Goal: Task Accomplishment & Management: Use online tool/utility

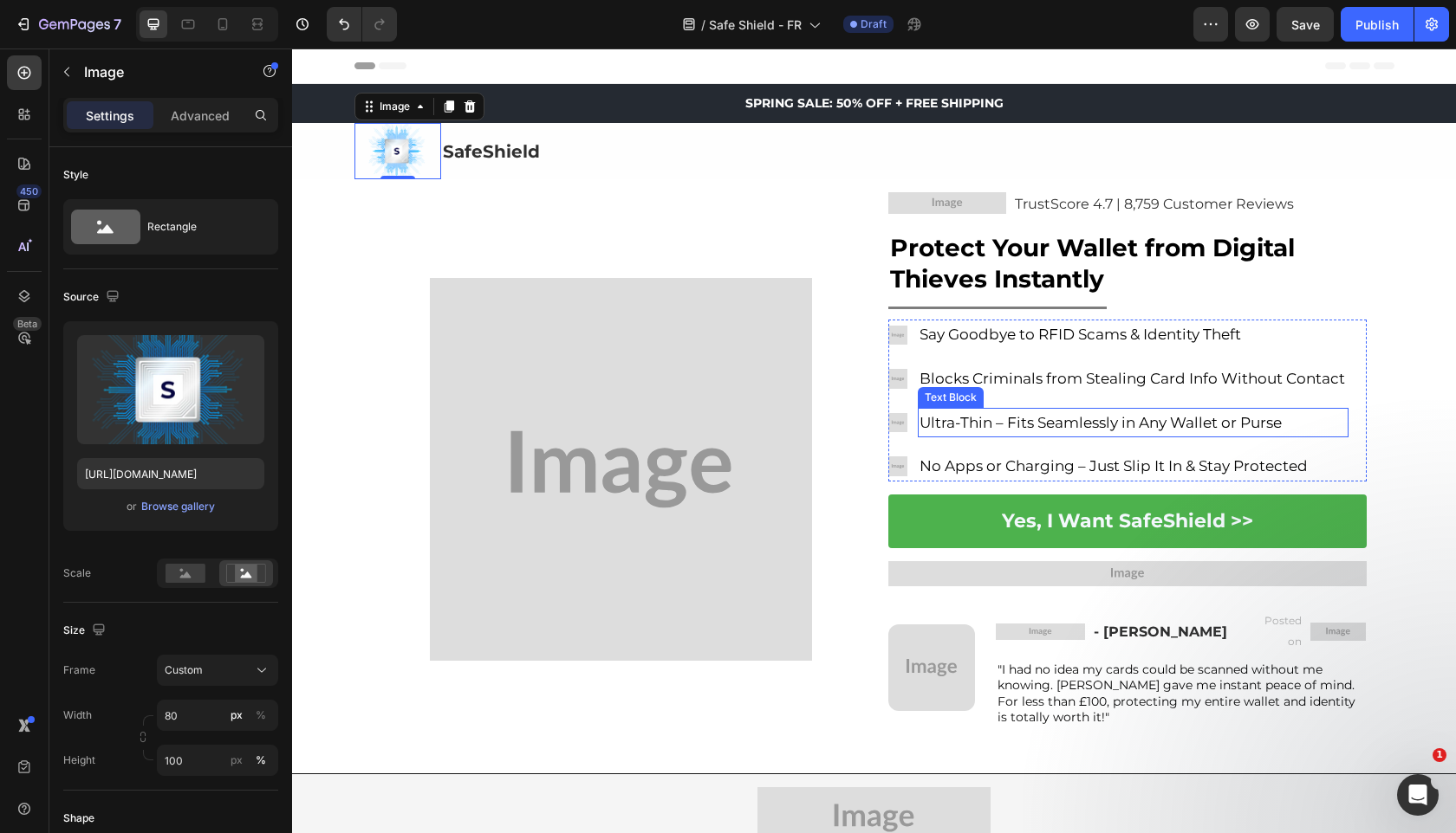
click at [534, 454] on img at bounding box center [621, 469] width 383 height 383
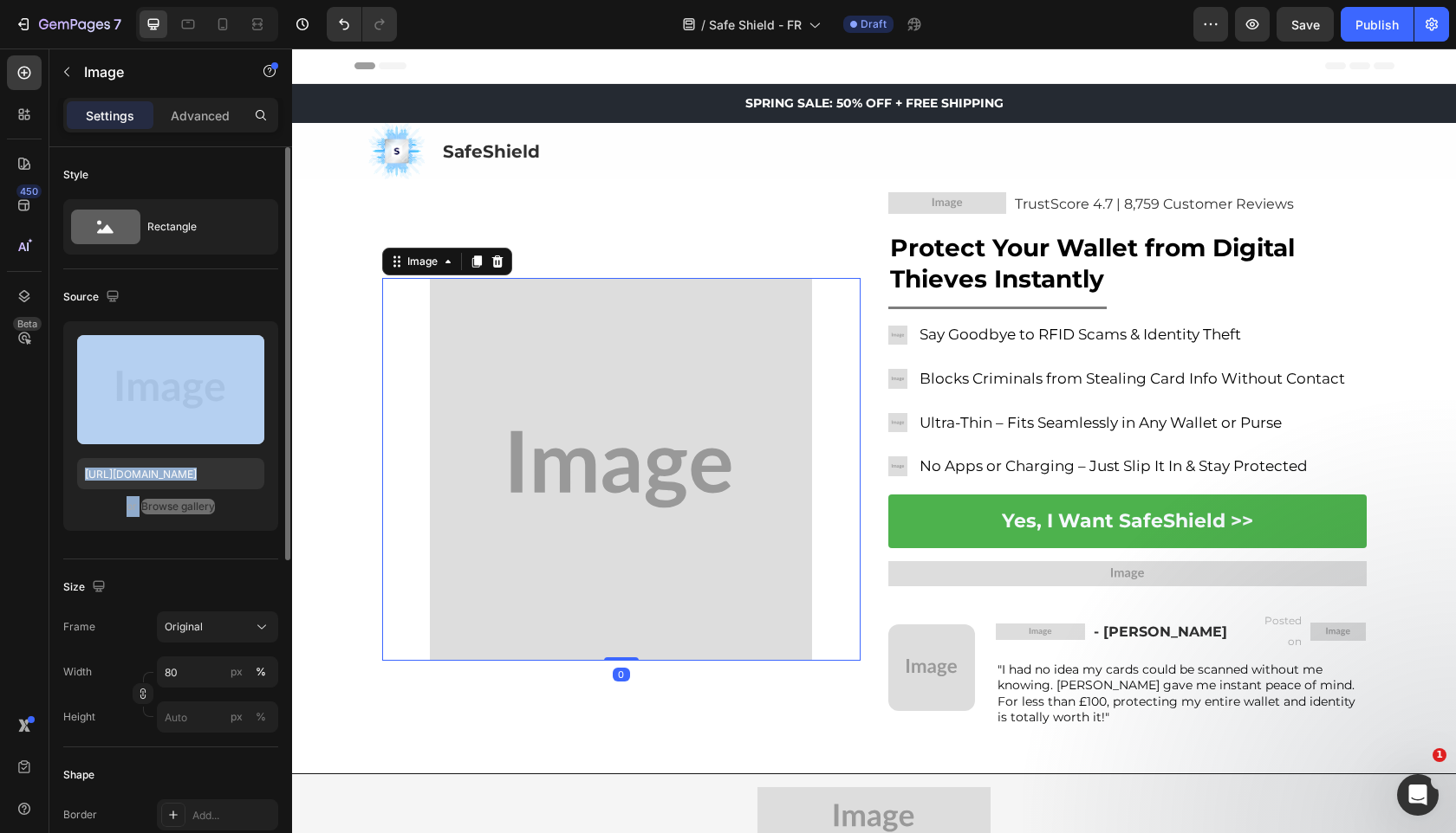
click at [106, 528] on div "Upload Image https://placehold.co/1080x1080?text=Image or Browse gallery" at bounding box center [171, 425] width 215 height 210
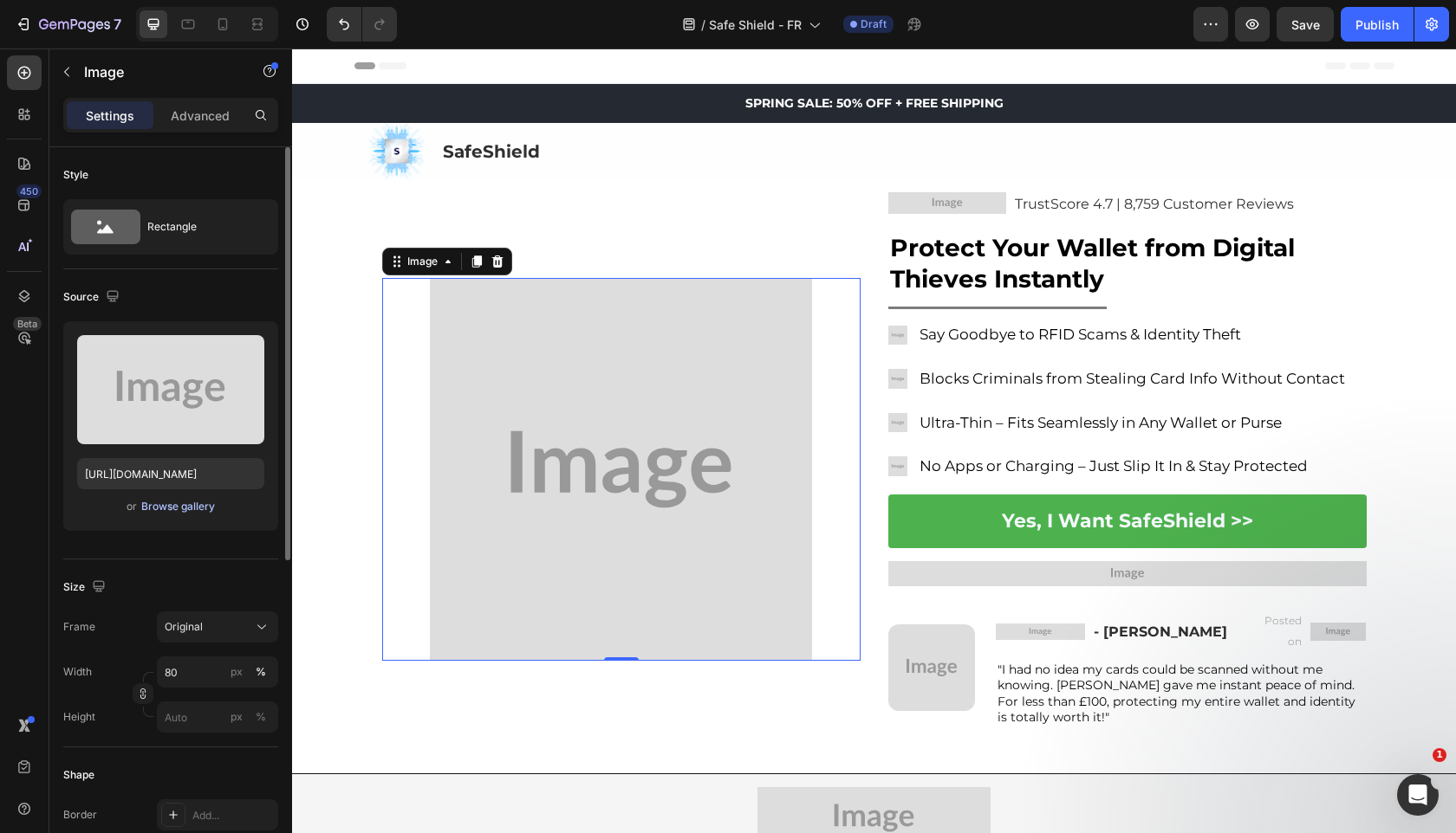
click at [188, 510] on div "Browse gallery" at bounding box center [178, 507] width 74 height 16
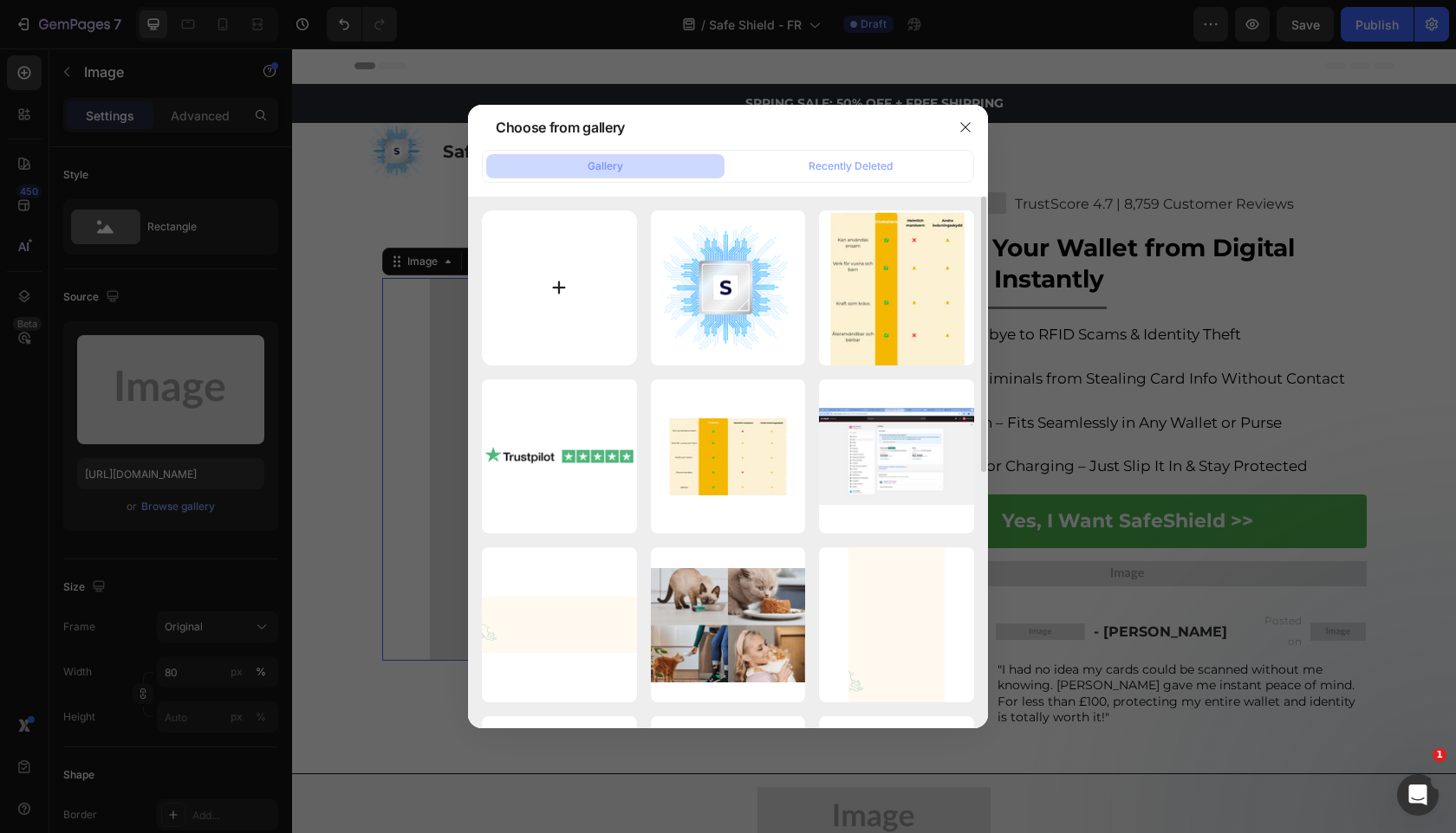
click at [608, 292] on input "file" at bounding box center [559, 288] width 155 height 155
type input "C:\fakepath\gempages_525800266155426871-4db42184-a8a0-4c5e-9635-27ee6ba6eb86.png"
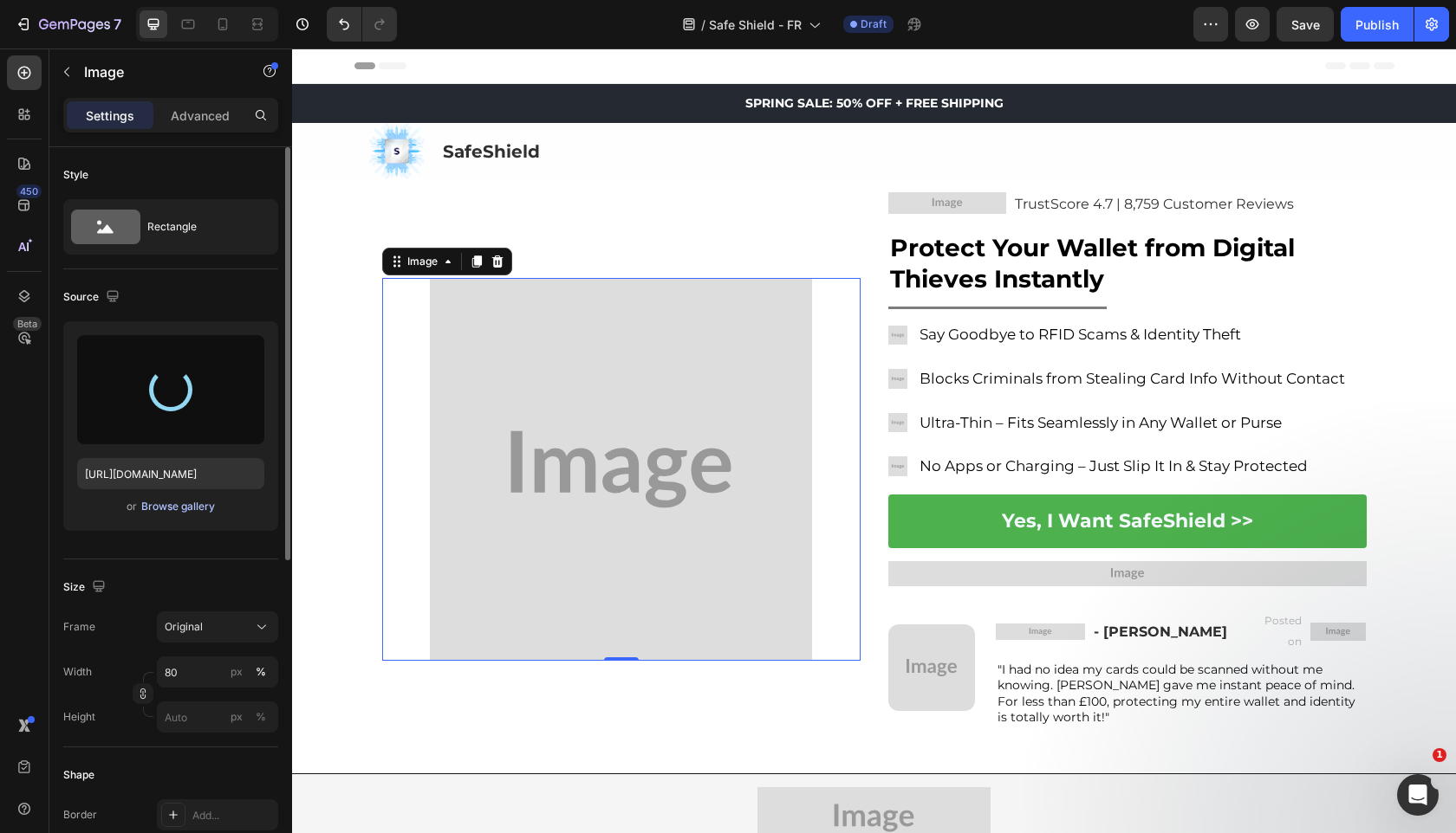
type input "[URL][DOMAIN_NAME]"
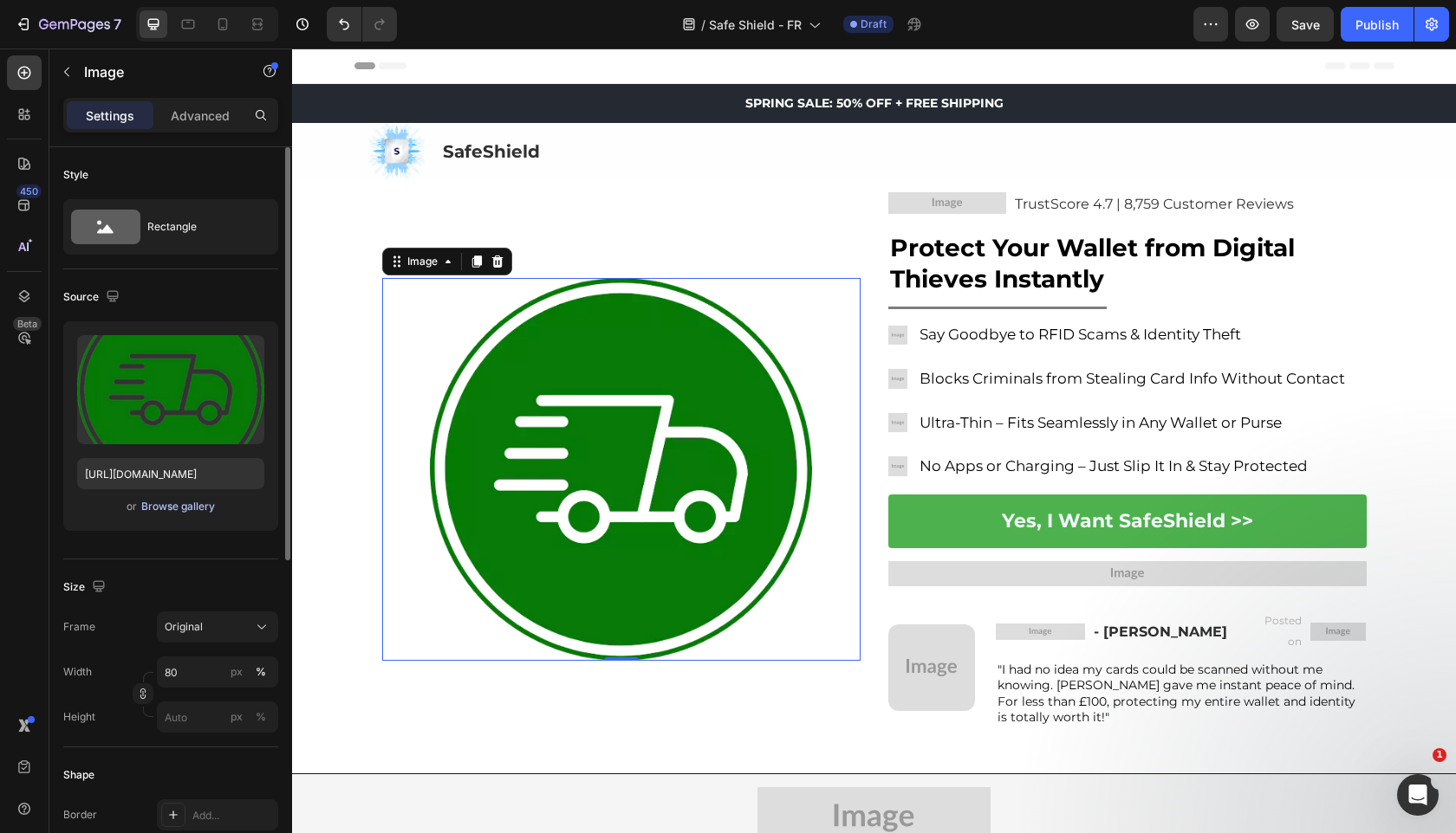
click at [164, 506] on div "Browse gallery" at bounding box center [178, 507] width 74 height 16
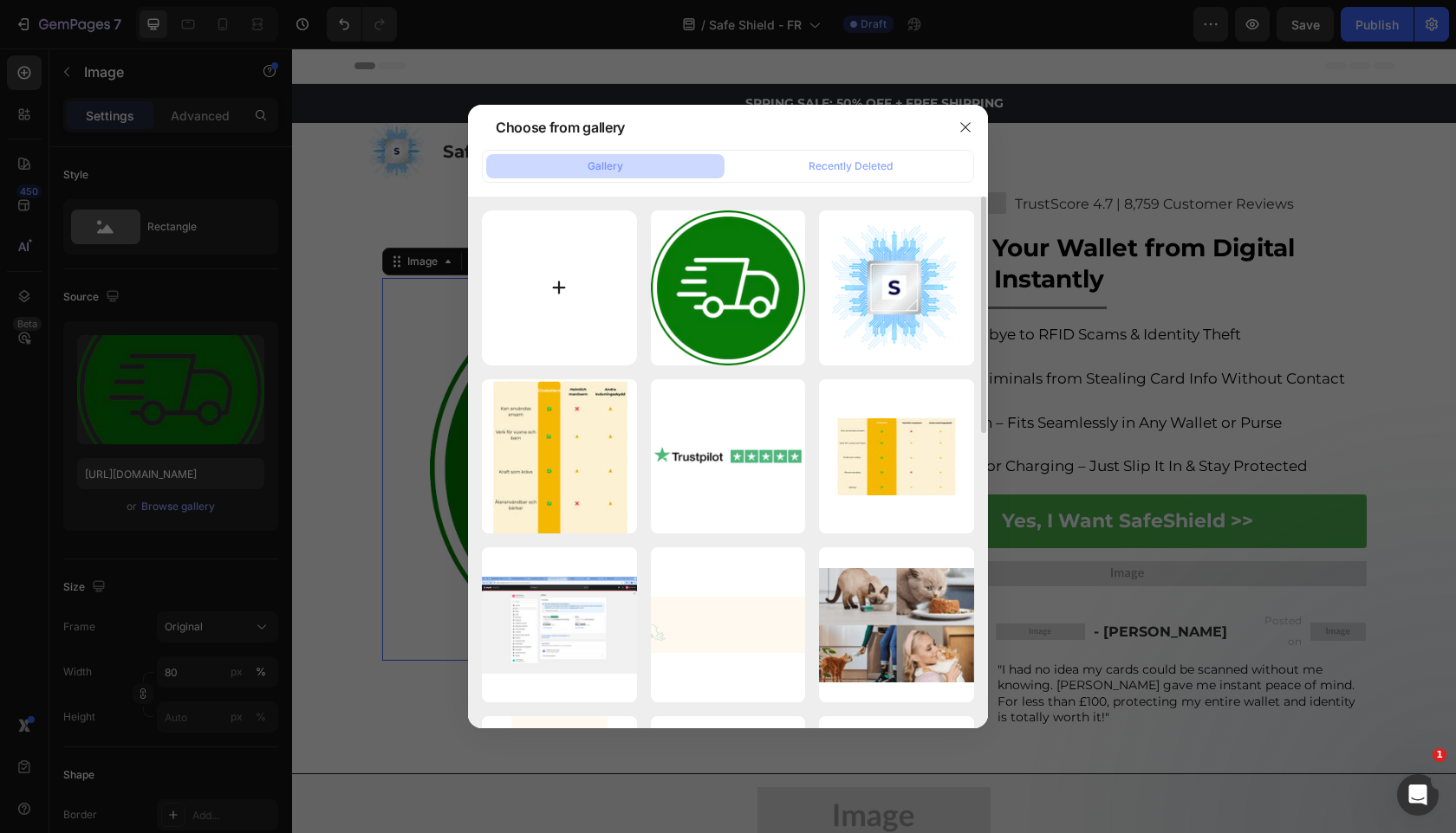
click at [531, 295] on input "file" at bounding box center [559, 288] width 155 height 155
type input "C:\fakepath\gempages_525800266155426871-fb1f7610-ddcc-40c9-a811-2ddeeada686b (1…"
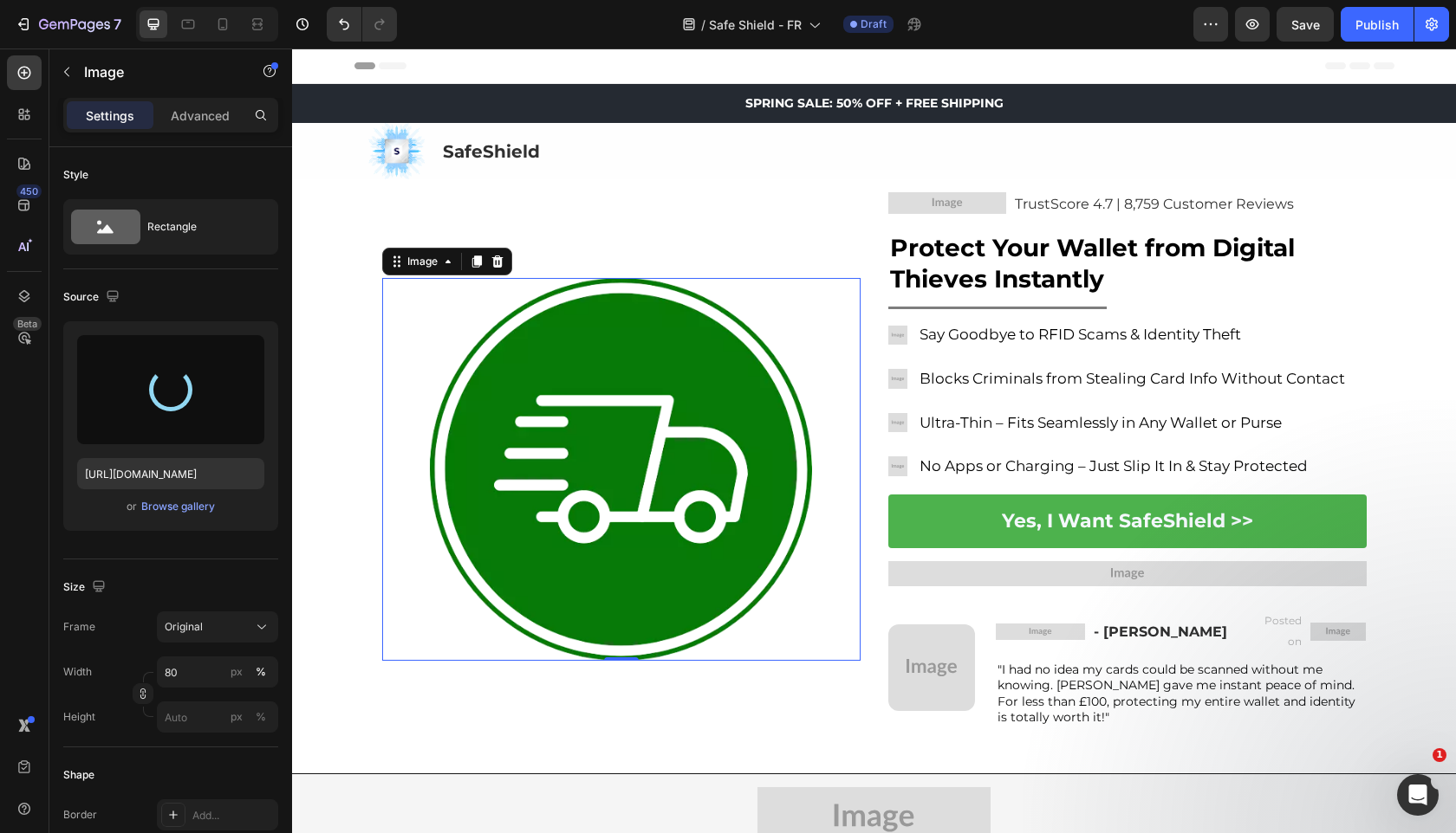
type input "[URL][DOMAIN_NAME]"
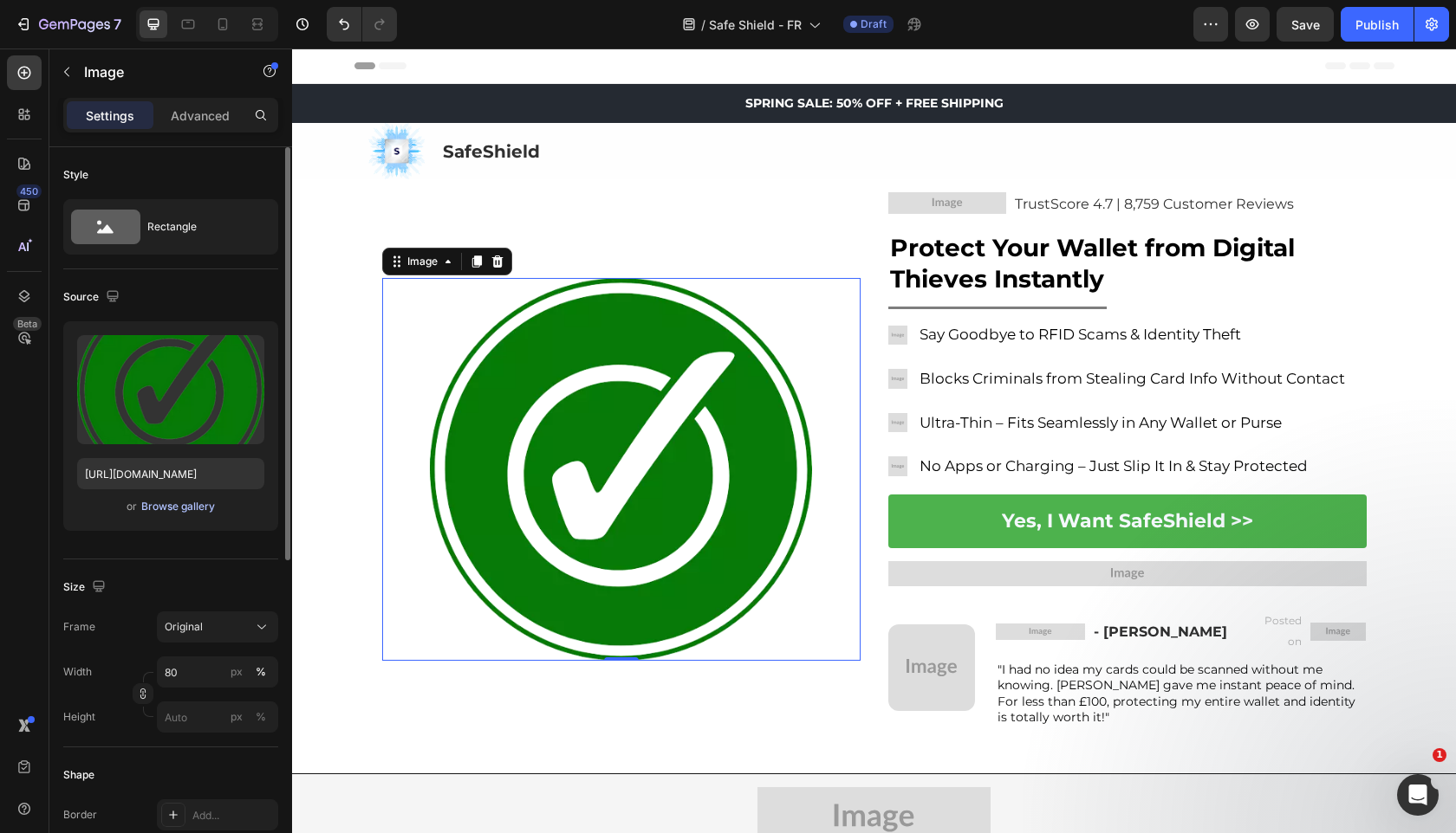
click at [185, 511] on div "Browse gallery" at bounding box center [178, 507] width 74 height 16
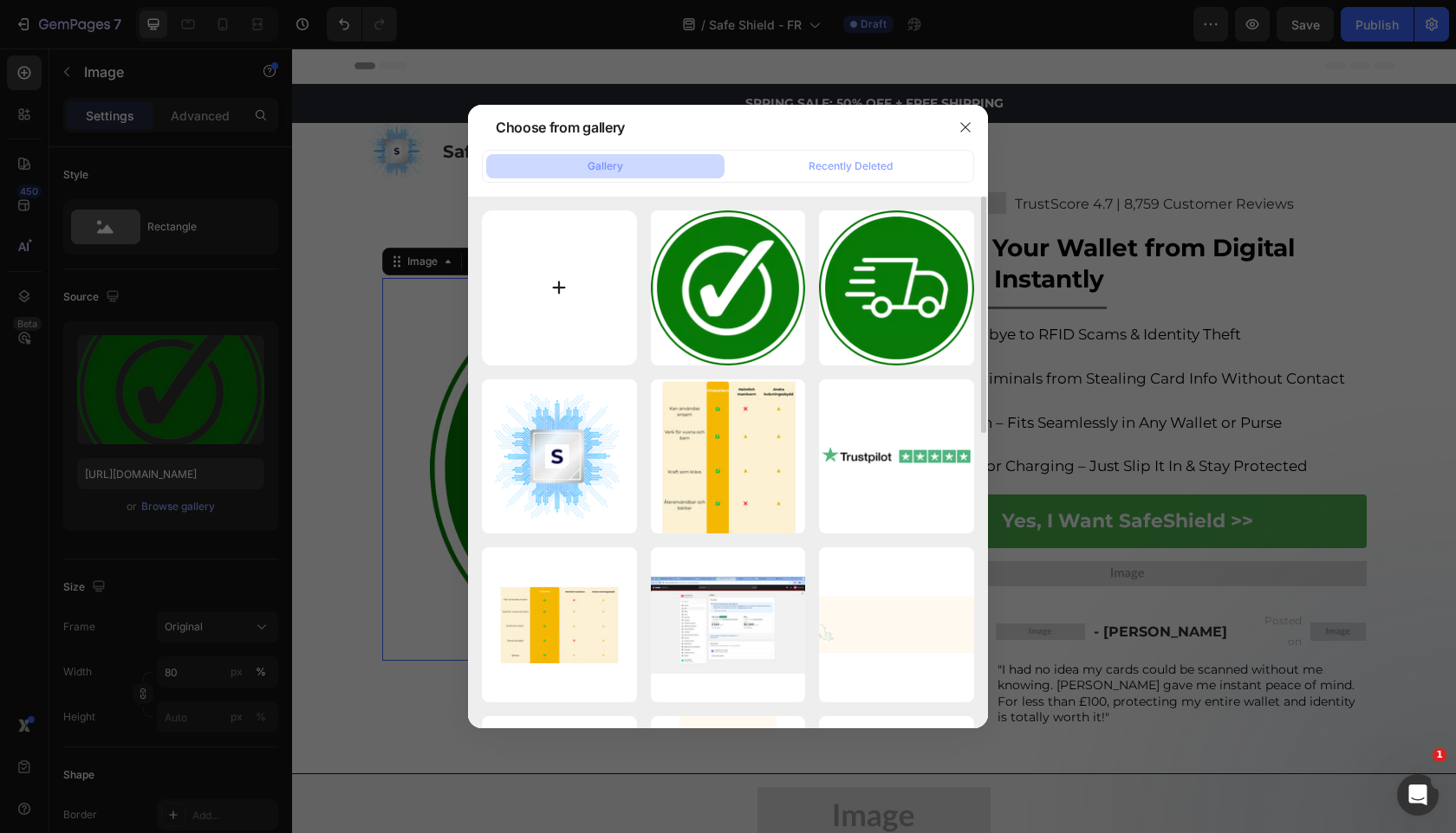
click at [519, 308] on input "file" at bounding box center [559, 288] width 155 height 155
type input "C:\fakepath\gempages_525800266155426871-0c317def-3a78-46e2-ad16-c1050f5d84cc.jpg"
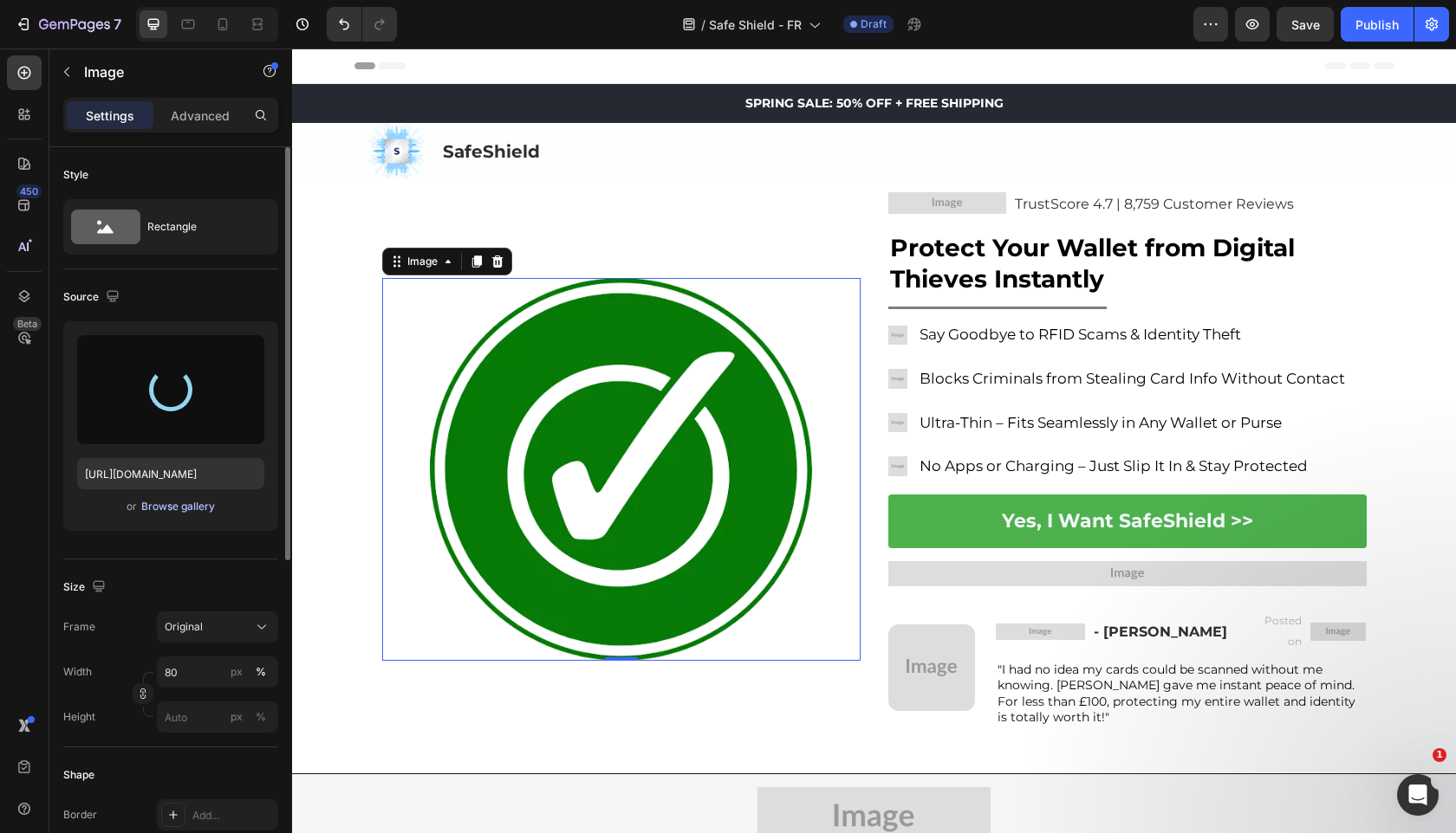
type input "https://cdn.shopify.com/s/files/1/0909/2261/5117/files/gempages_577322349100008…"
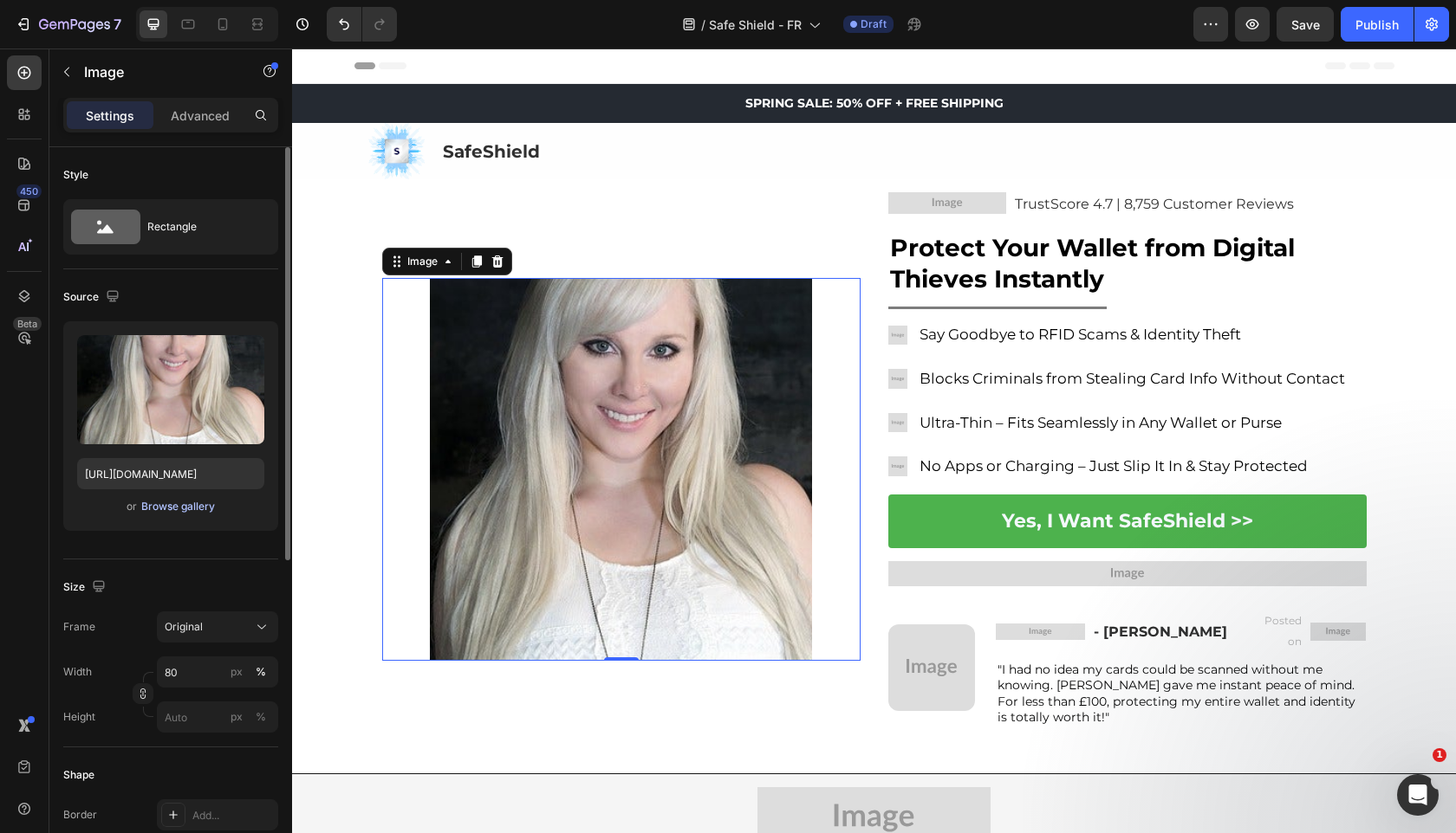
click at [211, 512] on div "Browse gallery" at bounding box center [178, 507] width 74 height 16
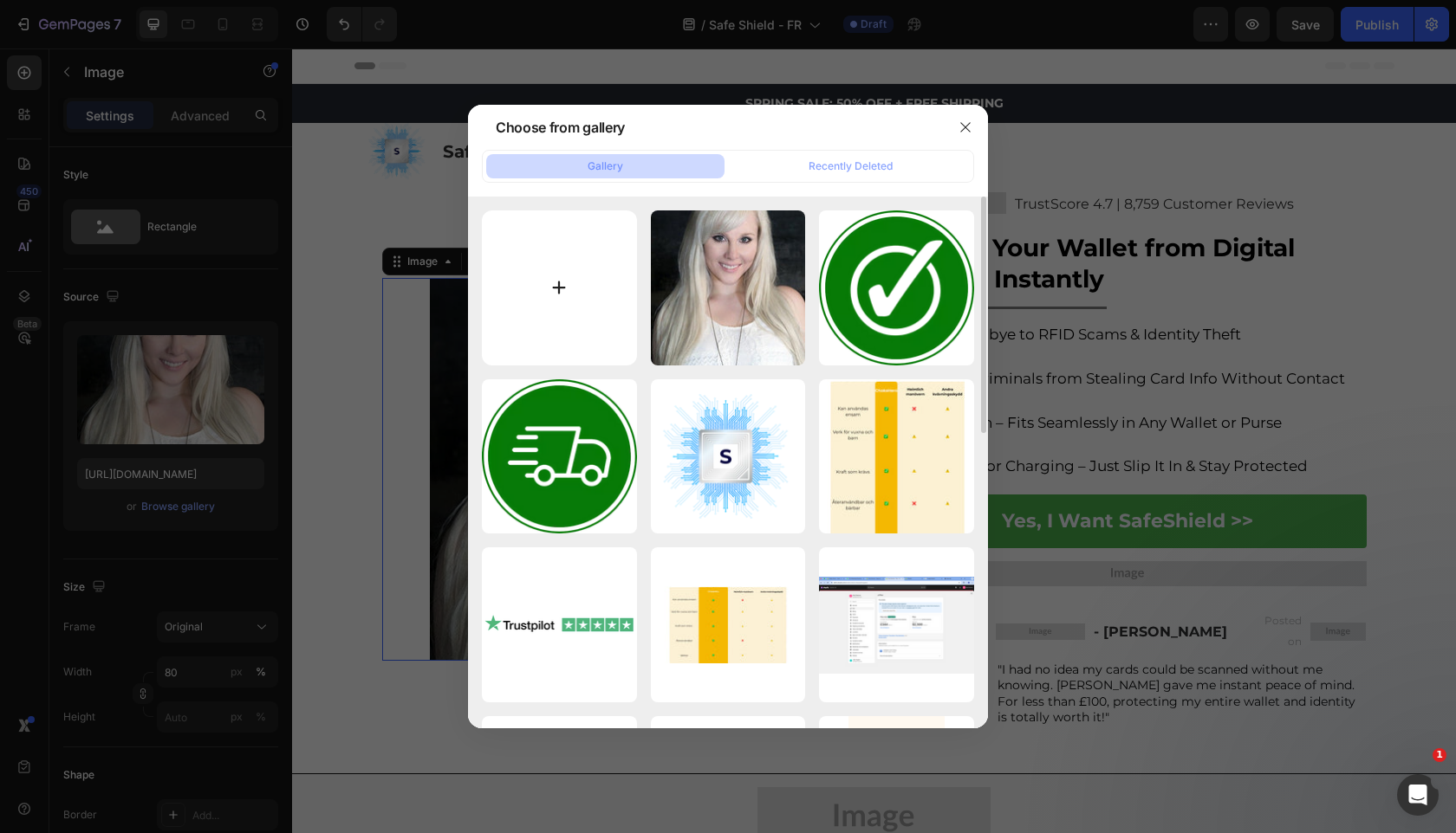
click at [505, 274] on input "file" at bounding box center [559, 288] width 155 height 155
type input "C:\fakepath\gempages_525800266155426871-52058058-681f-43ba-b253-2ca05e5781c4.png"
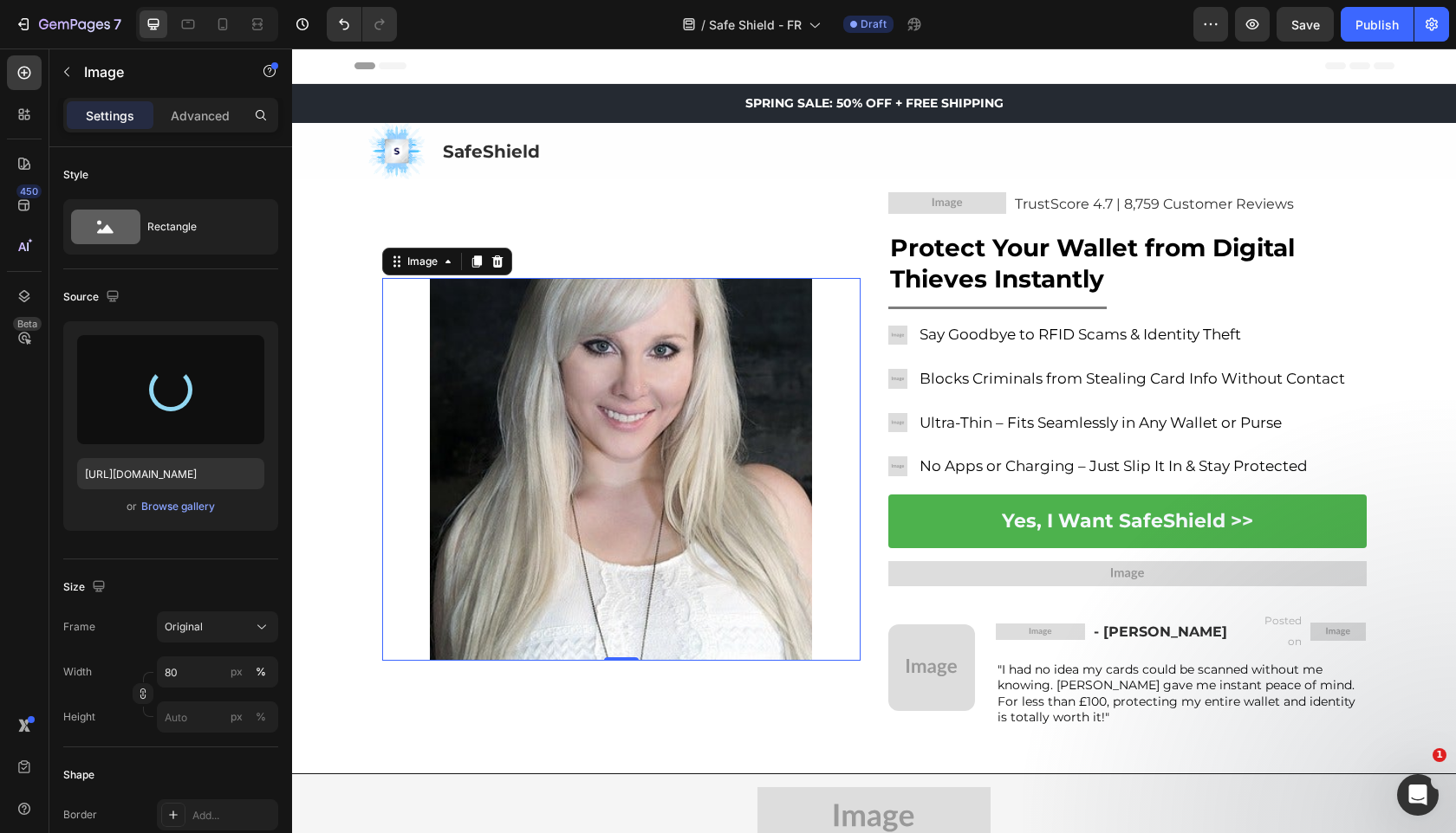
type input "https://cdn.shopify.com/s/files/1/0909/2261/5117/files/gempages_577322349100008…"
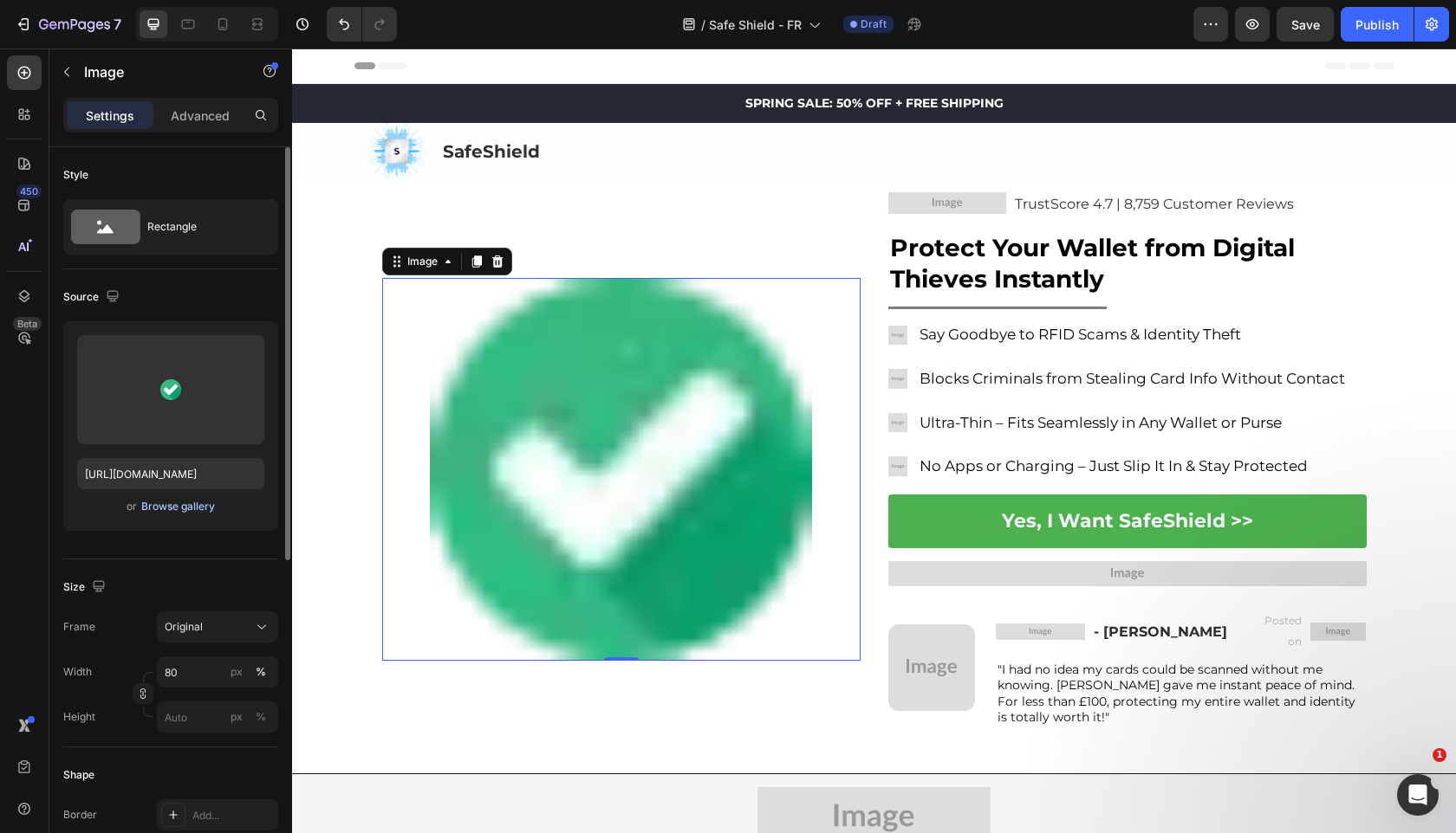
click at [154, 508] on div "Browse gallery" at bounding box center [178, 507] width 74 height 16
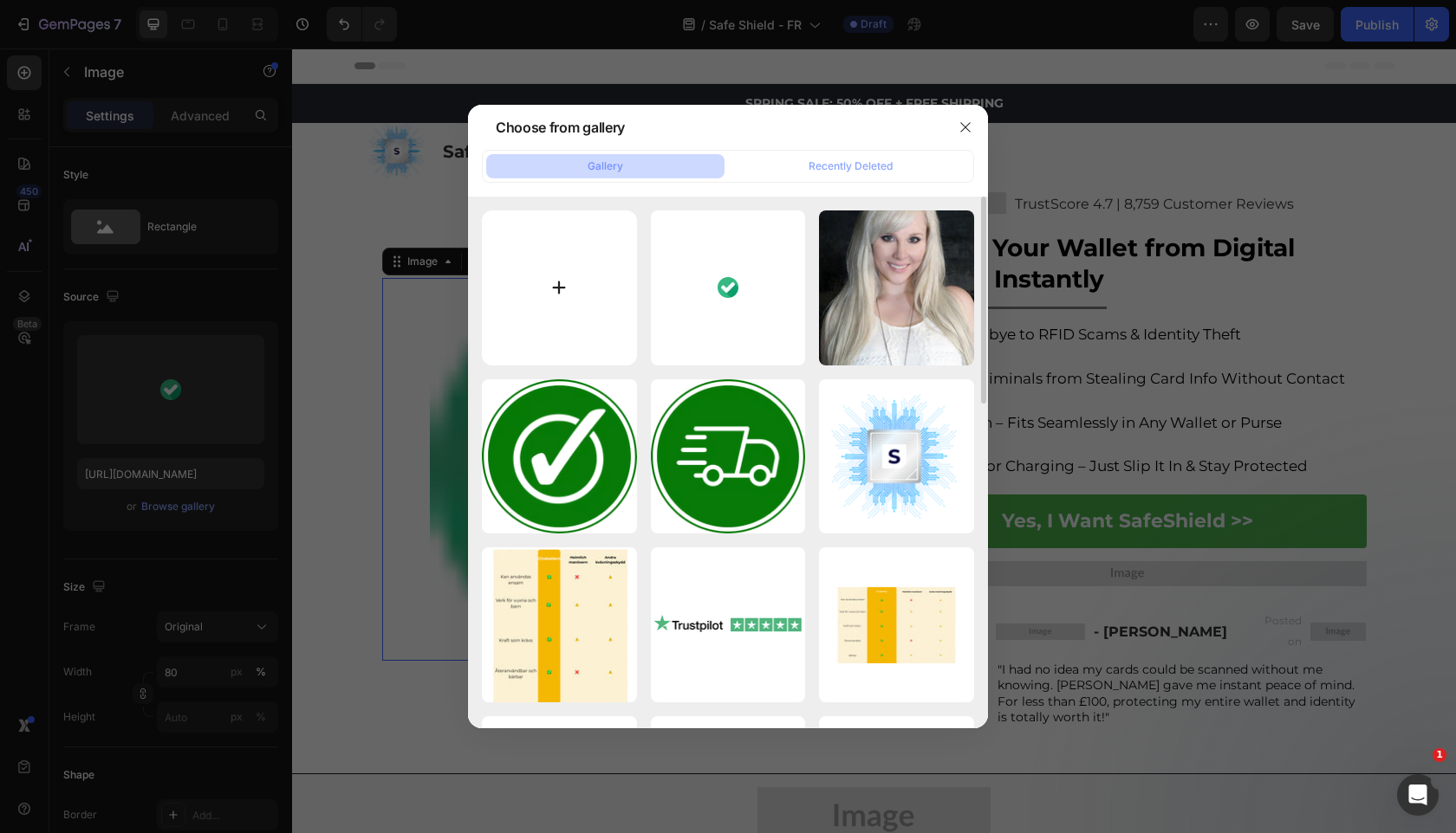
click at [596, 326] on input "file" at bounding box center [559, 288] width 155 height 155
type input "C:\fakepath\gempages_525800266155426871-1a93c8cf-29fd-4085-9d8b-9fd9abd6f12e (4…"
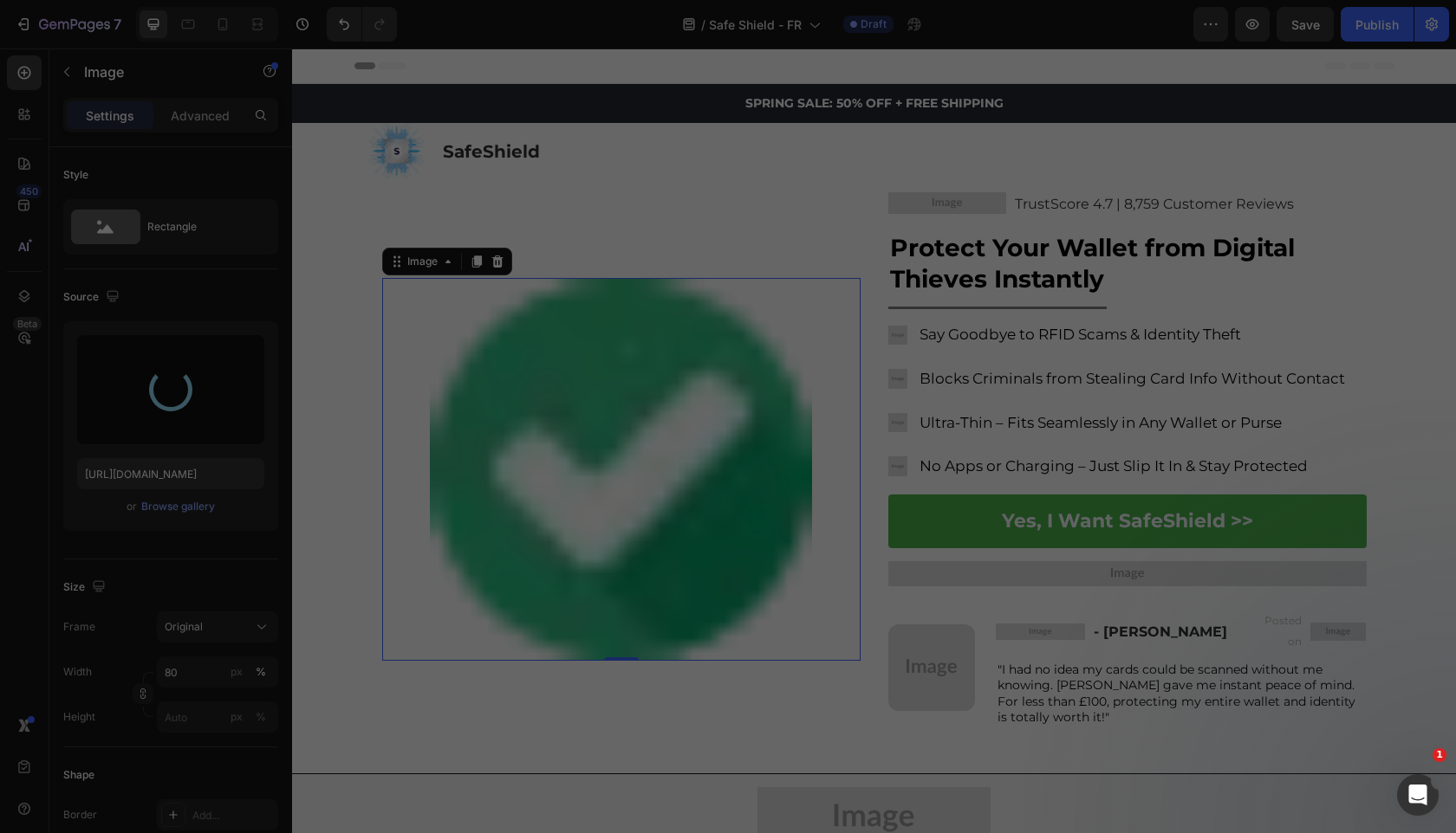
type input "https://cdn.shopify.com/s/files/1/0909/2261/5117/files/gempages_577322349100008…"
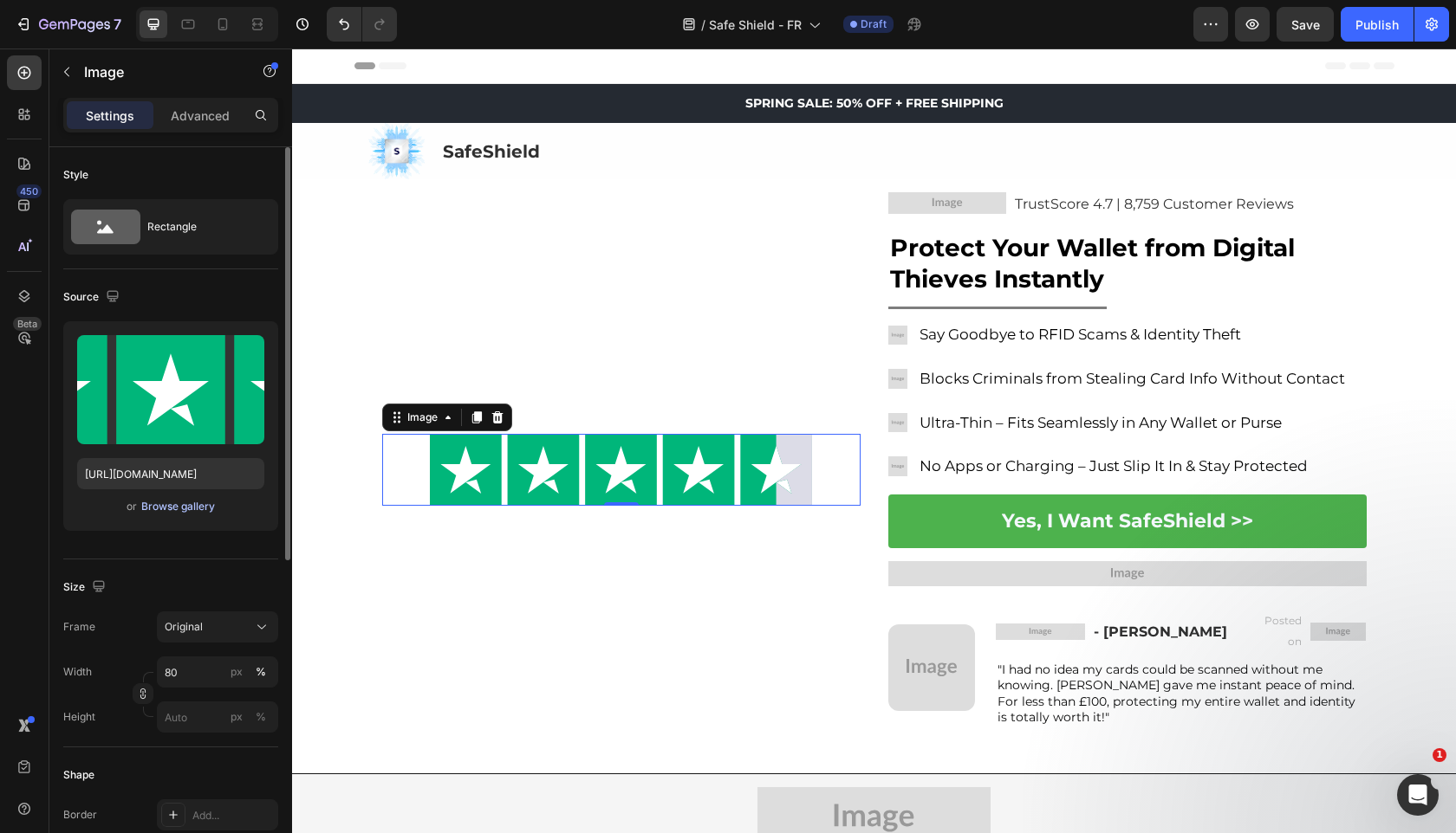
click at [189, 508] on div "Browse gallery" at bounding box center [178, 507] width 74 height 16
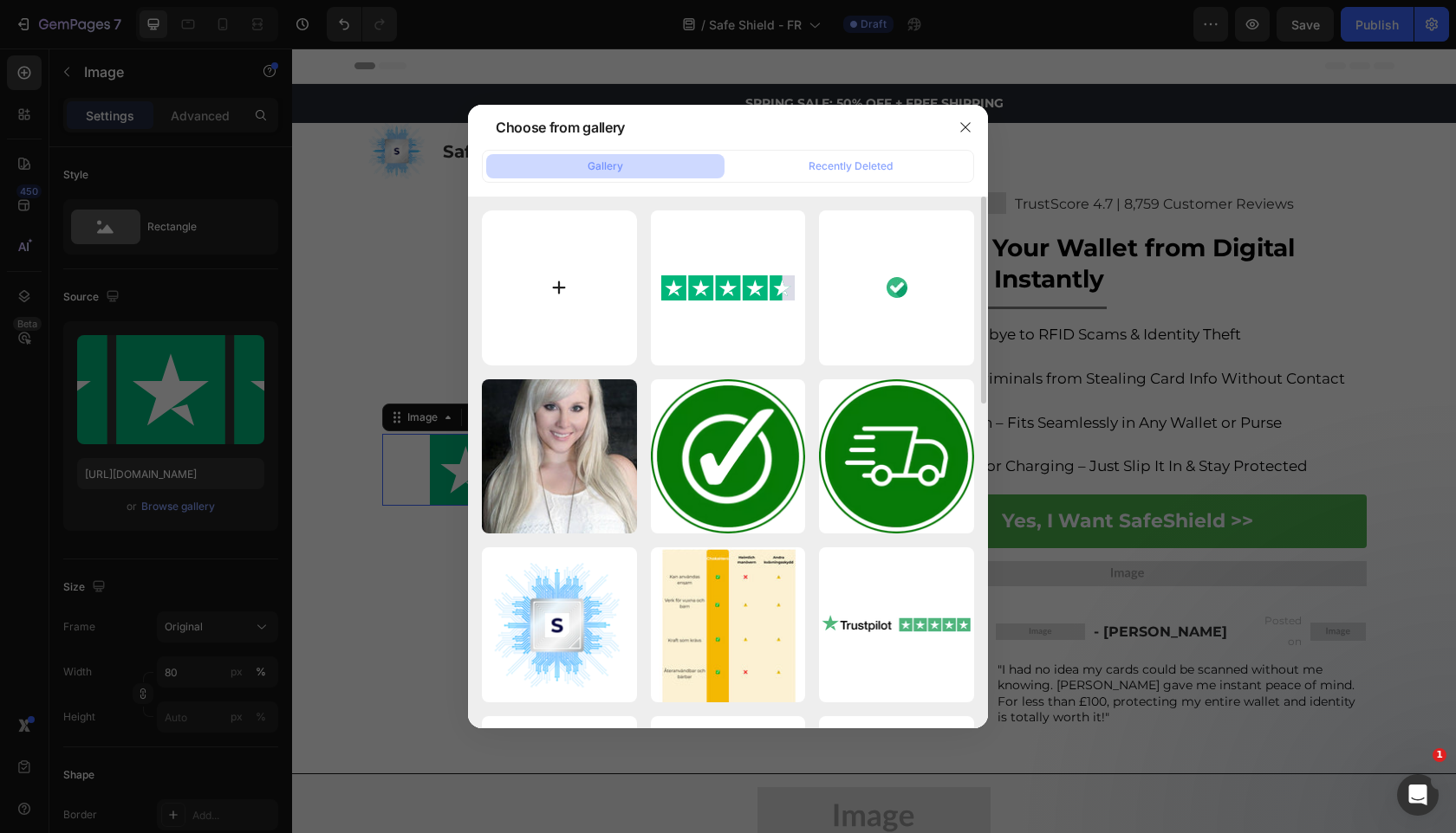
click at [569, 335] on input "file" at bounding box center [559, 288] width 155 height 155
type input "C:\fakepath\gempages_525800266155426871-b8526168-08f4-4af1-9278-9c493ec0dde3 (3…"
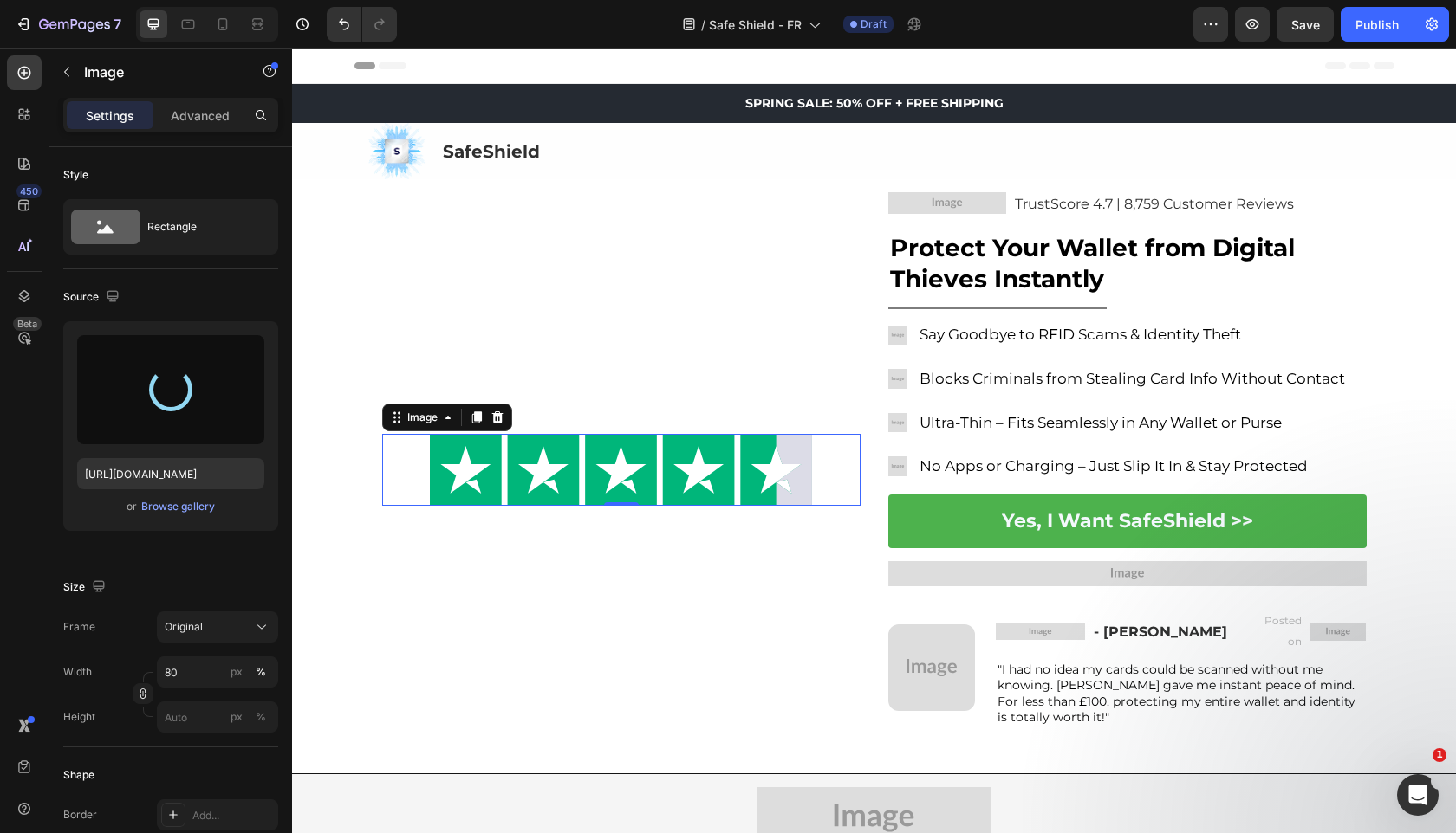
type input "https://cdn.shopify.com/s/files/1/0909/2261/5117/files/gempages_577322349100008…"
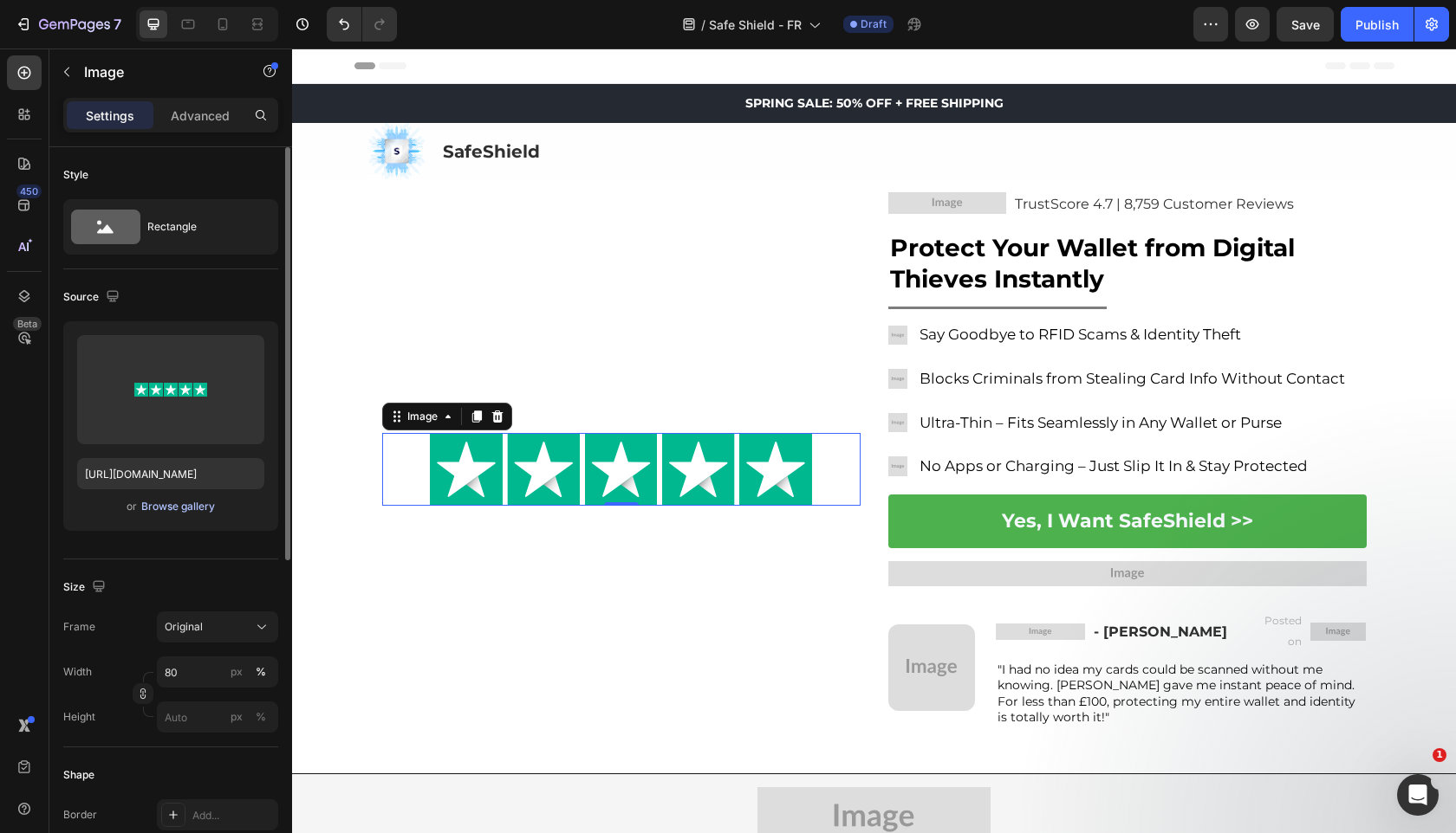
click at [172, 512] on div "Browse gallery" at bounding box center [178, 507] width 74 height 16
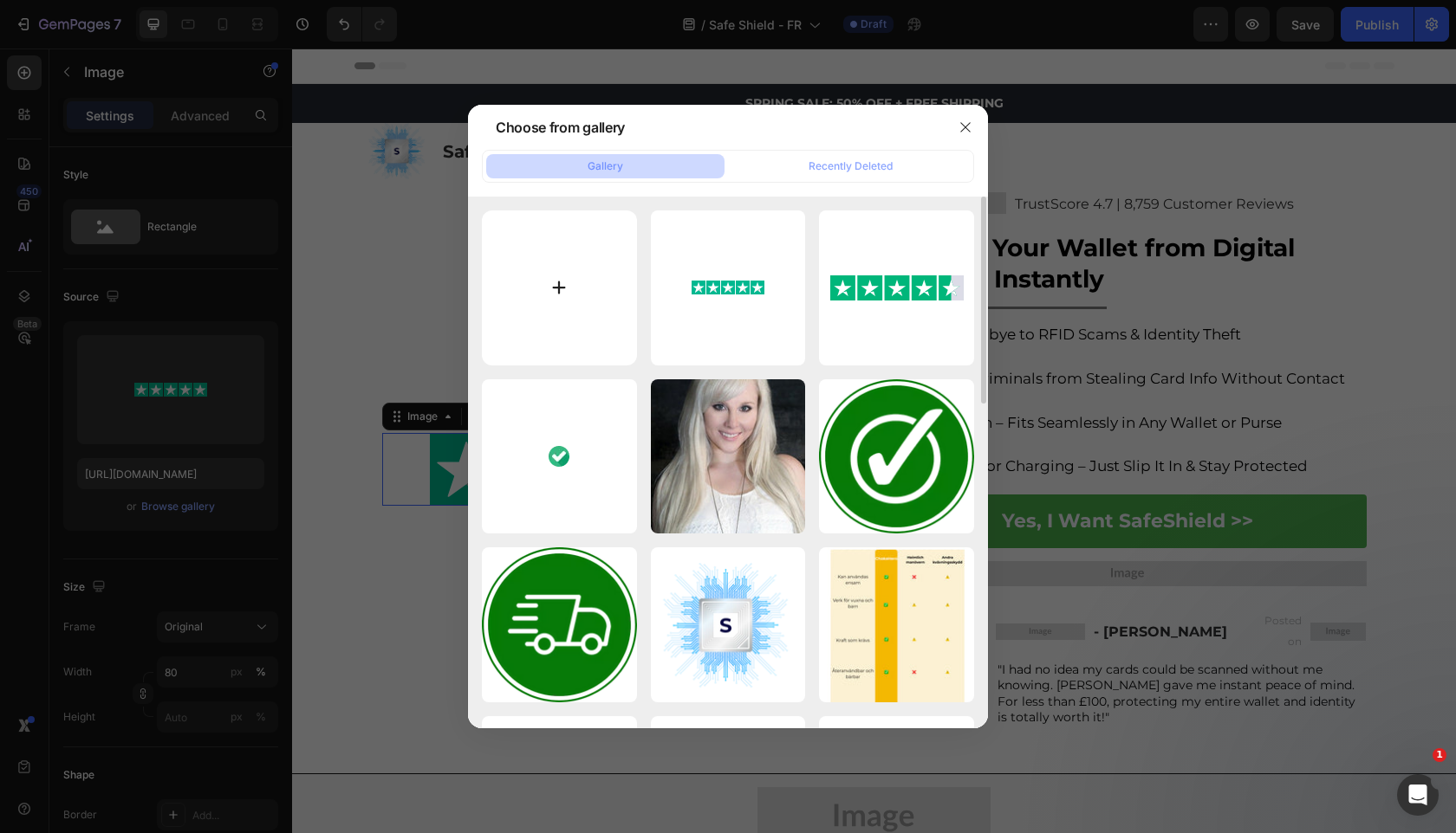
click at [556, 230] on input "file" at bounding box center [559, 288] width 155 height 155
type input "C:\fakepath\gempages_525800266155426871-f2d134b8-6135-479b-9bfc-efc65e3e6d6d.svg"
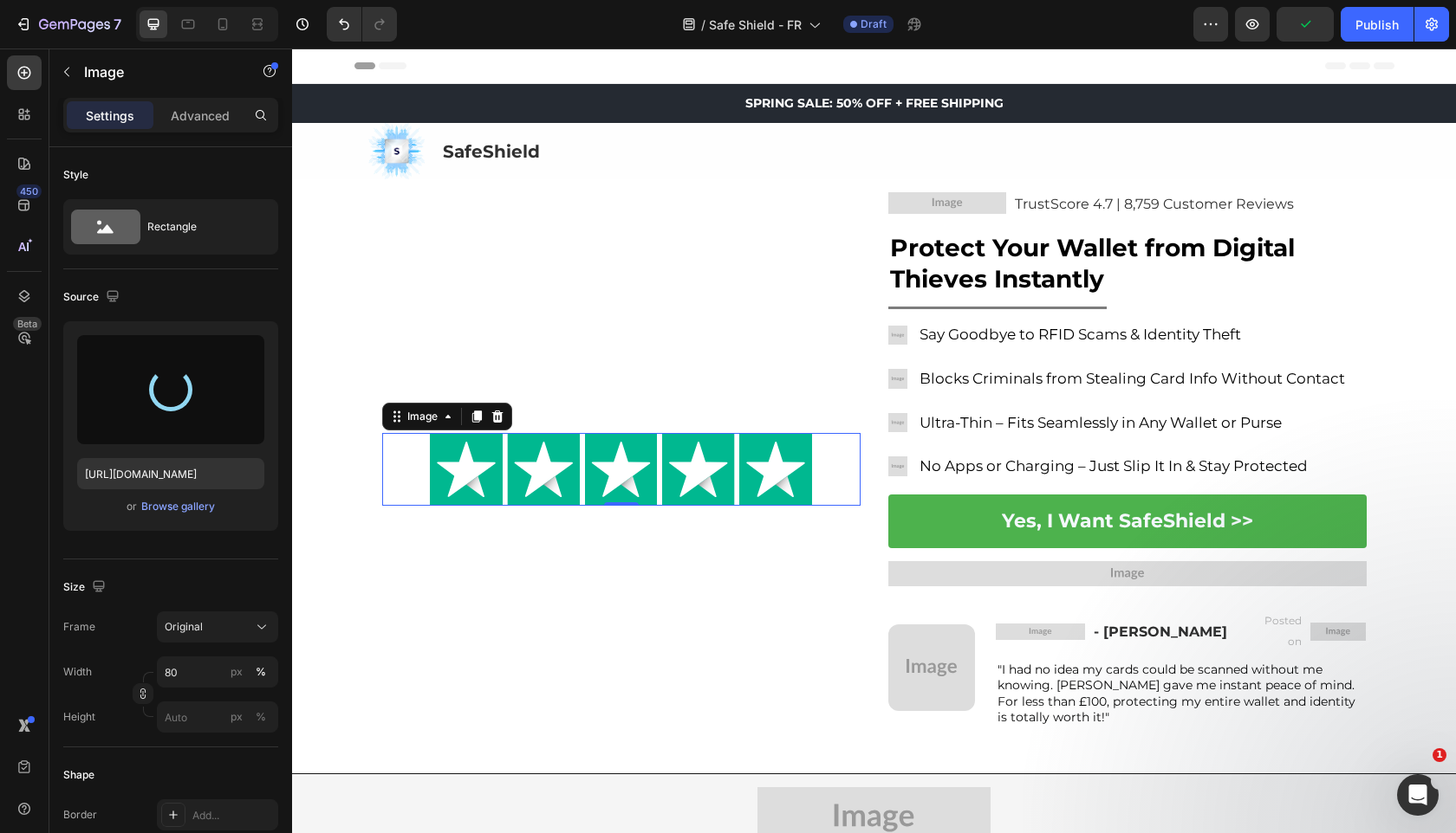
type input "https://cdn.shopify.com/s/files/1/0909/2261/5117/files/gempages_577322349100008…"
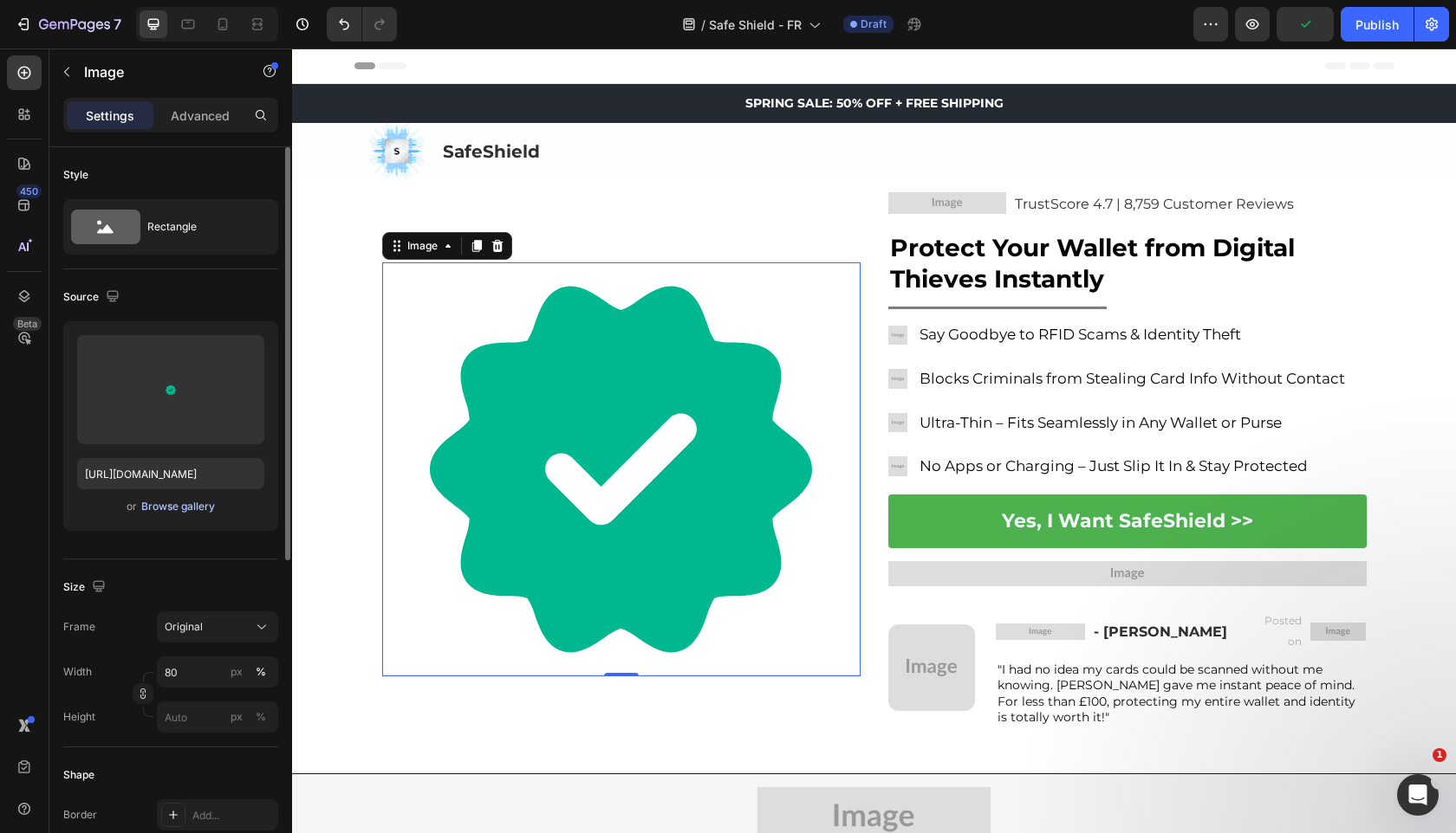
click at [170, 504] on div "Browse gallery" at bounding box center [178, 507] width 74 height 16
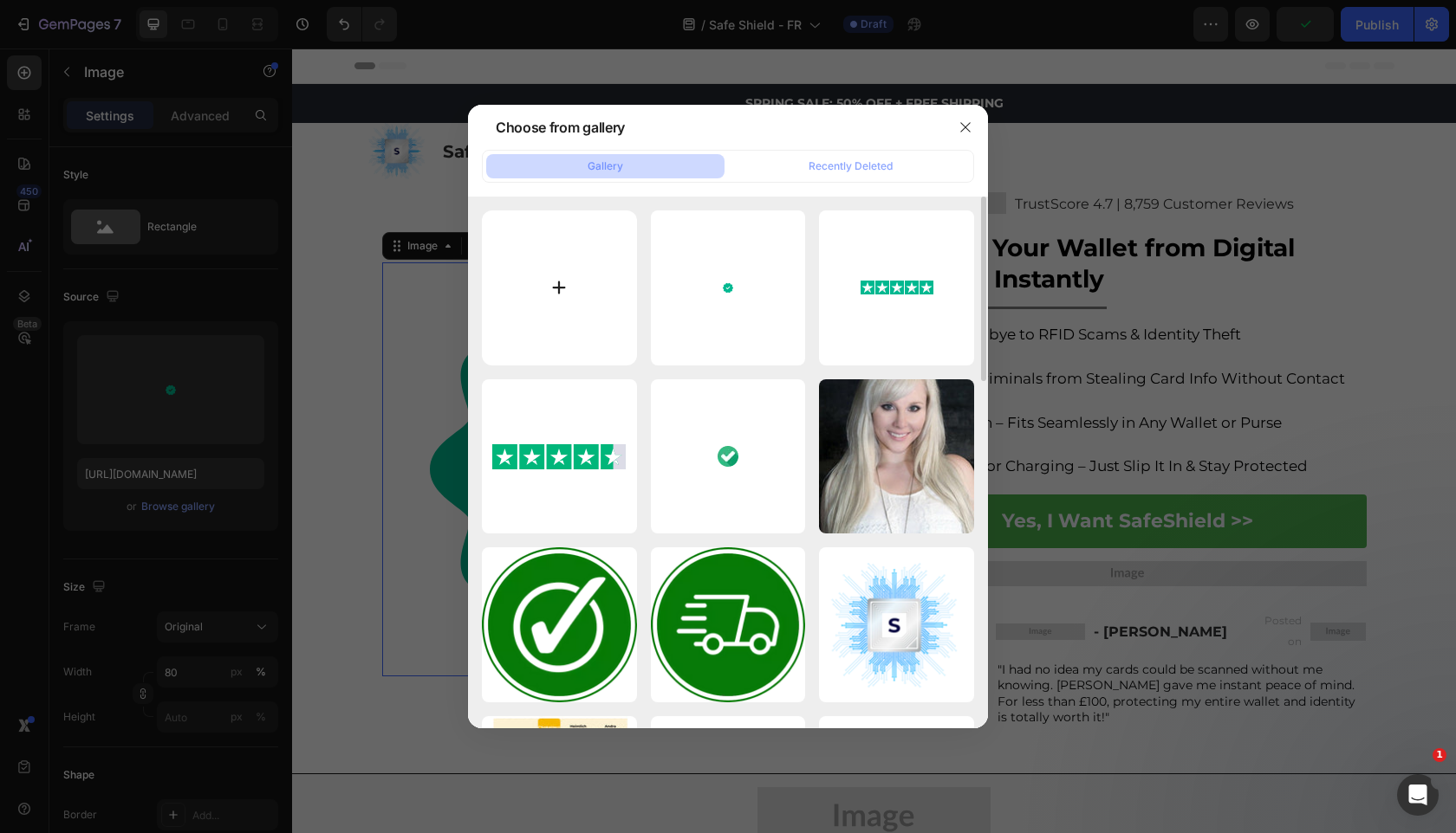
click at [545, 254] on input "file" at bounding box center [559, 288] width 155 height 155
type input "C:\fakepath\gempages_525800266155426871-b8bc7505-ab99-4114-9ab0-3b5231ee7066.png"
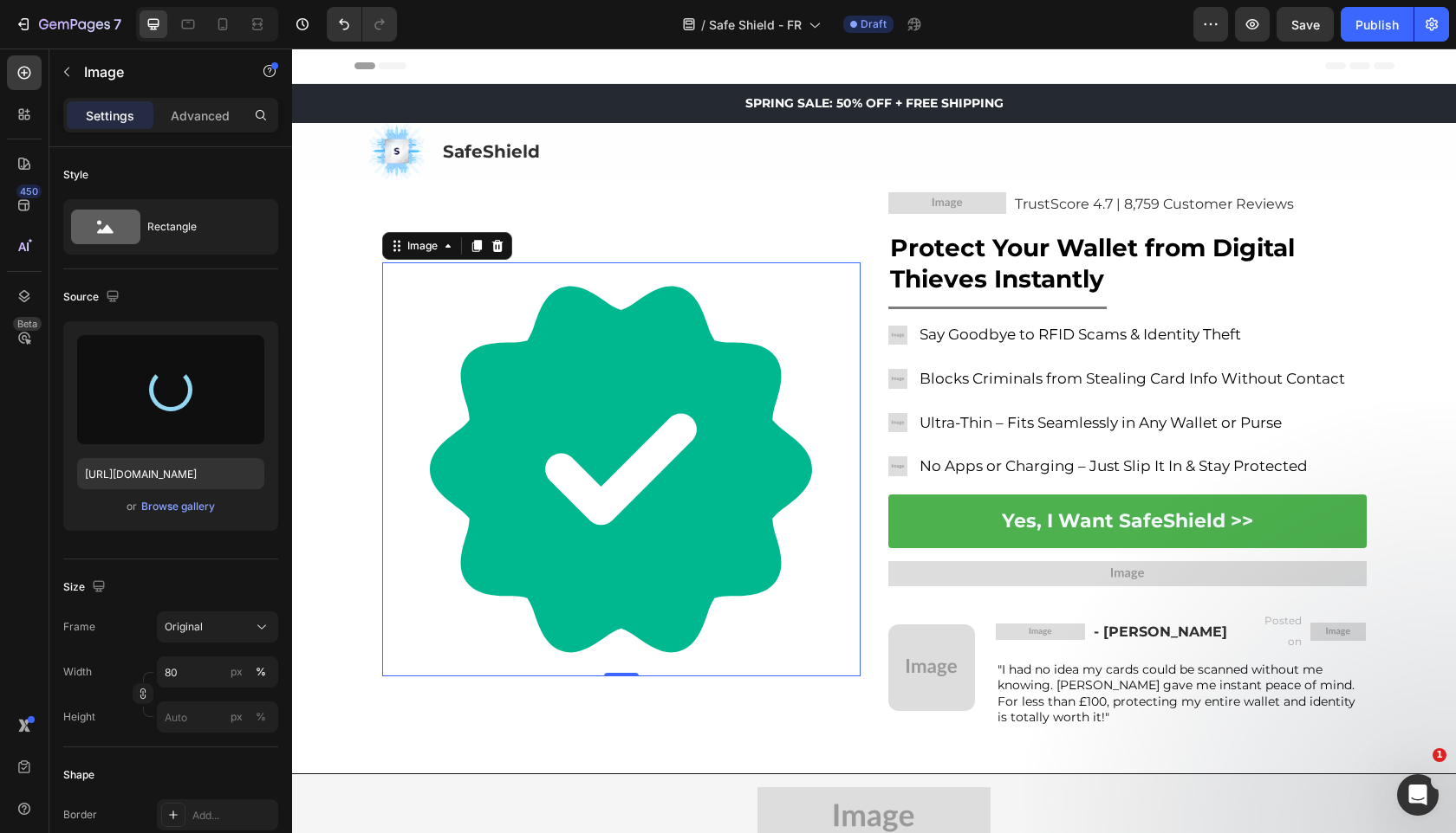
type input "https://cdn.shopify.com/s/files/1/0909/2261/5117/files/gempages_577322349100008…"
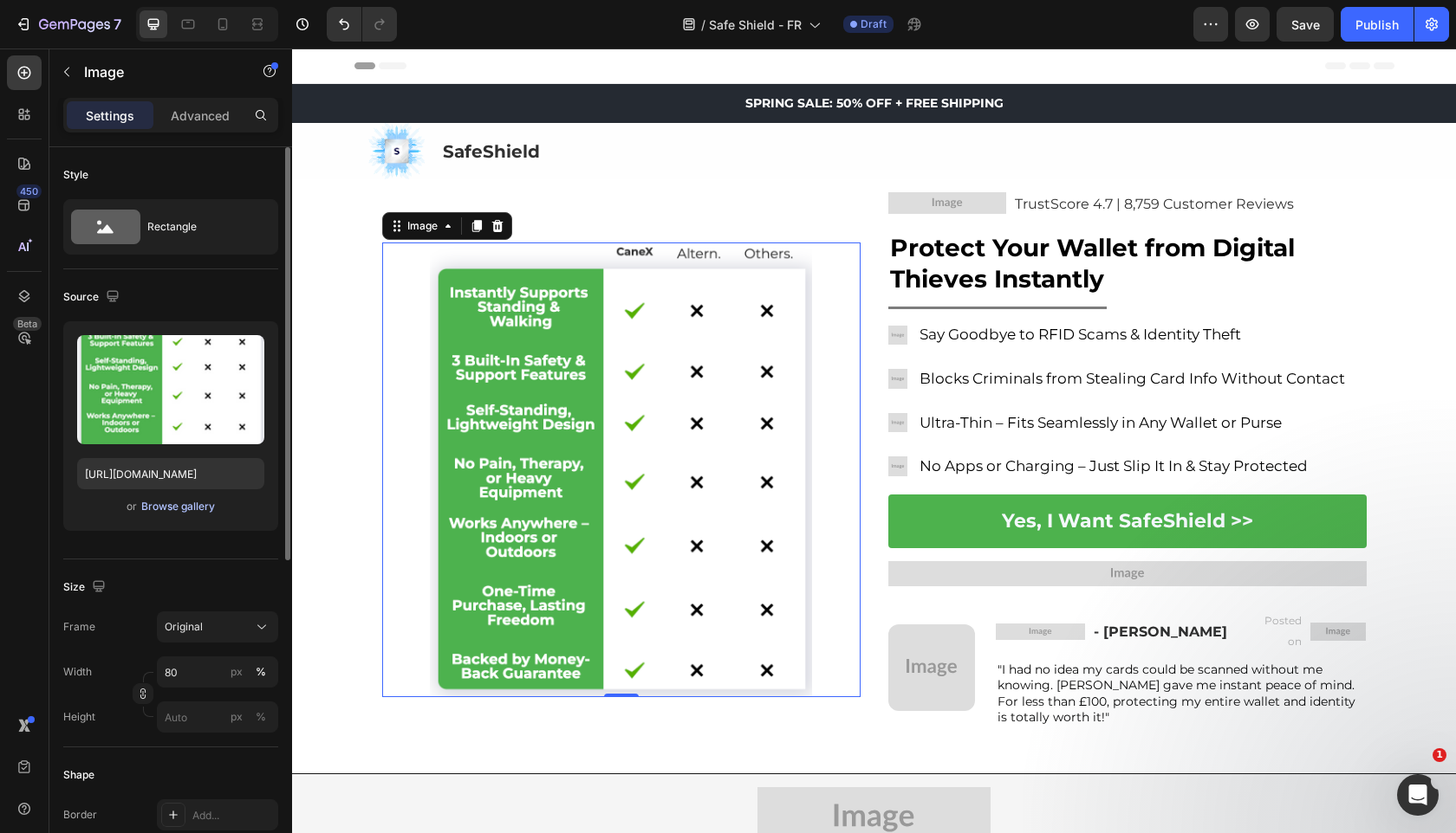
click at [203, 501] on div "Browse gallery" at bounding box center [178, 507] width 74 height 16
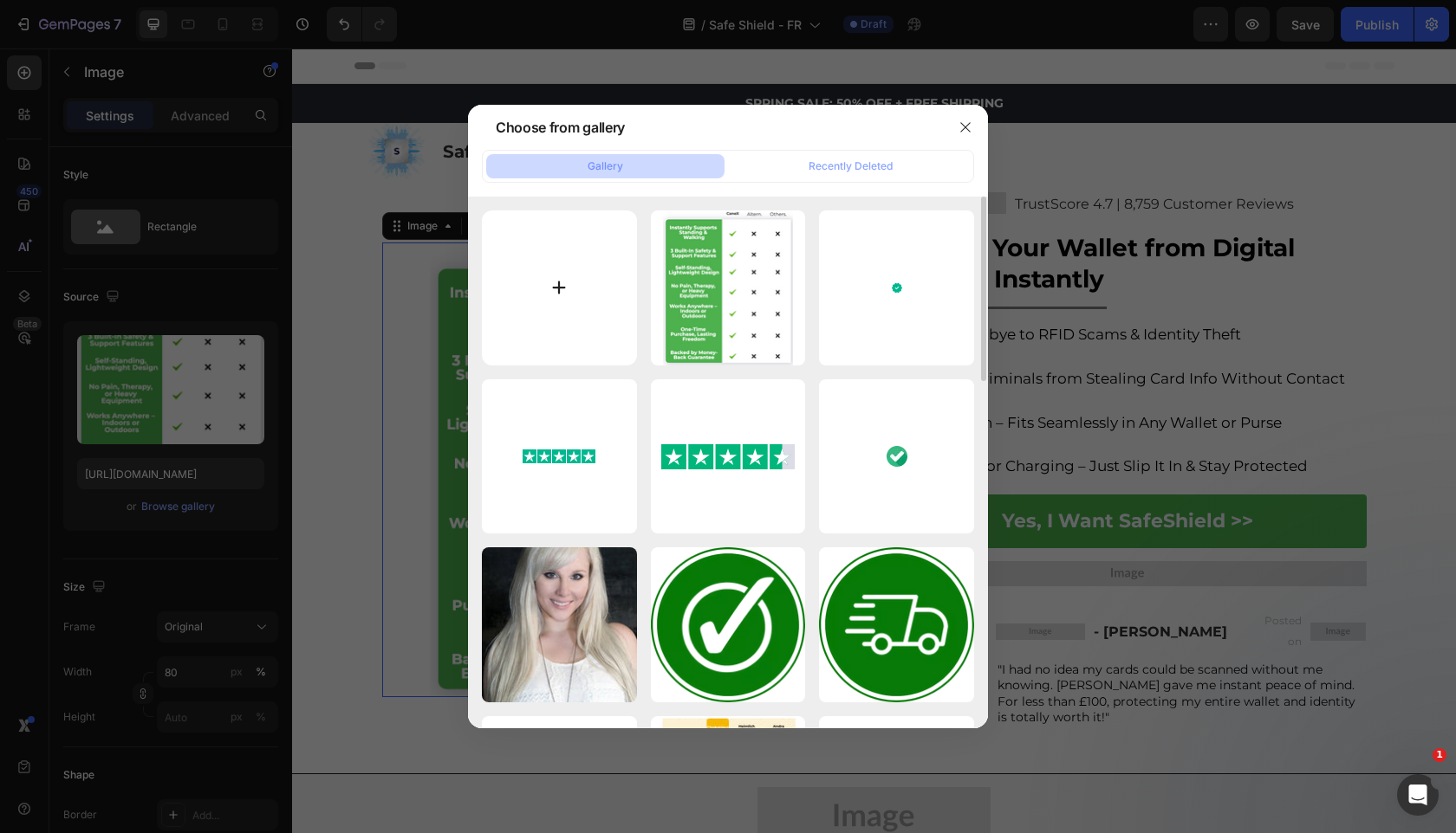
click at [574, 239] on input "file" at bounding box center [559, 288] width 155 height 155
type input "C:\fakepath\gempages_525800266155426871-0591097c-de7c-4cec-ad4d-45fab81ac90f.png"
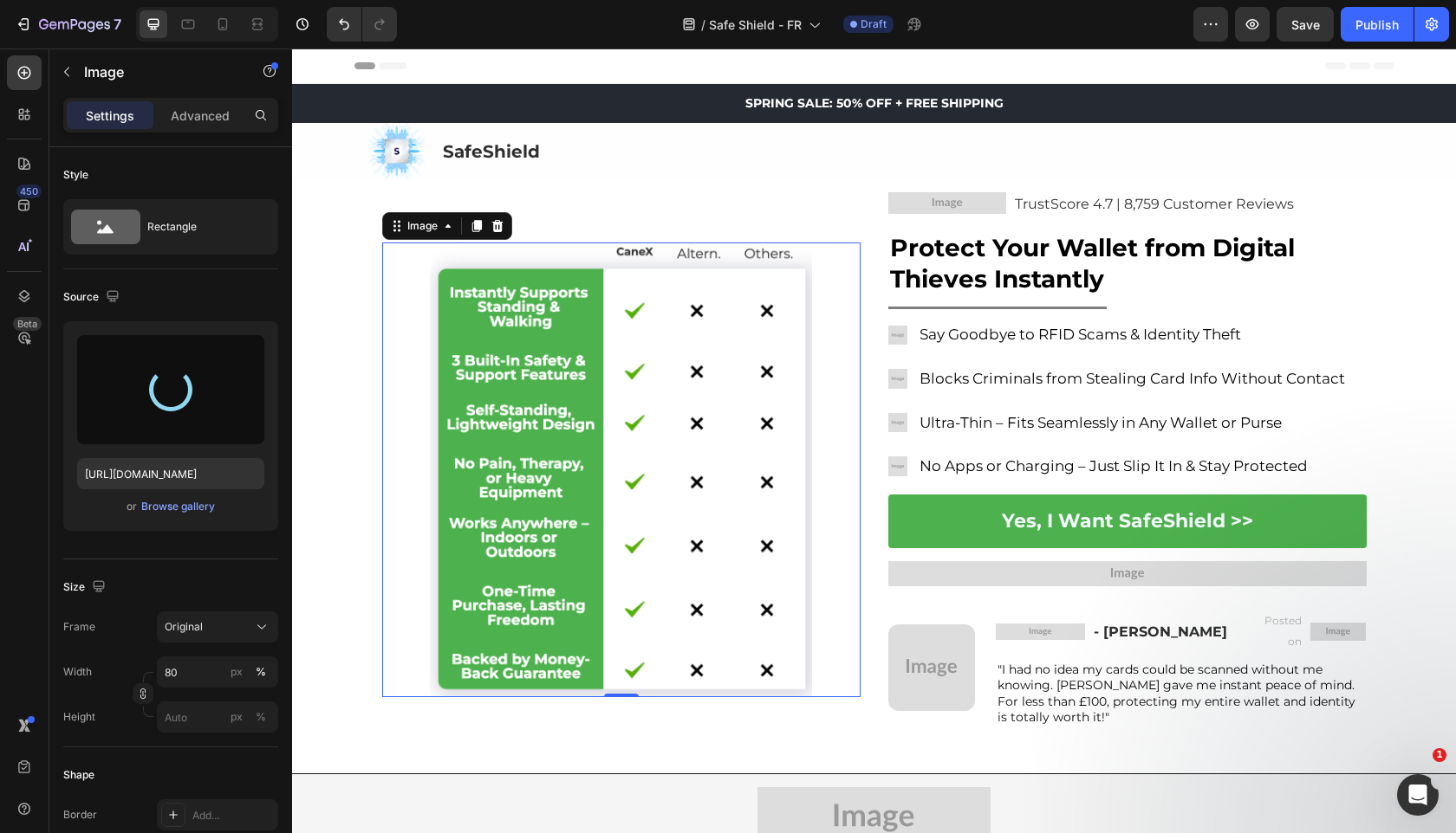
type input "https://cdn.shopify.com/s/files/1/0909/2261/5117/files/gempages_577322349100008…"
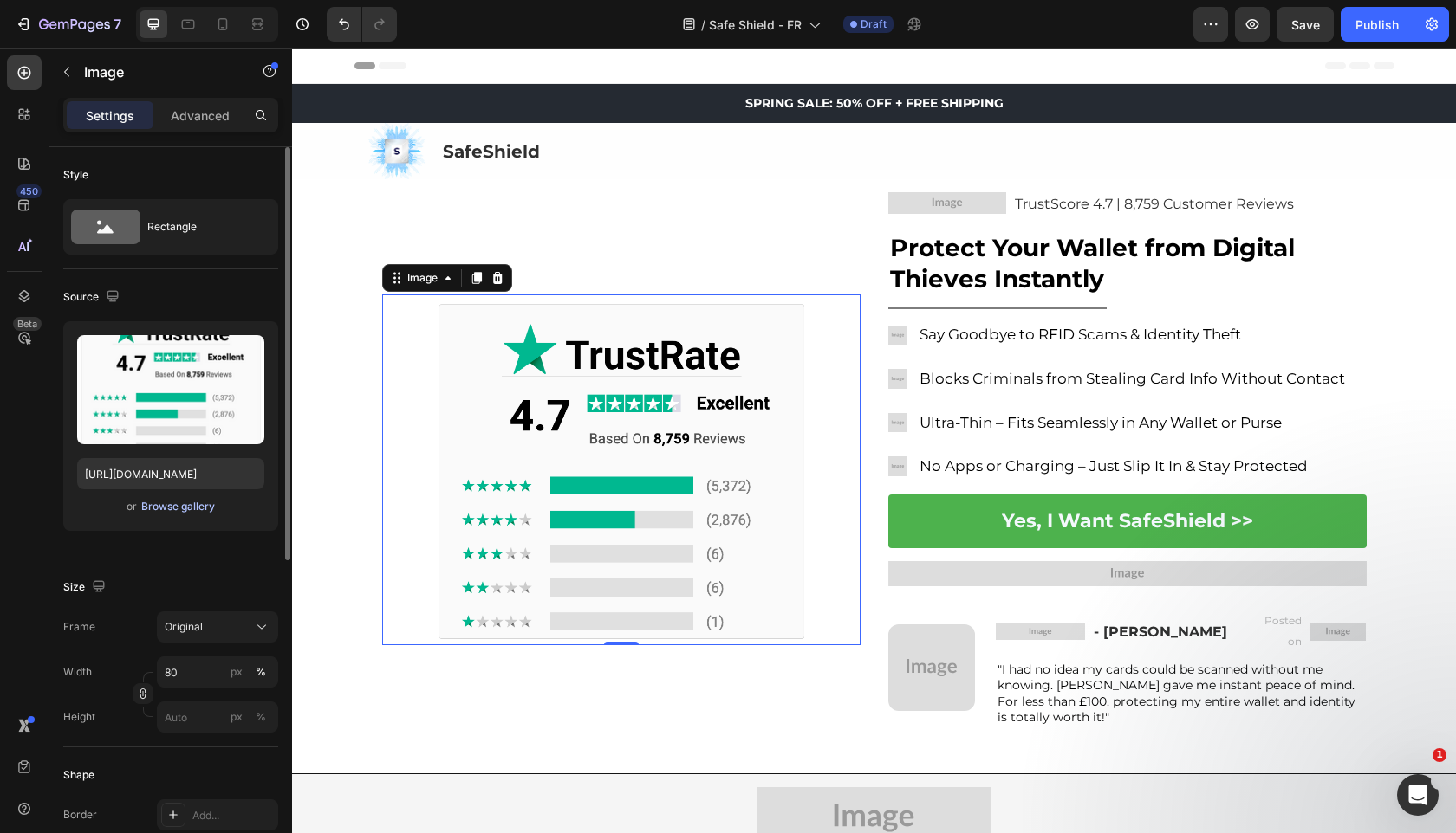
click at [184, 514] on div "Browse gallery" at bounding box center [178, 507] width 74 height 16
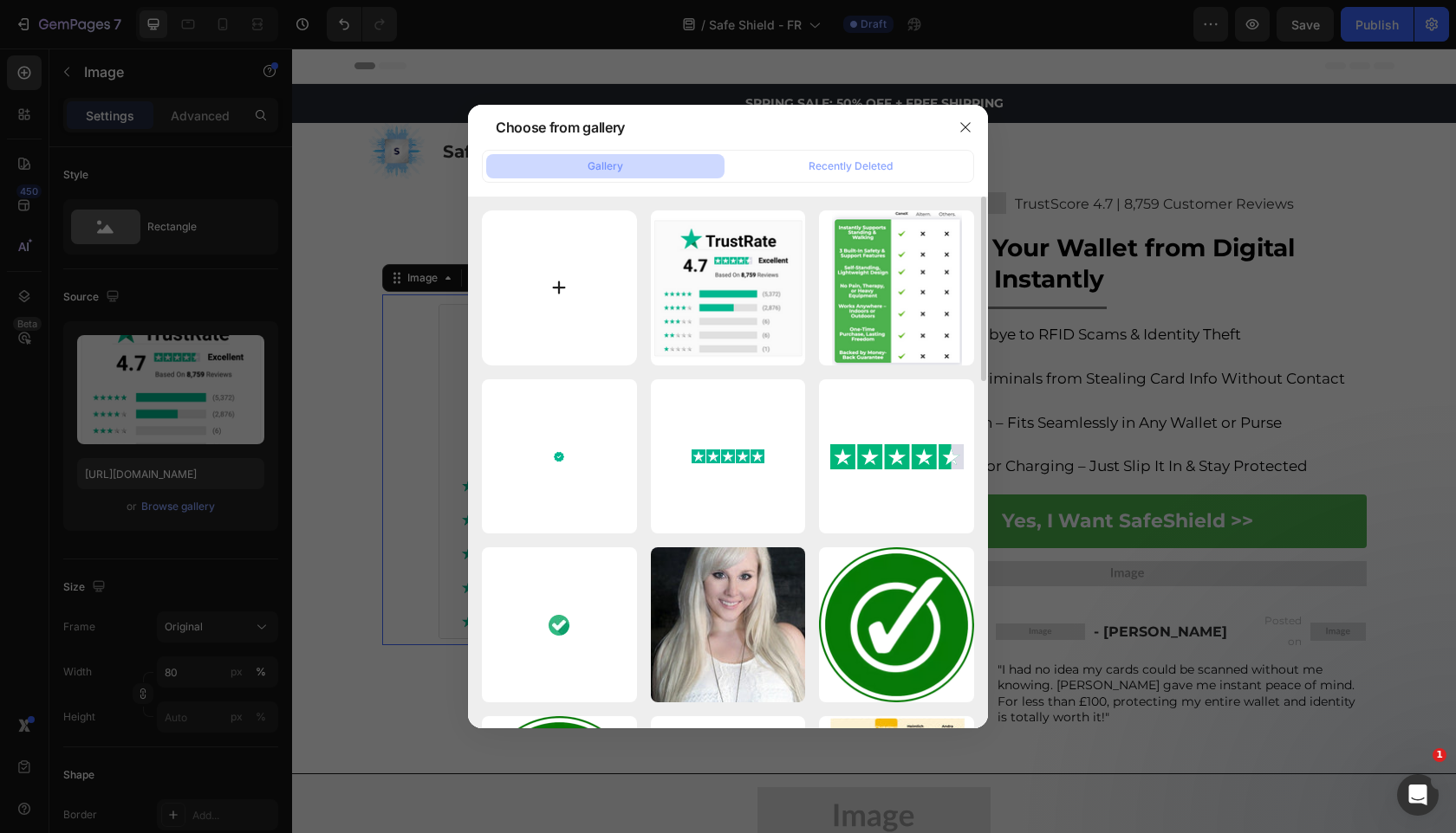
click at [551, 325] on input "file" at bounding box center [559, 288] width 155 height 155
type input "C:\fakepath\gempages_525800266155426871-3b2af465-c7fe-4a56-b40c-8f34087b4f2f.png"
type input "https://cdn.shopify.com/s/files/1/0909/2261/5117/files/gempages_577322349100008…"
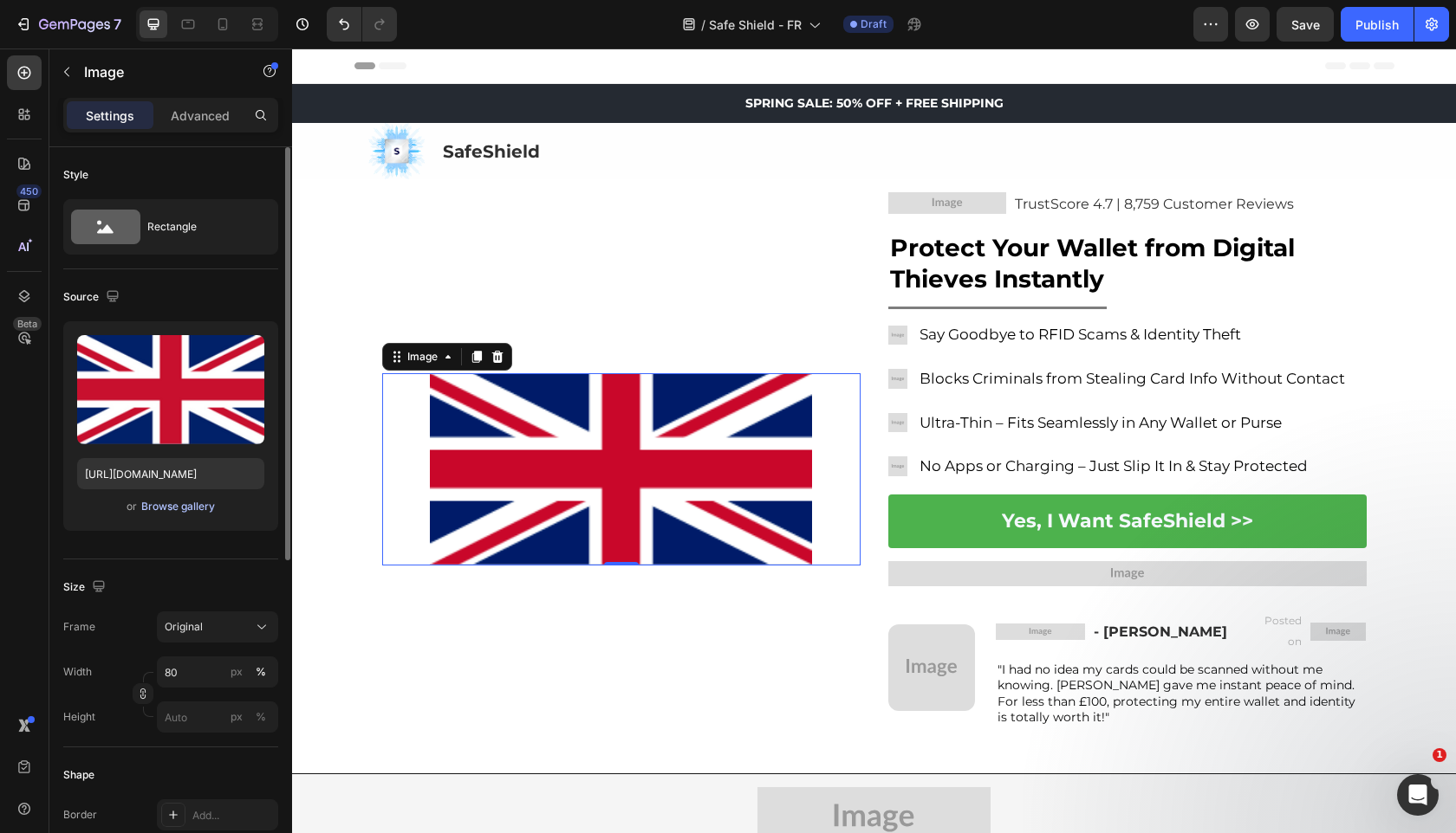
click at [202, 498] on button "Browse gallery" at bounding box center [178, 506] width 76 height 17
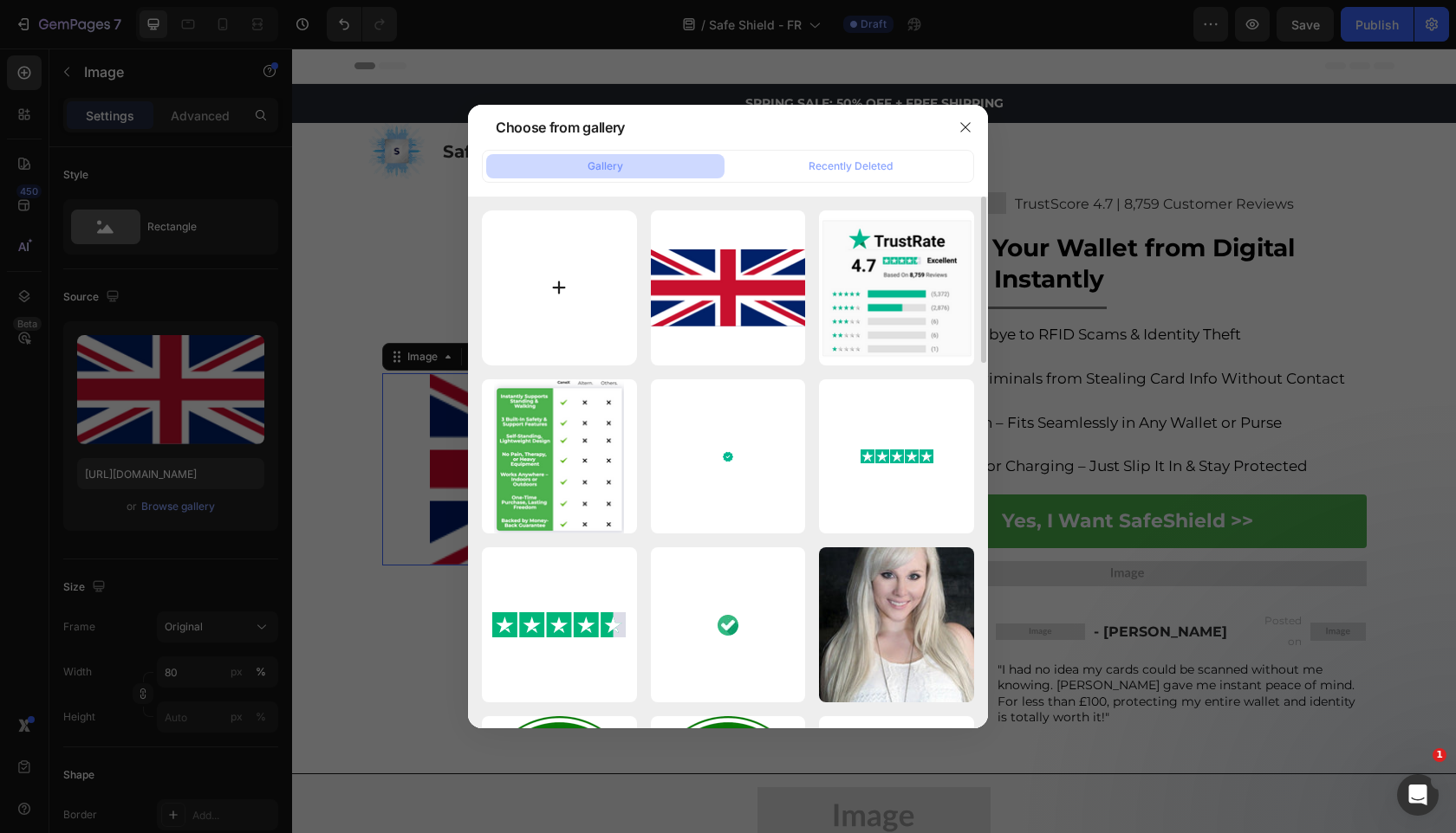
click at [546, 228] on input "file" at bounding box center [559, 288] width 155 height 155
type input "C:\fakepath\gempages_525800266155426871-a79ffcc0-4dff-4908-a088-84c230d496c1.png"
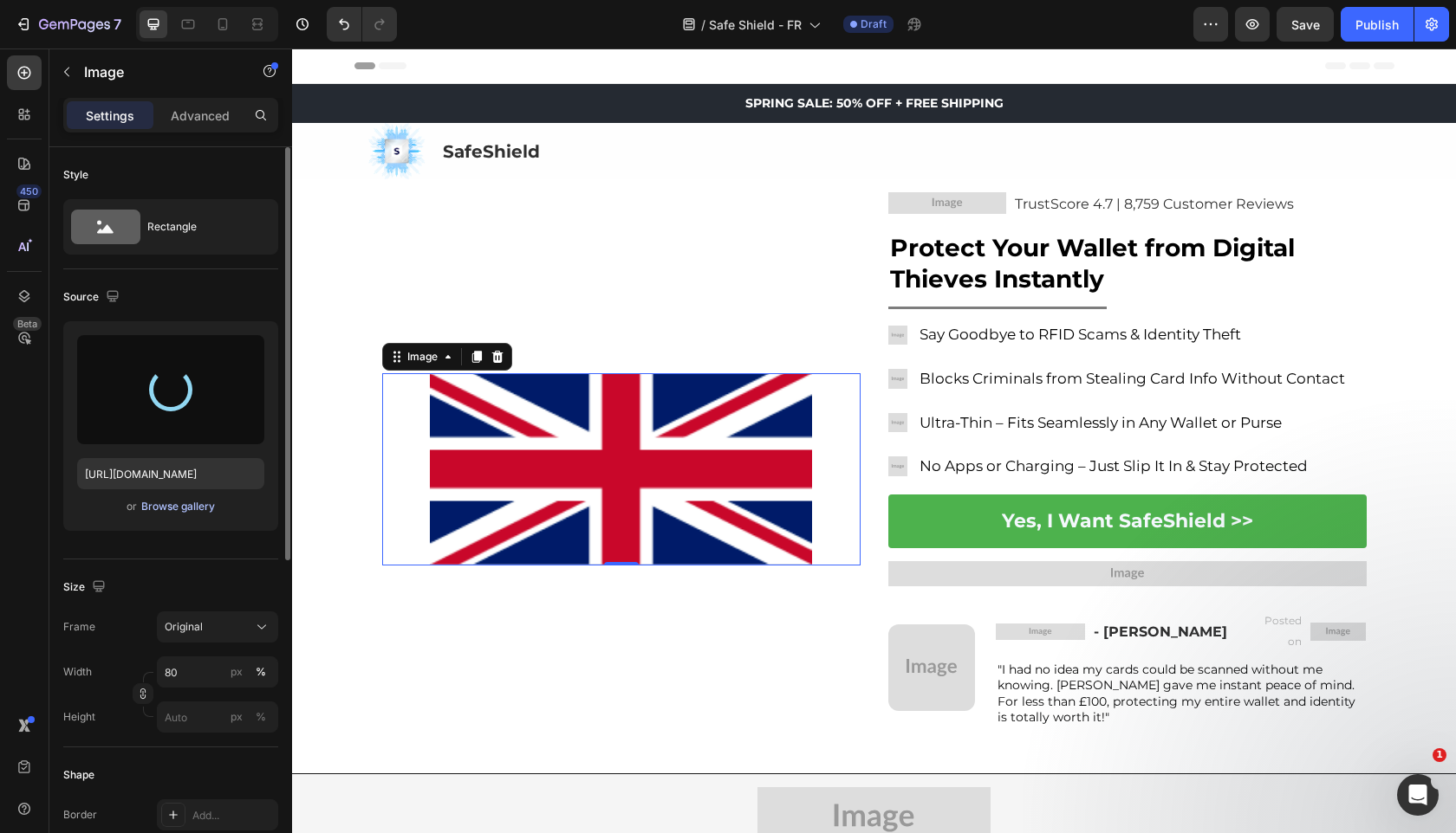
type input "[URL][DOMAIN_NAME]"
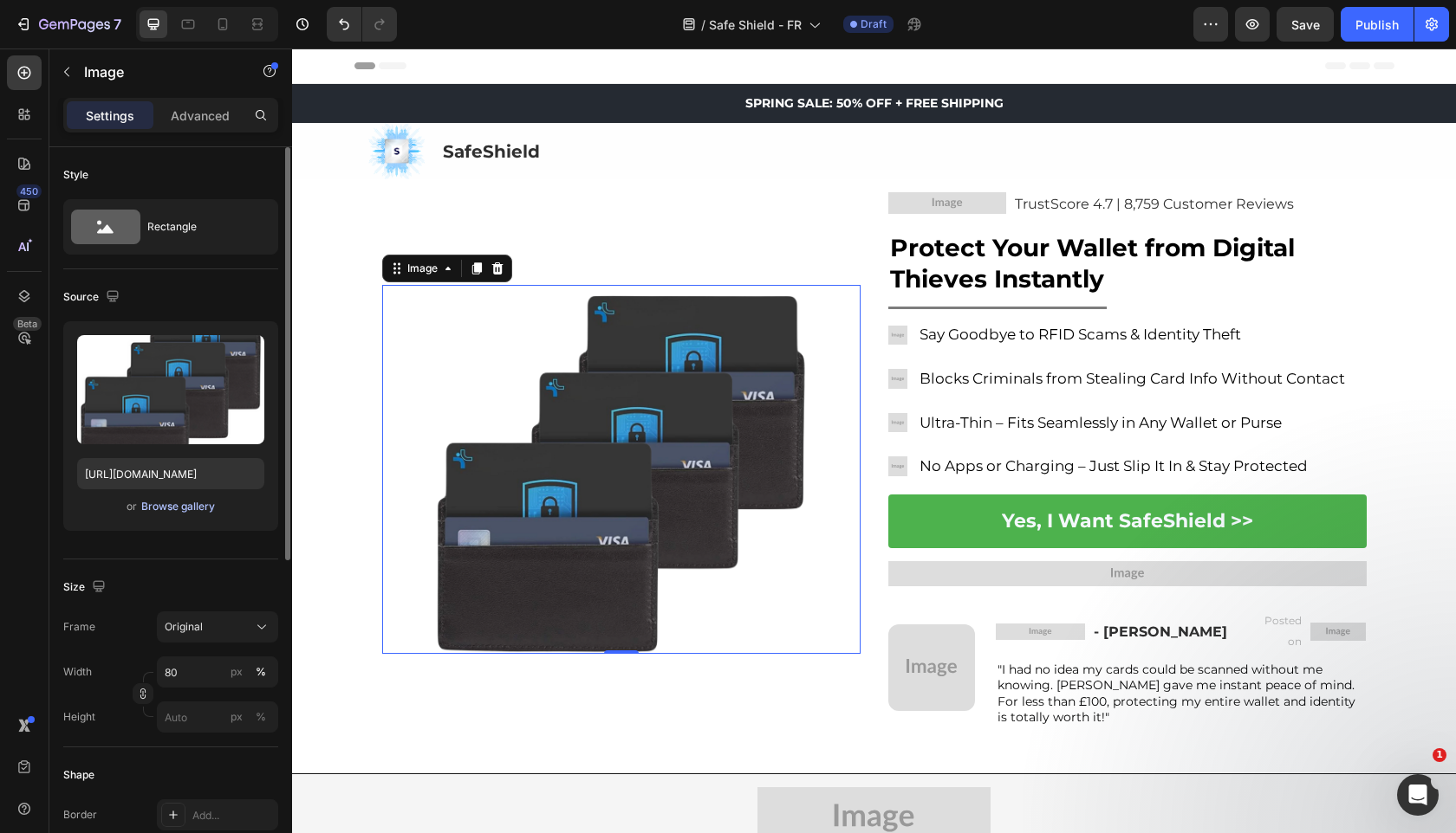
click at [162, 512] on div "Browse gallery" at bounding box center [178, 507] width 74 height 16
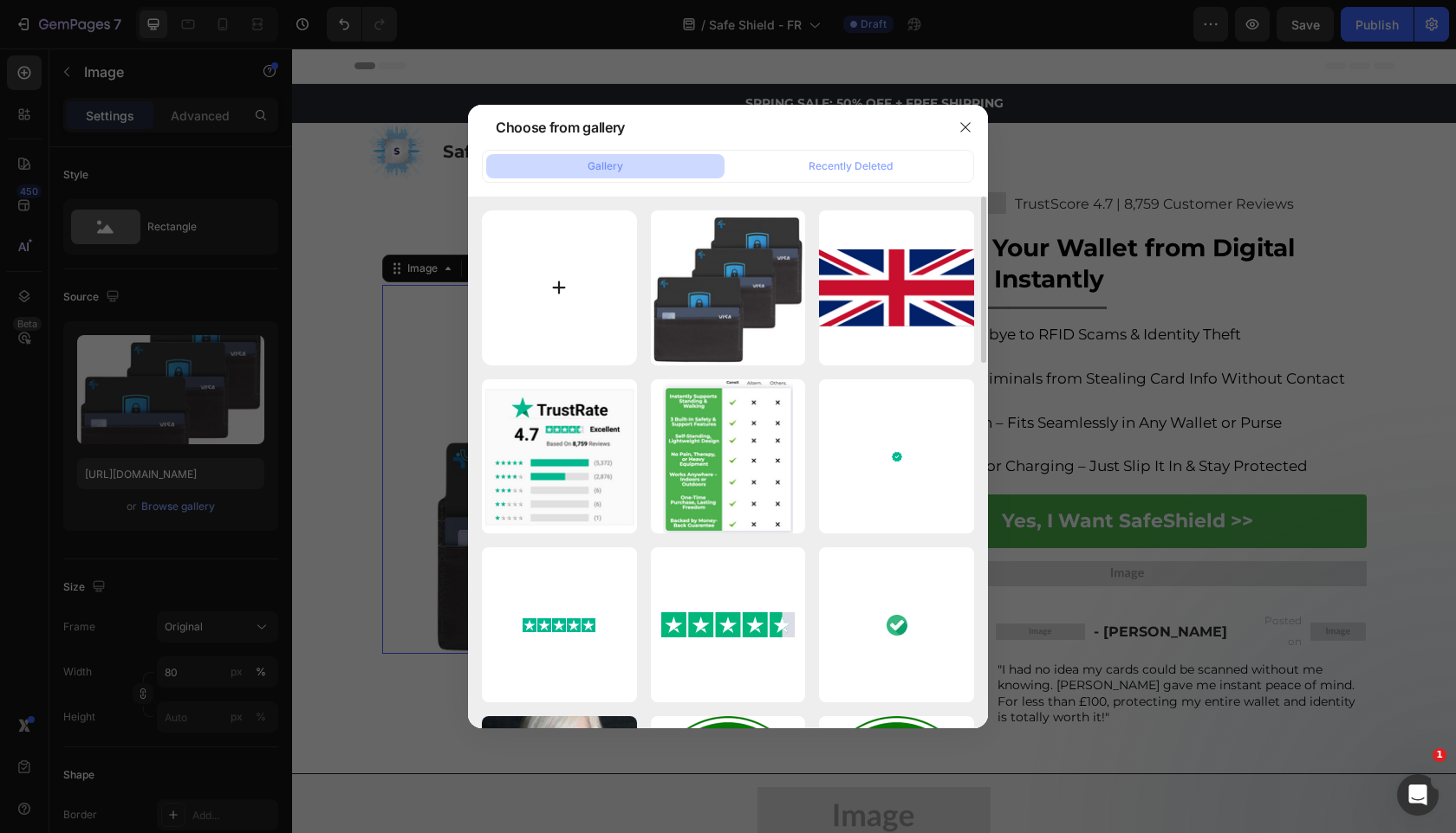
click at [524, 332] on input "file" at bounding box center [559, 288] width 155 height 155
type input "C:\fakepath\gempages_525800266155426871-7a084c90-2305-4b41-bd55-1912a0b9be83.png"
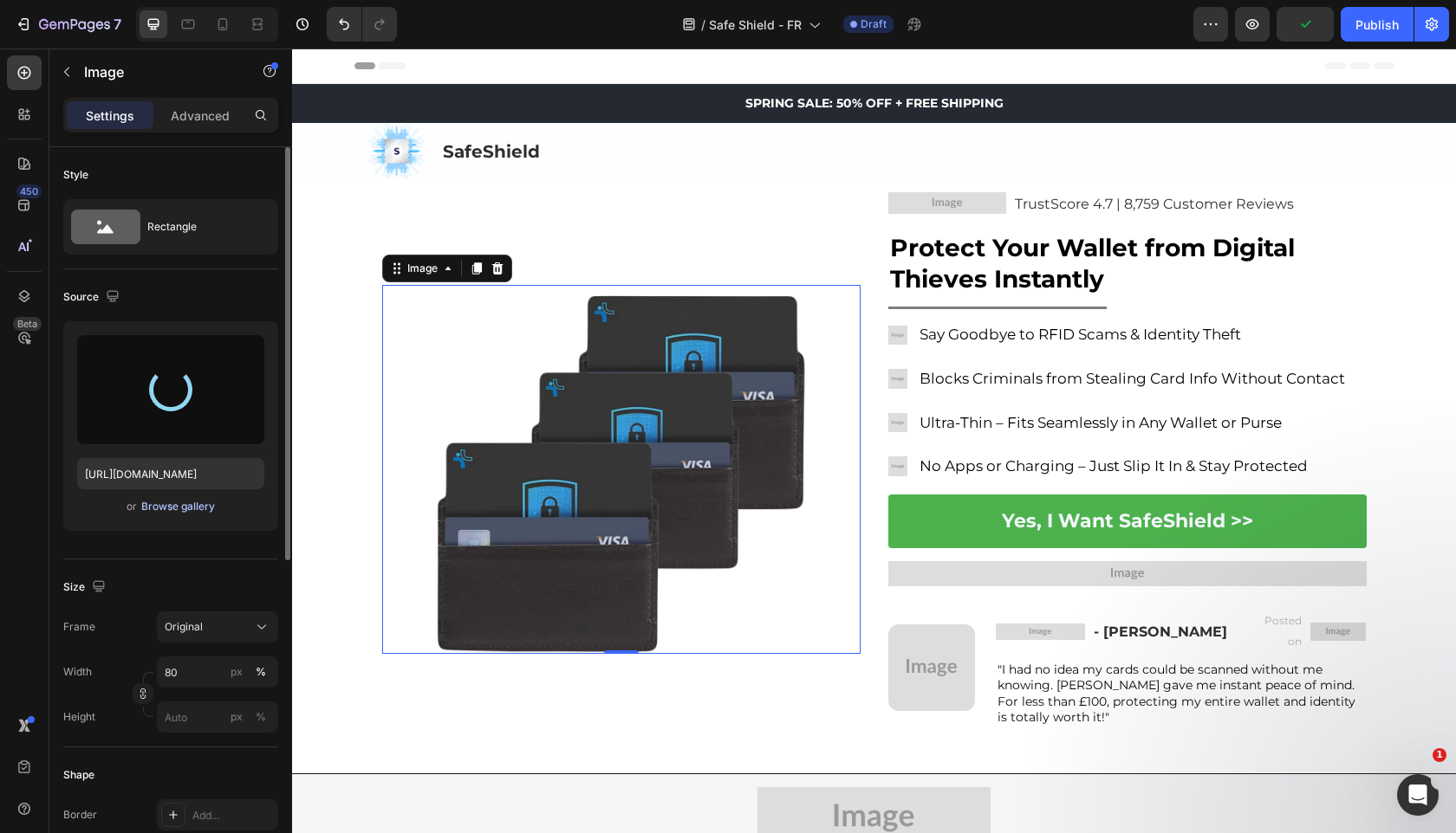
type input "[URL][DOMAIN_NAME]"
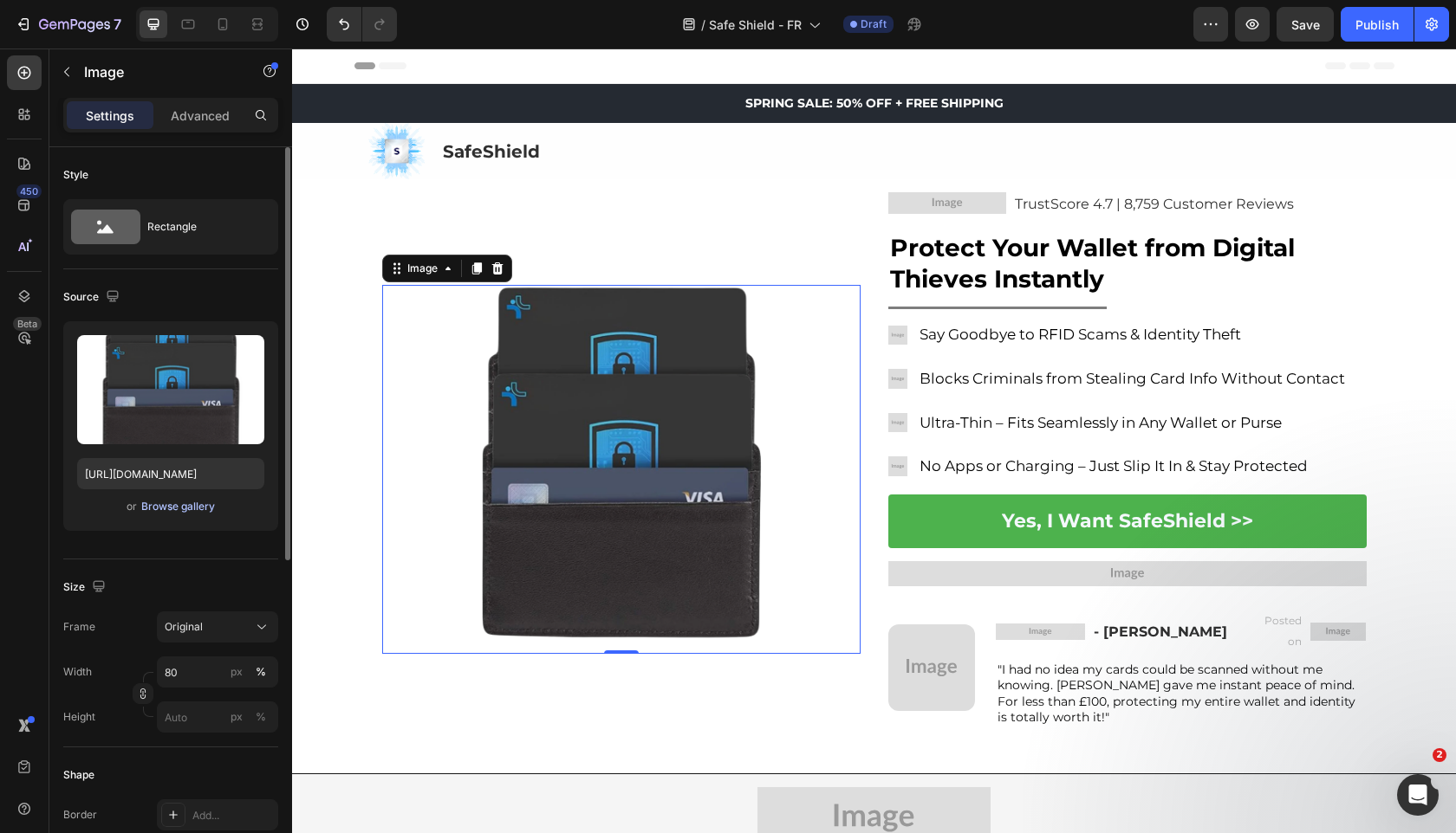
click at [188, 510] on div "Browse gallery" at bounding box center [178, 507] width 74 height 16
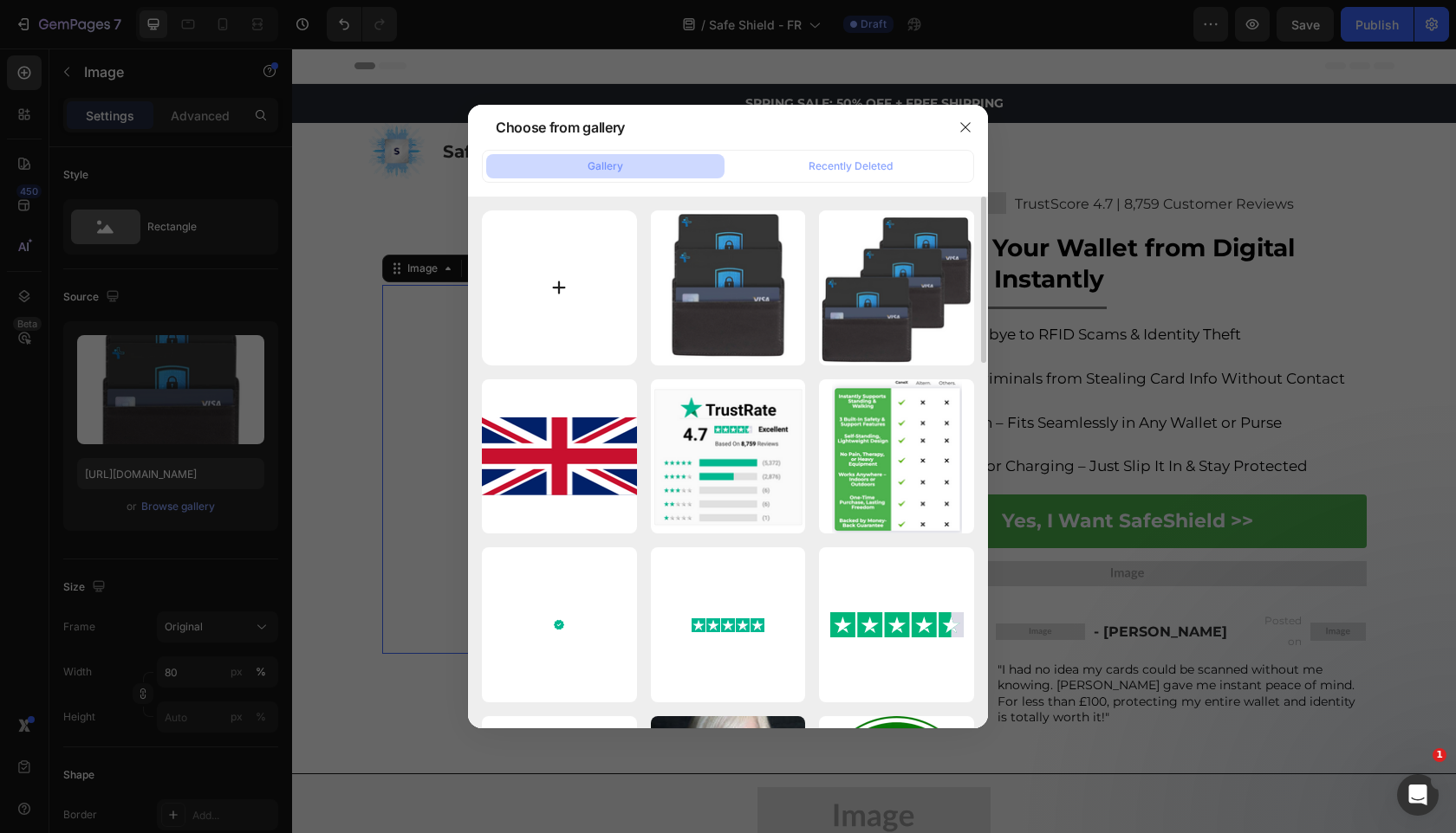
click at [530, 334] on input "file" at bounding box center [559, 288] width 155 height 155
type input "C:\fakepath\gempages_525800266155426871-4641effb-67ae-4045-90d0-cf53aa825502.jp…"
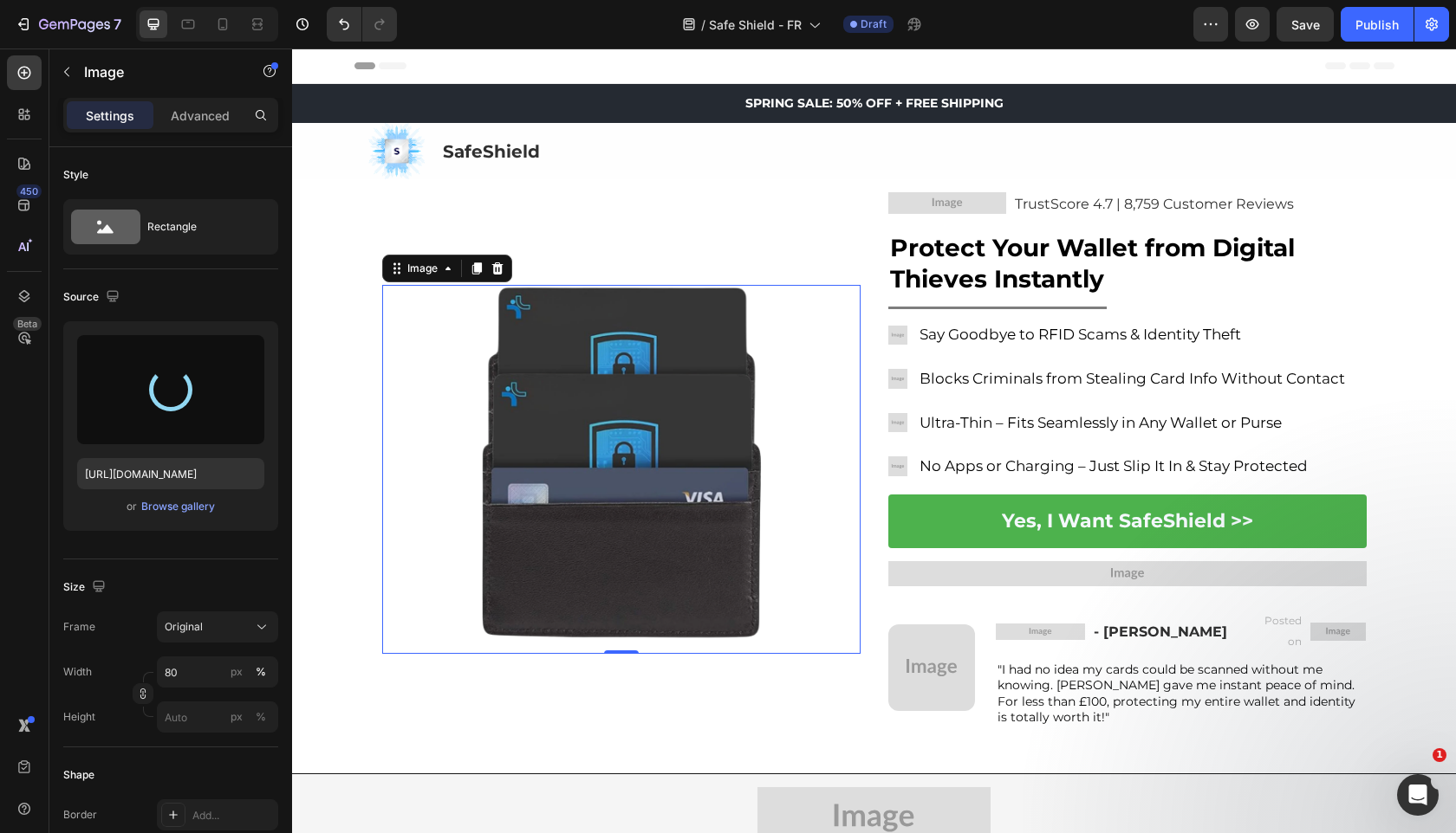
type input "https://cdn.shopify.com/s/files/1/0909/2261/5117/files/gempages_577322349100008…"
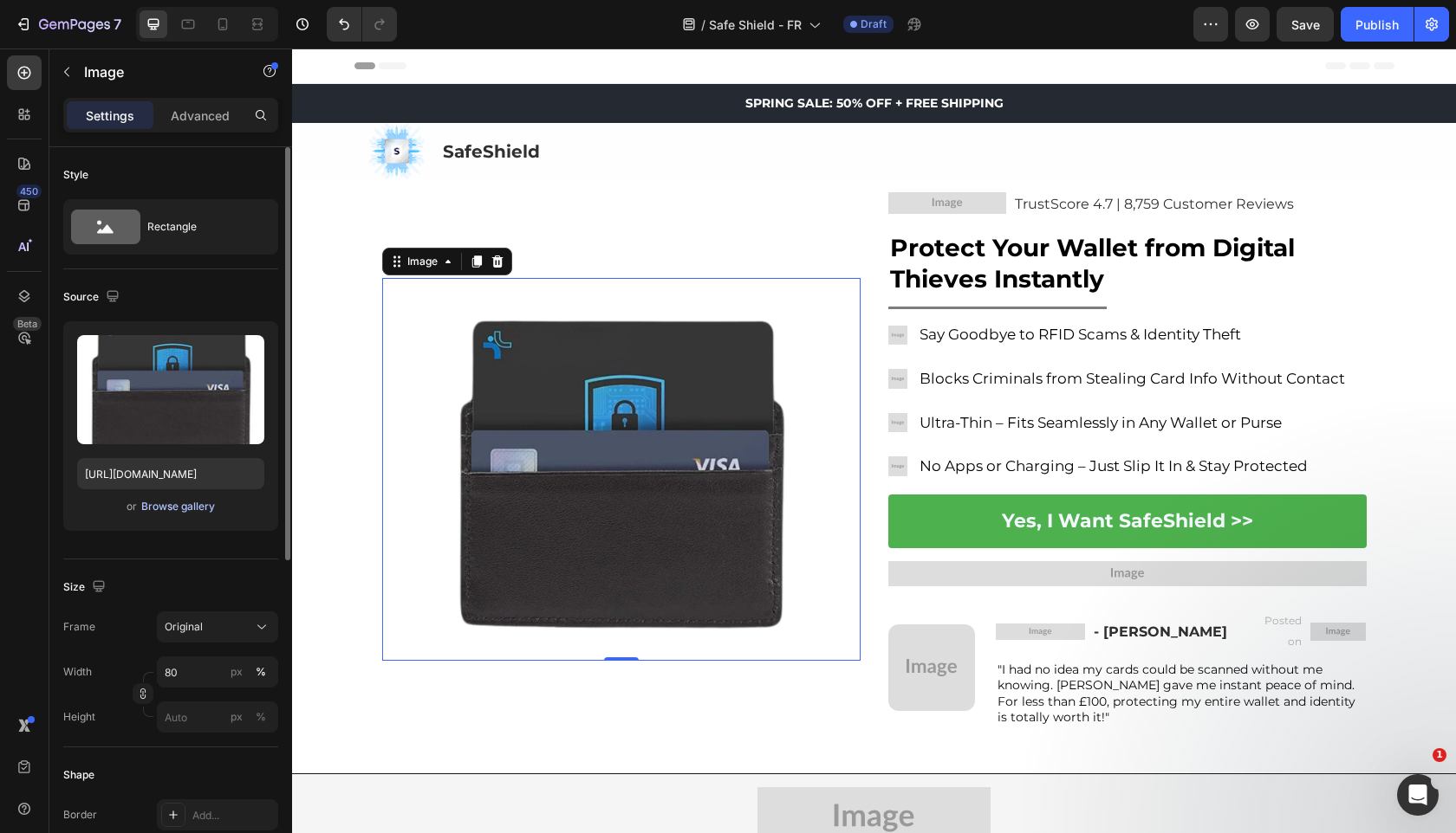
click at [200, 507] on div "Browse gallery" at bounding box center [178, 507] width 74 height 16
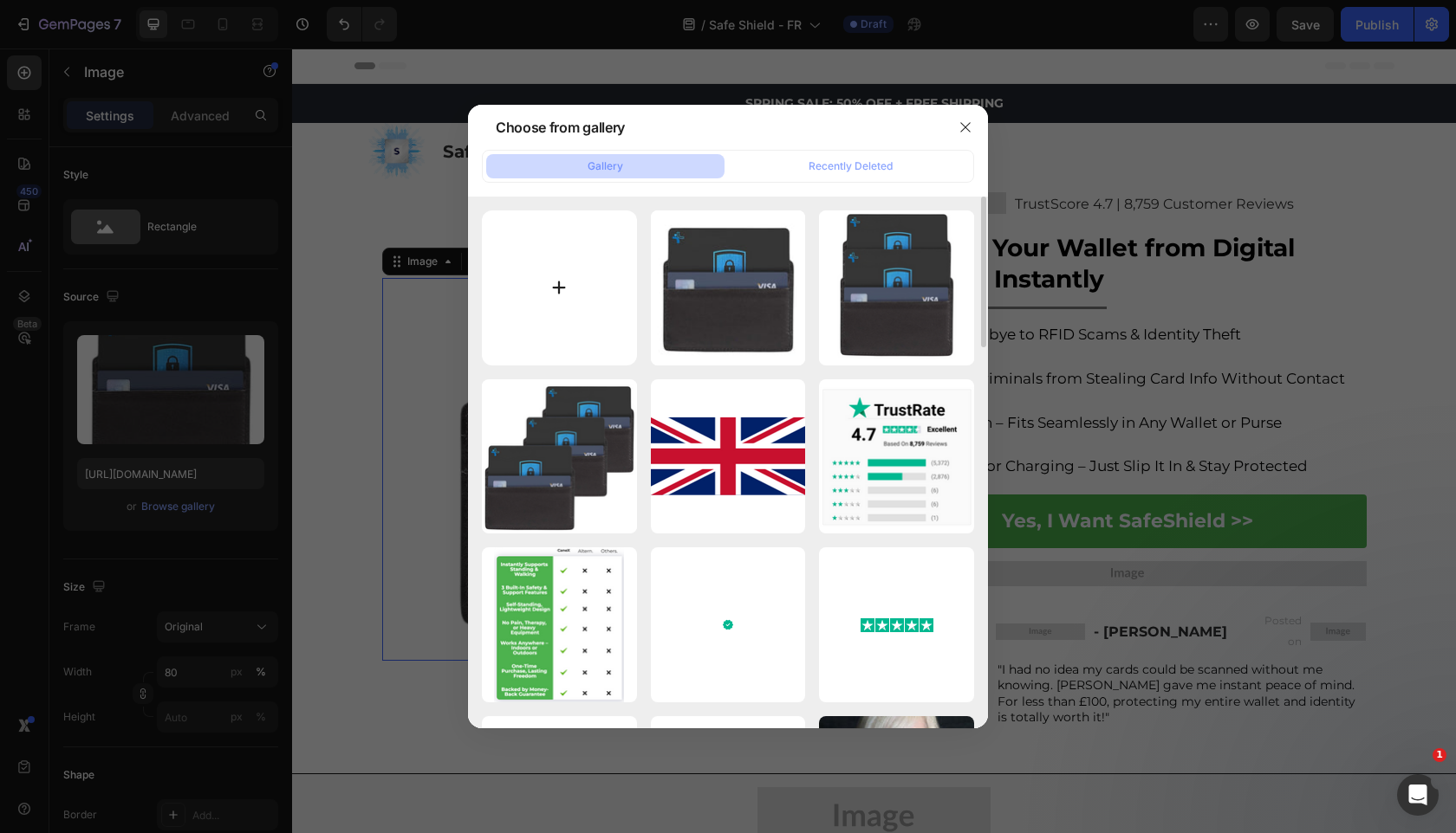
click at [486, 297] on input "file" at bounding box center [559, 288] width 155 height 155
type input "C:\fakepath\gempages_525800266155426871-ea9b5be7-17cf-4ca5-ab10-fc9458156c85.jp…"
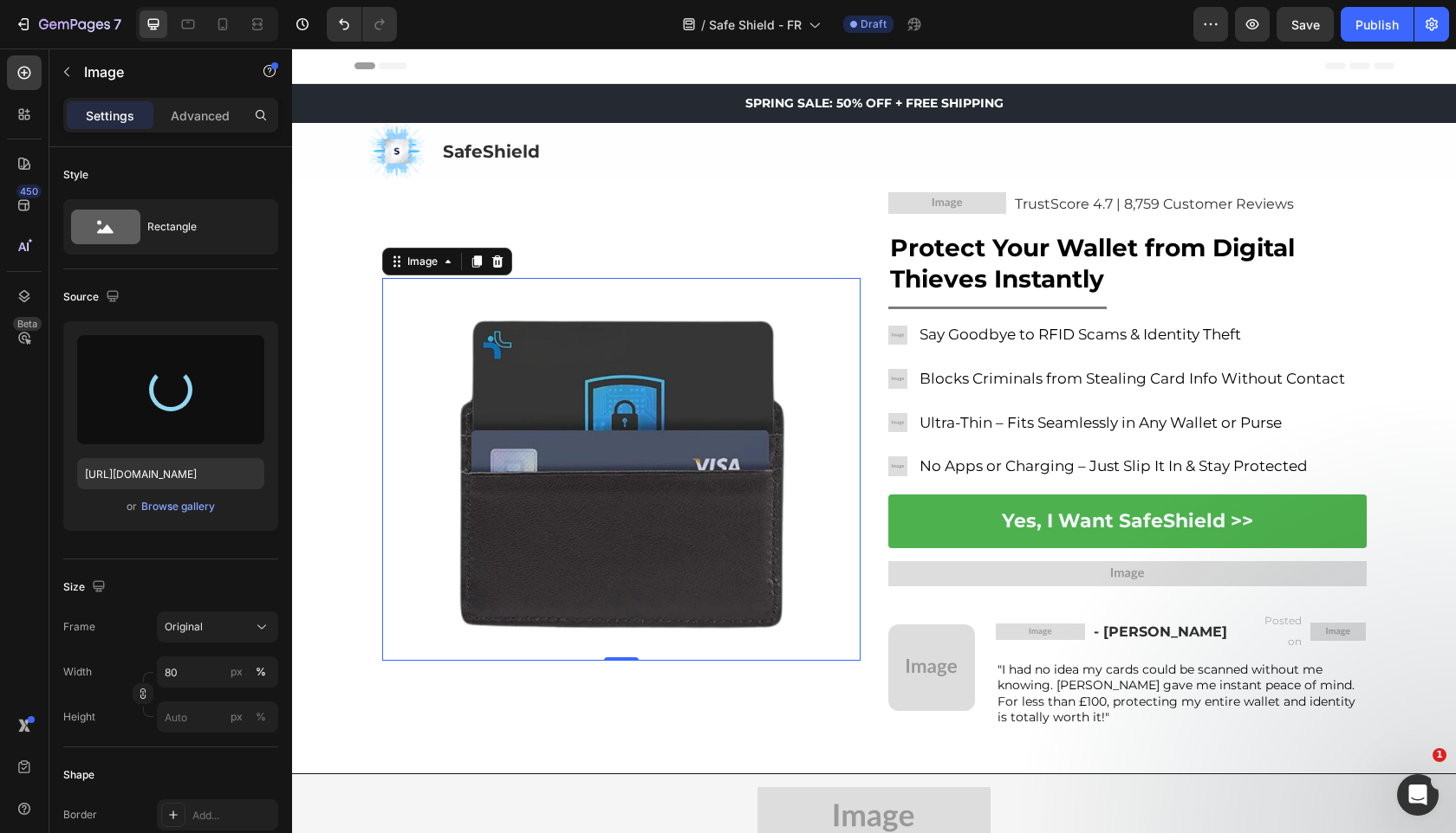
type input "https://cdn.shopify.com/s/files/1/0909/2261/5117/files/gempages_577322349100008…"
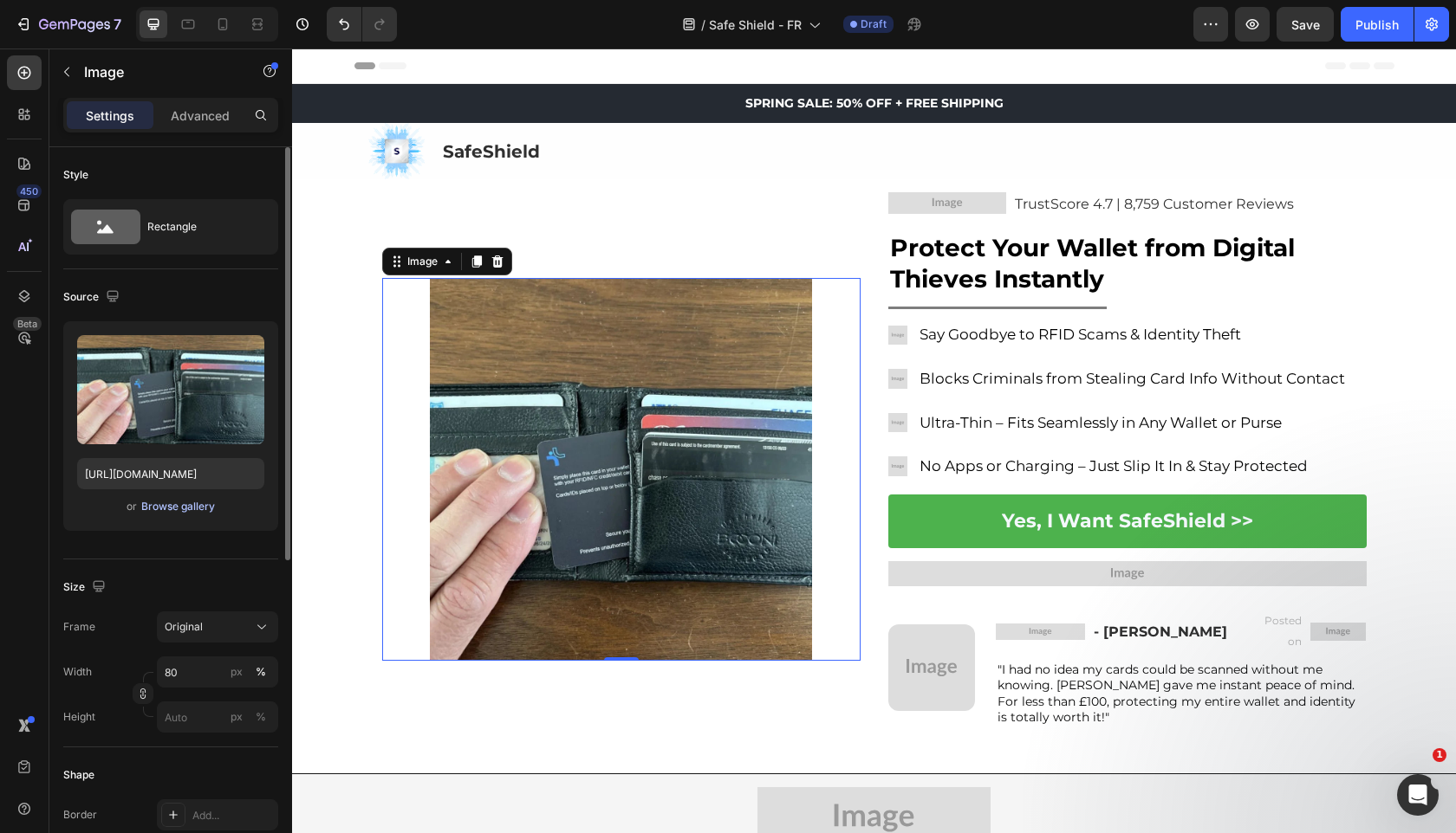
click at [196, 510] on div "Browse gallery" at bounding box center [178, 507] width 74 height 16
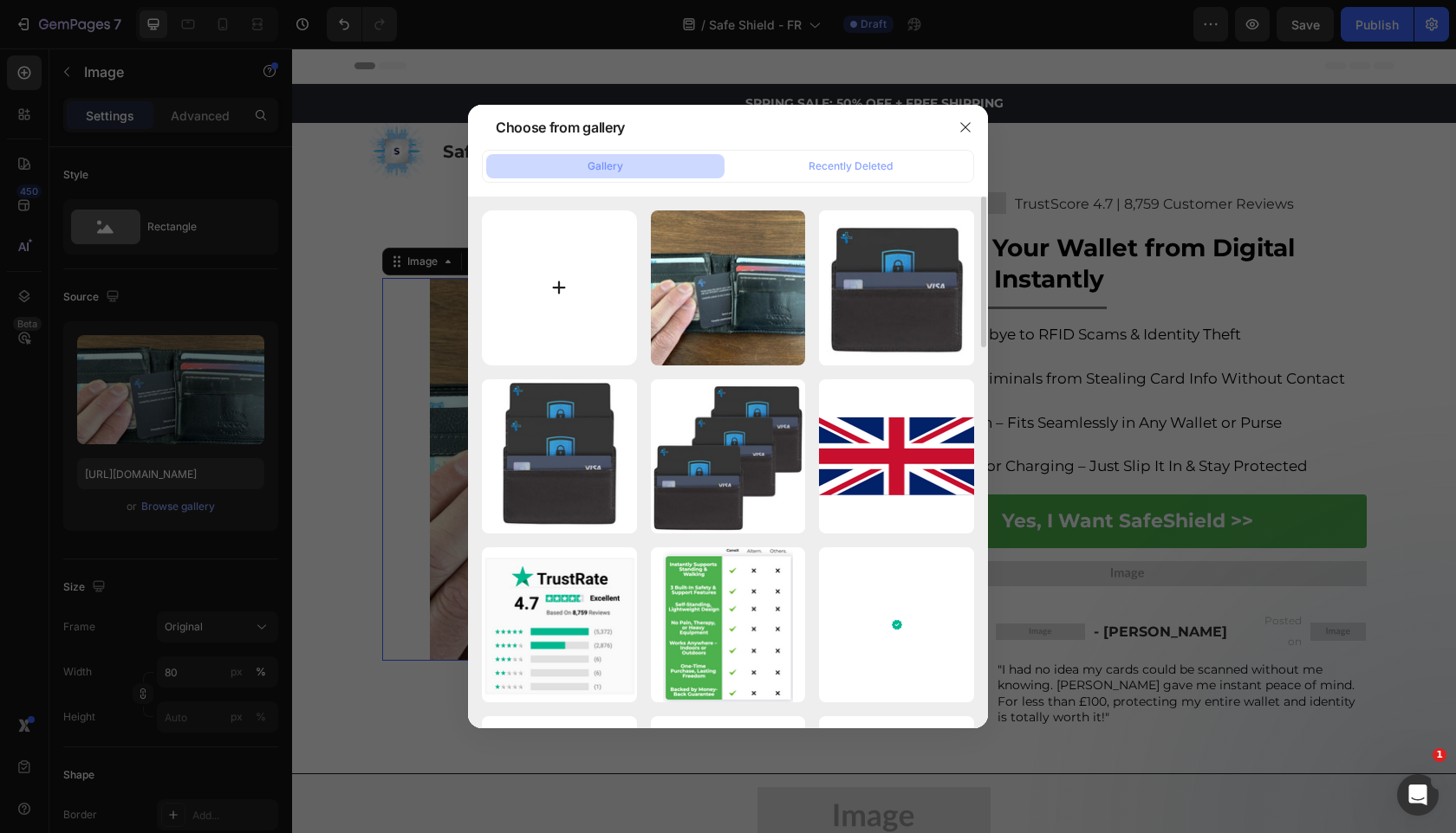
click at [573, 238] on input "file" at bounding box center [559, 288] width 155 height 155
type input "C:\fakepath\gempages_525800266155426871-913b8ea8-ba1c-4406-acd0-6cf39b905520.jp…"
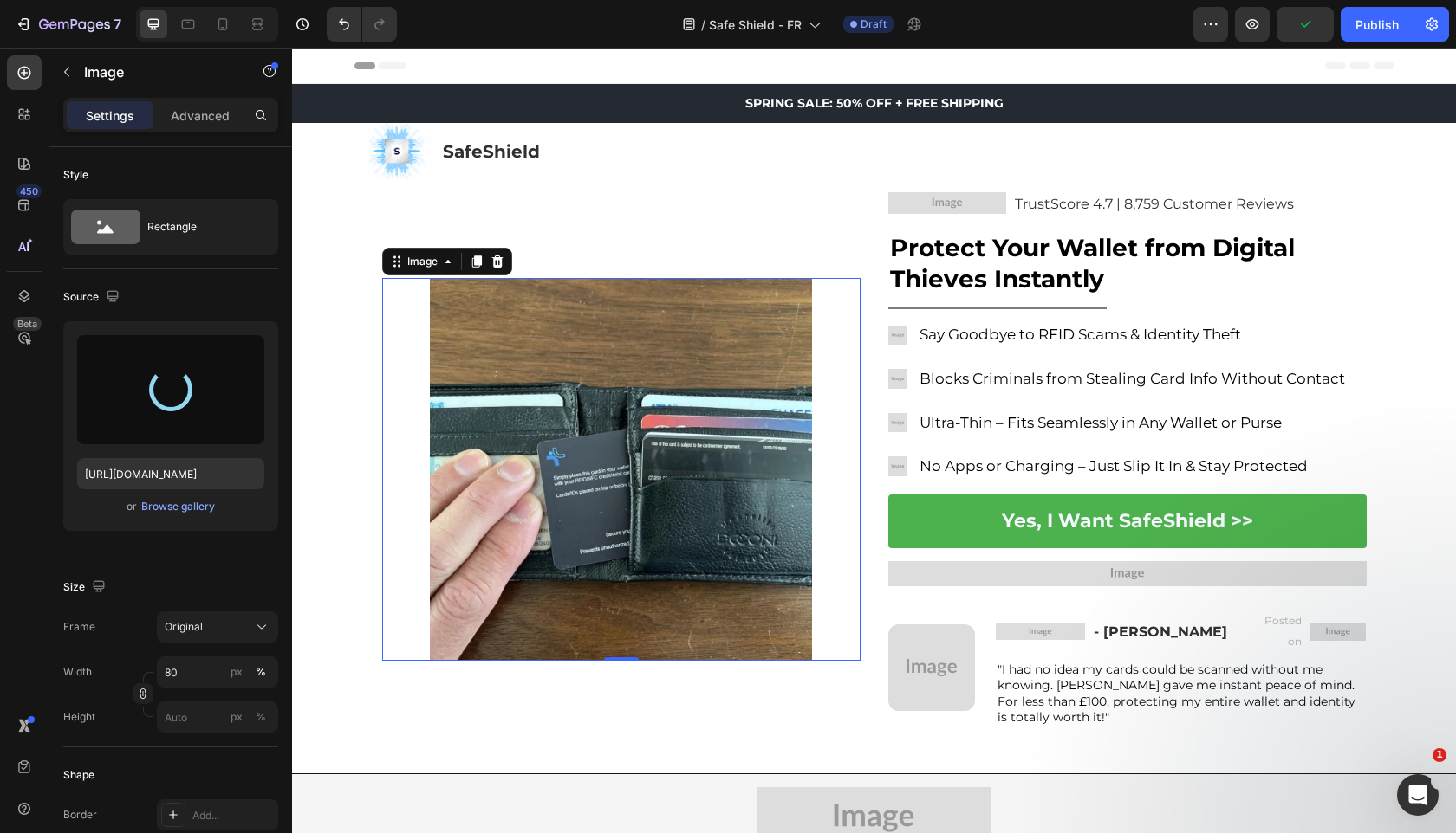
type input "https://cdn.shopify.com/s/files/1/0909/2261/5117/files/gempages_577322349100008…"
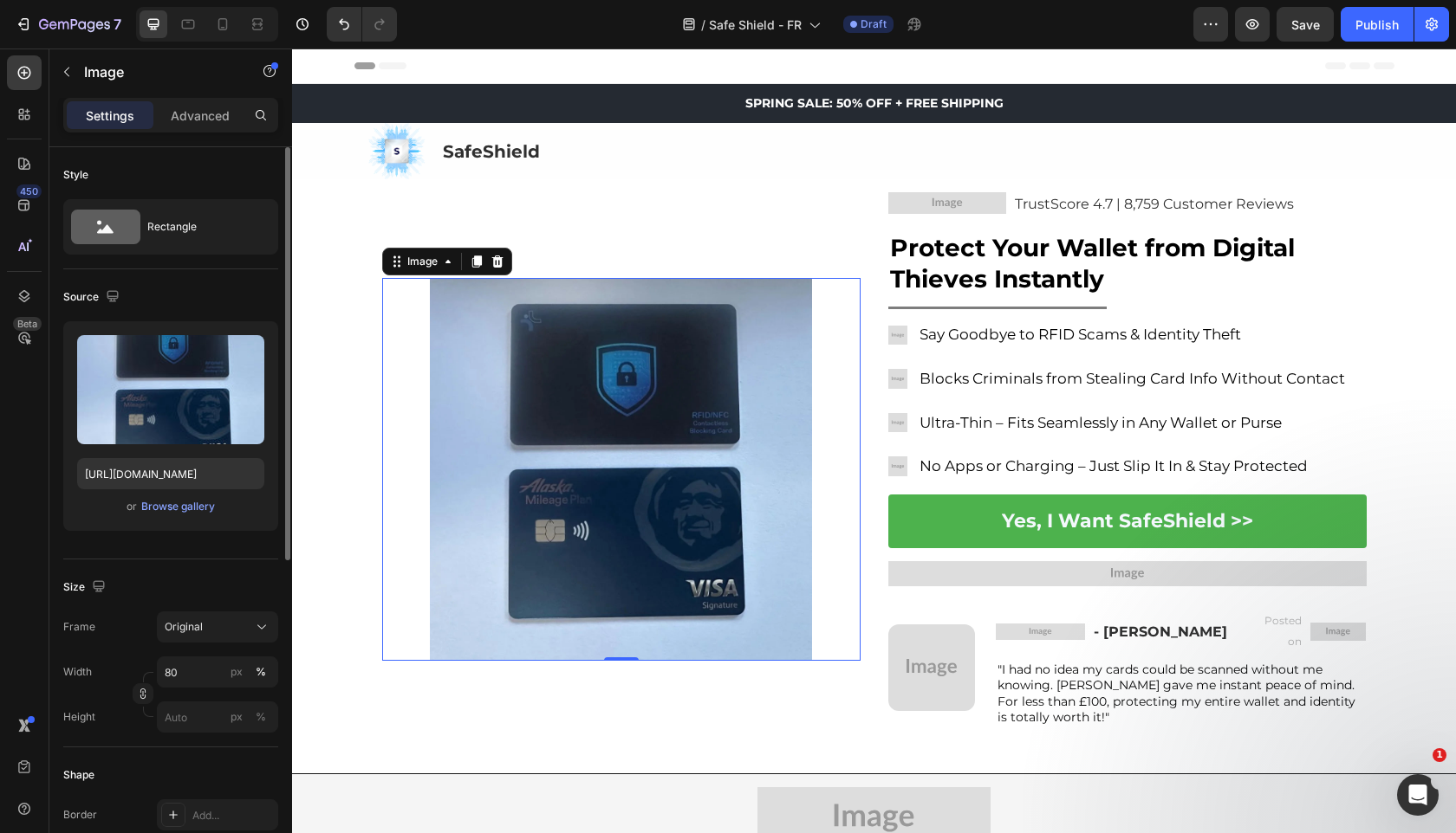
click at [201, 520] on div "Upload Image https://cdn.shopify.com/s/files/1/0909/2261/5117/files/gempages_57…" at bounding box center [171, 425] width 215 height 210
click at [202, 513] on div "Browse gallery" at bounding box center [178, 507] width 74 height 16
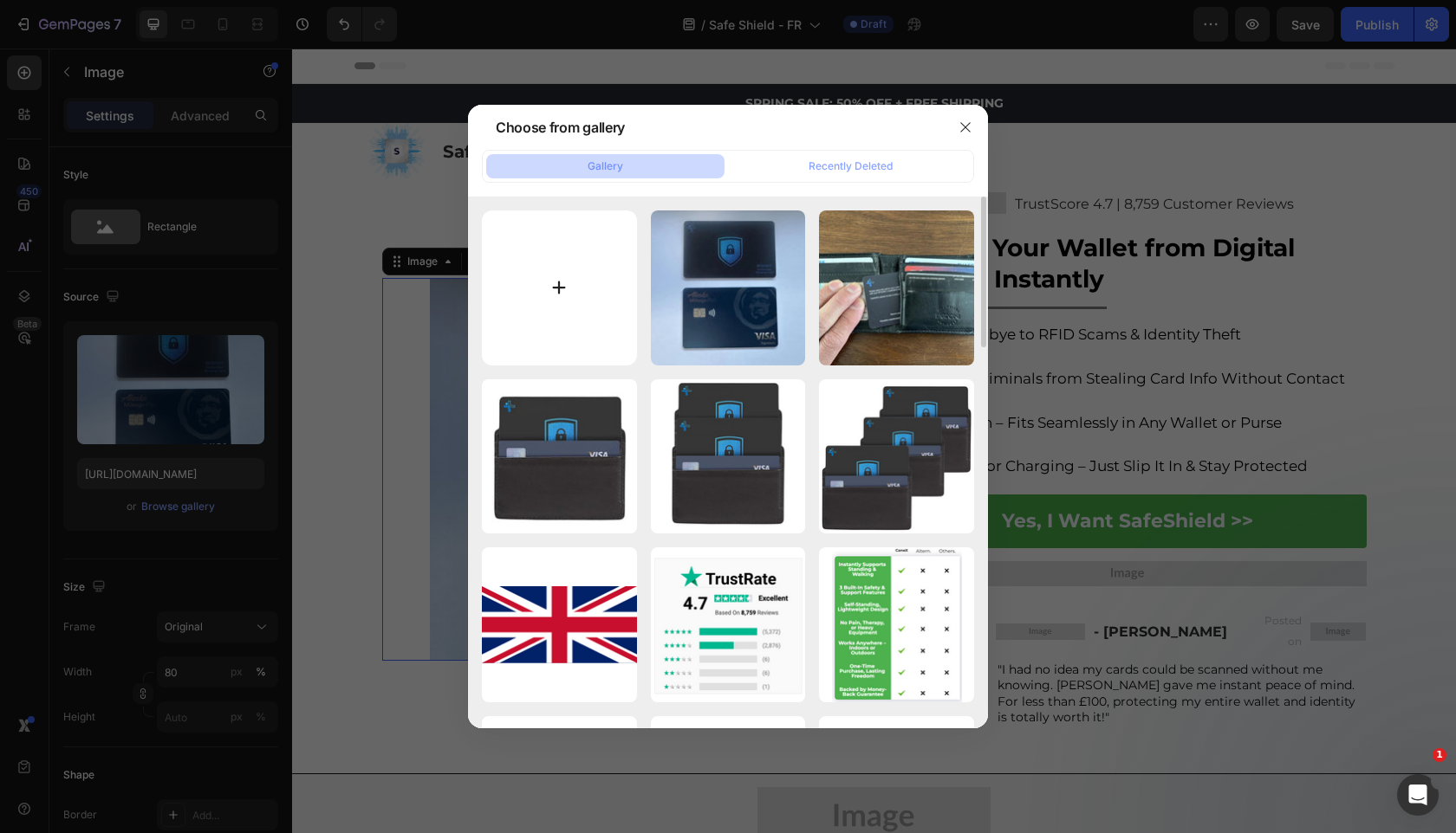
click at [556, 284] on input "file" at bounding box center [559, 288] width 155 height 155
type input "C:\fakepath\gempages_525800266155426871-4641effb-67ae-4045-90d0-cf53aa825502 (2…"
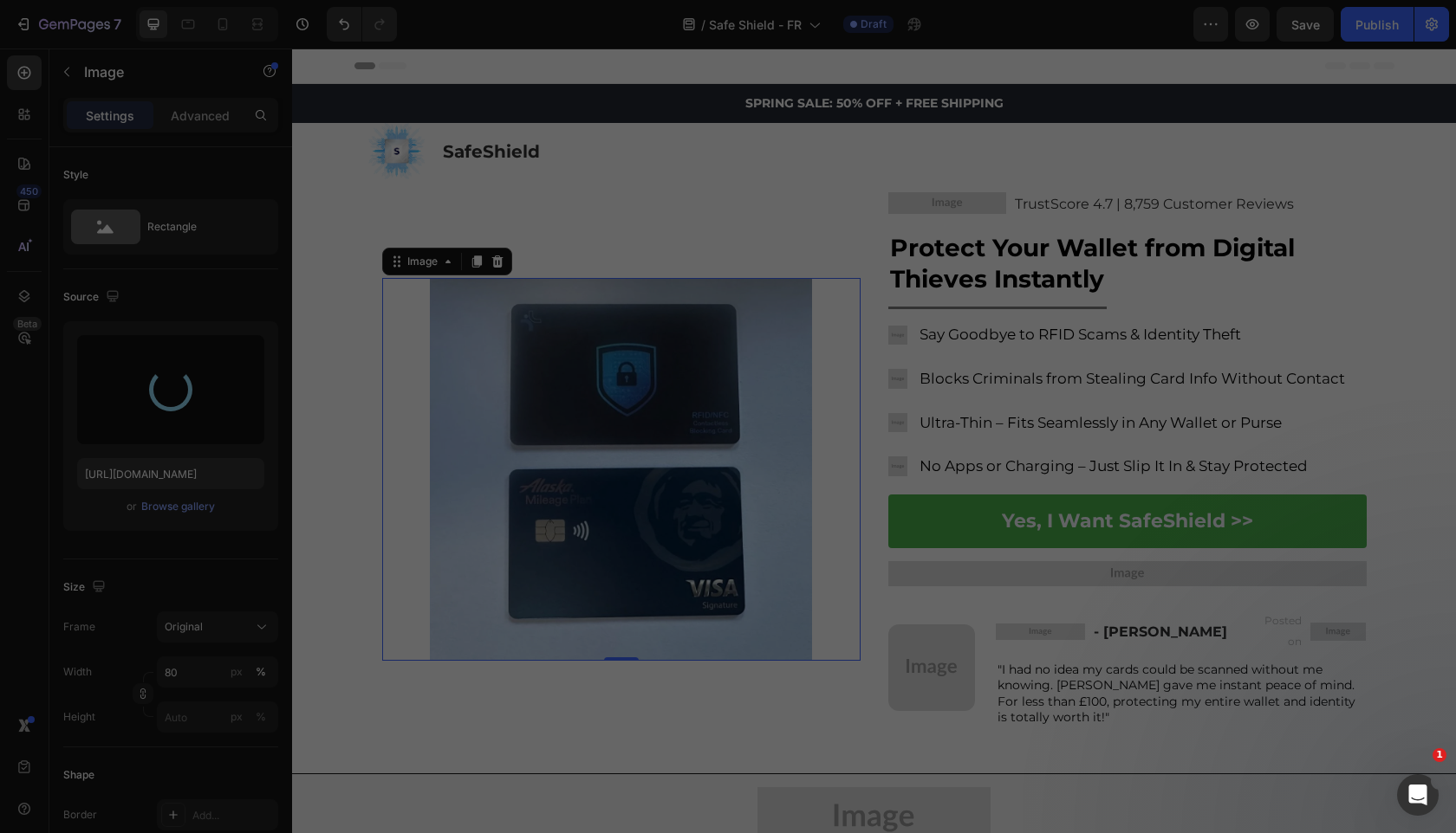
type input "https://cdn.shopify.com/s/files/1/0909/2261/5117/files/gempages_577322349100008…"
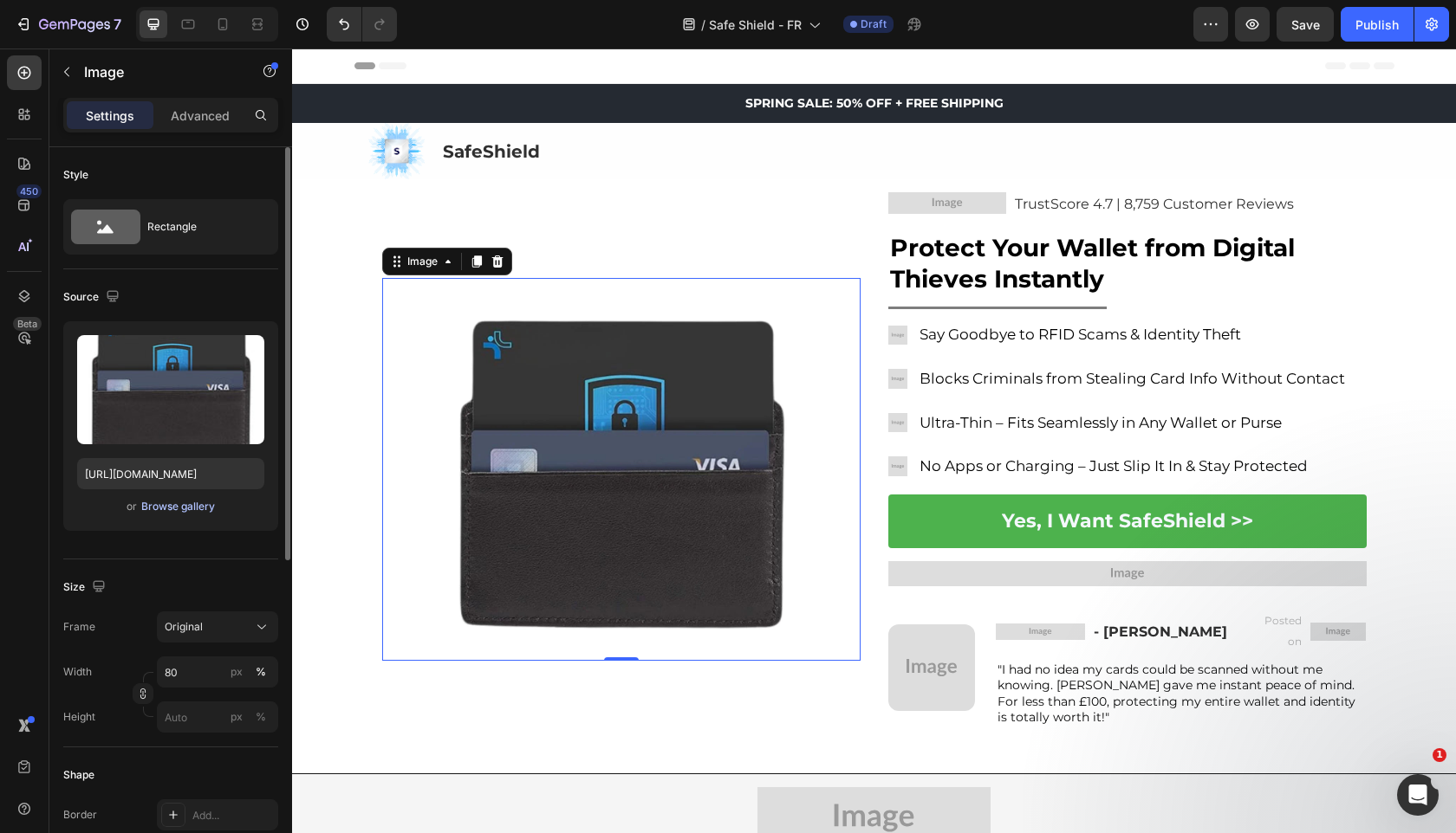
click at [174, 514] on div "Browse gallery" at bounding box center [178, 507] width 74 height 16
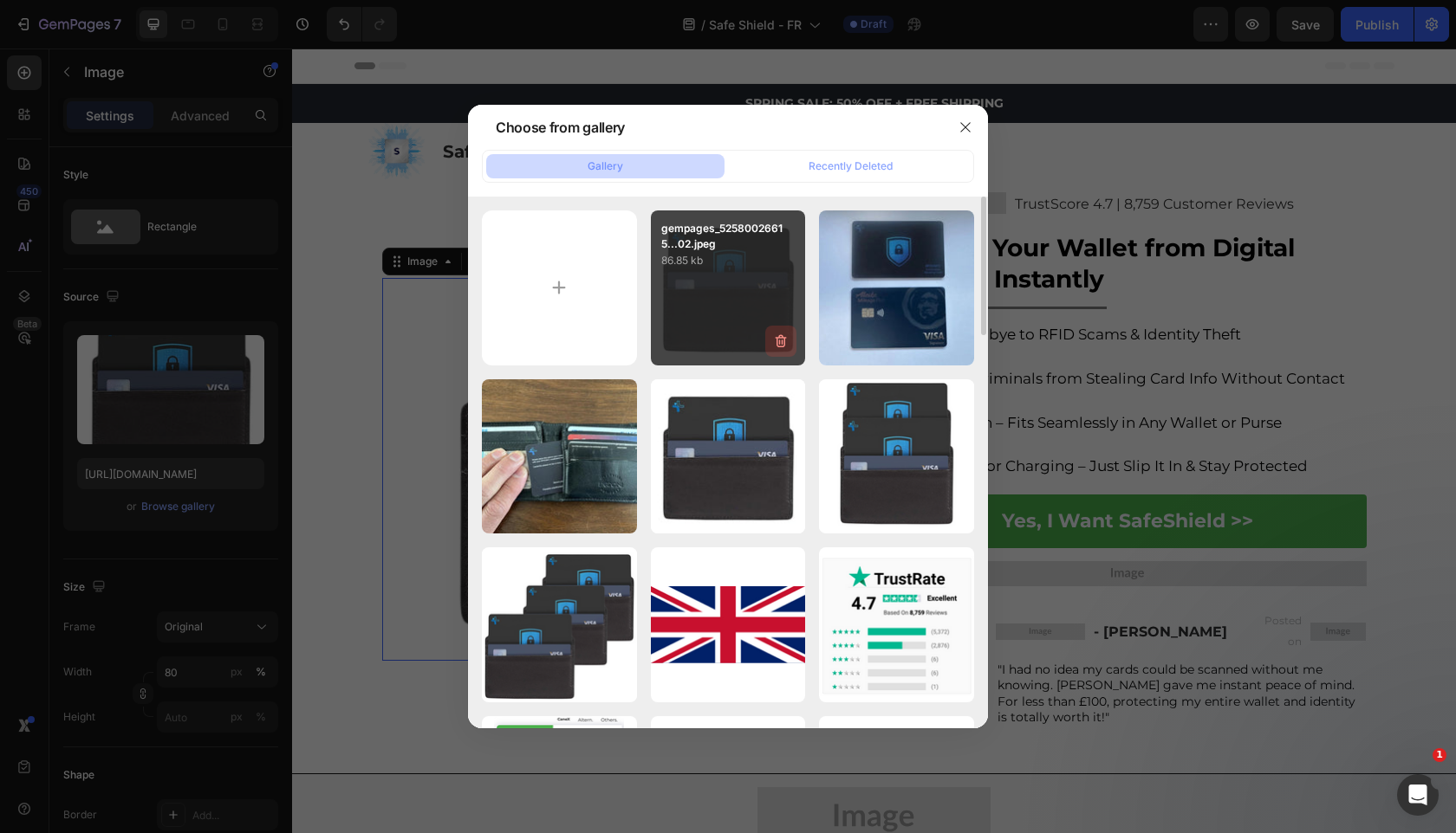
click at [783, 339] on icon "button" at bounding box center [780, 341] width 17 height 17
click at [779, 344] on div "Delete" at bounding box center [771, 345] width 32 height 16
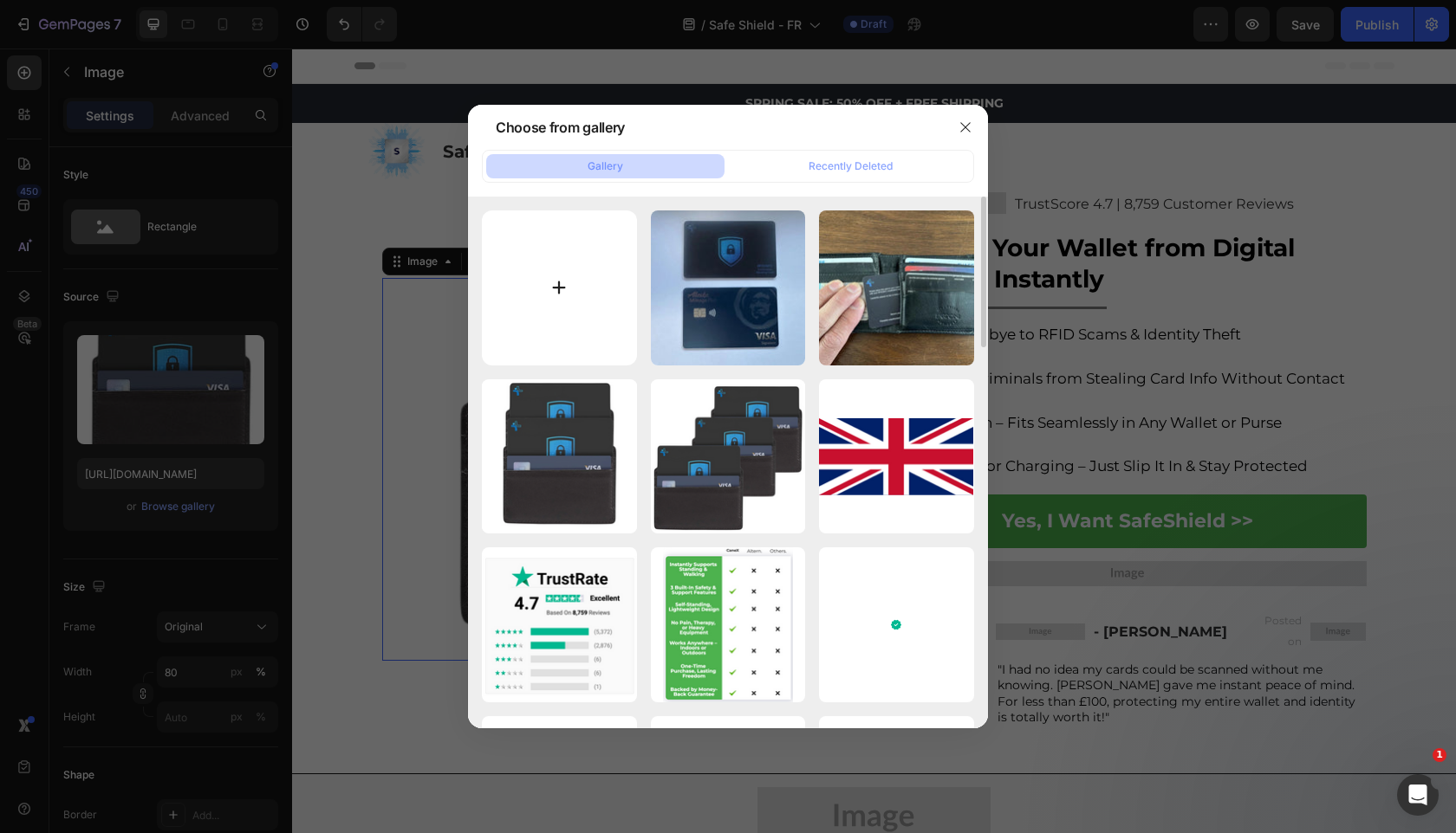
click at [579, 315] on input "file" at bounding box center [559, 288] width 155 height 155
type input "C:\fakepath\gempages_525800266155426871-363bd7dc-e821-4d6c-9f38-3dd02e1079aa.jp…"
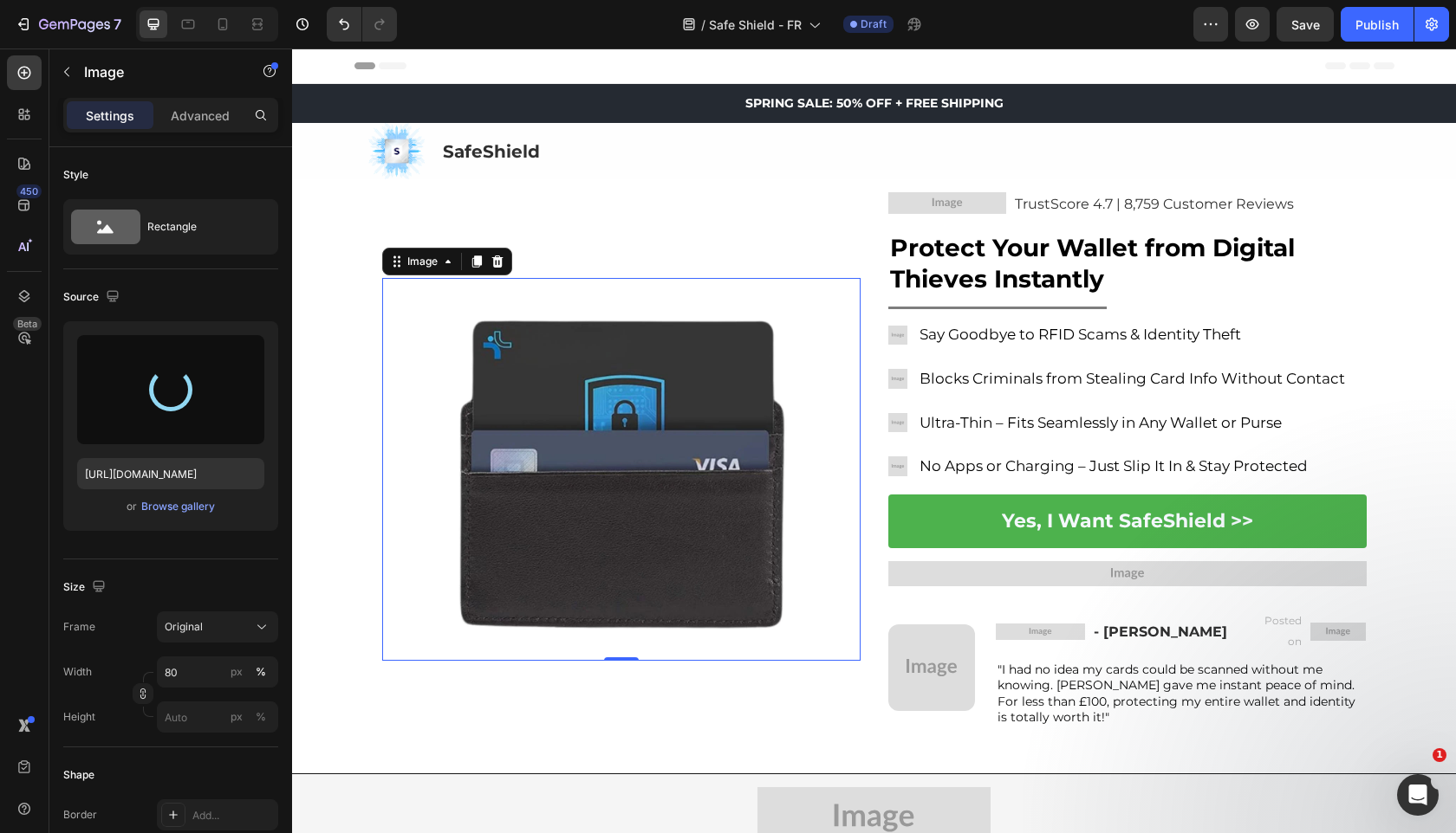
type input "https://cdn.shopify.com/s/files/1/0909/2261/5117/files/gempages_577322349100008…"
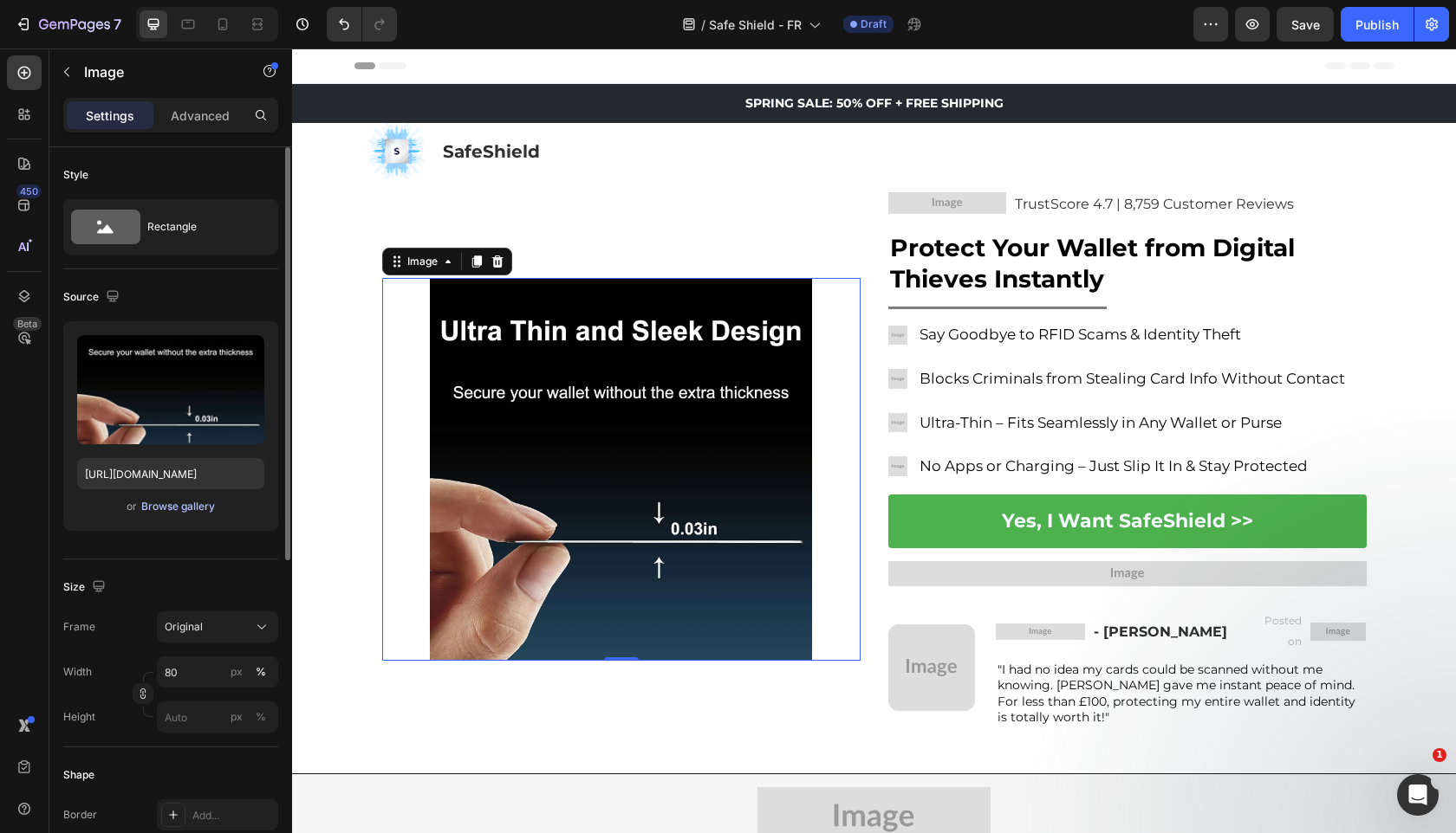
click at [191, 508] on div "Browse gallery" at bounding box center [178, 507] width 74 height 16
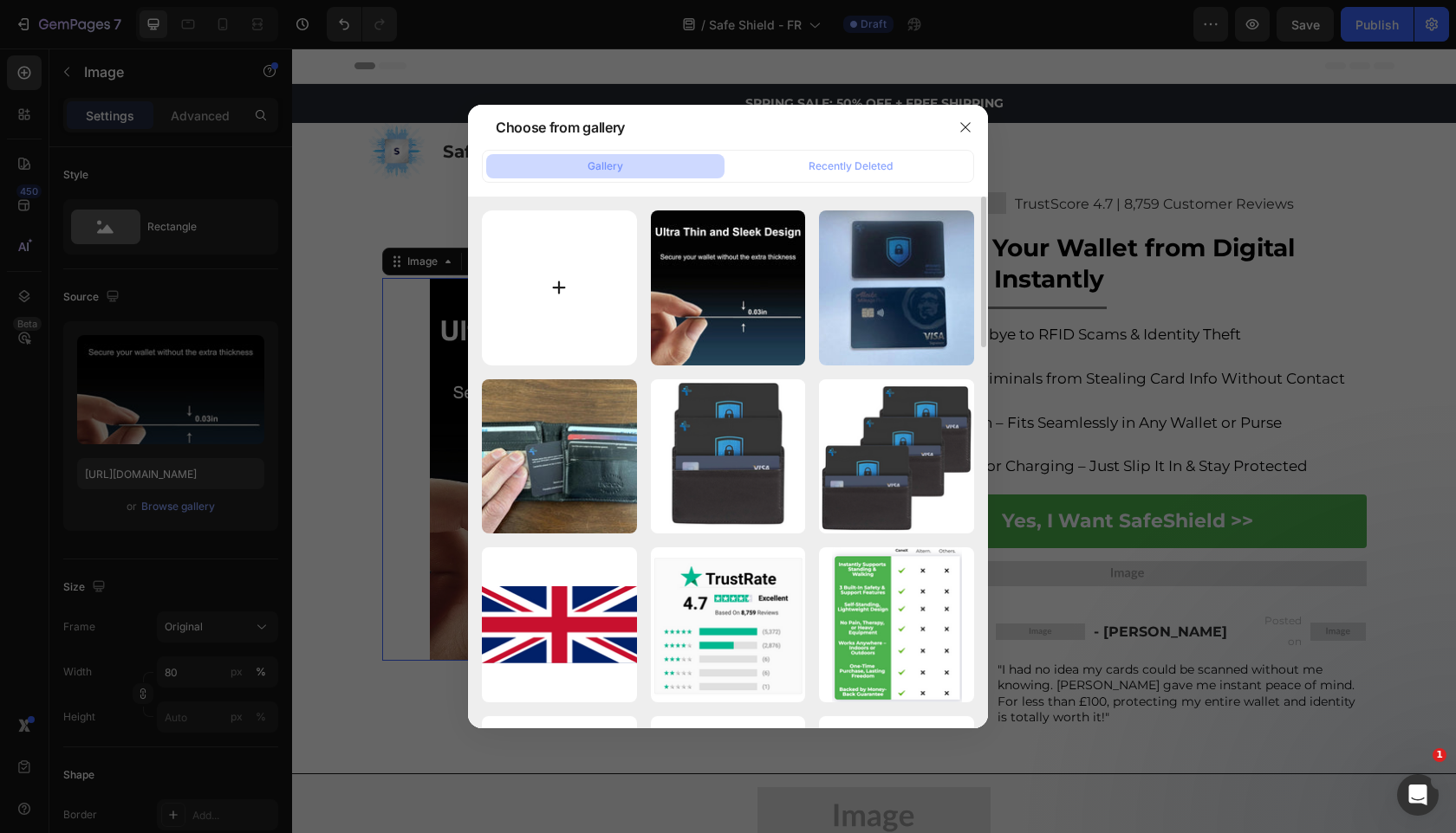
click at [549, 232] on input "file" at bounding box center [559, 288] width 155 height 155
type input "C:\fakepath\gempages_525800266155426871-6b9825fc-0e24-4126-a32d-a794cf50c896.jp…"
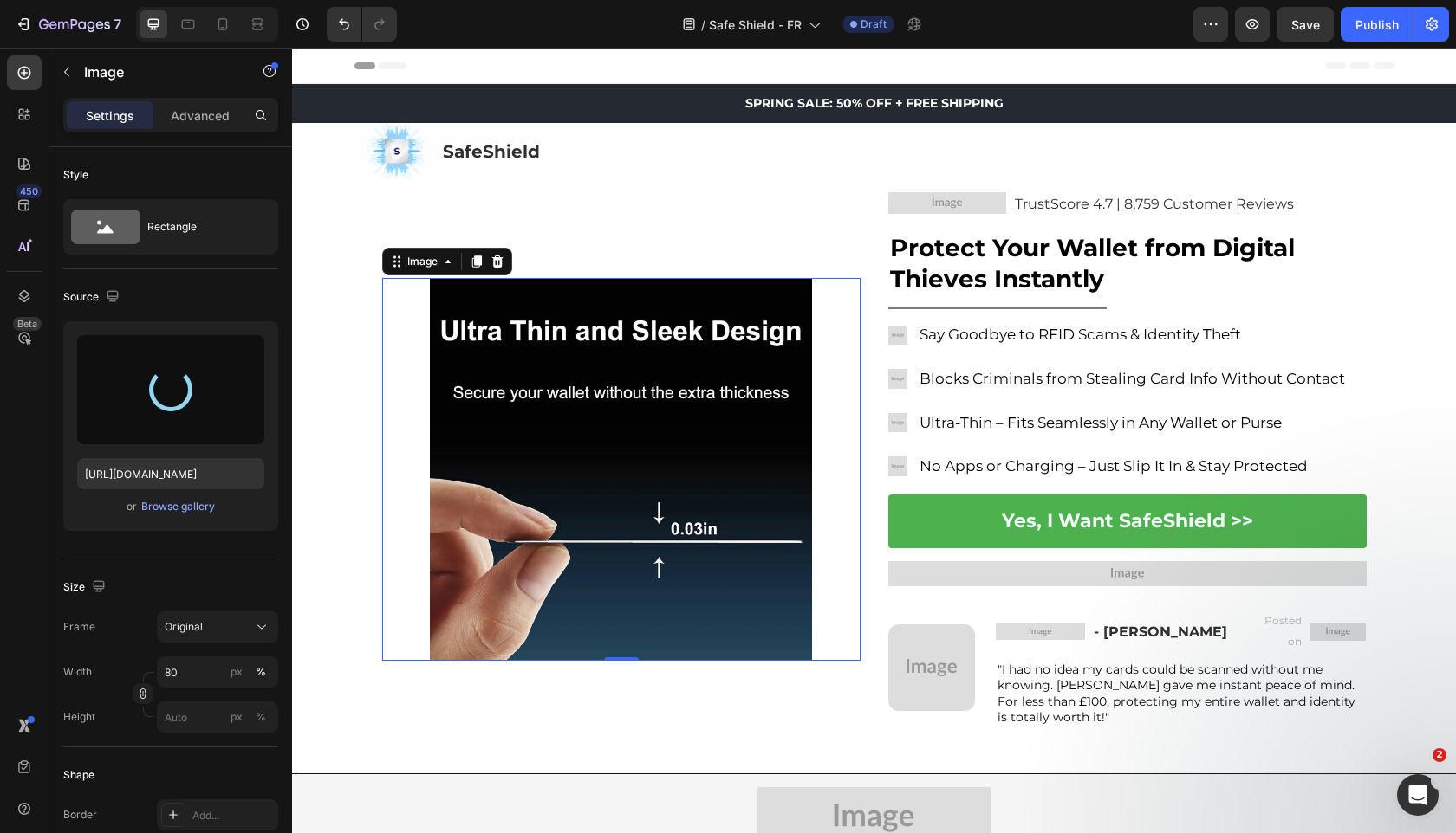
type input "https://cdn.shopify.com/s/files/1/0909/2261/5117/files/gempages_577322349100008…"
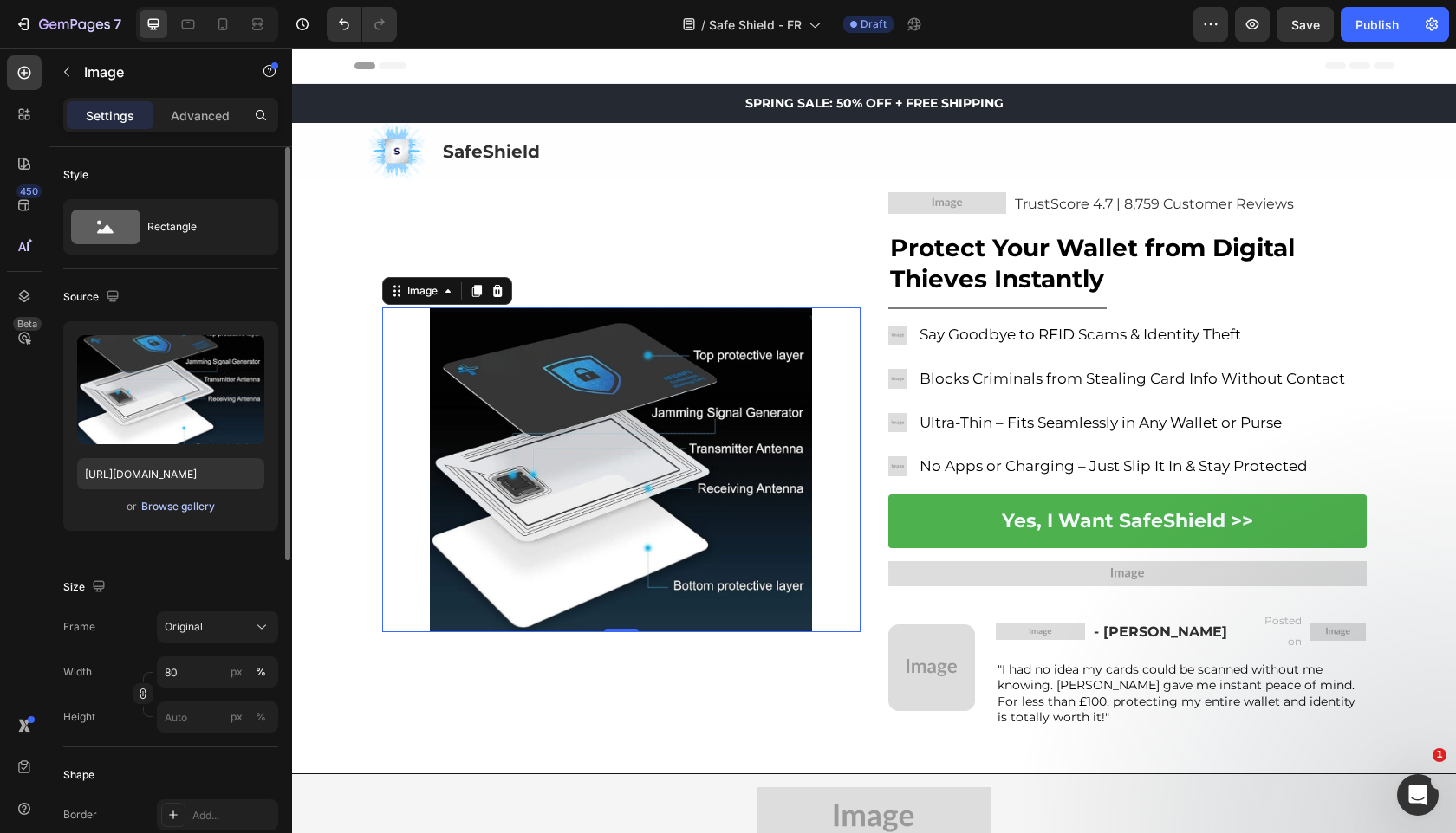
click at [168, 508] on div "Browse gallery" at bounding box center [178, 507] width 74 height 16
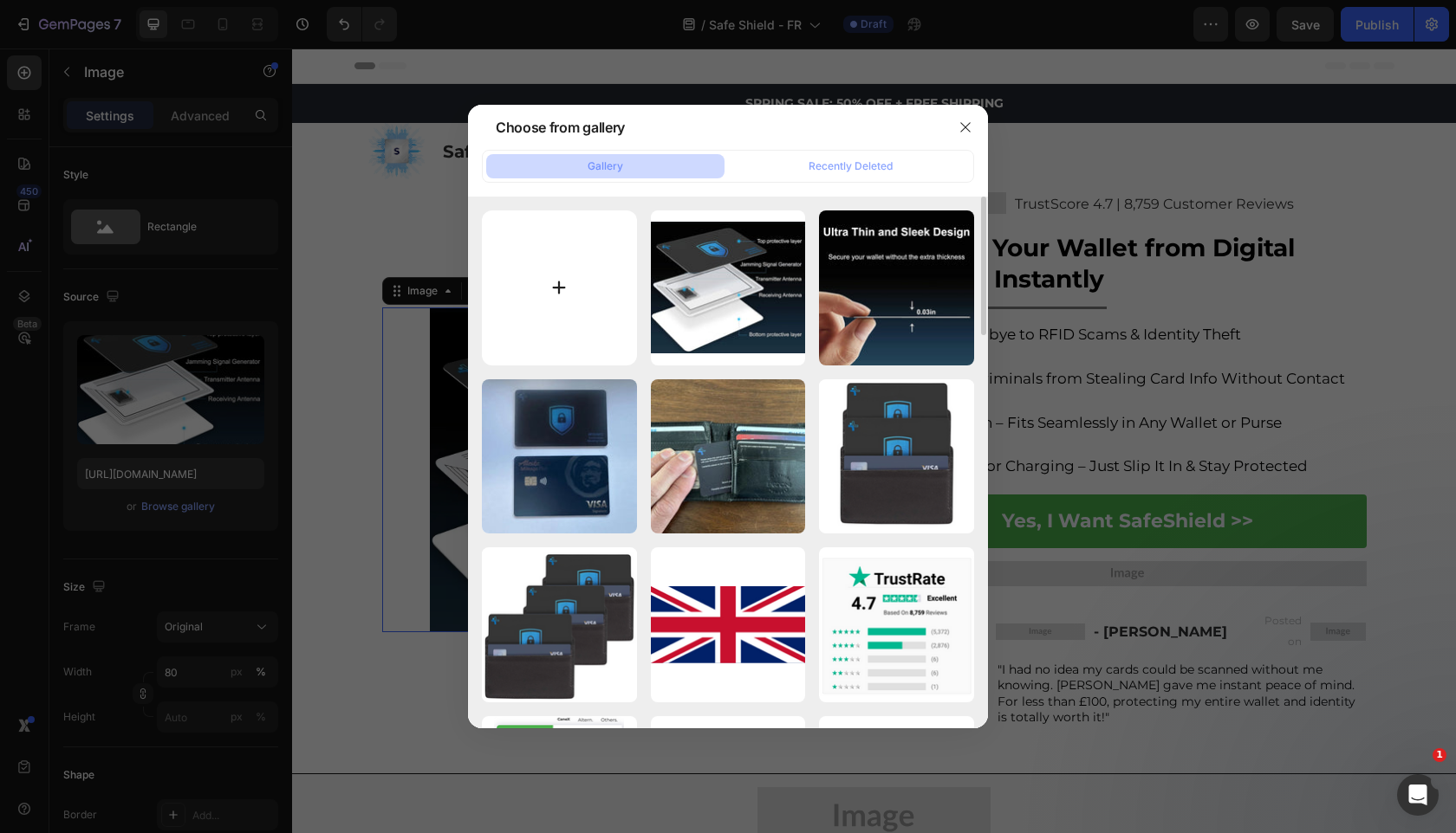
click at [517, 304] on input "file" at bounding box center [559, 288] width 155 height 155
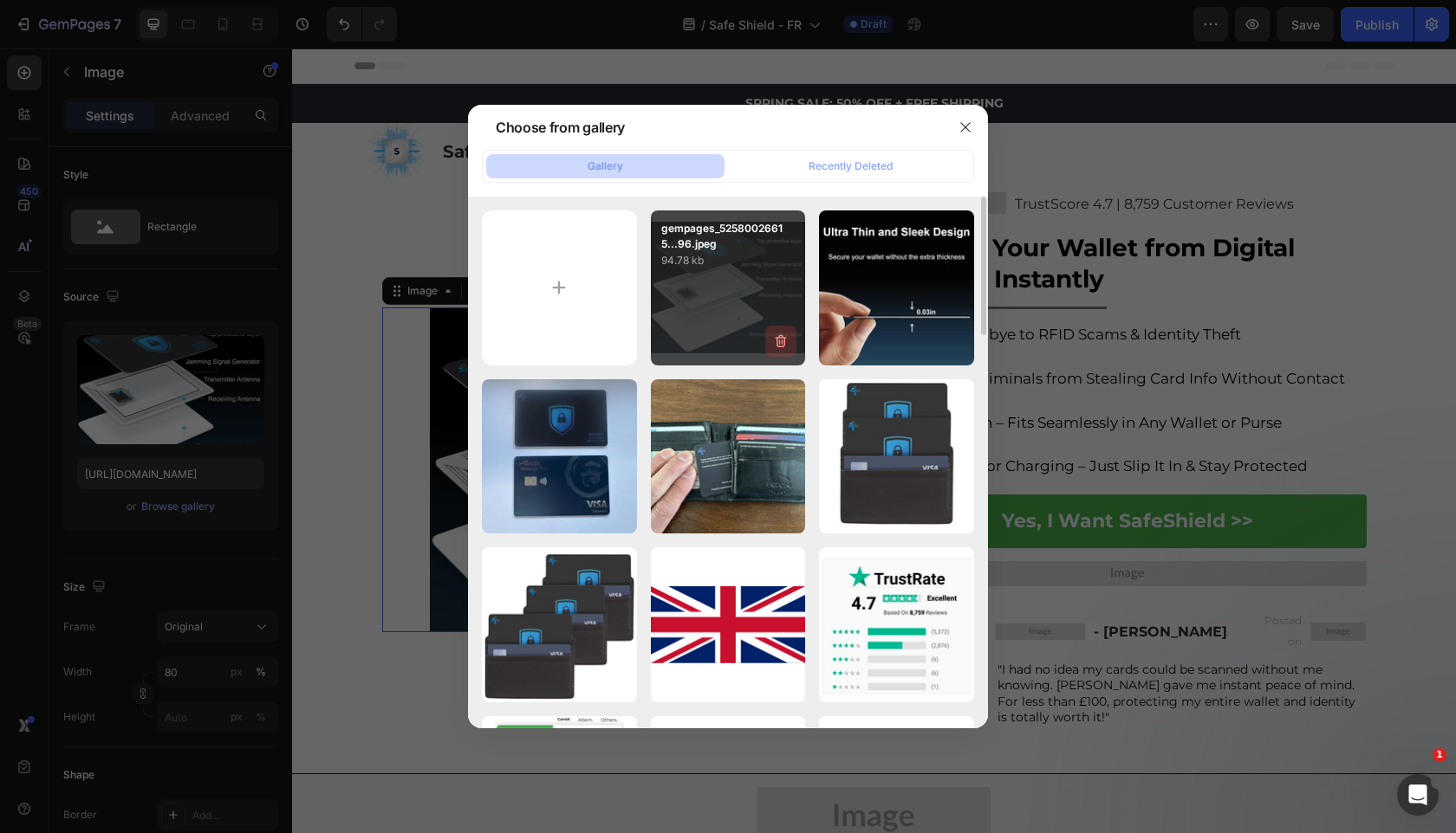
click at [778, 342] on icon "button" at bounding box center [780, 341] width 17 height 17
click at [778, 342] on div "Delete" at bounding box center [771, 345] width 32 height 16
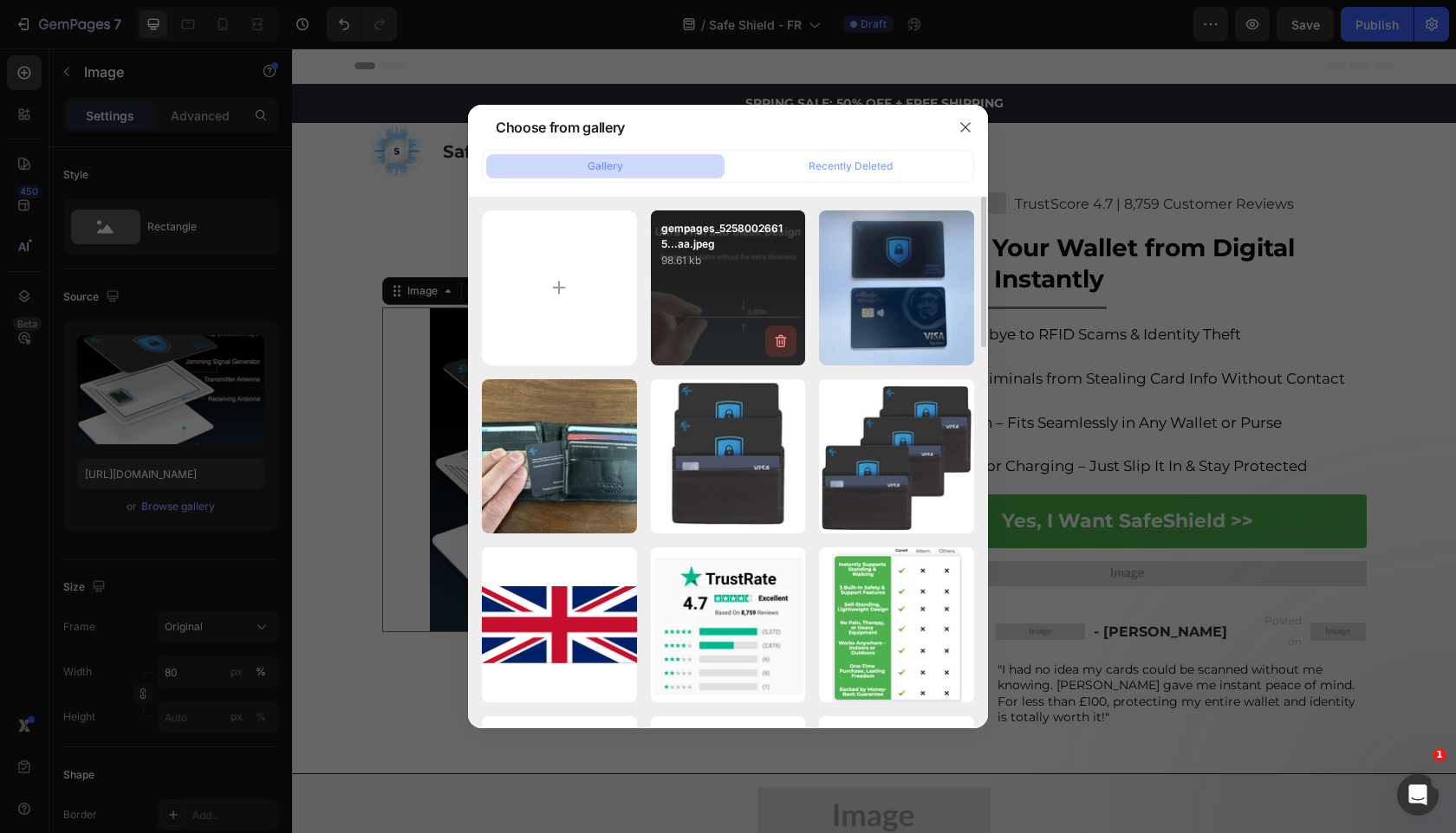
click at [783, 340] on icon "button" at bounding box center [780, 341] width 17 height 17
click at [784, 340] on div "Delete" at bounding box center [771, 345] width 32 height 16
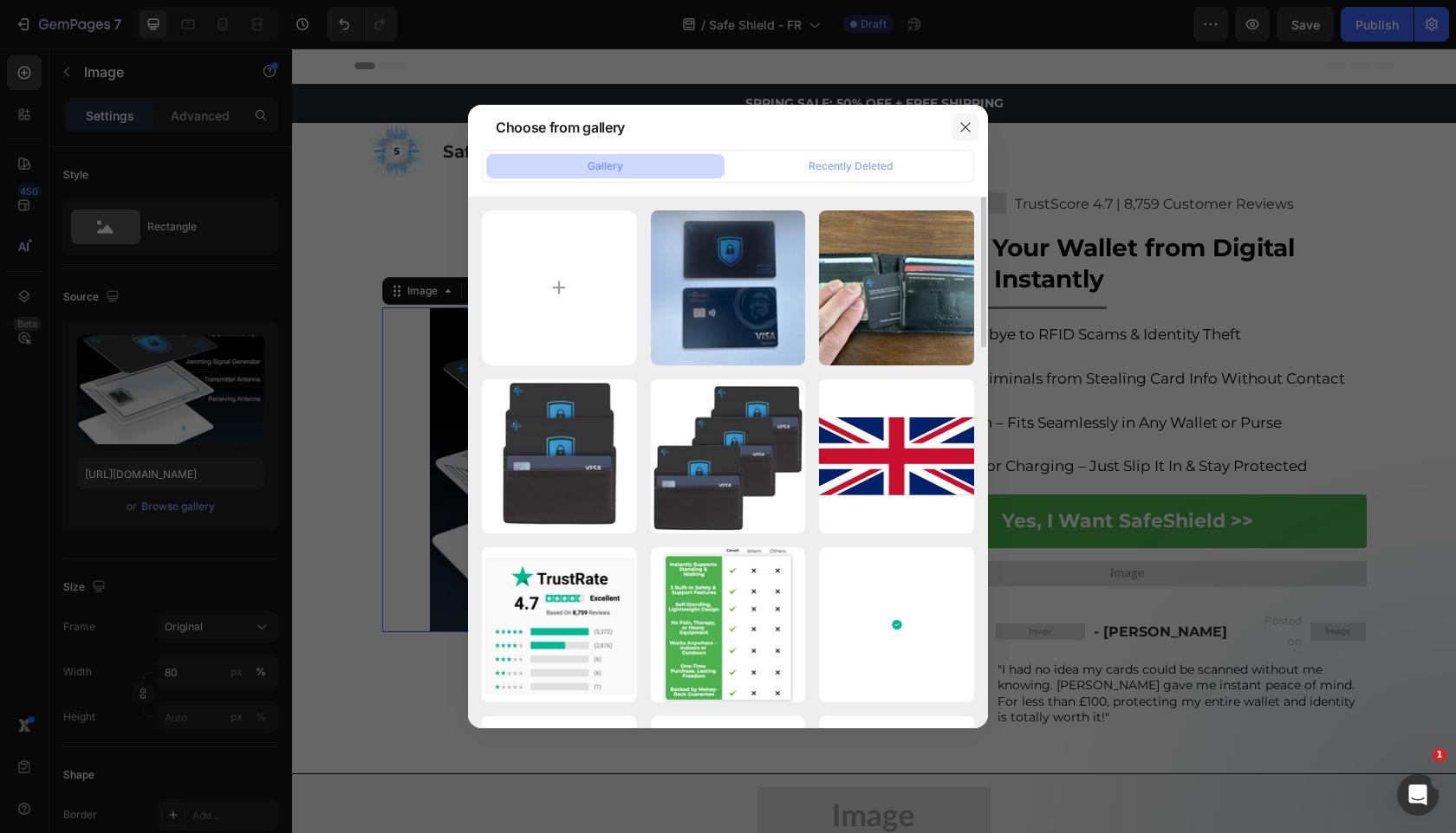
click at [967, 132] on icon "button" at bounding box center [966, 127] width 14 height 14
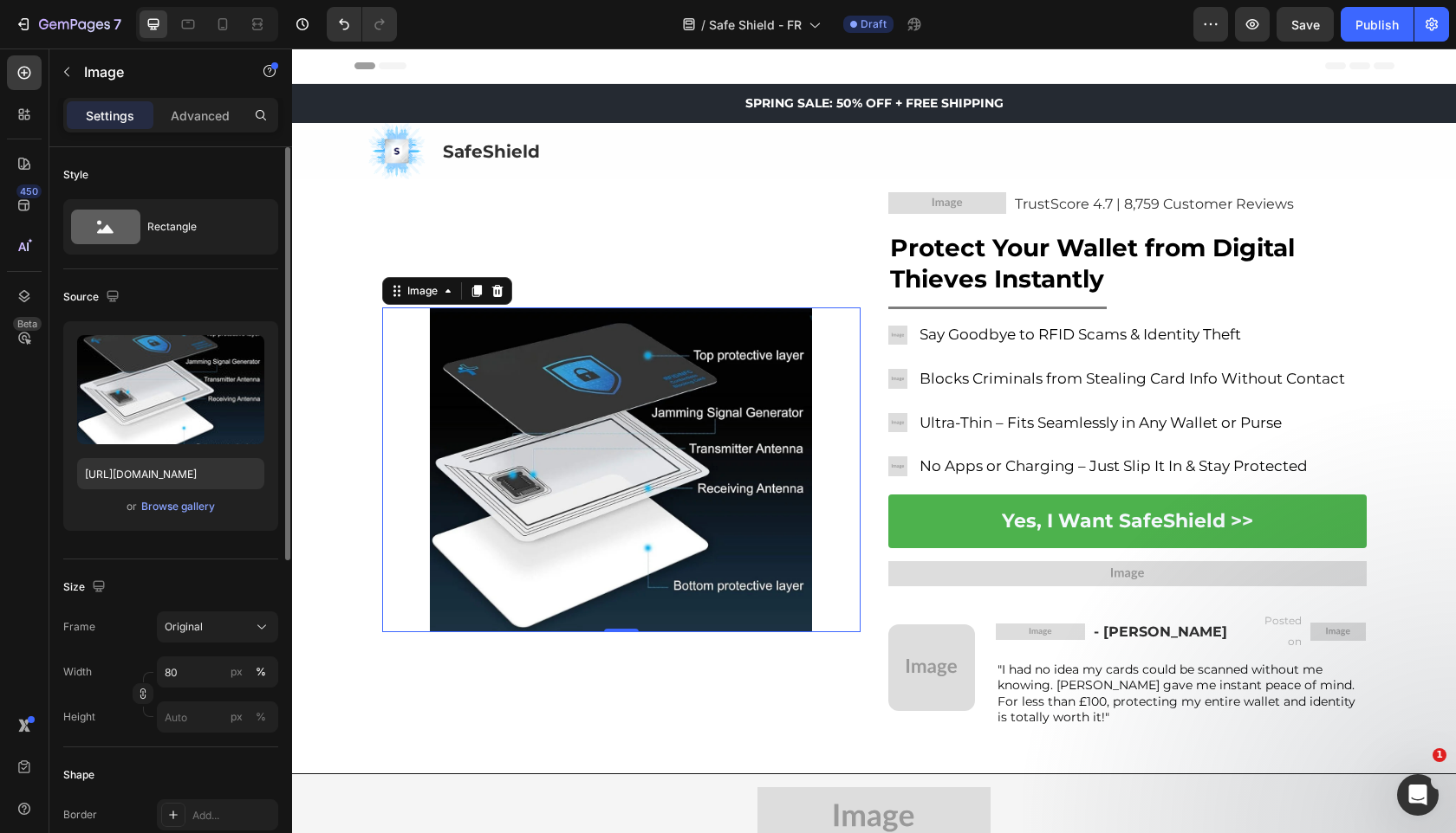
click at [191, 516] on div "or Browse gallery" at bounding box center [171, 506] width 187 height 21
click at [194, 514] on div "Browse gallery" at bounding box center [178, 507] width 74 height 16
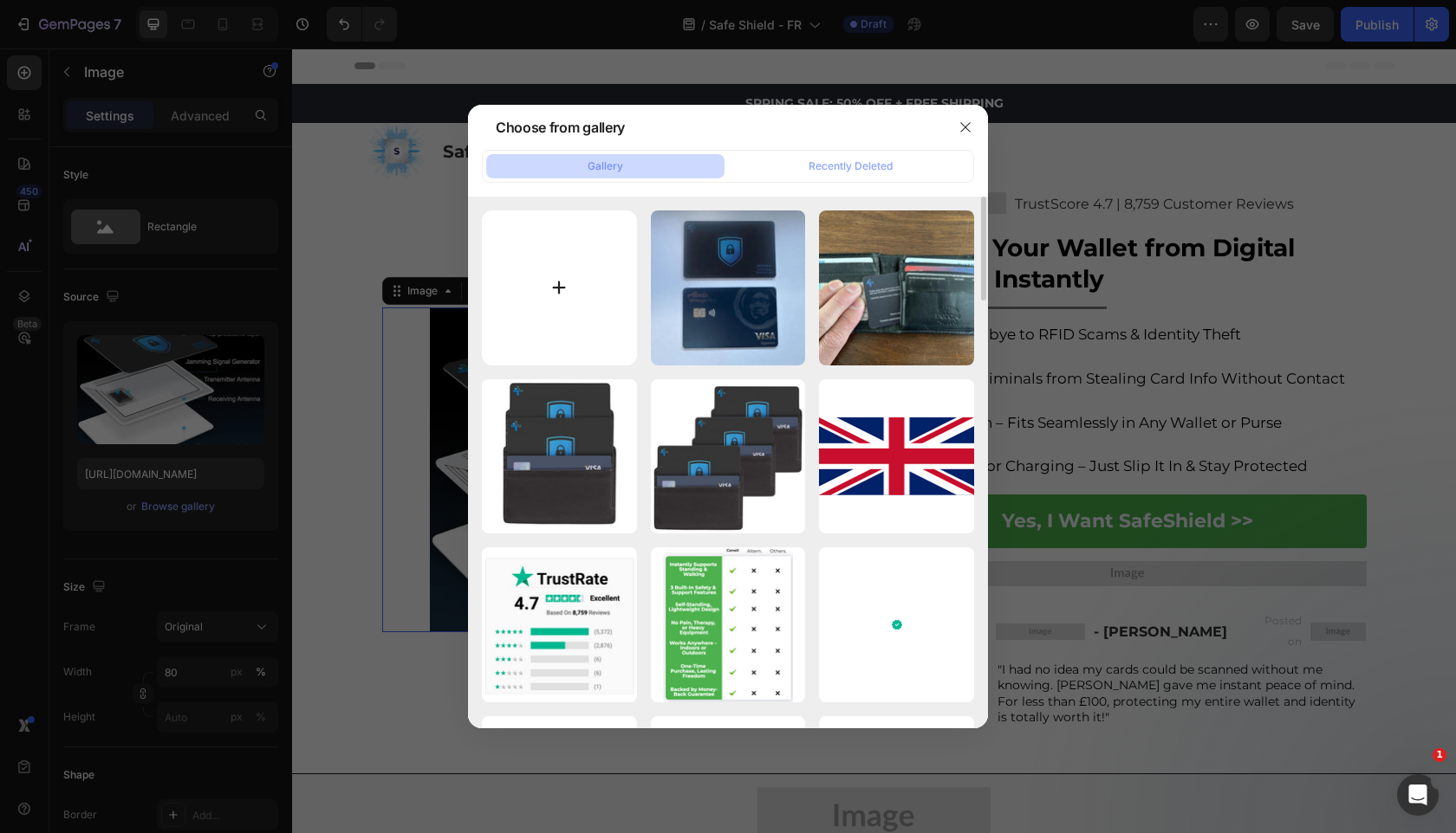
click at [583, 318] on input "file" at bounding box center [559, 288] width 155 height 155
type input "C:\fakepath\gempages_525800266155426871-18601ce6-1ddc-451f-ab1a-819fc2293193.jp…"
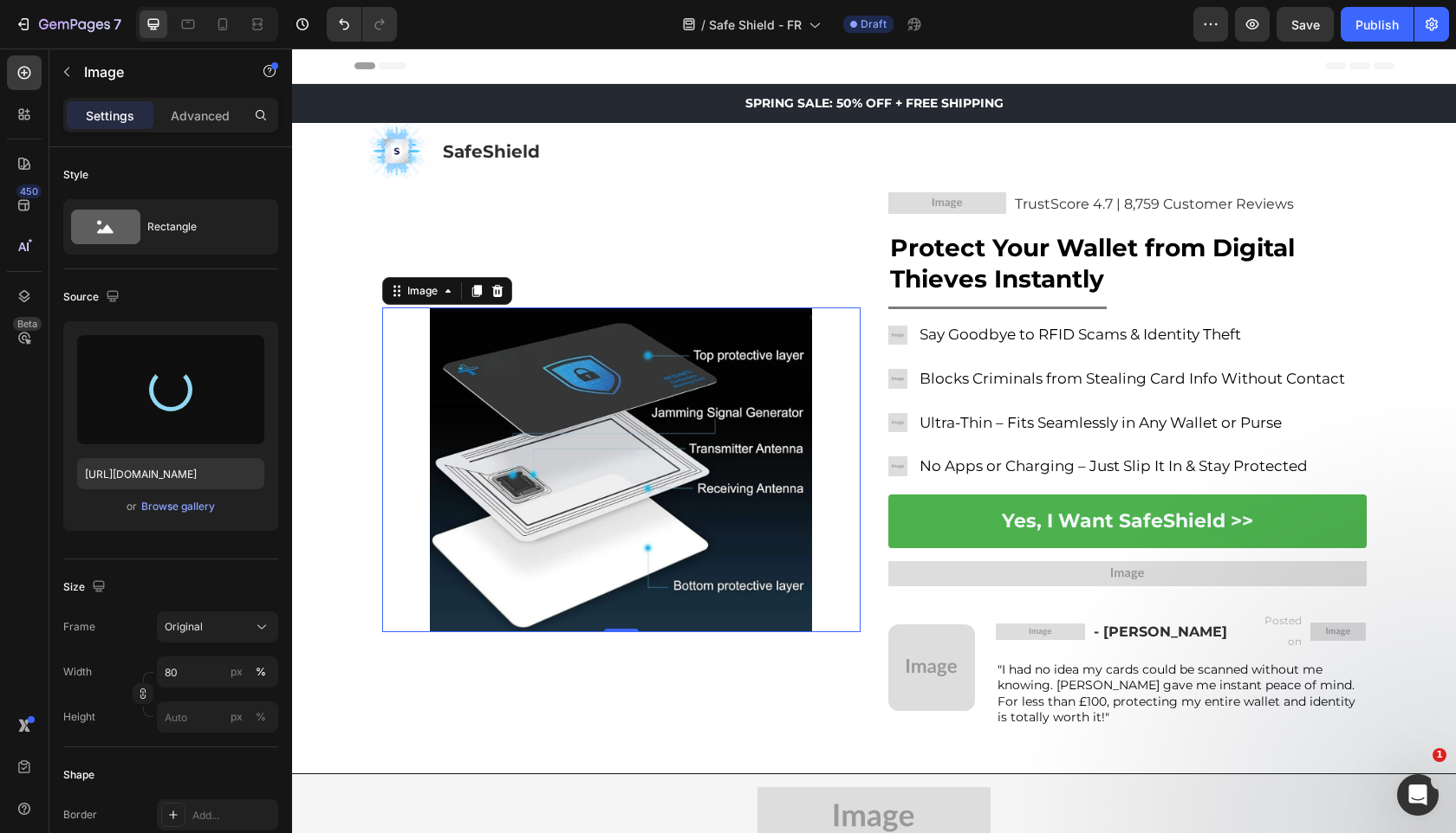
type input "https://cdn.shopify.com/s/files/1/0909/2261/5117/files/gempages_577322349100008…"
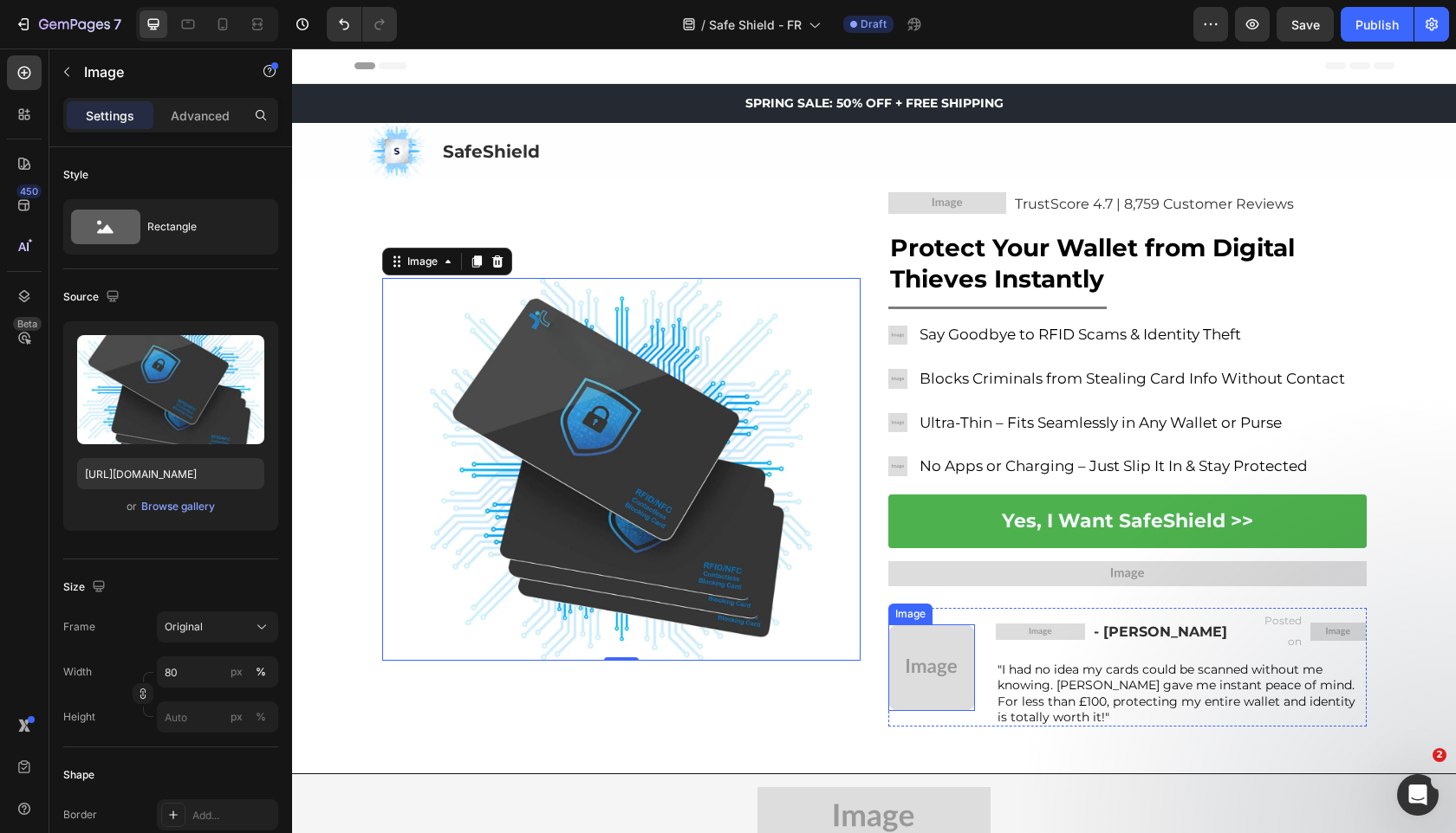
click at [945, 663] on img at bounding box center [931, 667] width 87 height 86
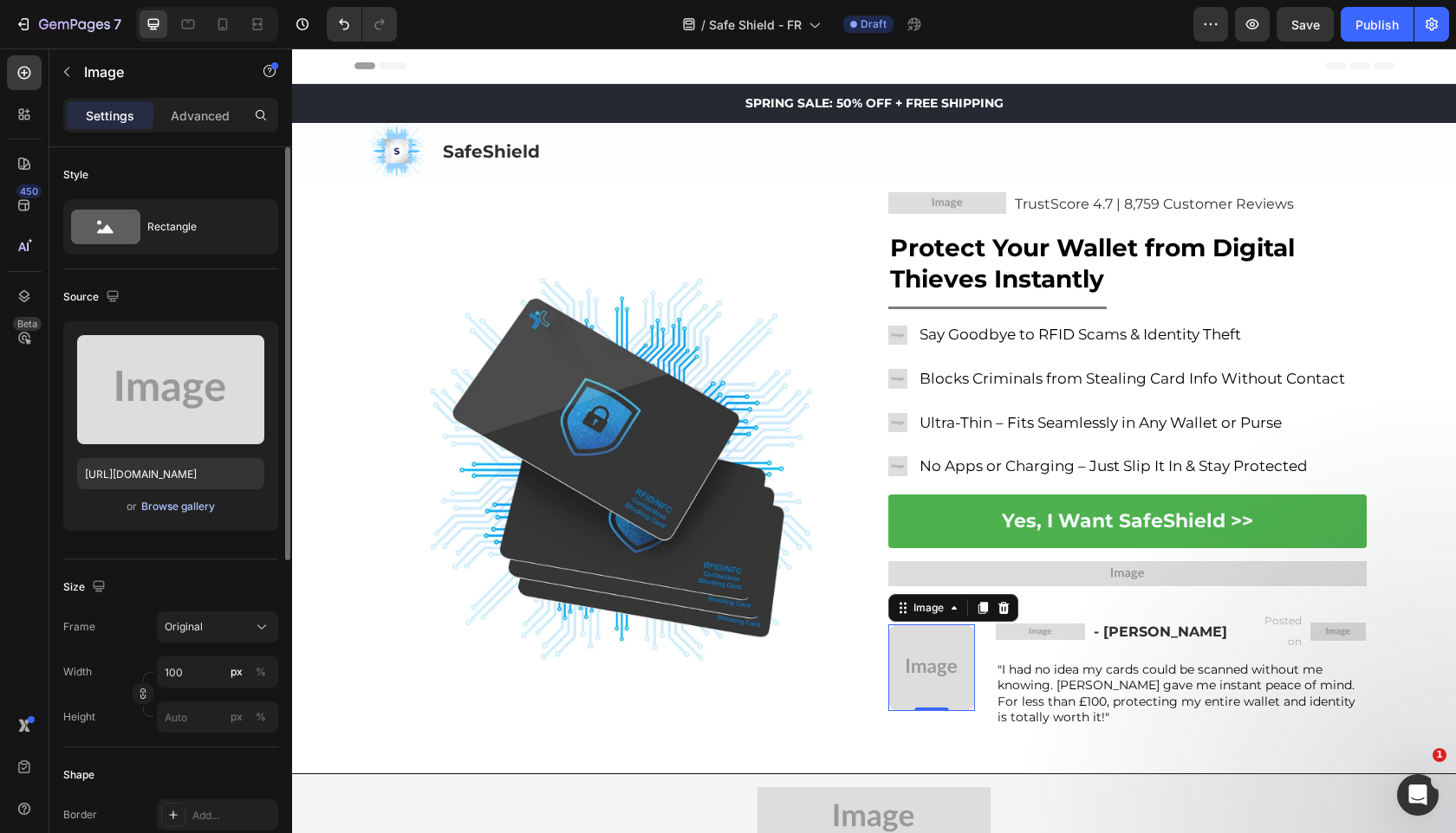
click at [195, 508] on div "Browse gallery" at bounding box center [178, 507] width 74 height 16
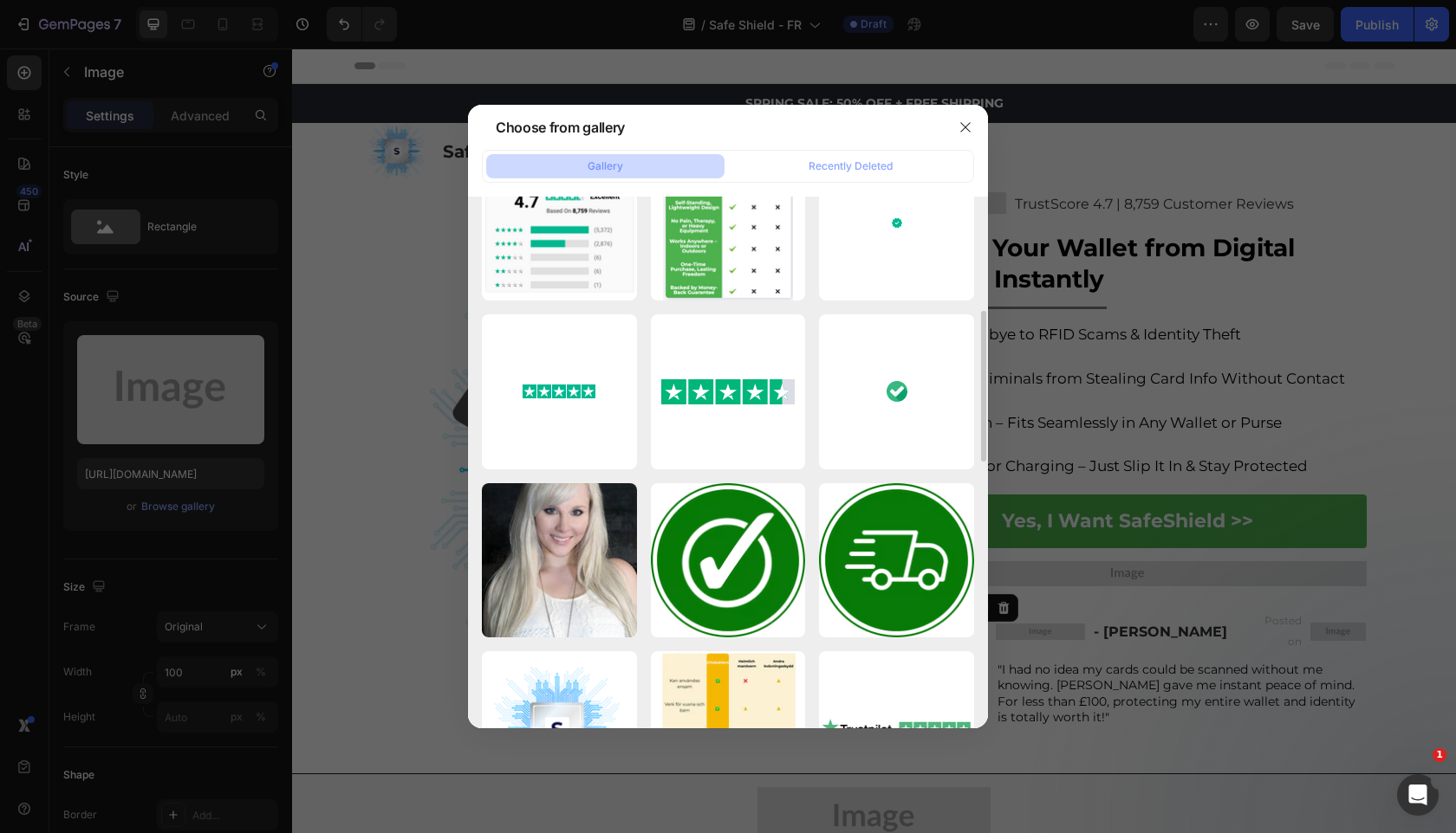
scroll to position [590, 0]
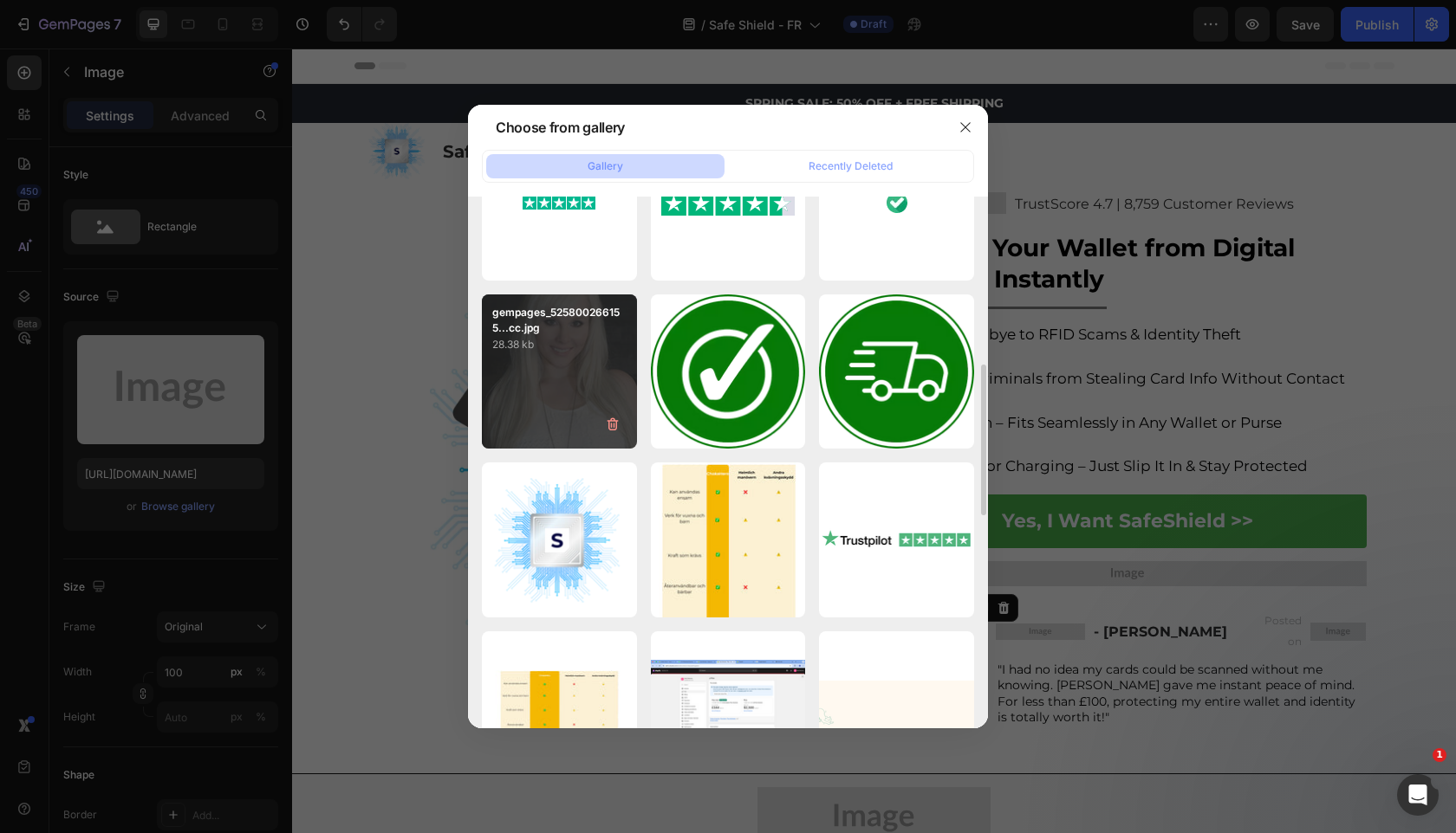
click at [570, 374] on div "gempages_525800266155...cc.jpg 28.38 kb" at bounding box center [559, 372] width 155 height 155
type input "https://cdn.shopify.com/s/files/1/0909/2261/5117/files/gempages_577322349100008…"
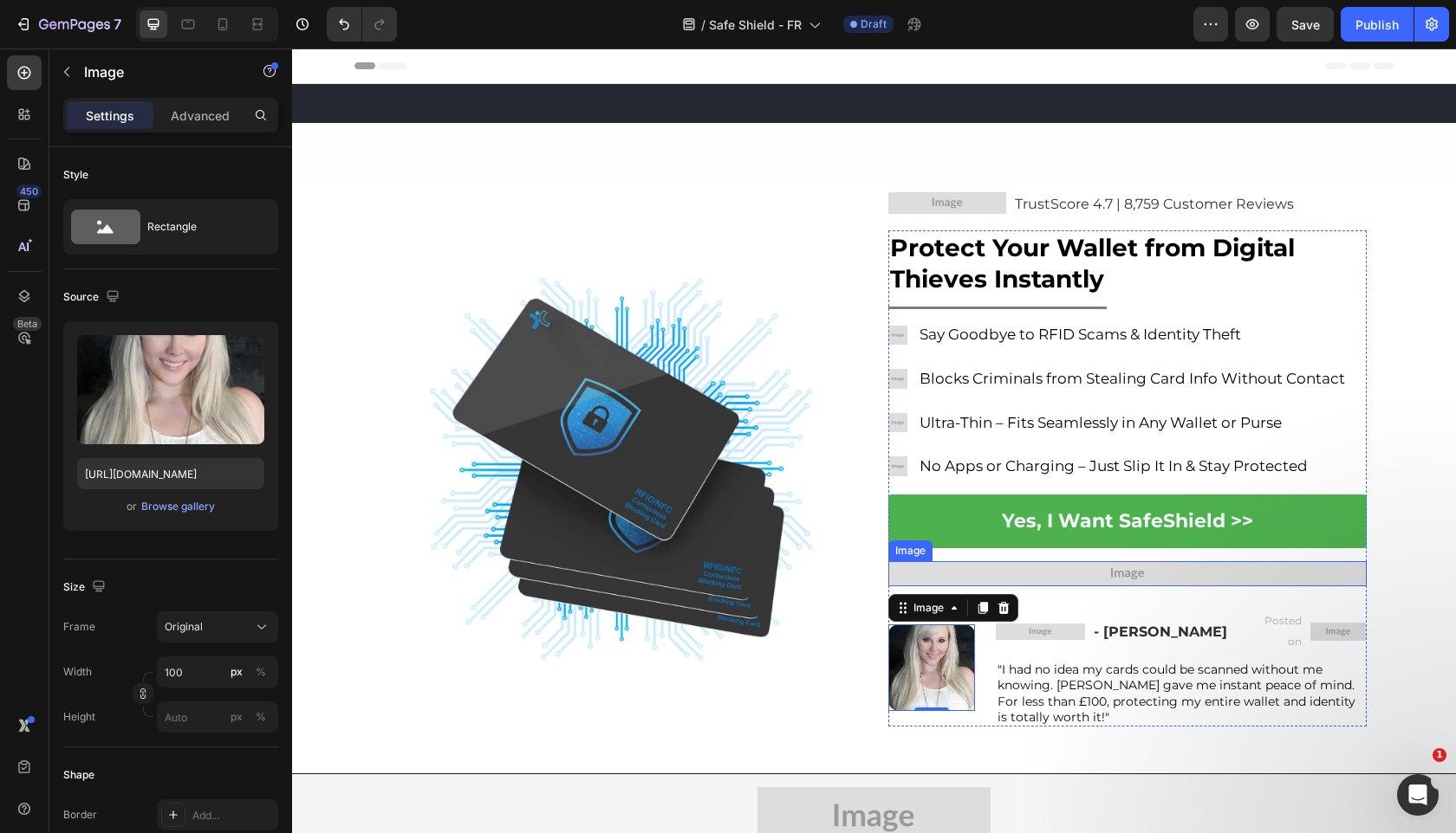
scroll to position [488, 0]
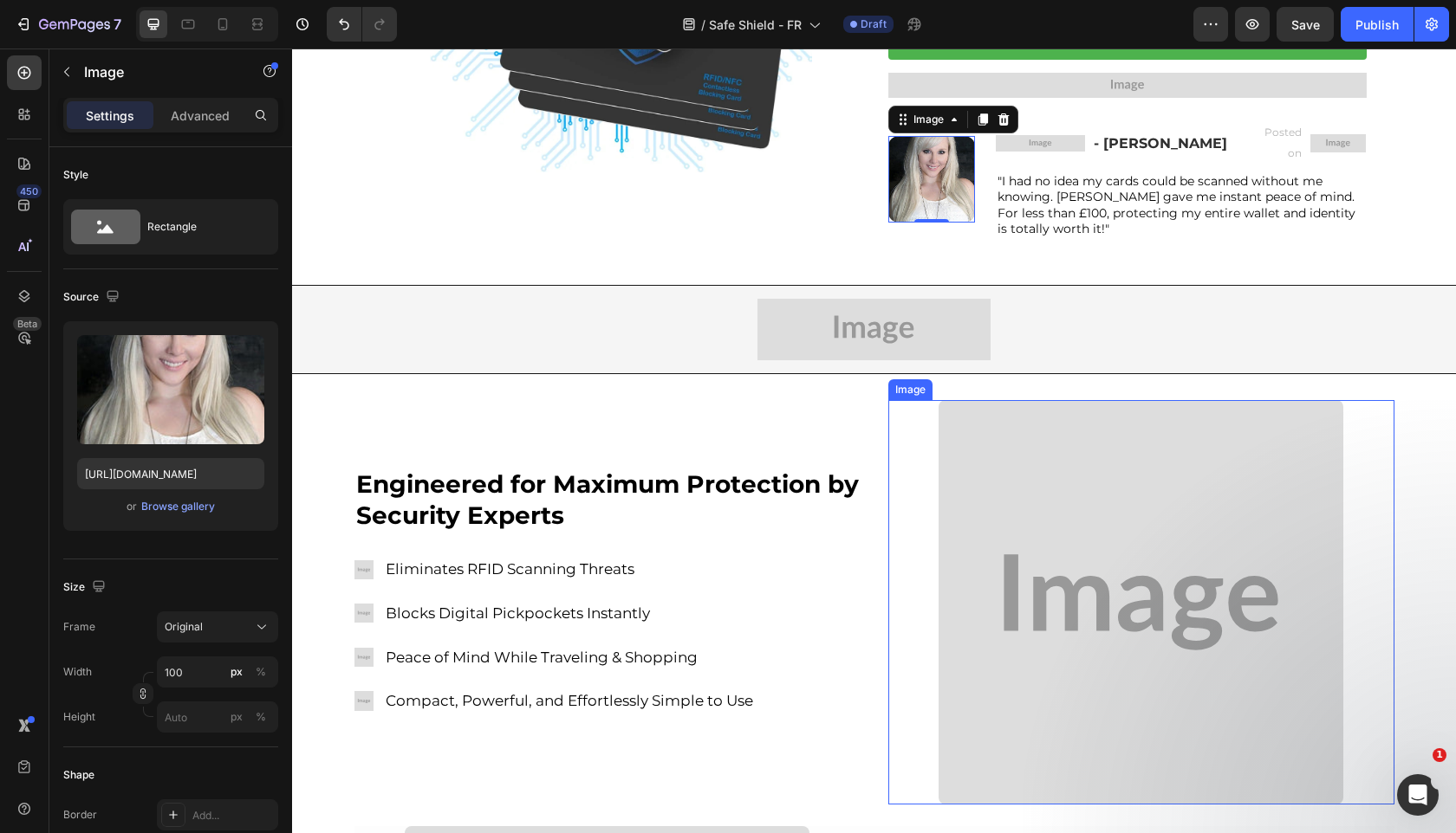
click at [1041, 526] on img at bounding box center [1141, 602] width 405 height 405
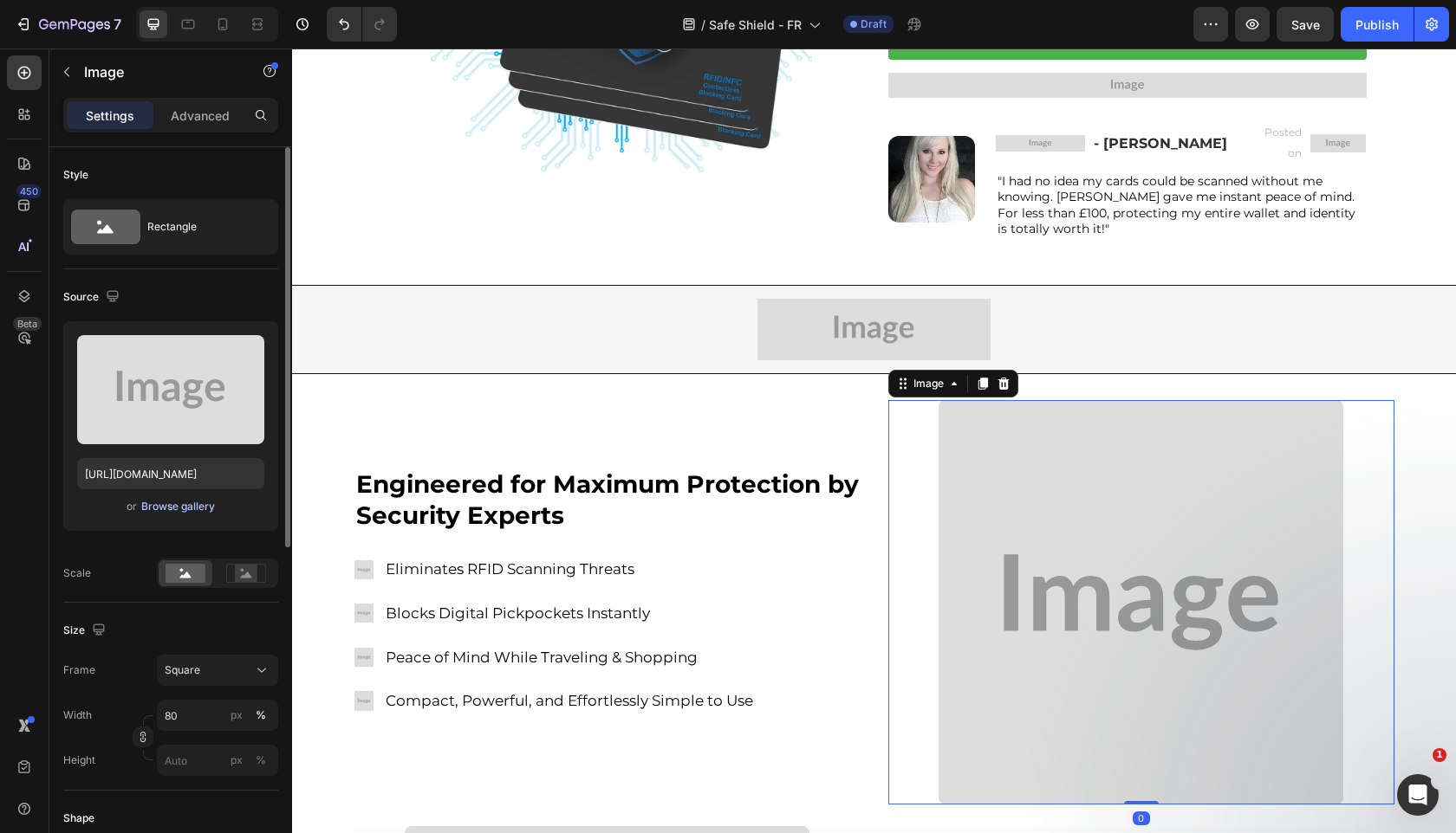
click at [174, 512] on div "Browse gallery" at bounding box center [178, 507] width 74 height 16
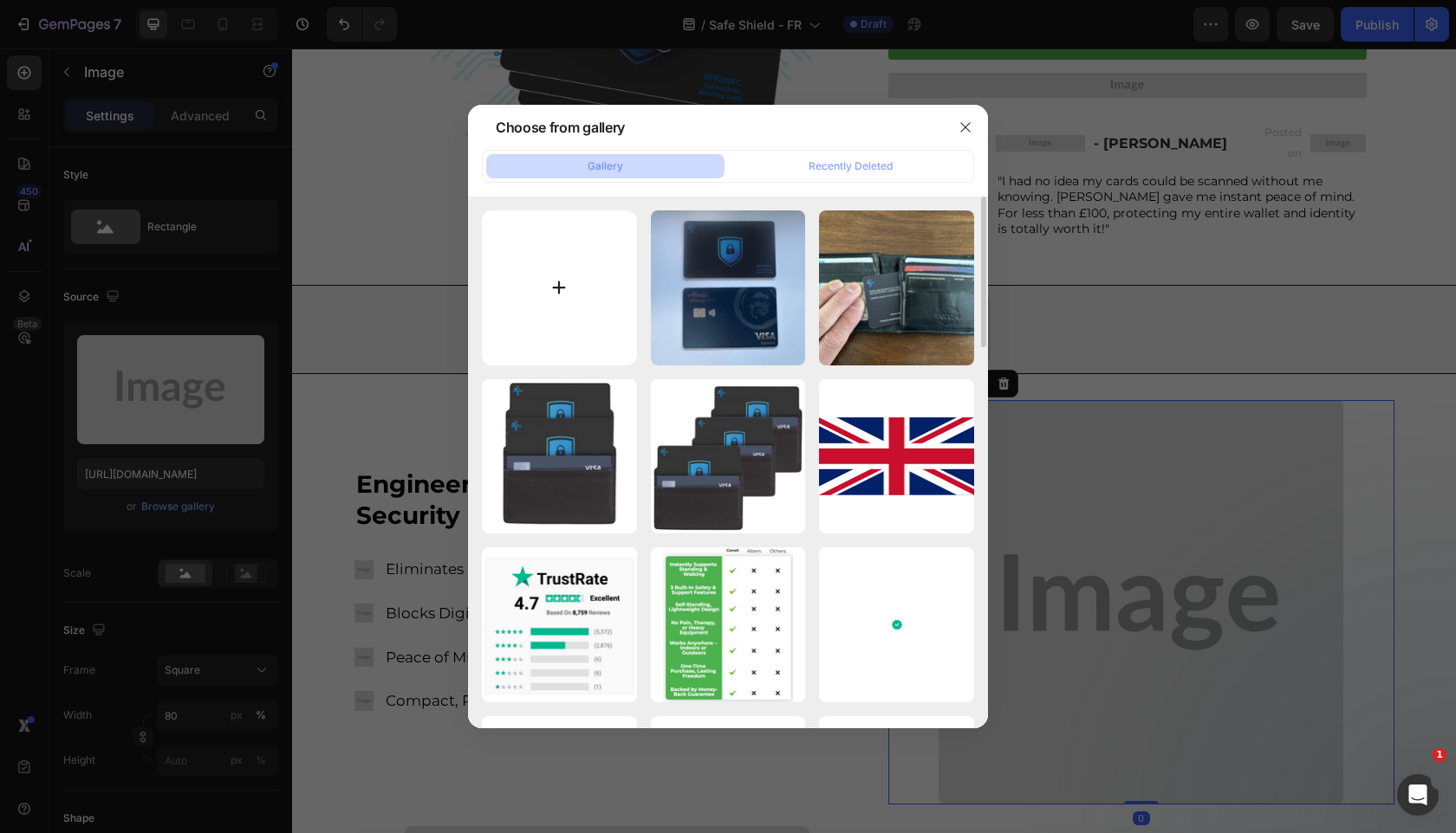
click at [595, 280] on input "file" at bounding box center [559, 288] width 155 height 155
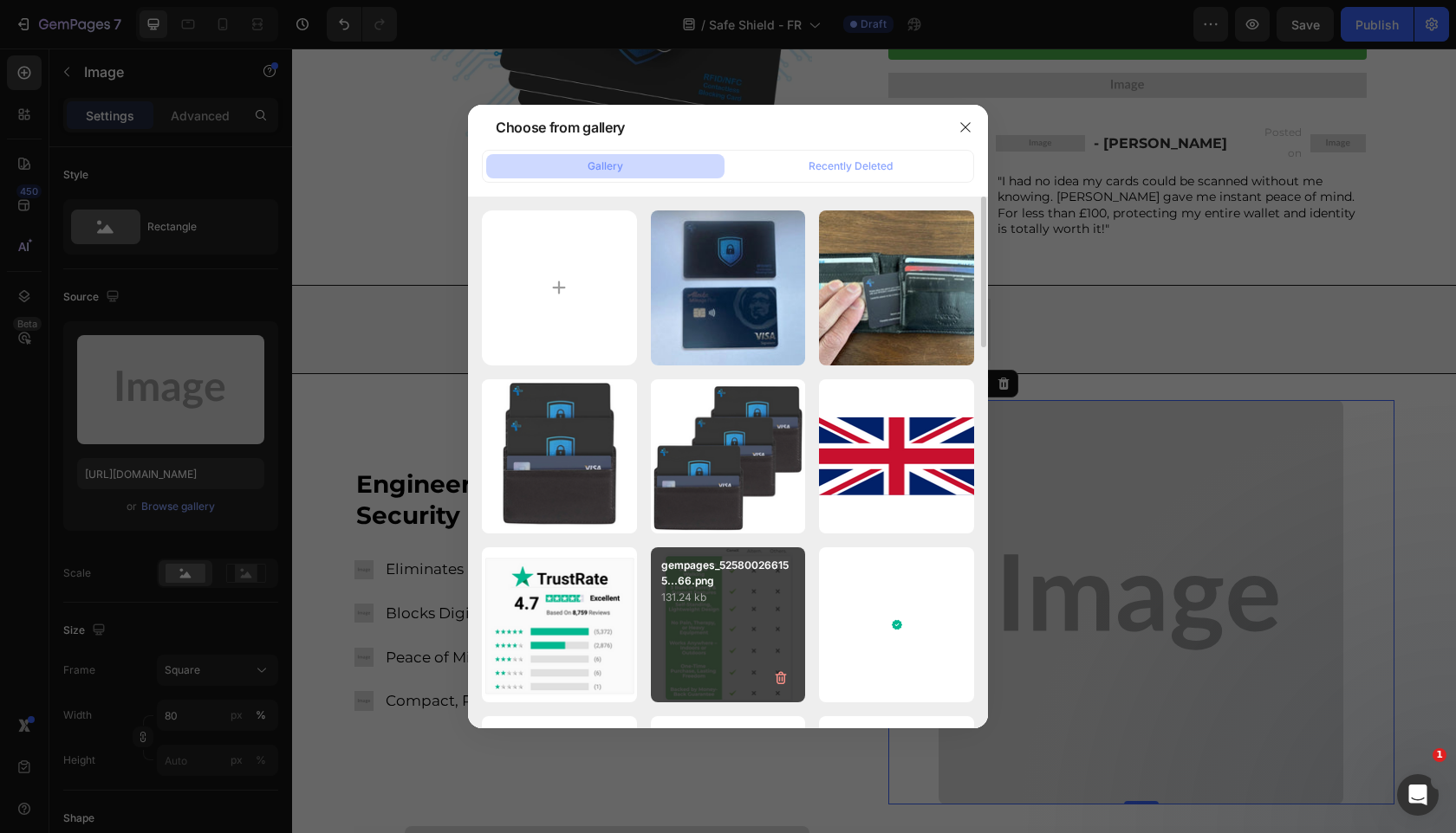
type input "C:\fakepath\gempages_525800266155426871-f36e7f7e-154a-45cf-a128-f1c2621e9db7 (1…"
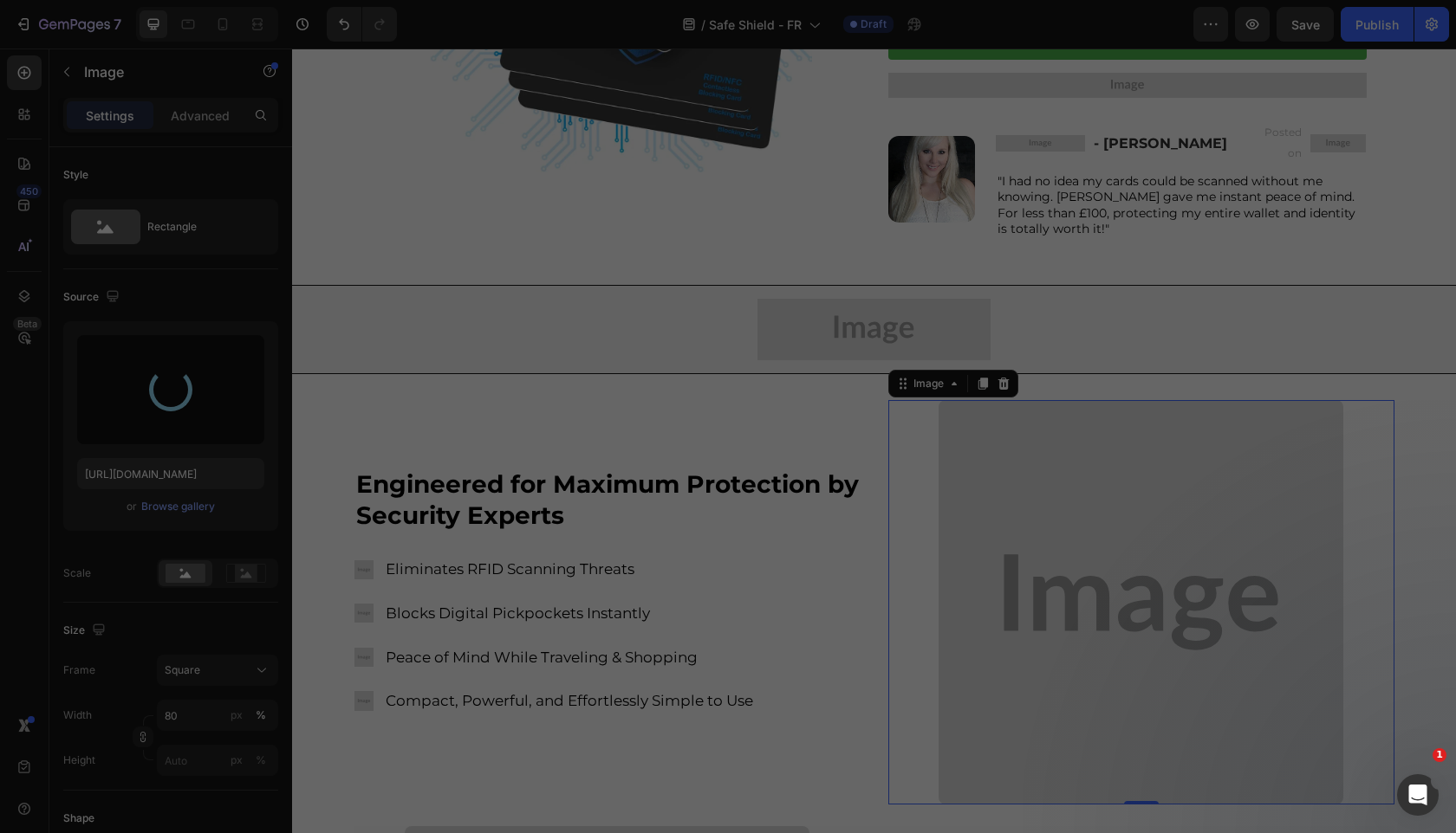
type input "[URL][DOMAIN_NAME]"
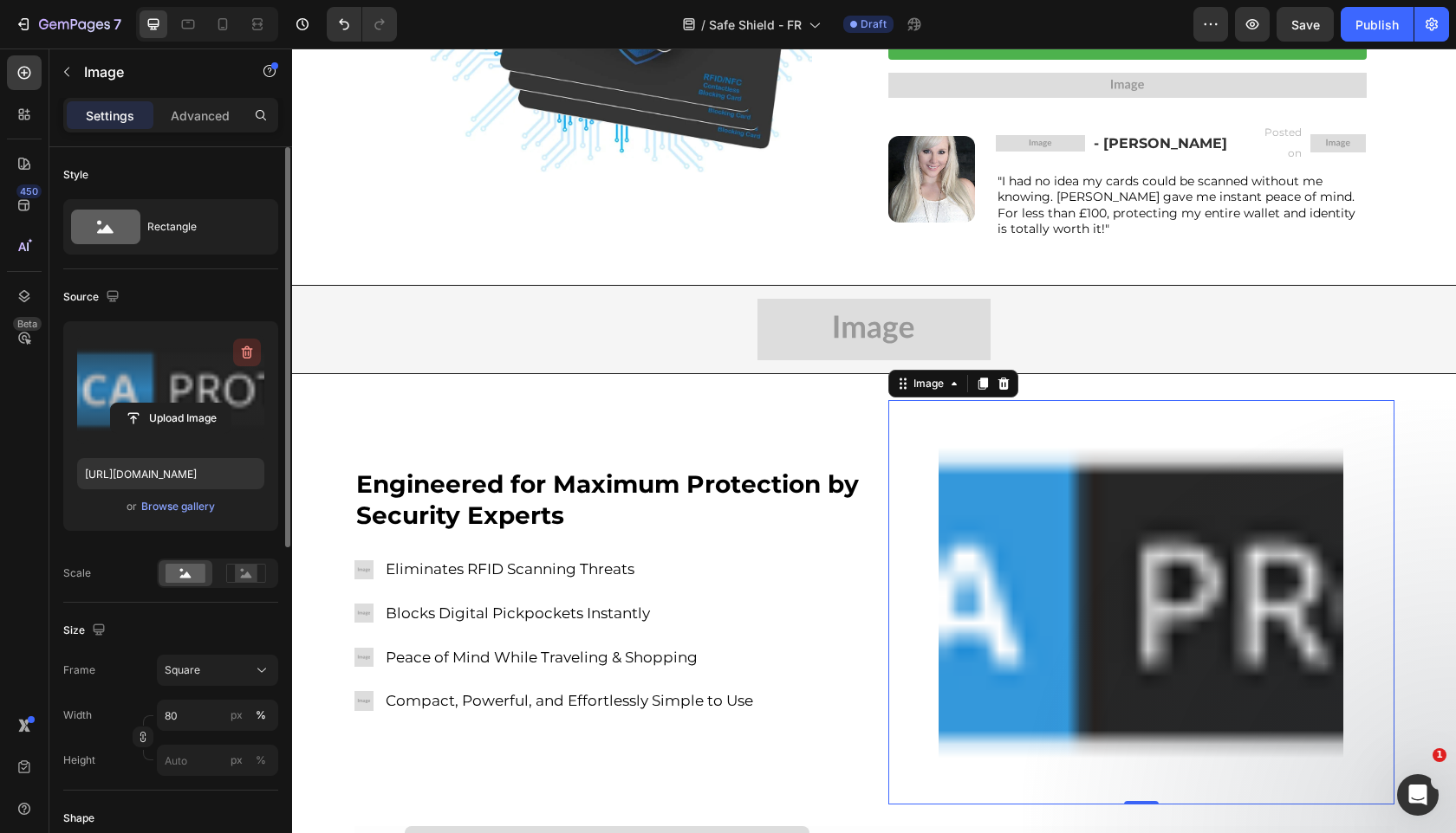
click at [246, 354] on icon "button" at bounding box center [247, 353] width 2 height 5
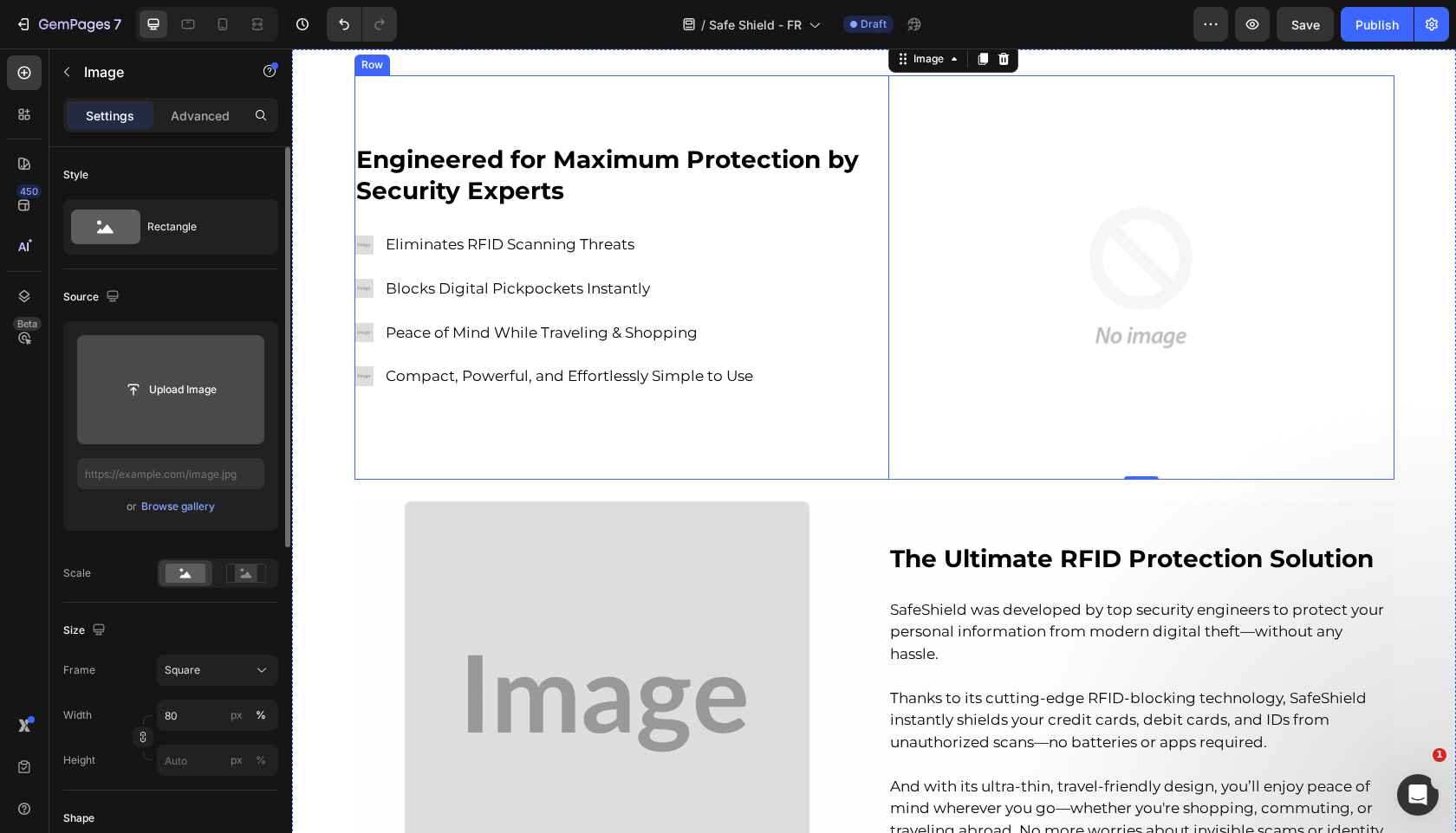
scroll to position [661, 0]
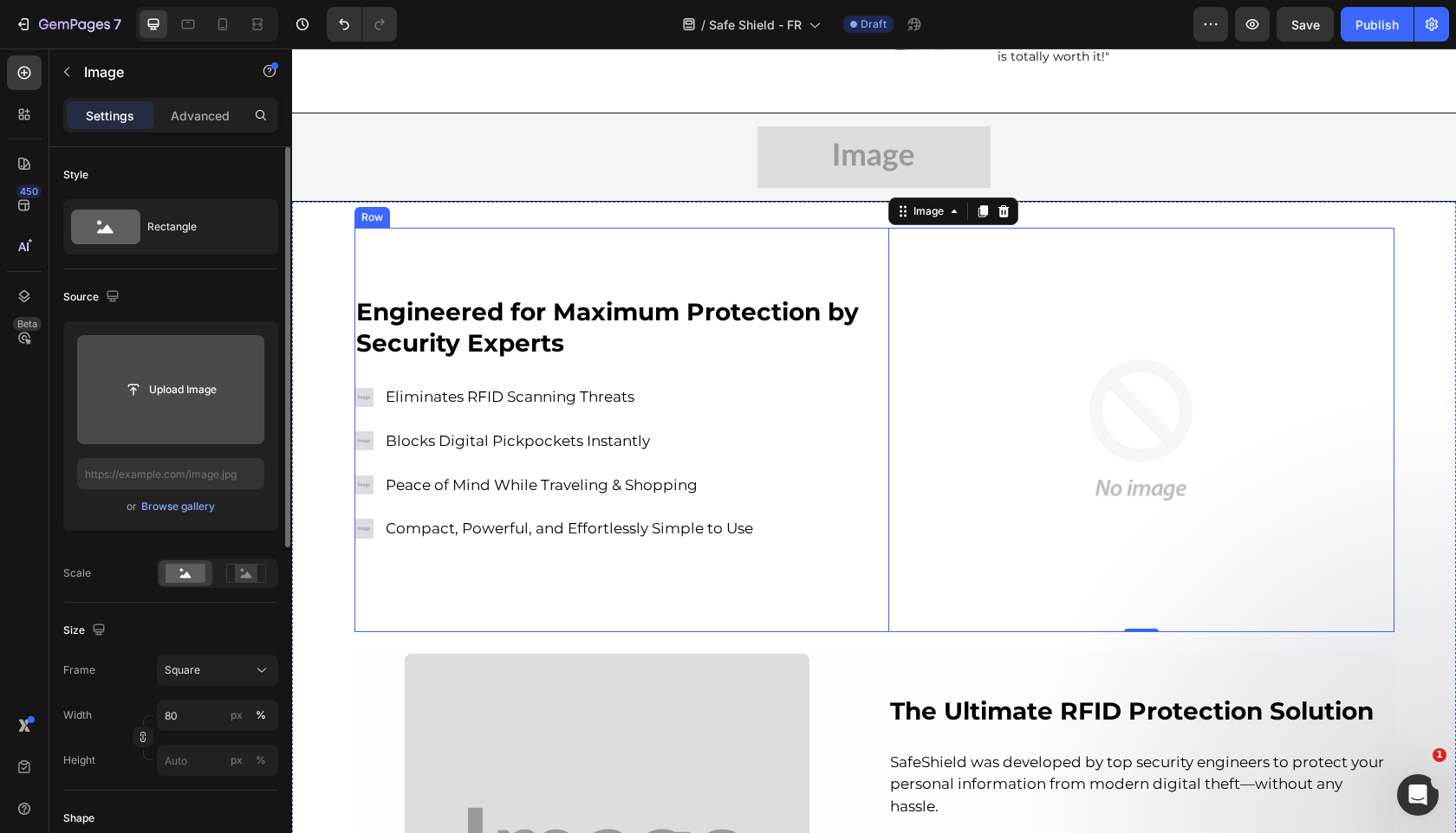
click at [487, 387] on p "Eliminates RFID Scanning Threats" at bounding box center [570, 397] width 369 height 27
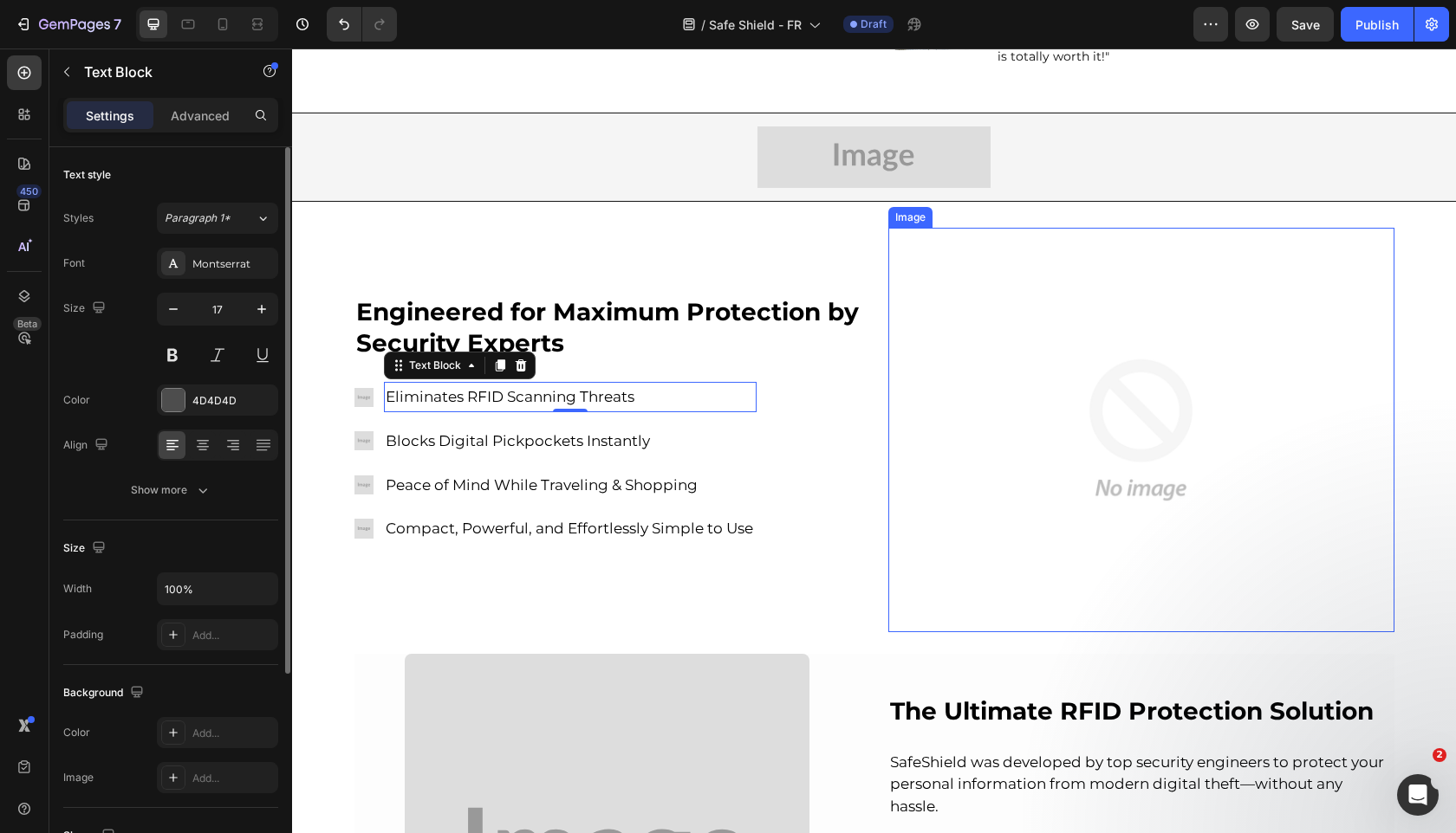
click at [1047, 427] on img at bounding box center [1141, 429] width 405 height 405
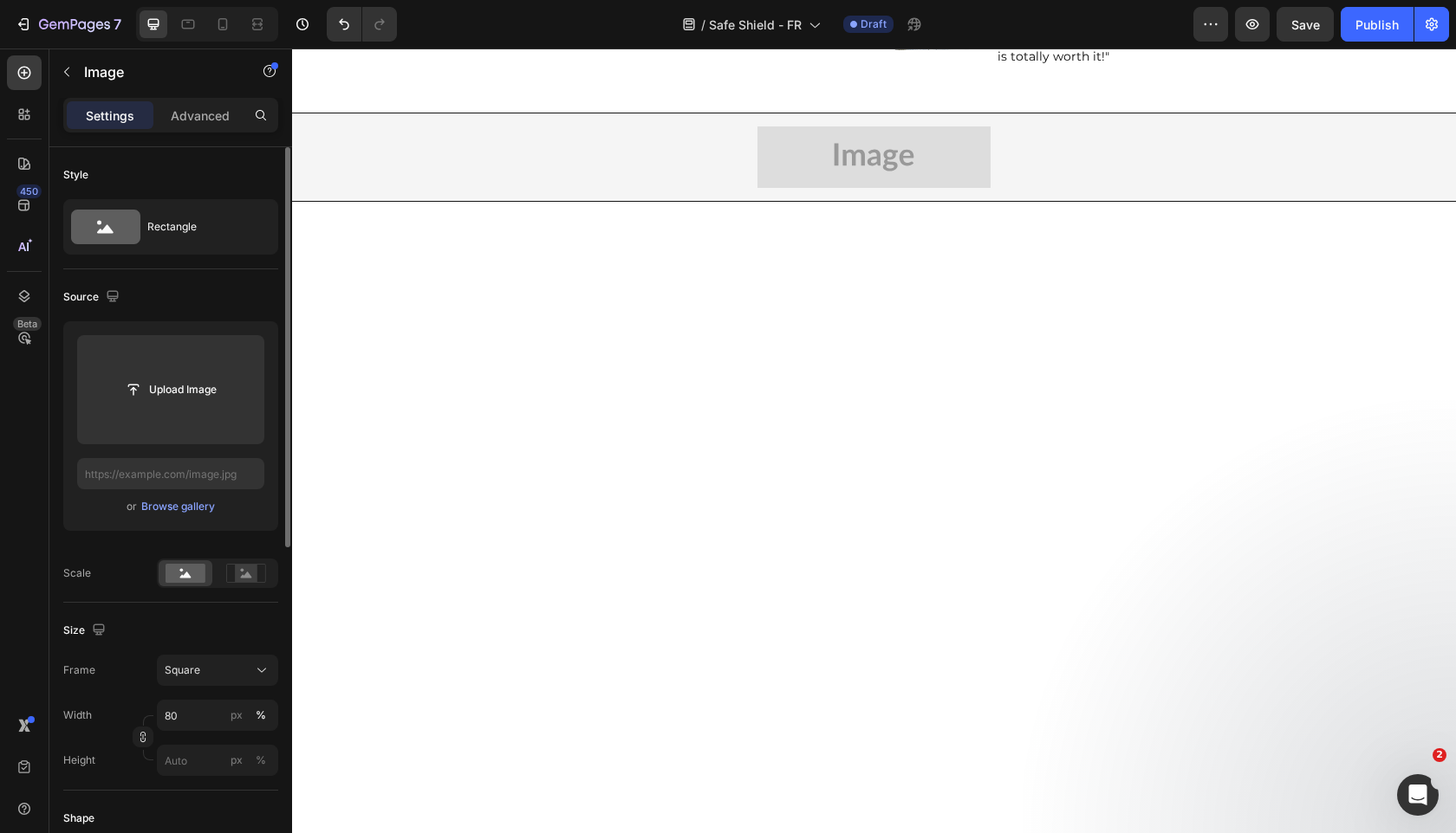
scroll to position [0, 0]
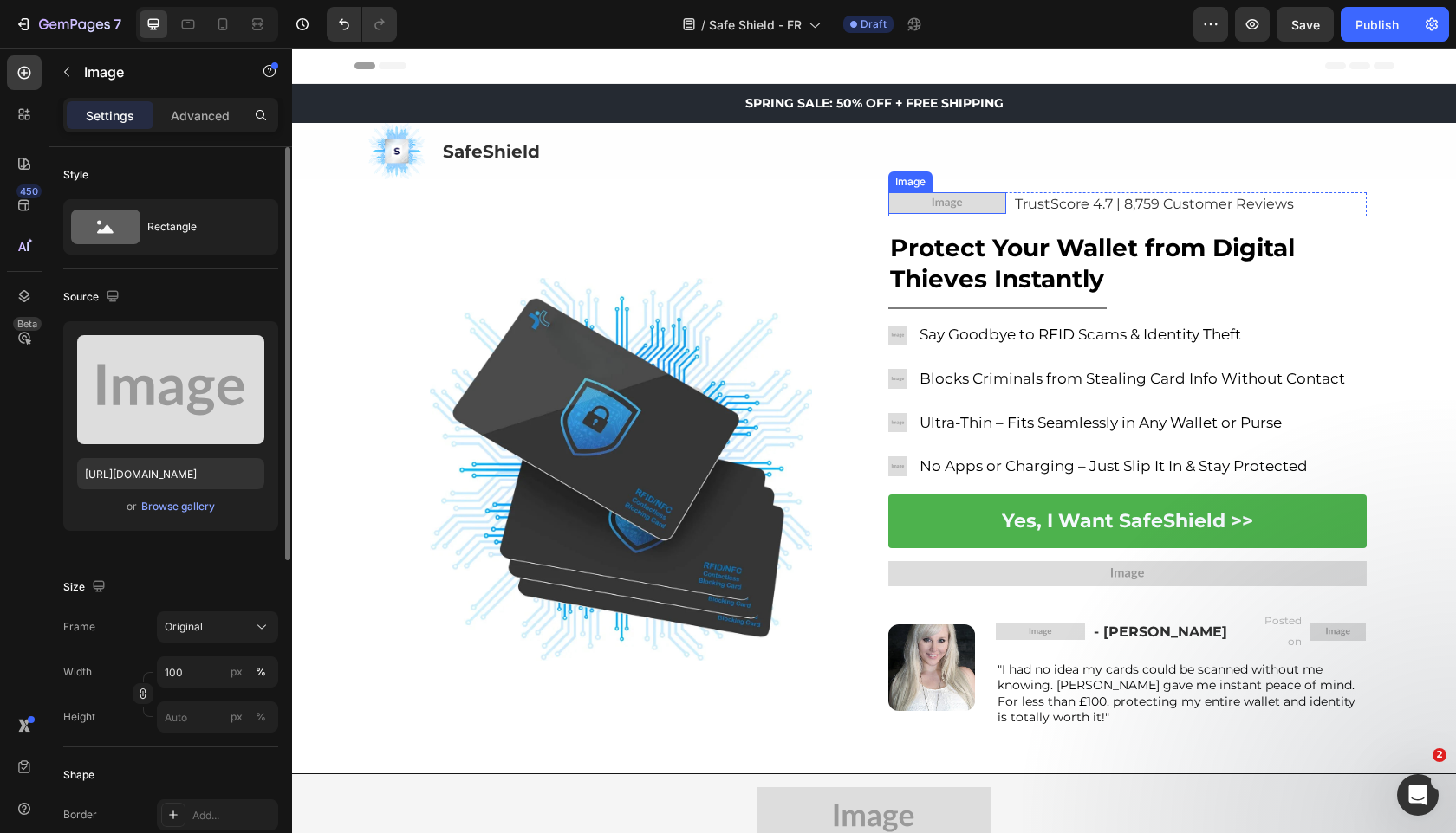
click at [943, 204] on img at bounding box center [947, 203] width 117 height 23
click at [192, 505] on div "Browse gallery" at bounding box center [178, 507] width 74 height 16
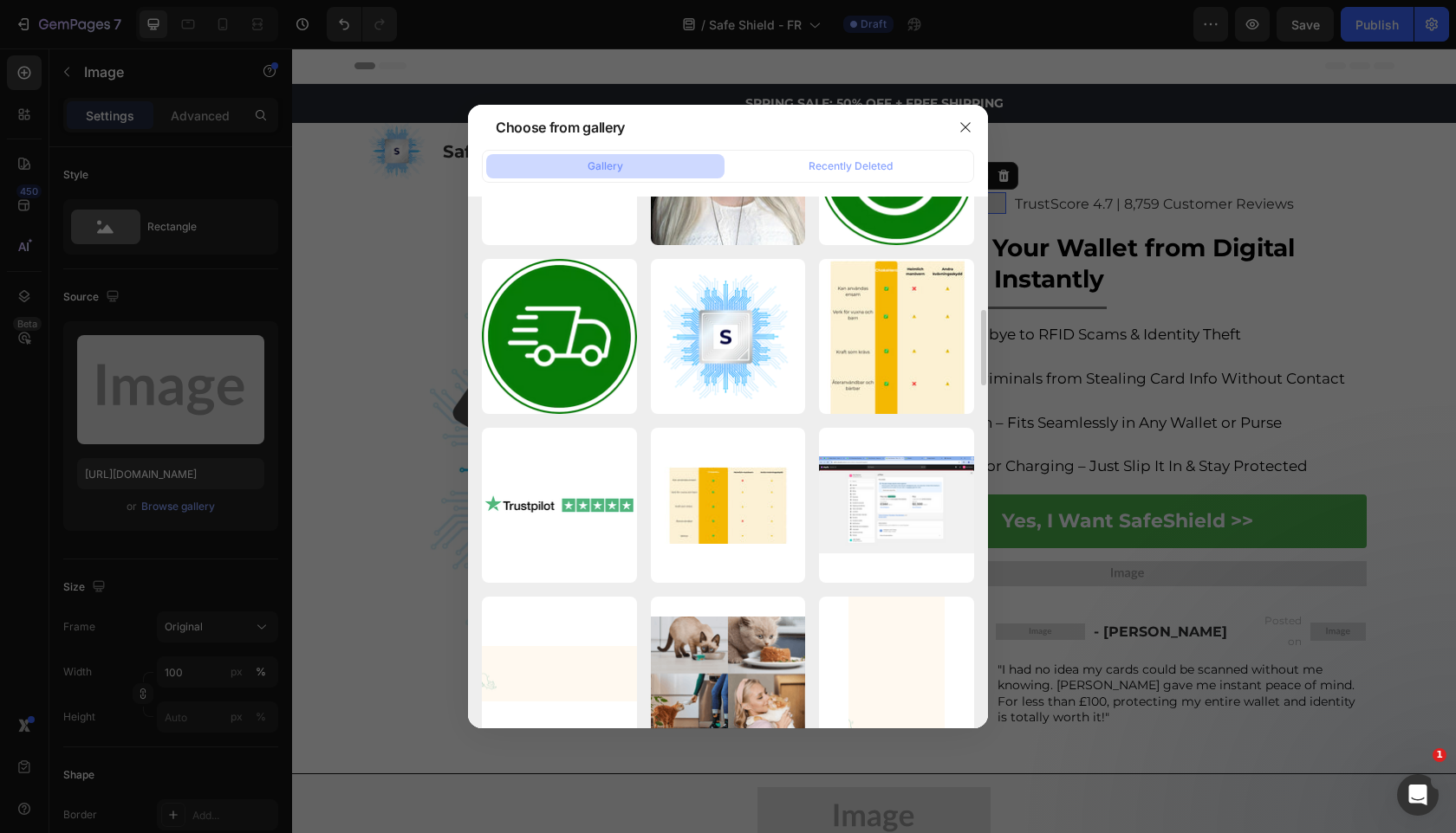
scroll to position [368, 0]
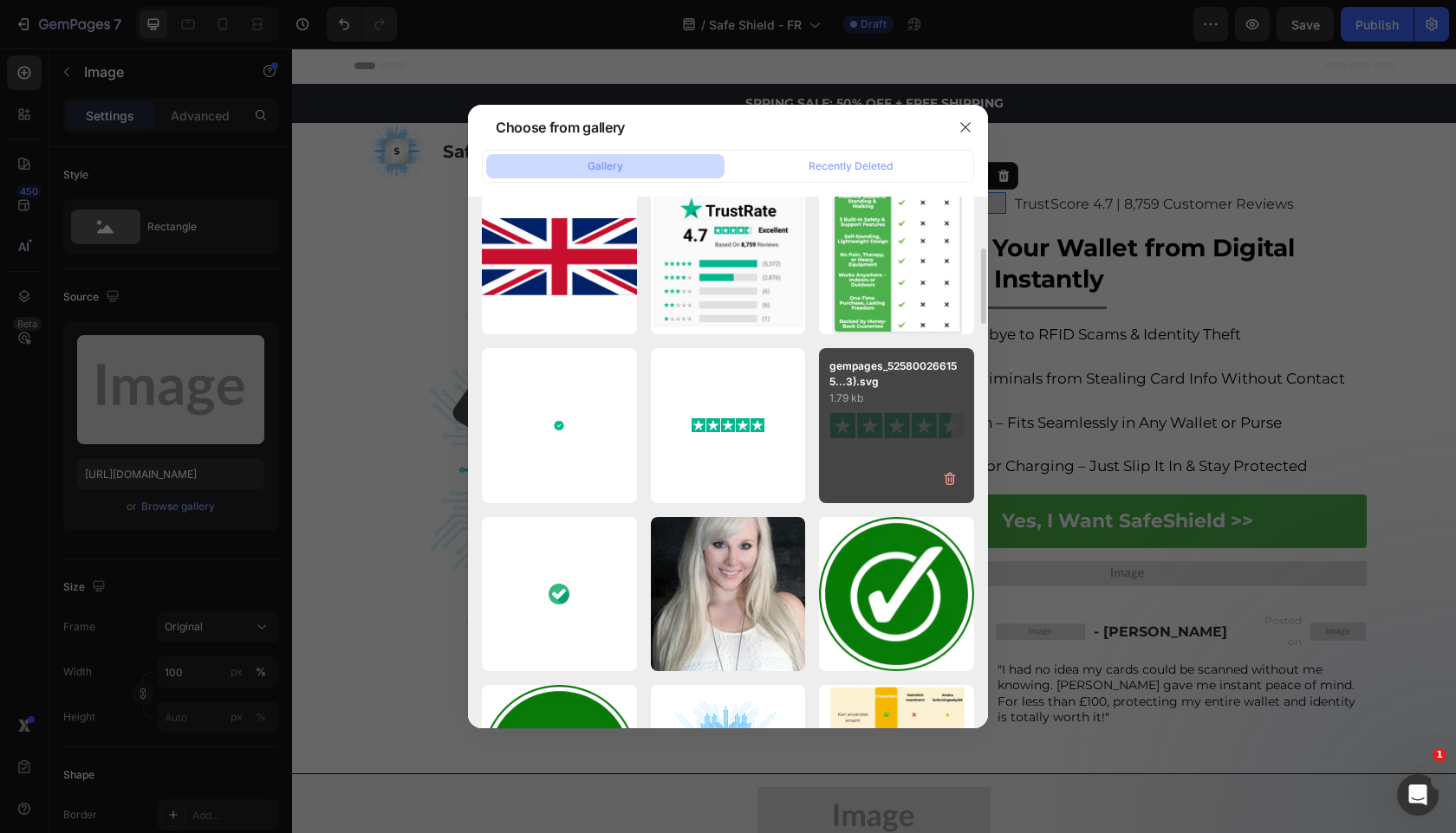
click at [869, 446] on div "gempages_525800266155...3).svg 1.79 kb" at bounding box center [896, 425] width 155 height 155
type input "https://cdn.shopify.com/s/files/1/0909/2261/5117/files/gempages_577322349100008…"
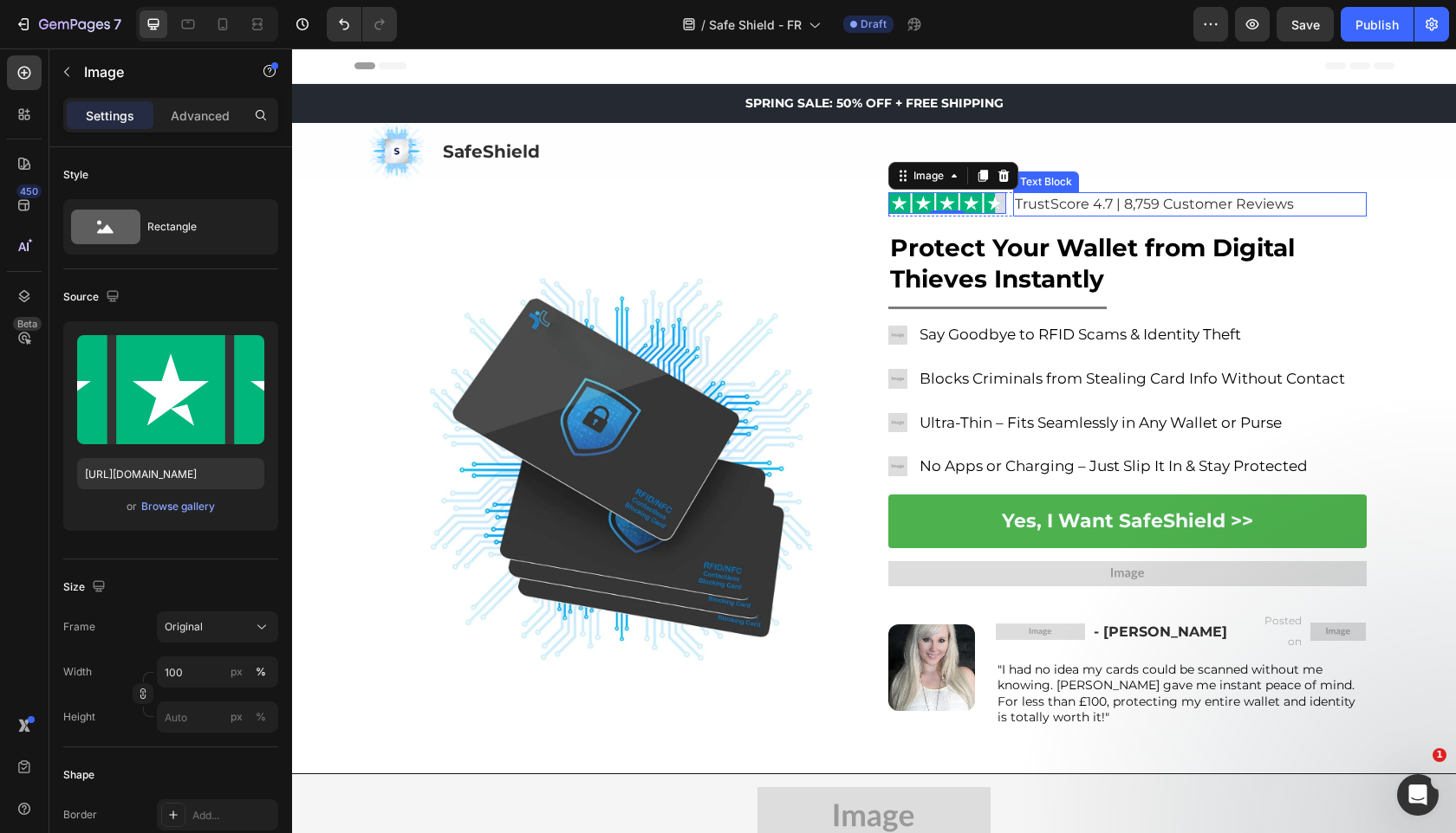
click at [1121, 197] on span "TrustScore 4.7 | 8,759 Customer Reviews" at bounding box center [1154, 204] width 279 height 17
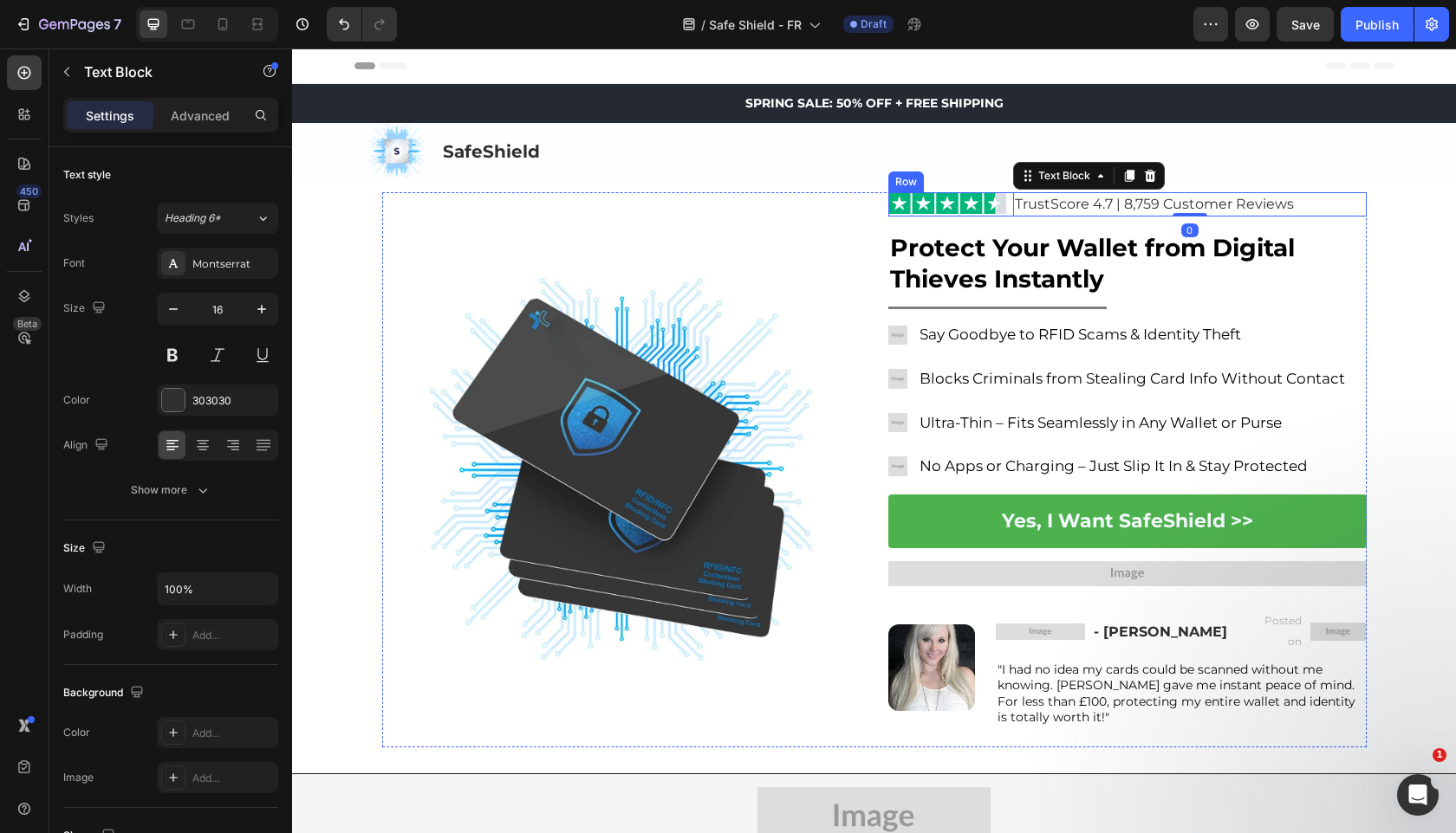
click at [1010, 211] on div "Image TrustScore 4.7 | 8,759 Customer Reviews Text Block 0 Row" at bounding box center [1127, 204] width 478 height 24
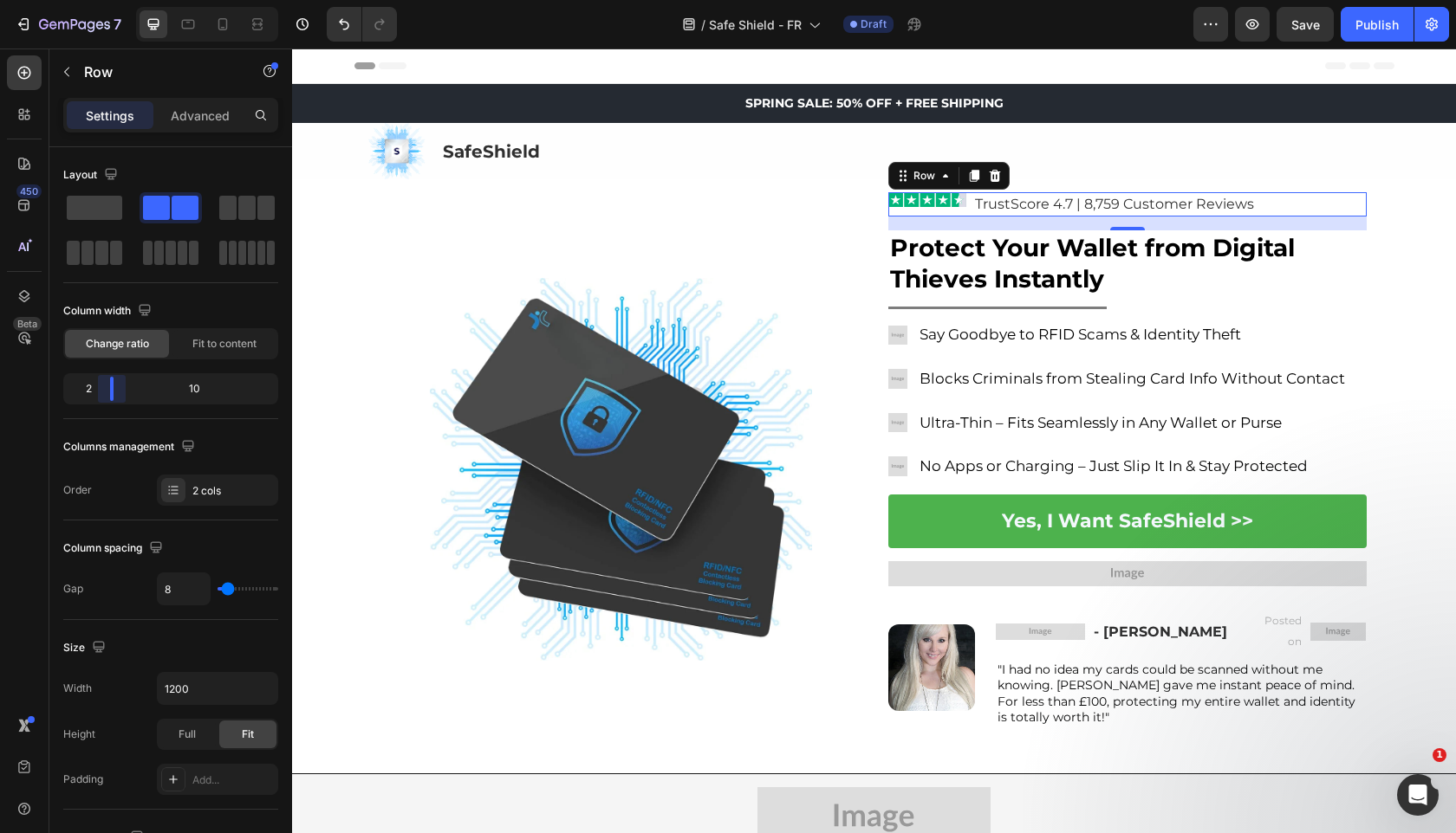
drag, startPoint x: 129, startPoint y: 397, endPoint x: 105, endPoint y: 397, distance: 24.0
click at [105, 0] on body "7 Version history / Safe Shield - FR Draft Preview Save Publish 450 Beta Sectio…" at bounding box center [728, 0] width 1456 height 0
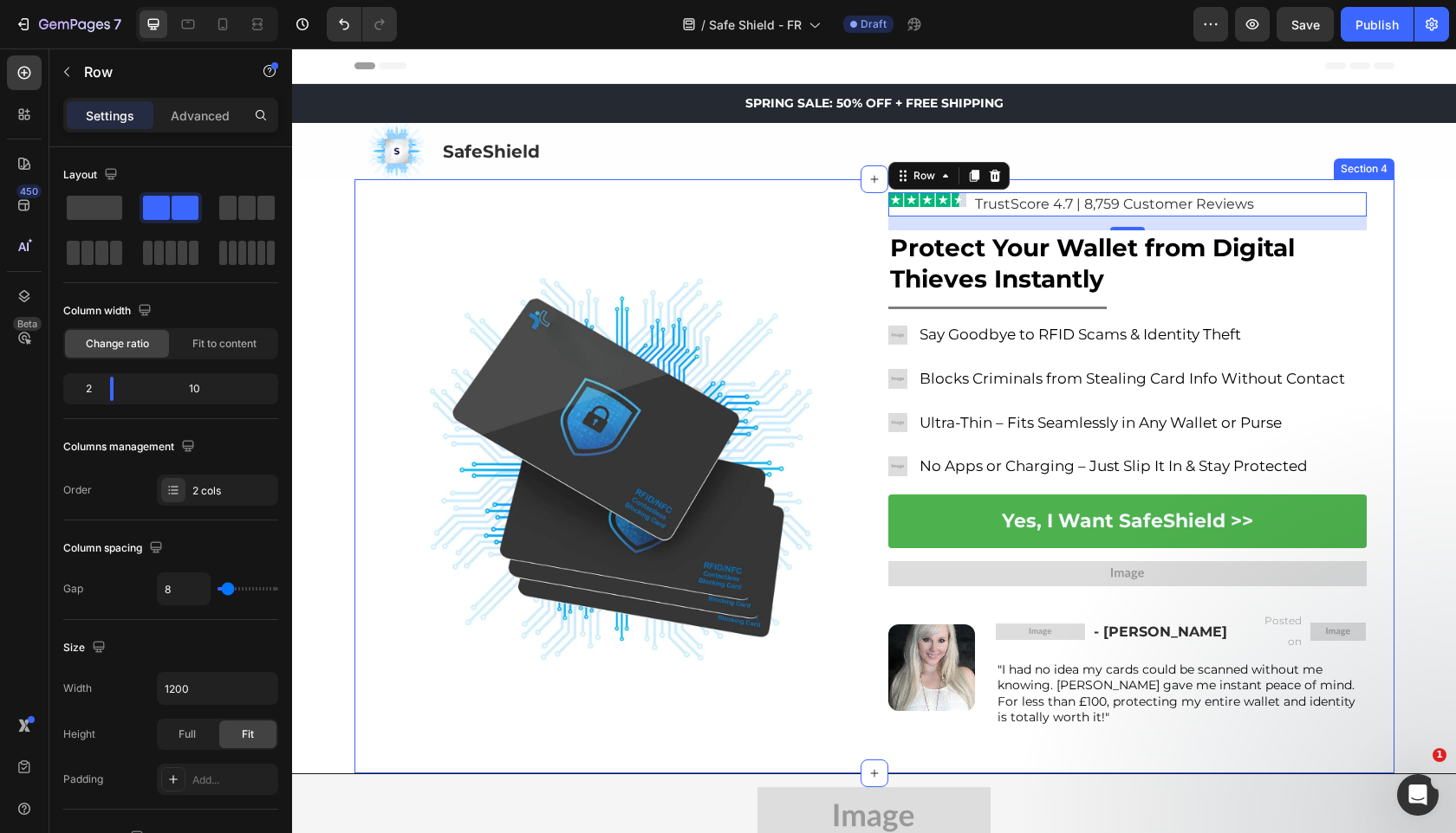
click at [952, 191] on div "Image Image TrustScore 4.7 | 8,759 Customer Reviews Text Block Row 16 Protect Y…" at bounding box center [874, 476] width 1040 height 594
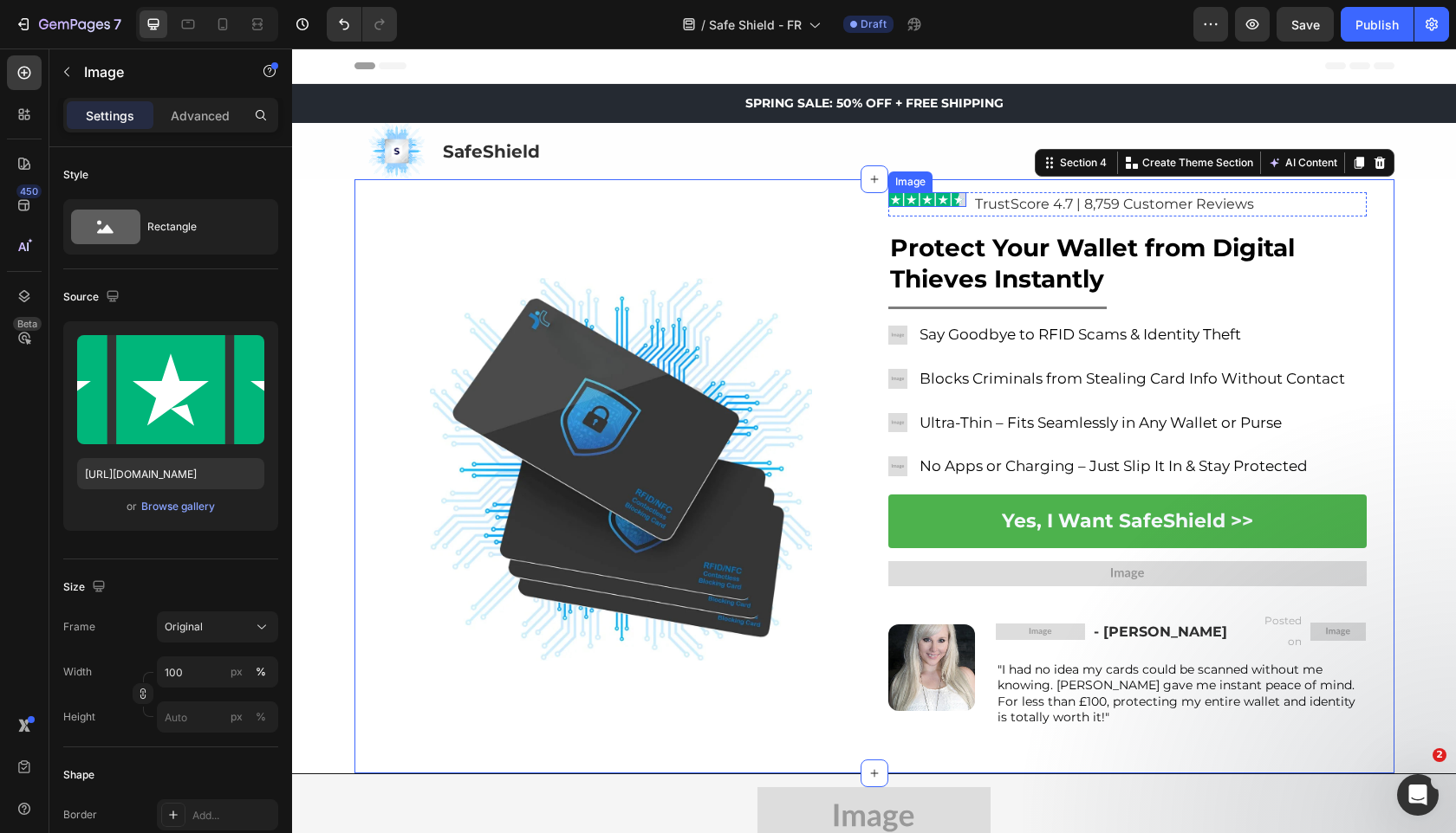
click at [951, 195] on img at bounding box center [927, 199] width 79 height 15
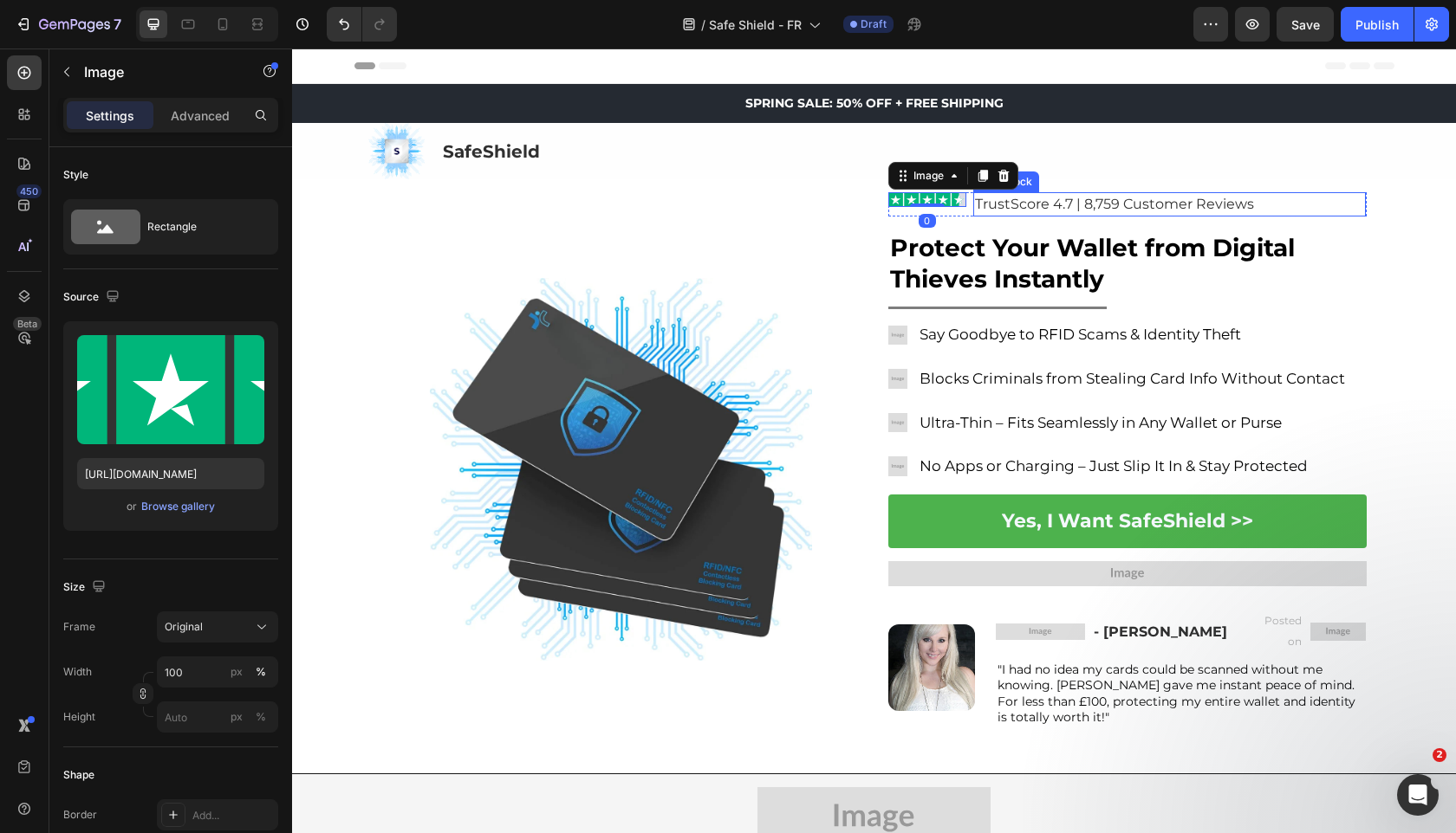
click at [1022, 203] on span "TrustScore 4.7 | 8,759 Customer Reviews" at bounding box center [1114, 204] width 279 height 17
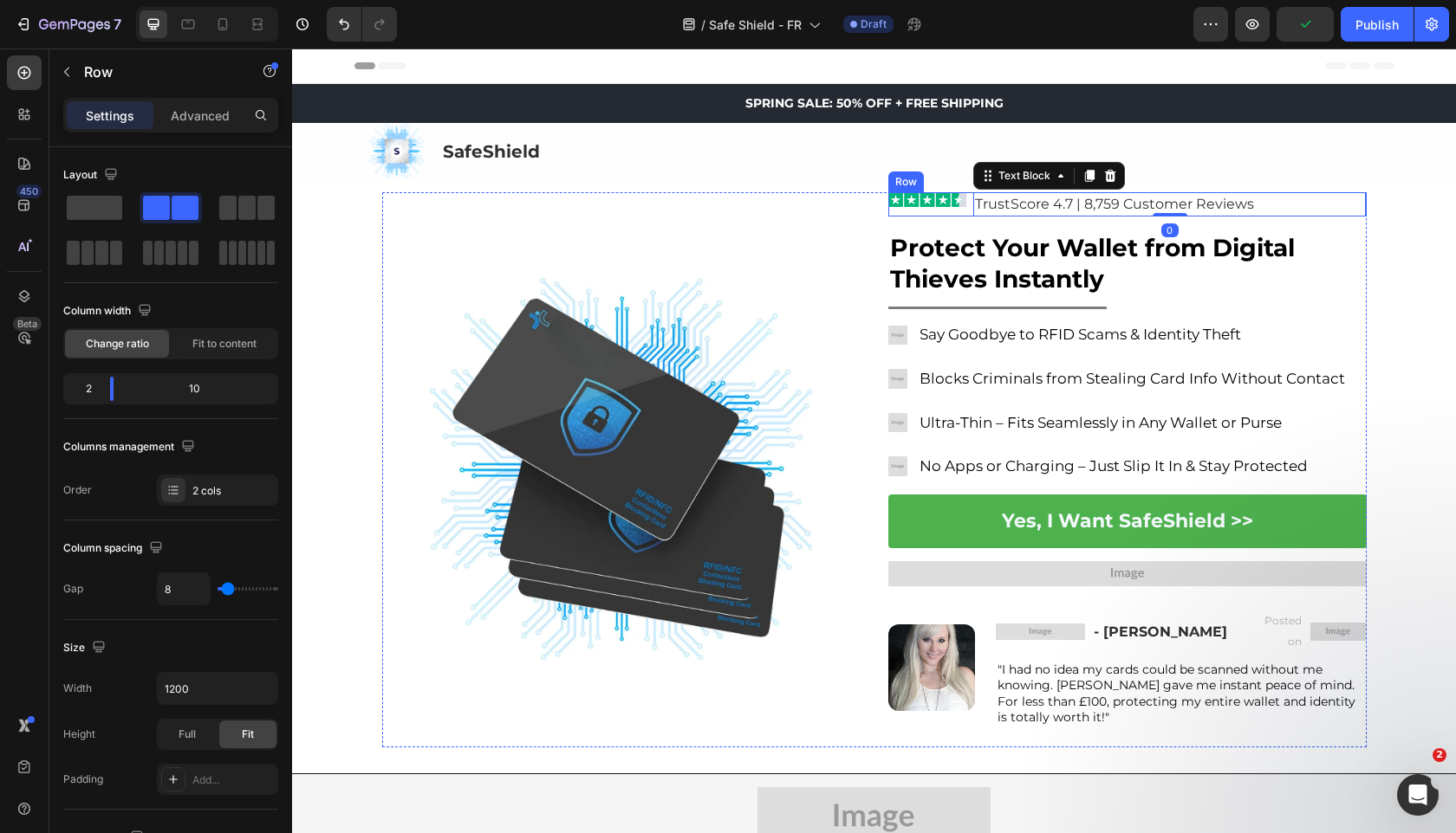
click at [966, 212] on div "Image" at bounding box center [927, 204] width 79 height 24
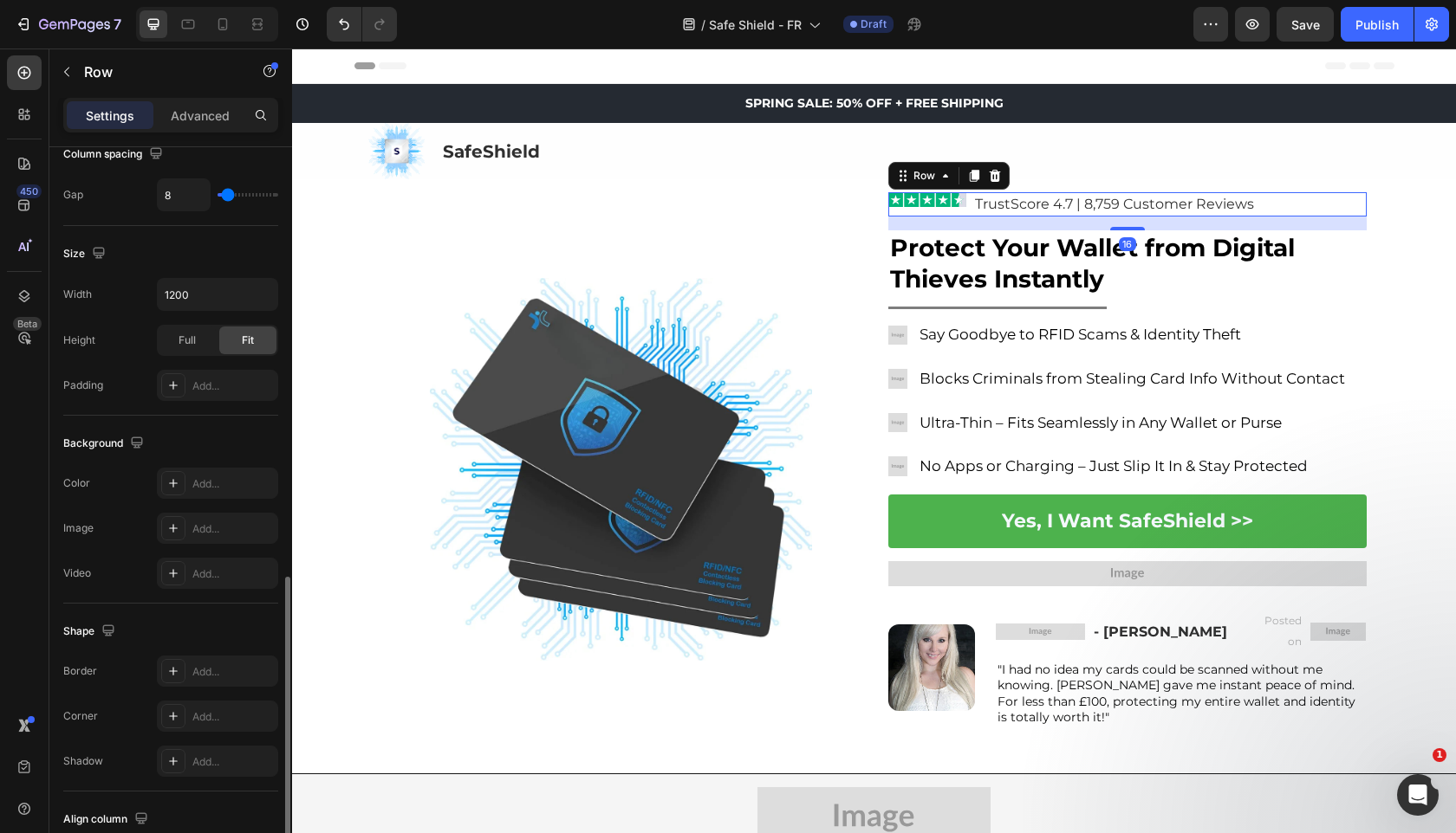
scroll to position [519, 0]
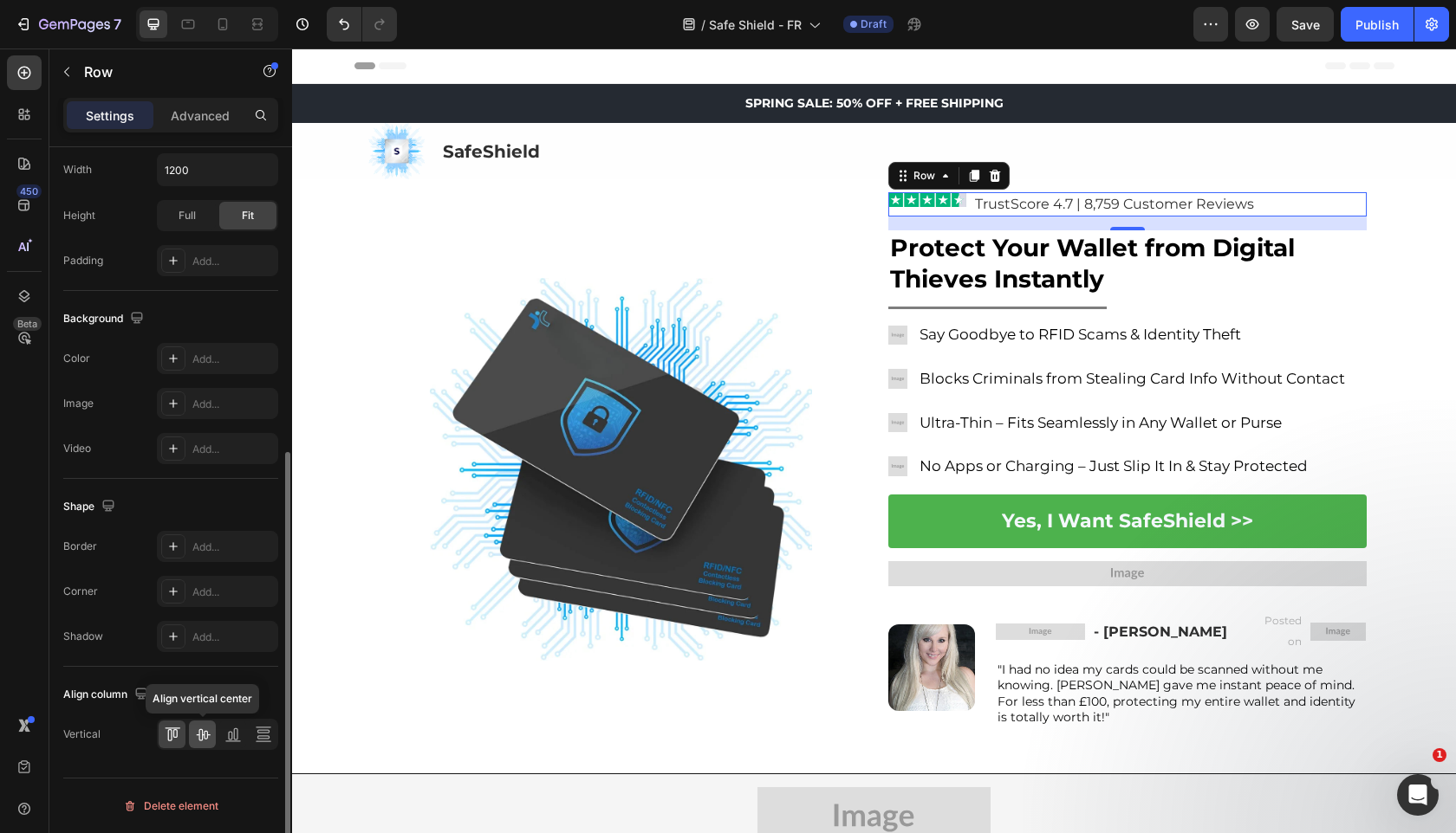
click at [201, 746] on div at bounding box center [202, 735] width 27 height 28
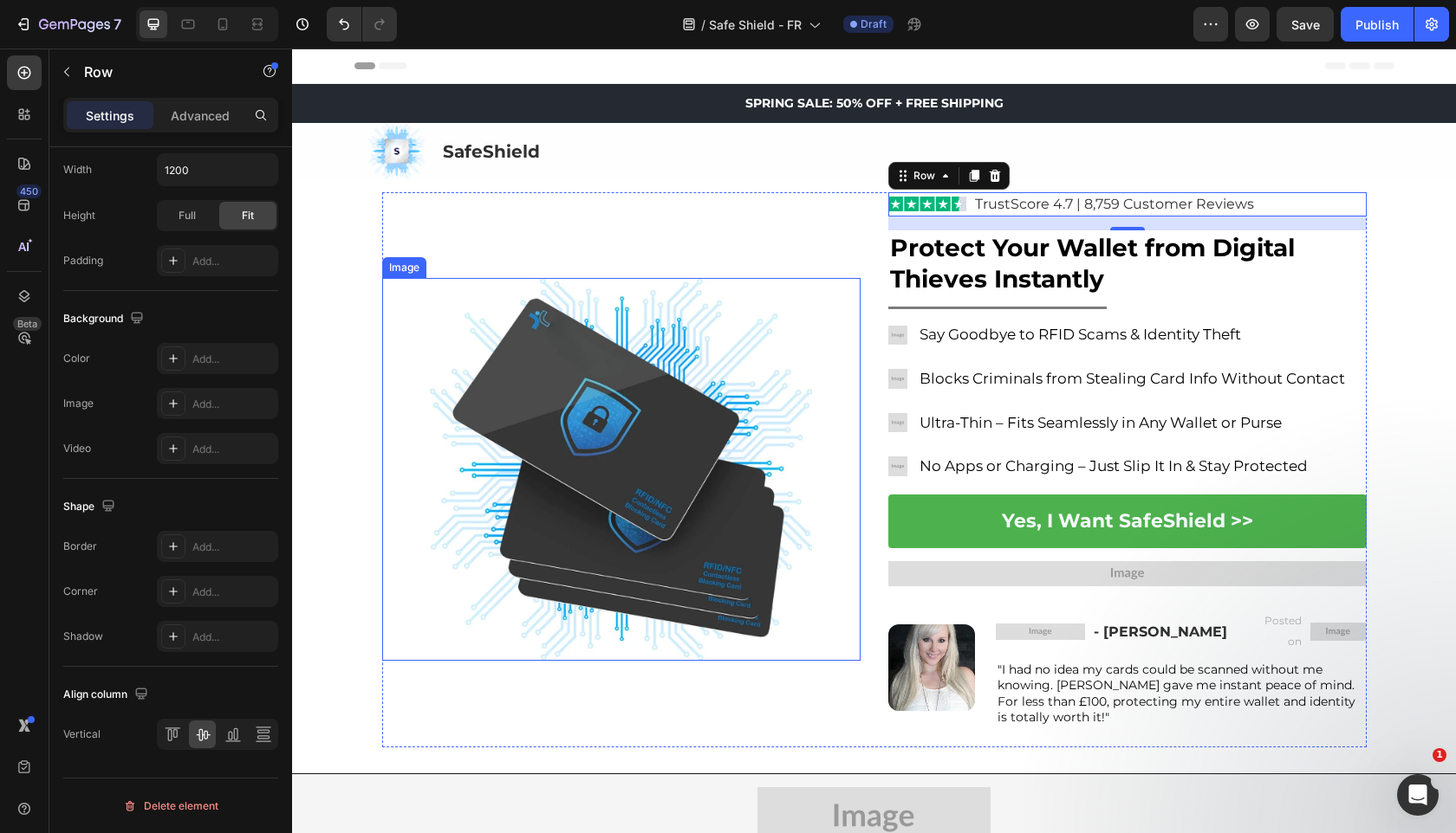
click at [458, 392] on img at bounding box center [621, 469] width 383 height 383
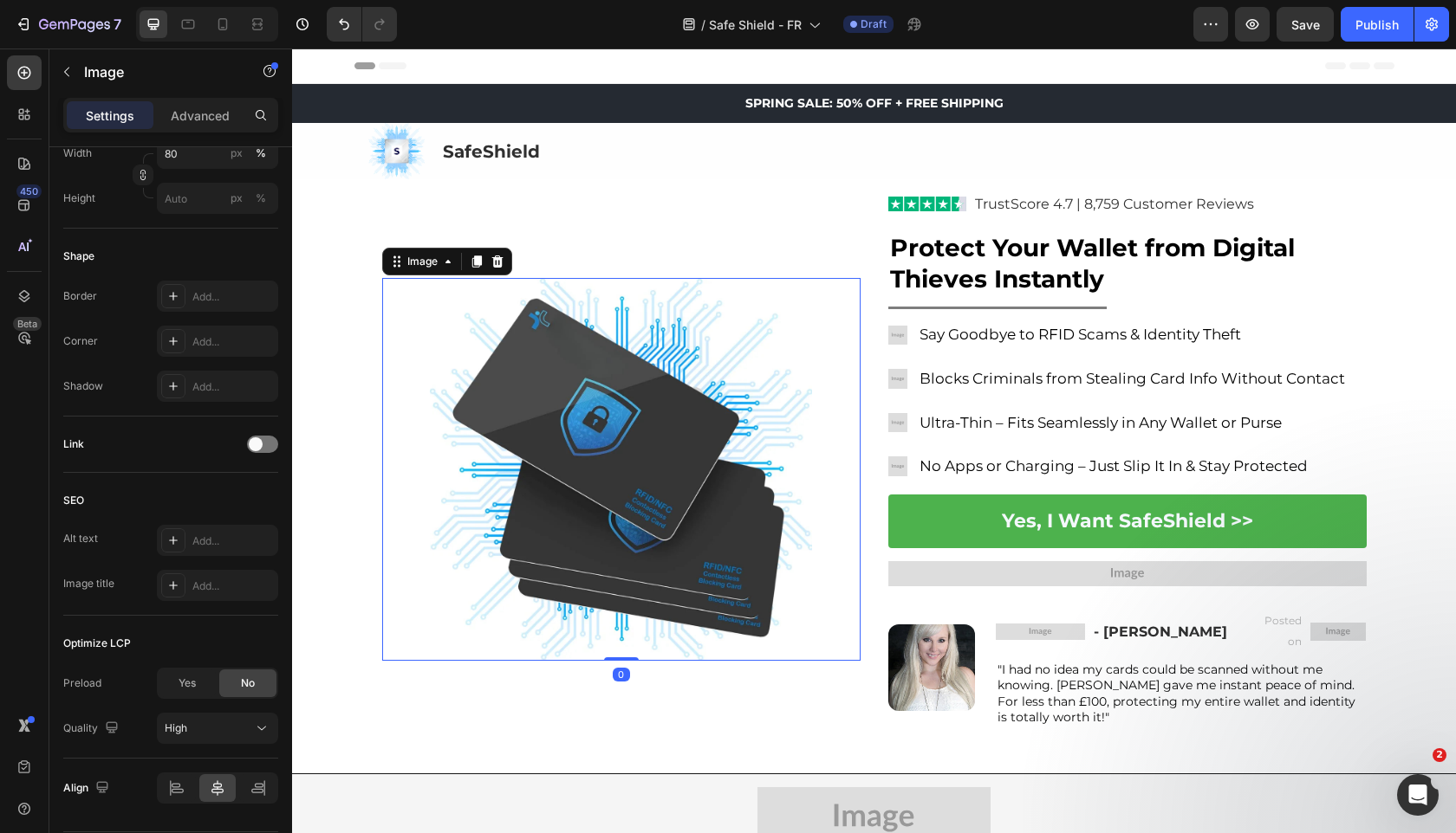
scroll to position [0, 0]
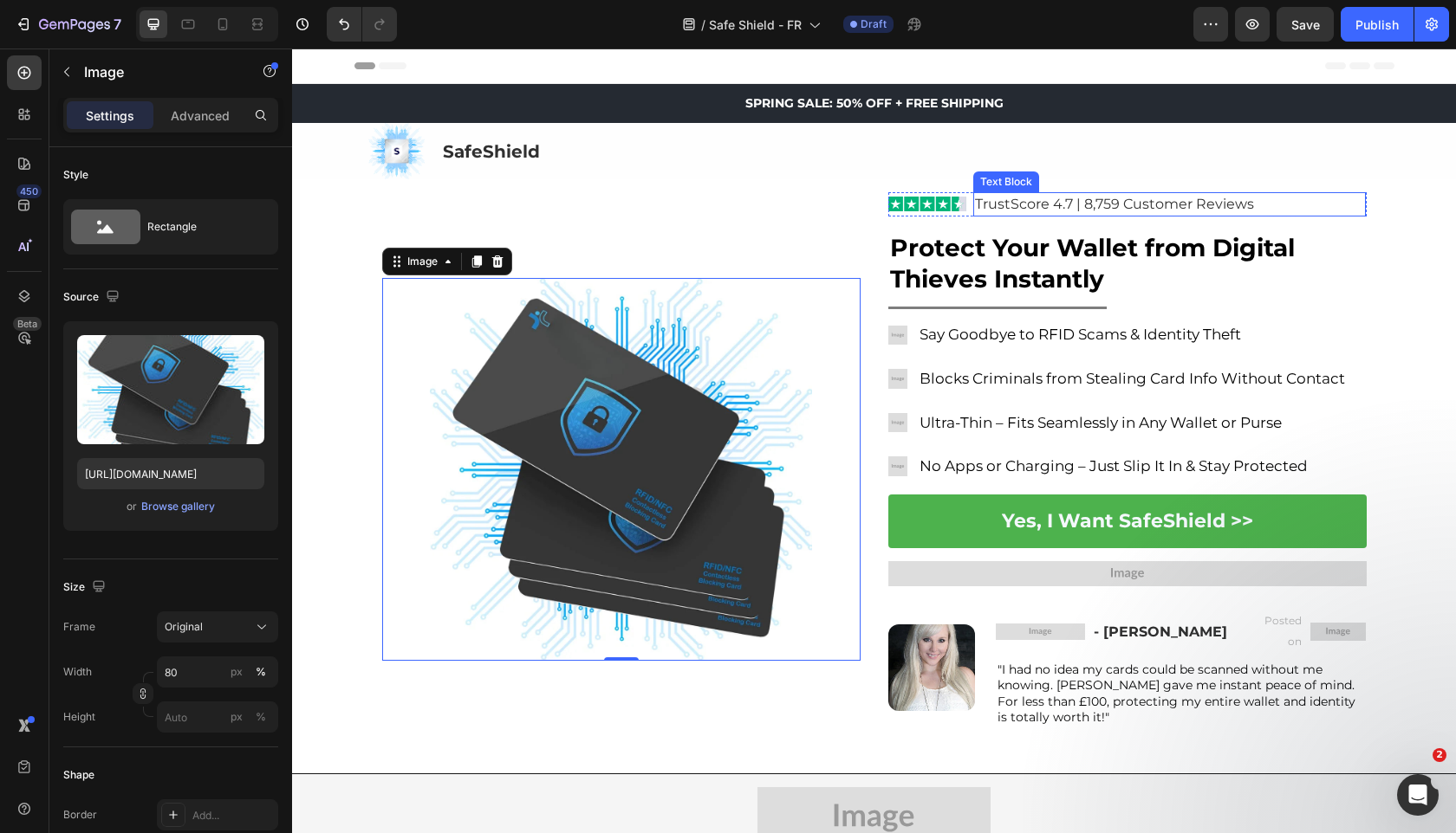
click at [1316, 199] on p "TrustScore 4.7 | 8,759 Customer Reviews" at bounding box center [1169, 204] width 389 height 21
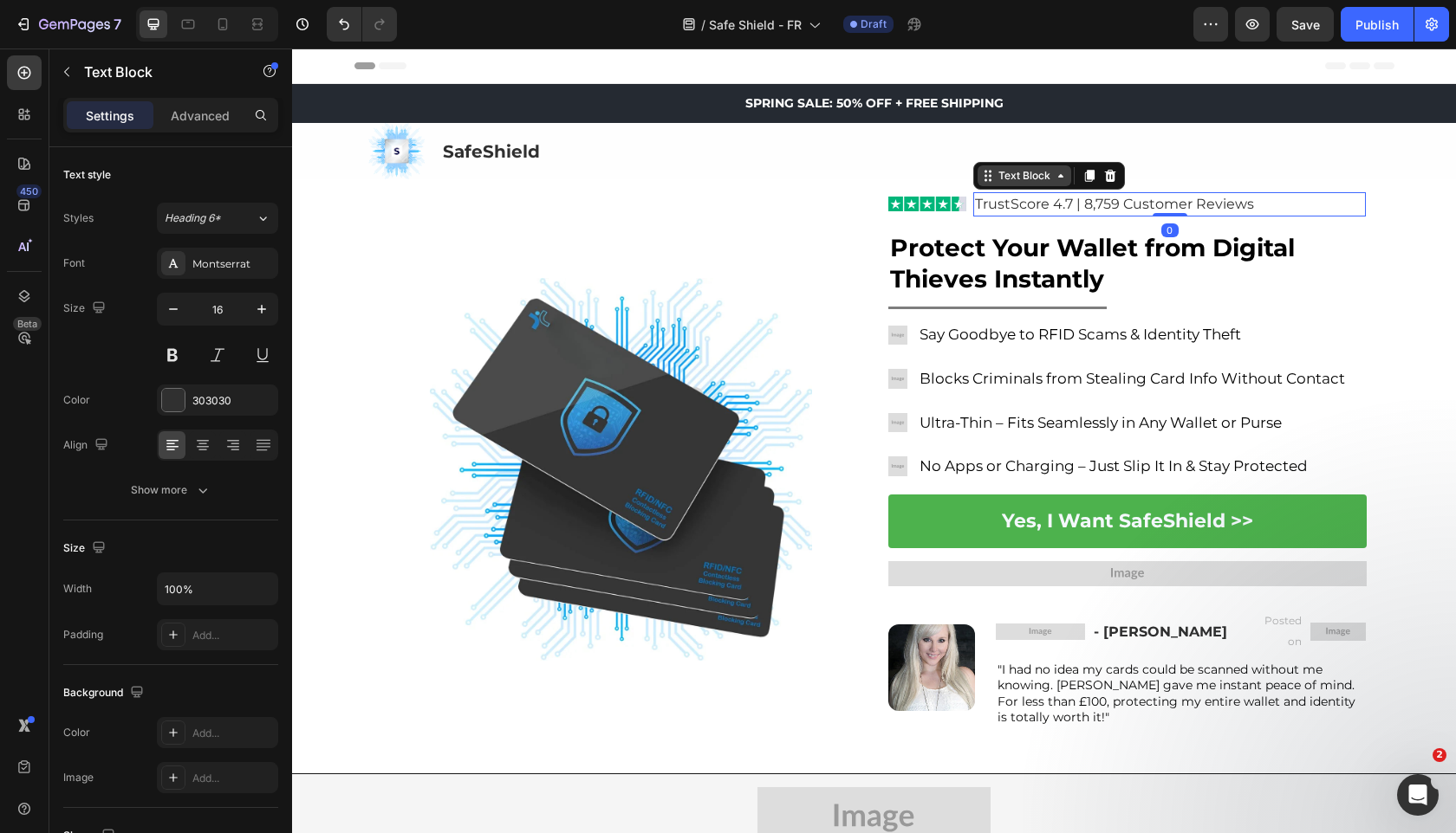
click at [1009, 177] on div "Text Block" at bounding box center [1023, 176] width 59 height 16
click at [1014, 157] on div "Row 2 cols" at bounding box center [1010, 145] width 74 height 28
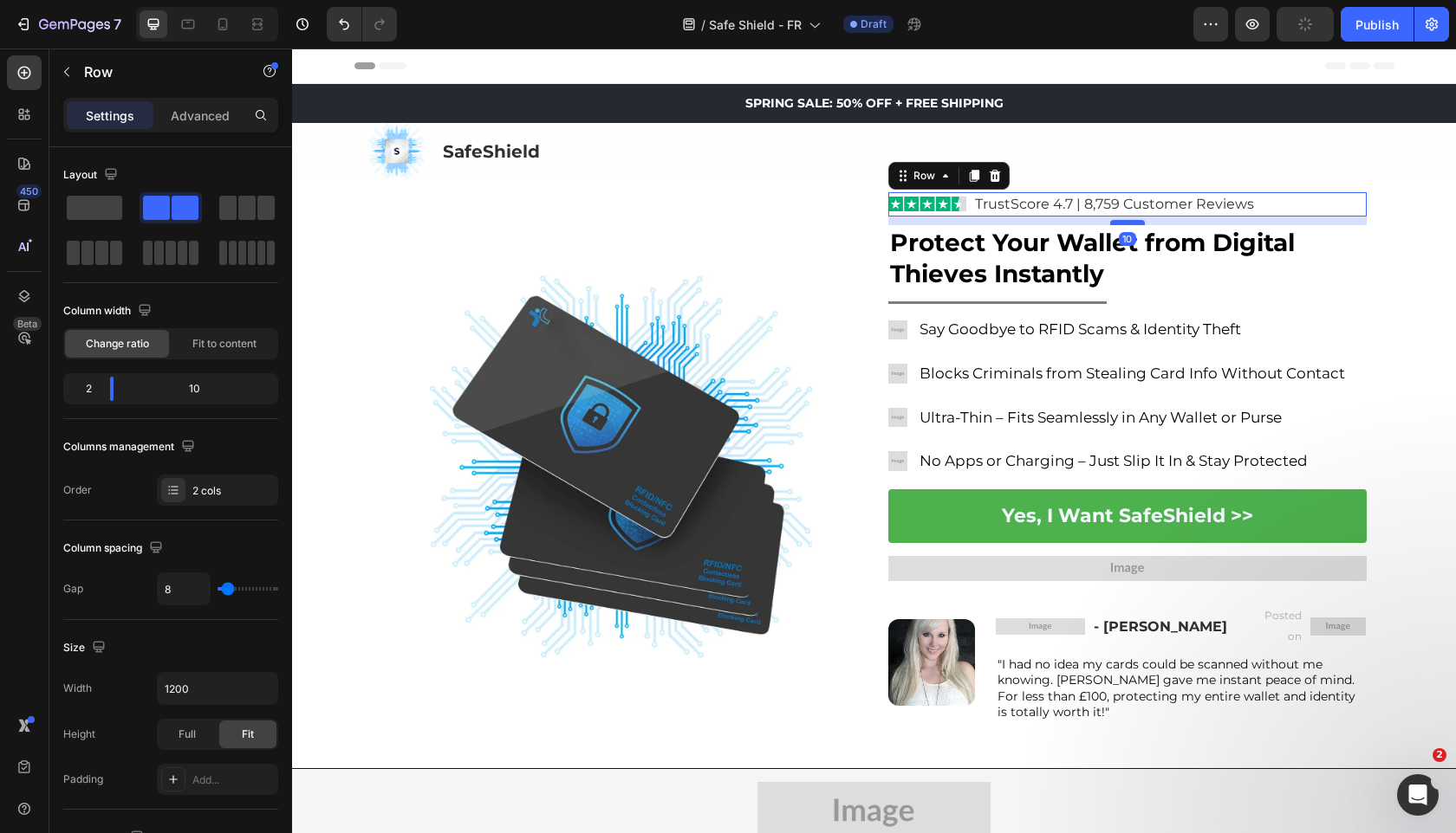
click at [1142, 222] on div at bounding box center [1127, 222] width 35 height 5
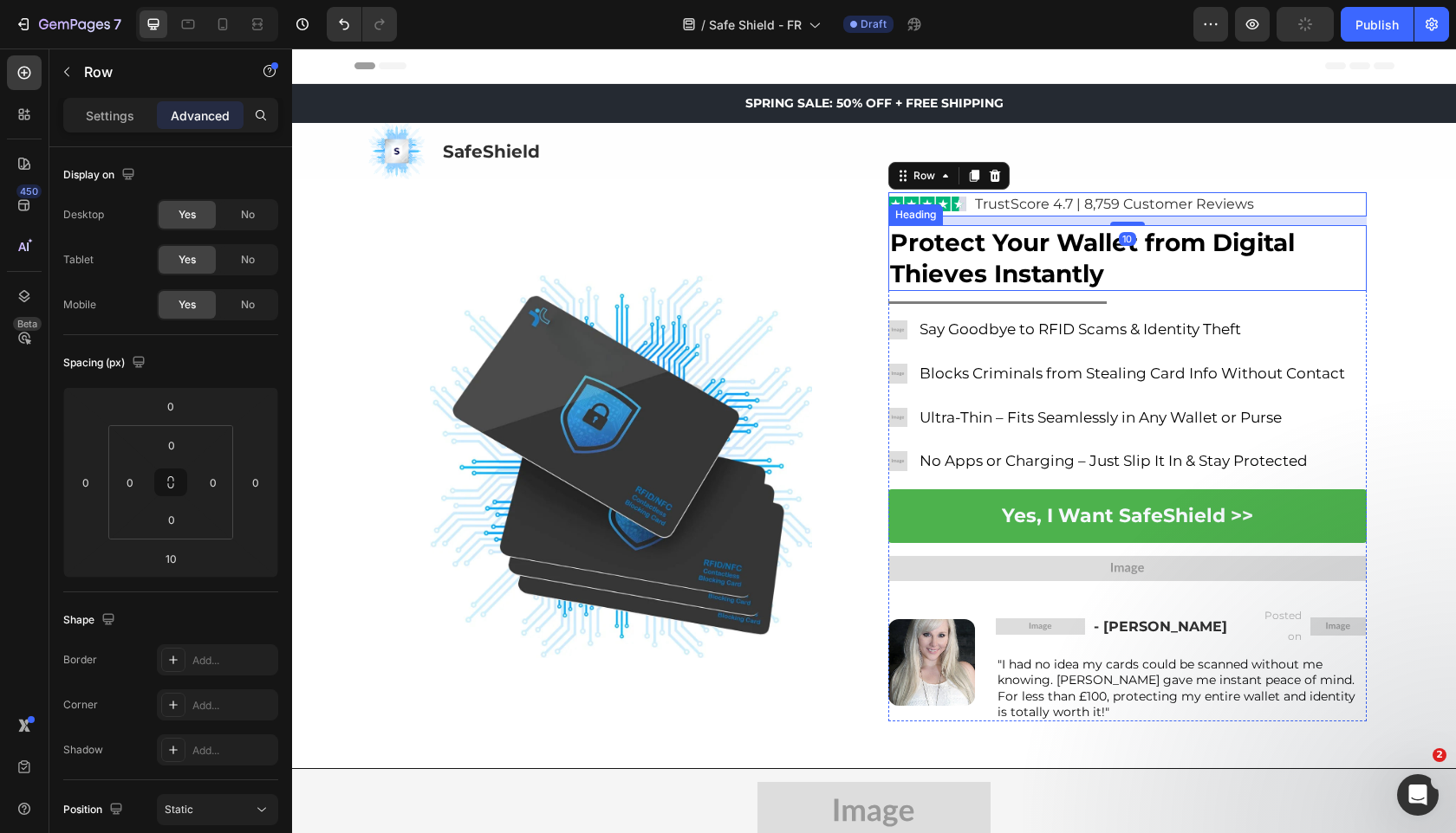
click at [1127, 264] on h2 "Protect Your Wallet from Digital Thieves Instantly" at bounding box center [1127, 258] width 478 height 67
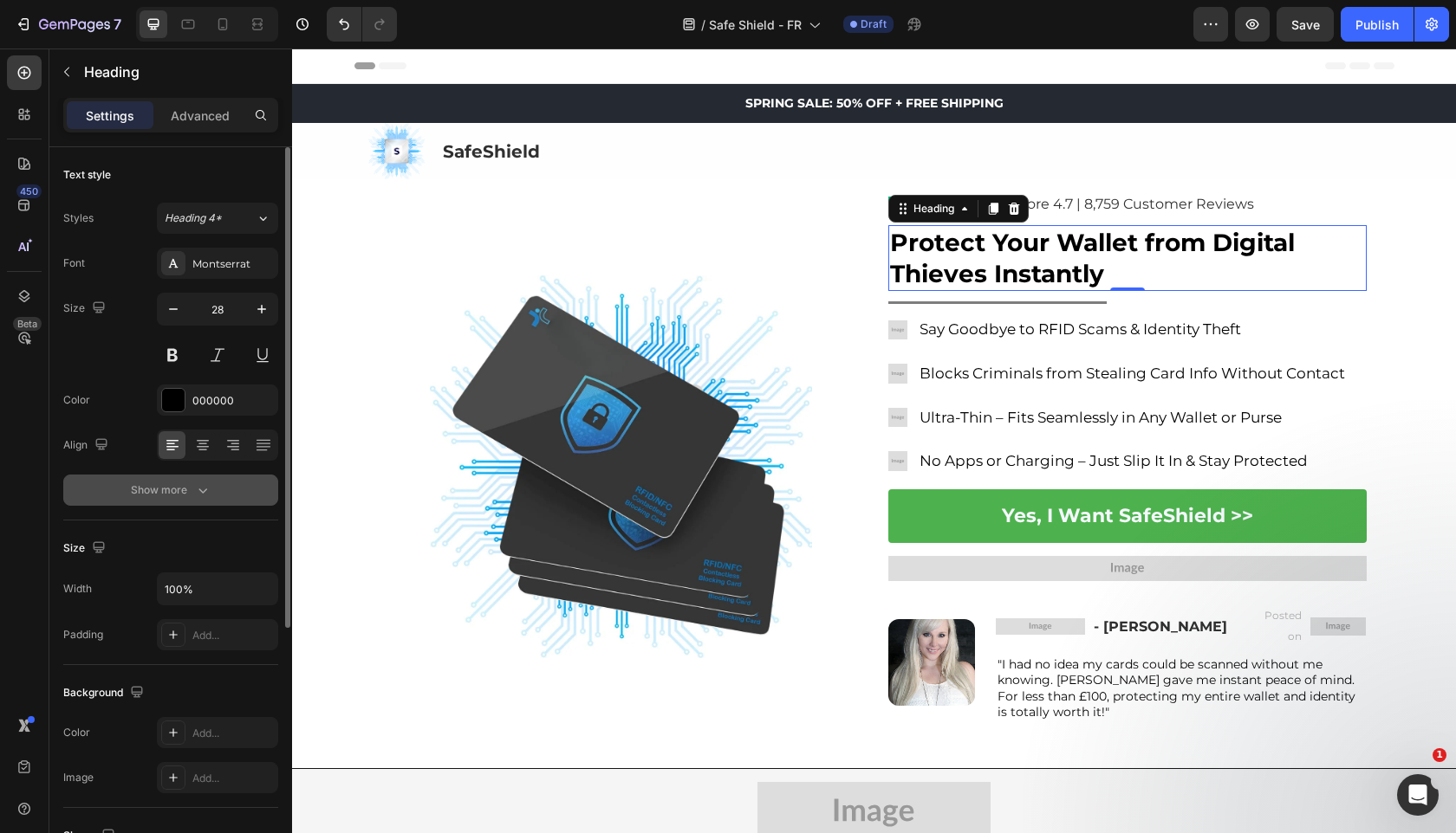
click at [234, 490] on button "Show more" at bounding box center [171, 489] width 215 height 31
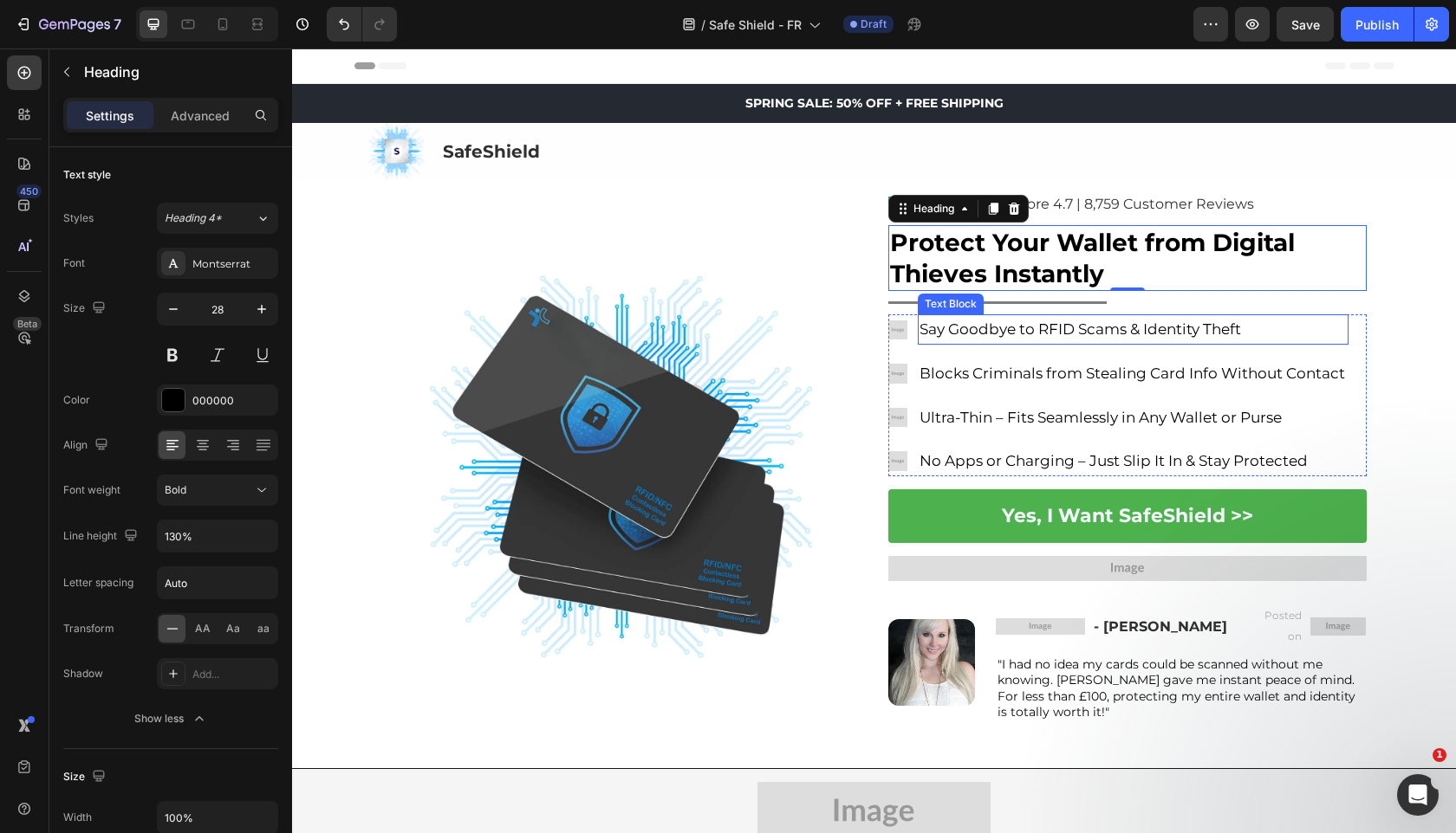
click at [918, 325] on div "Say Goodbye to RFID Scams & Identity Theft" at bounding box center [1133, 329] width 431 height 30
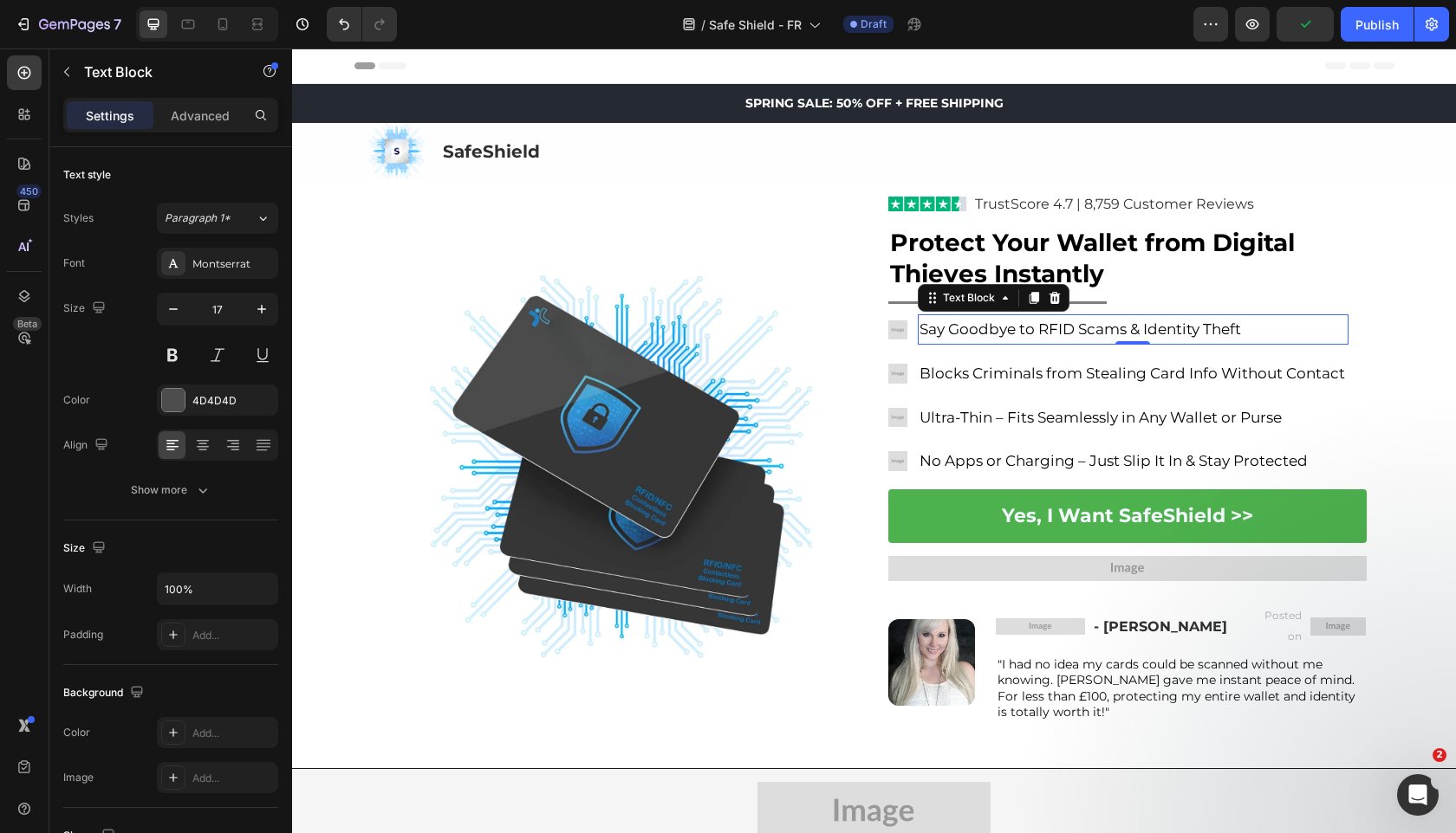
click at [787, 443] on img at bounding box center [621, 466] width 383 height 383
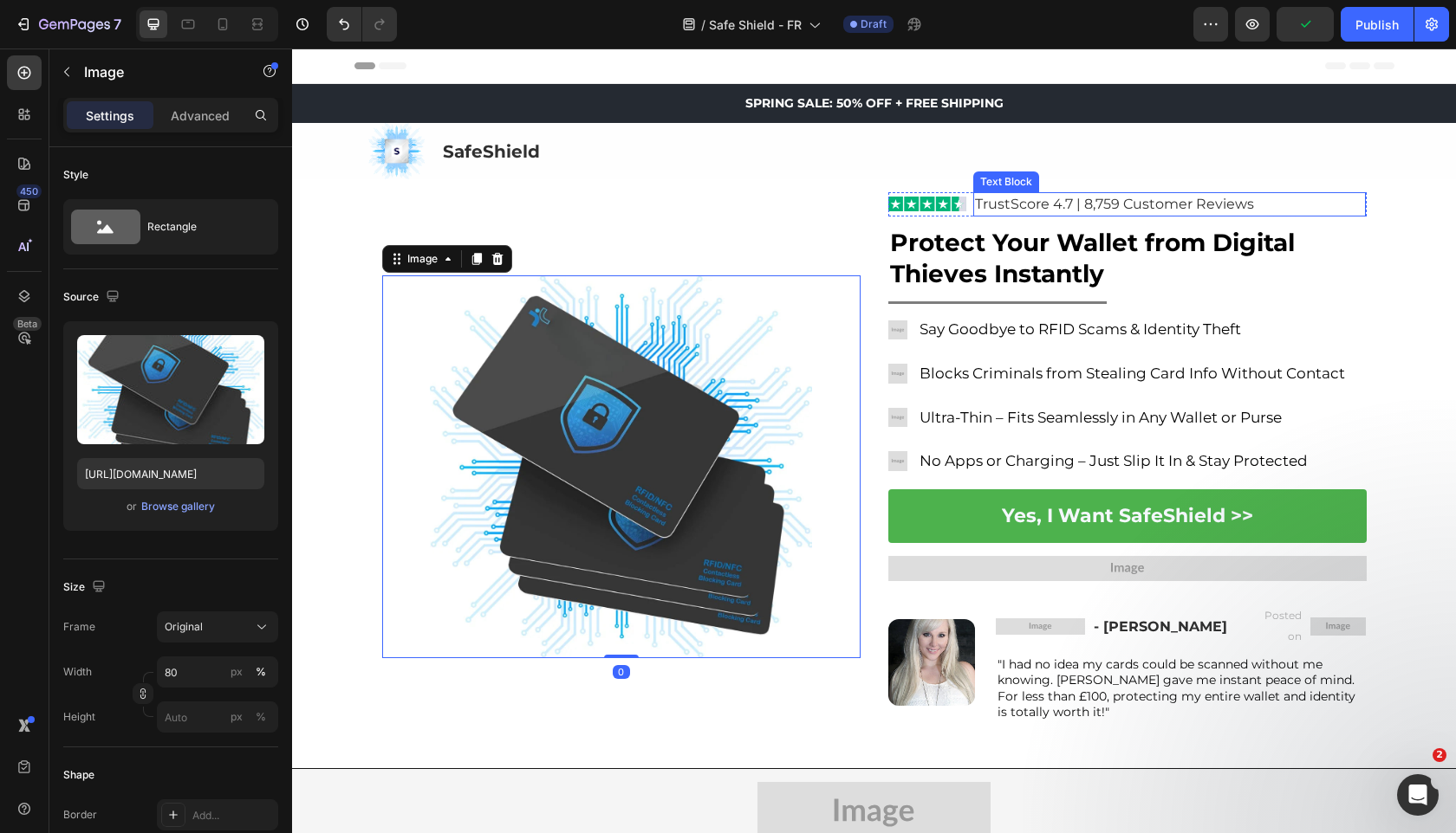
click at [1051, 242] on strong "Protect Your Wallet from Digital Thieves Instantly" at bounding box center [1092, 257] width 405 height 61
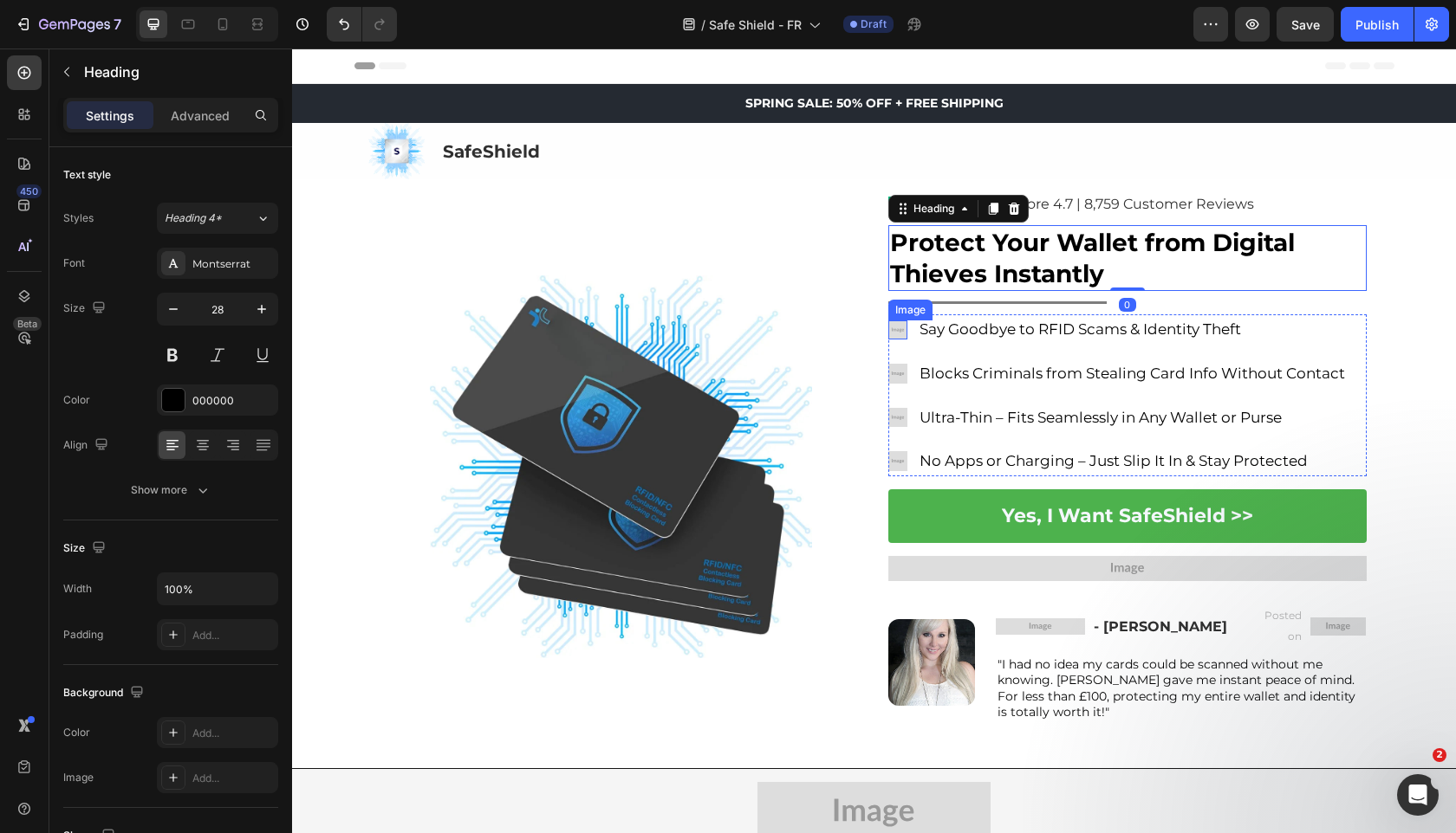
click at [898, 334] on img at bounding box center [897, 329] width 19 height 19
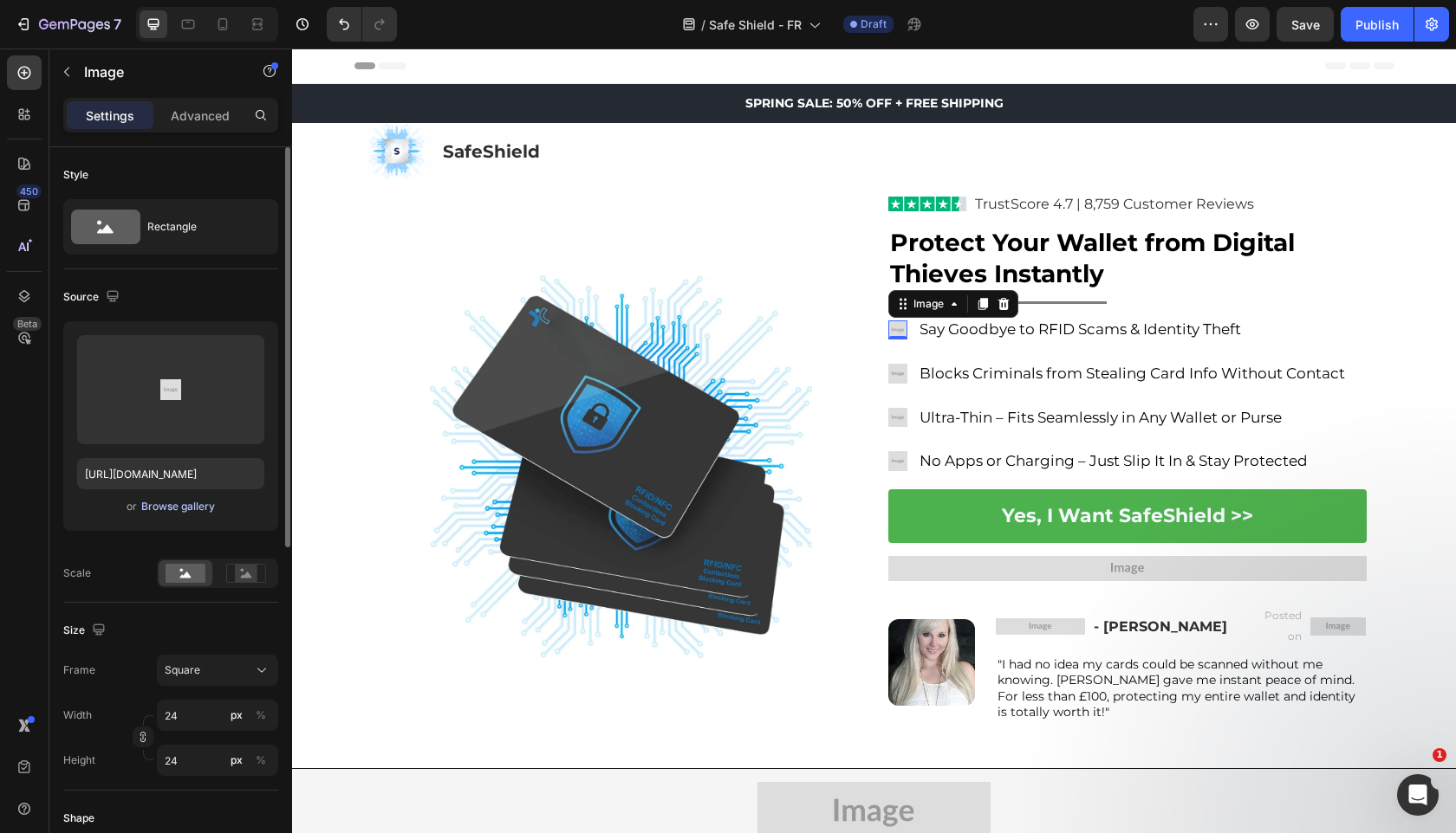
click at [185, 503] on div "Browse gallery" at bounding box center [178, 507] width 74 height 16
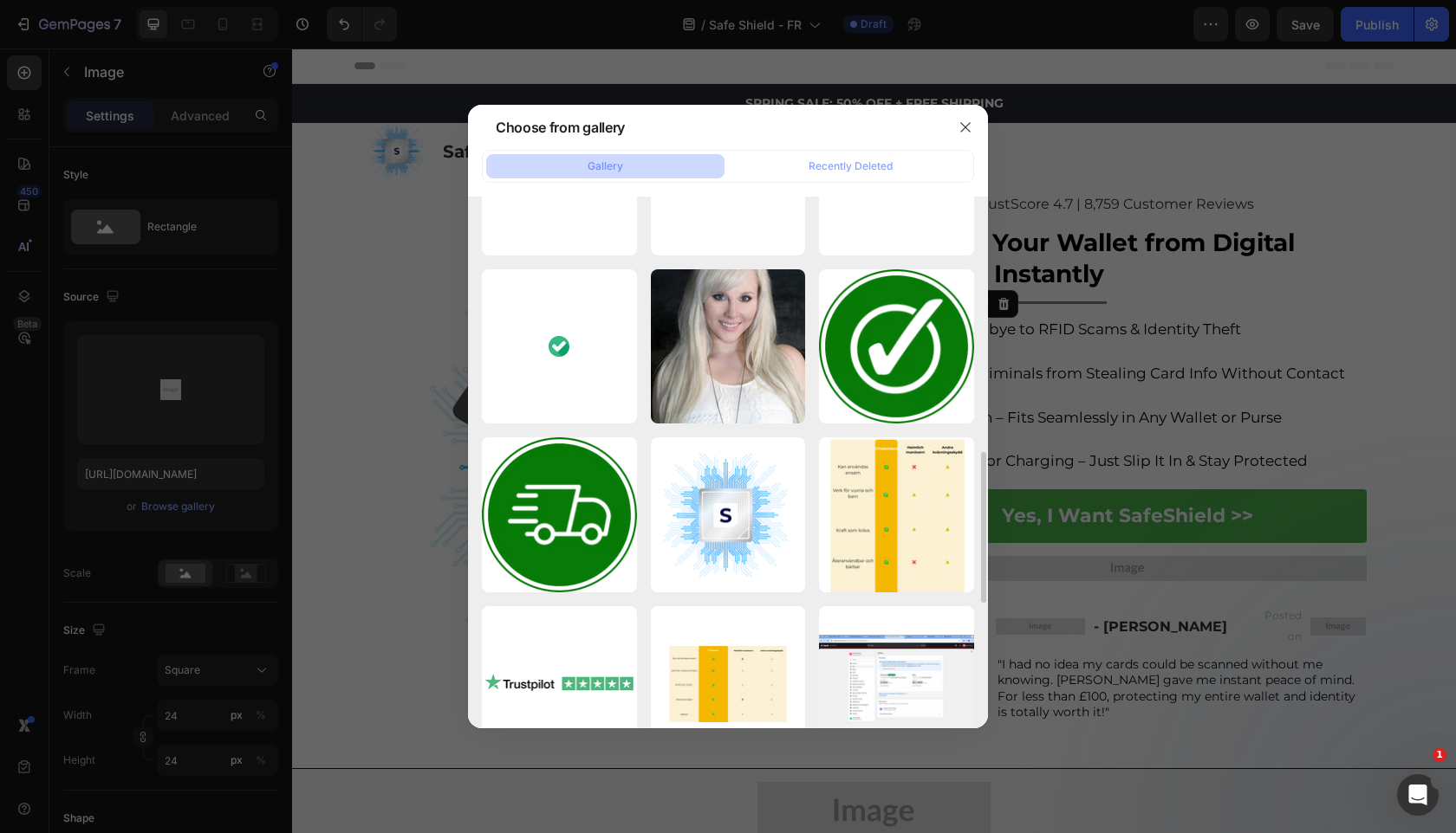
scroll to position [678, 0]
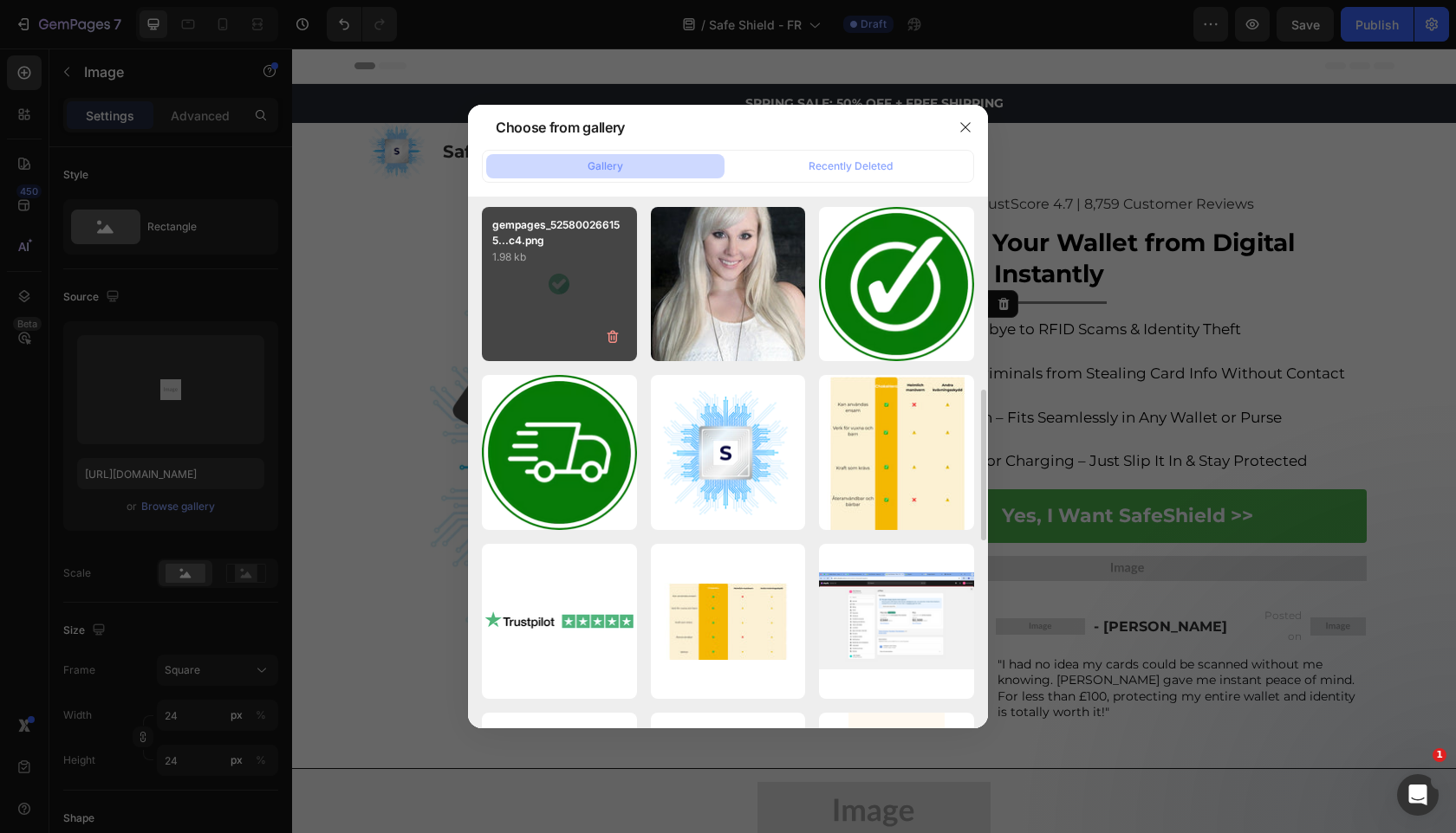
click at [597, 304] on div "gempages_525800266155...c4.png 1.98 kb" at bounding box center [559, 284] width 155 height 155
type input "https://cdn.shopify.com/s/files/1/0909/2261/5117/files/gempages_577322349100008…"
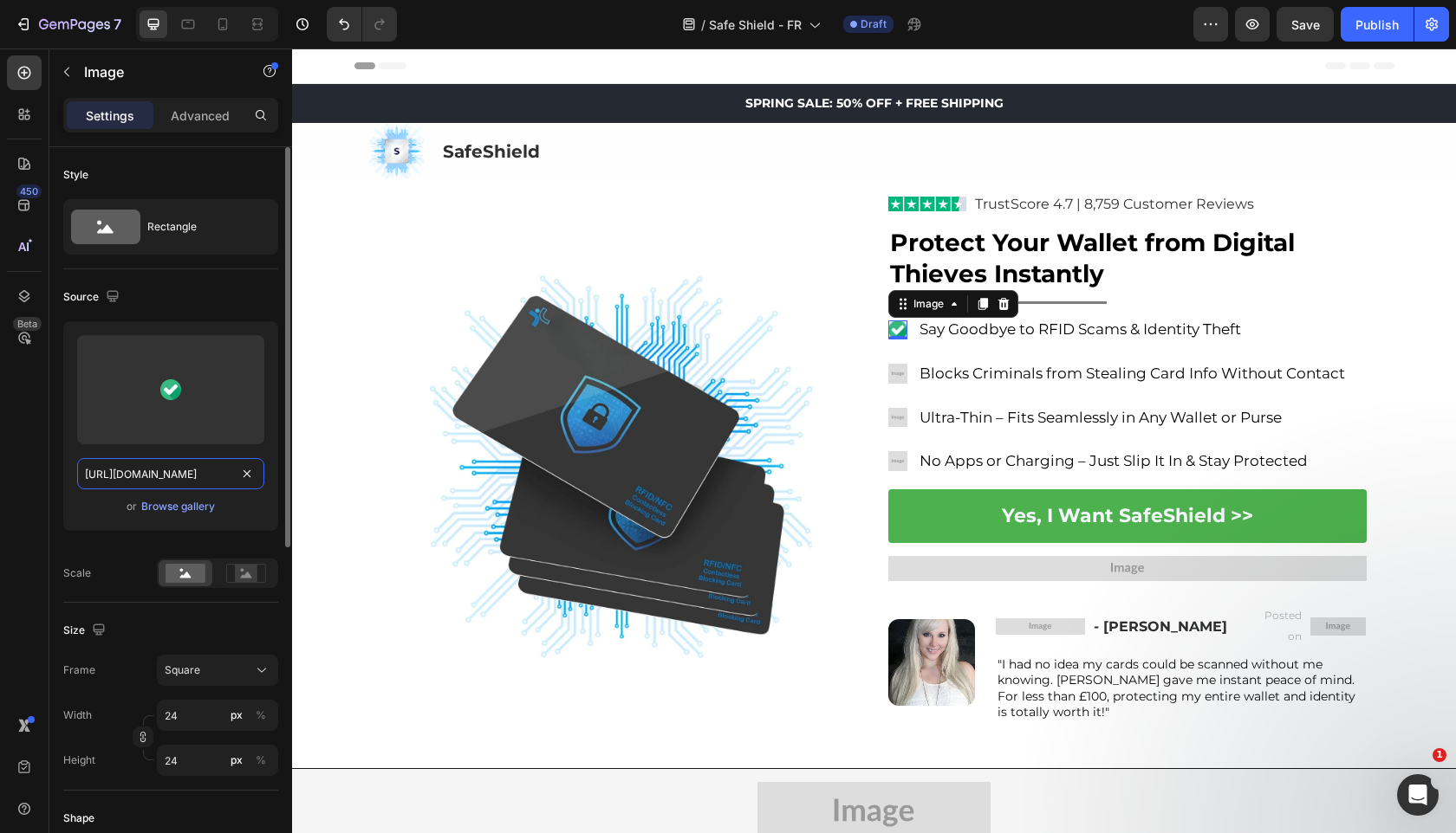
click at [176, 486] on input "https://cdn.shopify.com/s/files/1/0909/2261/5117/files/gempages_577322349100008…" at bounding box center [171, 473] width 187 height 31
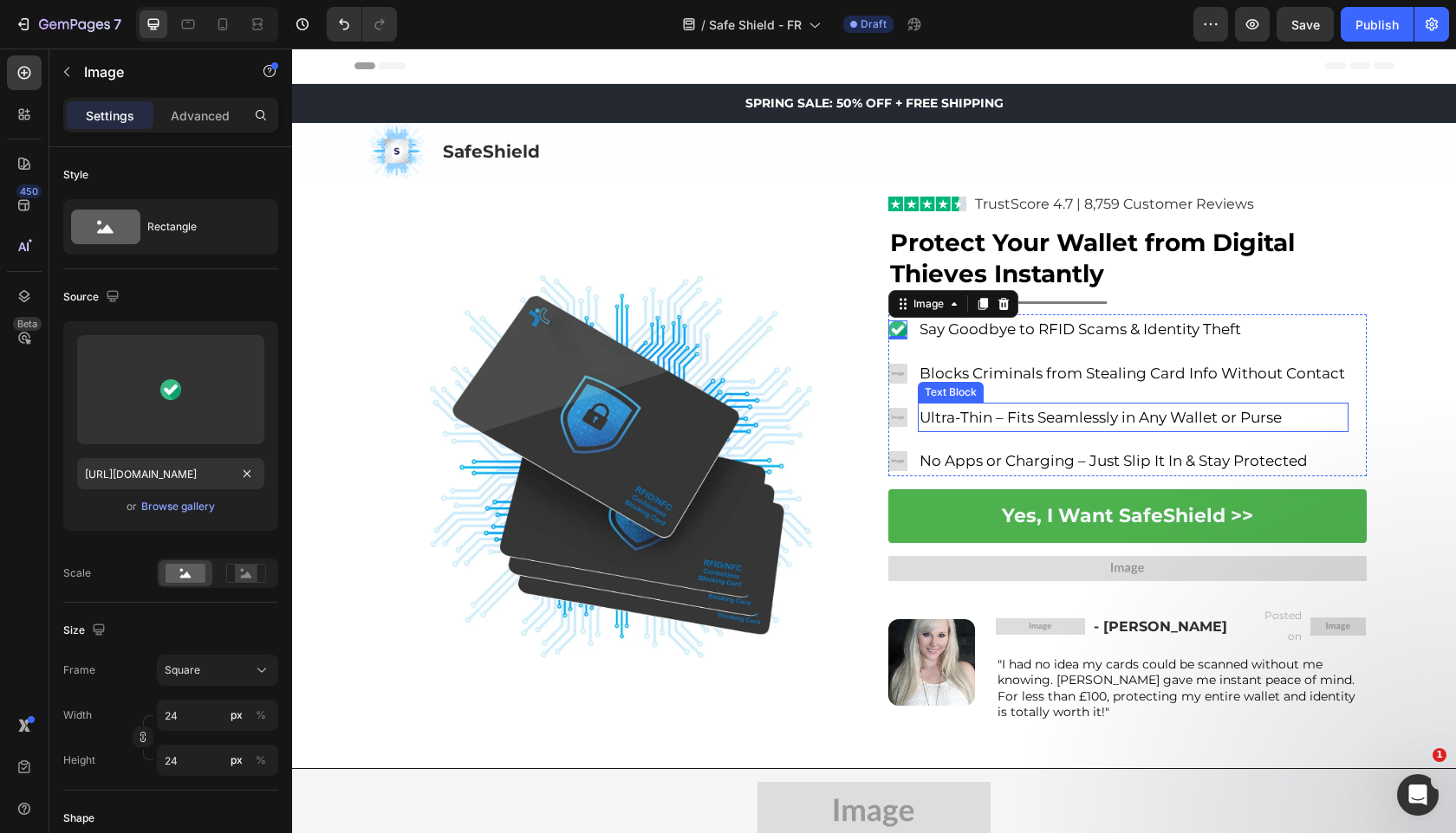
click at [980, 425] on span "Ultra-Thin – Fits Seamlessly in Any Wallet or Purse" at bounding box center [1100, 416] width 362 height 17
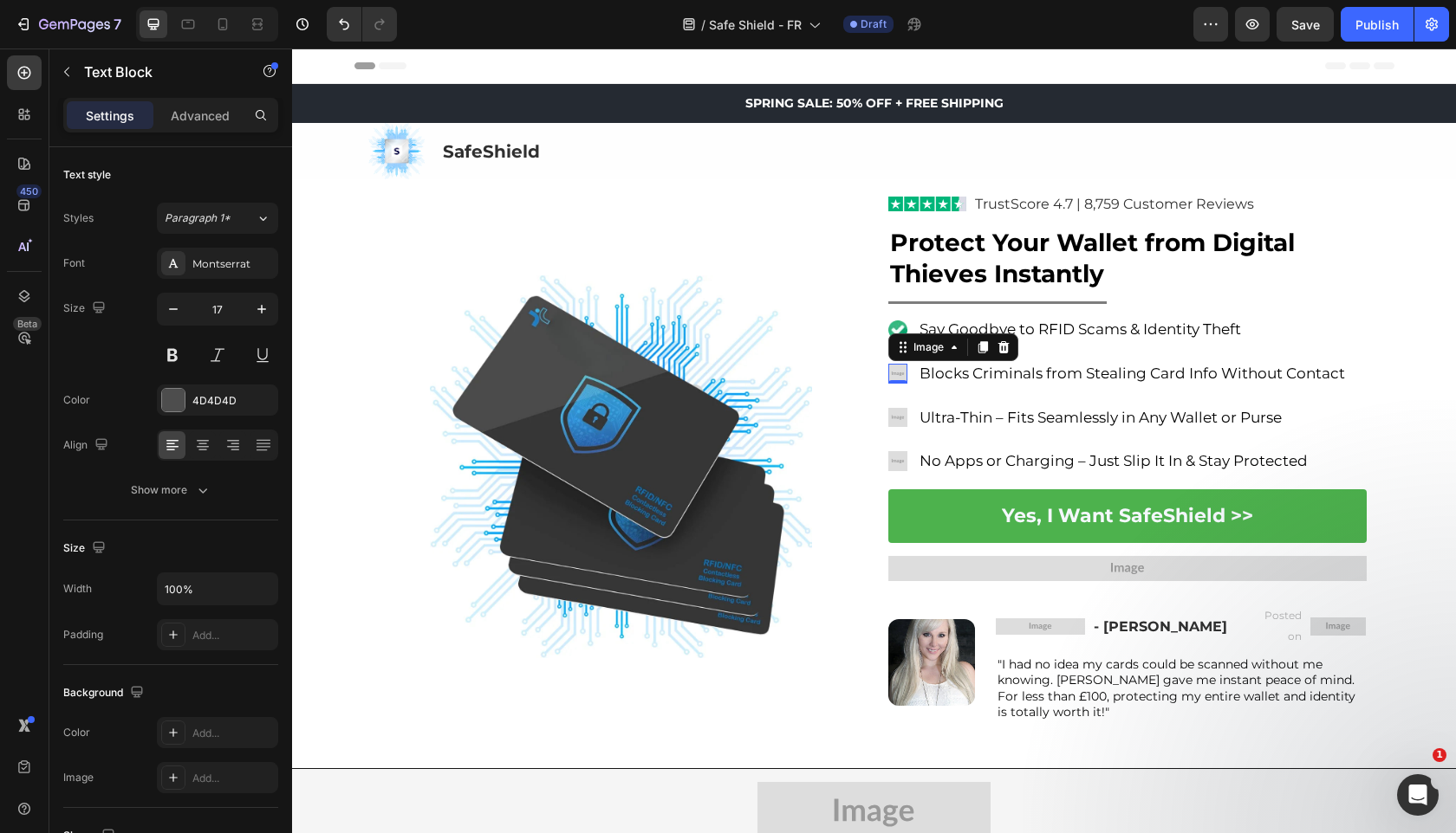
click at [890, 371] on img at bounding box center [897, 373] width 19 height 19
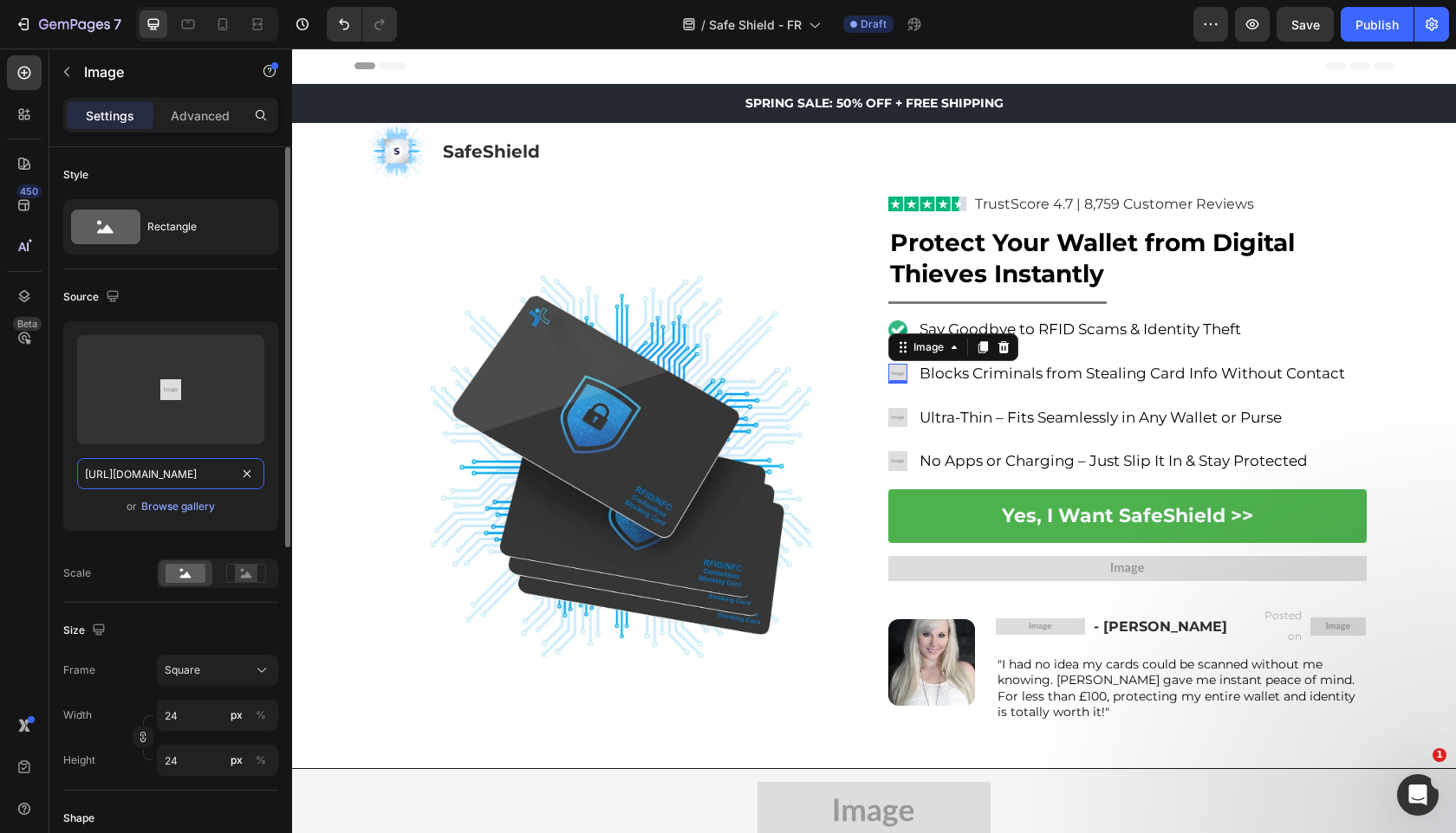
click at [181, 483] on input "https://placehold.co/24x24?text=Image" at bounding box center [171, 473] width 187 height 31
paste input "cdn.shopify.com/s/files/1/0909/2261/5117/files/gempages_577322349100008163-4bd4…"
type input "https://cdn.shopify.com/s/files/1/0909/2261/5117/files/gempages_577322349100008…"
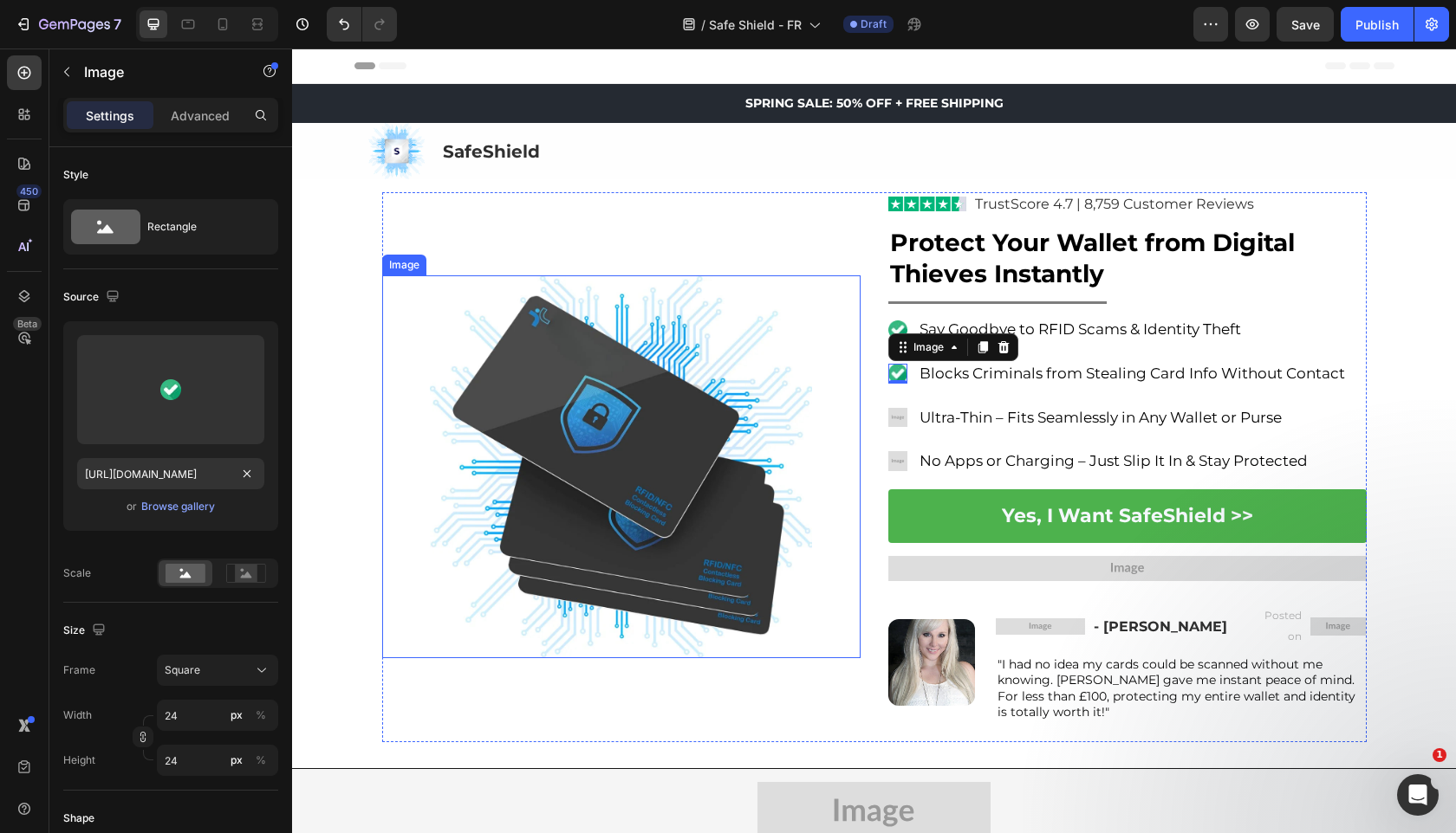
click at [572, 368] on img at bounding box center [621, 466] width 383 height 383
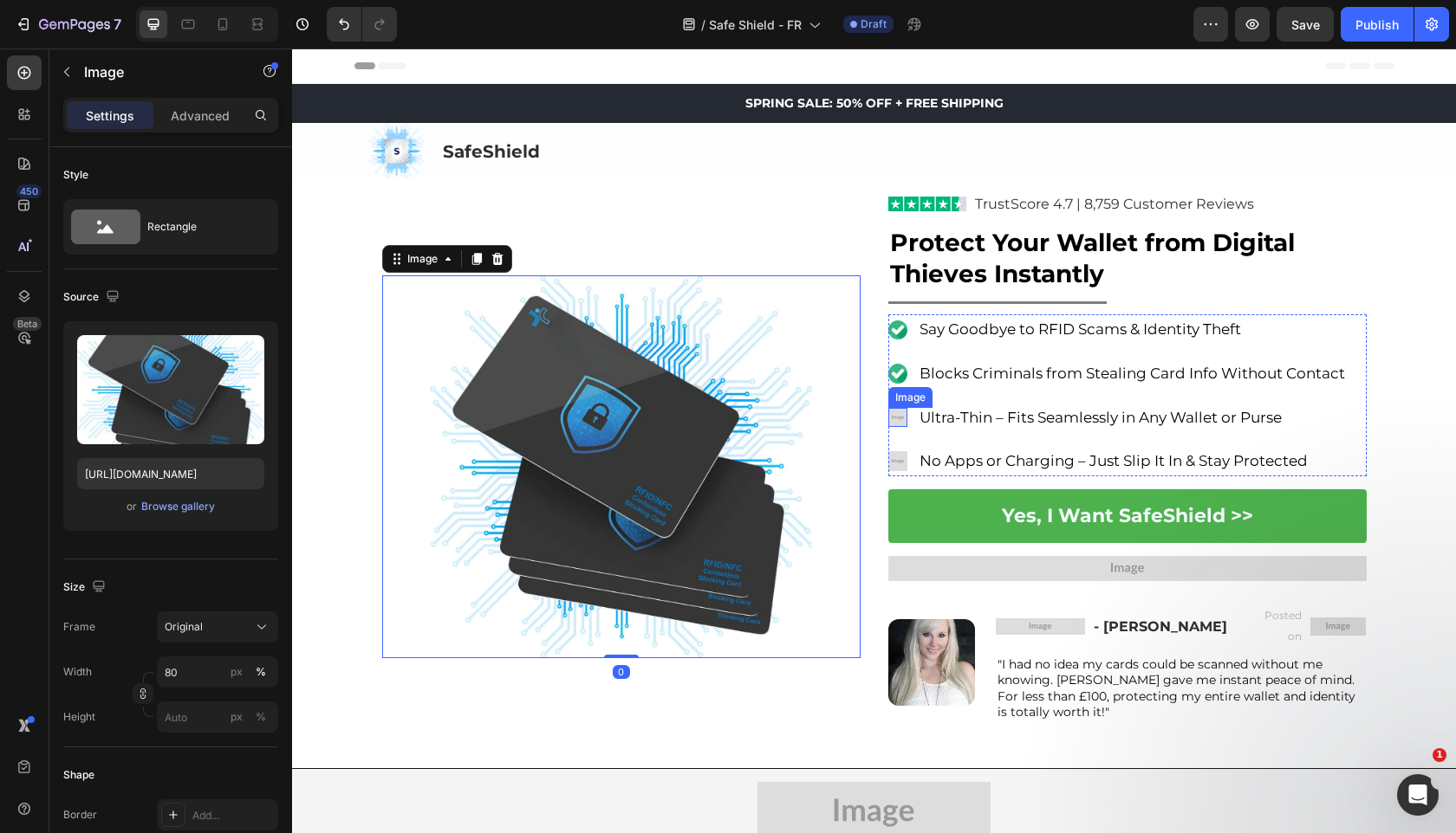
click at [904, 413] on img at bounding box center [897, 416] width 19 height 19
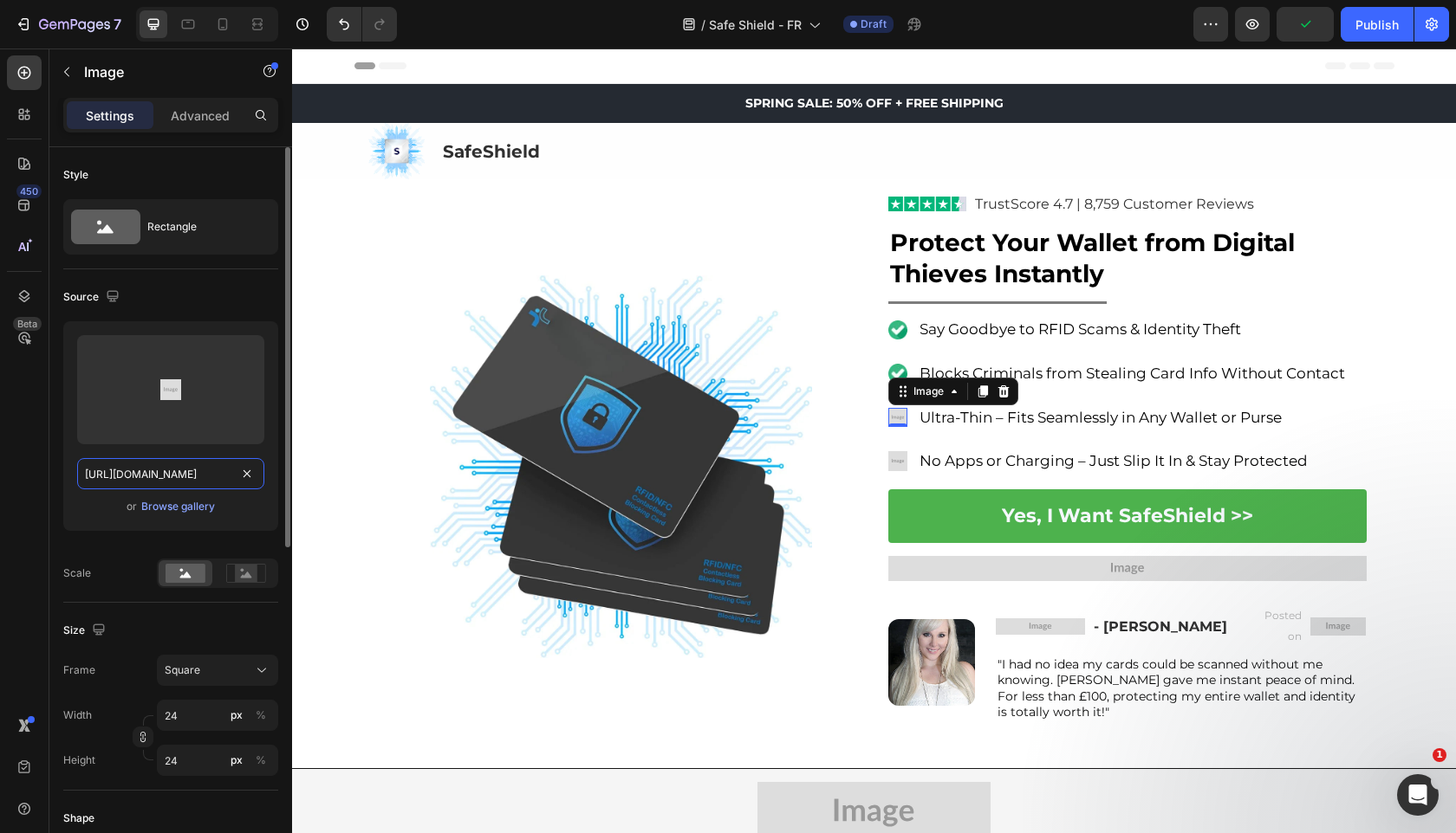
click at [160, 482] on input "https://placehold.co/24x24?text=Image" at bounding box center [171, 473] width 187 height 31
paste input "cdn.shopify.com/s/files/1/0909/2261/5117/files/gempages_577322349100008163-4bd4…"
type input "https://cdn.shopify.com/s/files/1/0909/2261/5117/files/gempages_577322349100008…"
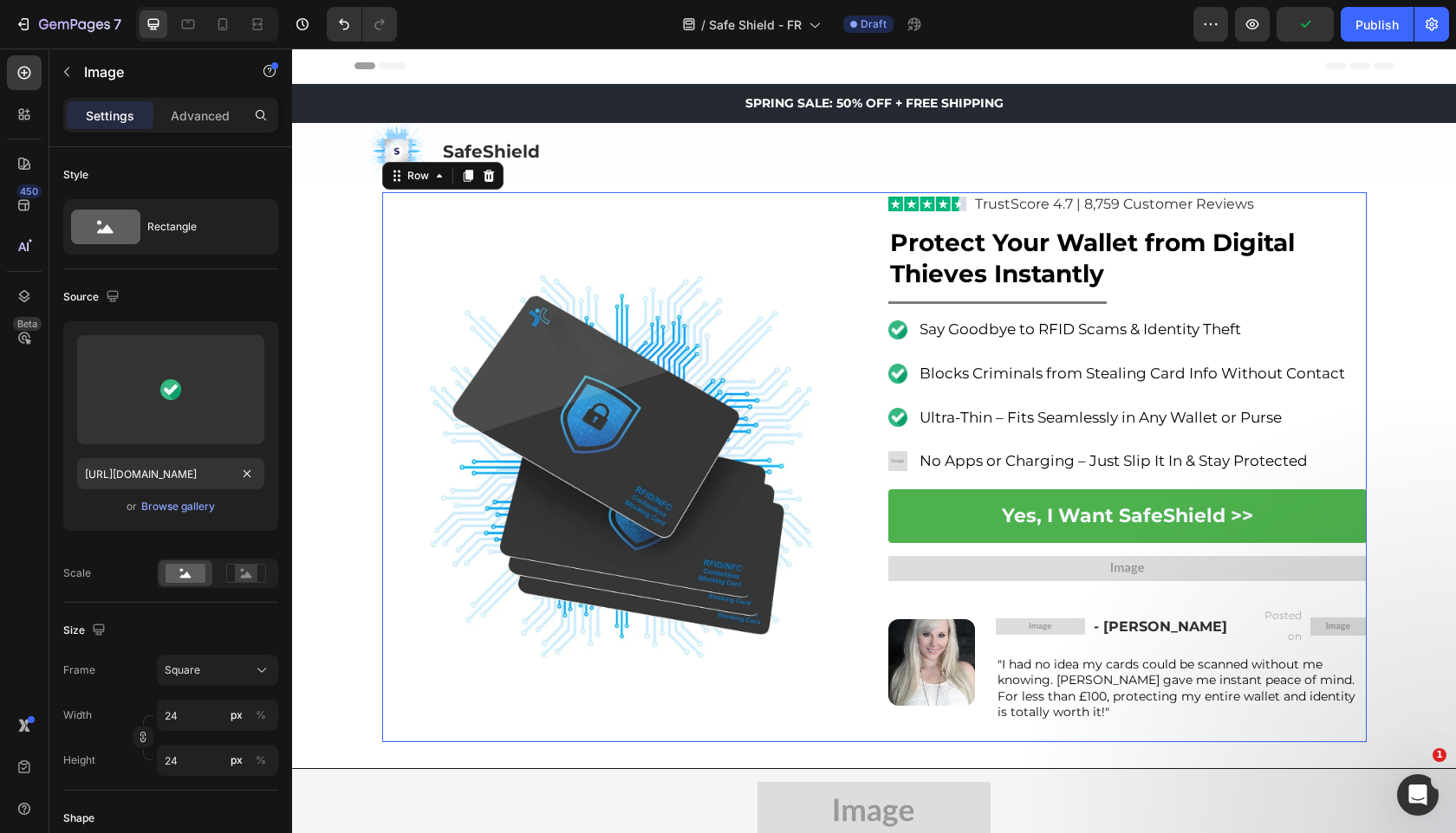
click at [860, 401] on div "Image Image TrustScore 4.7 | 8,759 Customer Reviews Text Block Row Protect Your…" at bounding box center [874, 466] width 985 height 550
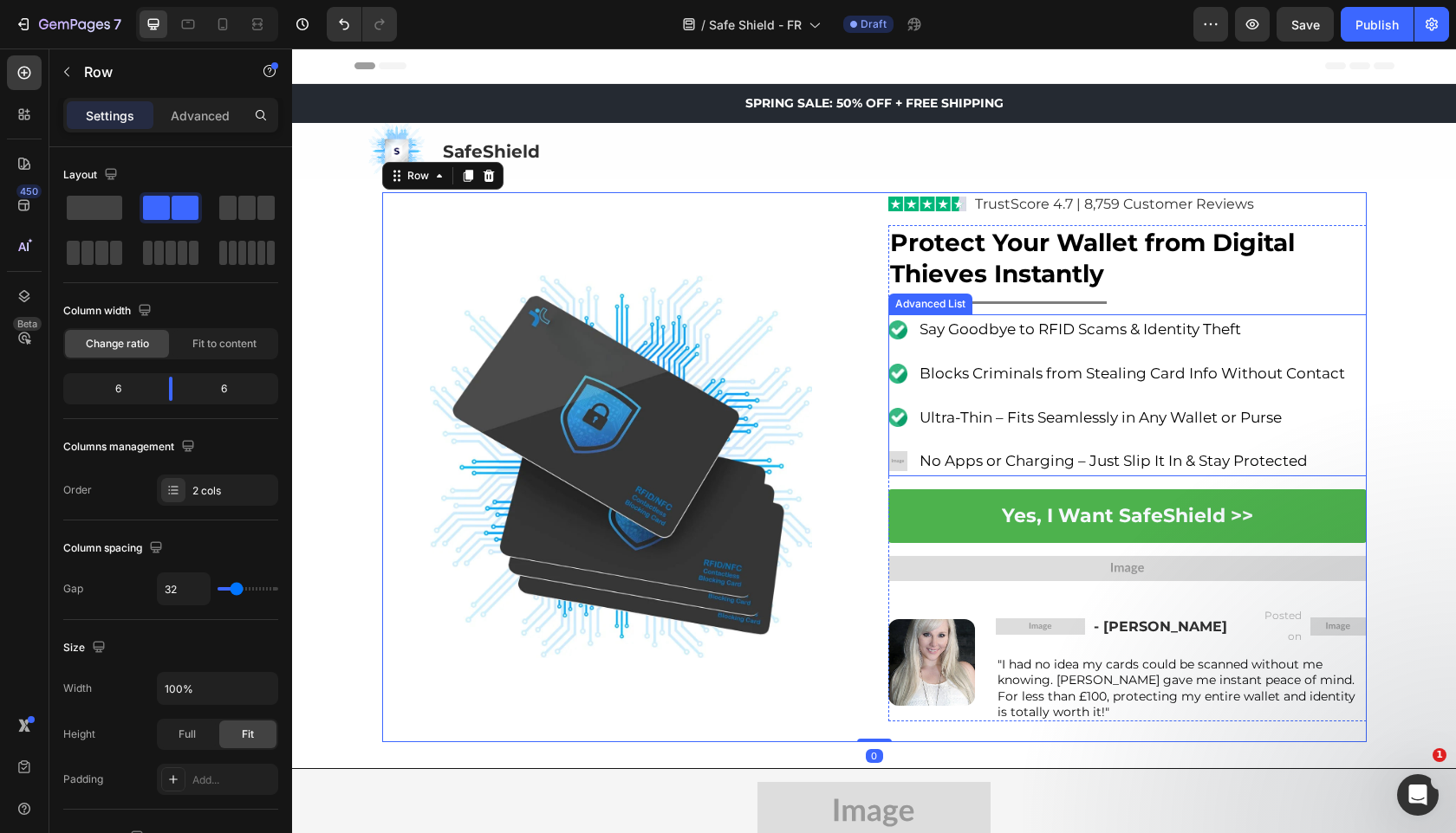
click at [898, 461] on img at bounding box center [897, 460] width 19 height 19
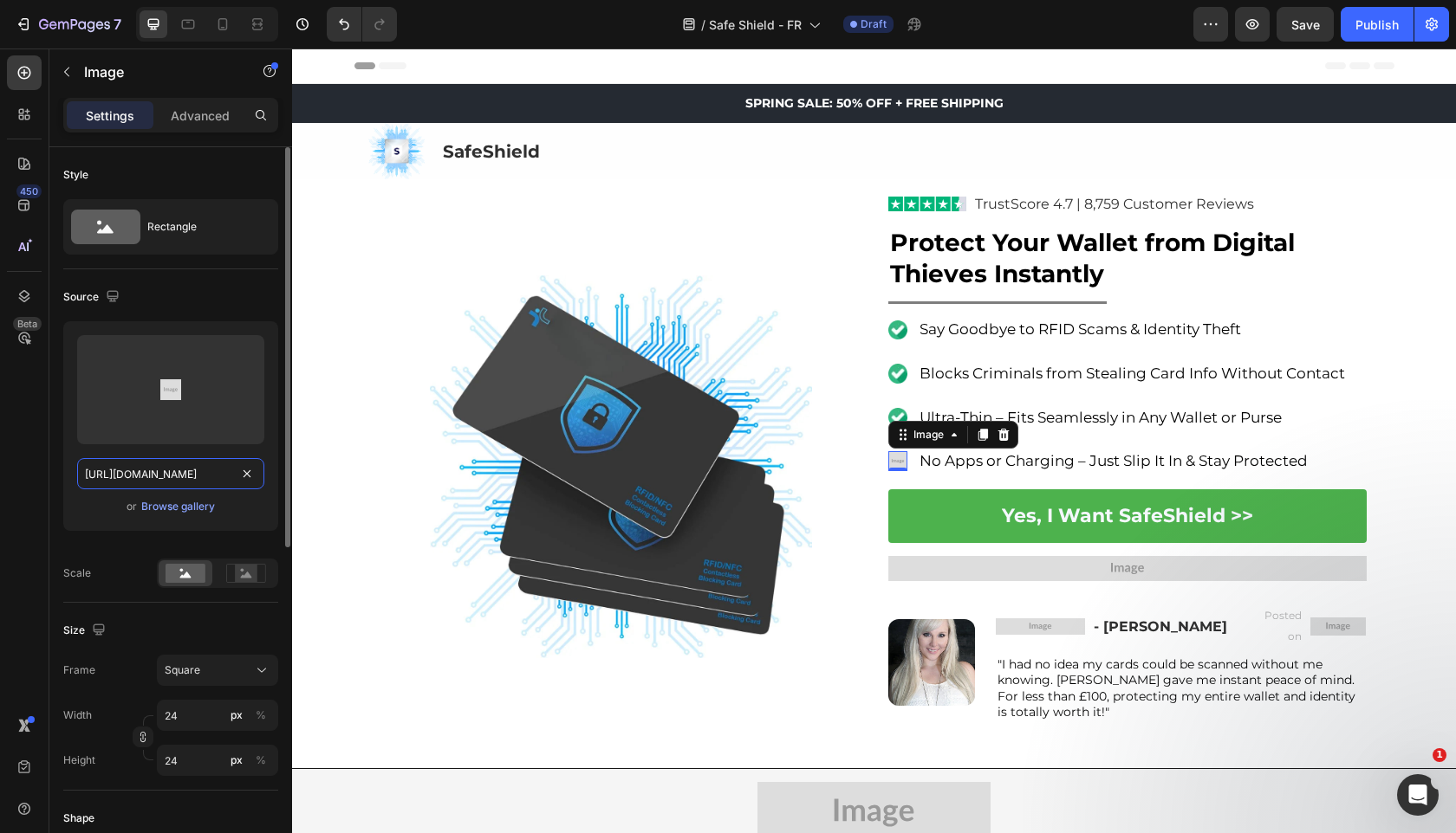
click at [146, 475] on input "https://placehold.co/24x24?text=Image" at bounding box center [171, 473] width 187 height 31
paste input "cdn.shopify.com/s/files/1/0909/2261/5117/files/gempages_577322349100008163-4bd4…"
type input "https://cdn.shopify.com/s/files/1/0909/2261/5117/files/gempages_577322349100008…"
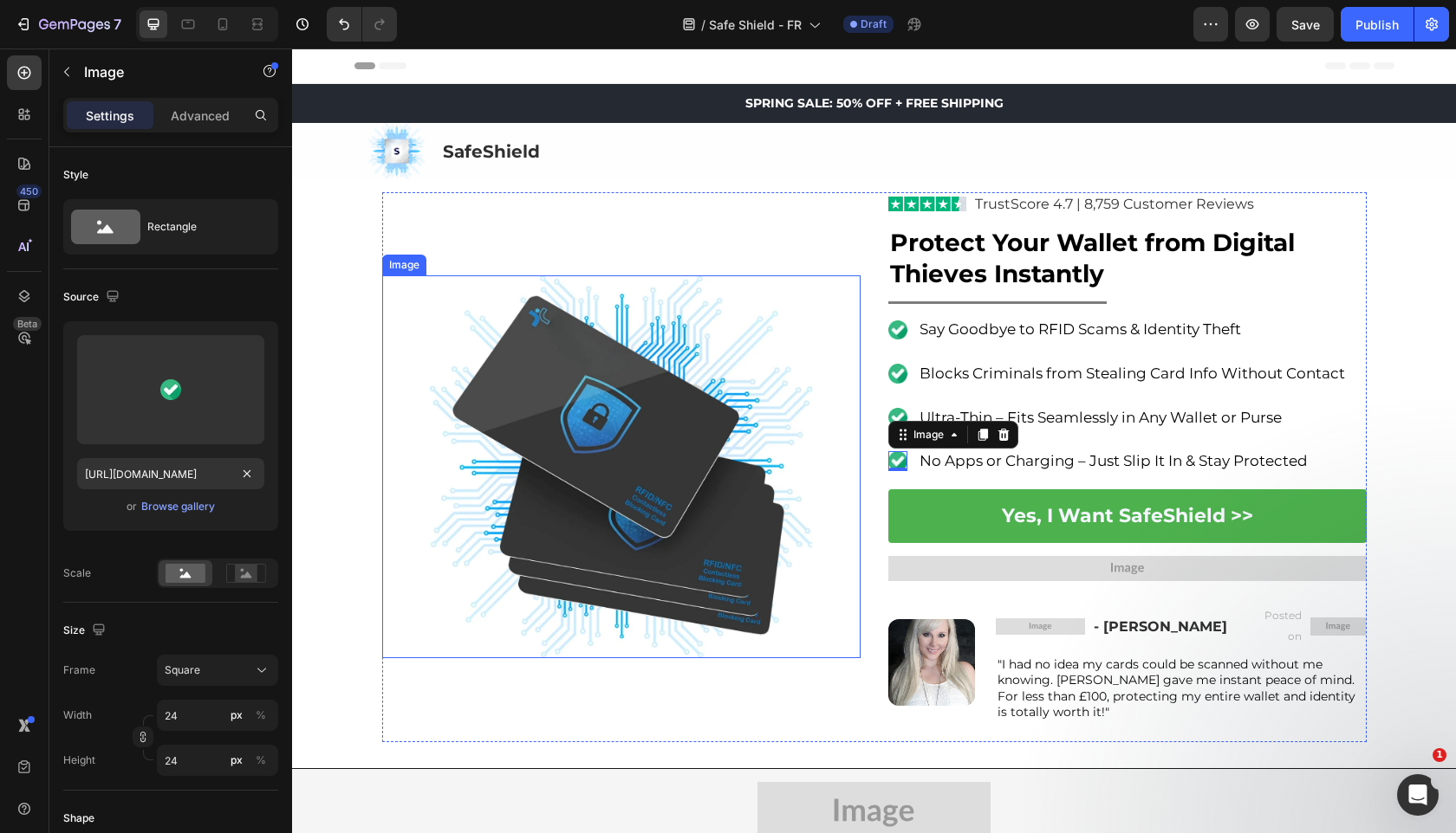
click at [456, 390] on img at bounding box center [621, 466] width 383 height 383
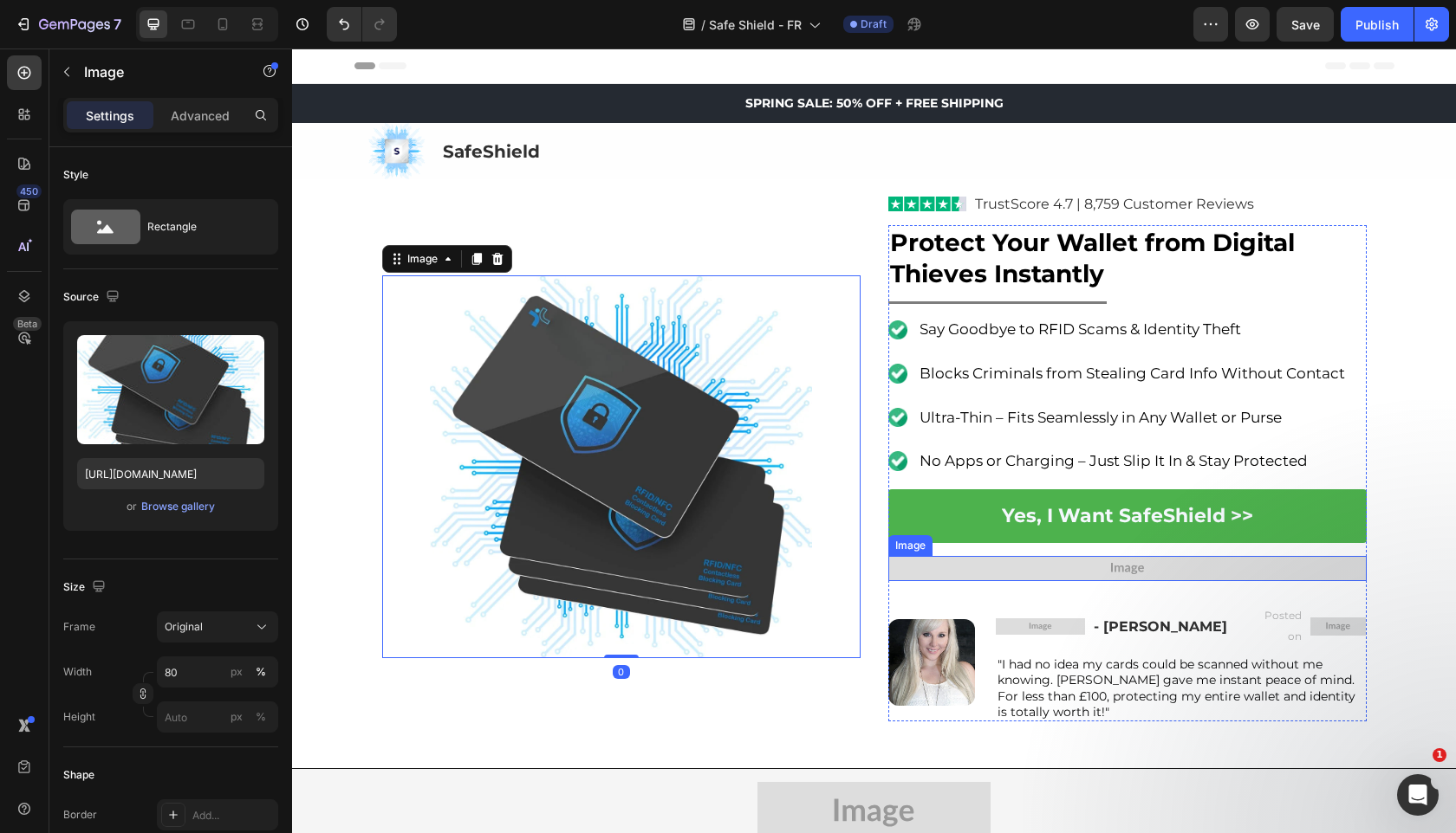
click at [966, 562] on img at bounding box center [1127, 568] width 478 height 25
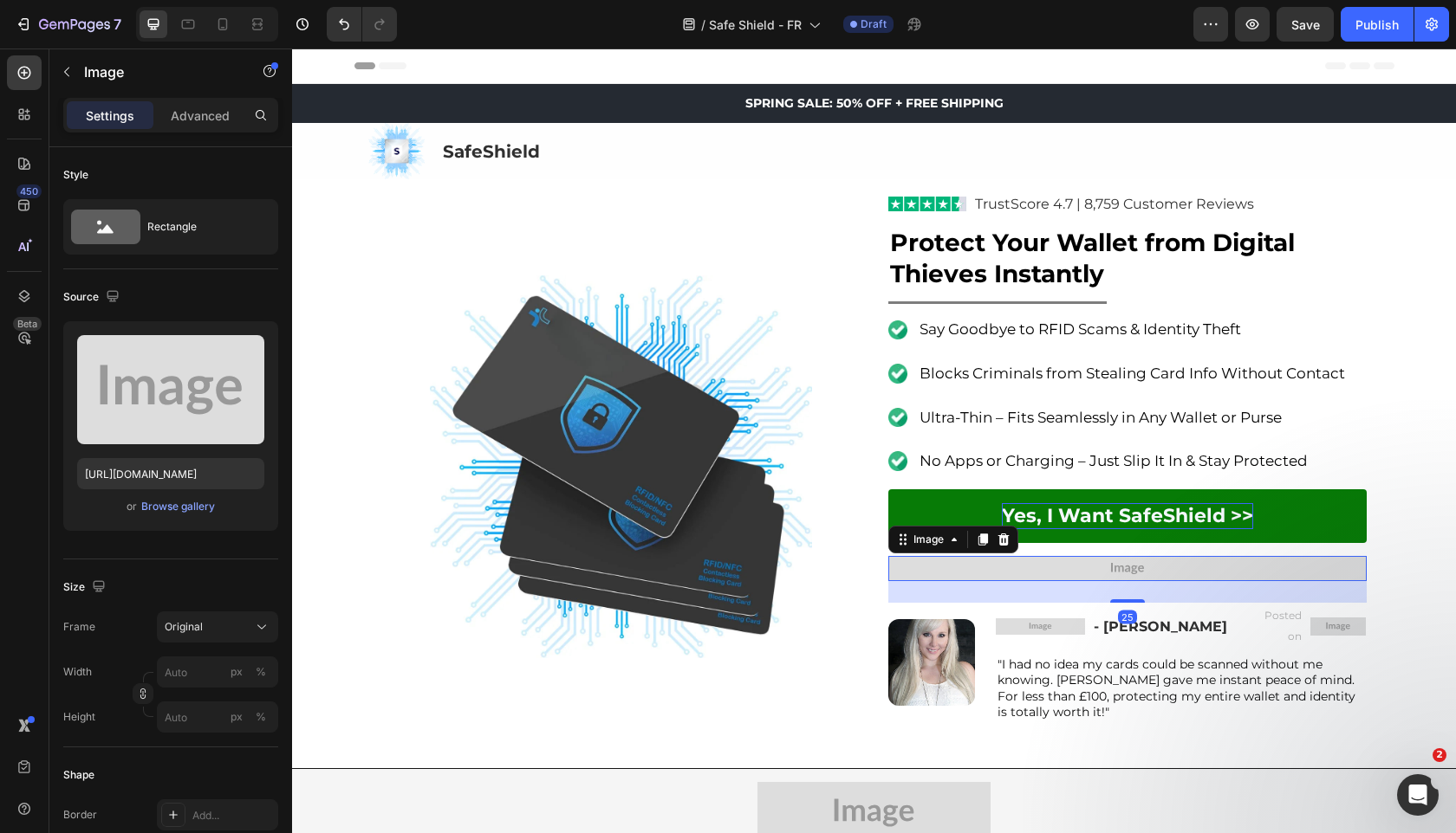
click at [1111, 511] on strong "Yes, I Want SafeShield >>" at bounding box center [1127, 516] width 252 height 24
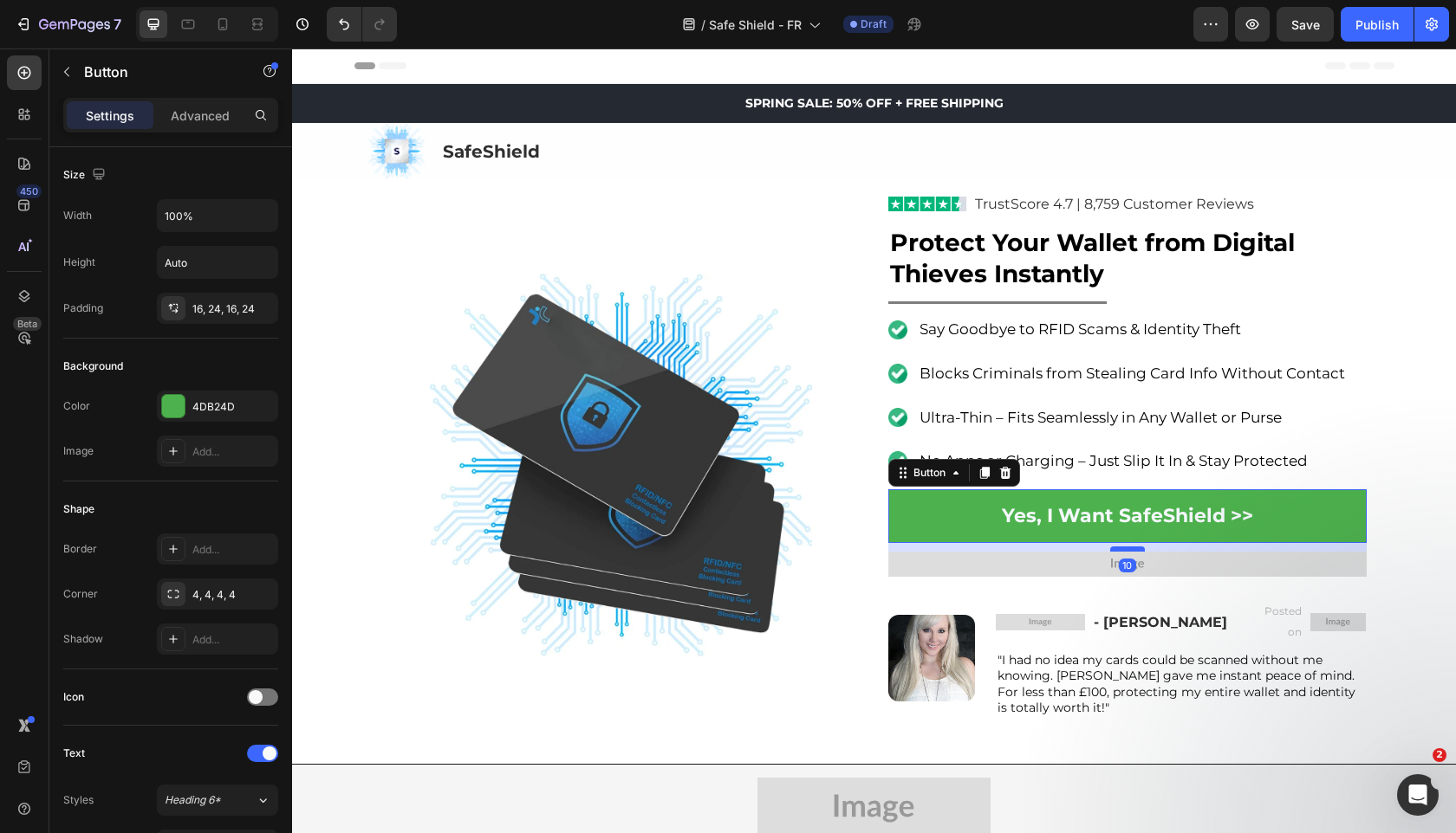
click at [1132, 549] on div at bounding box center [1127, 549] width 35 height 5
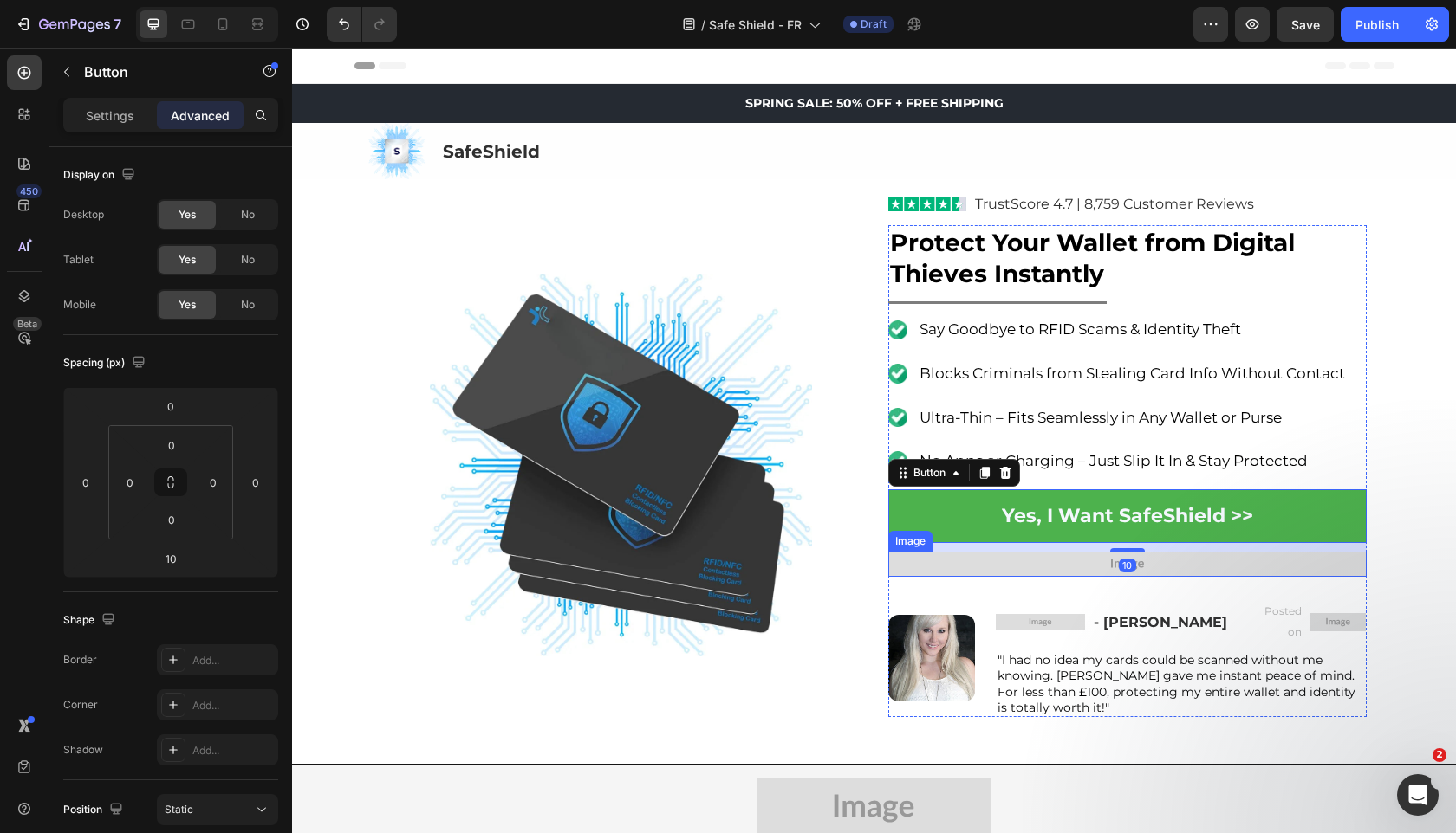
click at [1076, 568] on img at bounding box center [1127, 564] width 478 height 25
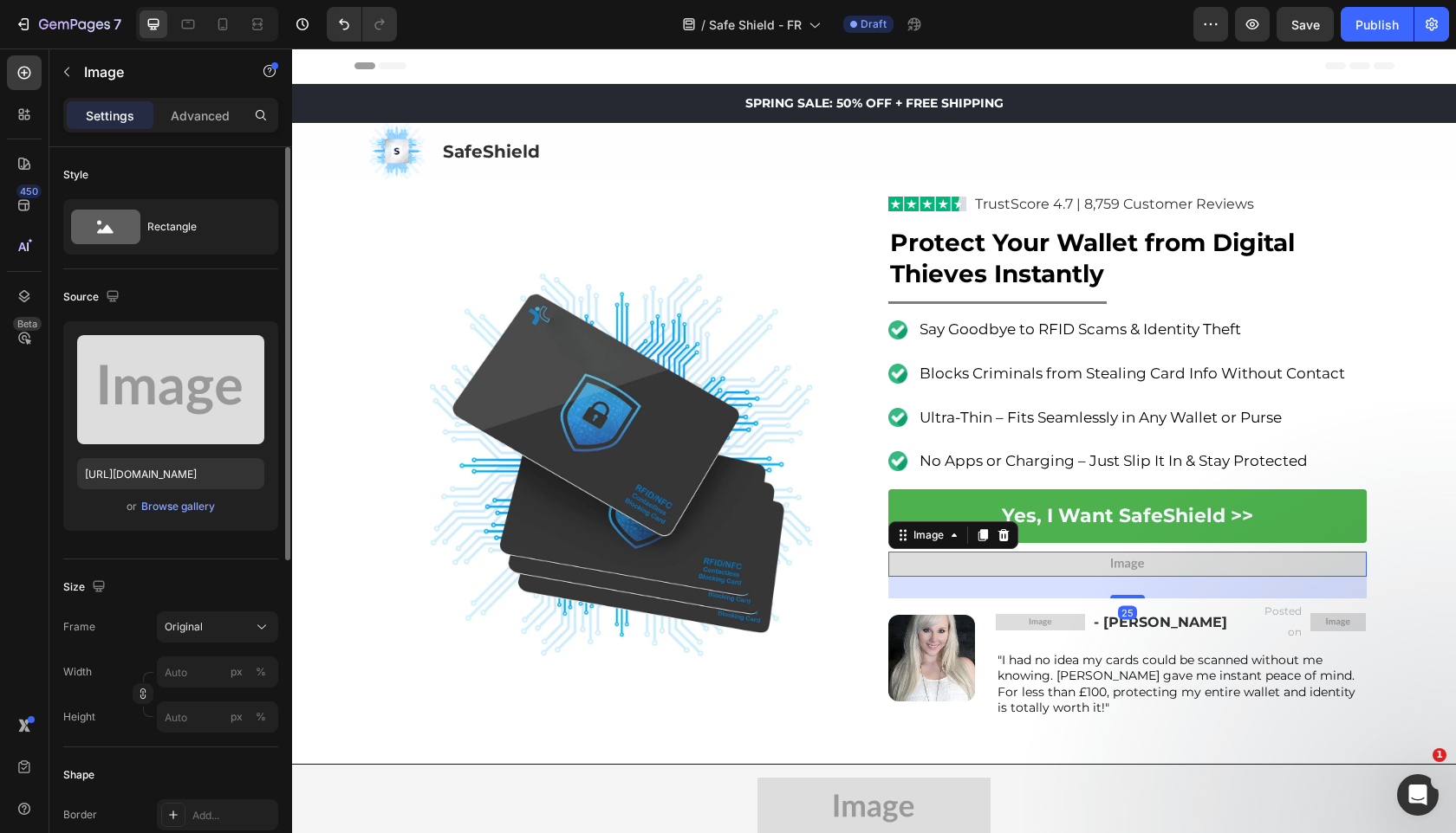
click at [137, 514] on div "or Browse gallery" at bounding box center [171, 506] width 187 height 21
click at [169, 509] on div "Browse gallery" at bounding box center [178, 507] width 74 height 16
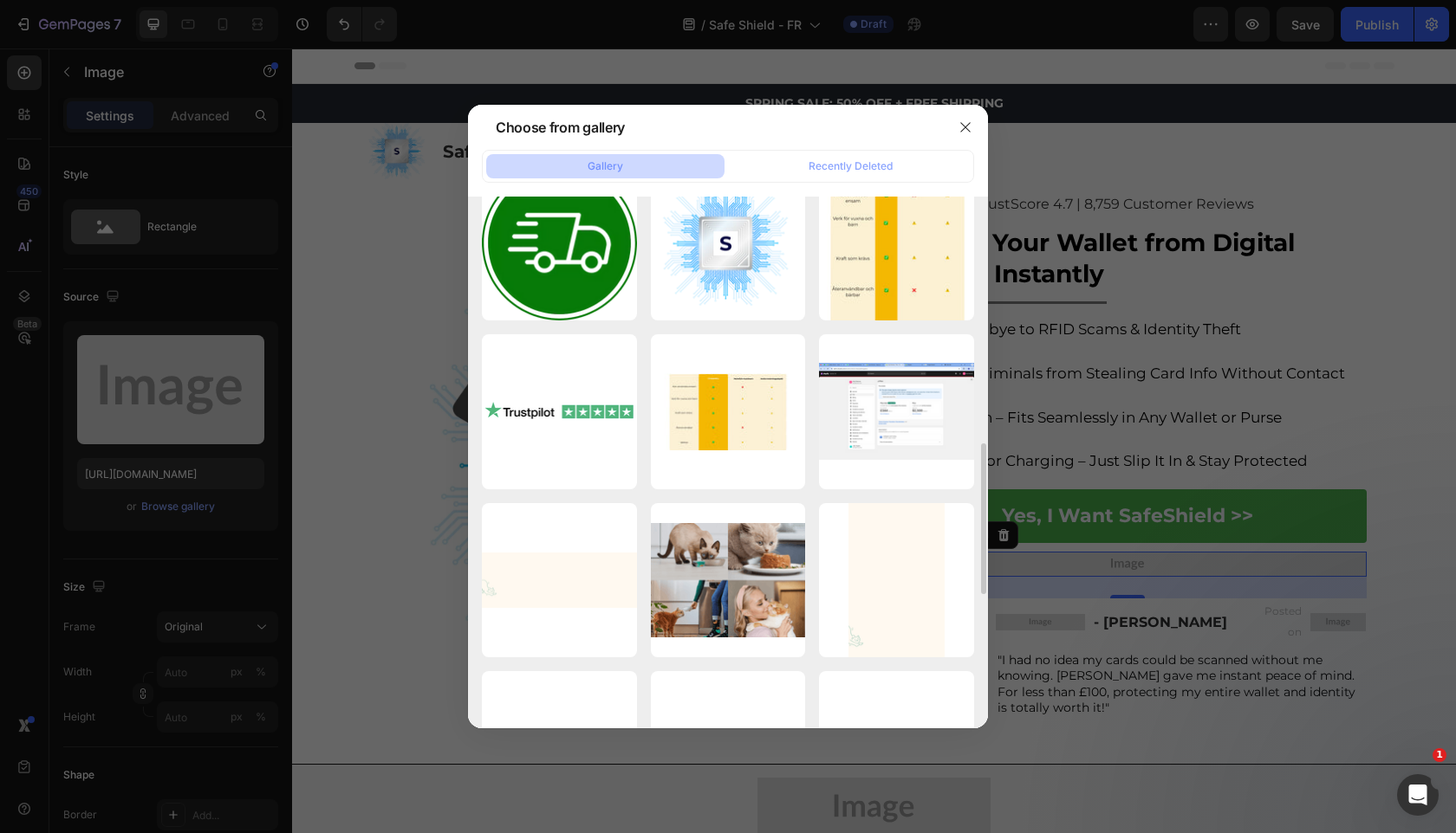
scroll to position [0, 0]
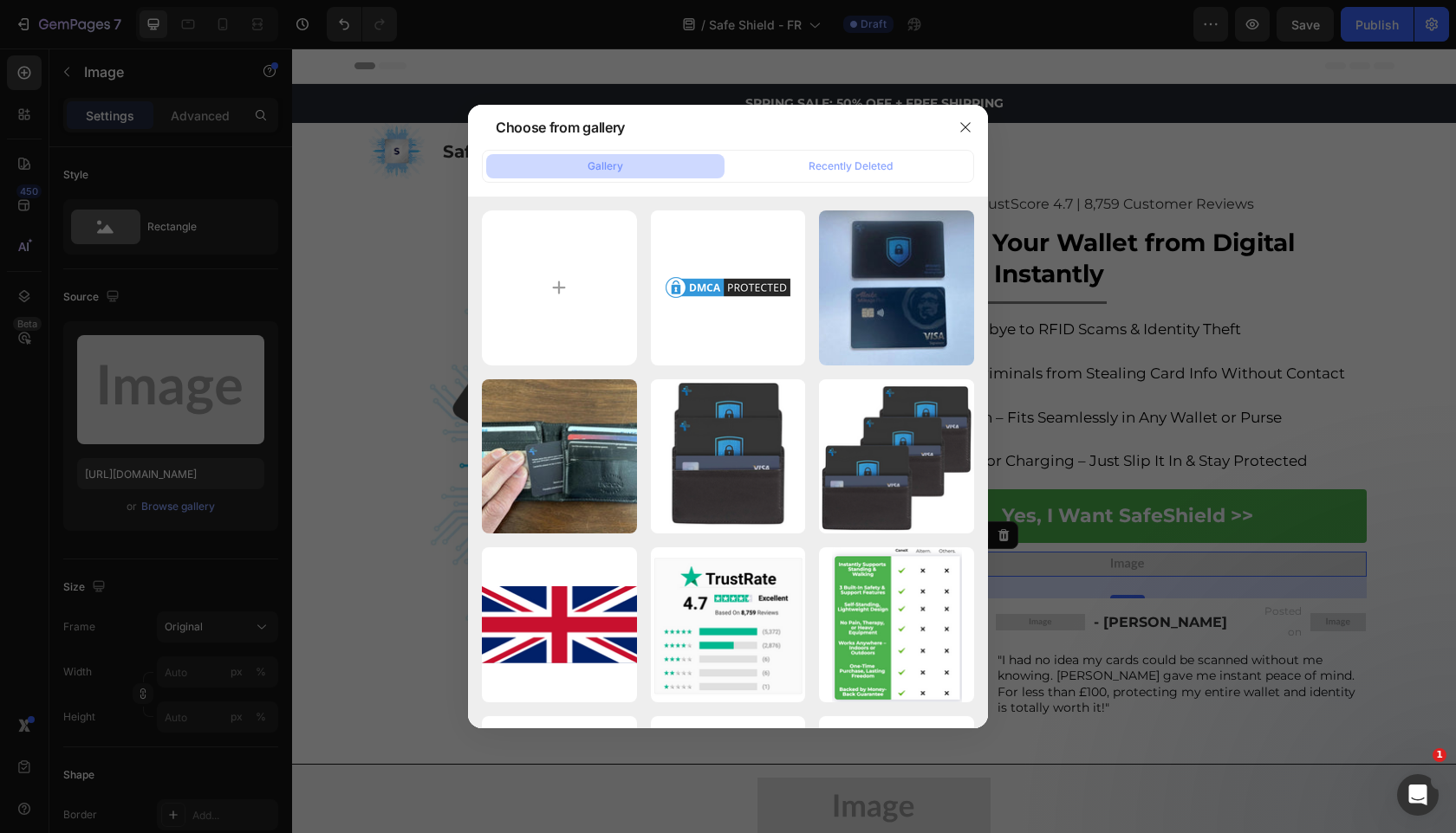
click at [219, 306] on div at bounding box center [728, 416] width 1456 height 833
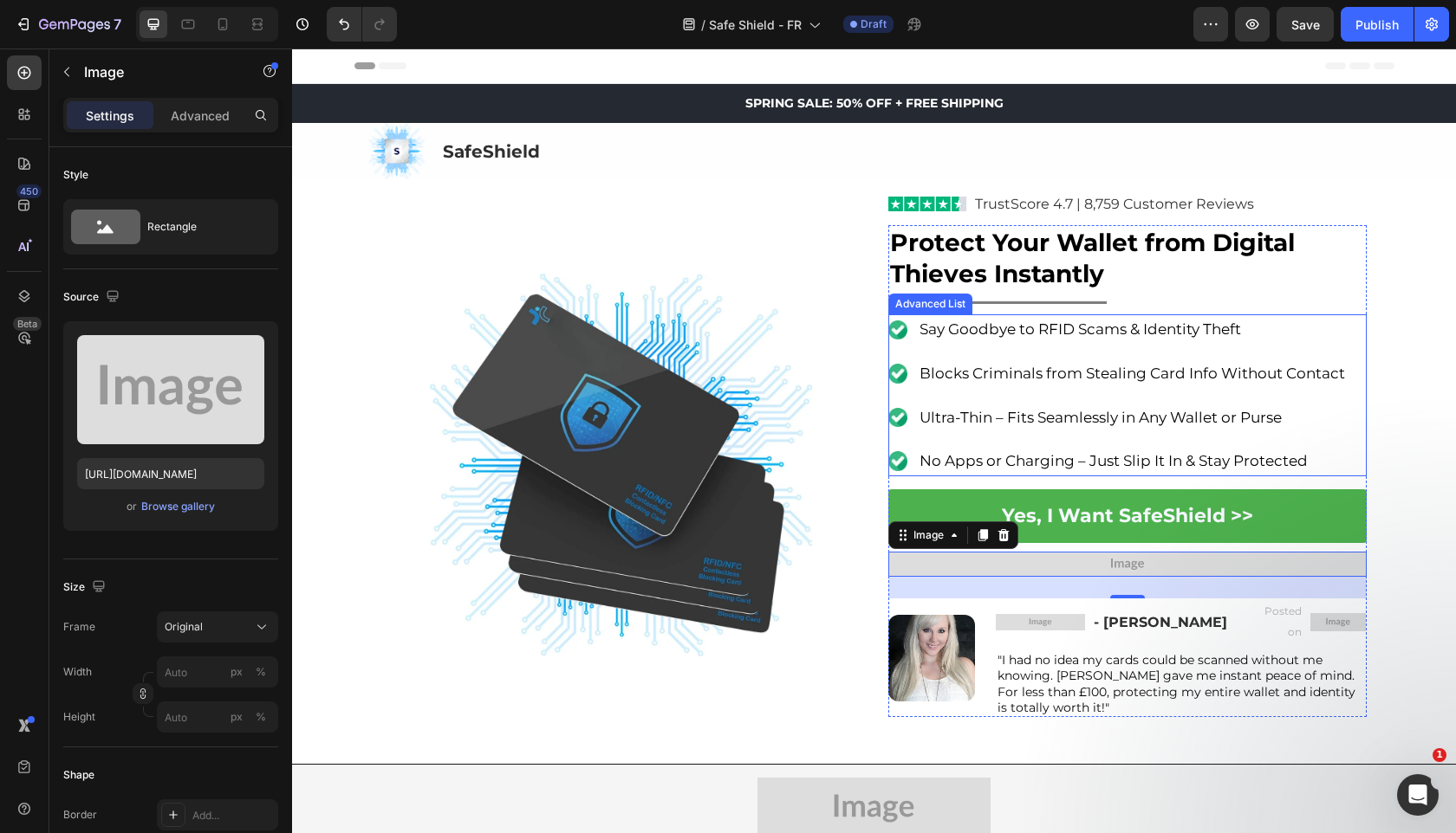
scroll to position [603, 0]
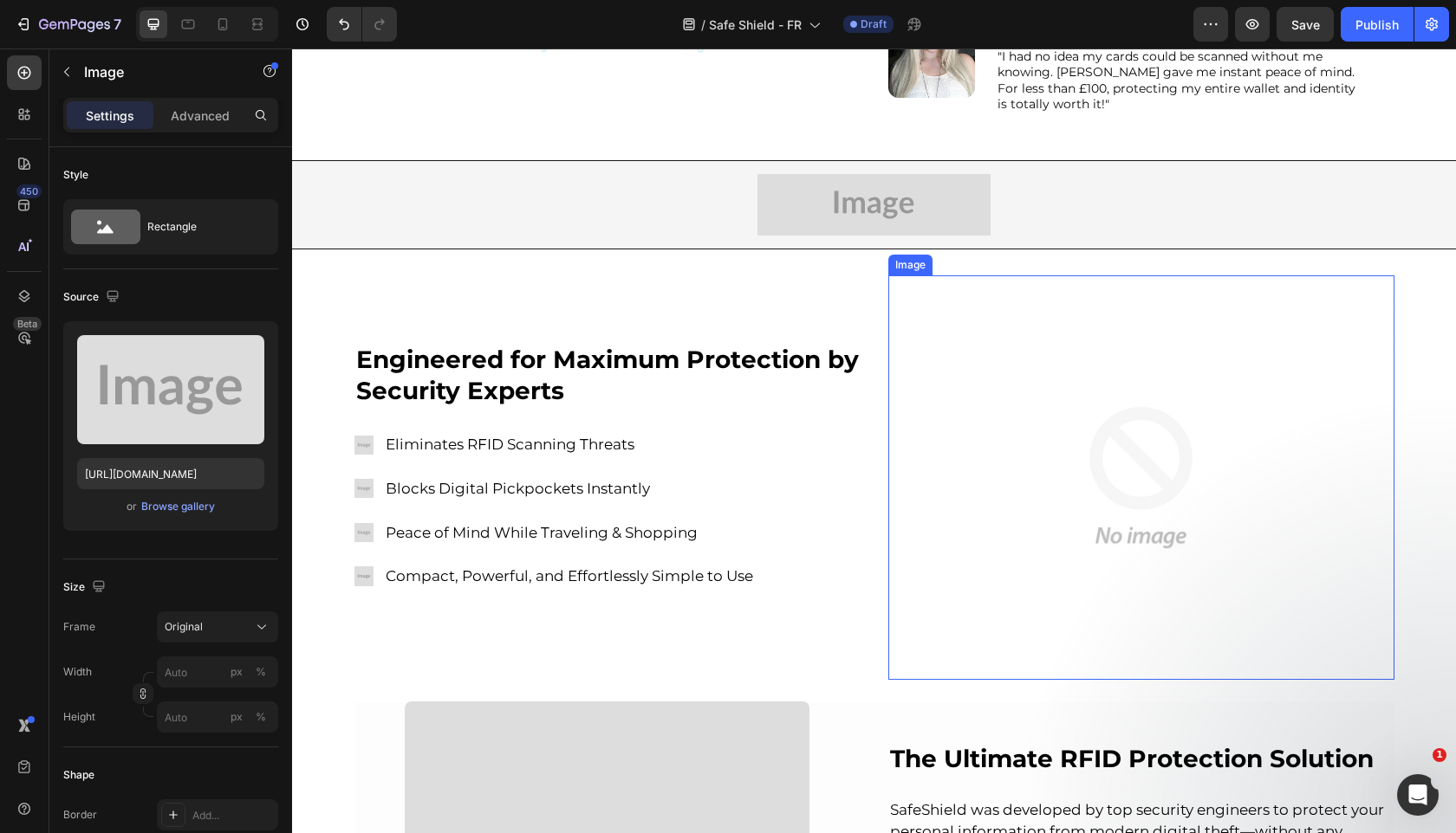
click at [1050, 341] on img at bounding box center [1141, 477] width 405 height 405
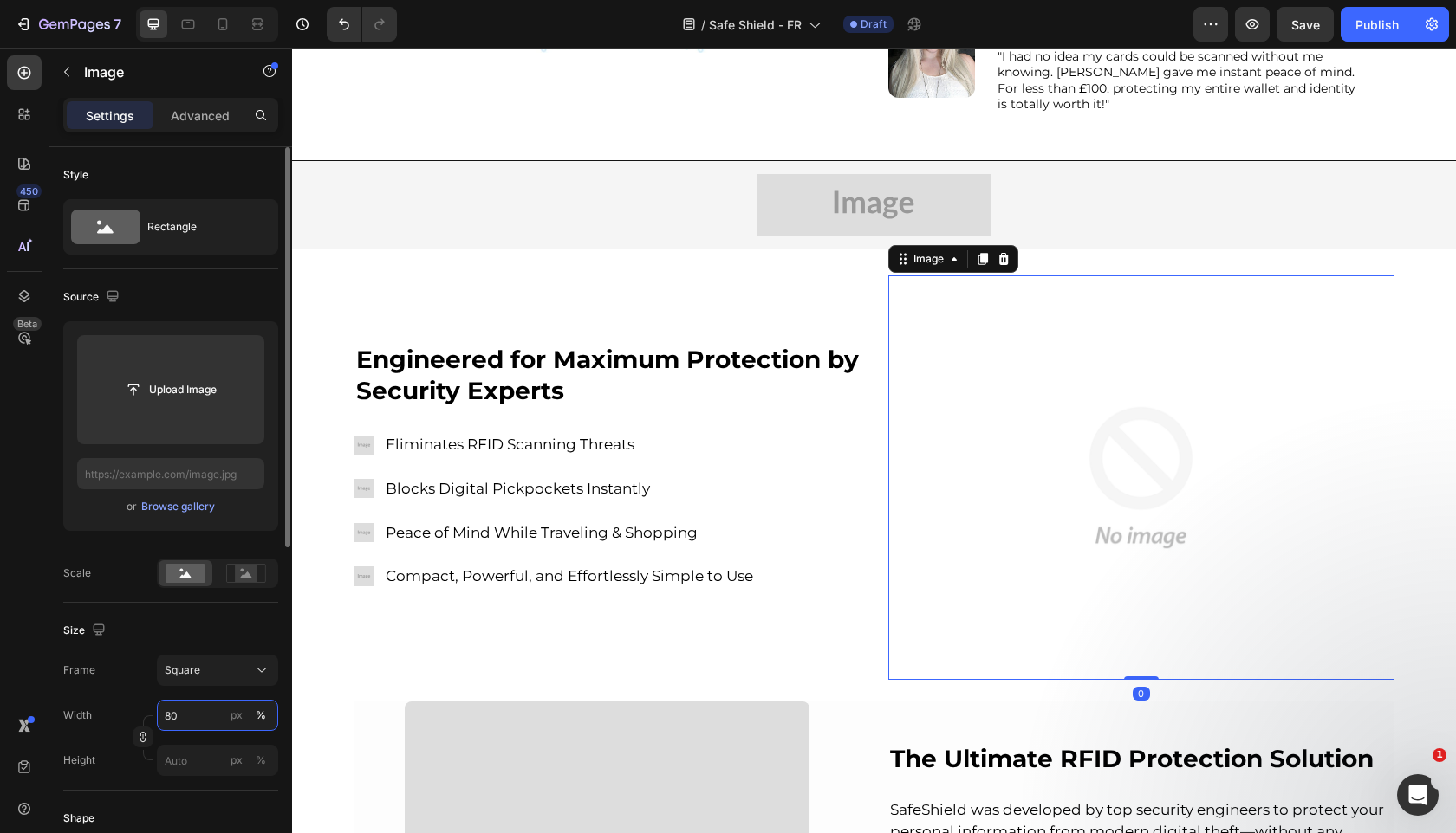
click at [204, 722] on input "80" at bounding box center [218, 715] width 121 height 31
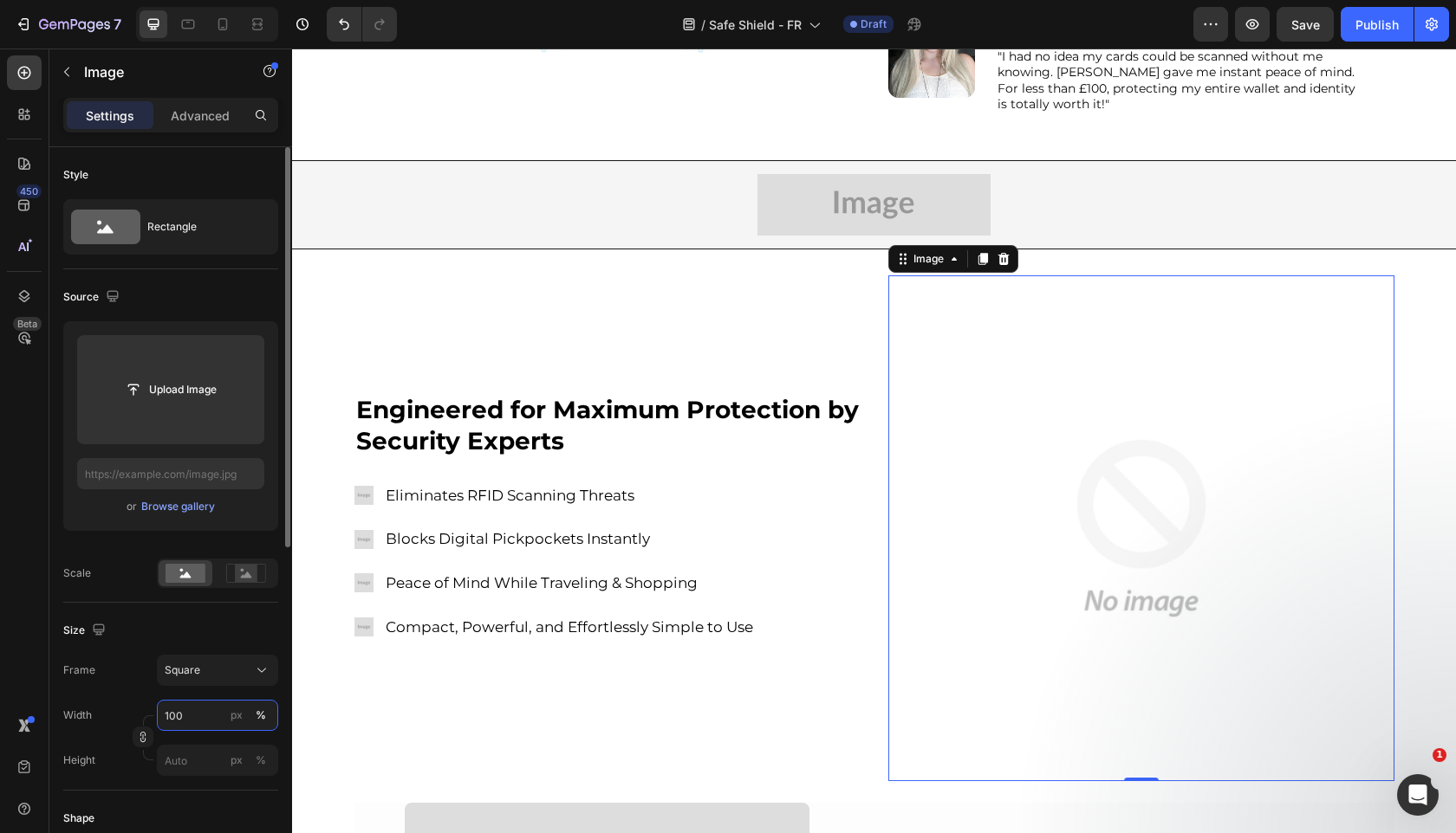
type input "100"
click at [252, 624] on div "Size" at bounding box center [171, 630] width 215 height 28
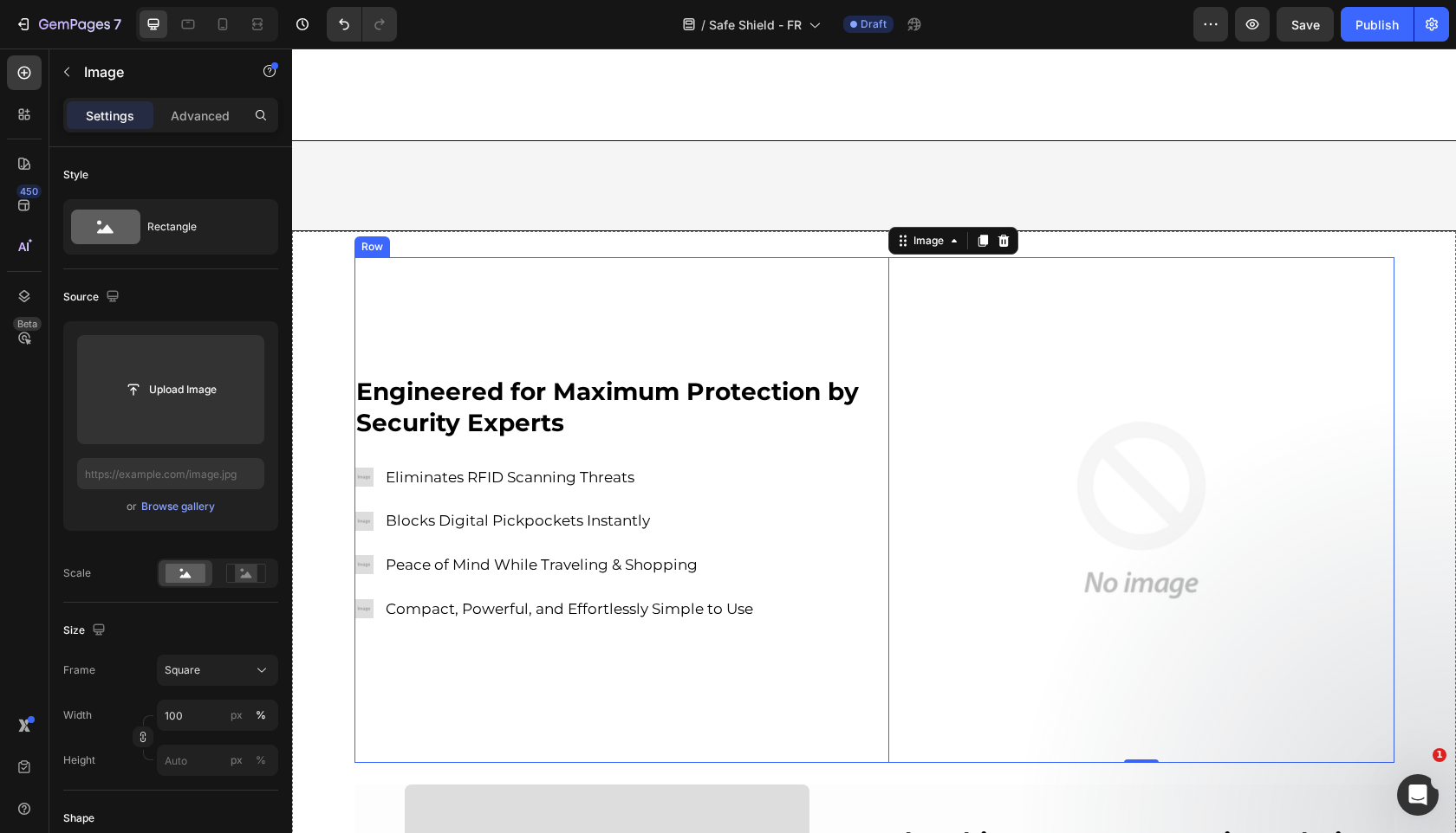
scroll to position [991, 0]
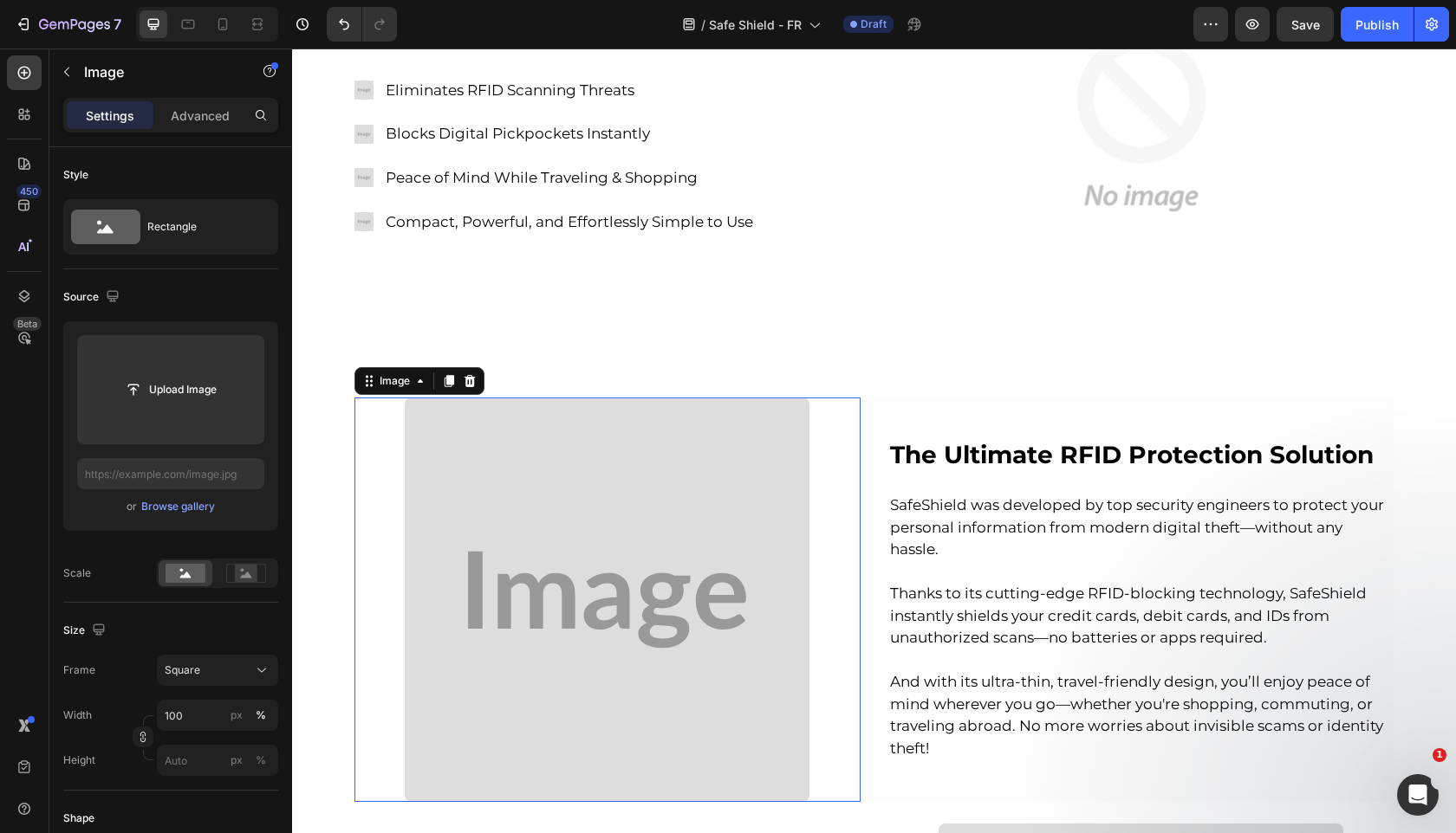
click at [484, 587] on img at bounding box center [607, 599] width 405 height 405
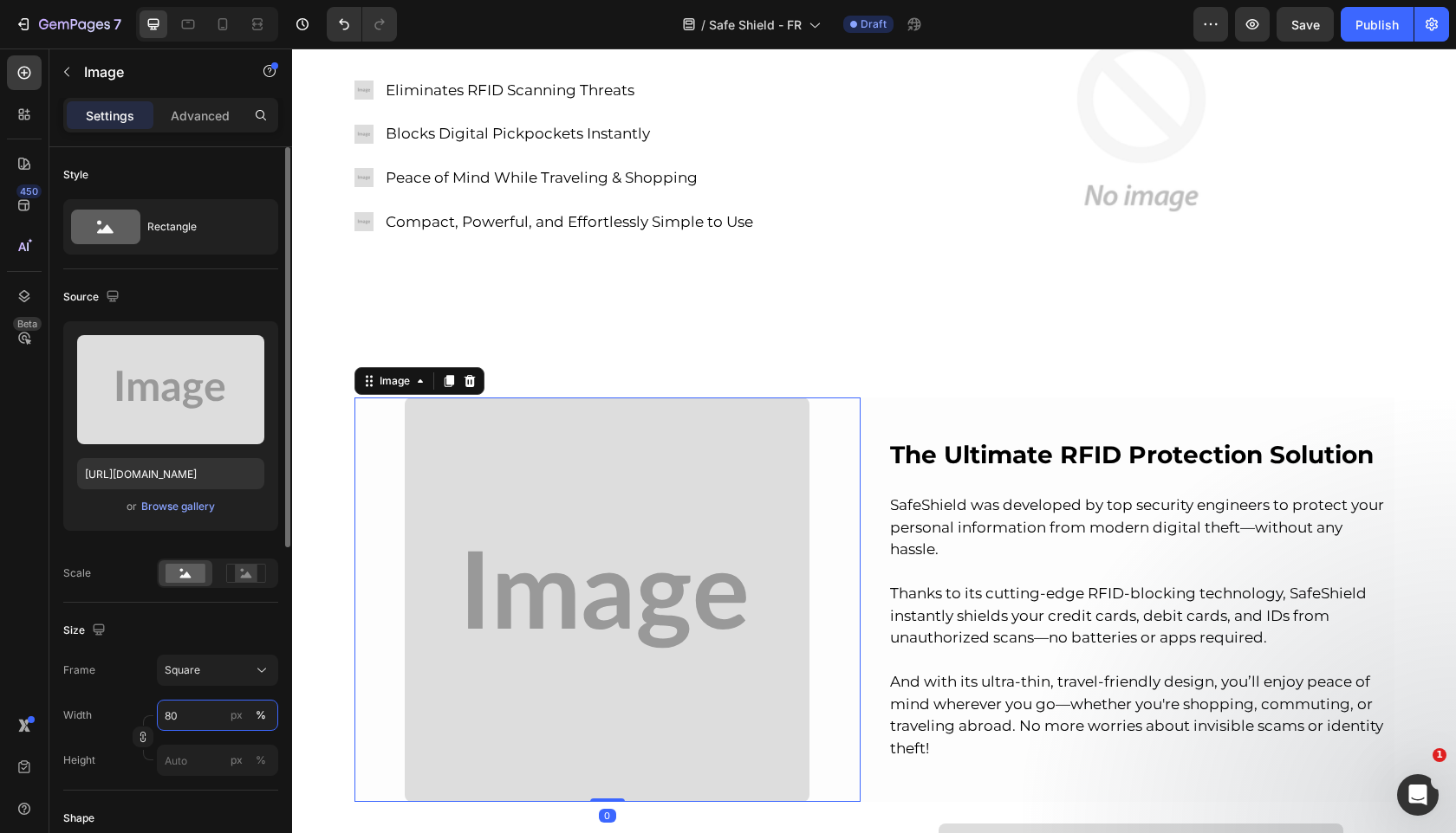
click at [178, 711] on input "80" at bounding box center [218, 715] width 121 height 31
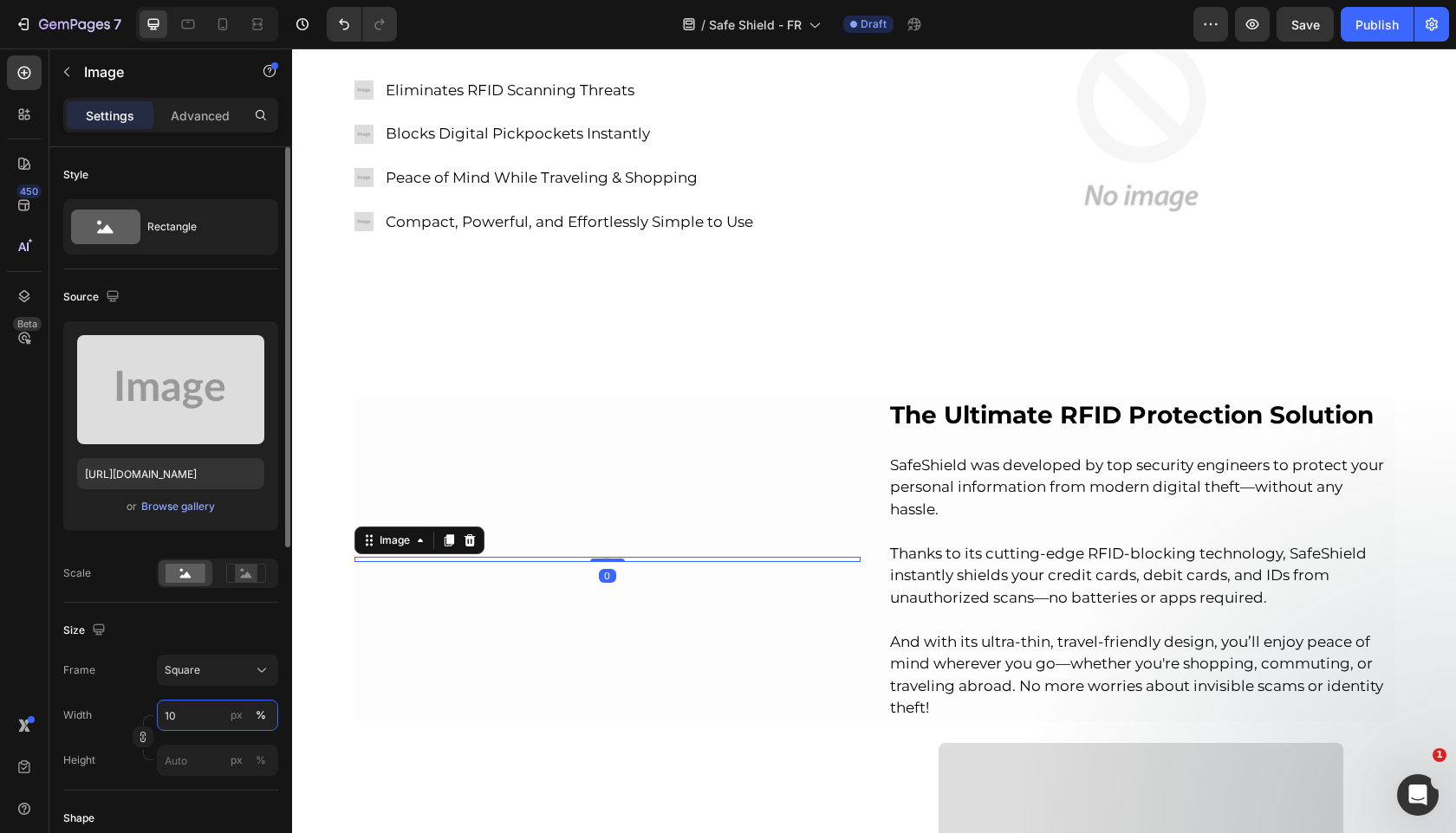
type input "100"
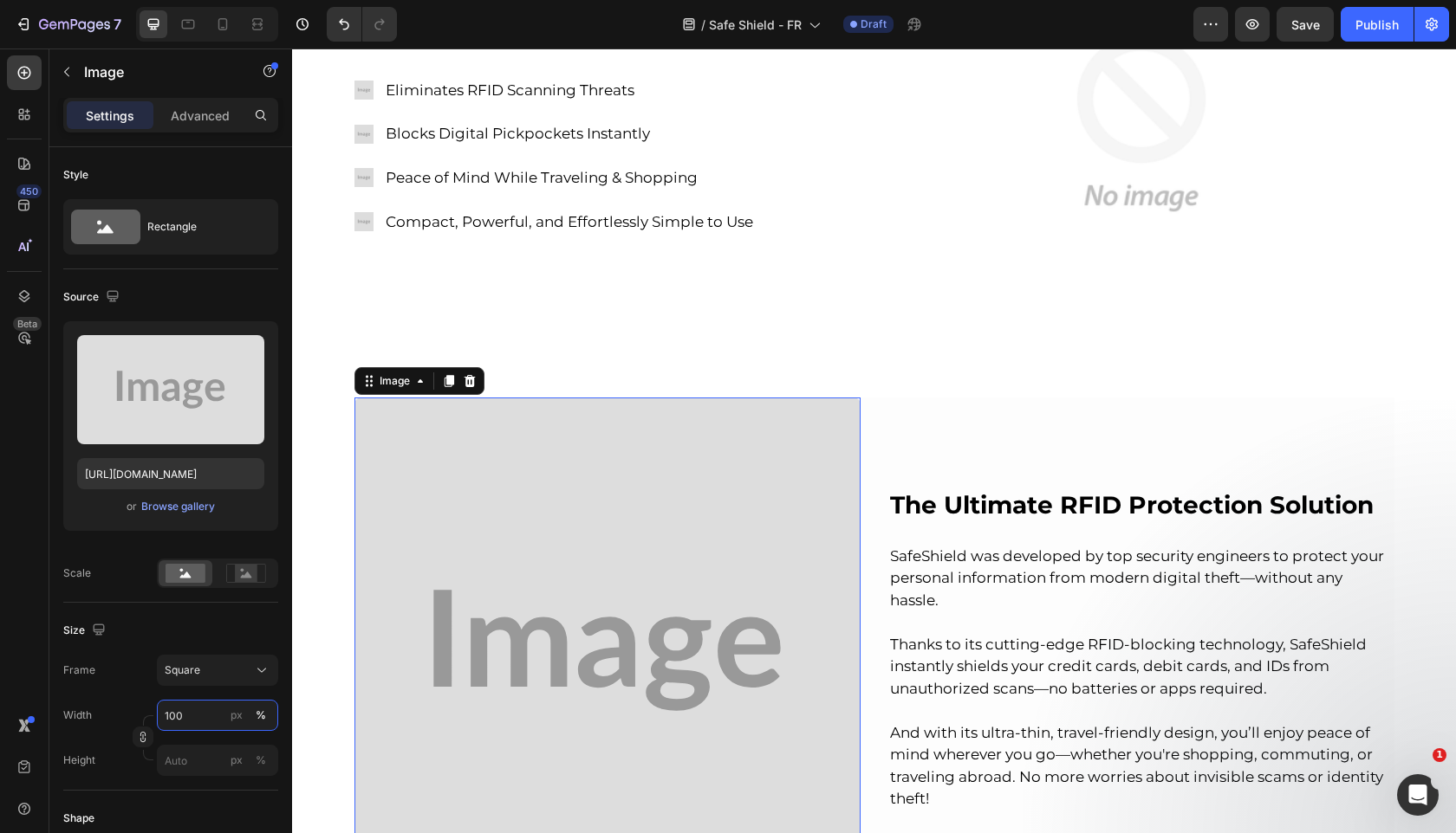
scroll to position [1703, 0]
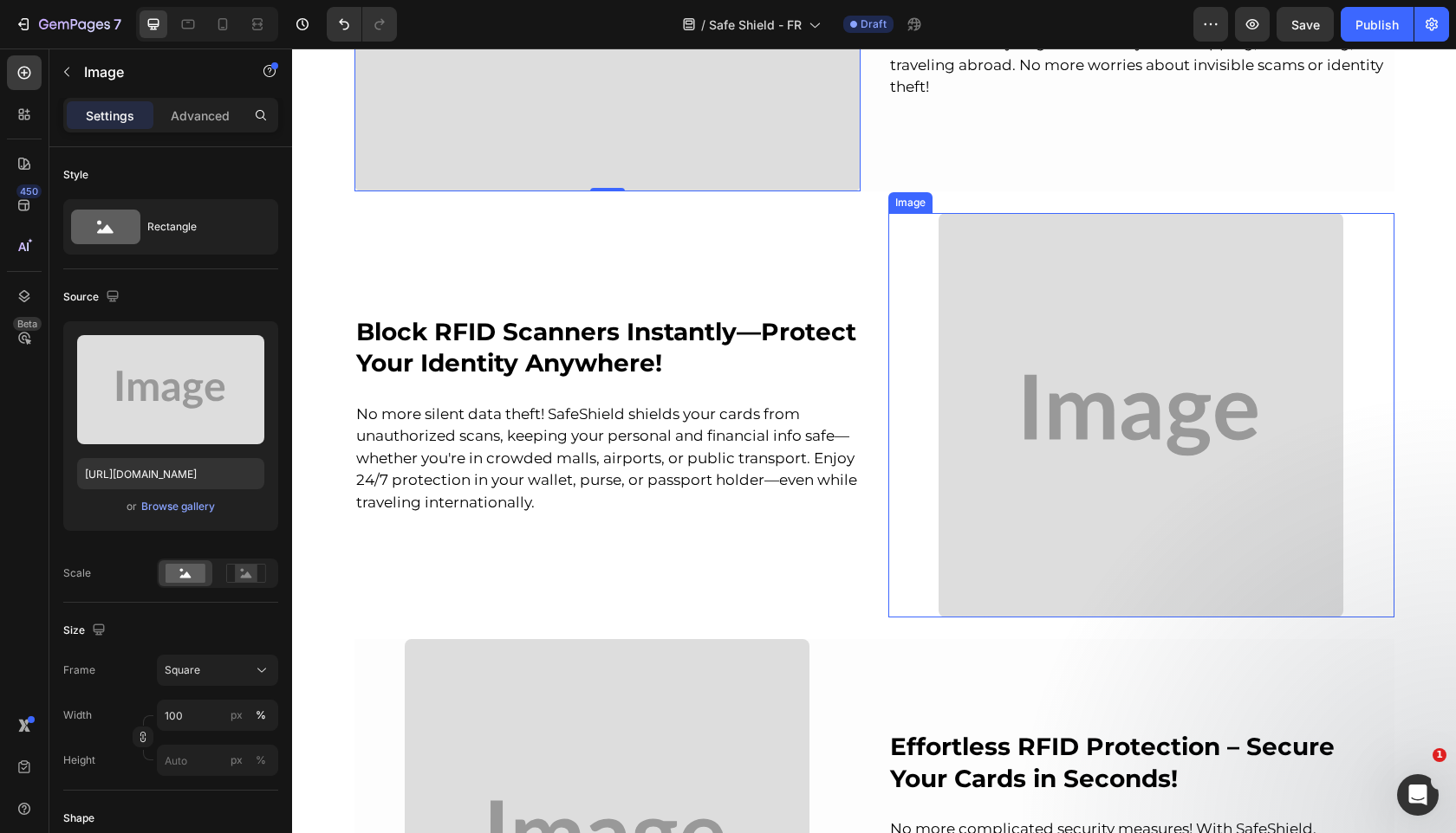
click at [1076, 421] on img at bounding box center [1141, 415] width 405 height 405
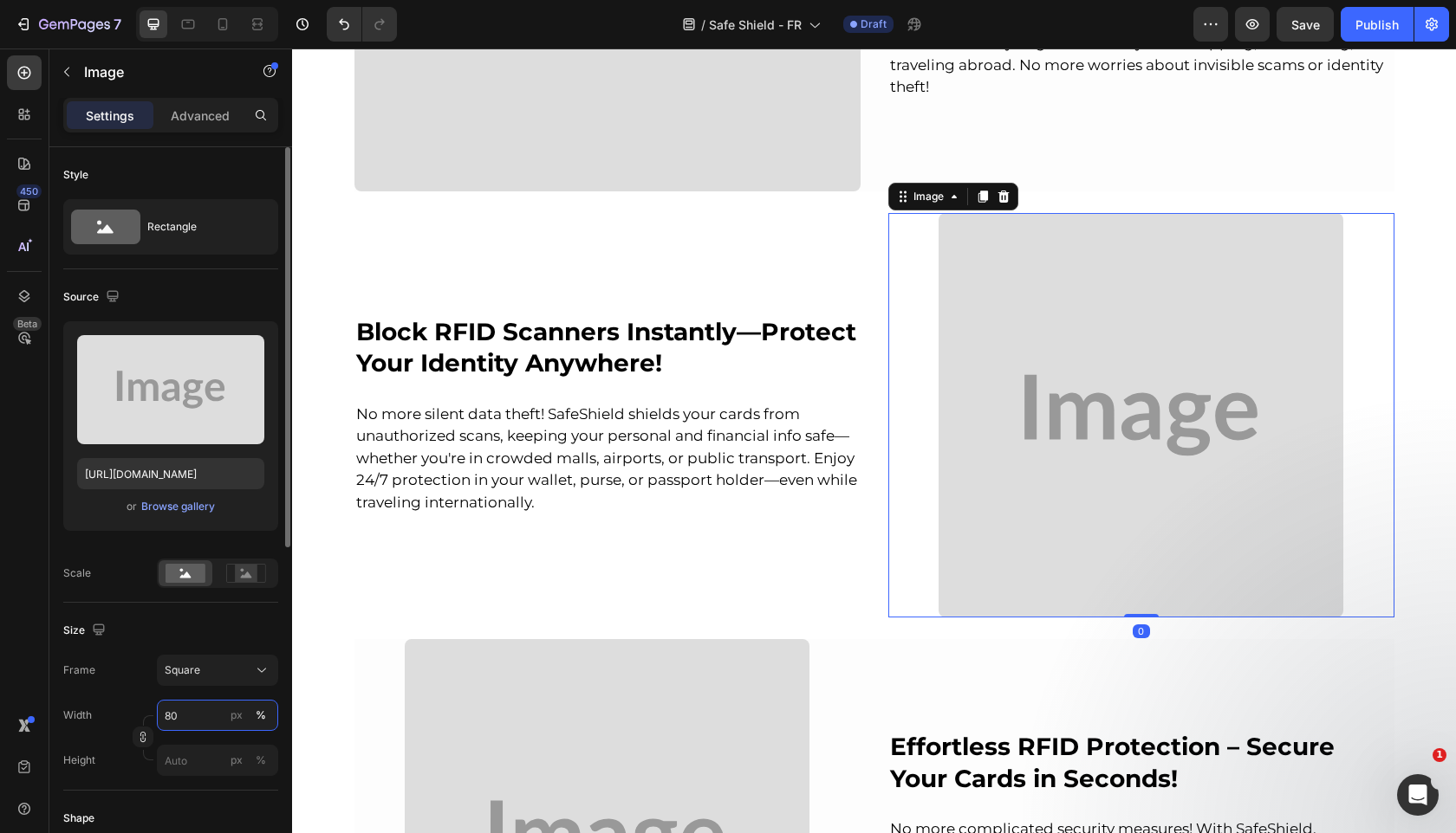
click at [196, 707] on input "80" at bounding box center [218, 715] width 121 height 31
click at [195, 707] on input "80" at bounding box center [218, 715] width 121 height 31
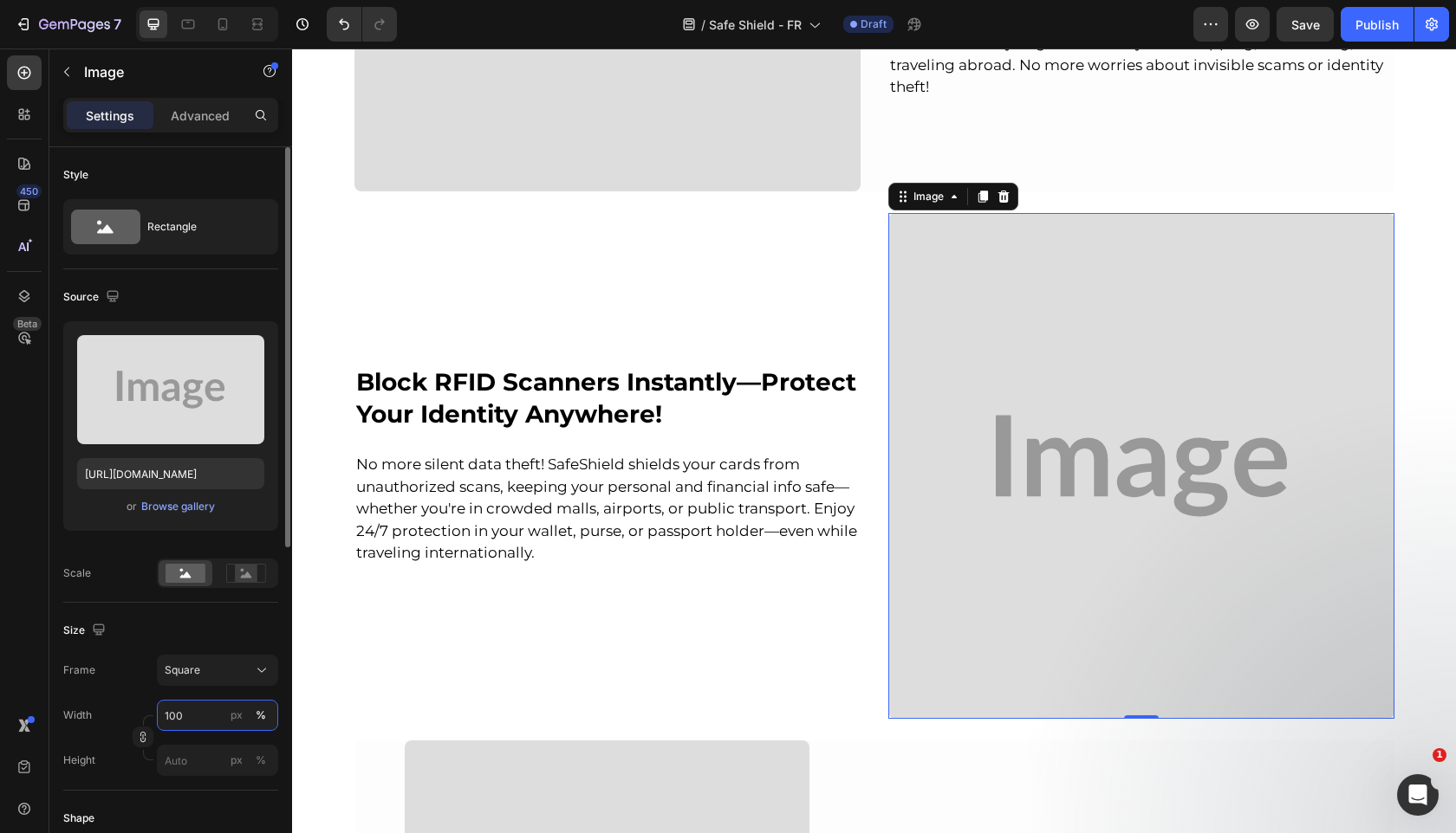
type input "100"
click at [218, 620] on div "Size" at bounding box center [171, 630] width 215 height 28
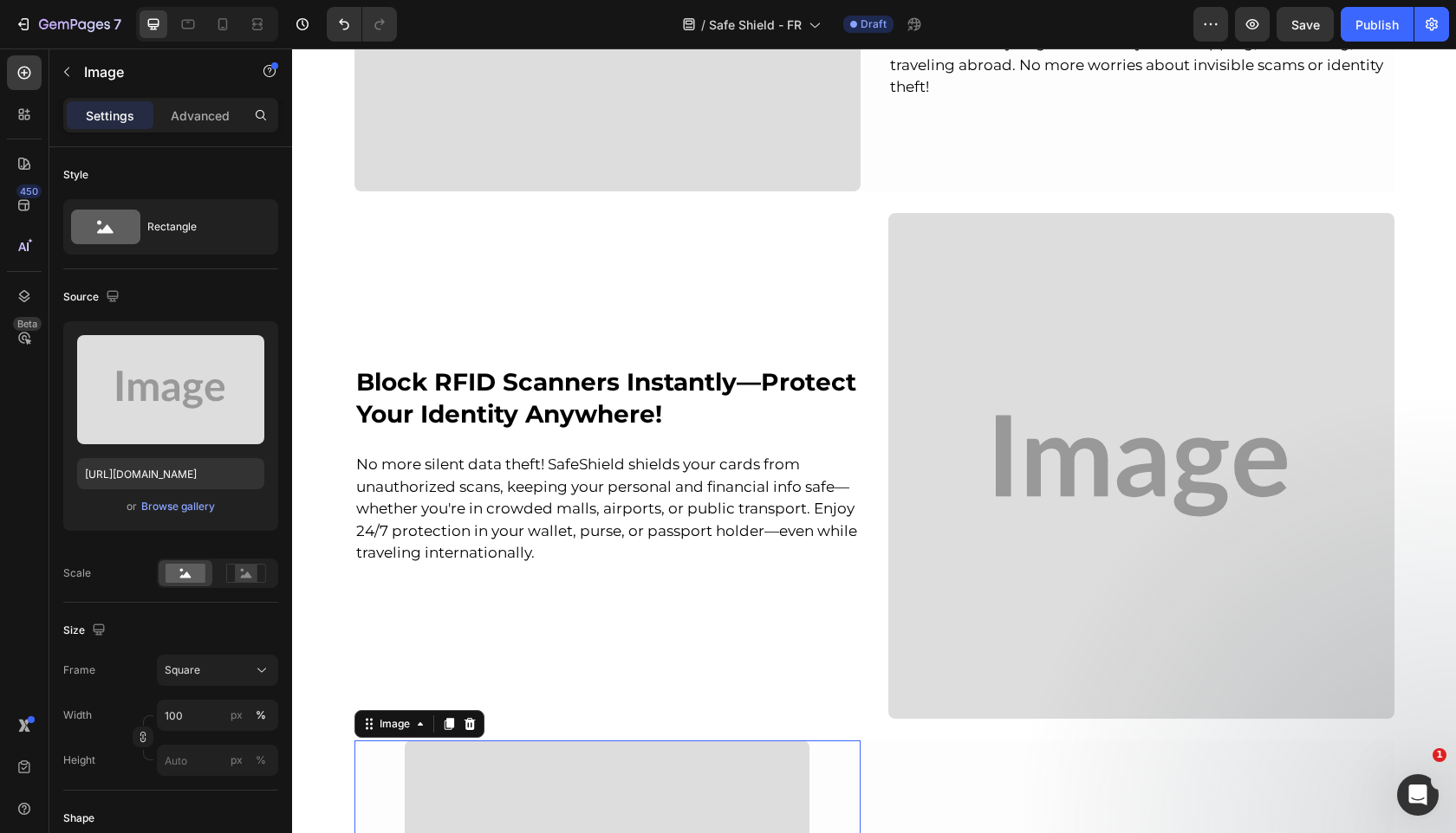
click at [182, 734] on div "Width 80 px % Height px %" at bounding box center [171, 738] width 215 height 77
click at [183, 725] on input "80" at bounding box center [218, 715] width 121 height 31
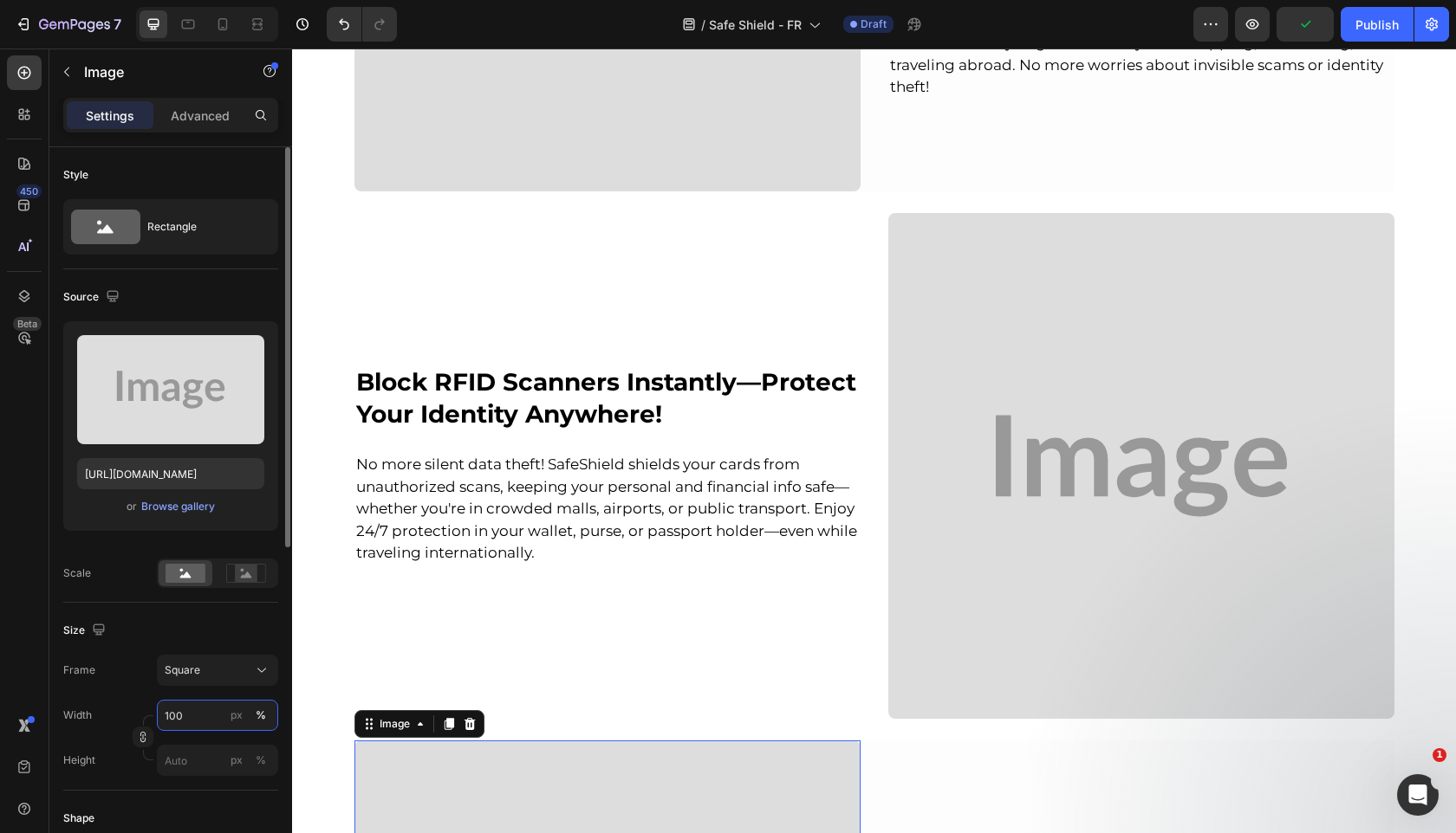
type input "100"
click at [220, 620] on div "Size" at bounding box center [171, 630] width 215 height 28
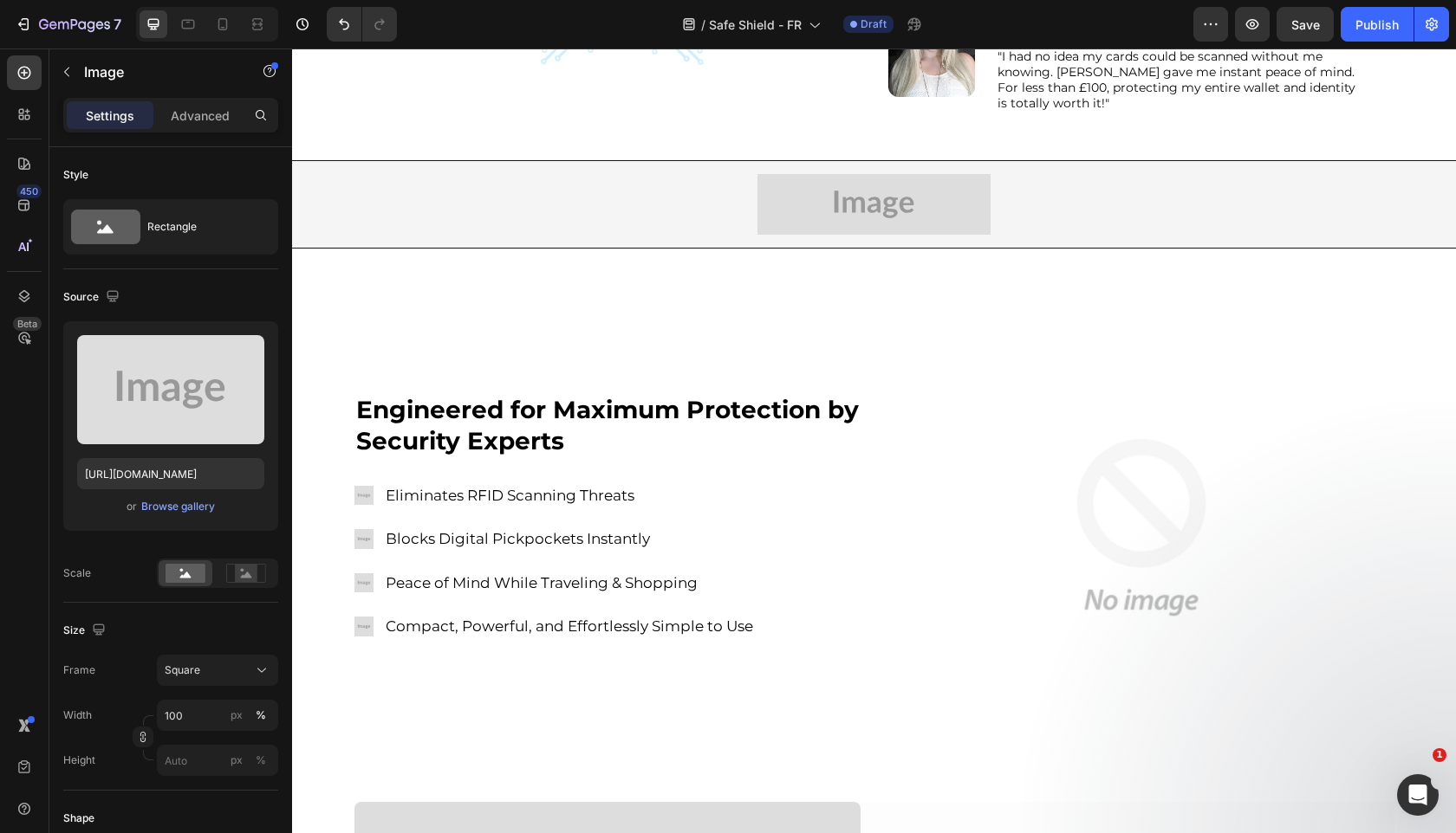
scroll to position [0, 0]
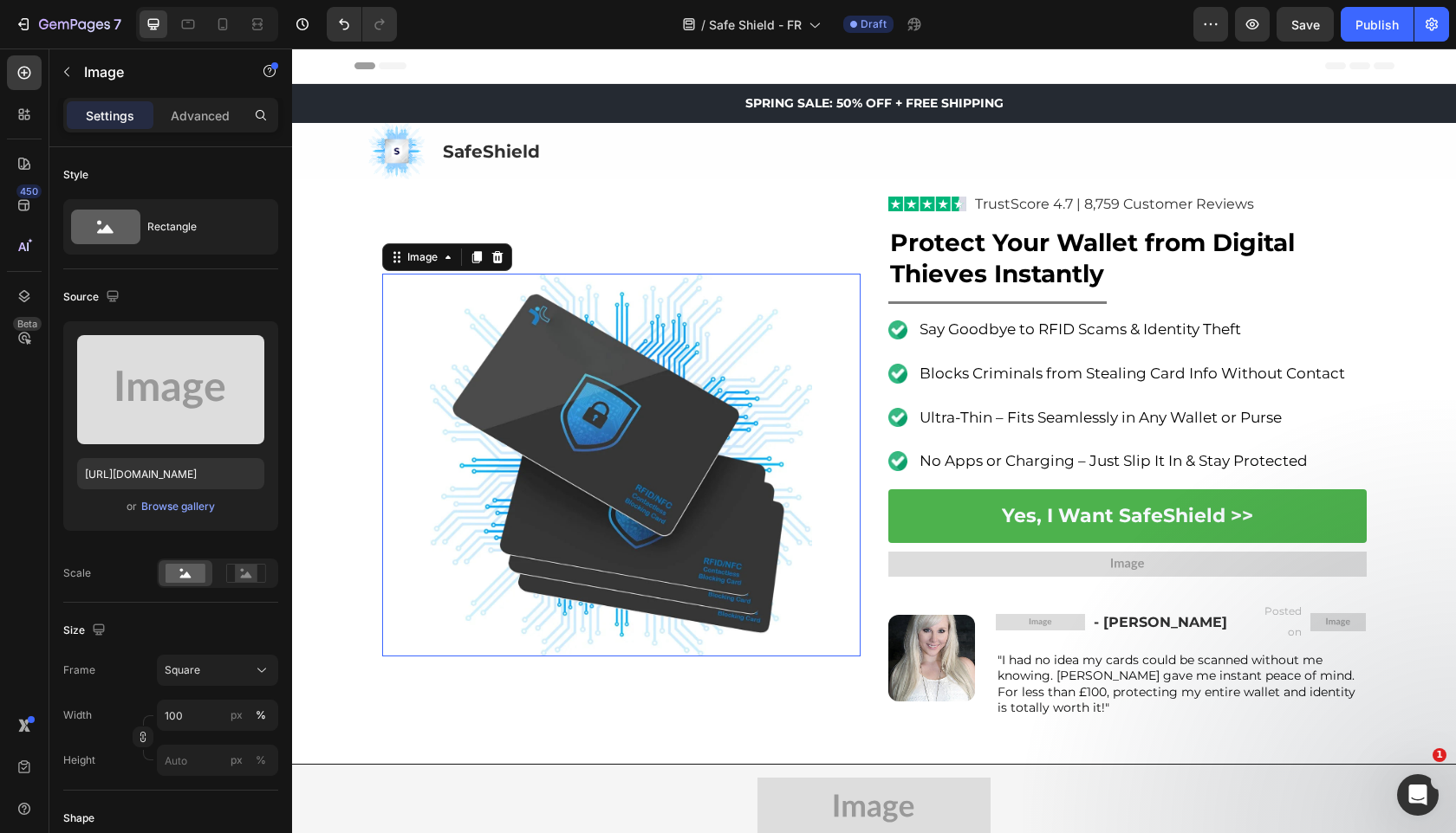
click at [625, 395] on img at bounding box center [621, 464] width 383 height 383
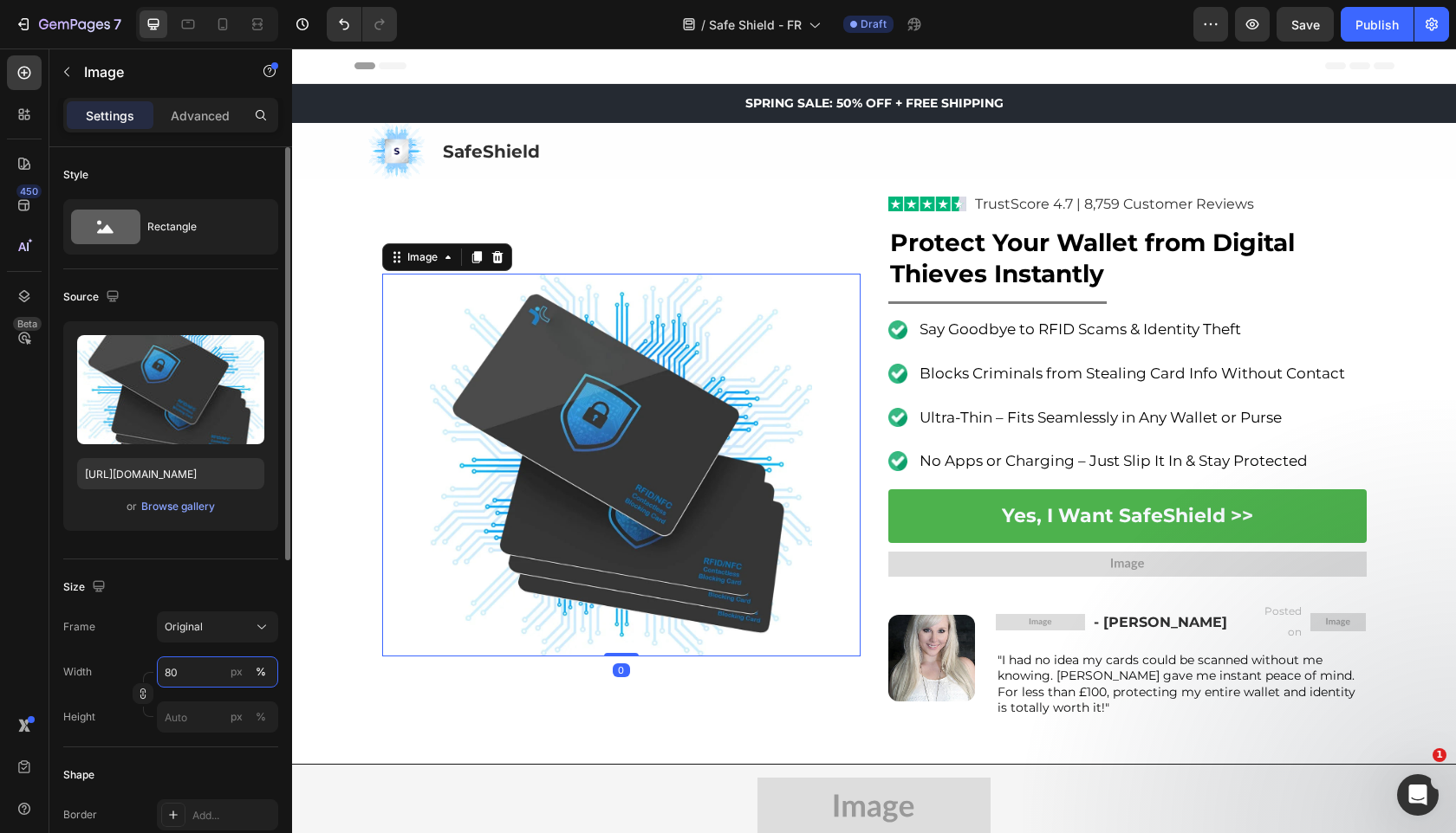
click at [190, 675] on input "80" at bounding box center [218, 671] width 121 height 31
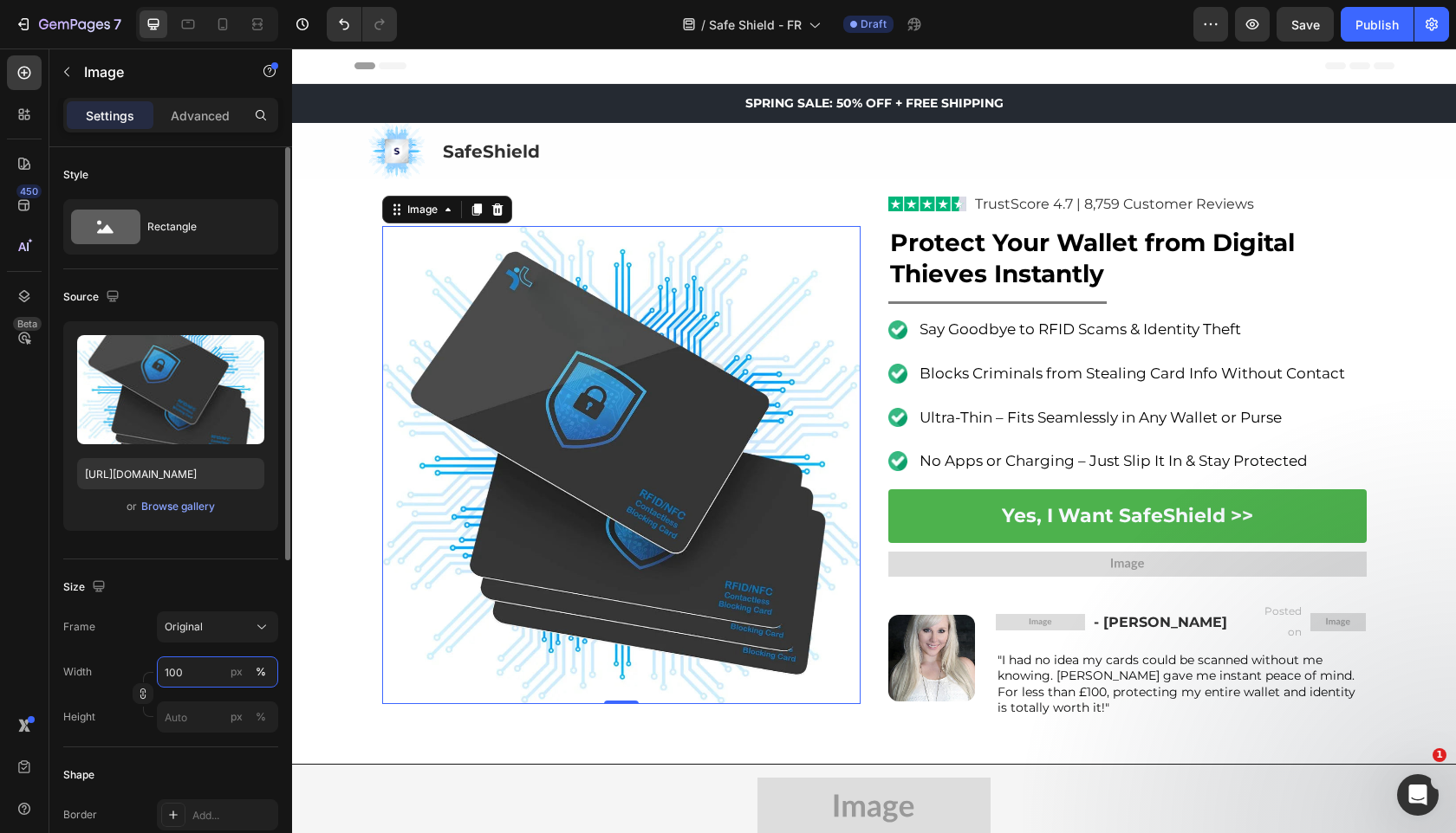
type input "100"
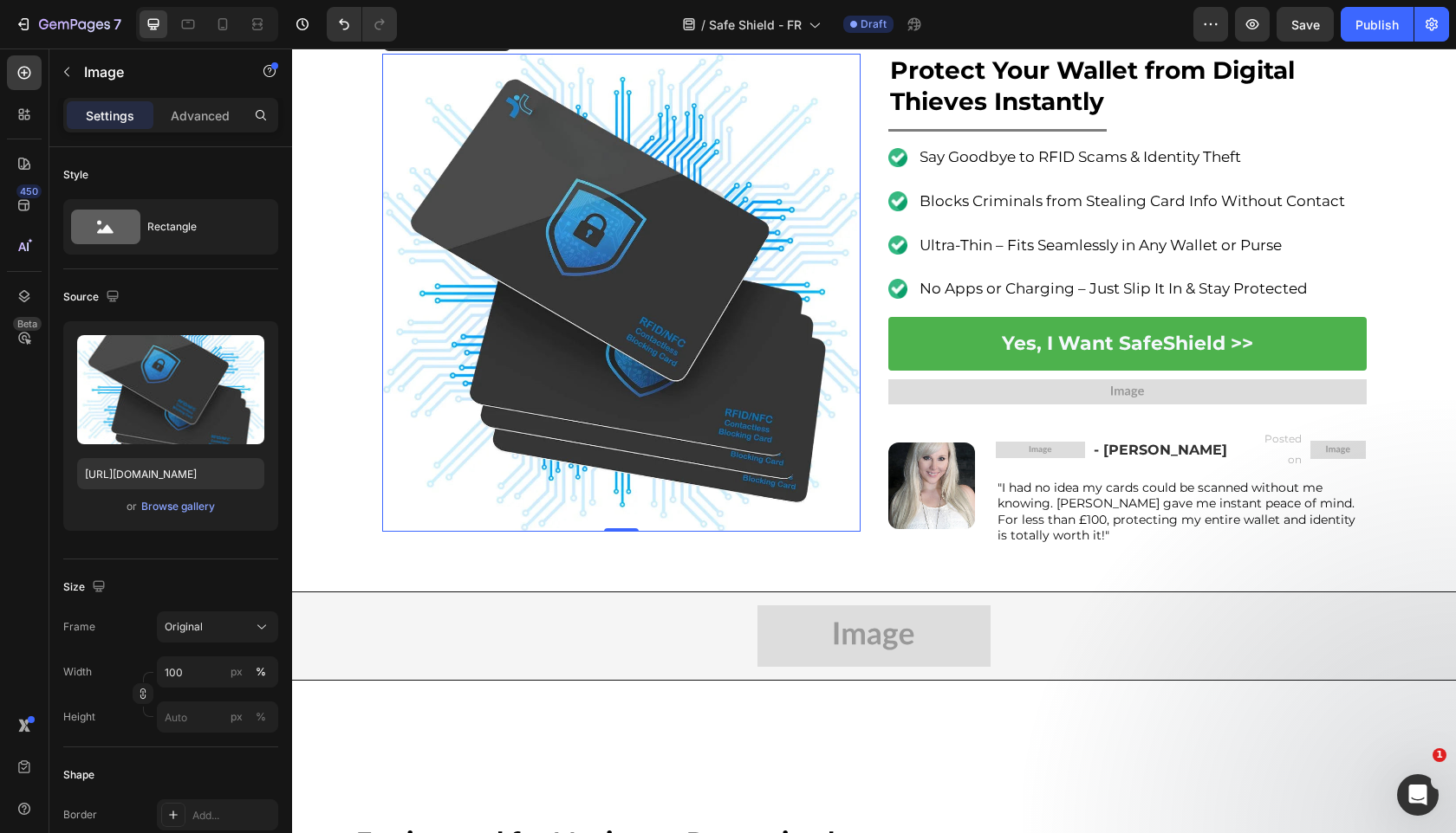
scroll to position [173, 0]
click at [874, 507] on div "Image 0 Image TrustScore 4.7 | 8,759 Customer Reviews Text Block Row Protect Yo…" at bounding box center [874, 291] width 985 height 546
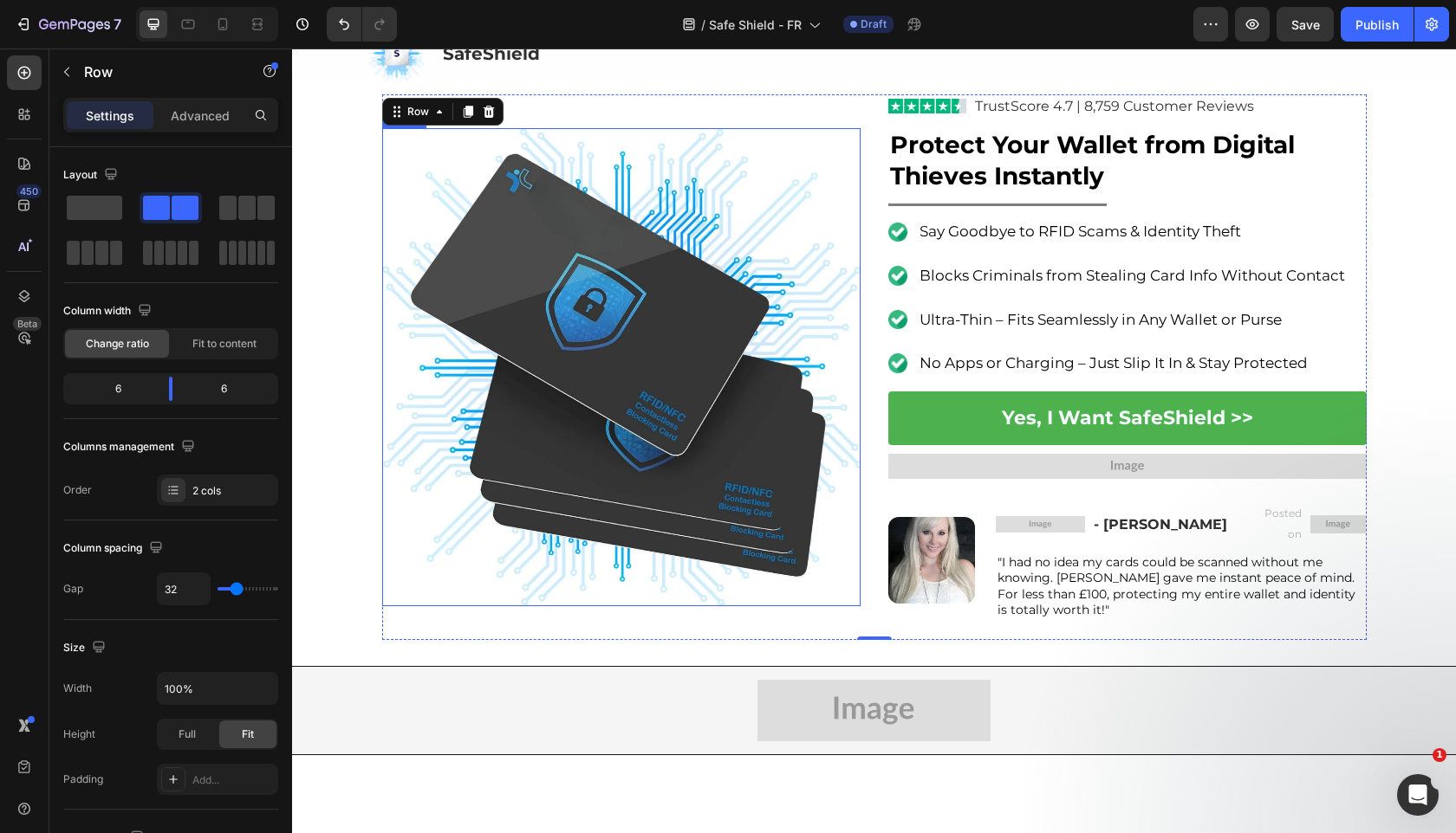
scroll to position [0, 0]
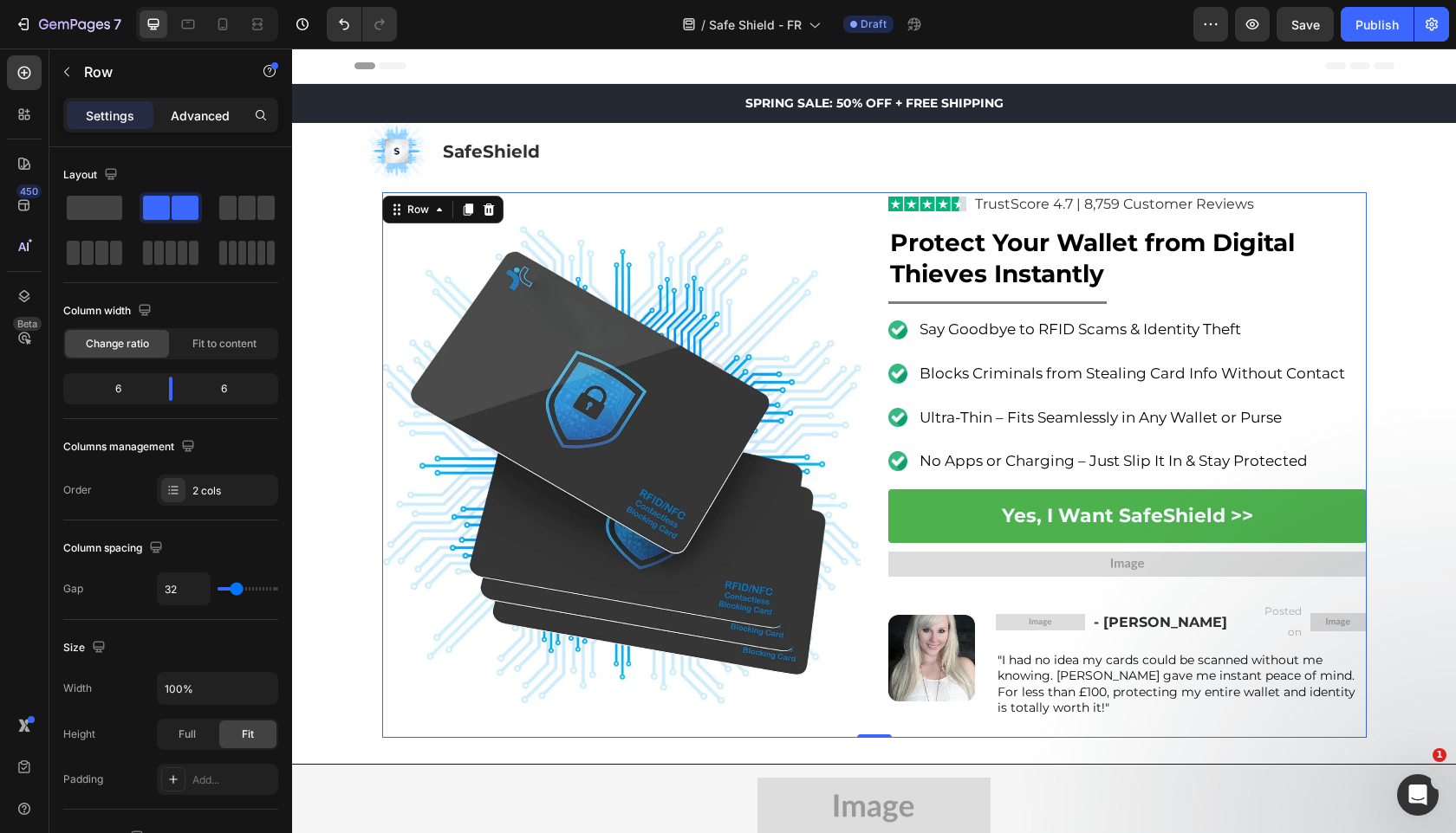
click at [186, 116] on p "Advanced" at bounding box center [200, 115] width 59 height 18
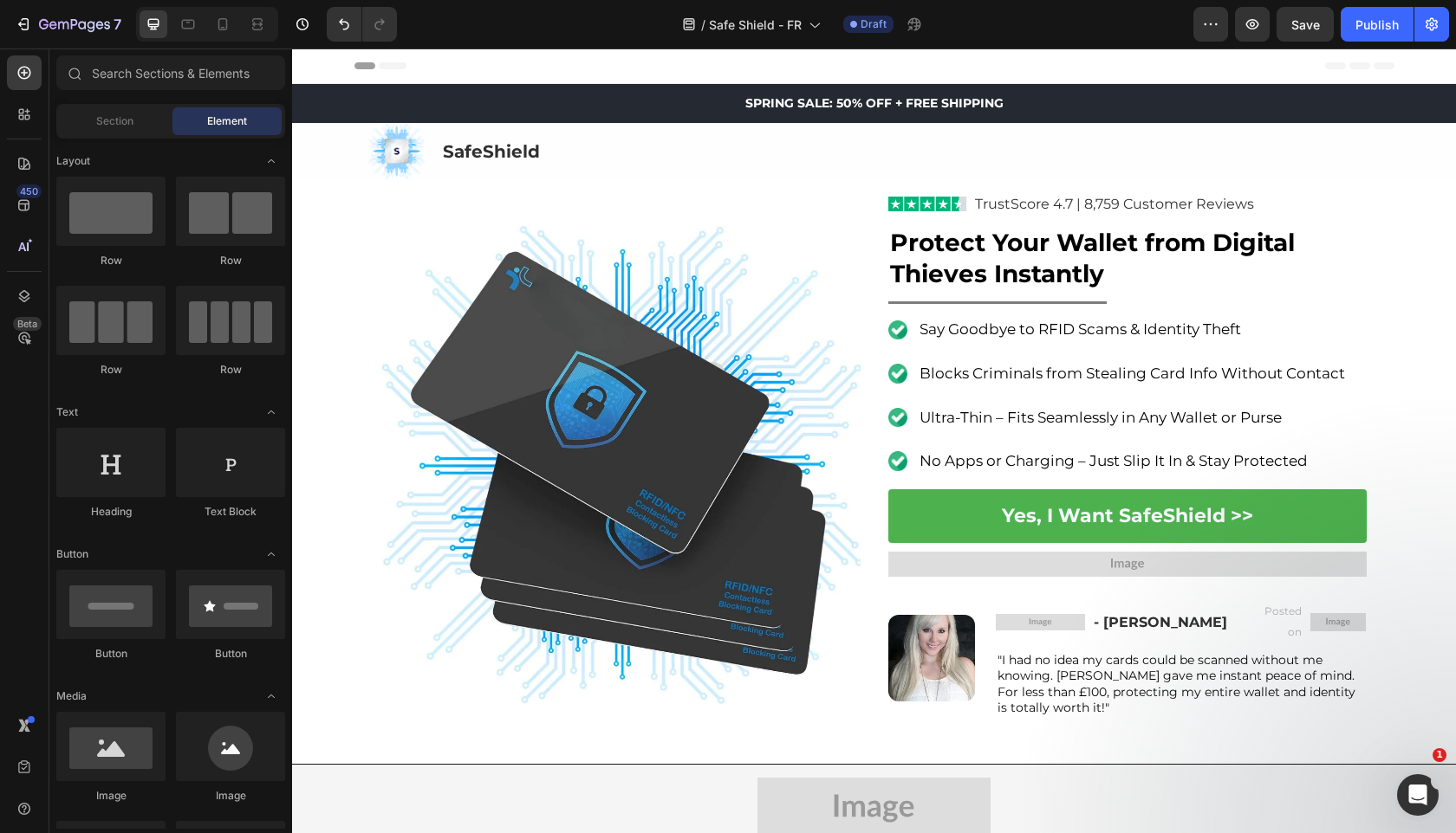
click at [391, 246] on img at bounding box center [621, 464] width 478 height 478
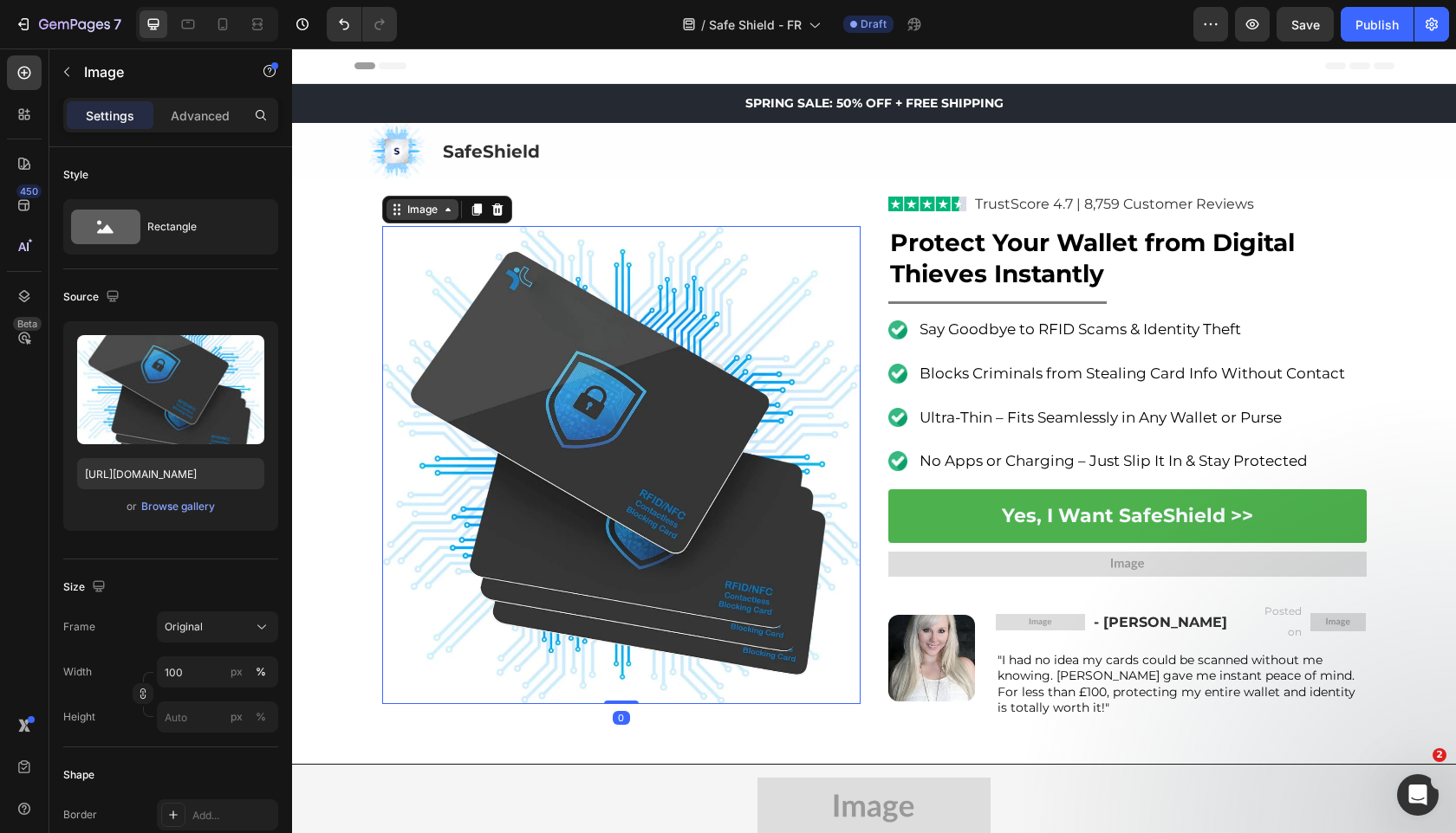
click at [436, 208] on div "Image" at bounding box center [423, 209] width 72 height 21
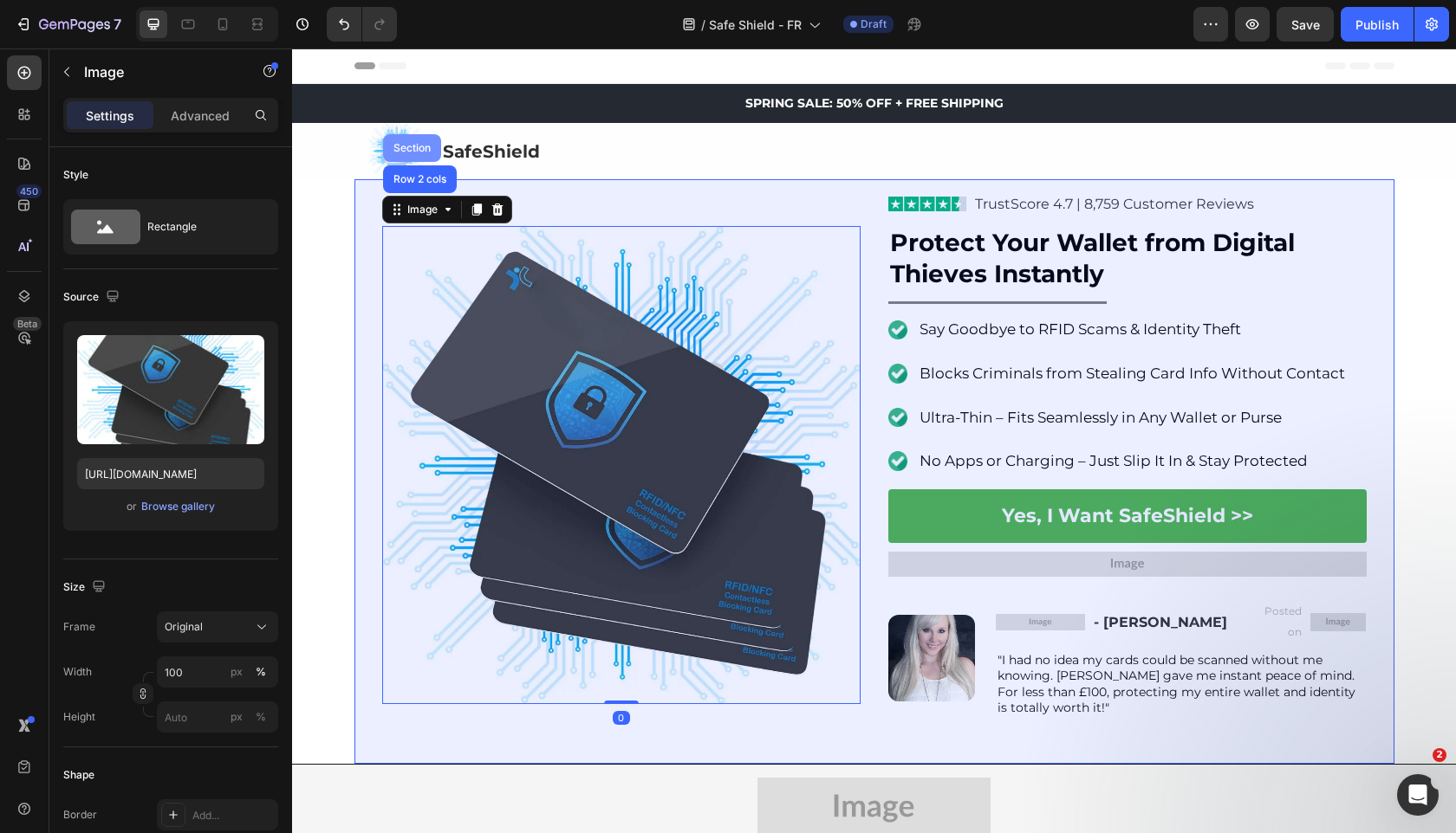
click at [428, 143] on div "Section" at bounding box center [412, 148] width 44 height 10
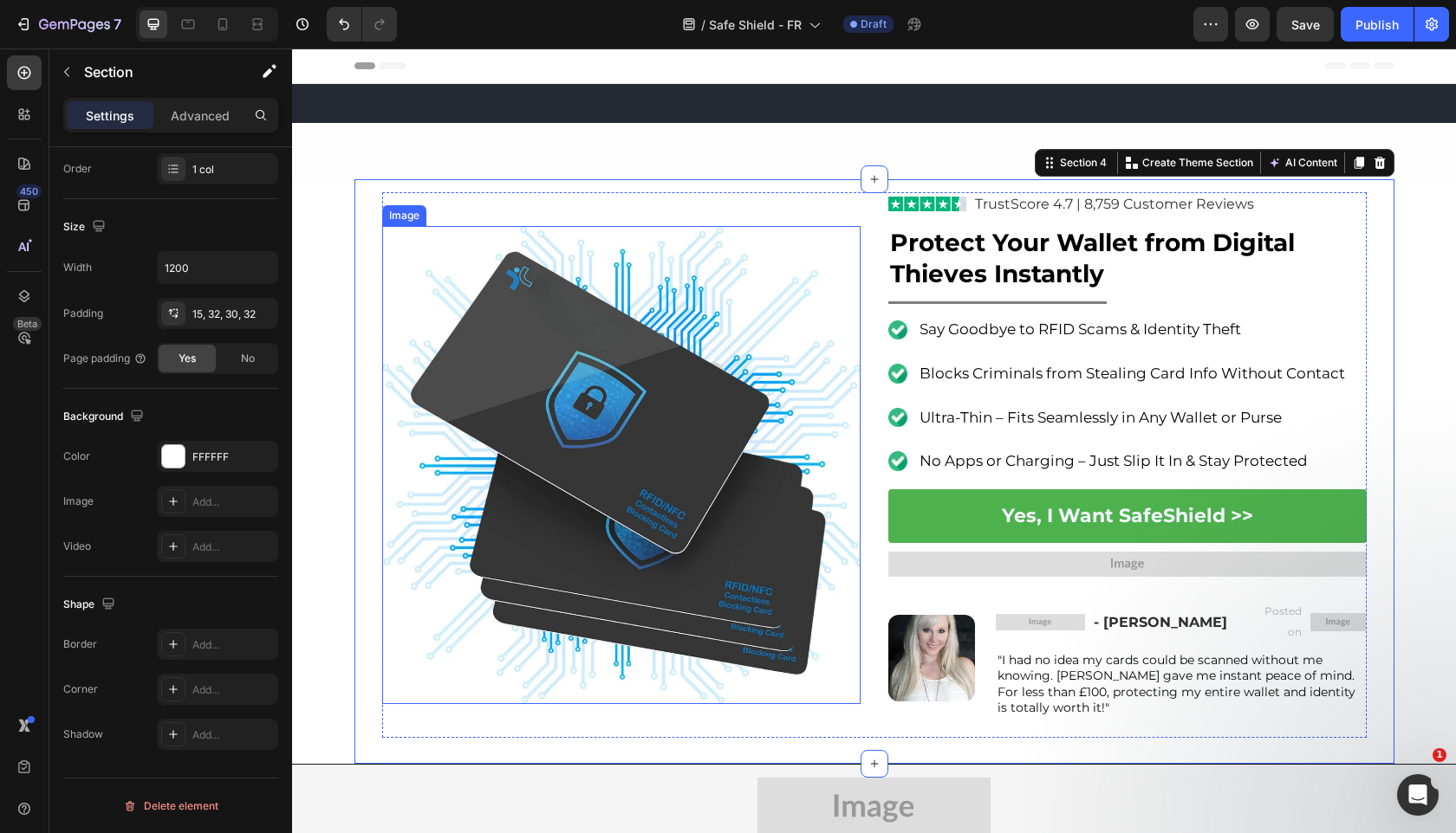
scroll to position [544, 0]
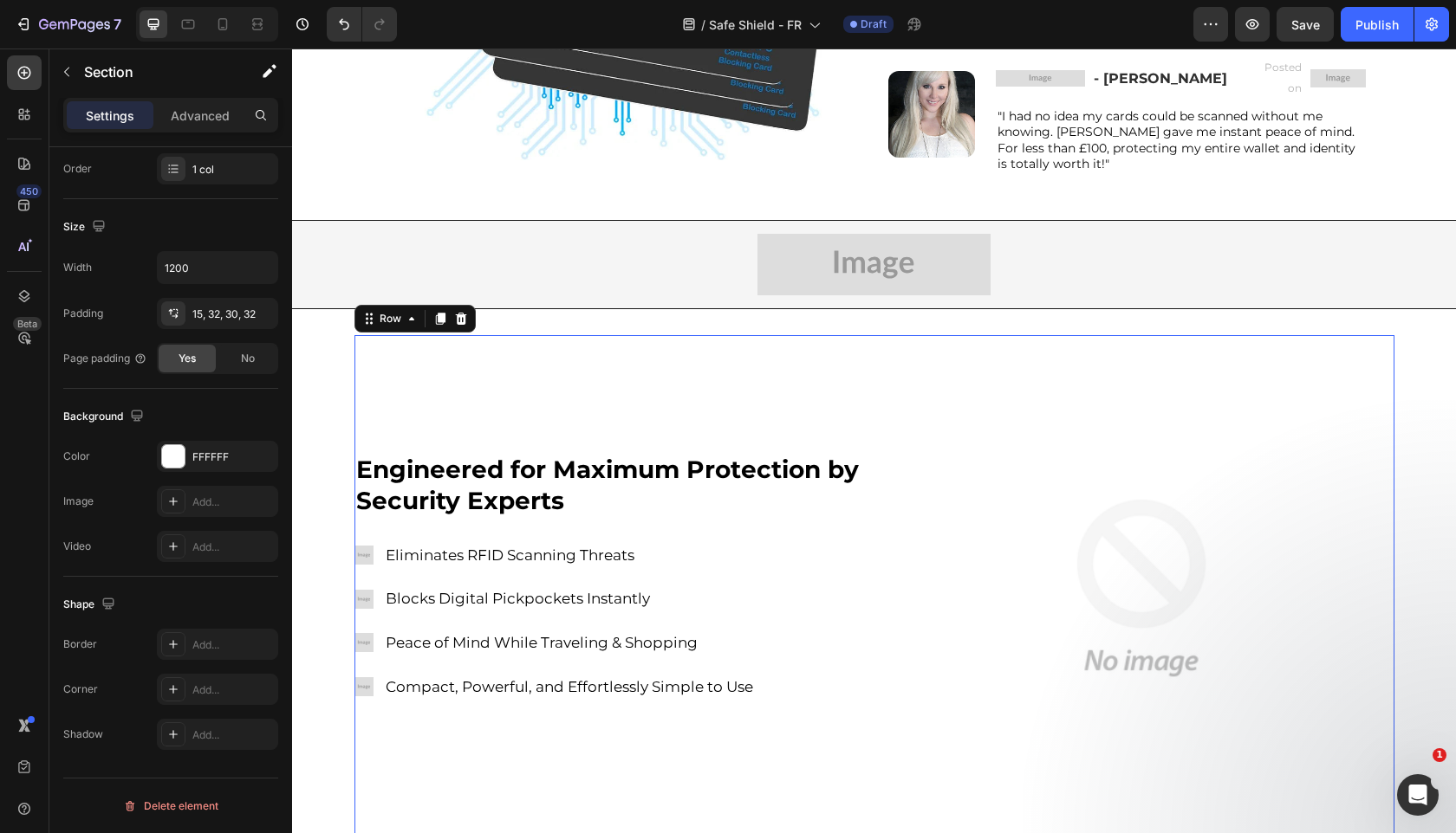
click at [776, 358] on div "Engineered for Maximum Protection by Security Experts Heading Image Eliminates …" at bounding box center [607, 587] width 506 height 506
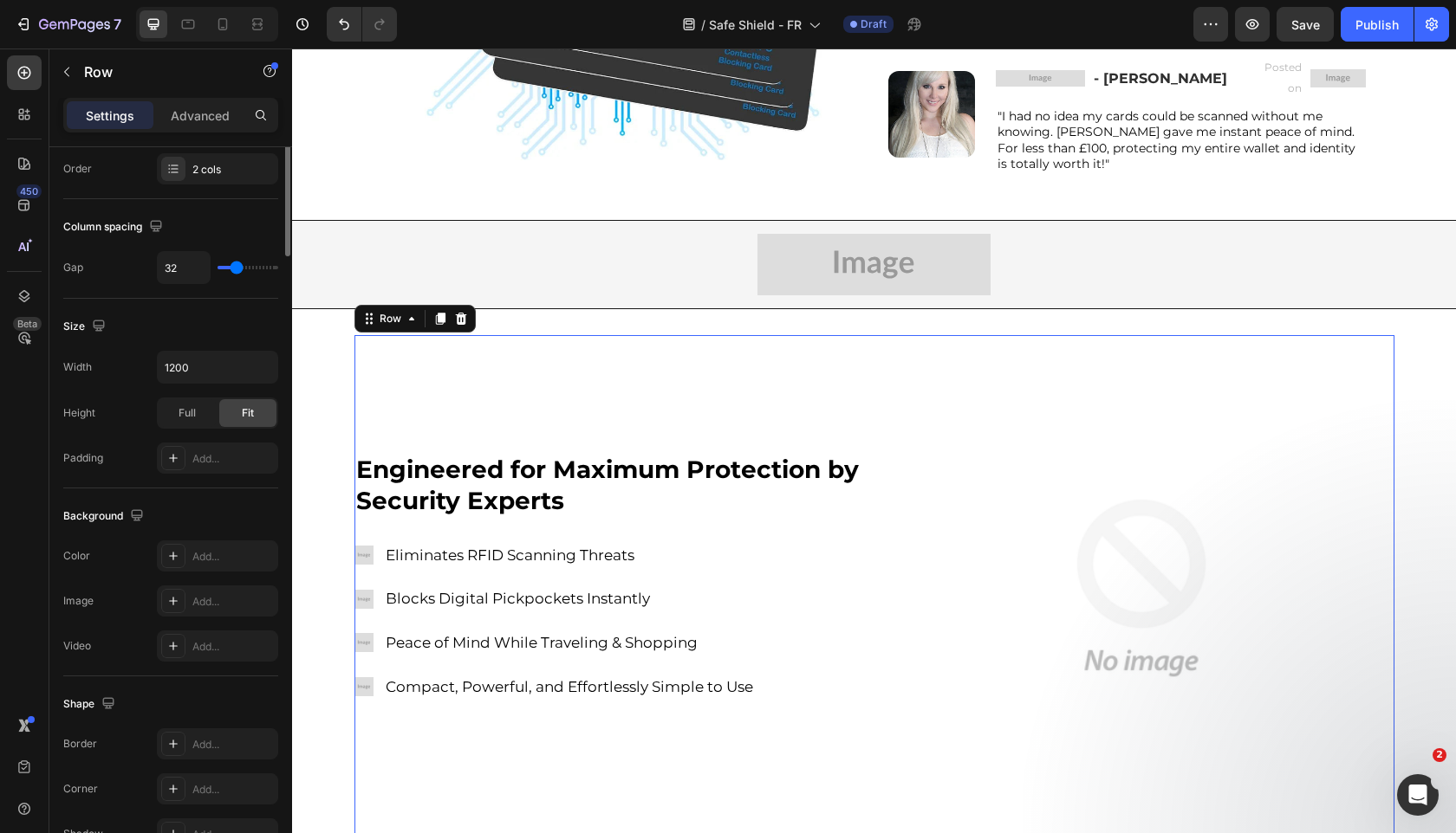
scroll to position [0, 0]
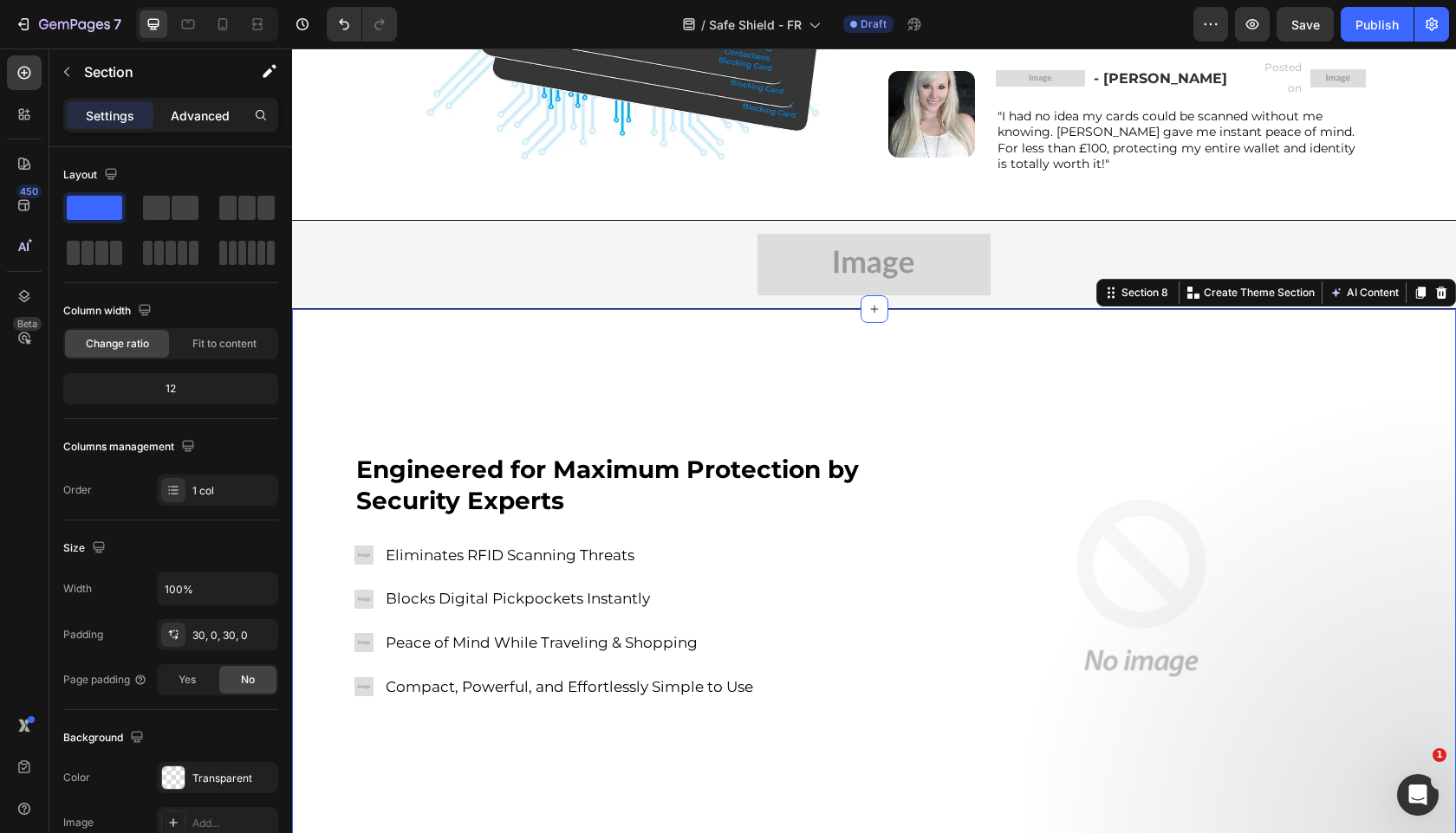
click at [199, 115] on p "Advanced" at bounding box center [200, 115] width 59 height 18
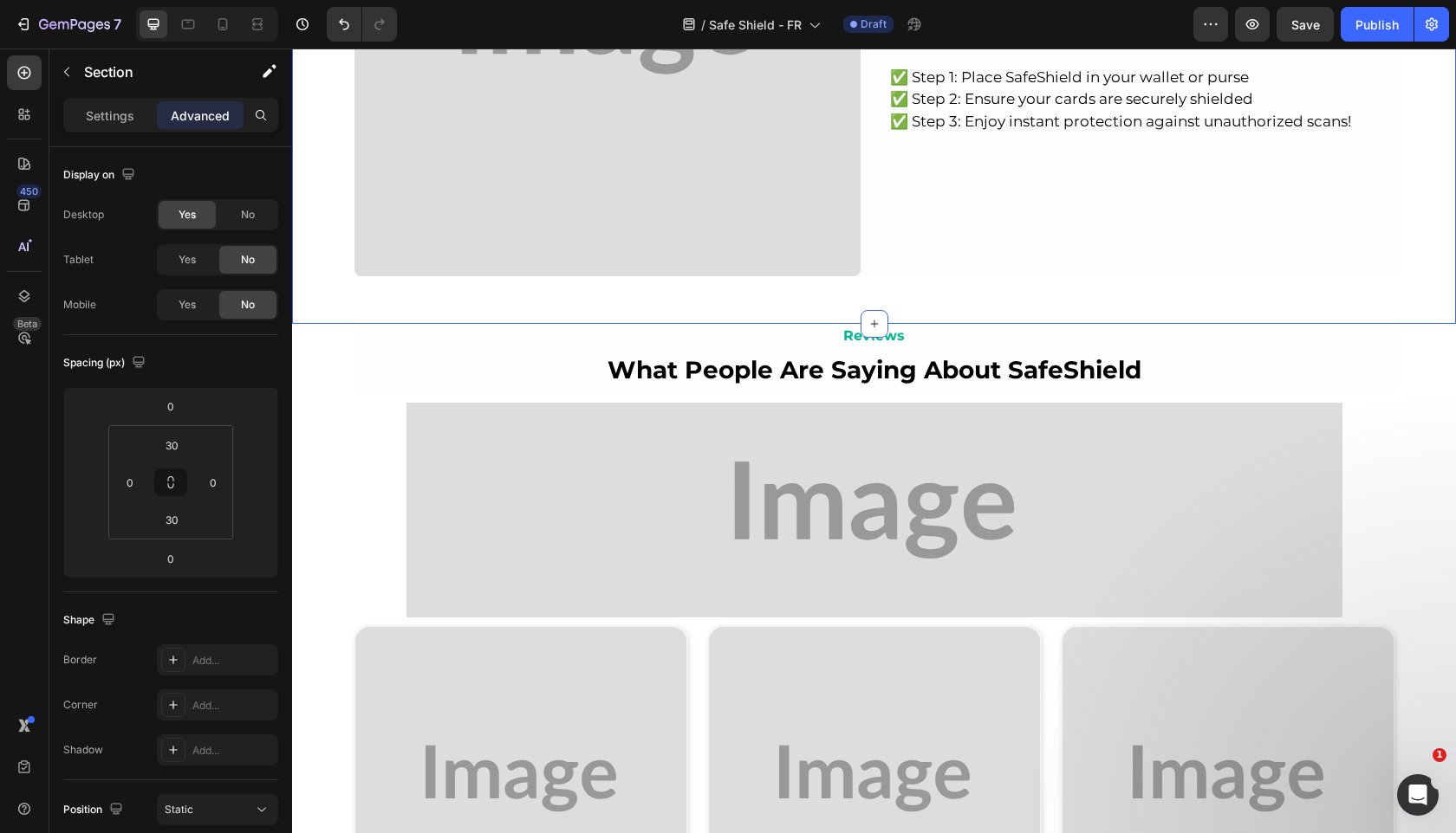
scroll to position [2715, 0]
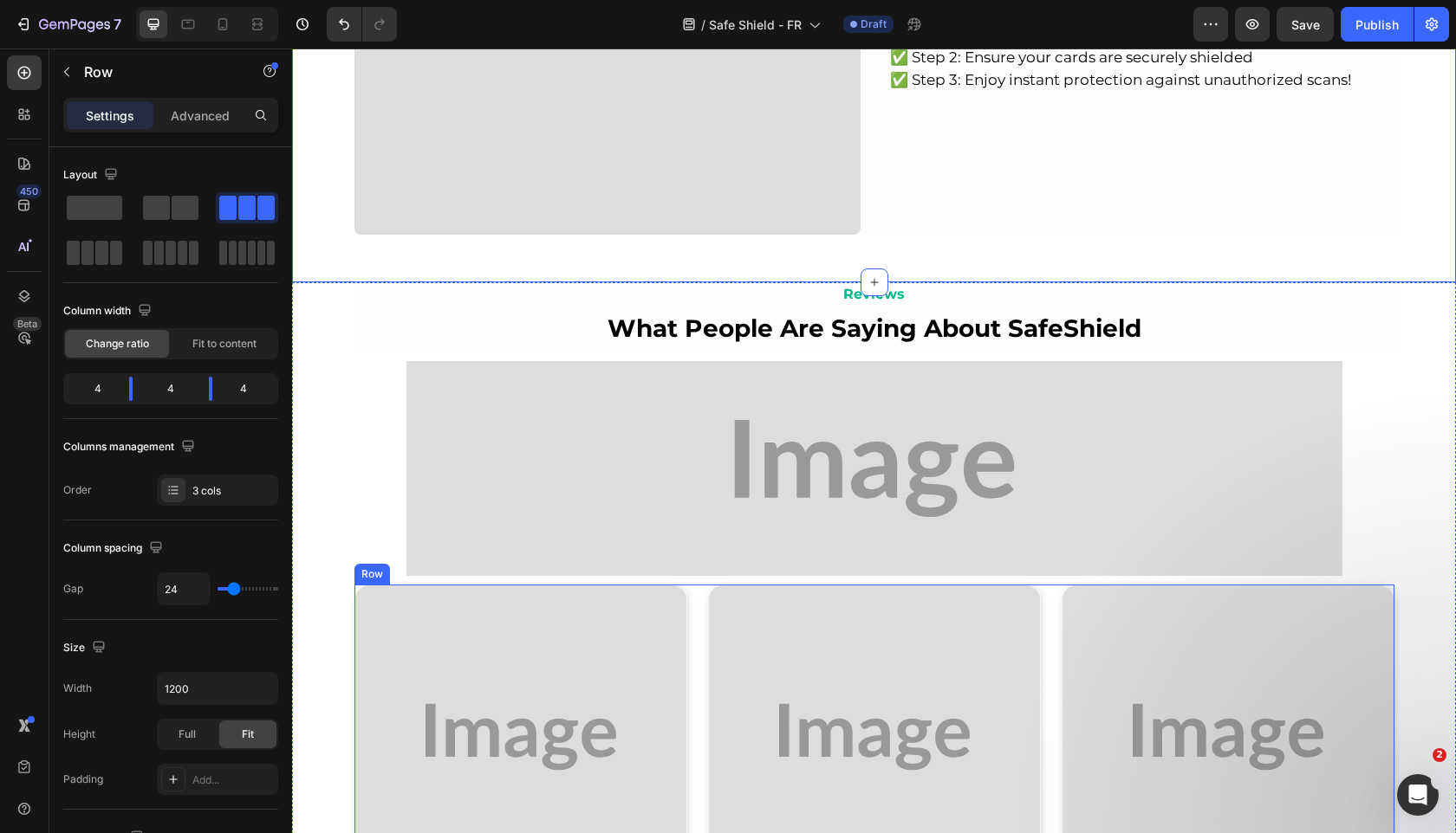
click at [703, 638] on div "Image Rebeca W. Text Block Image Row Image Verified Text Block Advanced List Ro…" at bounding box center [874, 843] width 1040 height 518
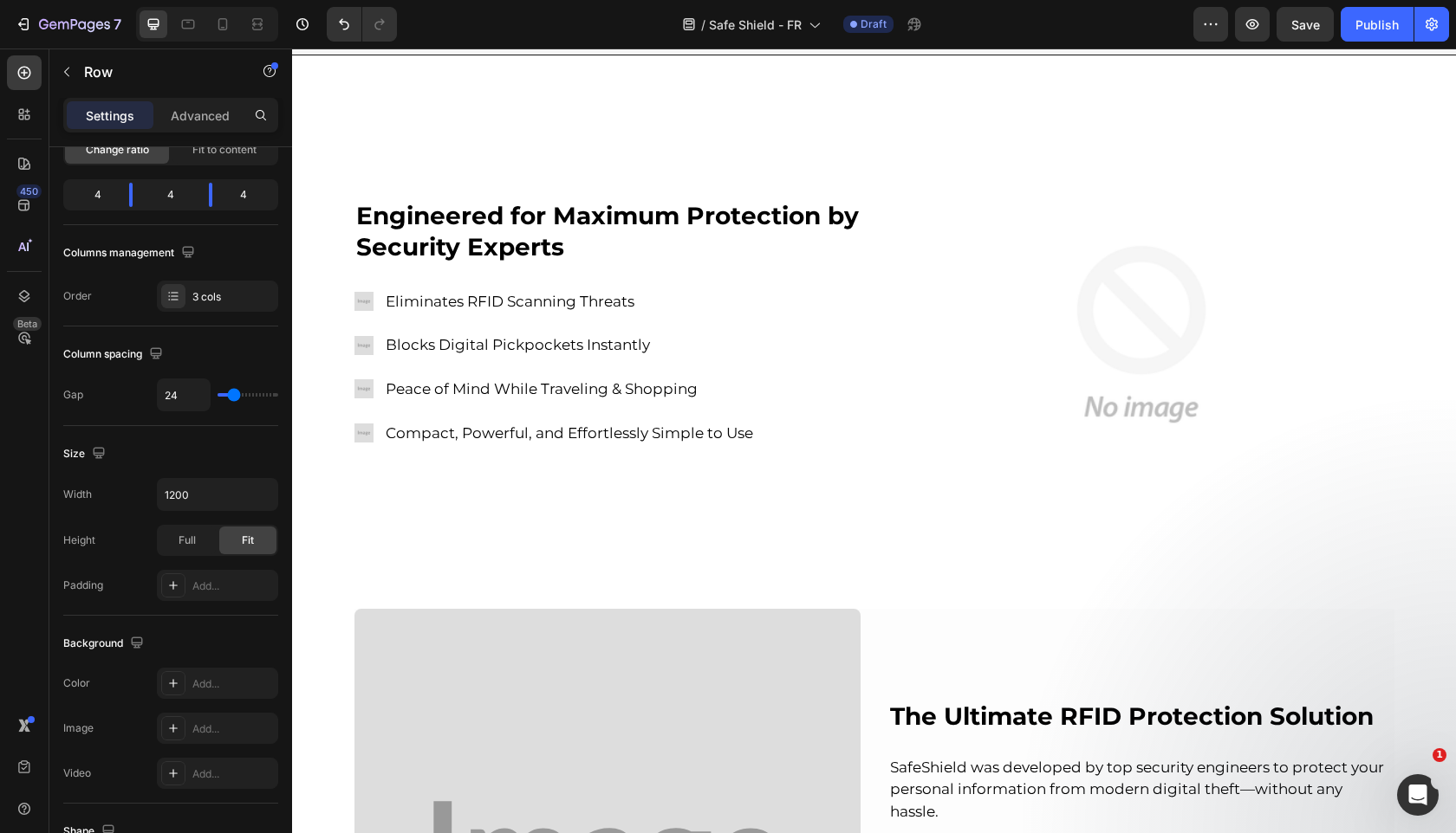
scroll to position [54, 0]
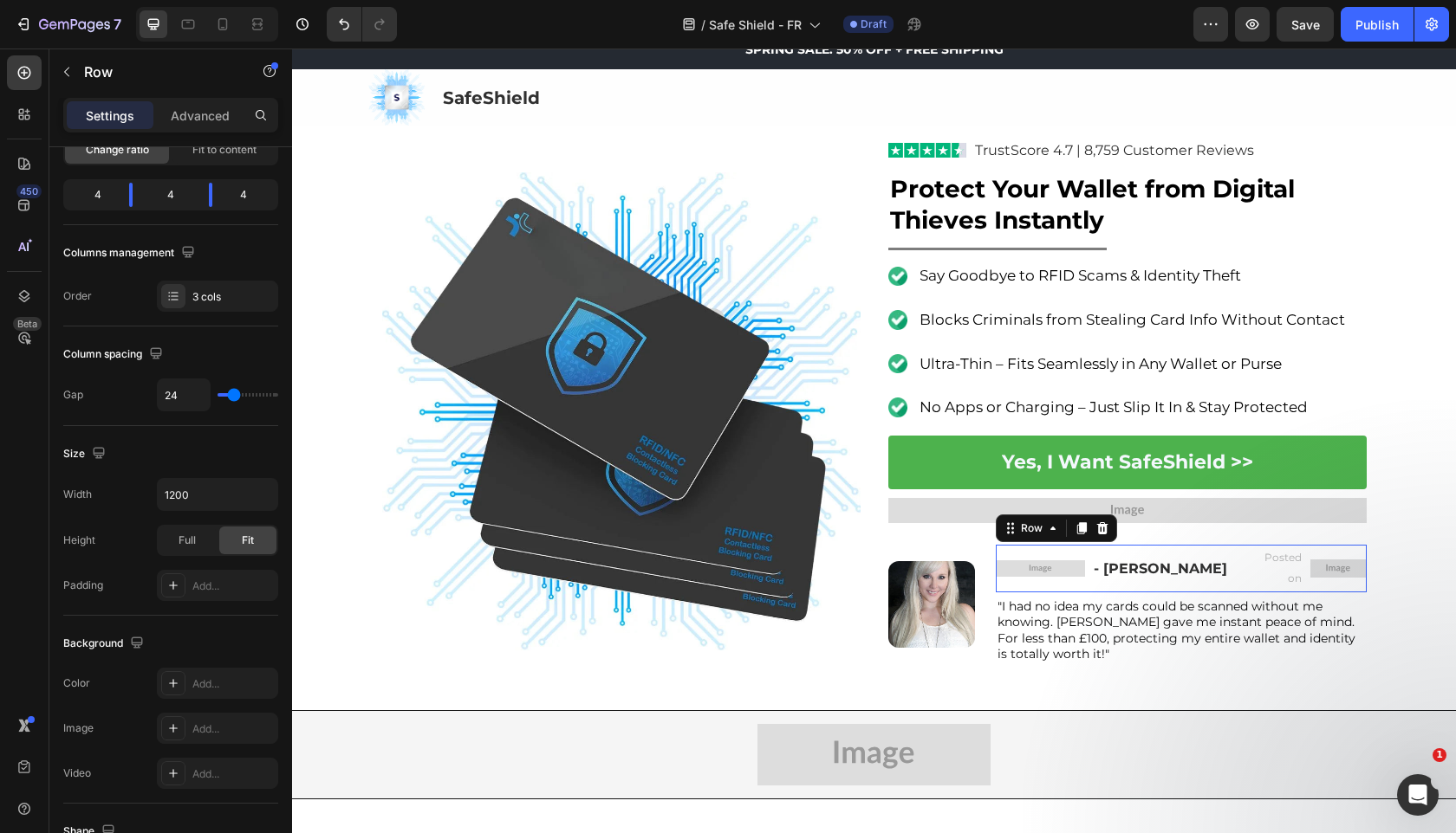
click at [1244, 571] on div "Image - Lilly S. Text Block Posted on Text Block Image Row Row 0" at bounding box center [1181, 569] width 371 height 48
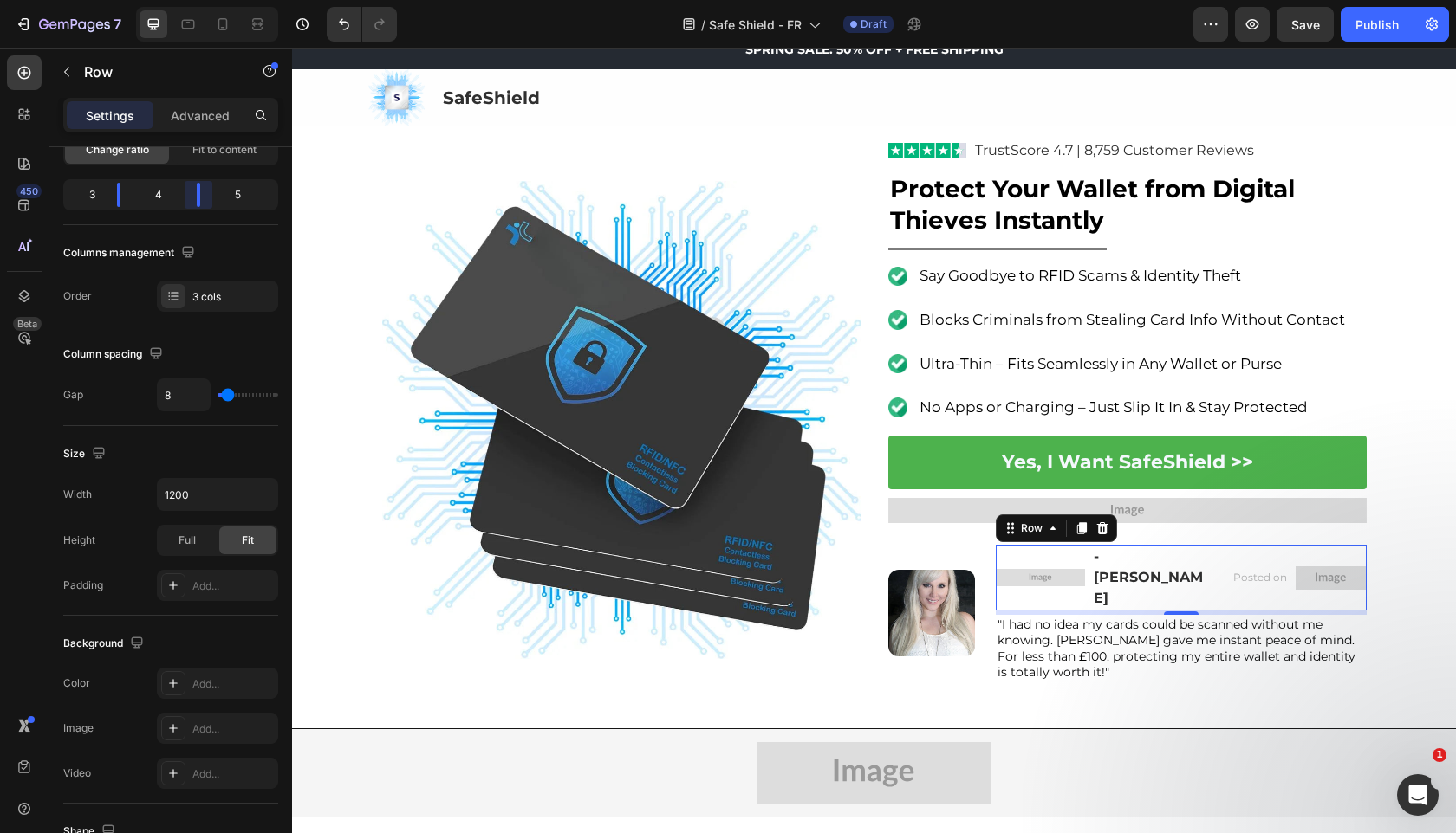
drag, startPoint x: 212, startPoint y: 204, endPoint x: 198, endPoint y: 203, distance: 14.0
click at [198, 0] on body "7 Version history / Safe Shield - FR Draft Preview Save Publish 450 Beta Sectio…" at bounding box center [728, 0] width 1456 height 0
click at [1013, 569] on img at bounding box center [1040, 577] width 90 height 17
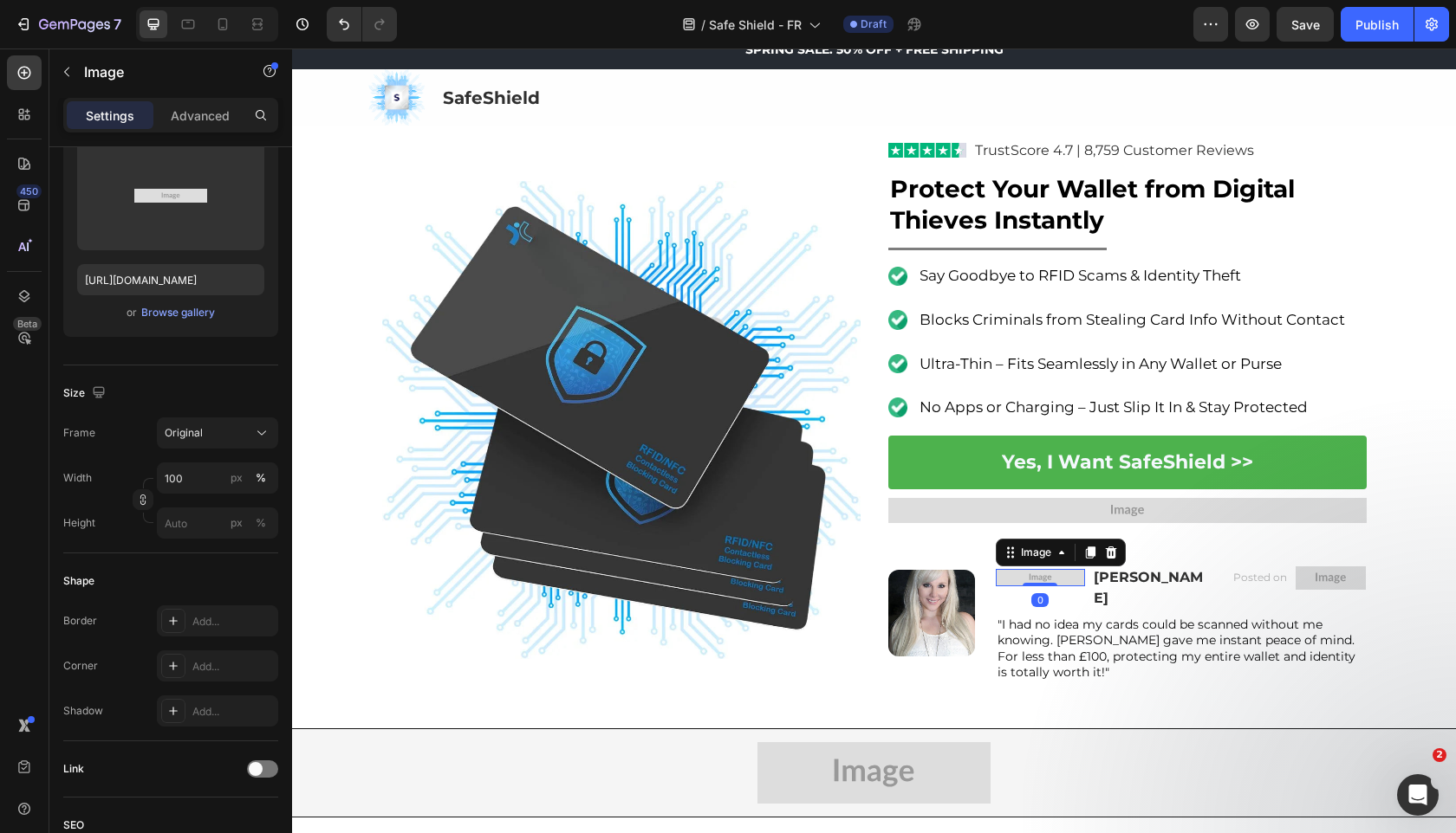
scroll to position [0, 0]
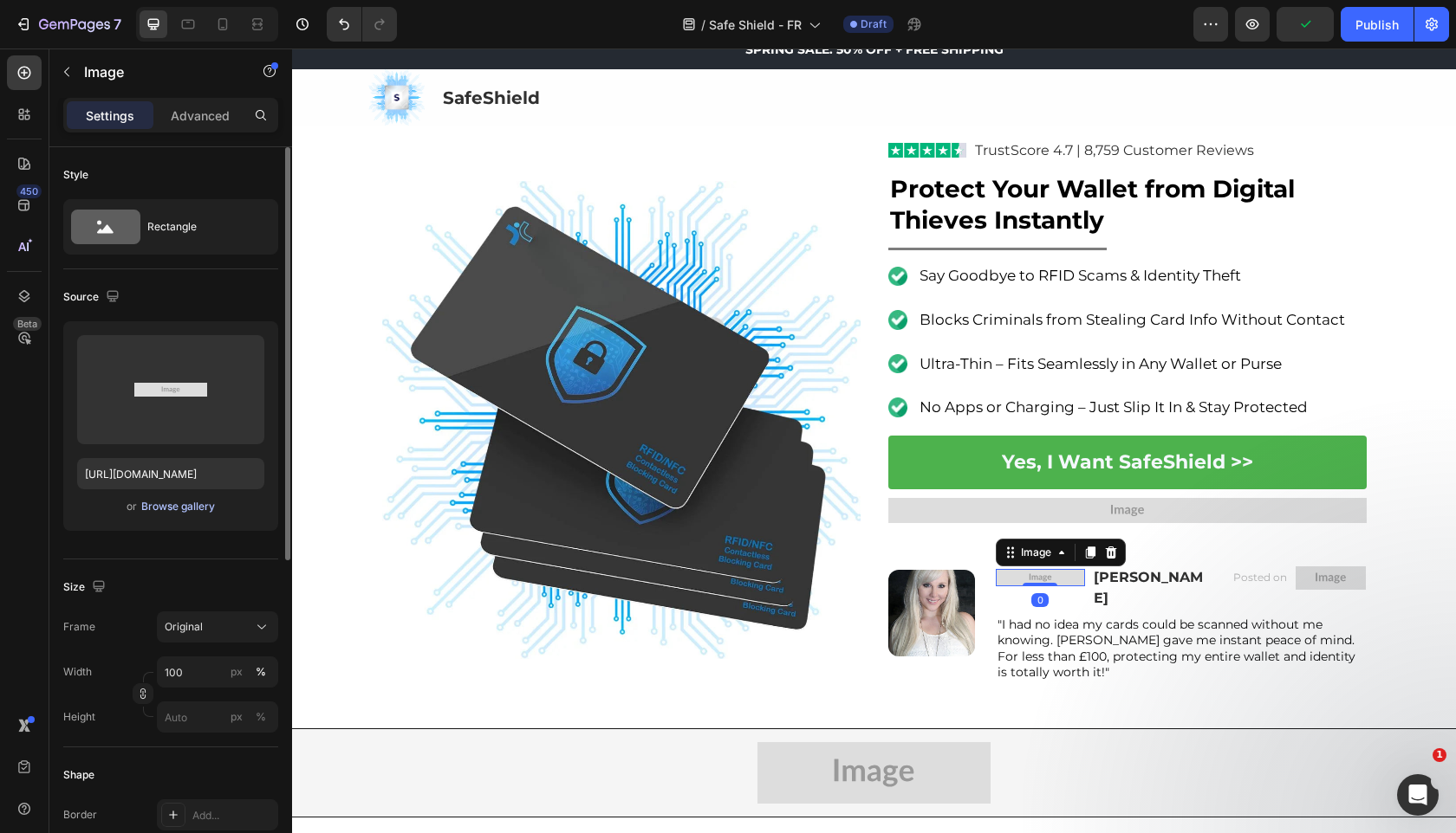
click at [169, 510] on div "Browse gallery" at bounding box center [178, 507] width 74 height 16
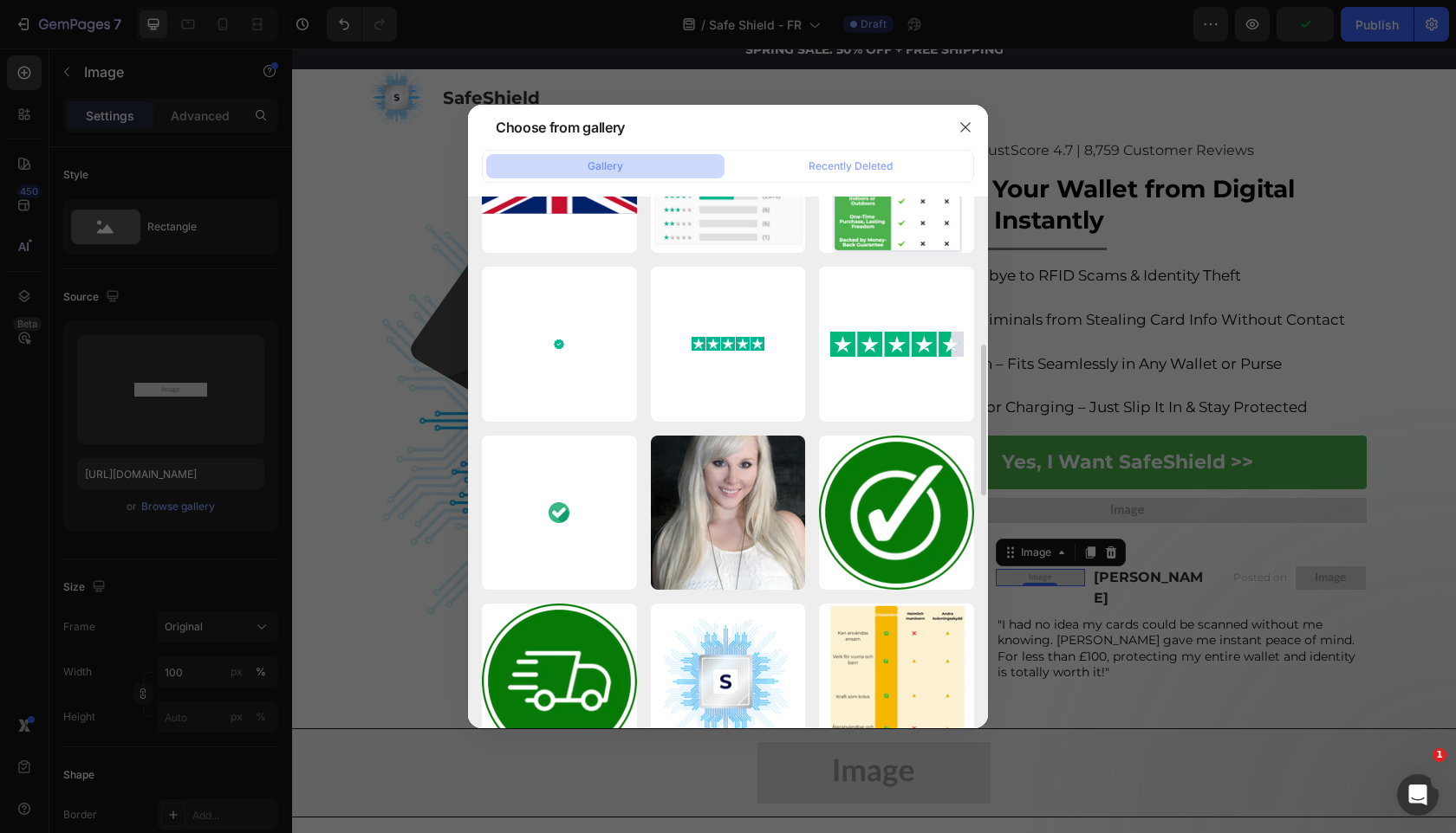
scroll to position [479, 0]
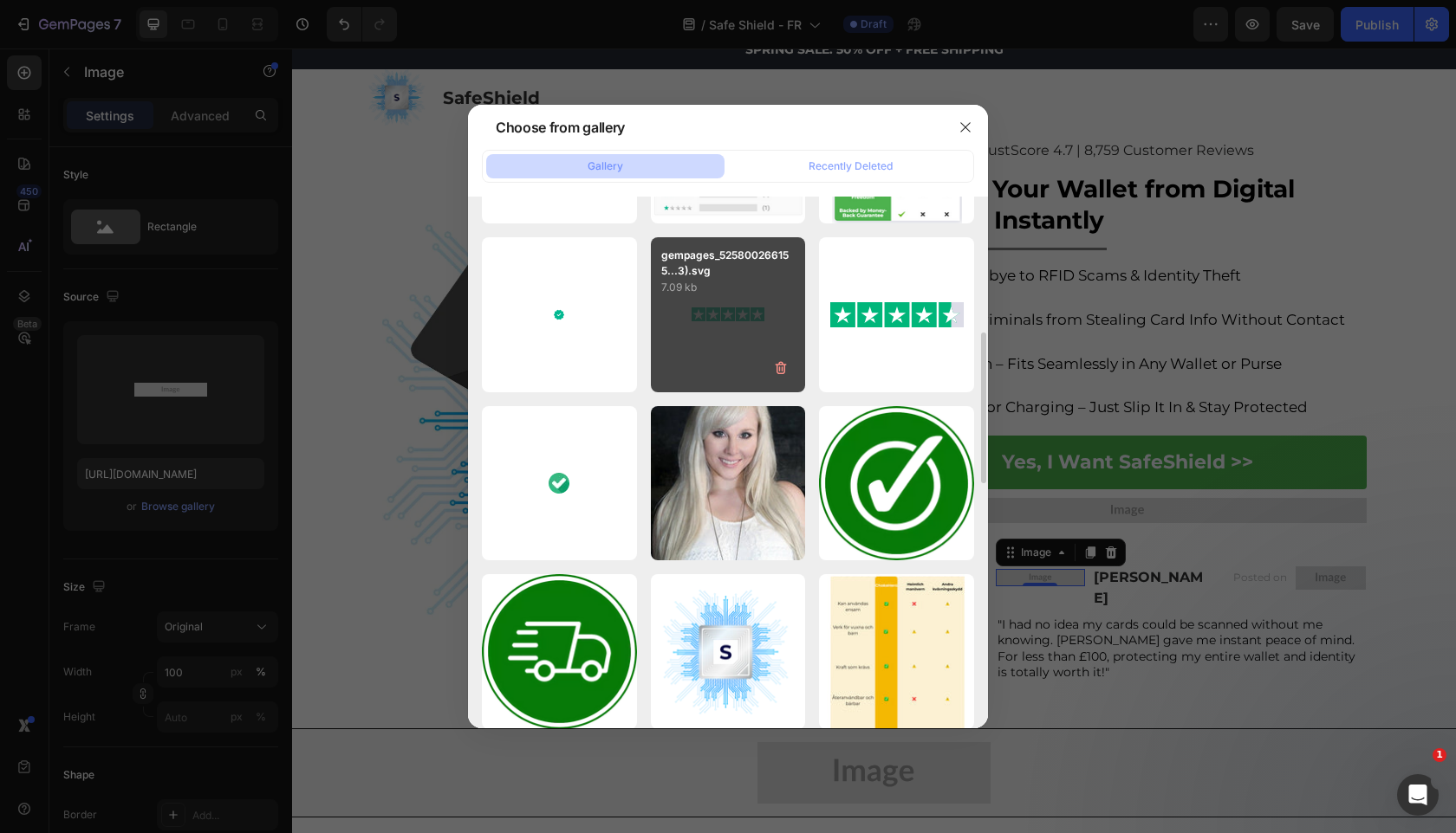
click at [718, 328] on div "gempages_525800266155...3).svg 7.09 kb" at bounding box center [728, 315] width 155 height 155
type input "https://cdn.shopify.com/s/files/1/0909/2261/5117/files/gempages_577322349100008…"
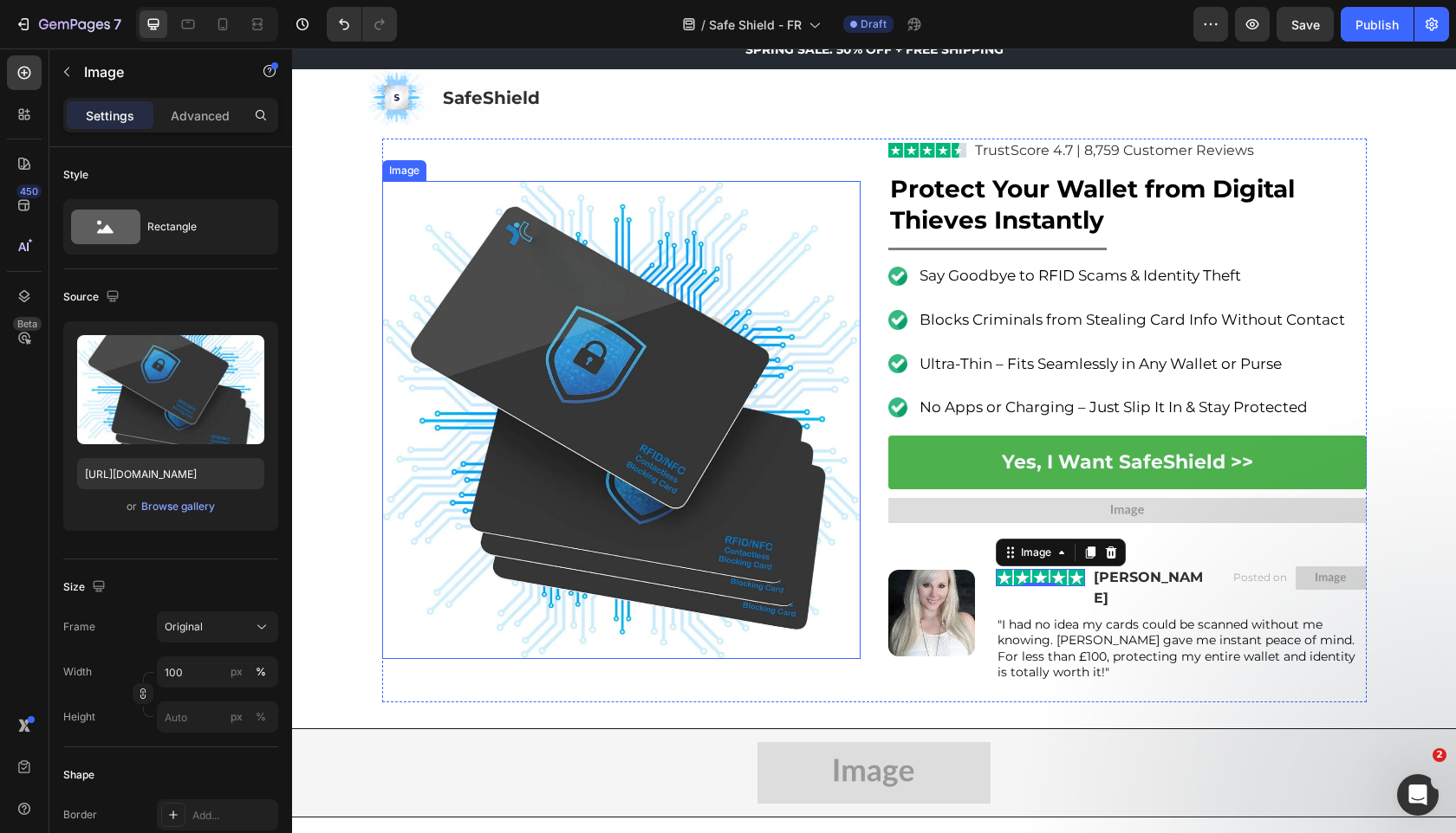
click at [526, 596] on img at bounding box center [621, 419] width 478 height 478
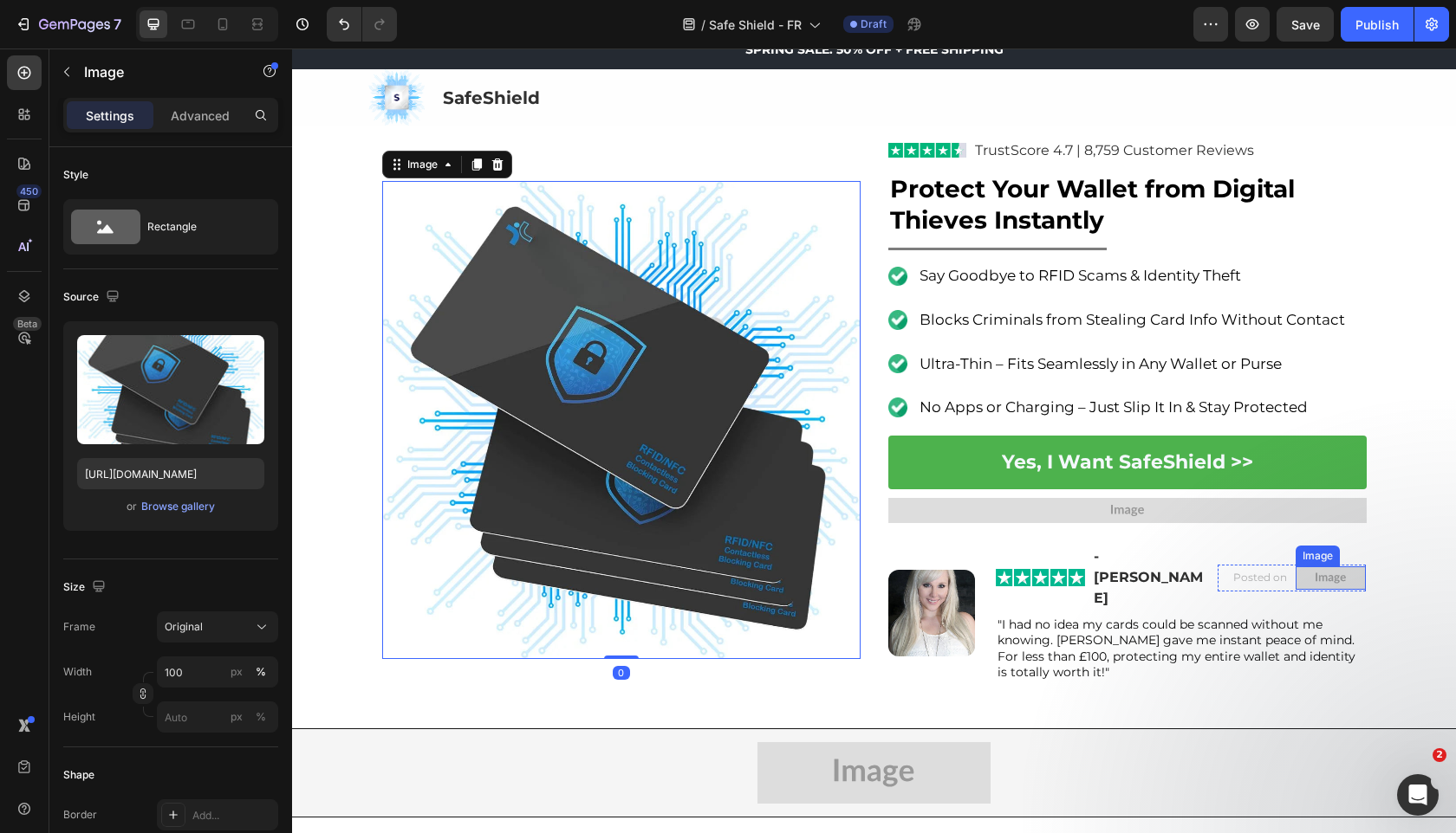
click at [1336, 567] on img at bounding box center [1331, 579] width 71 height 24
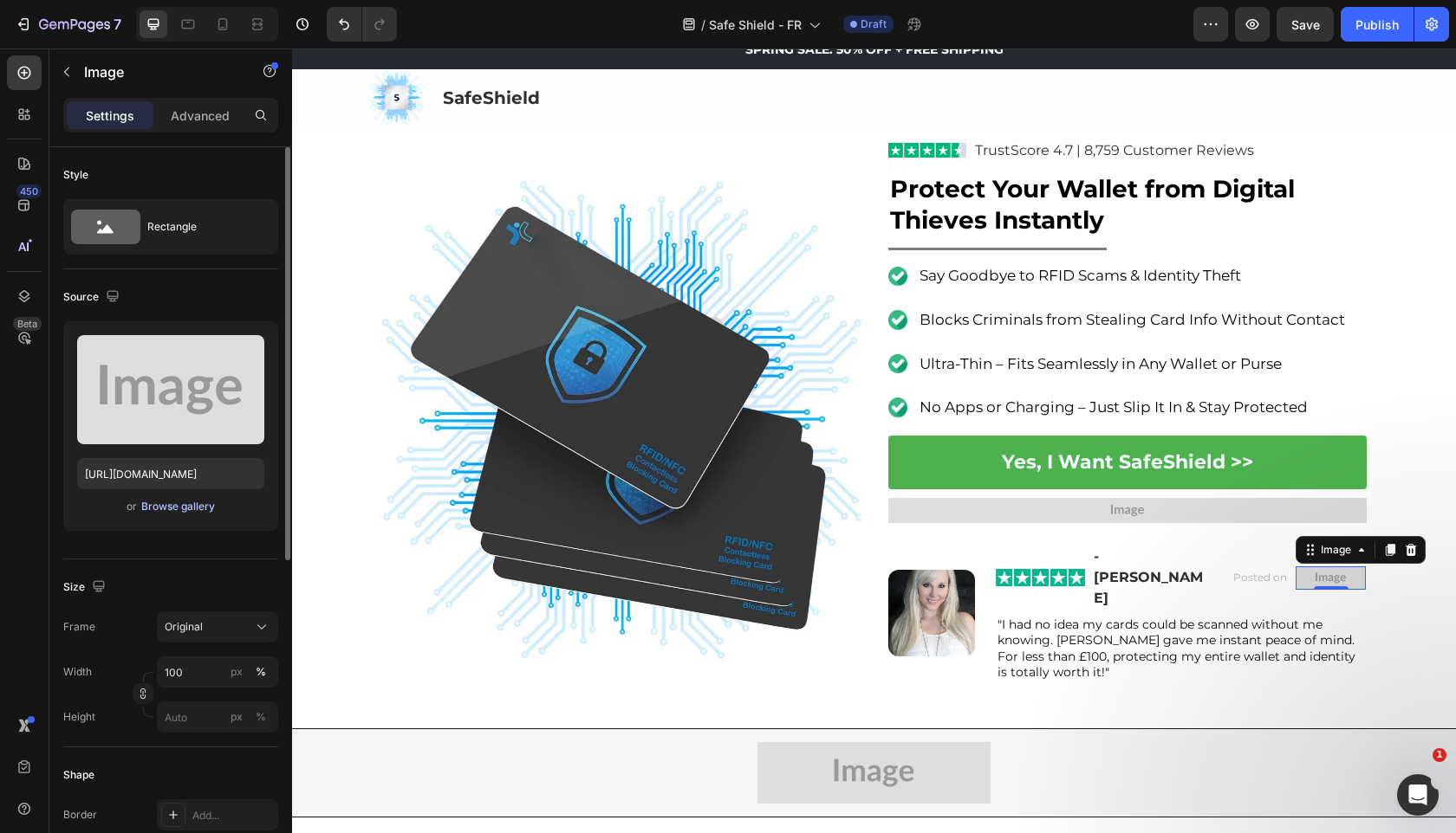
click at [199, 501] on div "Browse gallery" at bounding box center [178, 507] width 74 height 16
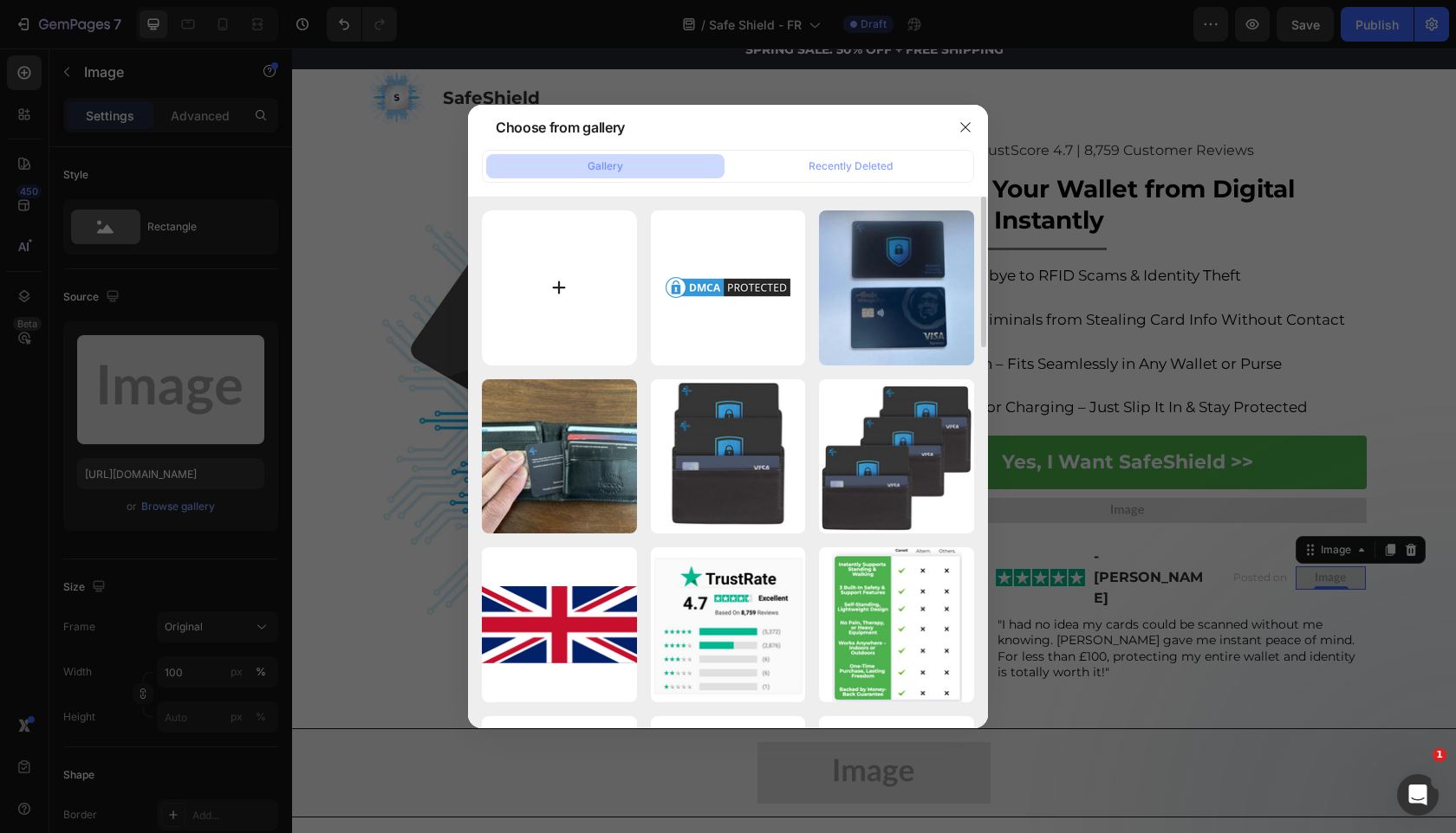
click at [540, 255] on input "file" at bounding box center [559, 288] width 155 height 155
type input "C:\fakepath\gempages_525800266155426871-51927f10-a25a-4adc-88de-95ebf48a97c6 (1…"
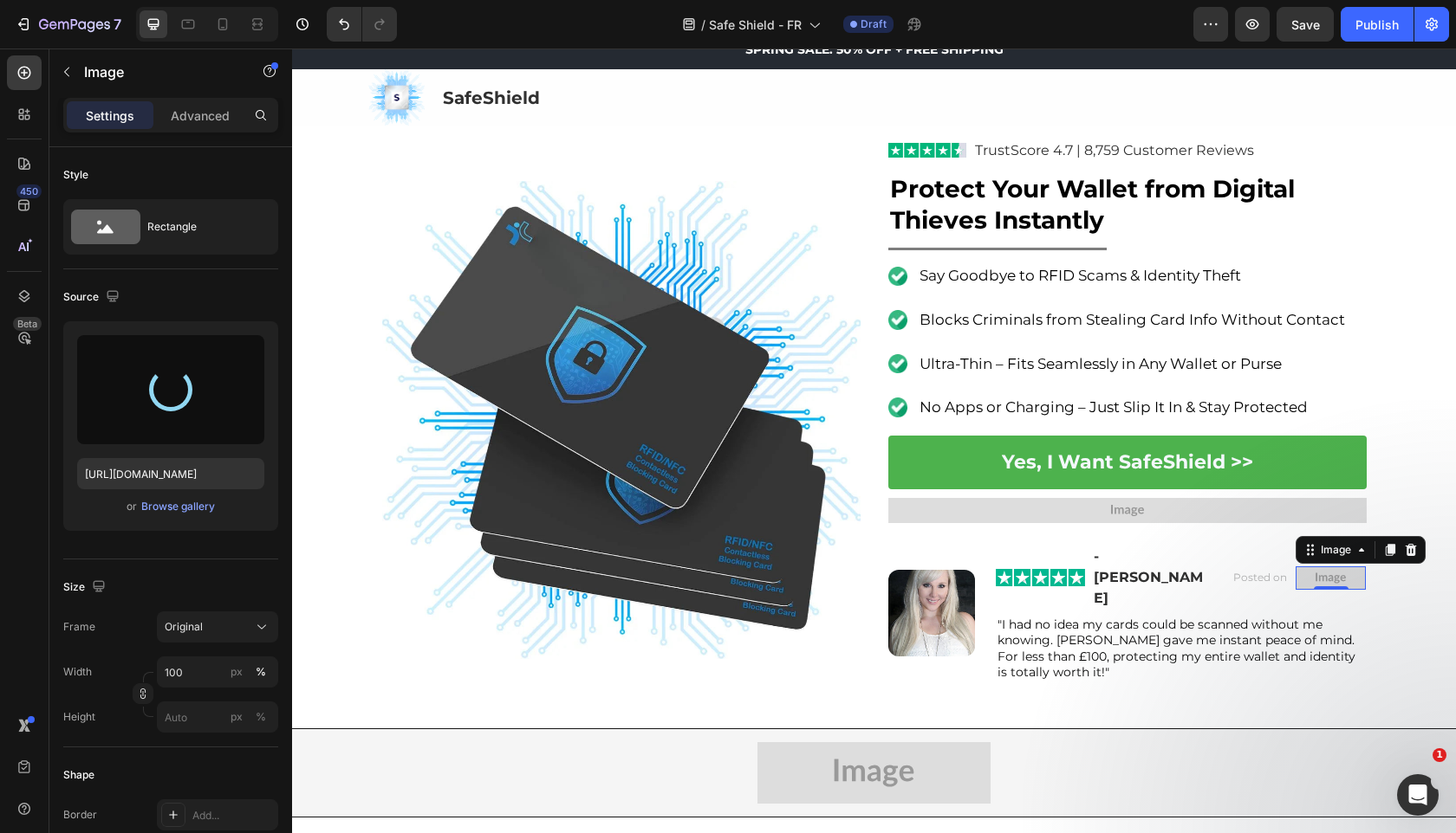
type input "https://cdn.shopify.com/s/files/1/0909/2261/5117/files/gempages_577322349100008…"
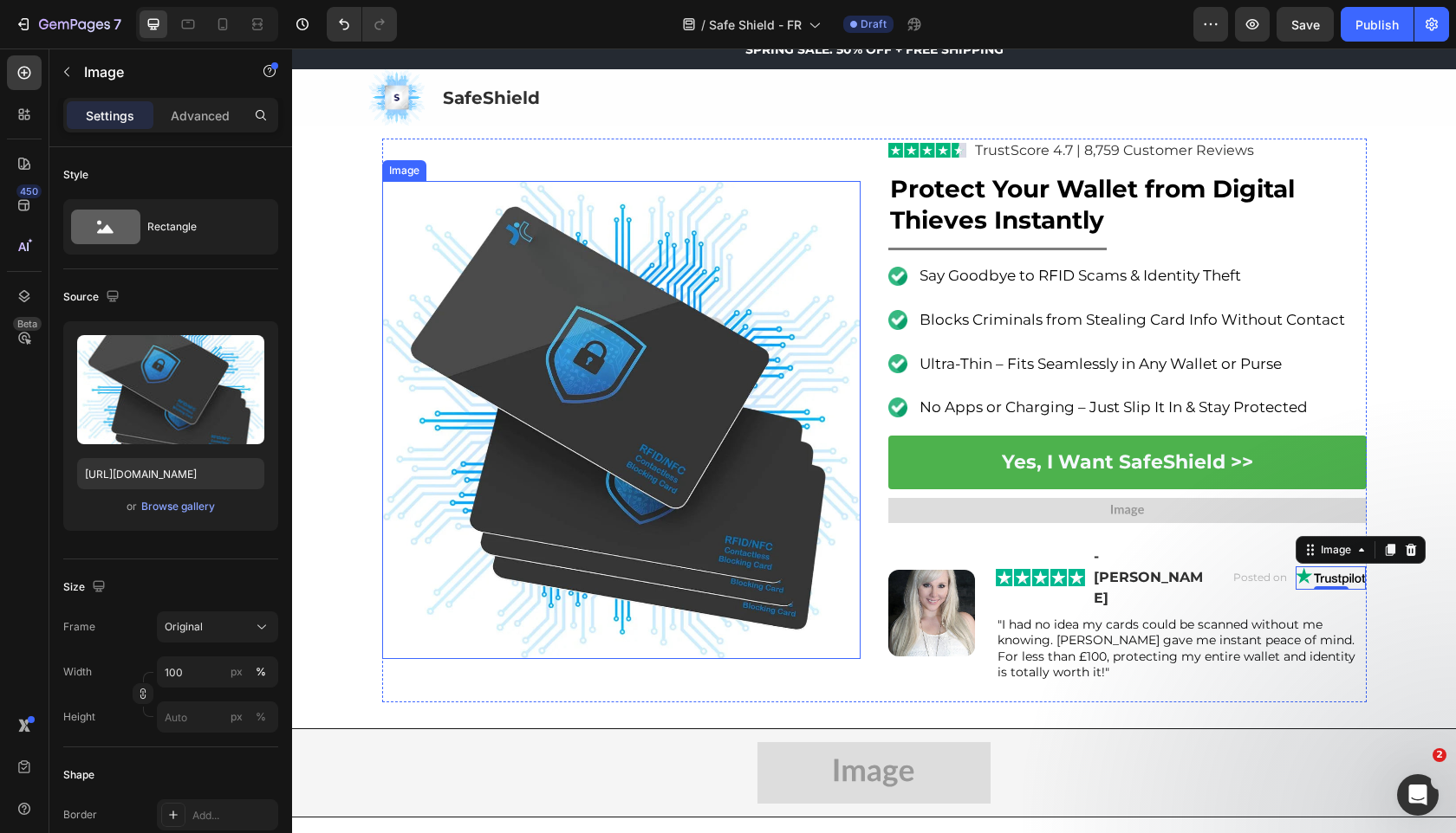
click at [710, 343] on img at bounding box center [621, 419] width 478 height 478
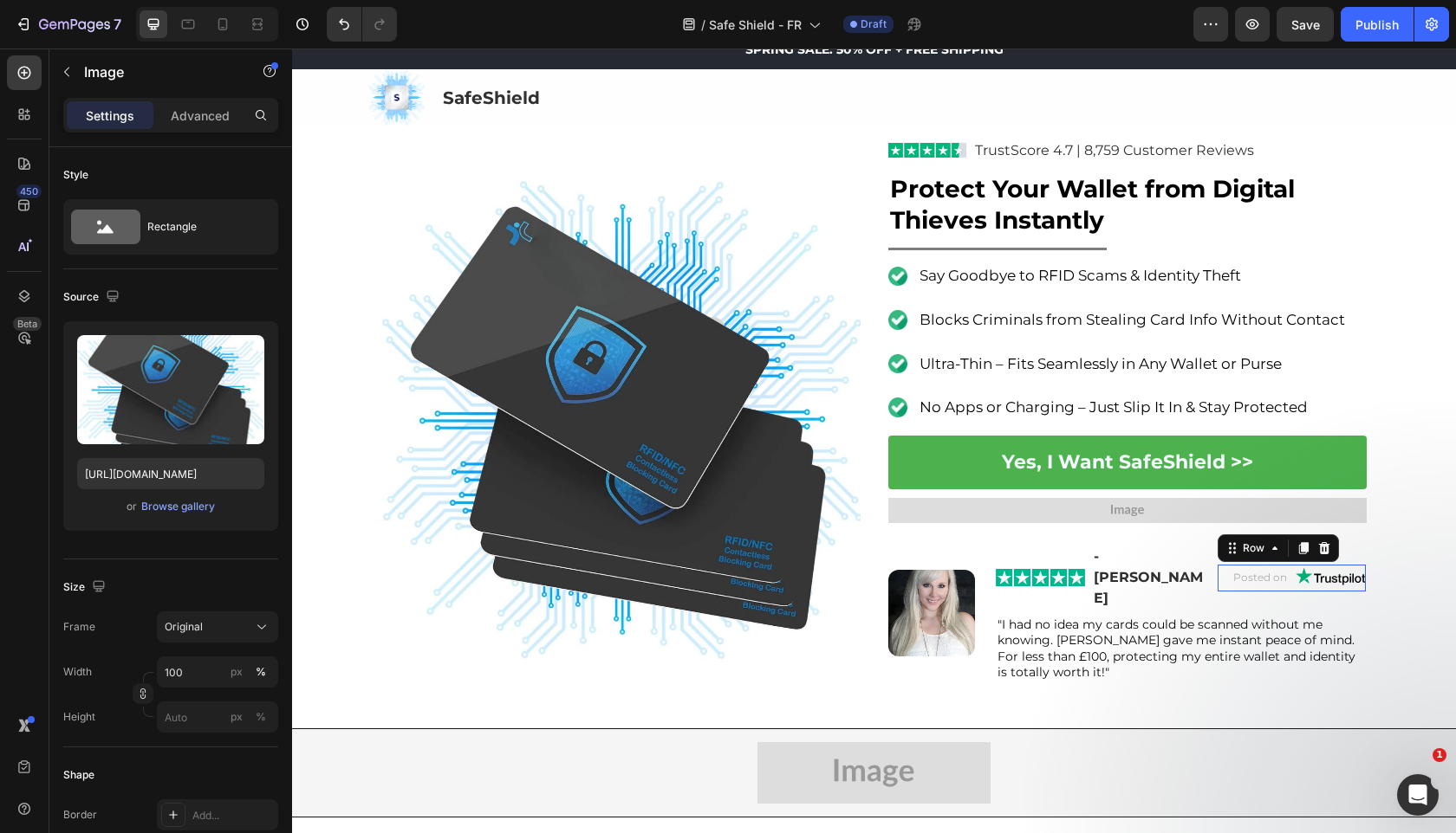
click at [1292, 565] on div "Posted on Text Block Image Row 0" at bounding box center [1292, 578] width 149 height 27
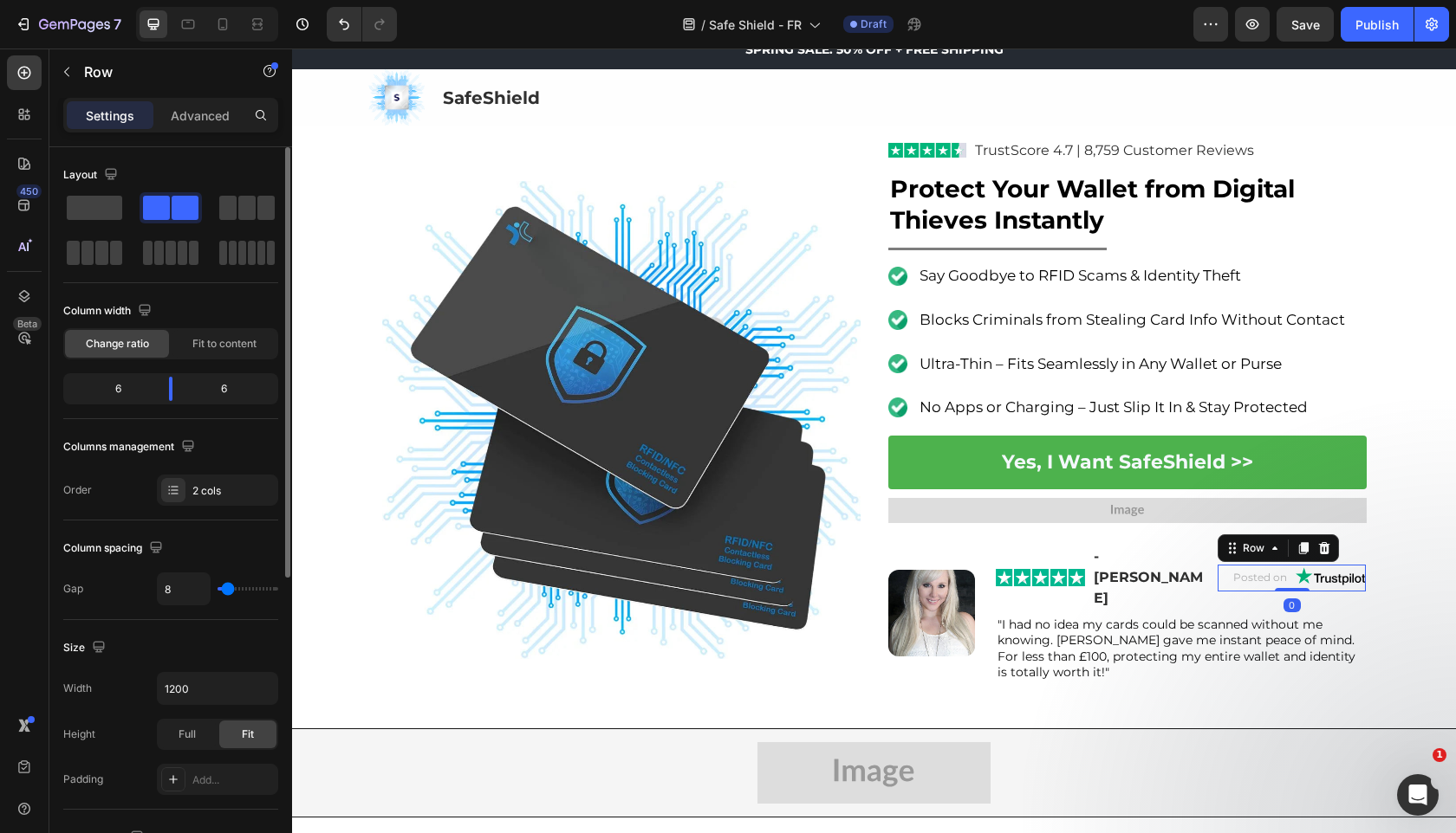
type input "2"
type input "0"
drag, startPoint x: 228, startPoint y: 594, endPoint x: 183, endPoint y: 594, distance: 45.0
type input "0"
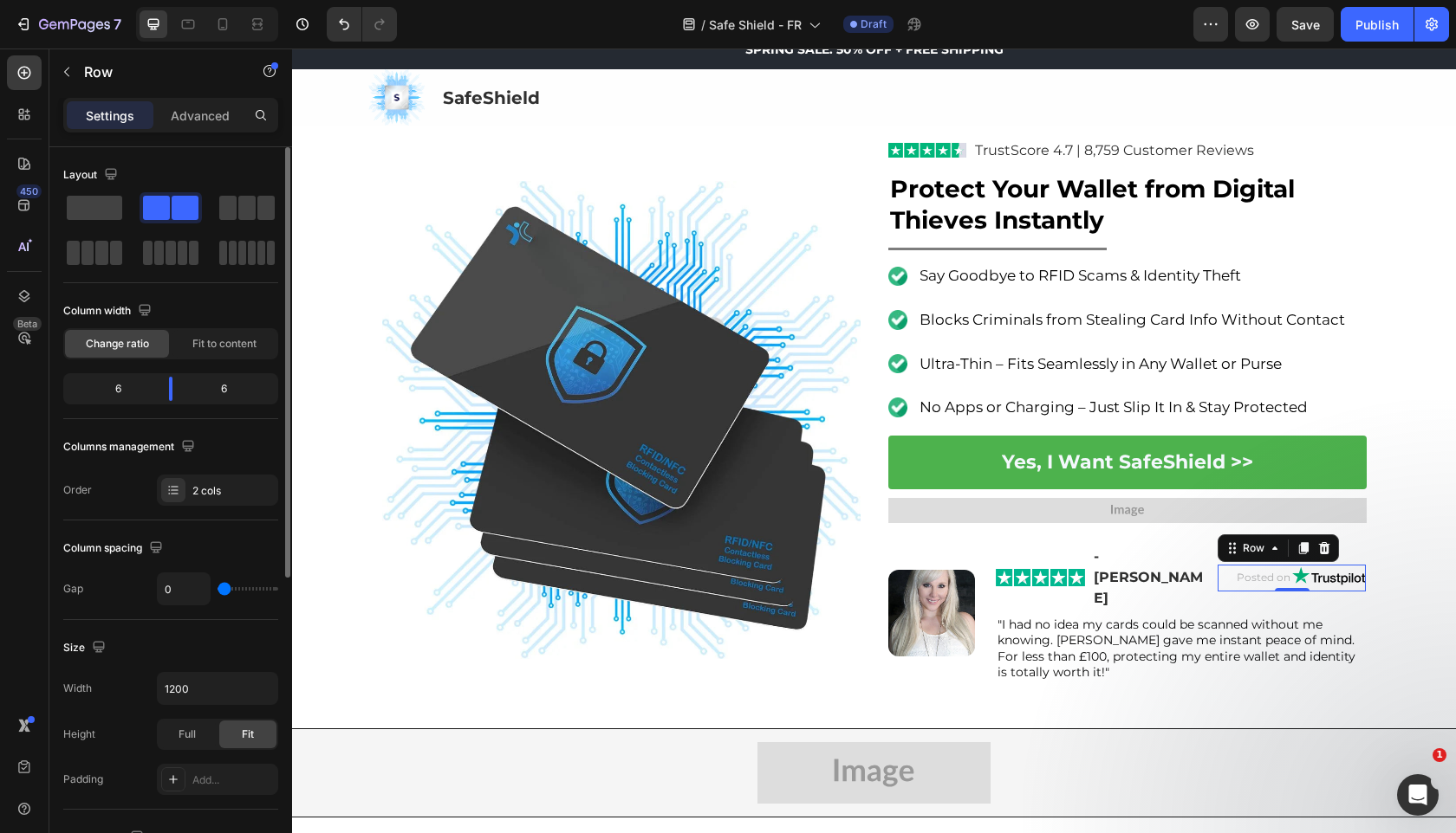
click at [218, 590] on input "range" at bounding box center [248, 588] width 61 height 3
click at [169, 585] on input "0" at bounding box center [184, 588] width 52 height 31
type input "8"
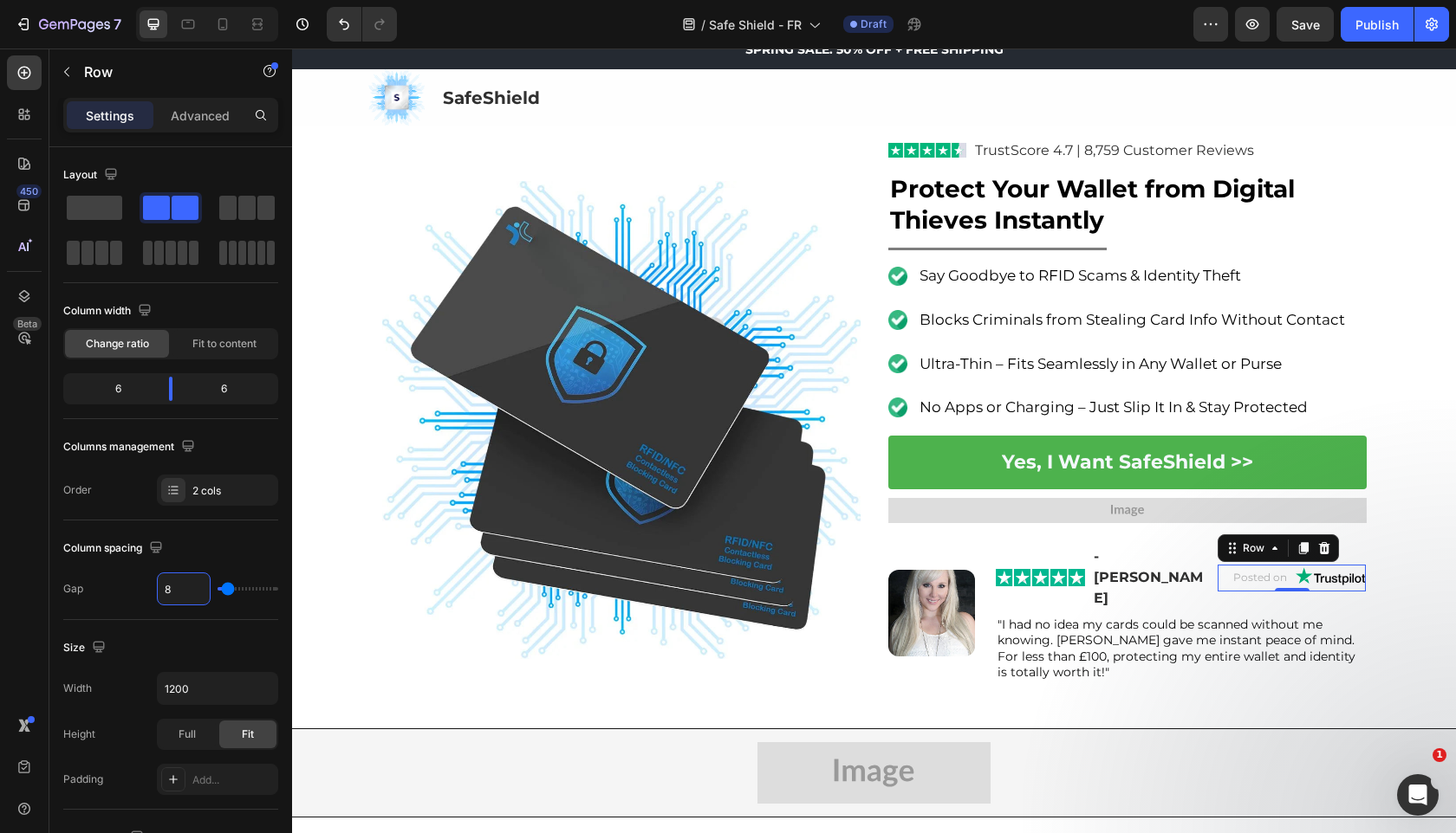
click at [554, 601] on img at bounding box center [621, 419] width 478 height 478
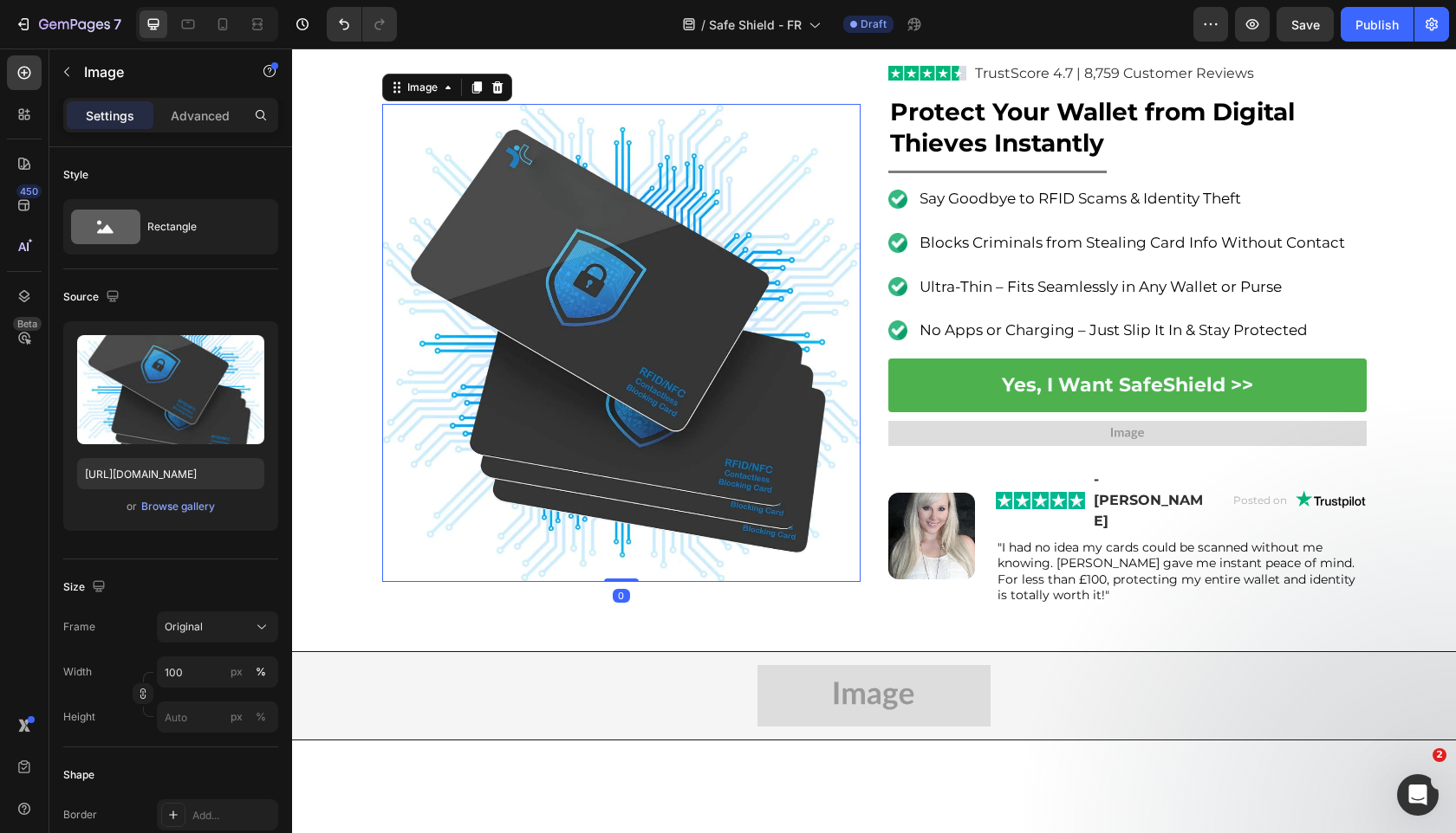
scroll to position [168, 0]
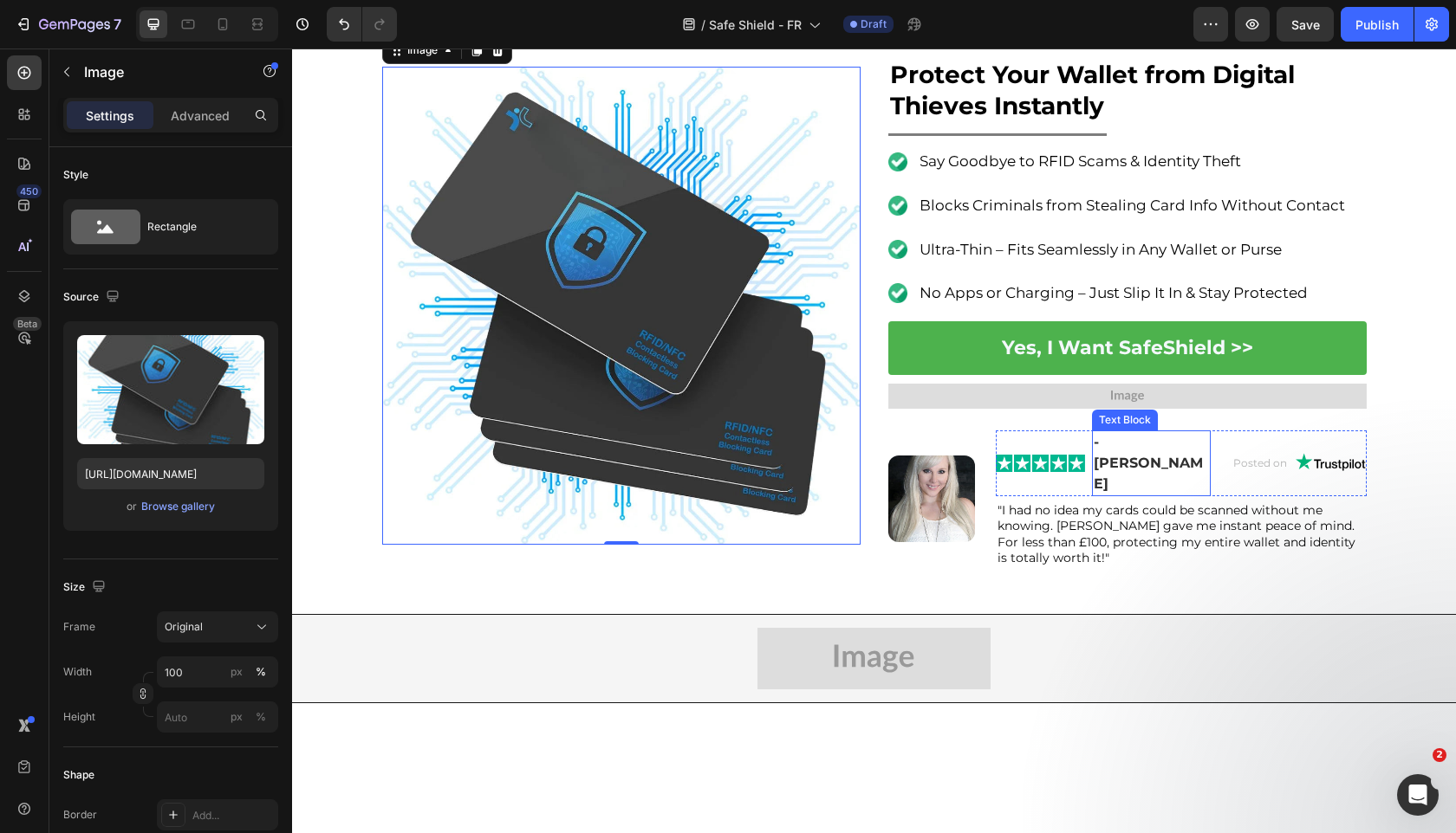
click at [1134, 439] on strong "- [PERSON_NAME]" at bounding box center [1149, 463] width 109 height 58
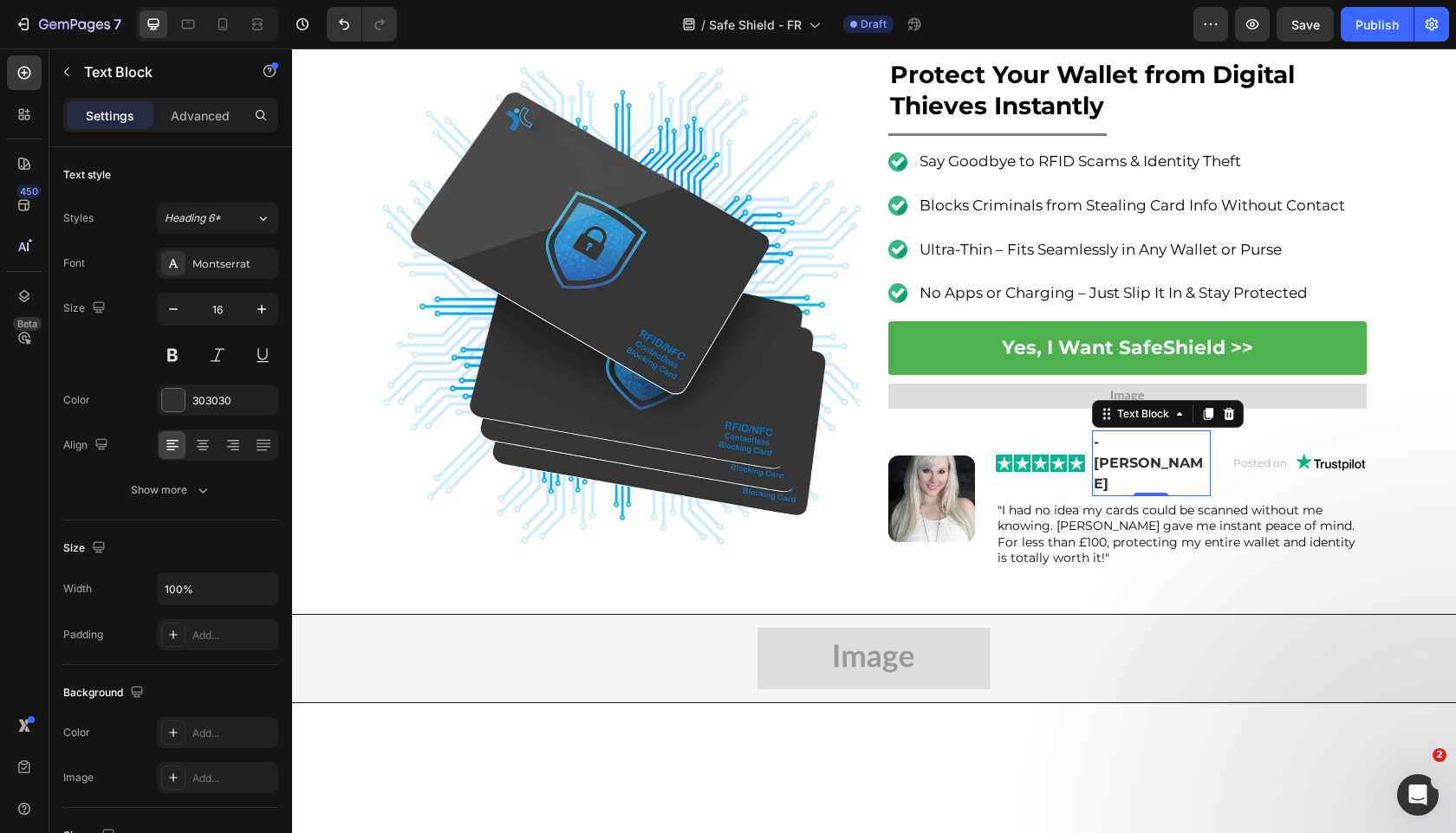
click at [1134, 439] on strong "- [PERSON_NAME]" at bounding box center [1149, 463] width 109 height 58
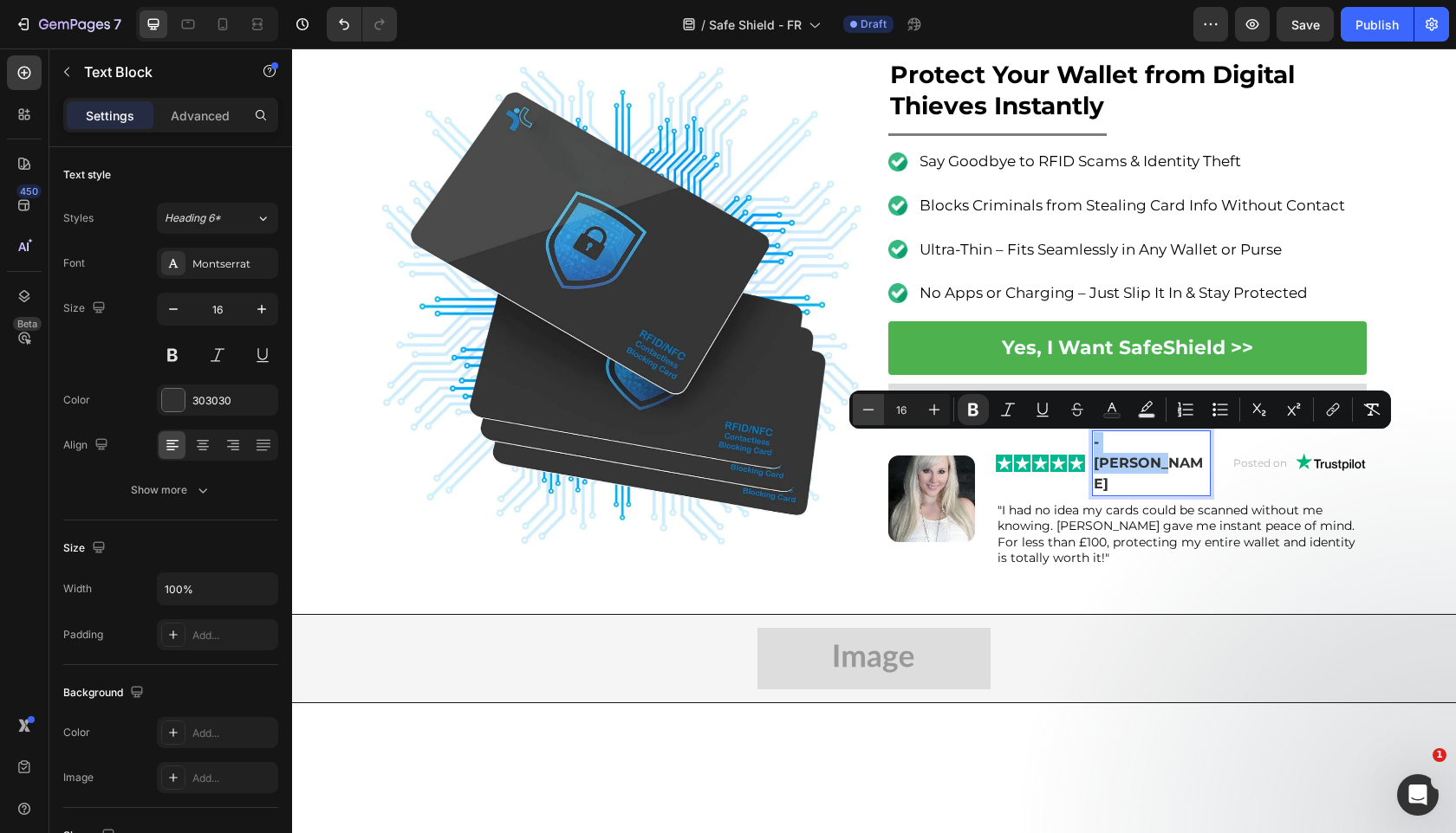
click at [855, 414] on button "Minus" at bounding box center [867, 409] width 31 height 31
type input "14"
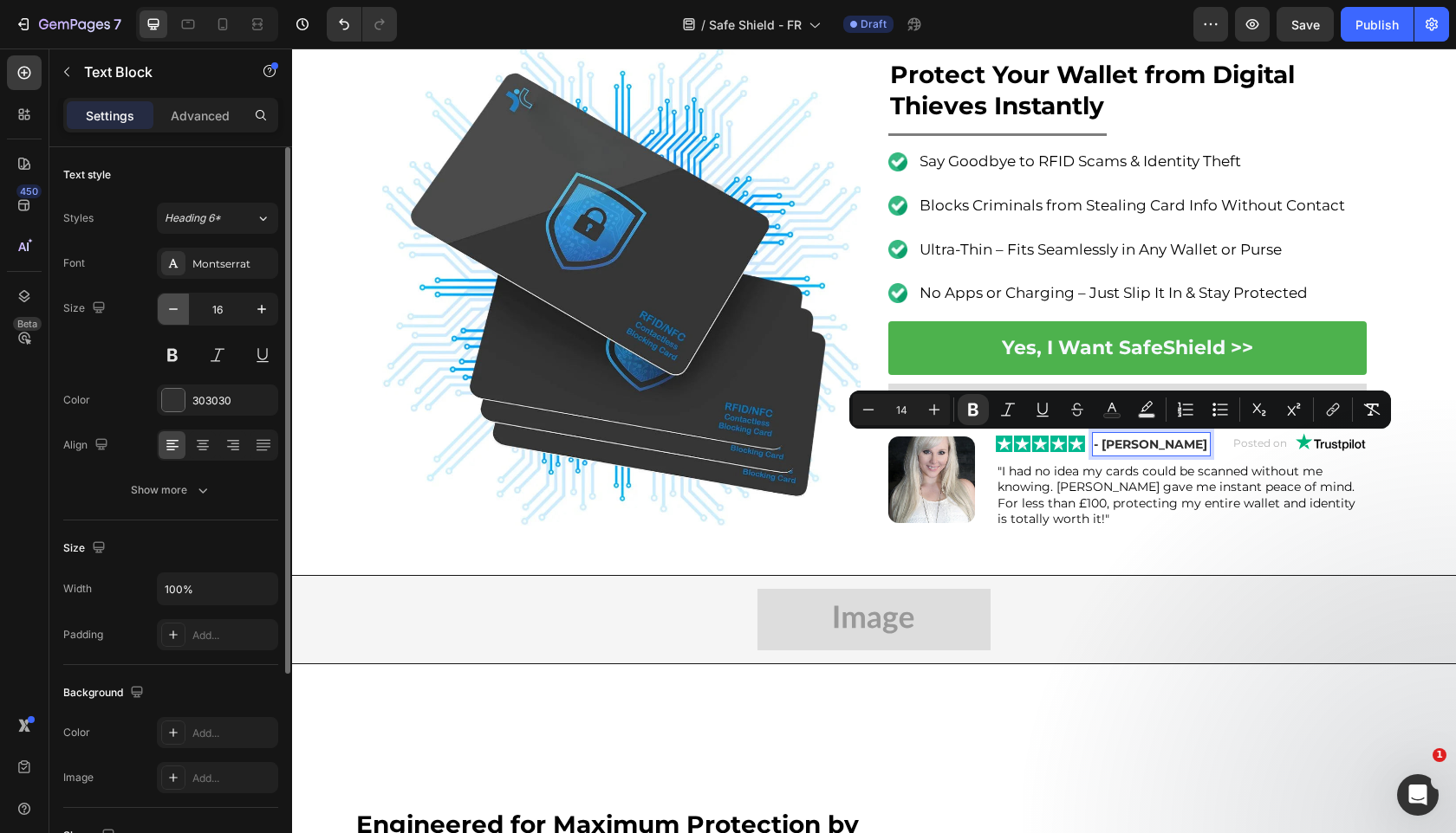
click at [172, 309] on icon "button" at bounding box center [173, 309] width 9 height 2
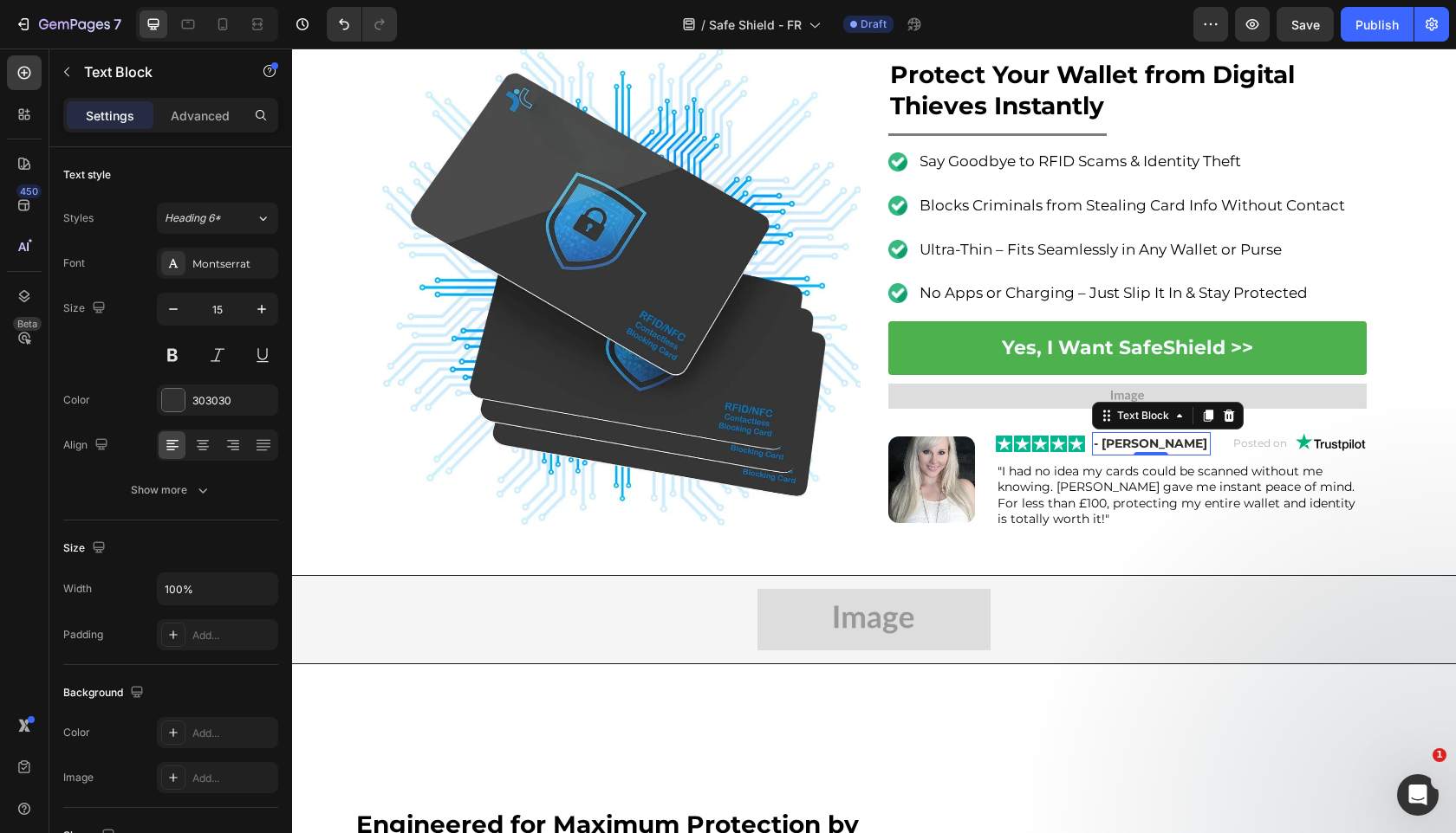
type input "14"
click at [365, 584] on div "Image Section 6" at bounding box center [874, 620] width 1164 height 89
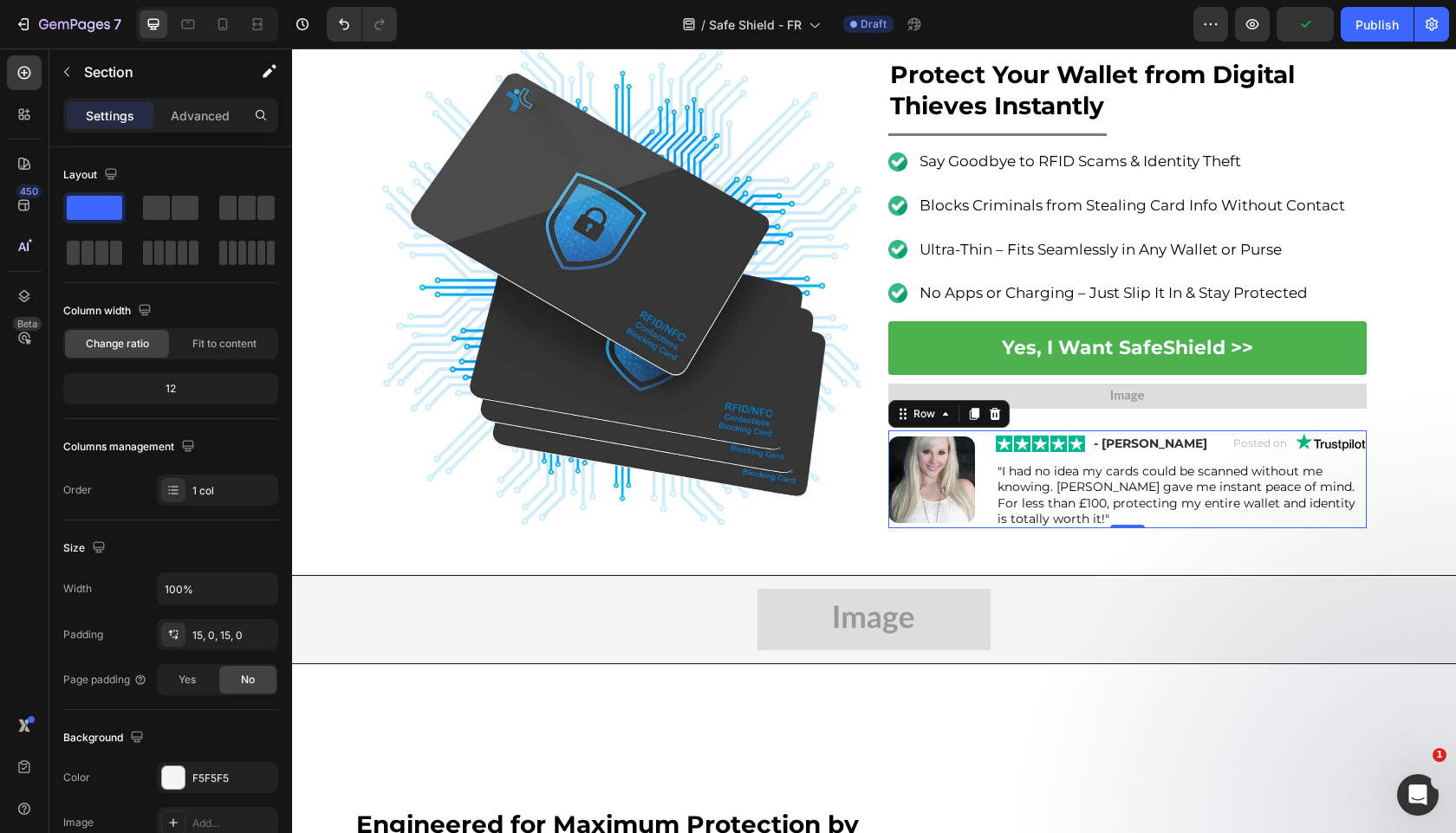
click at [993, 482] on div "Image Image - Lilly S. Text Block Posted on Text Block Image Row Row "I had no …" at bounding box center [1127, 479] width 478 height 97
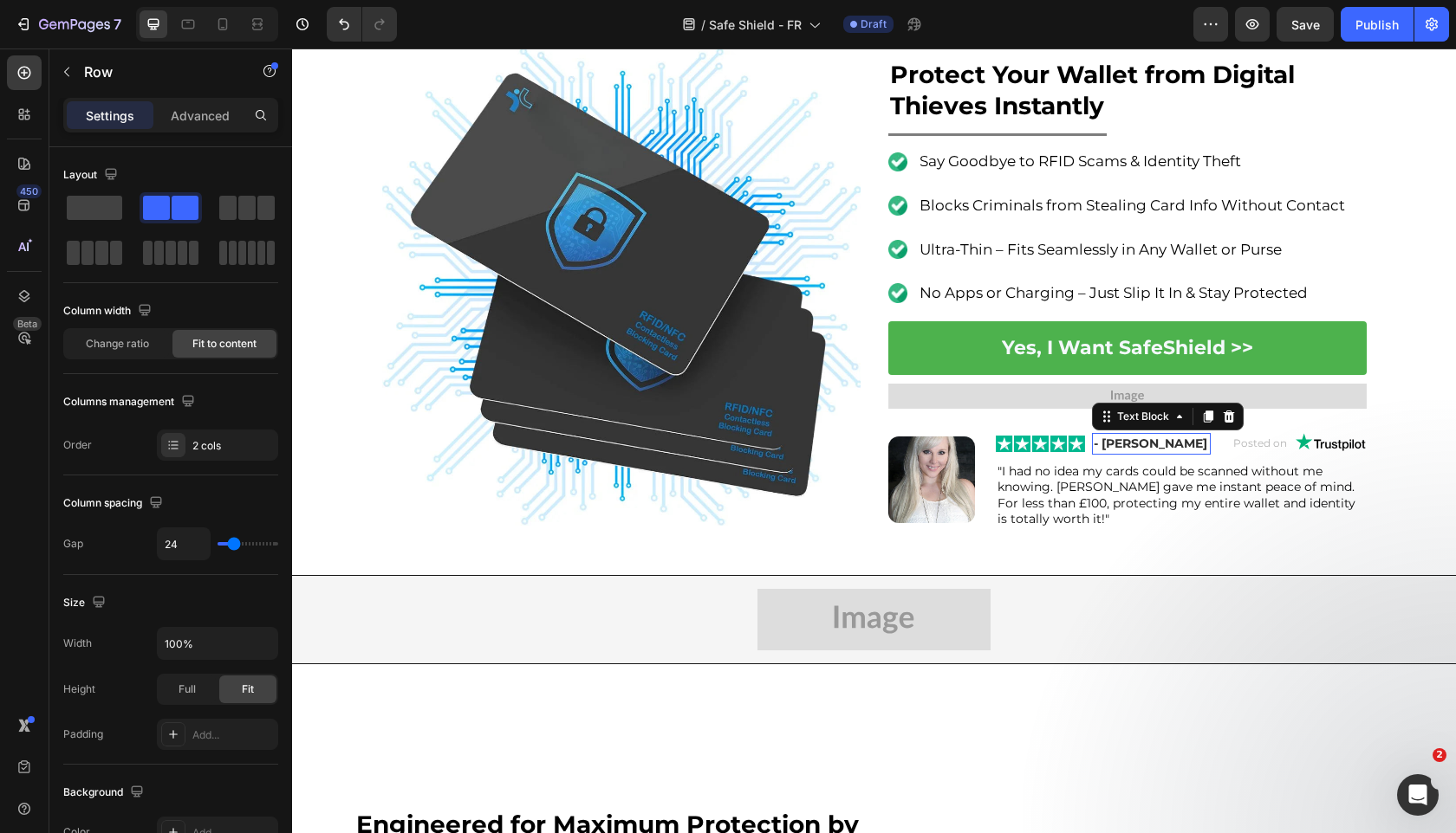
click at [1208, 454] on div "- [PERSON_NAME]" at bounding box center [1151, 444] width 118 height 22
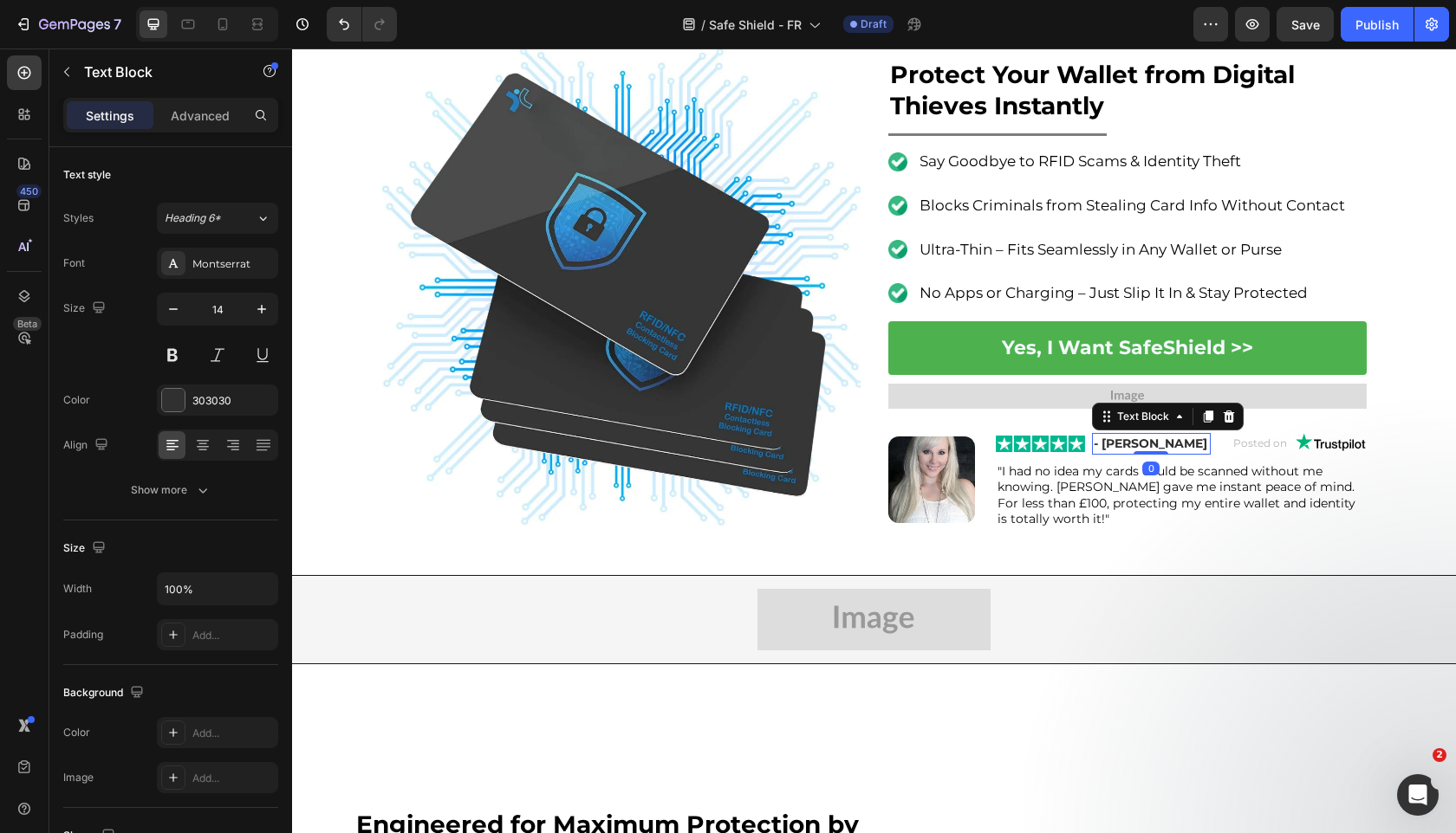
click at [1213, 457] on div "Image - Lilly S. Text Block 0 Posted on Text Block Image Row Row" at bounding box center [1181, 443] width 371 height 27
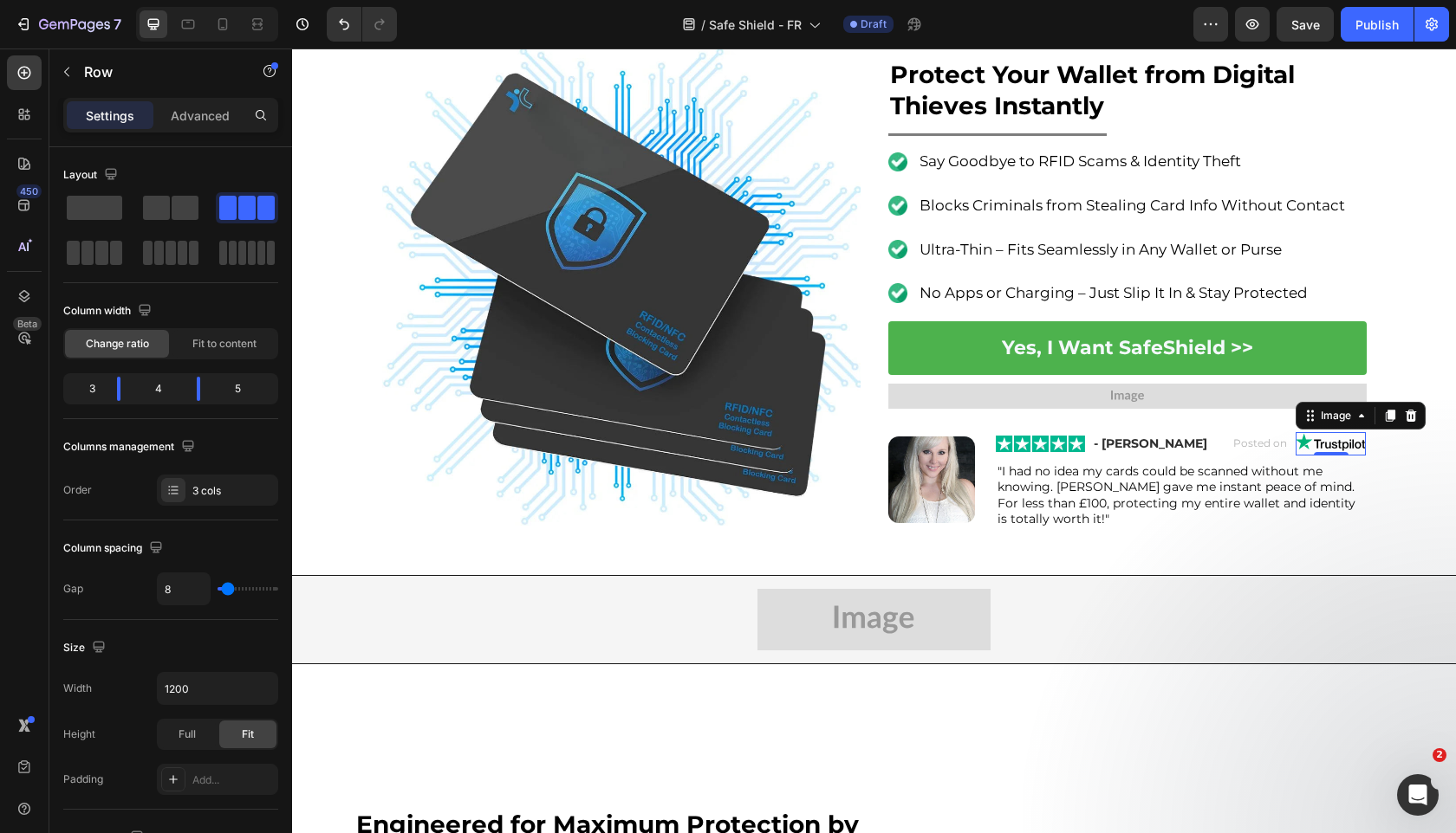
click at [1302, 447] on img at bounding box center [1331, 444] width 71 height 24
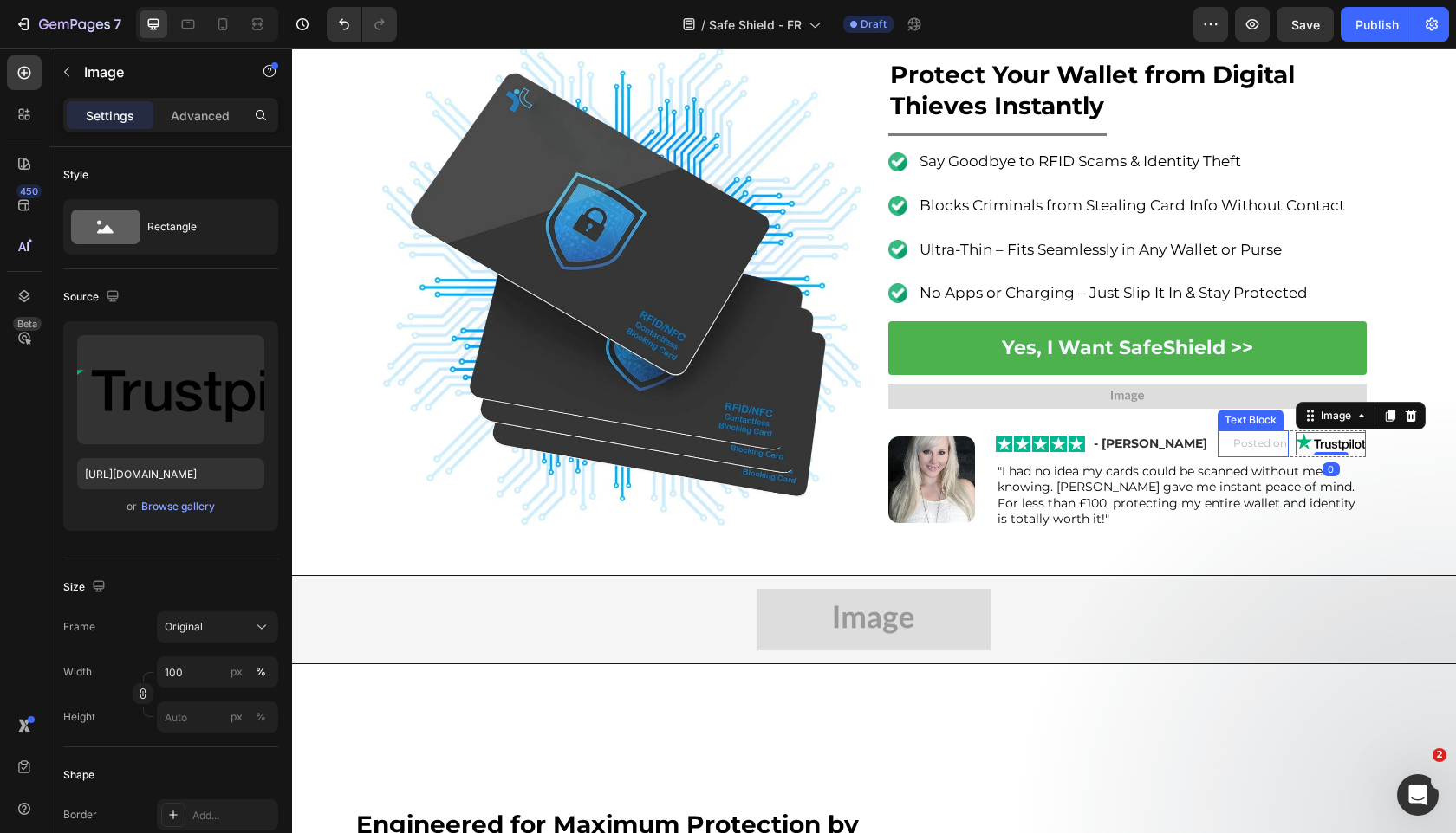
click at [1287, 446] on div "Posted on" at bounding box center [1252, 443] width 71 height 27
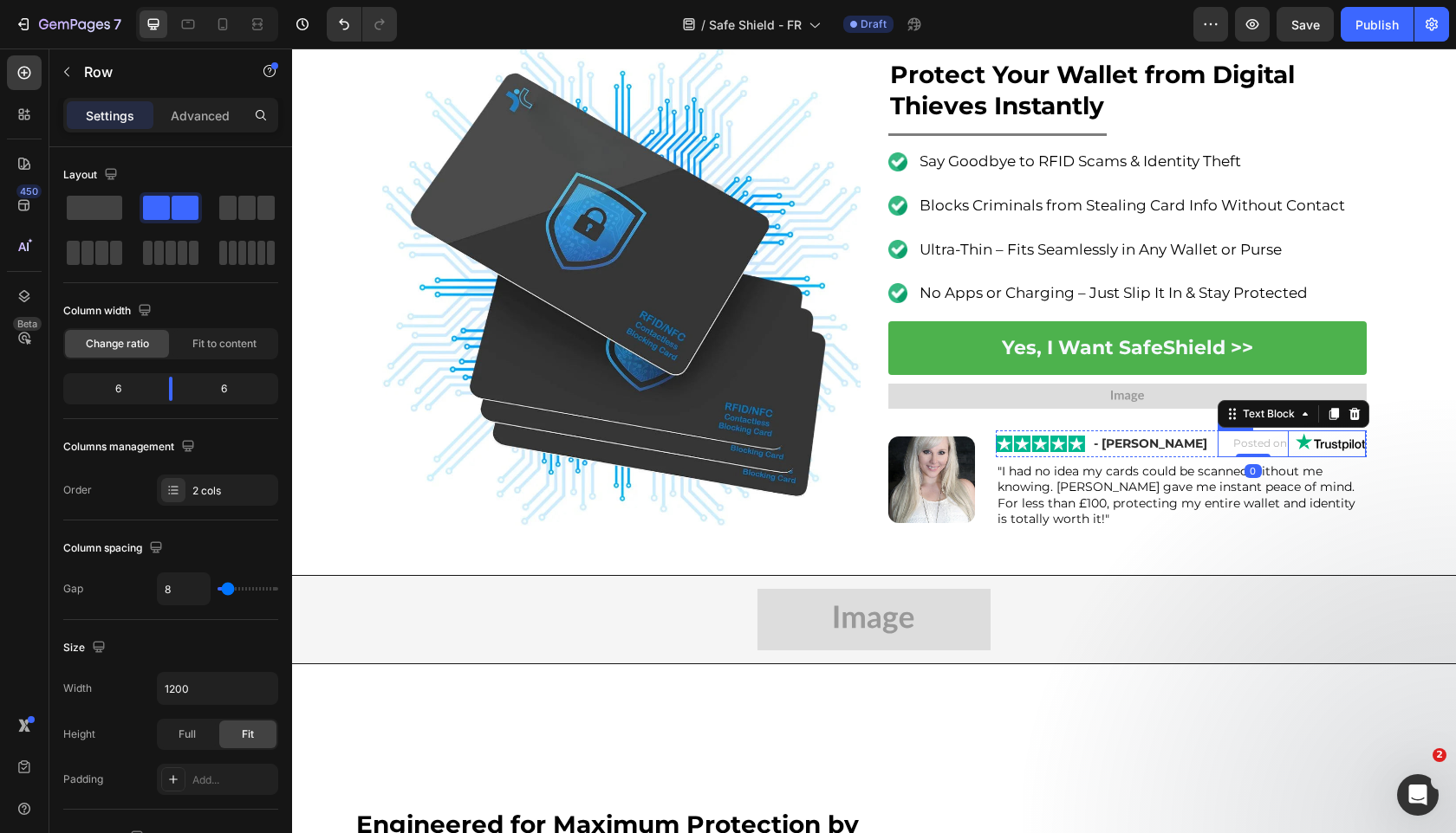
click at [1294, 447] on div "Posted on Text Block 0 Image Row" at bounding box center [1292, 443] width 149 height 27
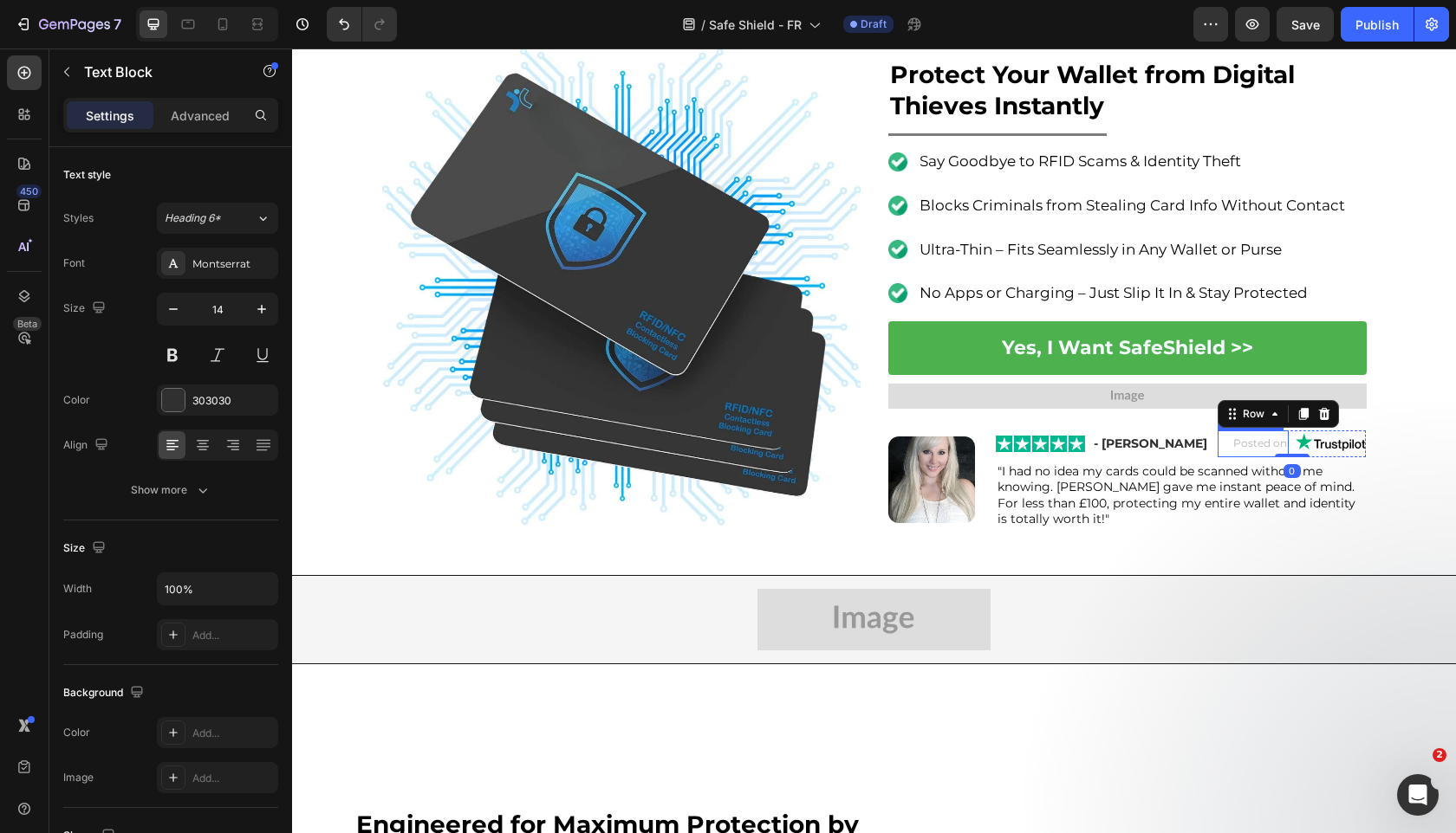
click at [1206, 447] on p "- [PERSON_NAME]" at bounding box center [1152, 443] width 115 height 18
click at [1211, 449] on div "Image - Lilly S. Text Block 0 Posted on Text Block Image Row Row" at bounding box center [1181, 443] width 371 height 27
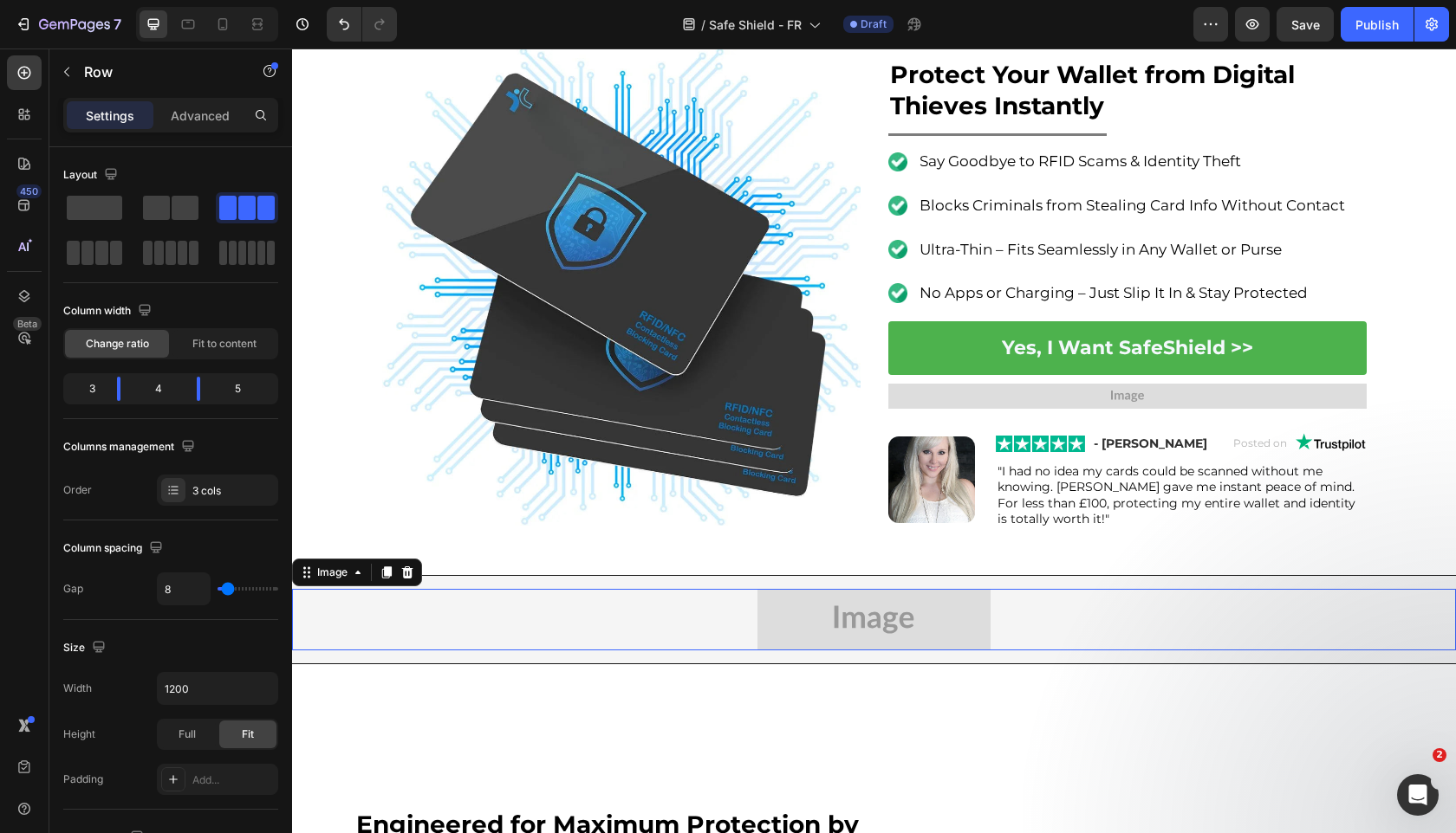
click at [771, 634] on img at bounding box center [874, 619] width 233 height 62
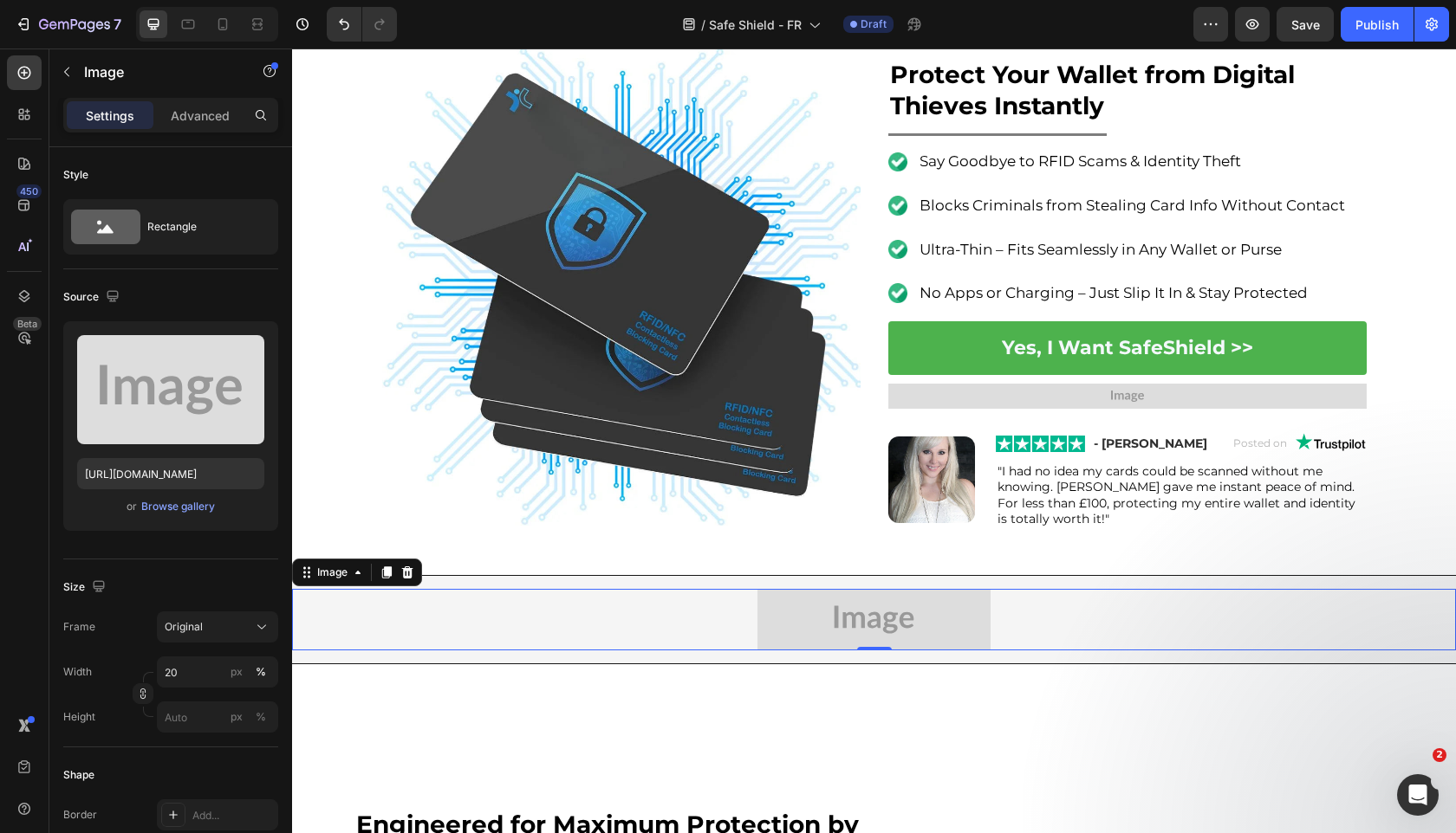
click at [760, 626] on img at bounding box center [874, 619] width 233 height 62
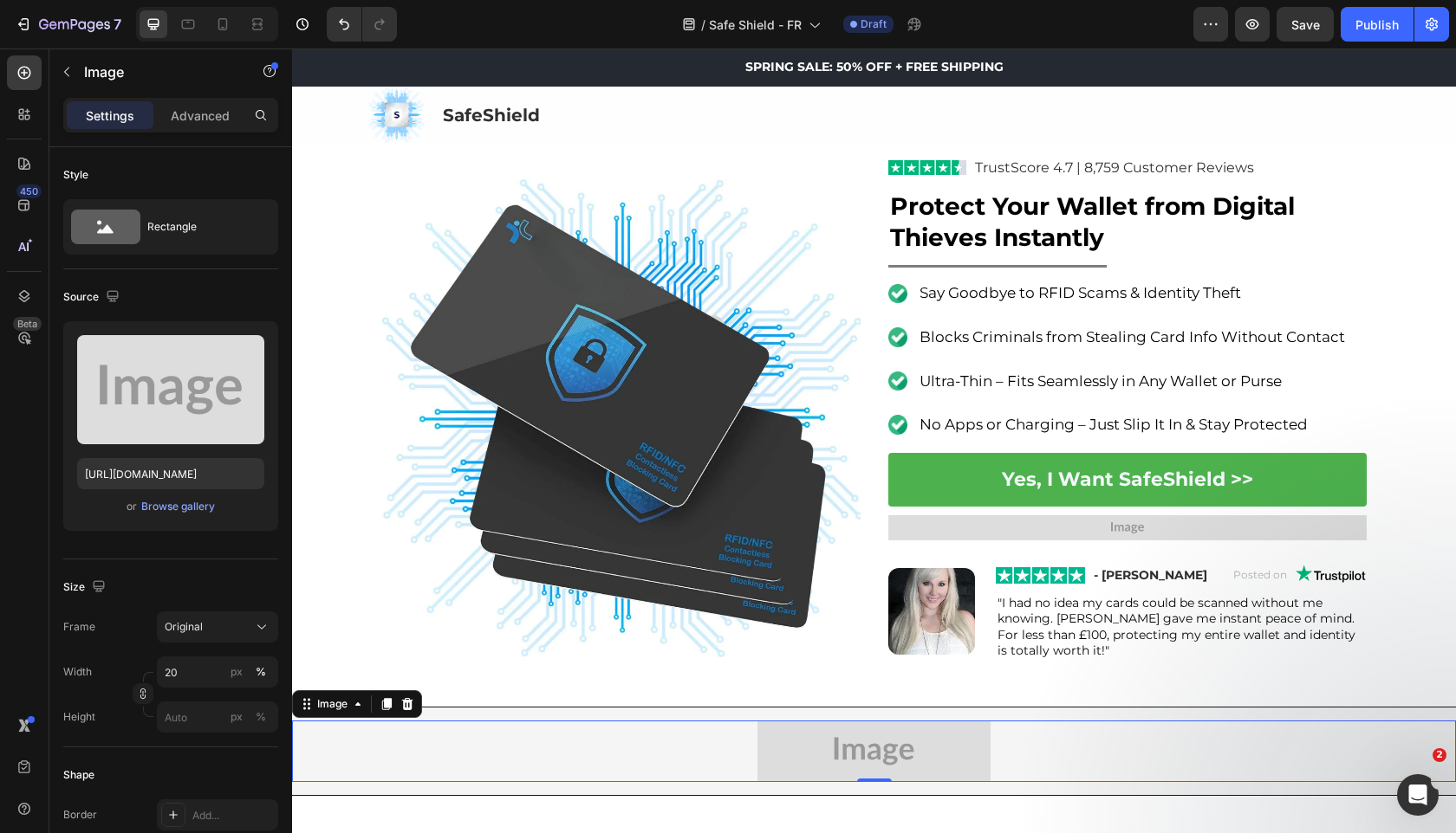
scroll to position [30, 0]
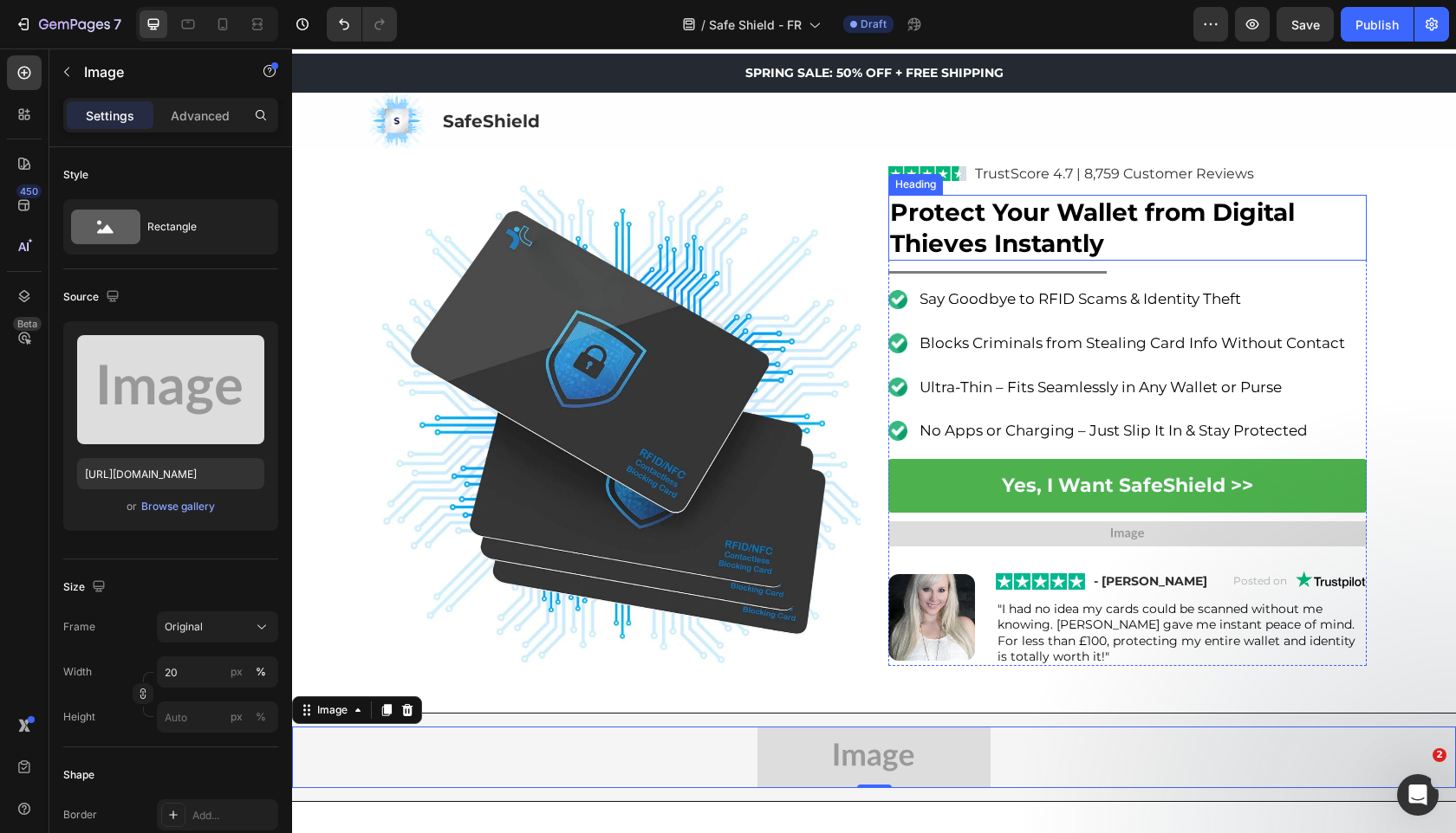
click at [1074, 226] on strong "Protect Your Wallet from Digital Thieves Instantly" at bounding box center [1092, 228] width 405 height 61
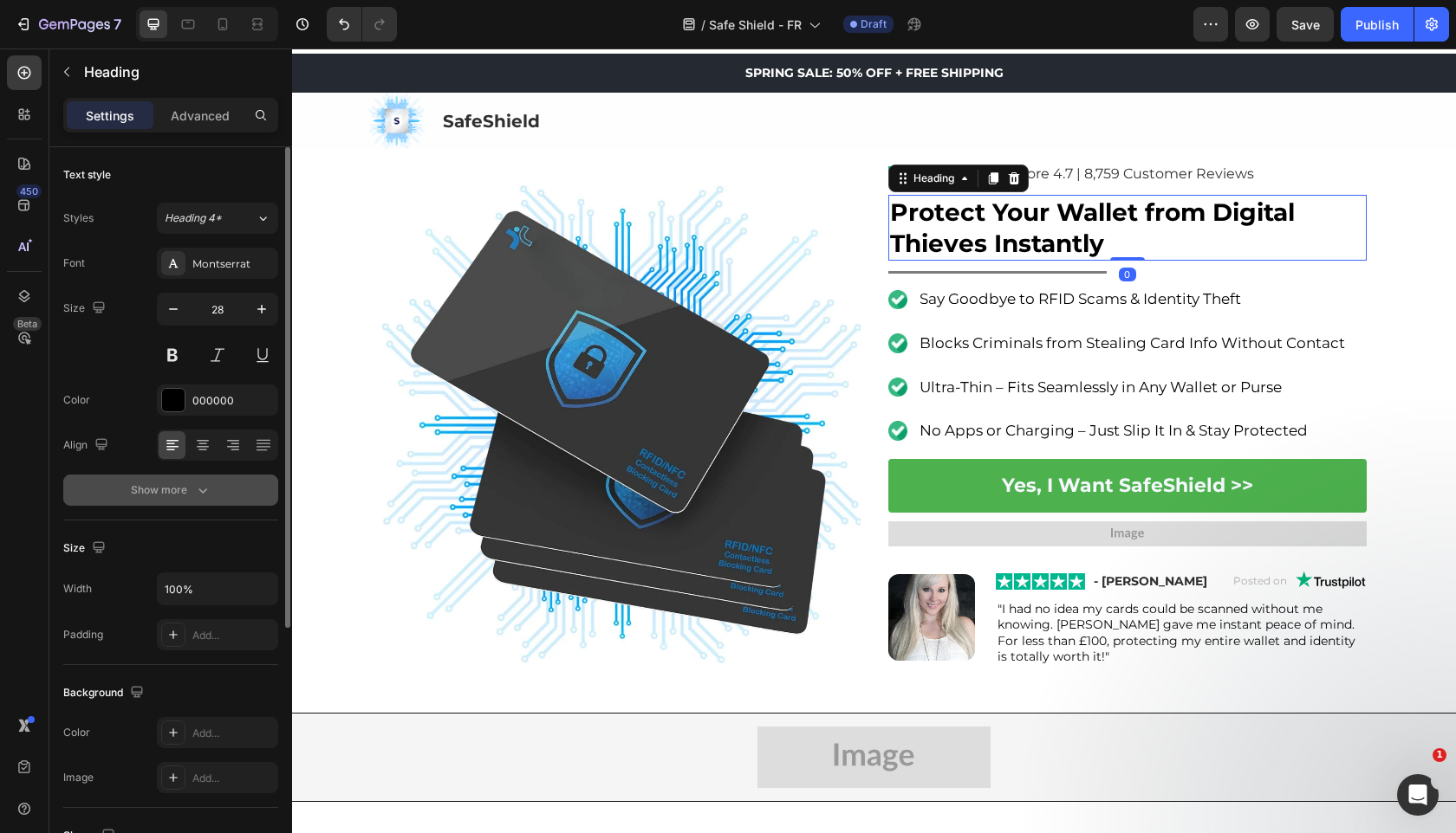
click at [226, 492] on button "Show more" at bounding box center [171, 489] width 215 height 31
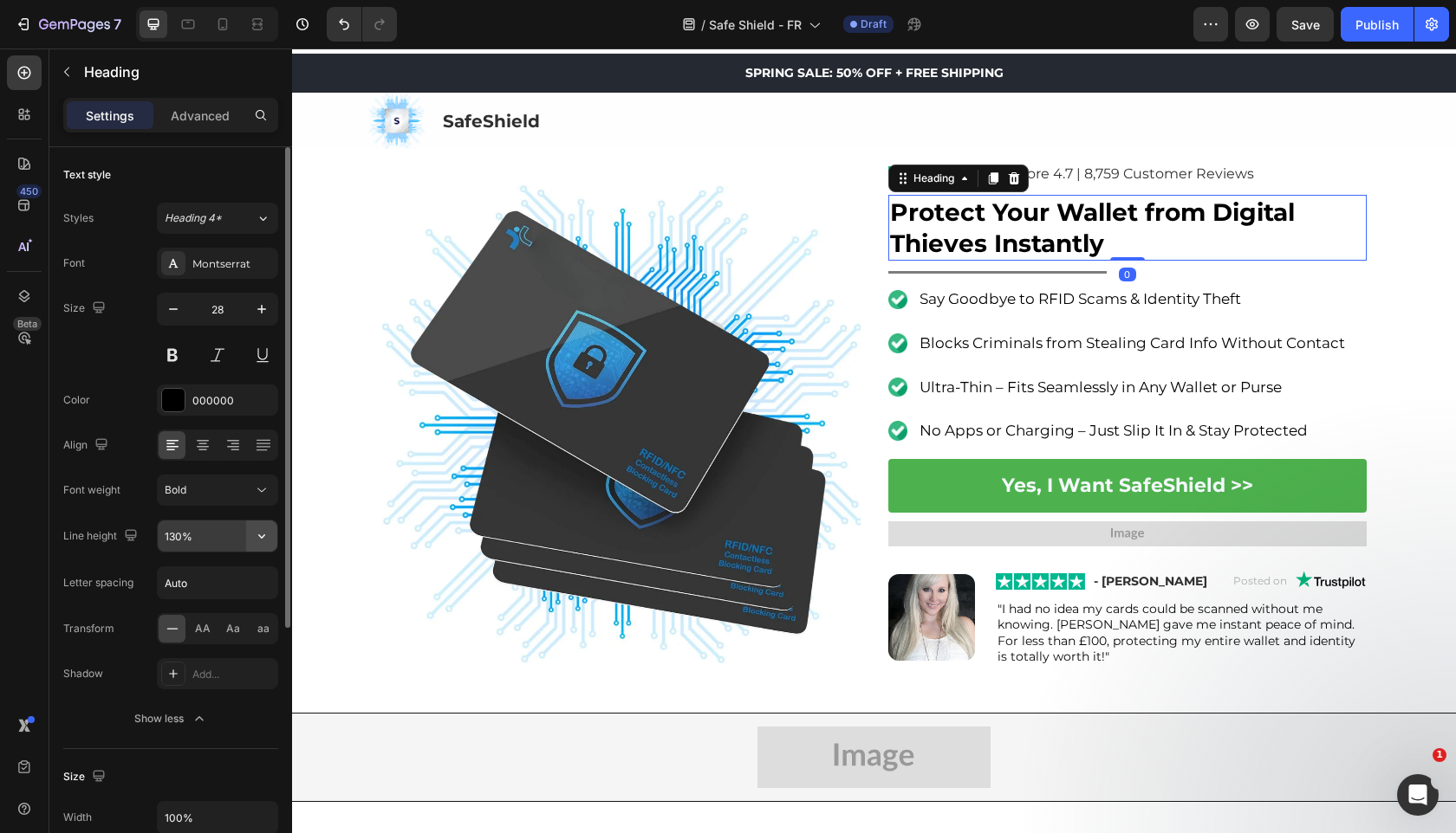
click at [263, 537] on icon "button" at bounding box center [262, 537] width 7 height 4
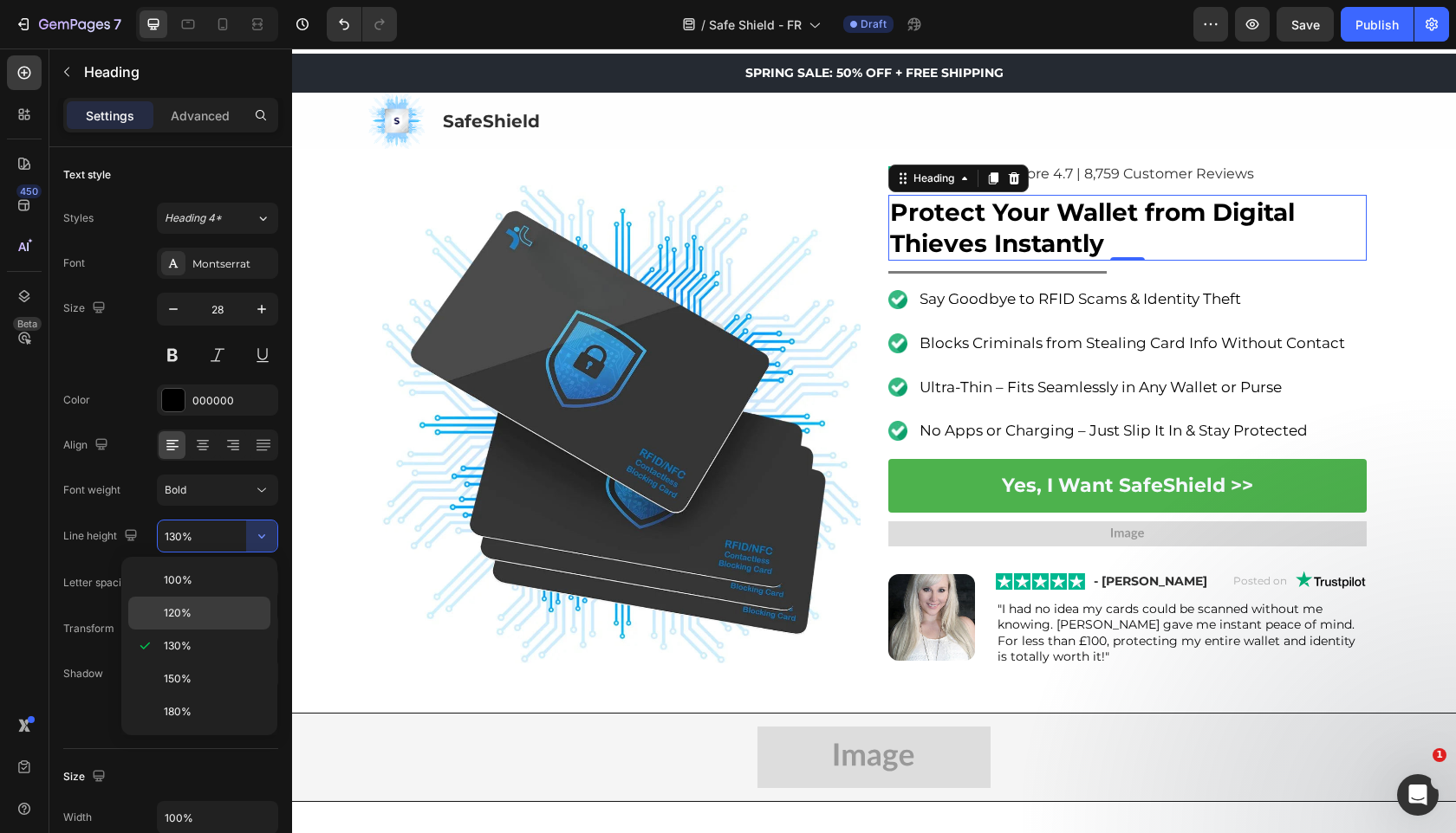
click at [242, 608] on p "120%" at bounding box center [213, 613] width 98 height 16
type input "120%"
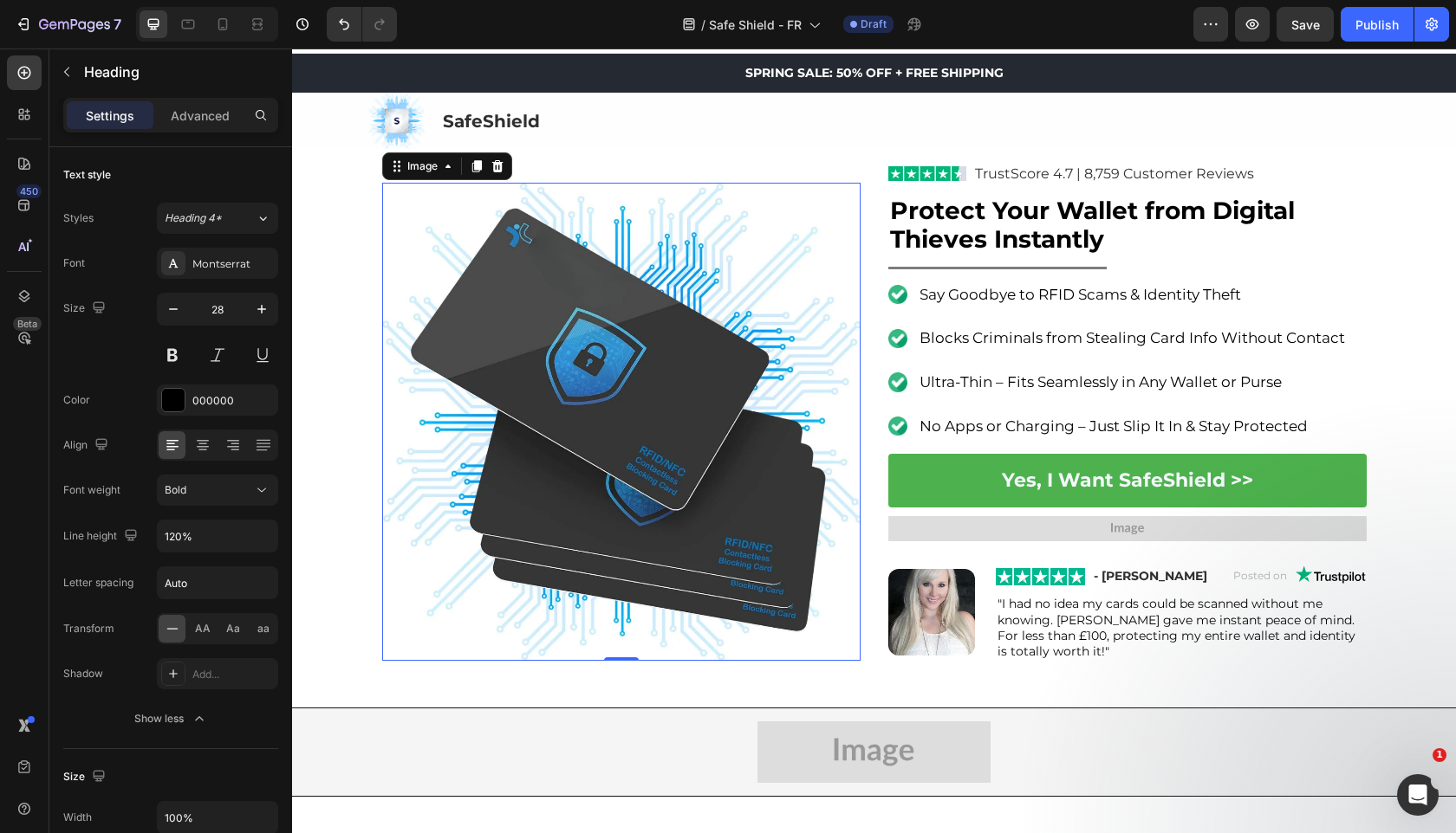
click at [458, 603] on img at bounding box center [621, 421] width 478 height 478
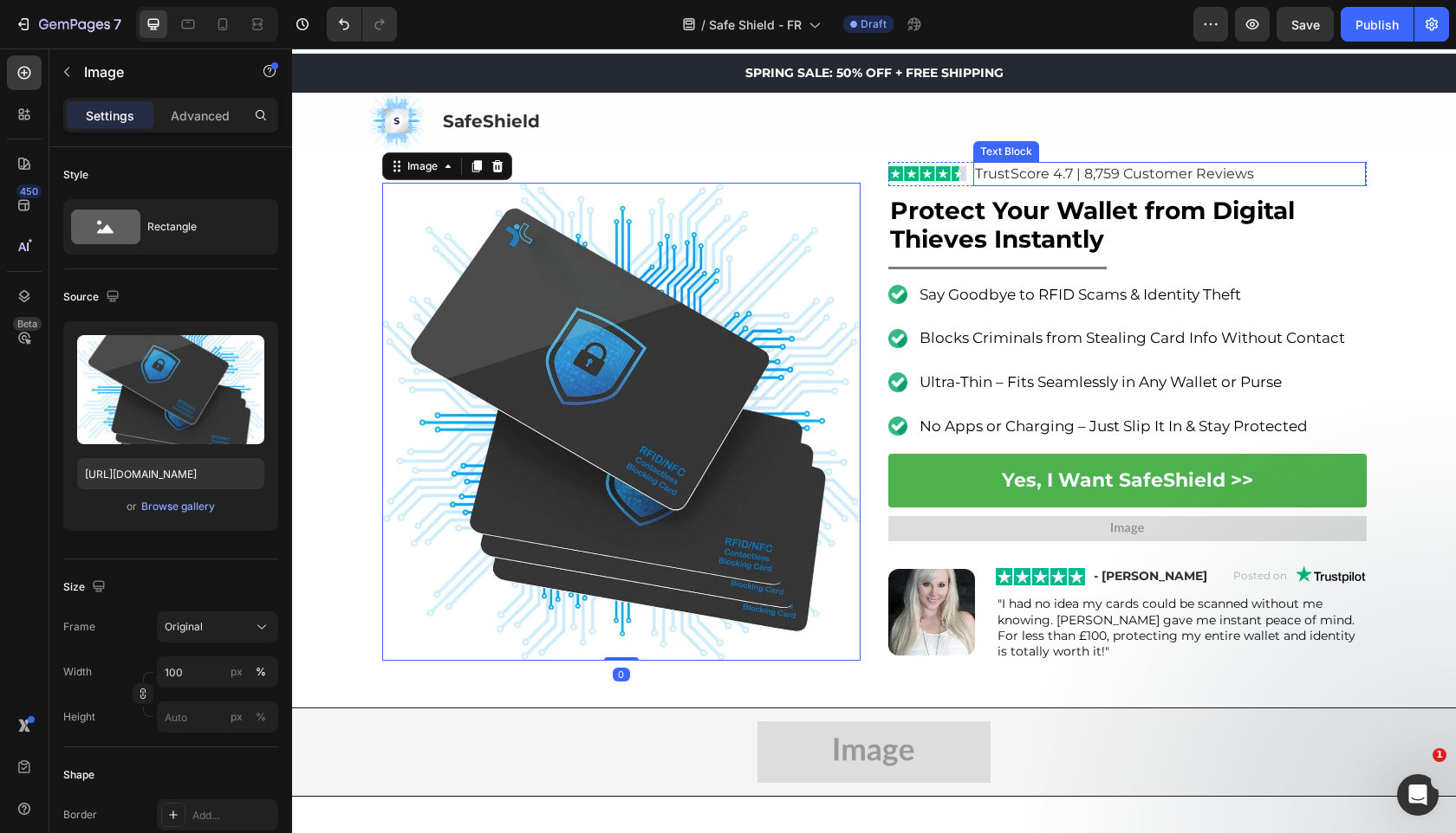
click at [1077, 230] on strong "Protect Your Wallet from Digital Thieves Instantly" at bounding box center [1092, 225] width 405 height 59
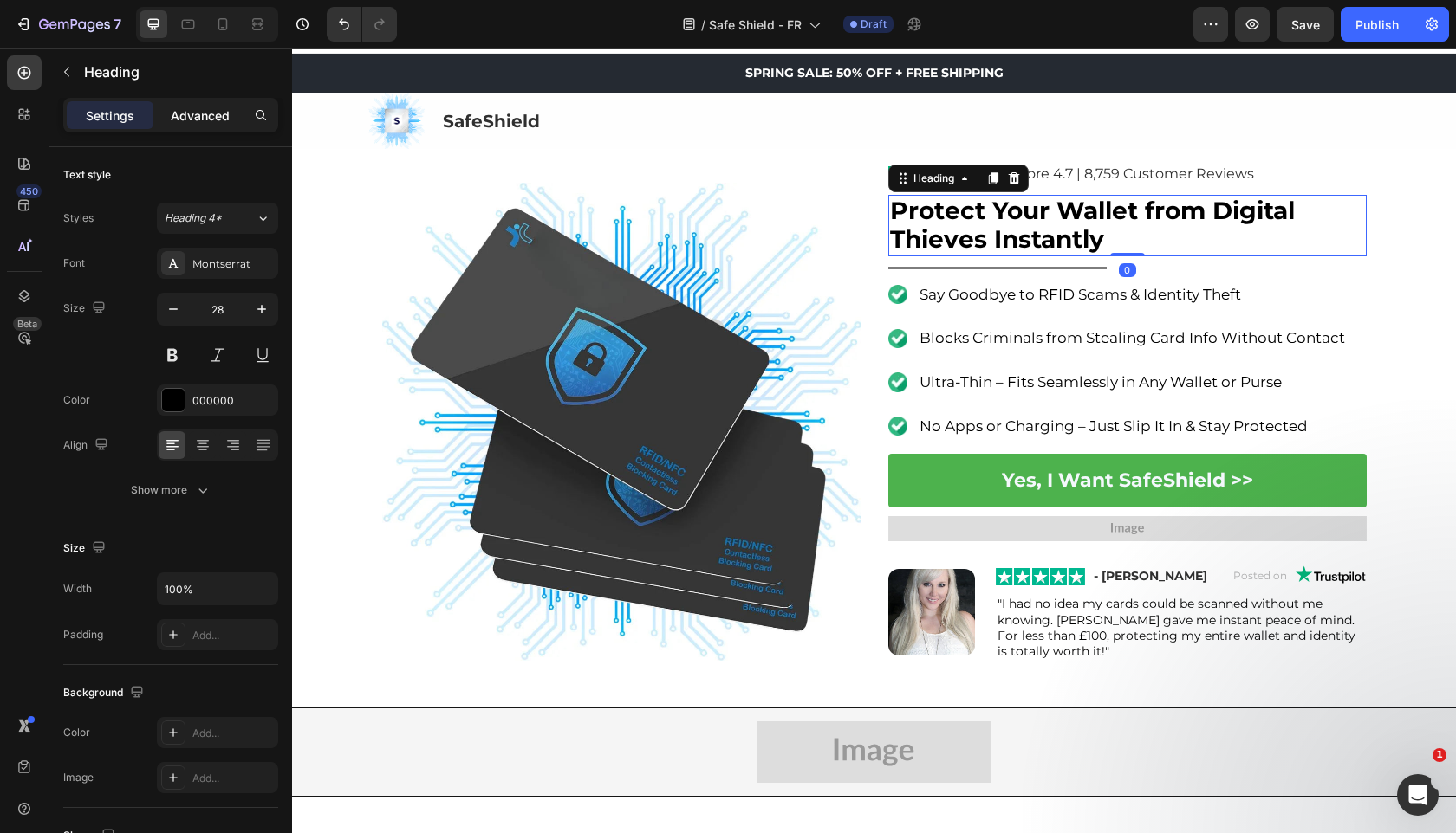
click at [226, 111] on p "Advanced" at bounding box center [200, 115] width 59 height 18
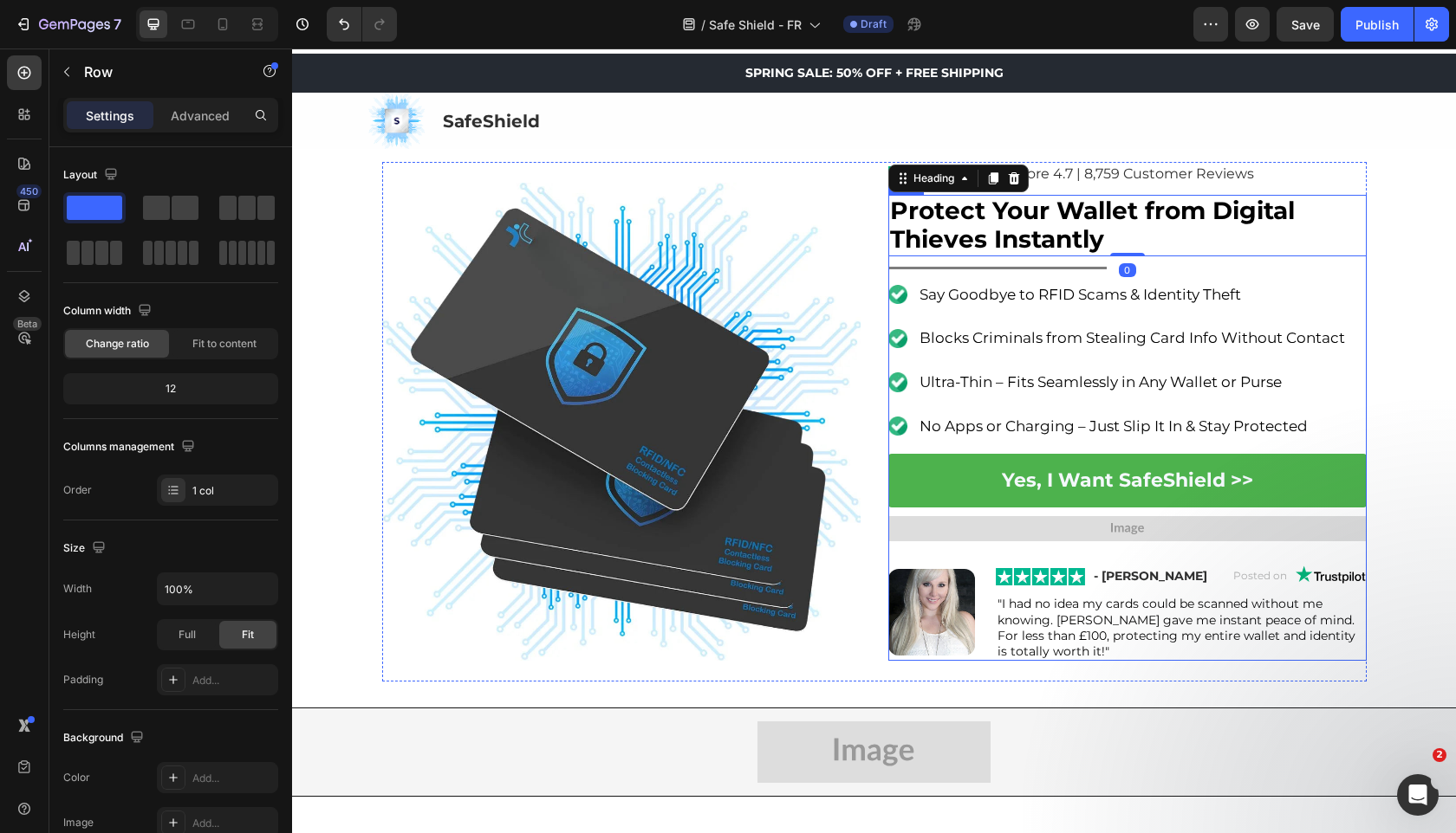
click at [1259, 267] on div "Protect Your Wallet from Digital Thieves Instantly Heading 0 Title Line Image S…" at bounding box center [1127, 428] width 478 height 467
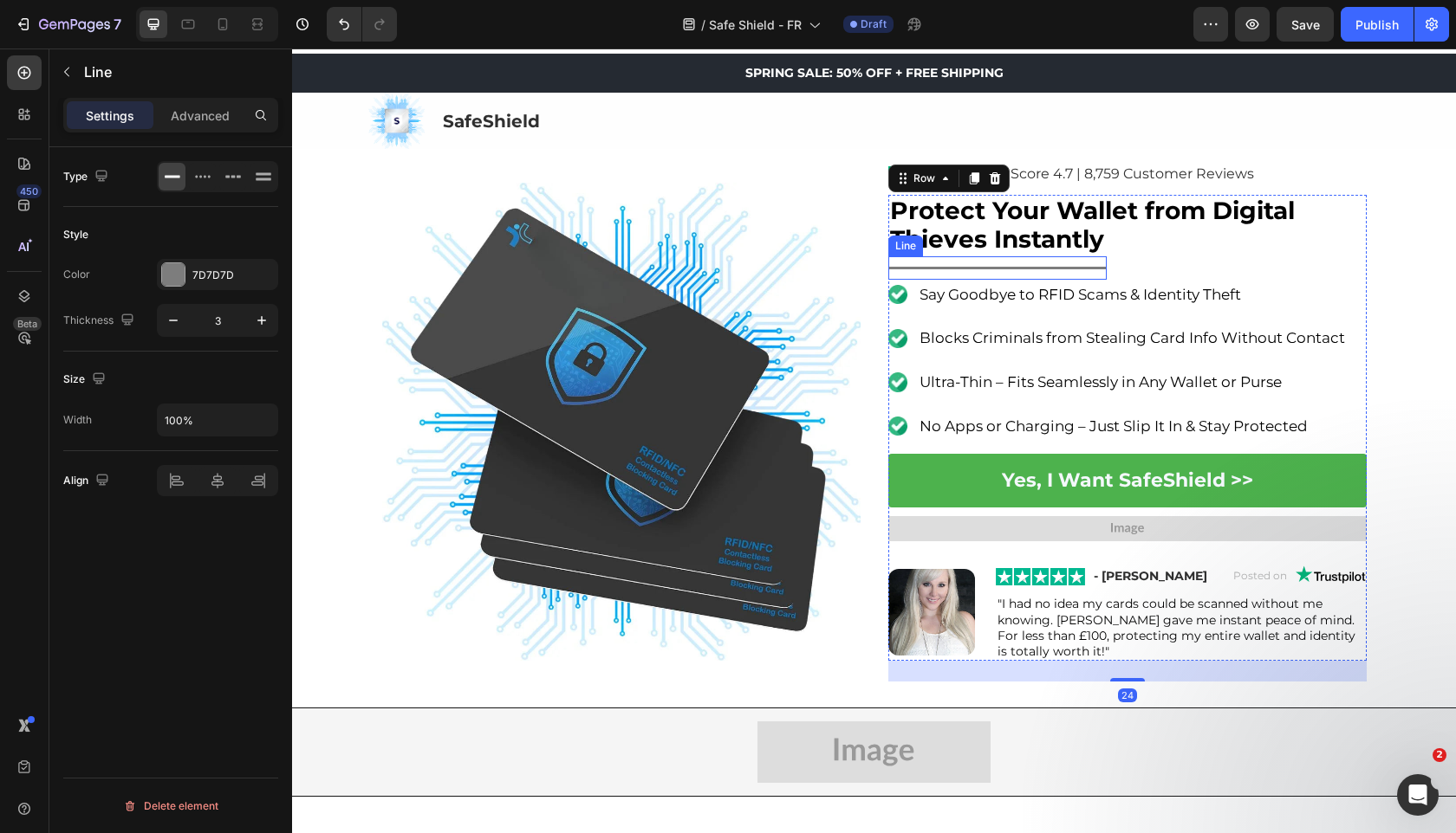
click at [991, 259] on div "Title Line" at bounding box center [998, 268] width 219 height 24
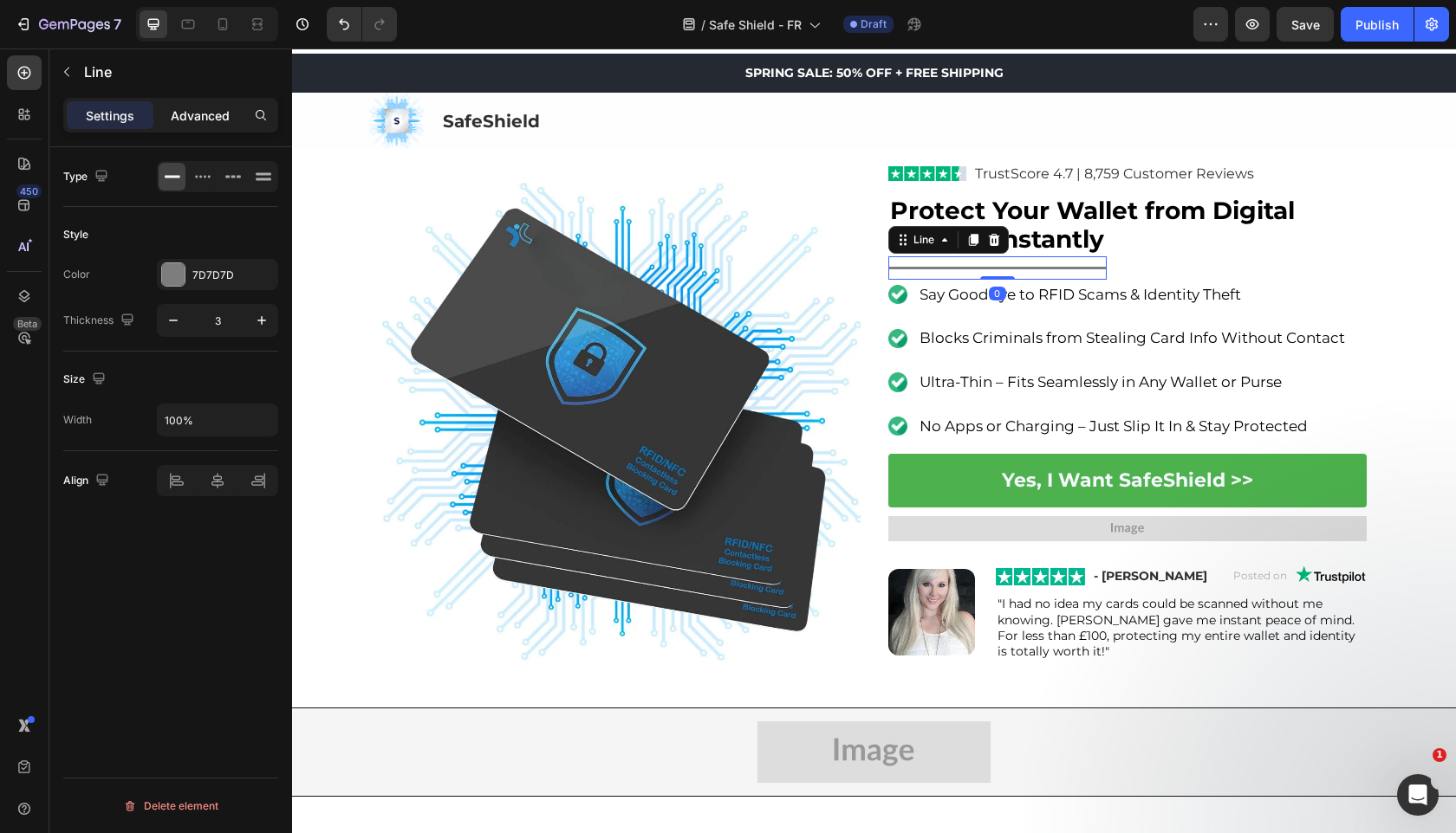
click at [200, 112] on p "Advanced" at bounding box center [200, 115] width 59 height 18
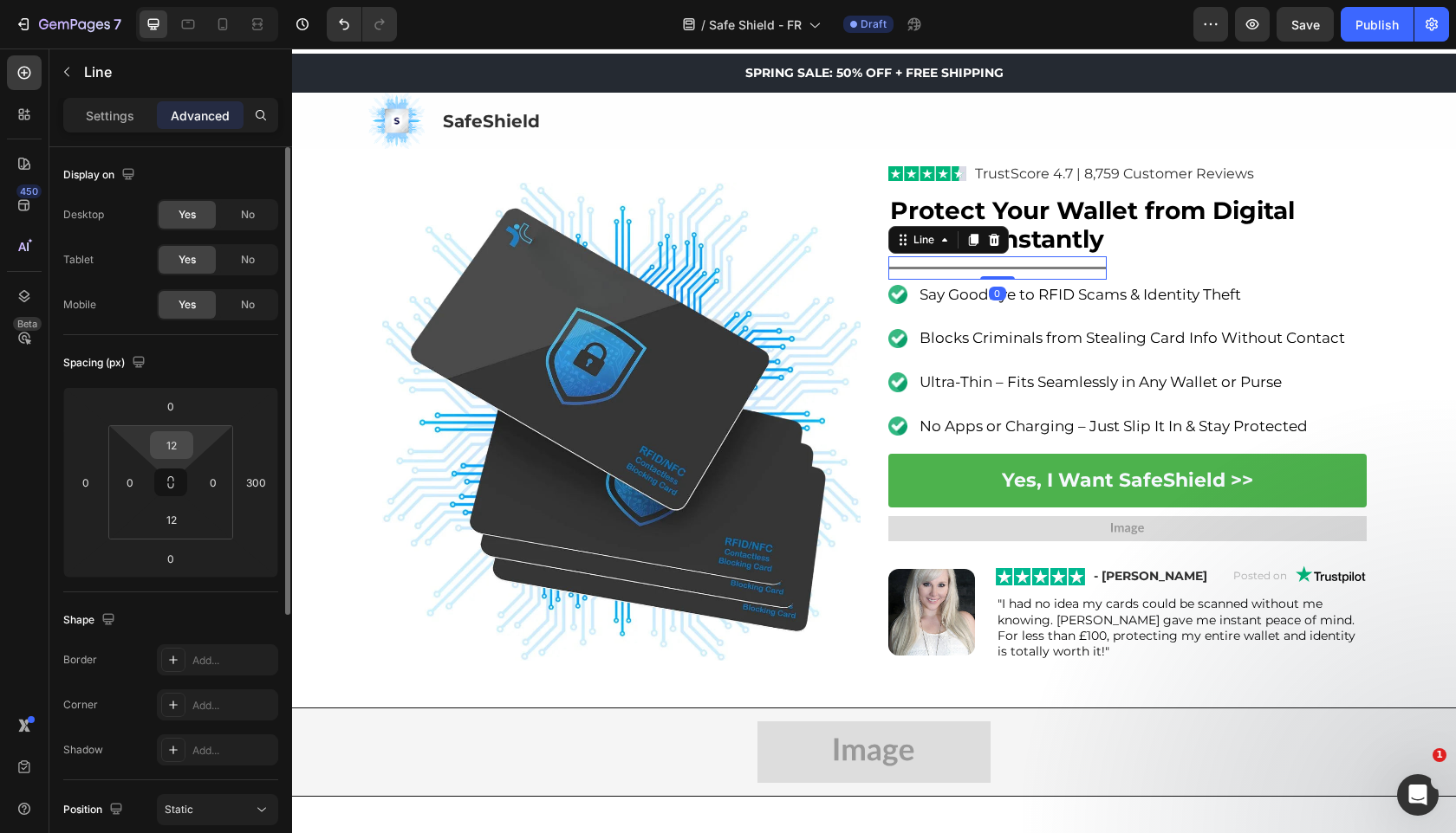
click at [175, 440] on input "12" at bounding box center [171, 445] width 35 height 26
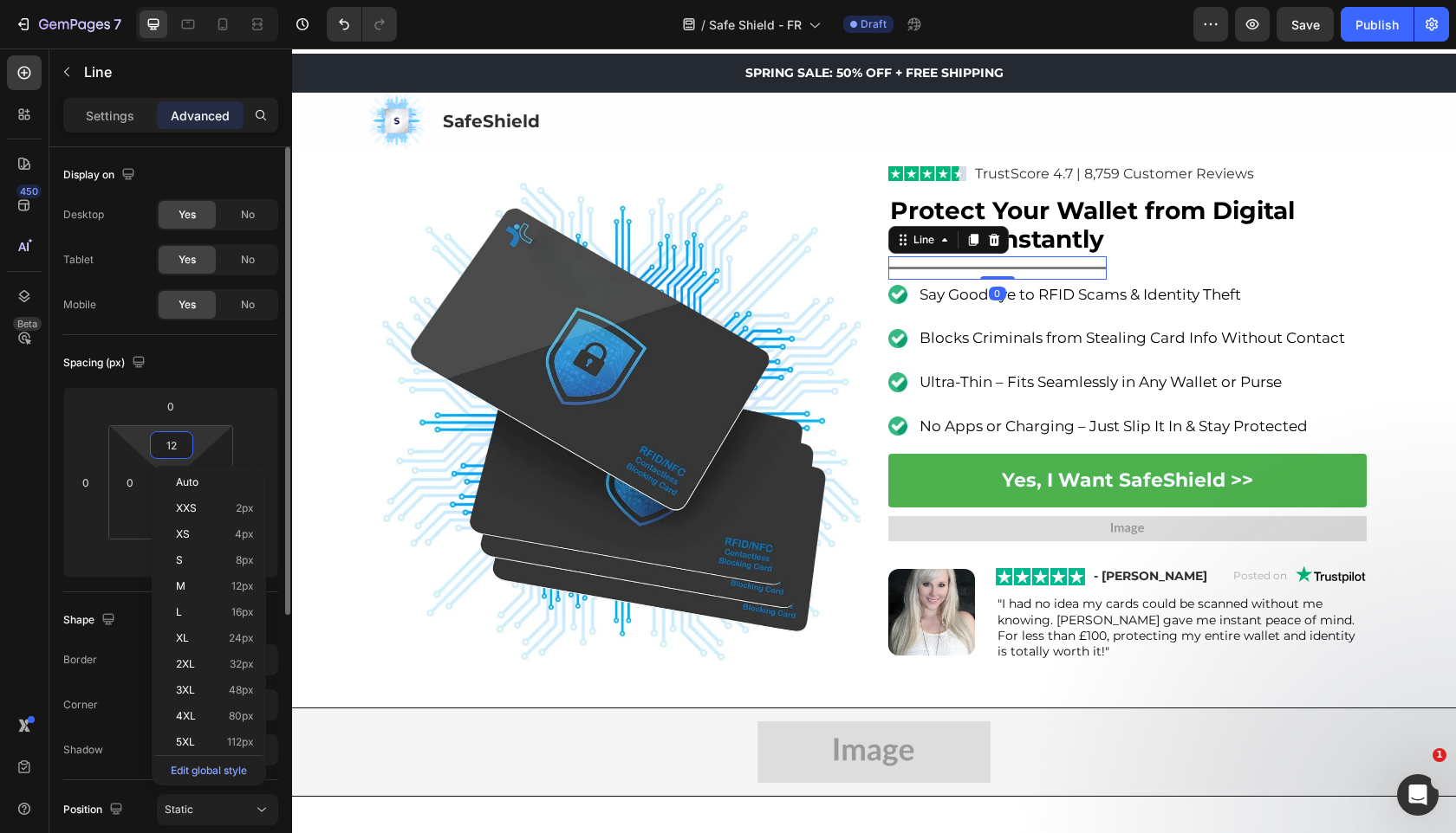
click at [175, 440] on input "12" at bounding box center [171, 445] width 35 height 26
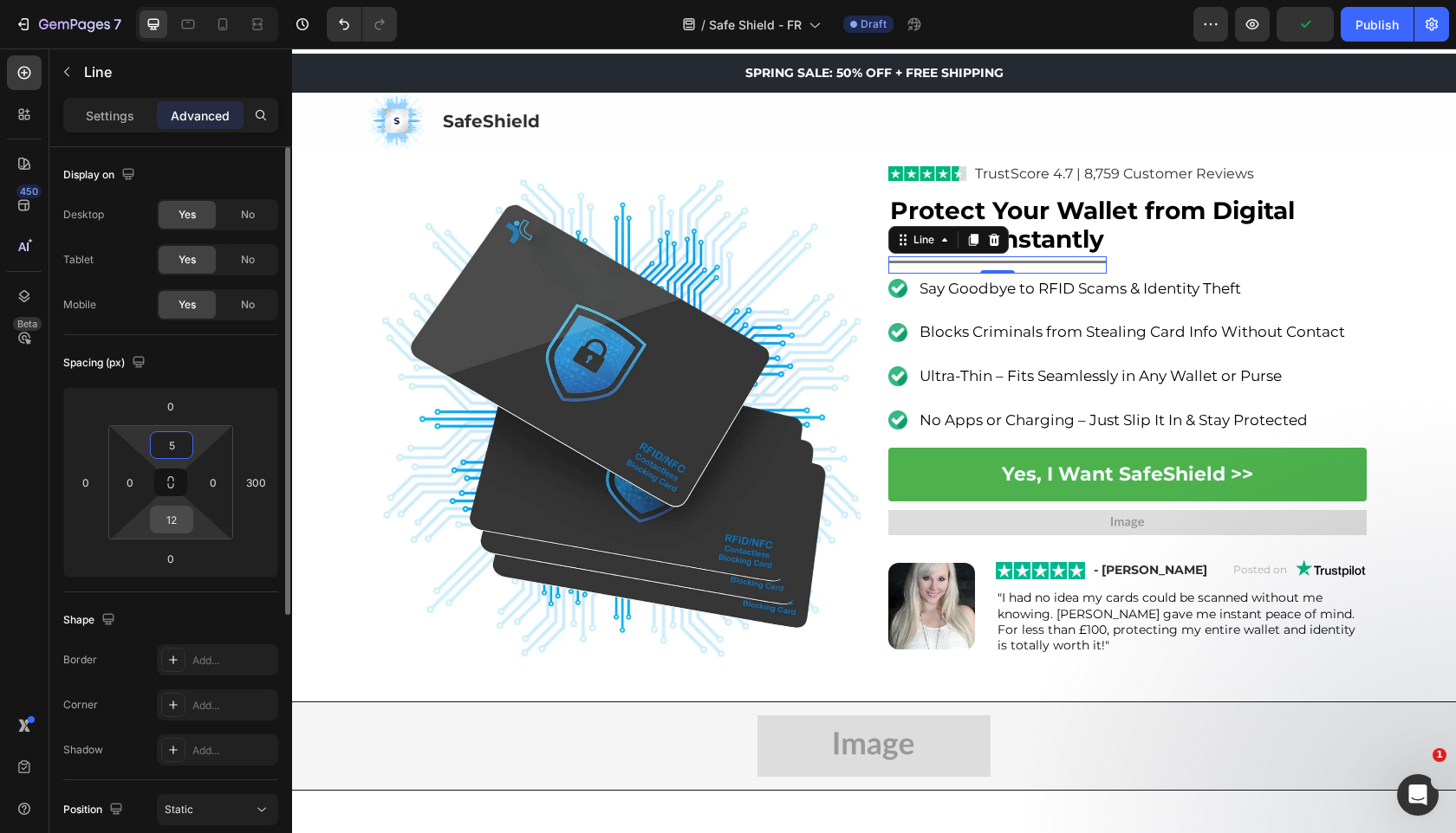
type input "5"
click at [178, 516] on input "12" at bounding box center [171, 520] width 35 height 26
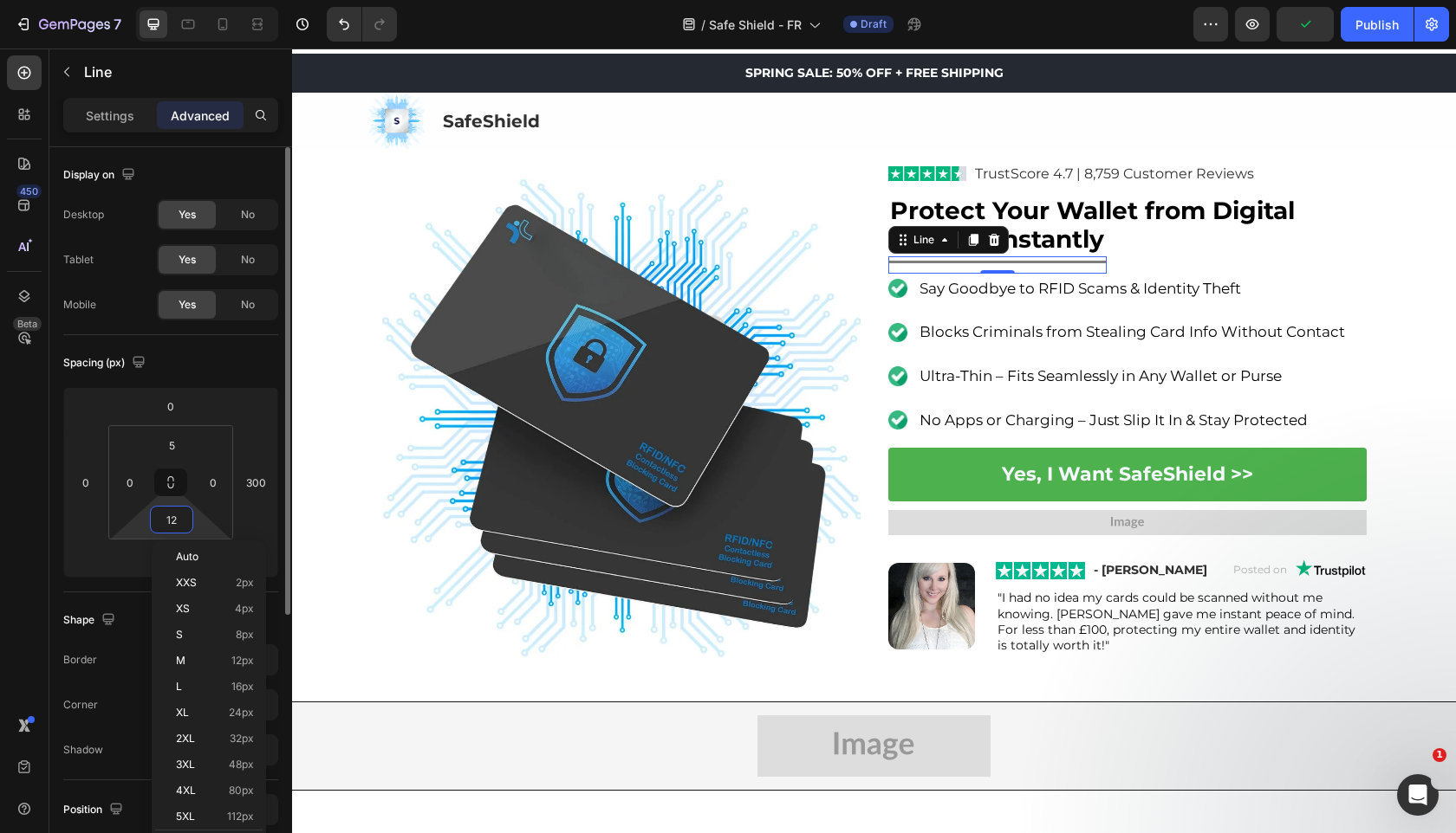
type input "5"
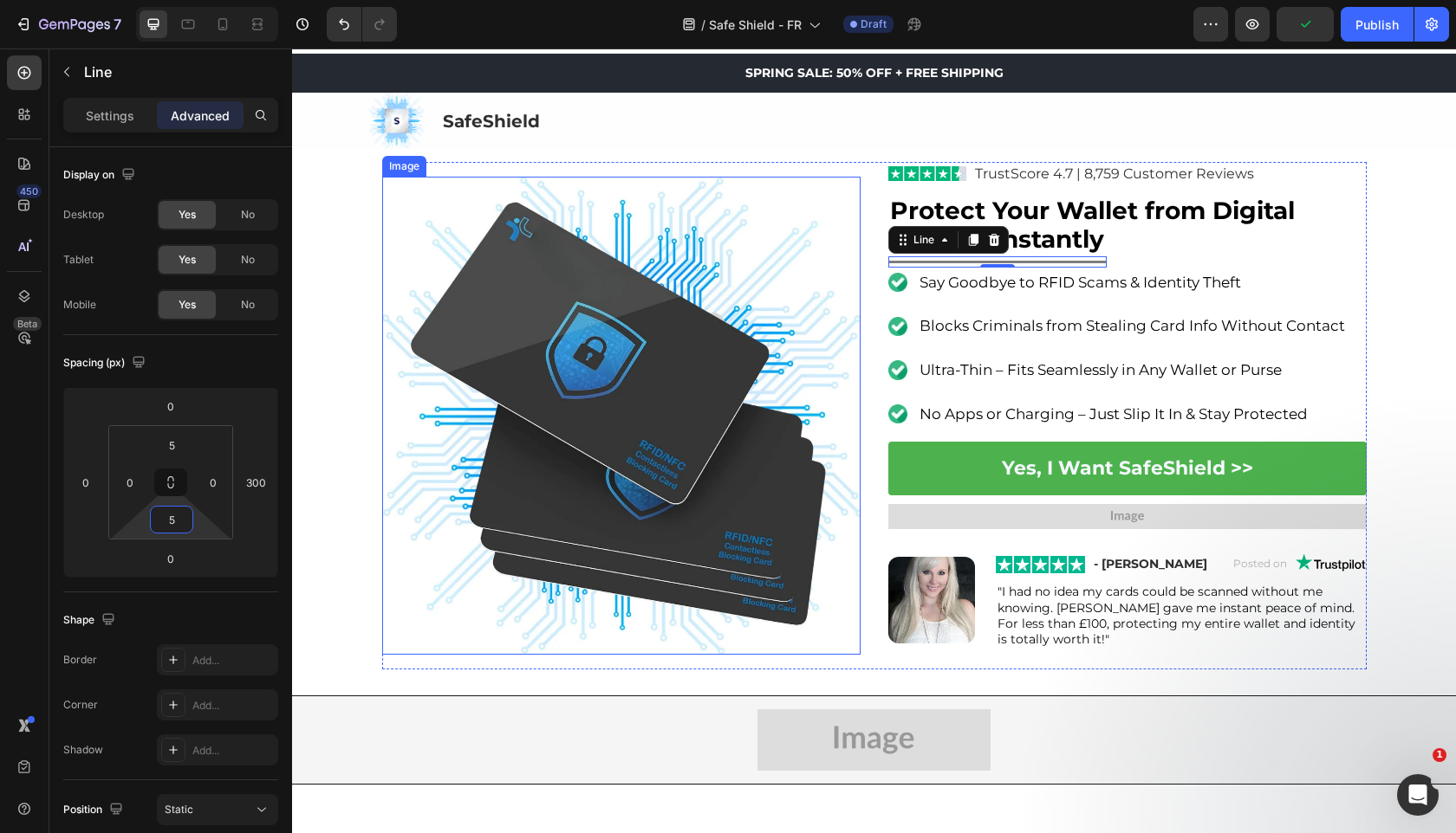
click at [483, 345] on img at bounding box center [621, 416] width 478 height 478
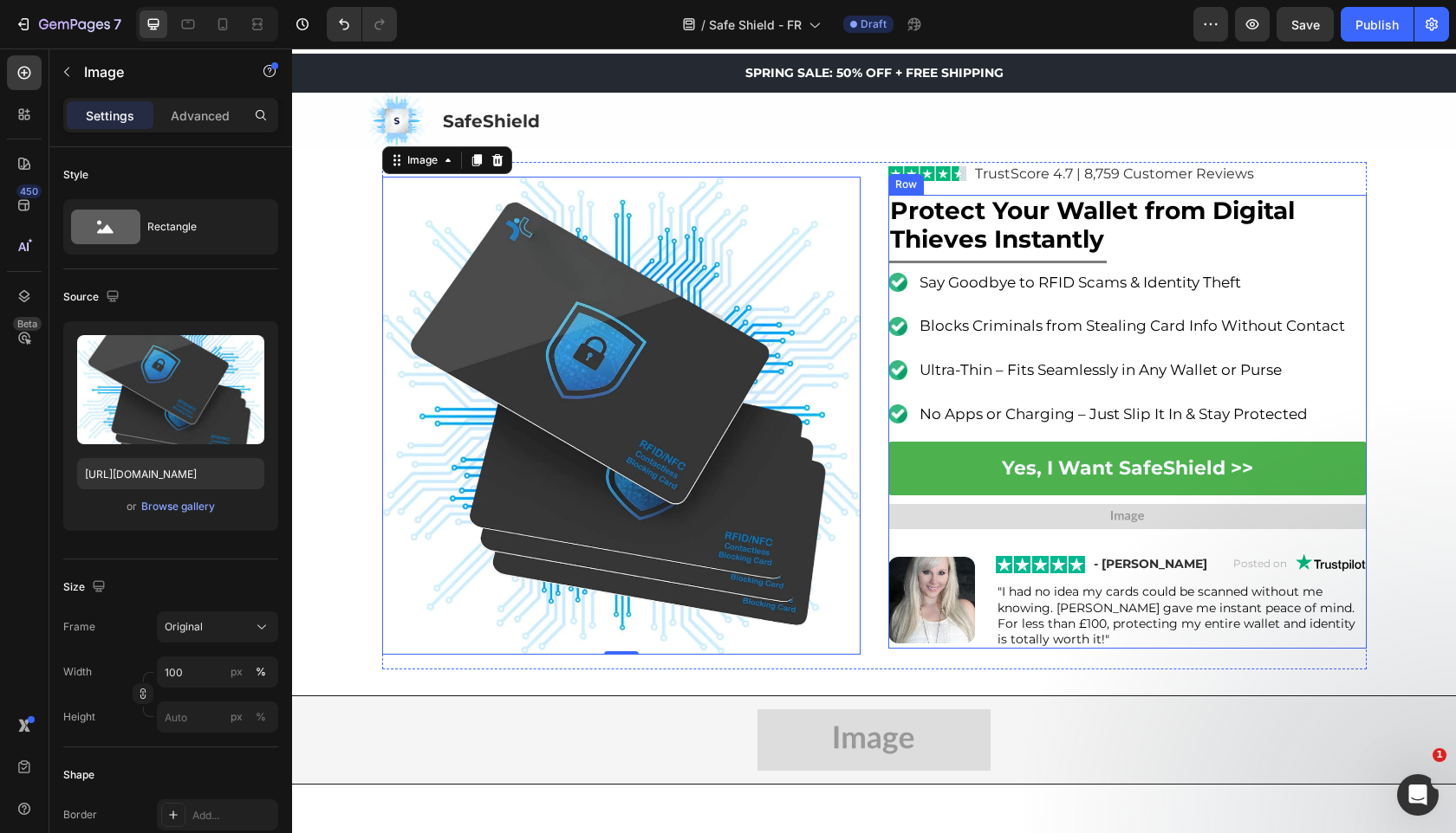
click at [1112, 263] on div "Protect Your Wallet from Digital Thieves Instantly Heading Title Line Image Say…" at bounding box center [1127, 421] width 478 height 454
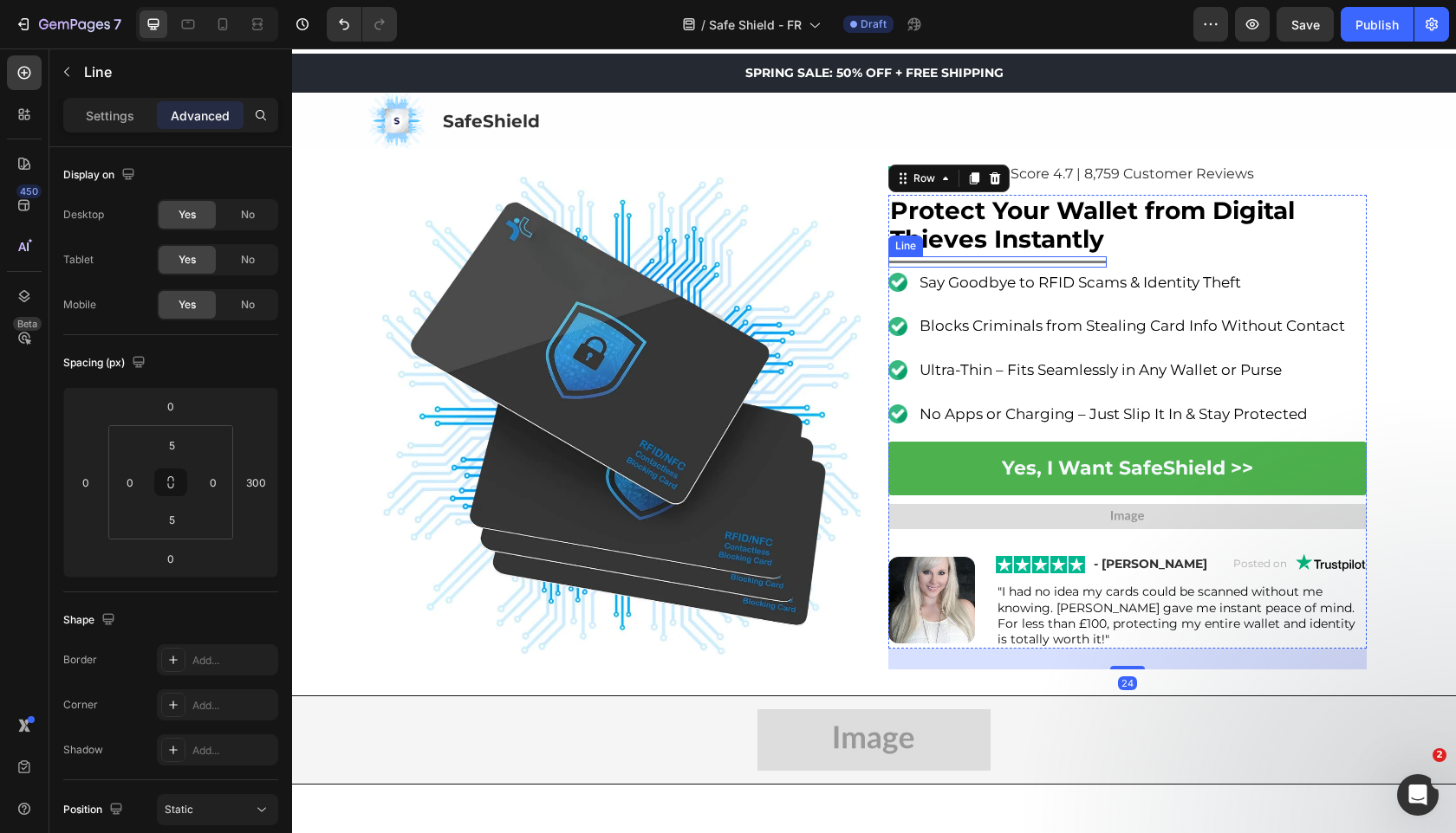
click at [1098, 257] on div "Title Line" at bounding box center [998, 261] width 219 height 11
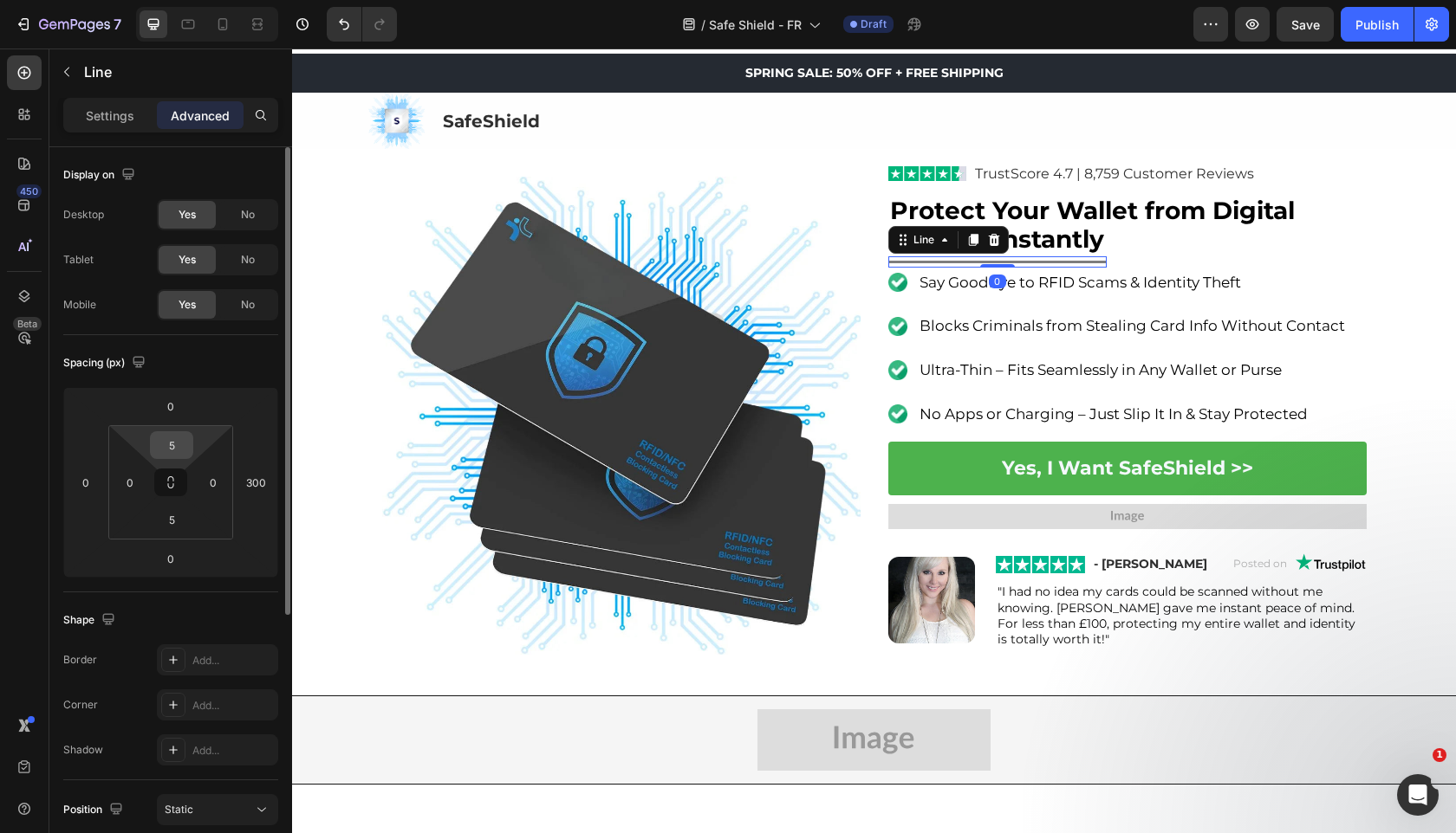
click at [189, 439] on div "5" at bounding box center [172, 445] width 44 height 28
click at [182, 439] on input "5" at bounding box center [171, 445] width 35 height 26
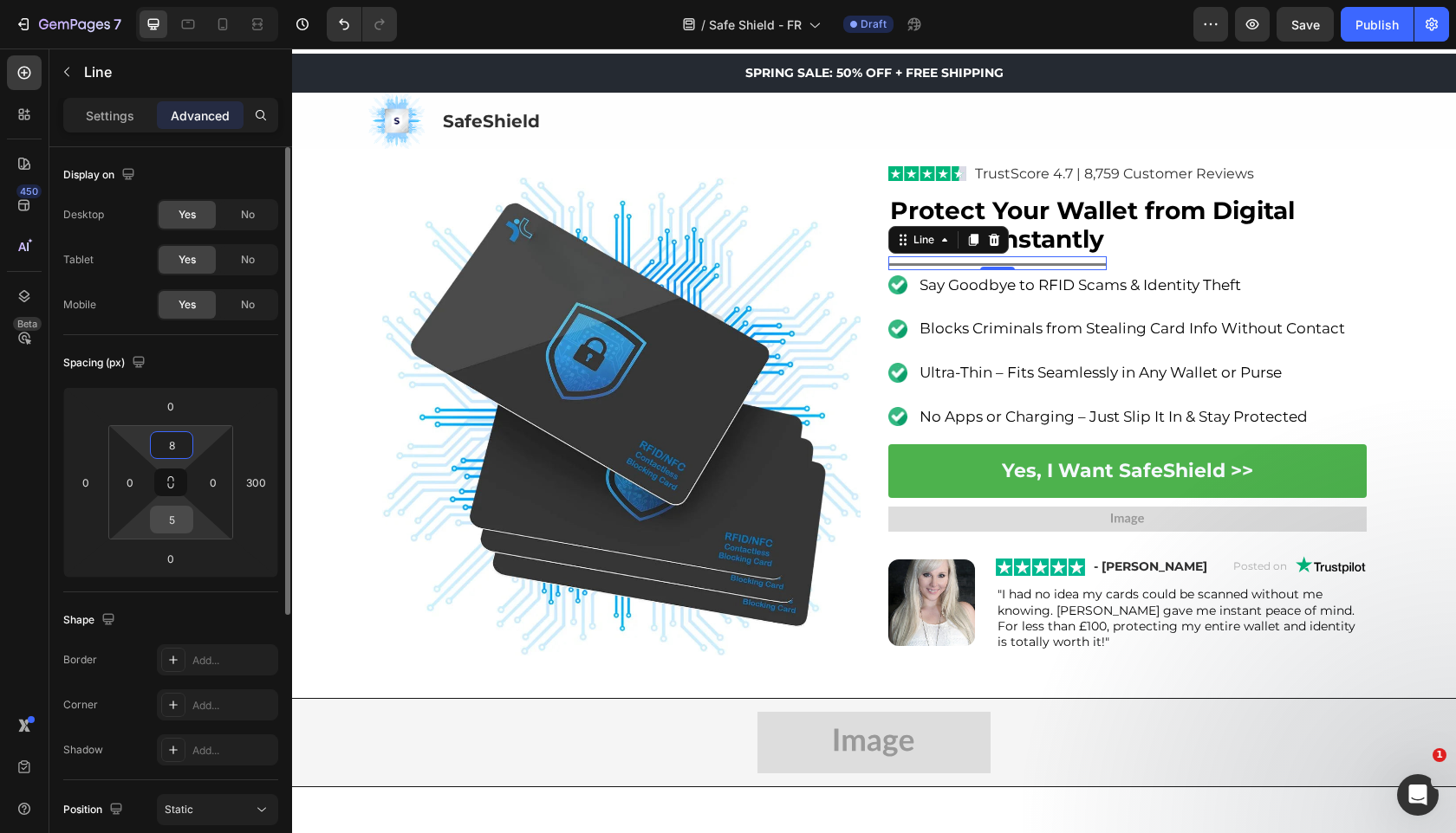
type input "8"
click at [178, 528] on input "5" at bounding box center [171, 520] width 35 height 26
click at [178, 525] on input "5" at bounding box center [171, 520] width 35 height 26
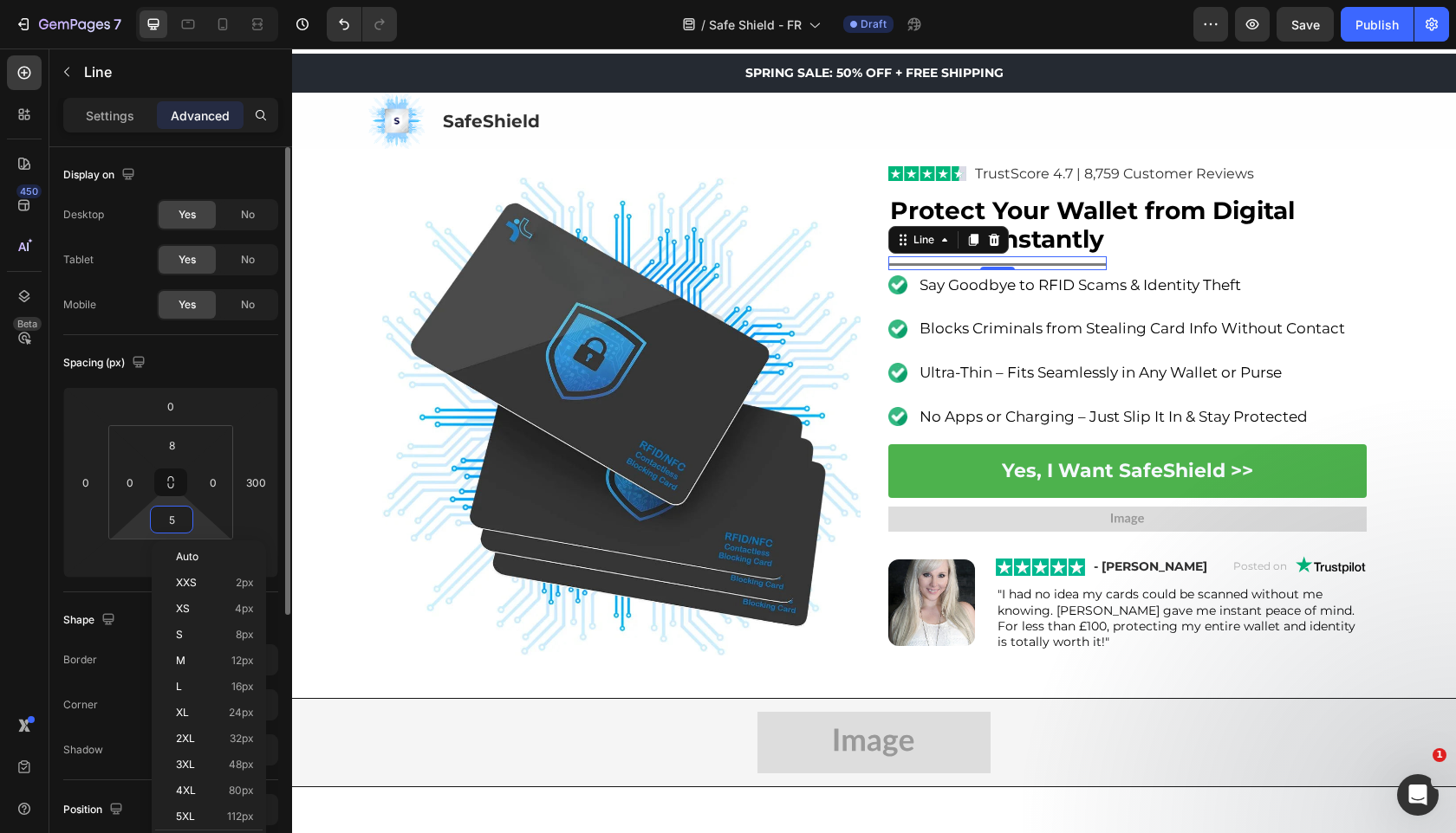
type input "8"
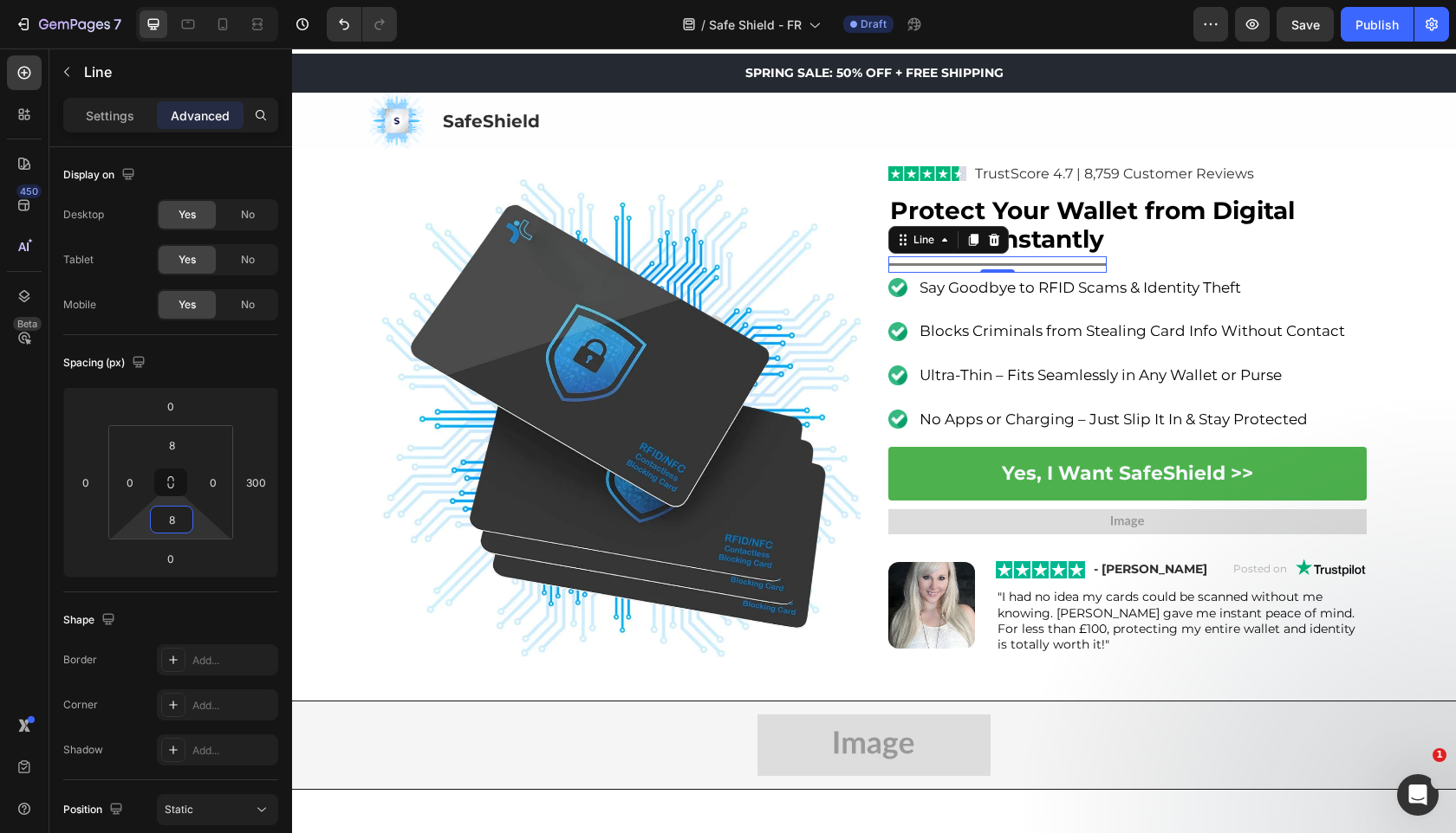
click at [632, 361] on img at bounding box center [621, 417] width 478 height 478
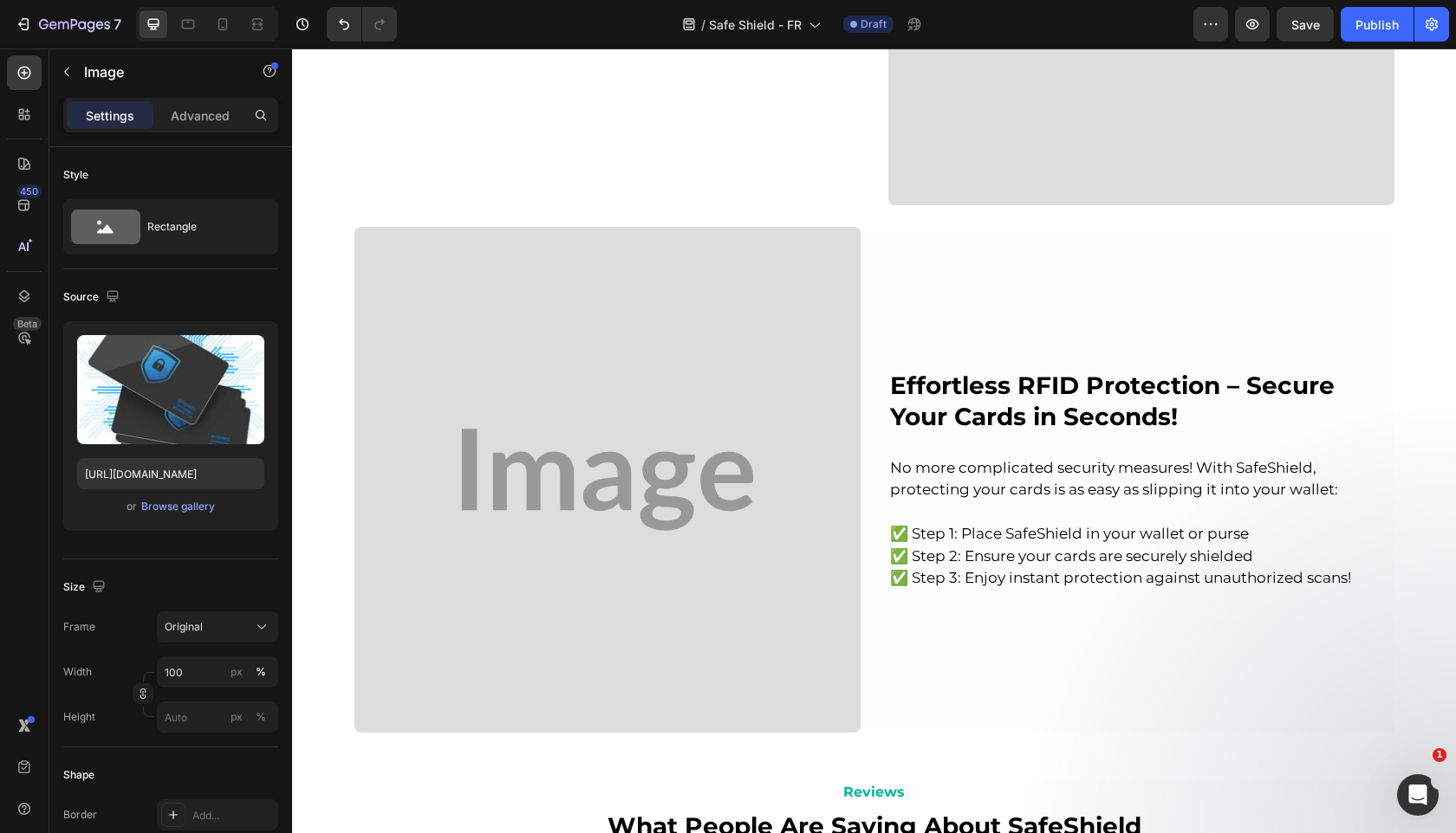
scroll to position [2454, 0]
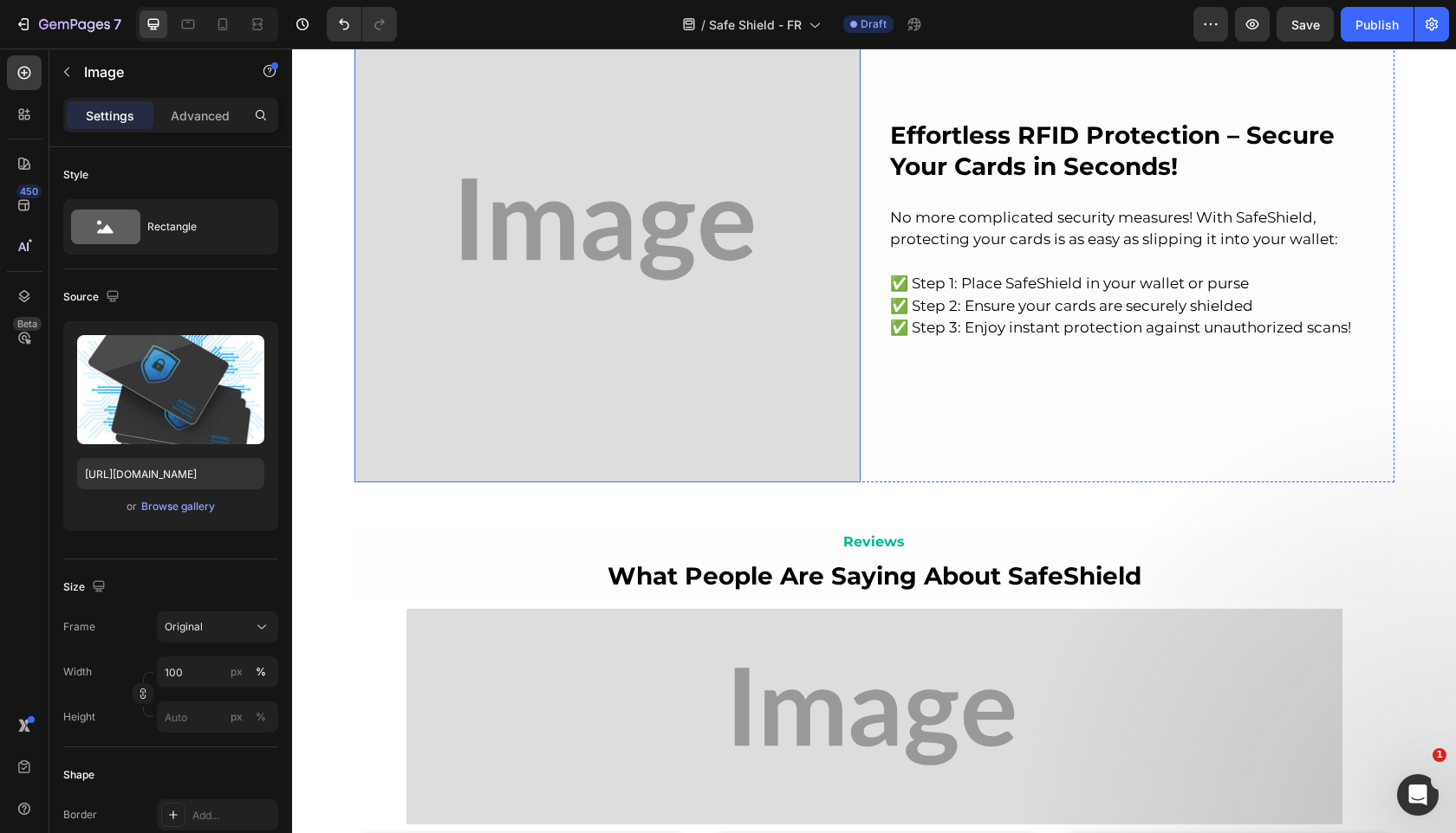
click at [695, 429] on img at bounding box center [607, 229] width 506 height 506
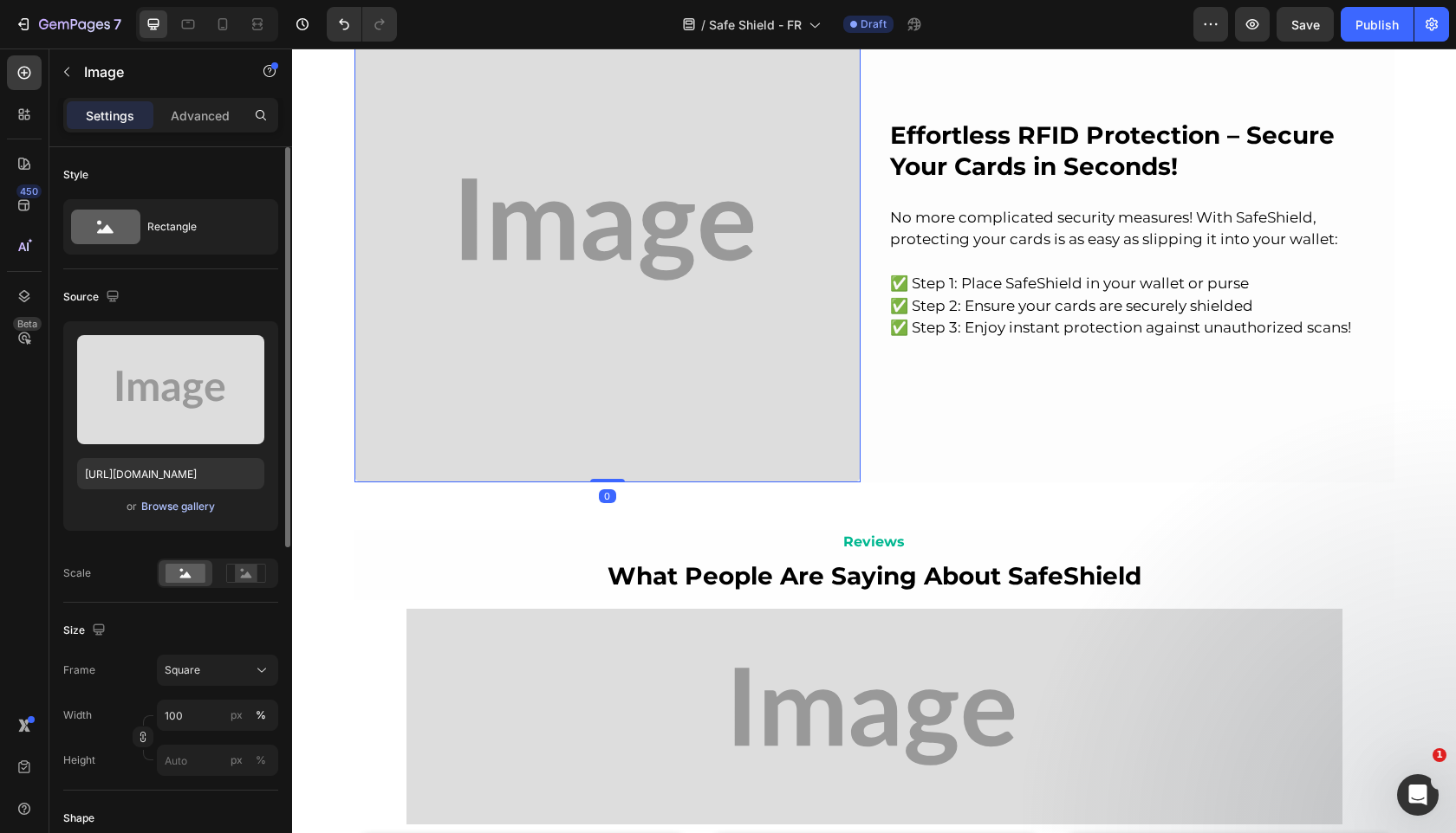
click at [185, 513] on div "Browse gallery" at bounding box center [178, 507] width 74 height 16
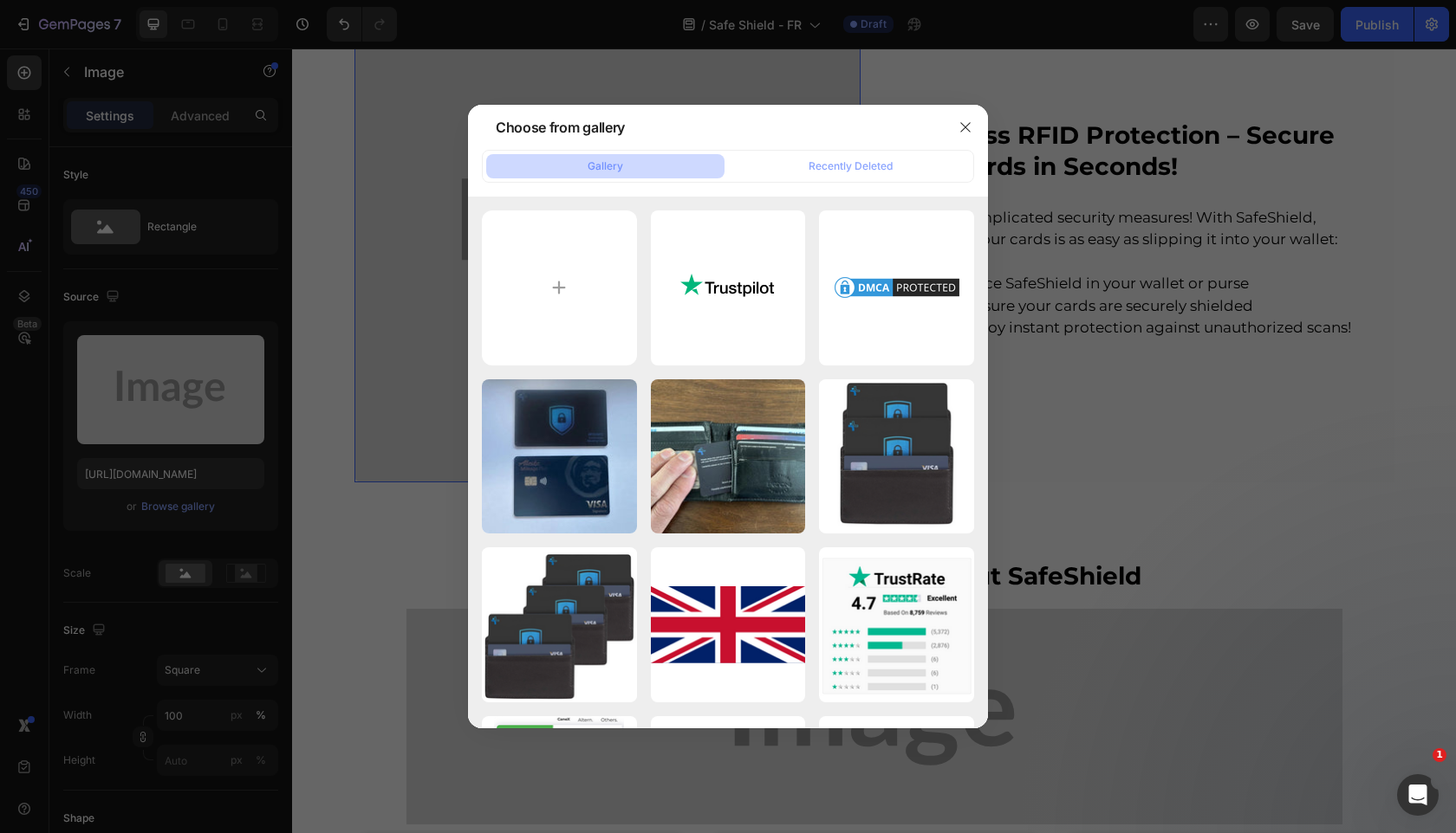
click at [844, 186] on div "Gallery Recently Deleted gempages_525800266155...1).svg 12.95 kb gempages_52580…" at bounding box center [728, 439] width 520 height 579
click at [848, 170] on div "Recently Deleted" at bounding box center [850, 166] width 85 height 16
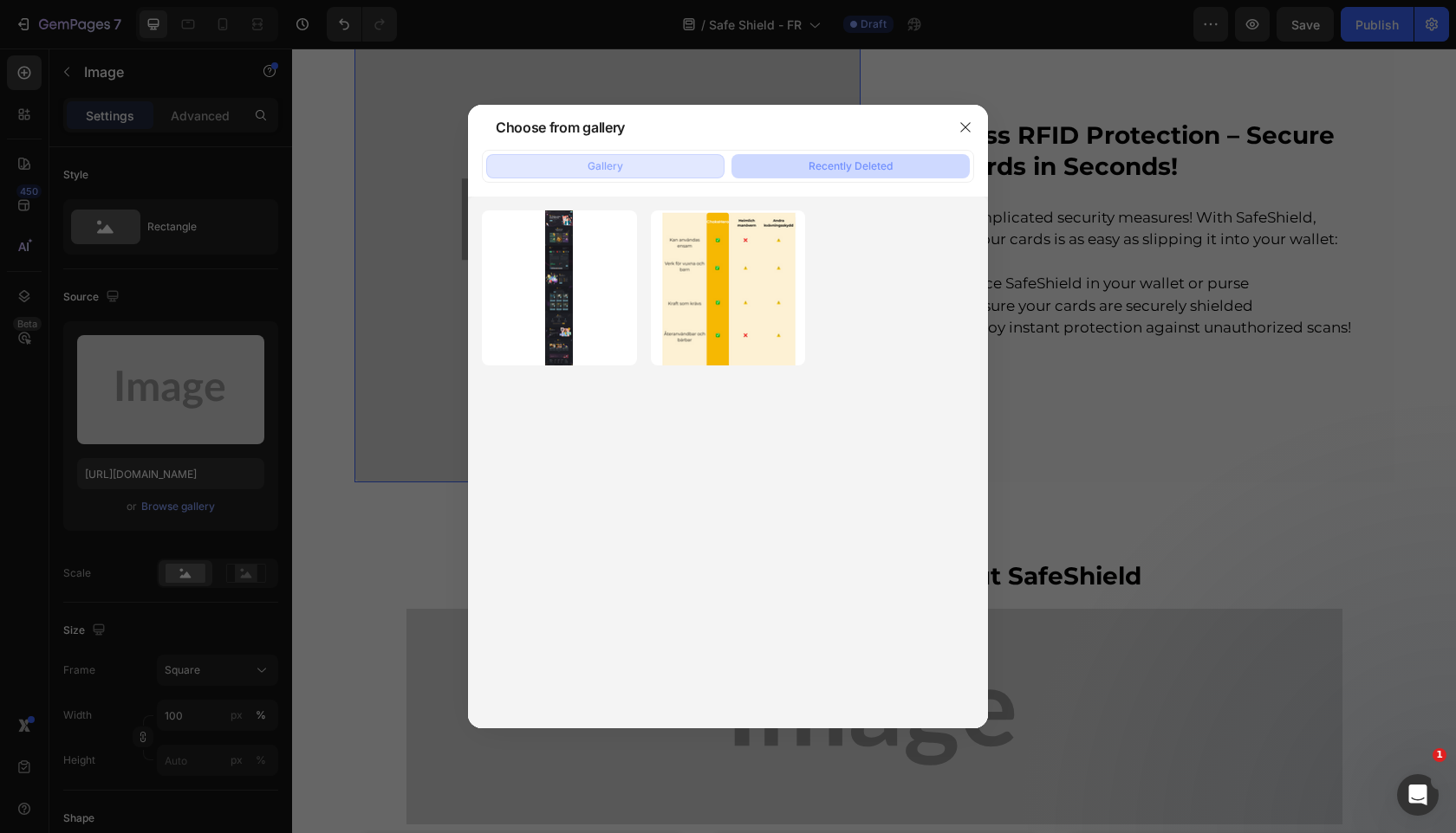
click at [647, 166] on button "Gallery" at bounding box center [606, 166] width 239 height 24
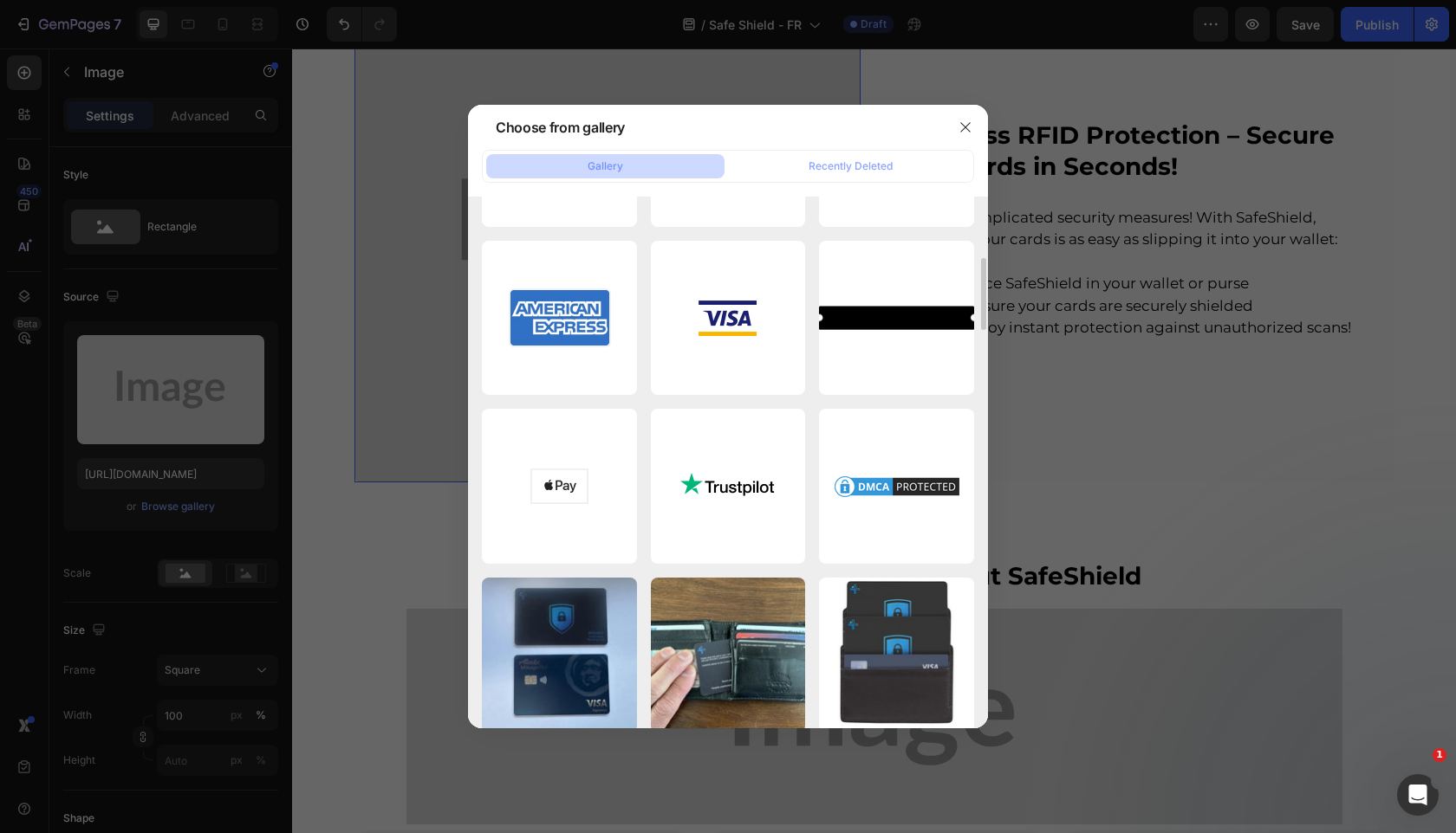
scroll to position [0, 0]
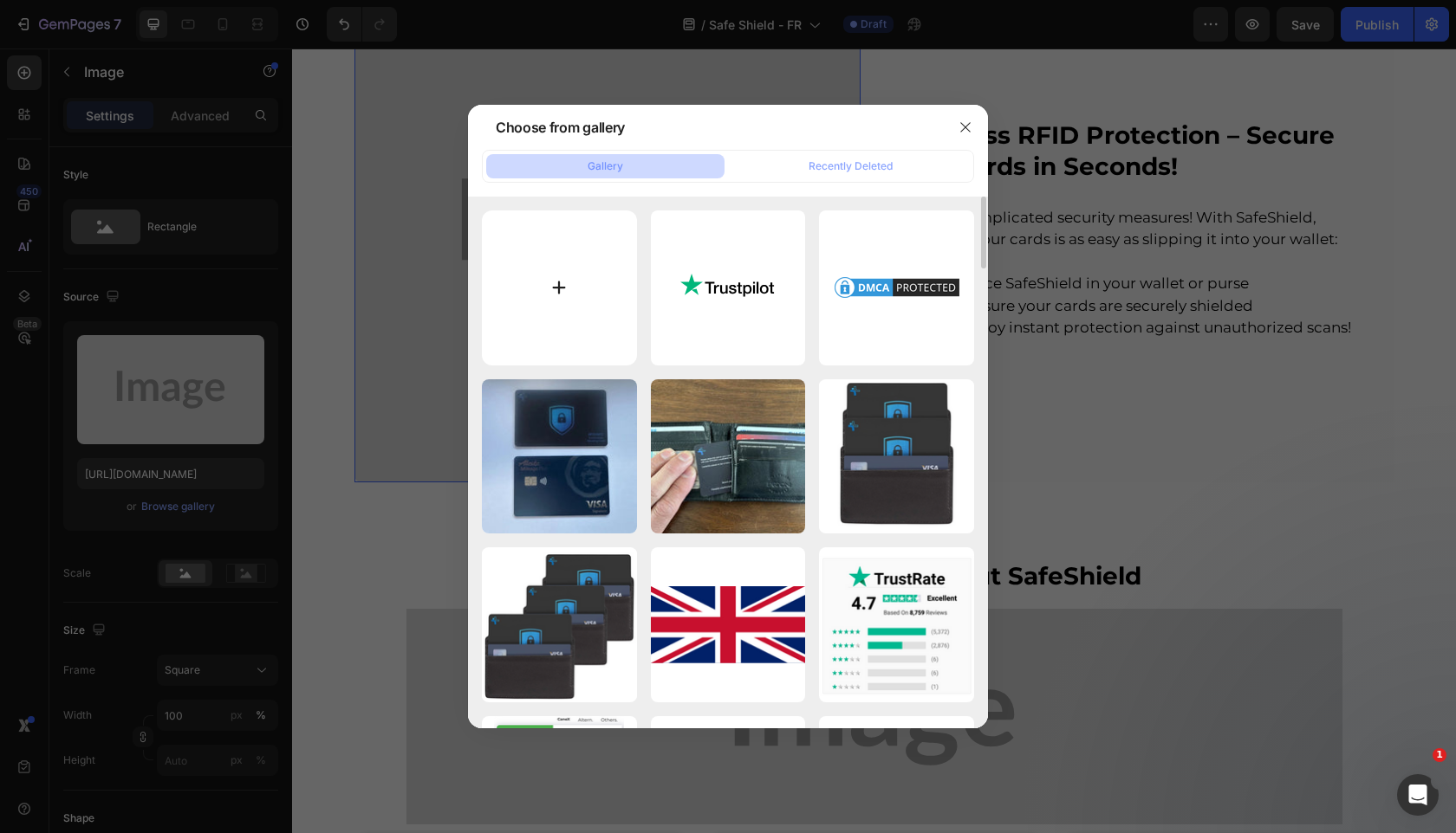
click at [587, 238] on input "file" at bounding box center [559, 288] width 155 height 155
type input "C:\fakepath\gempages_525800266155426871-4641effb-67ae-4045-90d0-cf53aa825502 (1…"
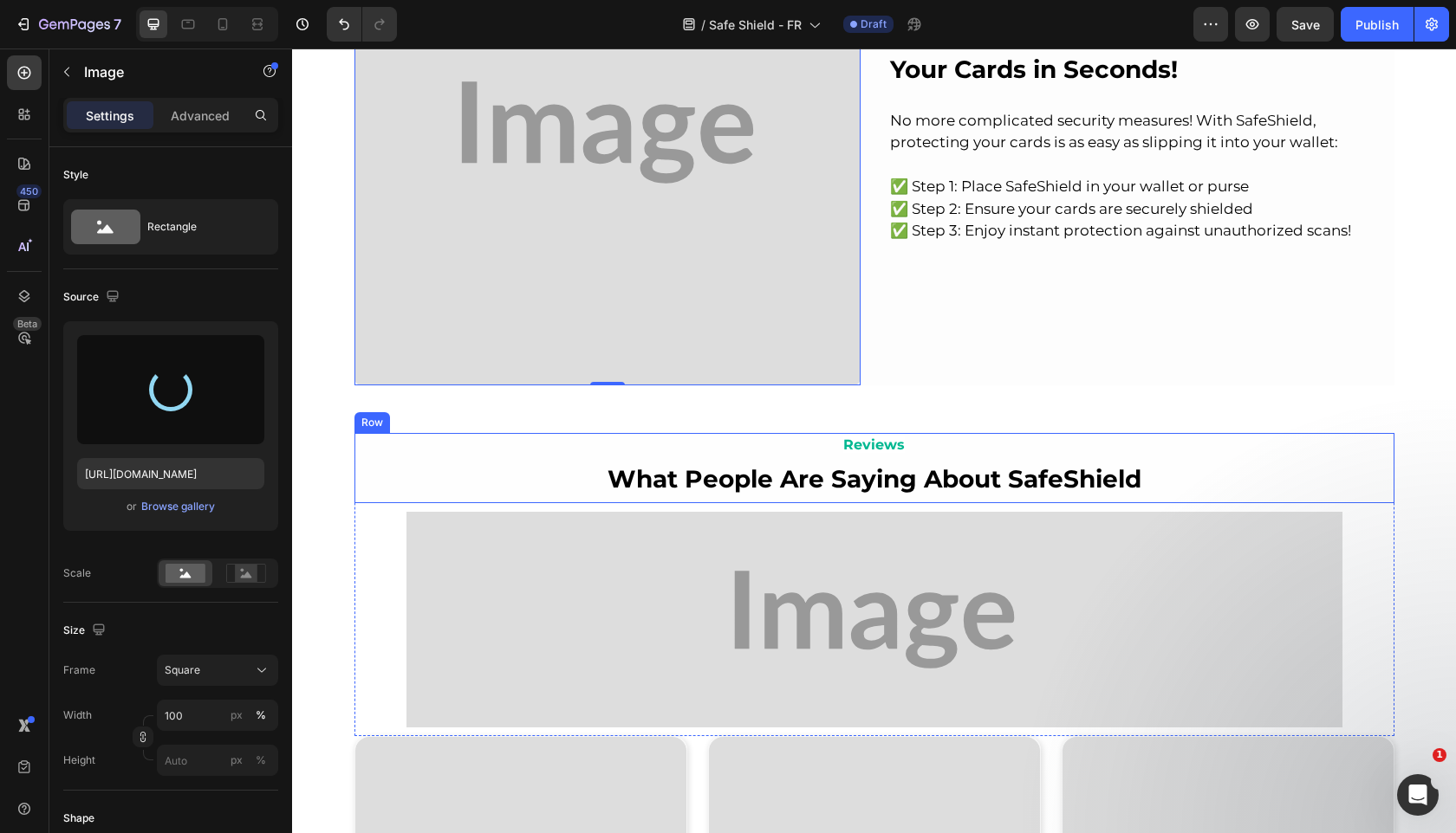
type input "[URL][DOMAIN_NAME]"
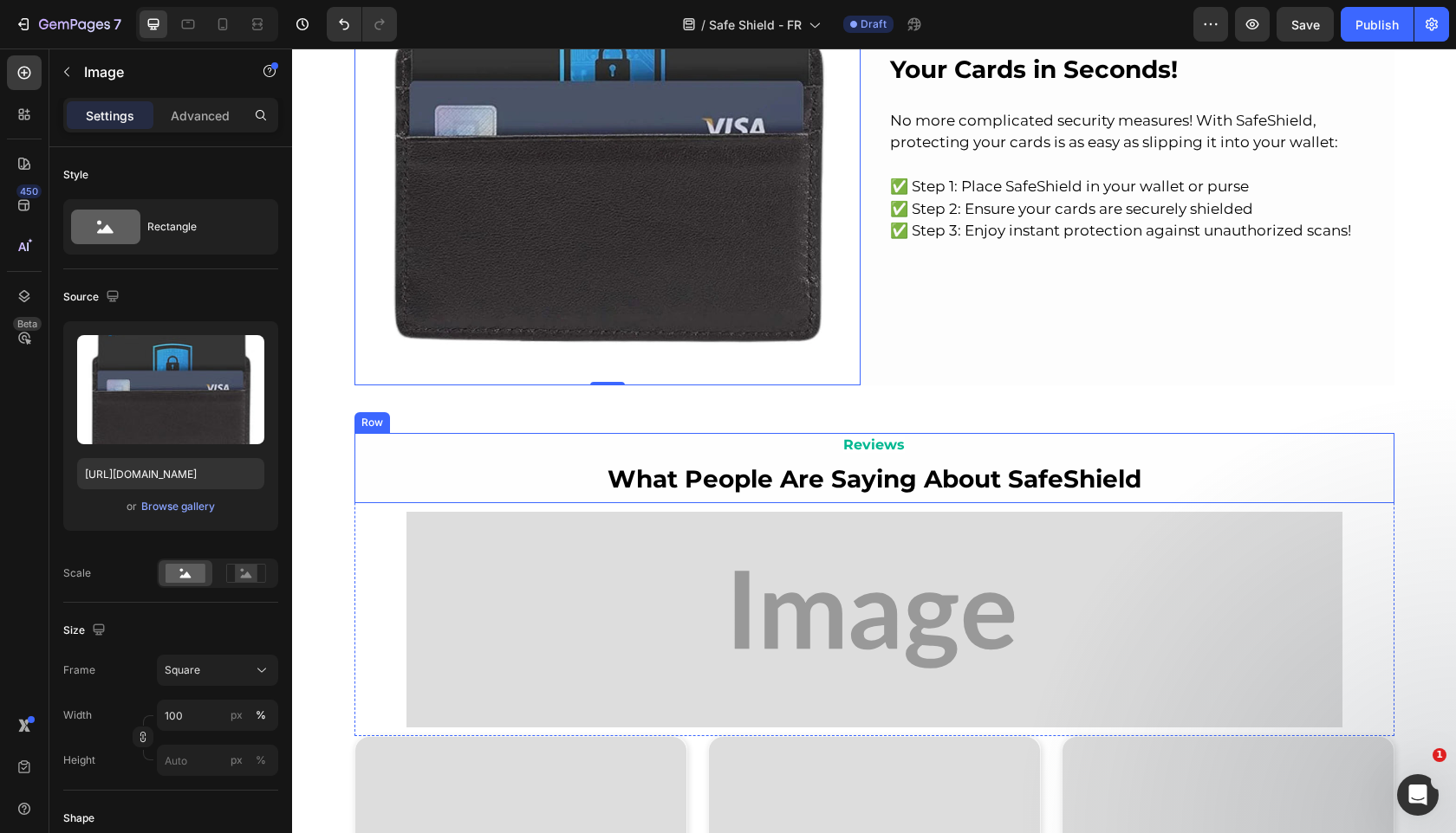
scroll to position [2389, 0]
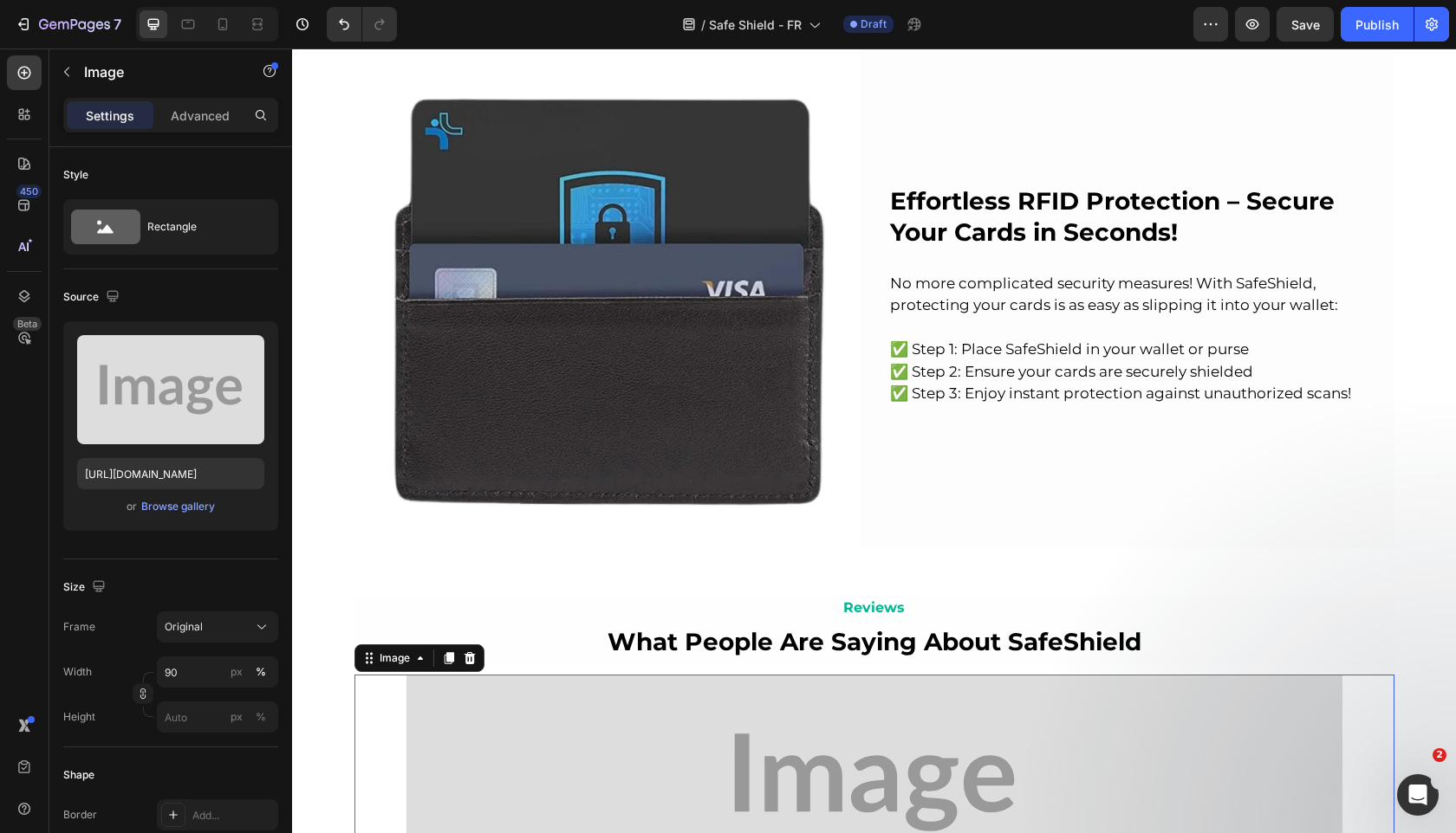
click at [440, 686] on img at bounding box center [874, 782] width 936 height 215
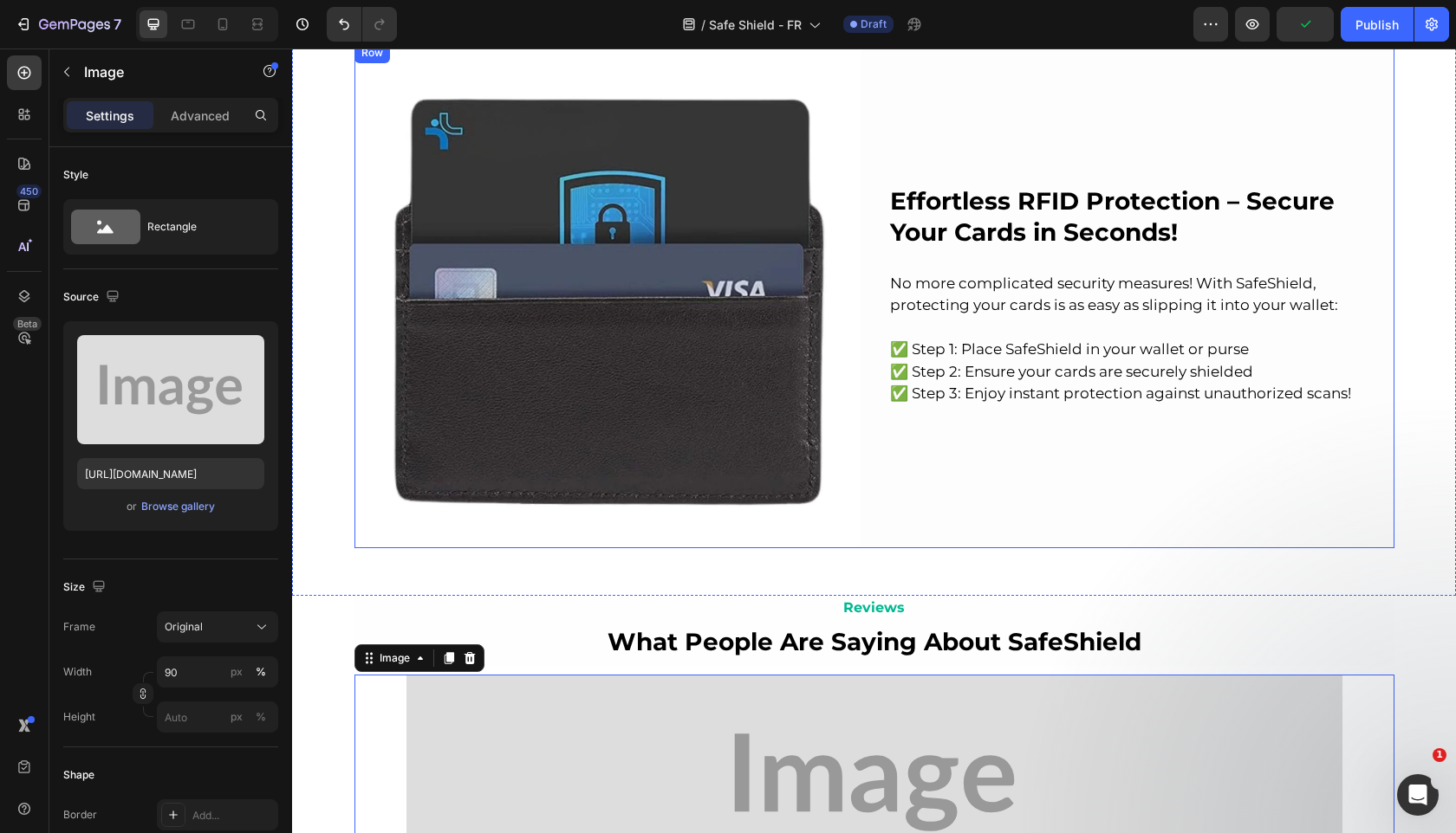
click at [901, 454] on div "Effortless RFID Protection – Secure Your Cards in Seconds! Heading No more comp…" at bounding box center [1141, 295] width 506 height 506
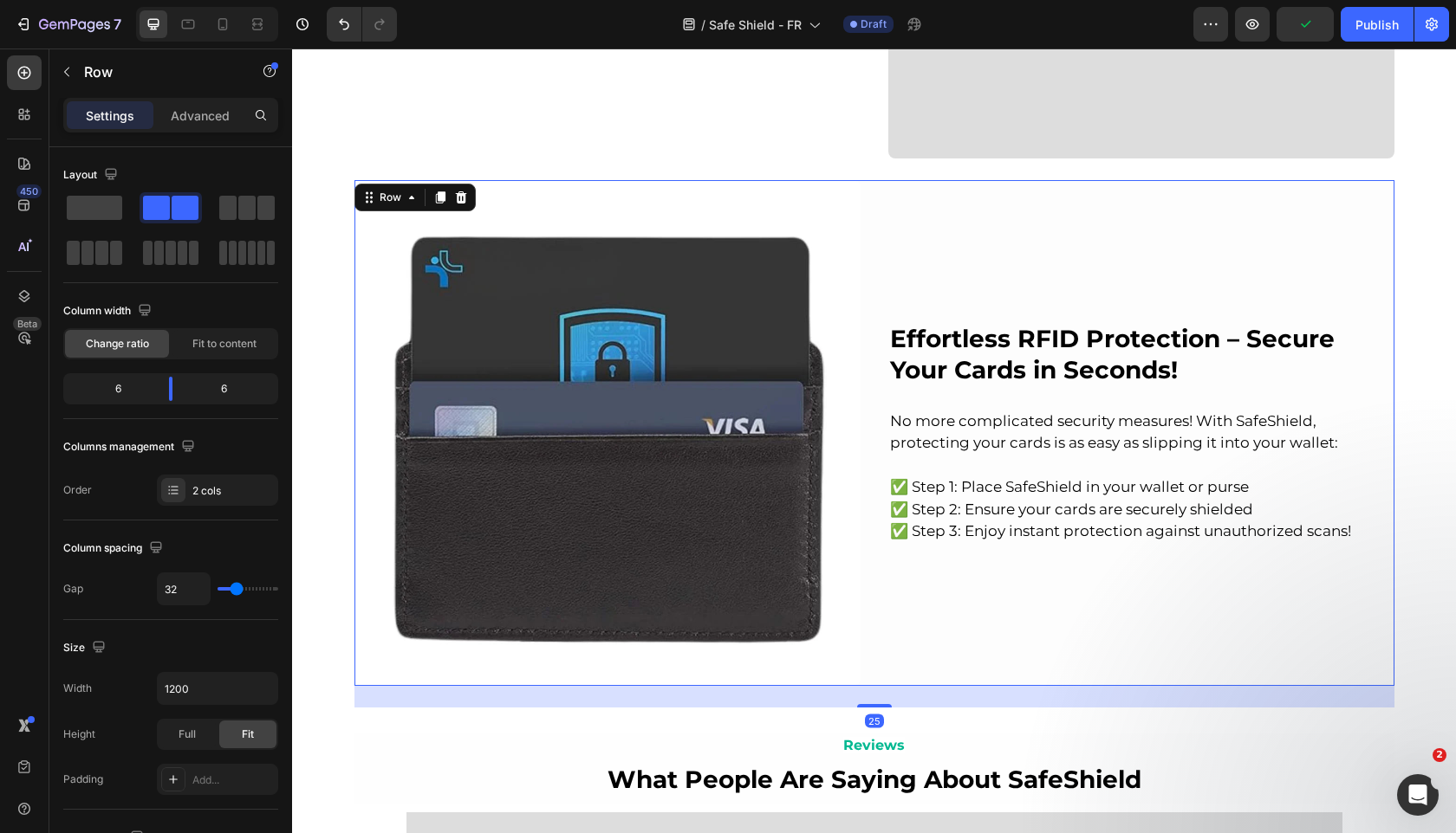
scroll to position [2245, 0]
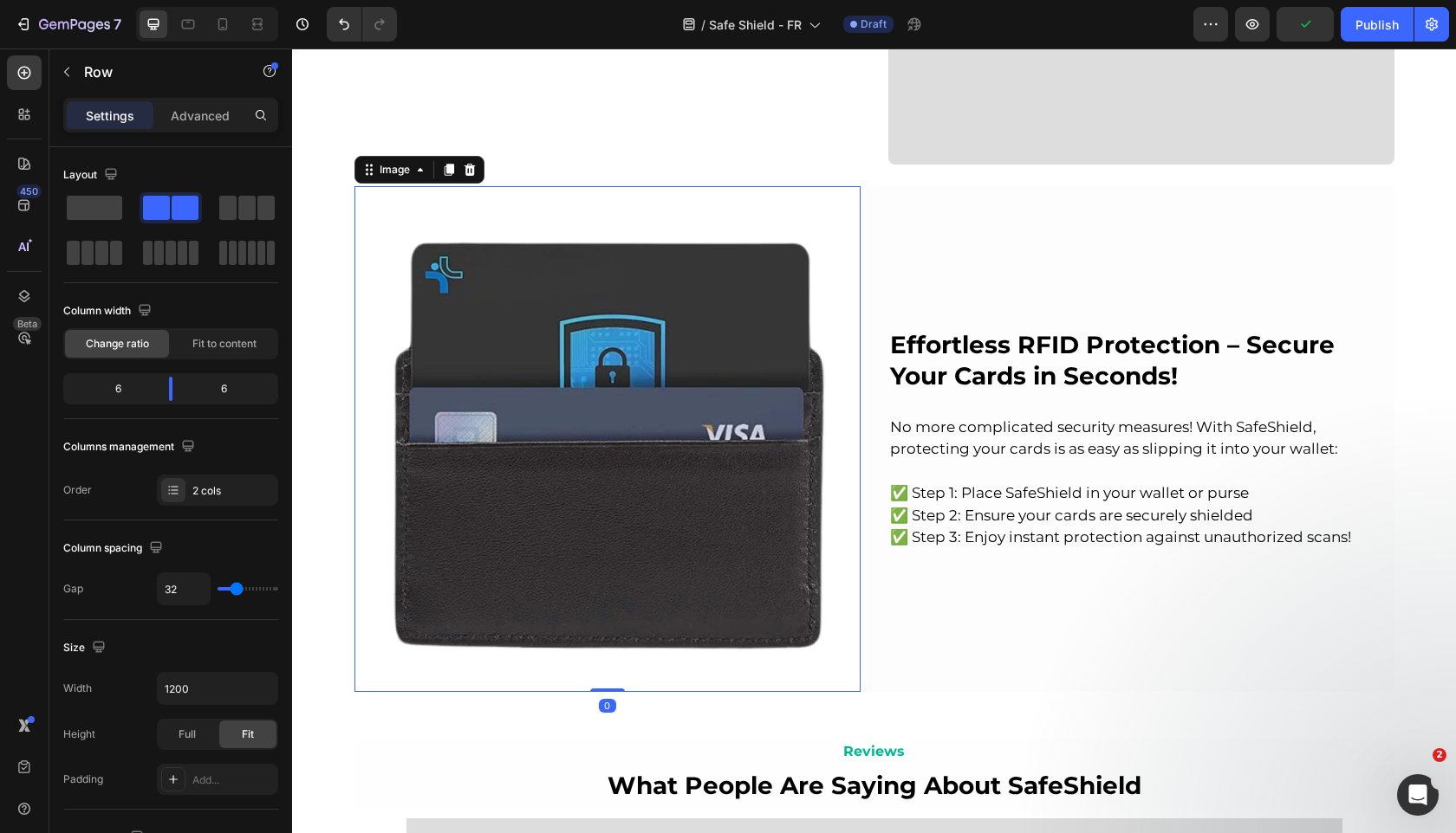
click at [709, 468] on img at bounding box center [607, 438] width 506 height 506
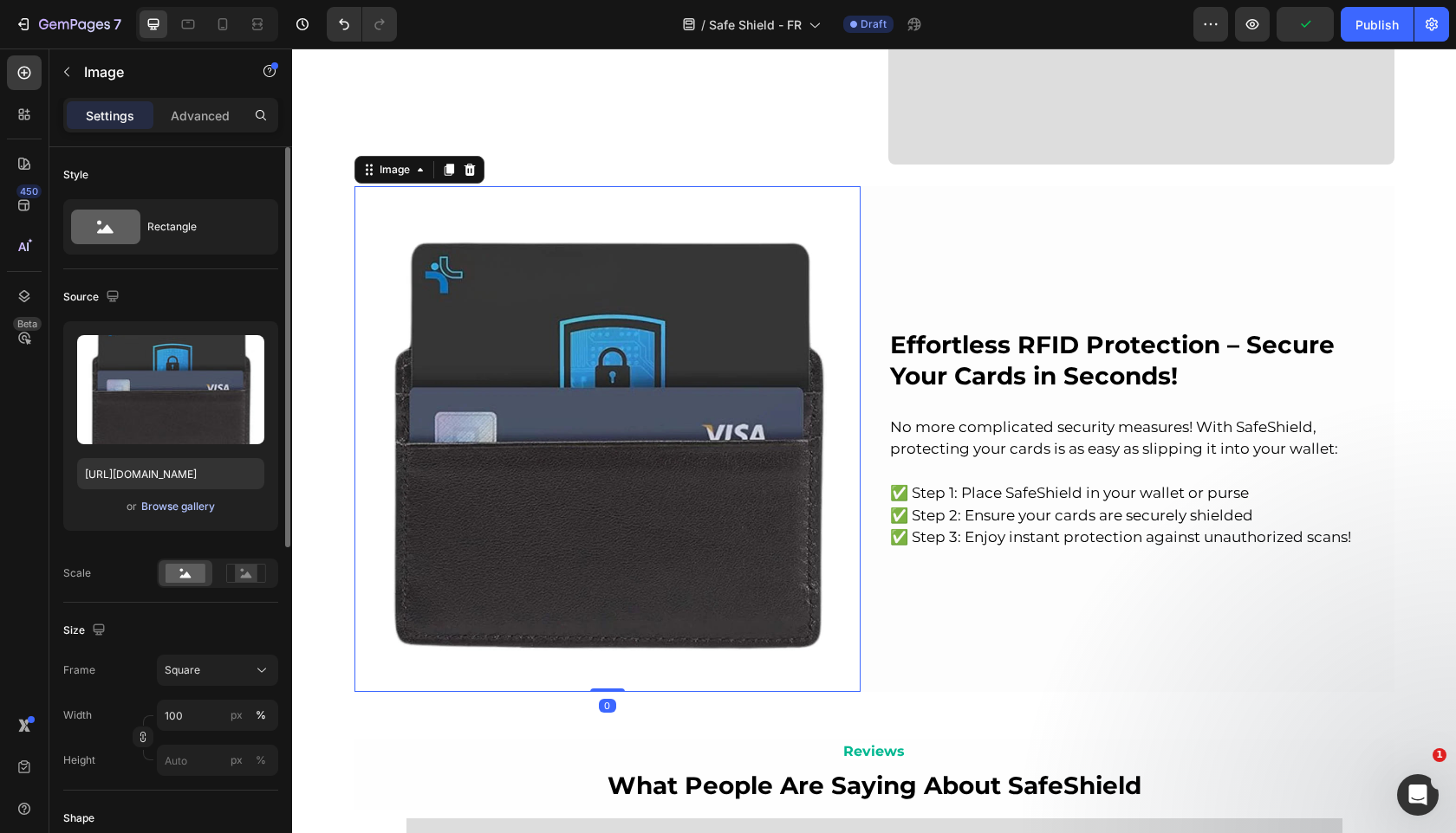
click at [151, 513] on div "Browse gallery" at bounding box center [178, 507] width 74 height 16
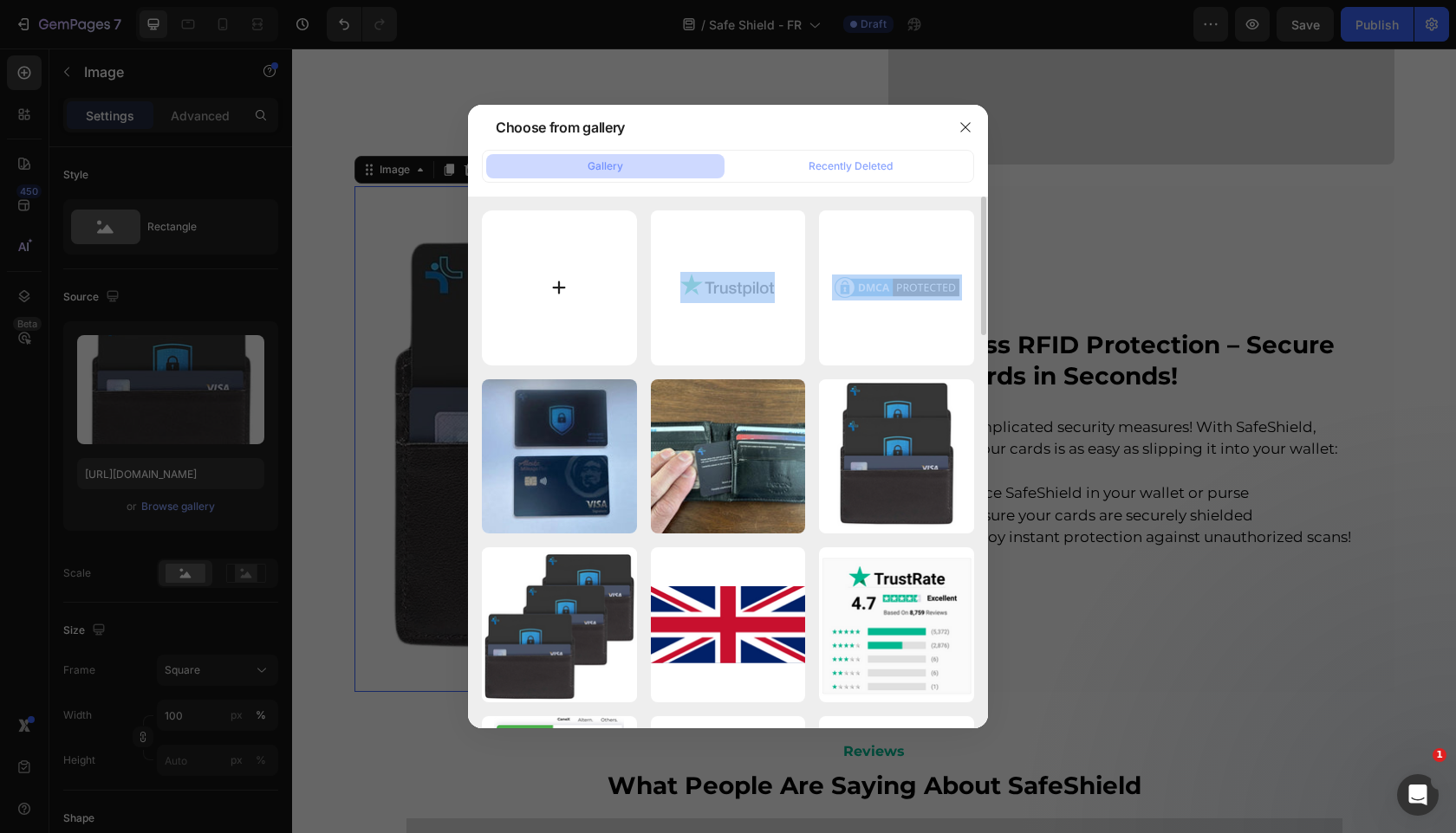
drag, startPoint x: 663, startPoint y: 254, endPoint x: 590, endPoint y: 257, distance: 73.1
click at [582, 265] on input "file" at bounding box center [559, 288] width 155 height 155
type input "C:\fakepath\gempages_525800266155426871-4641effb-67ae-4045-90d0-cf53aa825502.jp…"
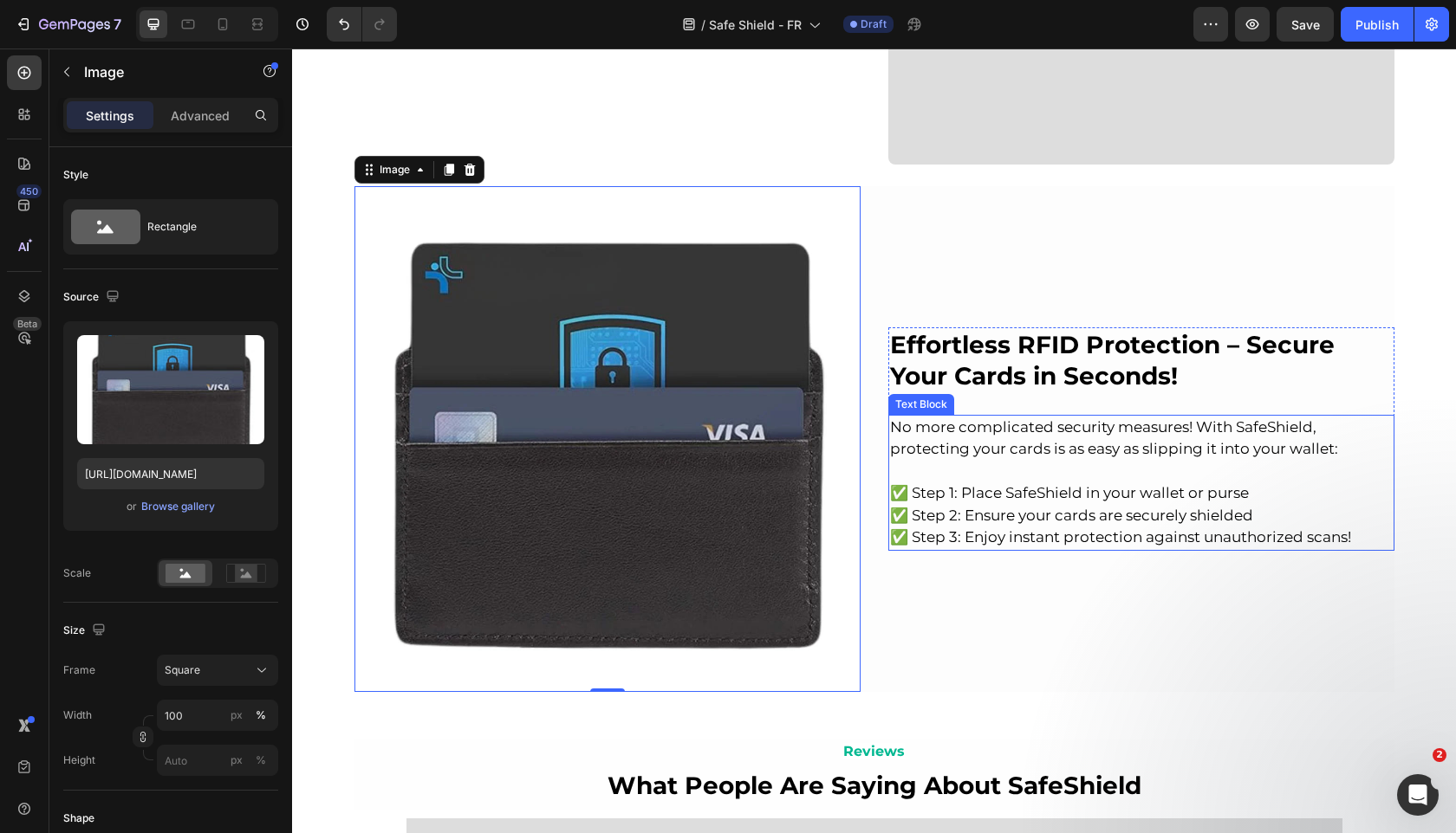
click at [989, 510] on span "✅ Step 2: Ensure your cards are securely shielded" at bounding box center [1071, 515] width 363 height 17
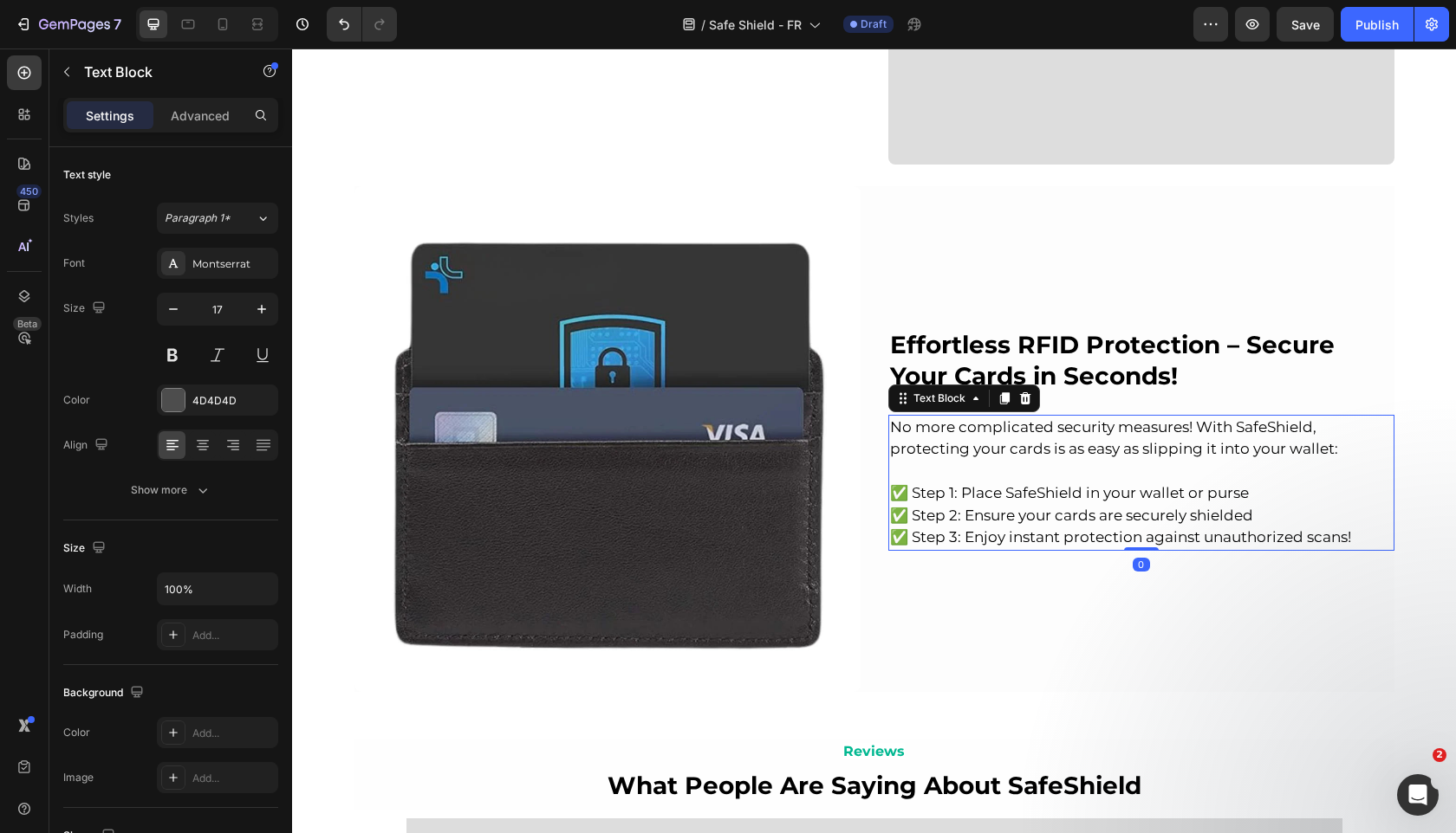
scroll to position [2572, 0]
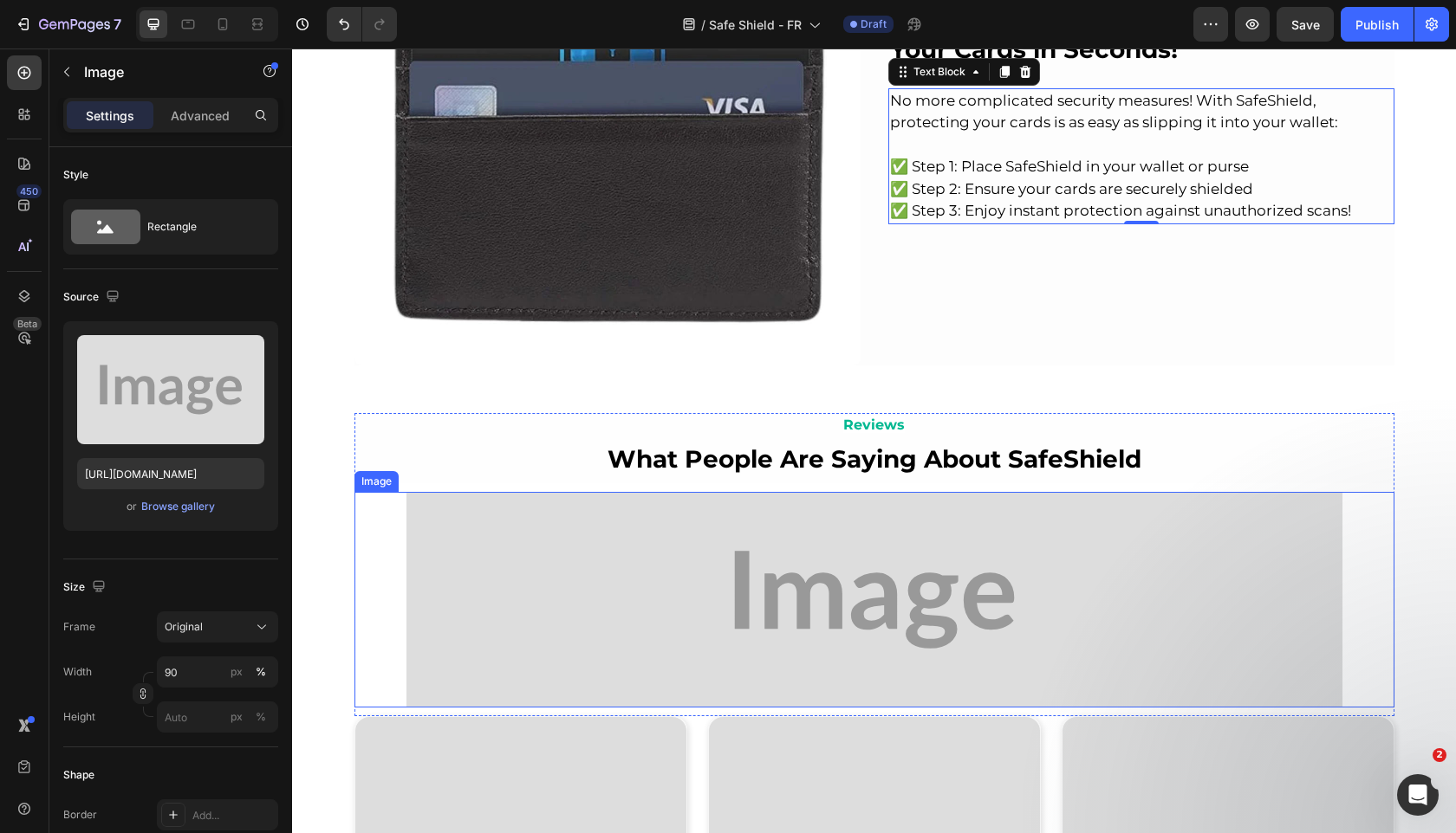
click at [594, 523] on img at bounding box center [874, 599] width 936 height 215
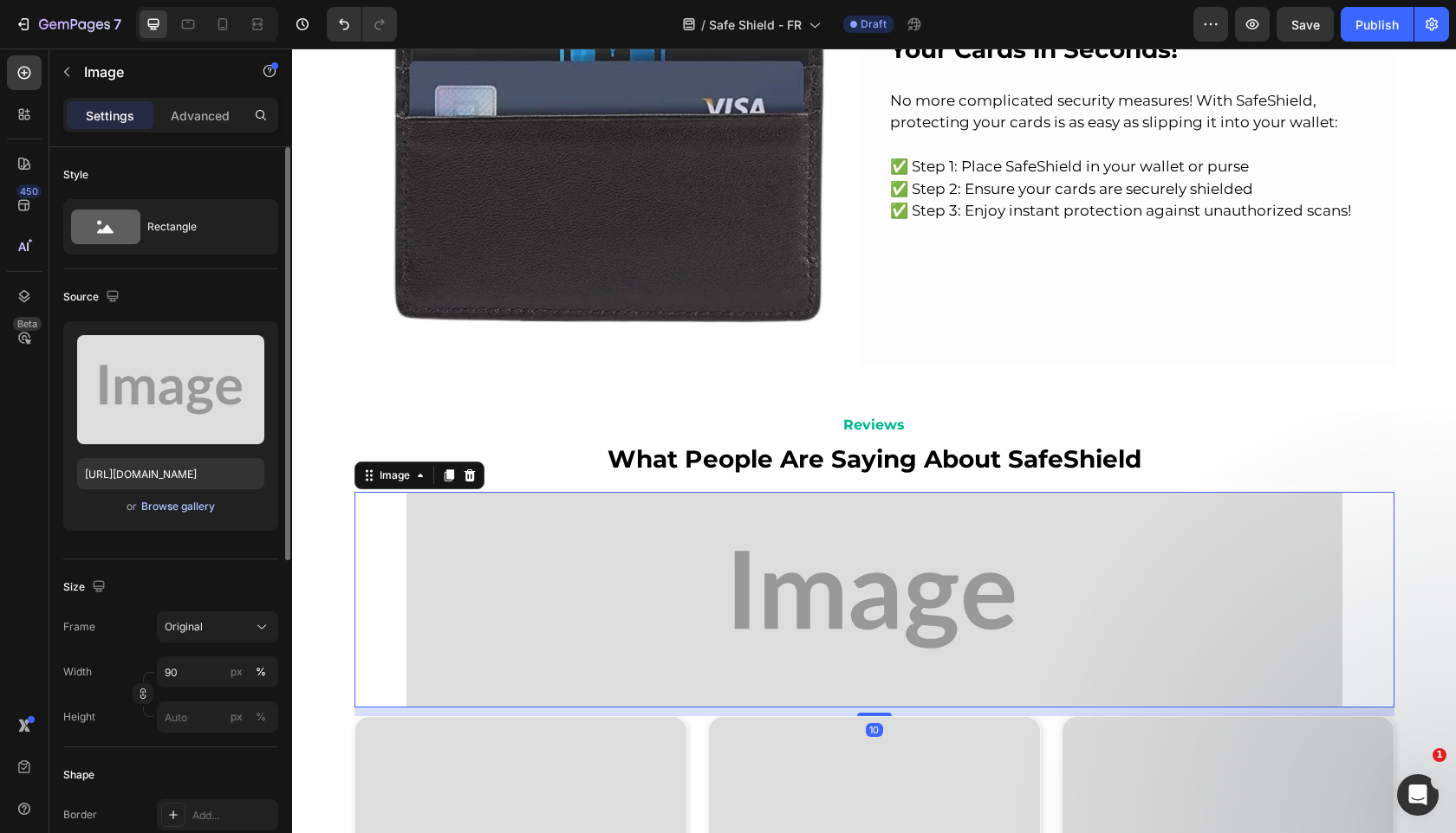
click at [196, 506] on div "Browse gallery" at bounding box center [178, 507] width 74 height 16
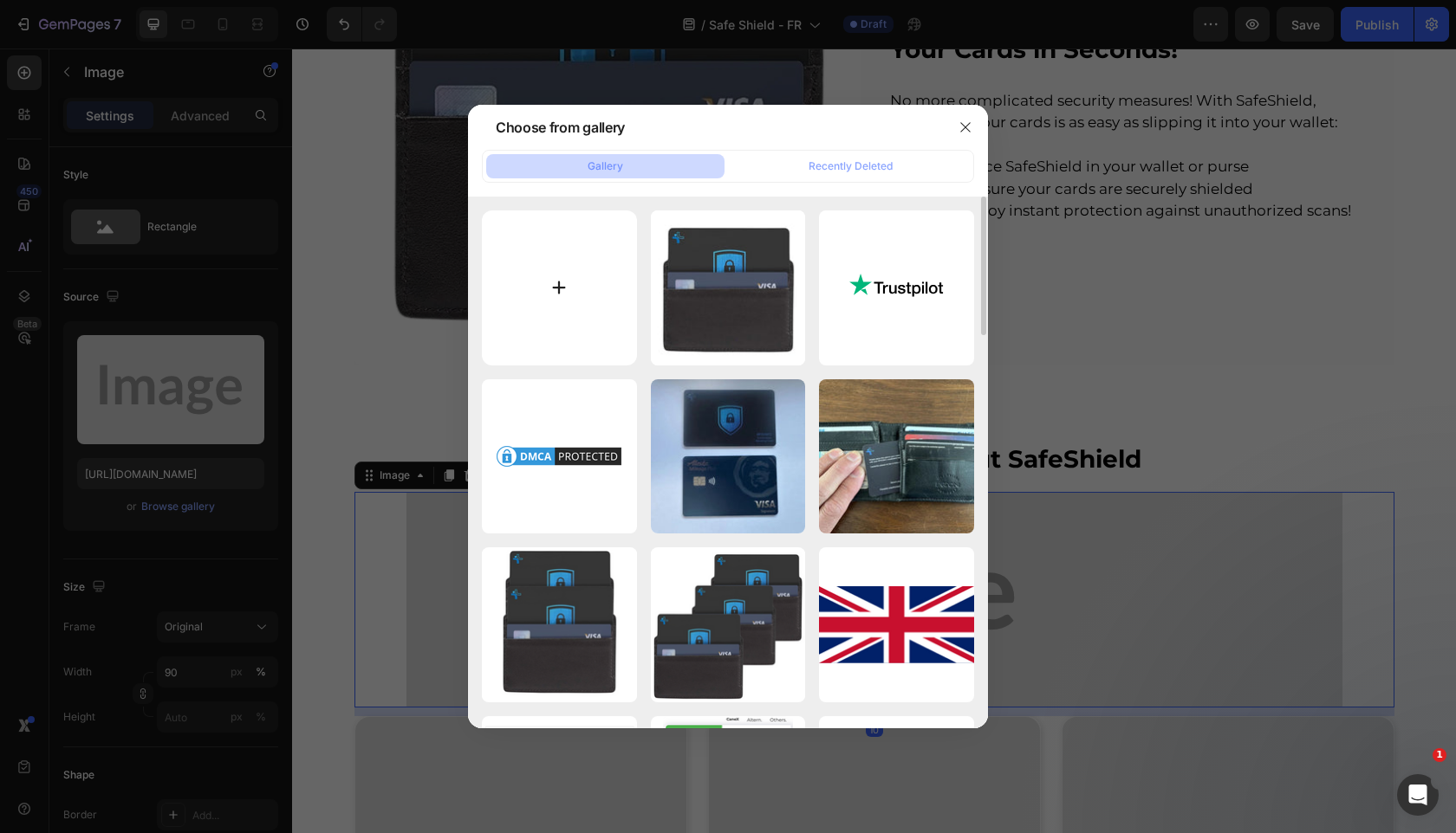
click at [576, 279] on input "file" at bounding box center [559, 288] width 155 height 155
type input "C:\fakepath\gempages_525800266155426871-a3df3f04-0583-4959-a41d-8b55d2779868 (1…"
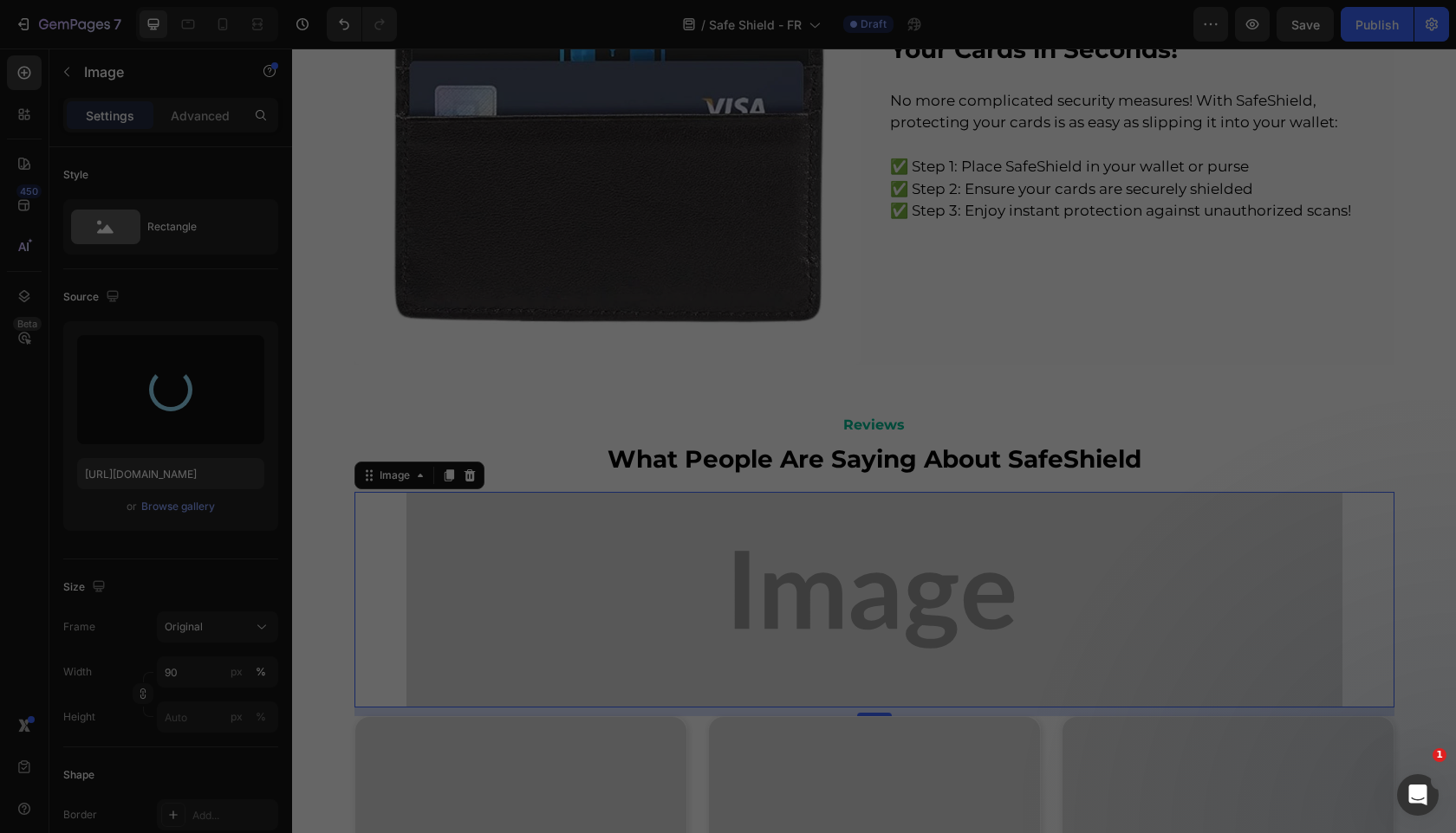
type input "https://cdn.shopify.com/s/files/1/0909/2261/5117/files/gempages_577322349100008…"
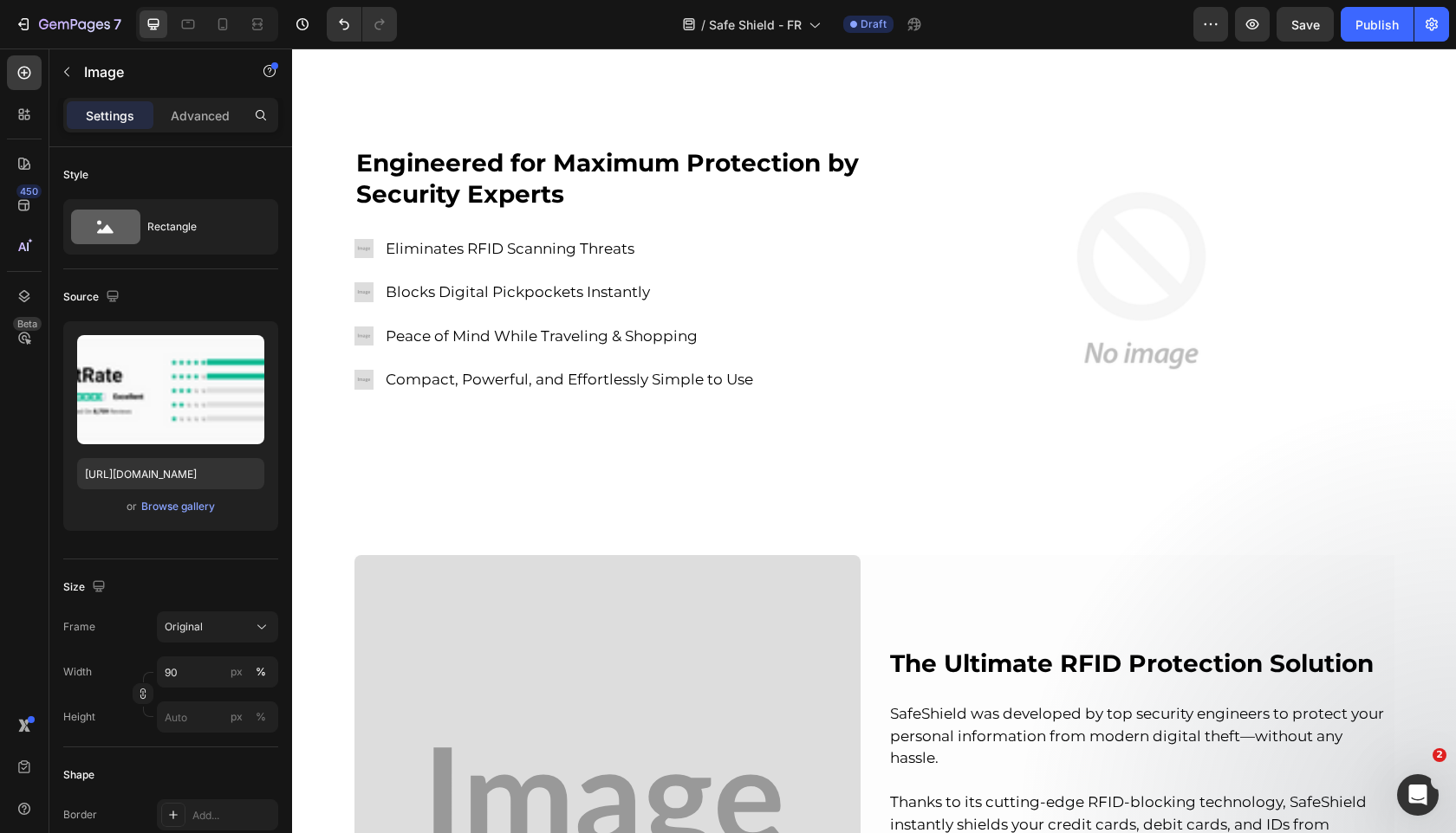
scroll to position [0, 0]
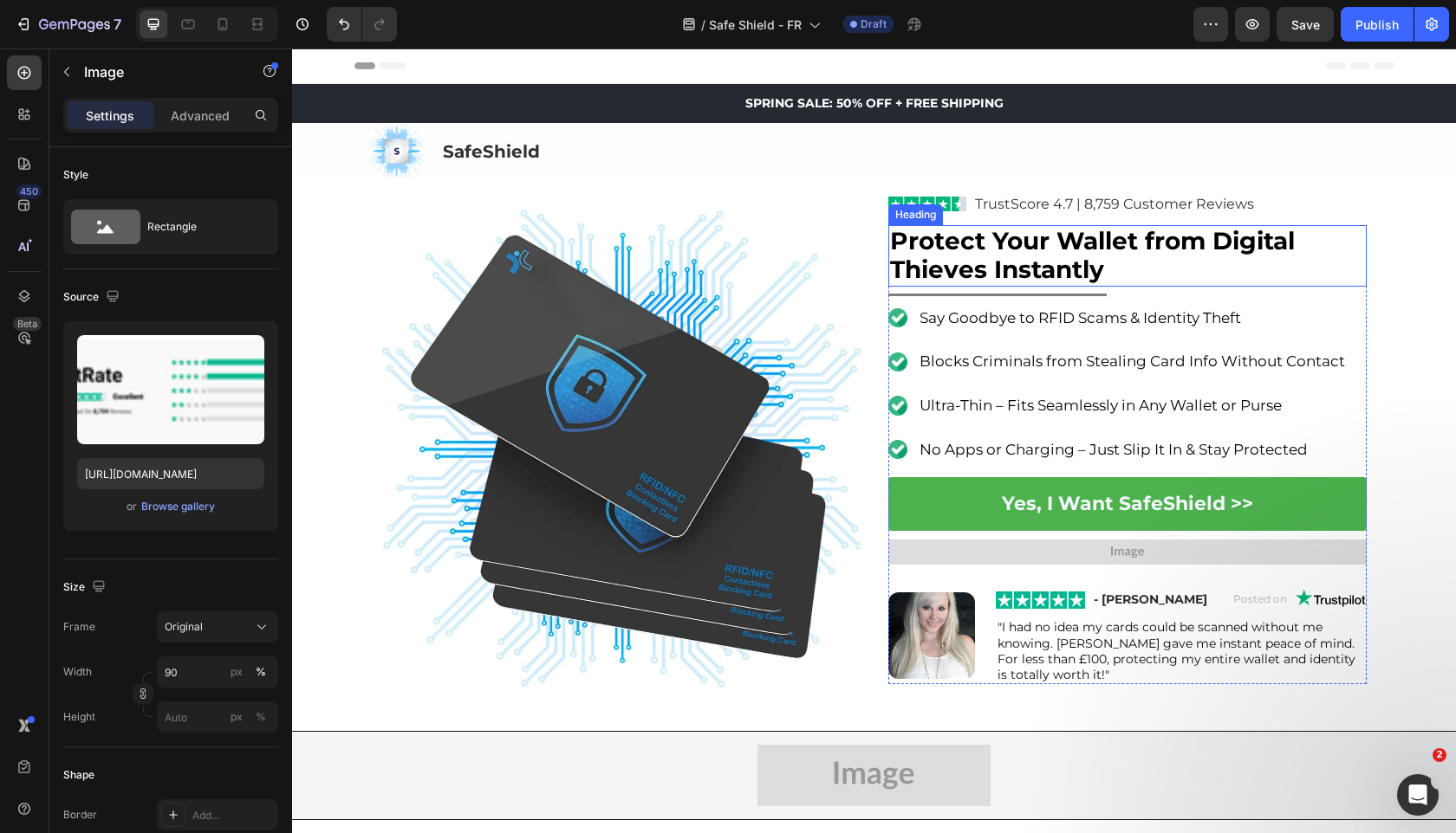
click at [1022, 245] on strong "Protect Your Wallet from Digital Thieves Instantly" at bounding box center [1092, 254] width 405 height 59
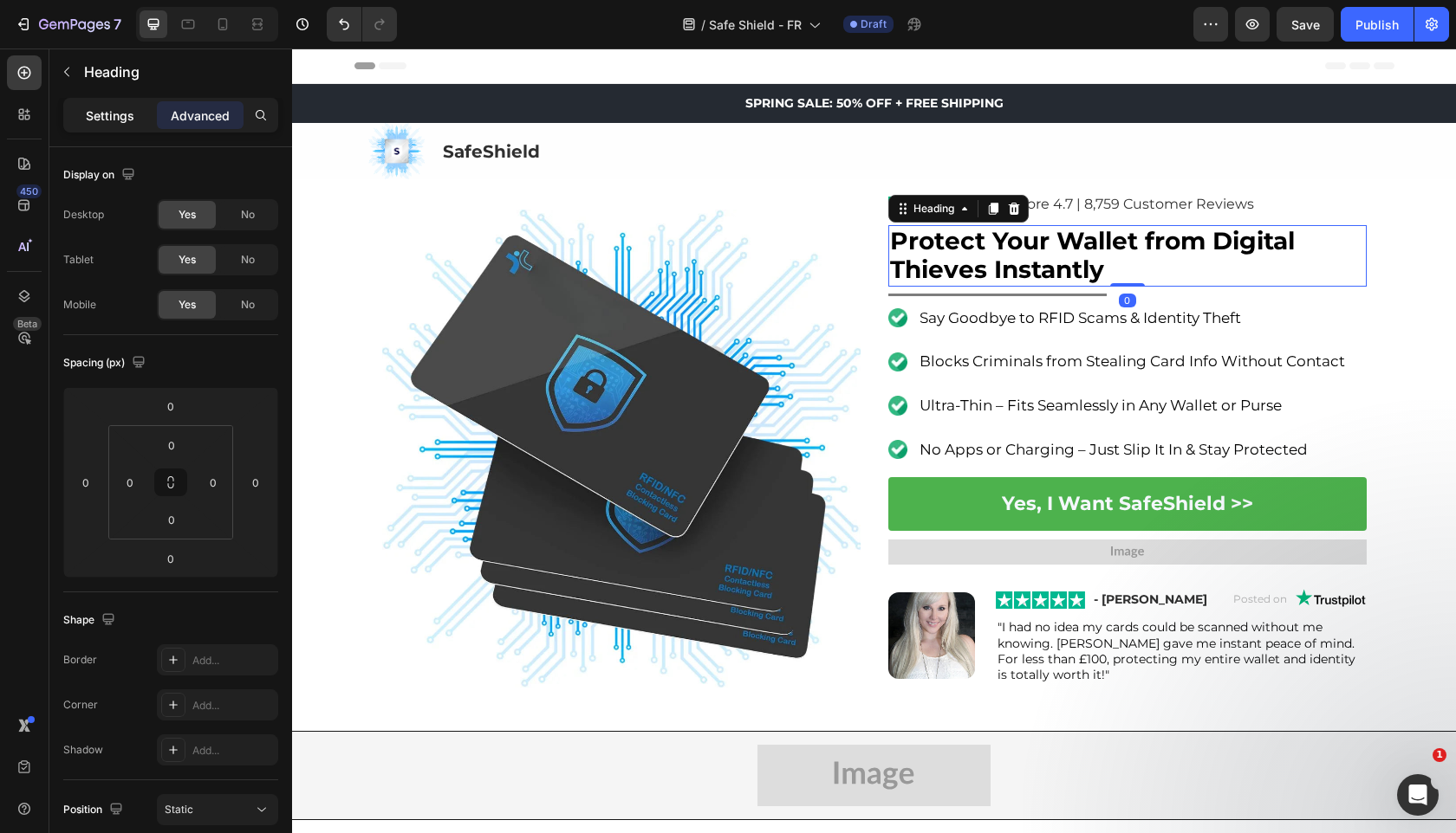
click at [129, 124] on p "Settings" at bounding box center [109, 115] width 49 height 18
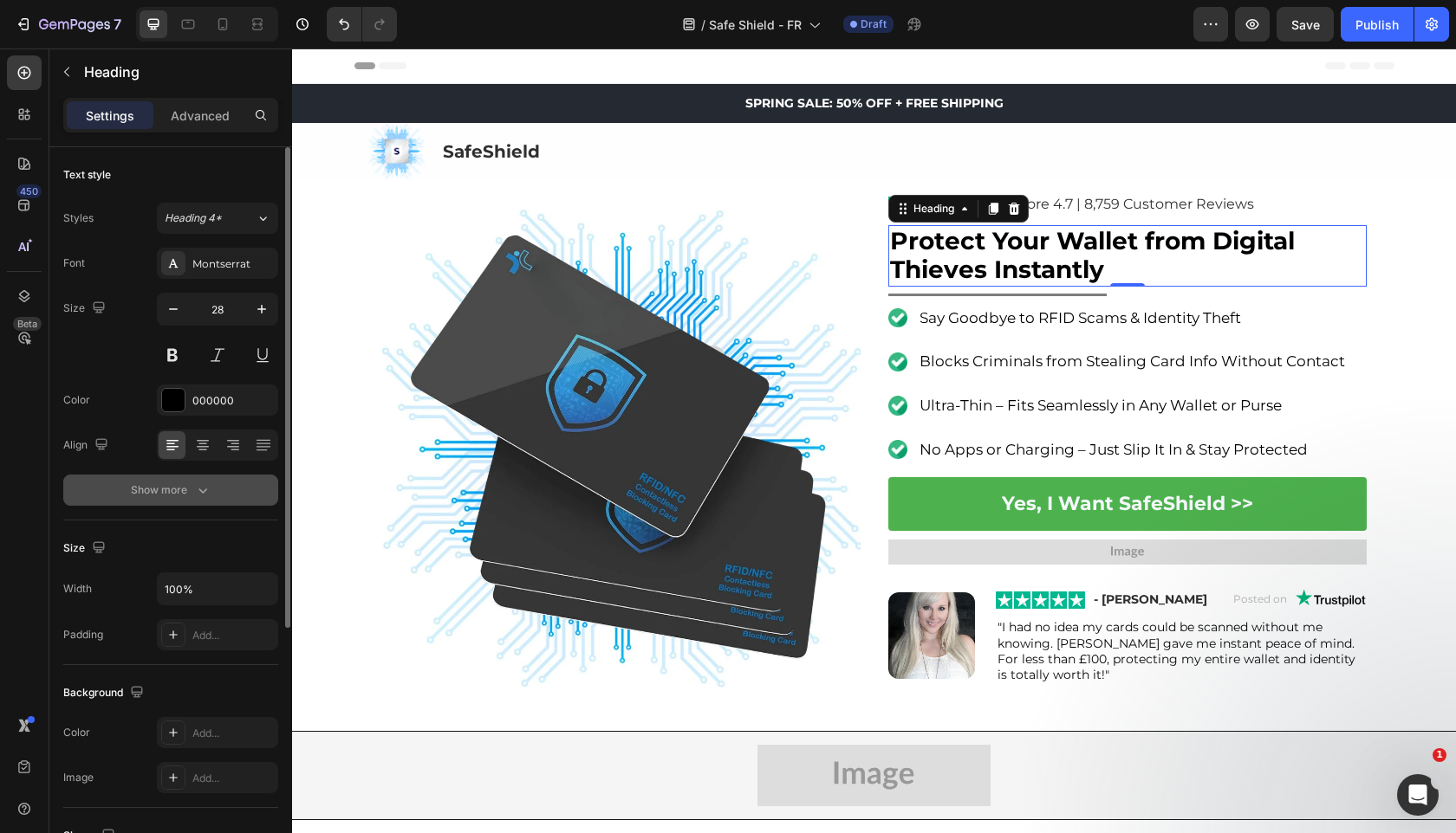
click at [203, 504] on button "Show more" at bounding box center [171, 489] width 215 height 31
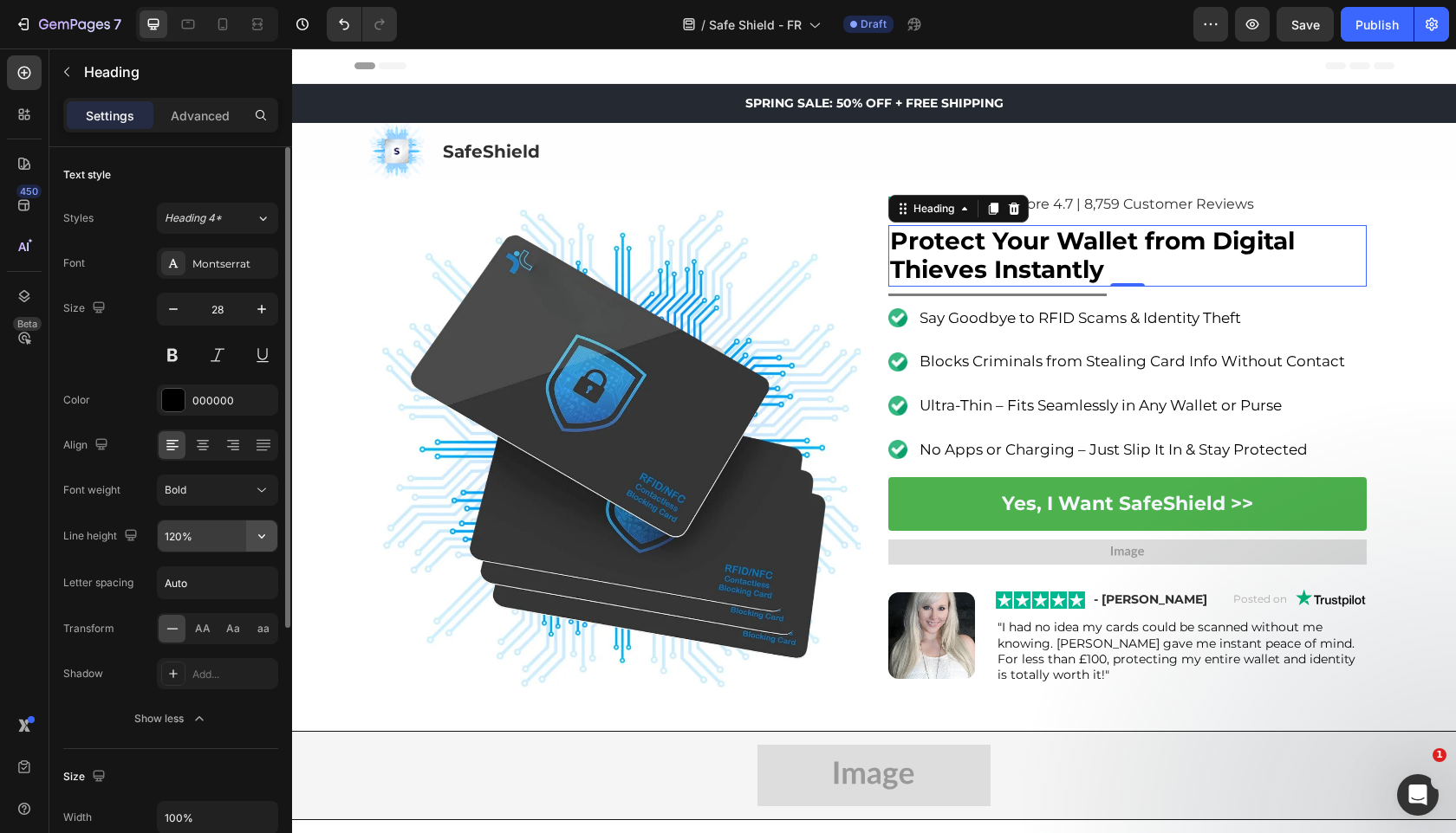
click at [248, 530] on button "button" at bounding box center [261, 536] width 31 height 31
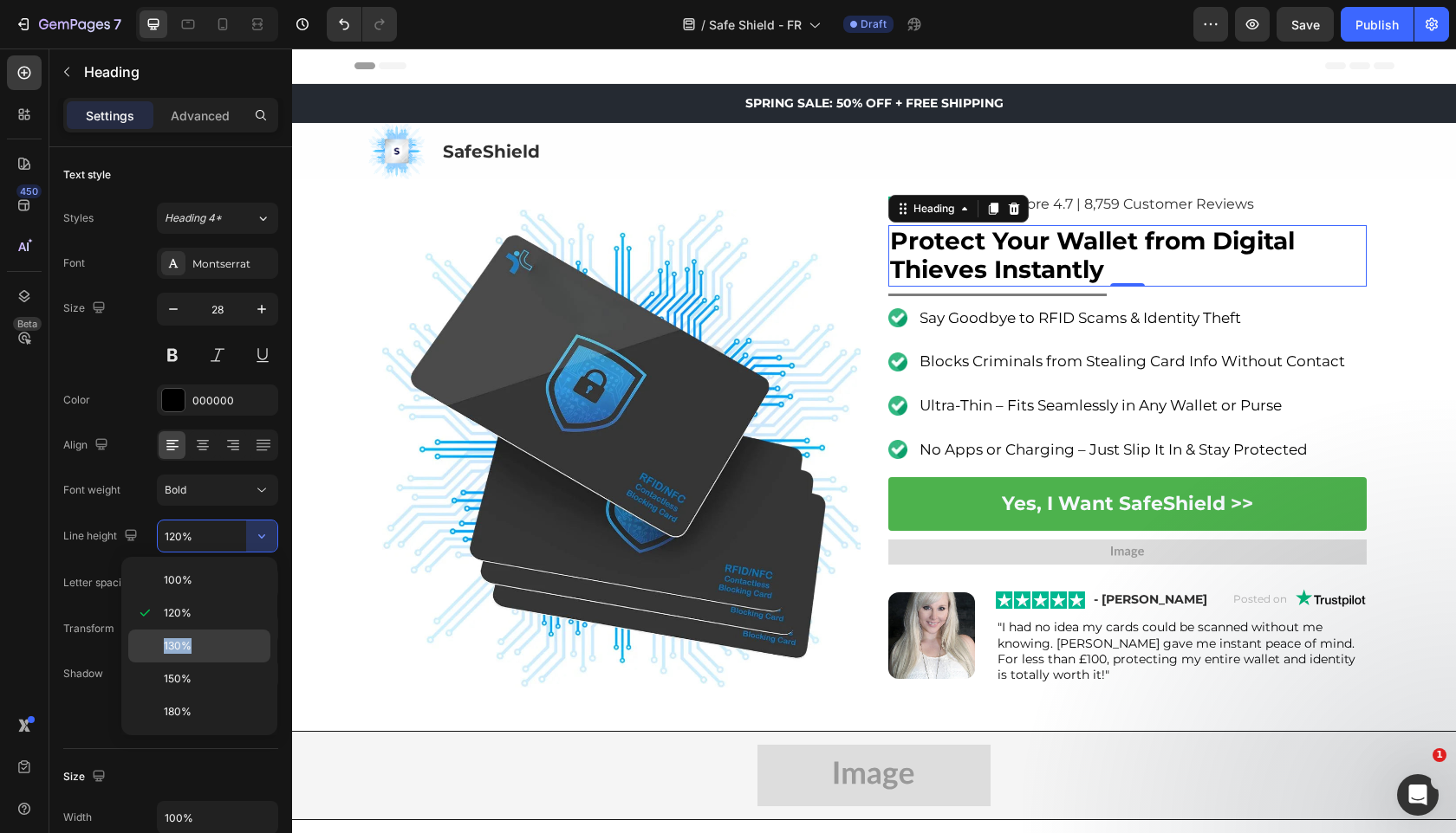
drag, startPoint x: 229, startPoint y: 624, endPoint x: 228, endPoint y: 656, distance: 32.0
click at [228, 656] on div "100% 120% 130% 150% 180%" at bounding box center [199, 646] width 142 height 165
click at [223, 648] on p "130%" at bounding box center [213, 646] width 98 height 16
type input "130%"
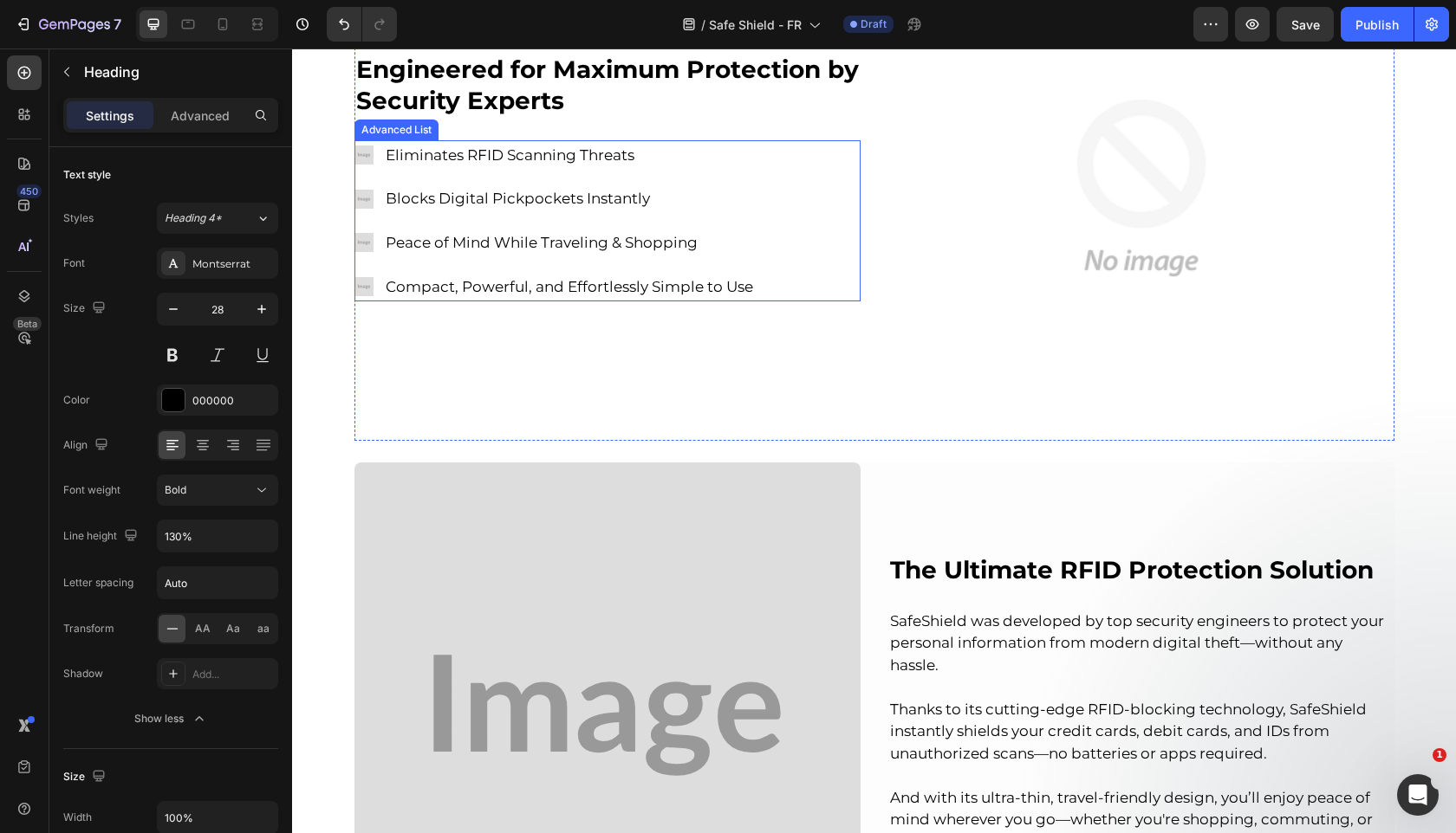
scroll to position [855, 0]
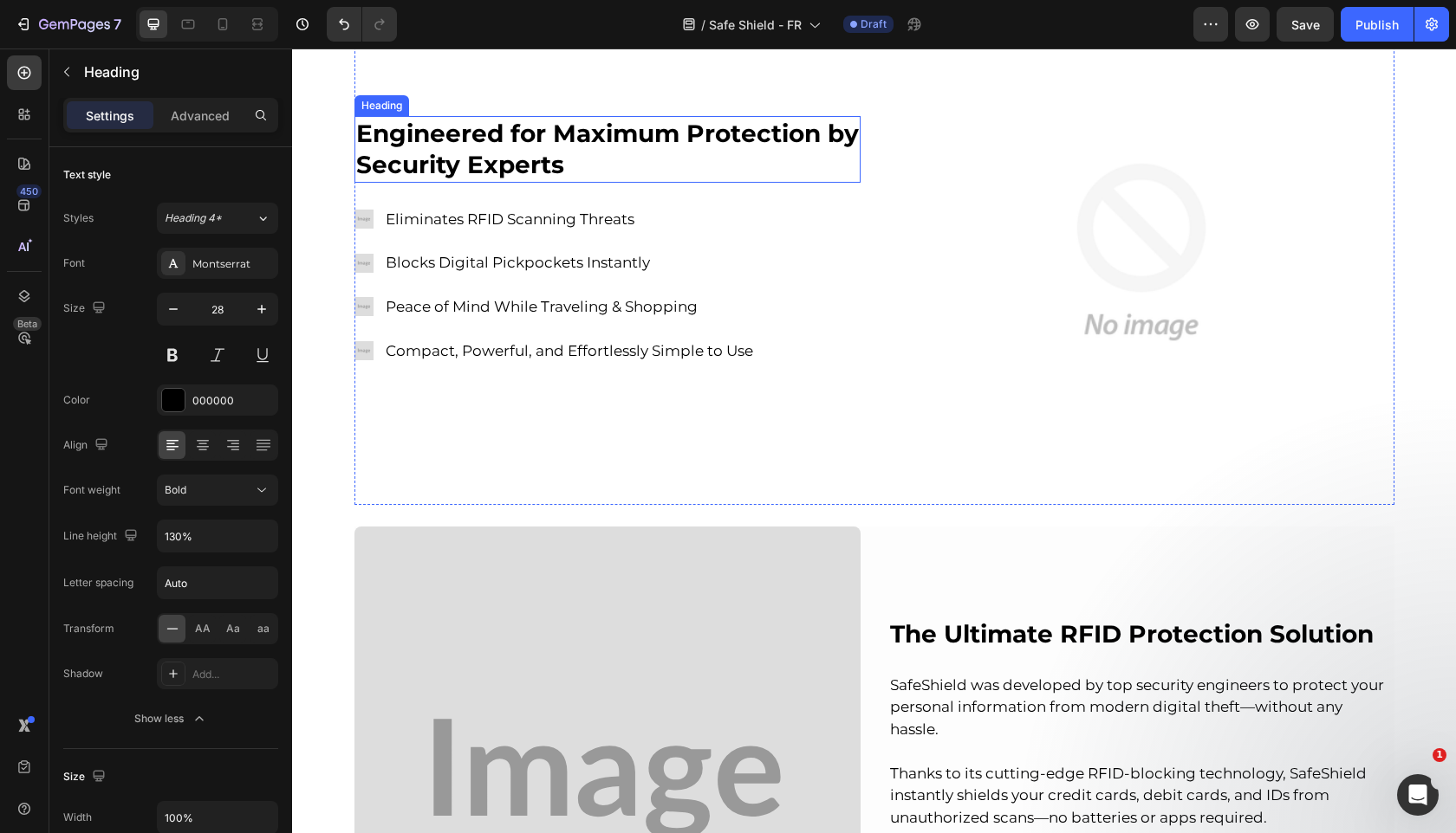
click at [676, 138] on strong "Engineered for Maximum Protection by Security Experts" at bounding box center [607, 148] width 502 height 61
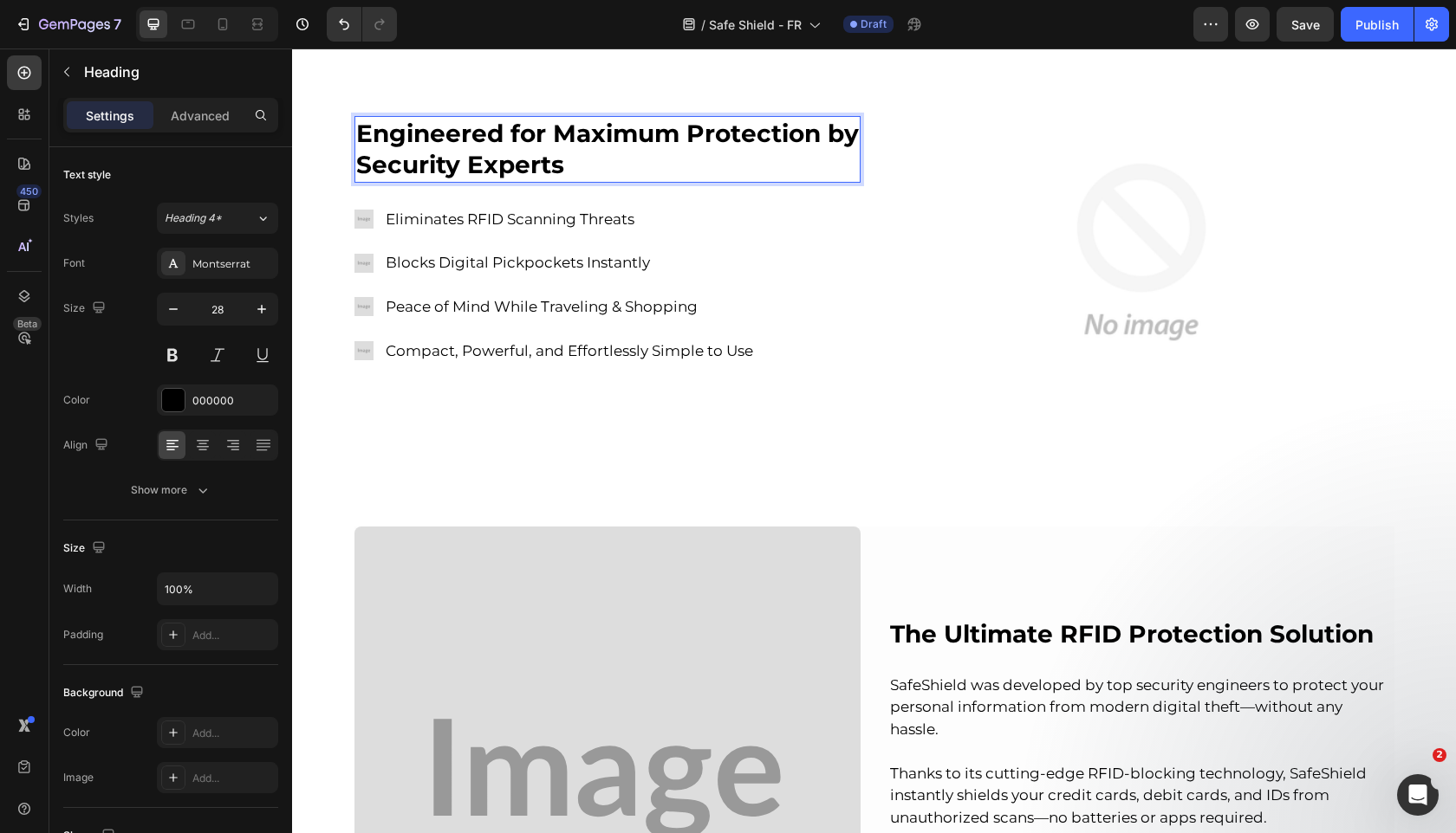
click at [676, 138] on strong "Engineered for Maximum Protection by Security Experts" at bounding box center [607, 148] width 502 height 61
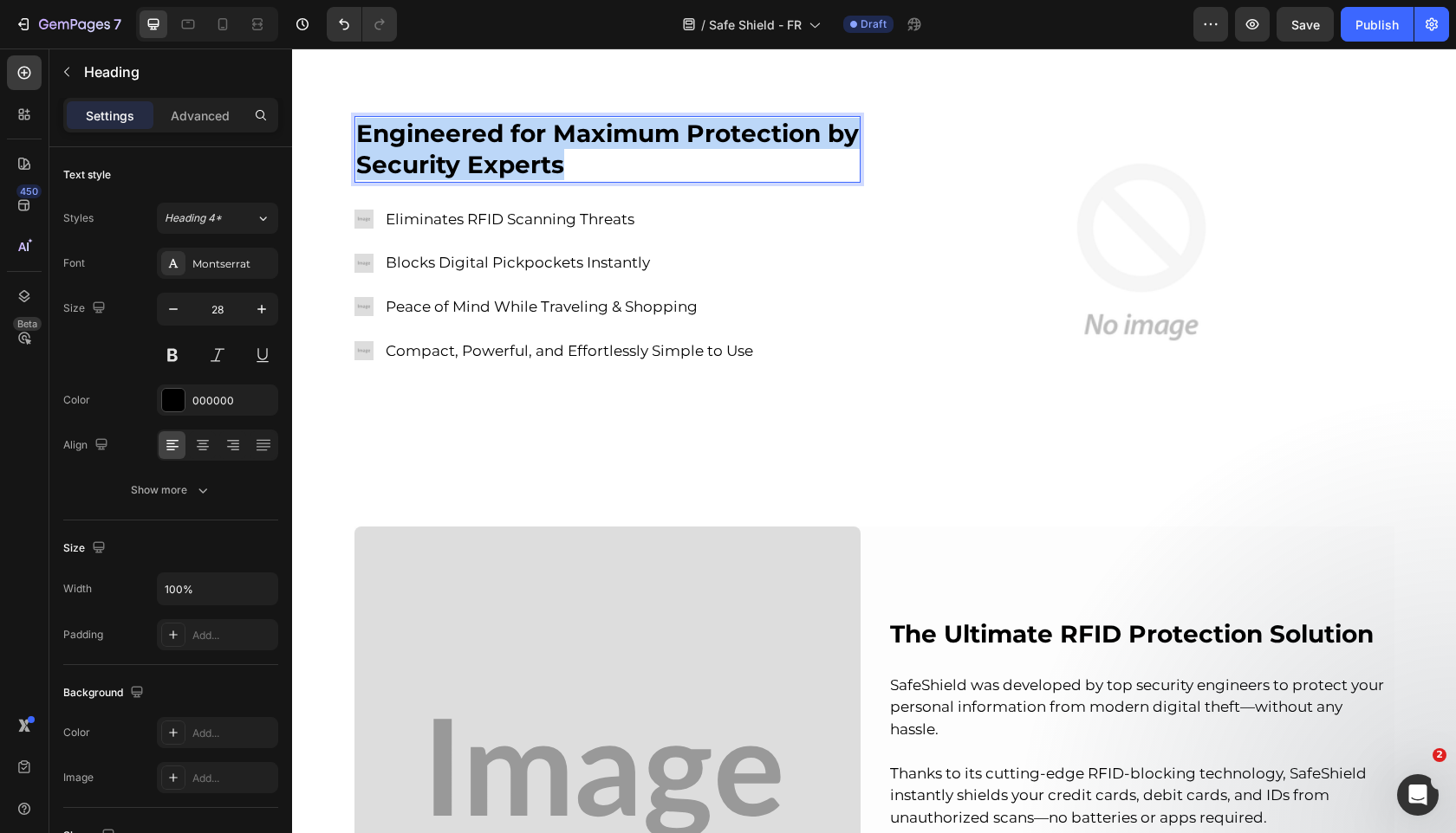
click at [676, 138] on strong "Engineered for Maximum Protection by Security Experts" at bounding box center [607, 148] width 502 height 61
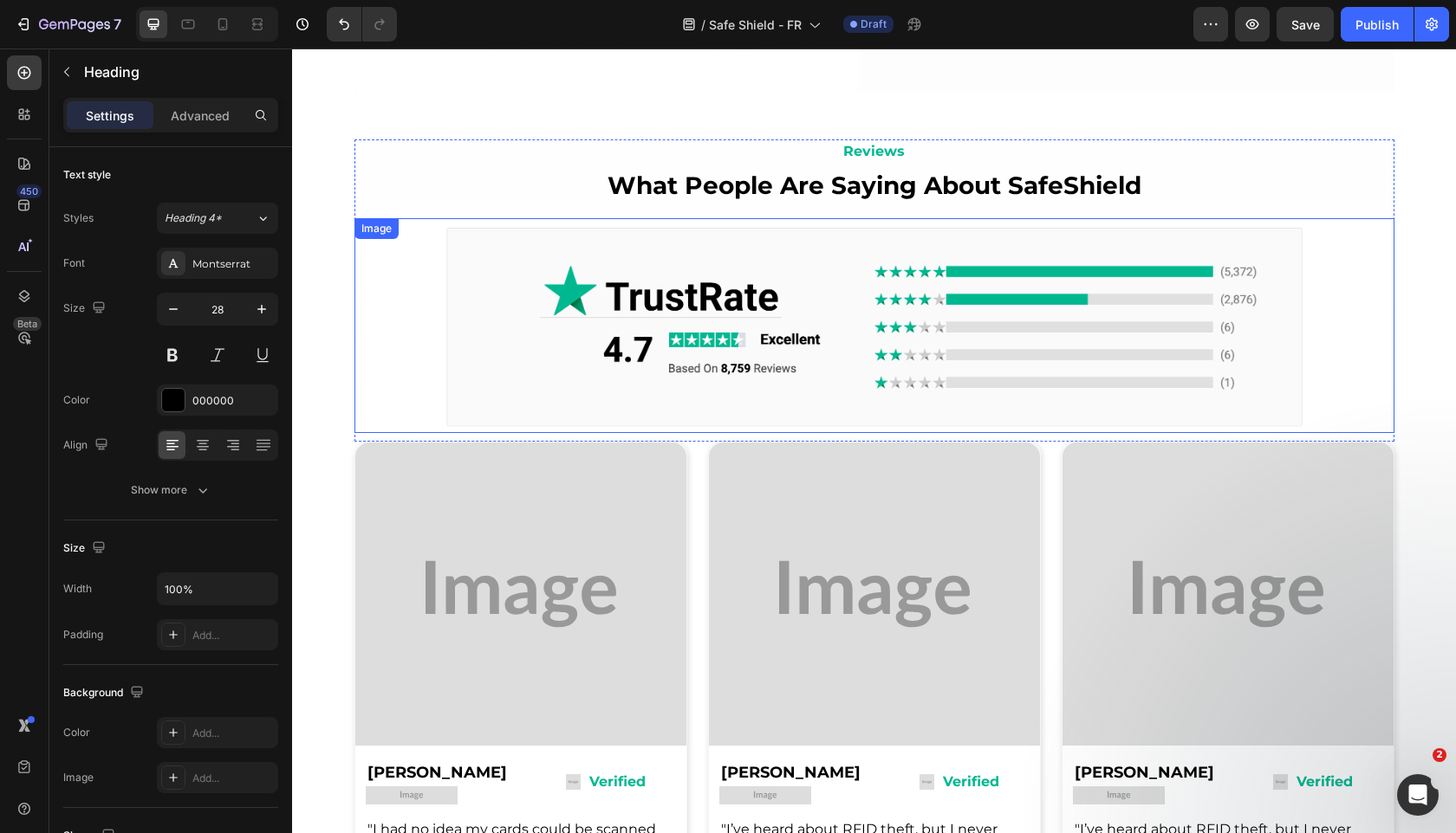
scroll to position [2822, 0]
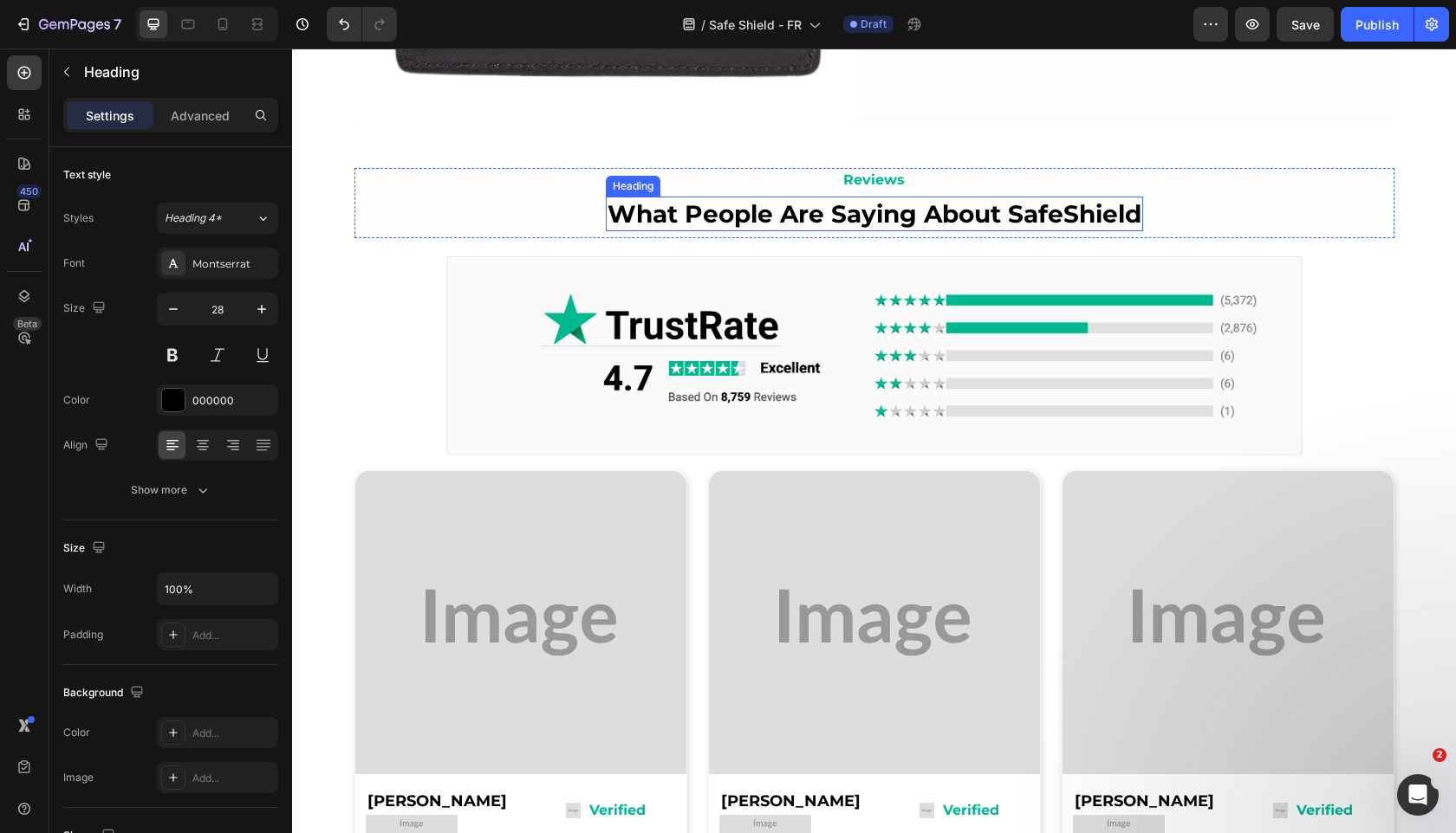
click at [675, 209] on strong "What People Are Saying About SafeShield" at bounding box center [874, 214] width 534 height 30
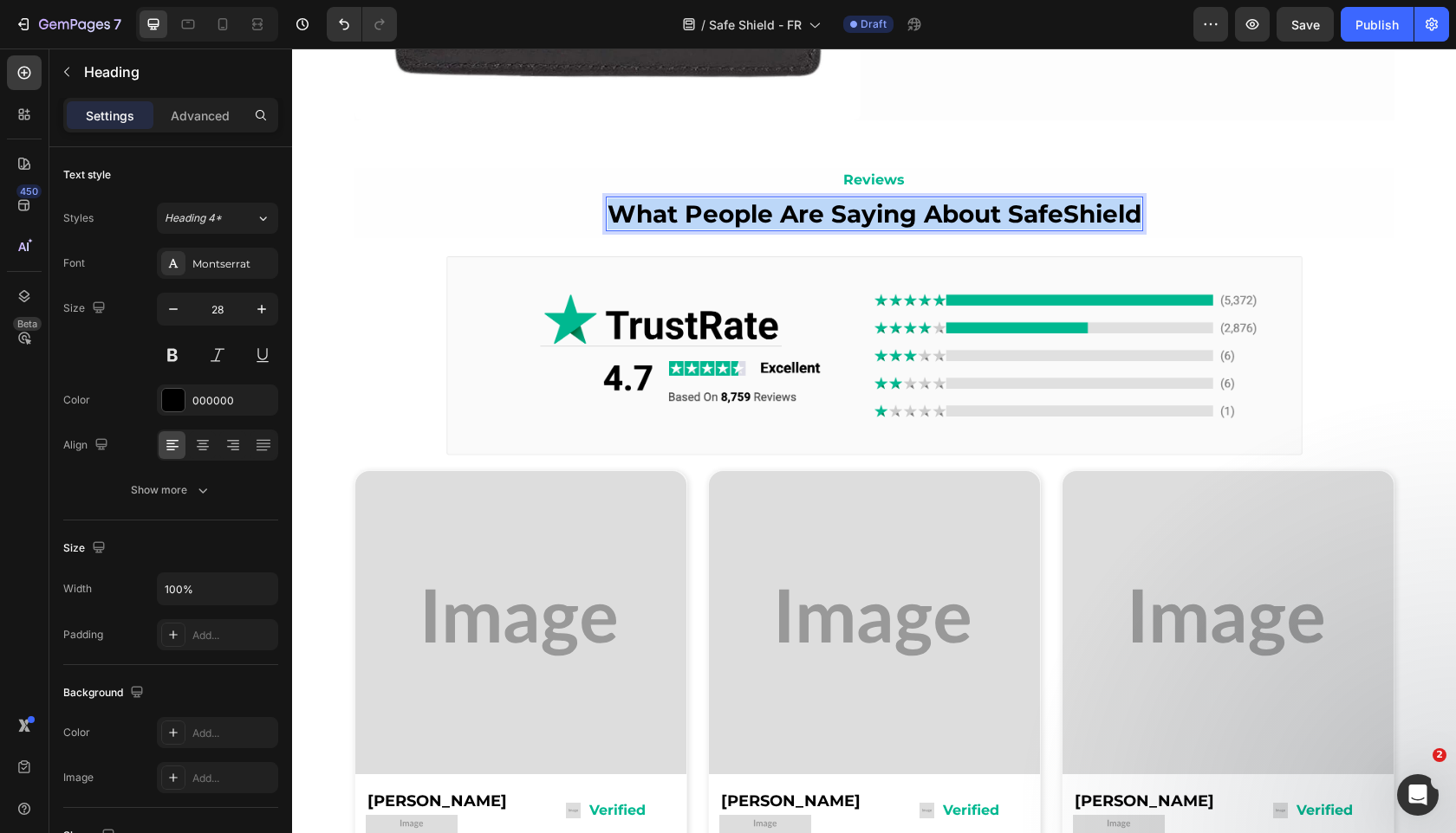
click at [675, 209] on strong "What People Are Saying About SafeShield" at bounding box center [874, 214] width 534 height 30
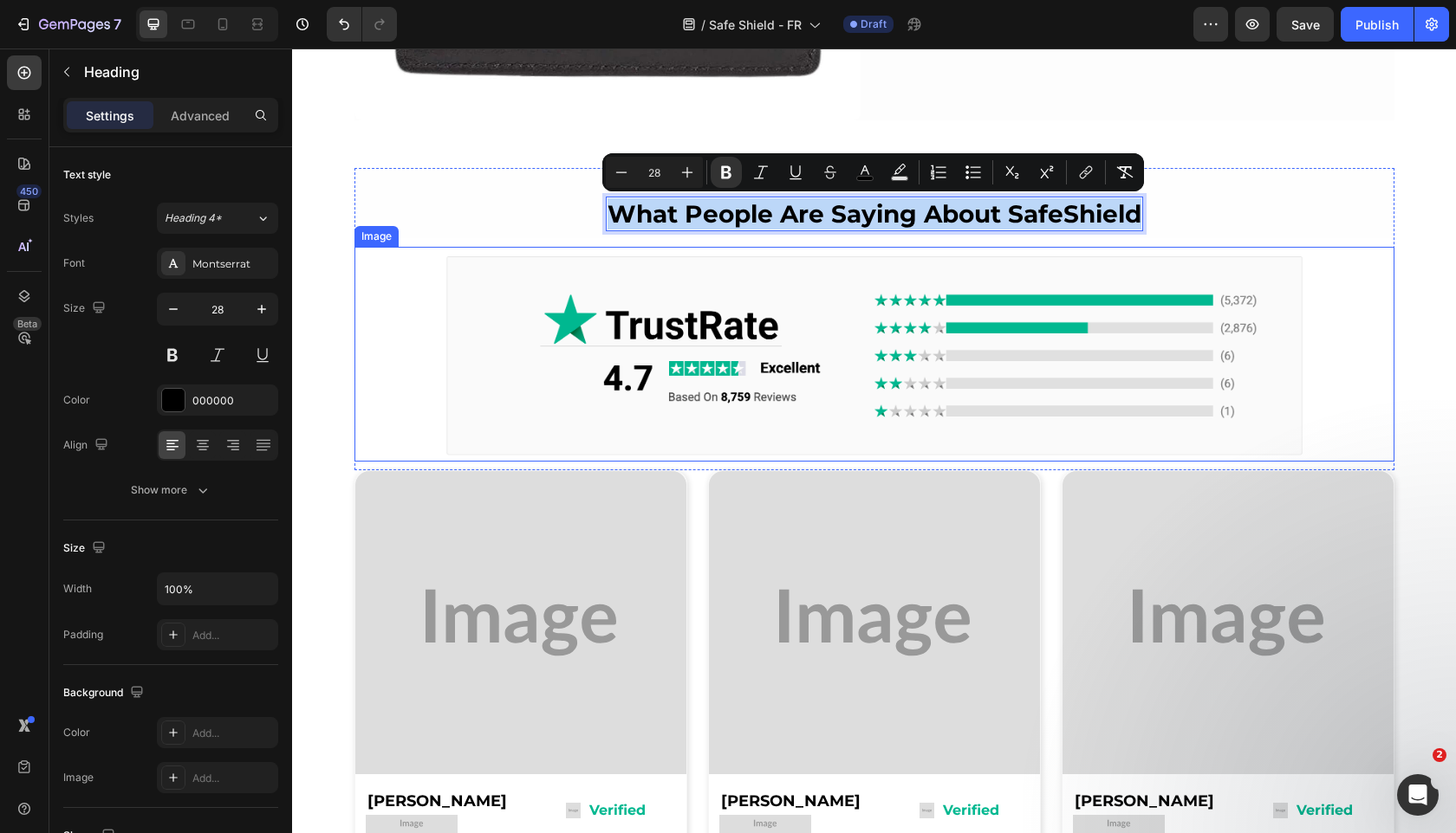
click at [619, 542] on img at bounding box center [520, 622] width 331 height 303
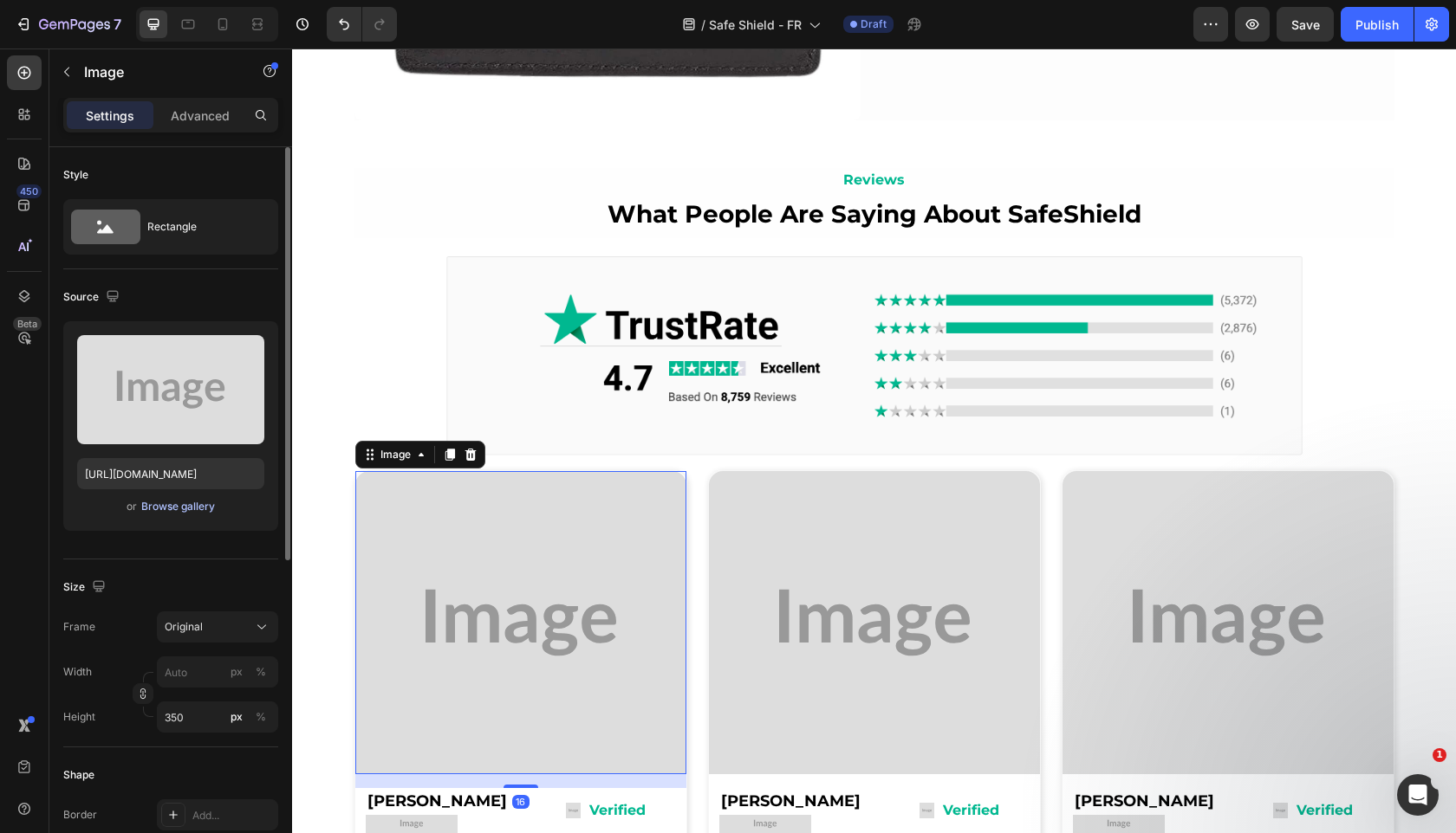
click at [141, 508] on div "Browse gallery" at bounding box center [178, 507] width 74 height 16
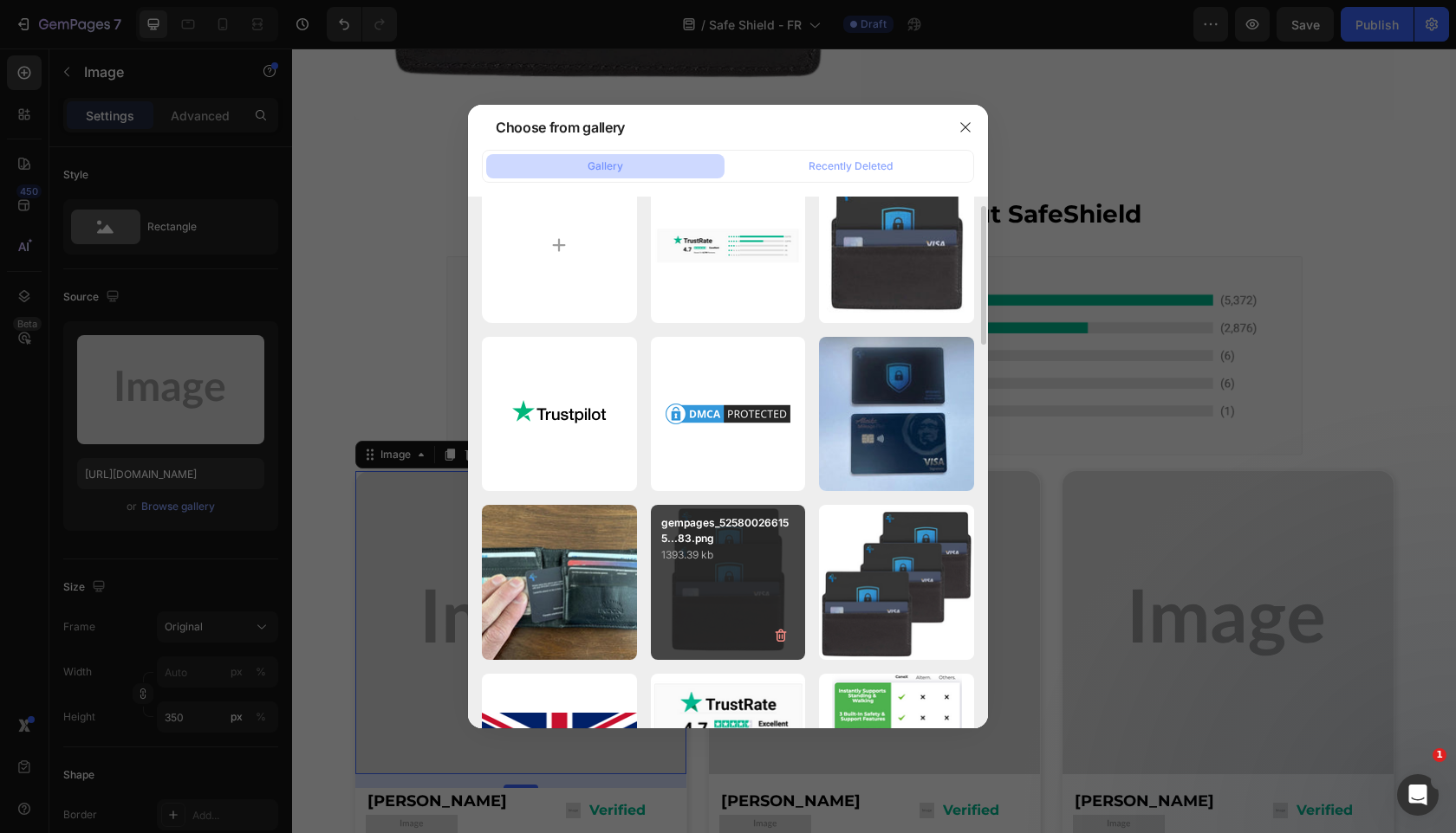
scroll to position [42, 0]
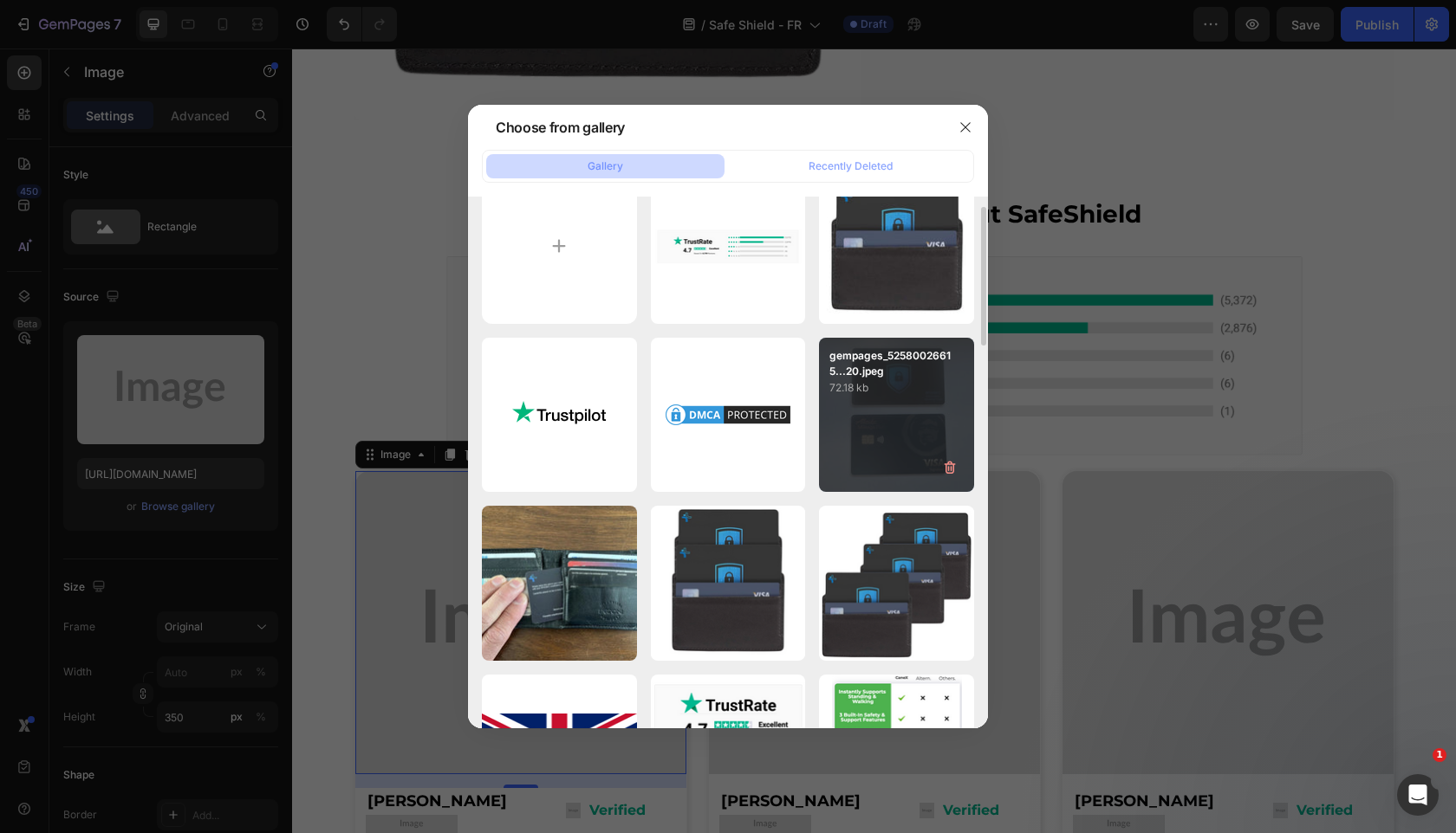
click at [922, 418] on div "gempages_52580026615...20.jpeg 72.18 kb" at bounding box center [896, 416] width 155 height 155
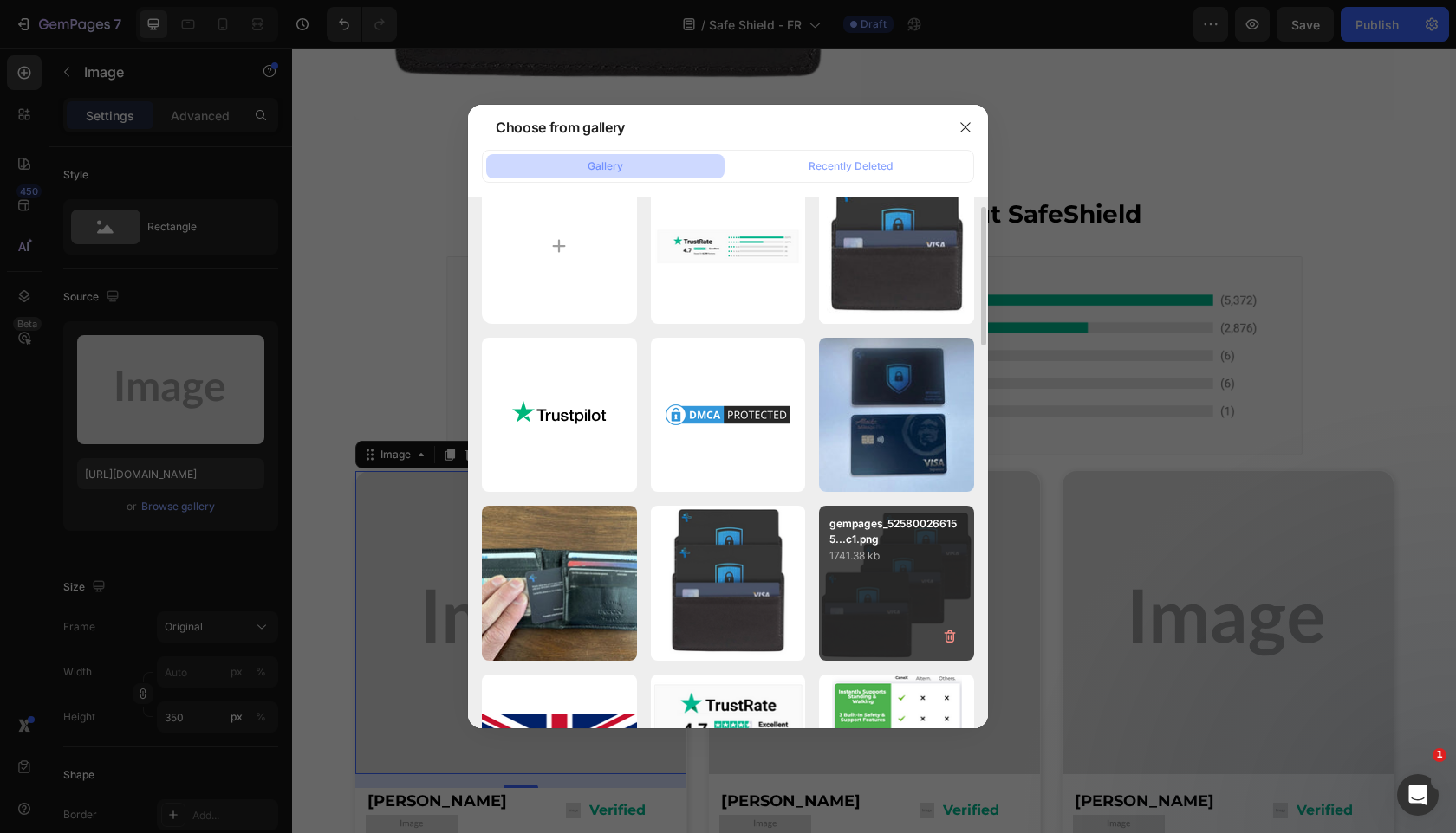
type input "https://cdn.shopify.com/s/files/1/0909/2261/5117/files/gempages_577322349100008…"
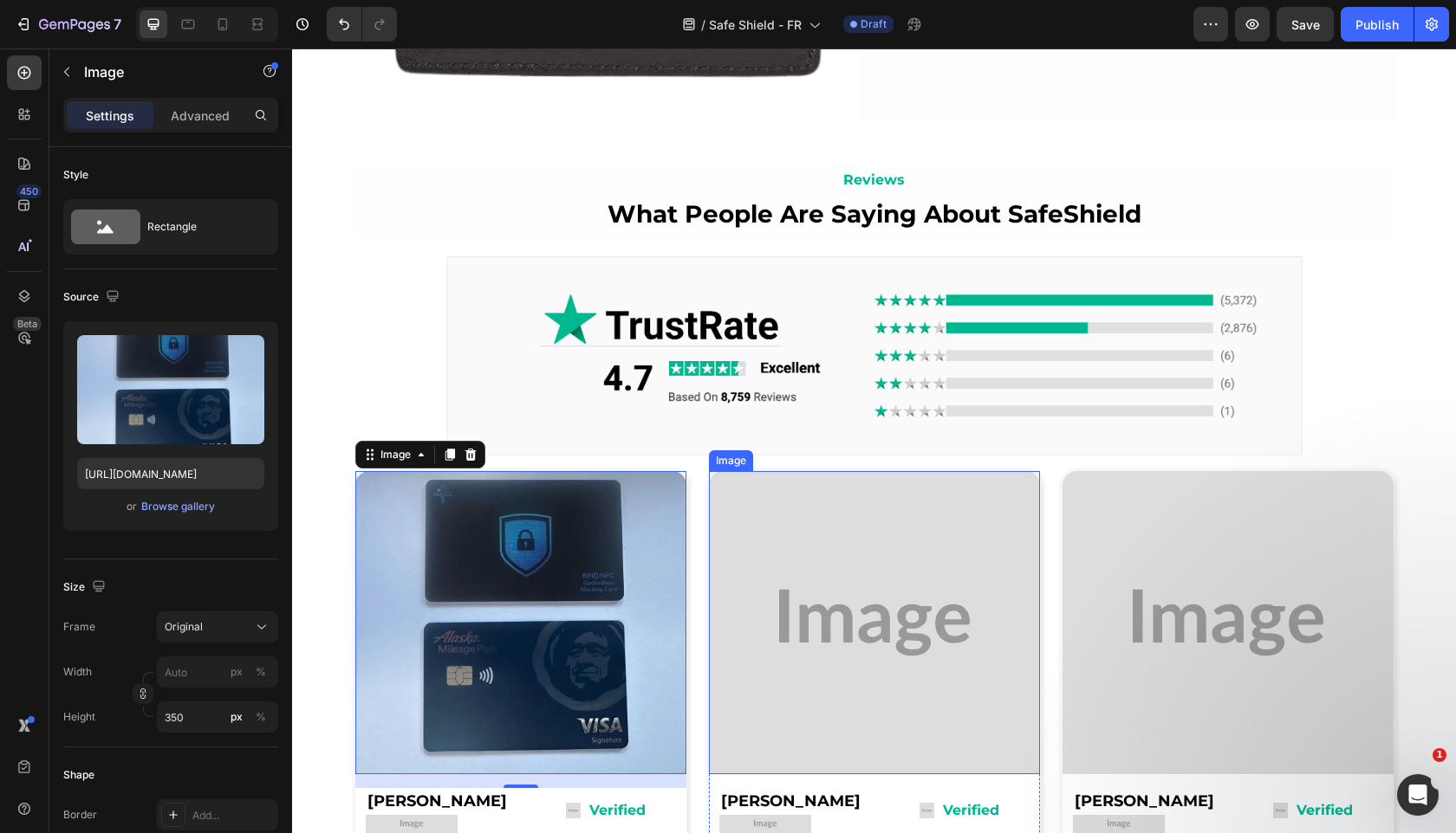
click at [838, 584] on img at bounding box center [874, 622] width 331 height 303
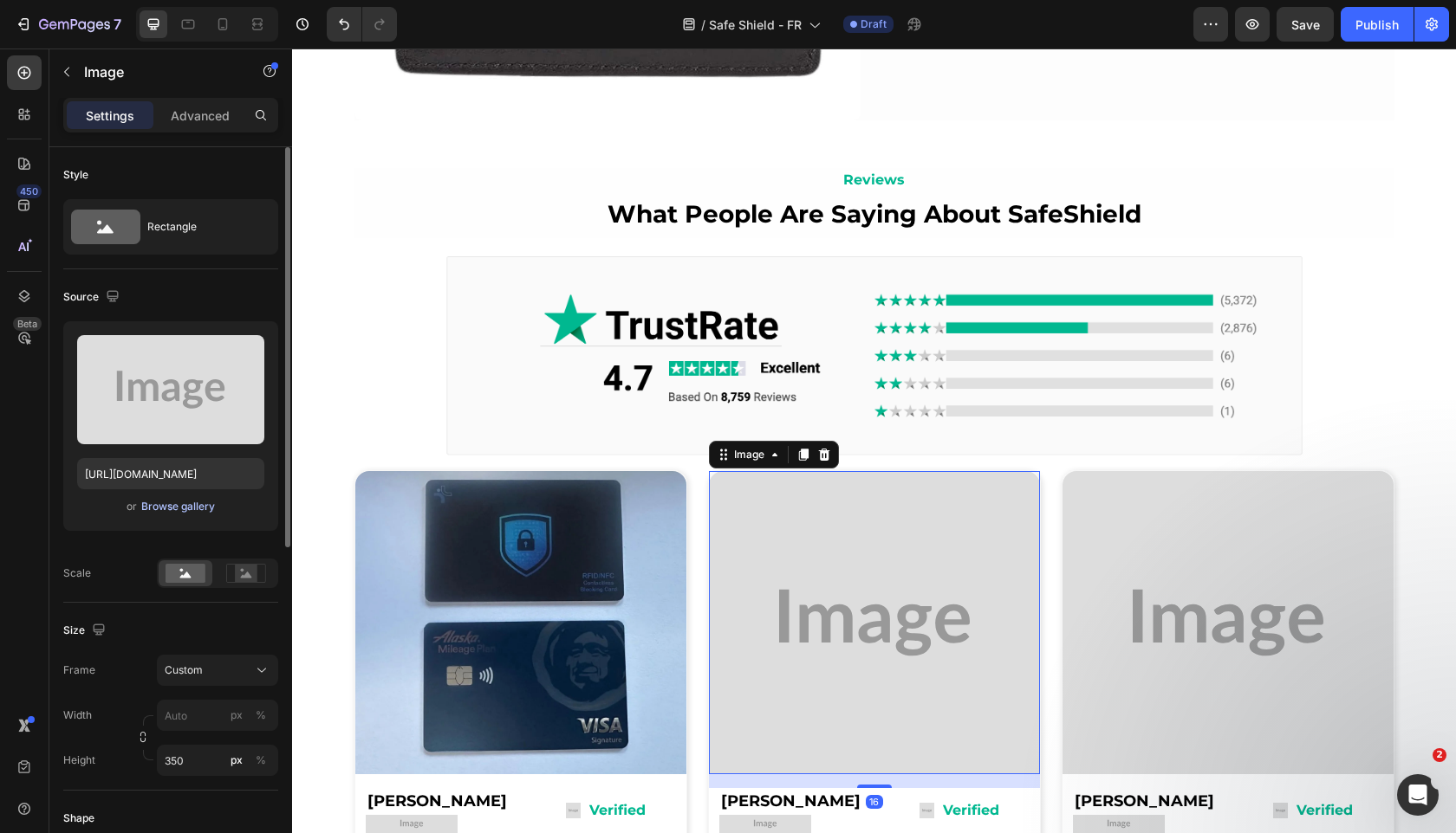
click at [202, 500] on div "Browse gallery" at bounding box center [178, 507] width 74 height 16
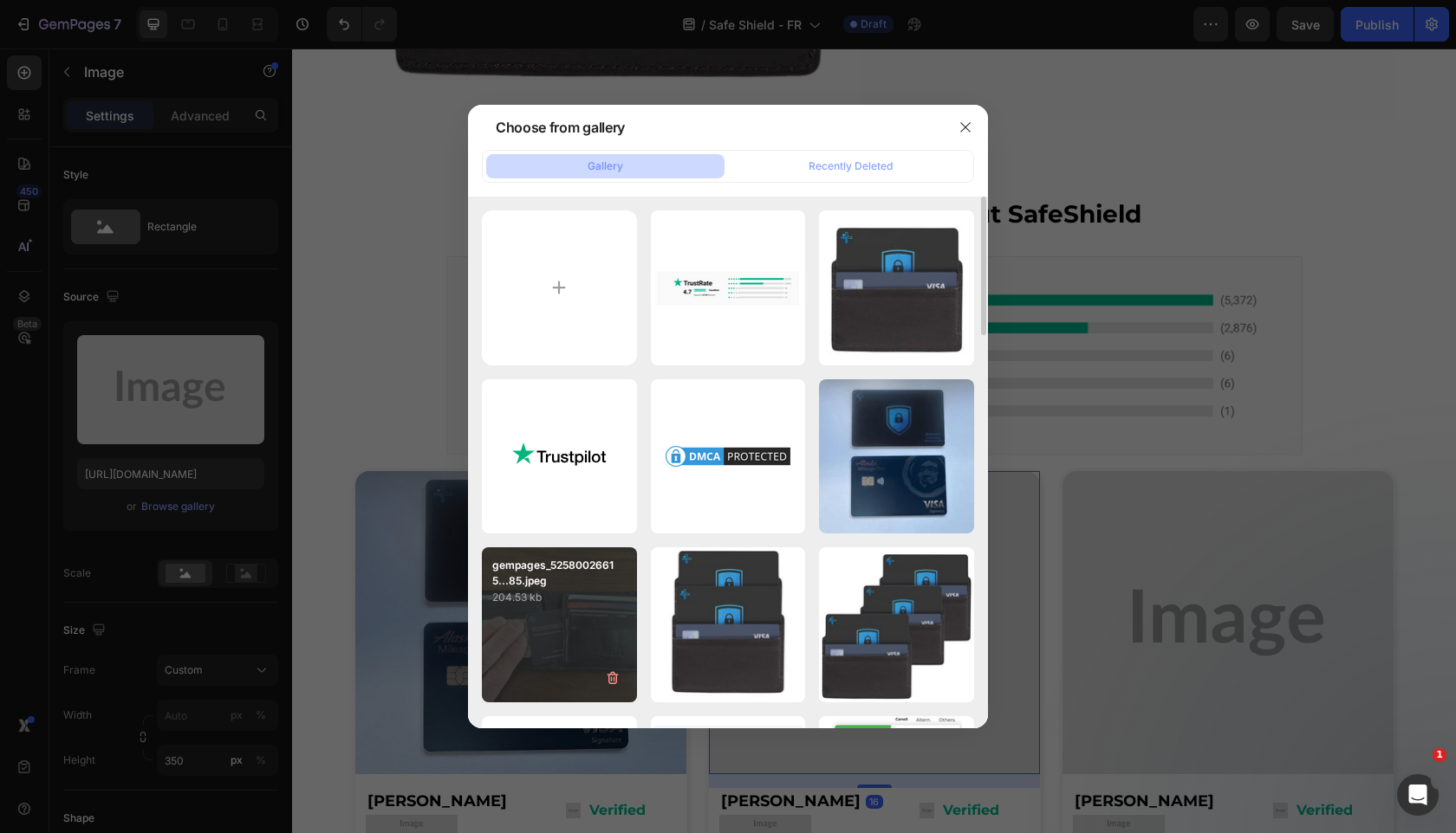
click at [556, 625] on div "gempages_52580026615...85.jpeg 204.53 kb" at bounding box center [559, 625] width 155 height 155
type input "https://cdn.shopify.com/s/files/1/0909/2261/5117/files/gempages_577322349100008…"
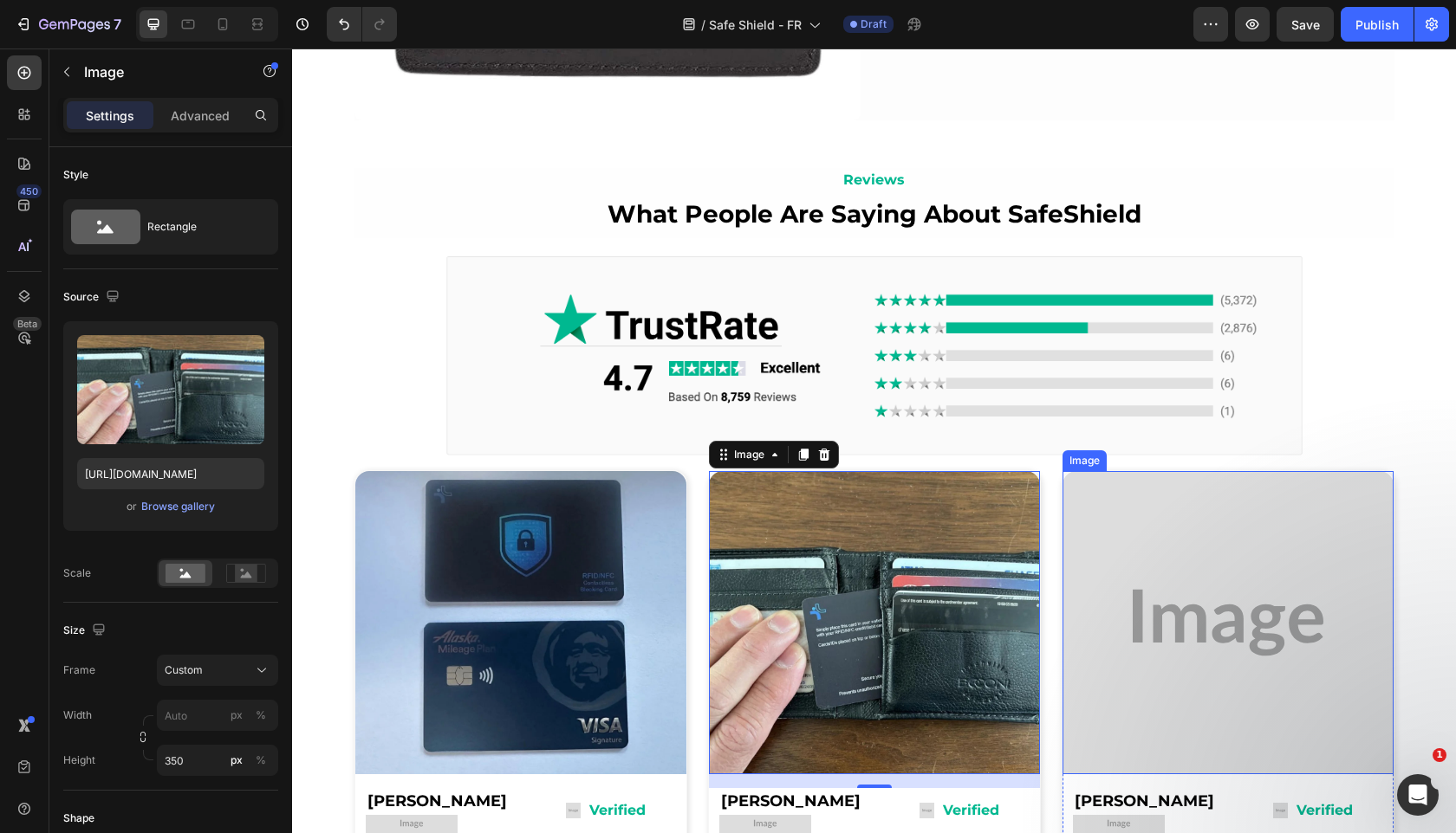
click at [1262, 479] on img at bounding box center [1227, 622] width 331 height 303
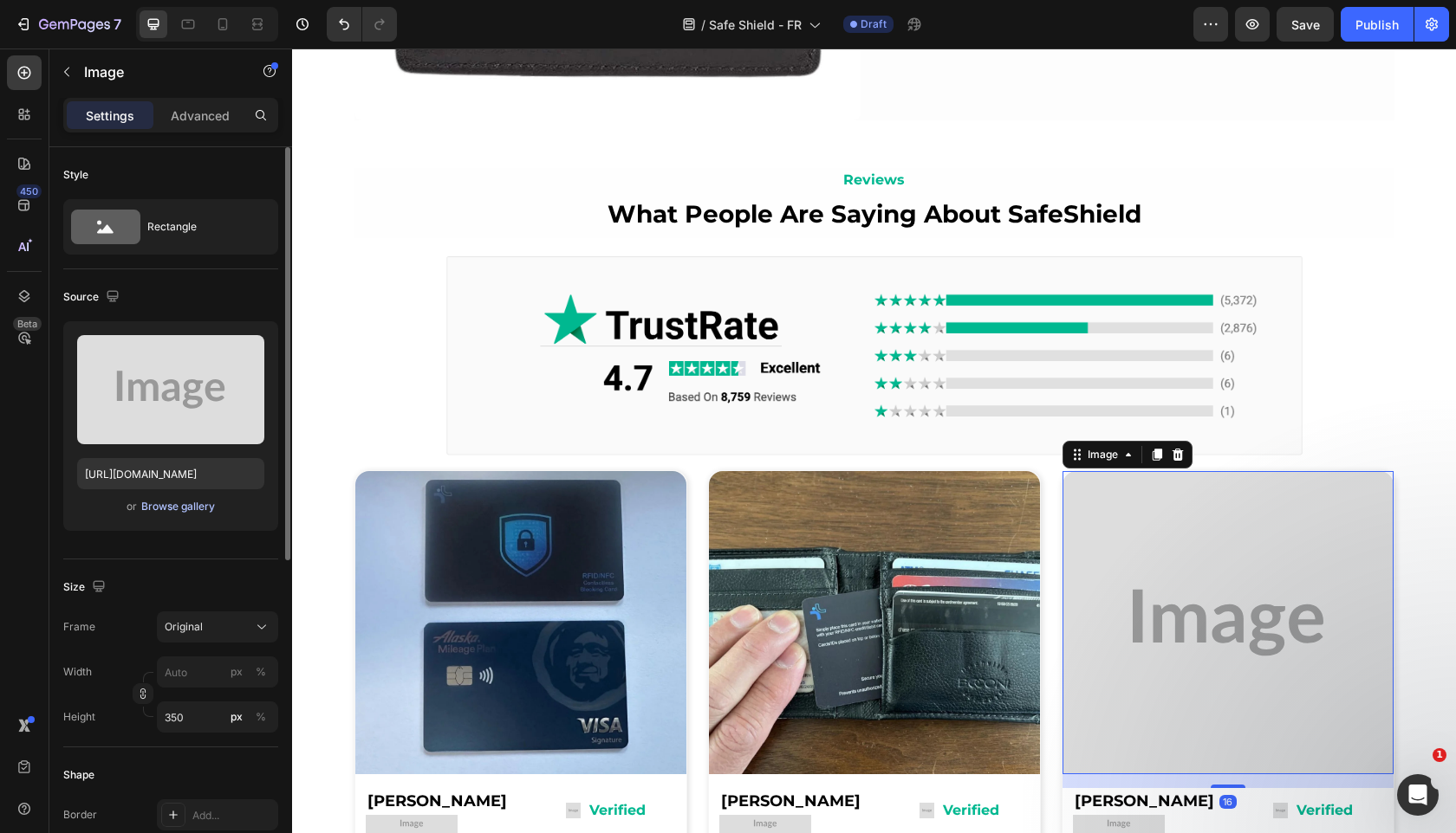
click at [192, 509] on div "Browse gallery" at bounding box center [178, 507] width 74 height 16
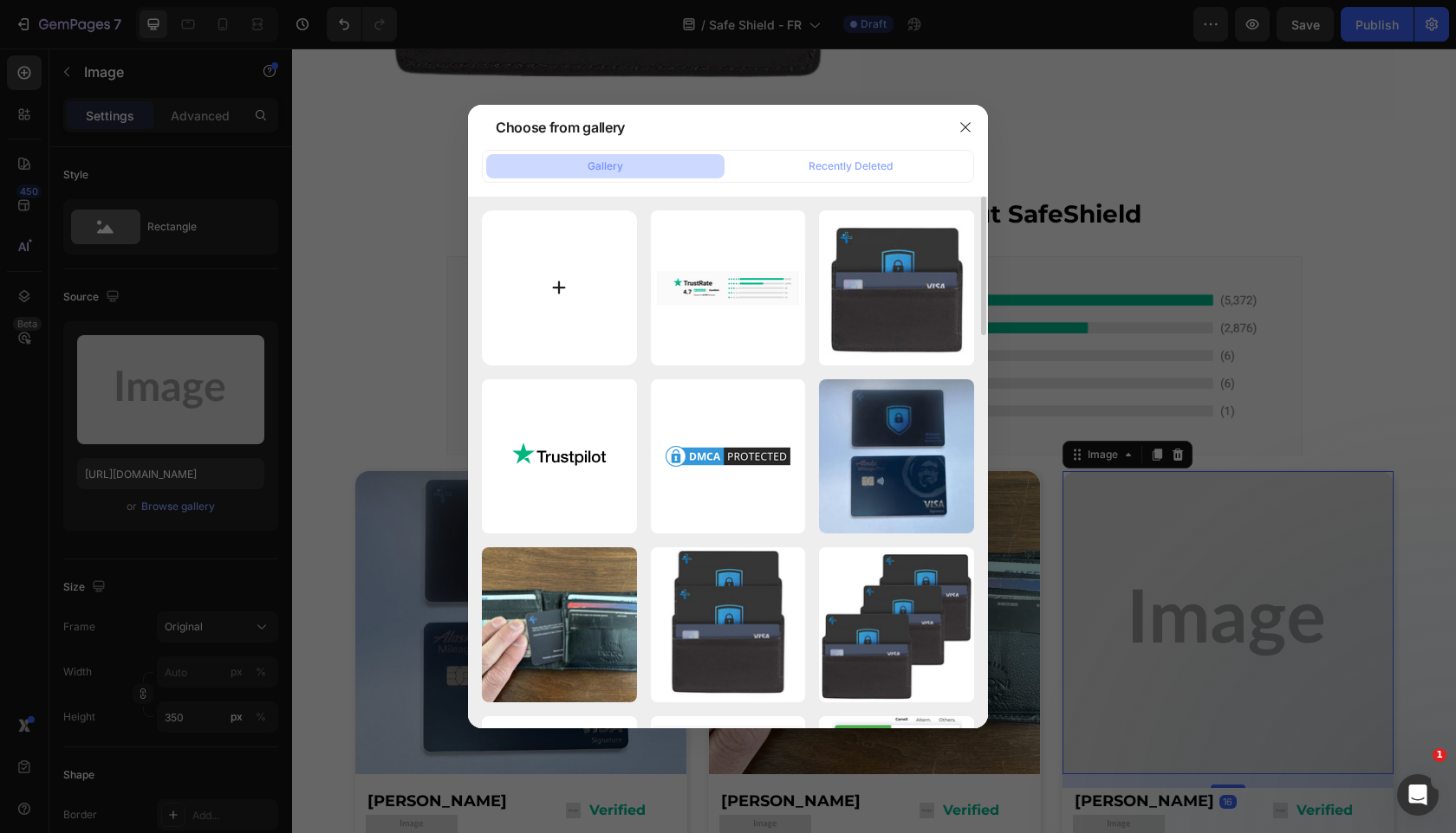
click at [610, 317] on input "file" at bounding box center [559, 288] width 155 height 155
type input "C:\fakepath\gempages_525800266155426871-02c0a3ef-6851-4c8d-bd8b-40415e91d474.jp…"
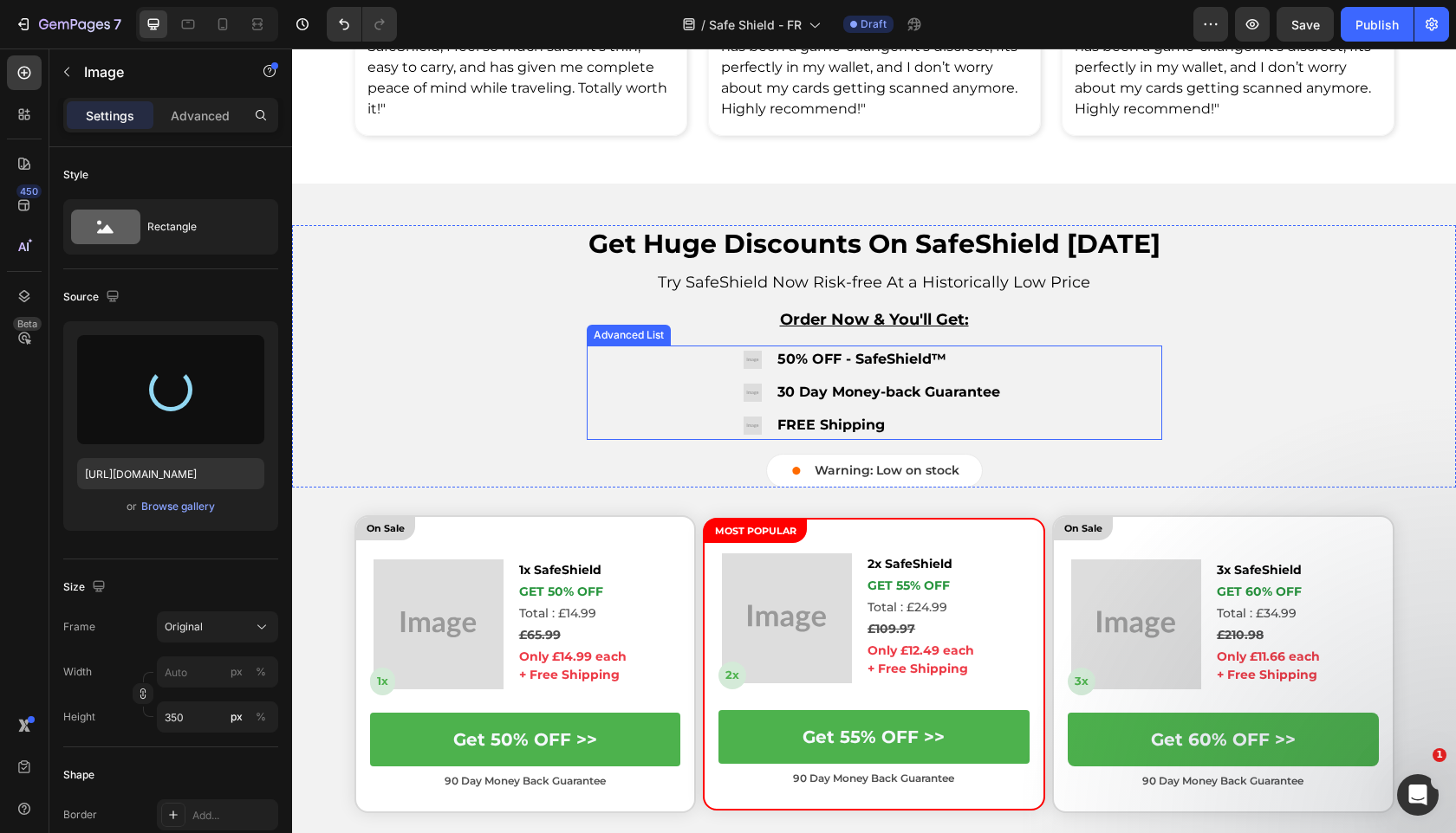
scroll to position [600, 0]
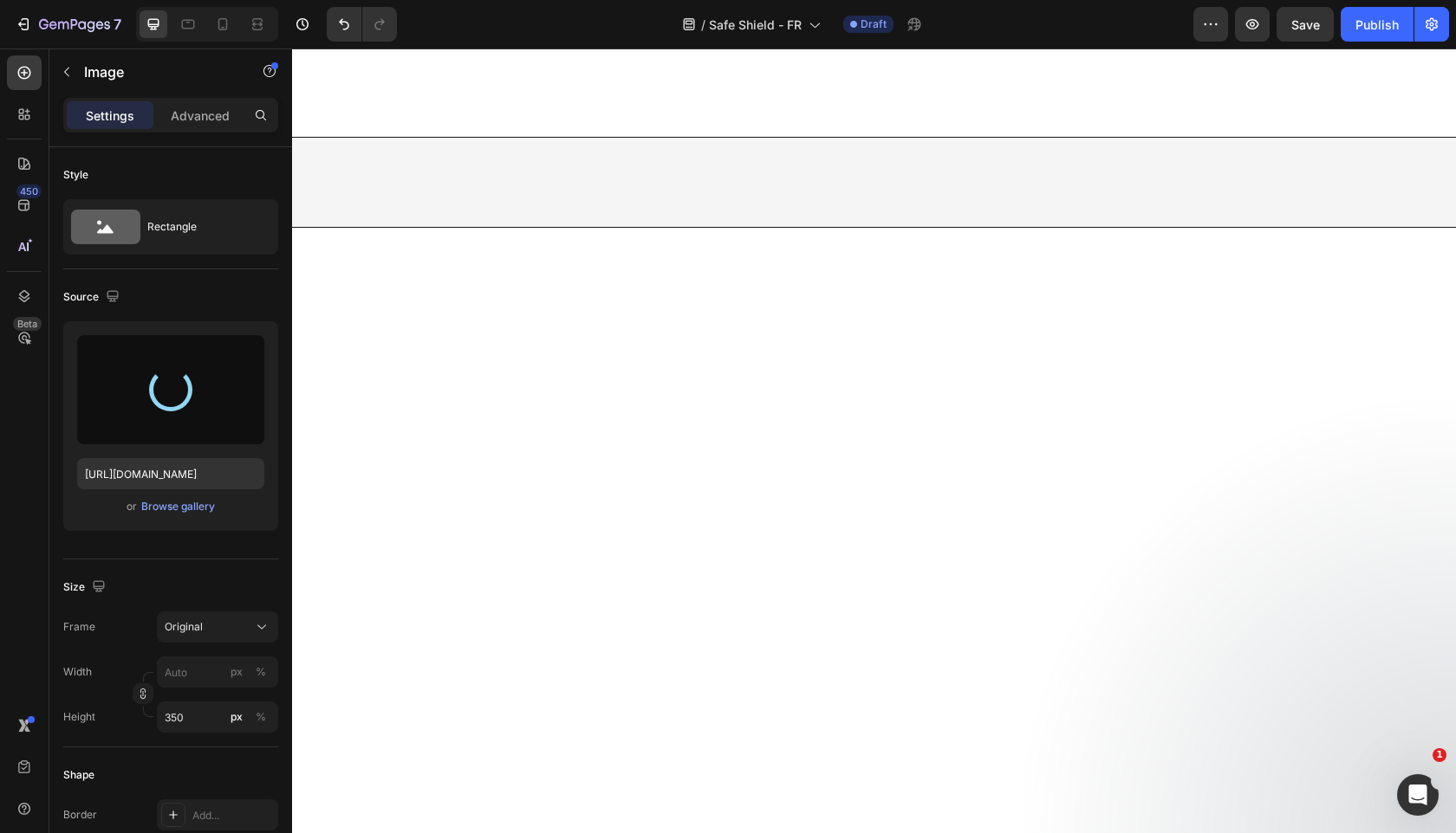
type input "https://cdn.shopify.com/s/files/1/0909/2261/5117/files/gempages_577322349100008…"
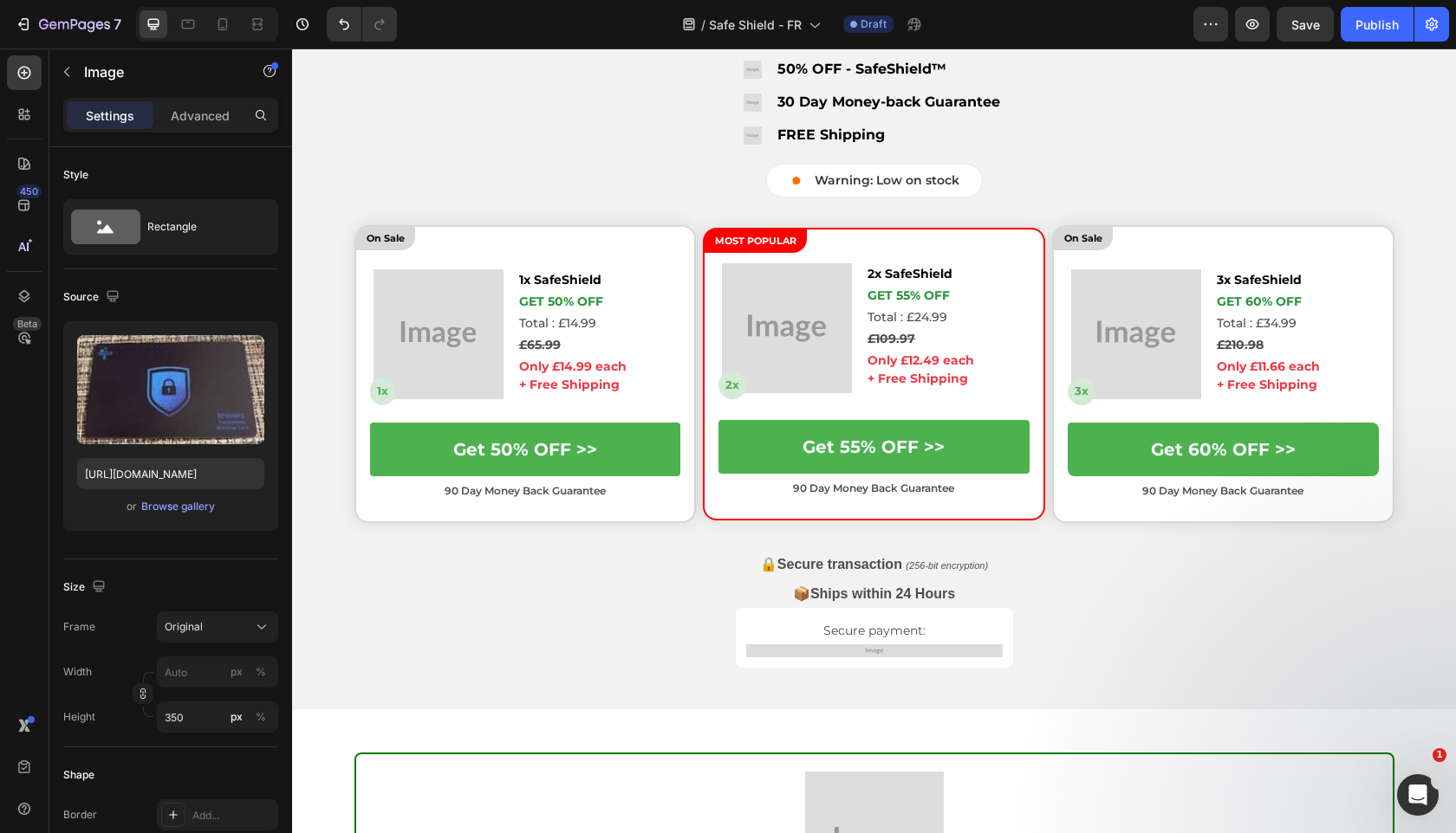
scroll to position [3524, 0]
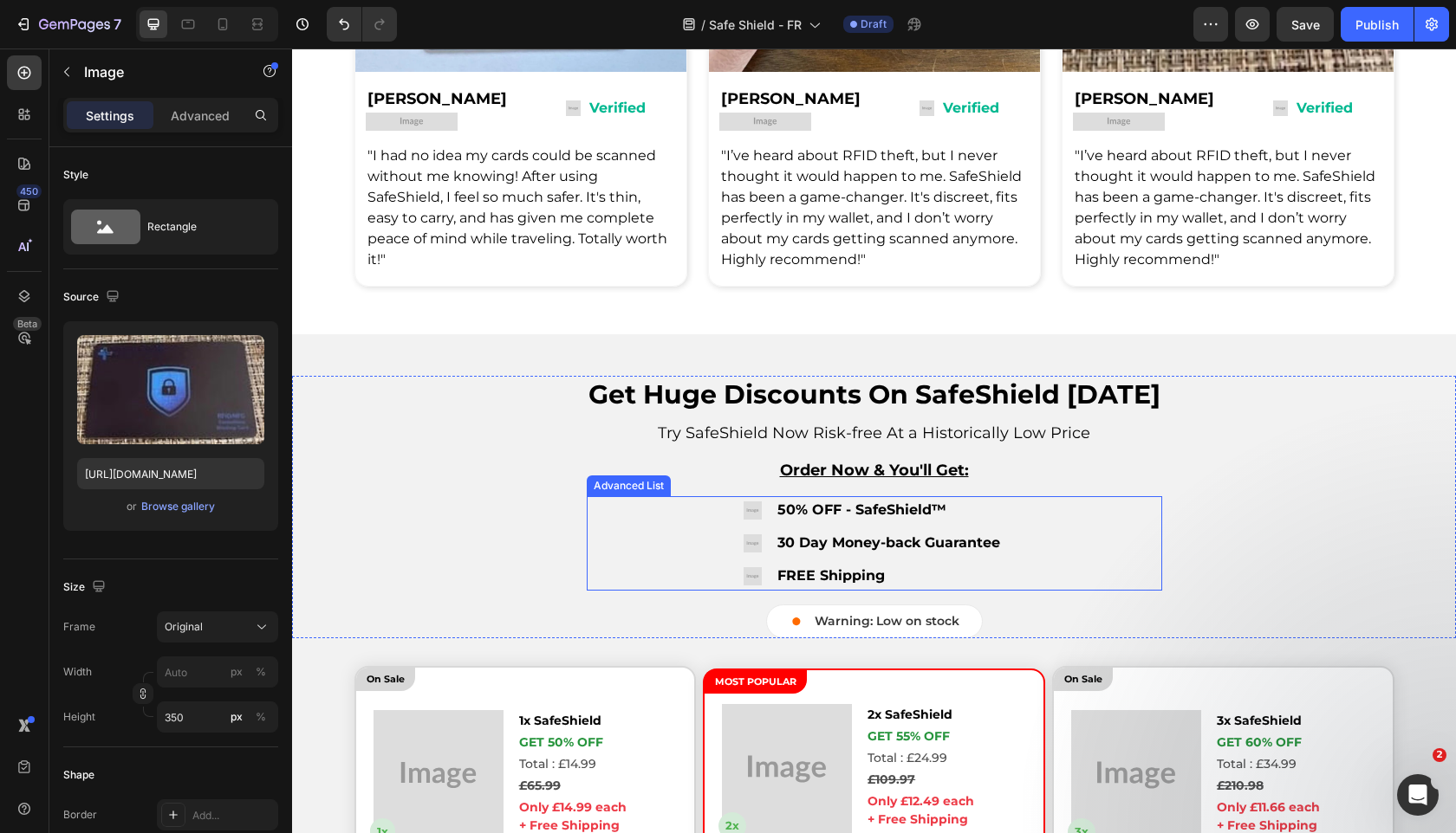
click at [754, 501] on img at bounding box center [753, 510] width 18 height 18
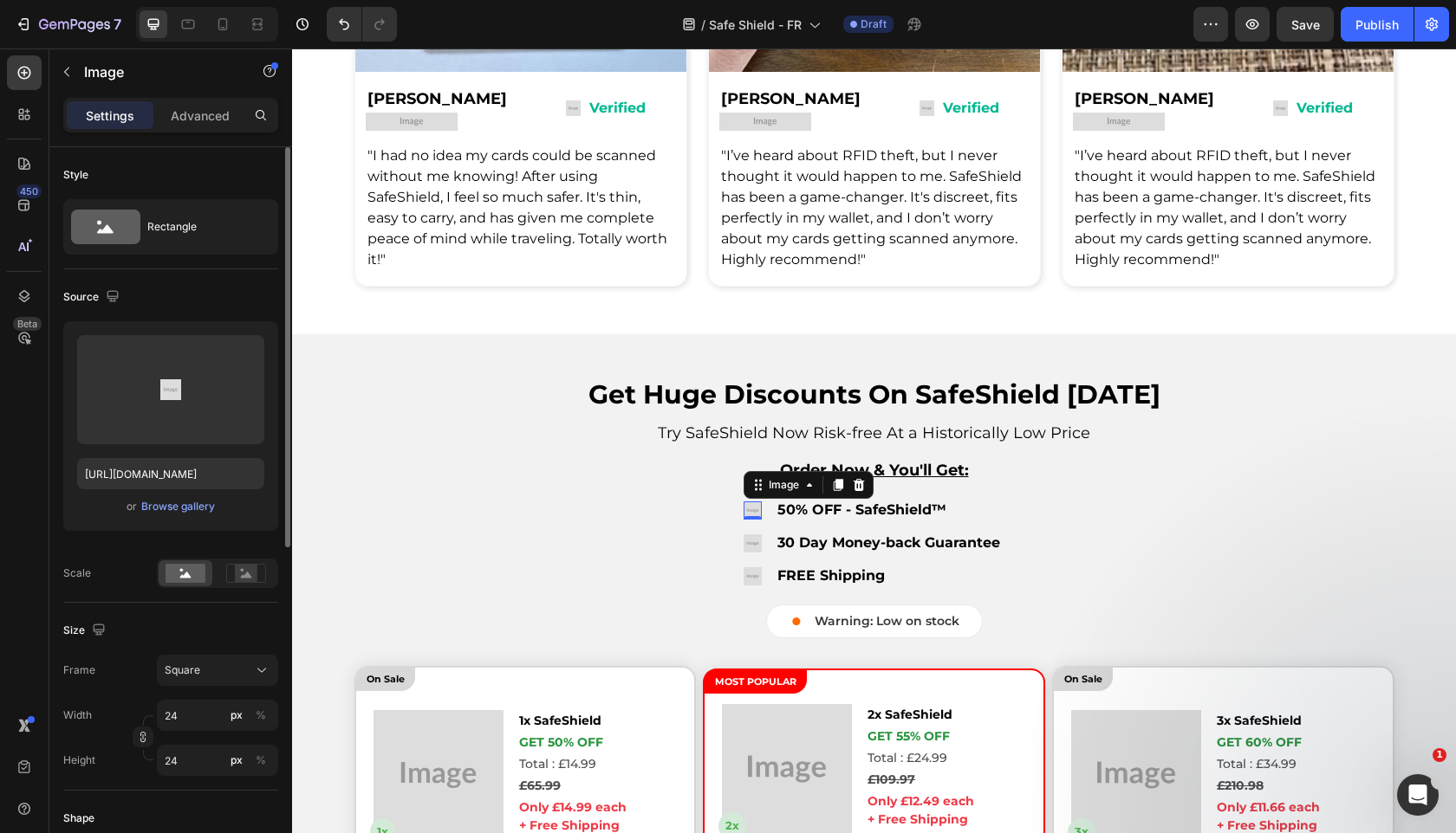
click at [206, 517] on div "Upload Image https://placehold.co/24x24?text=Image or Browse gallery" at bounding box center [171, 425] width 215 height 210
click at [205, 511] on div "Browse gallery" at bounding box center [178, 507] width 74 height 16
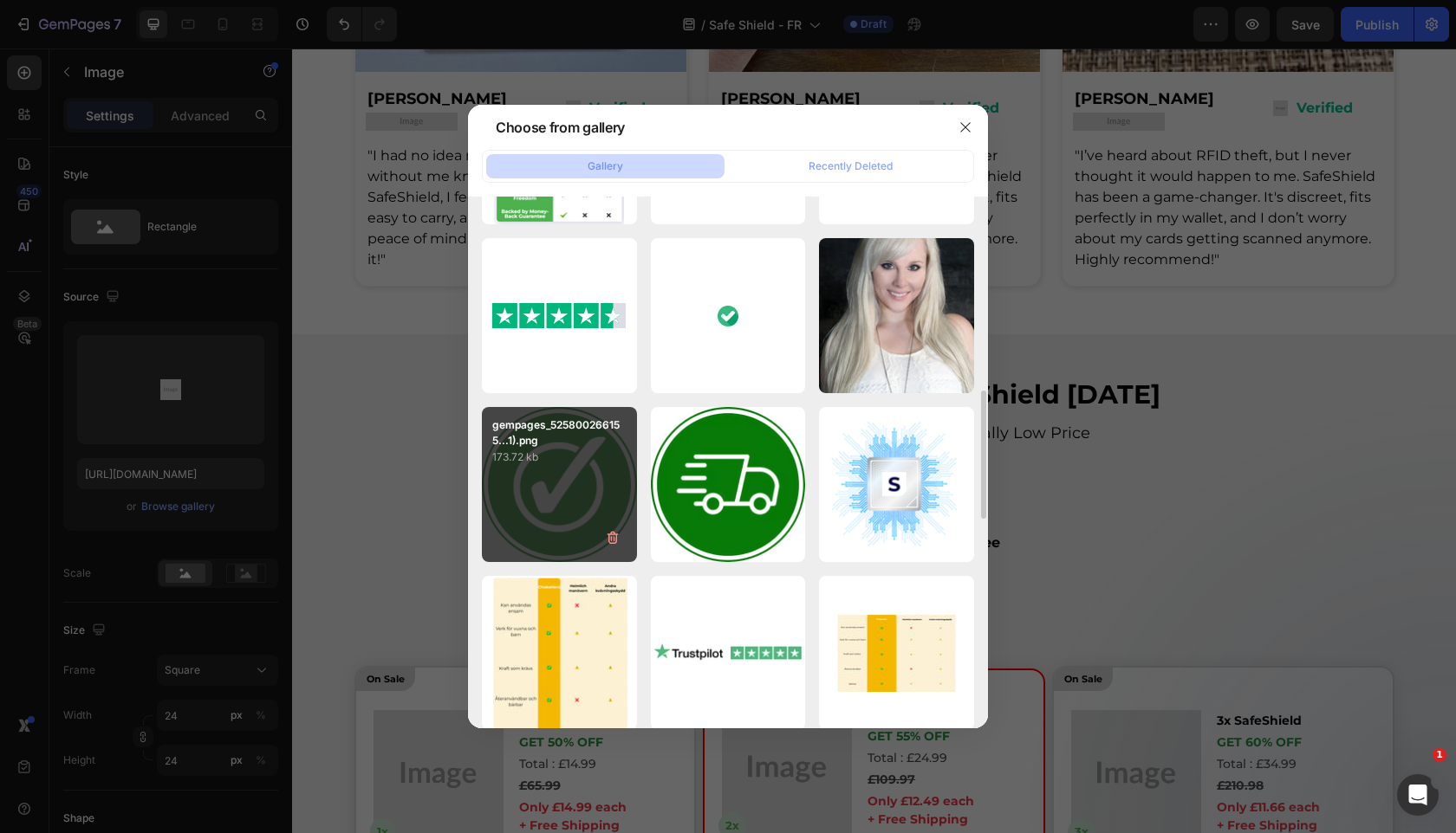
scroll to position [750, 0]
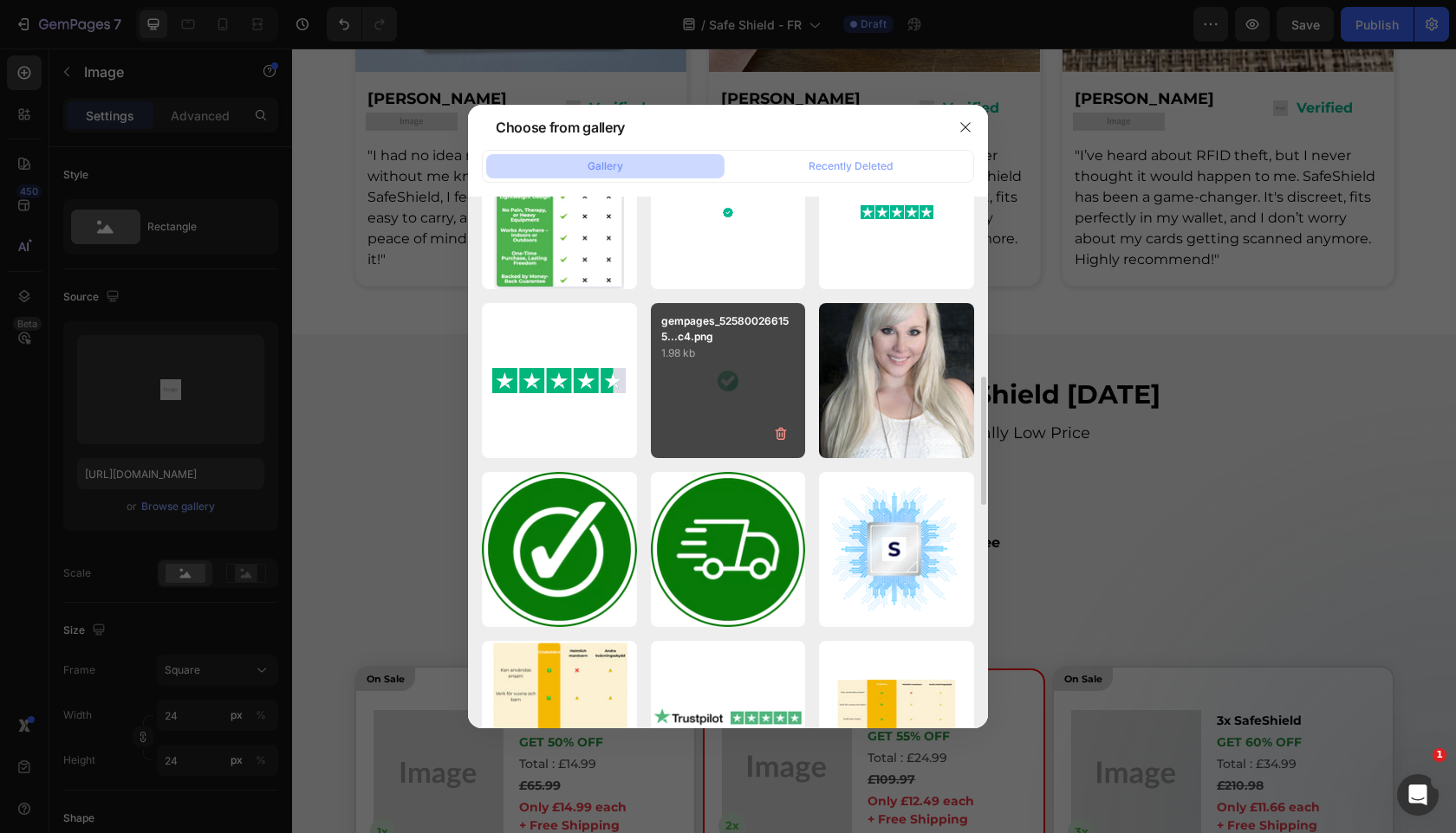
click at [758, 340] on p "gempages_525800266155...c4.png" at bounding box center [728, 328] width 134 height 31
type input "https://cdn.shopify.com/s/files/1/0909/2261/5117/files/gempages_577322349100008…"
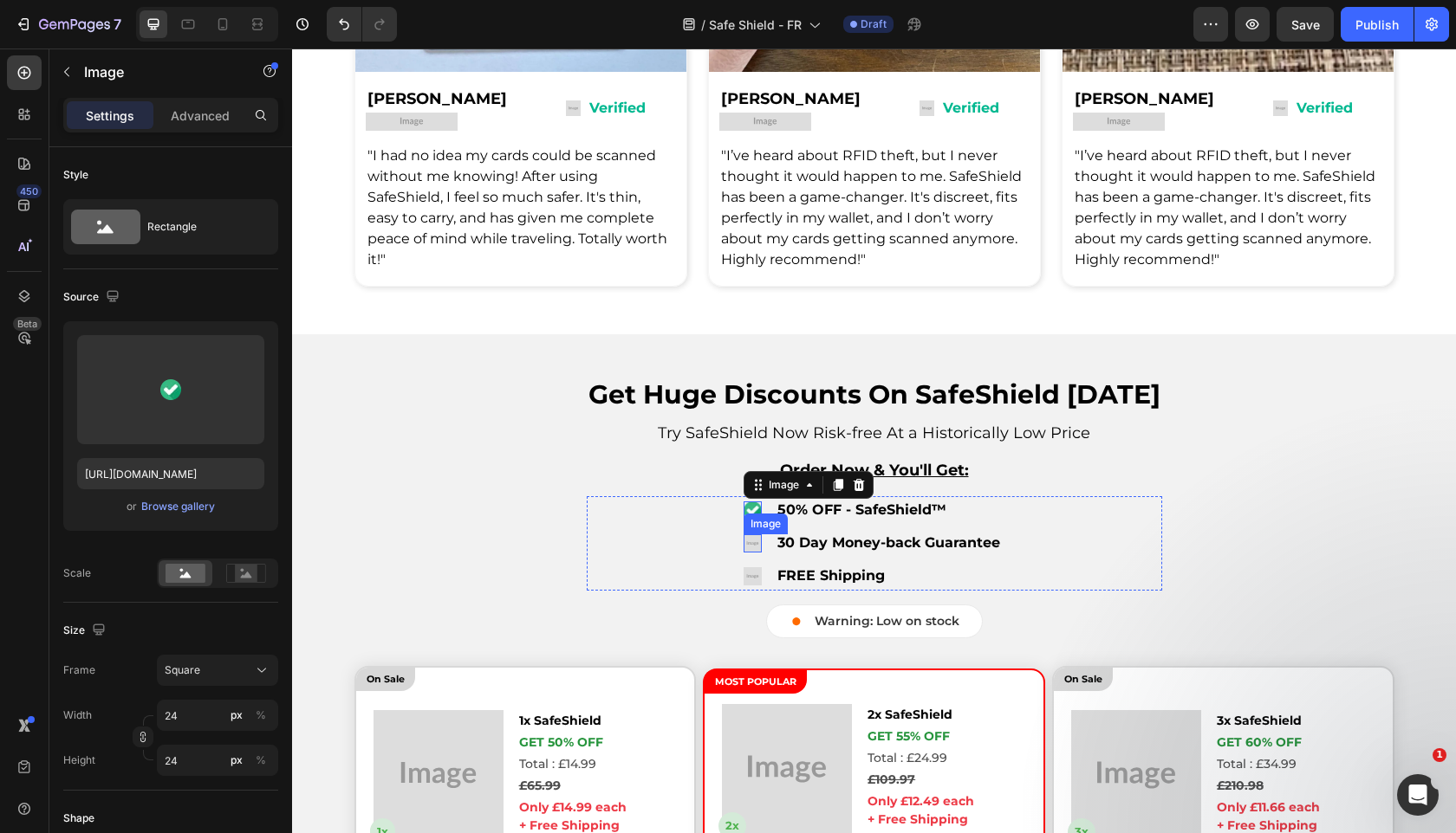
click at [753, 540] on img at bounding box center [753, 544] width 18 height 18
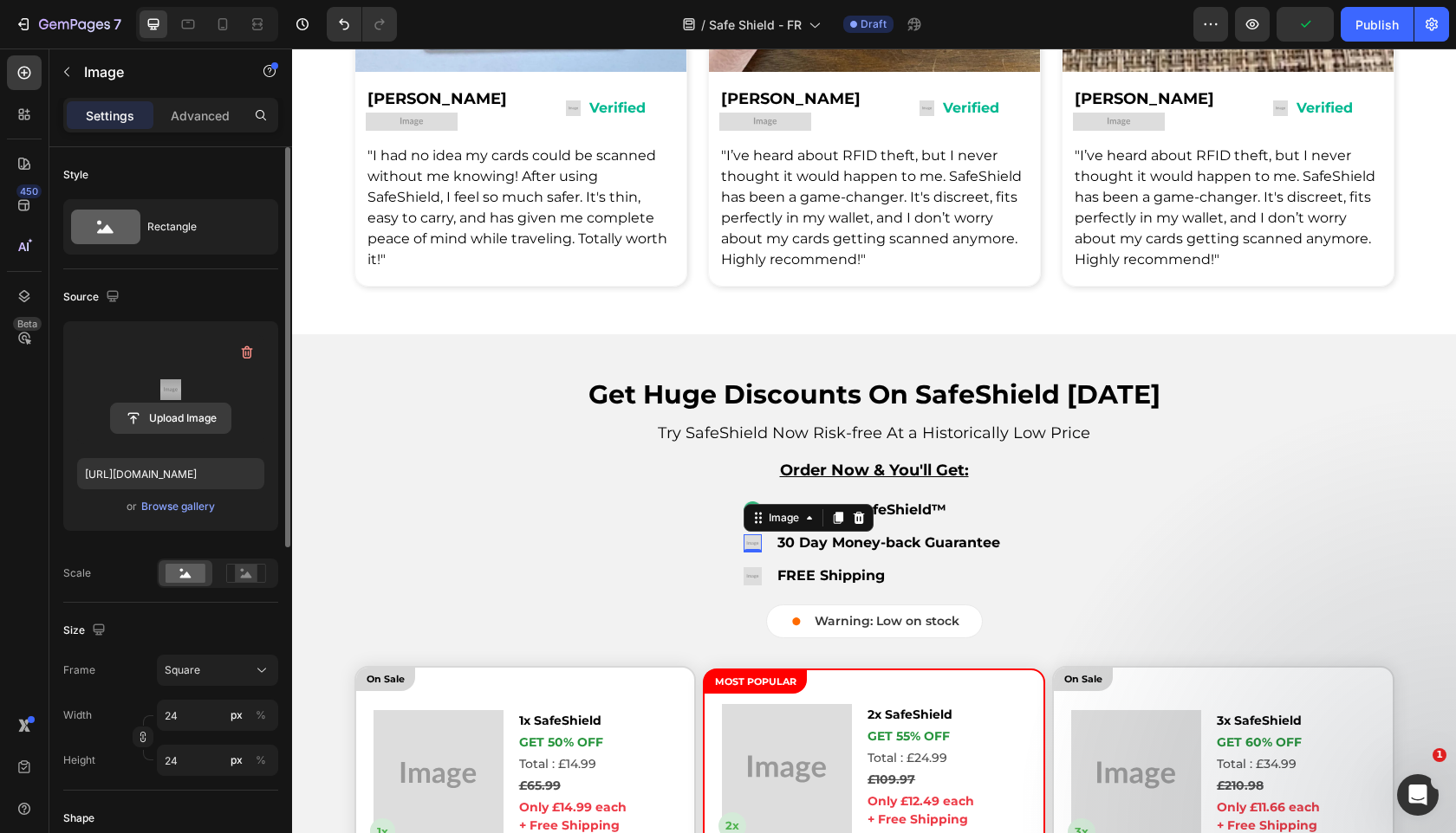
click at [181, 425] on input "file" at bounding box center [171, 418] width 119 height 30
click at [159, 509] on div "Browse gallery" at bounding box center [178, 507] width 74 height 16
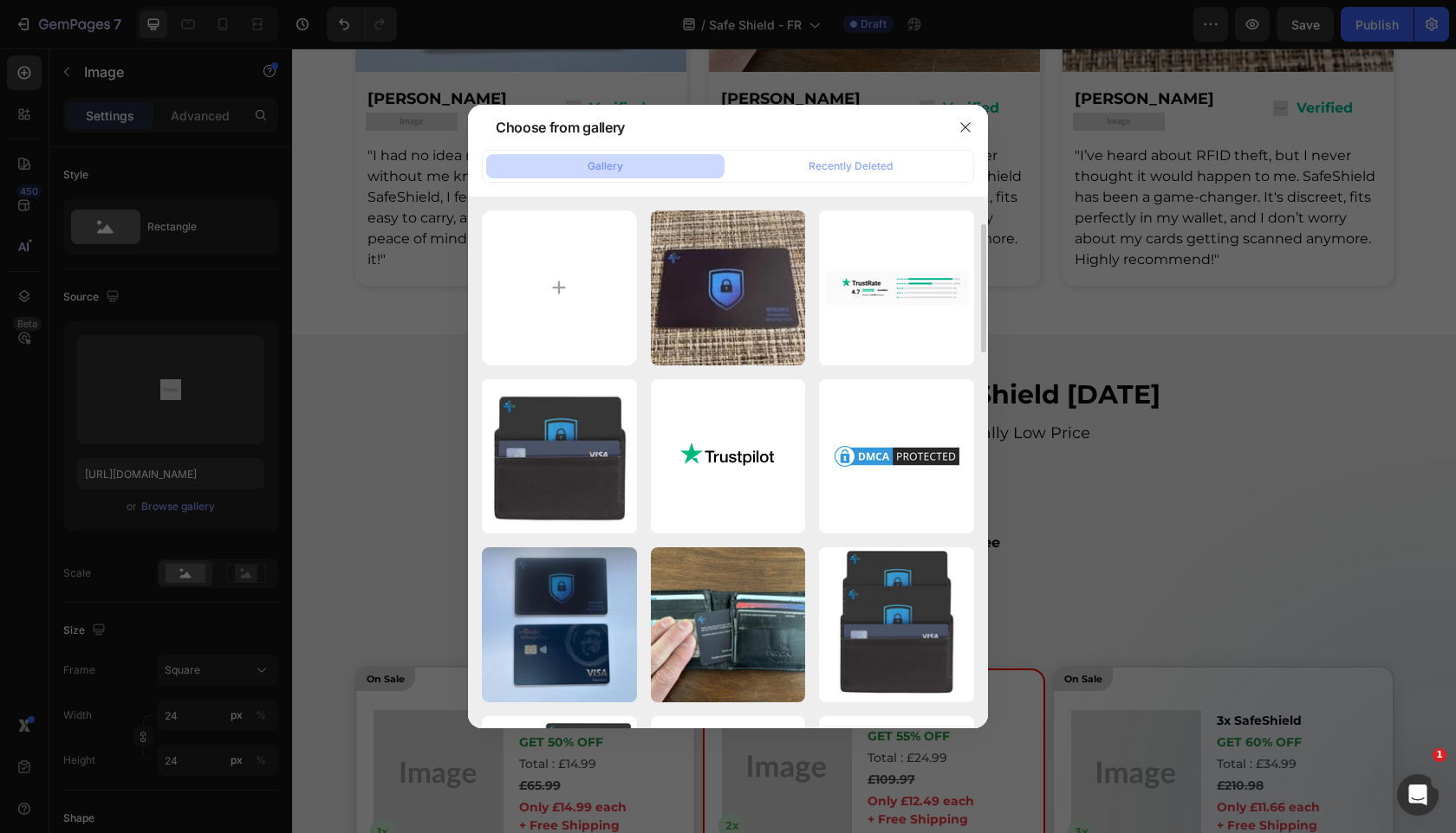
scroll to position [673, 0]
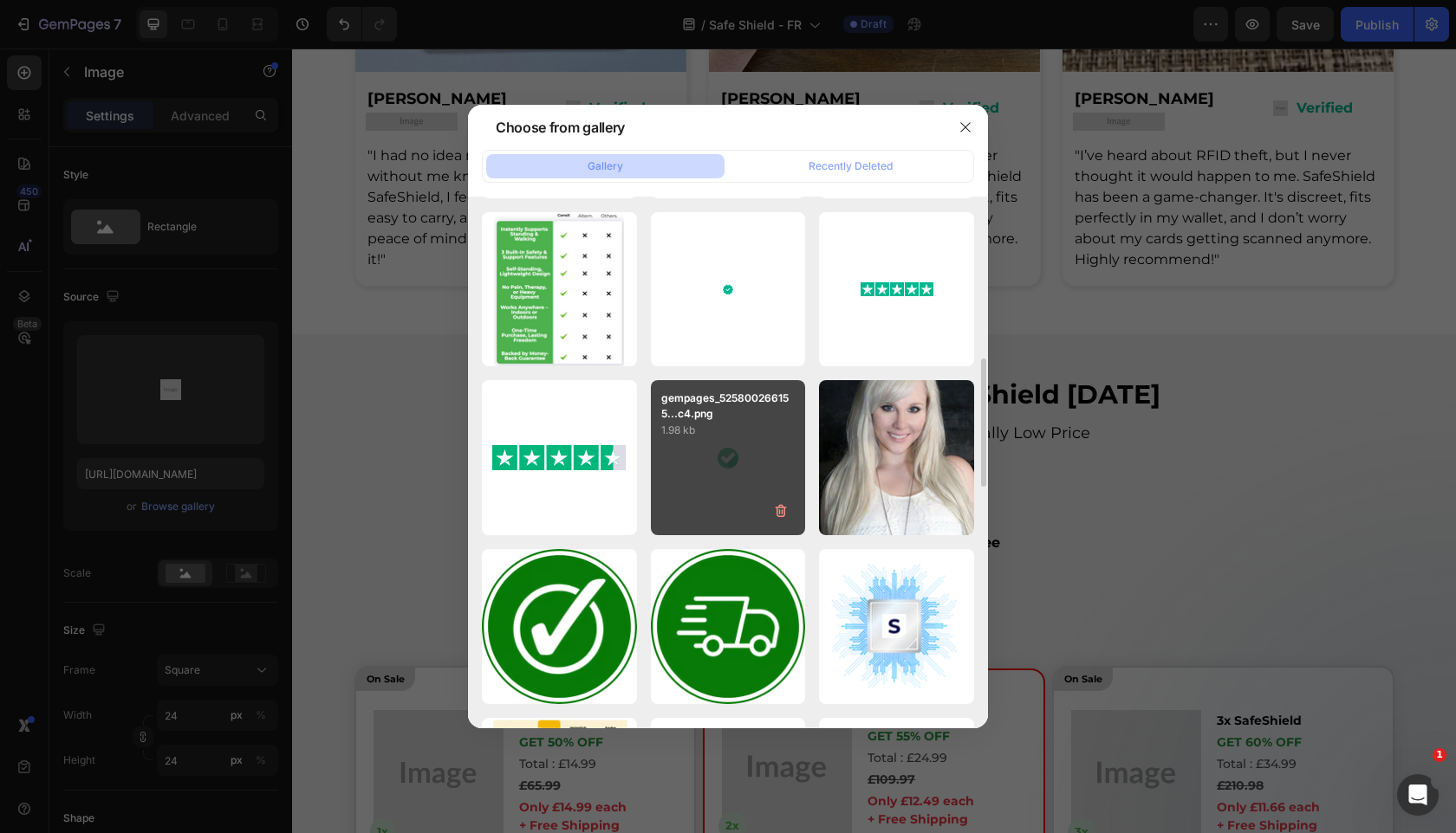
click at [730, 463] on div "gempages_525800266155...c4.png 1.98 kb" at bounding box center [728, 457] width 155 height 155
type input "https://cdn.shopify.com/s/files/1/0909/2261/5117/files/gempages_577322349100008…"
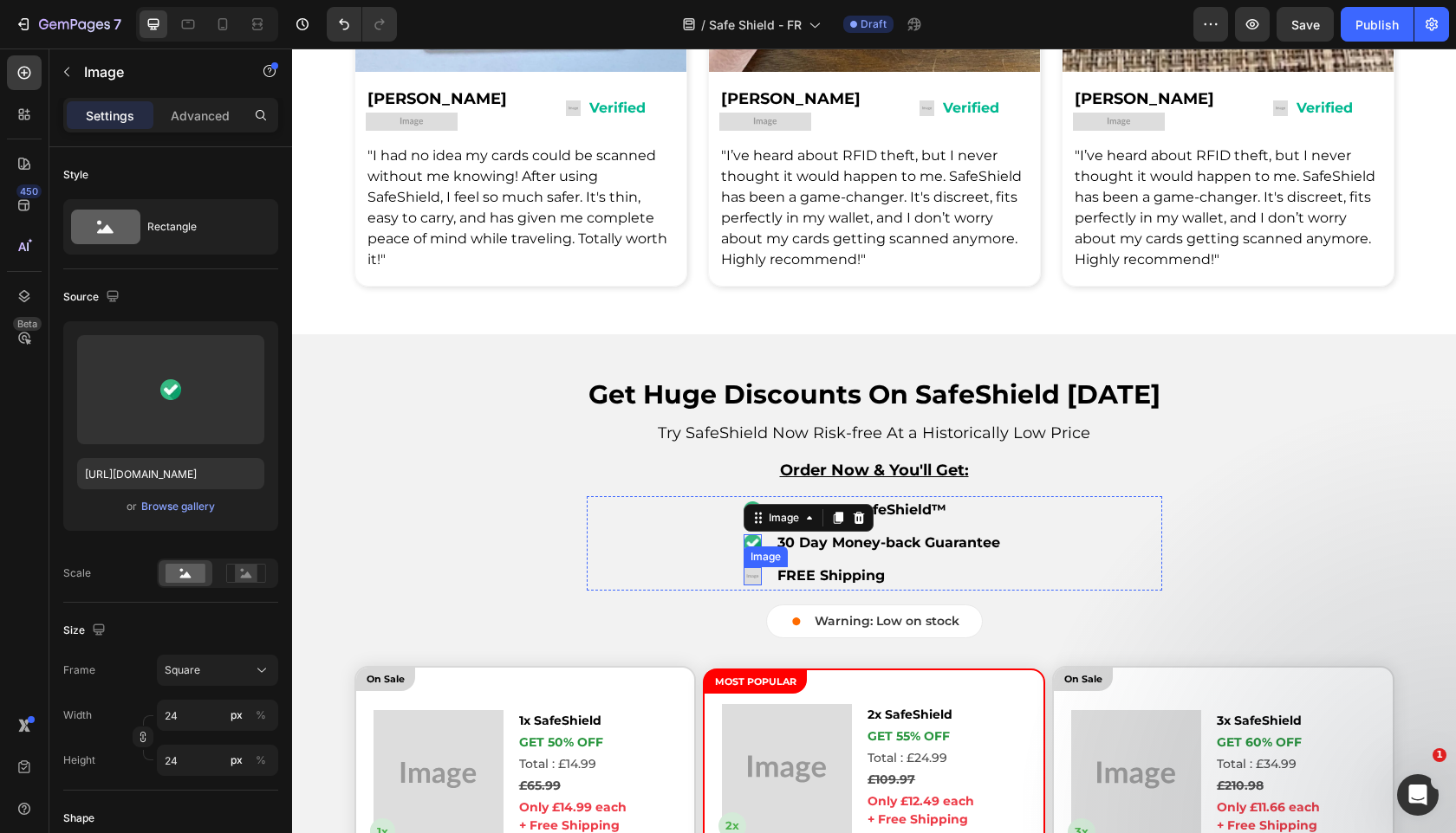
click at [751, 579] on img at bounding box center [753, 577] width 18 height 18
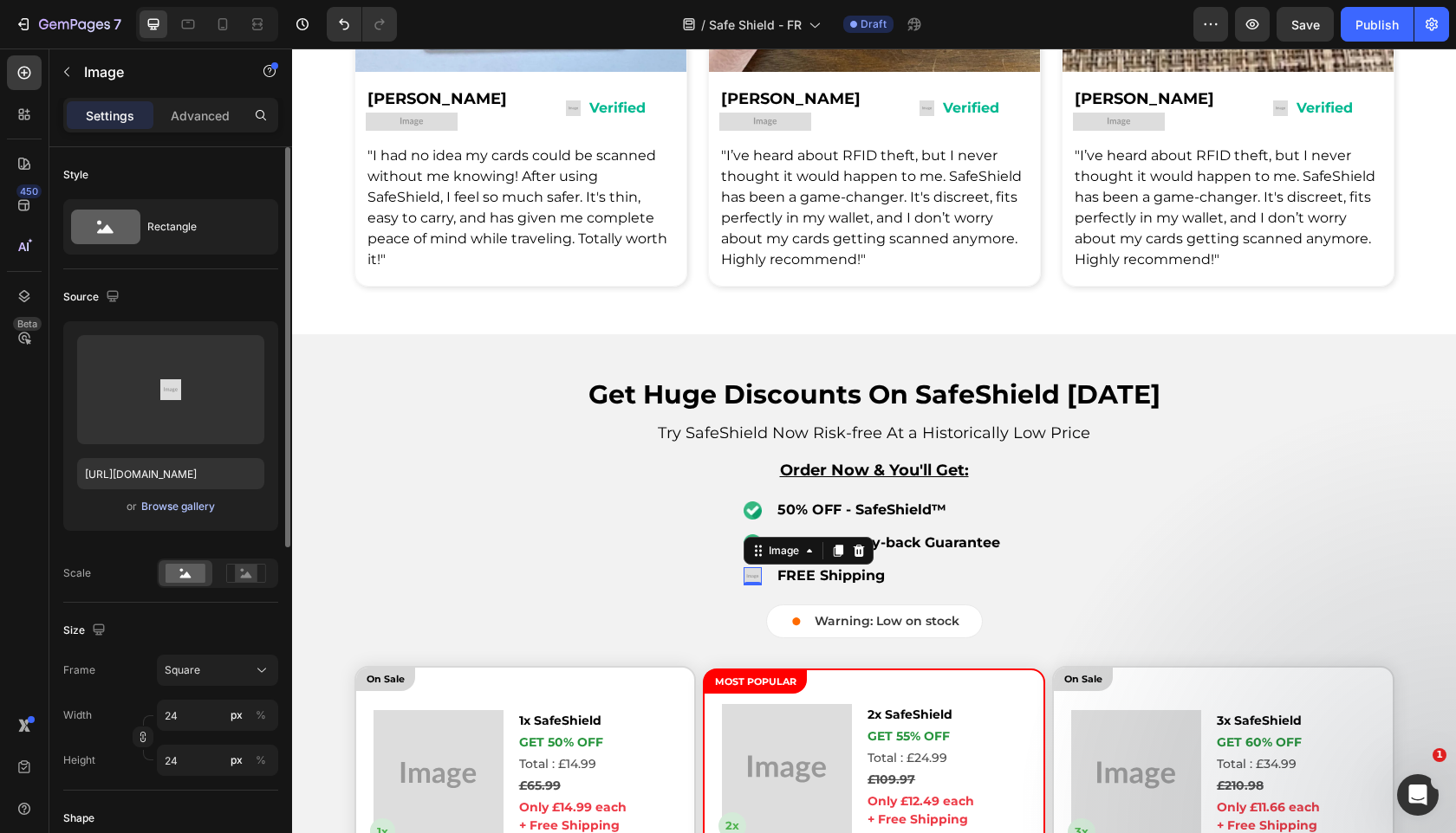
click at [200, 510] on div "Browse gallery" at bounding box center [178, 507] width 74 height 16
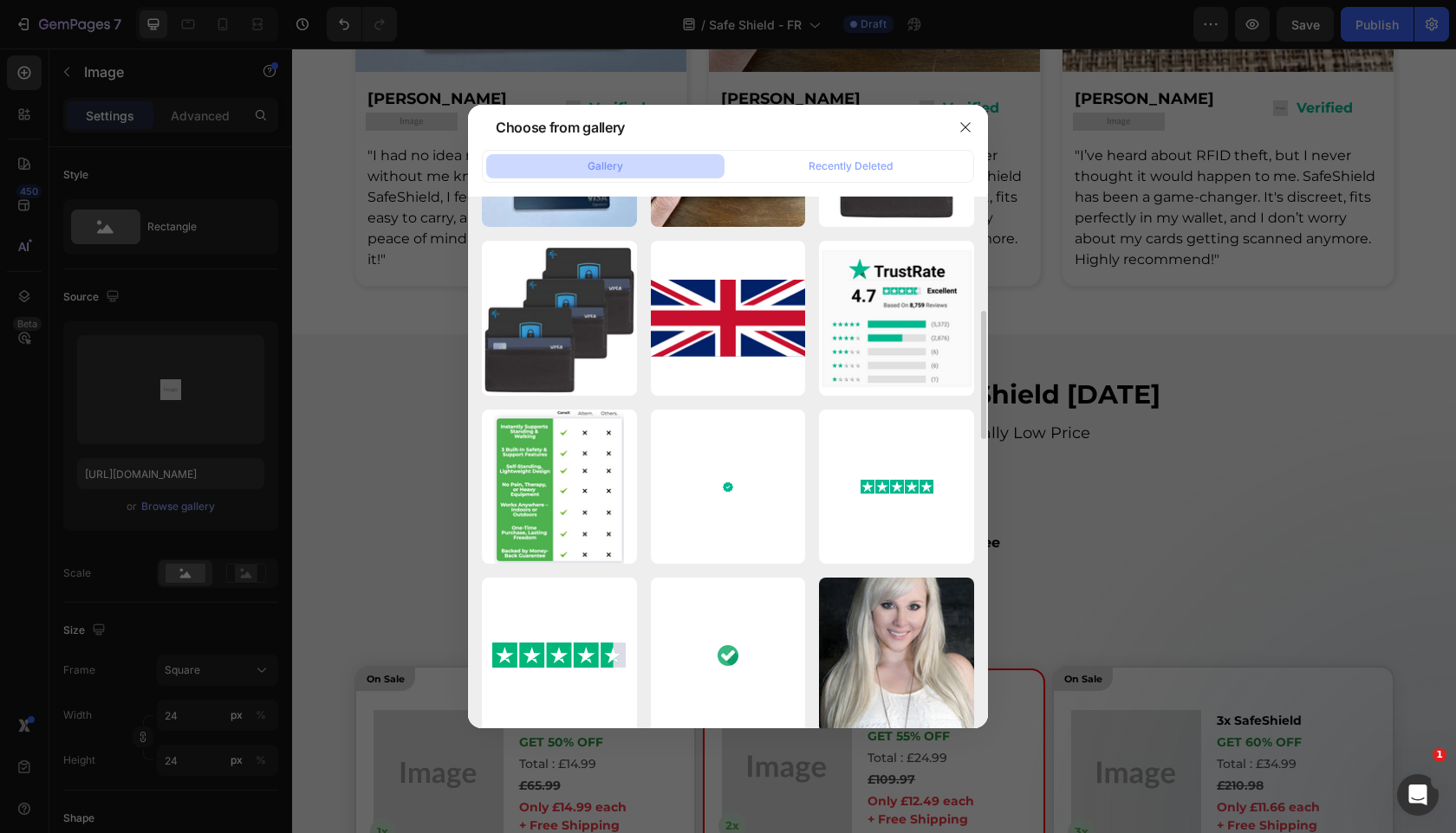
scroll to position [478, 0]
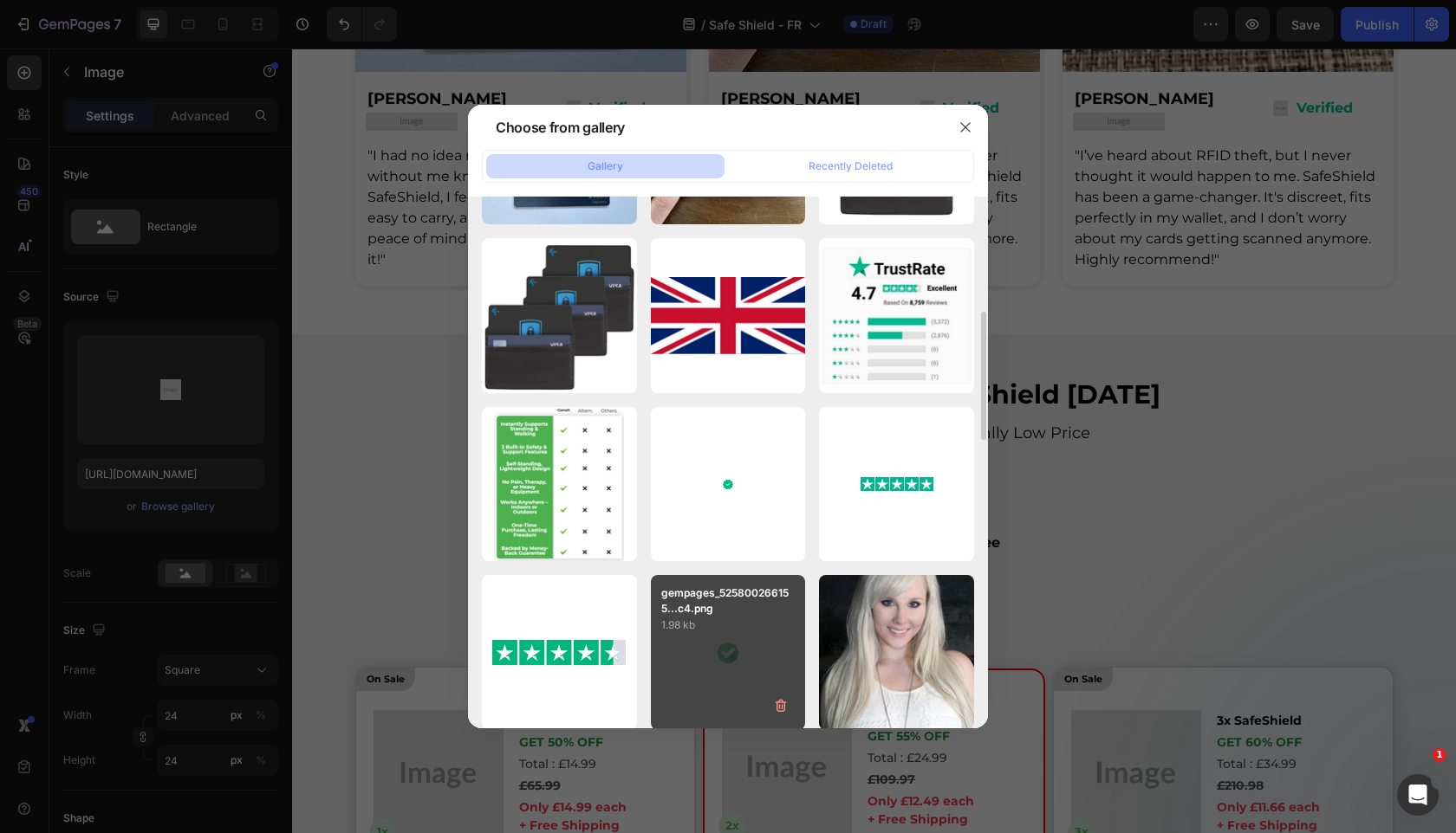
click at [709, 617] on p "1.98 kb" at bounding box center [728, 624] width 134 height 17
type input "https://cdn.shopify.com/s/files/1/0909/2261/5117/files/gempages_577322349100008…"
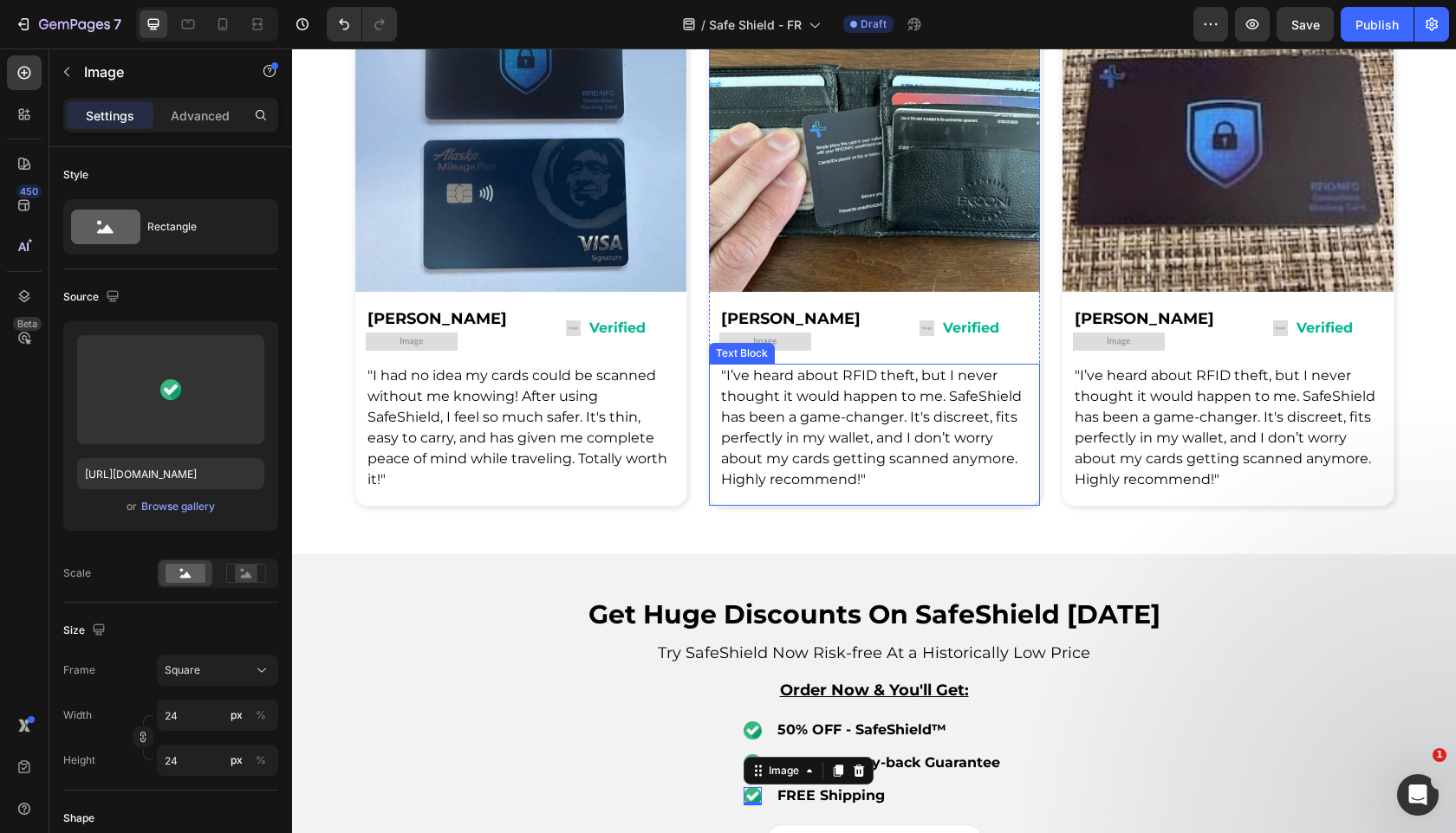
scroll to position [3288, 0]
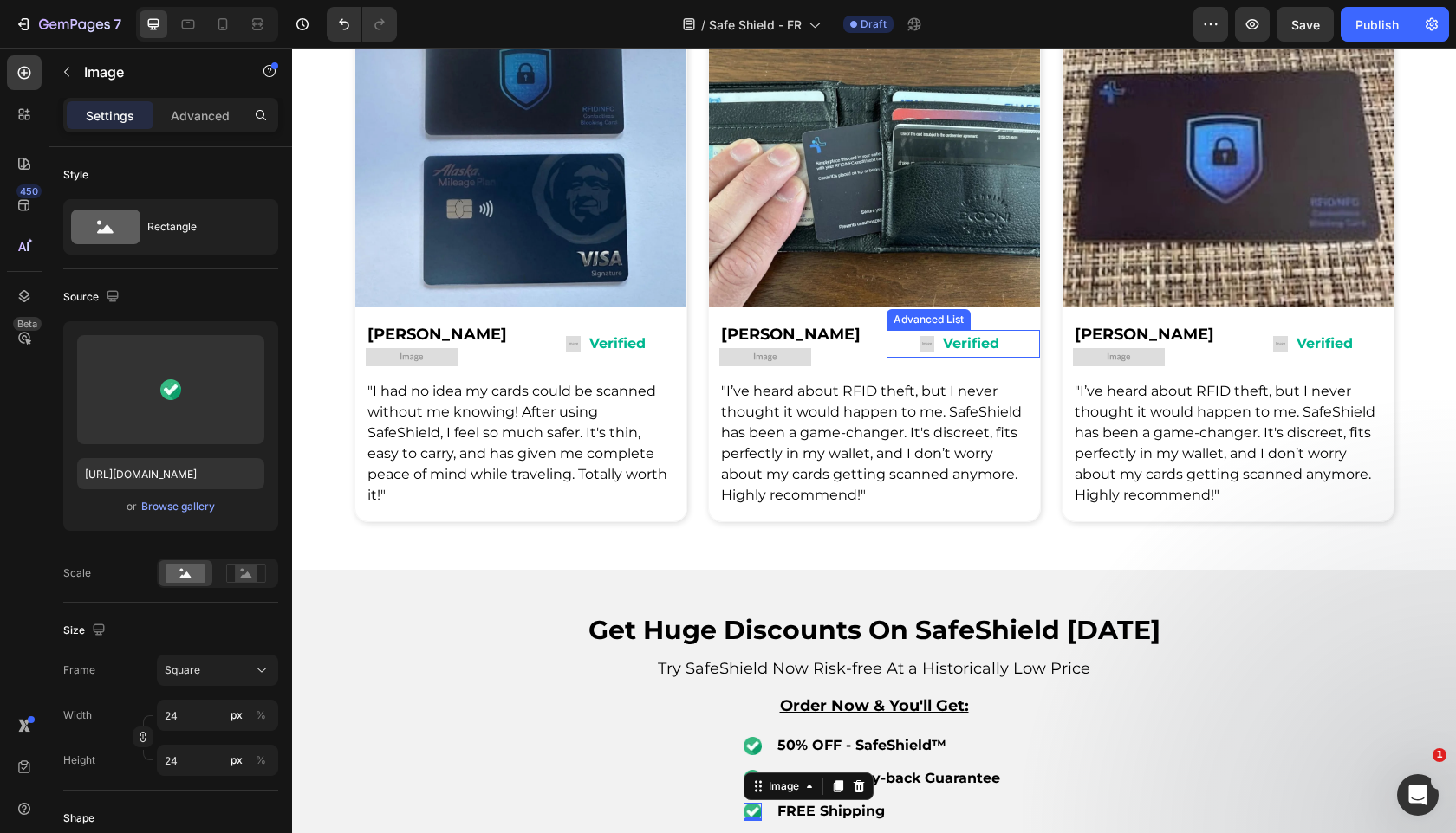
click at [926, 347] on img at bounding box center [927, 344] width 16 height 16
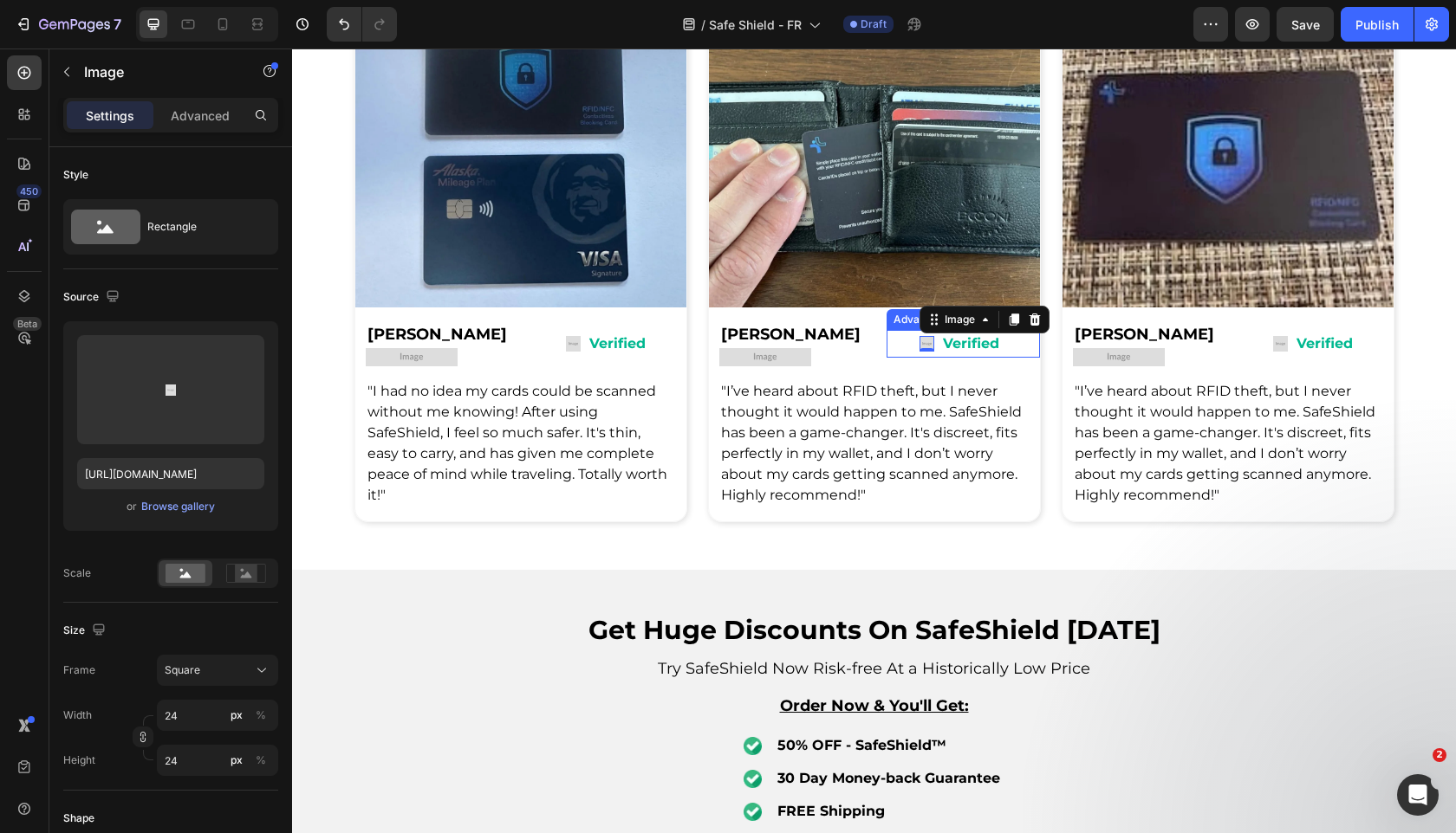
click at [912, 347] on div "Image 0 Verified Text Block" at bounding box center [963, 344] width 153 height 29
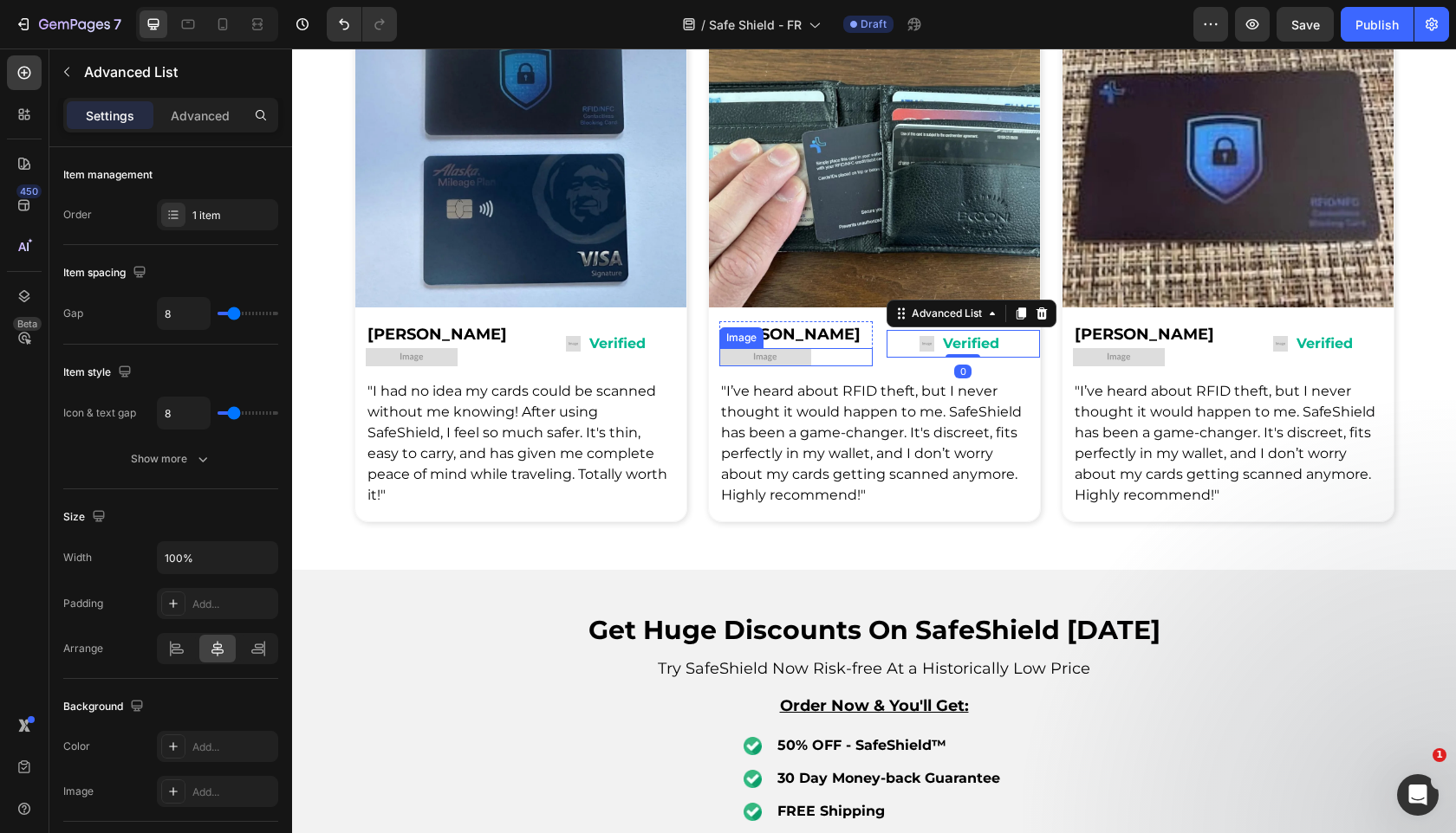
click at [749, 357] on img at bounding box center [765, 356] width 91 height 17
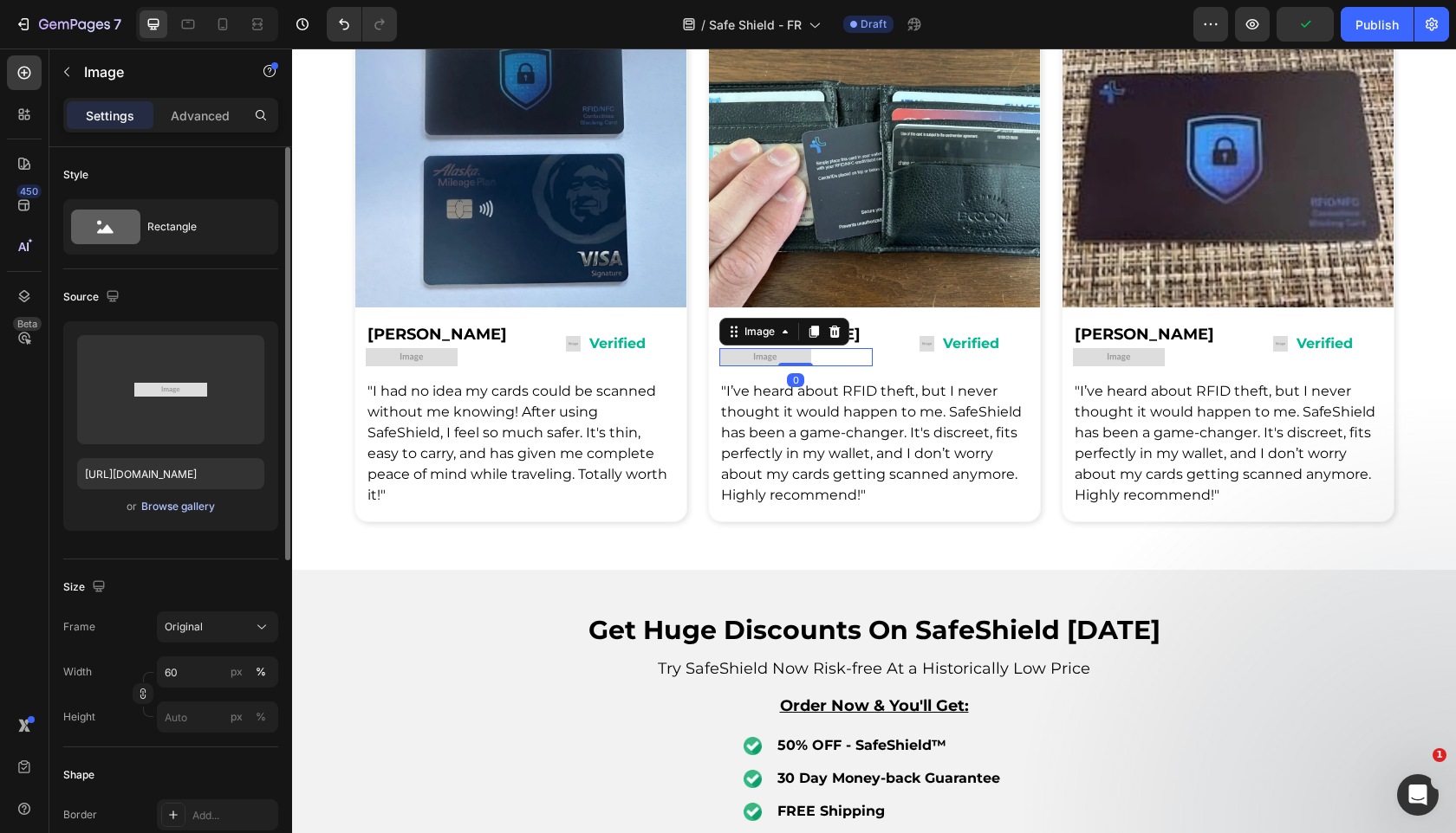
click at [186, 512] on div "Browse gallery" at bounding box center [178, 507] width 74 height 16
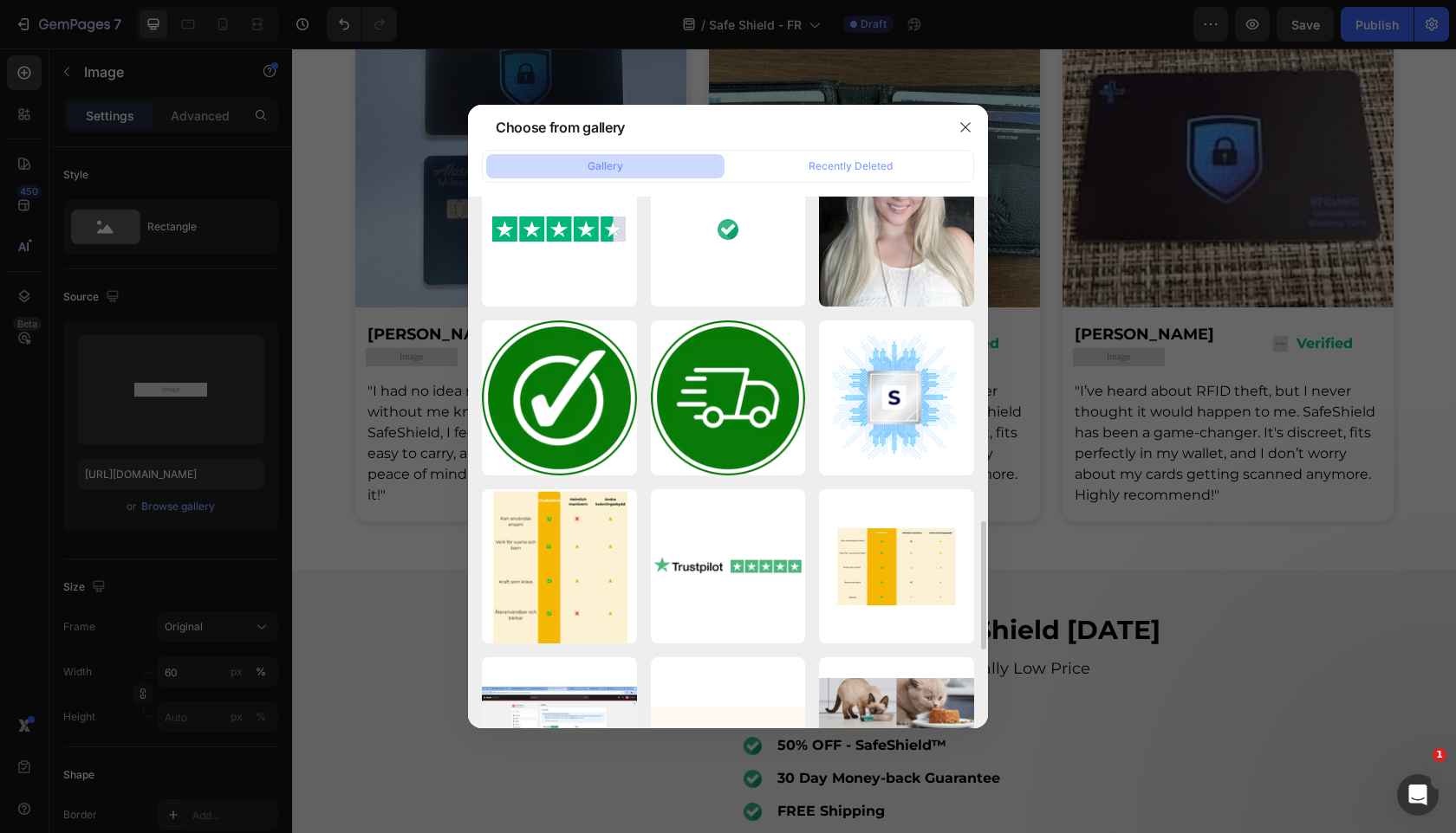
scroll to position [1025, 0]
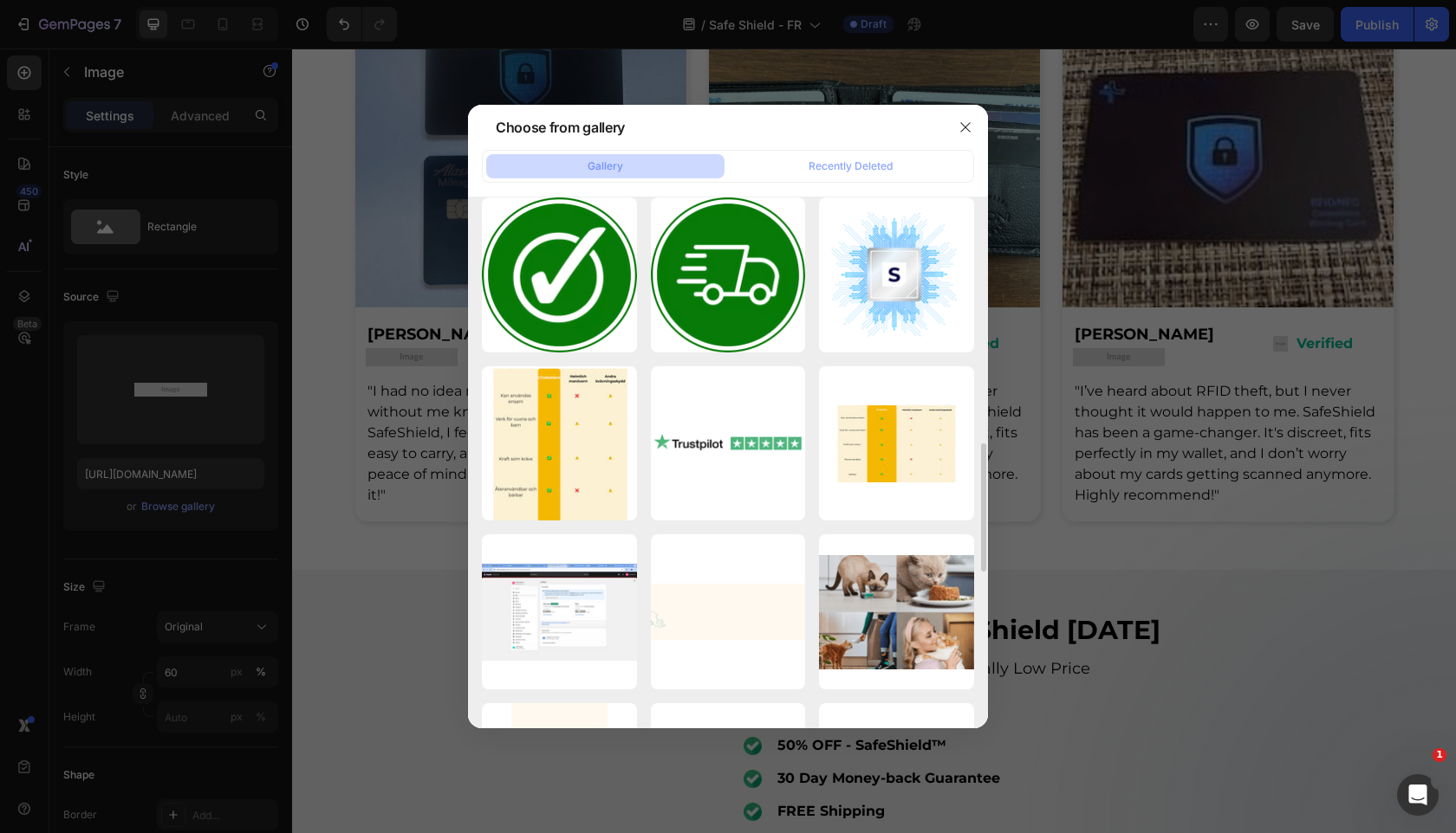
click at [1042, 270] on div at bounding box center [728, 416] width 1456 height 833
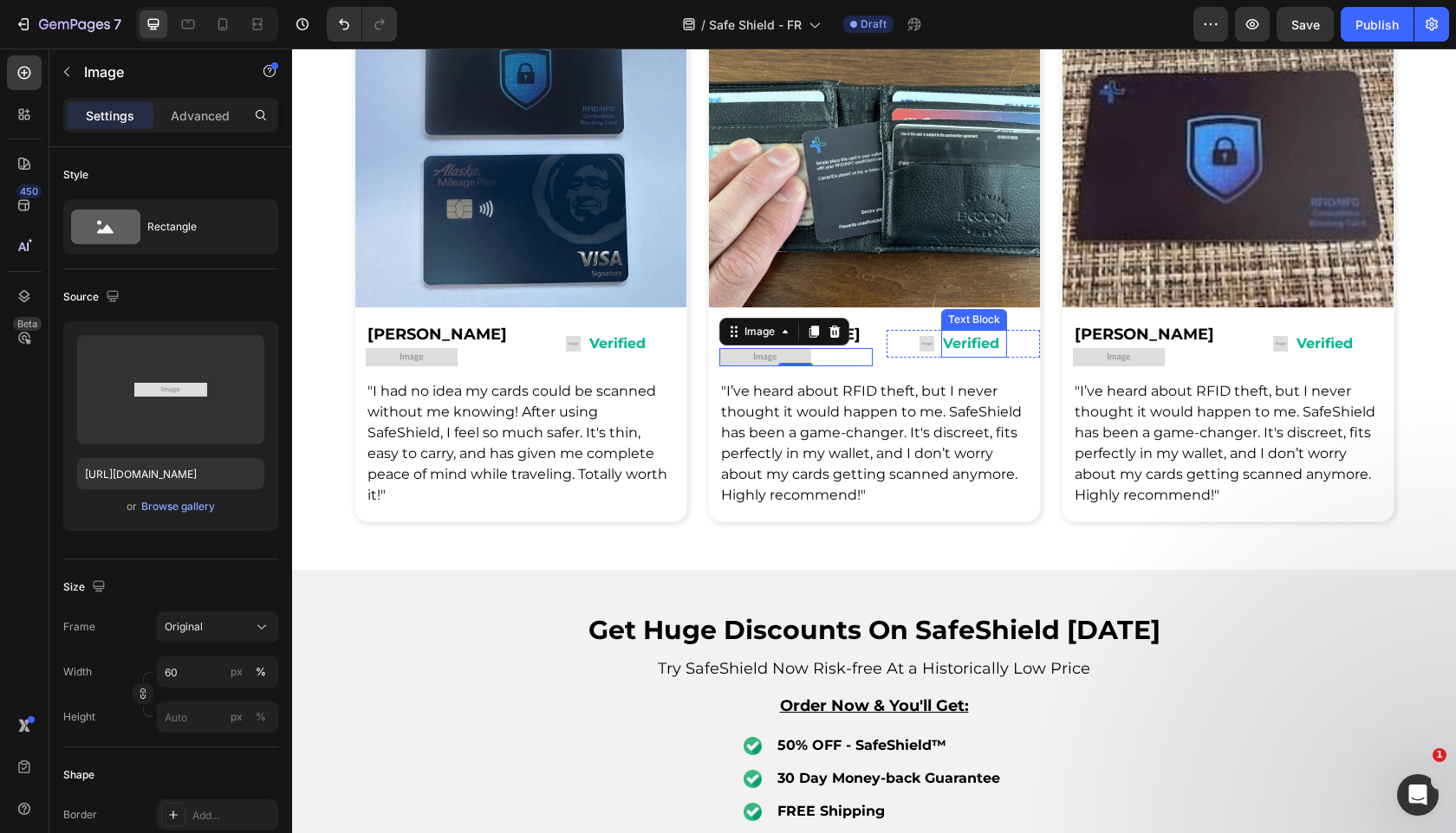
click at [948, 340] on strong "Verified" at bounding box center [971, 343] width 57 height 17
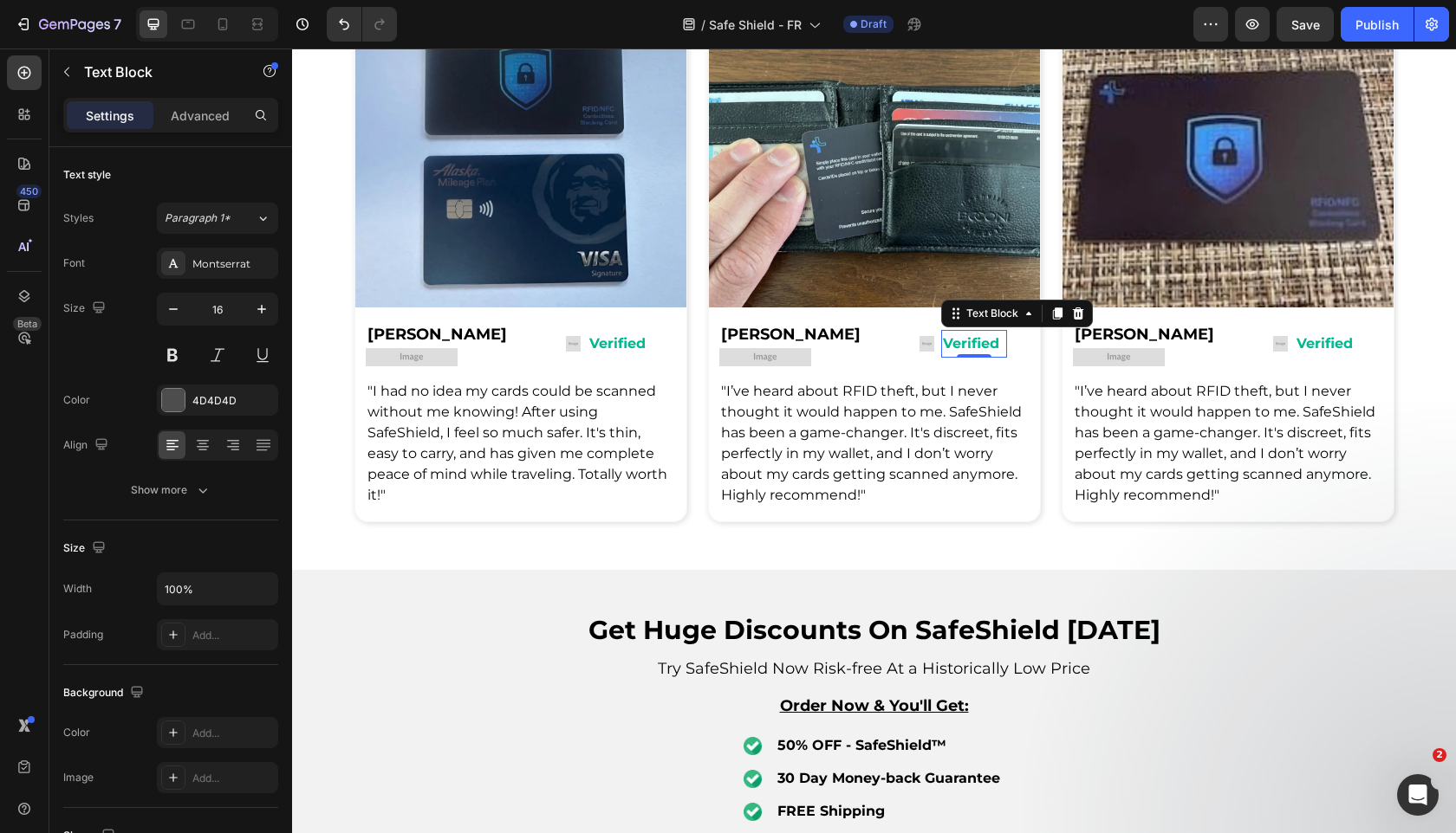
click at [942, 361] on div "Image Verified Text Block 0 Advanced List Row" at bounding box center [963, 343] width 153 height 44
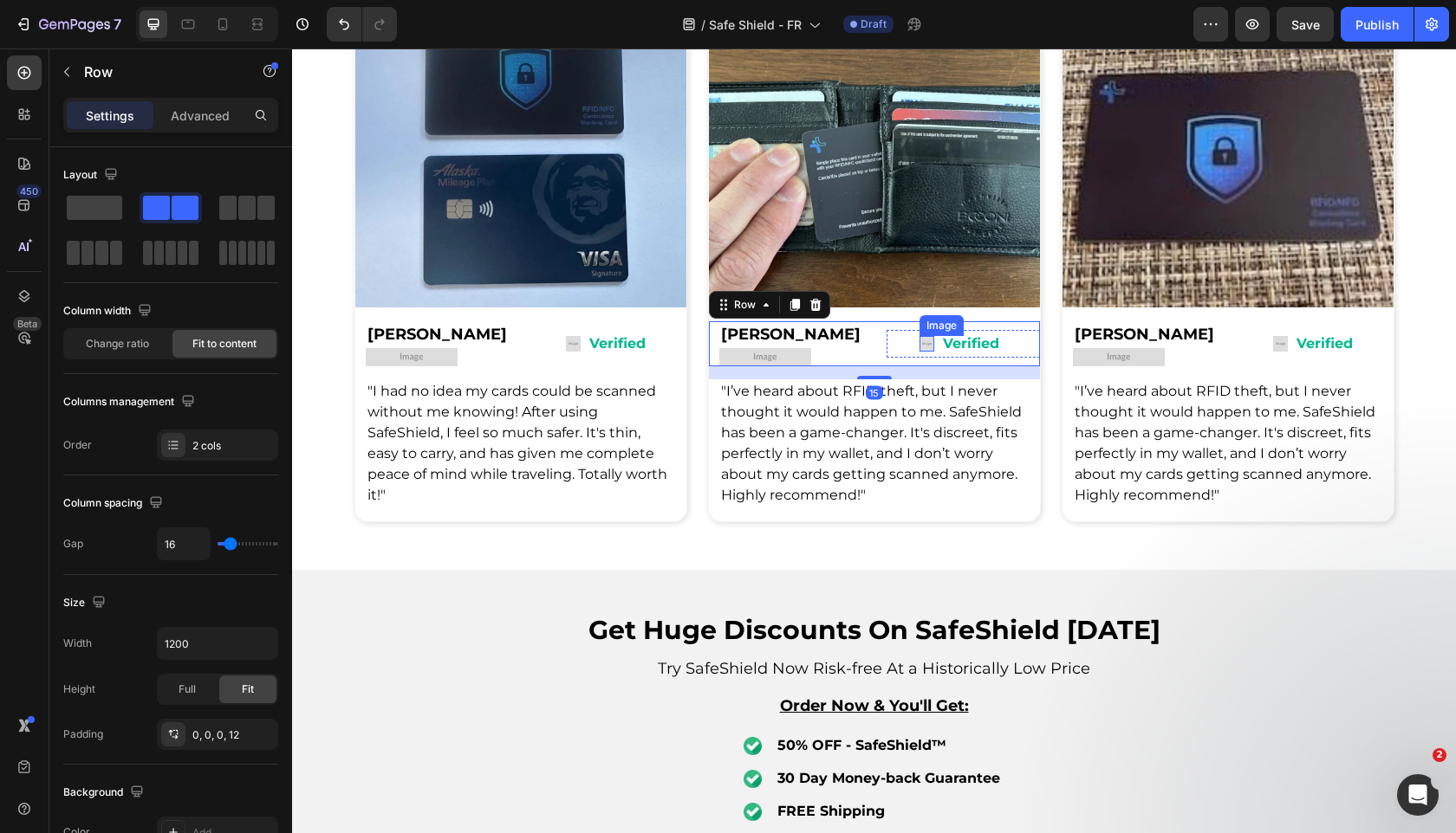
click at [934, 350] on img at bounding box center [927, 344] width 16 height 16
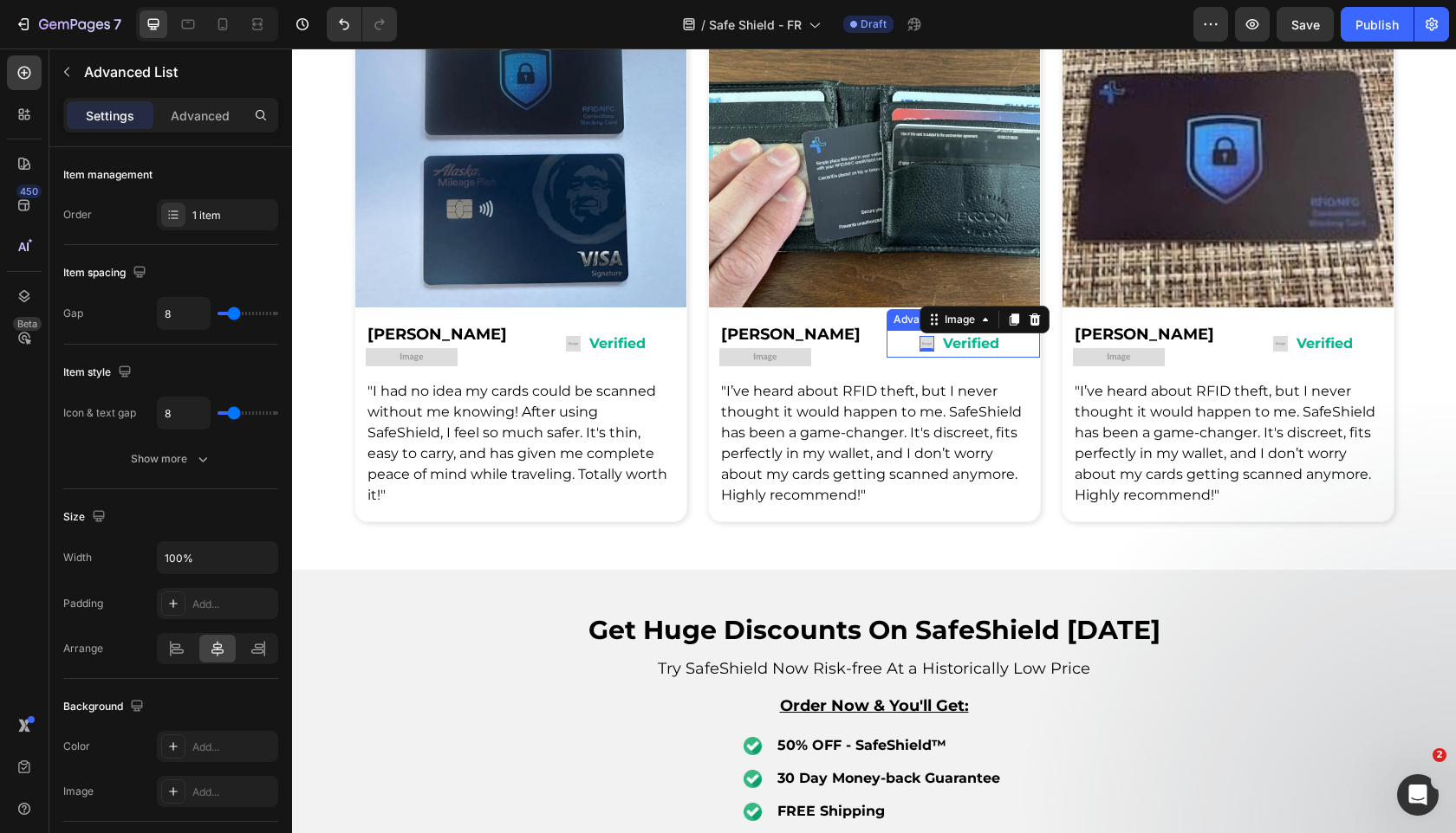
click at [904, 342] on div "Image 0 Verified Text Block" at bounding box center [963, 344] width 153 height 29
click at [1045, 307] on icon at bounding box center [1041, 313] width 14 height 14
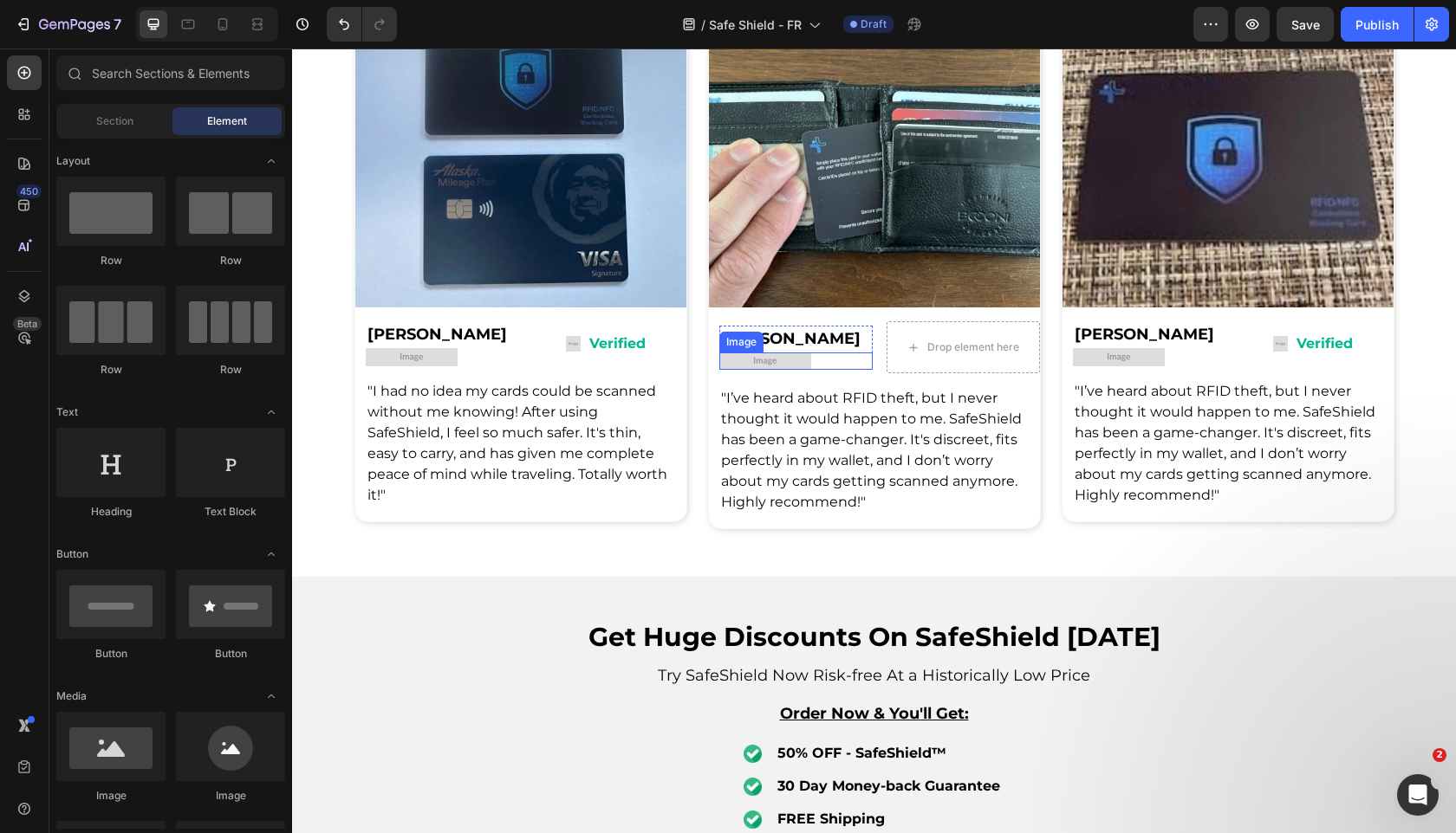
click at [777, 353] on img at bounding box center [765, 361] width 91 height 17
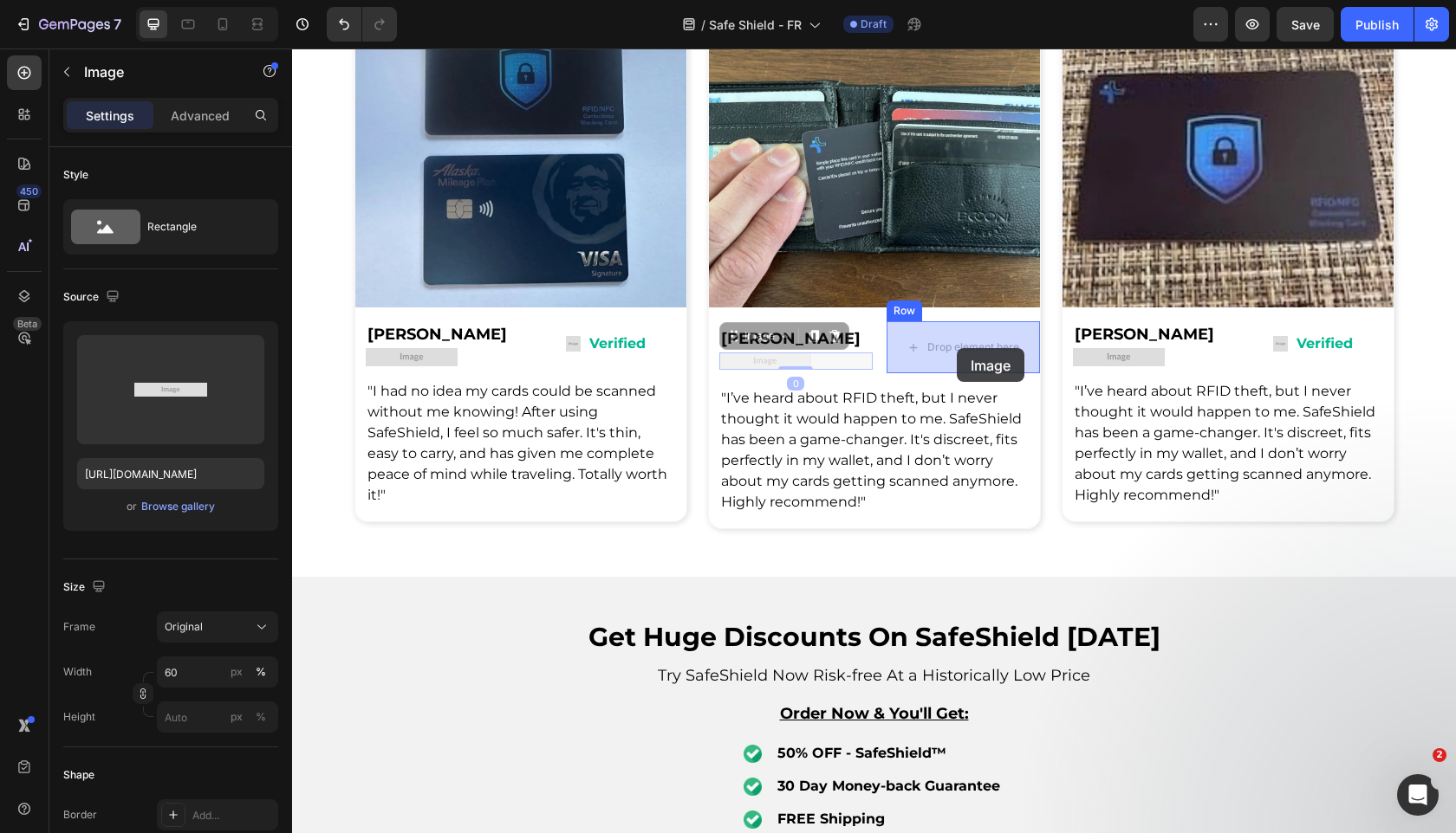
drag, startPoint x: 735, startPoint y: 342, endPoint x: 957, endPoint y: 348, distance: 222.1
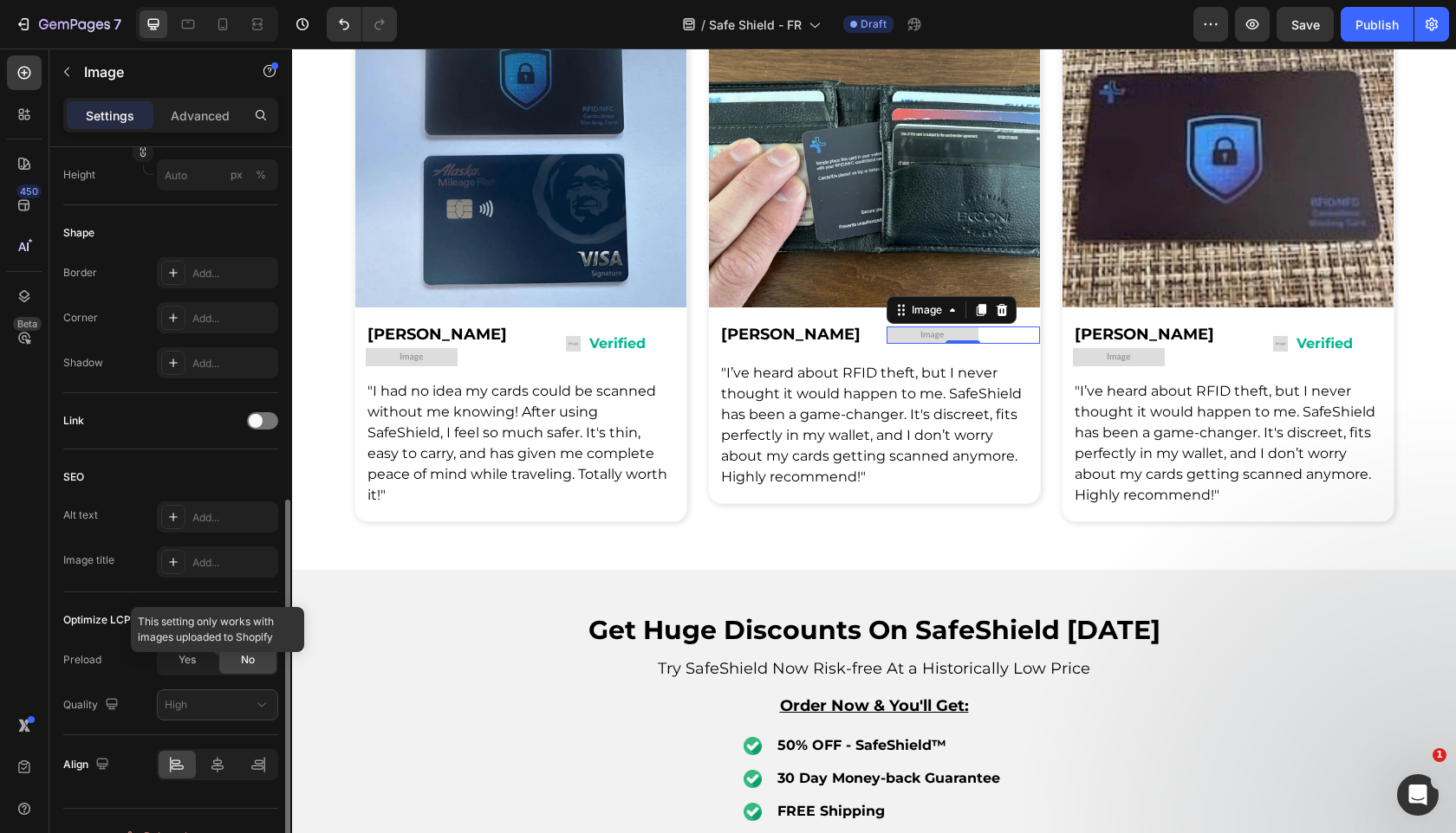
scroll to position [573, 0]
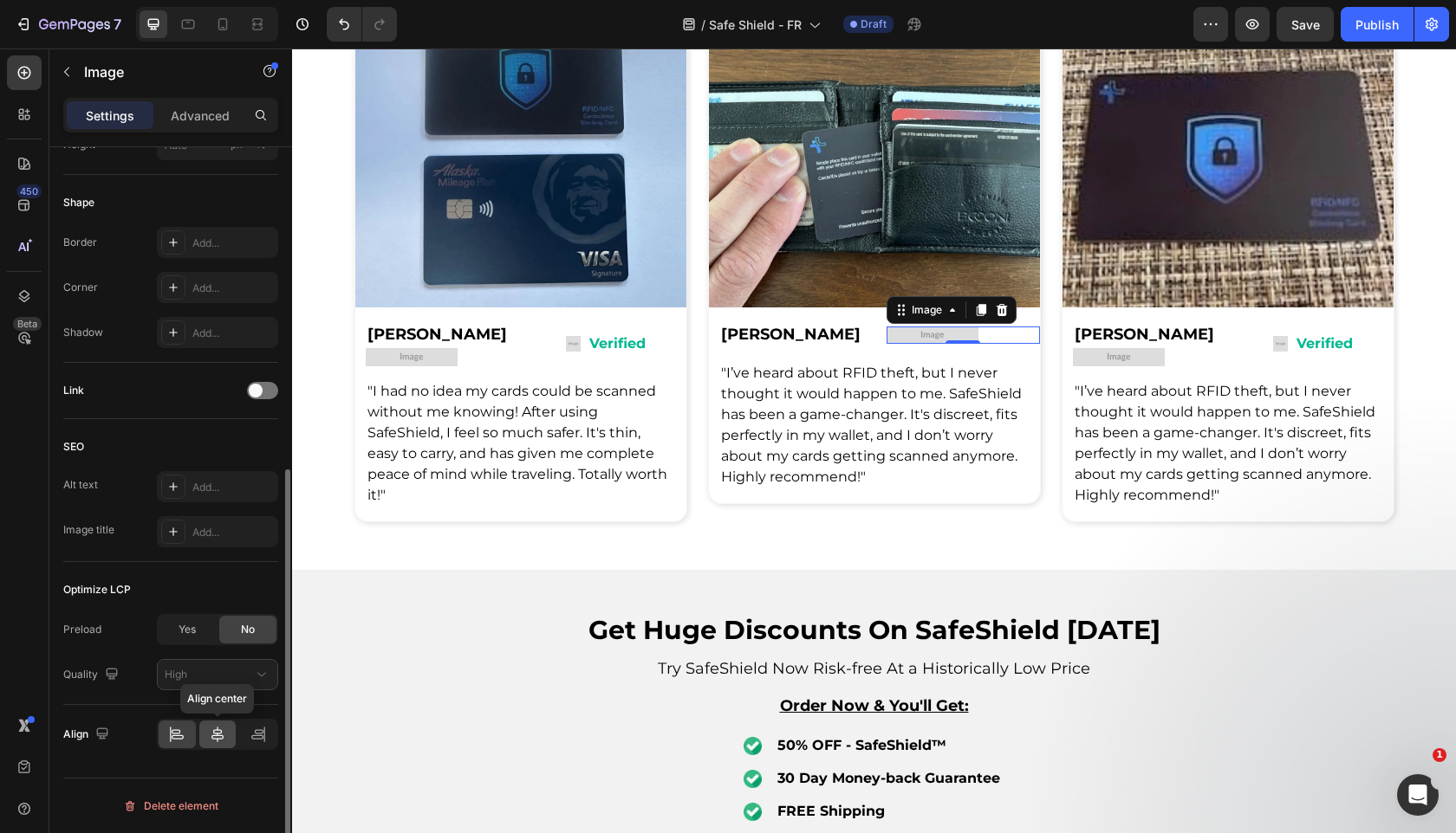
click at [206, 739] on div at bounding box center [217, 735] width 37 height 28
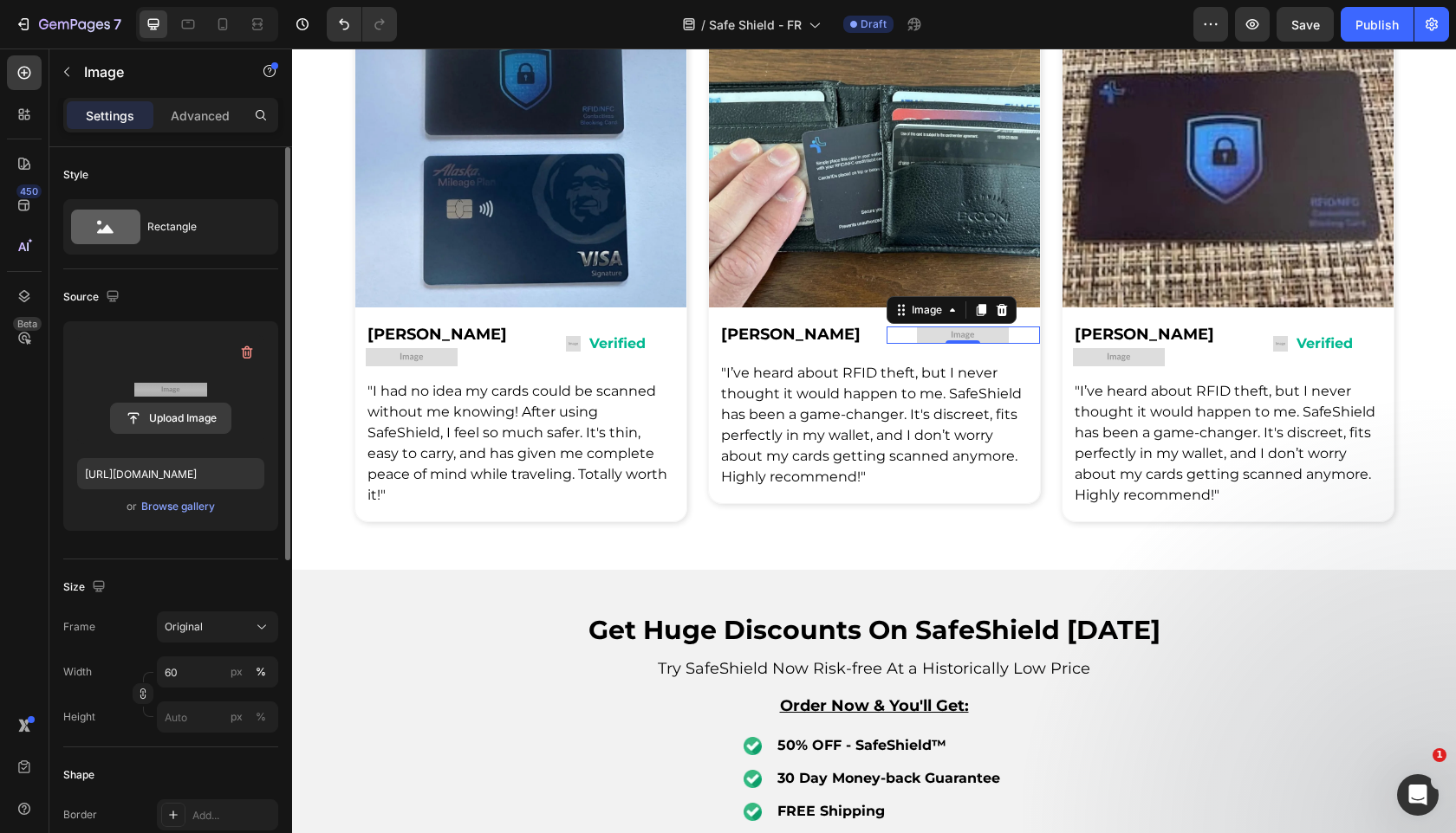
click at [192, 422] on input "file" at bounding box center [171, 418] width 119 height 30
click at [195, 515] on button "Browse gallery" at bounding box center [178, 506] width 76 height 17
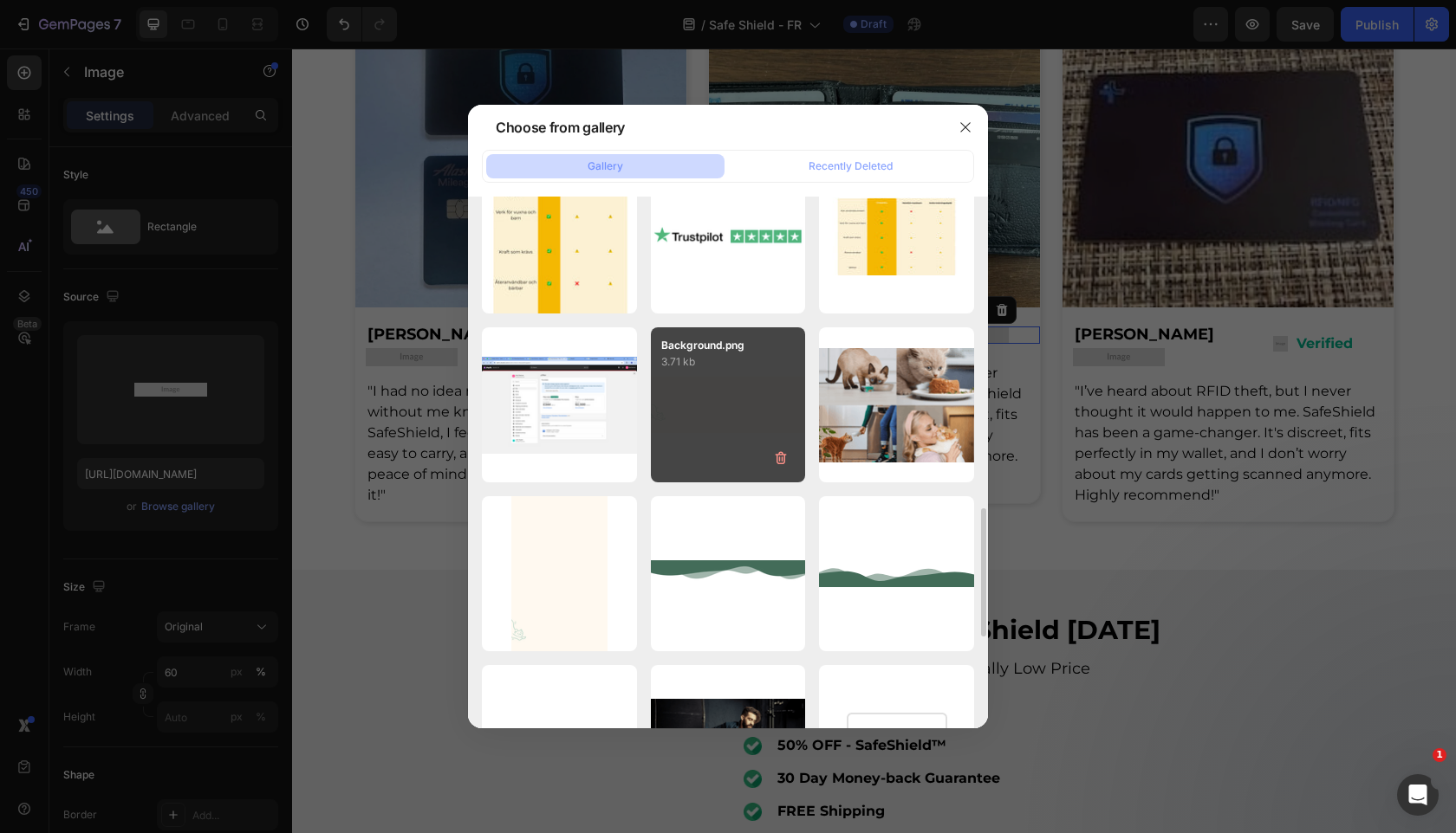
scroll to position [1228, 0]
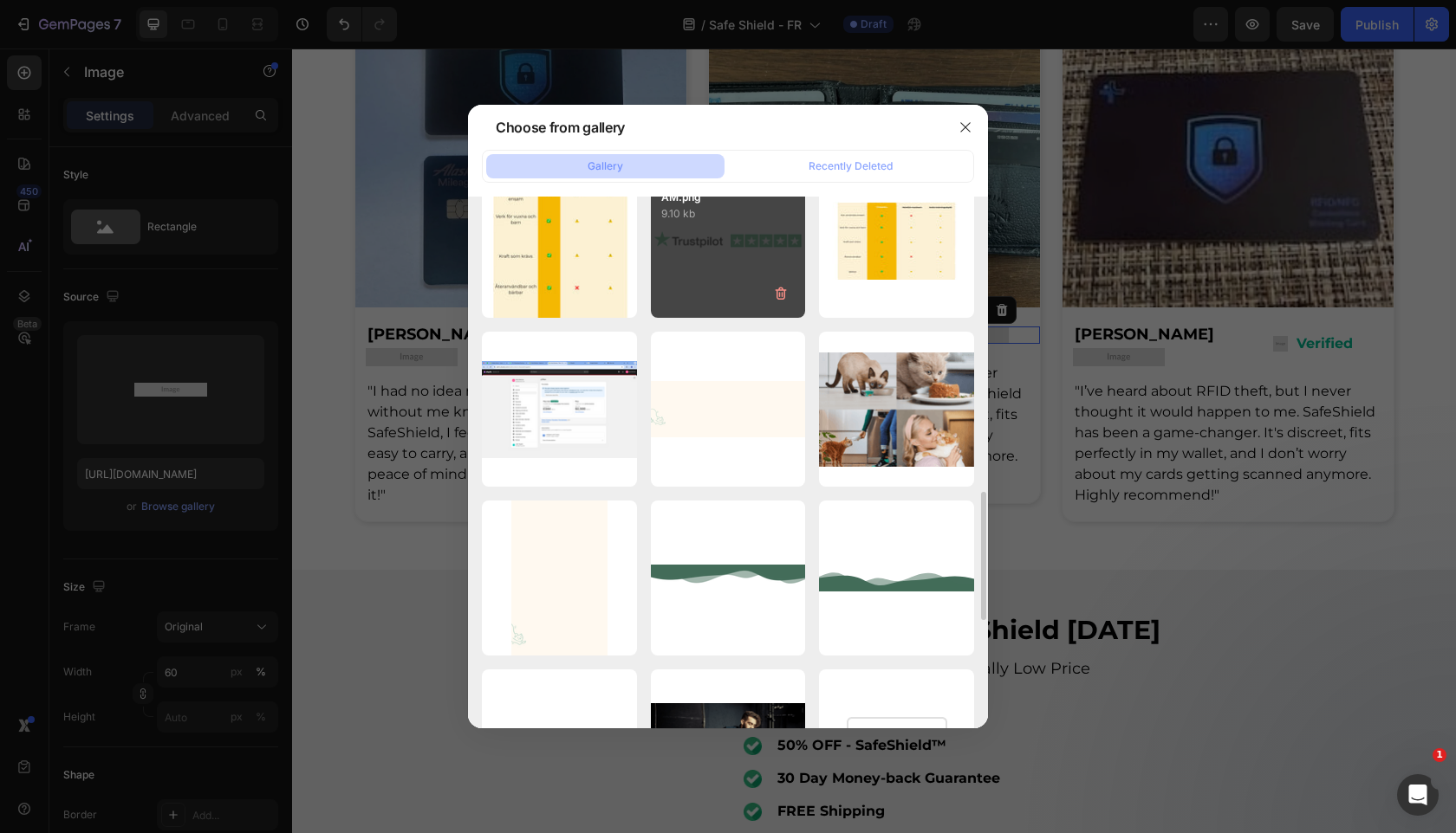
click at [744, 255] on div "1722357132-Screen Sho...AM.png 9.10 kb" at bounding box center [728, 242] width 155 height 155
type input "[URL][DOMAIN_NAME]"
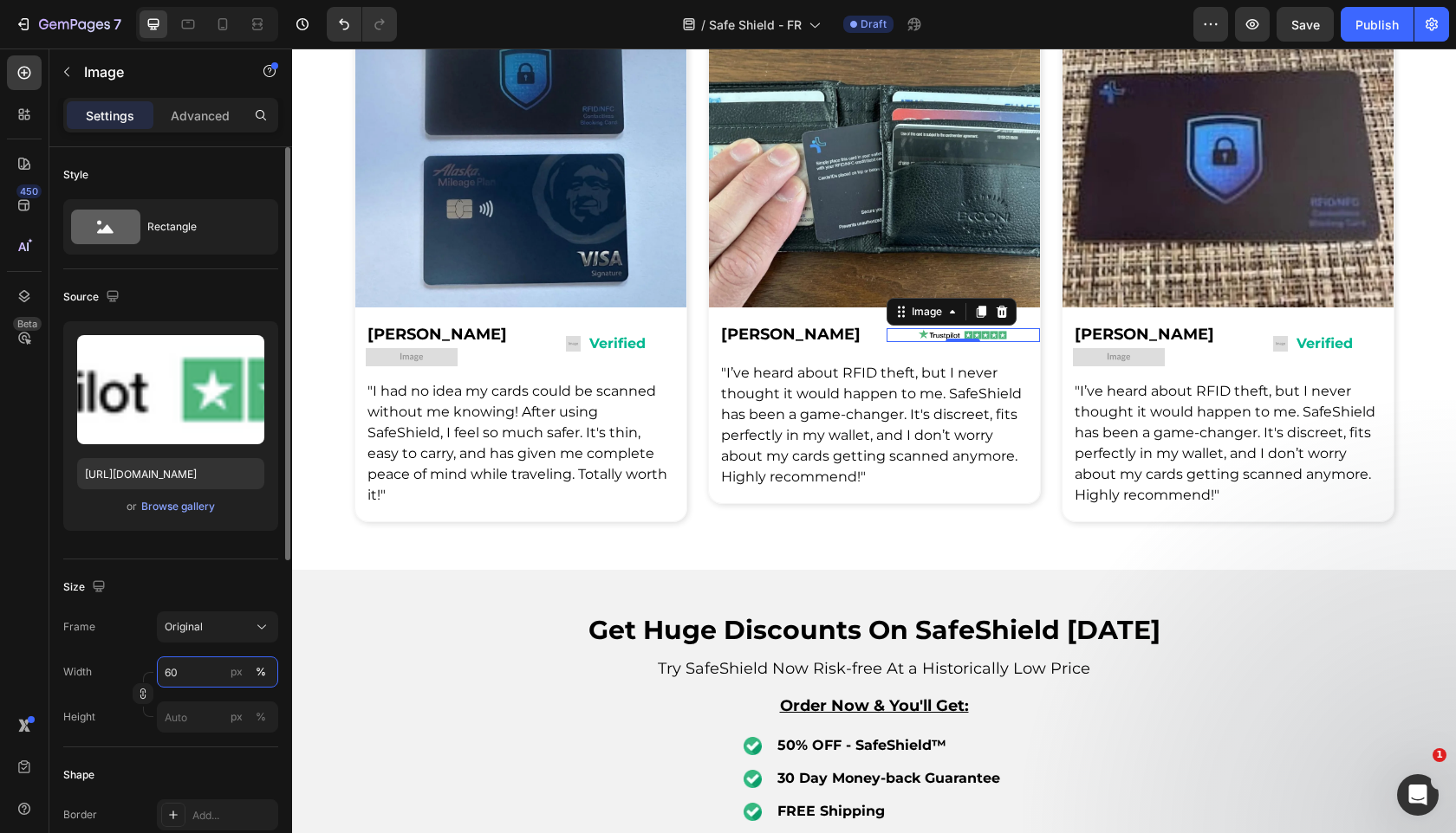
click at [187, 672] on input "60" at bounding box center [218, 671] width 121 height 31
type input "100"
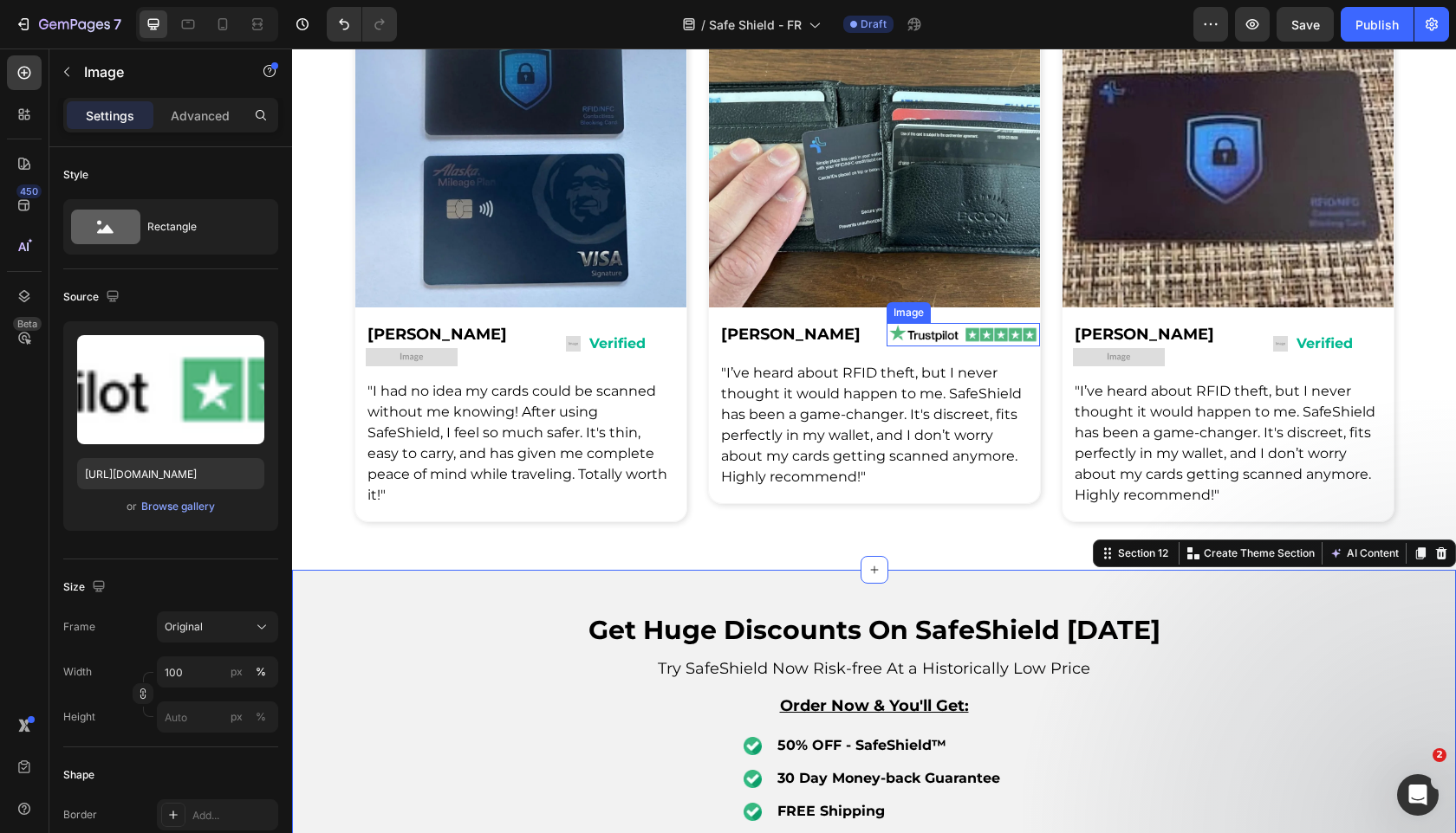
click at [912, 342] on img at bounding box center [963, 335] width 153 height 24
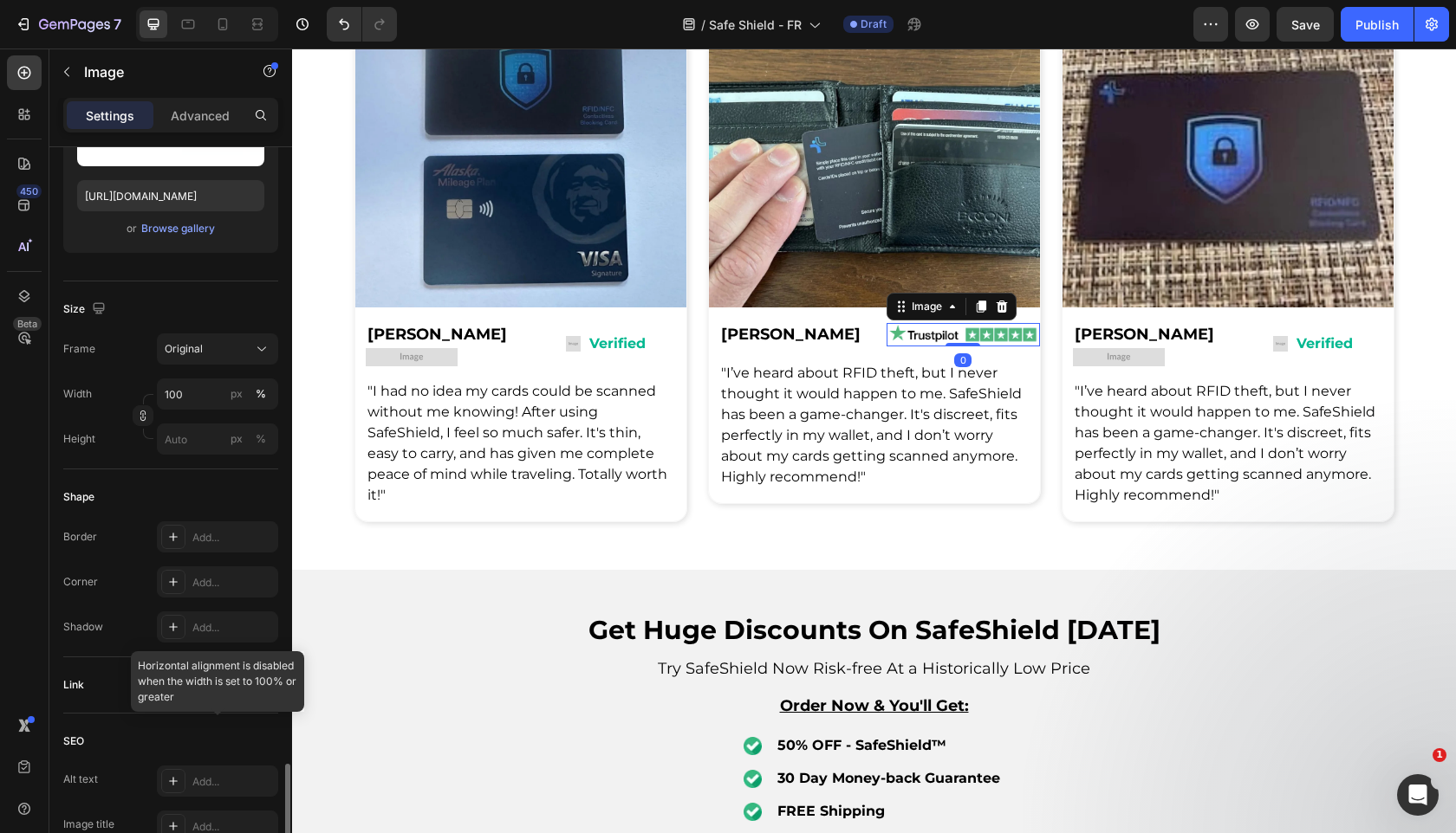
scroll to position [573, 0]
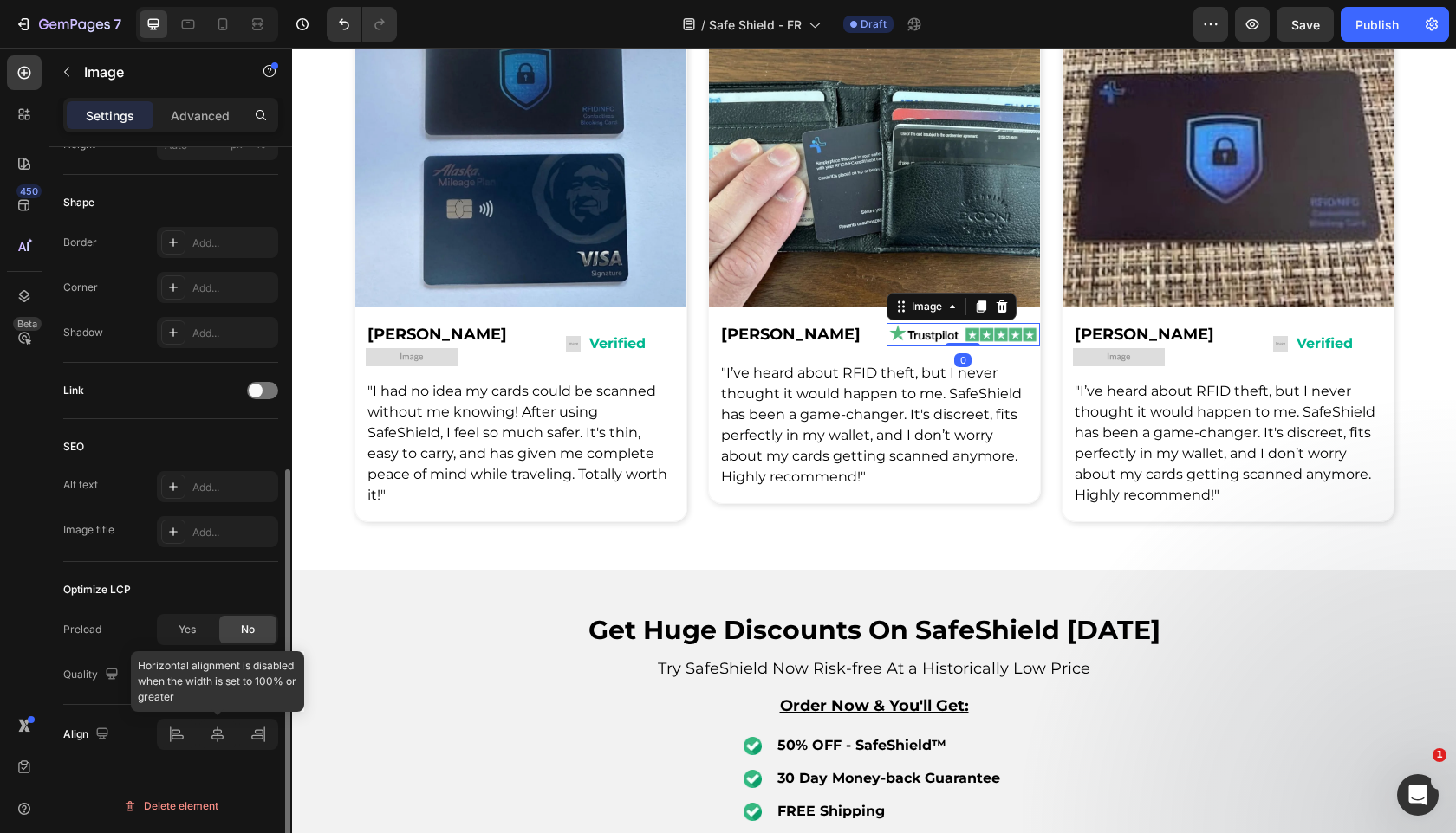
click at [182, 733] on div at bounding box center [218, 734] width 121 height 31
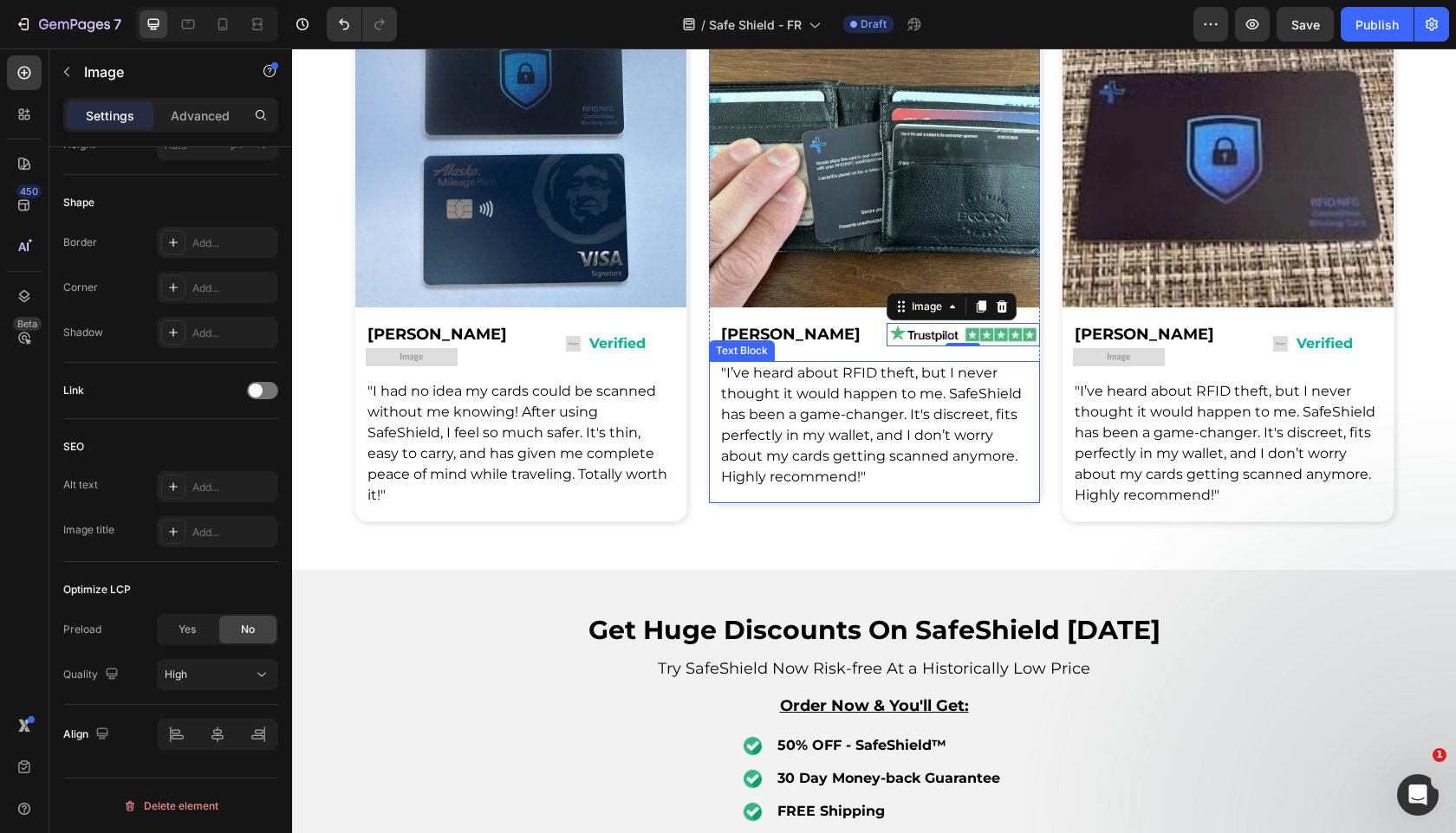
scroll to position [3186, 0]
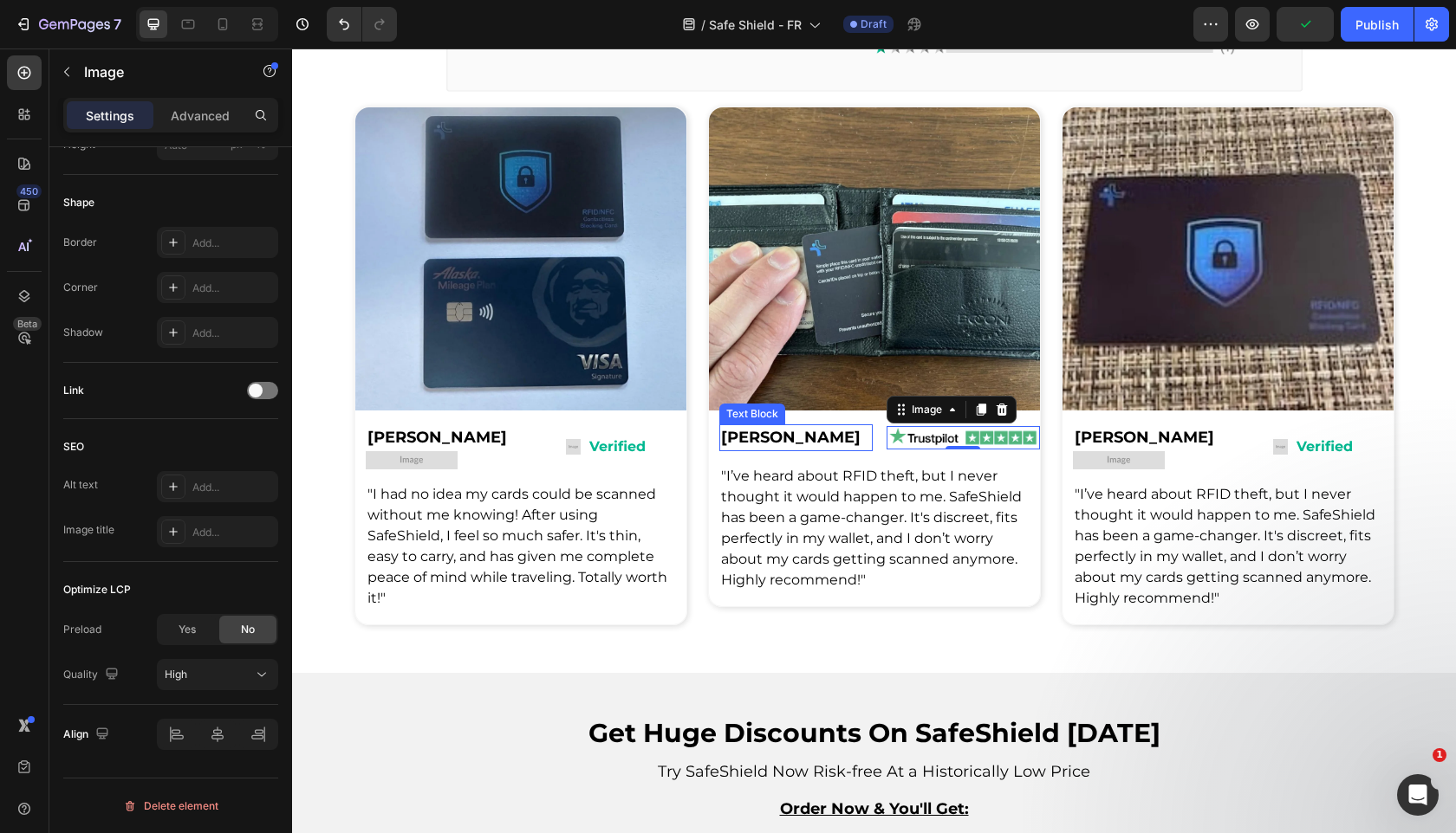
click at [859, 448] on p "[PERSON_NAME]" at bounding box center [796, 438] width 150 height 24
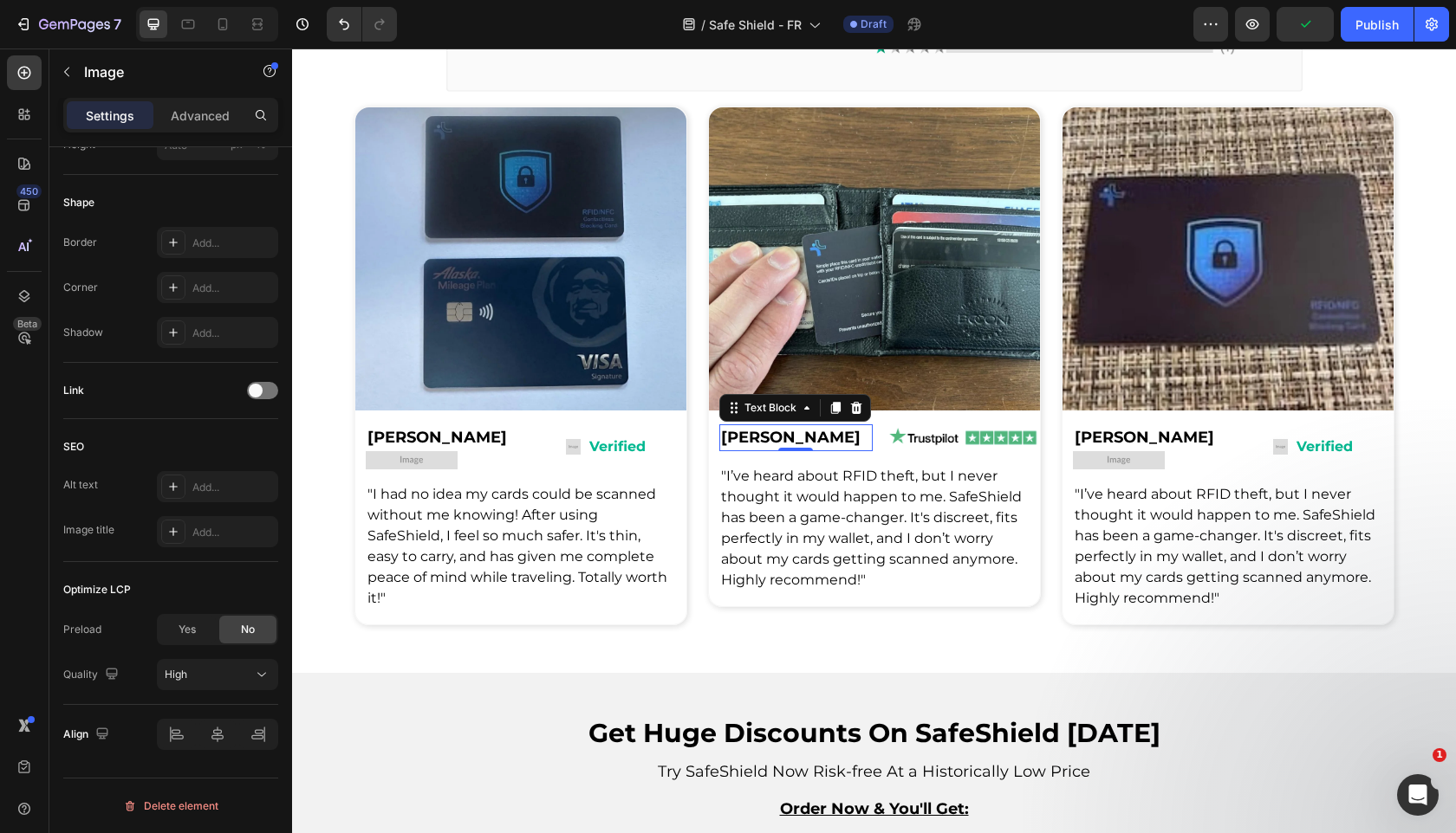
scroll to position [0, 0]
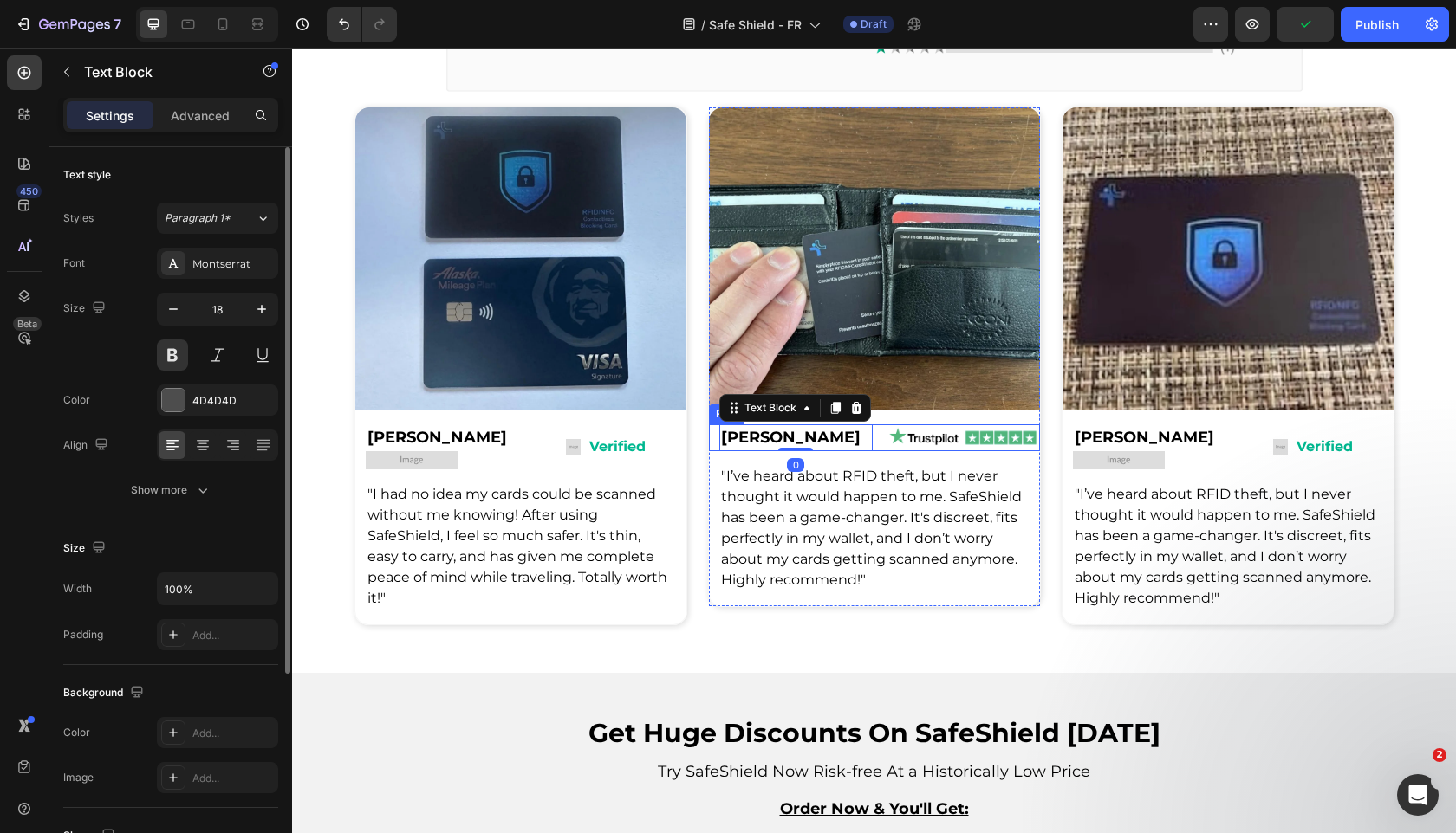
click at [877, 443] on div "John S. Text Block 0 Row Image Row Row" at bounding box center [874, 437] width 331 height 27
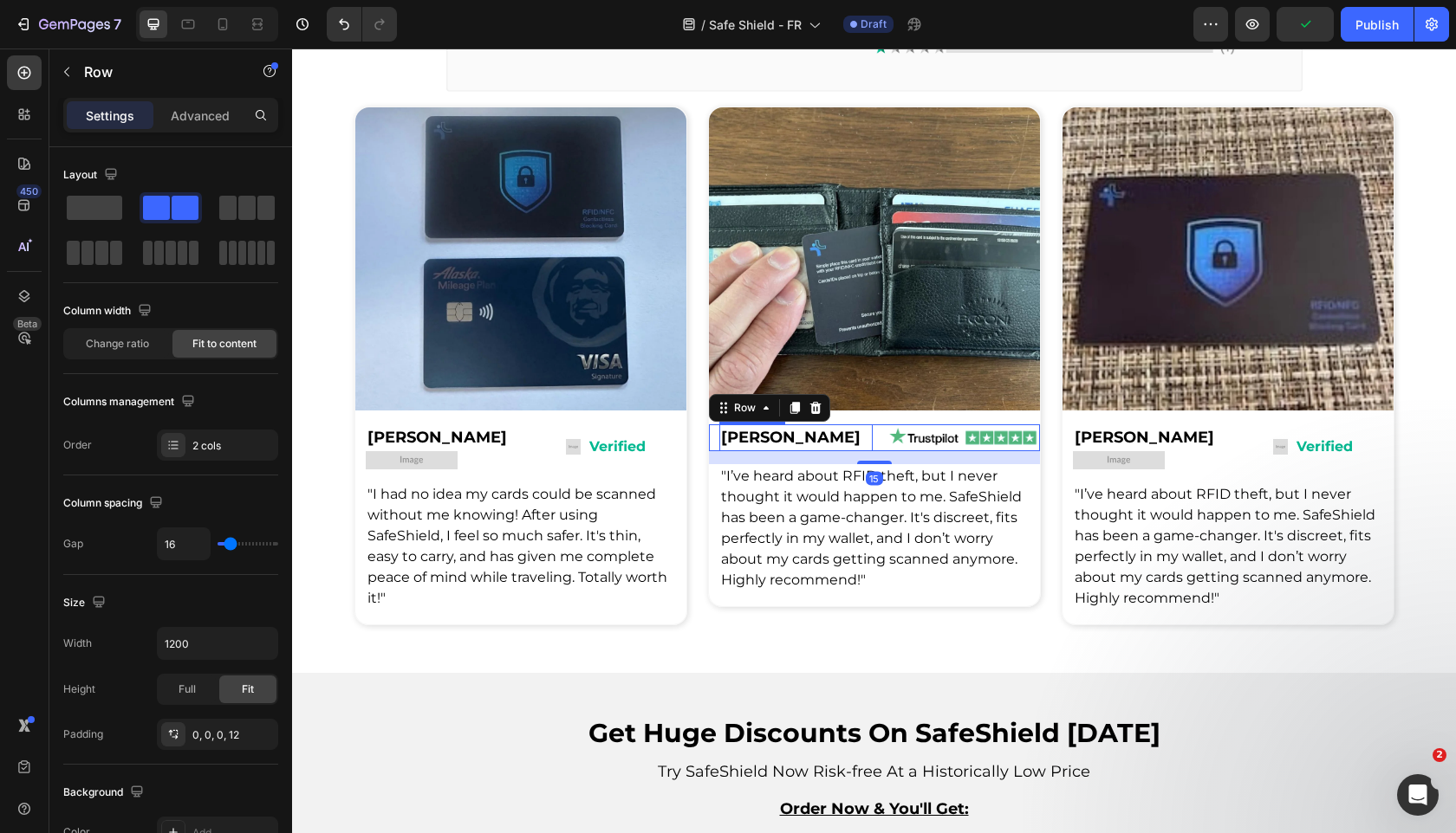
click at [812, 442] on p "[PERSON_NAME]" at bounding box center [796, 438] width 150 height 24
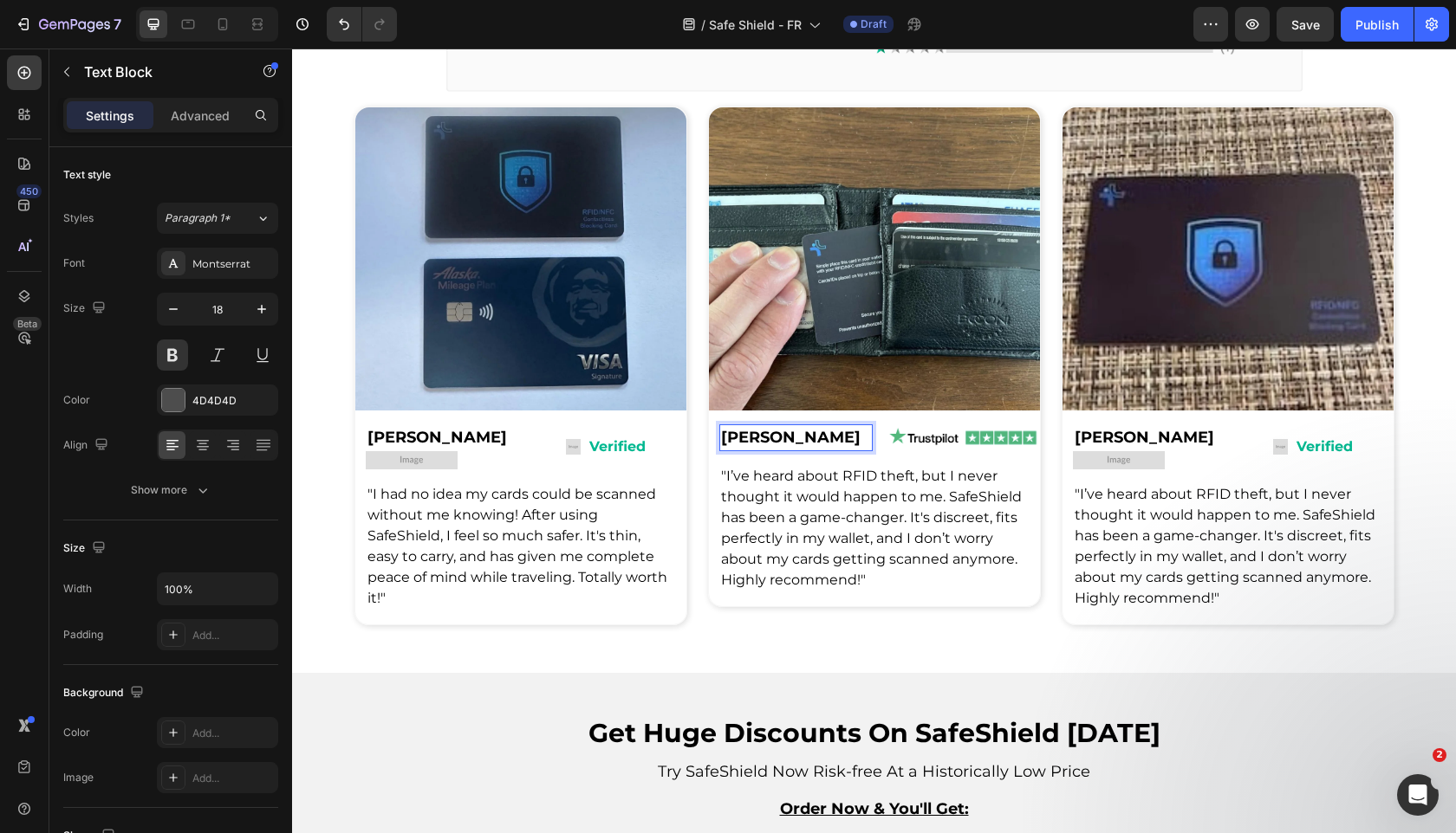
click at [853, 447] on p "[PERSON_NAME]" at bounding box center [796, 438] width 150 height 24
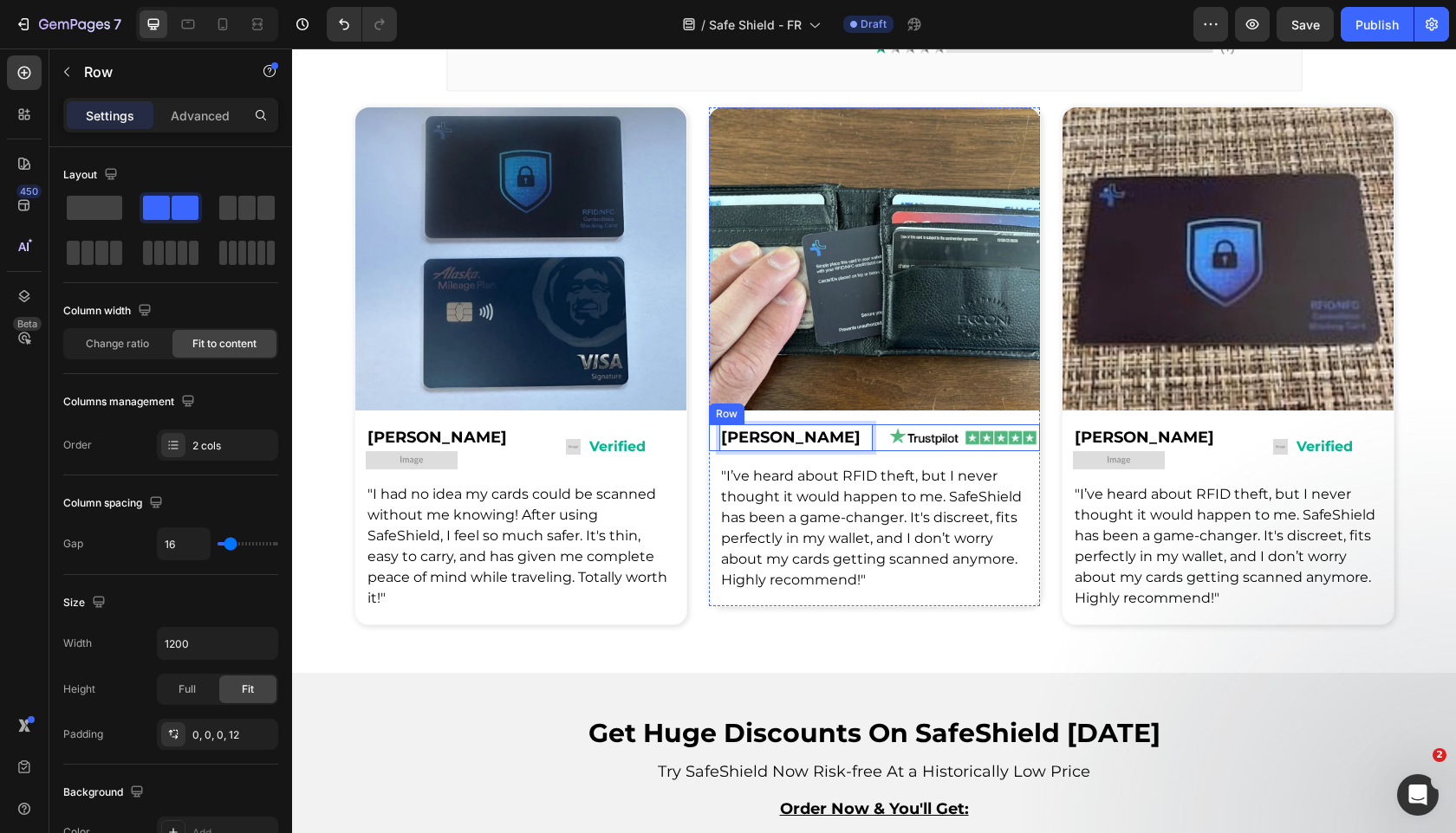
click at [872, 445] on div "John S. Text Block 0 Row Image Row Row" at bounding box center [874, 437] width 331 height 27
click at [214, 120] on p "Advanced" at bounding box center [200, 115] width 59 height 18
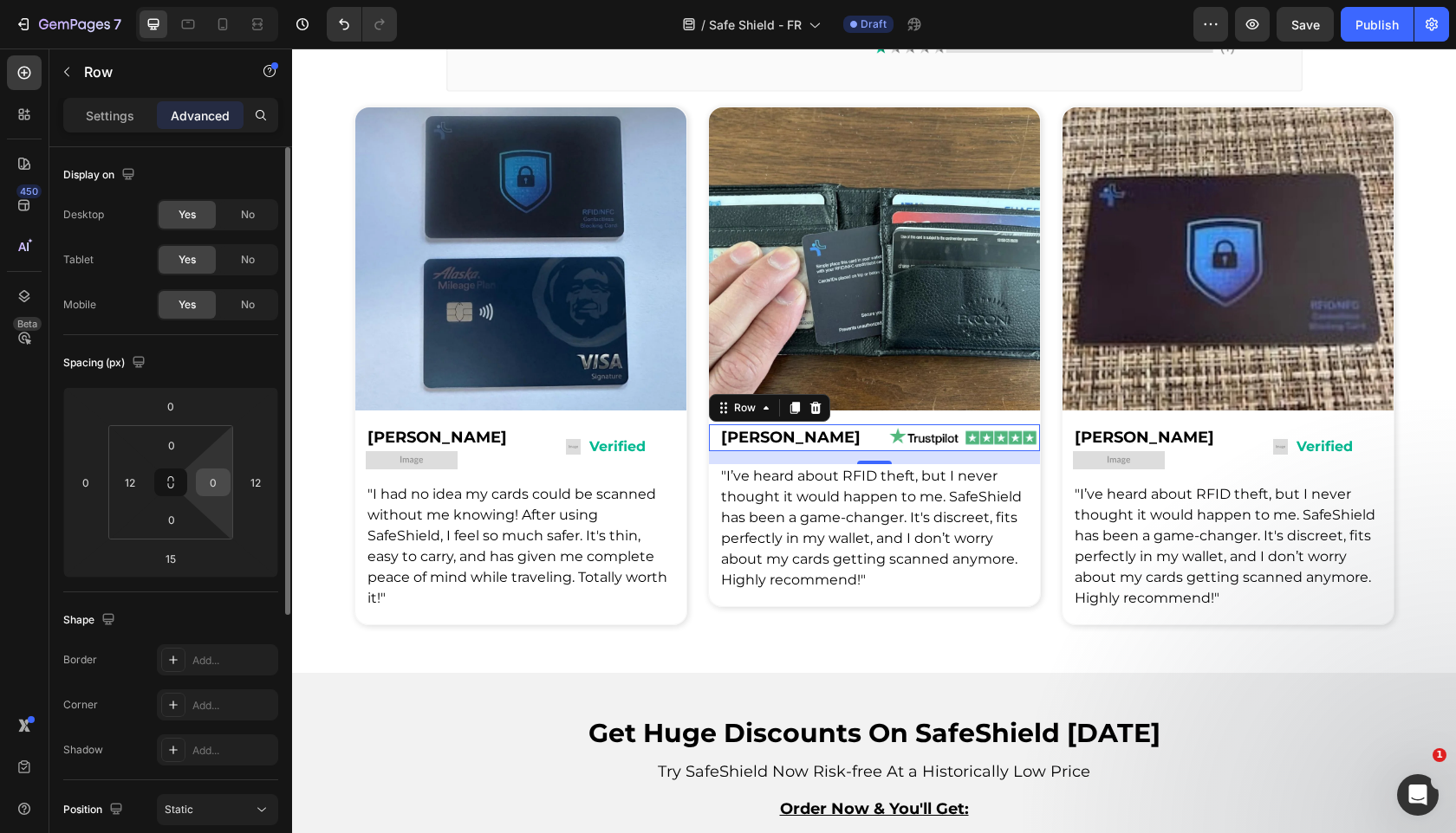
click at [224, 482] on input "0" at bounding box center [213, 482] width 26 height 26
type input "12"
click at [256, 479] on input "12" at bounding box center [256, 482] width 26 height 26
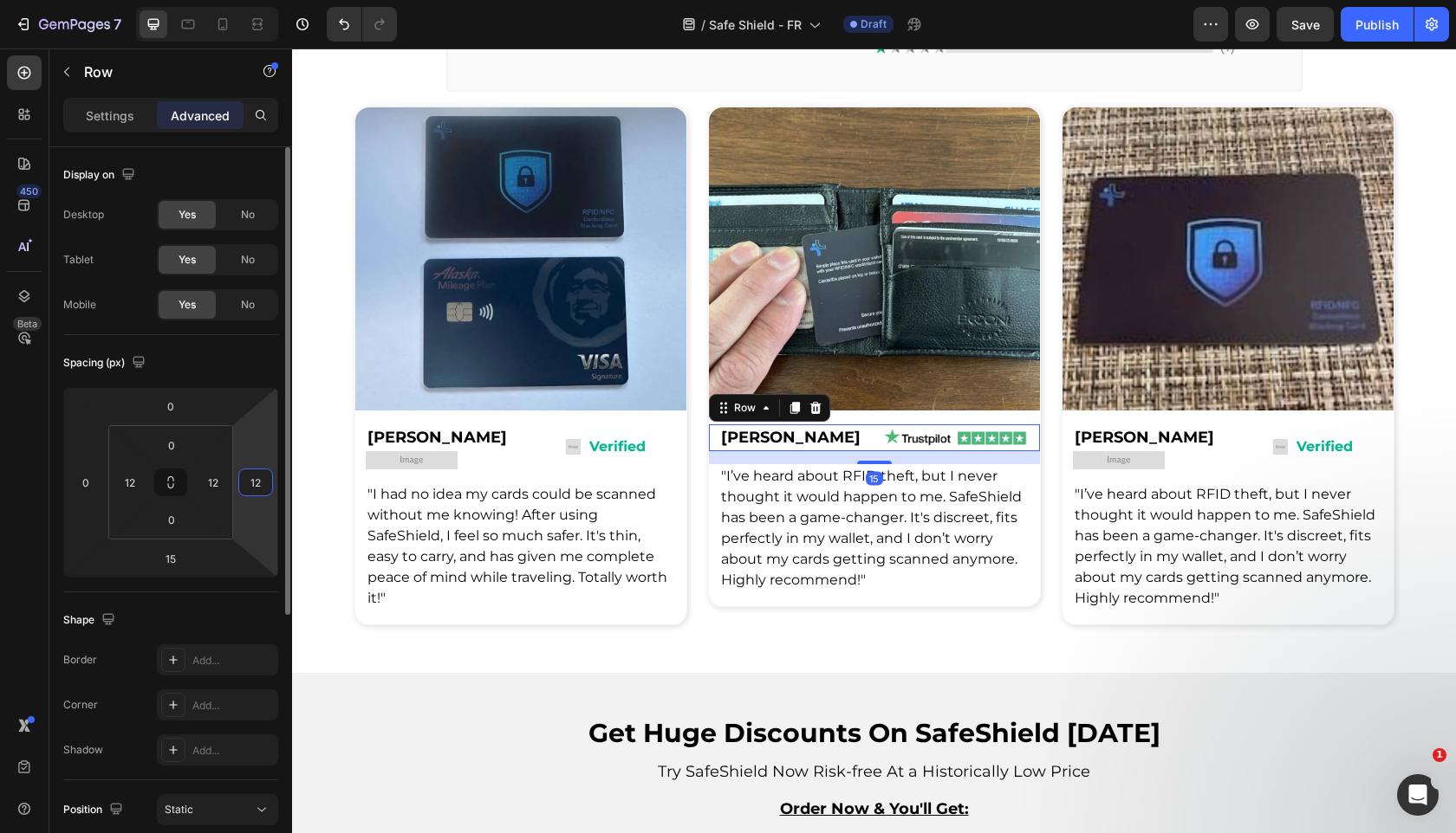
click at [256, 479] on input "12" at bounding box center [256, 482] width 26 height 26
type input "0"
click at [0, 0] on div "Spacing (px) 0 0 15 0 0 12 0 12" at bounding box center [0, 0] width 0 height 0
drag, startPoint x: 264, startPoint y: 378, endPoint x: 21, endPoint y: 362, distance: 243.5
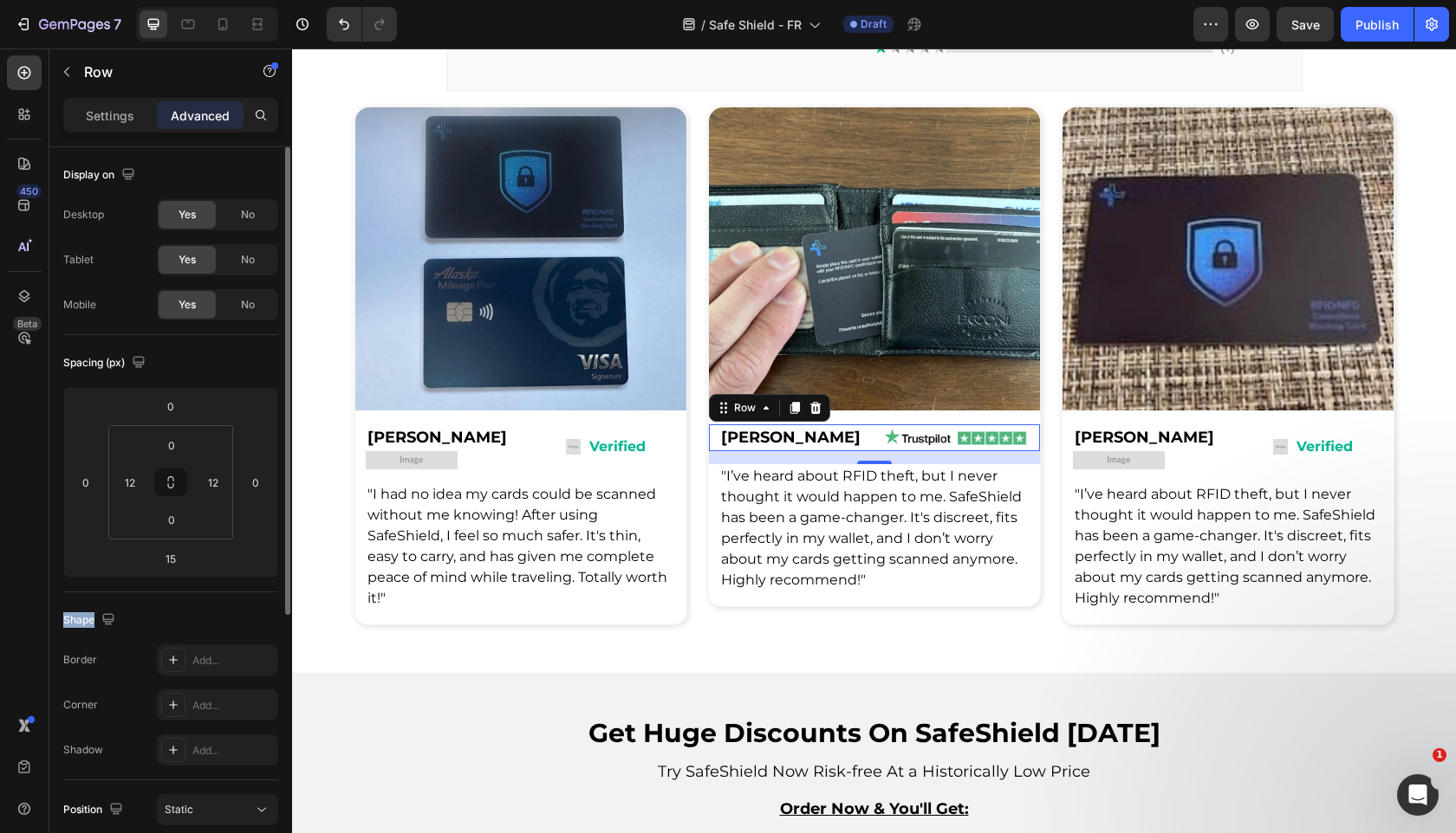
click at [0, 0] on div "Spacing (px) 0 0 15 0 0 12 0 12" at bounding box center [0, 0] width 0 height 0
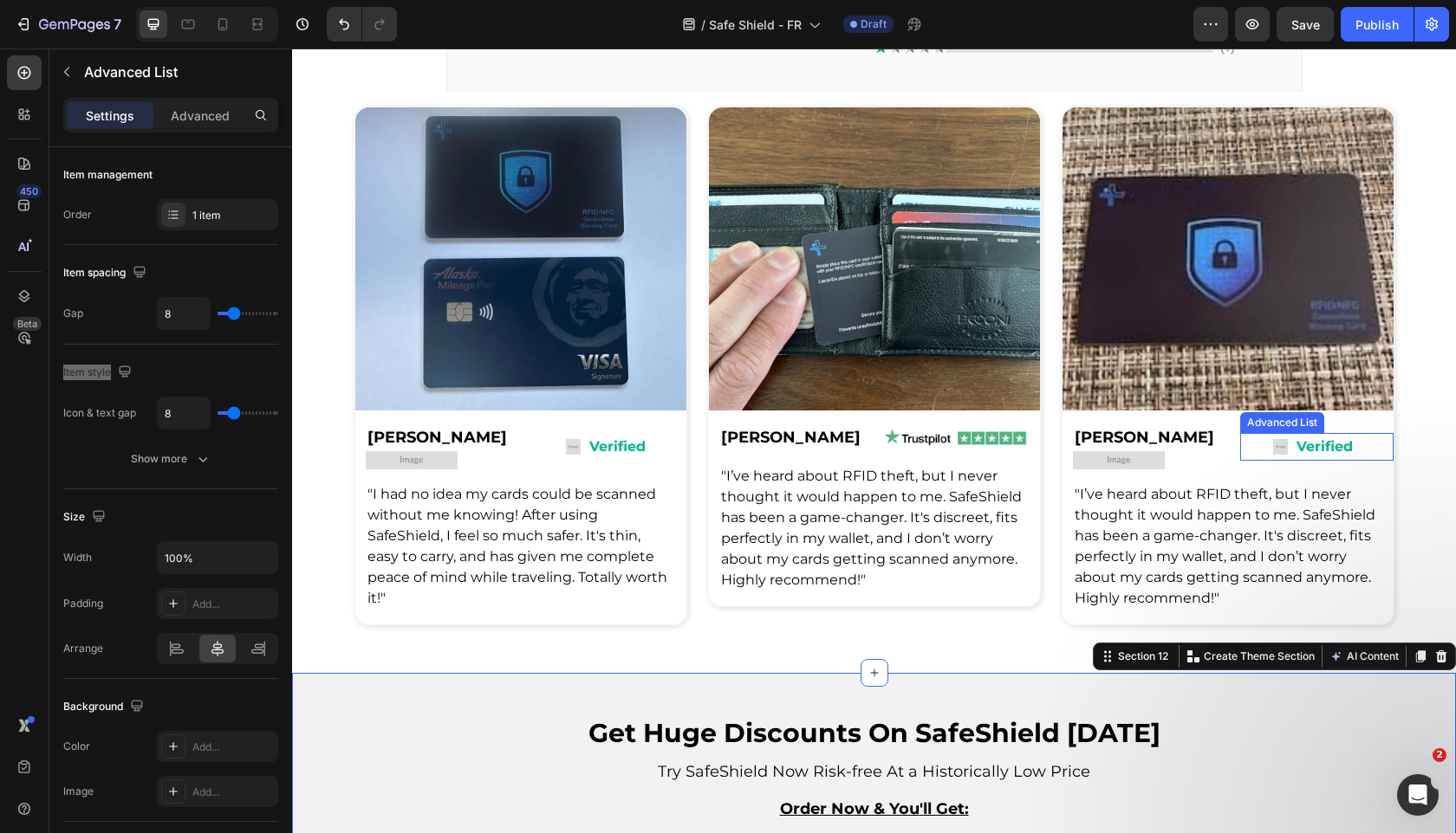
click at [1240, 441] on div "Image Verified Text Block" at bounding box center [1317, 447] width 153 height 29
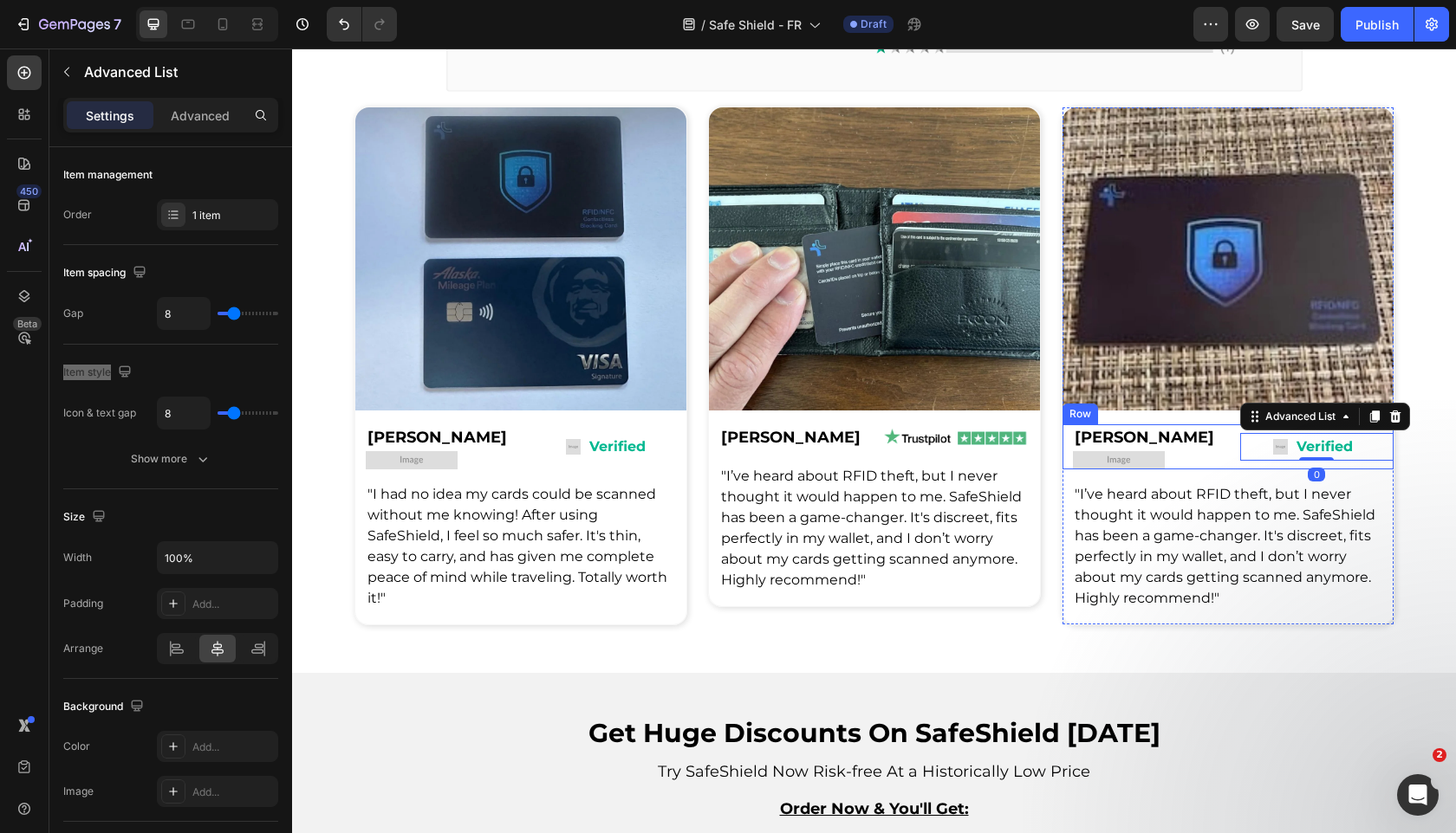
click at [1234, 441] on div "Milosh R. Text Block Image Row Image Verified Text Block Advanced List 0 Row Row" at bounding box center [1227, 446] width 331 height 44
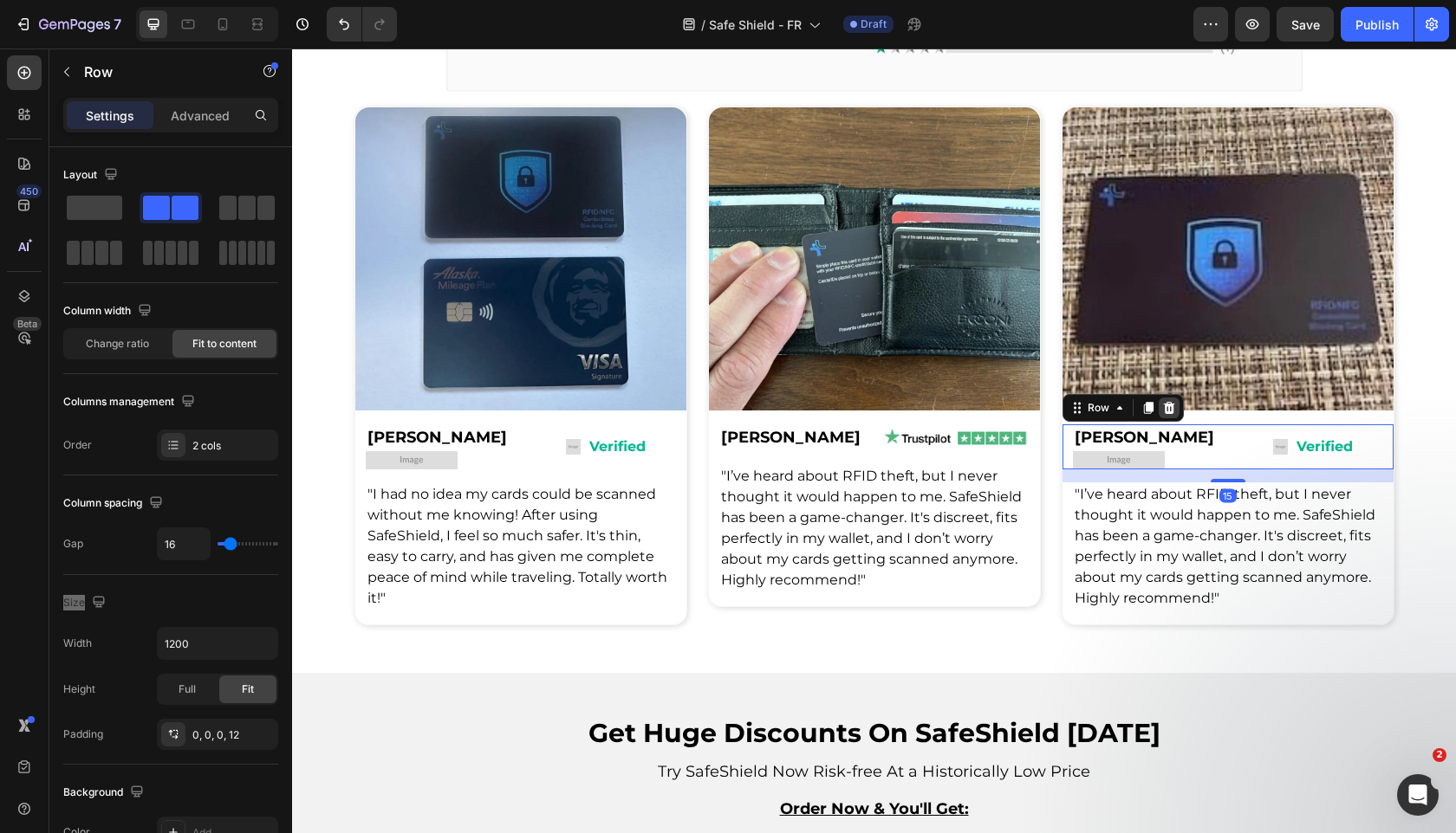
click at [1173, 413] on icon at bounding box center [1168, 408] width 11 height 12
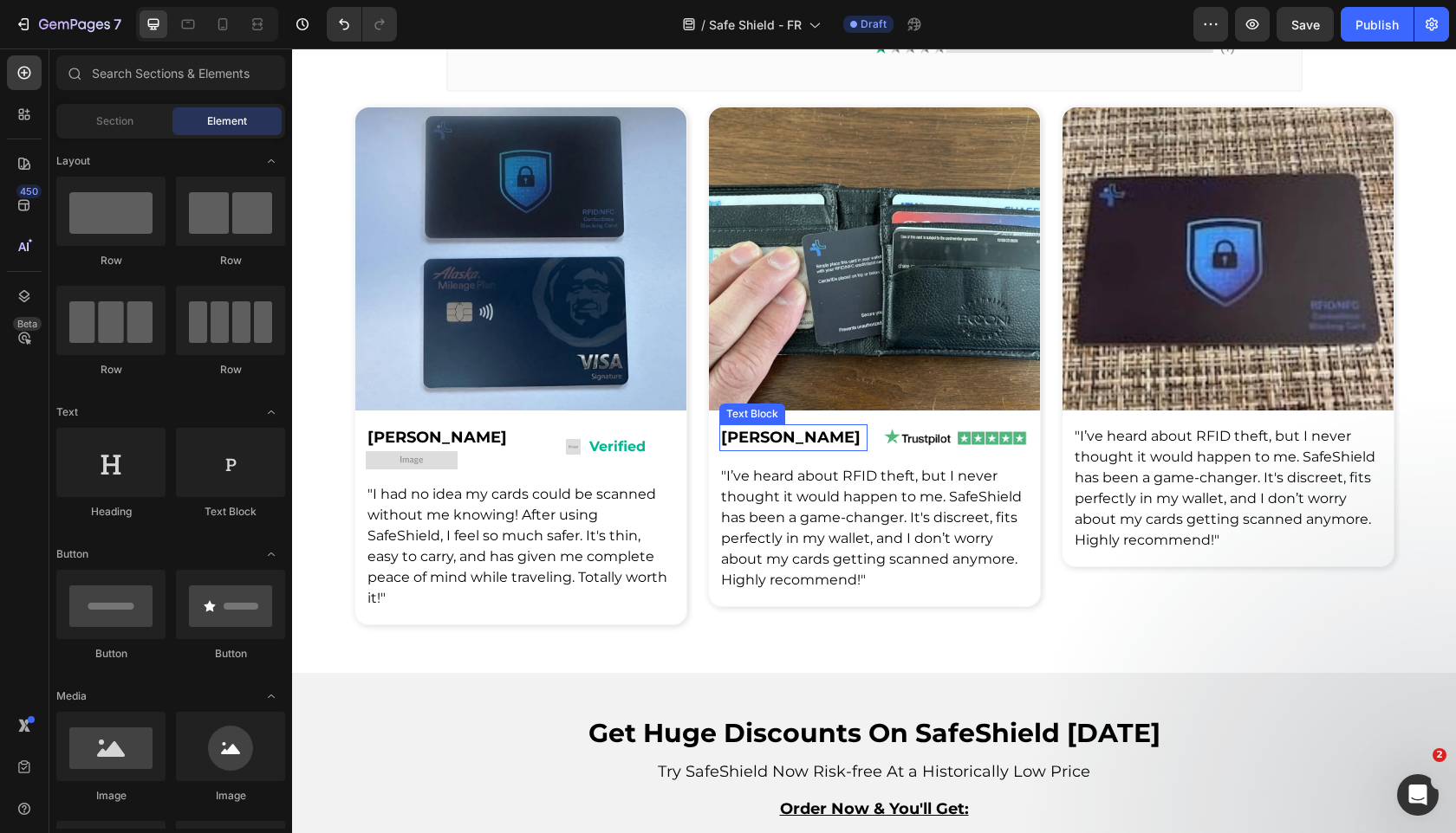
click at [849, 445] on p "[PERSON_NAME]" at bounding box center [794, 438] width 145 height 24
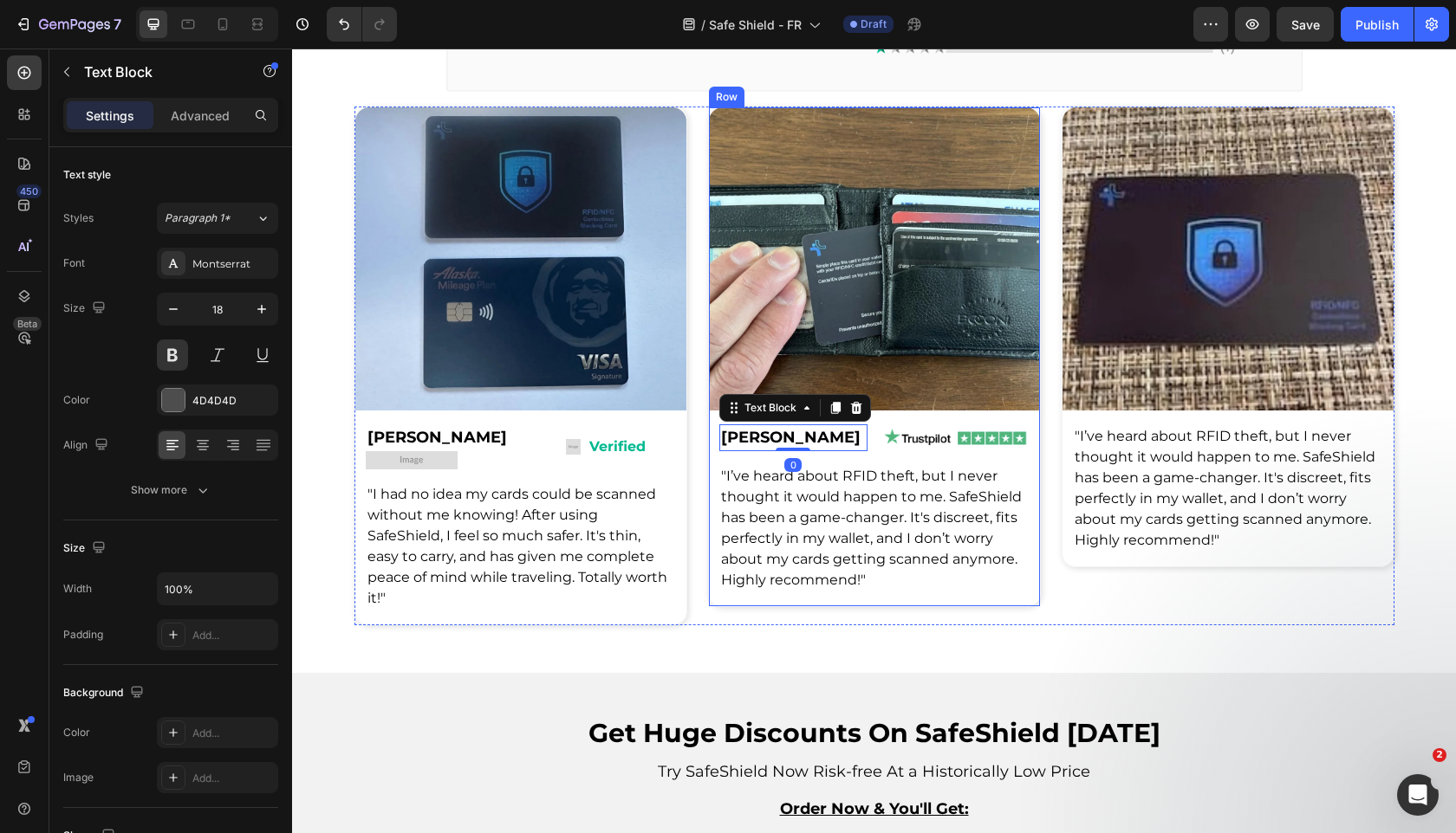
click at [874, 456] on div "Image John S. Text Block 0 Row Image Row Row "I’ve heard about RFID theft, but …" at bounding box center [874, 357] width 331 height 499
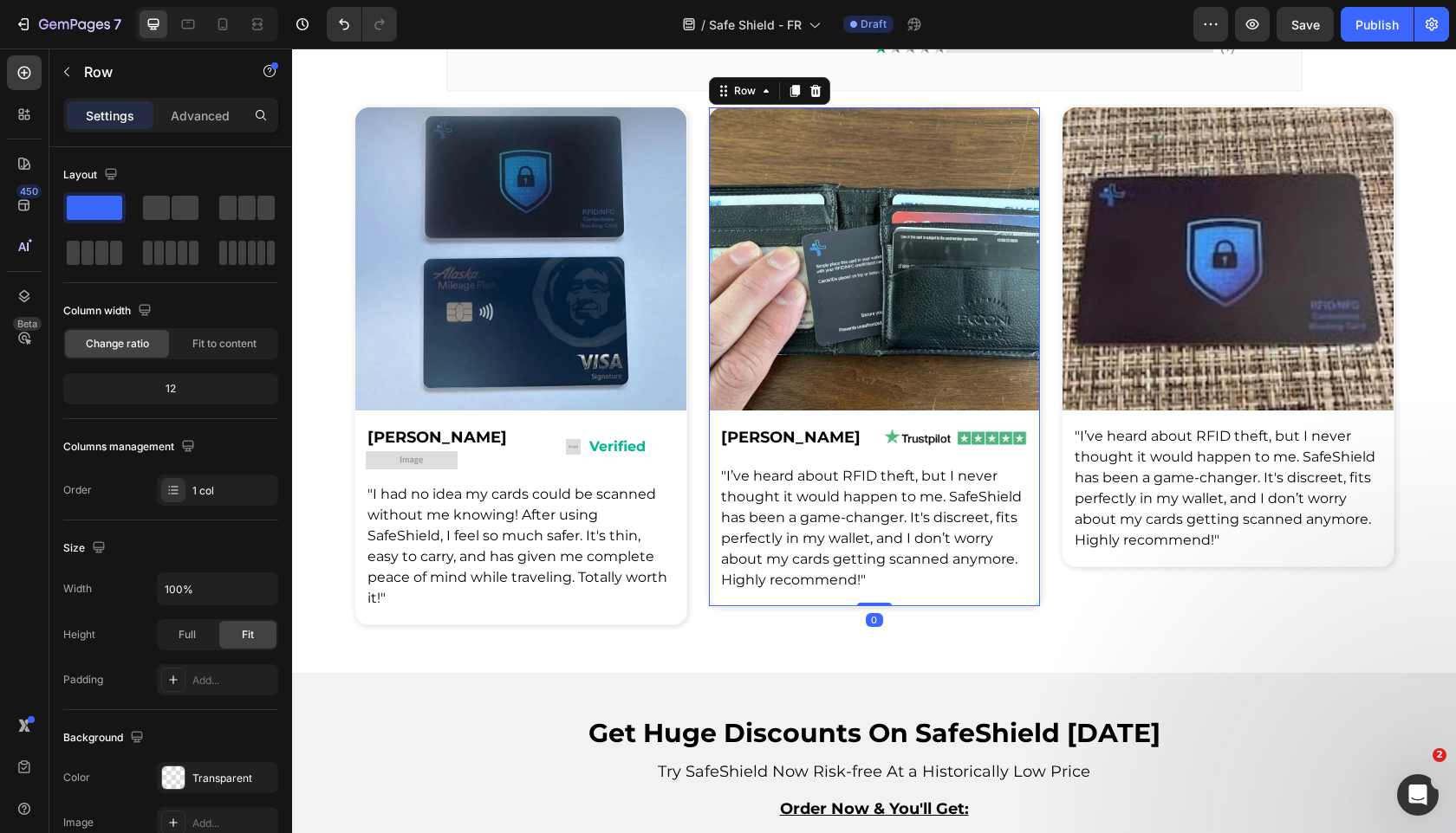
click at [874, 451] on div "Image John S. Text Block Row Image Row Row "I’ve heard about RFID theft, but I …" at bounding box center [874, 357] width 331 height 499
click at [874, 448] on div "John S. Text Block Row Image Row Row" at bounding box center [874, 437] width 331 height 27
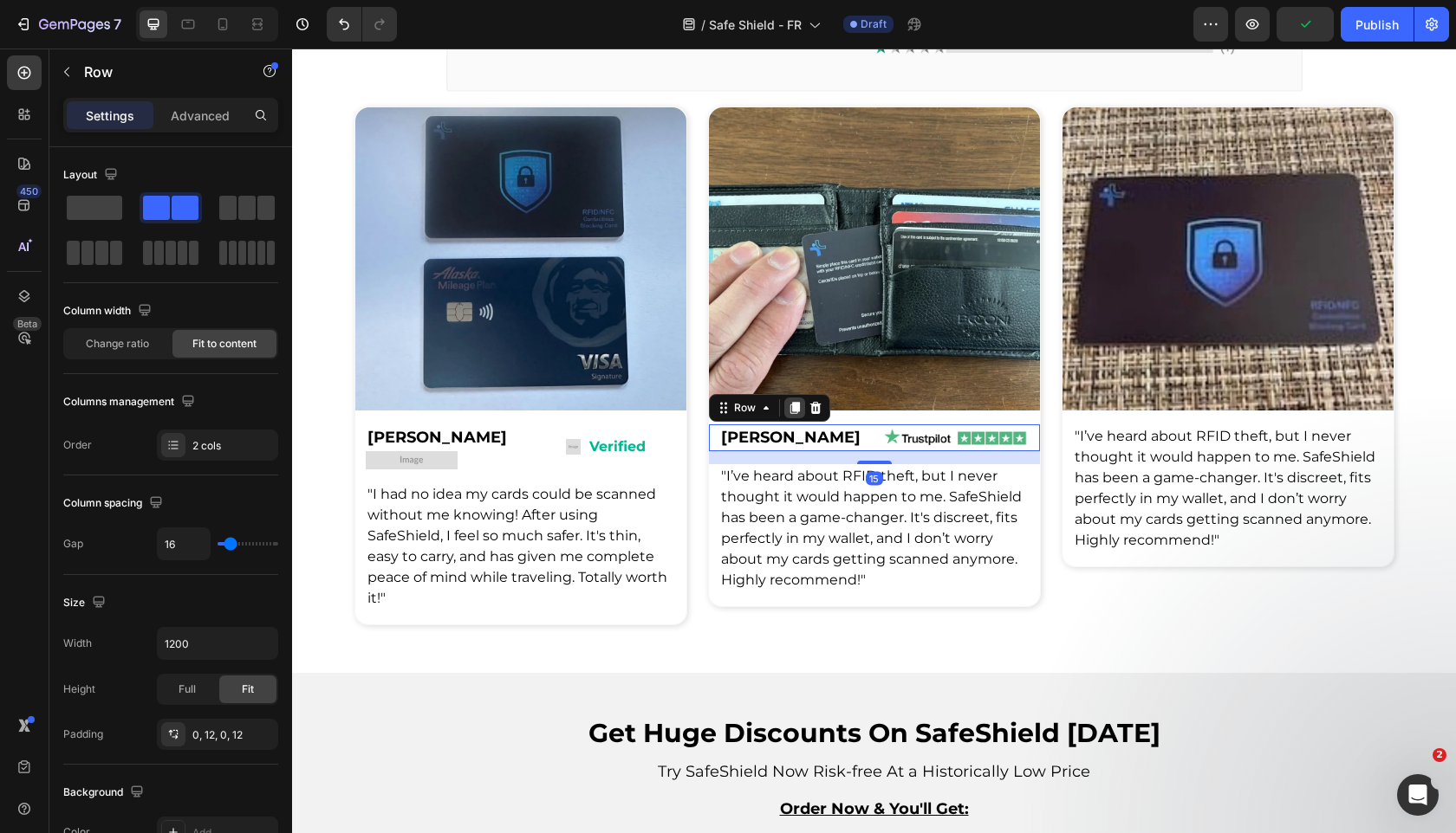
click at [796, 405] on icon at bounding box center [795, 409] width 10 height 12
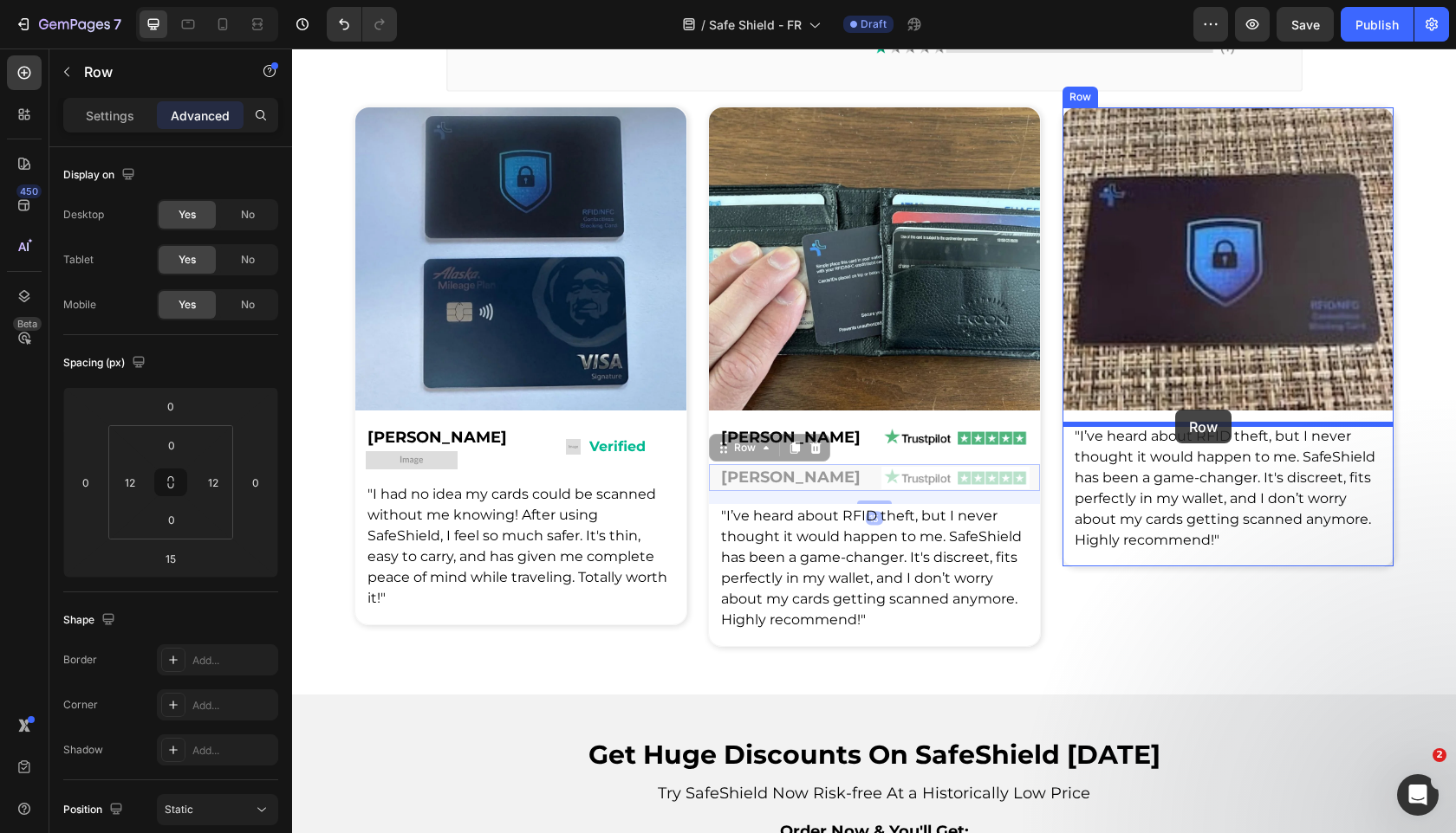
drag, startPoint x: 724, startPoint y: 443, endPoint x: 1174, endPoint y: 410, distance: 451.2
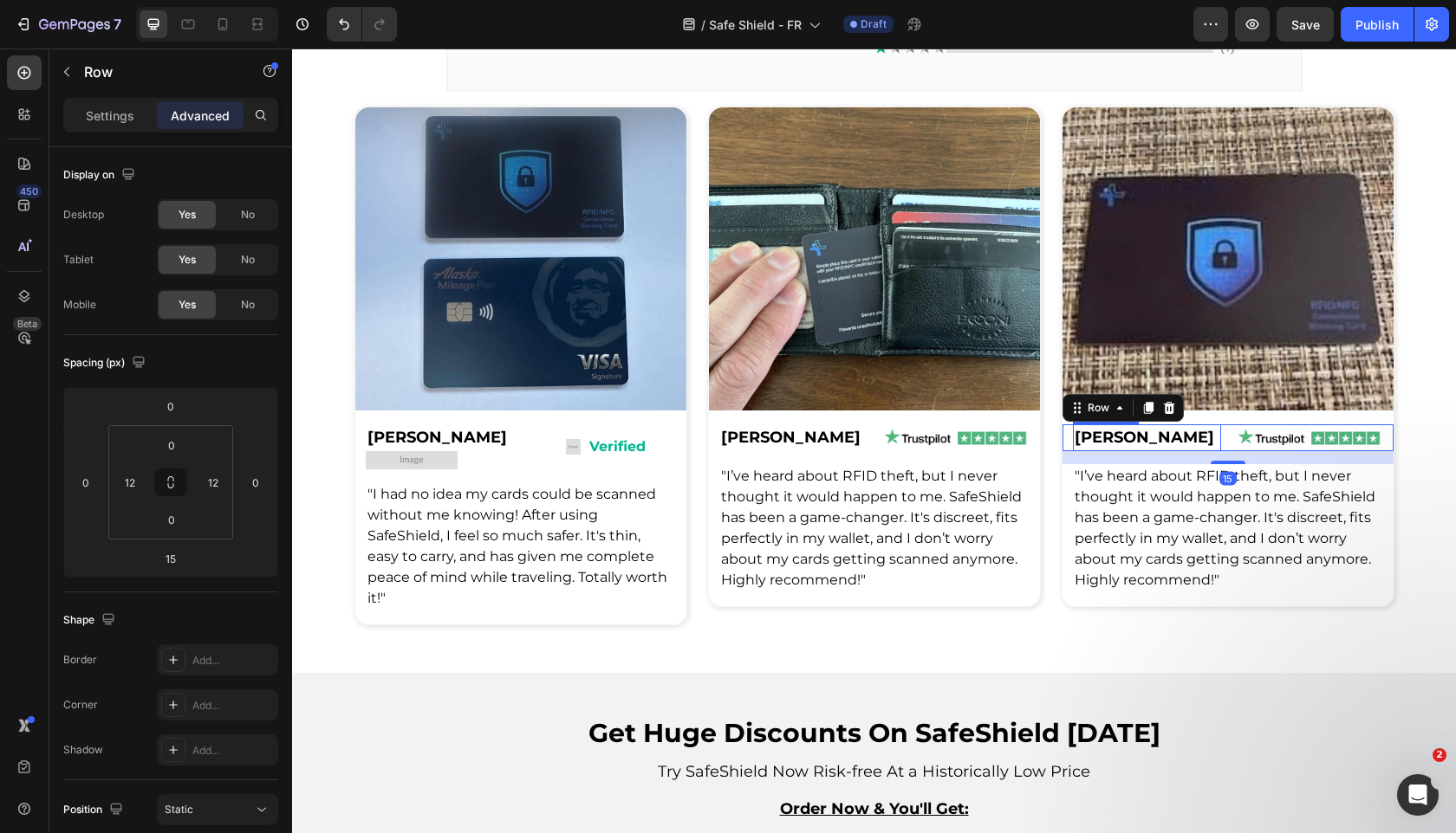
click at [1111, 441] on span "[PERSON_NAME]" at bounding box center [1144, 436] width 139 height 19
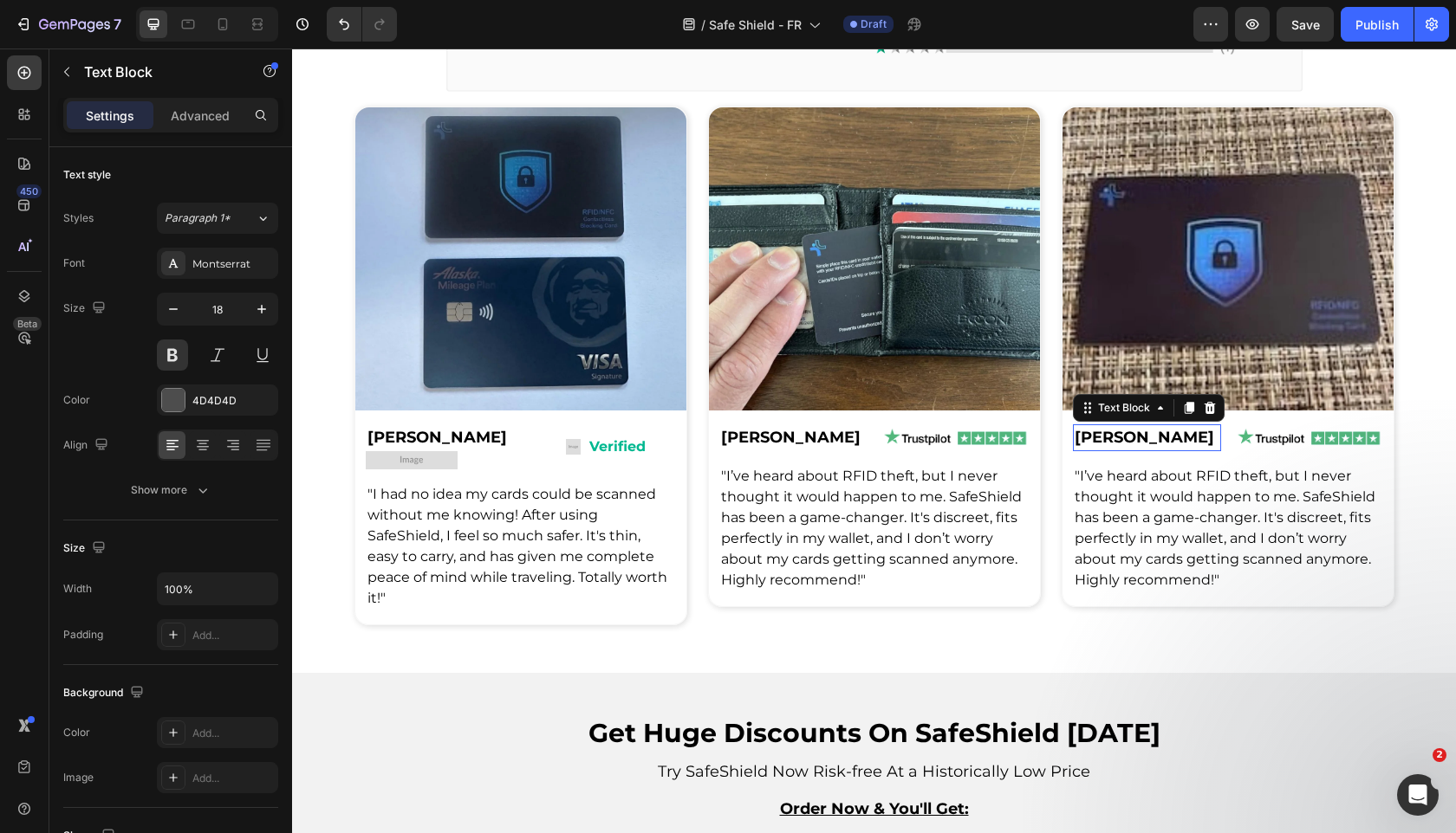
click at [1111, 441] on span "[PERSON_NAME]" at bounding box center [1144, 436] width 139 height 19
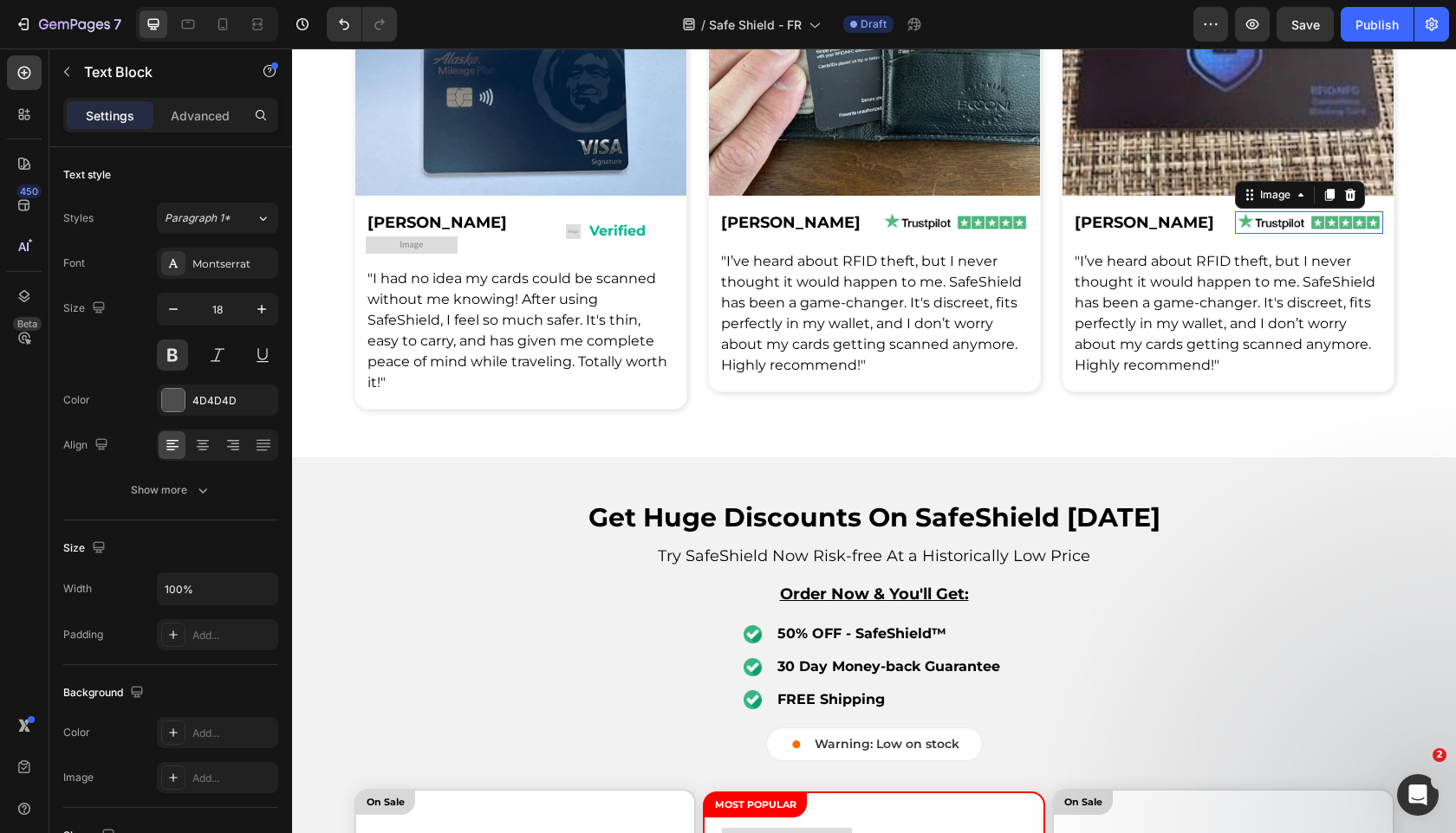
click at [1243, 234] on img at bounding box center [1309, 223] width 148 height 23
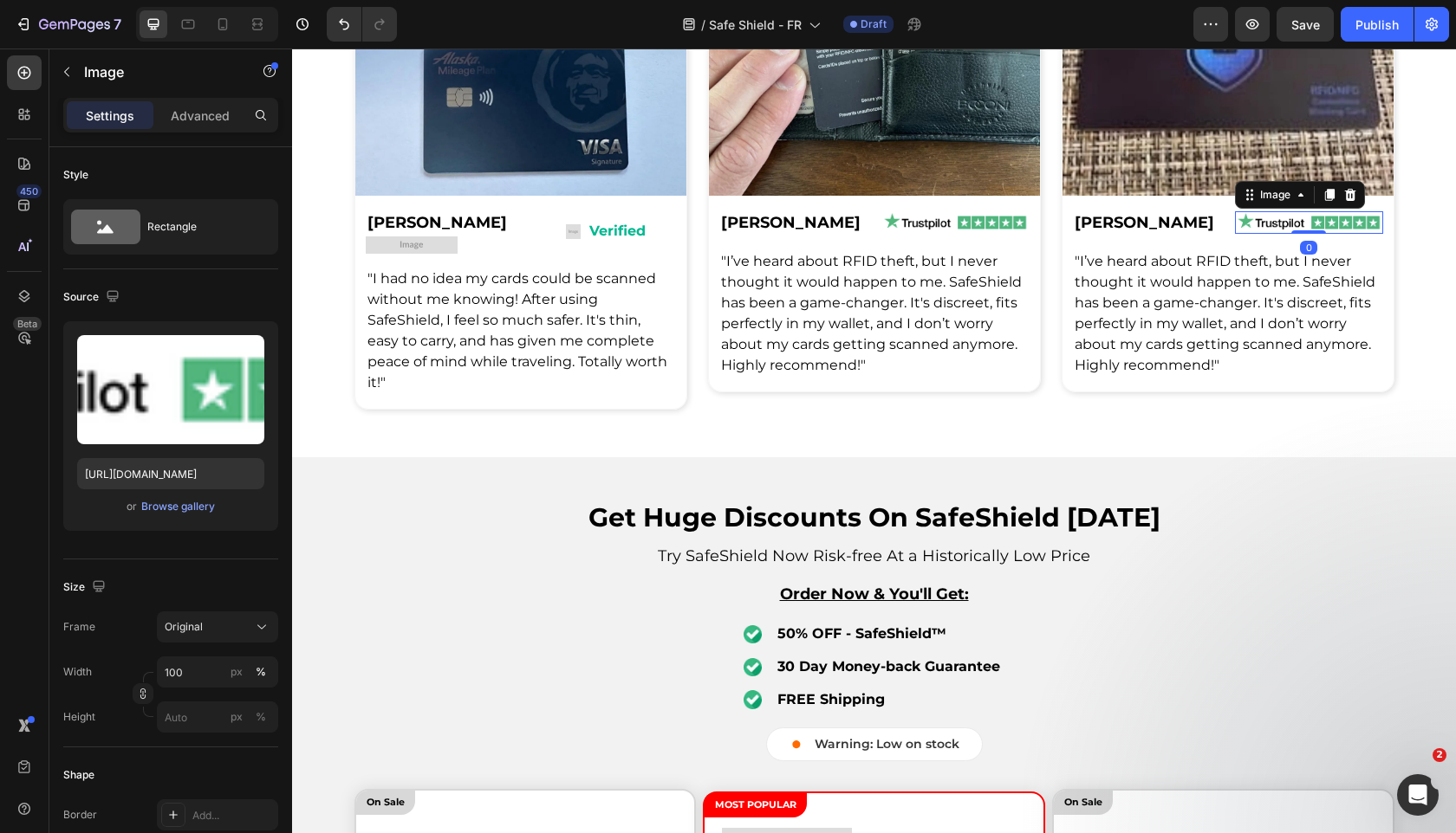
click at [1231, 237] on div "[PERSON_NAME] Text Block Row Image 0 Row Row" at bounding box center [1227, 223] width 331 height 27
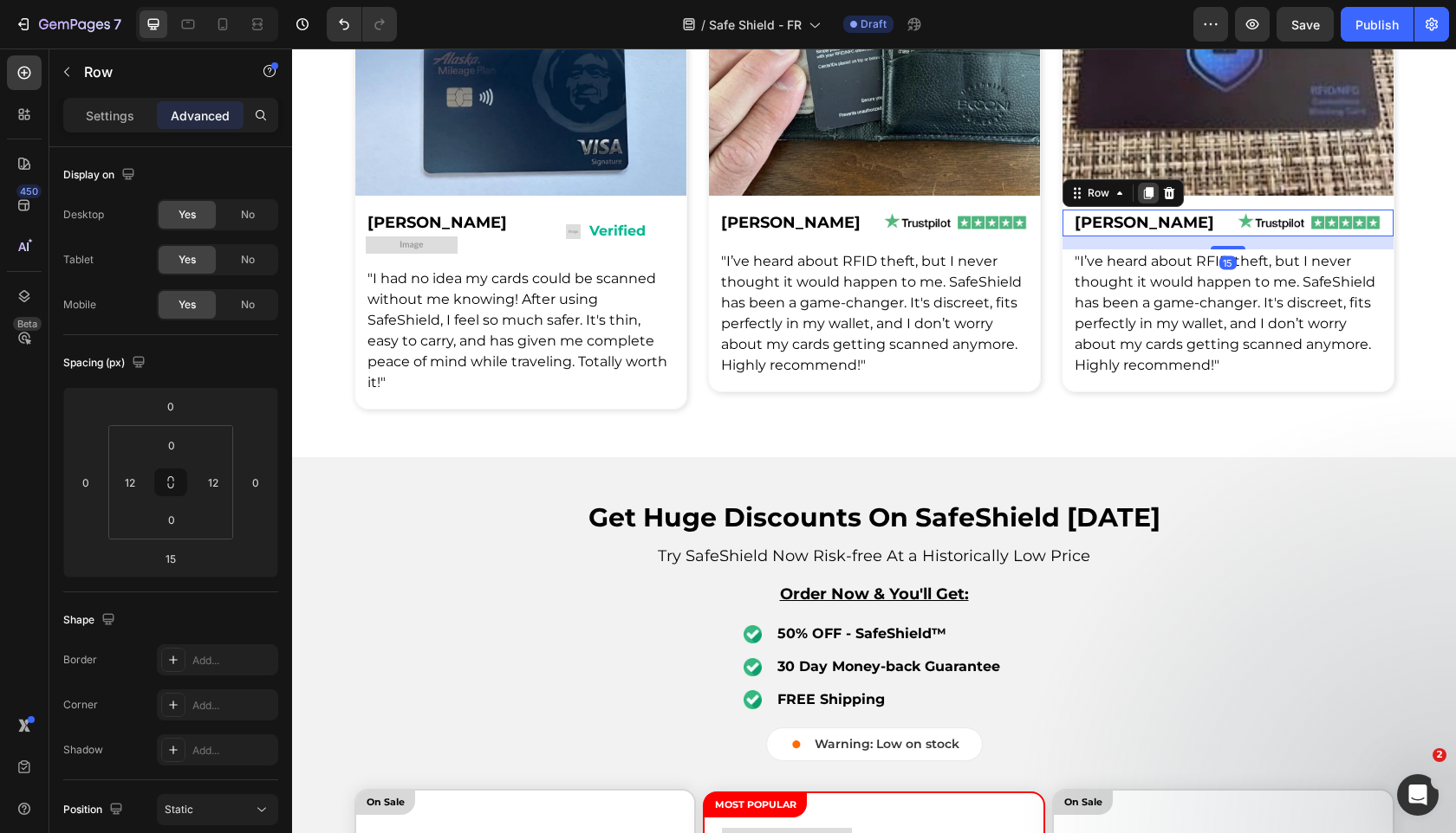
click at [1140, 204] on div at bounding box center [1148, 193] width 21 height 21
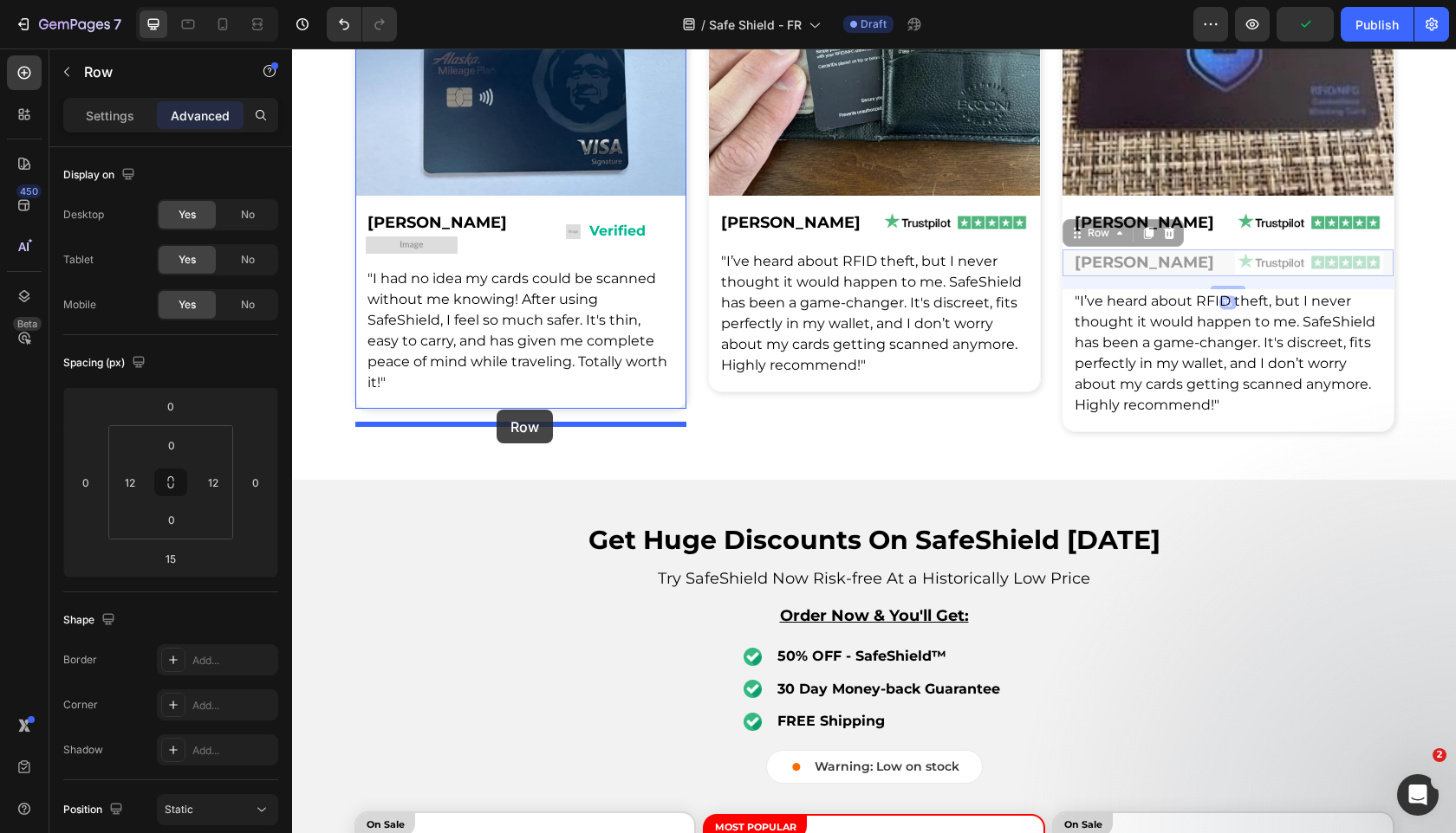
drag, startPoint x: 1072, startPoint y: 453, endPoint x: 496, endPoint y: 410, distance: 577.6
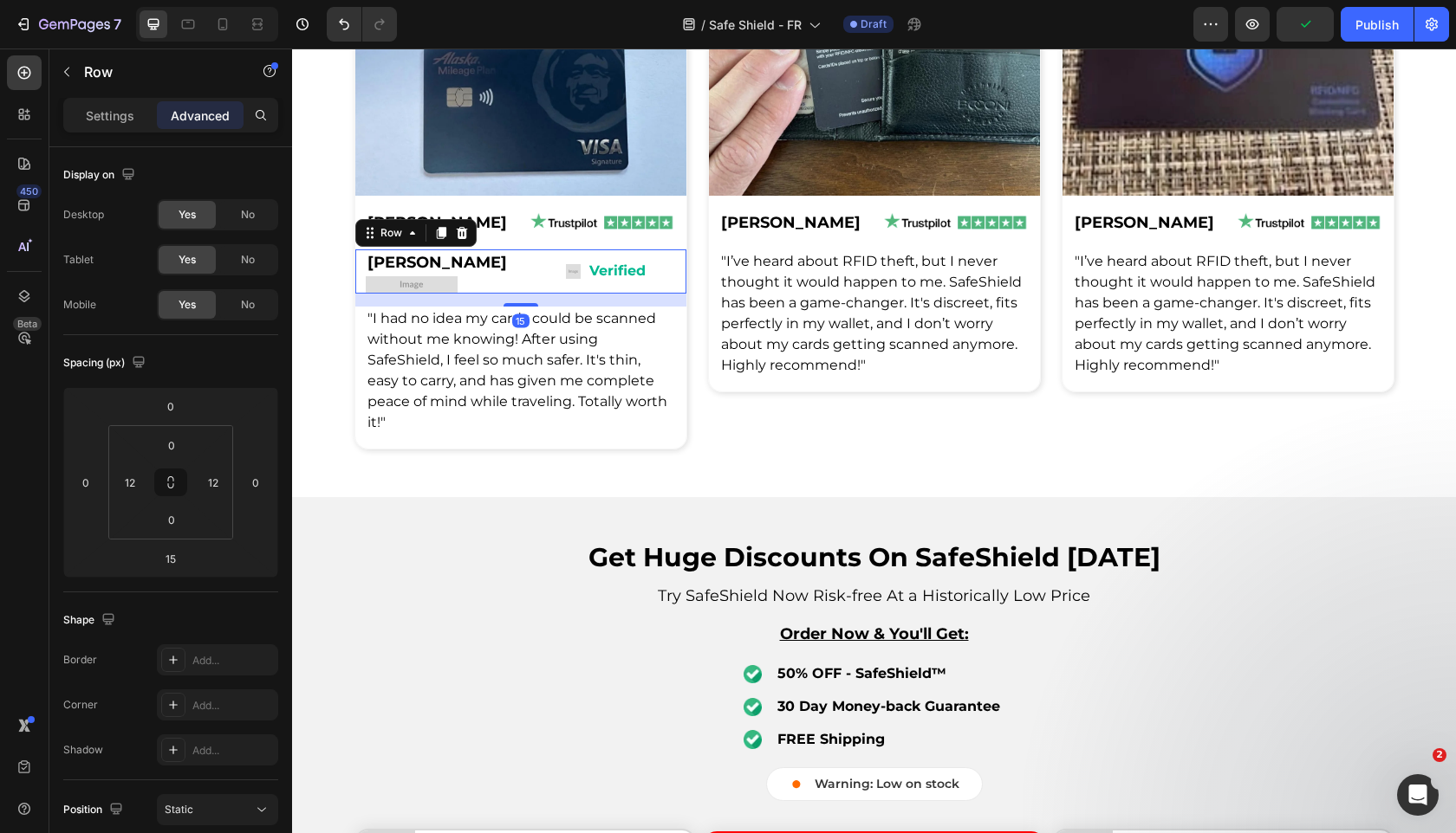
click at [528, 293] on div "[PERSON_NAME] Text Block Image Row Image Verified Text Block Advanced List Row …" at bounding box center [520, 271] width 331 height 44
click at [462, 239] on icon at bounding box center [460, 233] width 11 height 12
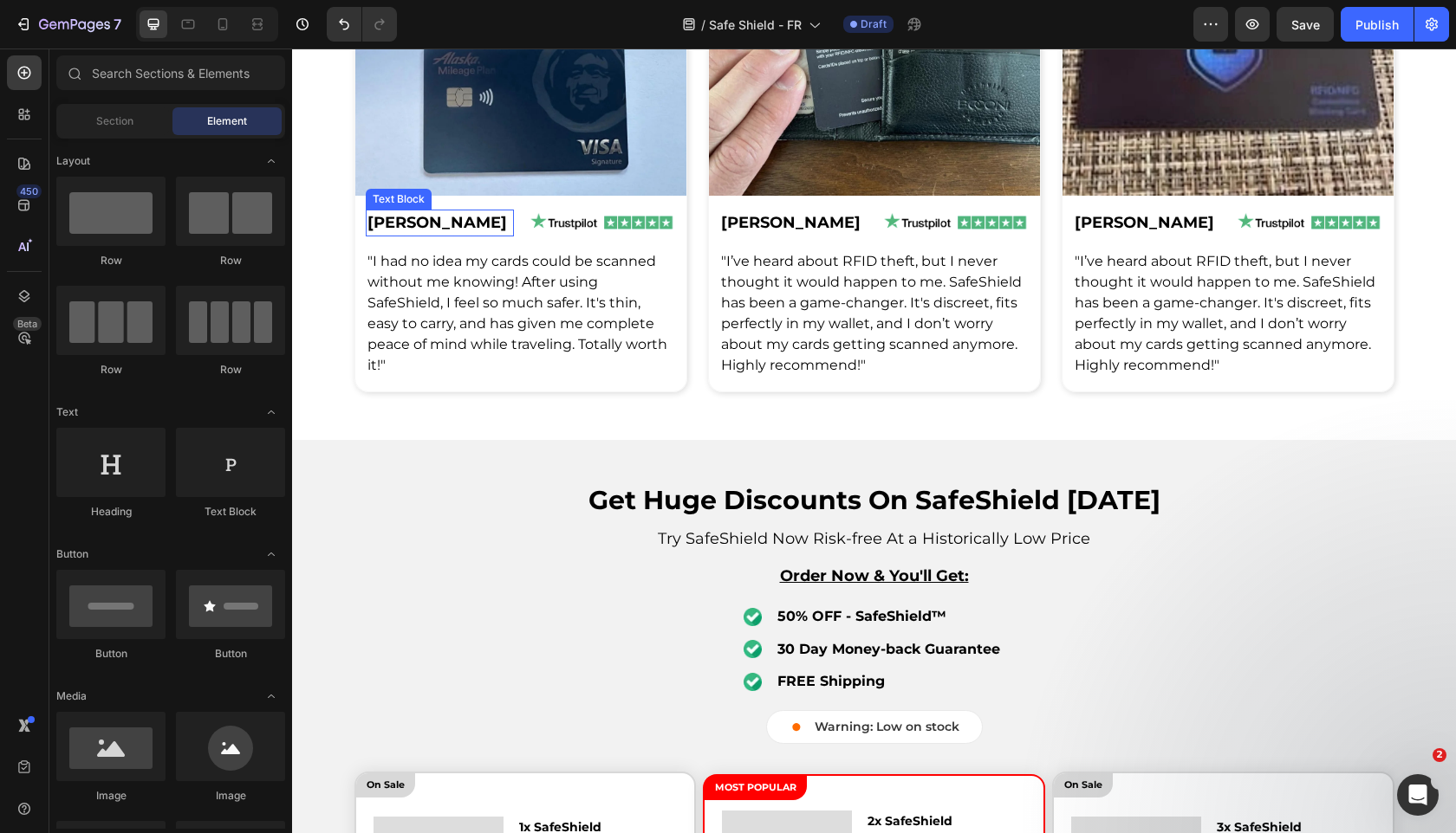
click at [418, 233] on span "[PERSON_NAME]" at bounding box center [437, 222] width 139 height 19
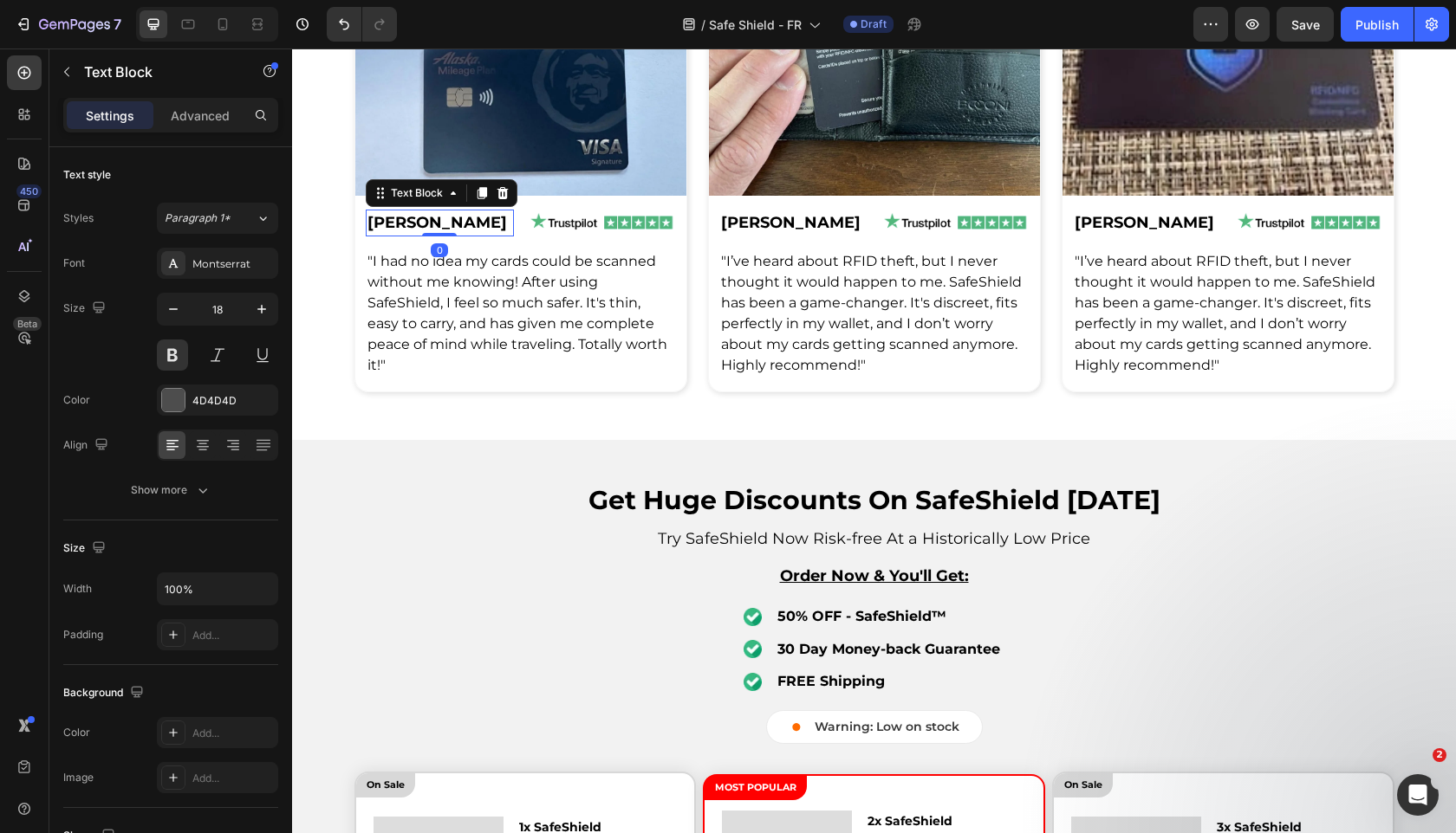
click at [393, 233] on span "[PERSON_NAME]" at bounding box center [437, 222] width 139 height 19
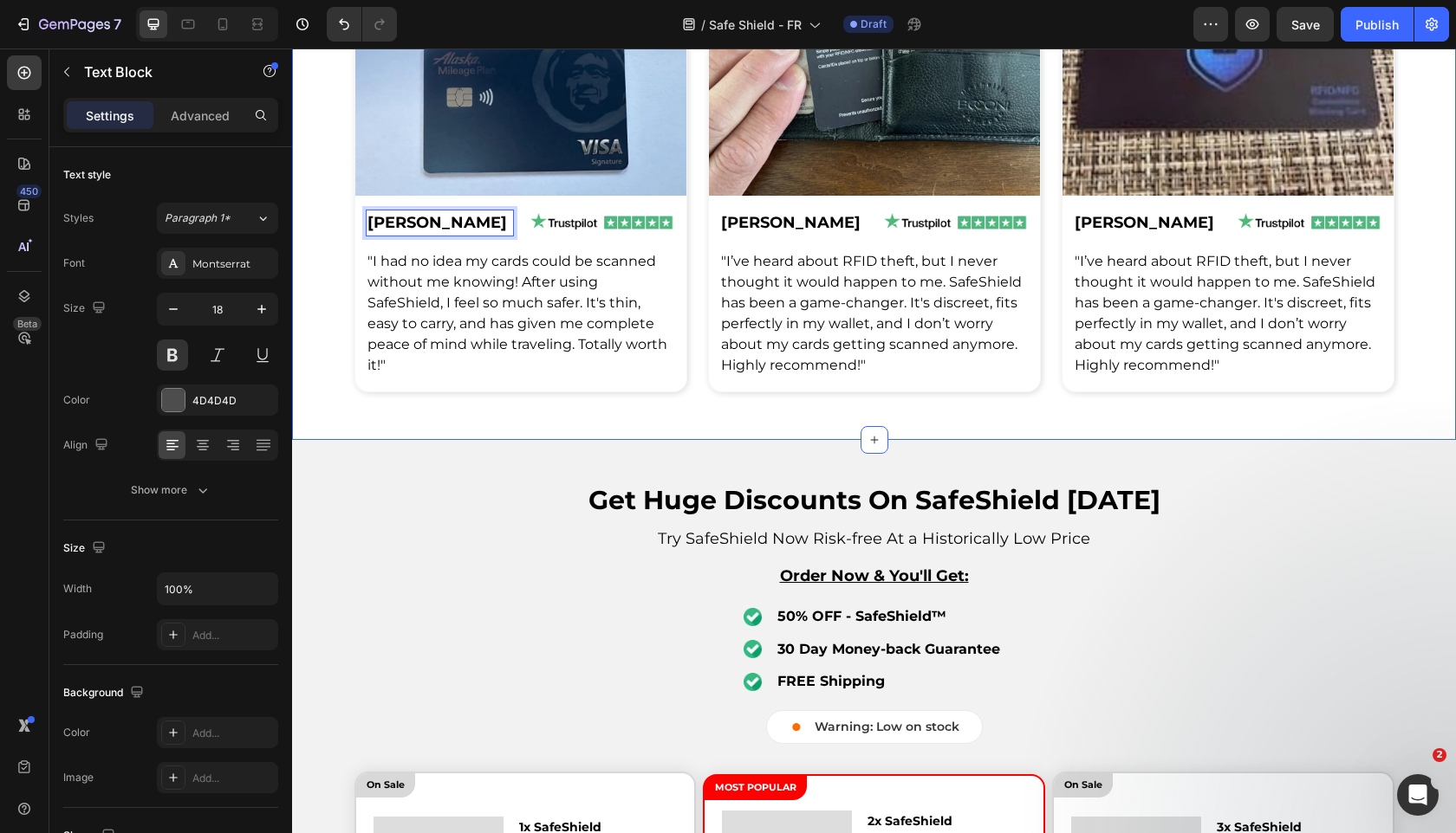
click at [554, 440] on div "Reviews Text Block What People Are Saying About SafeShield Heading Row Image Ro…" at bounding box center [874, 122] width 1164 height 636
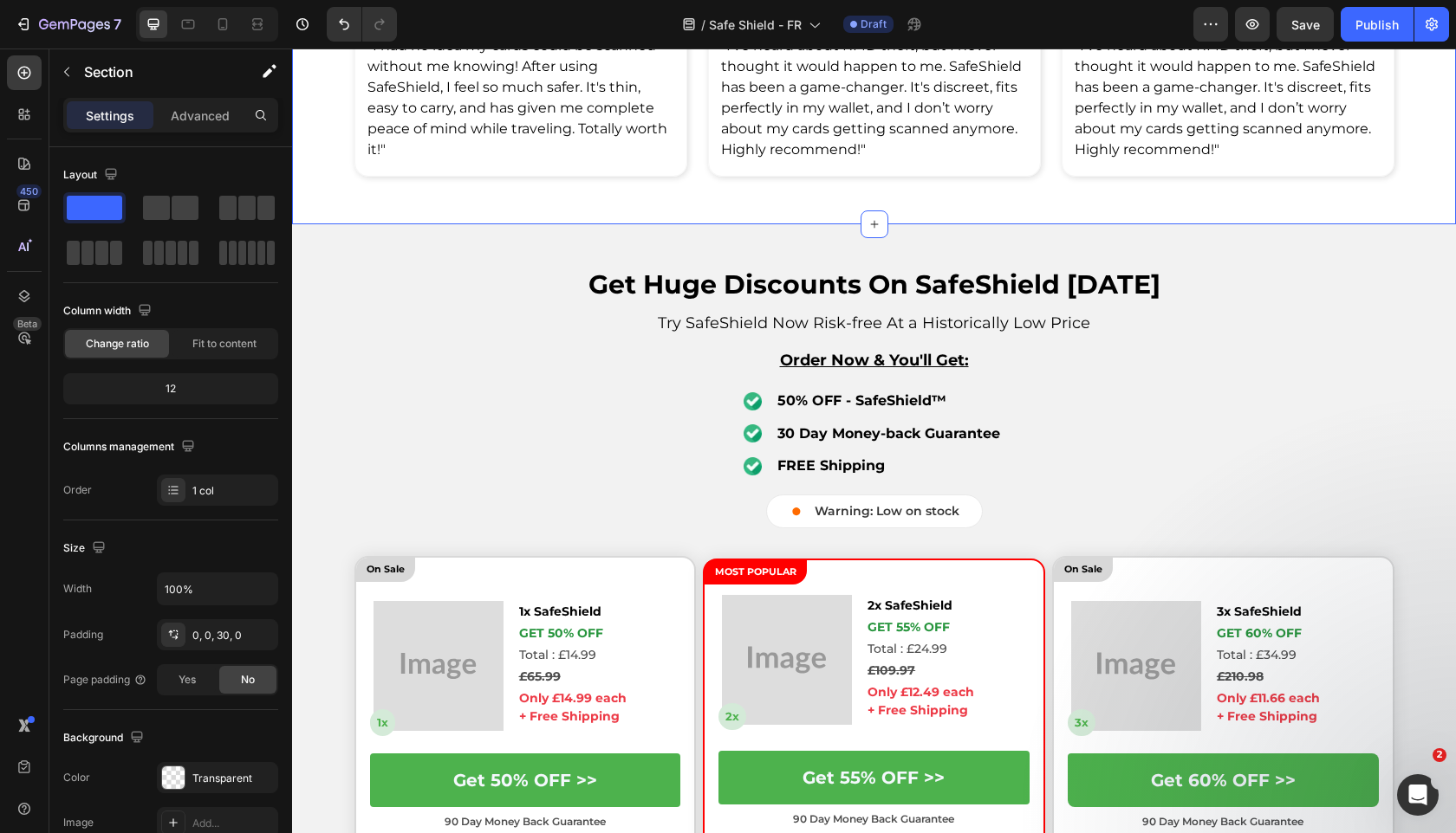
scroll to position [3821, 0]
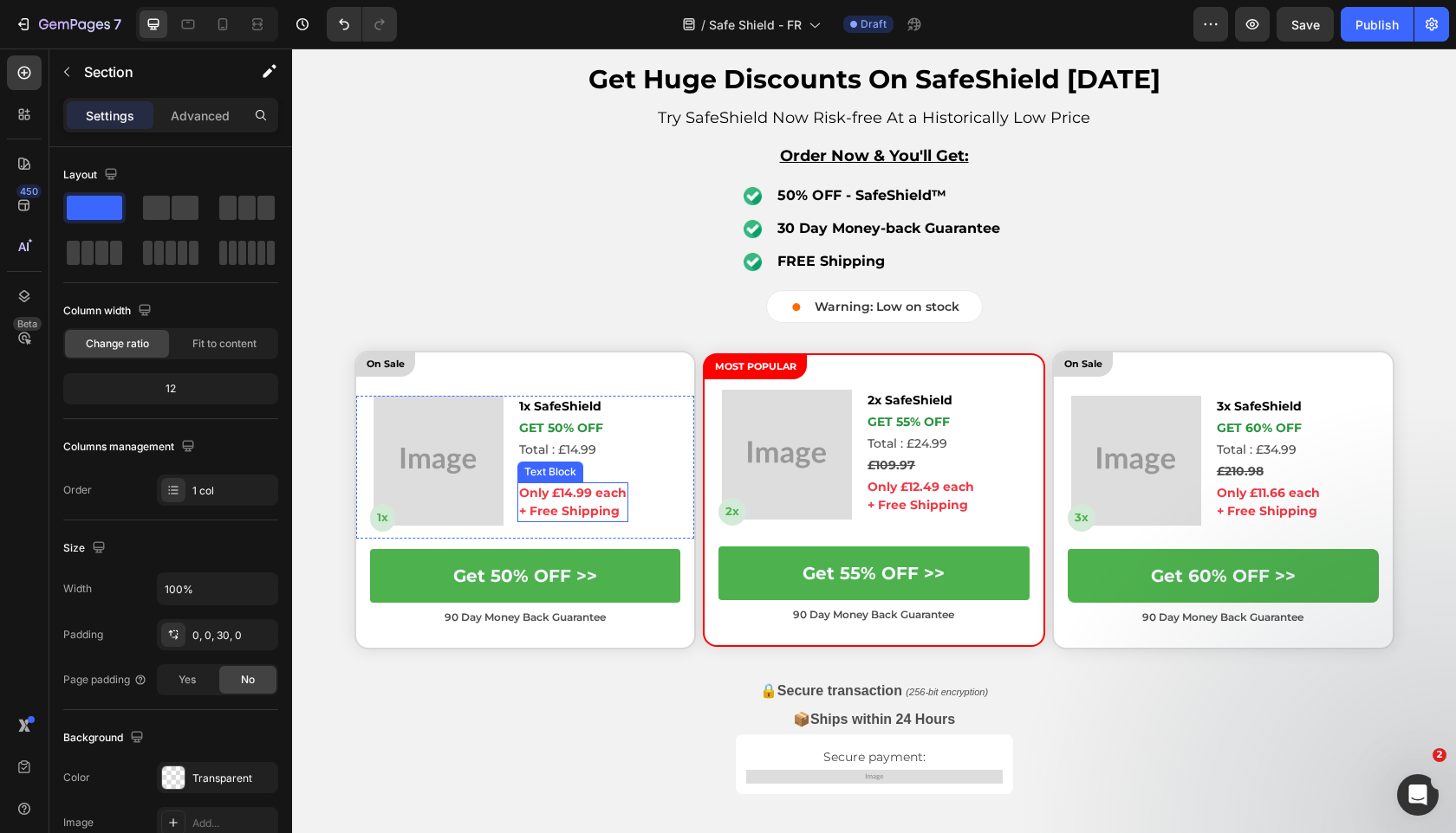
click at [436, 453] on img at bounding box center [439, 460] width 130 height 130
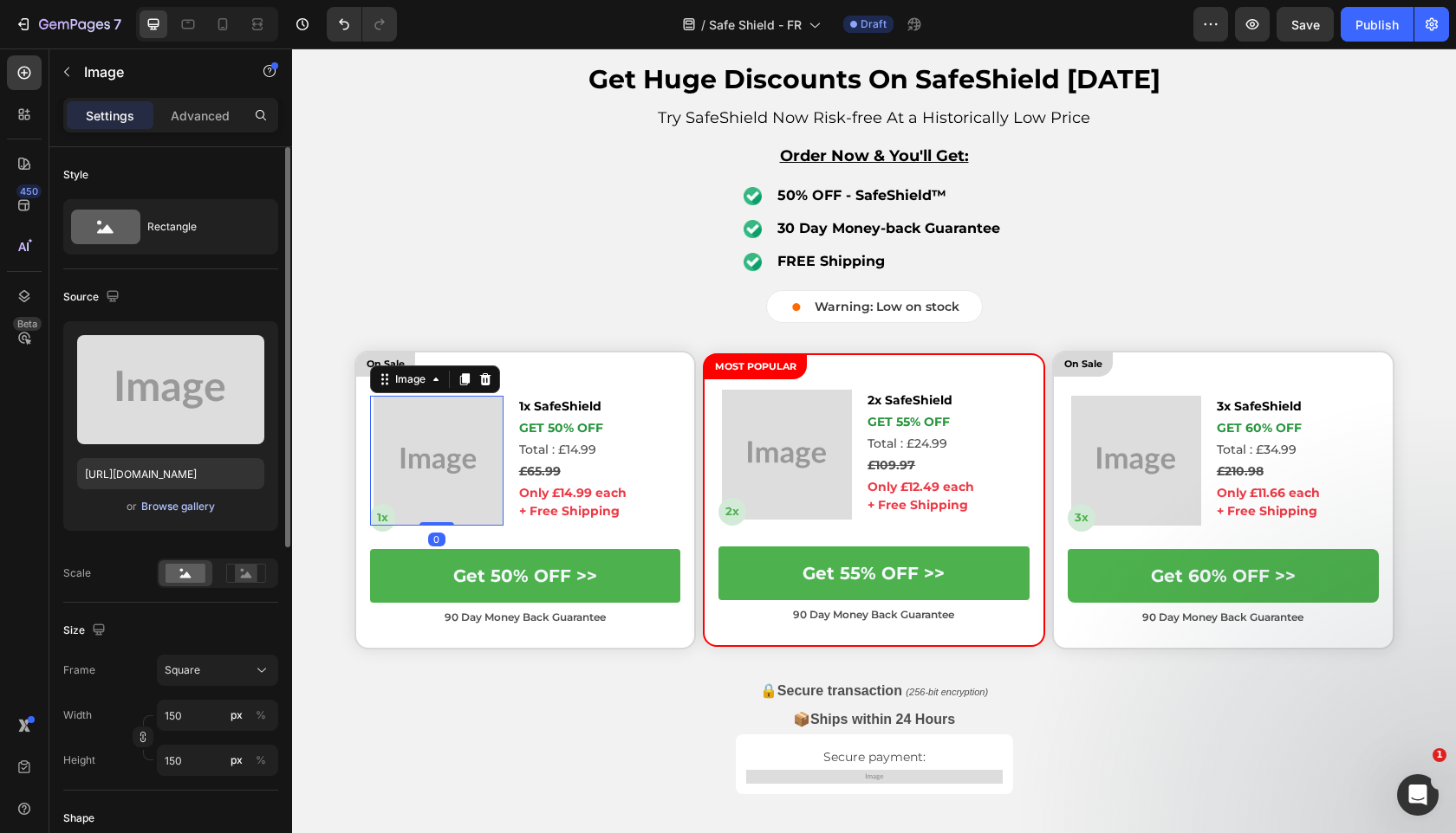
click at [205, 503] on div "Browse gallery" at bounding box center [178, 507] width 74 height 16
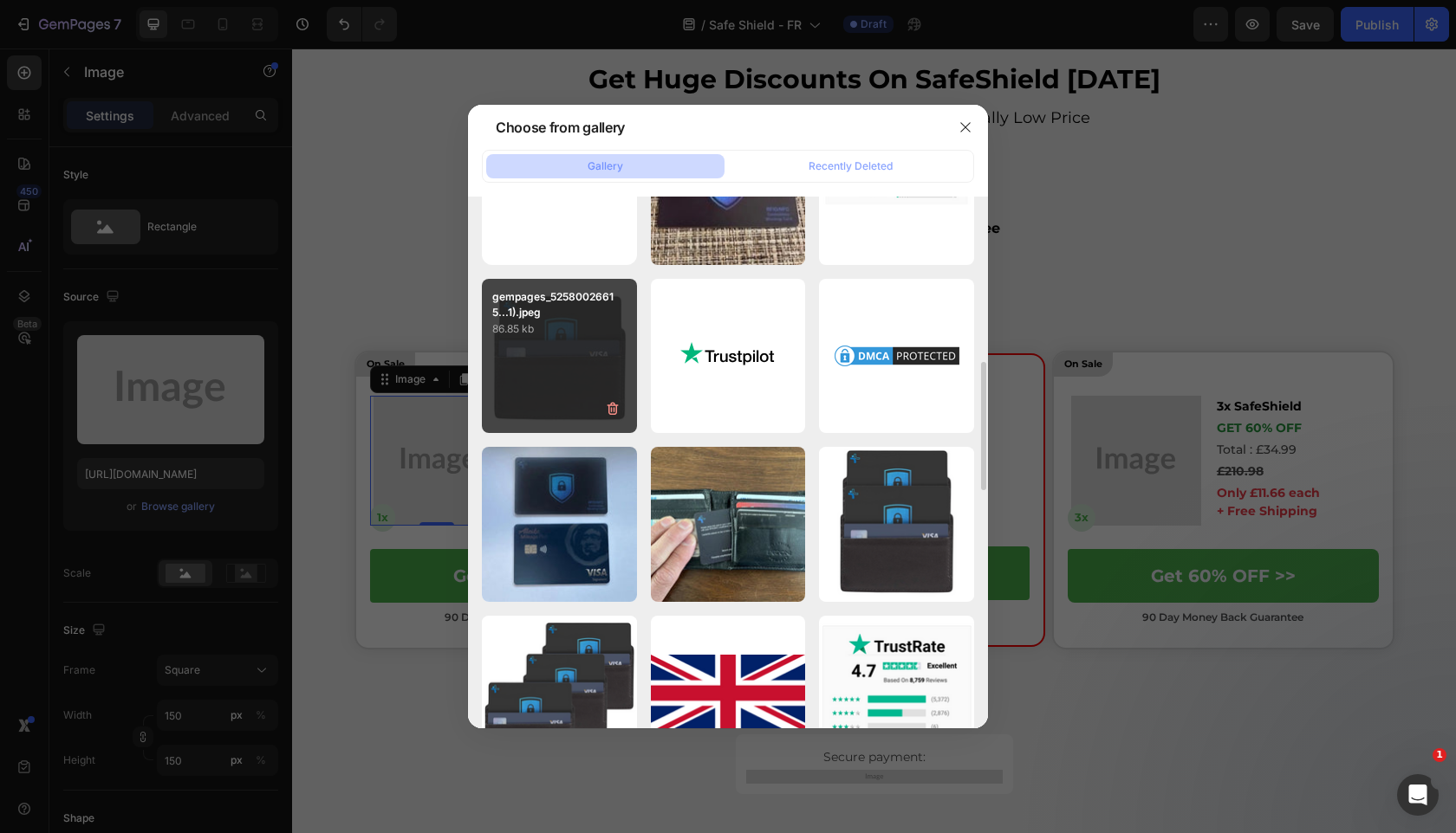
scroll to position [85, 0]
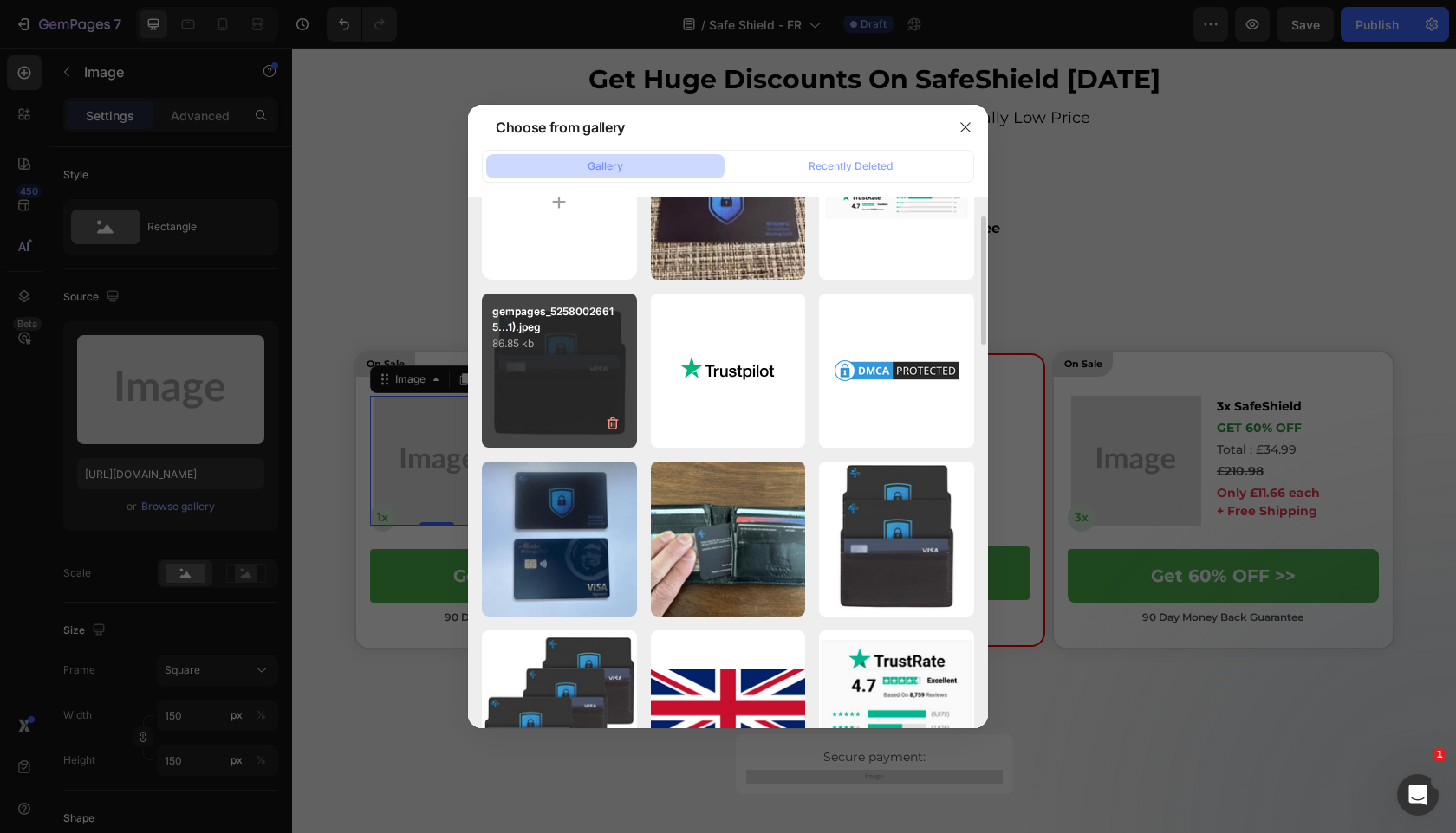
click at [588, 380] on div "gempages_52580026615...1).jpeg 86.85 kb" at bounding box center [559, 371] width 155 height 155
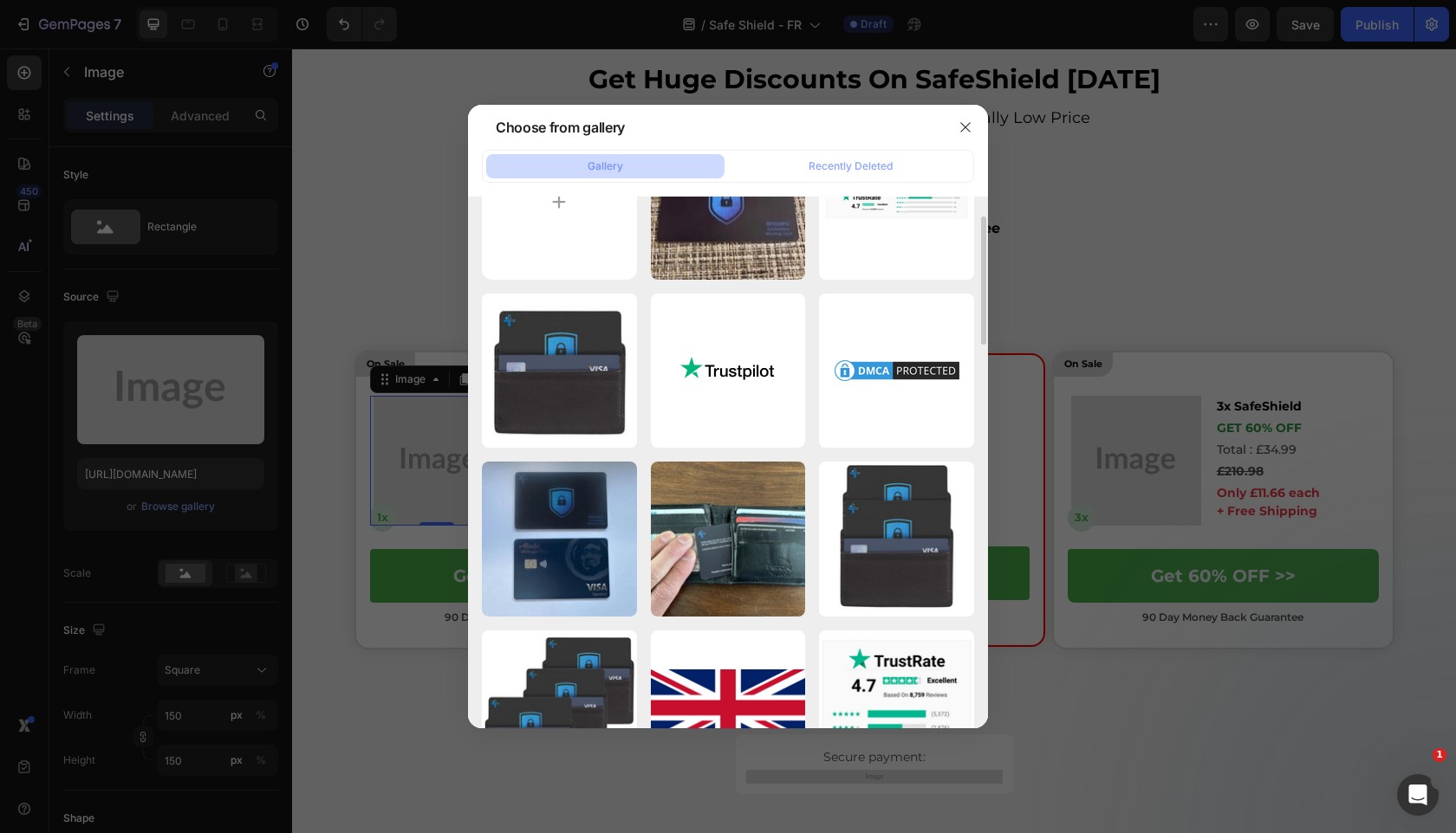
type input "[URL][DOMAIN_NAME]"
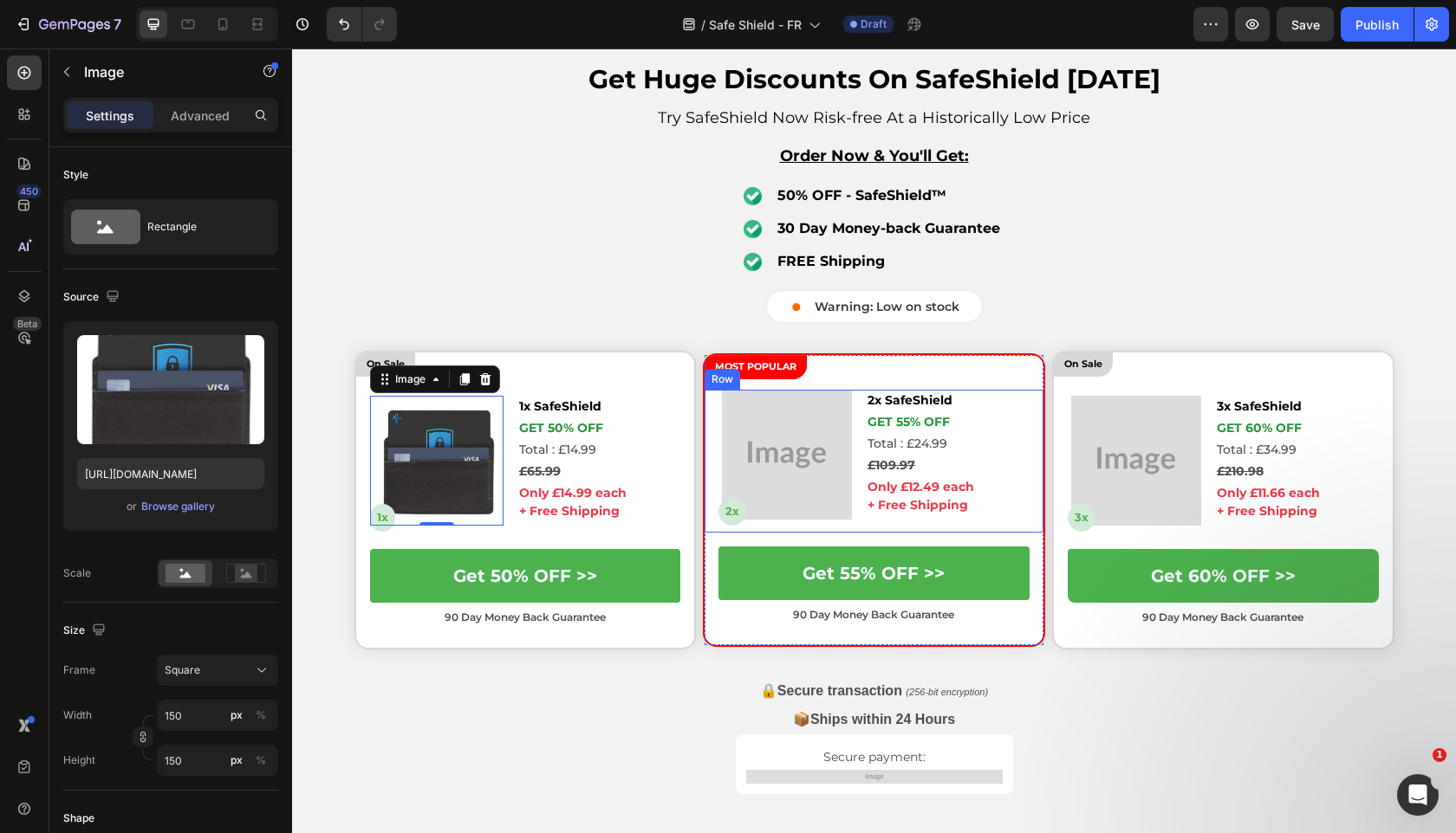
click at [756, 441] on img at bounding box center [787, 454] width 130 height 130
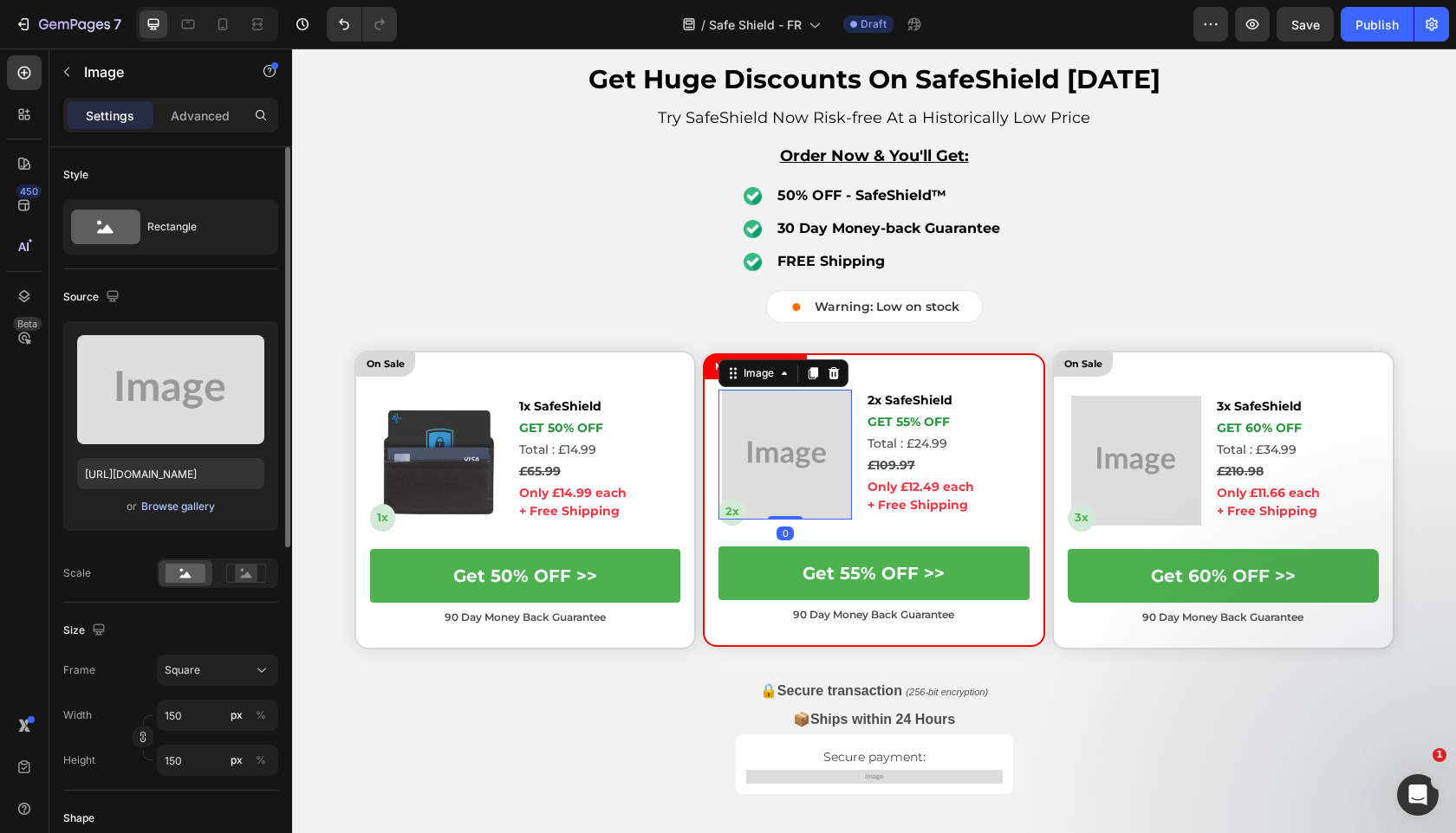
click at [168, 504] on div "Browse gallery" at bounding box center [178, 507] width 74 height 16
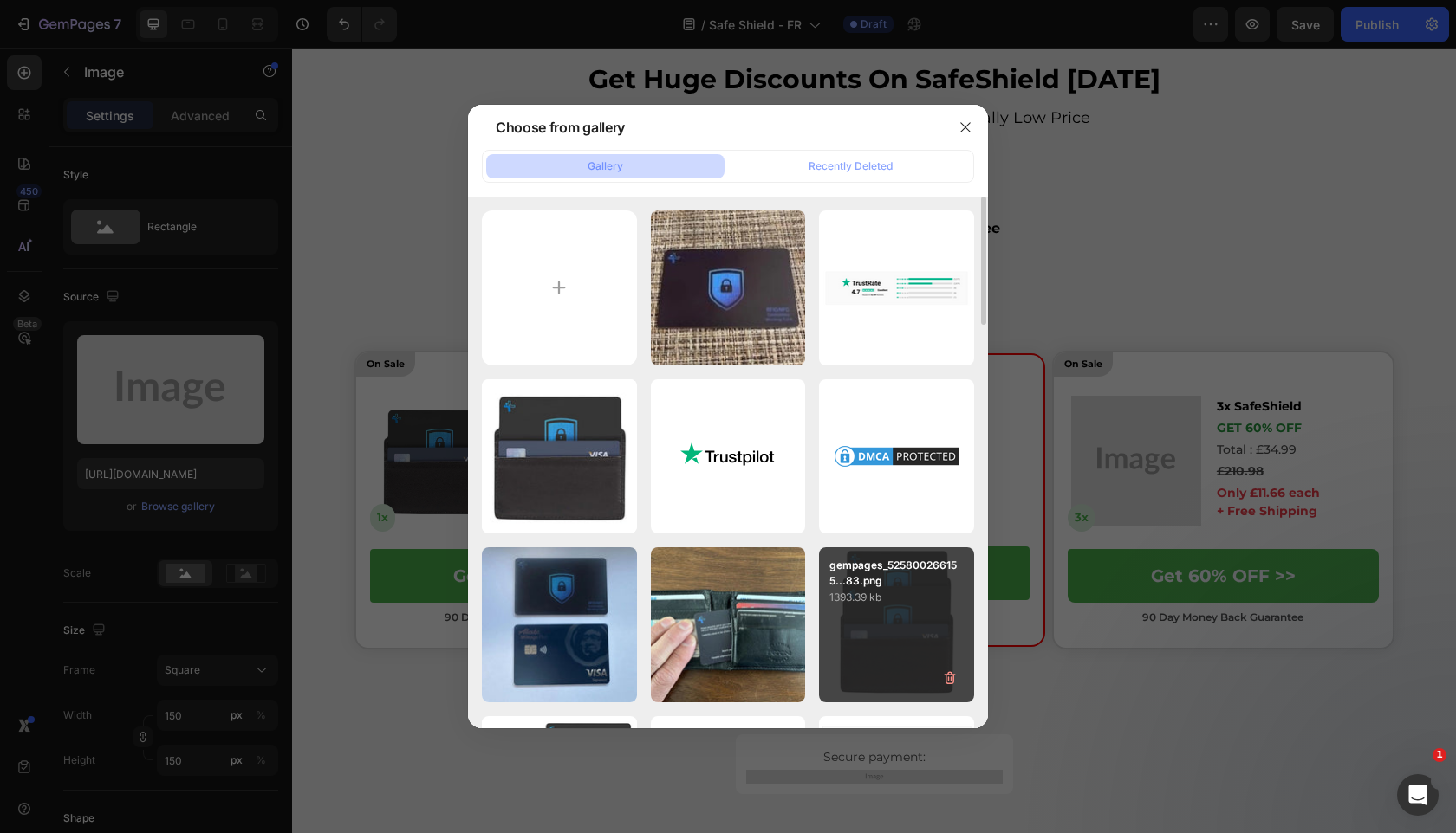
click at [899, 580] on p "gempages_525800266155...83.png" at bounding box center [896, 573] width 134 height 31
type input "[URL][DOMAIN_NAME]"
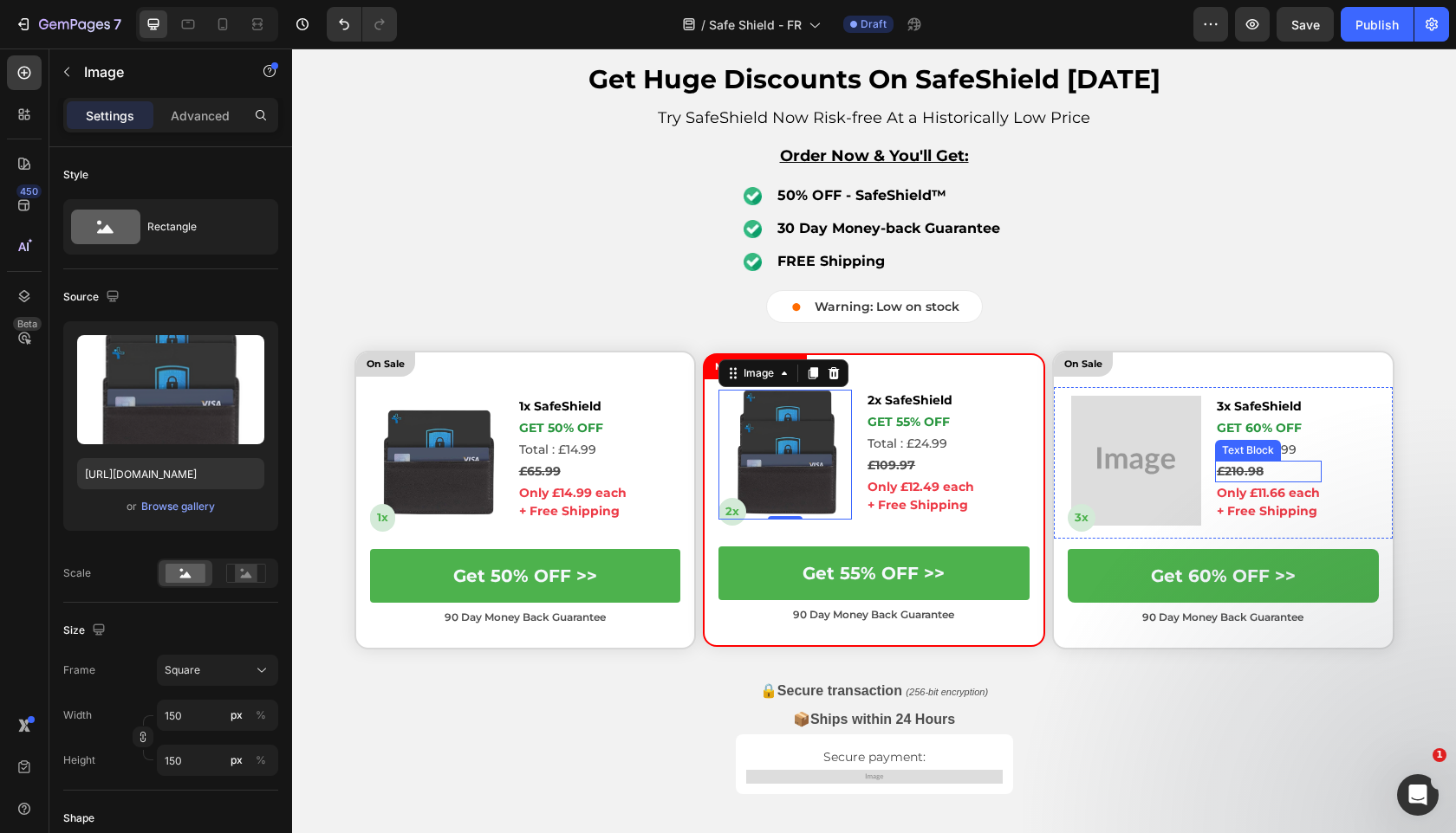
click at [1198, 487] on img at bounding box center [1136, 460] width 130 height 130
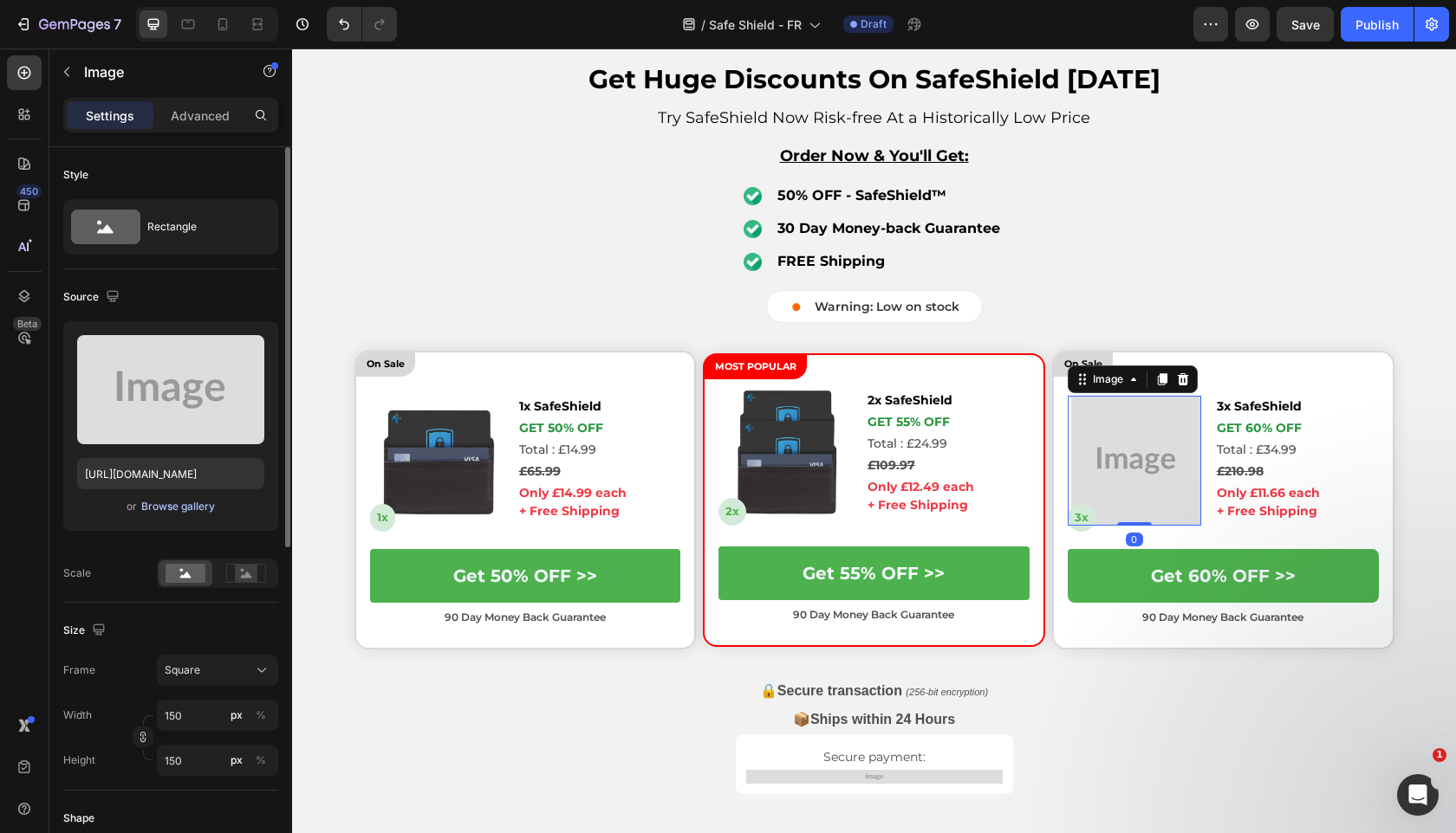
click at [203, 501] on div "Browse gallery" at bounding box center [178, 507] width 74 height 16
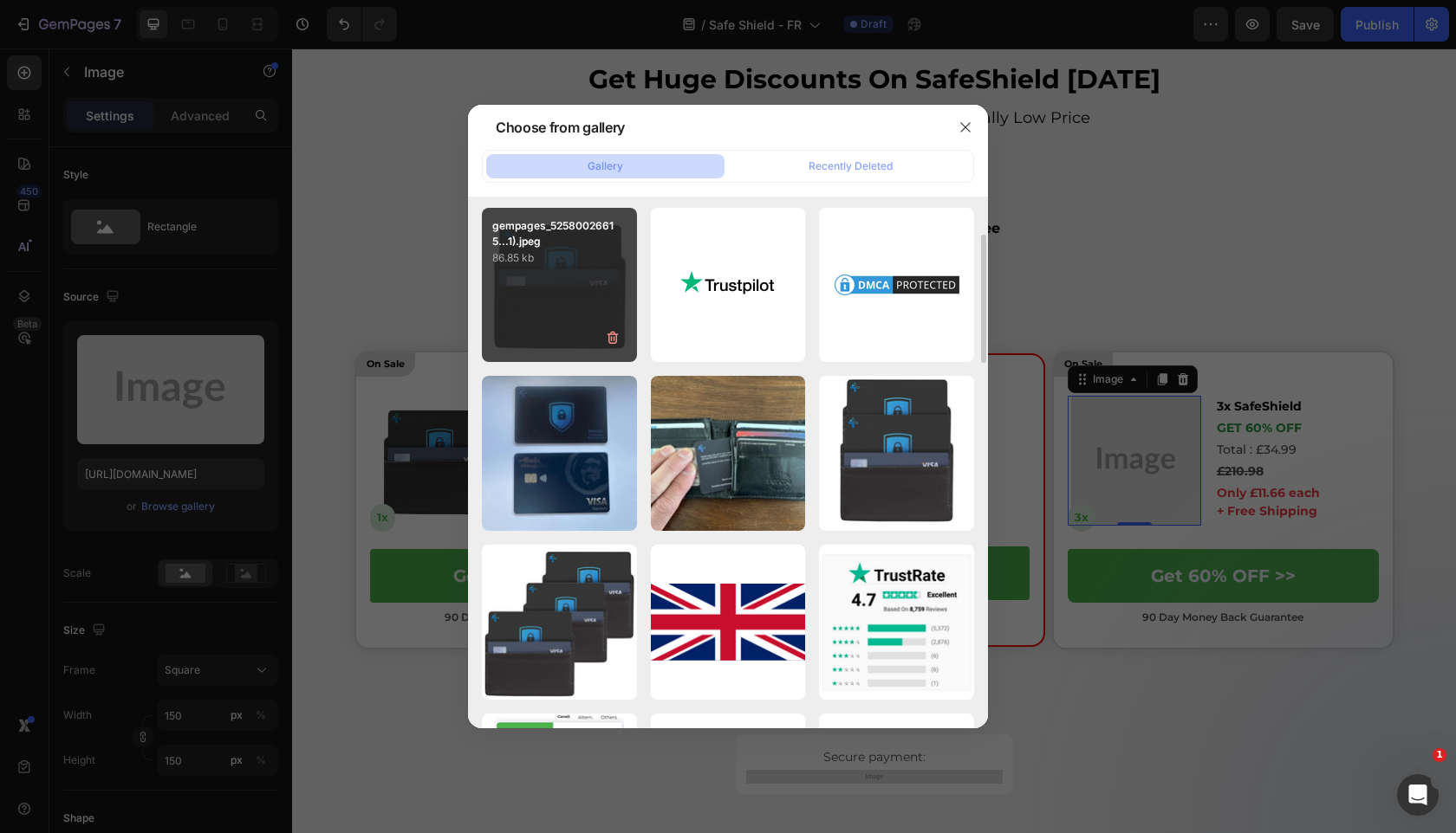
scroll to position [169, 0]
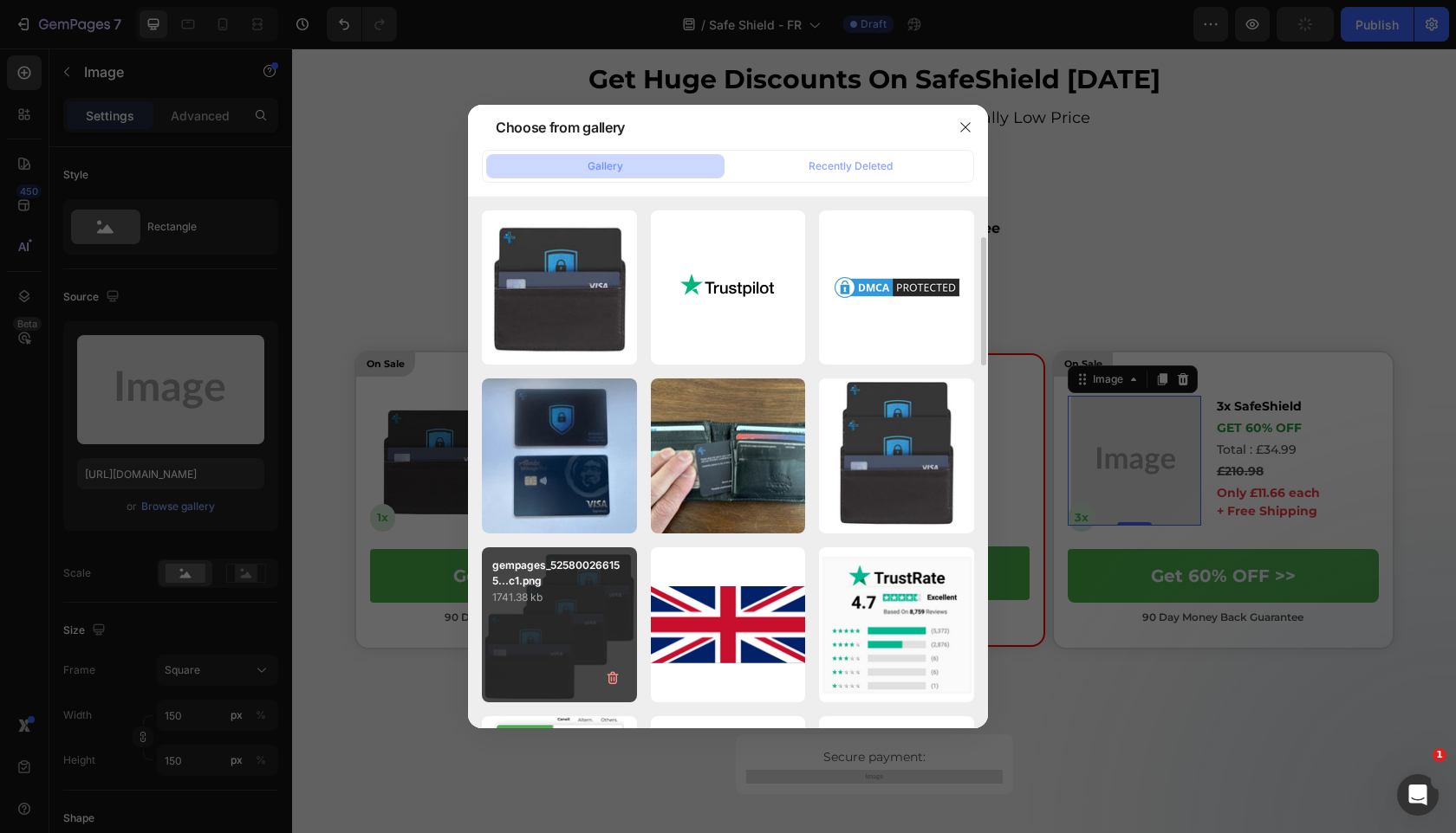
click at [535, 618] on div "gempages_525800266155...c1.png 1741.38 kb" at bounding box center [559, 625] width 155 height 155
type input "[URL][DOMAIN_NAME]"
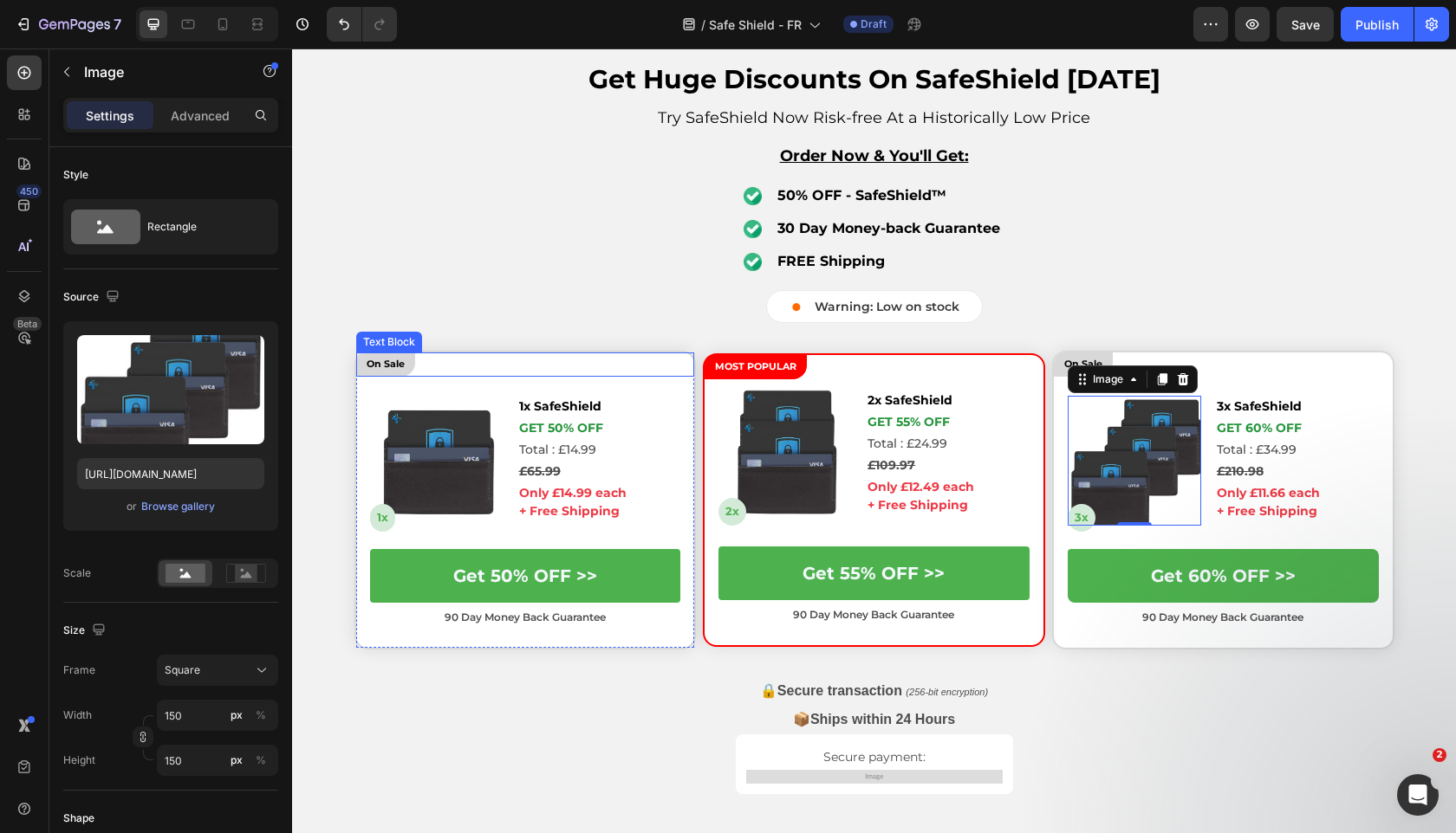
click at [491, 367] on div "On Sale" at bounding box center [525, 365] width 339 height 24
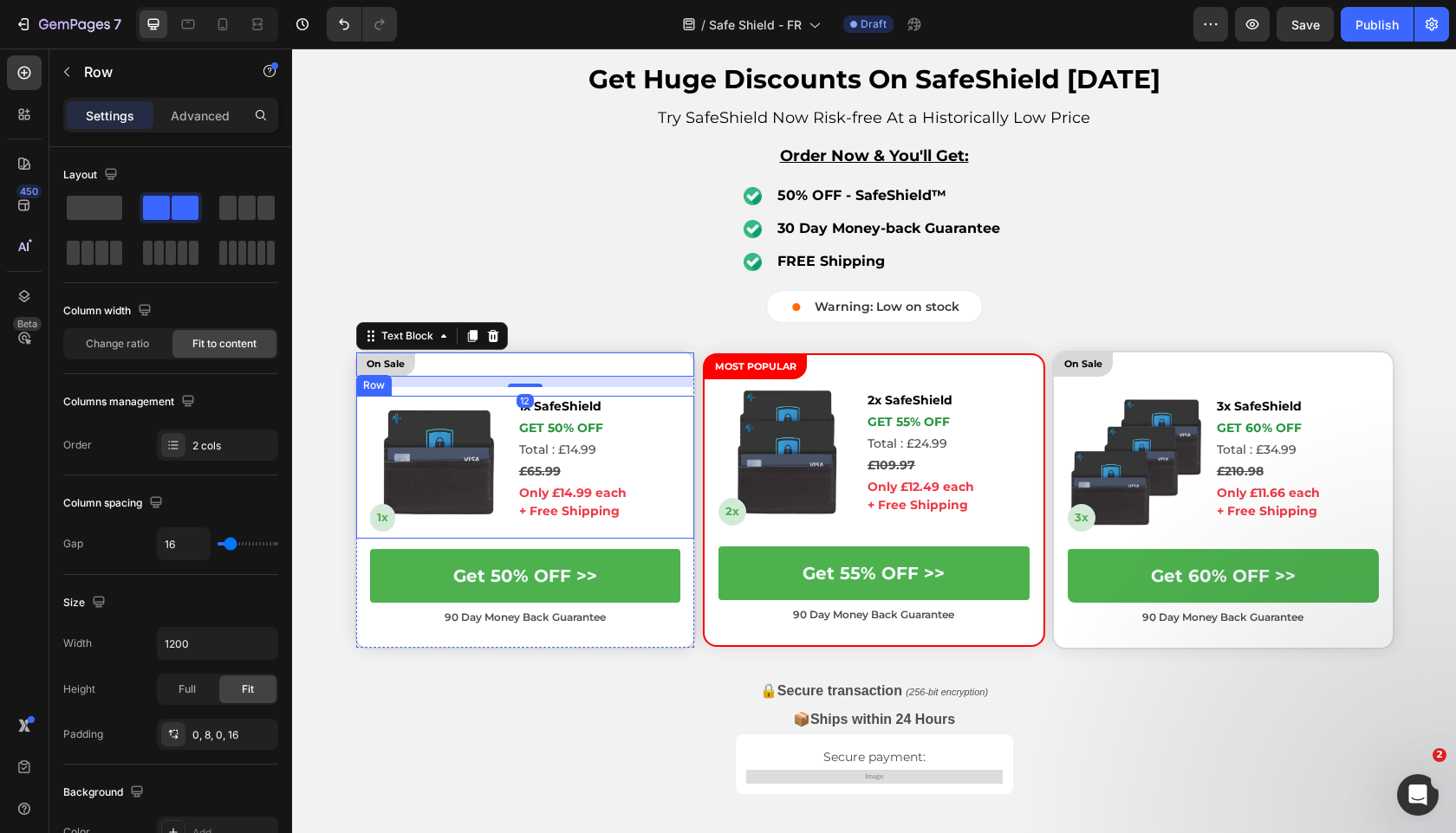
click at [506, 484] on div "Image 1x Text Block 1x SafeShield Text Block Get 50% OFF Text Block Total : £14…" at bounding box center [525, 466] width 339 height 142
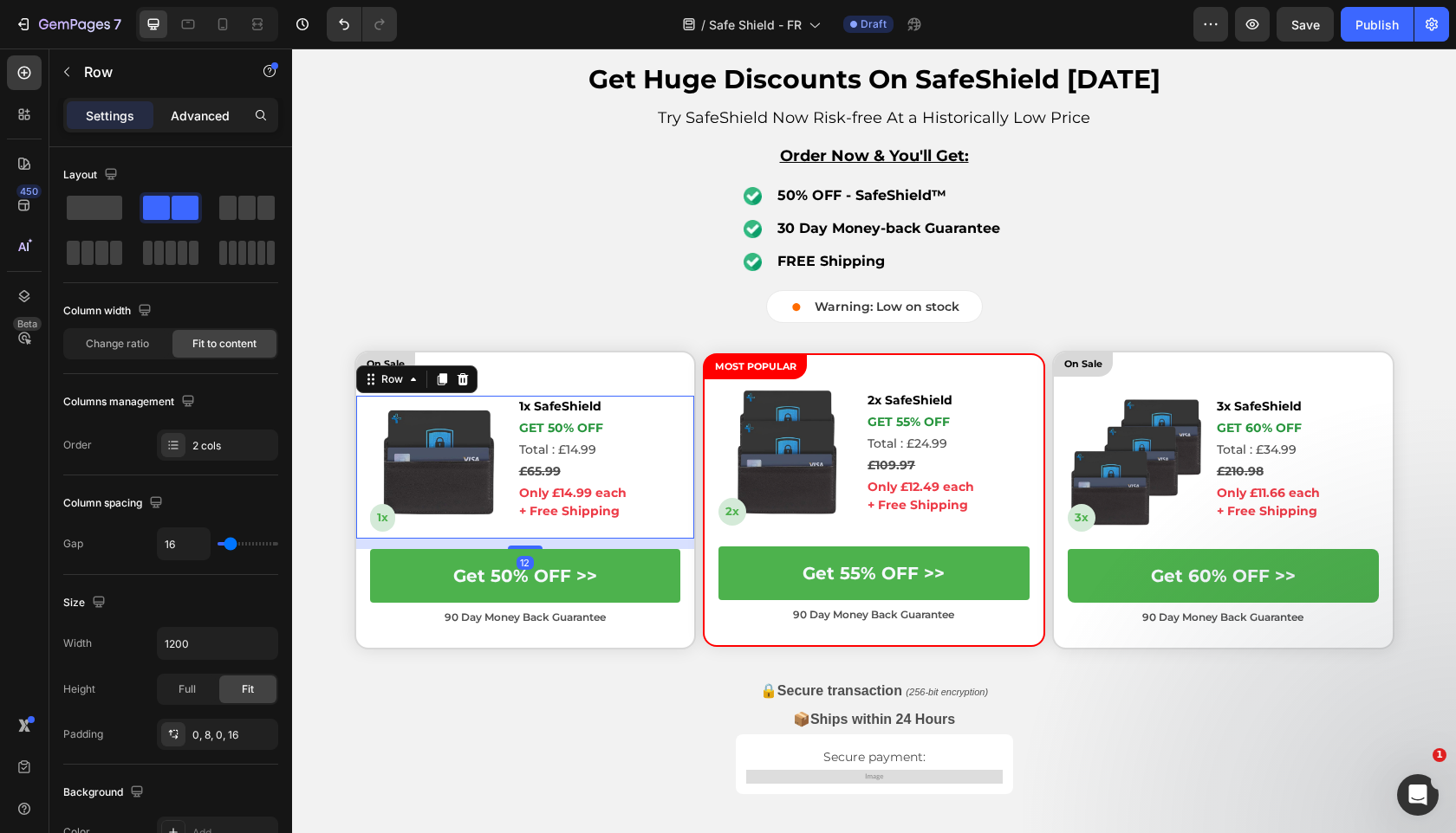
click at [180, 127] on div "Advanced" at bounding box center [200, 115] width 87 height 28
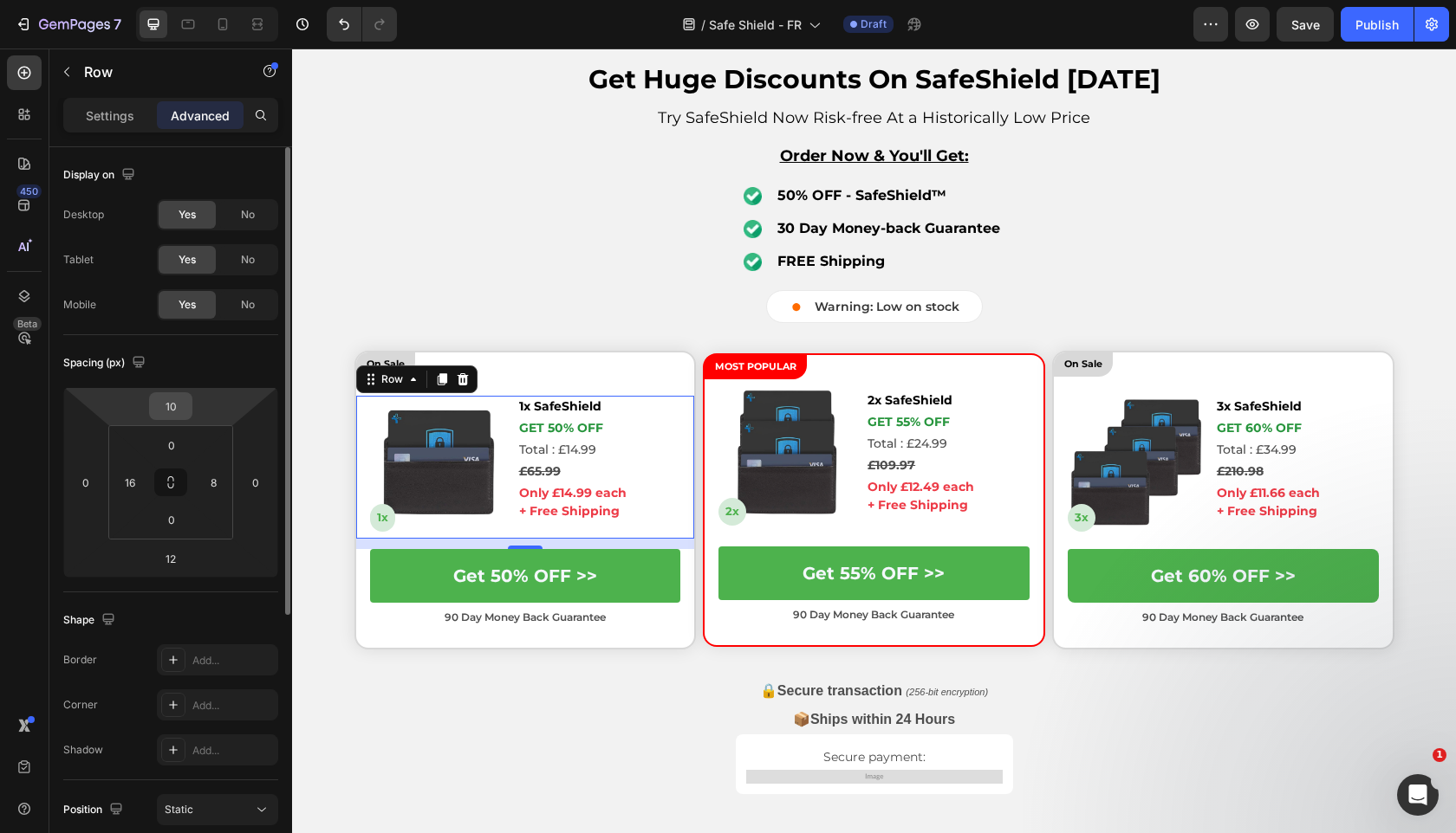
click at [176, 410] on input "10" at bounding box center [170, 407] width 35 height 26
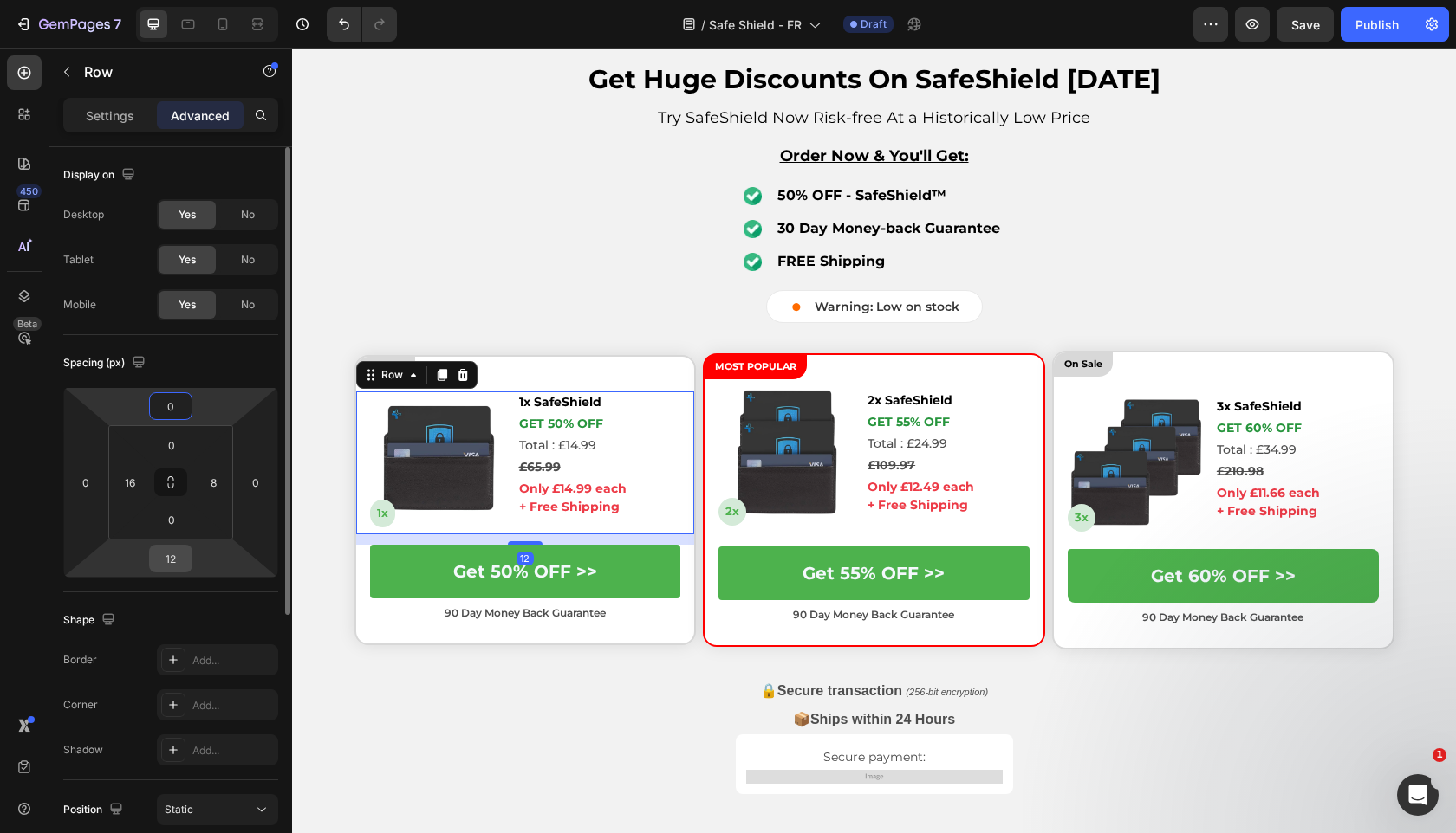
type input "0"
click at [176, 554] on input "12" at bounding box center [170, 559] width 35 height 26
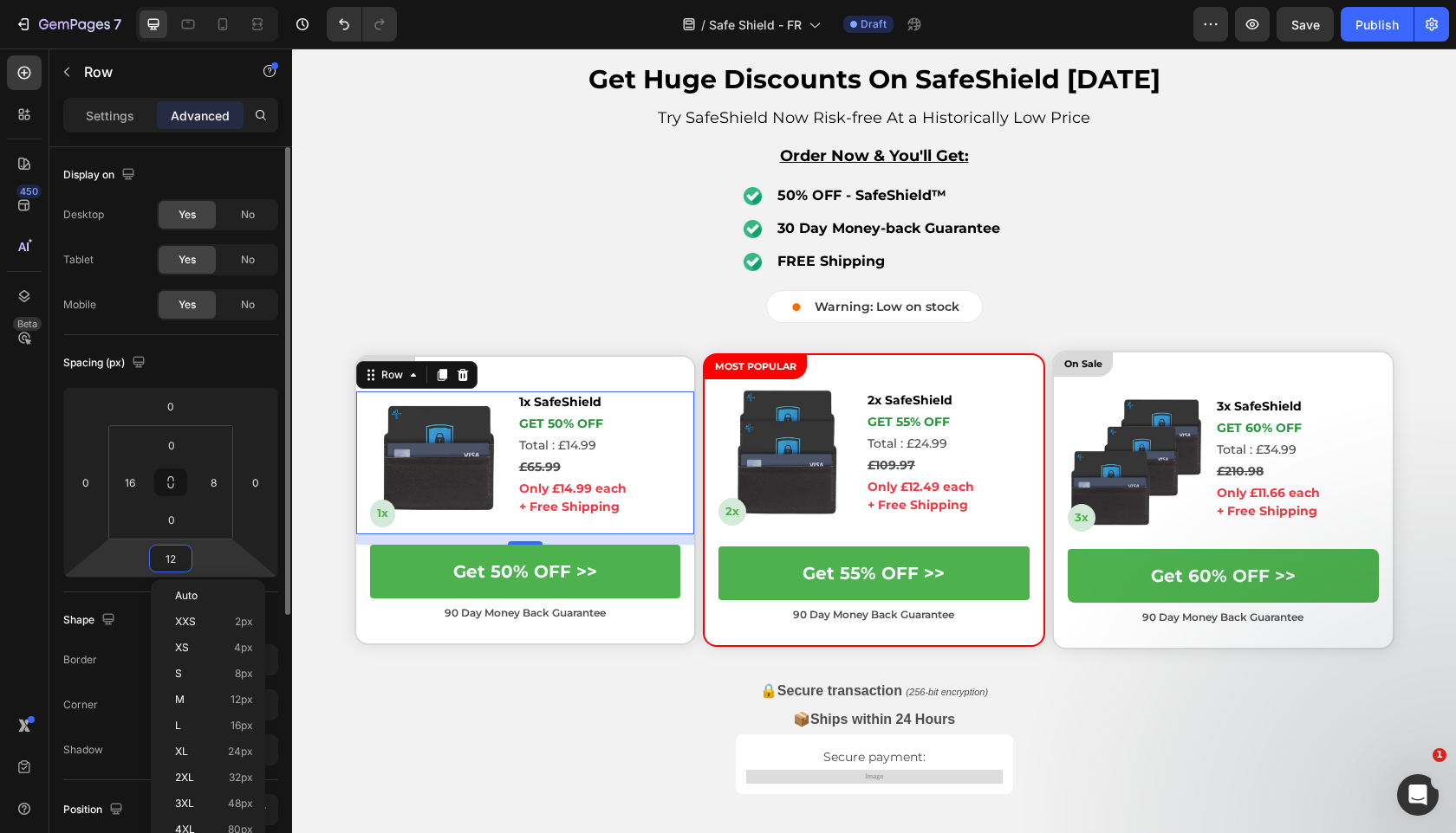
type input "0"
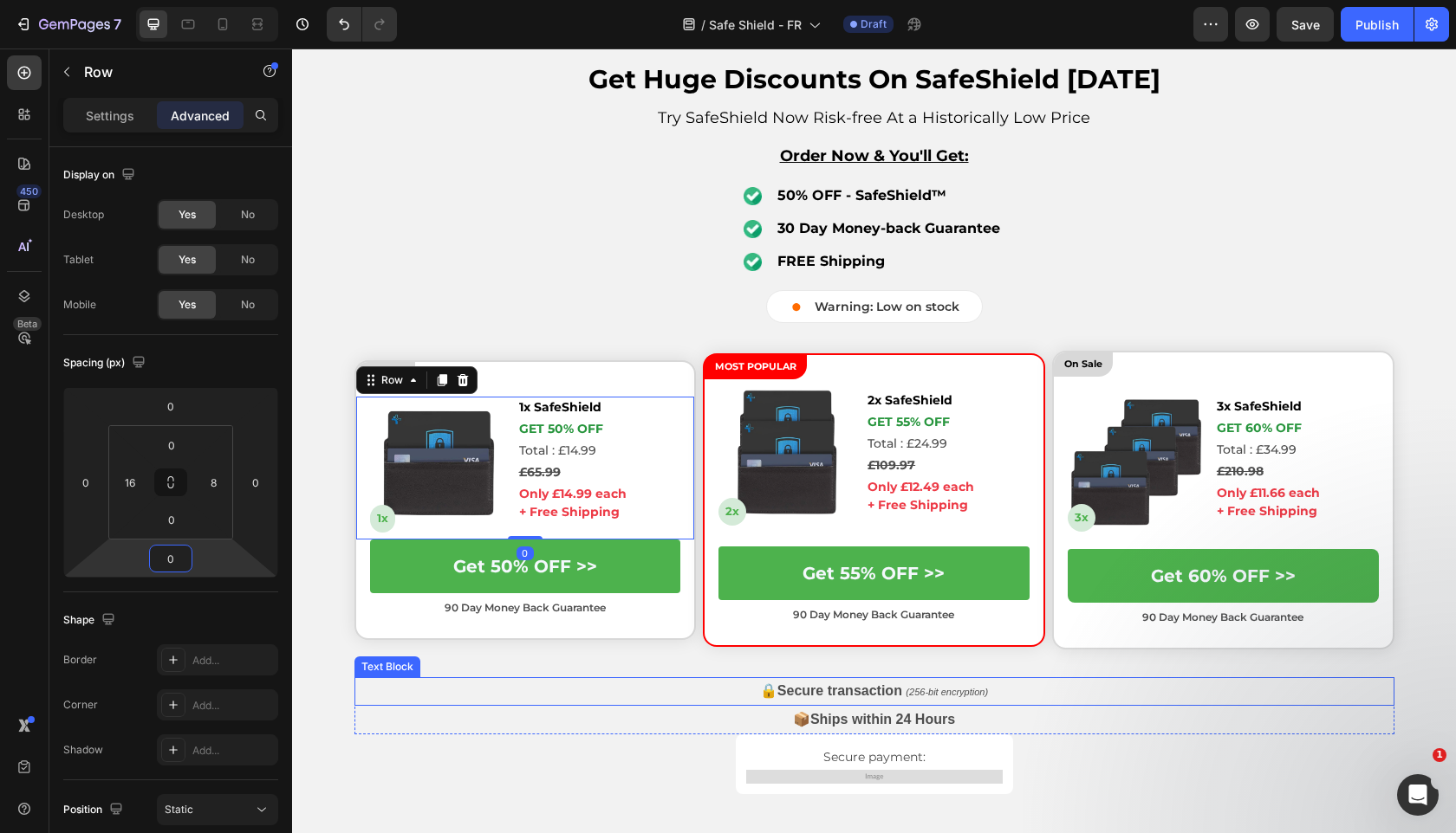
click at [547, 679] on p "🔒 Secure transaction (256-bit encryption)" at bounding box center [874, 692] width 1036 height 26
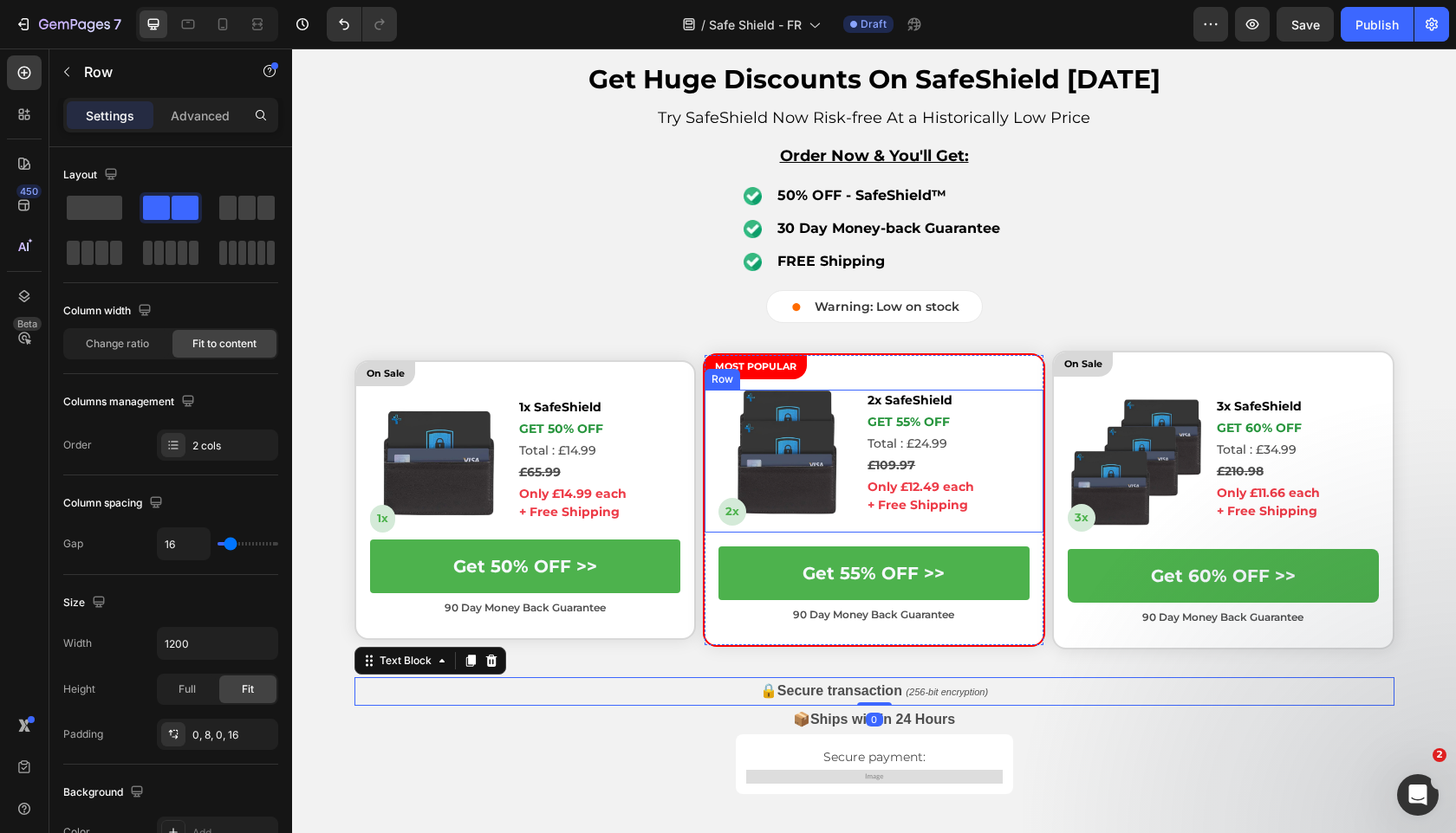
click at [863, 510] on div "Image 2x Text Block 2x SafeShield Text Block GET 55% OFF Text Block Total : £24…" at bounding box center [873, 460] width 339 height 142
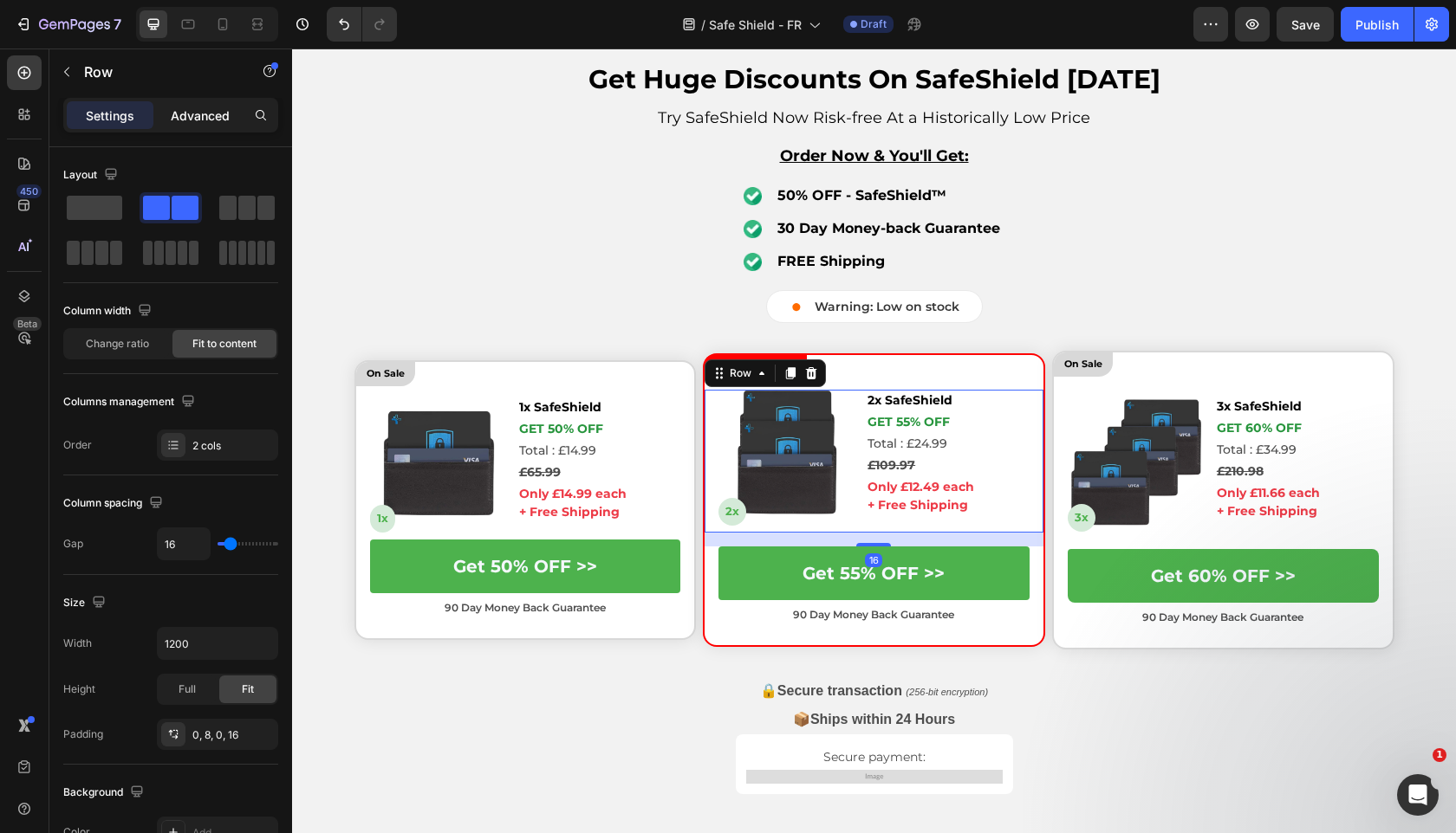
click at [195, 114] on p "Advanced" at bounding box center [200, 115] width 59 height 18
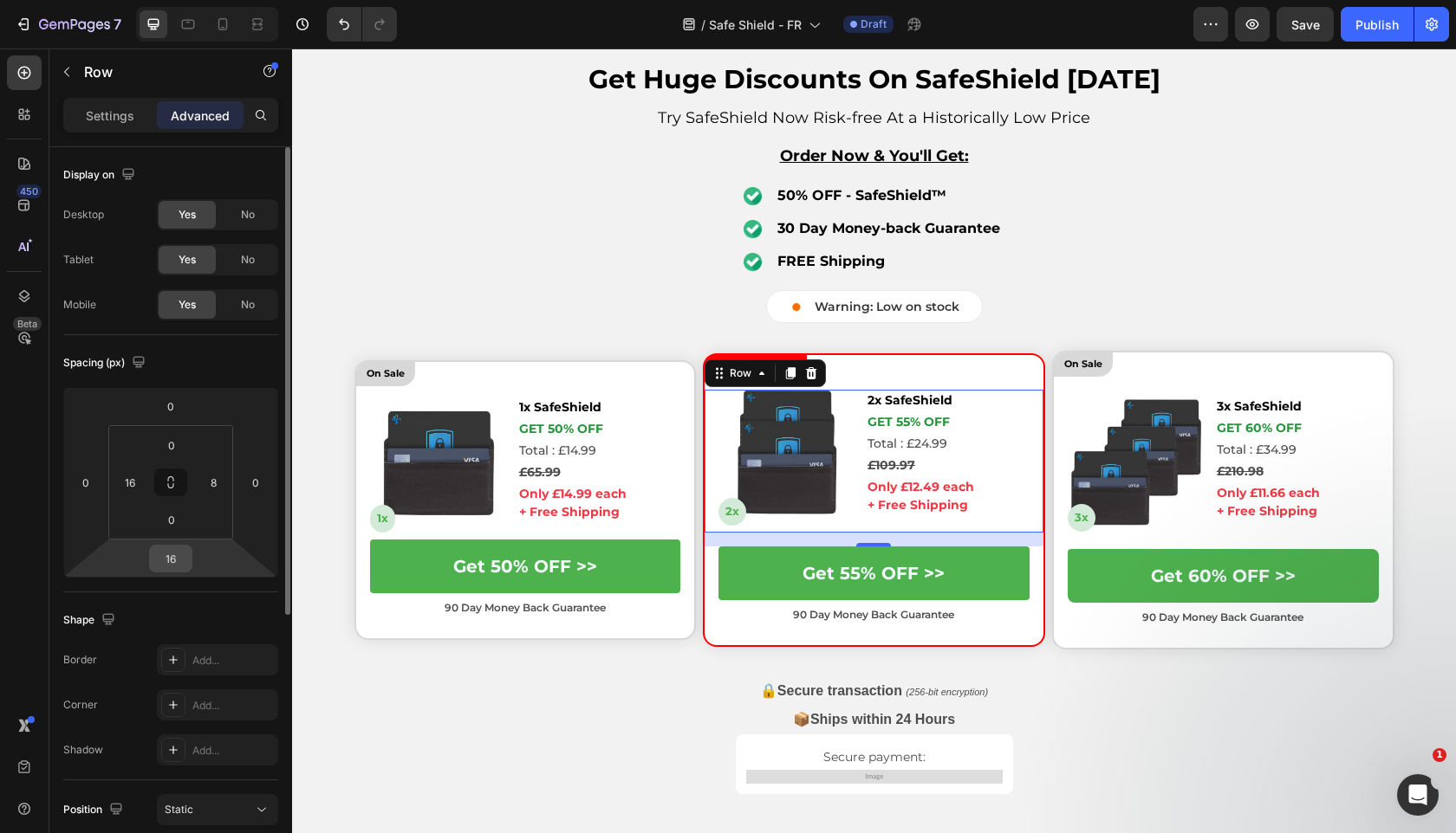
click at [180, 560] on input "16" at bounding box center [170, 559] width 35 height 26
type input "0"
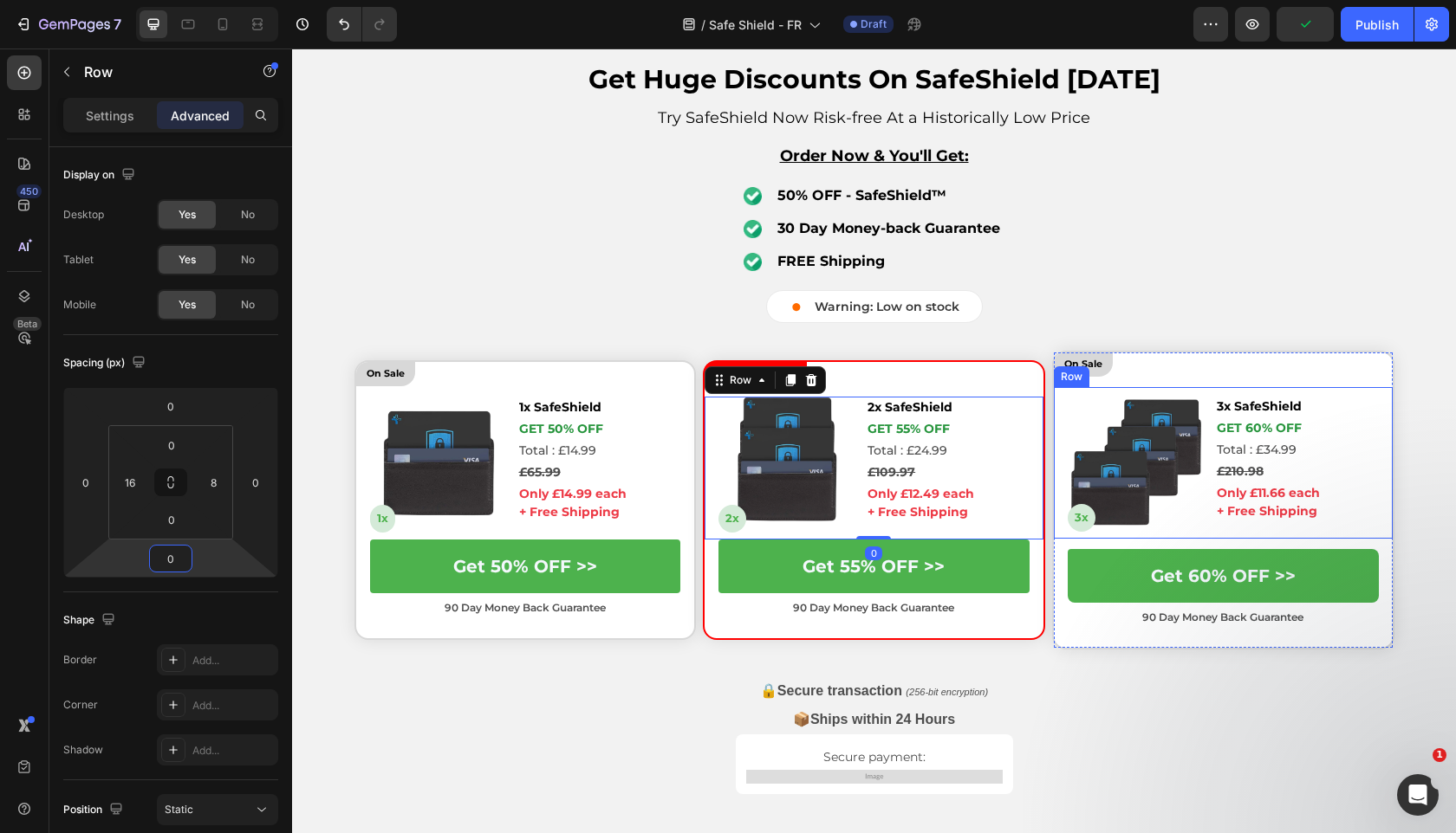
click at [1203, 523] on div "Image 3x Text Block 3x SafeShield Text Block GET 60% OFF Text Block Total : £34…" at bounding box center [1222, 462] width 339 height 151
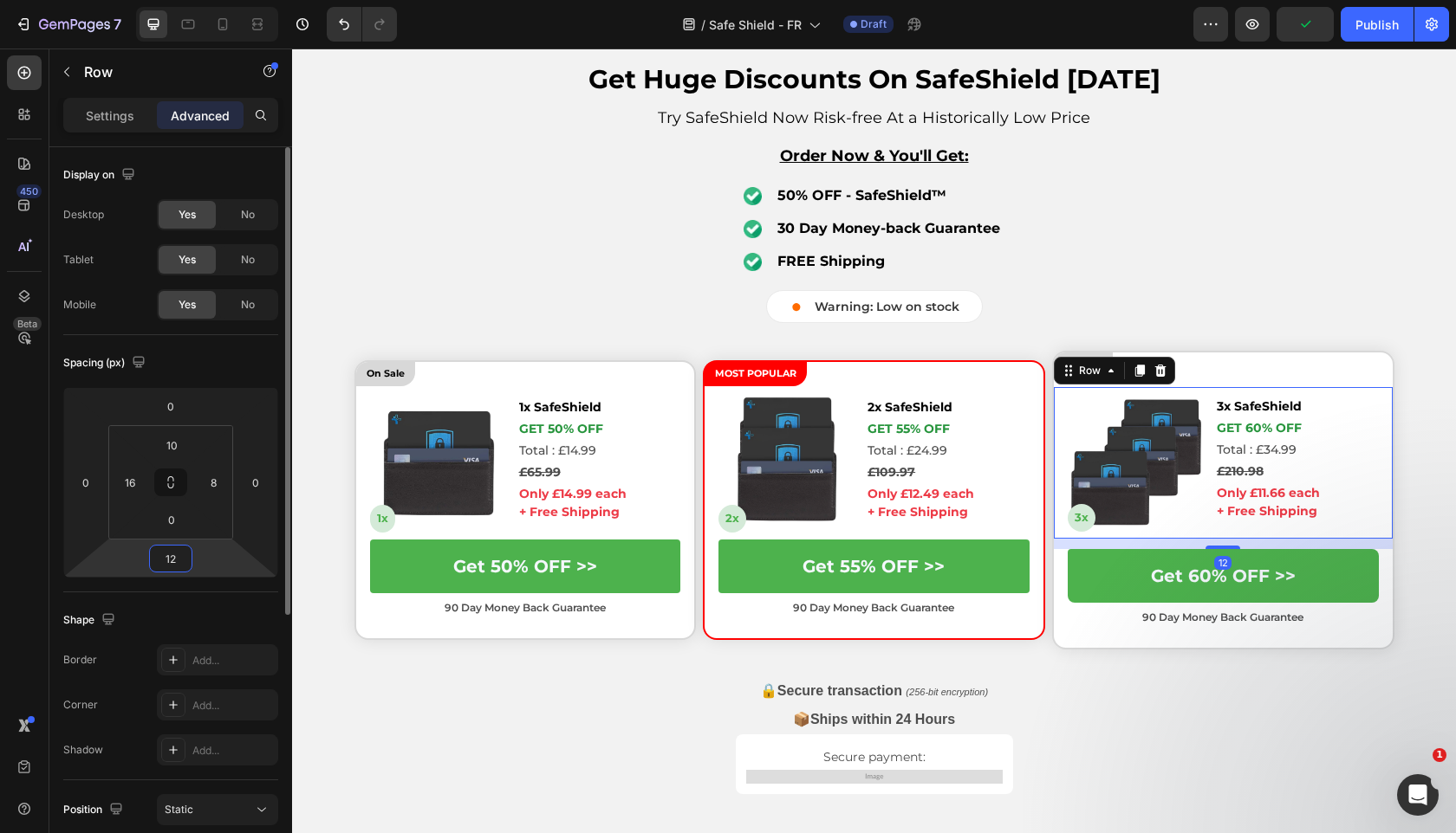
click at [185, 563] on input "12" at bounding box center [170, 559] width 35 height 26
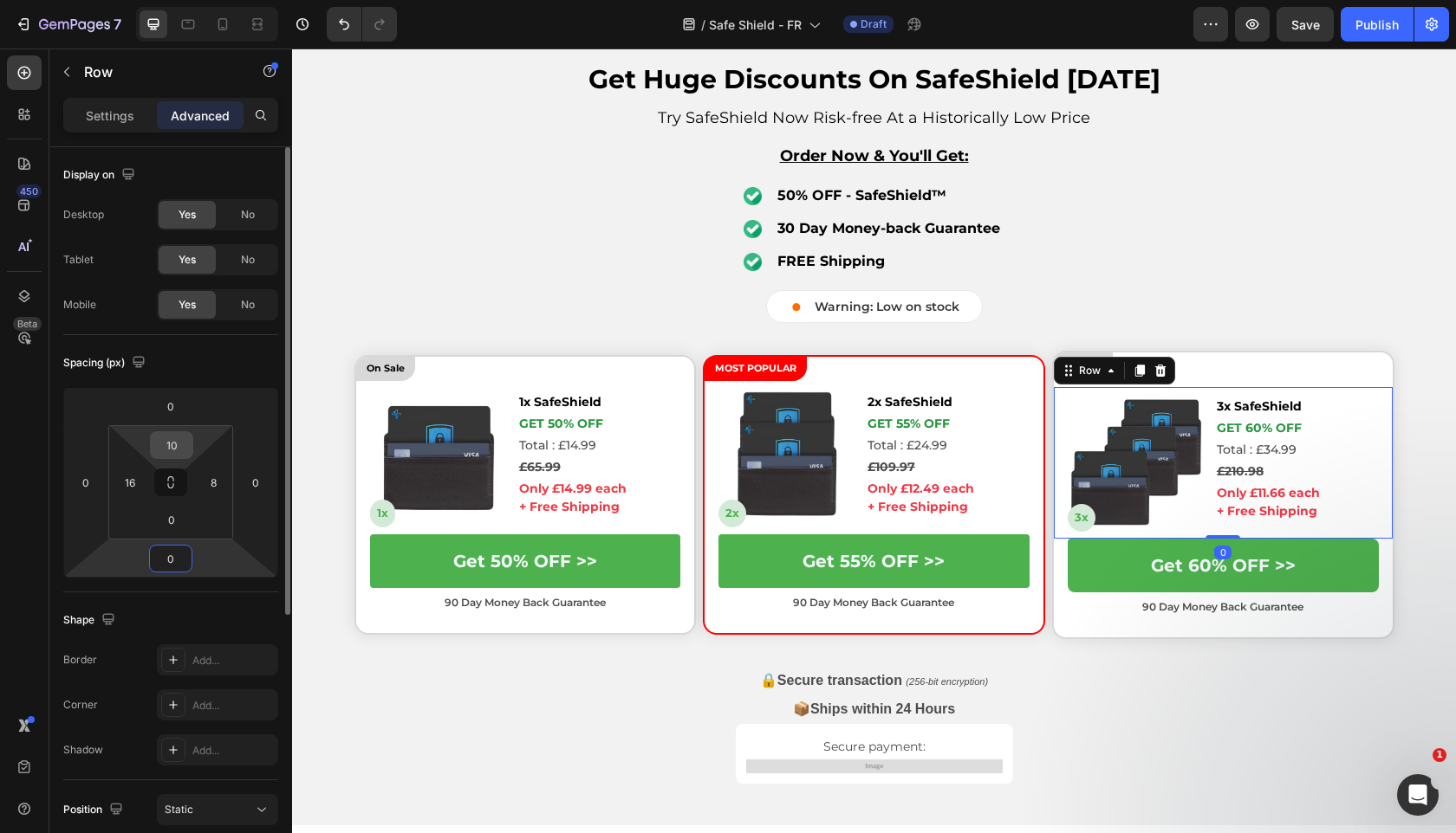
type input "0"
click at [183, 452] on input "10" at bounding box center [171, 445] width 35 height 26
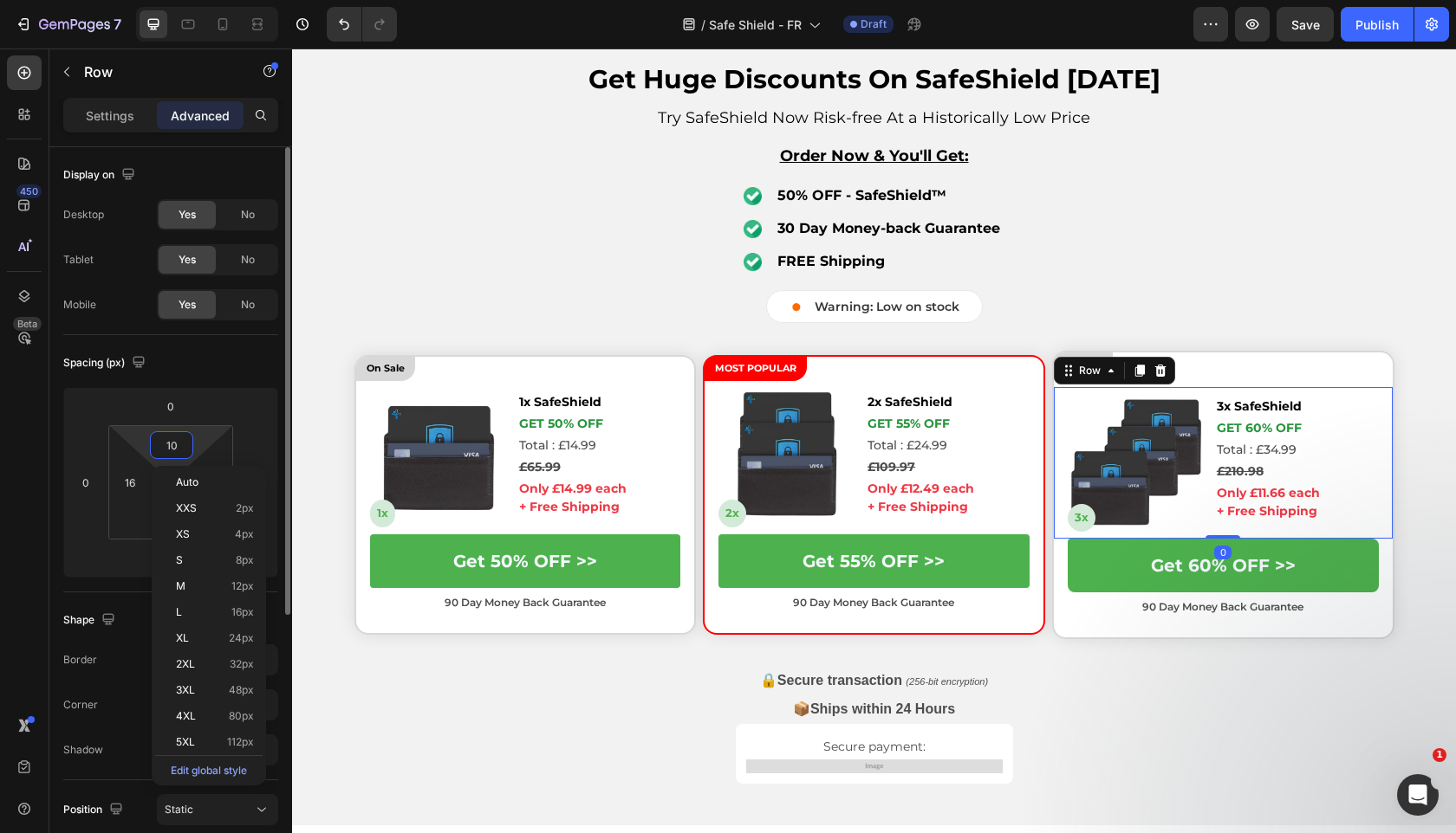
click at [183, 452] on input "10" at bounding box center [171, 445] width 35 height 26
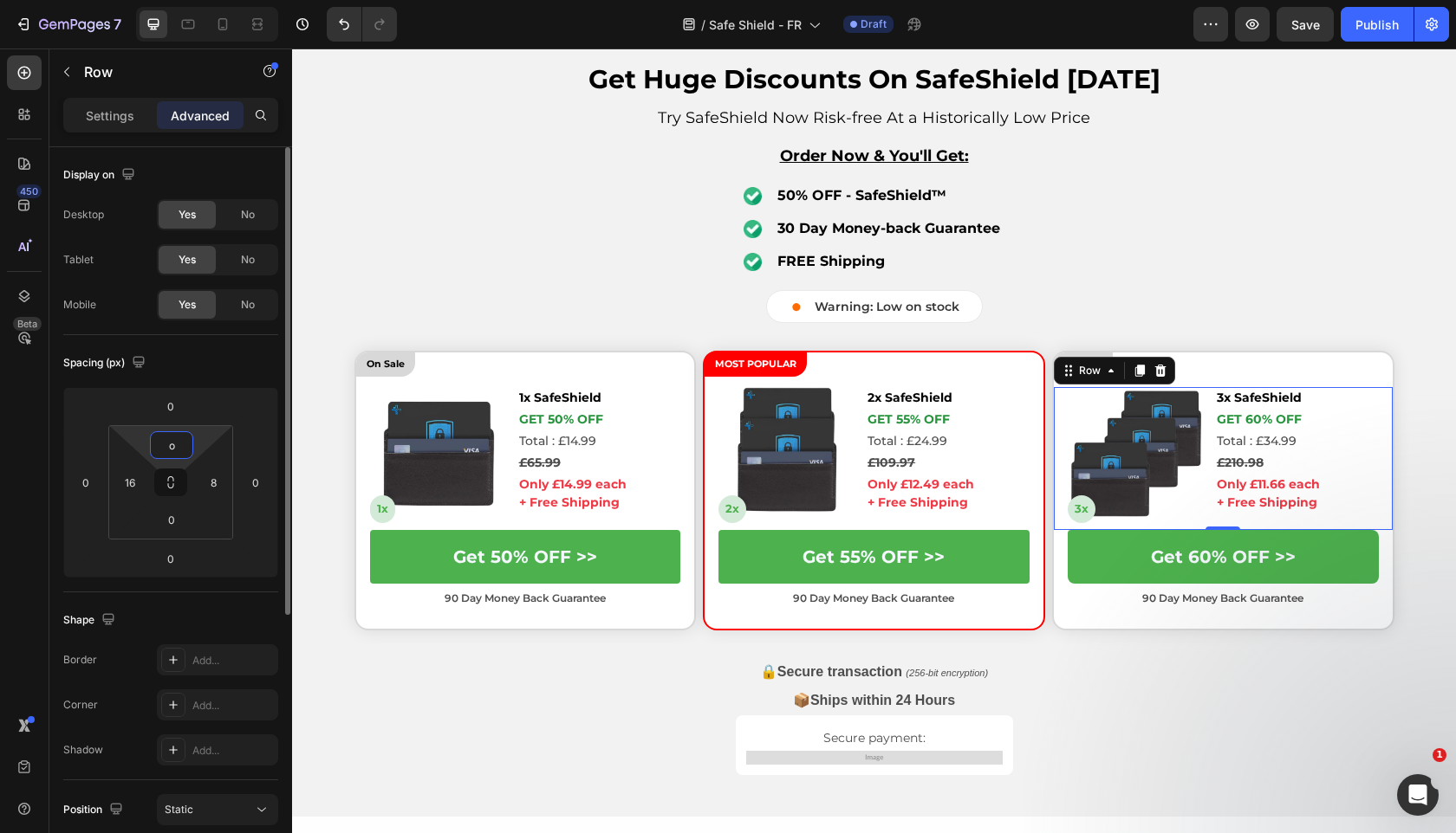
click at [182, 443] on input "o" at bounding box center [171, 445] width 35 height 26
type input "0"
click at [131, 477] on input "16" at bounding box center [130, 482] width 26 height 26
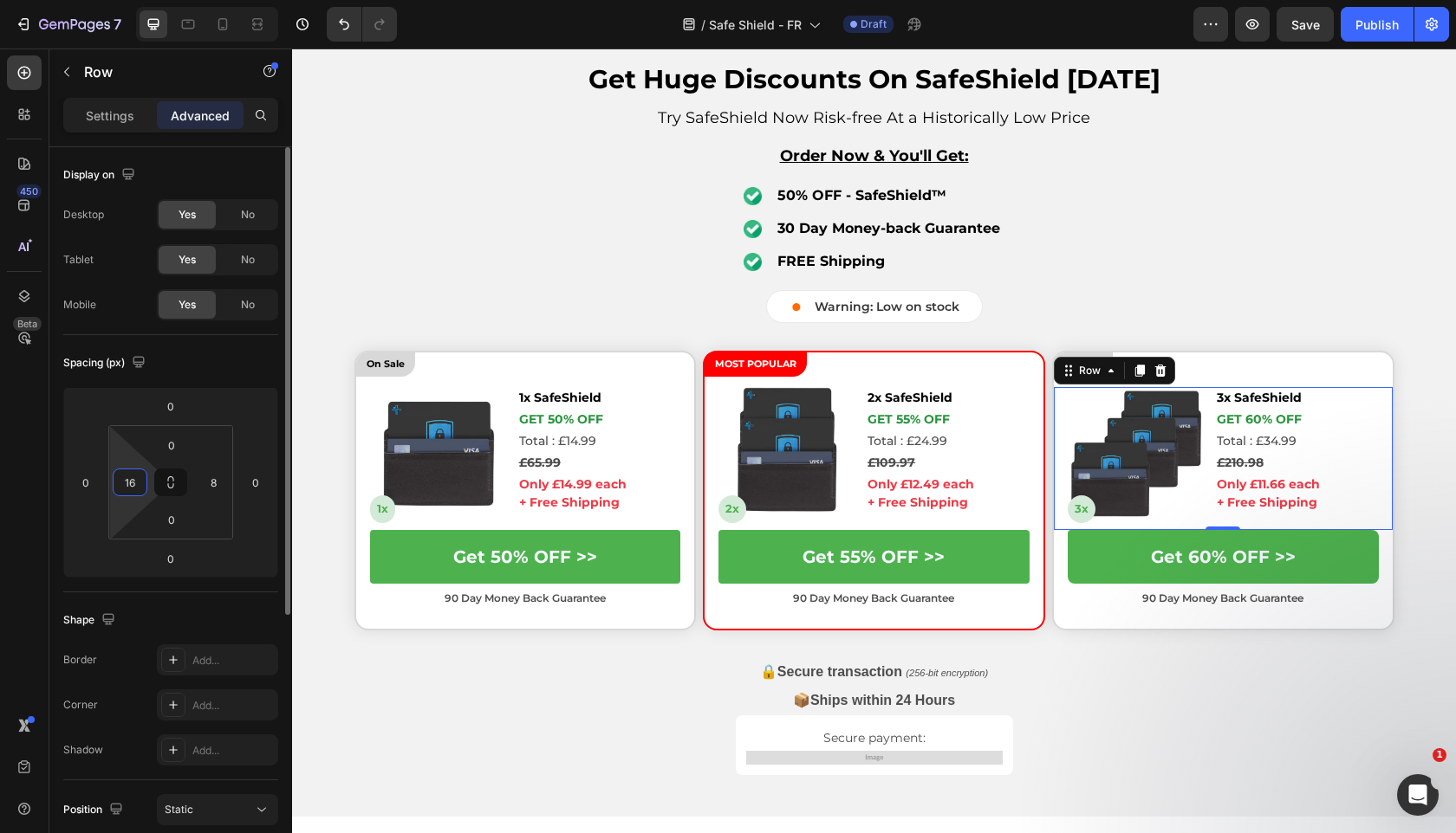
click at [131, 477] on input "16" at bounding box center [130, 482] width 26 height 26
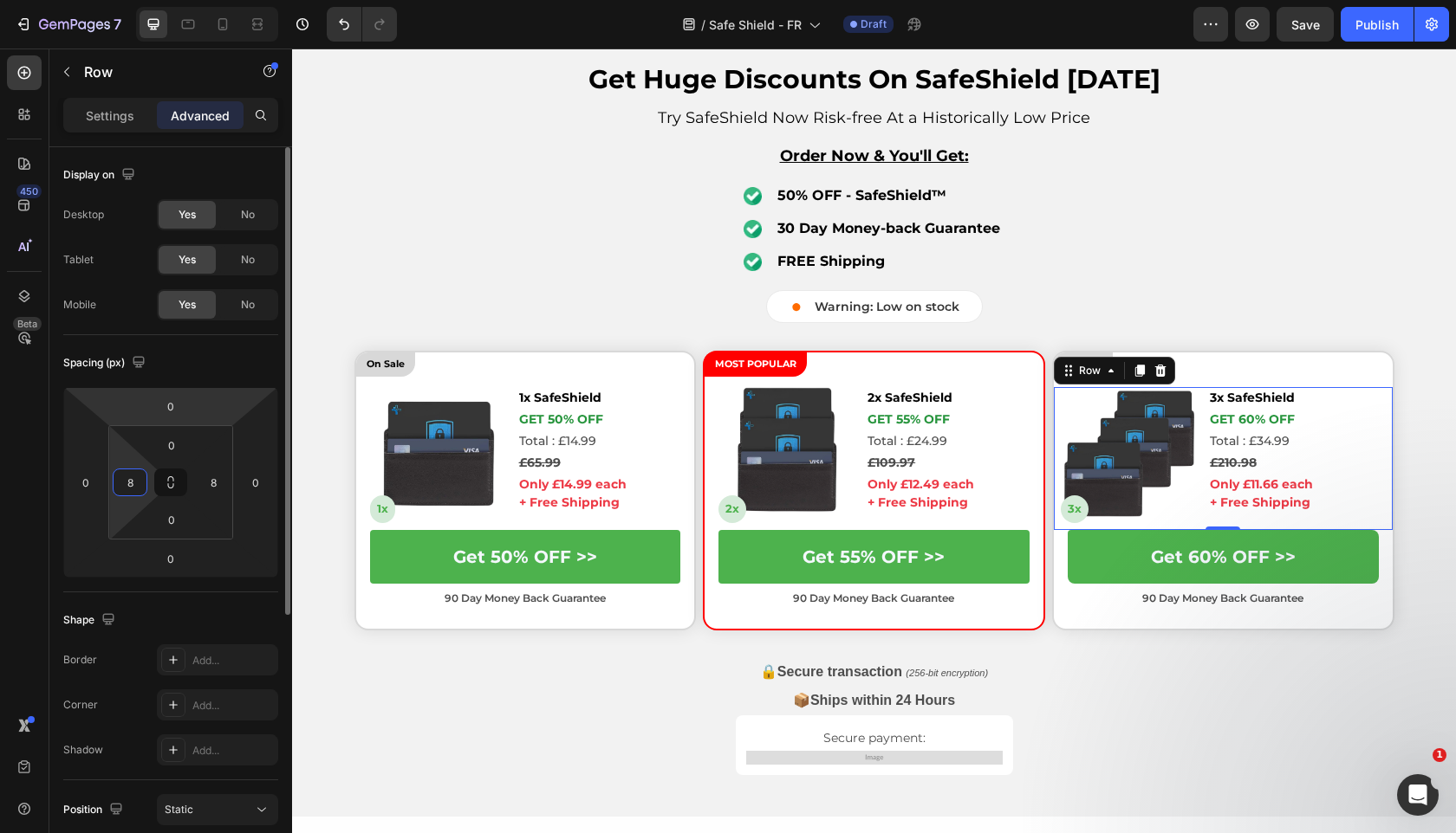
type input "8"
click at [243, 367] on div "Spacing (px)" at bounding box center [171, 363] width 215 height 28
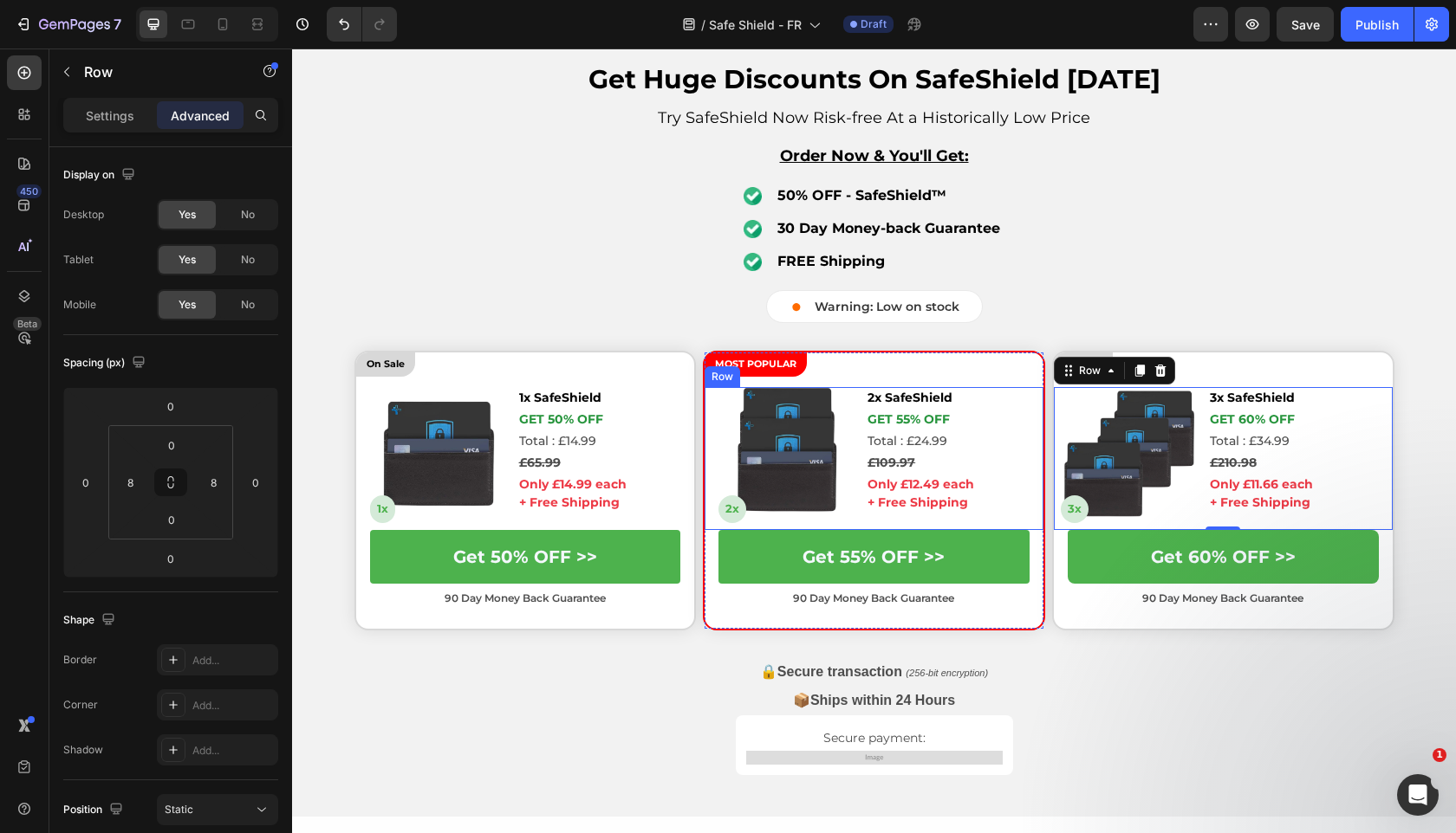
click at [859, 509] on div "Image 2x Text Block 2x SafeShield Text Block GET 55% OFF Text Block Total : £24…" at bounding box center [873, 457] width 339 height 142
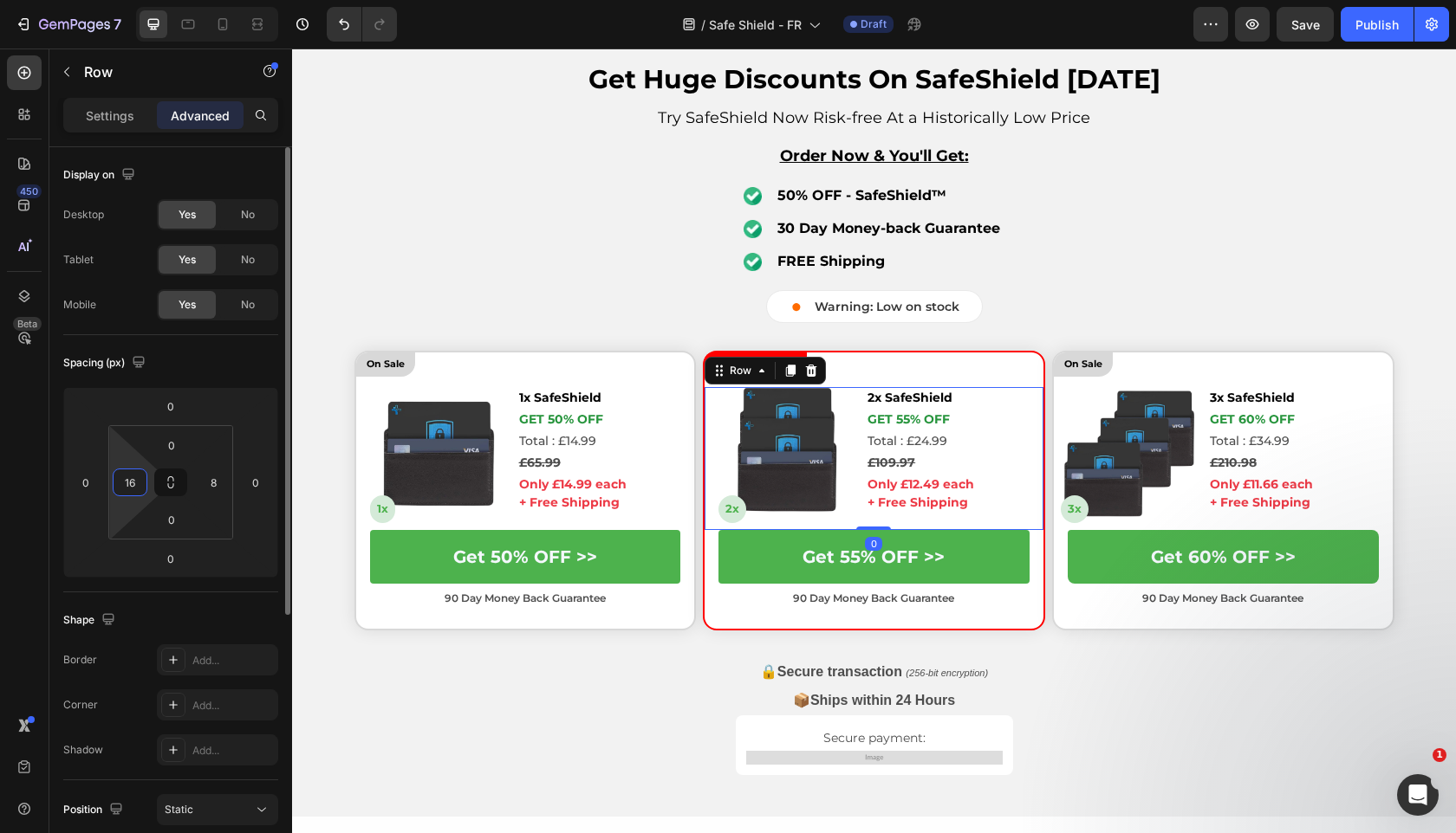
click at [140, 483] on input "16" at bounding box center [130, 482] width 26 height 26
type input "8"
click at [188, 365] on div "Spacing (px)" at bounding box center [171, 363] width 215 height 28
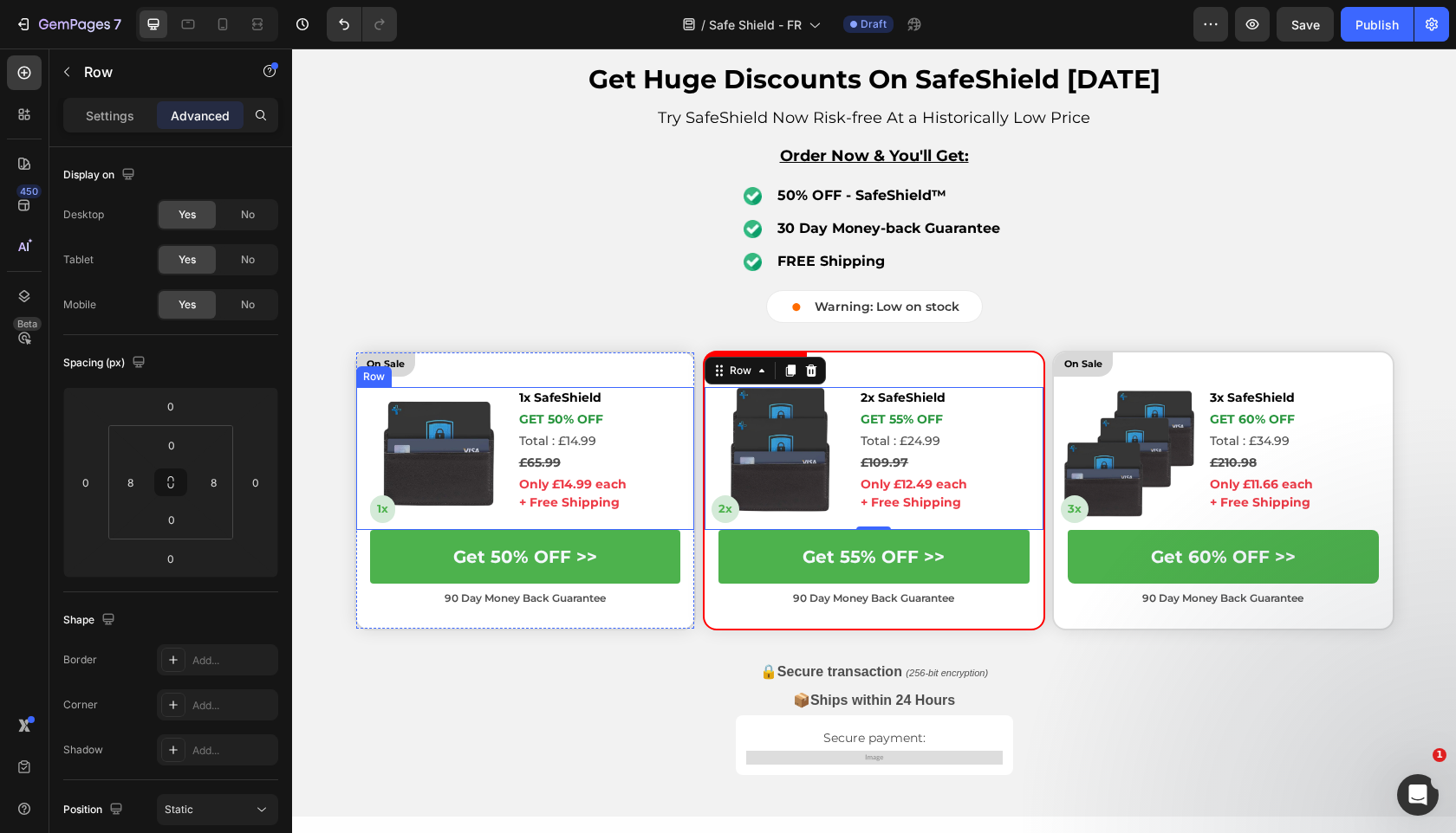
click at [503, 508] on div "Image 1x Text Block 1x SafeShield Text Block Get 50% OFF Text Block Total : £14…" at bounding box center [525, 457] width 339 height 142
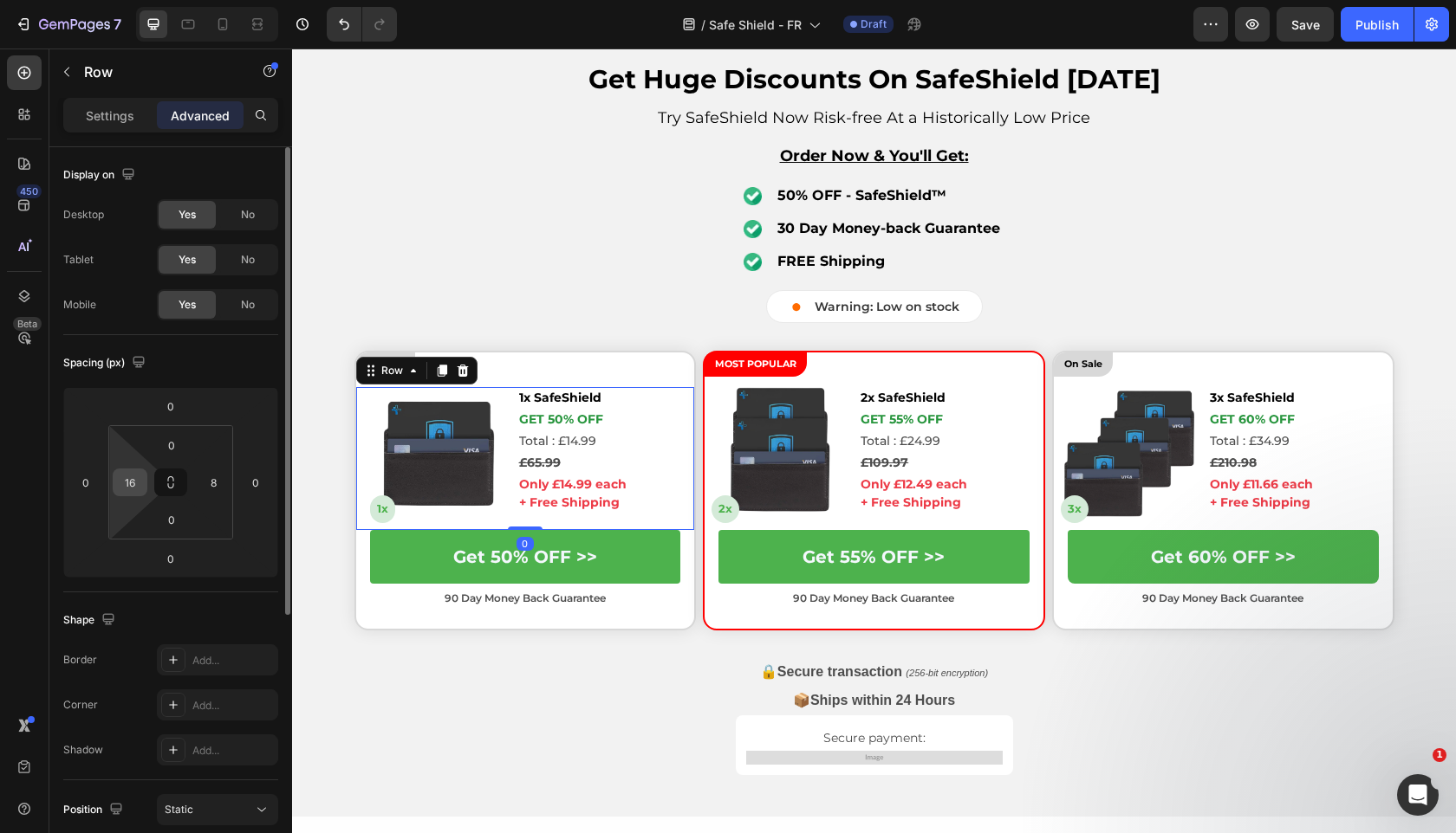
click at [130, 491] on input "16" at bounding box center [130, 482] width 26 height 26
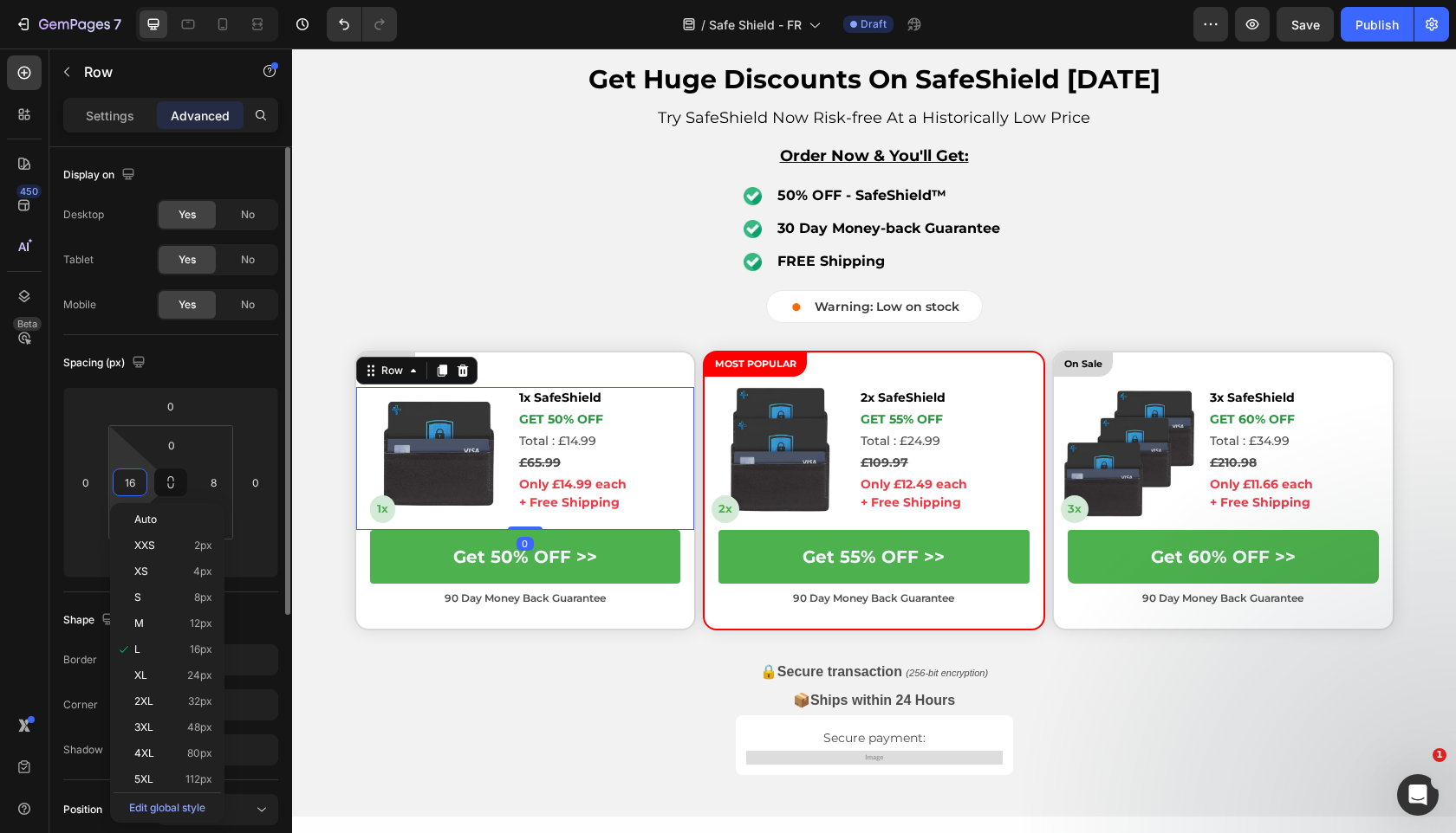
click at [130, 491] on input "16" at bounding box center [130, 482] width 26 height 26
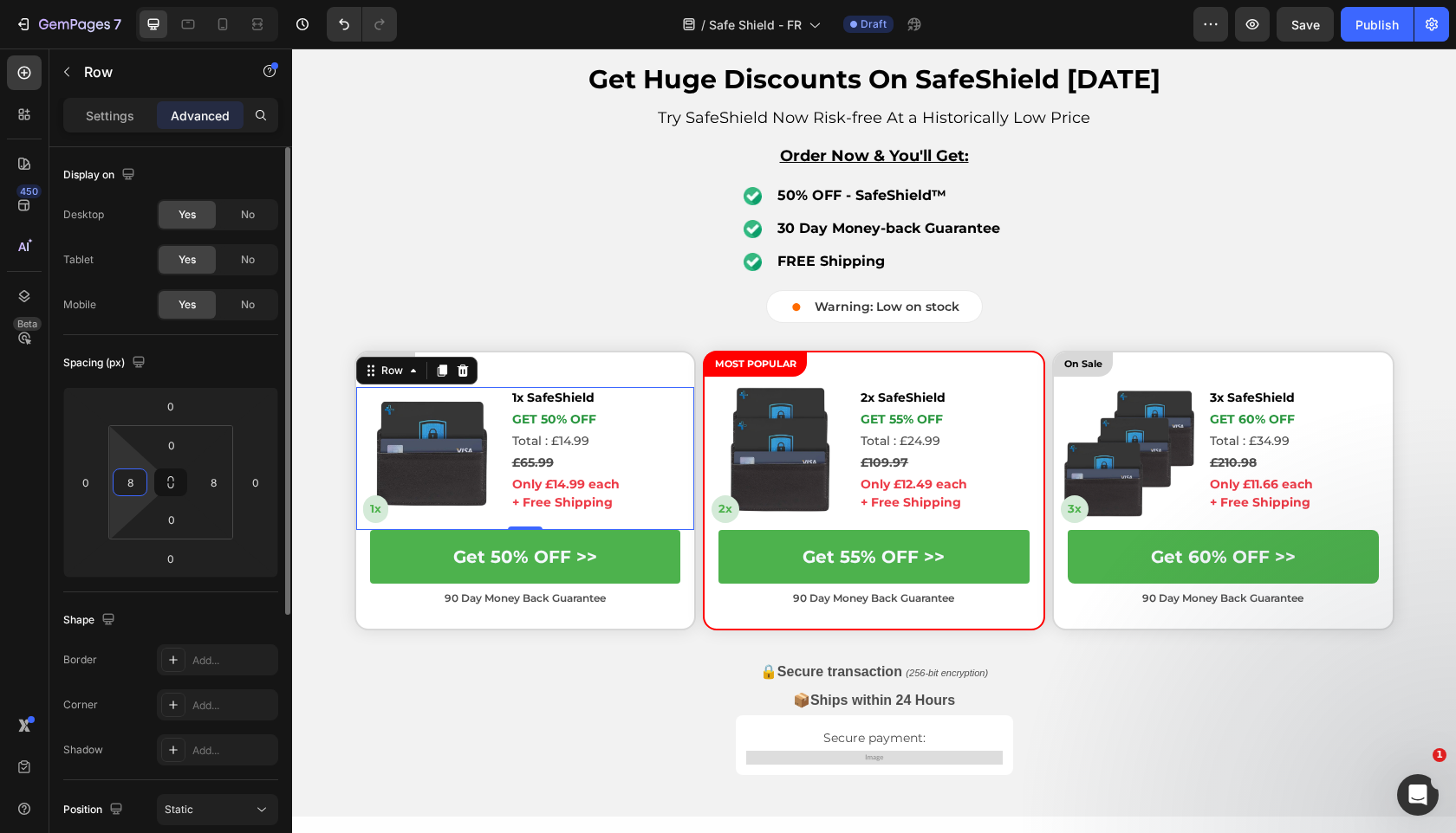
type input "8"
click at [0, 0] on div "Spacing (px) 0 0 0 0 0 8 0 8" at bounding box center [0, 0] width 0 height 0
click at [127, 116] on p "Settings" at bounding box center [109, 115] width 49 height 18
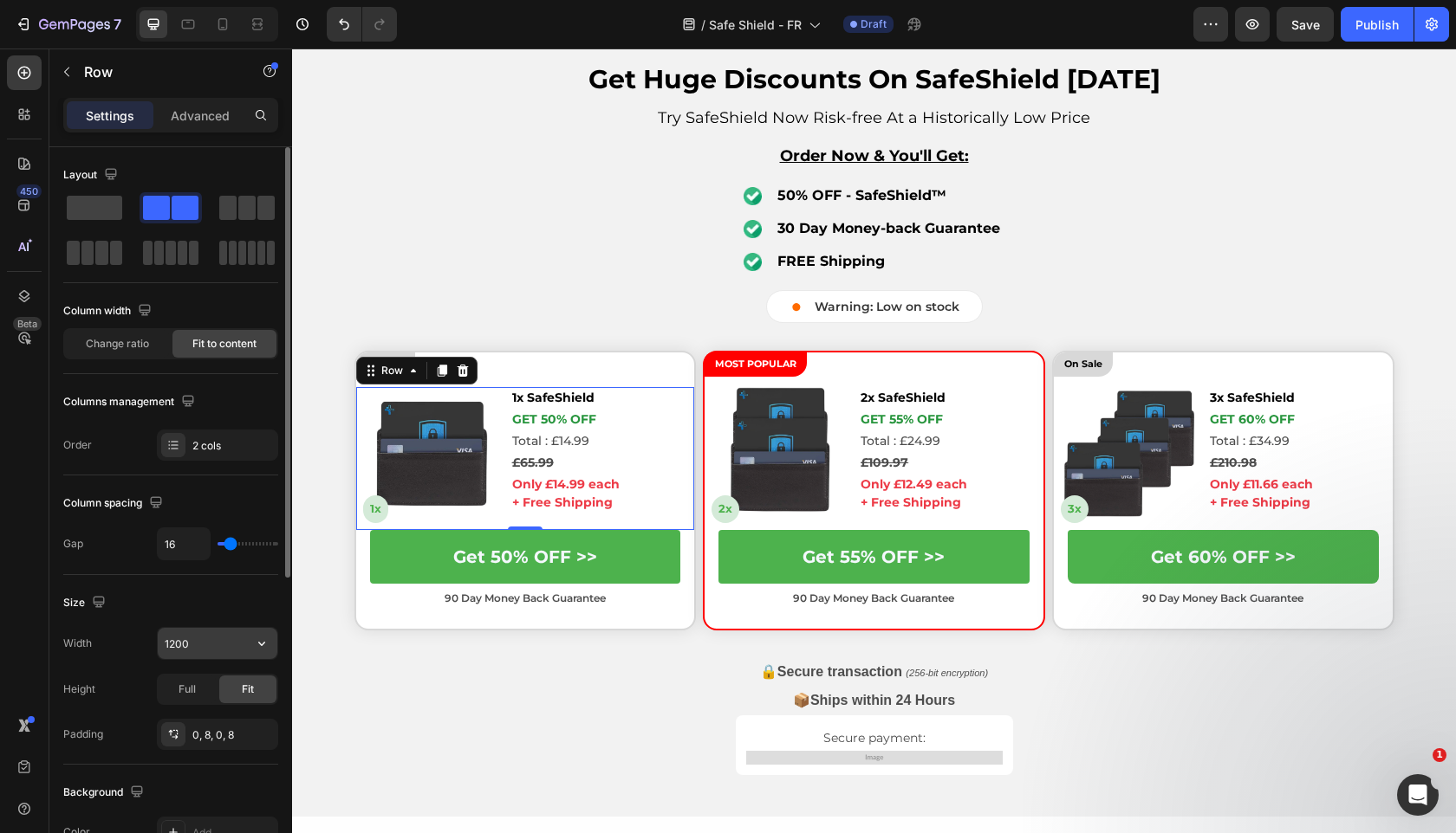
scroll to position [519, 0]
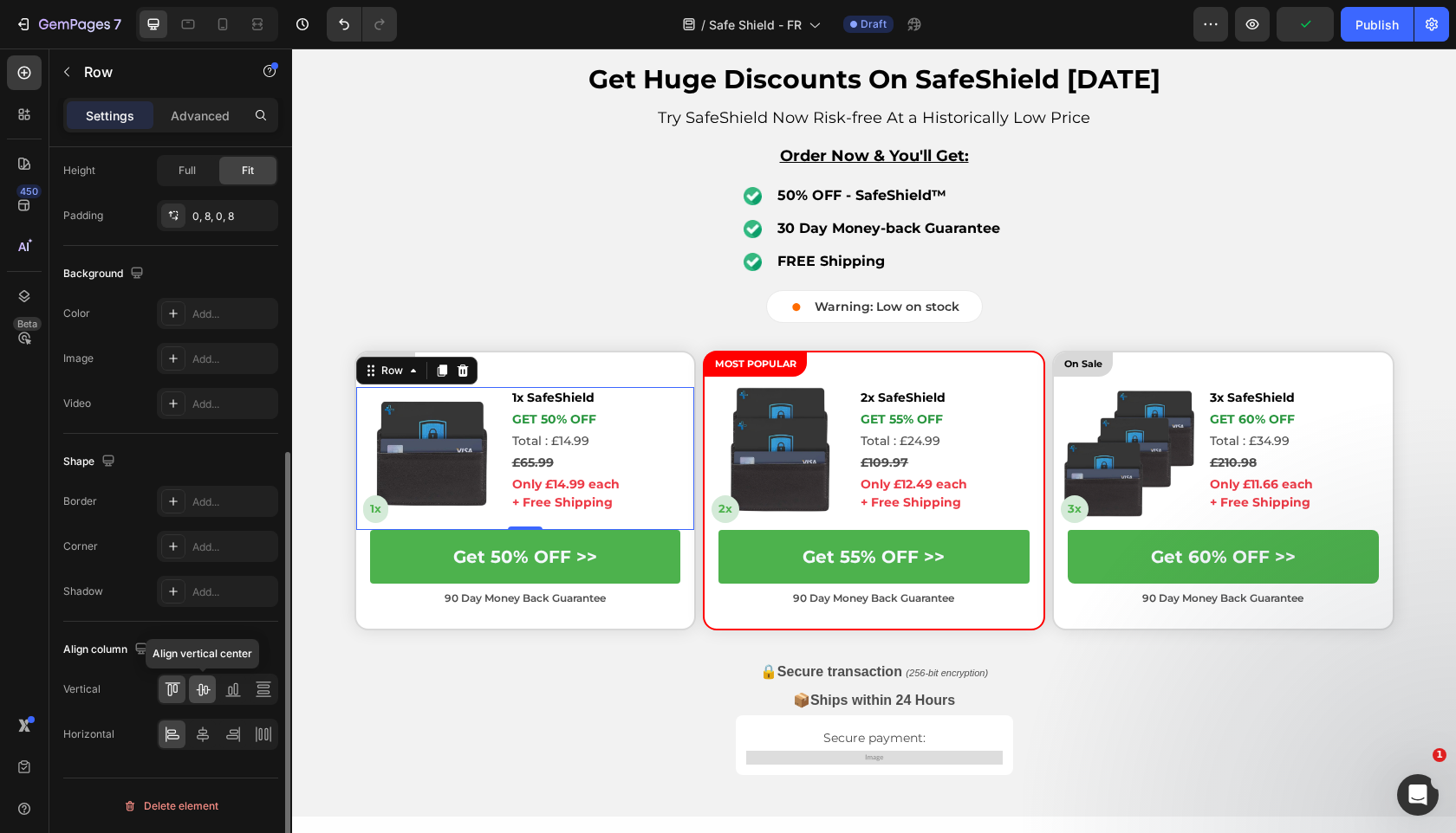
click at [205, 692] on icon at bounding box center [202, 689] width 17 height 17
click at [208, 757] on div "Align column Vertical Horizontal" at bounding box center [171, 693] width 215 height 142
click at [207, 742] on icon at bounding box center [202, 734] width 17 height 17
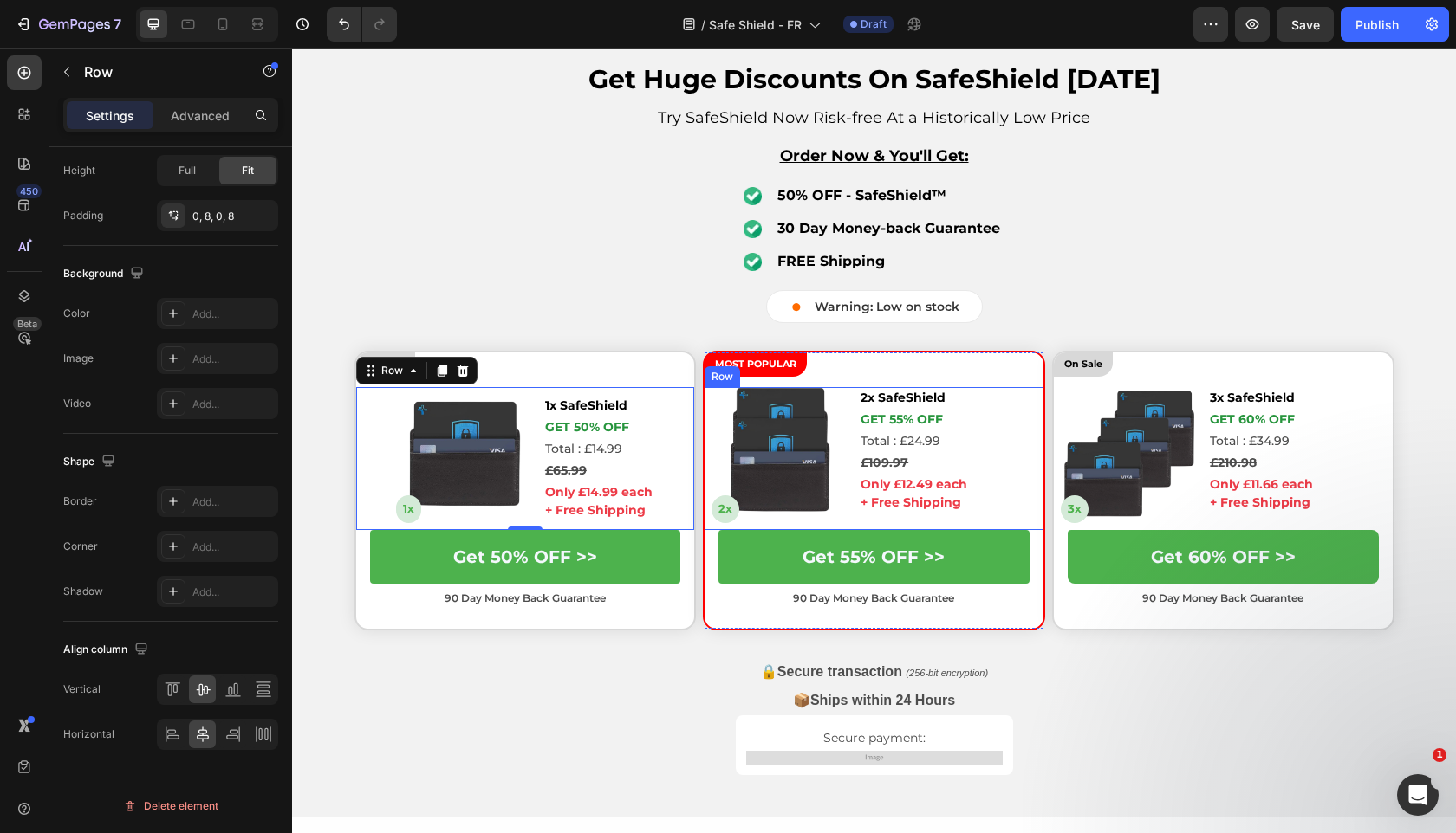
click at [859, 506] on div "Only £12.49 each + Free Shipping" at bounding box center [913, 494] width 110 height 40
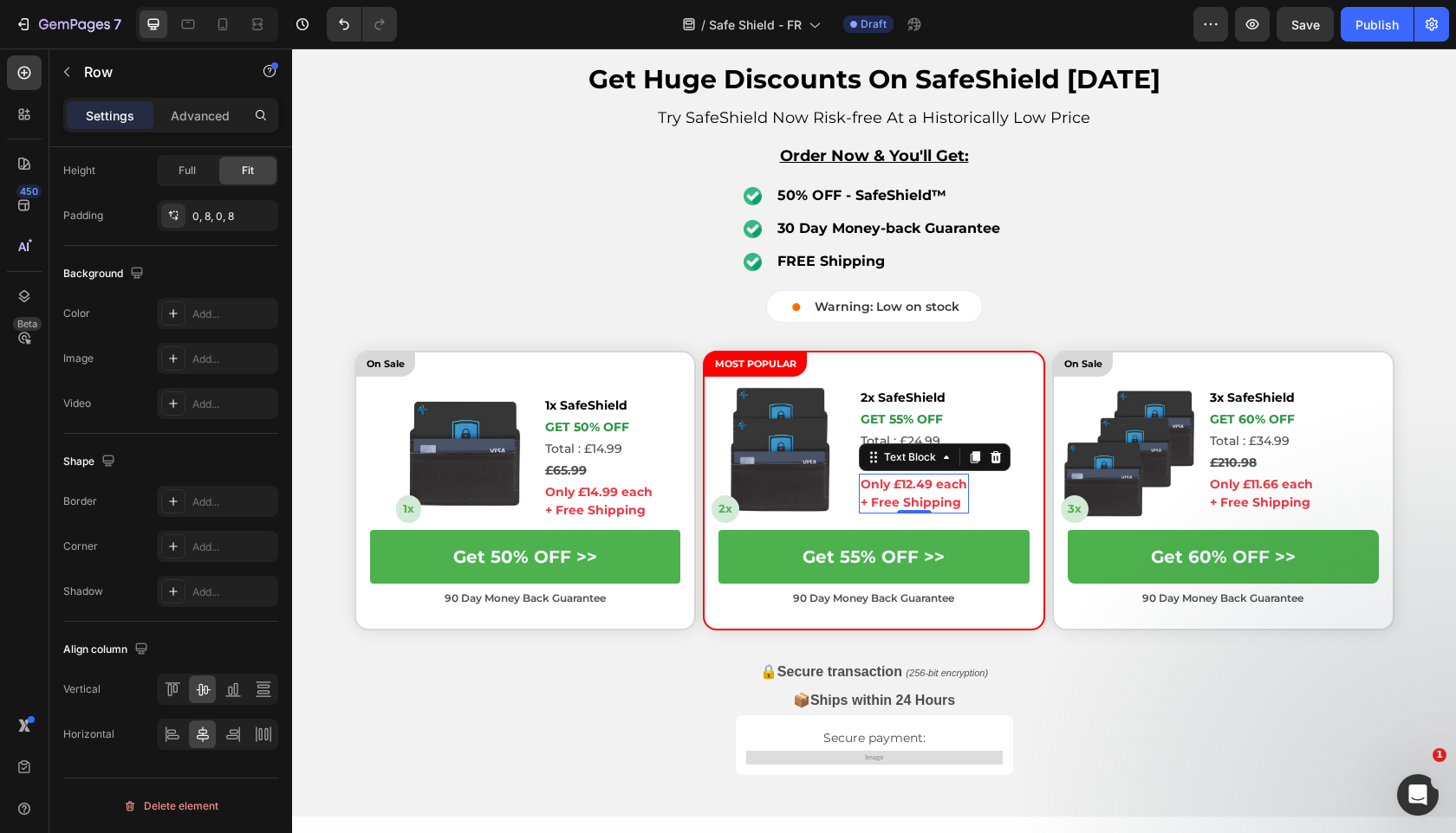
scroll to position [0, 0]
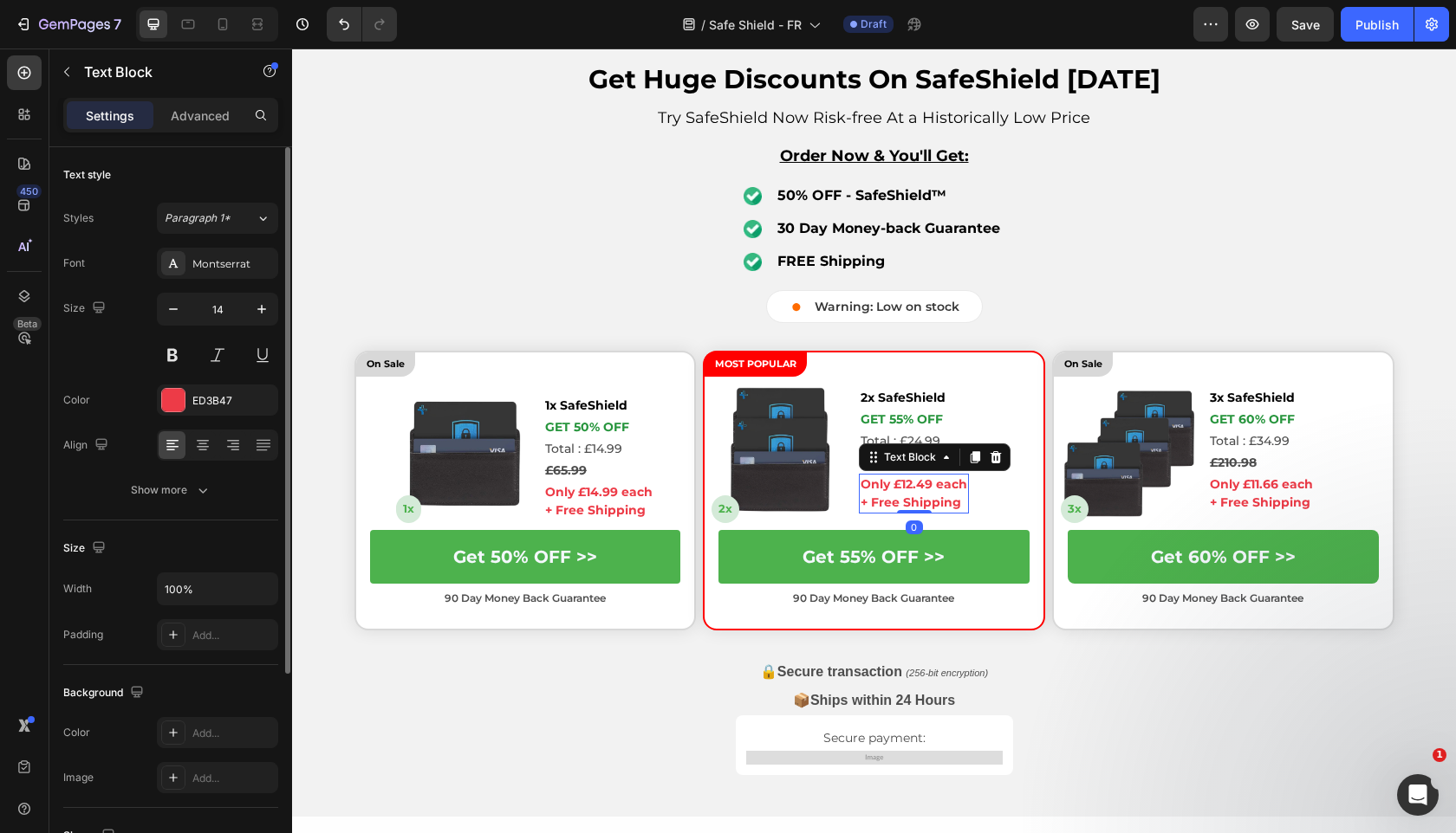
click at [851, 512] on div "Image 2x Text Block 2x SafeShield Text Block GET 55% OFF Text Block Total : £24…" at bounding box center [873, 457] width 339 height 142
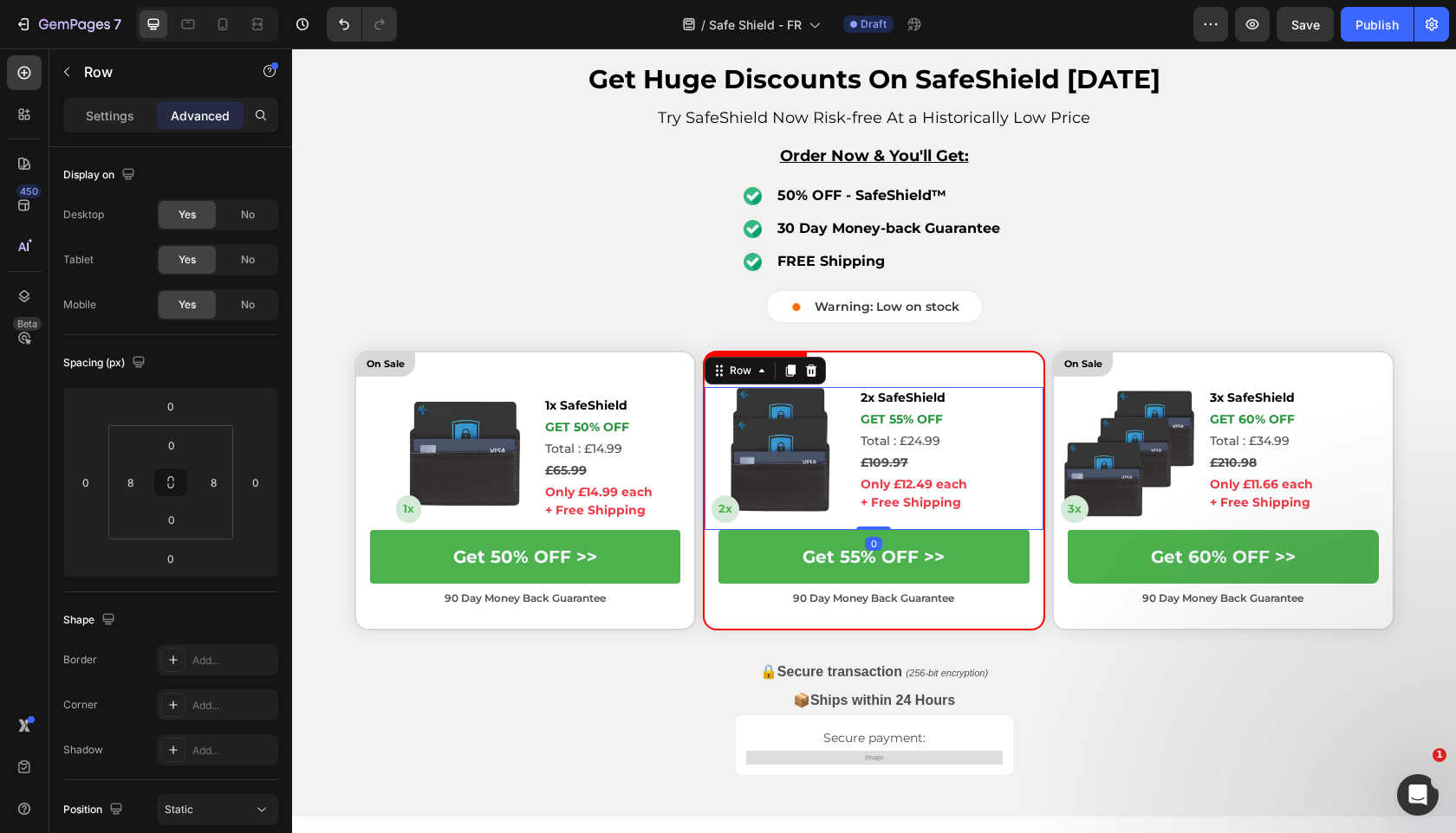
click at [98, 135] on div "Settings Advanced" at bounding box center [171, 122] width 243 height 50
click at [99, 124] on div "Settings" at bounding box center [109, 115] width 87 height 28
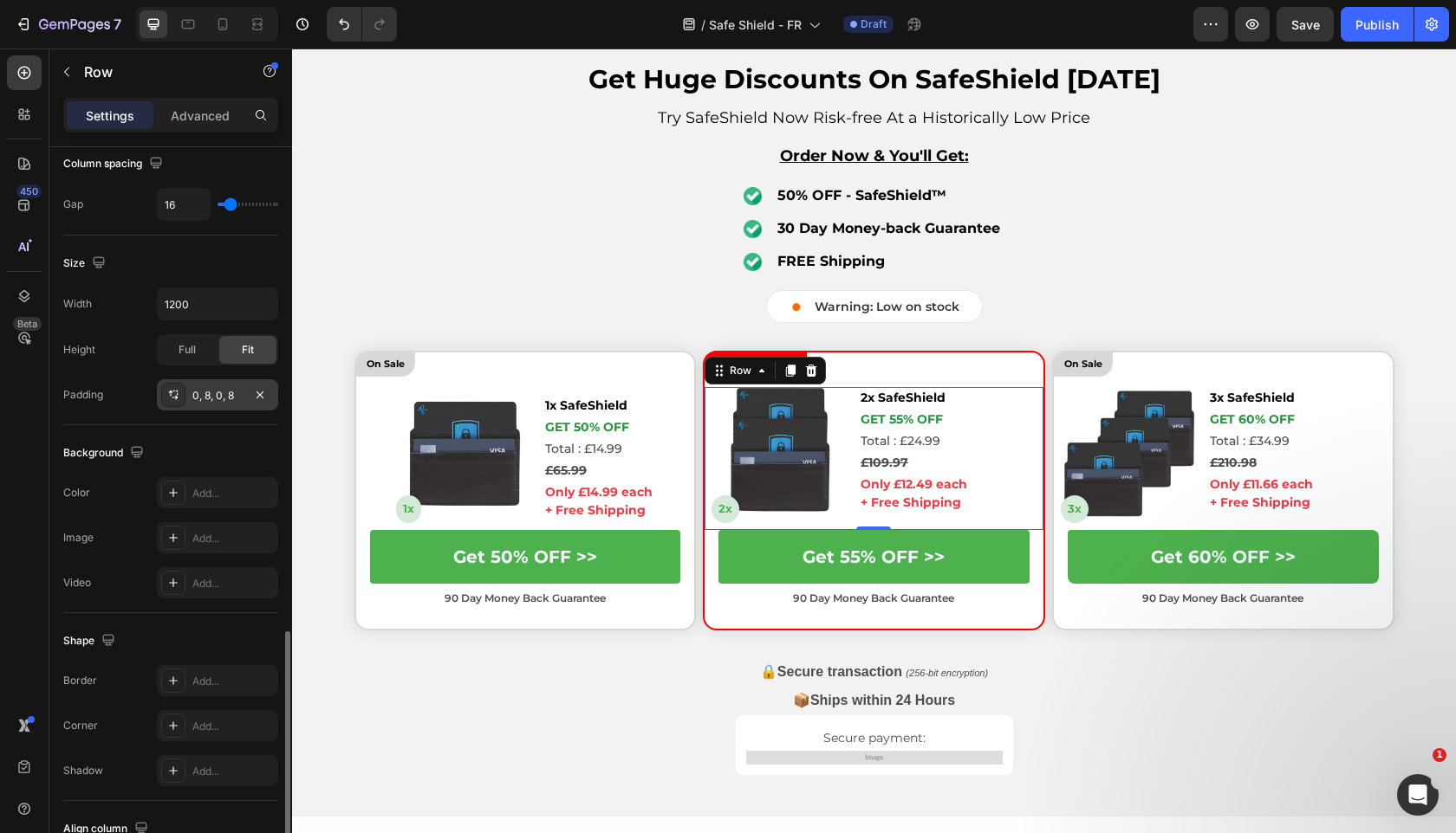
scroll to position [519, 0]
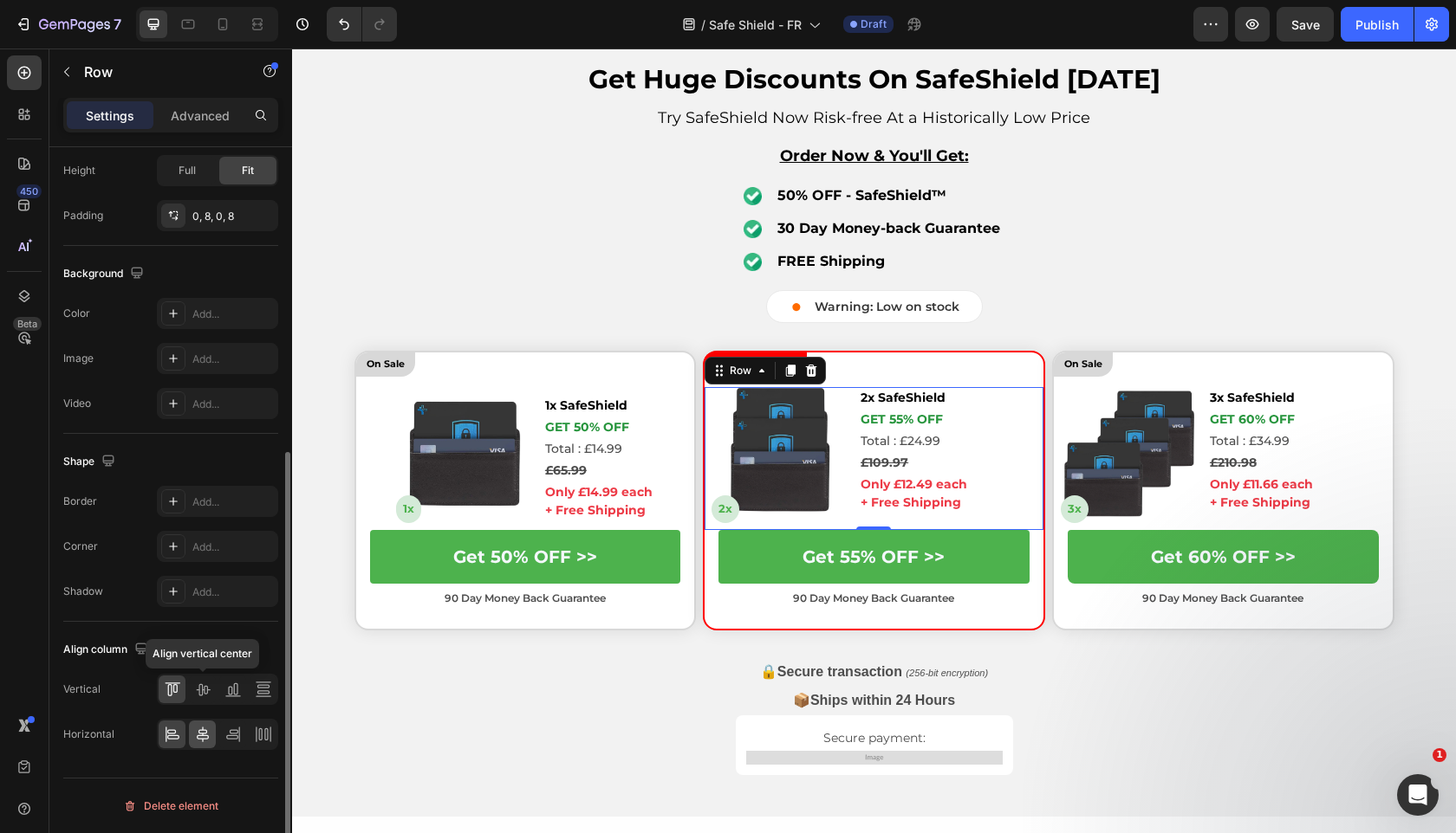
click at [205, 698] on div at bounding box center [202, 690] width 27 height 28
click at [205, 750] on div "Align column Vertical Horizontal" at bounding box center [171, 693] width 215 height 142
click at [203, 733] on icon at bounding box center [203, 735] width 12 height 16
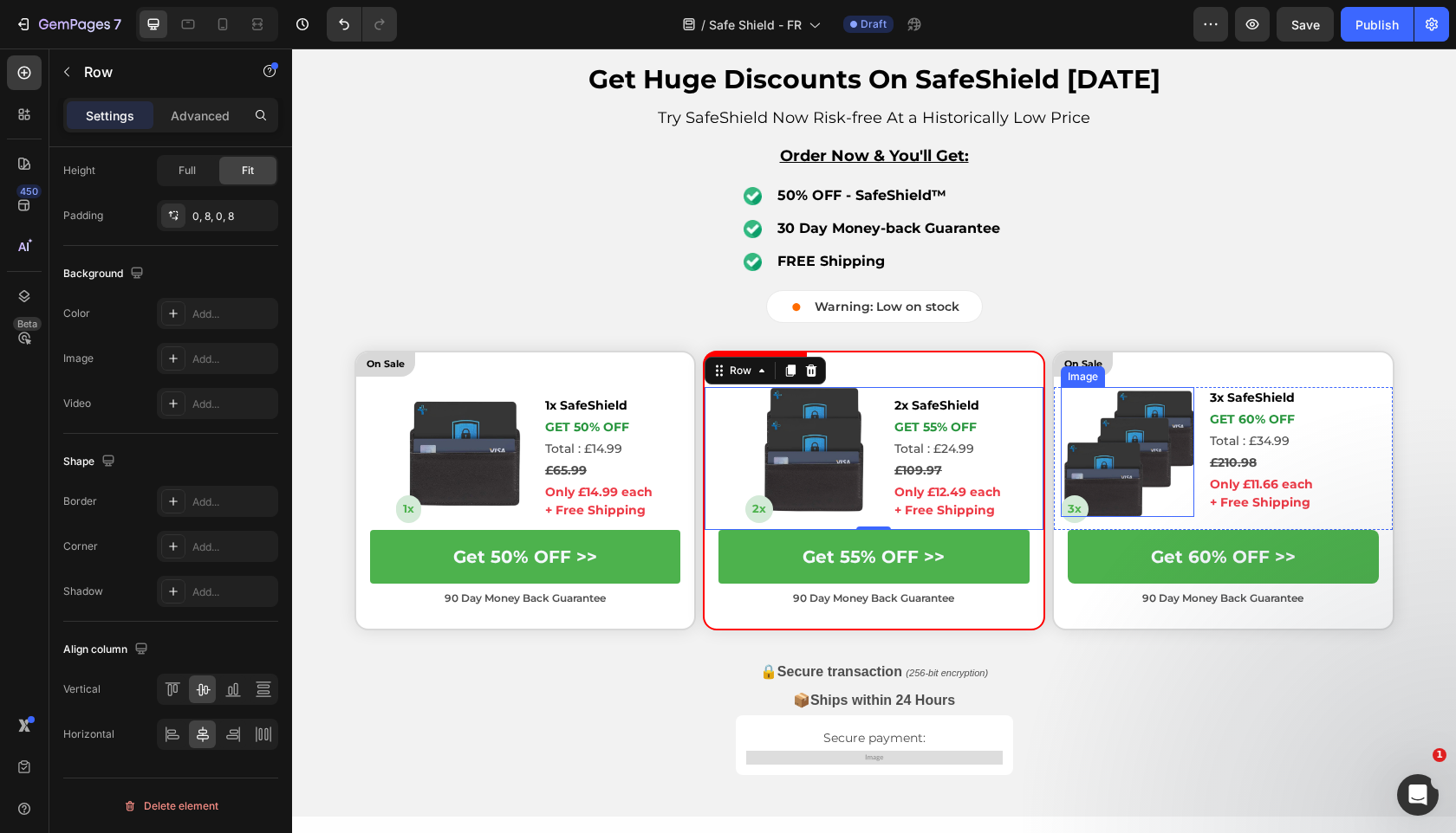
click at [1190, 499] on div "3x" at bounding box center [1127, 508] width 133 height 27
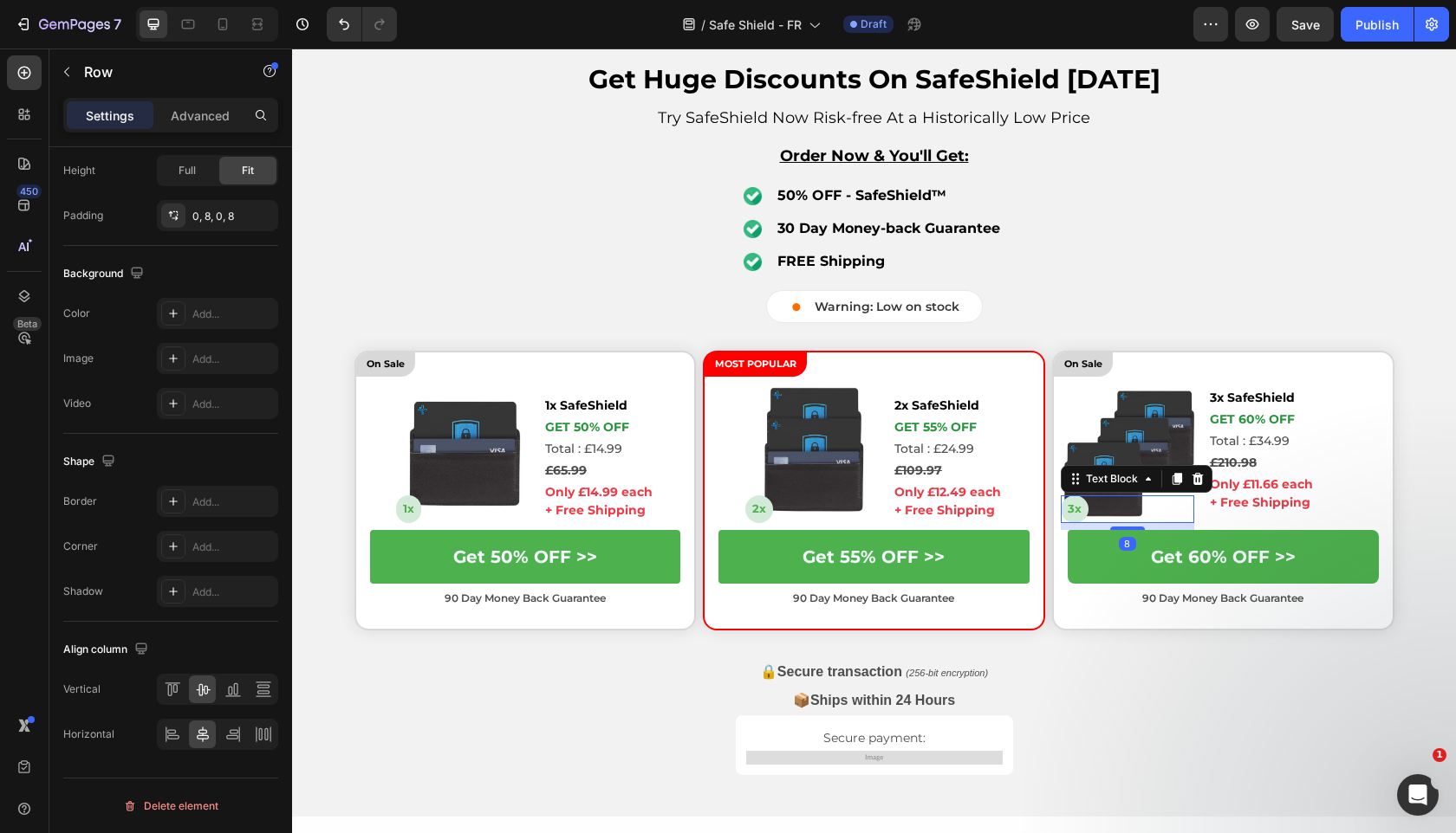
scroll to position [0, 0]
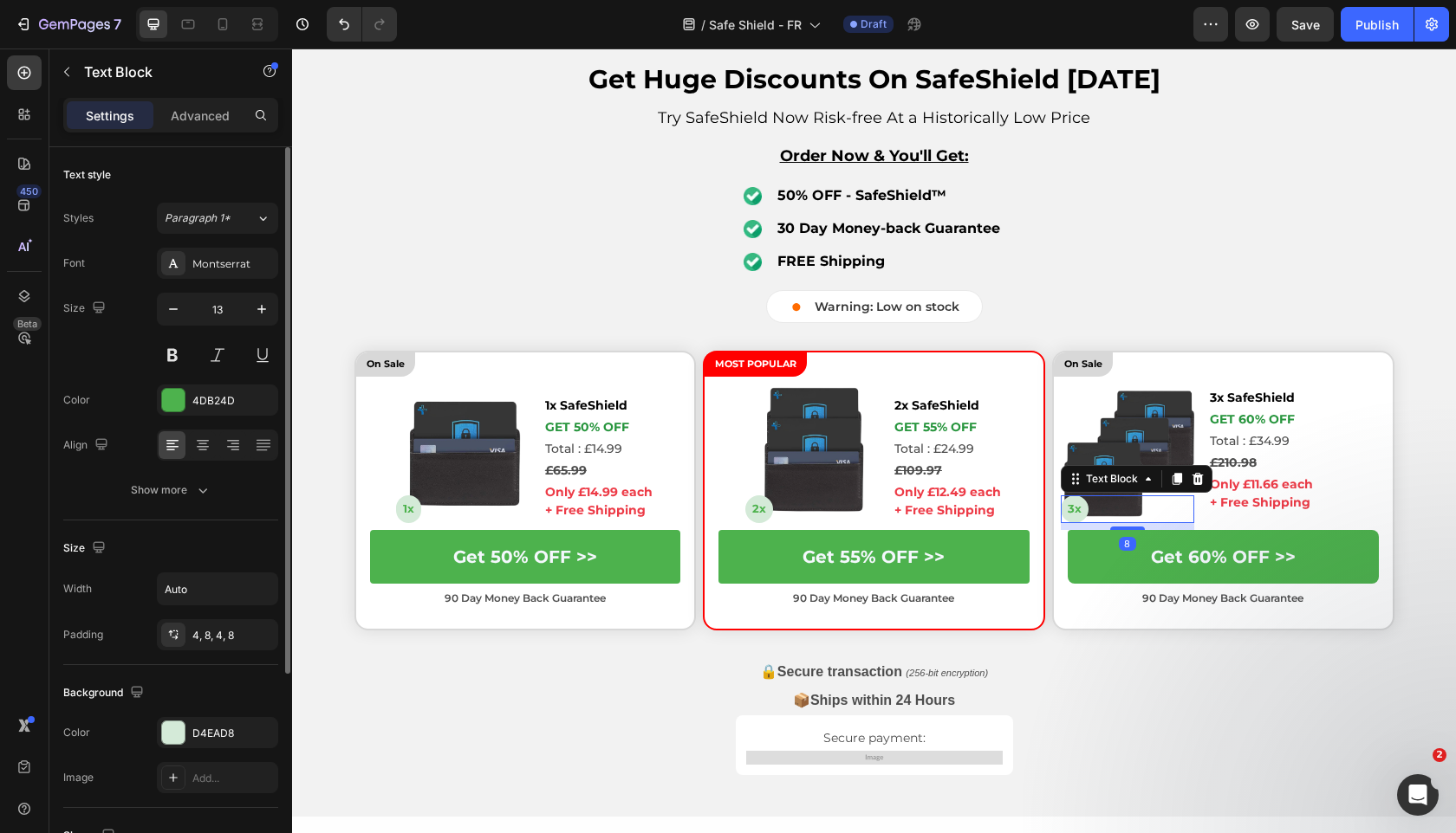
click at [1209, 504] on p "+ Free Shipping" at bounding box center [1261, 503] width 103 height 18
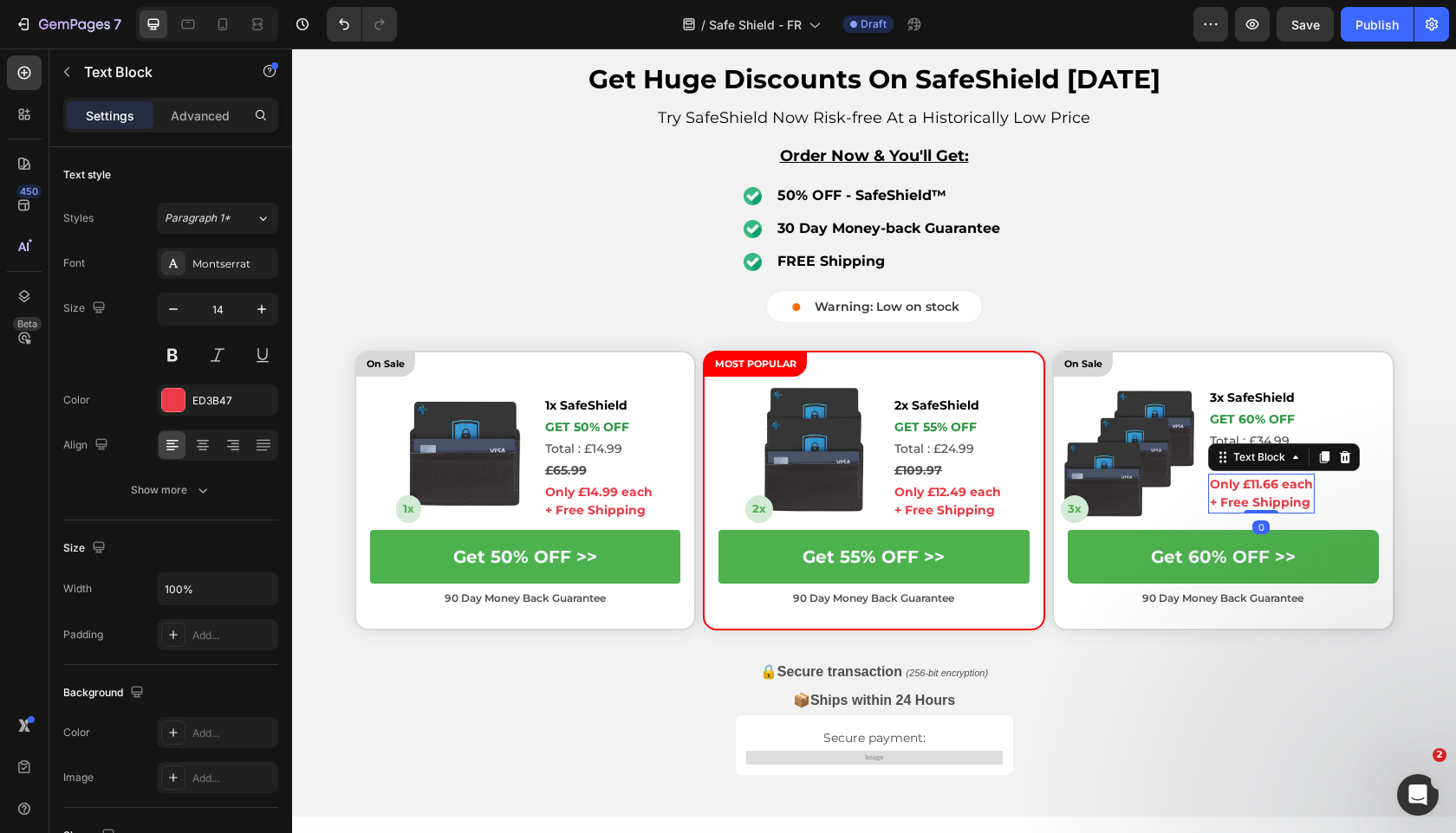
click at [1208, 507] on div "Only £11.66 each + Free Shipping" at bounding box center [1261, 494] width 106 height 40
click at [1206, 507] on div "Image 3x Text Block 3x SafeShield Text Block GET 60% OFF Text Block Total : £34…" at bounding box center [1222, 457] width 339 height 142
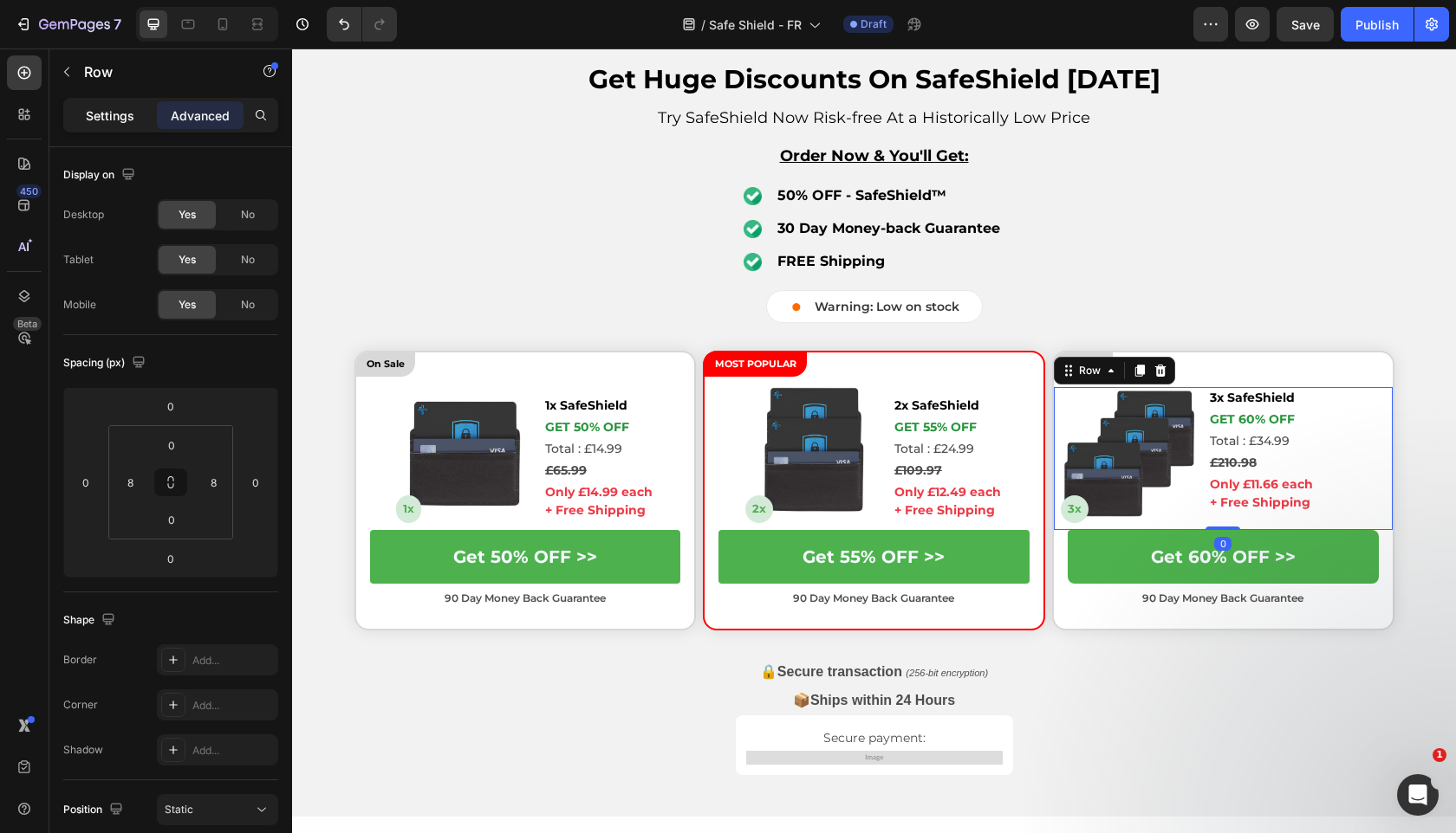
click at [134, 126] on div "Settings" at bounding box center [109, 115] width 87 height 28
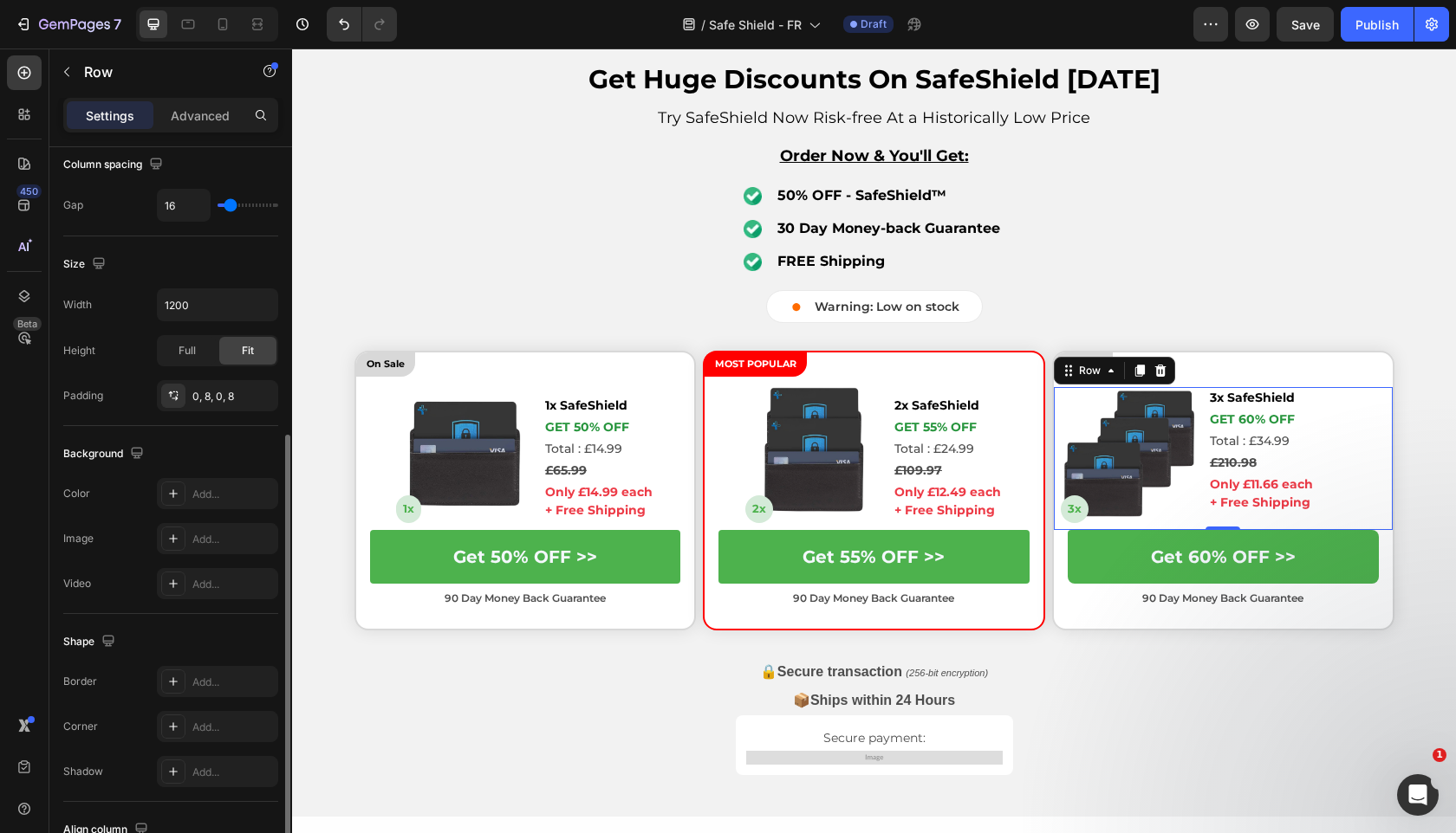
scroll to position [519, 0]
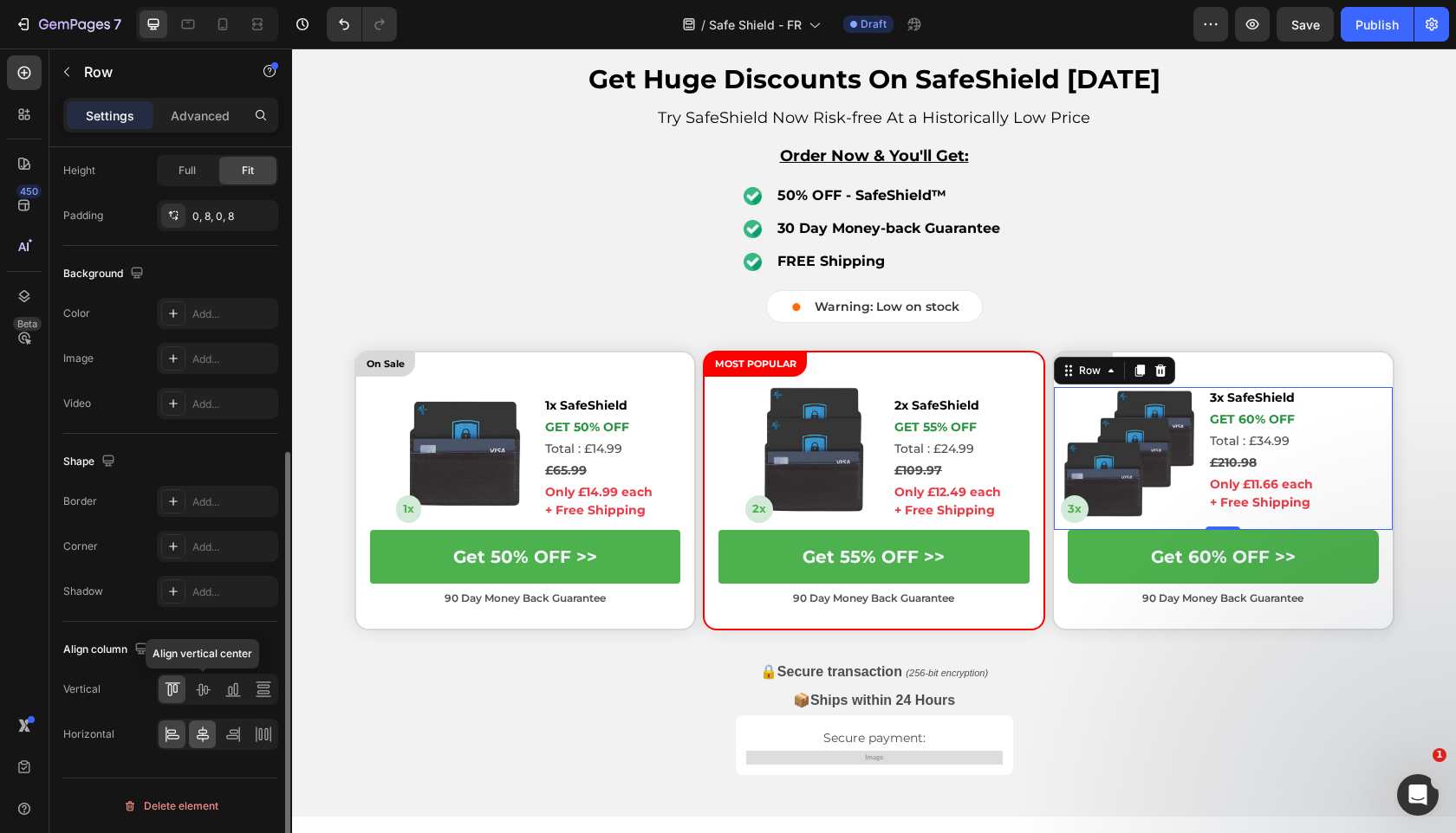
click at [200, 688] on icon at bounding box center [202, 689] width 17 height 17
click at [200, 738] on icon at bounding box center [203, 735] width 12 height 16
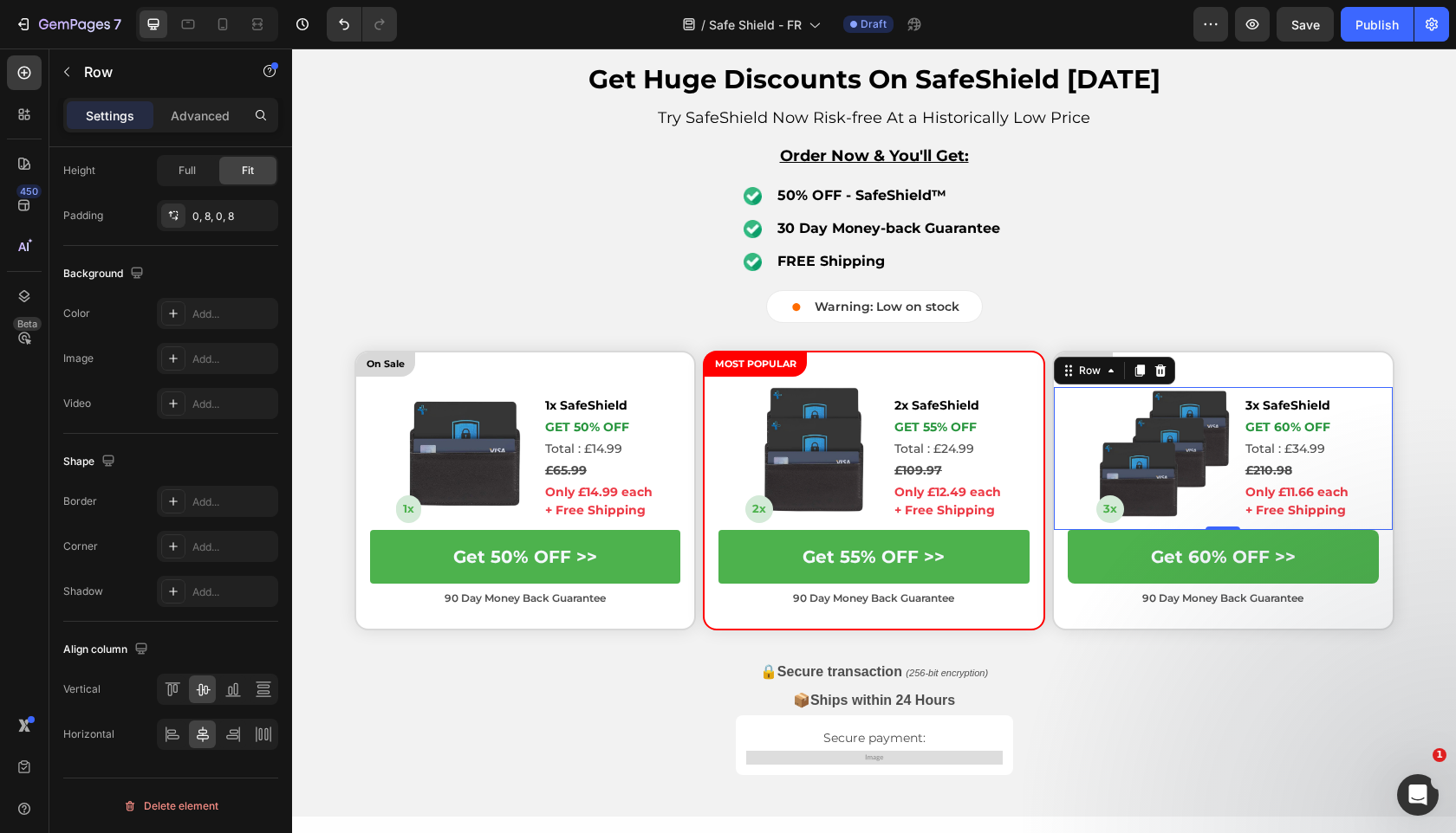
click at [595, 690] on p "📦 Ships within 24 Hours" at bounding box center [874, 701] width 1036 height 25
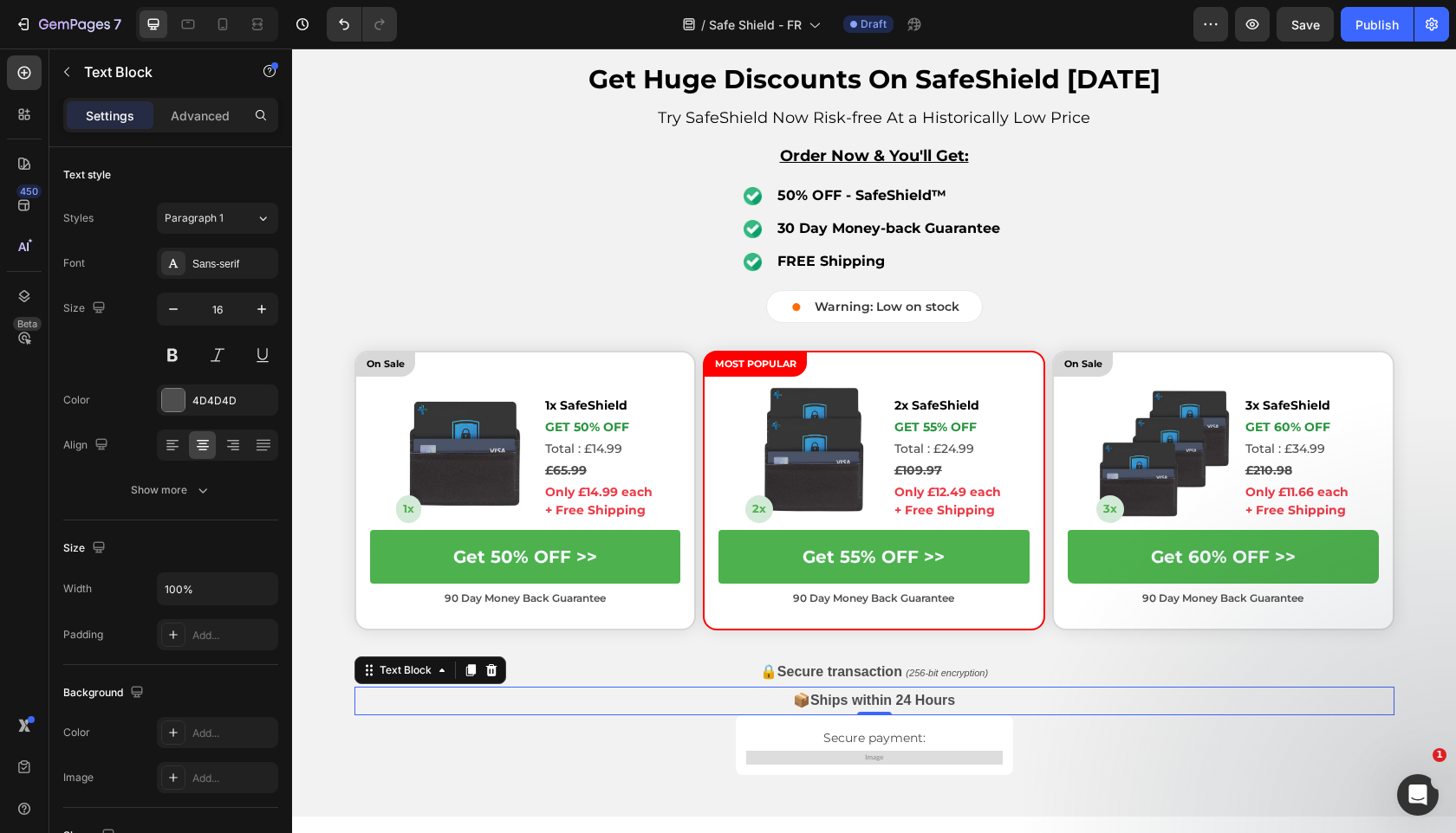
scroll to position [4366, 0]
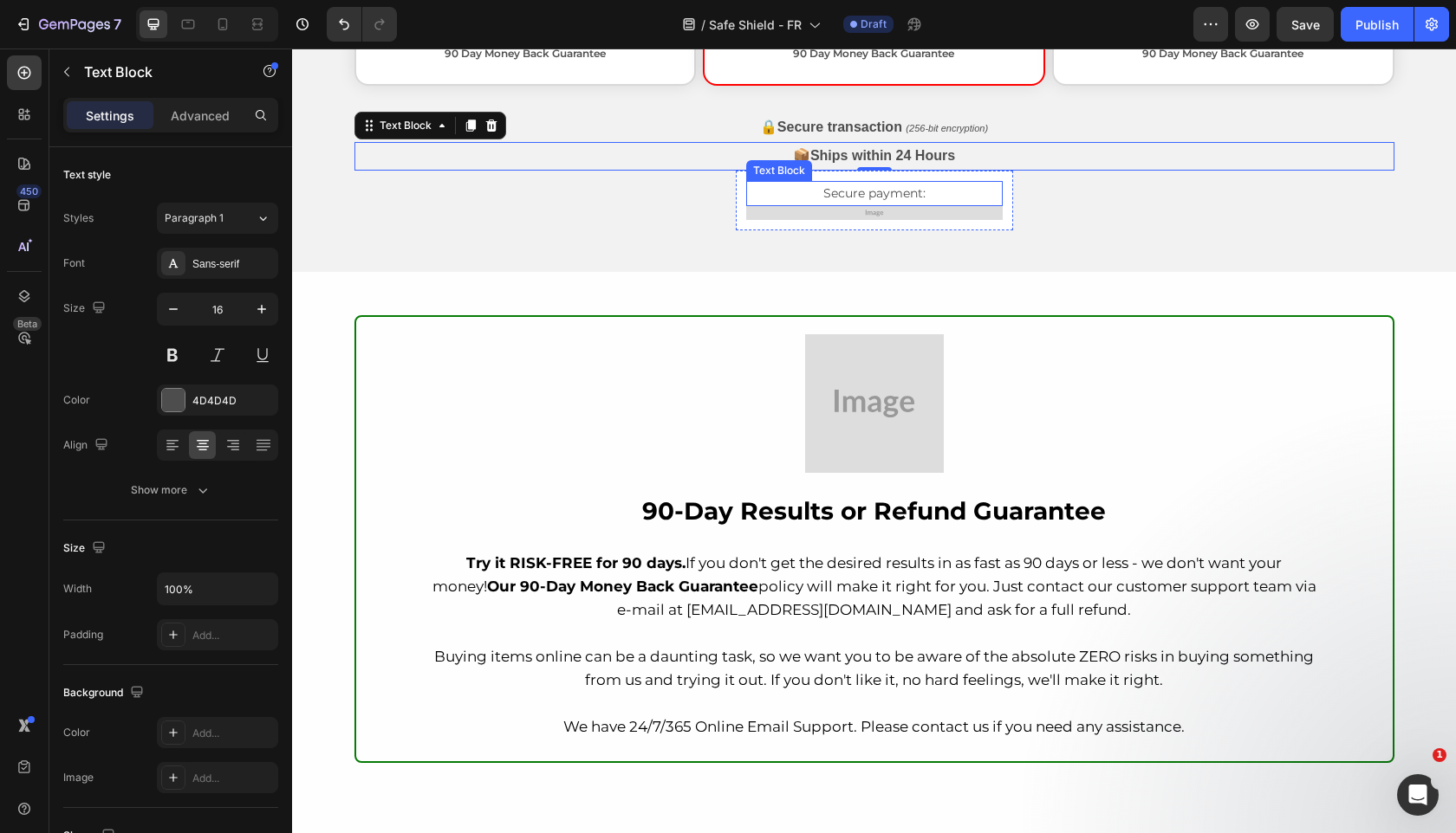
click at [910, 207] on img at bounding box center [874, 213] width 257 height 14
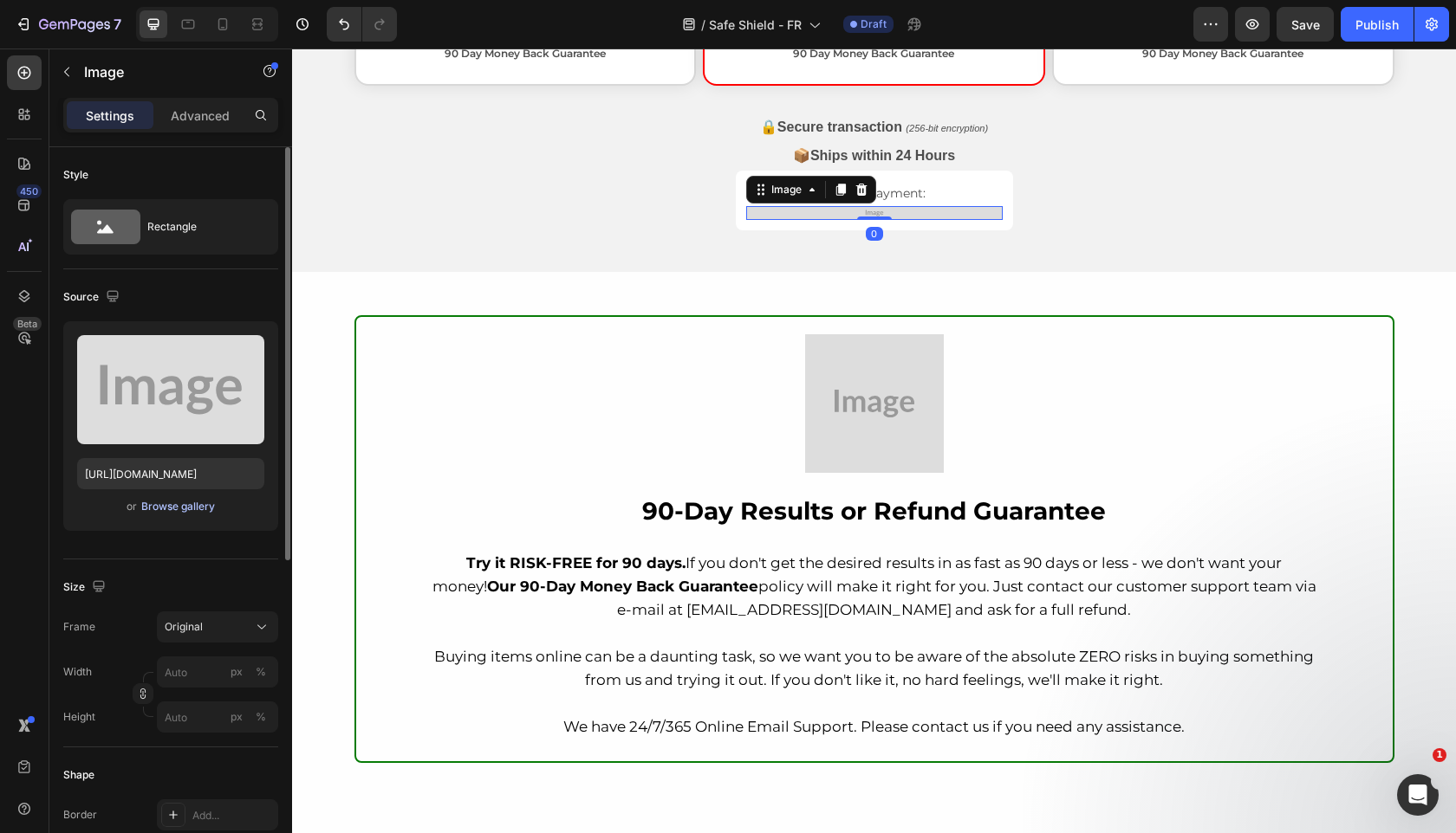
click at [178, 509] on div "Browse gallery" at bounding box center [178, 507] width 74 height 16
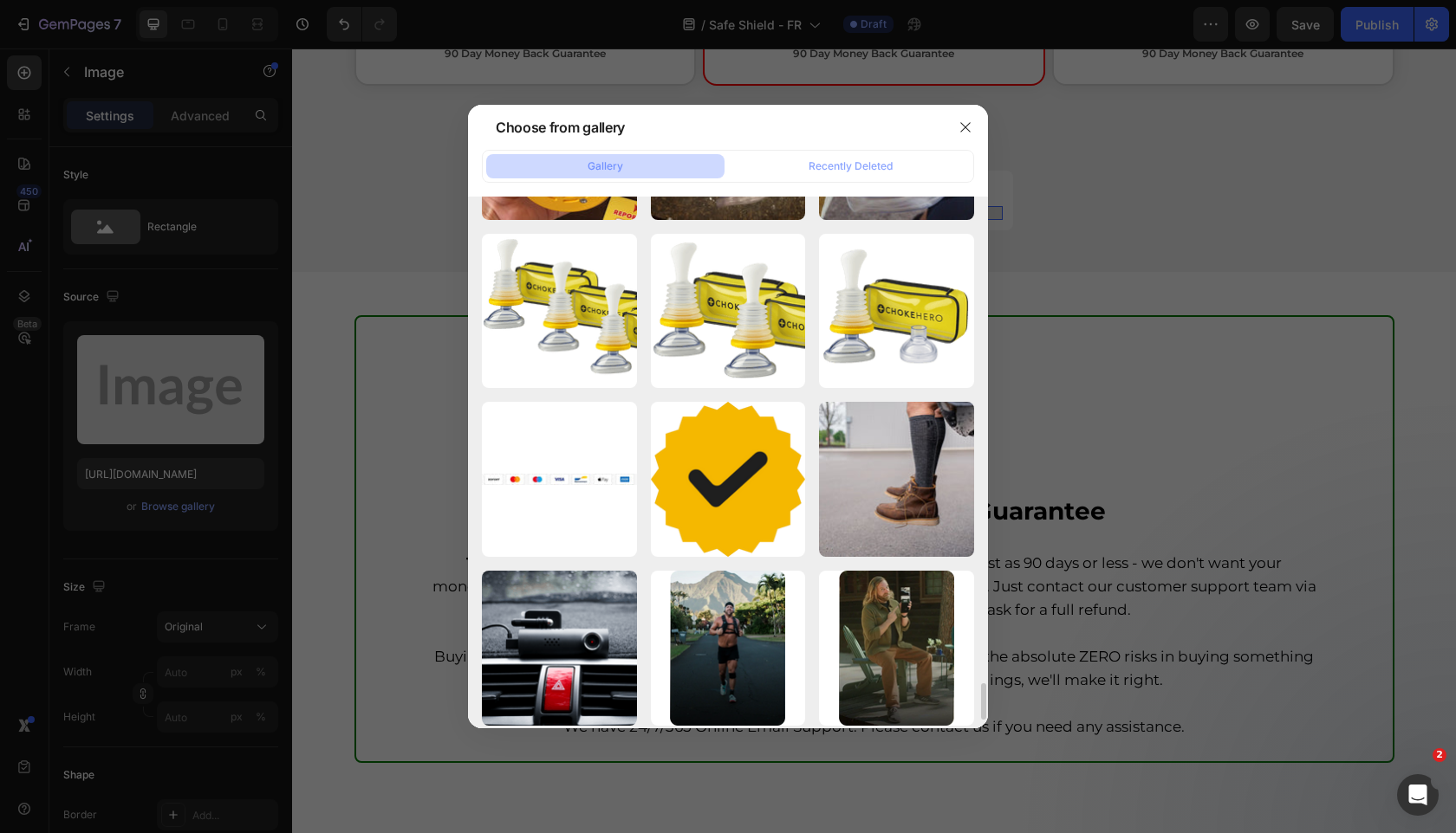
scroll to position [6926, 0]
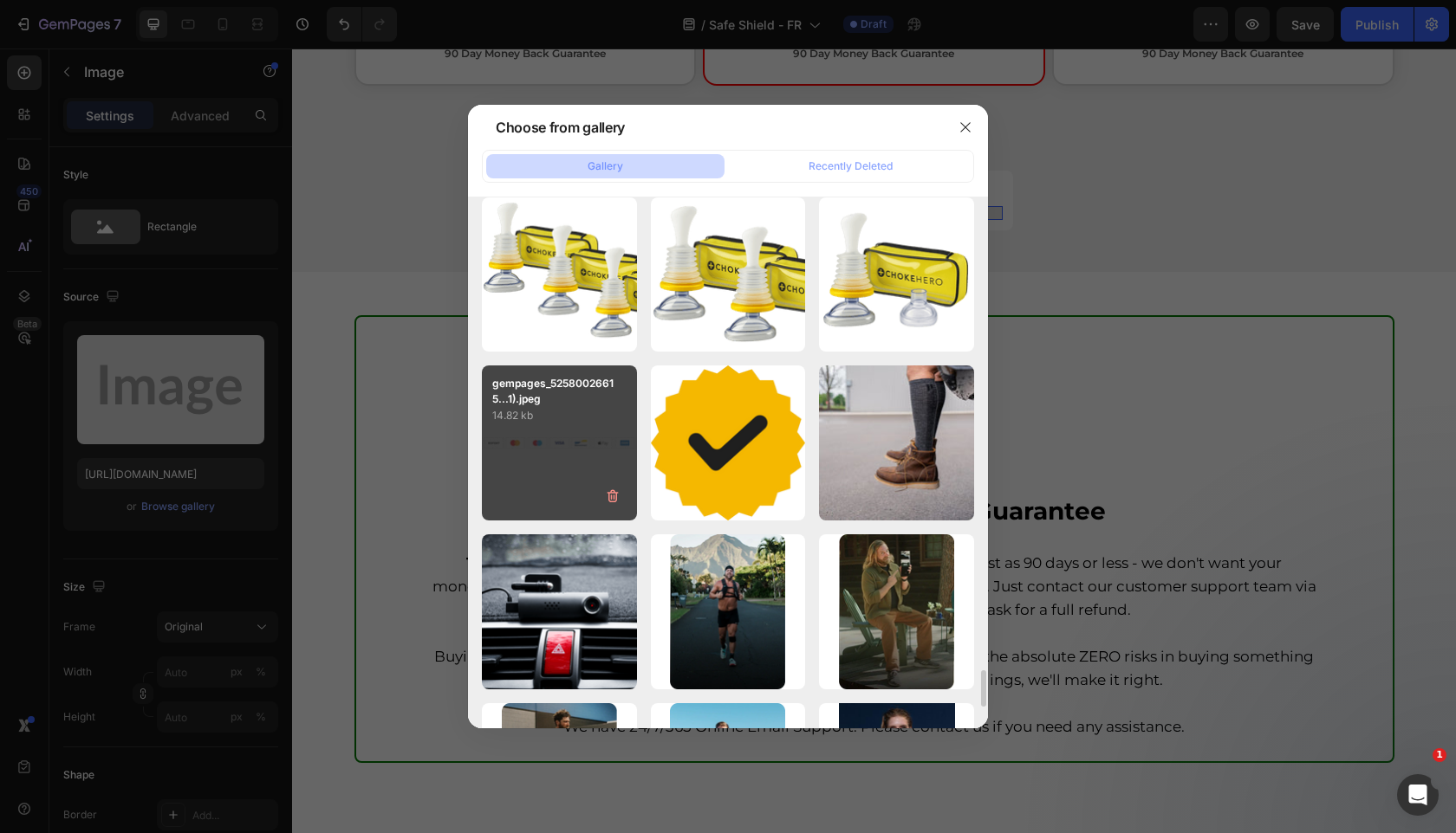
click at [547, 448] on div "gempages_52580026615...1).jpeg 14.82 kb" at bounding box center [559, 443] width 155 height 155
type input "[URL][DOMAIN_NAME]"
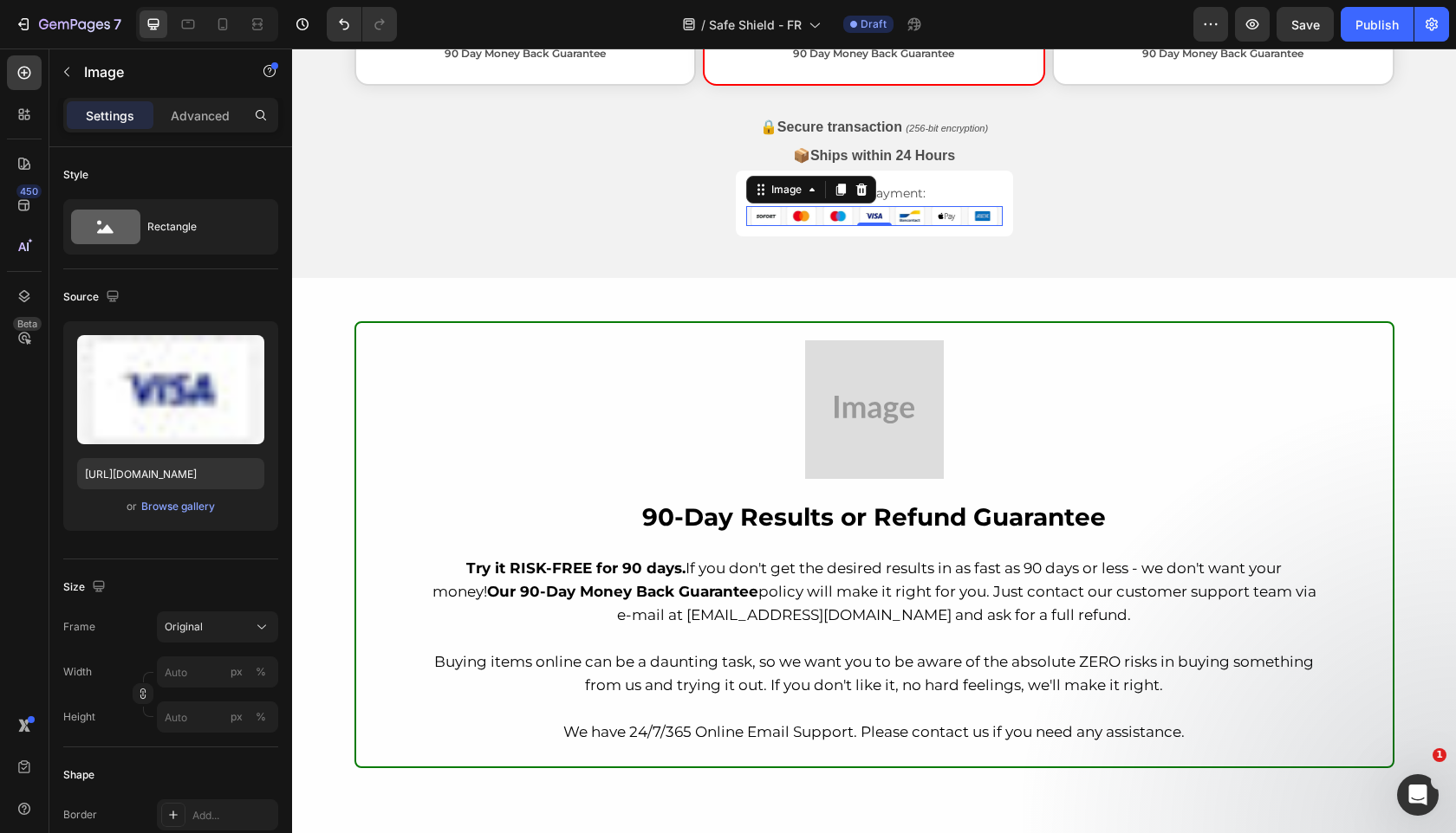
scroll to position [4311, 0]
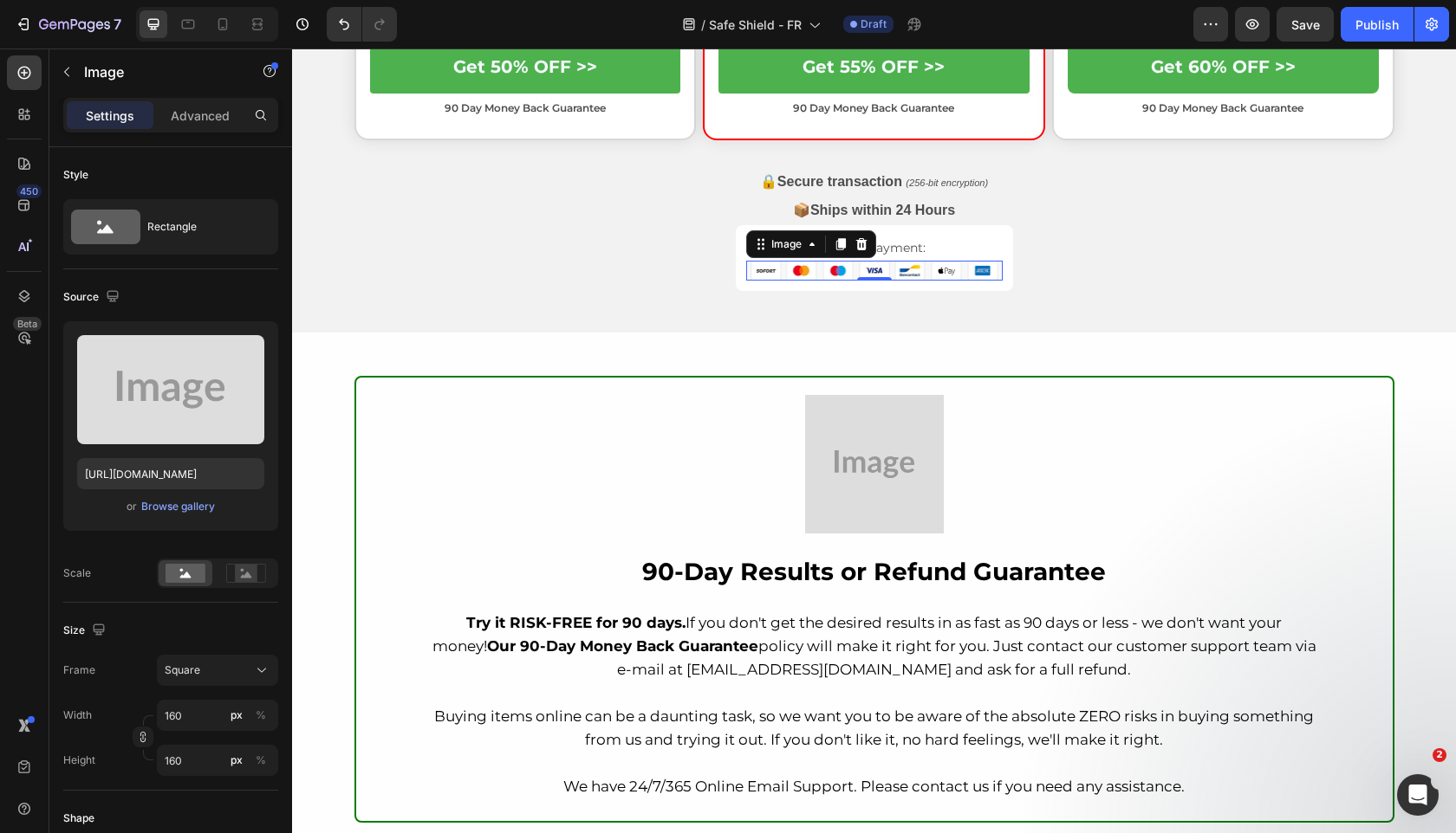
click at [547, 448] on div at bounding box center [874, 463] width 898 height 138
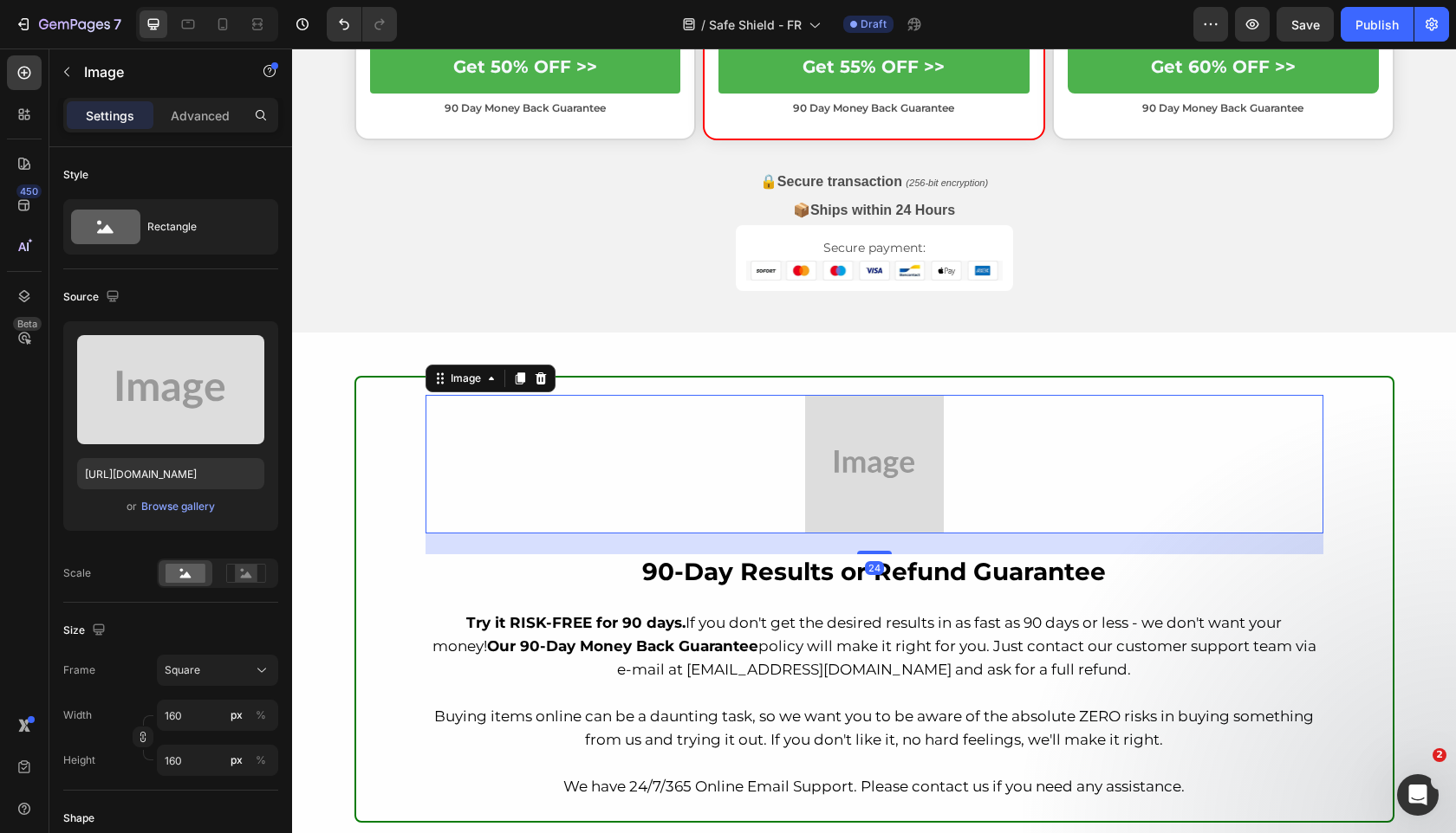
click at [876, 487] on img at bounding box center [873, 463] width 138 height 138
click at [203, 514] on div "Browse gallery" at bounding box center [178, 507] width 74 height 16
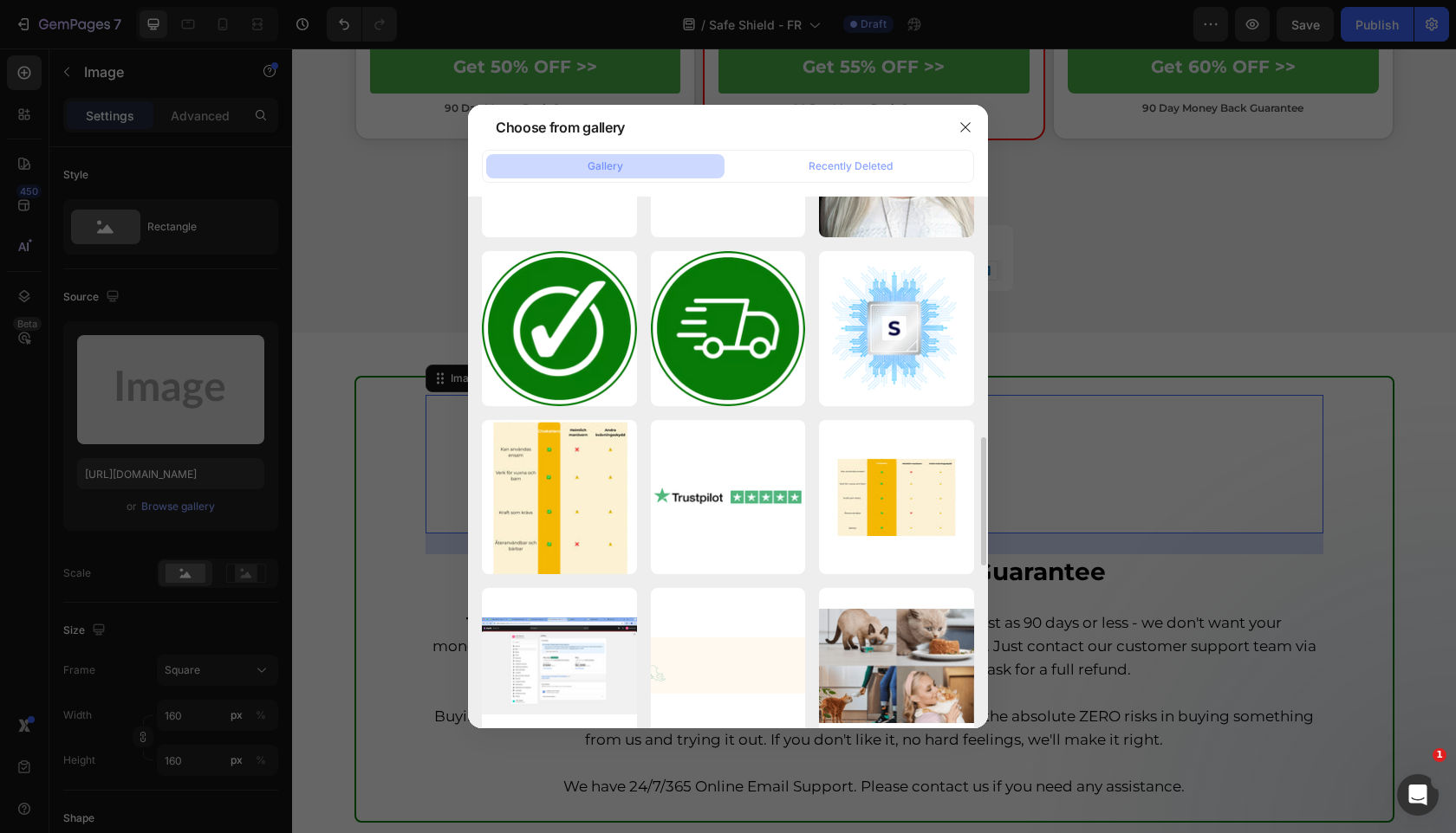
scroll to position [980, 0]
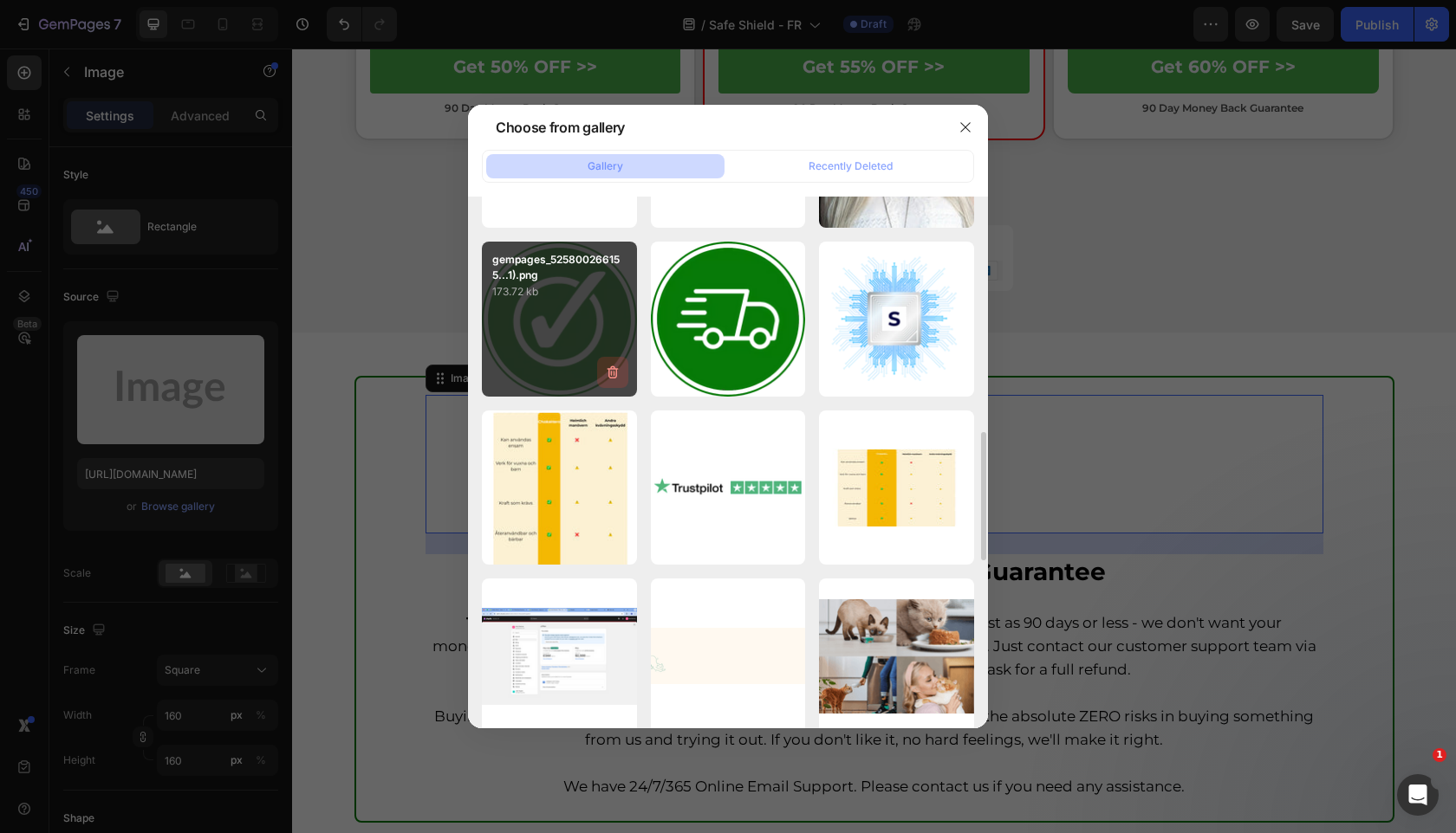
click at [597, 380] on button "button" at bounding box center [612, 372] width 31 height 31
click at [573, 305] on div "Delete Image? 173.72 kb Cancel Delete" at bounding box center [559, 319] width 155 height 155
click at [530, 265] on div "Delete Image?" at bounding box center [565, 261] width 145 height 18
click at [586, 315] on div "Delete Image? 173.72 kb Cancel Delete" at bounding box center [559, 319] width 155 height 155
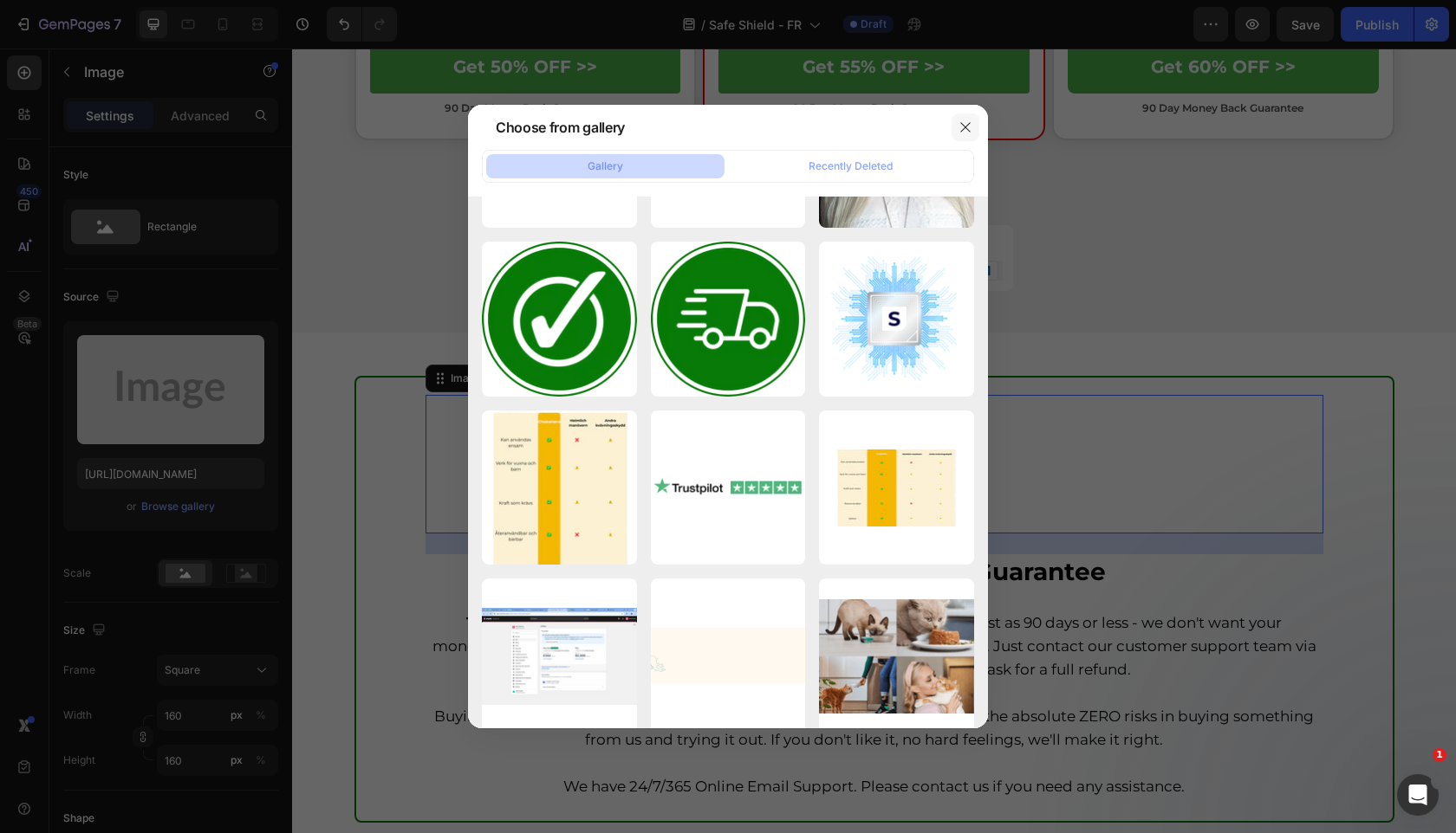
click at [973, 129] on button "button" at bounding box center [966, 127] width 28 height 28
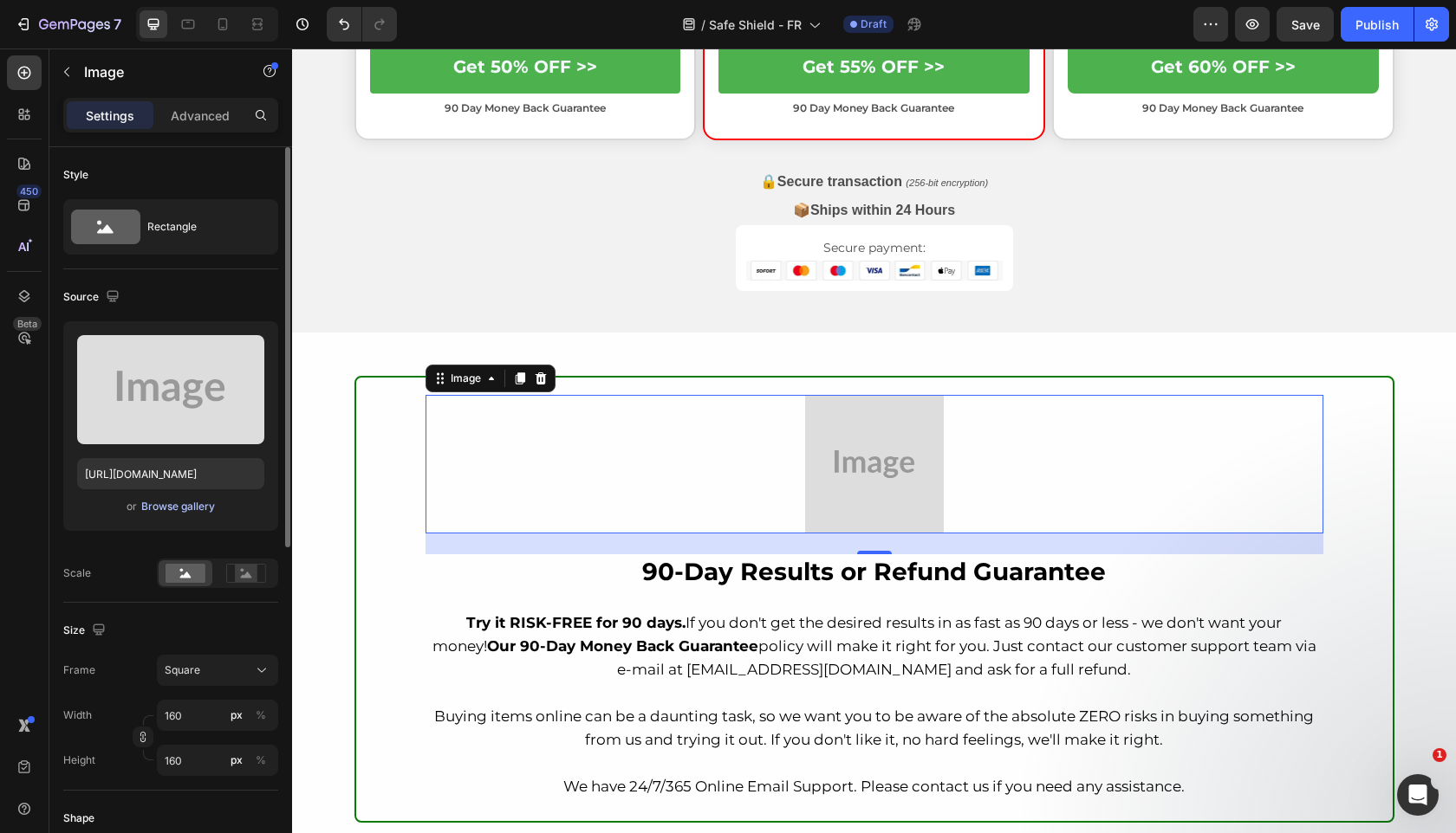
click at [156, 507] on div "Browse gallery" at bounding box center [178, 507] width 74 height 16
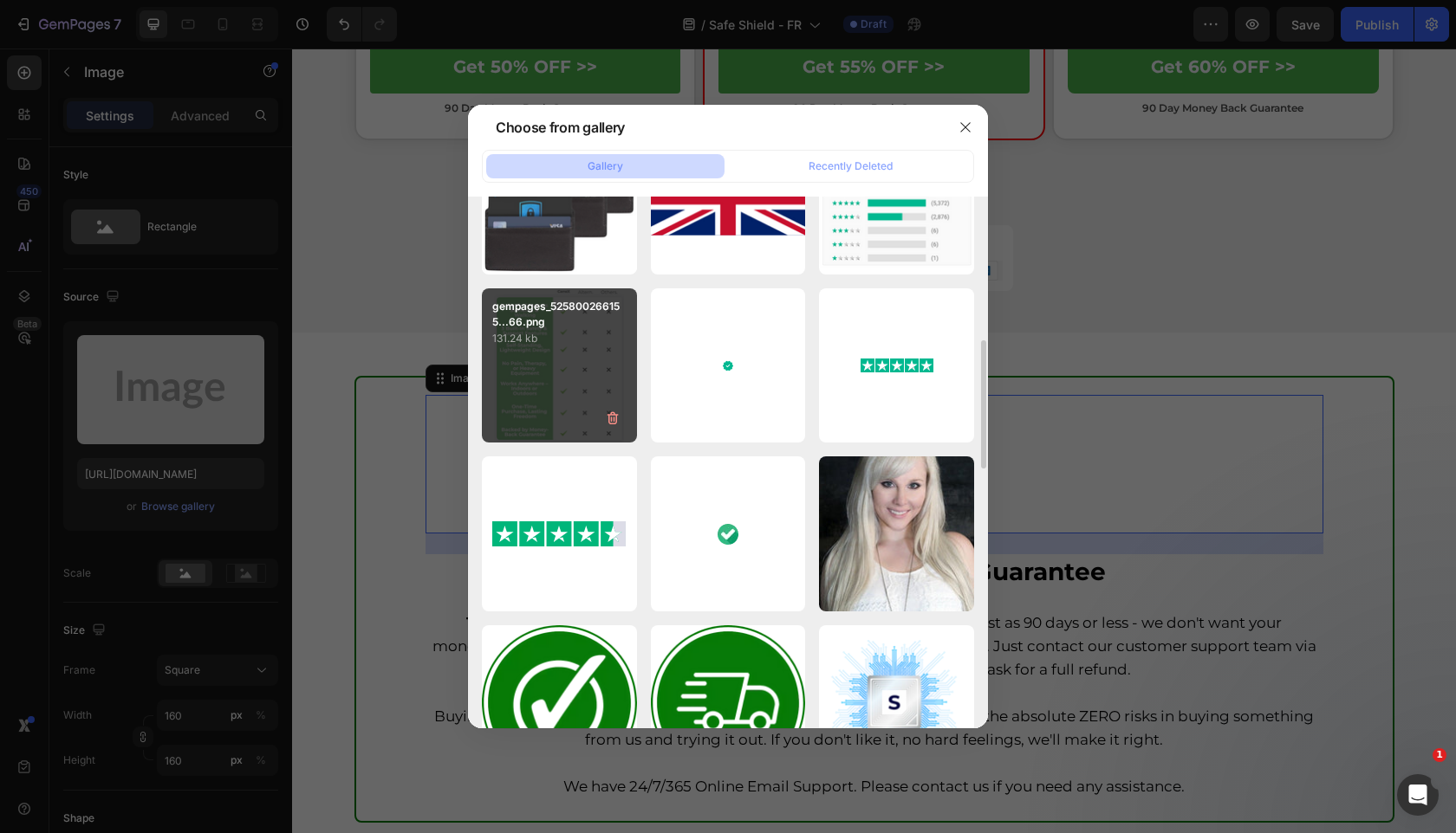
scroll to position [691, 0]
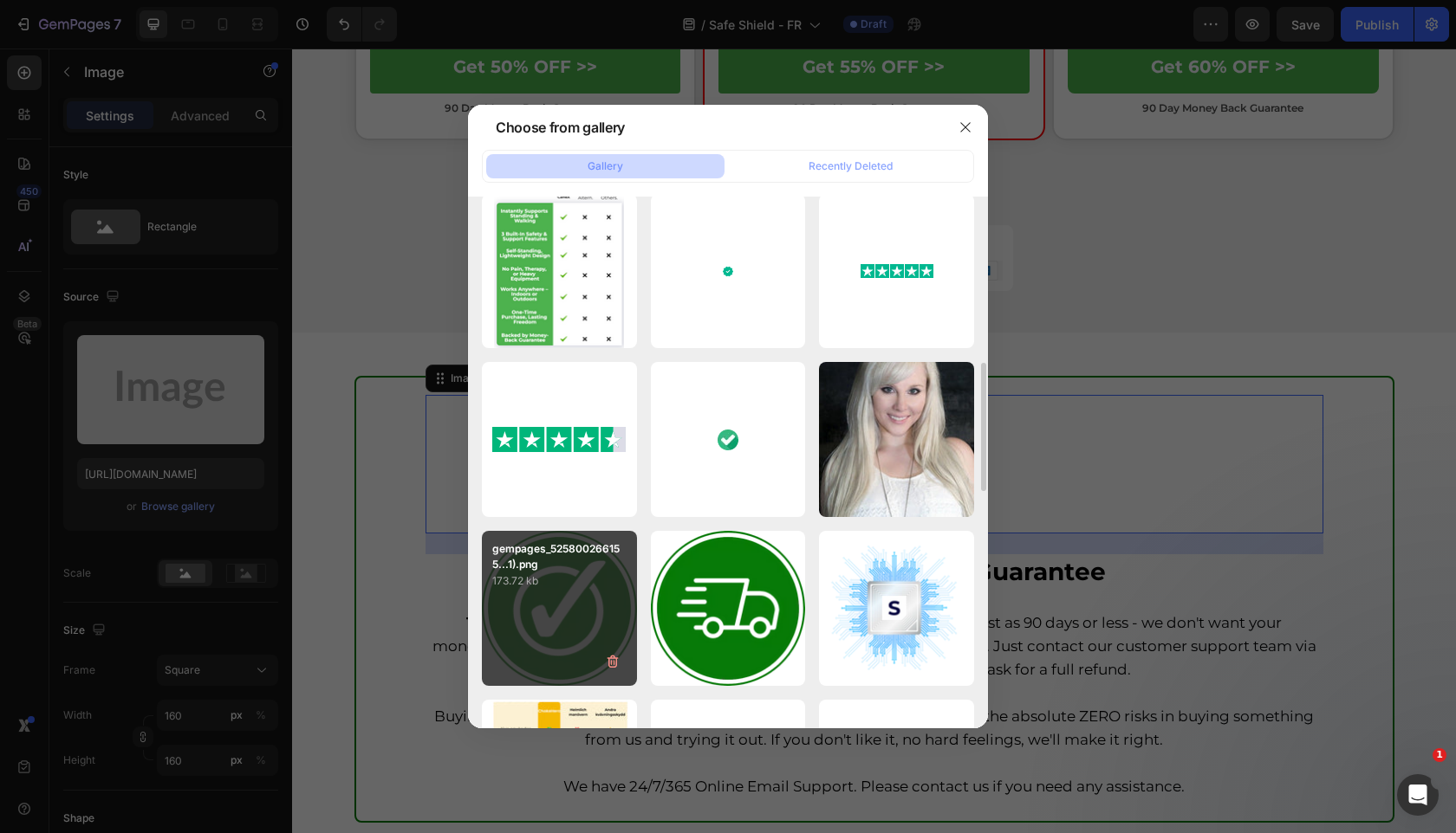
click at [559, 605] on div "gempages_525800266155...1).png 173.72 kb" at bounding box center [559, 608] width 155 height 155
type input "[URL][DOMAIN_NAME]"
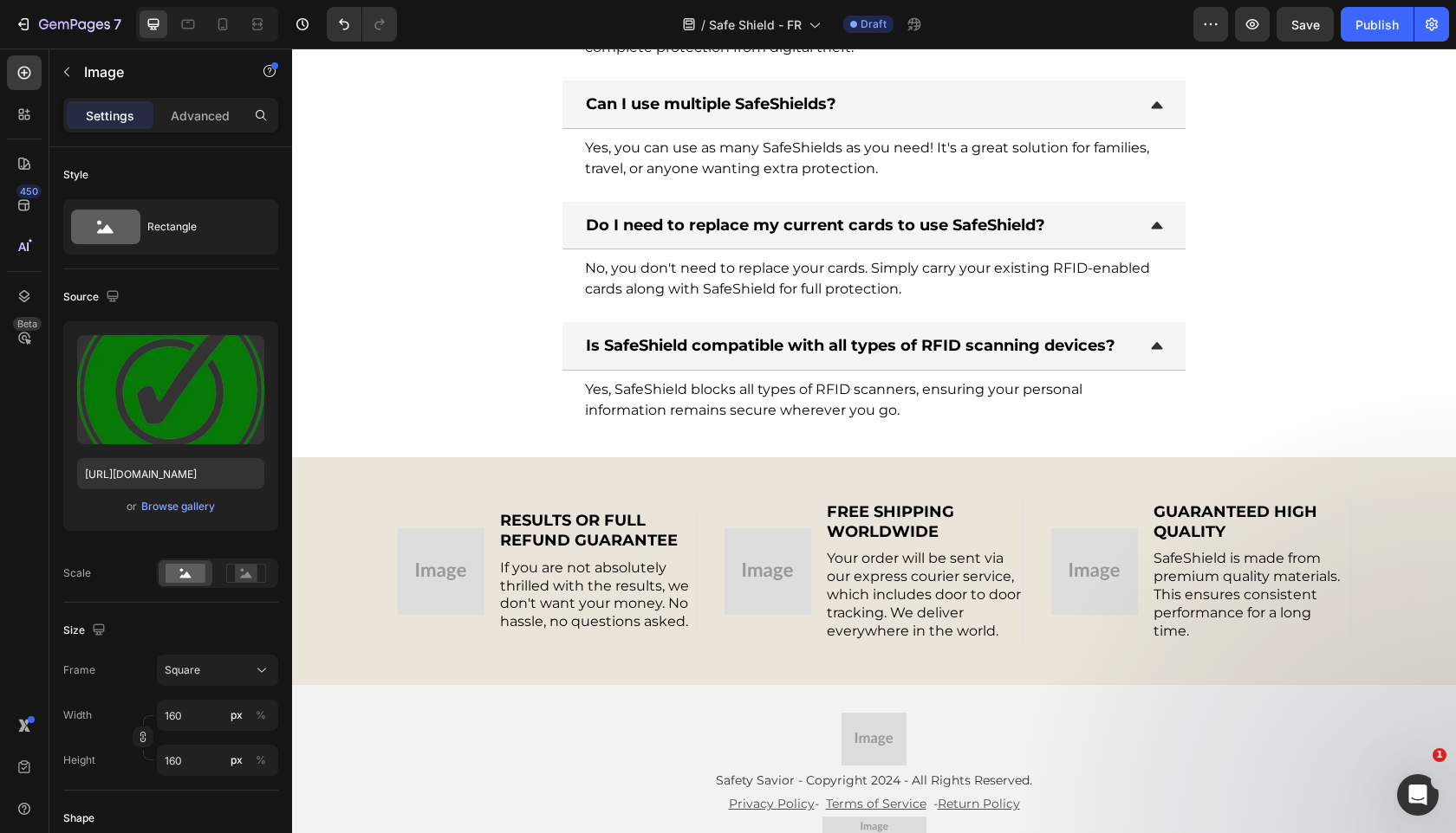
scroll to position [5851, 0]
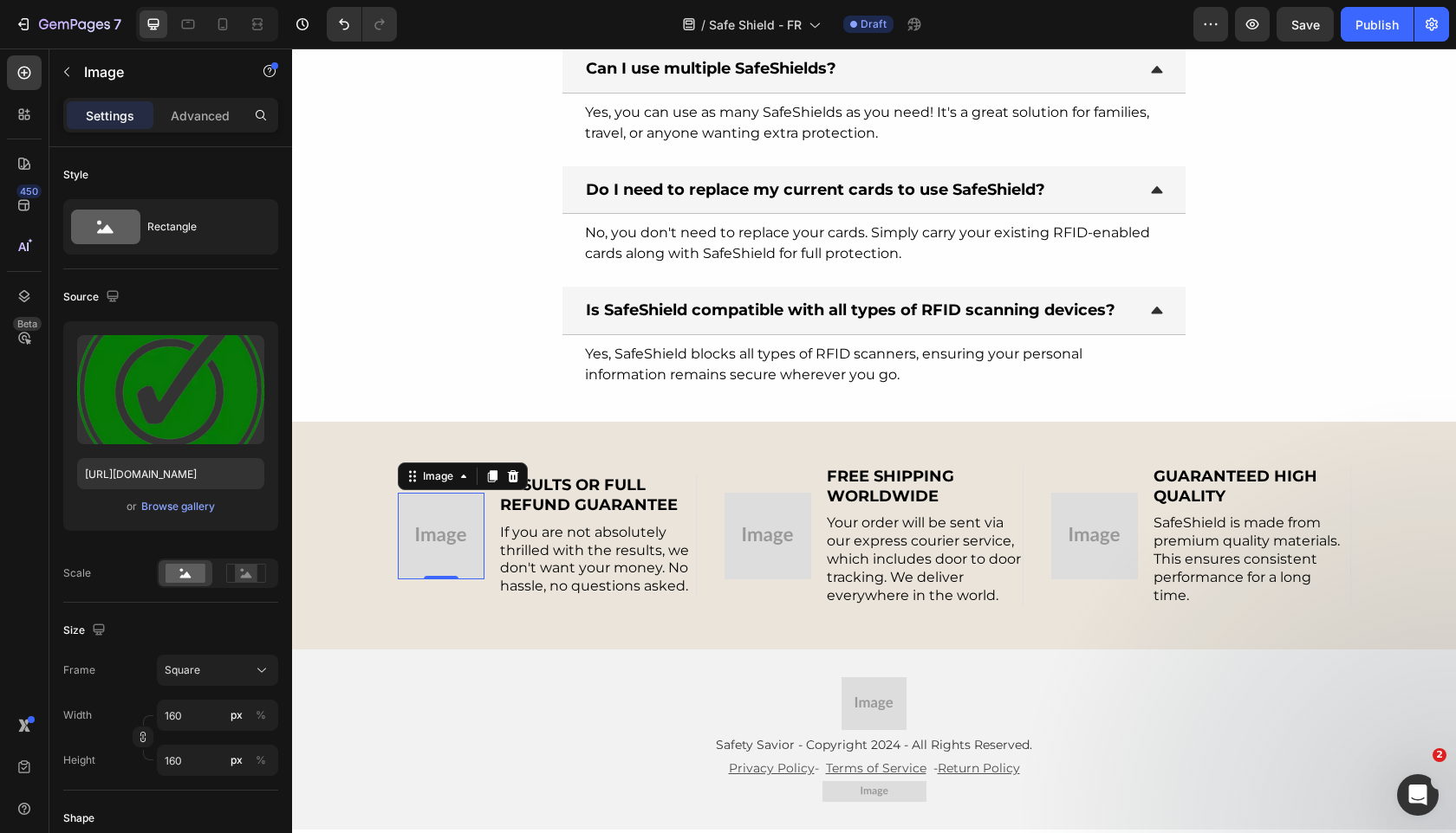
click at [455, 523] on img at bounding box center [441, 536] width 87 height 86
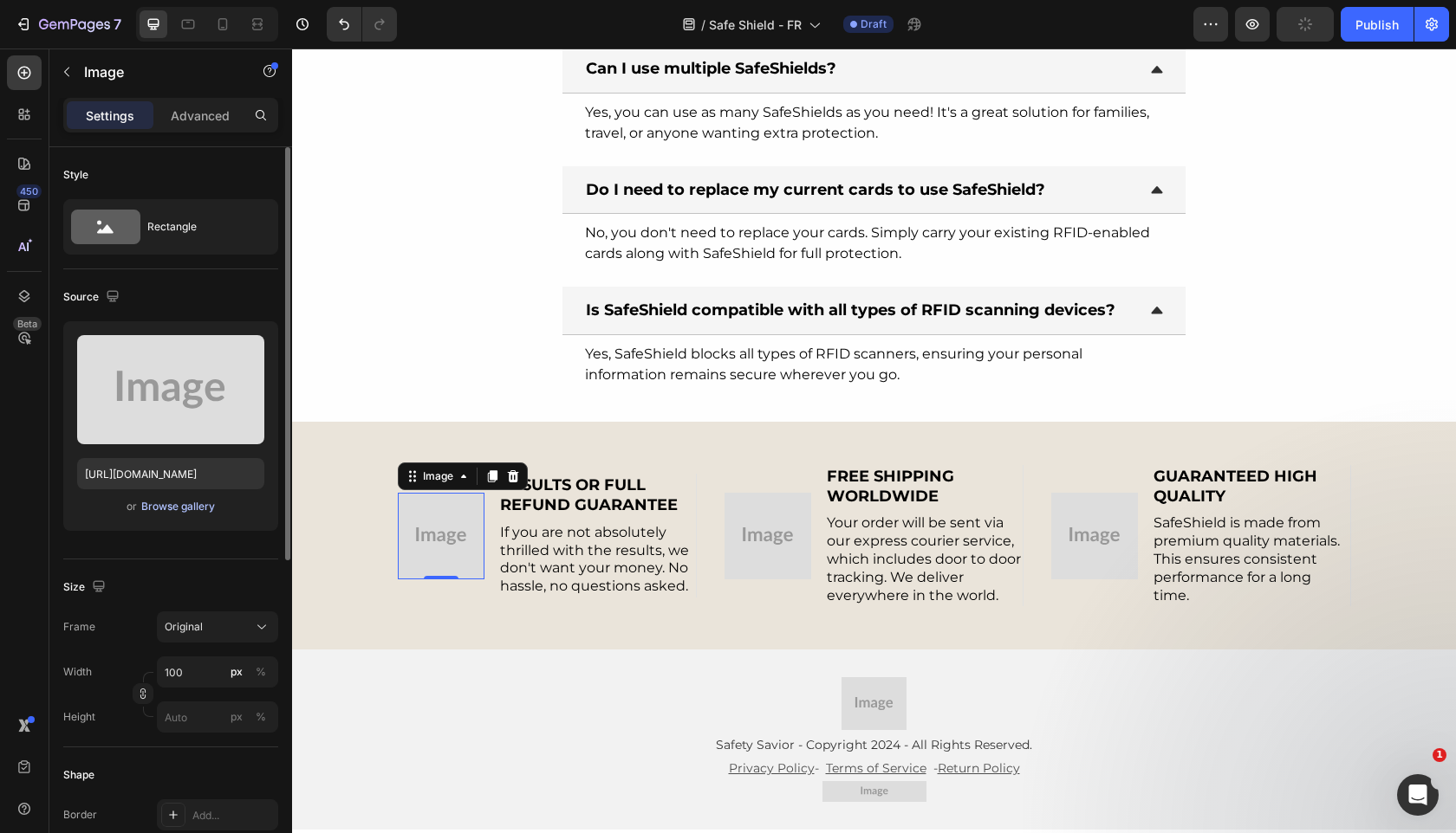
click at [182, 509] on div "Browse gallery" at bounding box center [178, 507] width 74 height 16
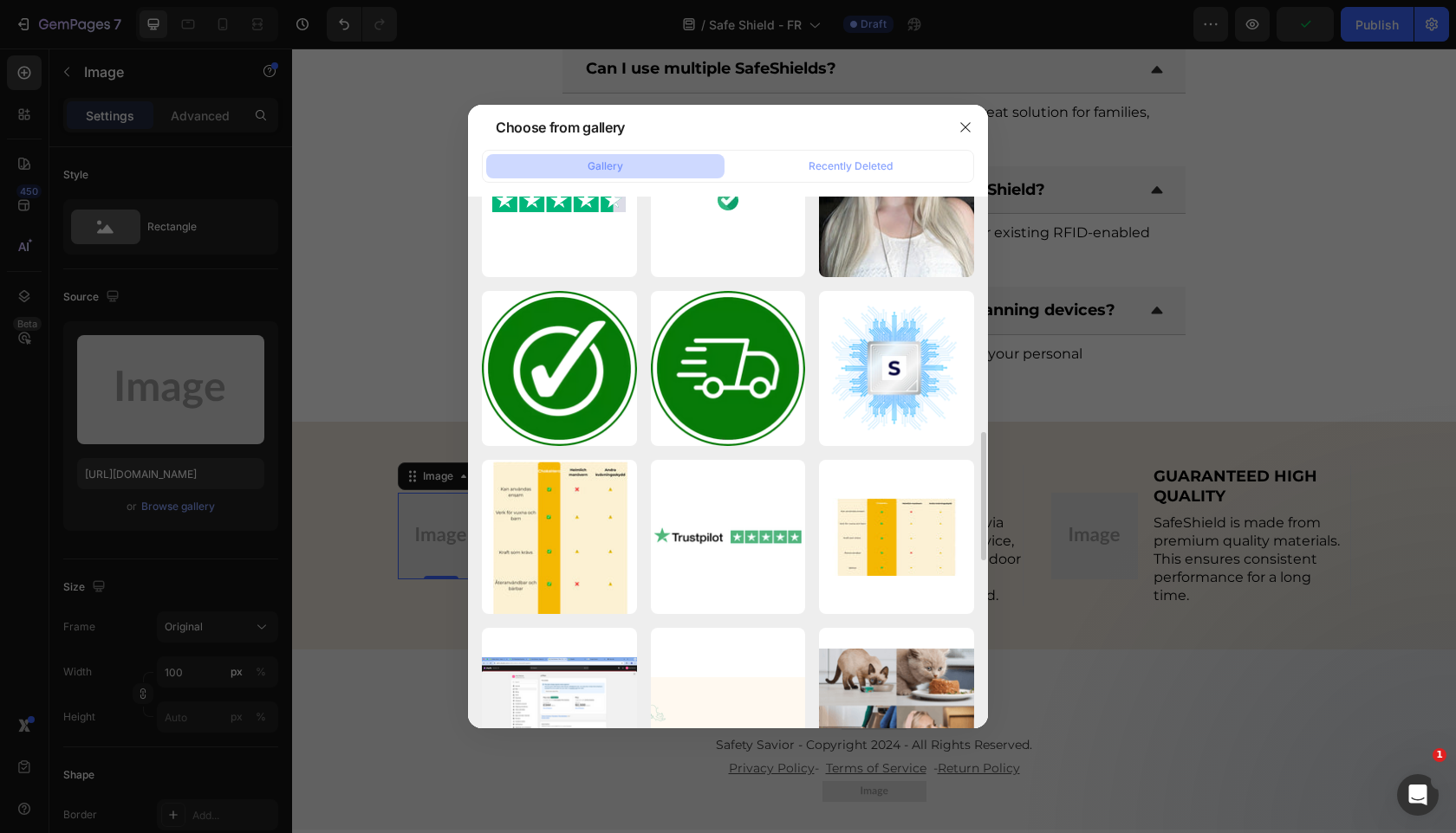
scroll to position [940, 0]
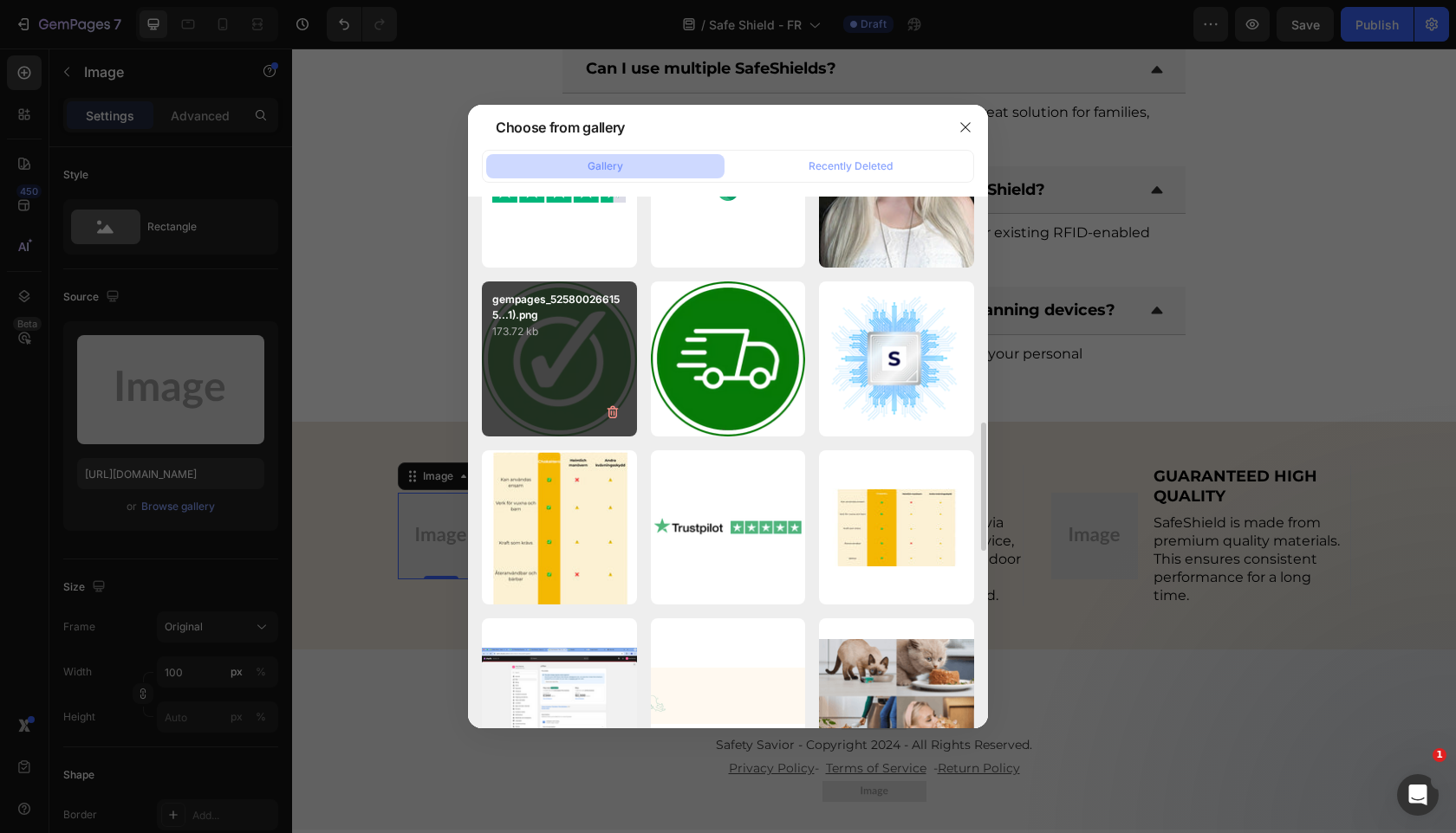
click at [549, 316] on p "gempages_525800266155...1).png" at bounding box center [559, 307] width 134 height 31
type input "[URL][DOMAIN_NAME]"
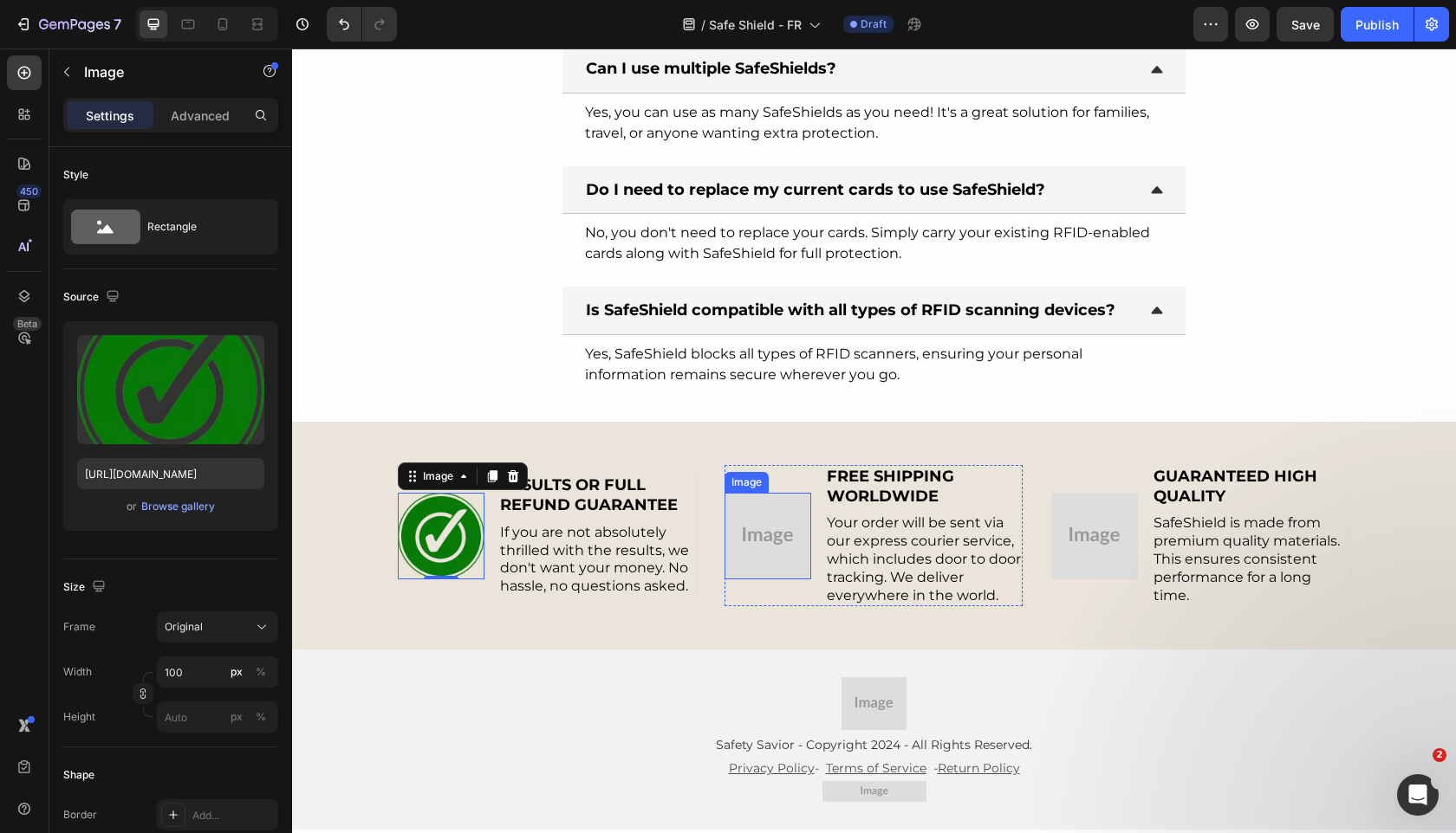
click at [757, 542] on img at bounding box center [767, 536] width 87 height 86
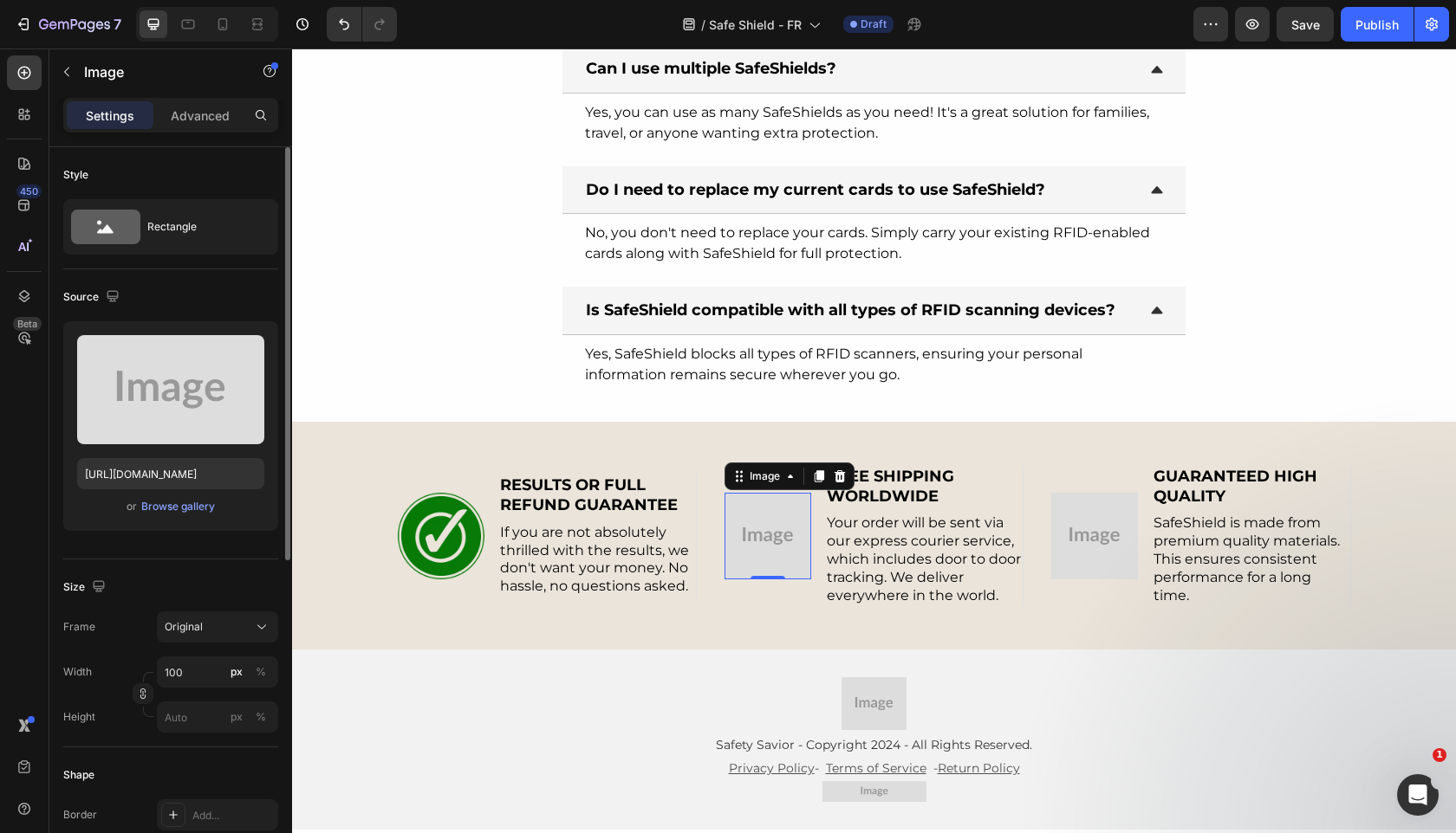
click at [185, 518] on div "Upload Image [URL][DOMAIN_NAME] or Browse gallery" at bounding box center [171, 425] width 215 height 210
click at [185, 513] on div "Browse gallery" at bounding box center [178, 507] width 74 height 16
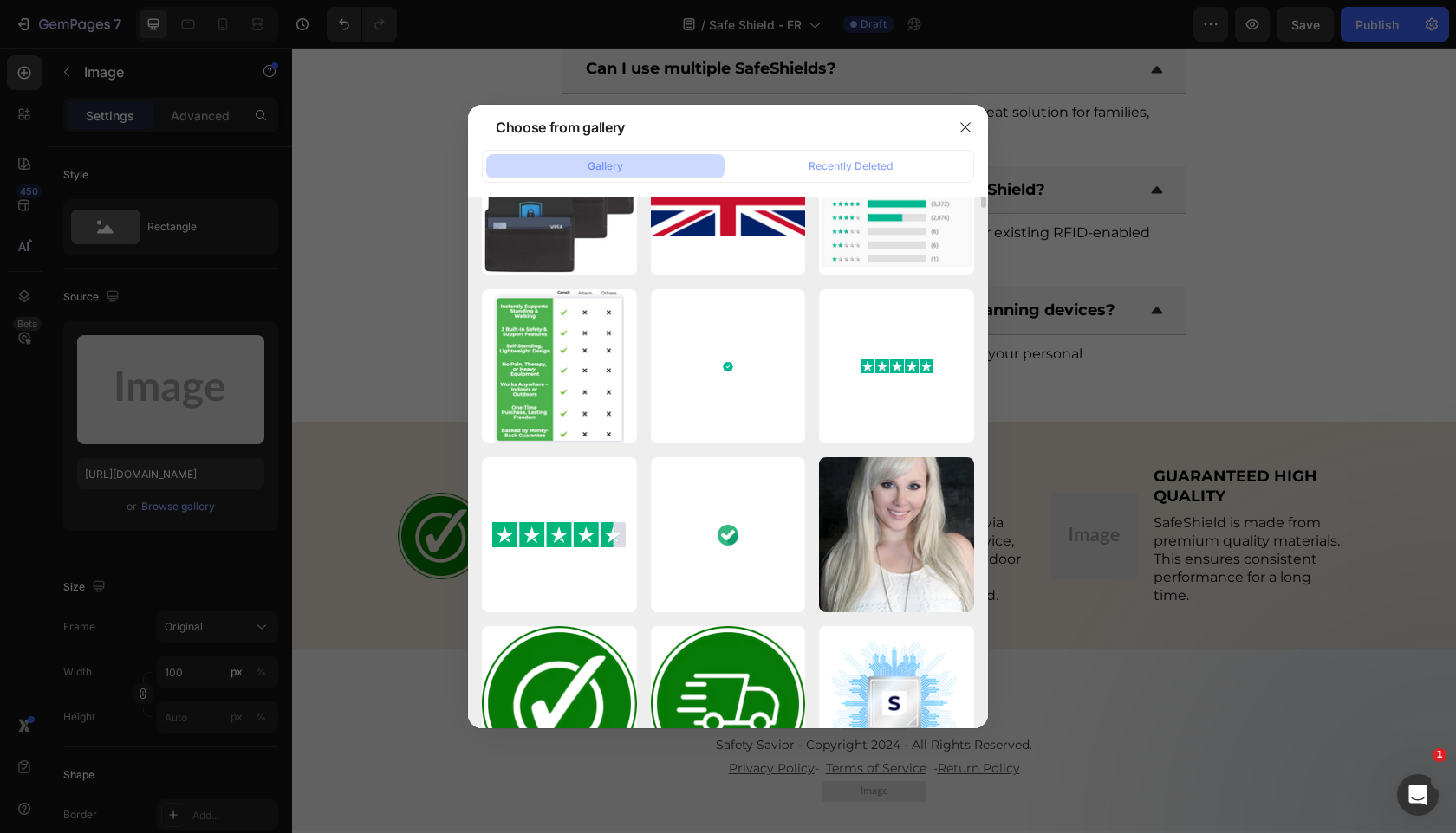
scroll to position [730, 0]
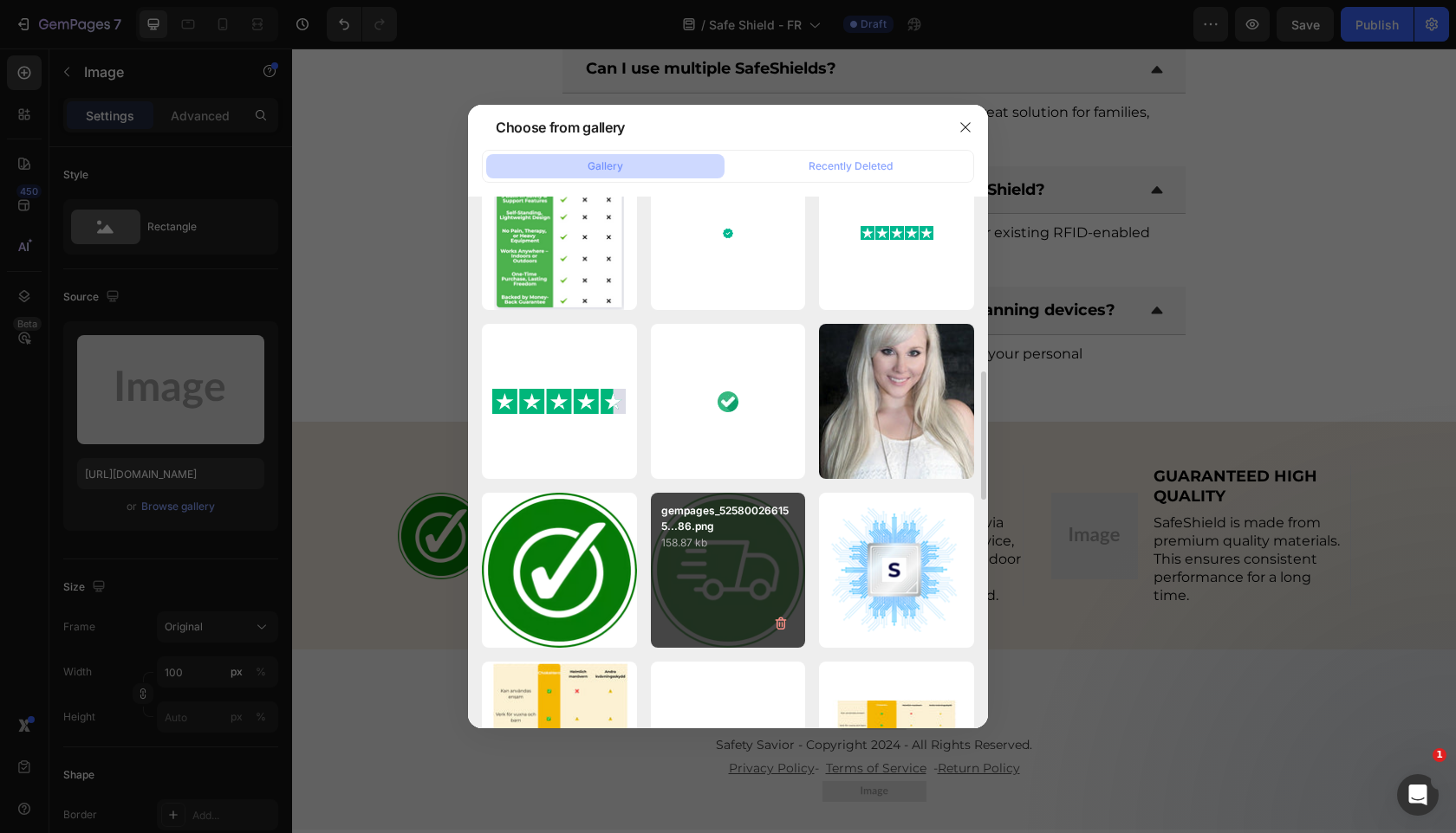
click at [773, 507] on p "gempages_525800266155...86.png" at bounding box center [728, 518] width 134 height 31
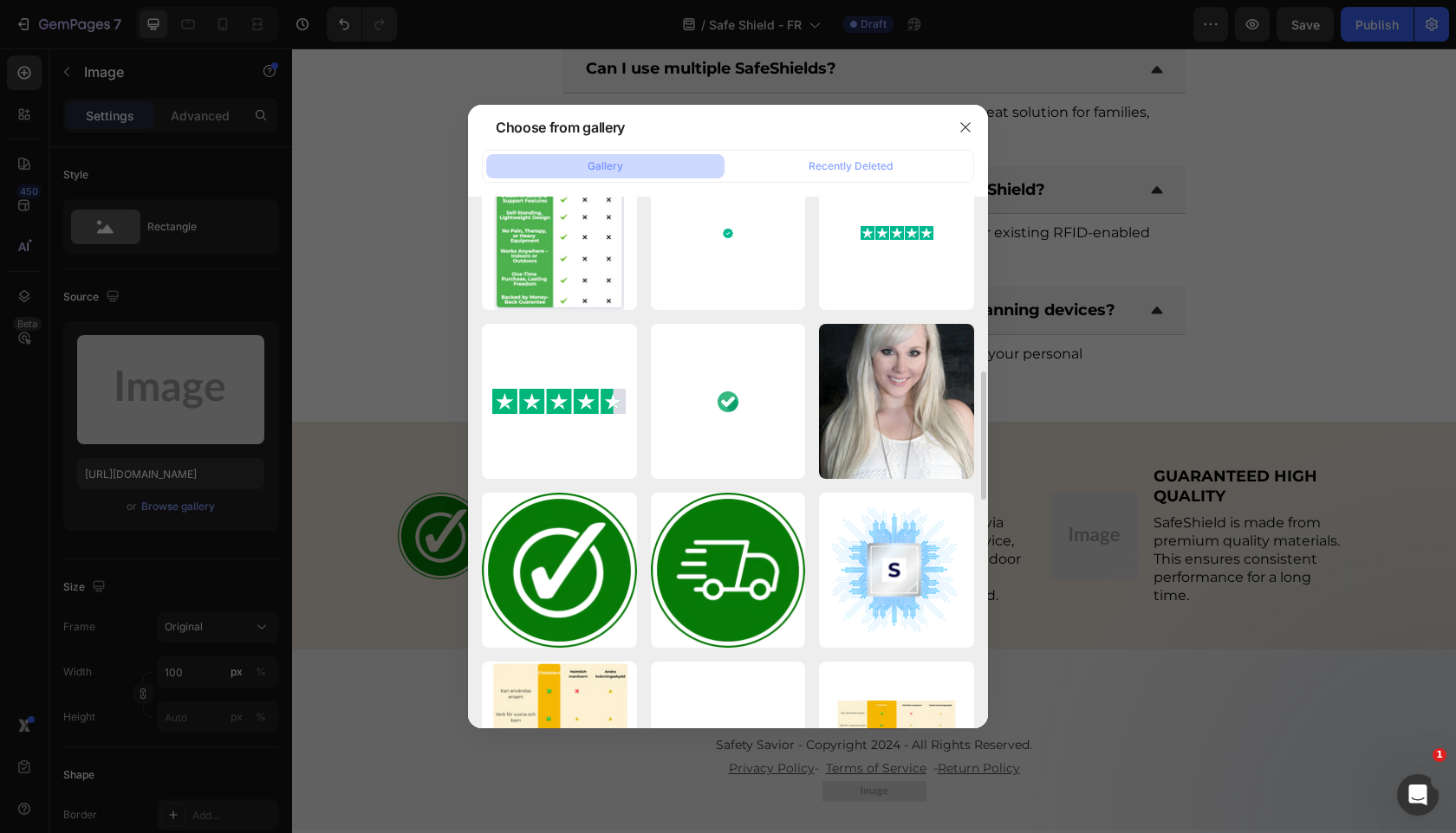
type input "[URL][DOMAIN_NAME]"
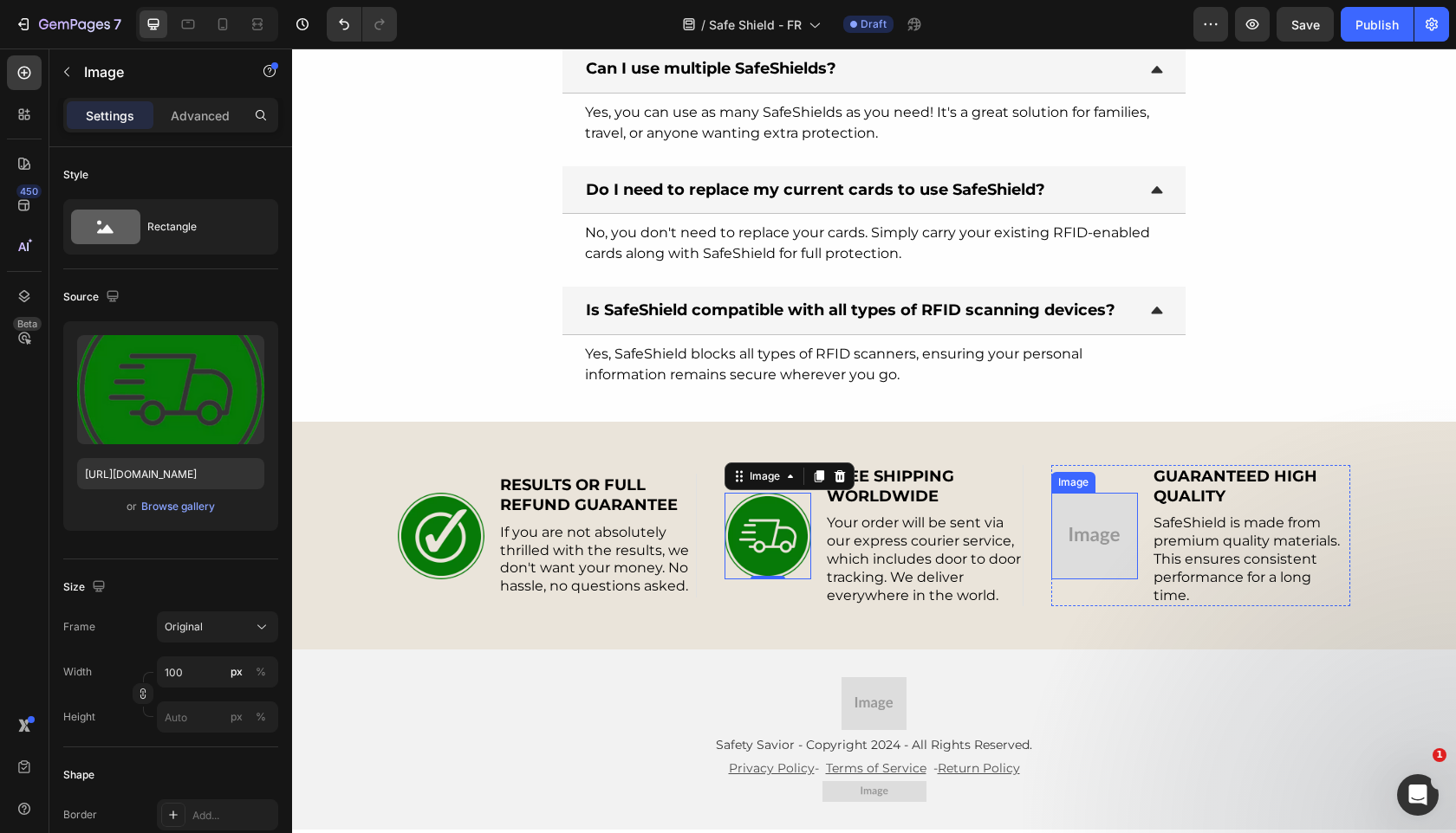
click at [1088, 537] on img at bounding box center [1094, 536] width 87 height 86
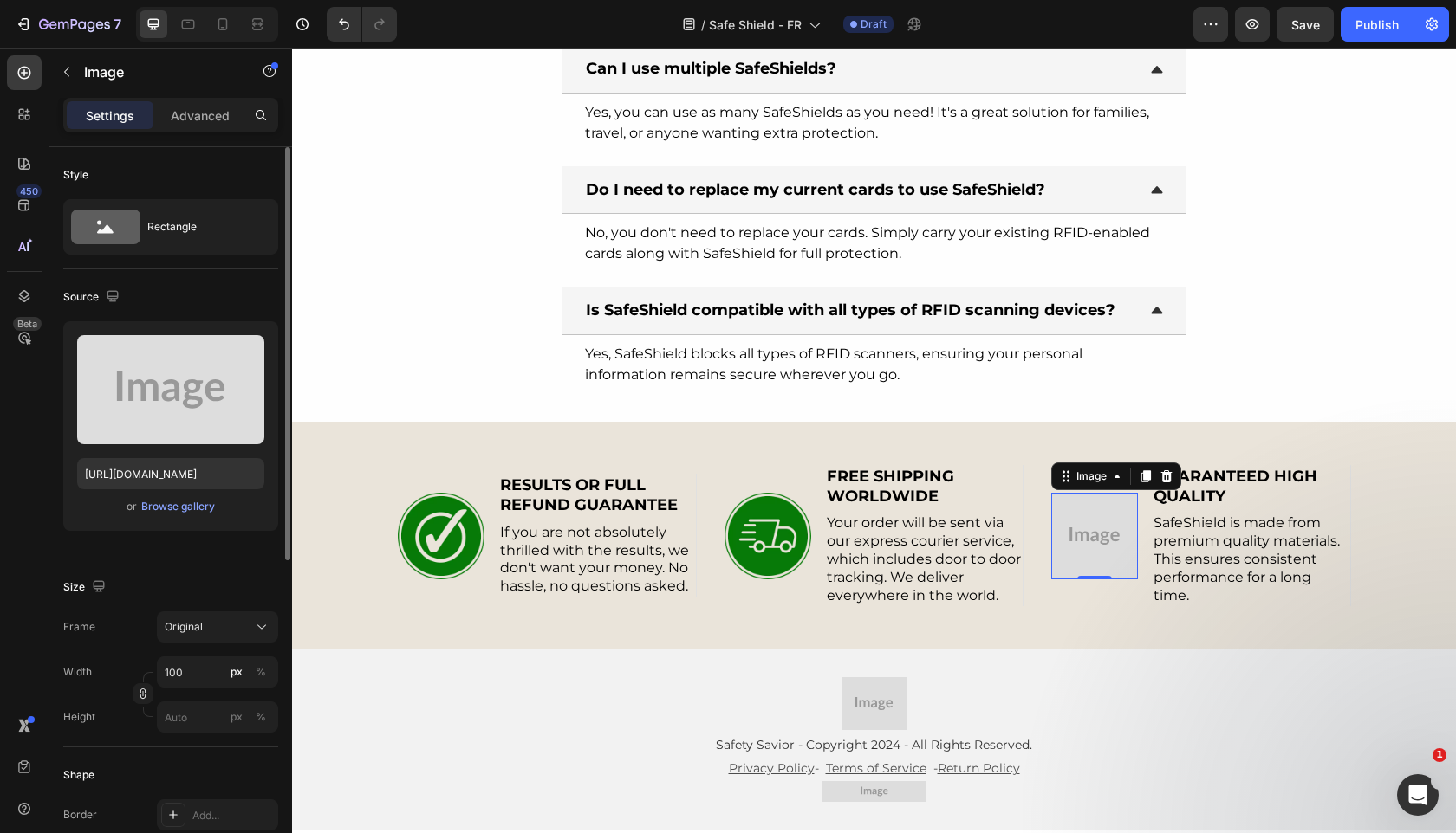
click at [188, 515] on div "or Browse gallery" at bounding box center [171, 506] width 187 height 21
click at [188, 514] on div "Browse gallery" at bounding box center [178, 507] width 74 height 16
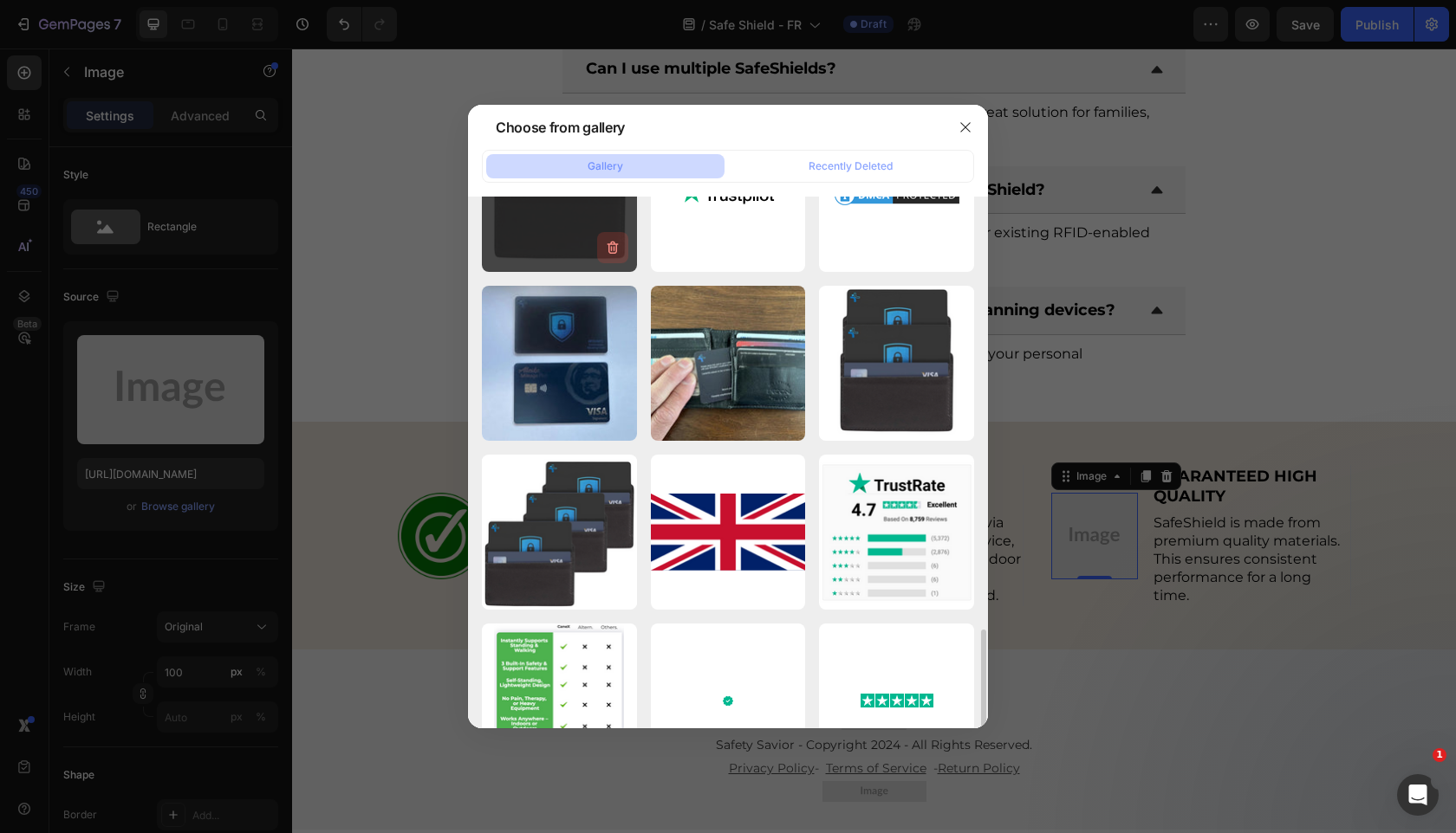
scroll to position [707, 0]
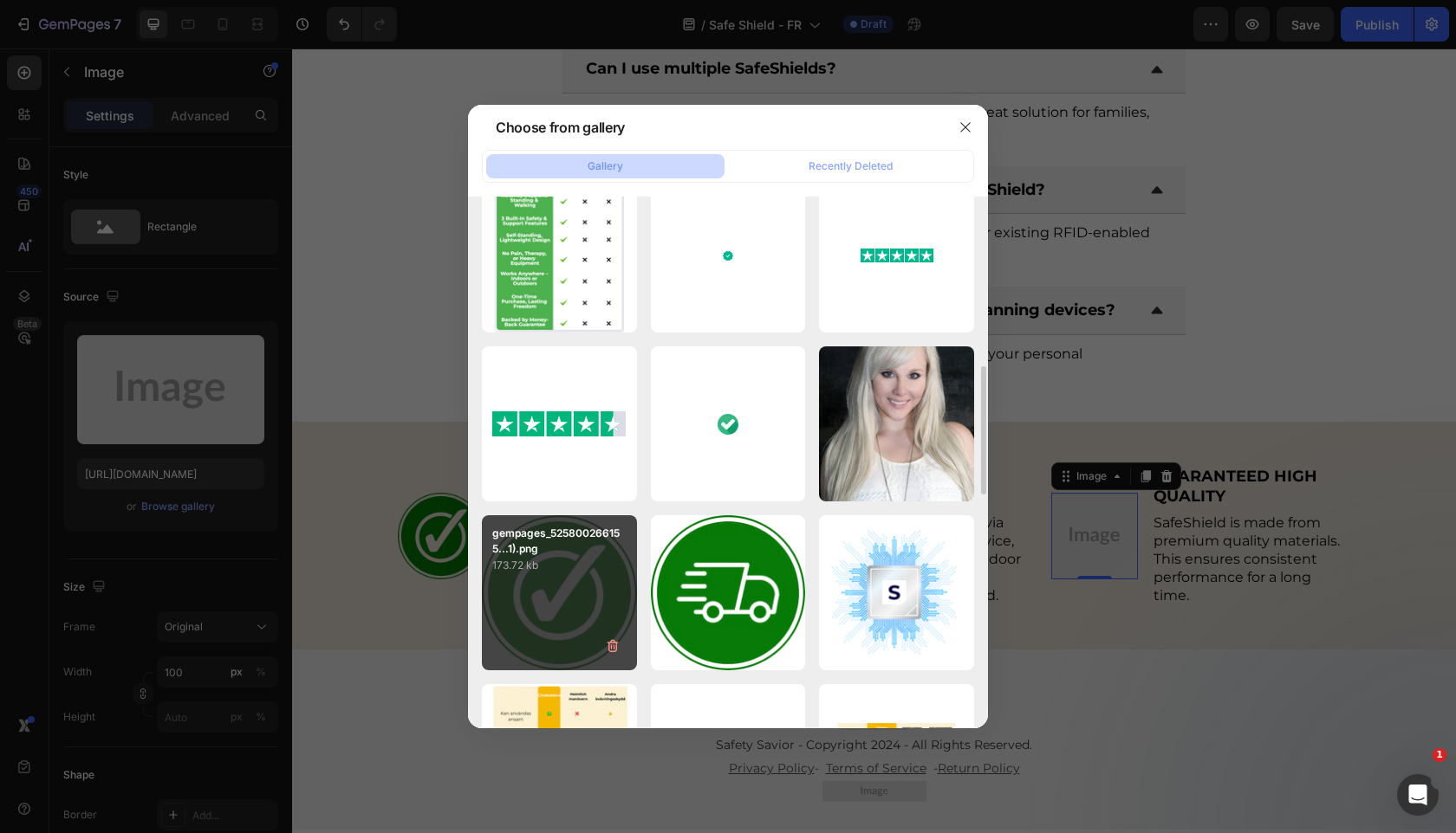
click at [590, 539] on p "gempages_525800266155...1).png" at bounding box center [559, 541] width 134 height 31
type input "[URL][DOMAIN_NAME]"
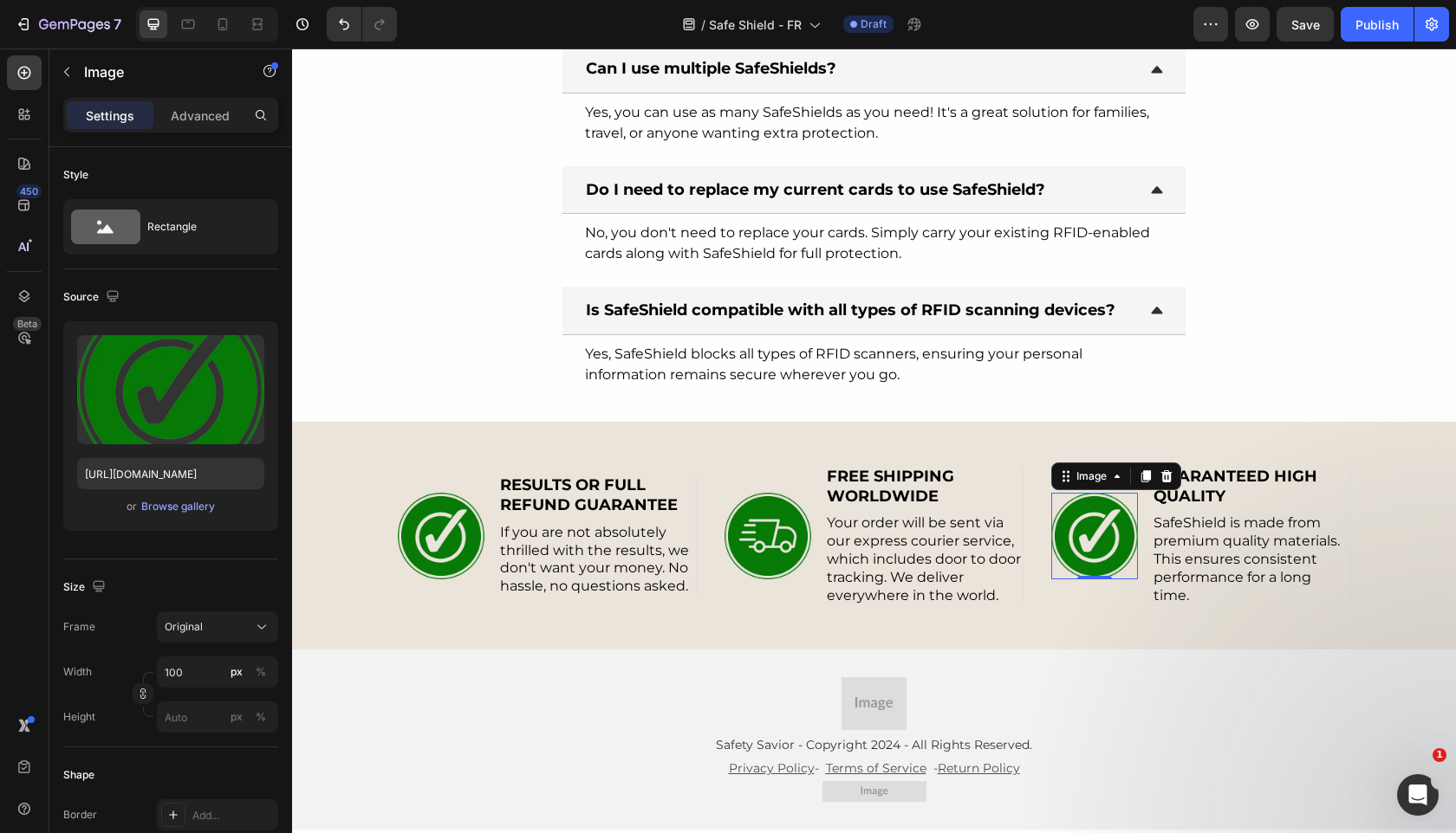
scroll to position [6055, 0]
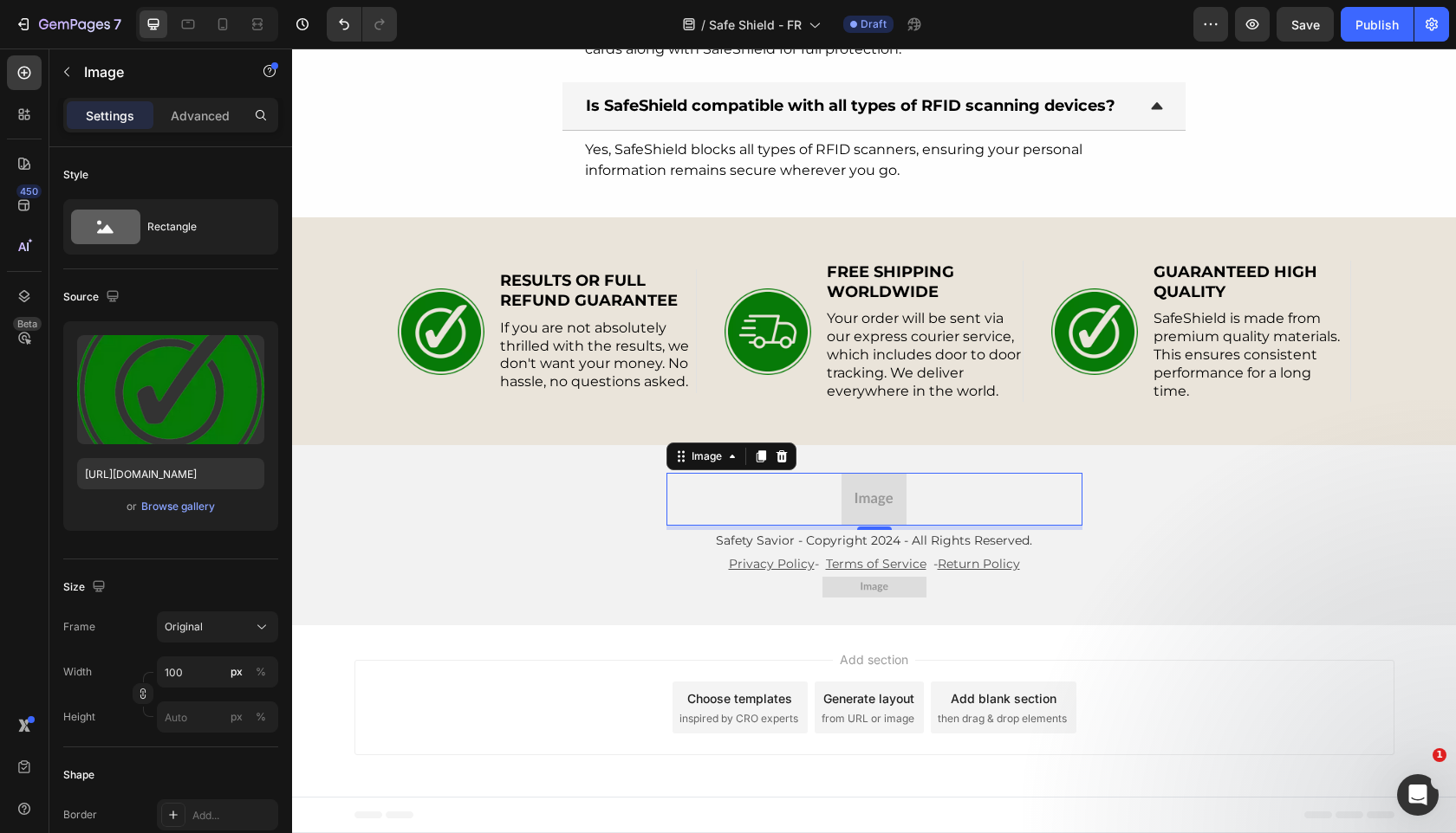
click at [875, 507] on img at bounding box center [873, 499] width 65 height 52
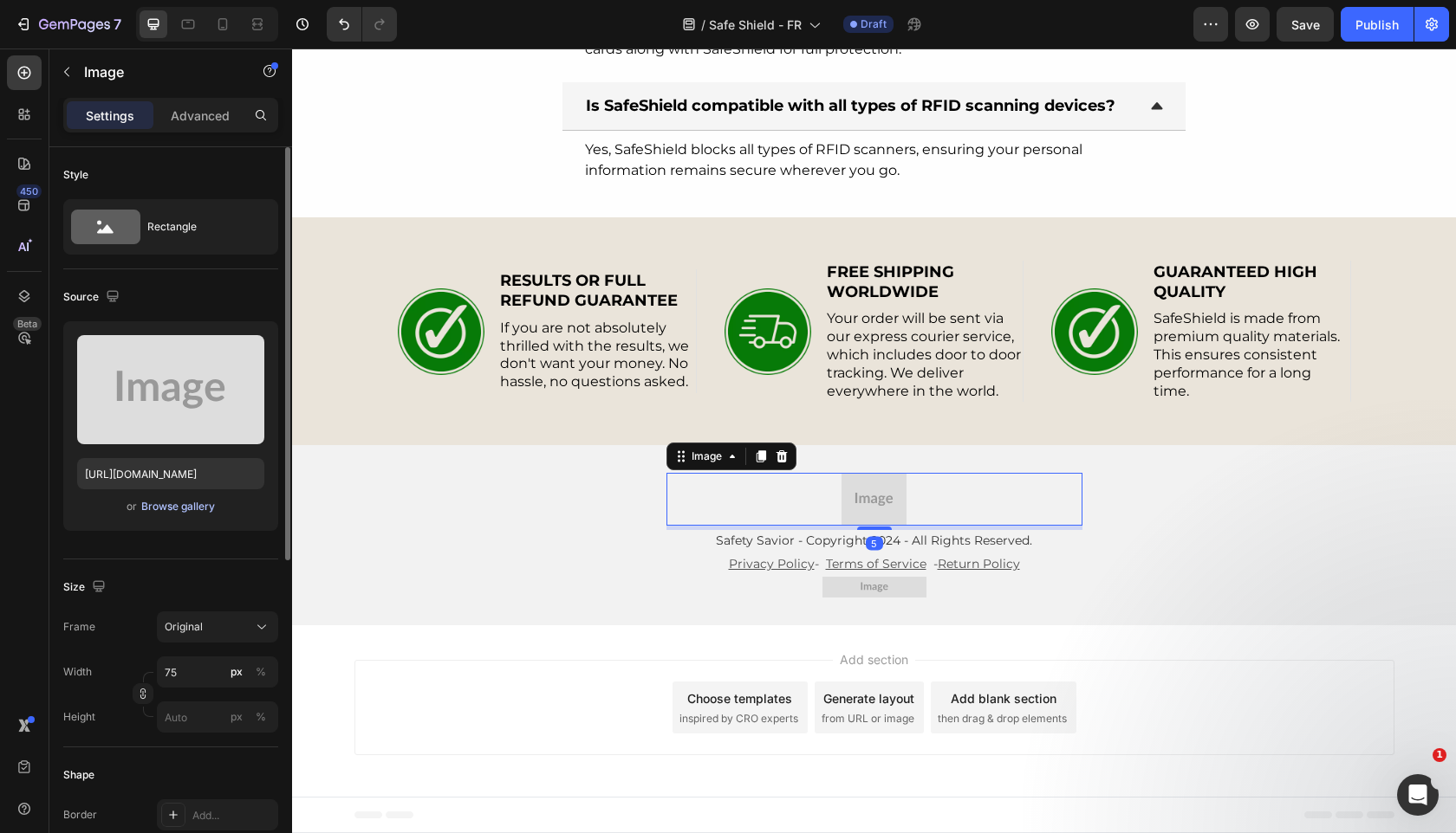
click at [188, 510] on div "Browse gallery" at bounding box center [178, 507] width 74 height 16
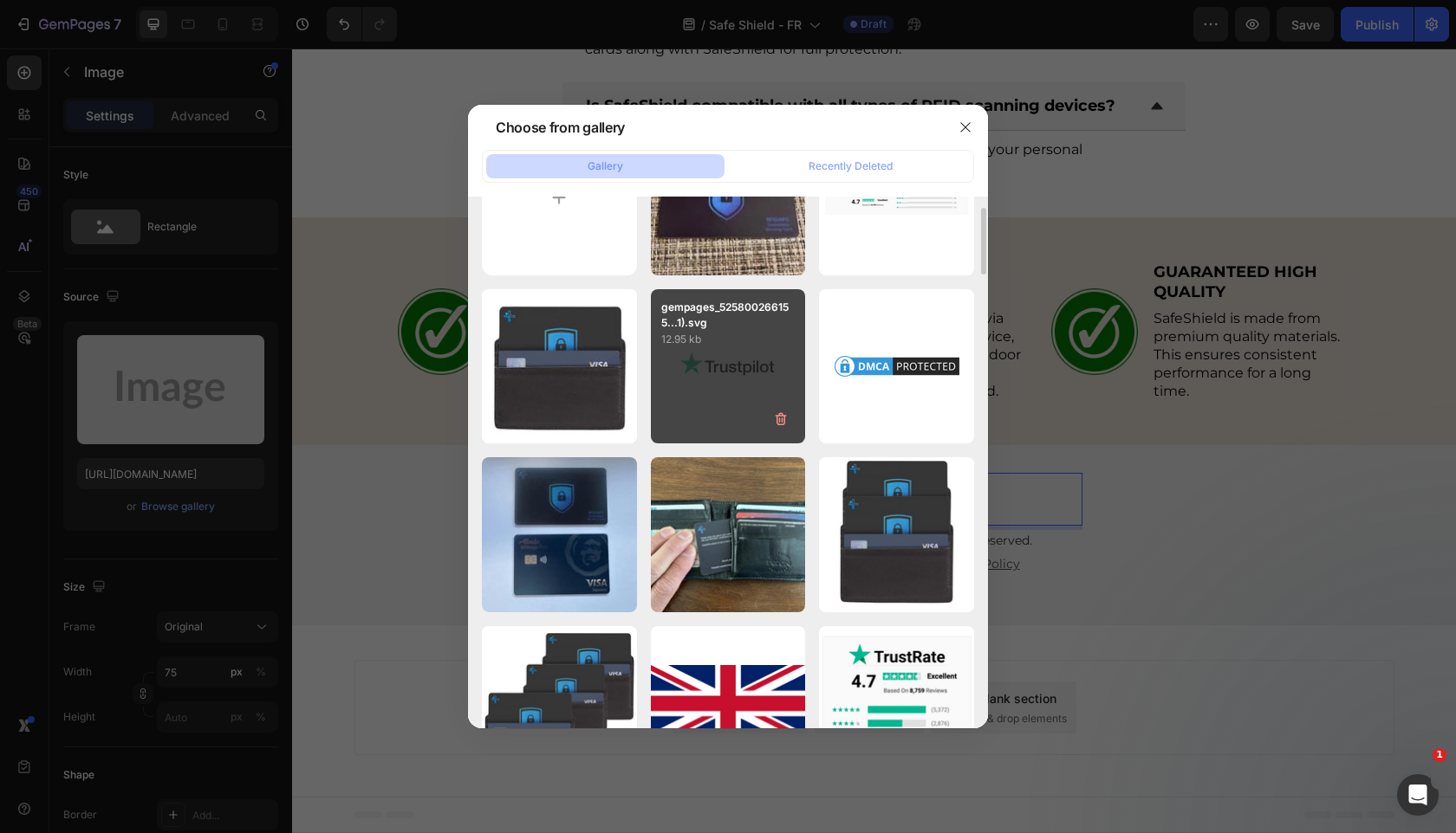
scroll to position [90, 0]
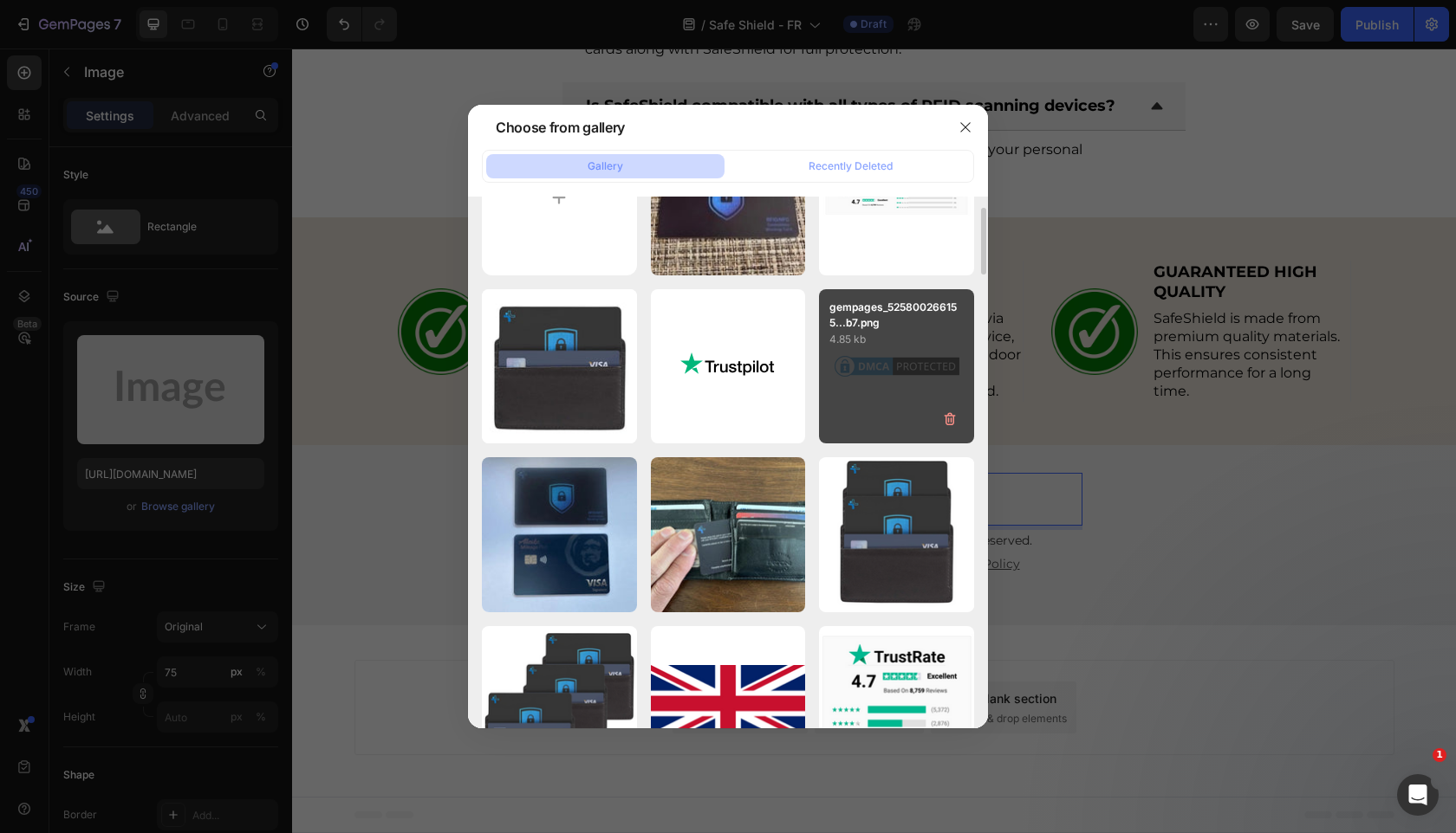
click at [851, 343] on p "4.85 kb" at bounding box center [896, 339] width 134 height 17
type input "[URL][DOMAIN_NAME]"
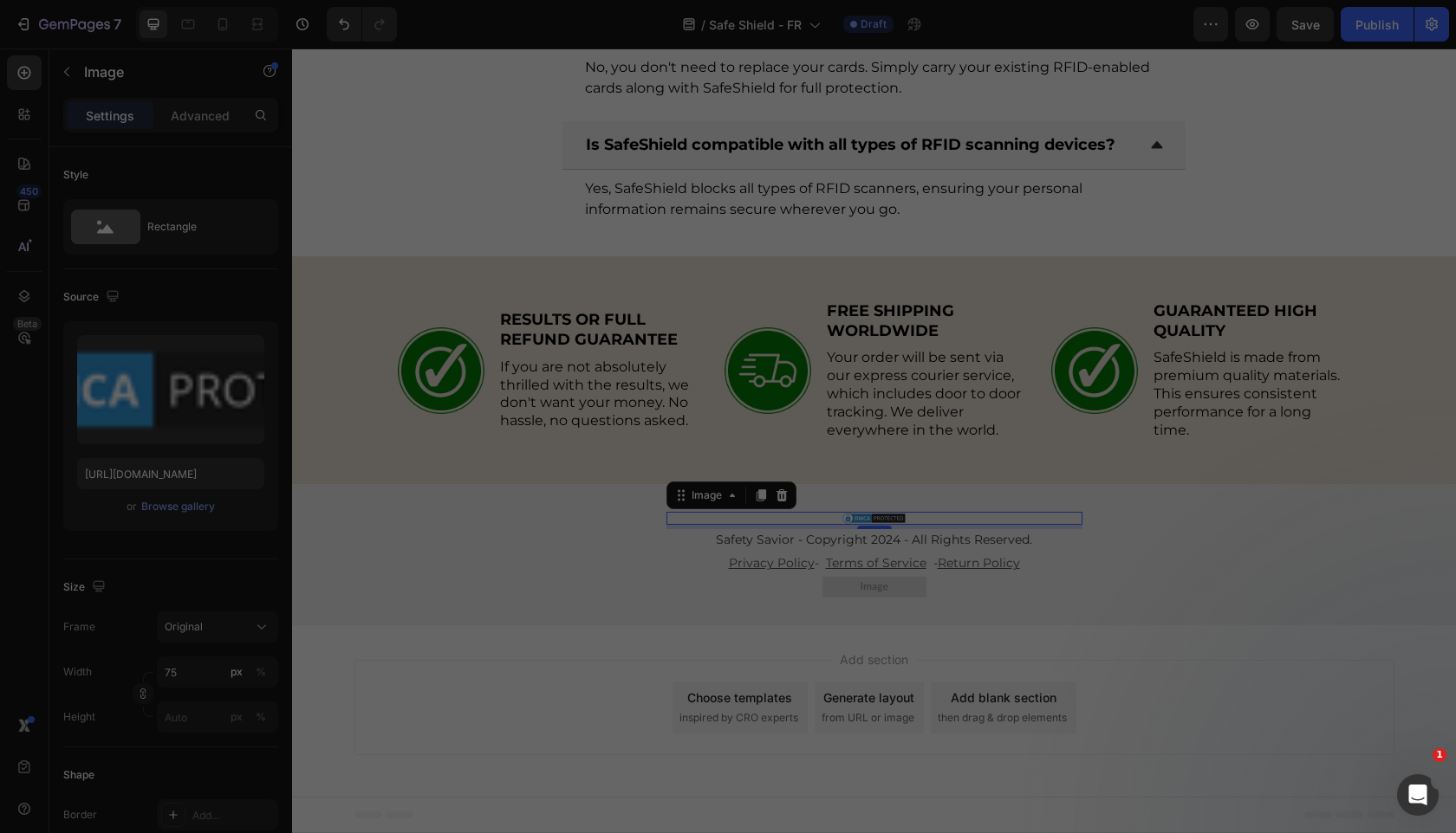
scroll to position [6015, 0]
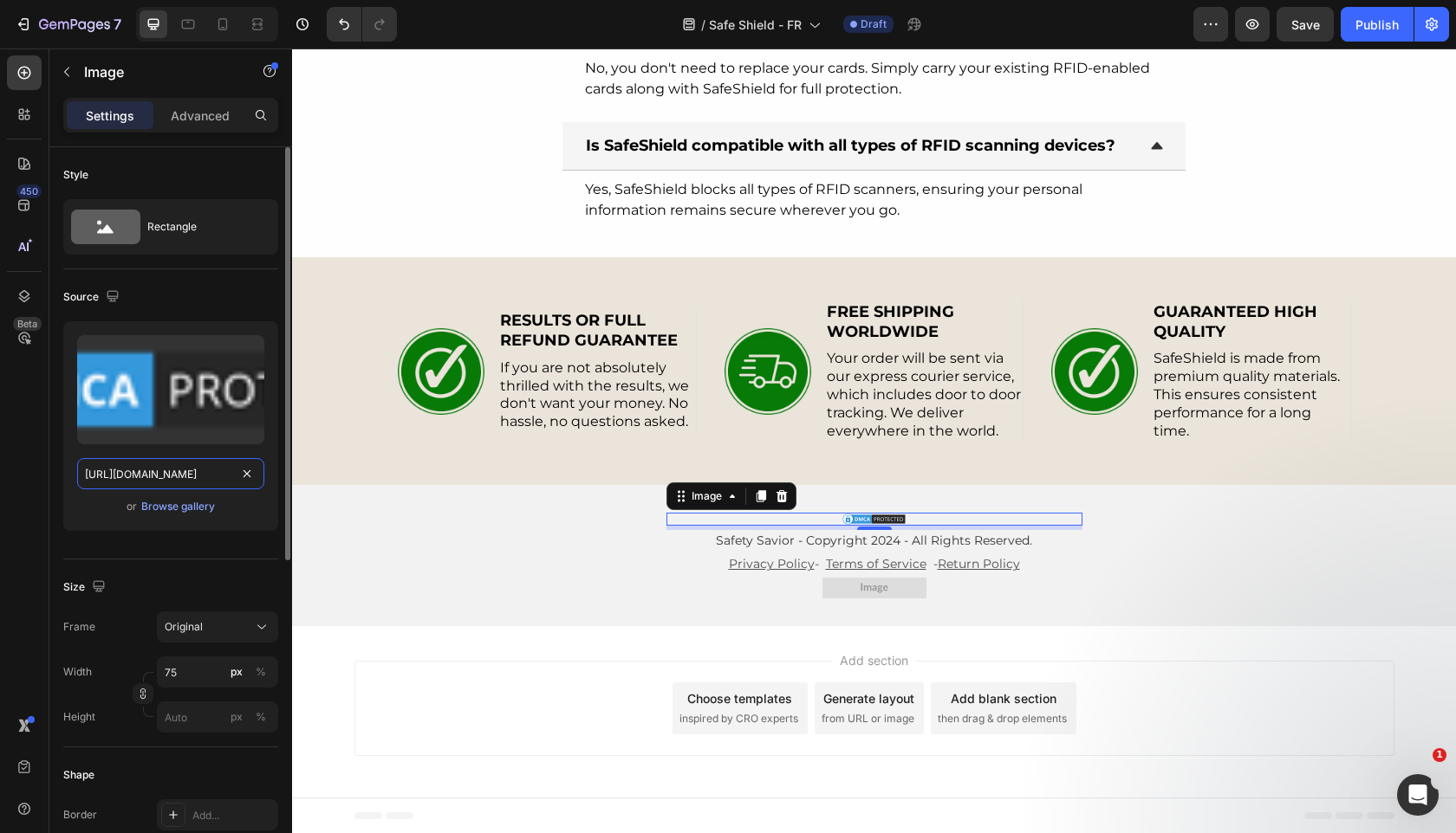
click at [216, 468] on input "[URL][DOMAIN_NAME]" at bounding box center [171, 473] width 187 height 31
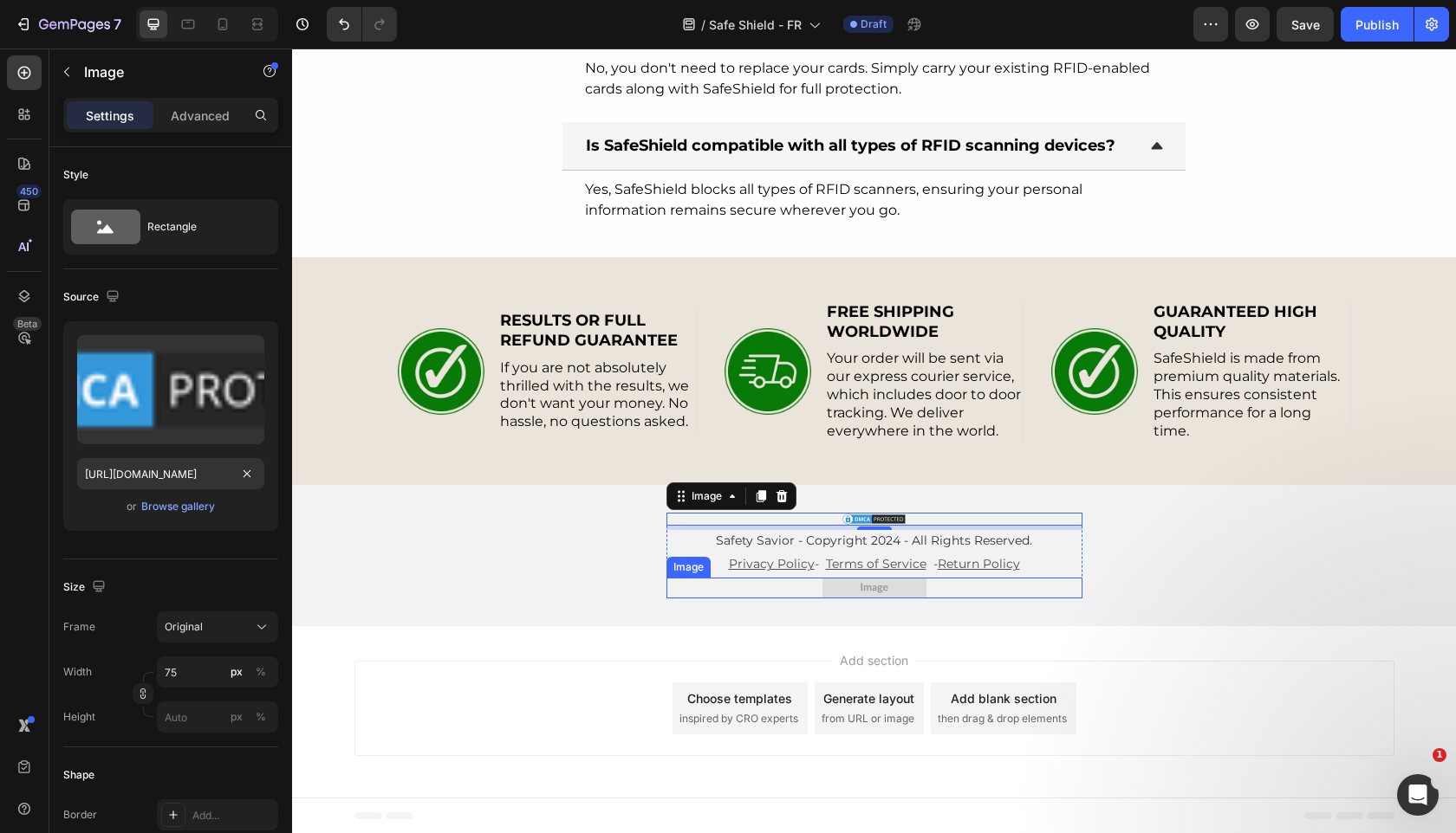
click at [854, 597] on div "Image 5 Safety Savior - Copyright 2024 - All Rights Reserved. Text Block Privac…" at bounding box center [874, 555] width 1164 height 140
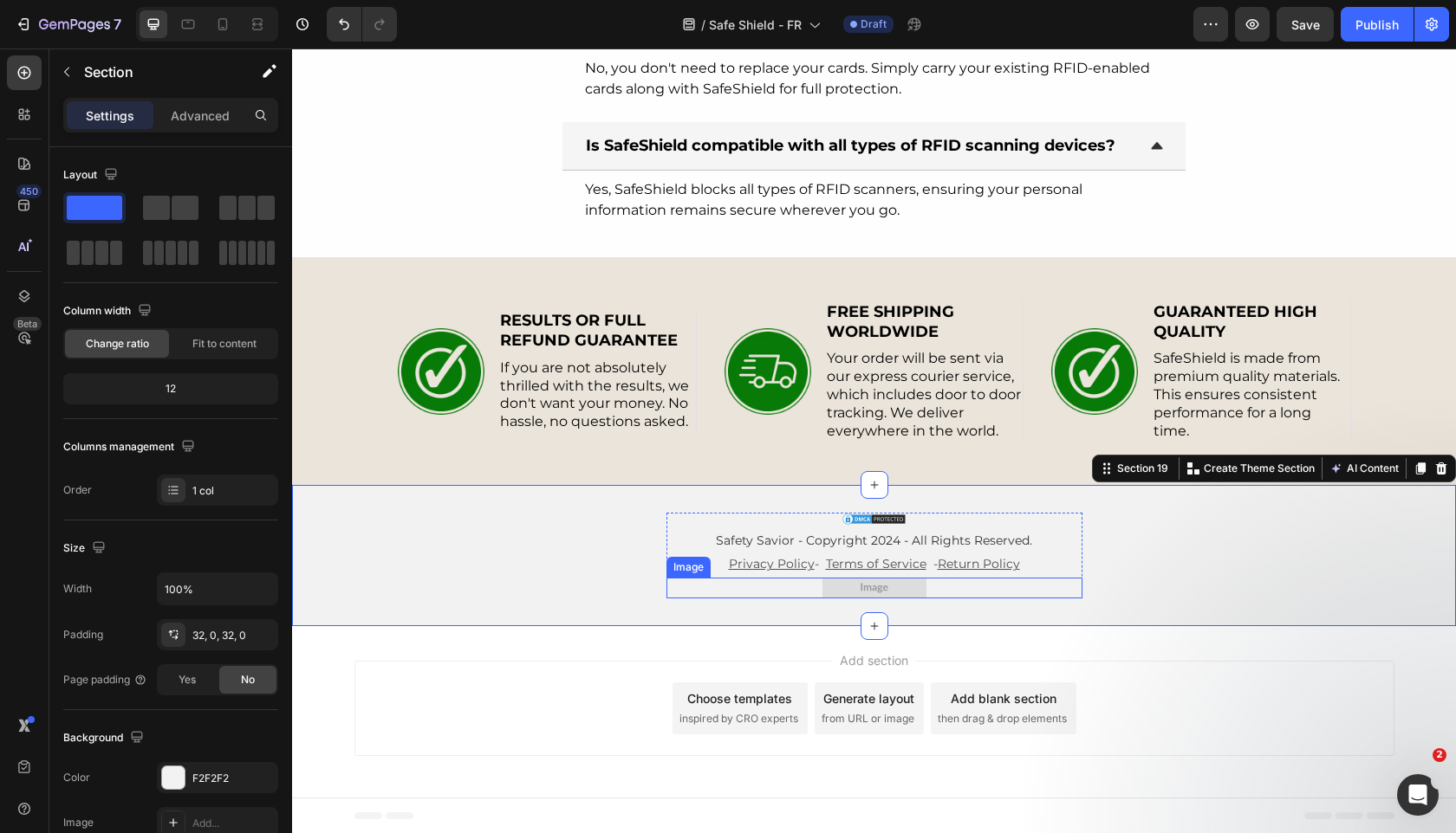
click at [853, 588] on img at bounding box center [874, 587] width 104 height 21
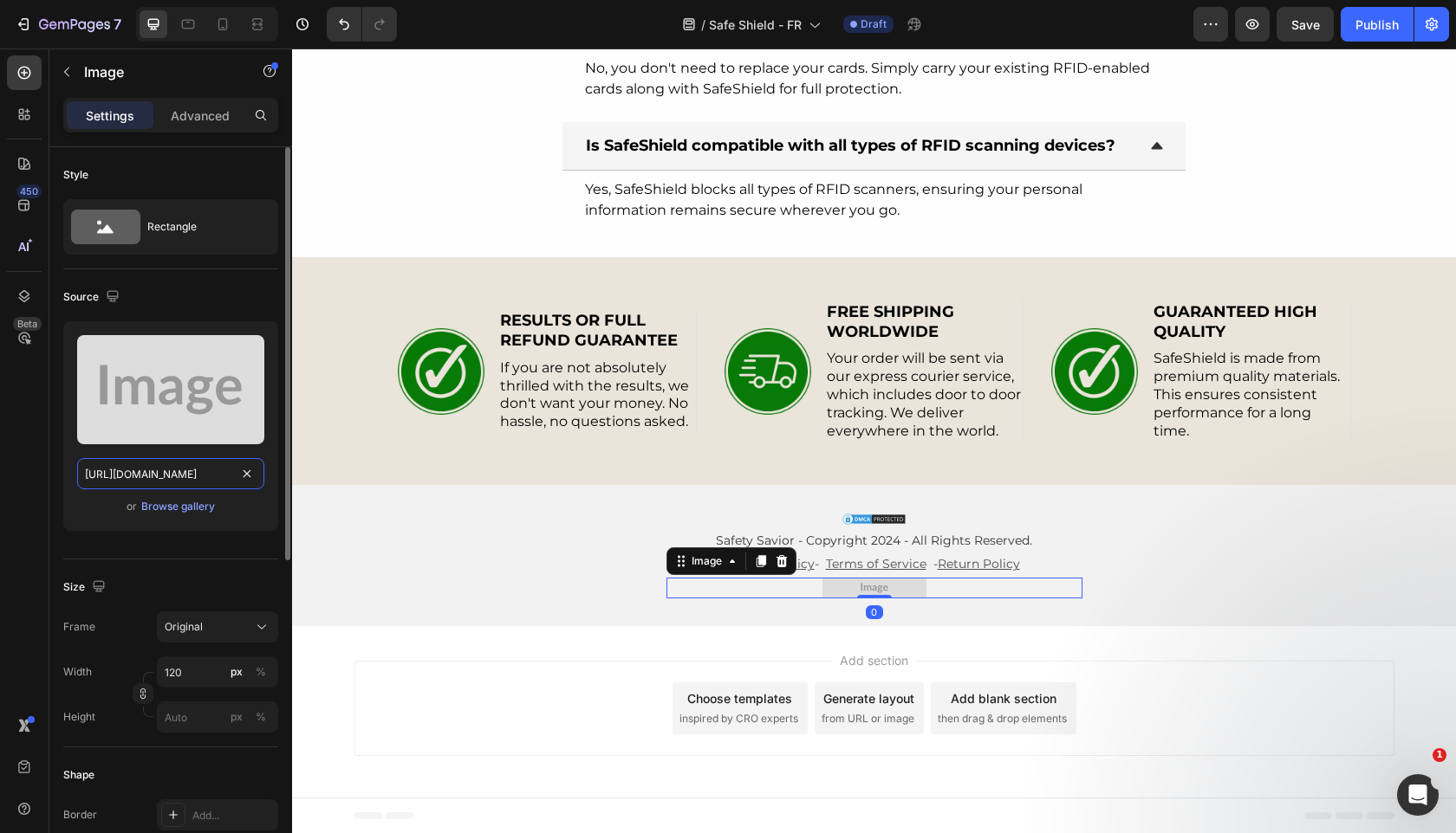
click at [194, 483] on input "[URL][DOMAIN_NAME]" at bounding box center [171, 473] width 187 height 31
paste input "[DOMAIN_NAME][URL]"
type input "[URL][DOMAIN_NAME]"
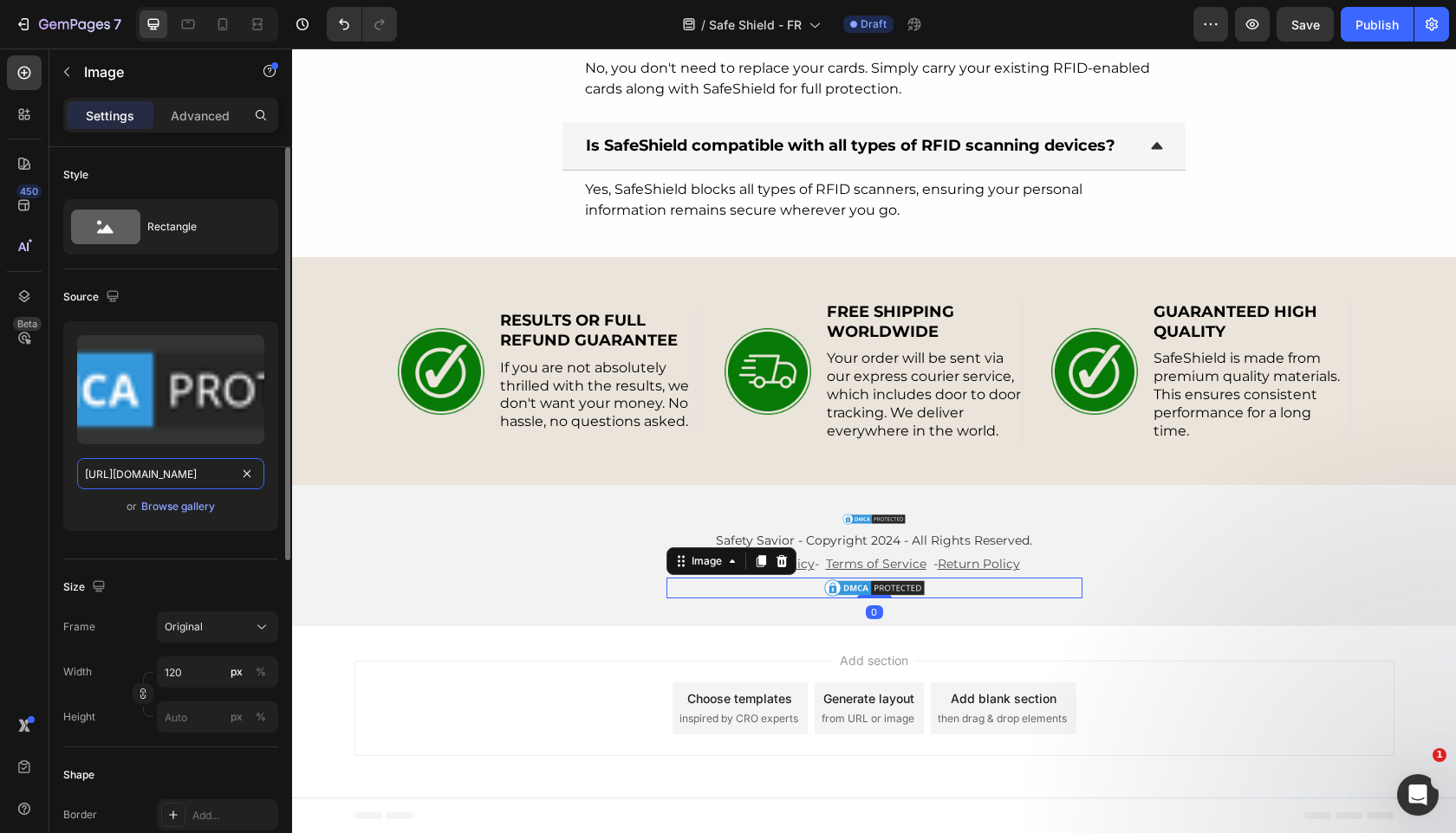
scroll to position [0, 523]
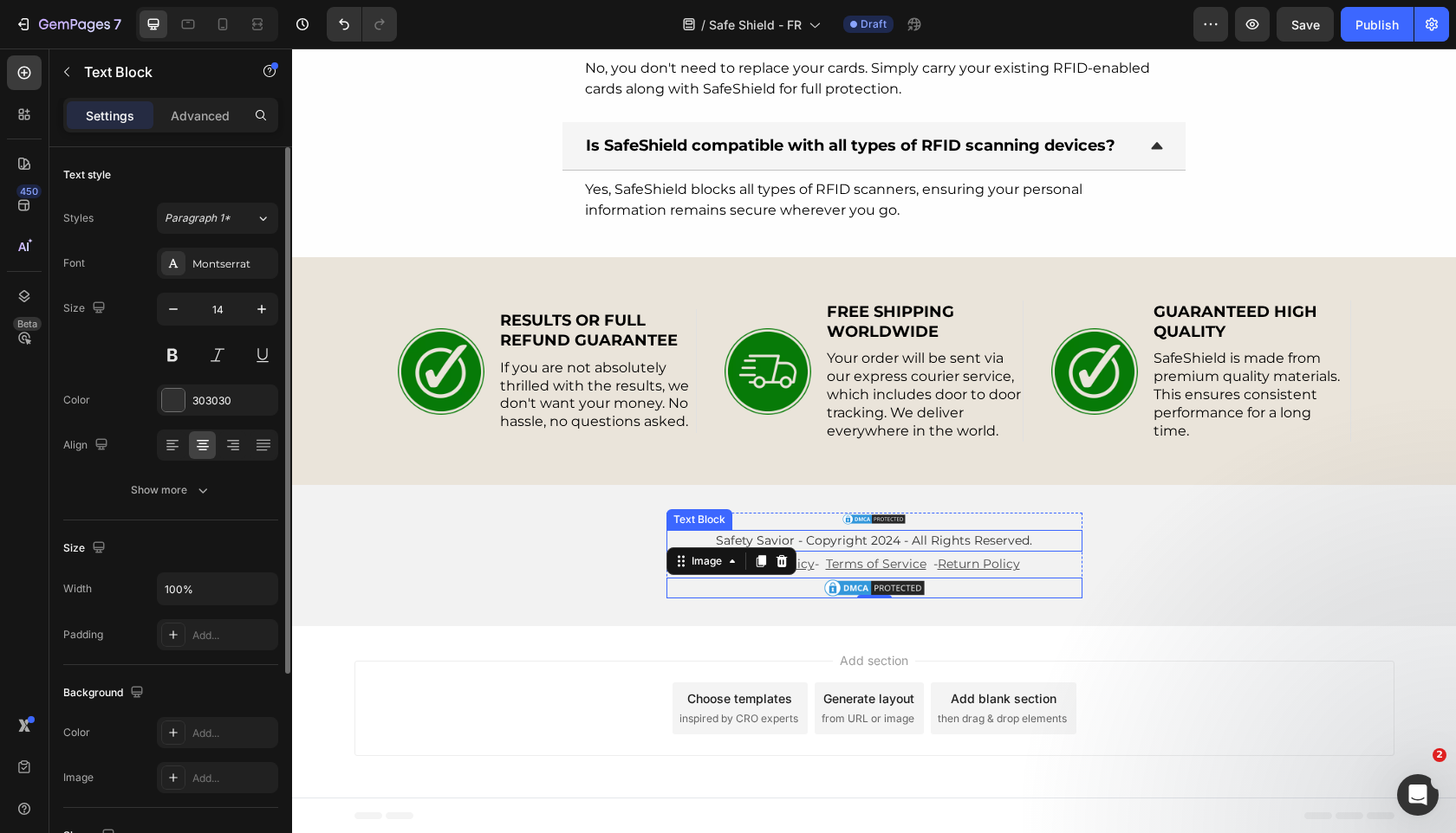
click at [771, 537] on p "Safety Savior - Copyright 2024 - All Rights Reserved." at bounding box center [874, 541] width 413 height 18
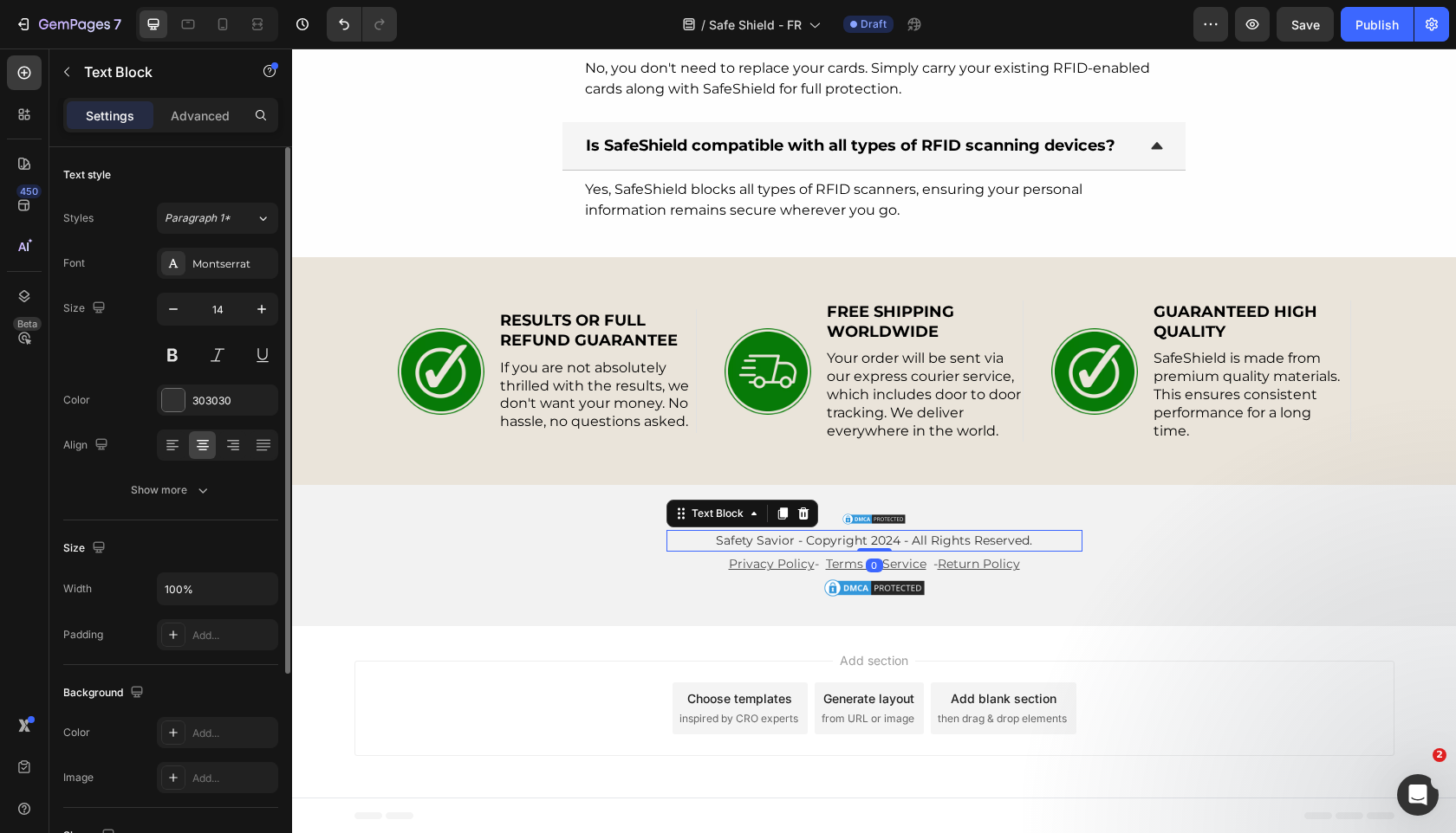
click at [771, 537] on p "Safety Savior - Copyright 2024 - All Rights Reserved." at bounding box center [874, 541] width 413 height 18
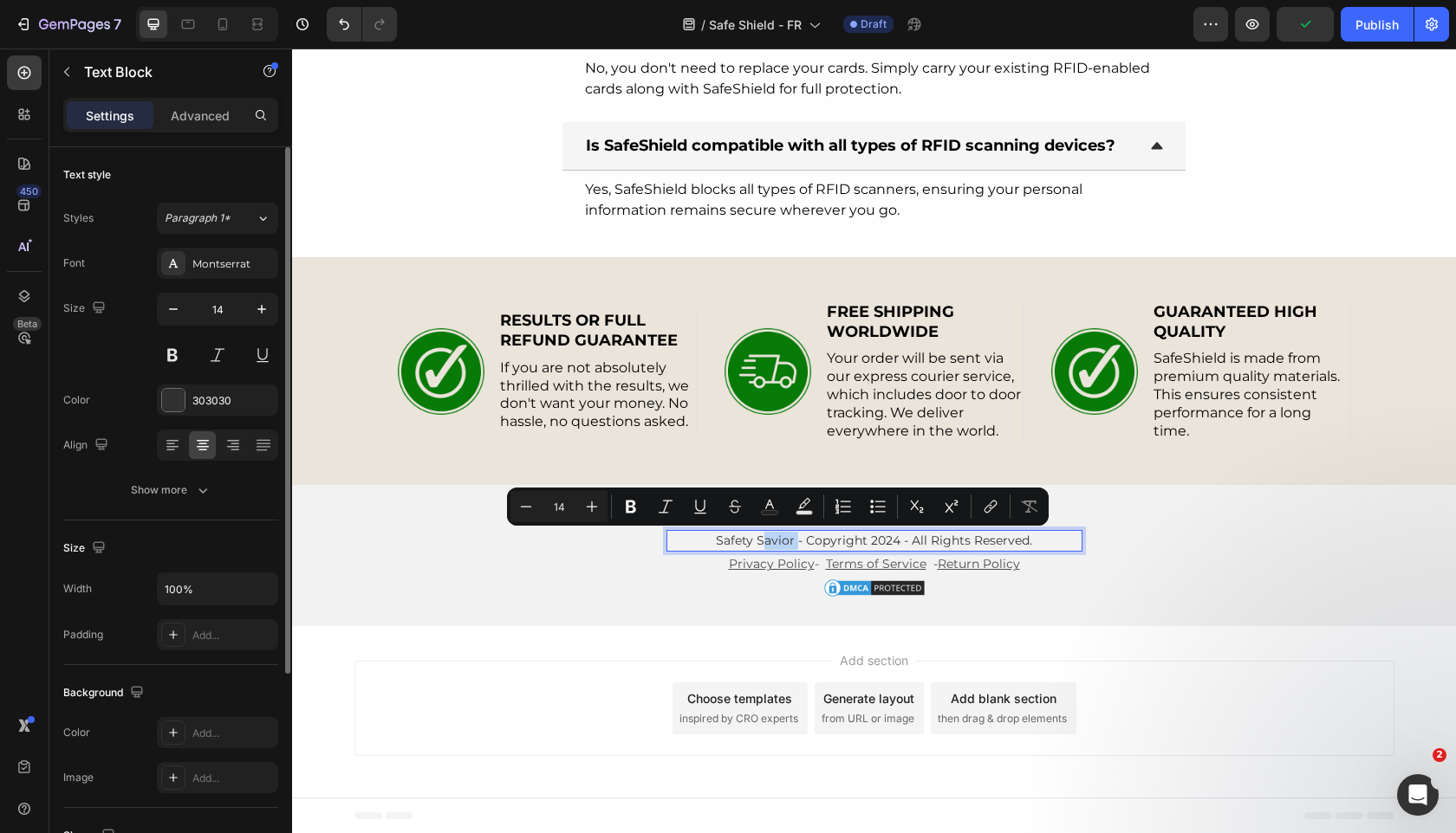
click at [795, 537] on p "Safety Savior - Copyright 2024 - All Rights Reserved." at bounding box center [874, 541] width 413 height 18
drag, startPoint x: 796, startPoint y: 539, endPoint x: 717, endPoint y: 537, distance: 79.0
click at [717, 537] on p "Safety Savior - Copyright 2024 - All Rights Reserved." at bounding box center [874, 541] width 413 height 18
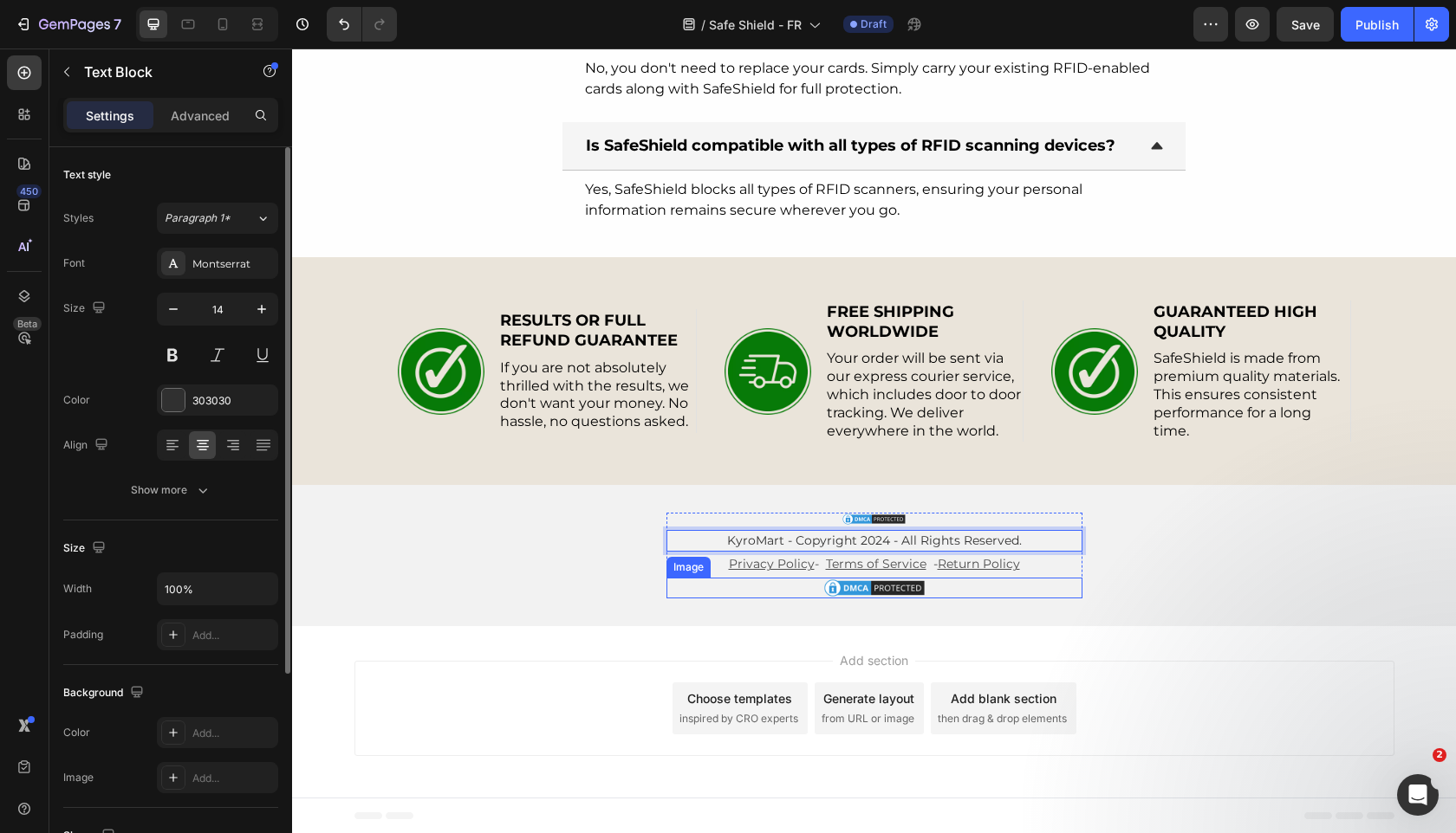
click at [882, 587] on img at bounding box center [874, 587] width 104 height 21
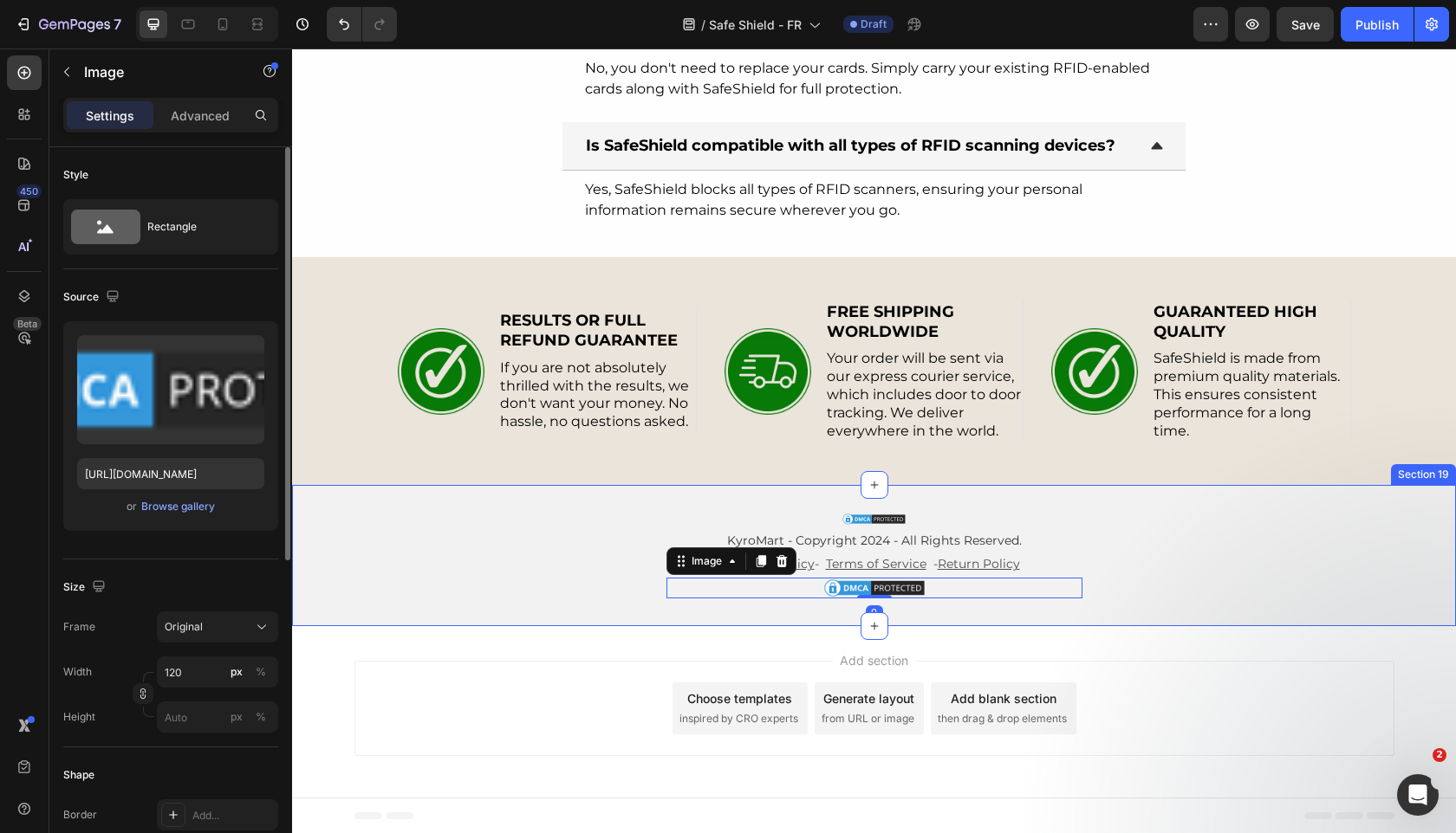
click at [872, 519] on img at bounding box center [873, 519] width 65 height 13
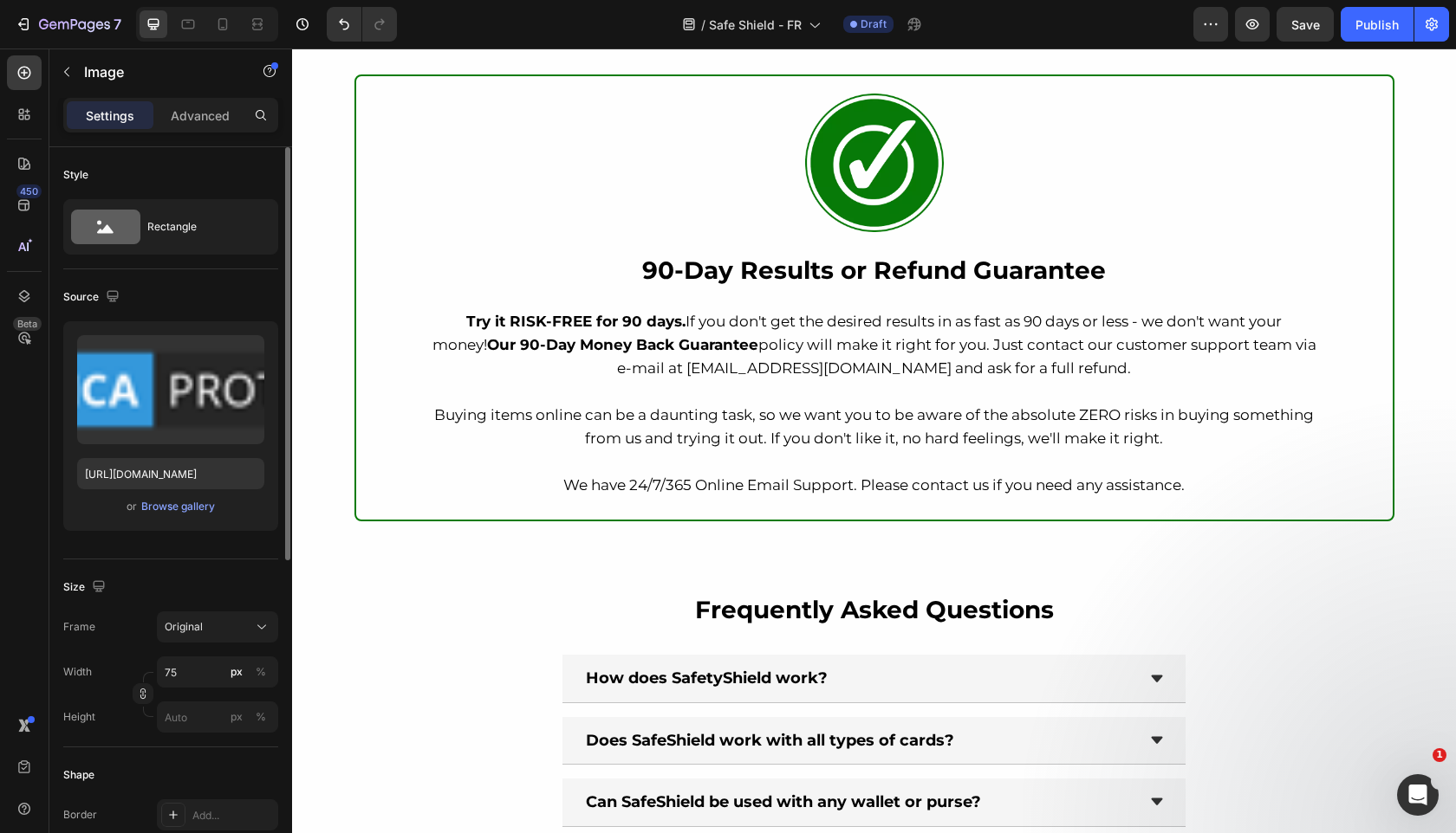
scroll to position [6015, 0]
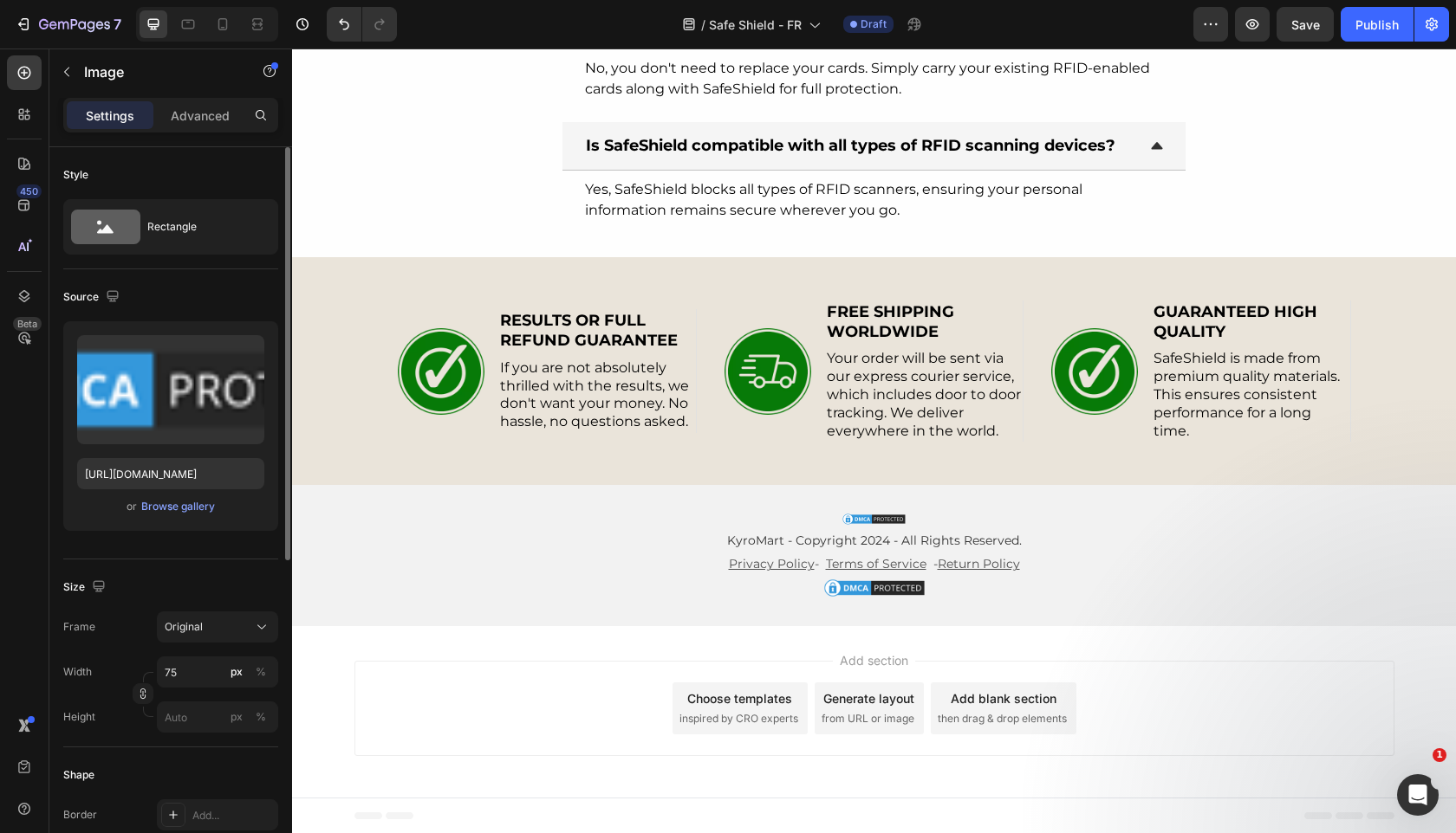
click at [887, 515] on img at bounding box center [873, 519] width 65 height 13
click at [880, 521] on img at bounding box center [873, 519] width 65 height 13
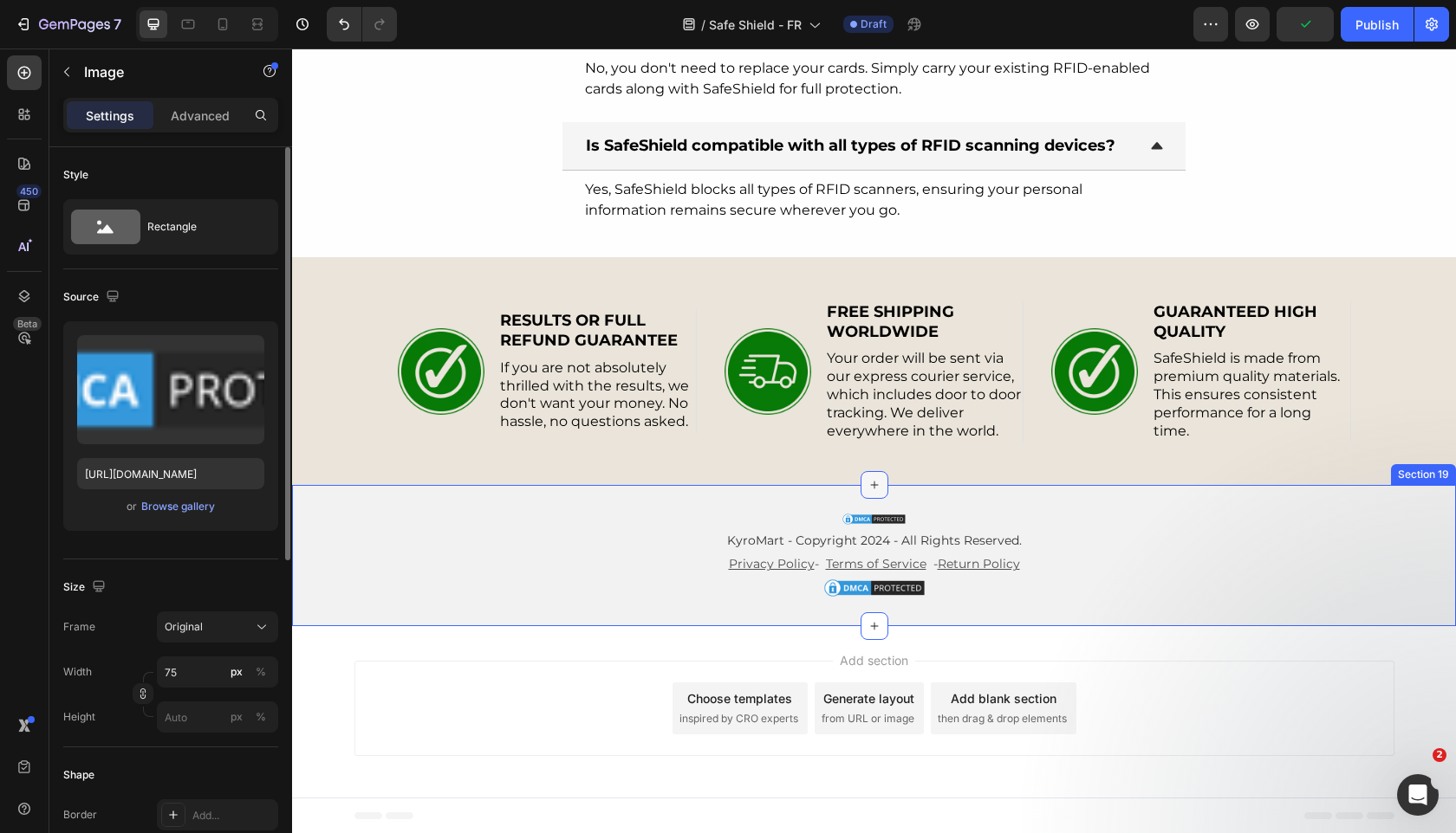
click at [867, 490] on icon at bounding box center [874, 485] width 14 height 14
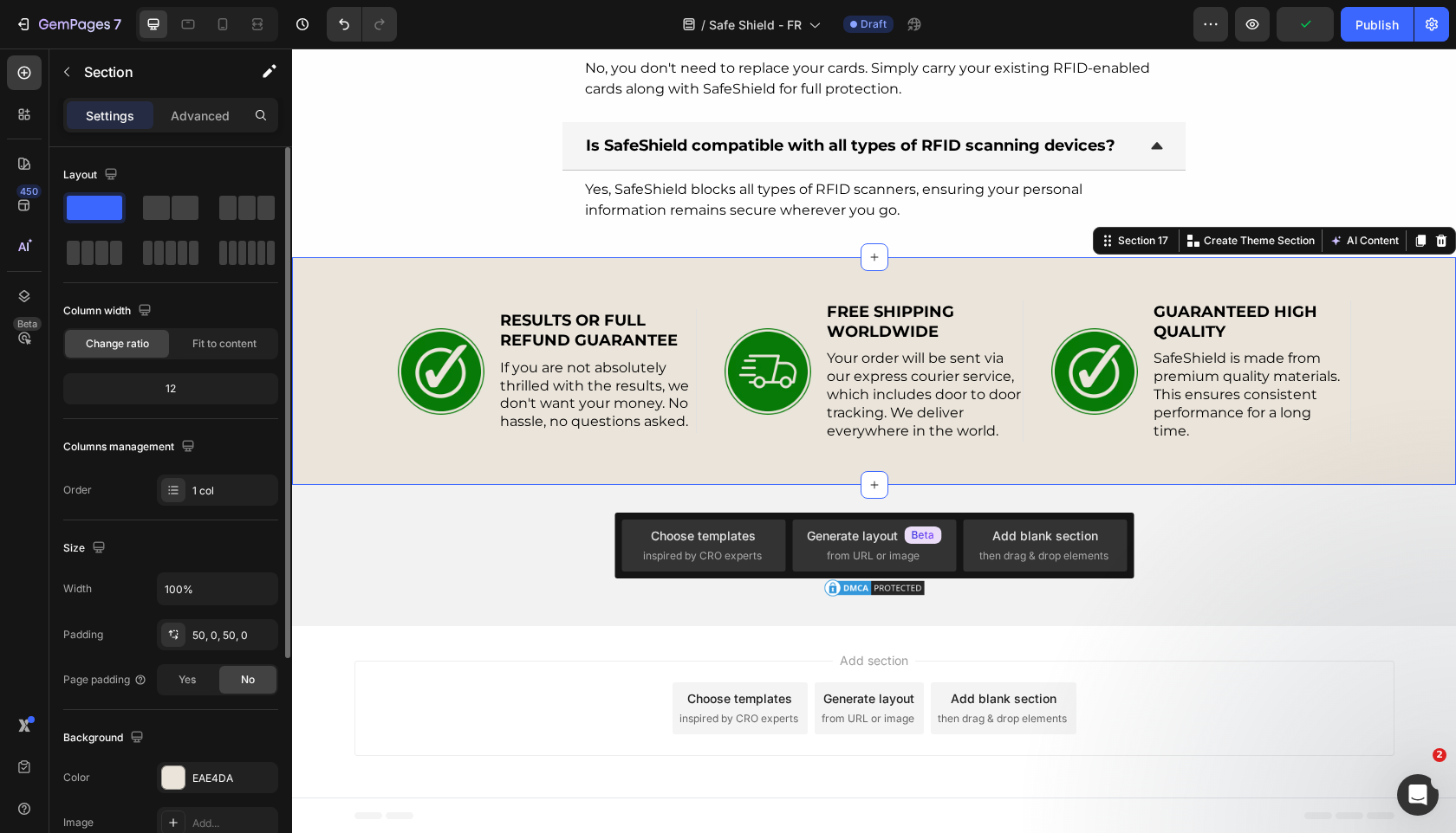
click at [930, 464] on div "Image RESULTS OR FULL REFUND GUARANTEE Text Block If you are not absolutely thr…" at bounding box center [874, 372] width 1164 height 229
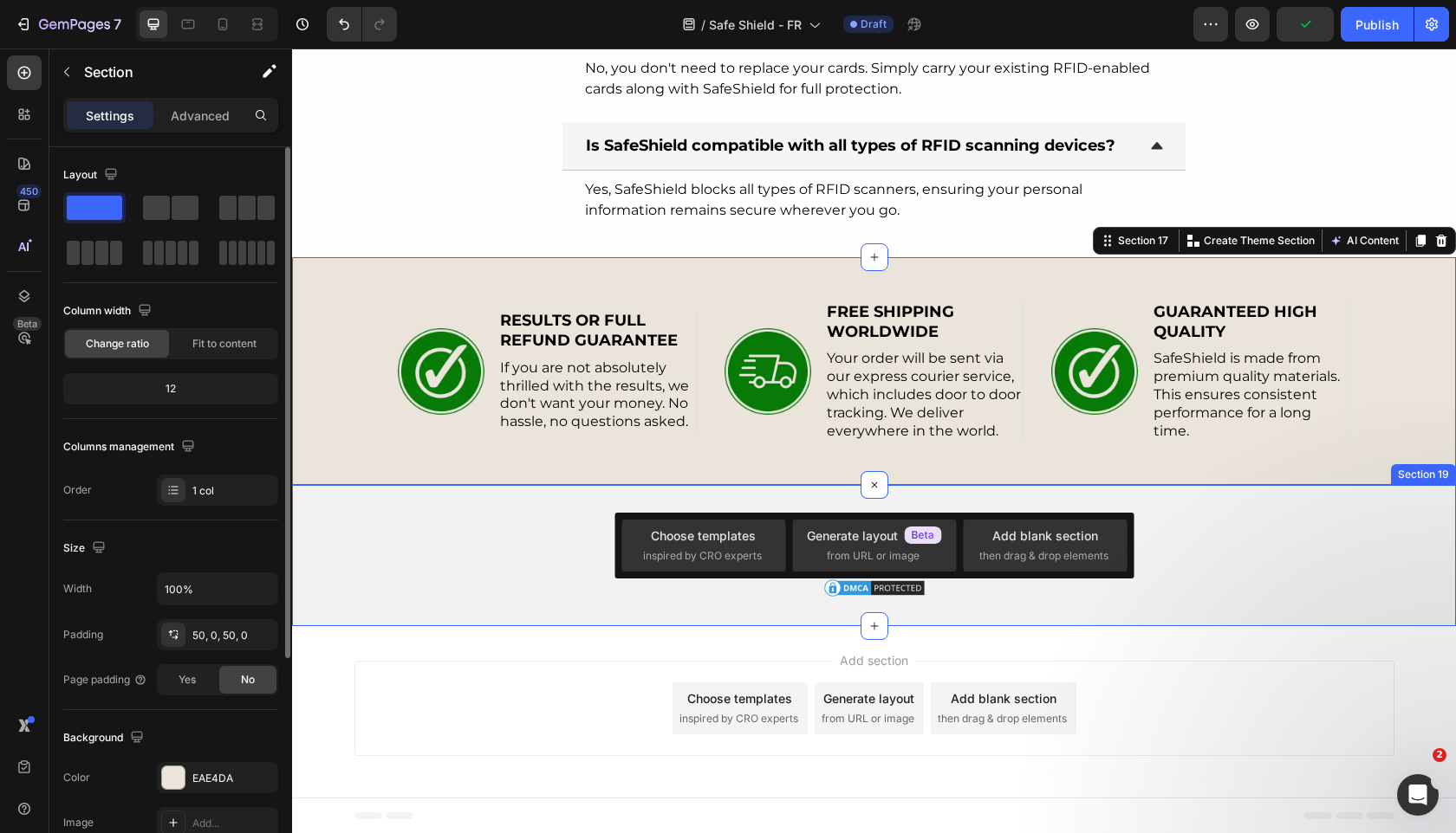
click at [909, 502] on div "Image KyroMart - Copyright 2024 - All Rights Reserved. Text Block Privacy Polic…" at bounding box center [874, 555] width 1164 height 140
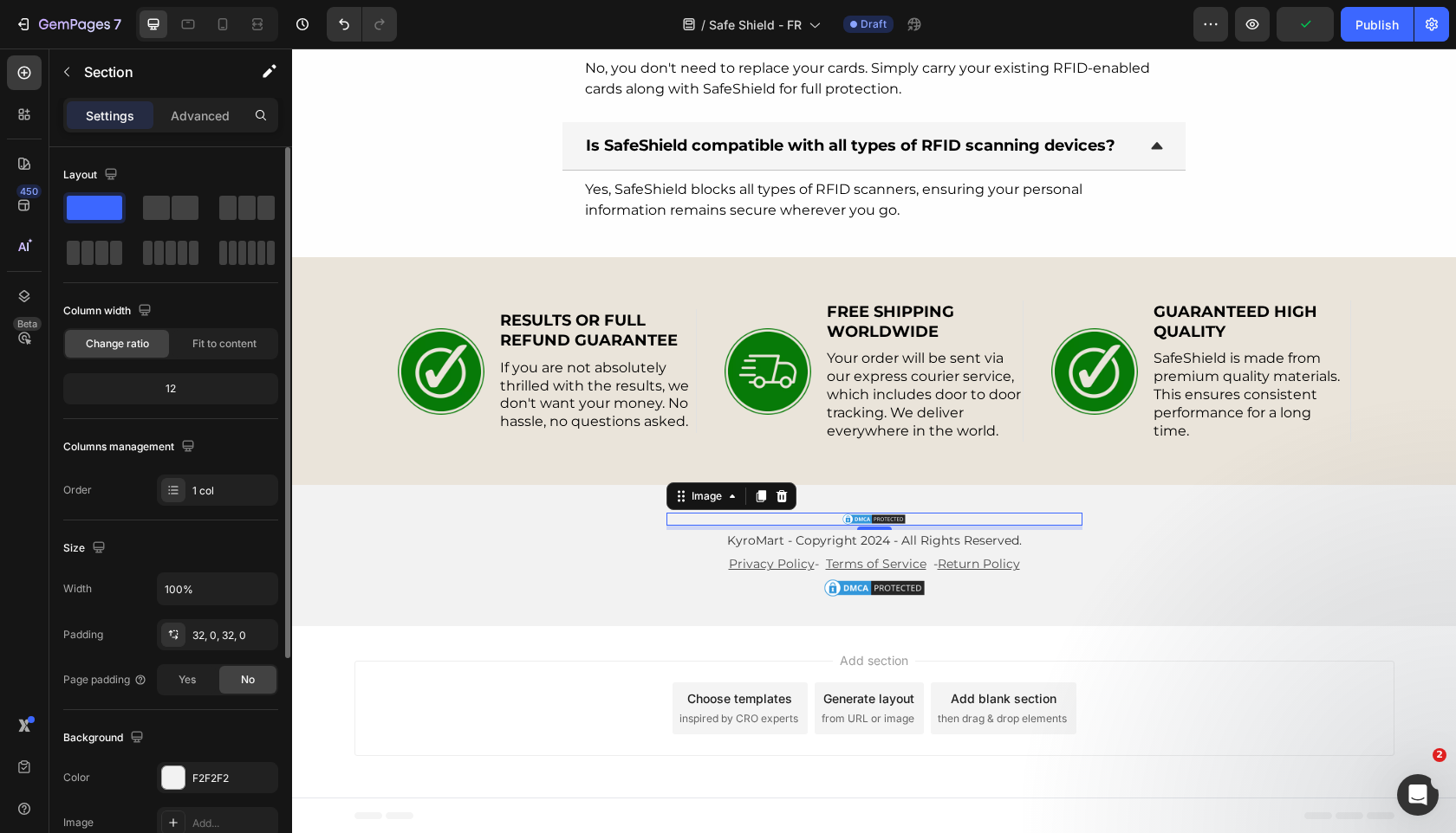
click at [889, 517] on img at bounding box center [873, 519] width 65 height 13
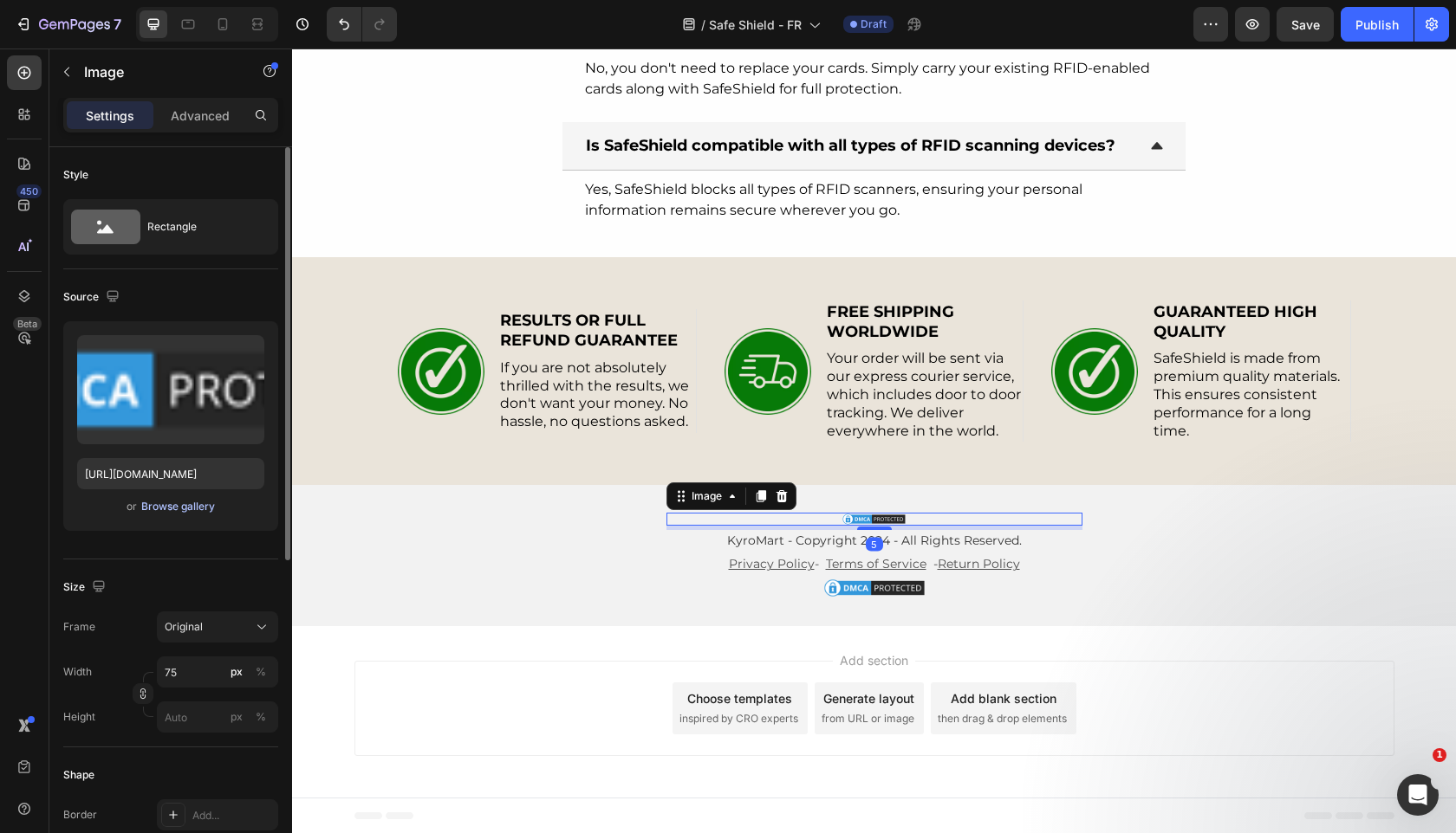
click at [178, 510] on div "Browse gallery" at bounding box center [178, 507] width 74 height 16
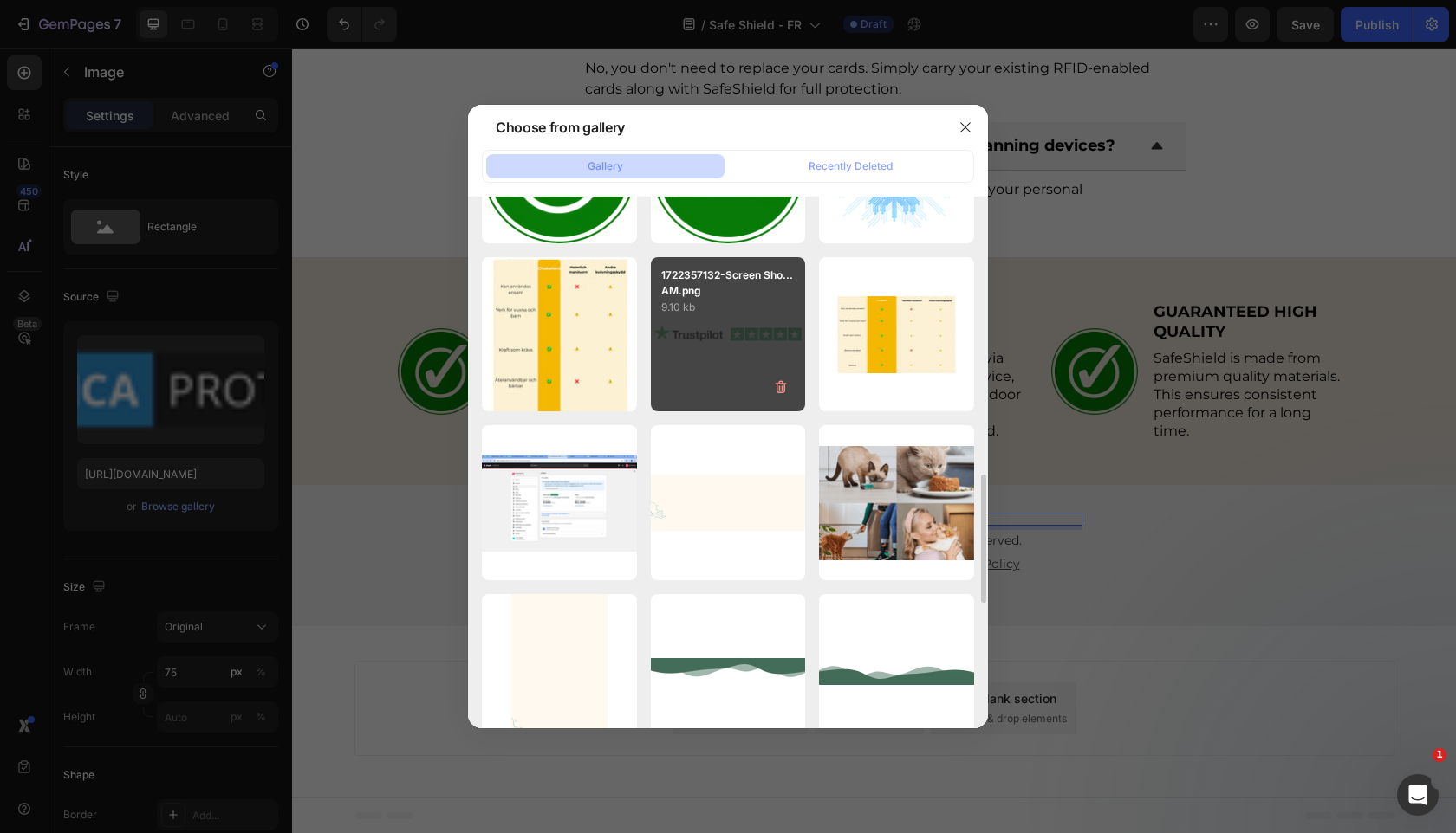
scroll to position [1129, 0]
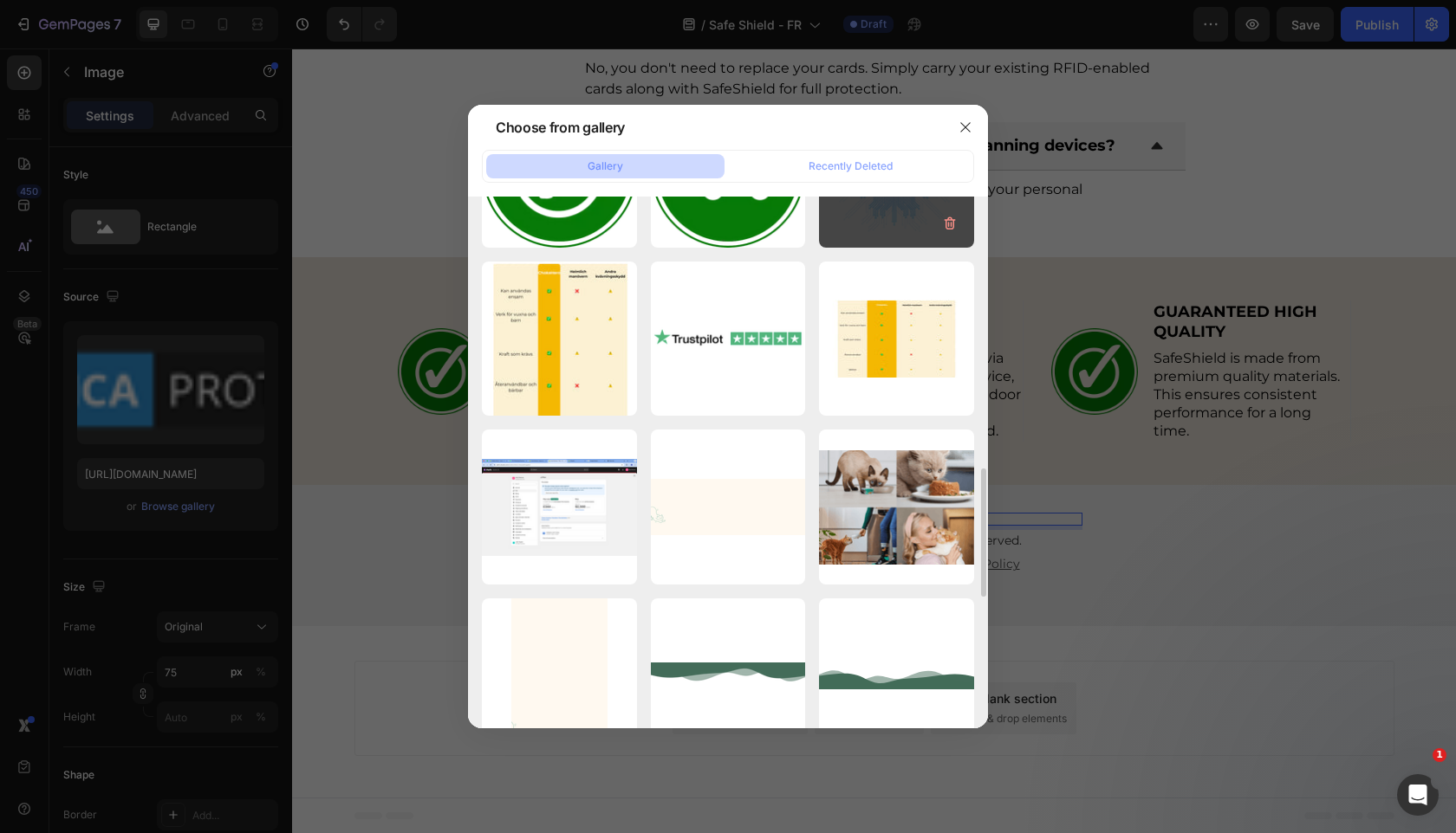
click at [843, 228] on div "gempages_525800266155...df.png 147.50 kb" at bounding box center [896, 170] width 155 height 155
type input "[URL][DOMAIN_NAME]"
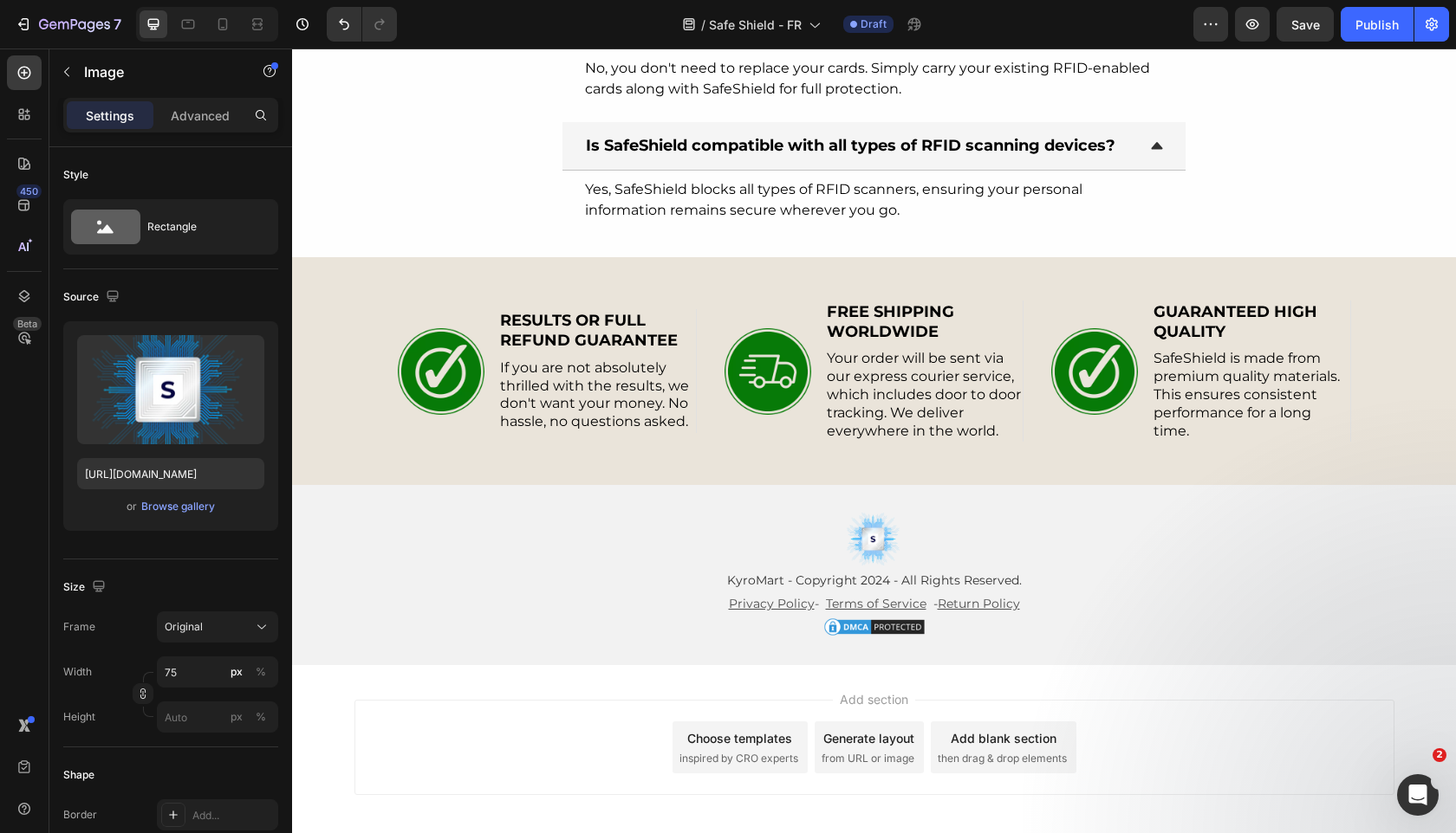
click at [1182, 684] on div "Add section Choose templates inspired by CRO experts Generate layout from URL o…" at bounding box center [874, 750] width 1164 height 172
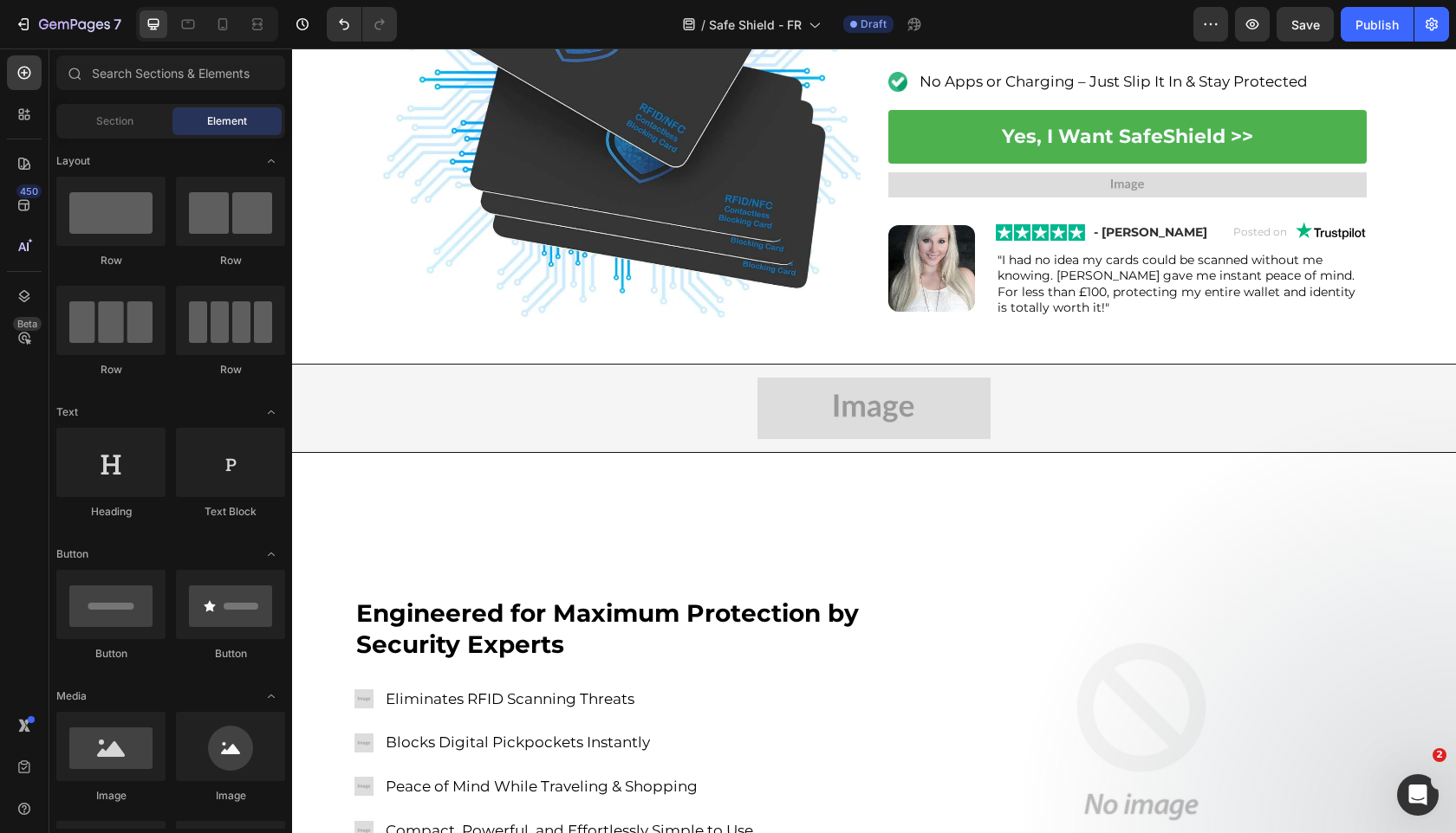
scroll to position [0, 0]
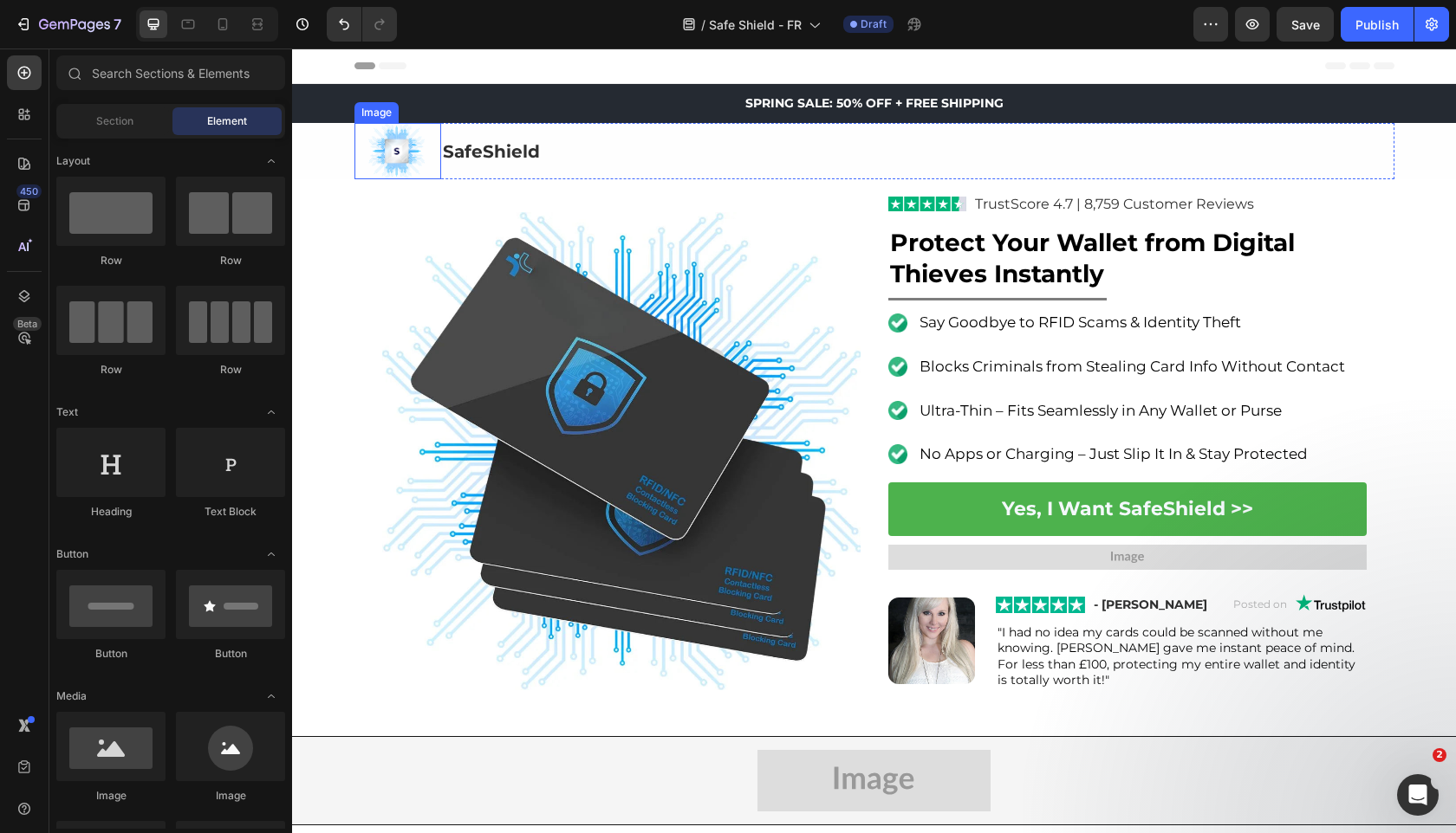
click at [436, 157] on div at bounding box center [397, 151] width 87 height 56
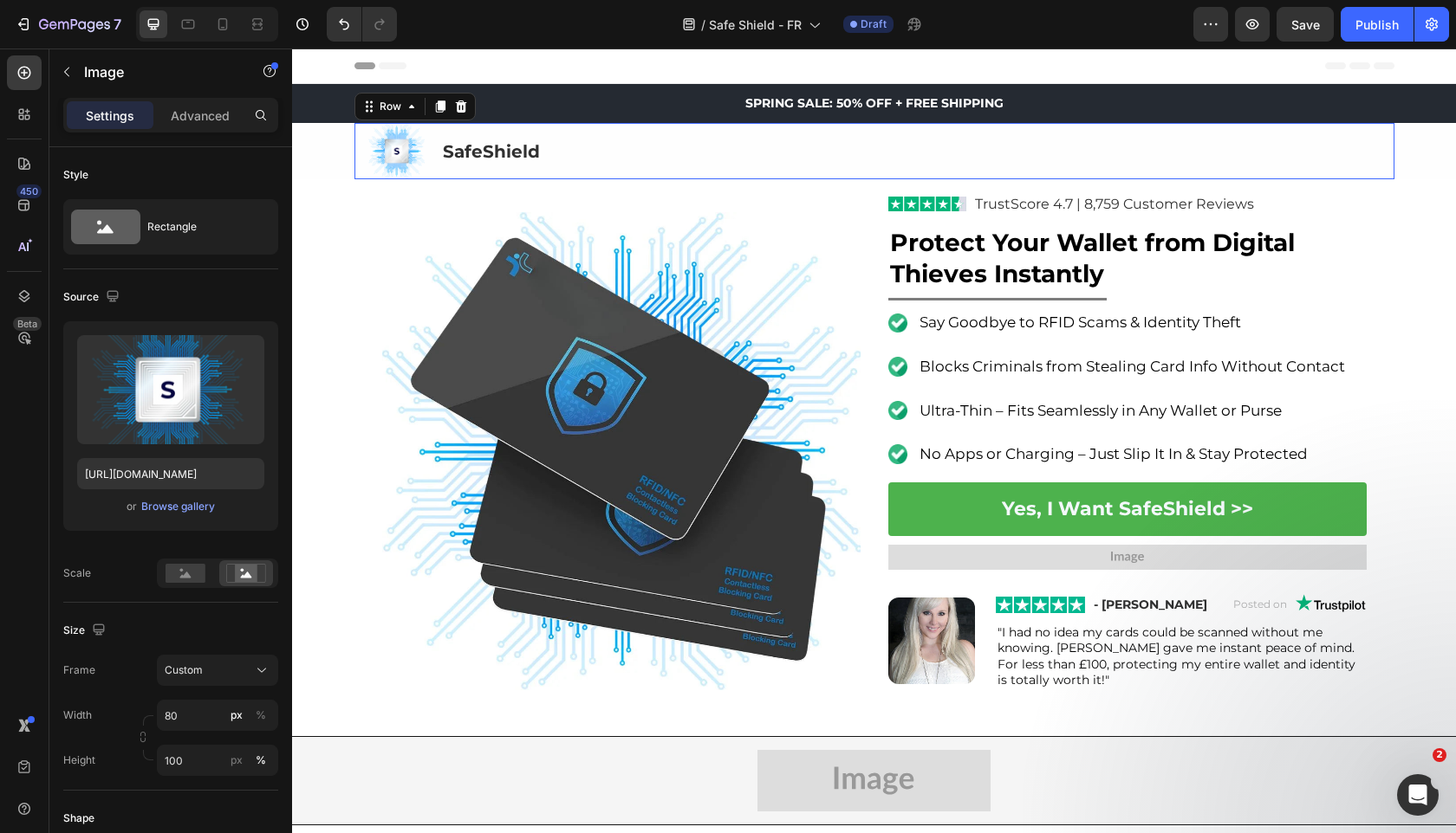
click at [442, 168] on div "SafeShield Text Block" at bounding box center [917, 151] width 953 height 56
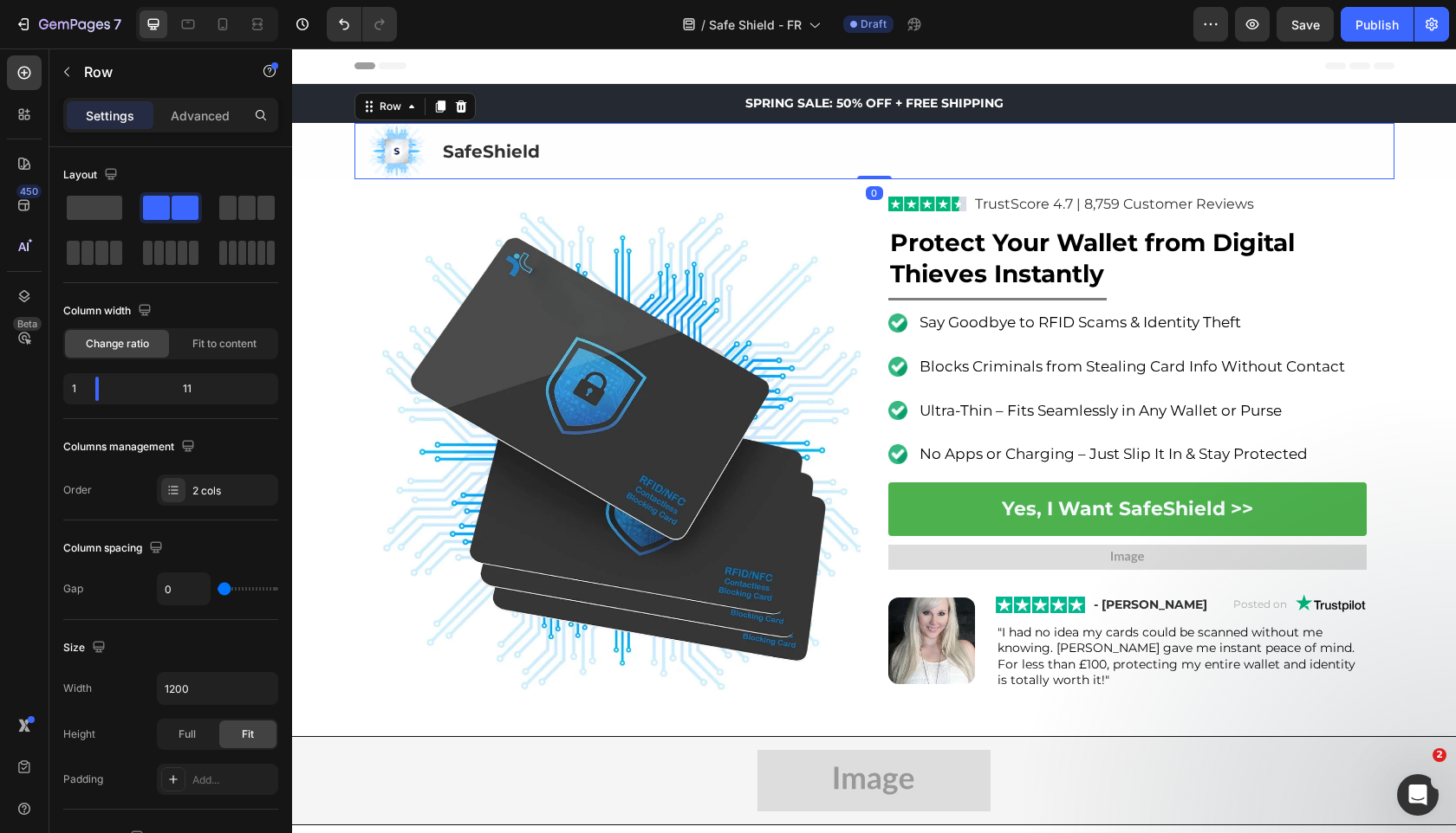
click at [449, 164] on p "SafeShield" at bounding box center [917, 150] width 950 height 31
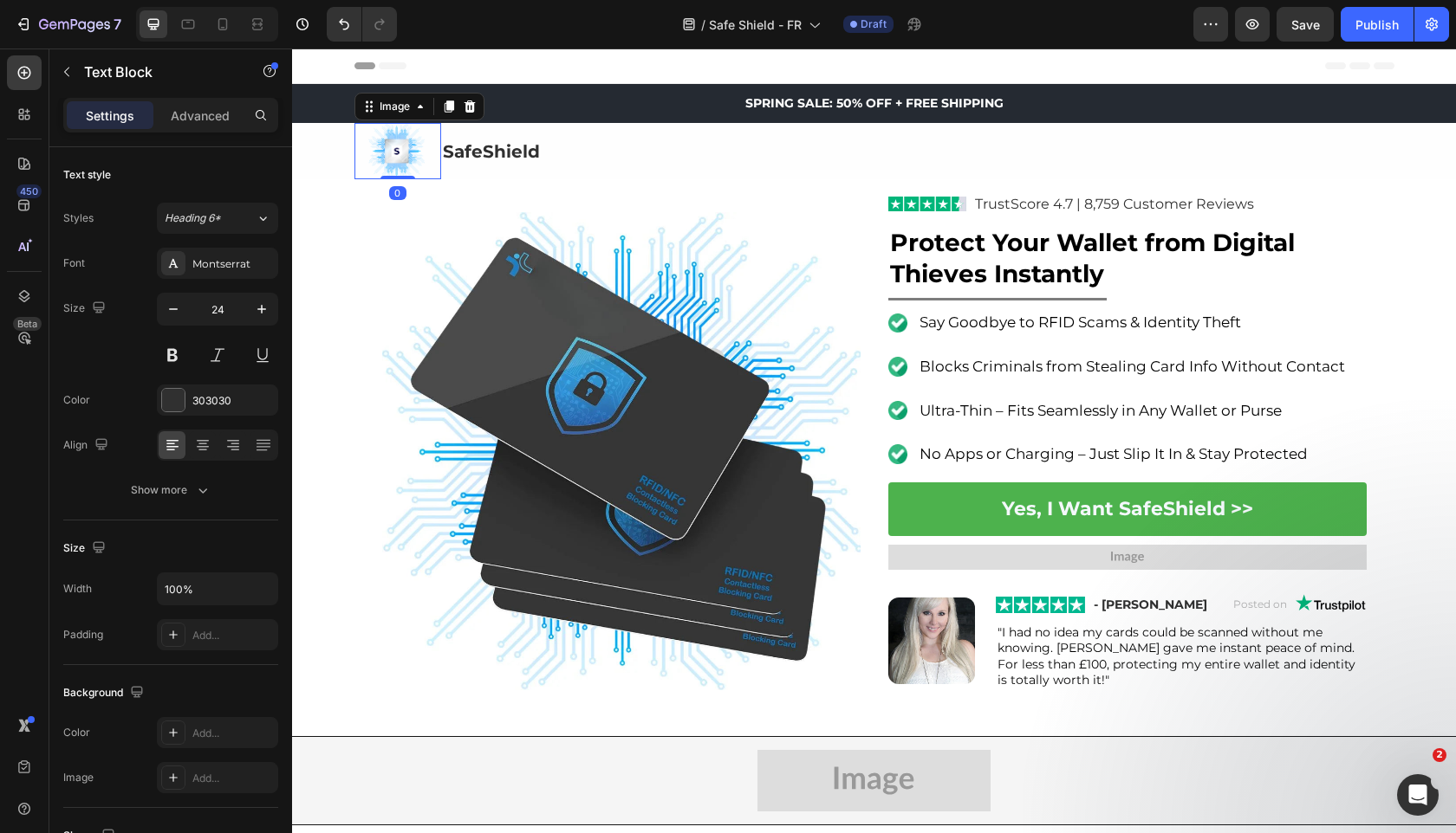
click at [435, 153] on div at bounding box center [397, 151] width 87 height 56
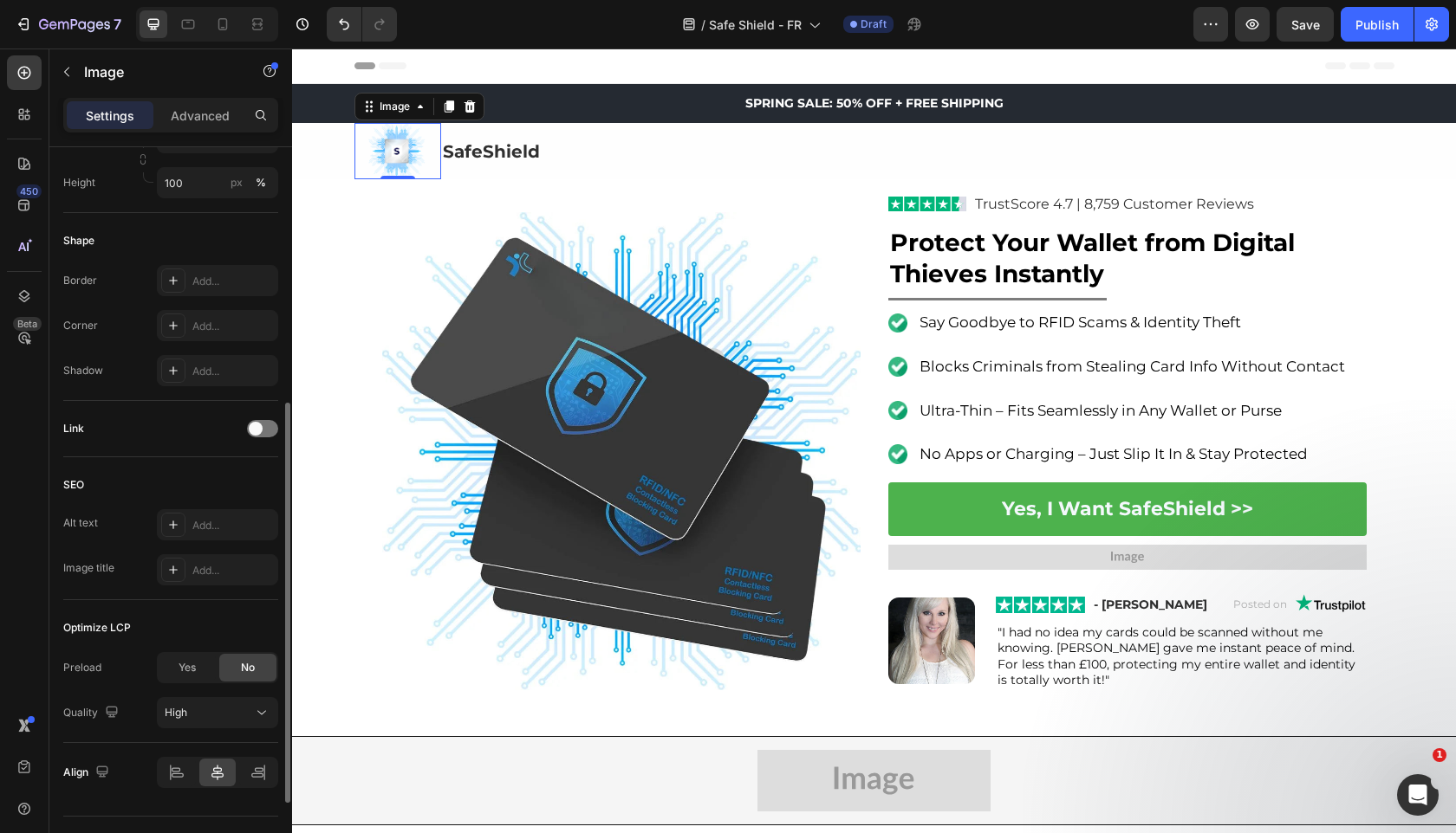
scroll to position [615, 0]
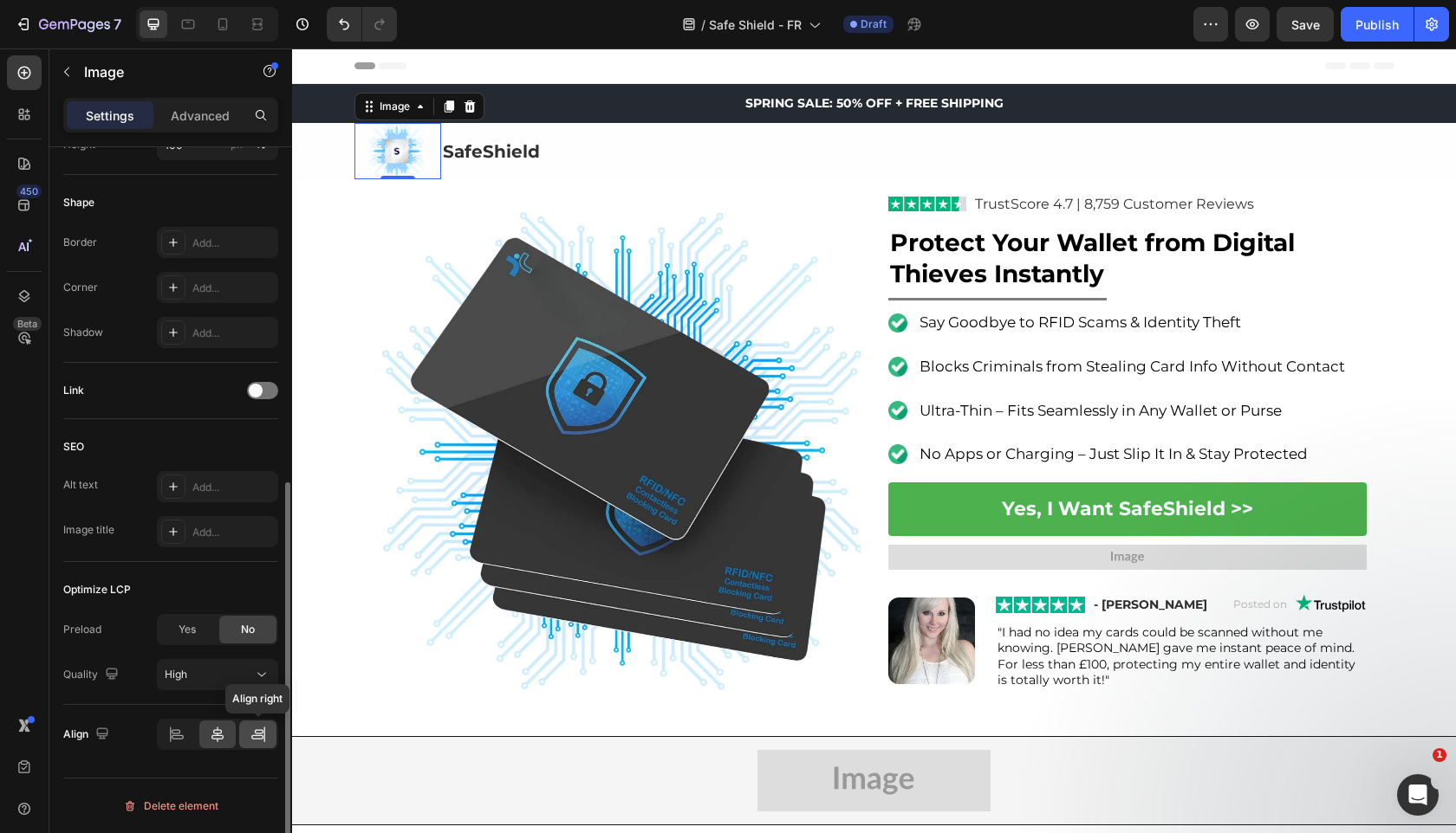
click at [265, 736] on icon at bounding box center [264, 735] width 1 height 16
click at [378, 620] on div "Image Image TrustScore 4.7 | 8,759 Customer Reviews Text Block Row Protect Your…" at bounding box center [874, 457] width 1040 height 557
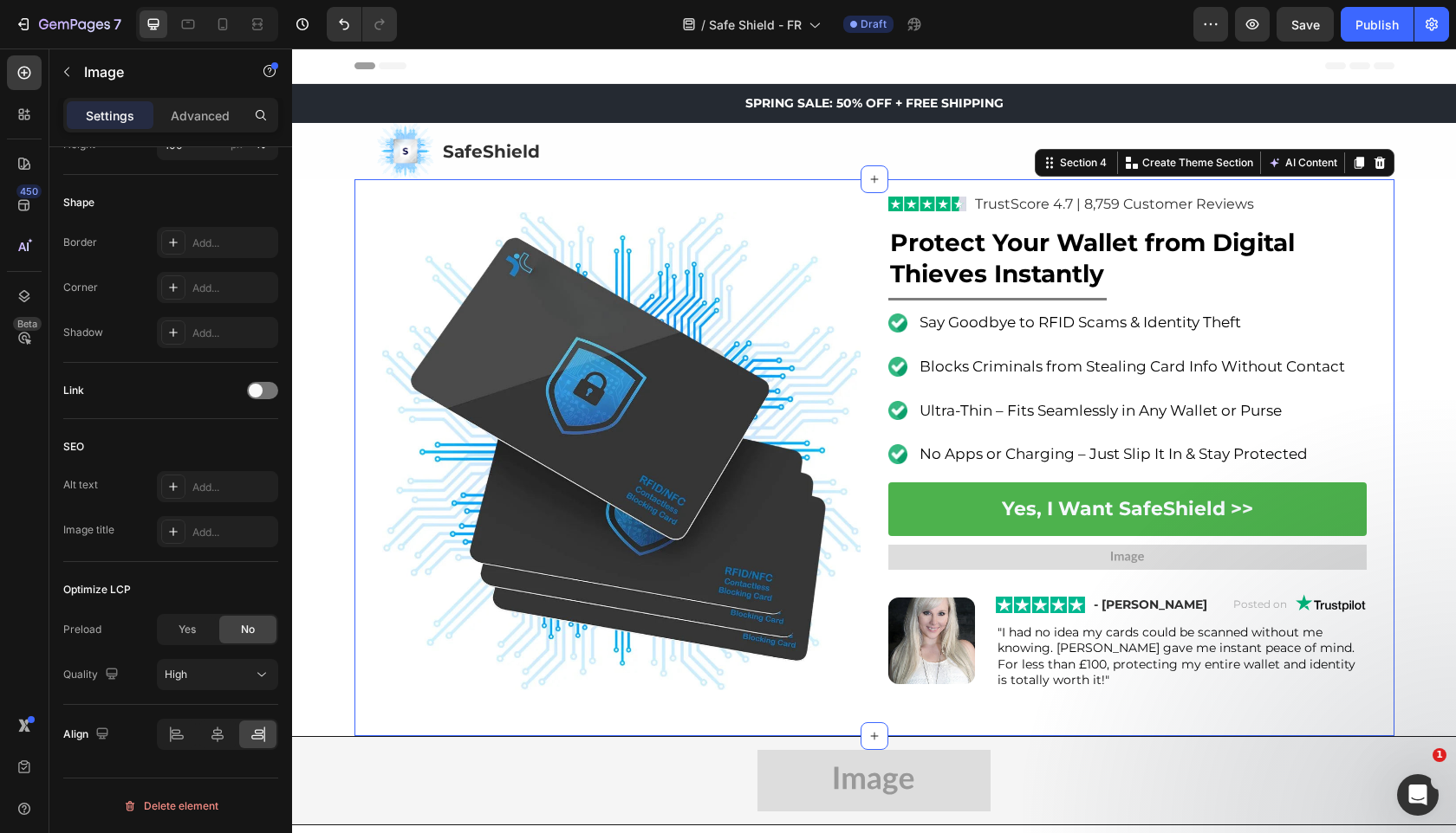
scroll to position [0, 0]
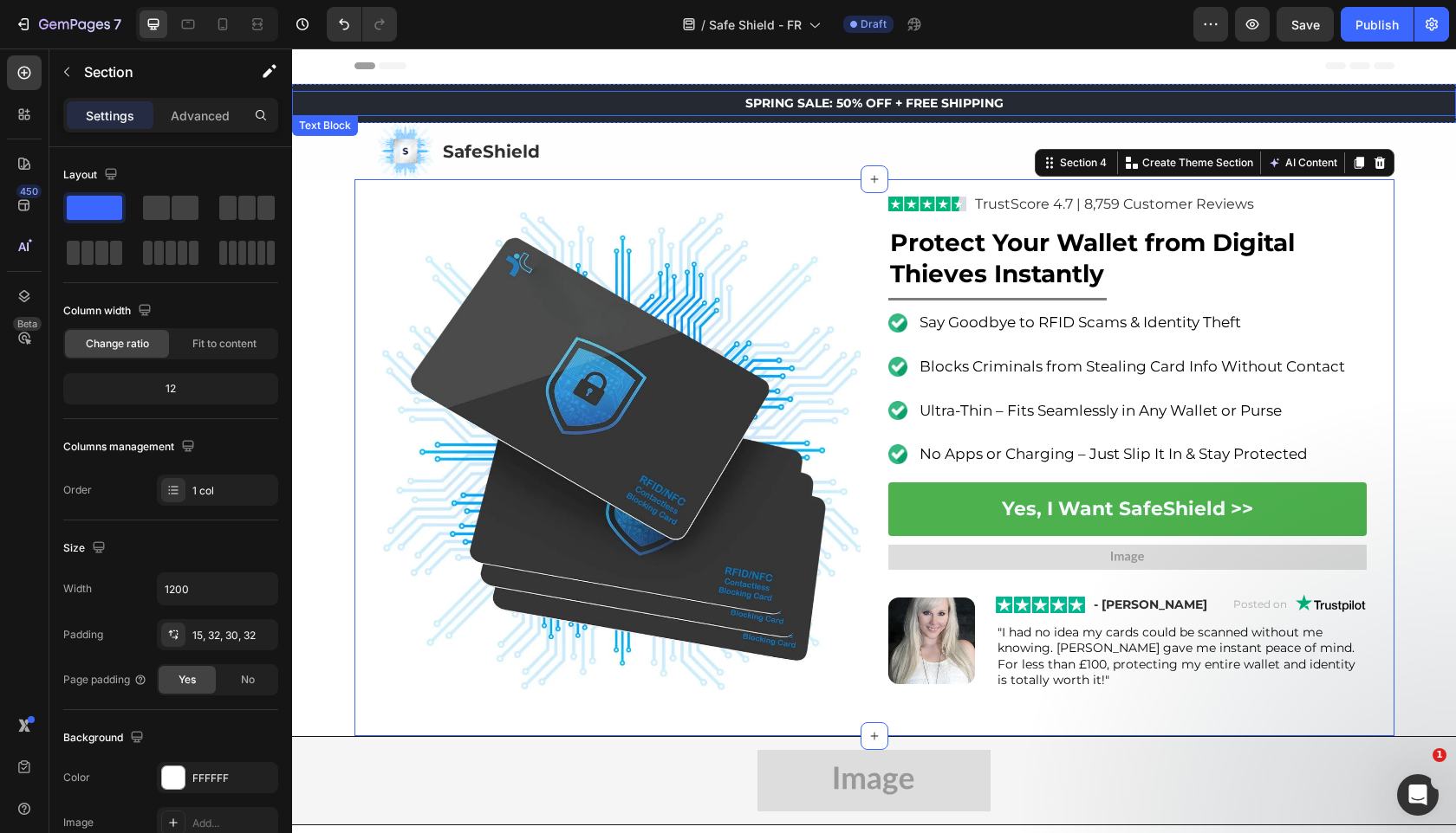
click at [764, 105] on p "SPRING SALE: 50% OFF + FREE SHIPPING" at bounding box center [873, 103] width 1161 height 22
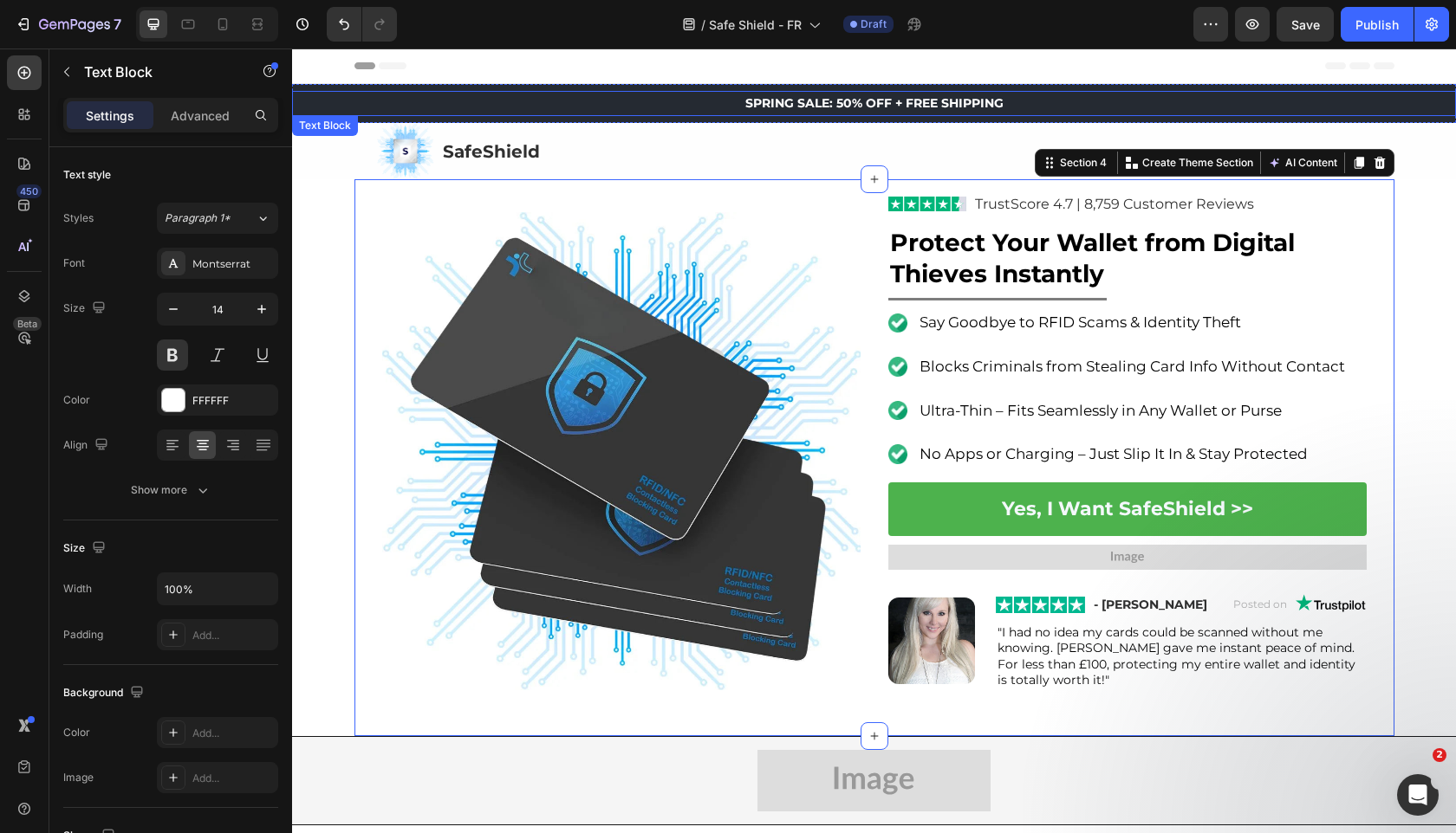
click at [764, 105] on p "SPRING SALE: 50% OFF + FREE SHIPPING" at bounding box center [873, 103] width 1161 height 22
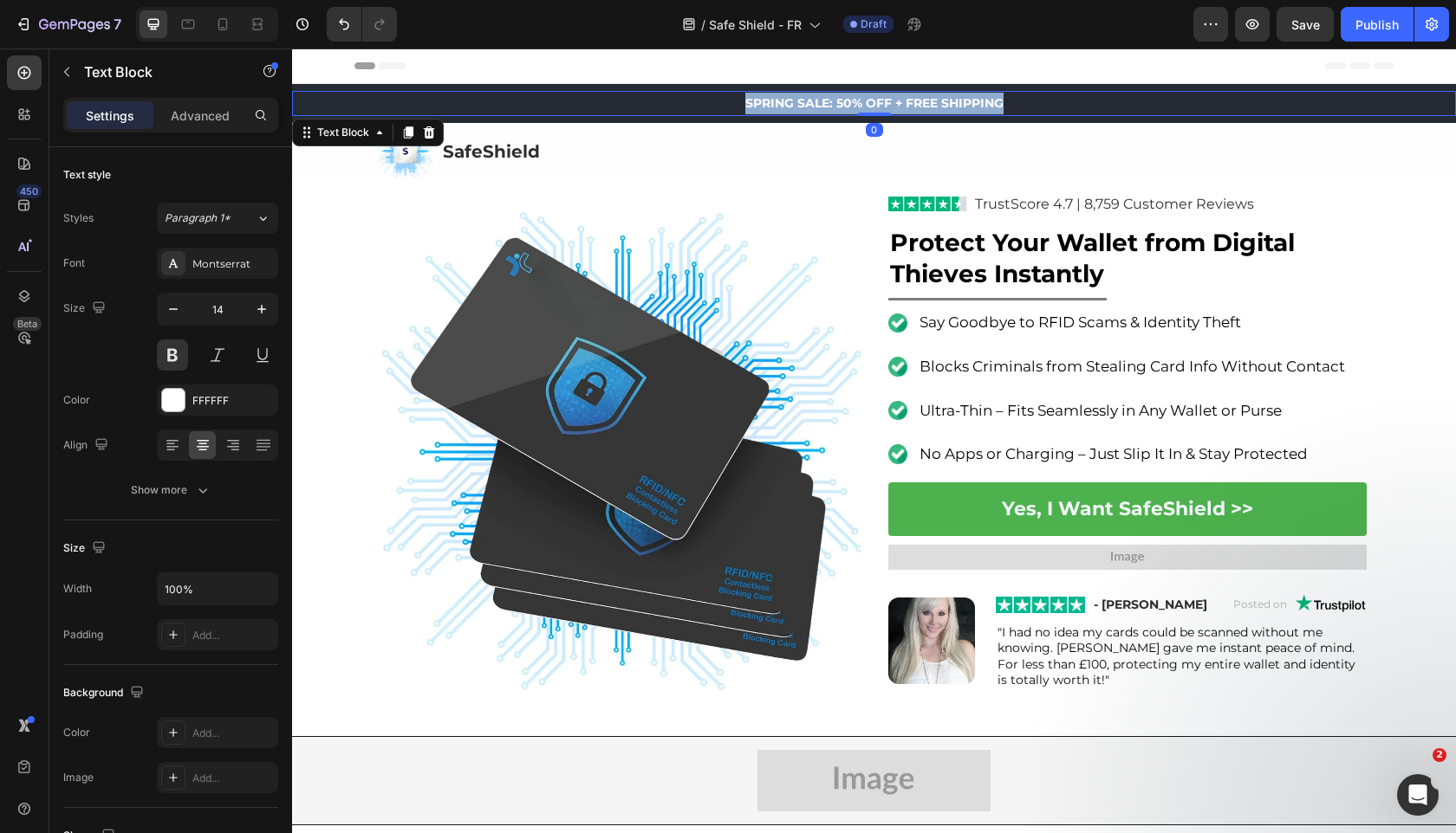
click at [764, 105] on p "SPRING SALE: 50% OFF + FREE SHIPPING" at bounding box center [873, 103] width 1161 height 22
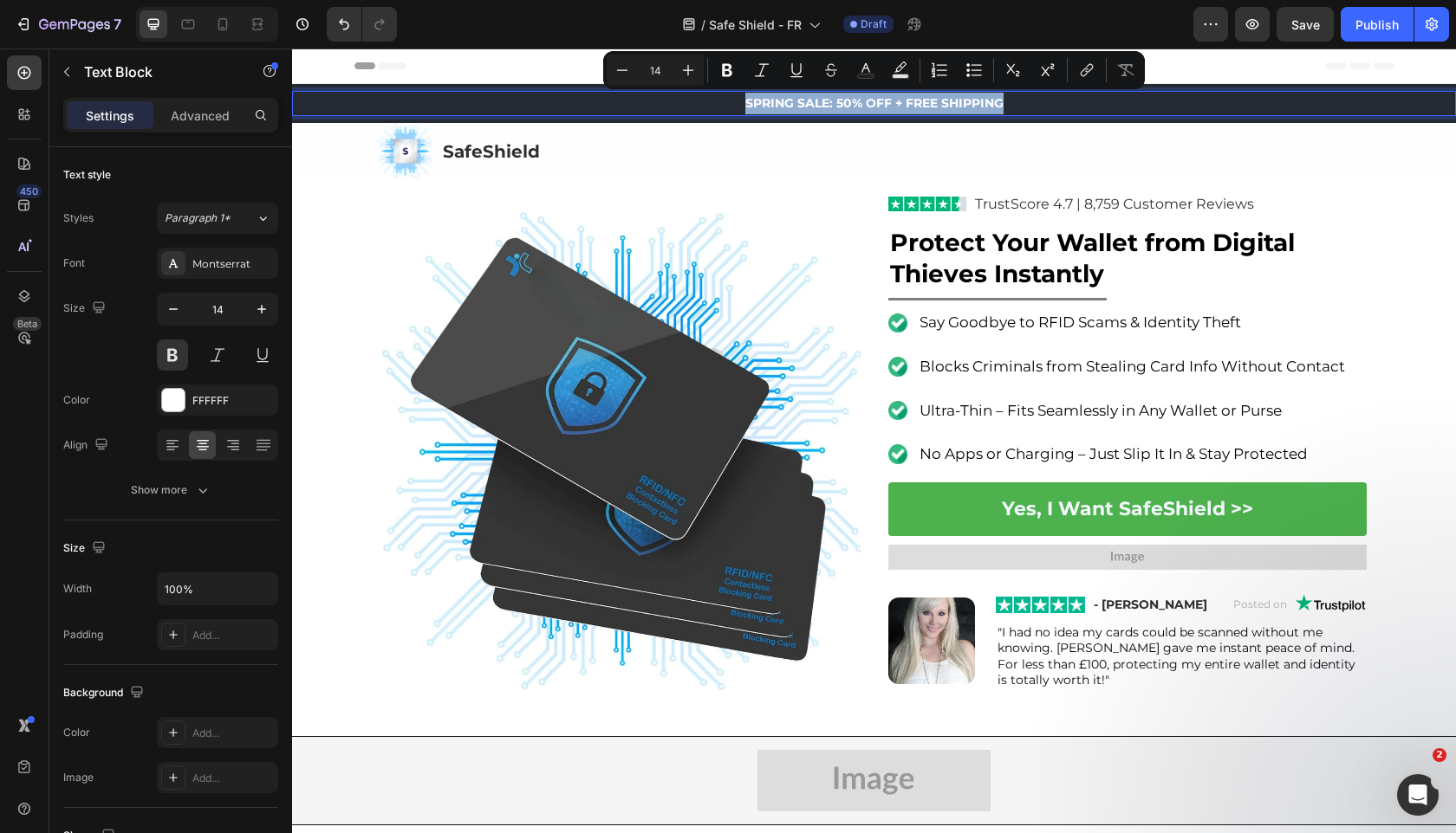
click at [764, 105] on p "SPRING SALE: 50% OFF + FREE SHIPPING" at bounding box center [873, 103] width 1161 height 22
copy p "SPRING SALE: 50% OFF + FREE SHIPPING"
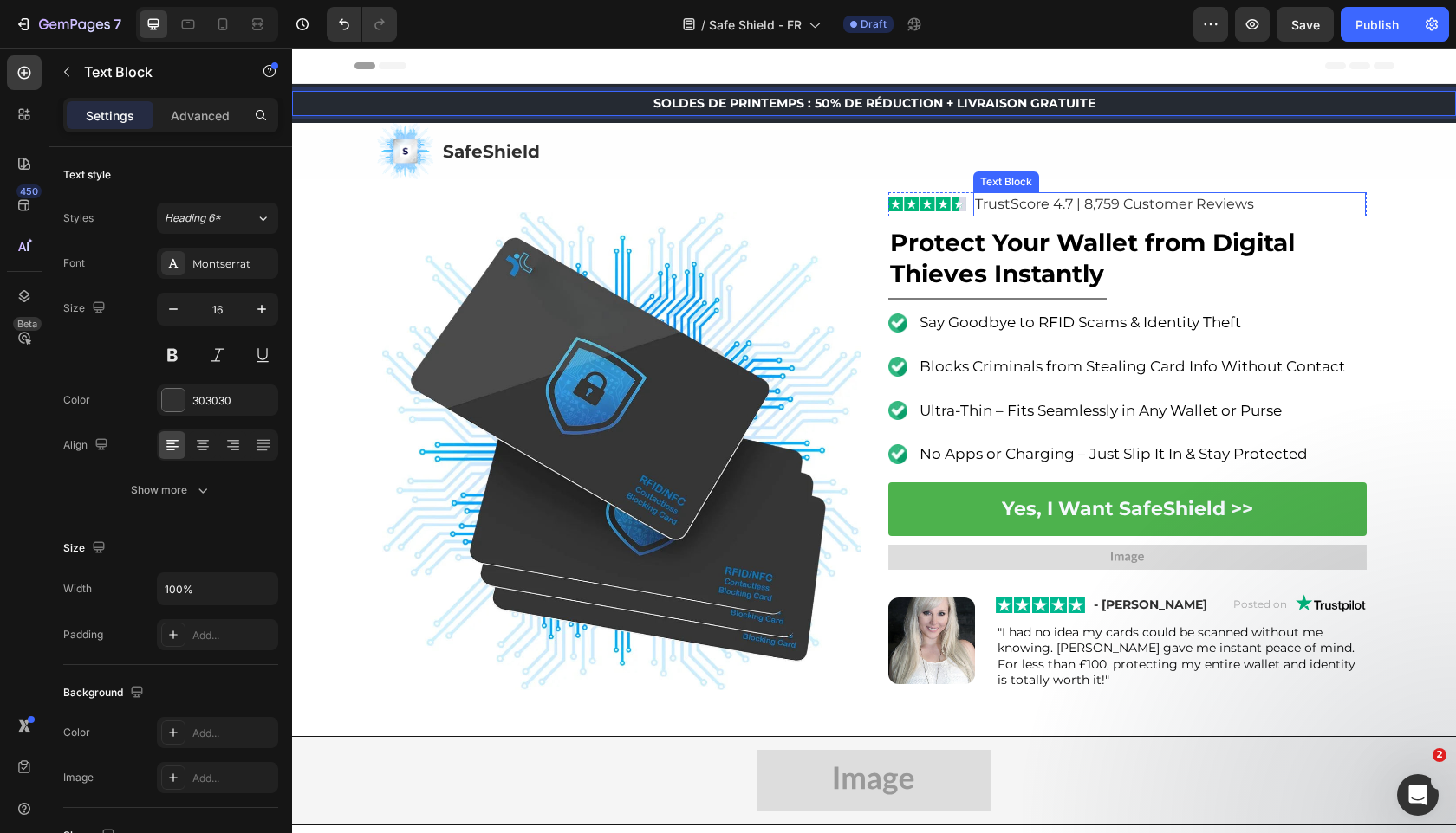
click at [1013, 202] on span "TrustScore 4.7 | 8,759 Customer Reviews" at bounding box center [1114, 204] width 279 height 17
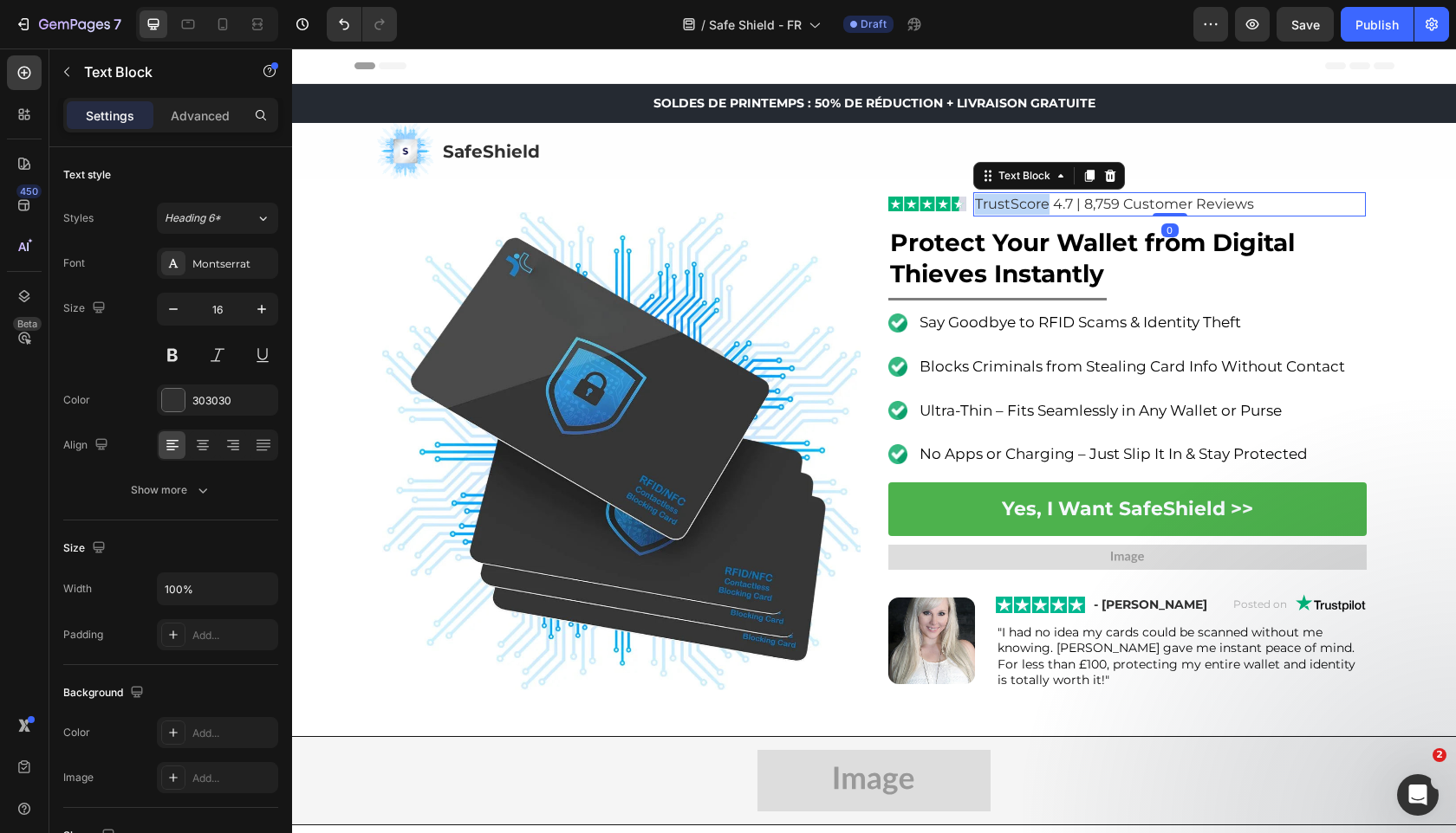
click at [1013, 202] on span "TrustScore 4.7 | 8,759 Customer Reviews" at bounding box center [1114, 204] width 279 height 17
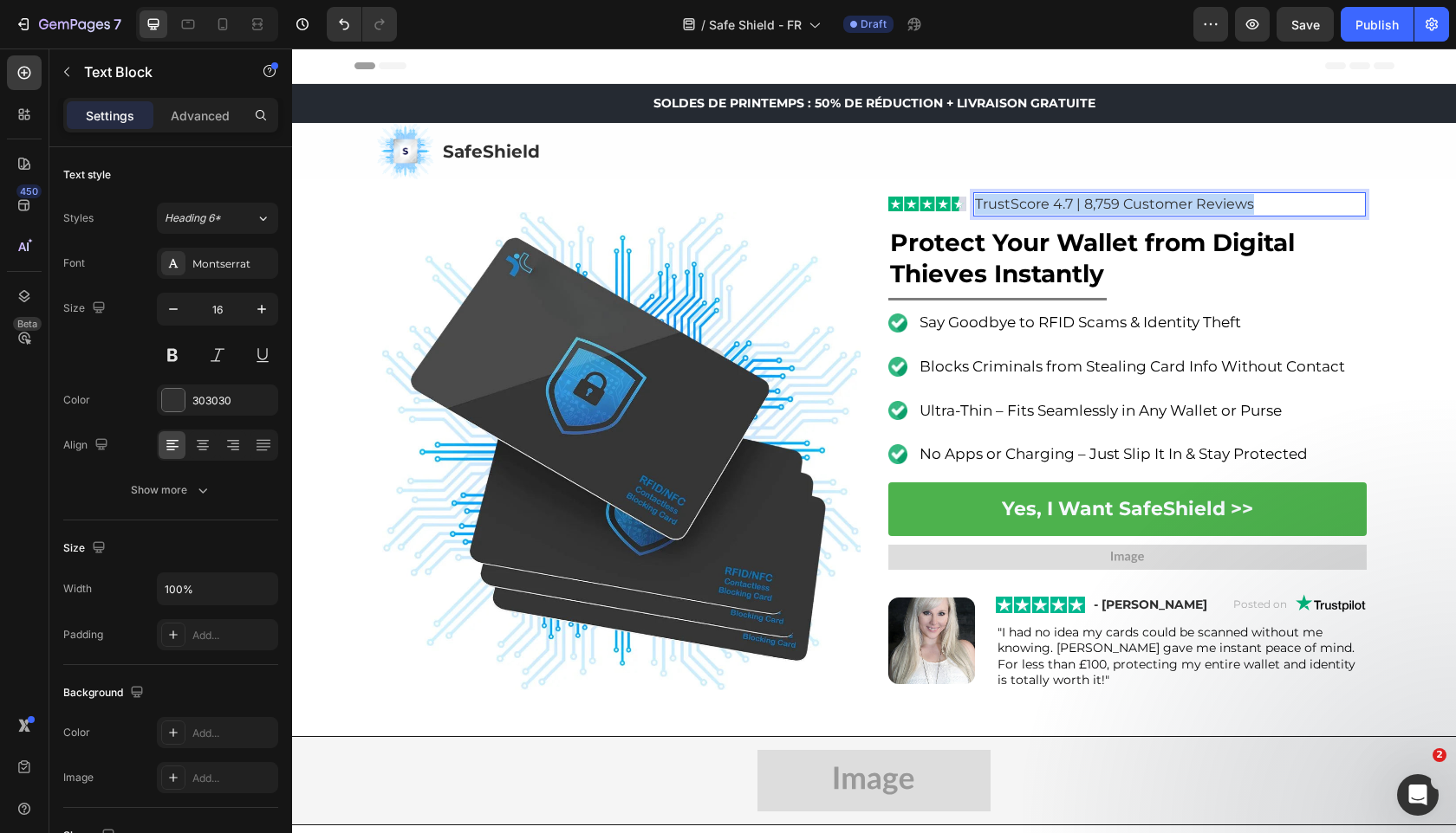
click at [1013, 202] on span "TrustScore 4.7 | 8,759 Customer Reviews" at bounding box center [1114, 204] width 279 height 17
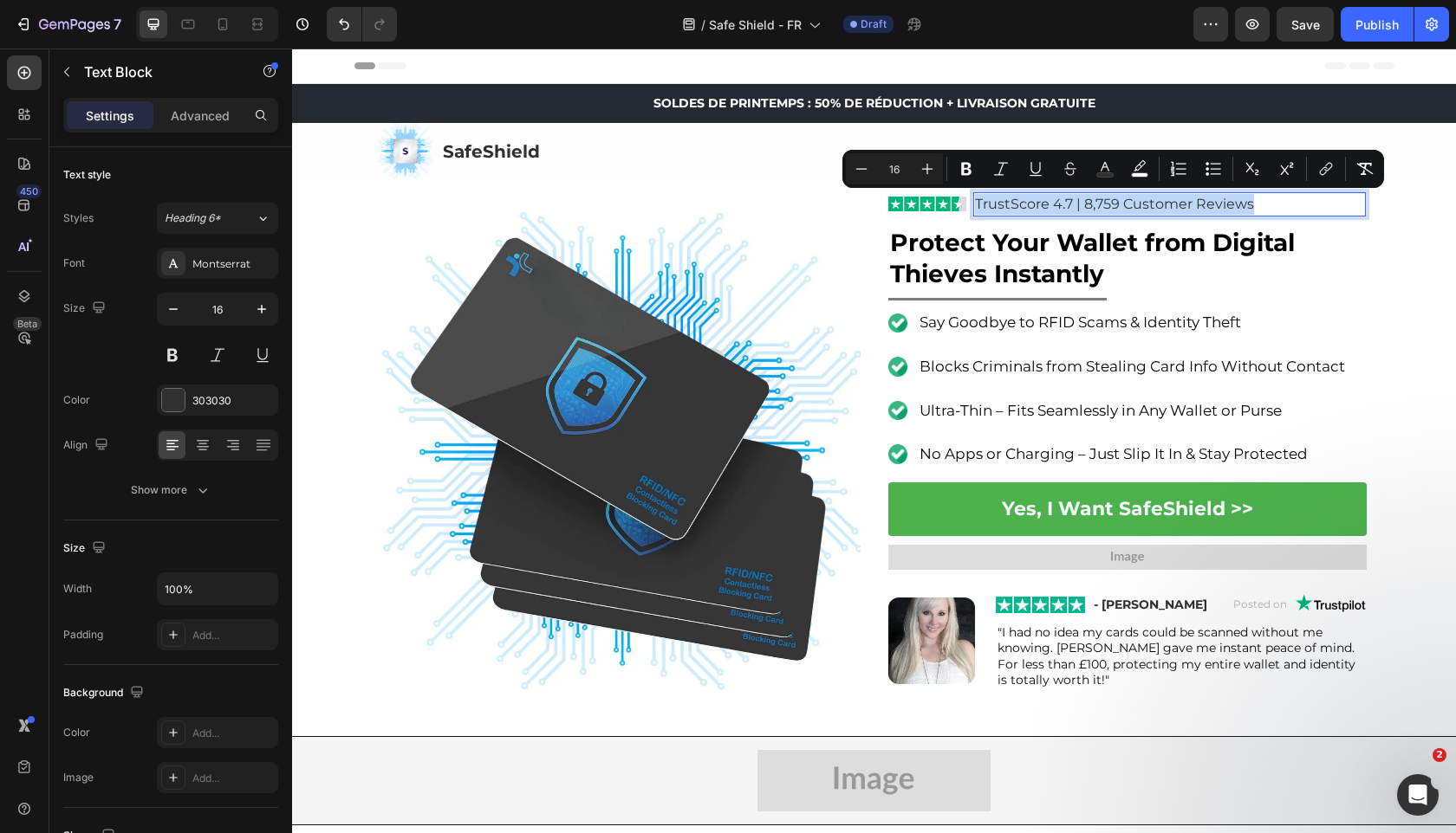
copy span "TrustScore 4.7 | 8,759 Customer Reviews"
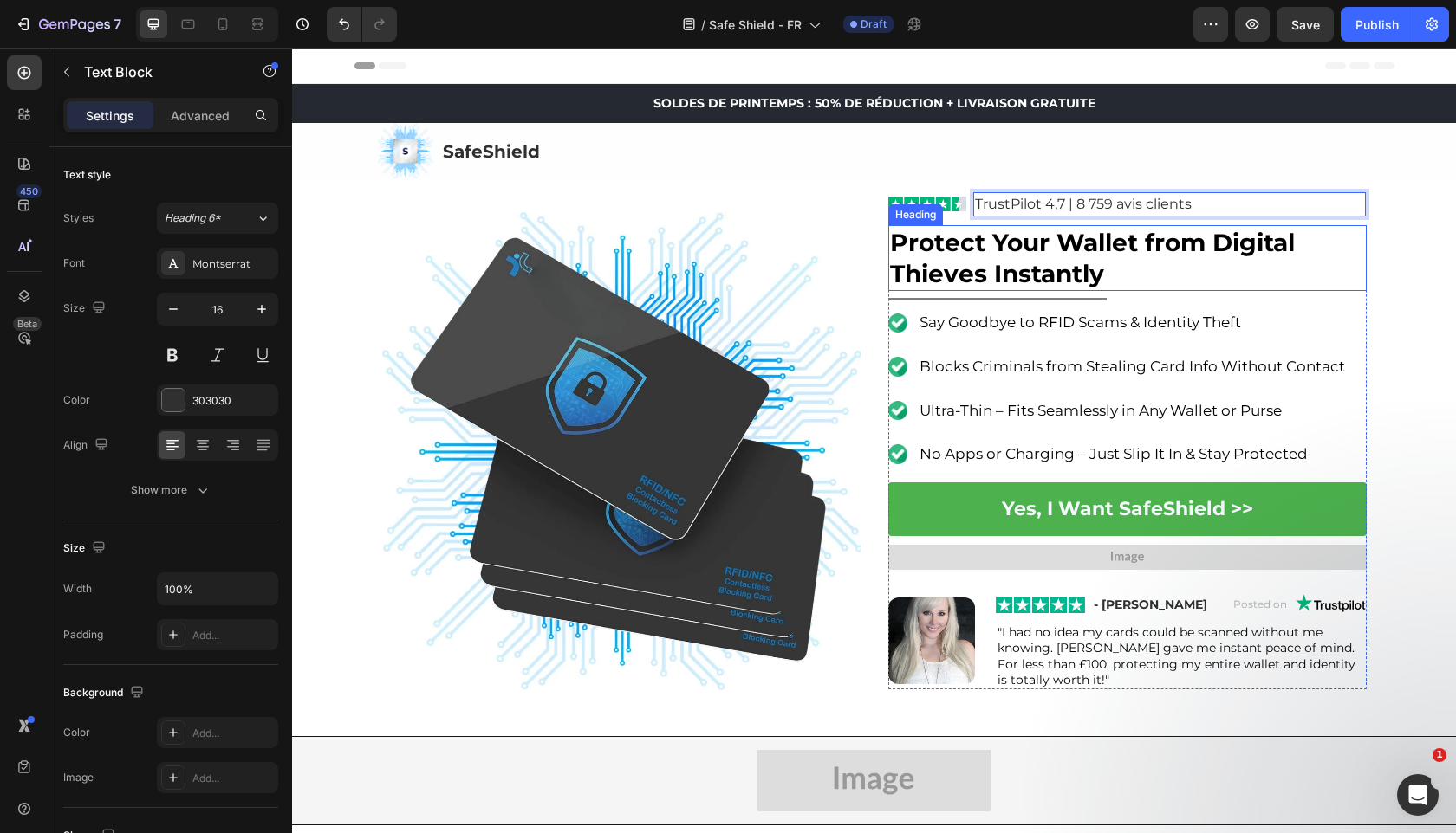
click at [1000, 259] on strong "Protect Your Wallet from Digital Thieves Instantly" at bounding box center [1092, 257] width 405 height 61
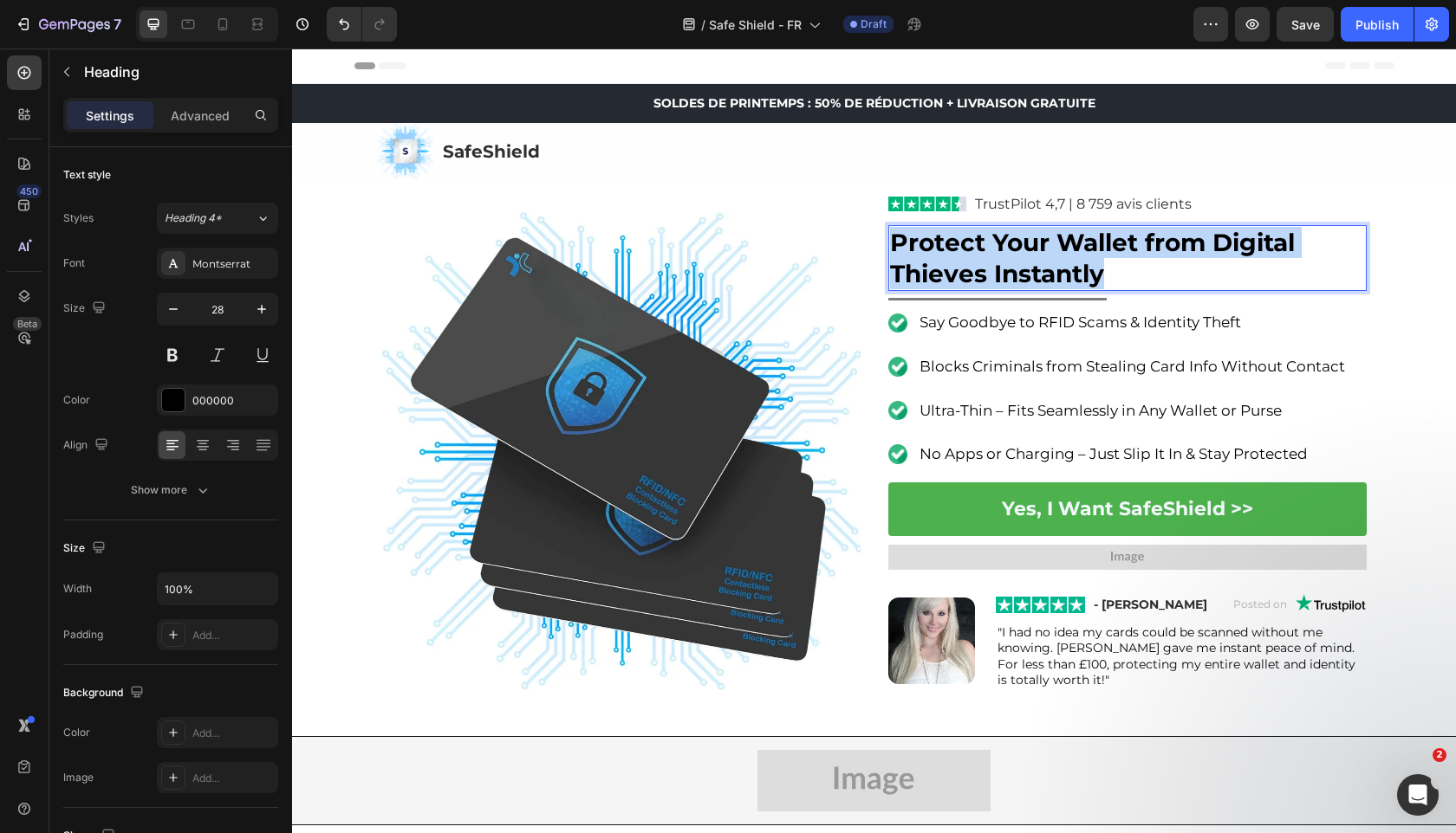
click at [1000, 259] on strong "Protect Your Wallet from Digital Thieves Instantly" at bounding box center [1092, 257] width 405 height 61
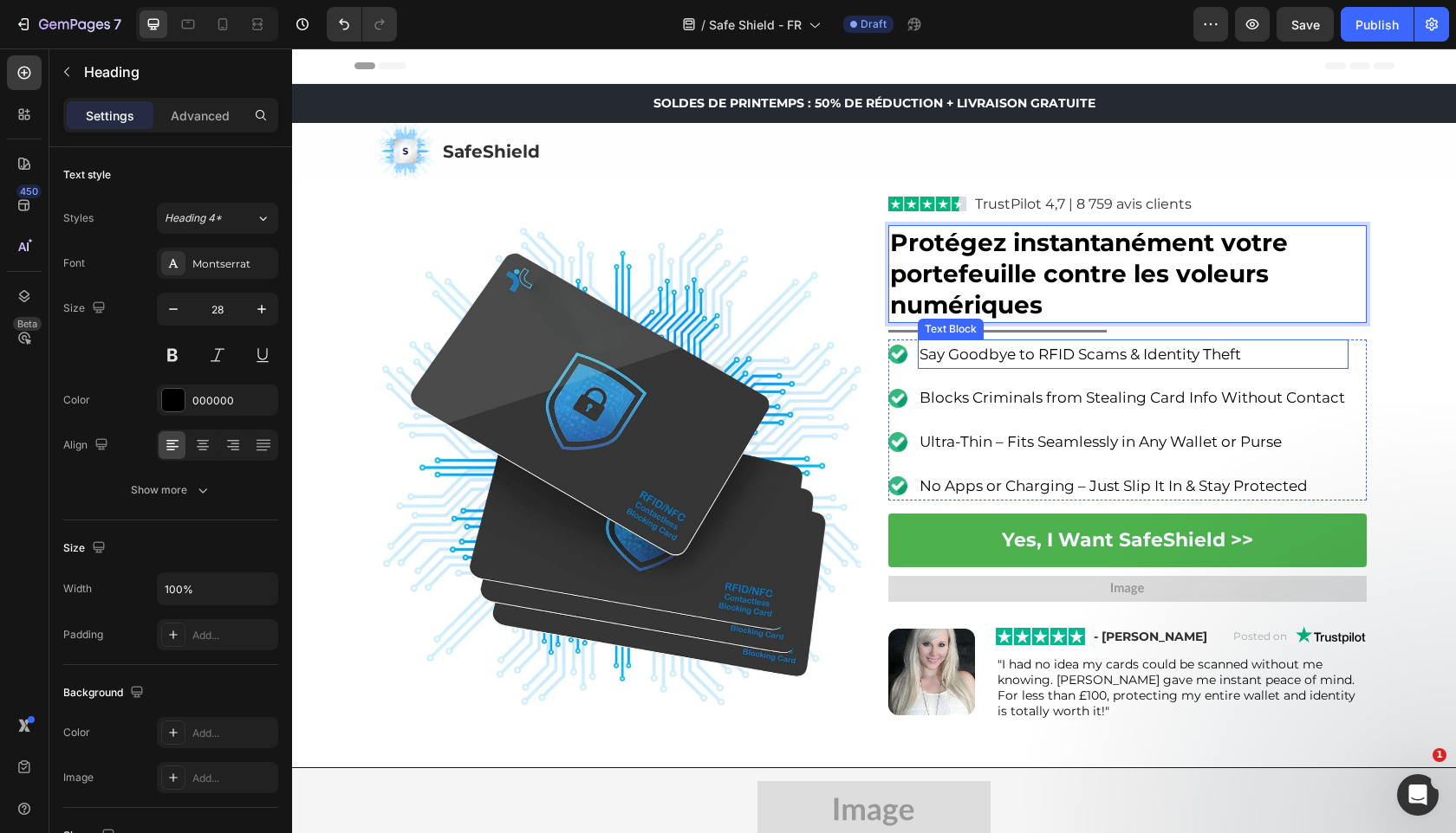
click at [975, 355] on span "Say Goodbye to RFID Scams & Identity Theft" at bounding box center [1079, 354] width 321 height 17
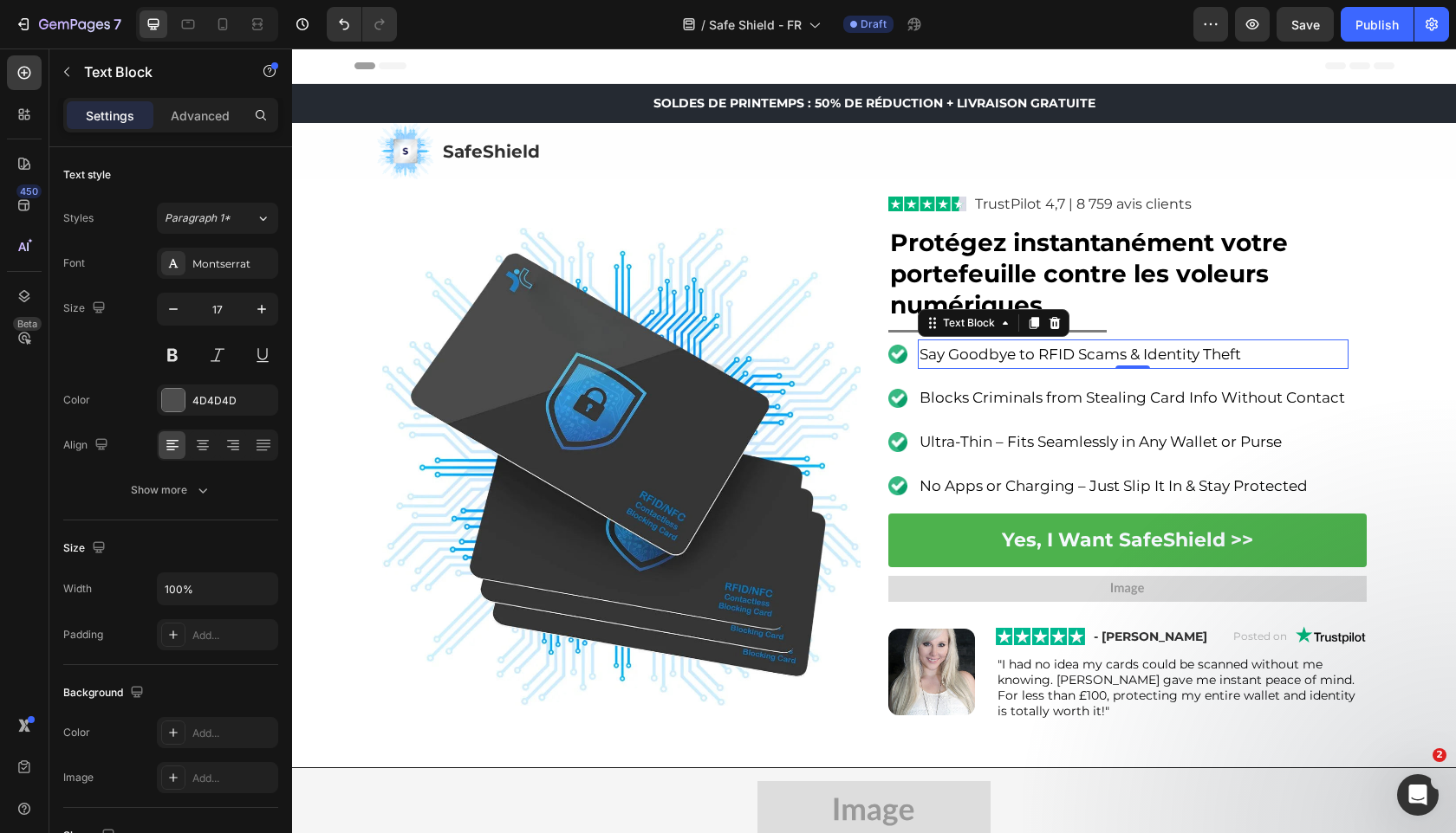
click at [975, 355] on span "Say Goodbye to RFID Scams & Identity Theft" at bounding box center [1079, 354] width 321 height 17
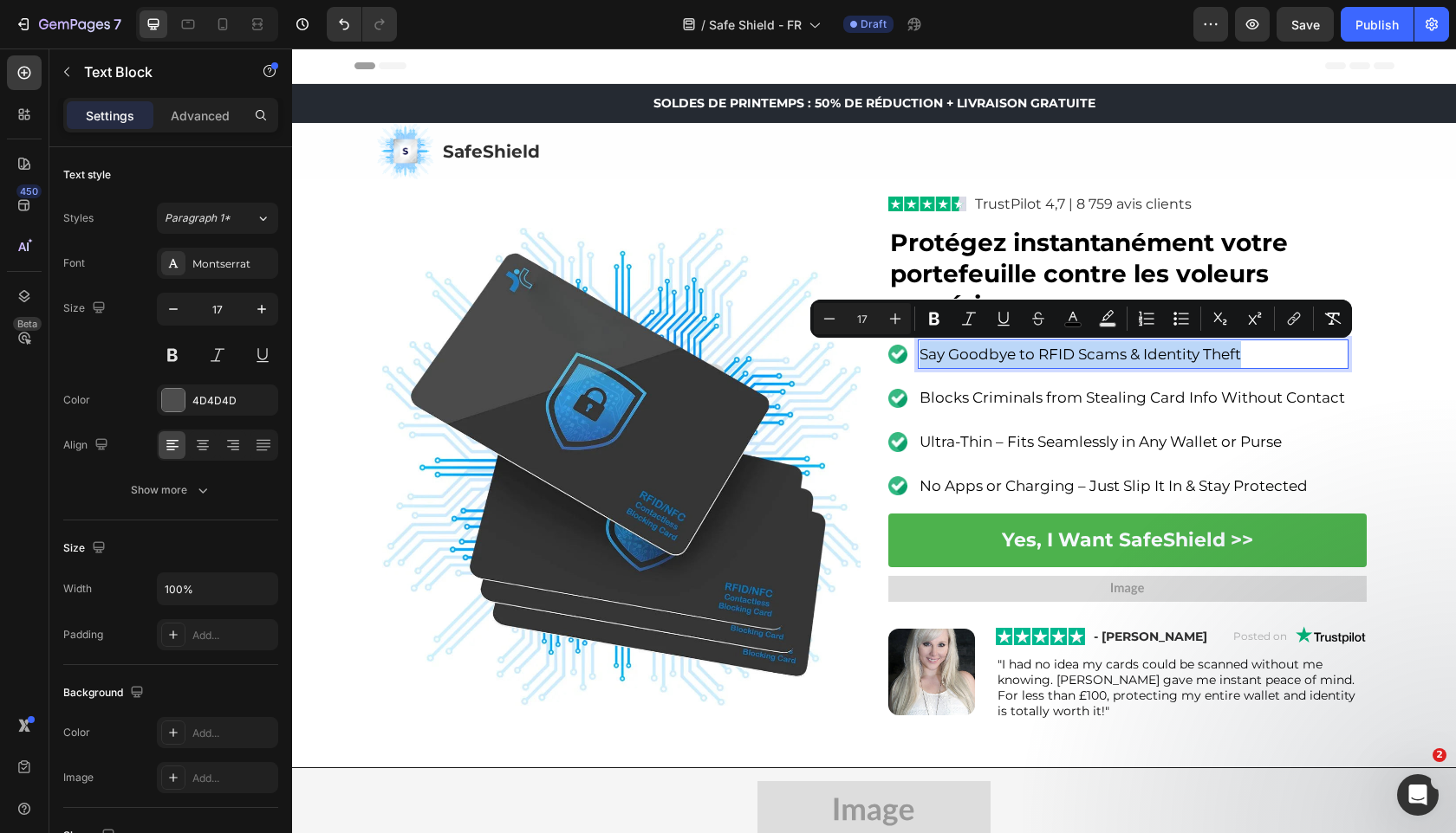
click at [975, 355] on span "Say Goodbye to RFID Scams & Identity Theft" at bounding box center [1079, 354] width 321 height 17
copy span "Say Goodbye to RFID Scams & Identity Theft"
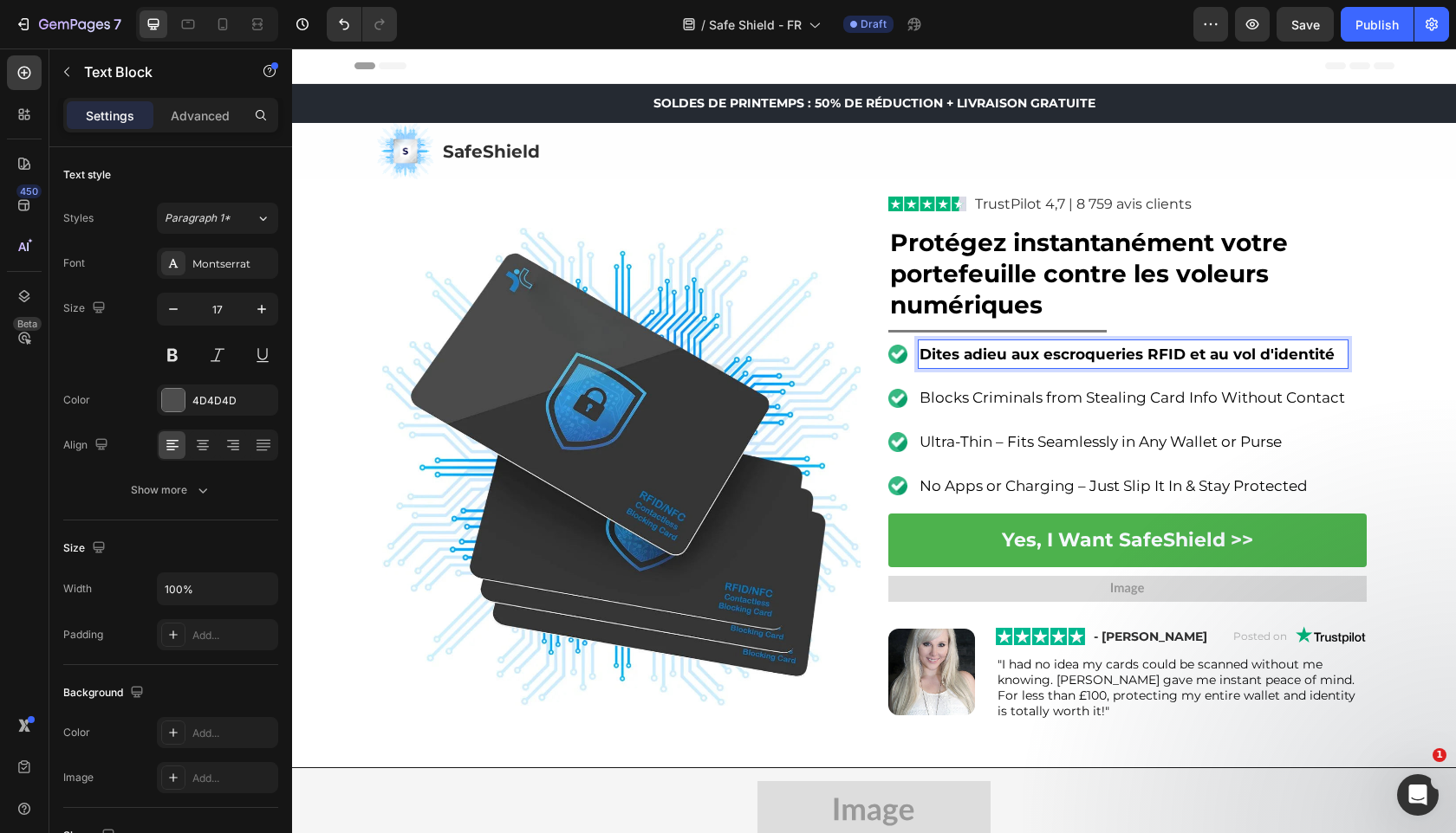
click at [987, 361] on strong "Dites adieu aux escroqueries RFID et au vol d'identité" at bounding box center [1126, 354] width 415 height 17
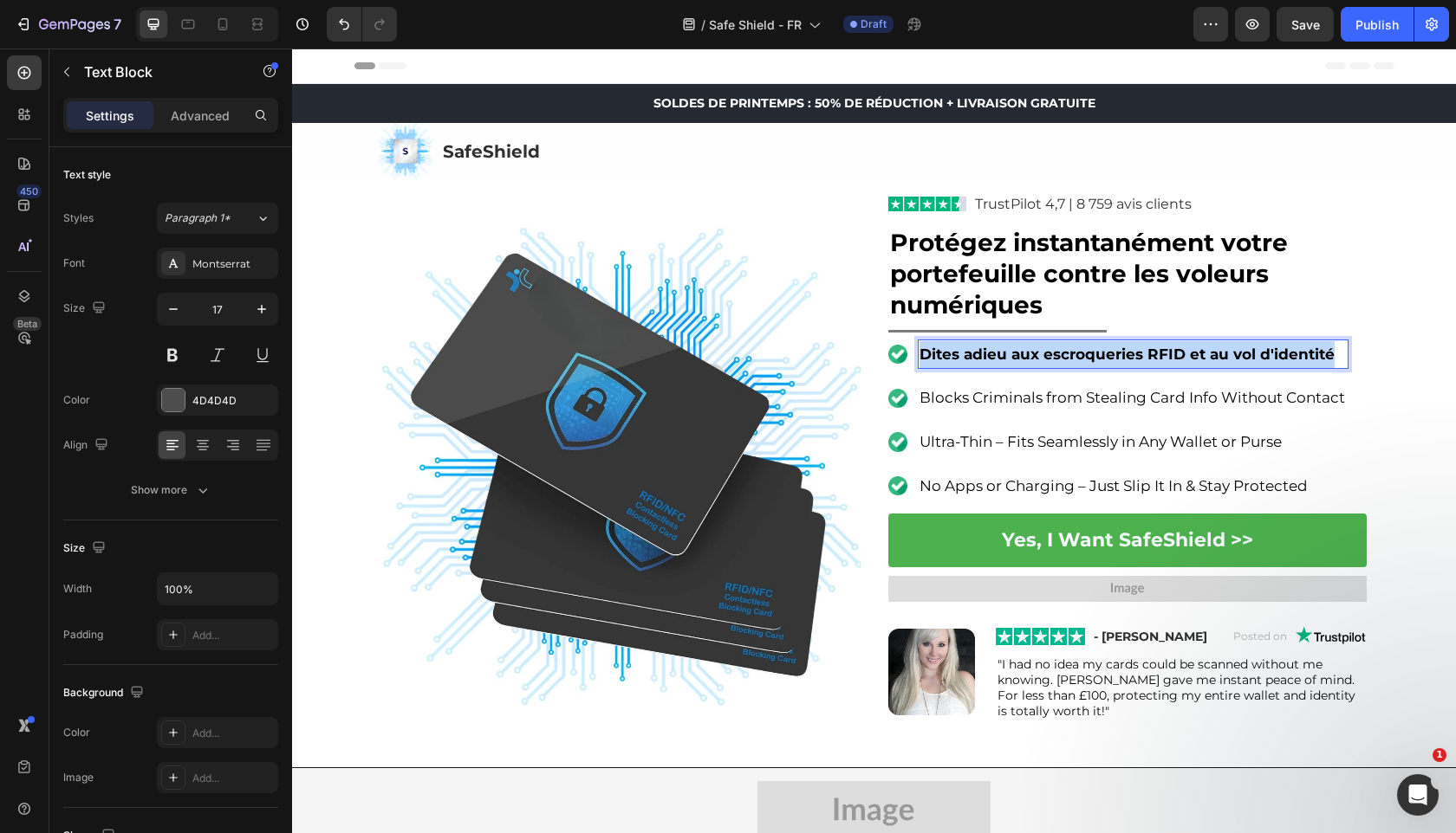
click at [987, 361] on strong "Dites adieu aux escroqueries RFID et au vol d'identité" at bounding box center [1126, 354] width 415 height 17
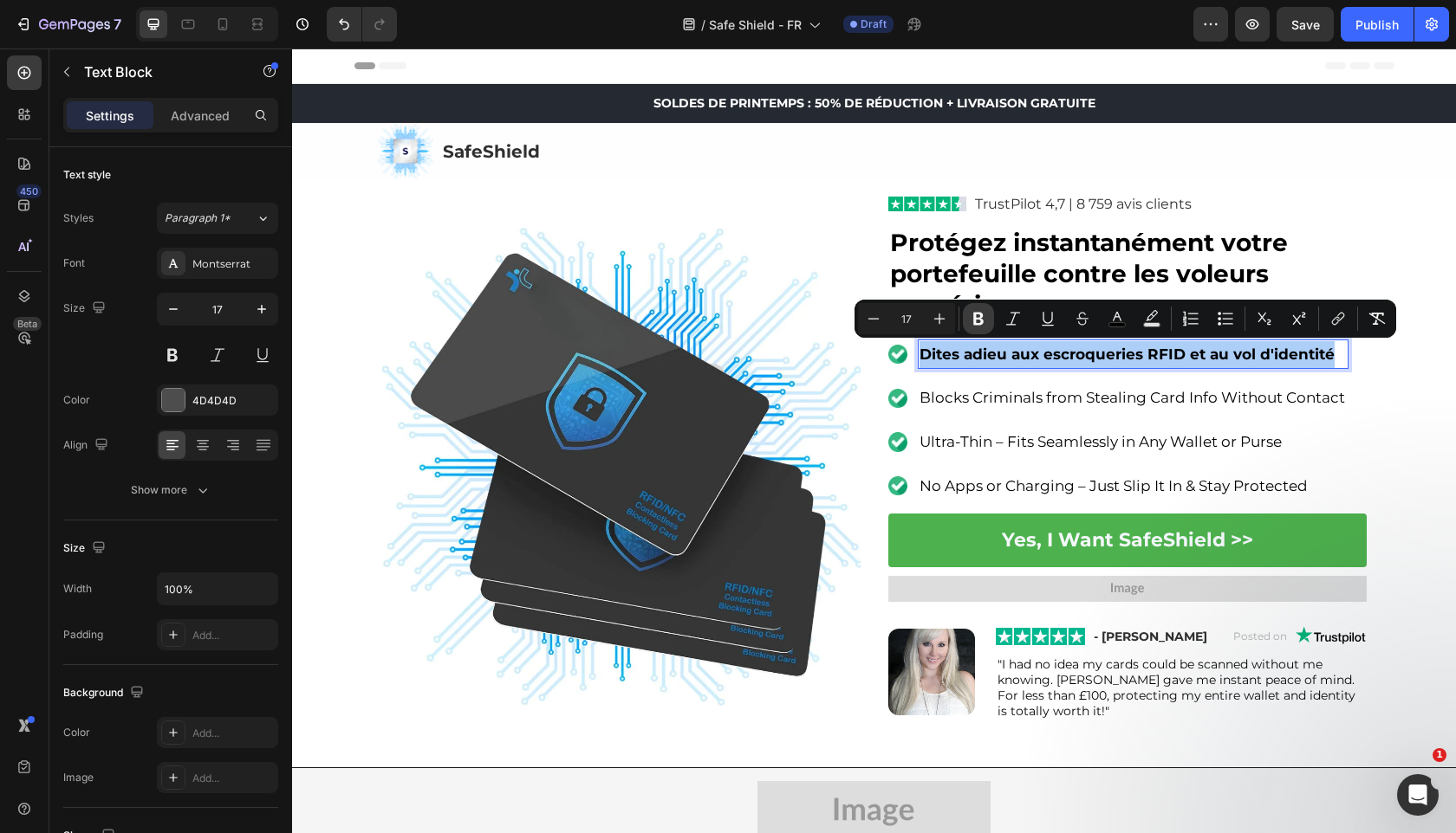
click at [990, 315] on button "Bold" at bounding box center [978, 318] width 31 height 31
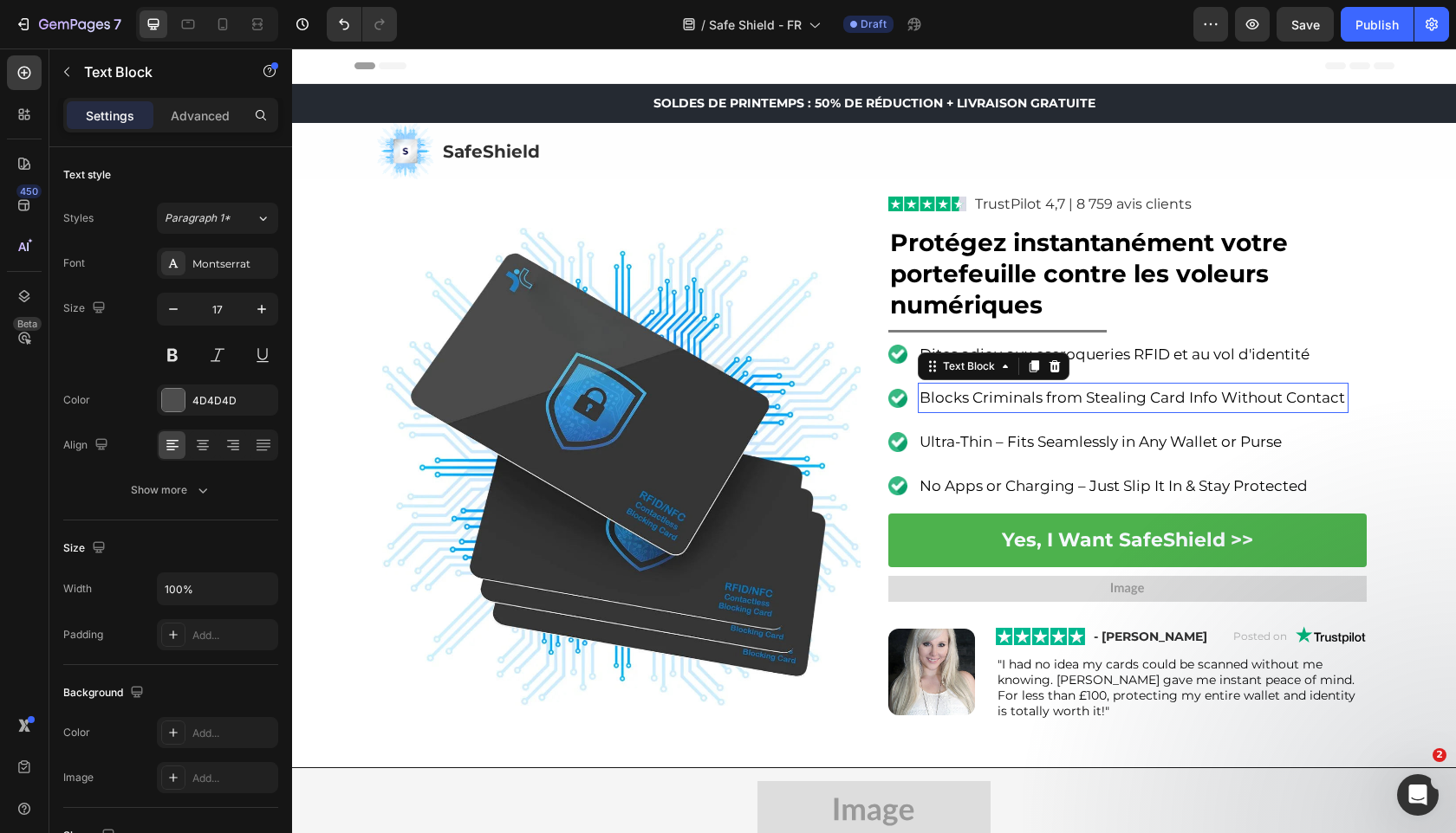
click at [976, 406] on span "Blocks Criminals from Stealing Card Info Without Contact" at bounding box center [1132, 397] width 426 height 17
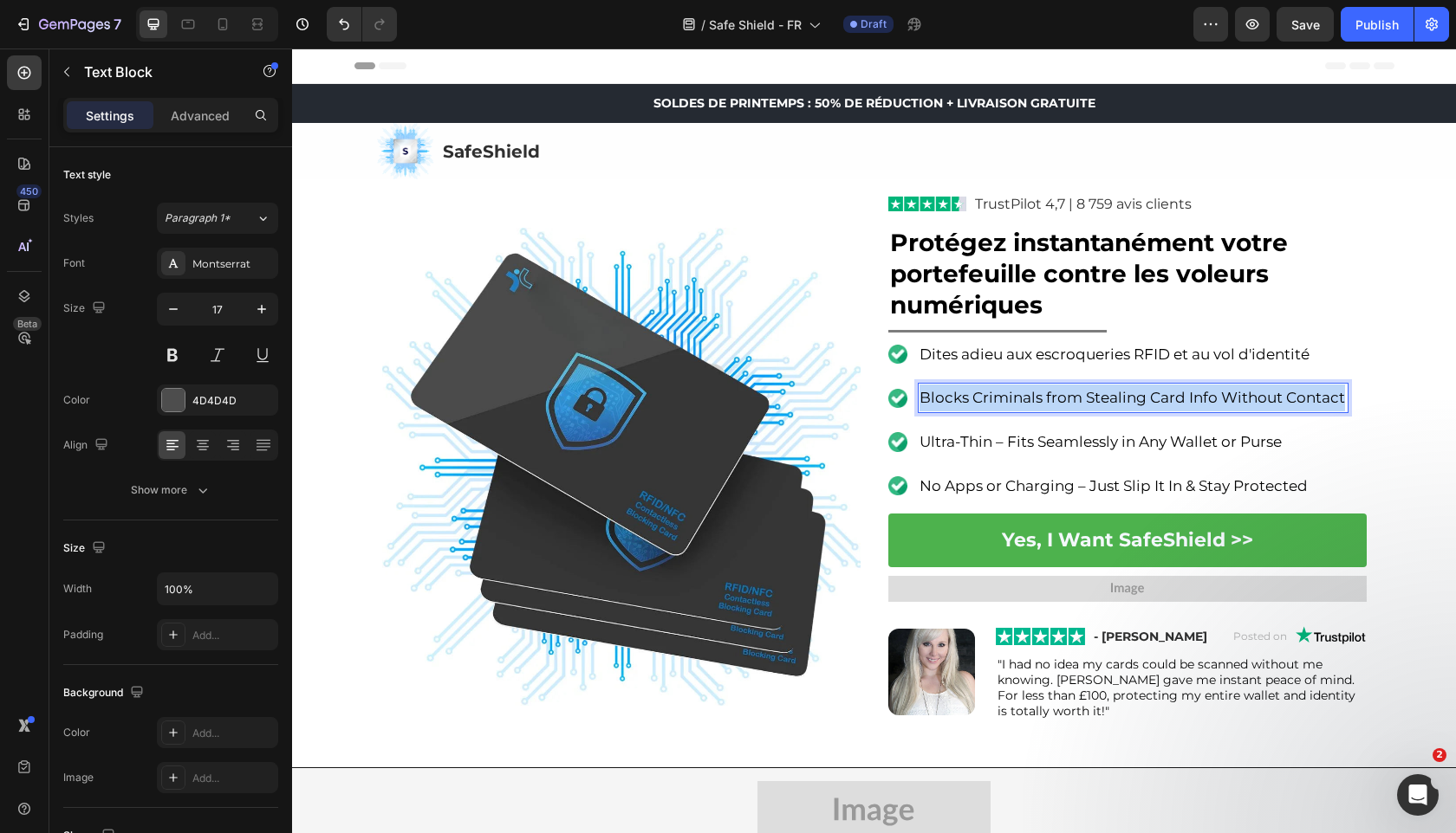
click at [976, 406] on span "Blocks Criminals from Stealing Card Info Without Contact" at bounding box center [1132, 397] width 426 height 17
copy span "Blocks Criminals from Stealing Card Info Without Contact"
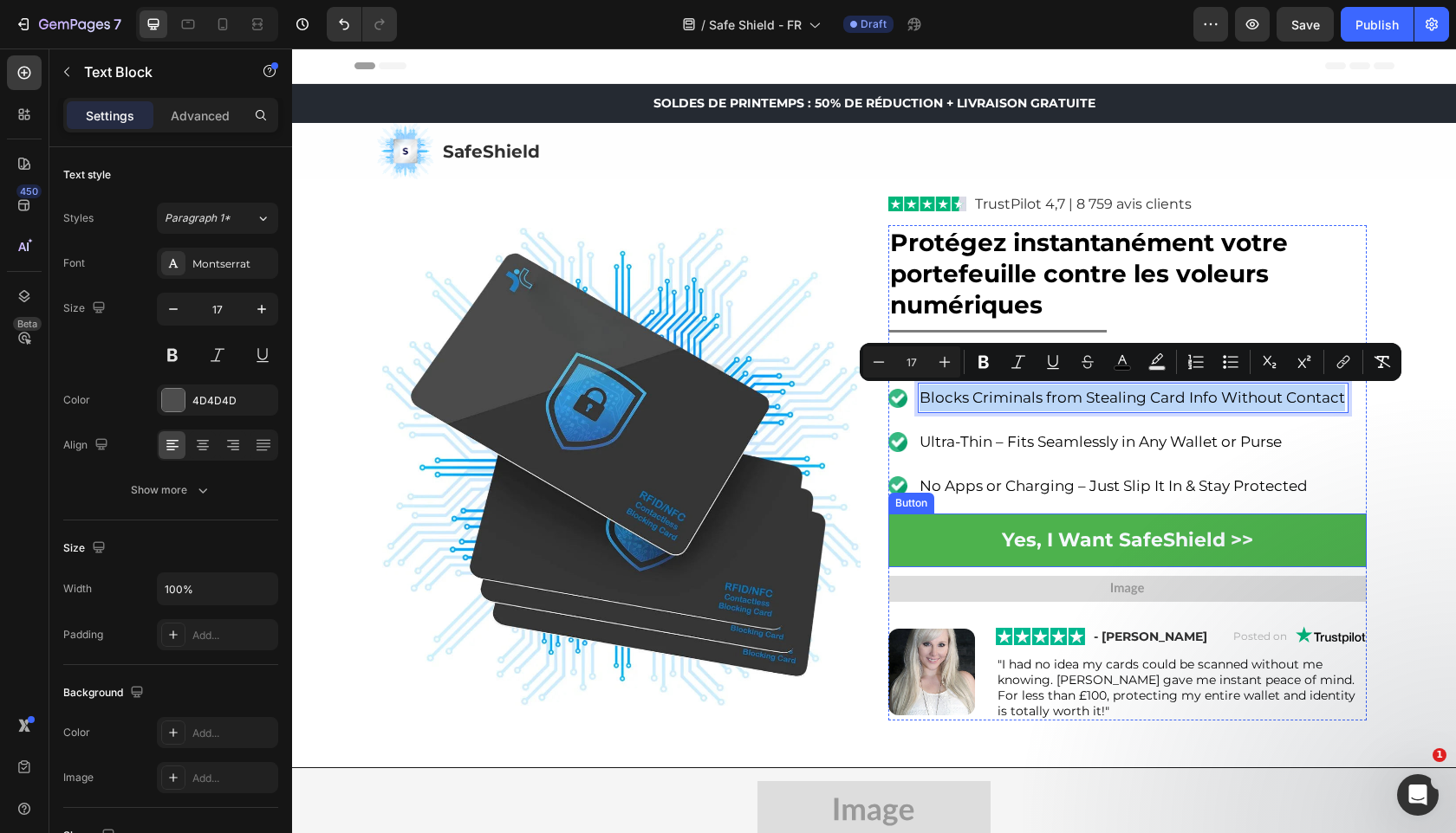
click at [946, 590] on img at bounding box center [1127, 587] width 478 height 25
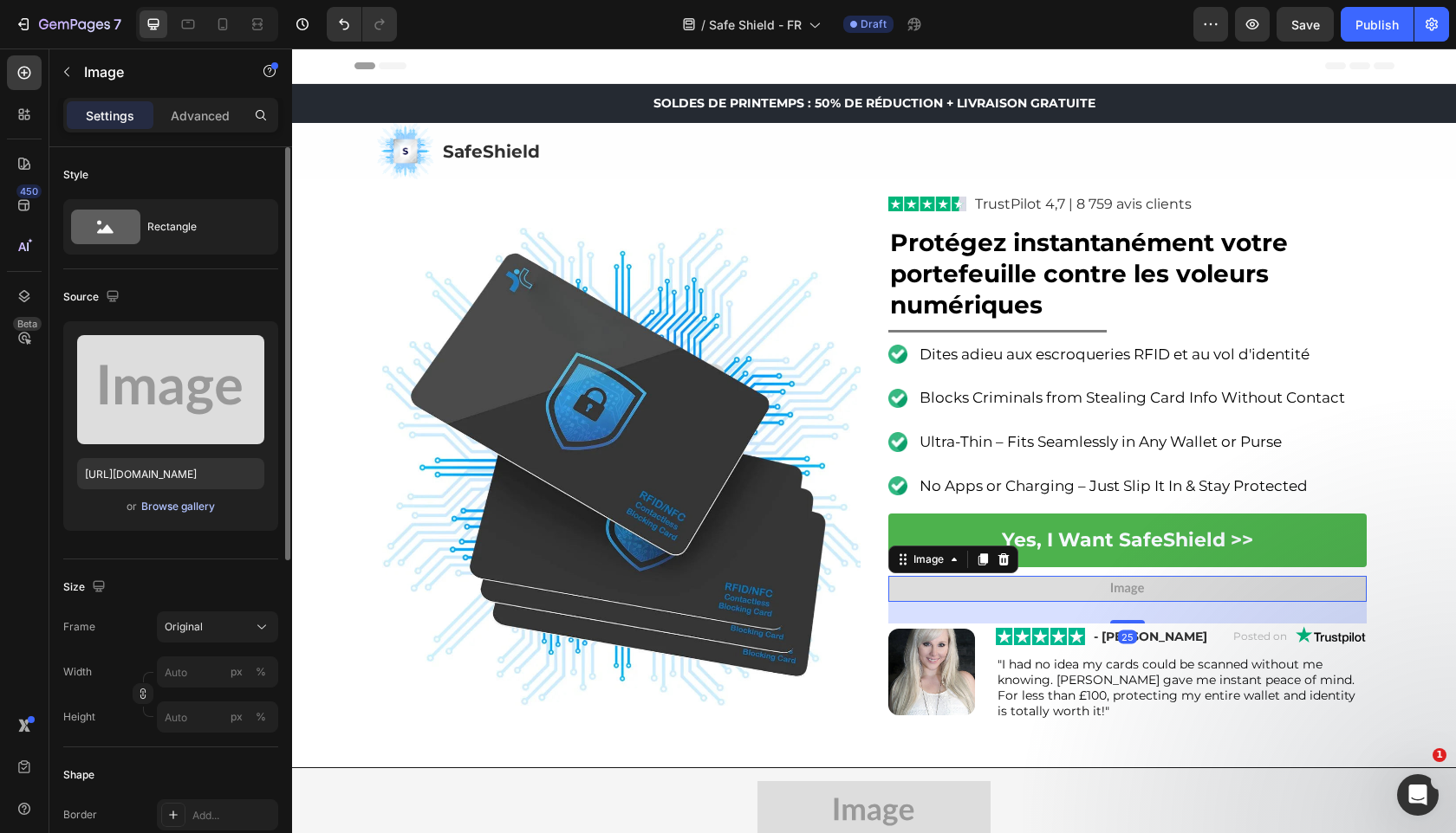
click at [171, 498] on button "Browse gallery" at bounding box center [178, 506] width 76 height 17
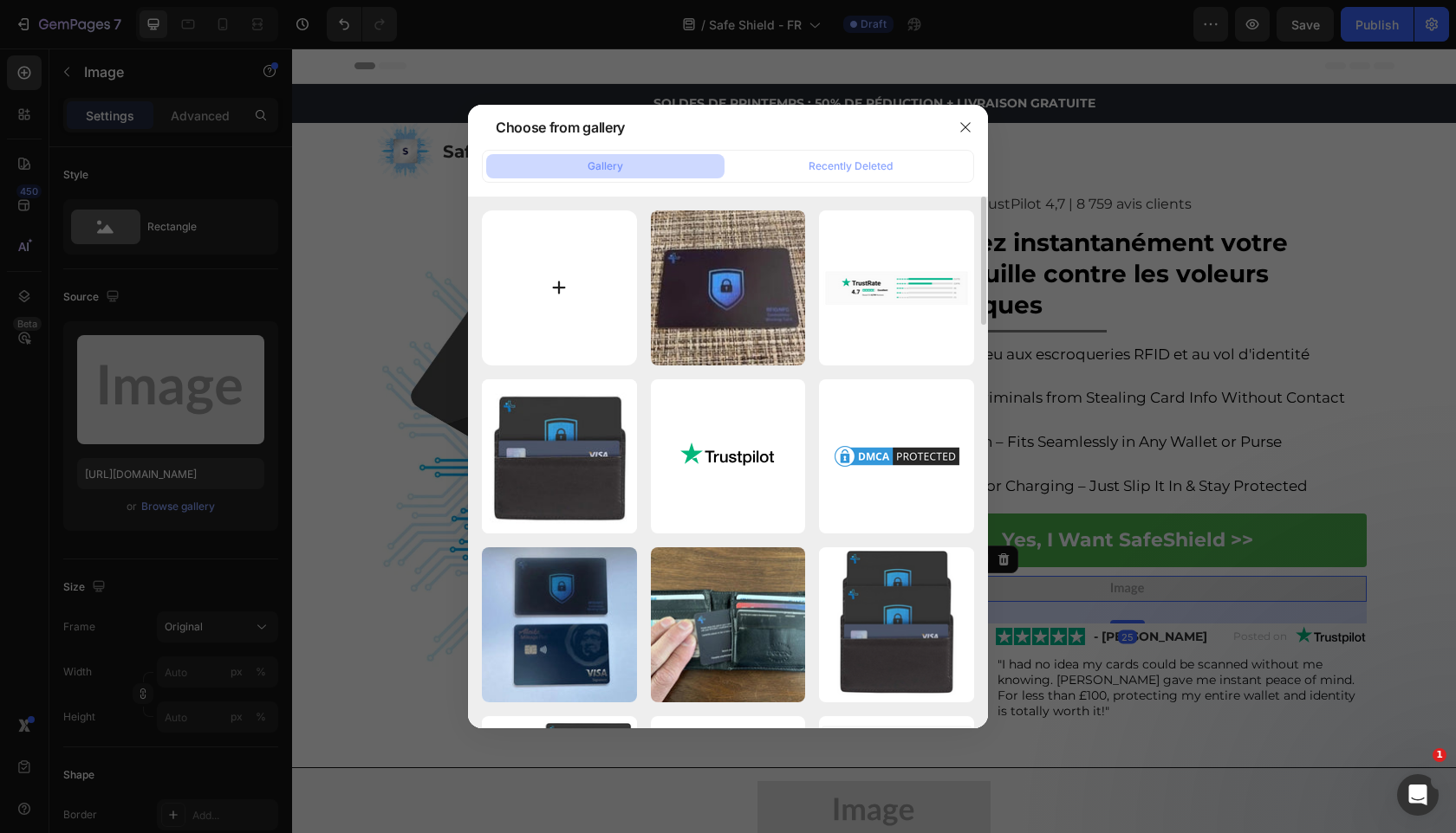
click at [547, 304] on input "file" at bounding box center [559, 288] width 155 height 155
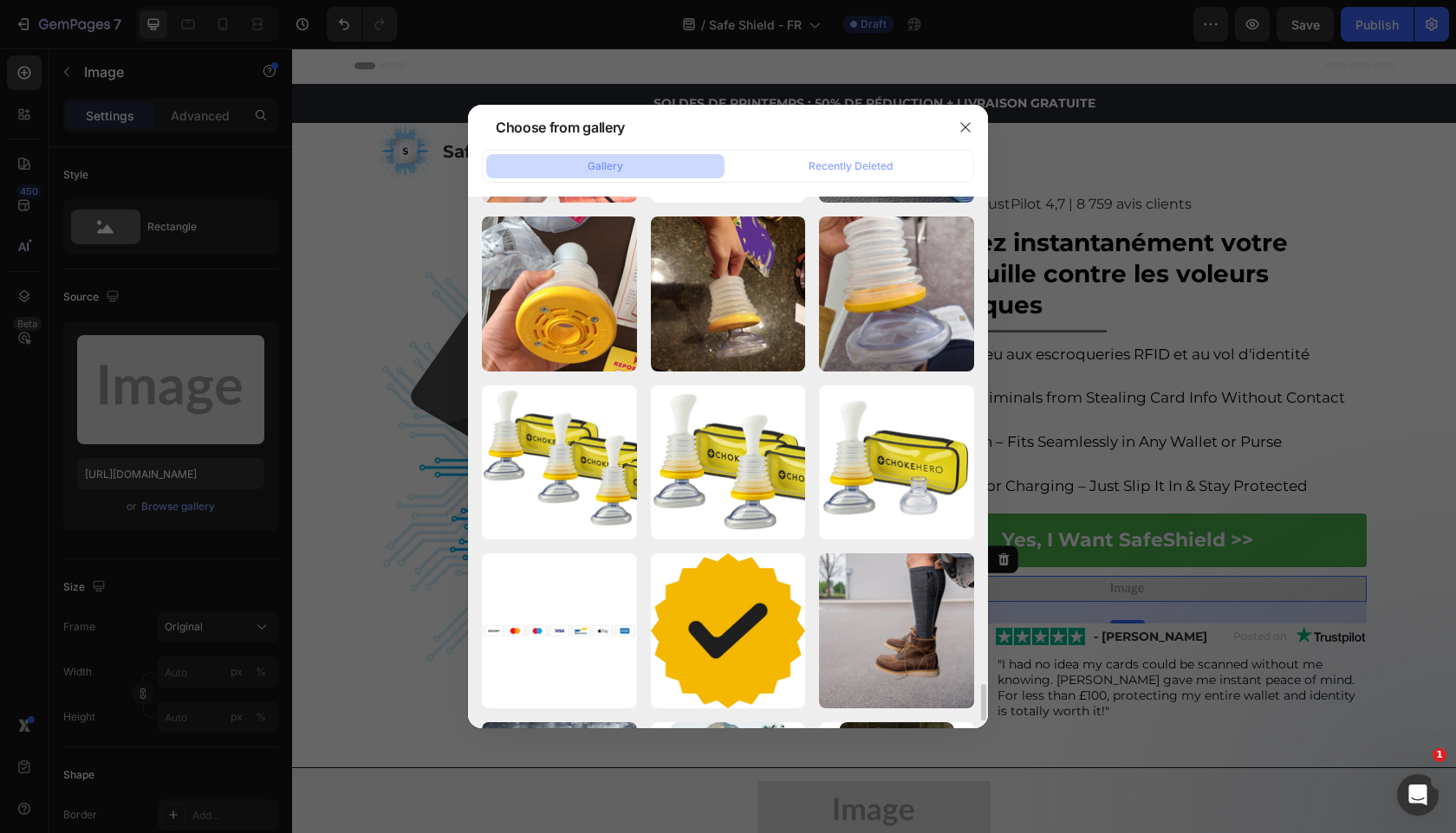
scroll to position [7022, 0]
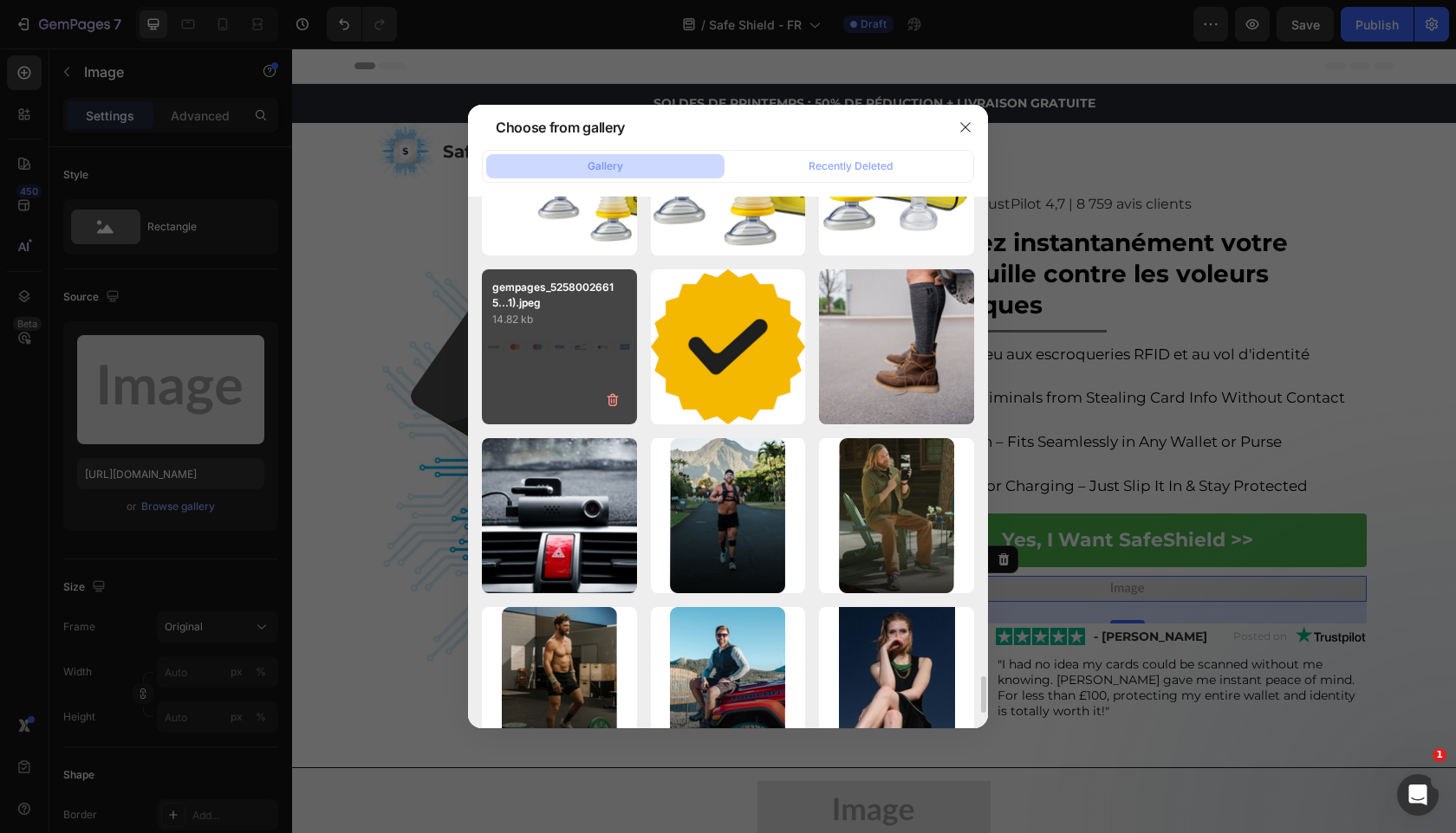
click at [612, 359] on div "gempages_52580026615...1).jpeg 14.82 kb" at bounding box center [559, 347] width 155 height 155
type input "[URL][DOMAIN_NAME]"
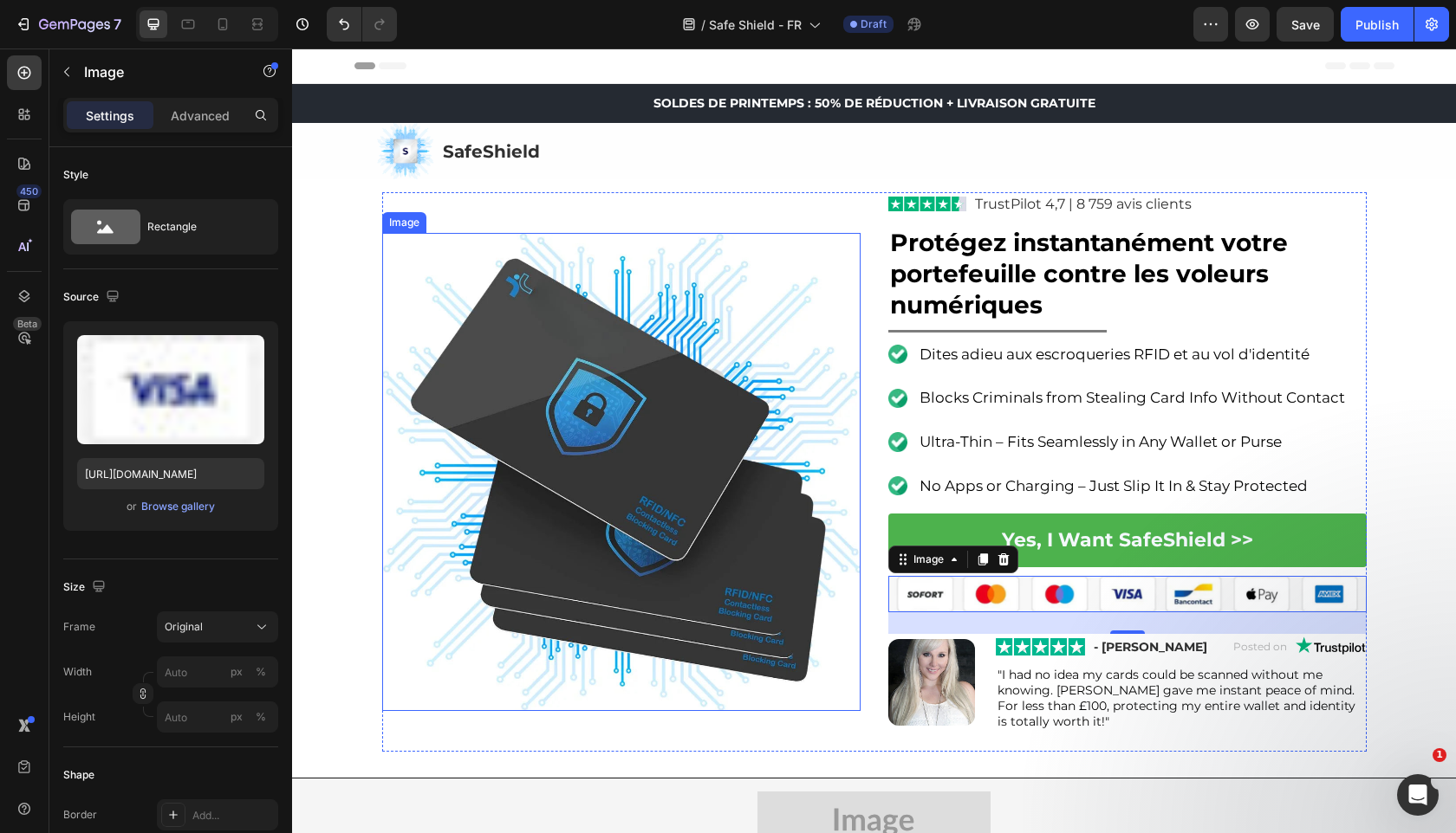
click at [428, 763] on div "Image Image TrustPilot 4,7 | 8 759 avis clients Text Block Row ⁠⁠⁠⁠⁠⁠⁠ Protégez…" at bounding box center [874, 478] width 1040 height 599
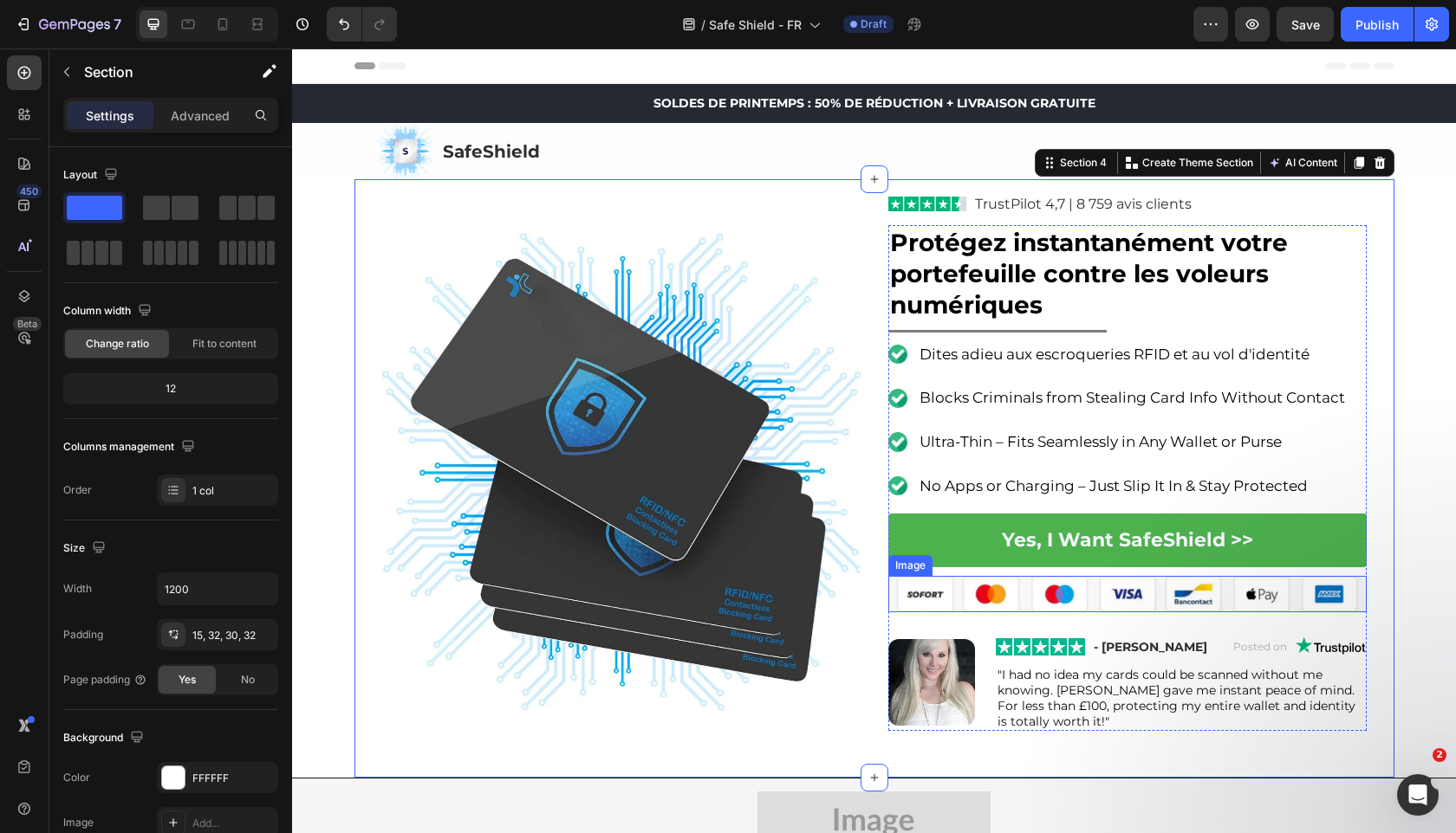
click at [985, 587] on img at bounding box center [1127, 593] width 478 height 36
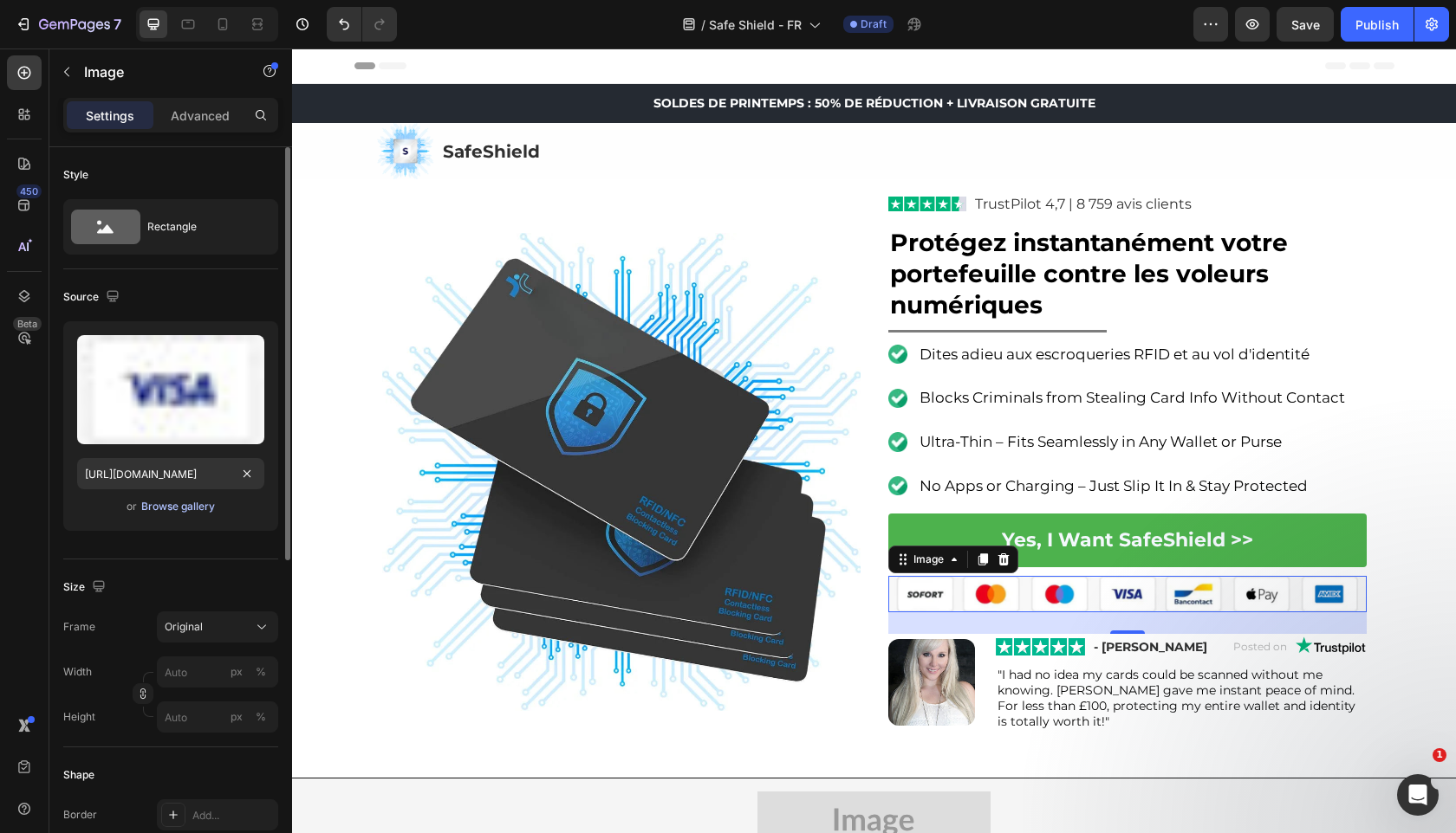
click at [168, 501] on div "Browse gallery" at bounding box center [178, 507] width 74 height 16
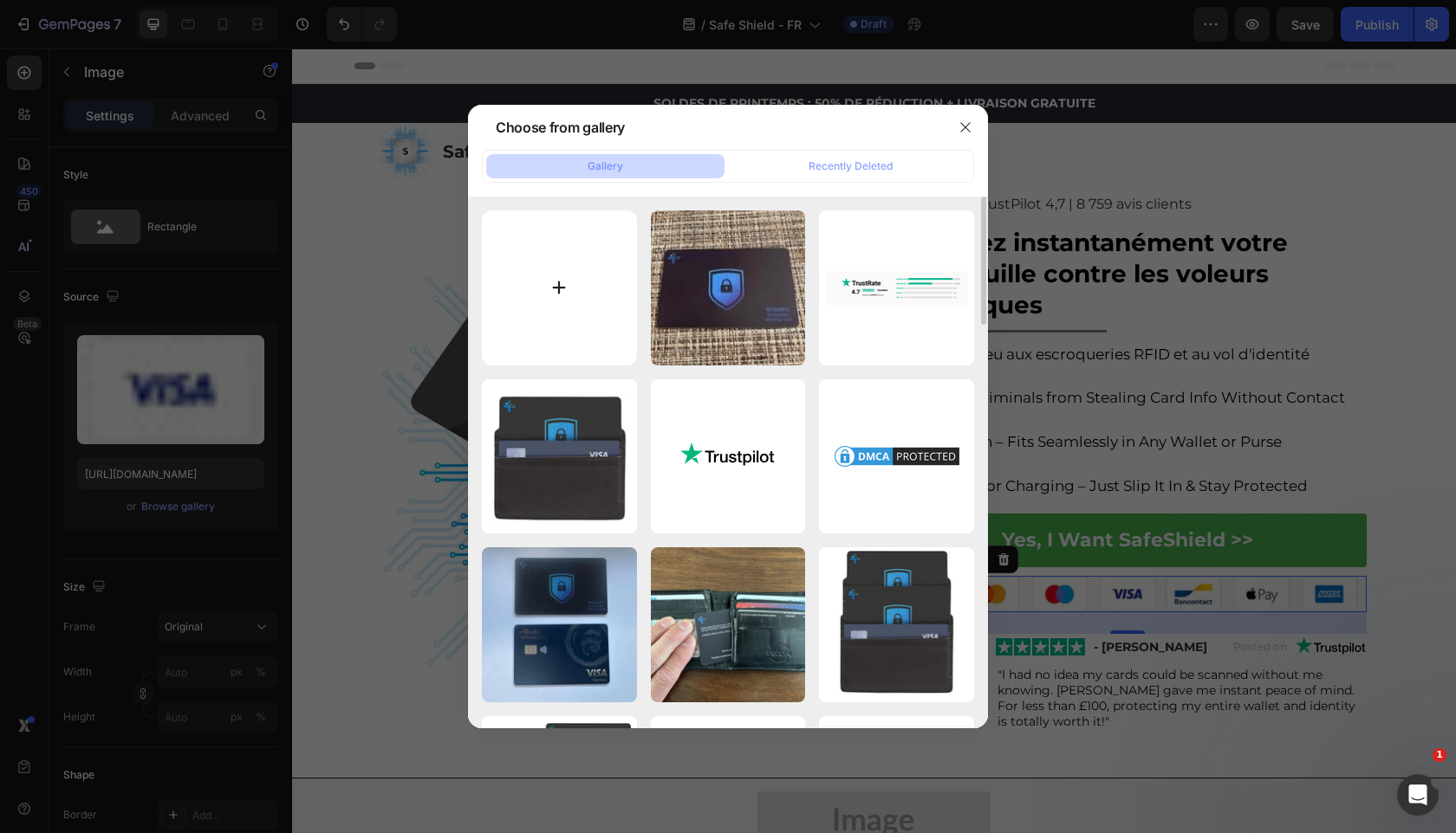
click at [531, 269] on input "file" at bounding box center [559, 288] width 155 height 155
type input "C:\fakepath\gempages_525800266155426871-5fb1a91c-4971-4c07-86c2-9d30120535ba (4…"
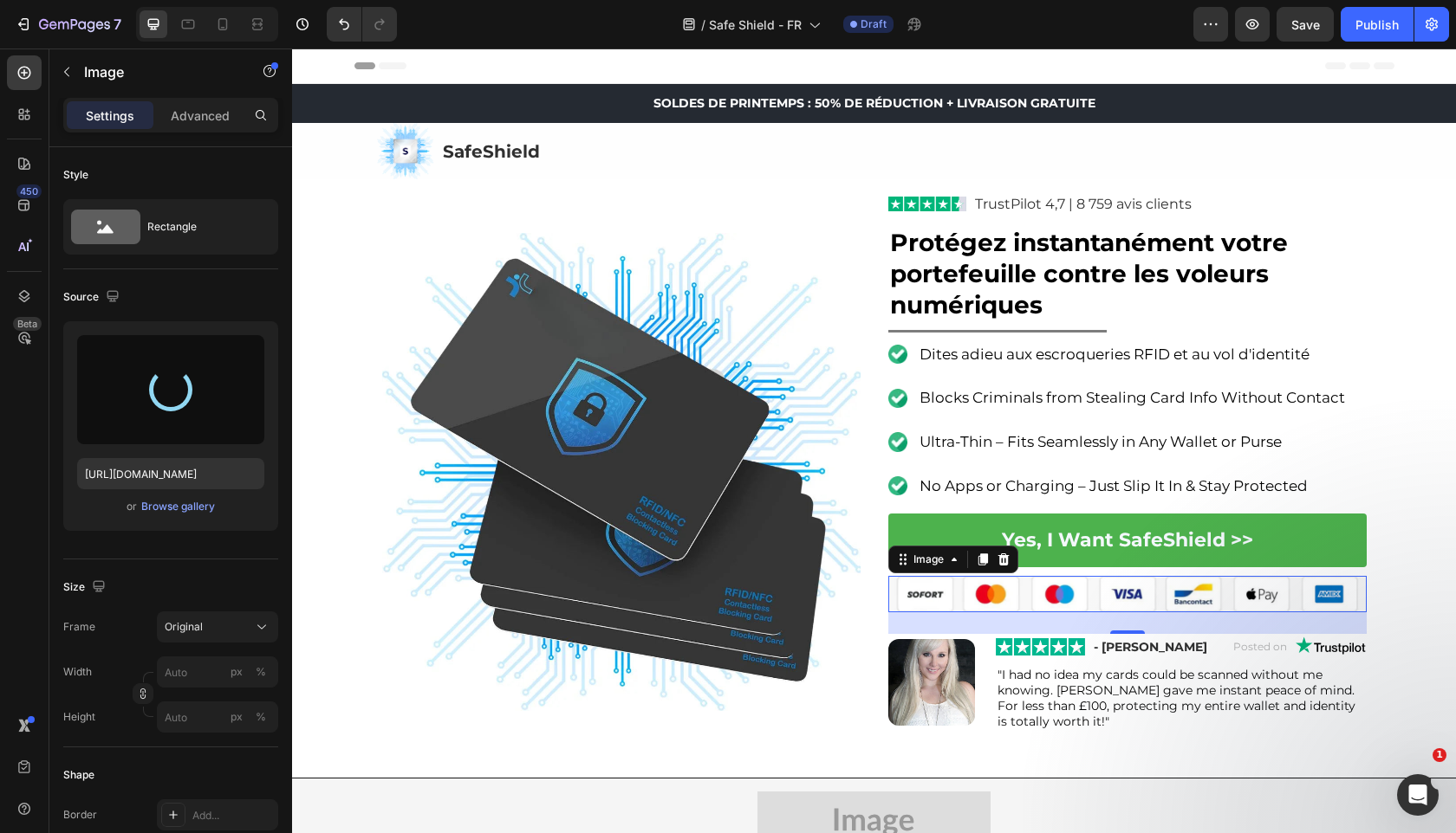
type input "[URL][DOMAIN_NAME]"
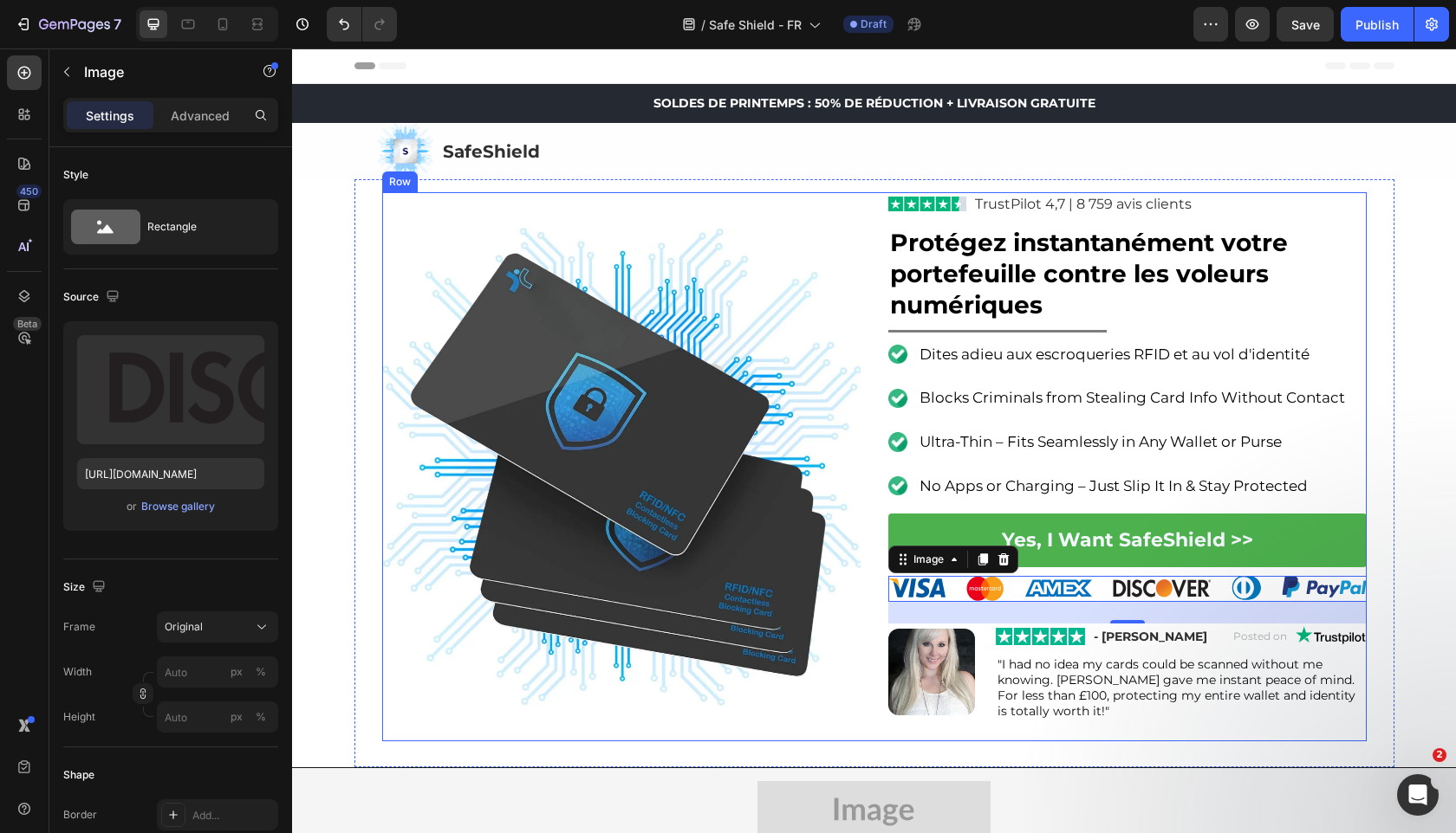
click at [862, 359] on div "Image Image TrustPilot 4,7 | 8 759 avis clients Text Block Row ⁠⁠⁠⁠⁠⁠⁠ Protégez…" at bounding box center [874, 466] width 985 height 550
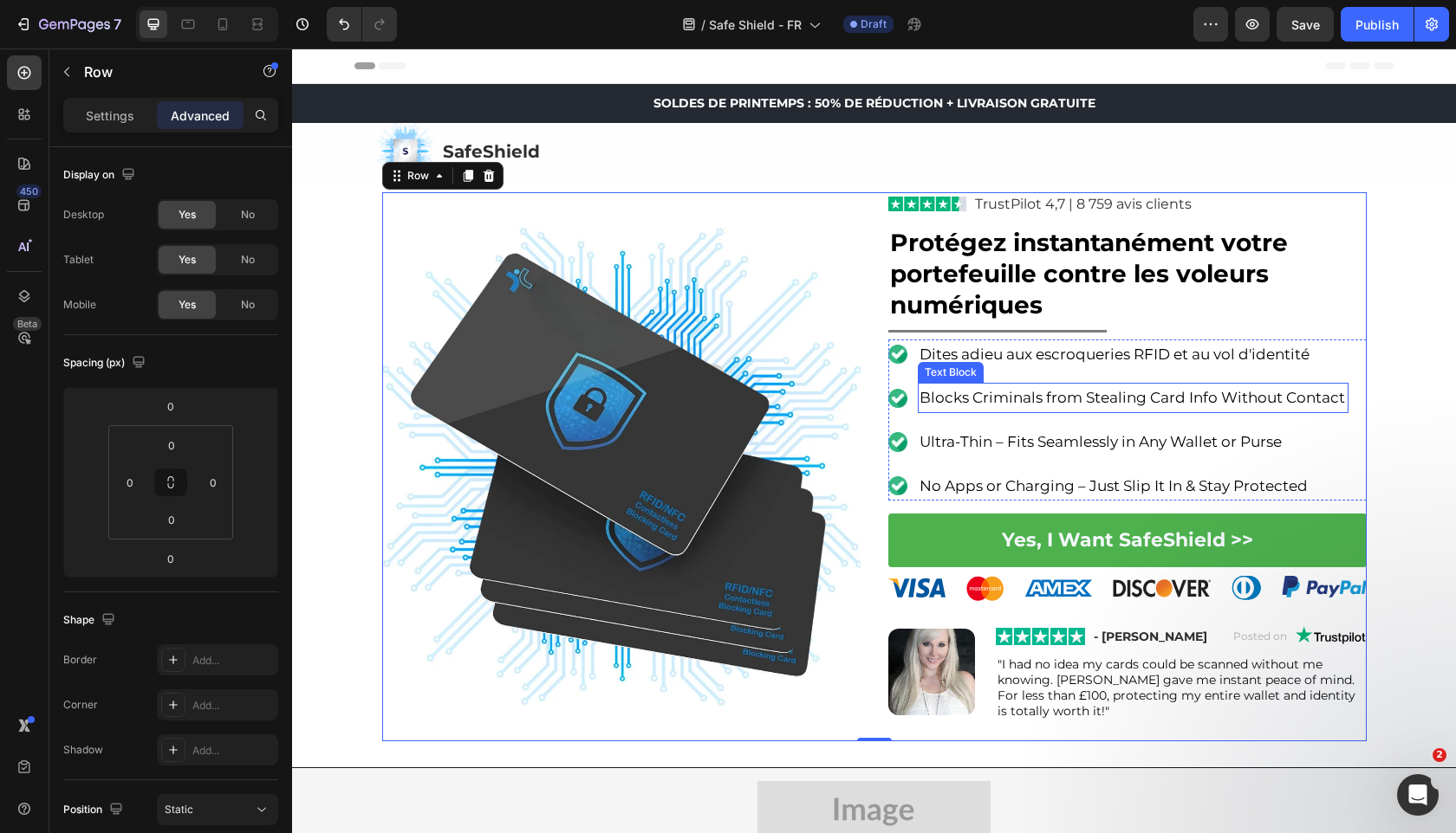
click at [1059, 401] on span "Blocks Criminals from Stealing Card Info Without Contact" at bounding box center [1132, 397] width 426 height 17
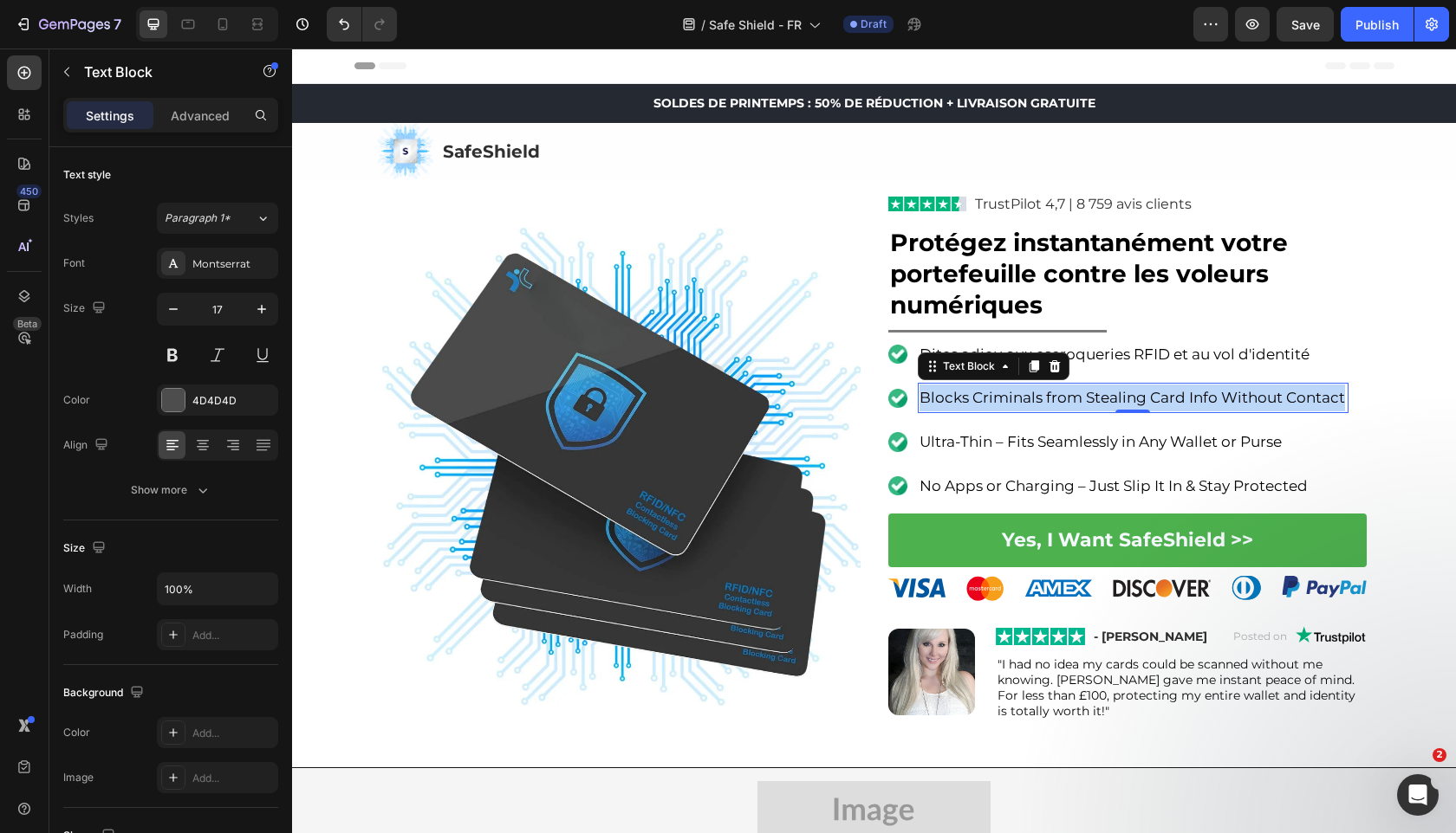
click at [1059, 401] on span "Blocks Criminals from Stealing Card Info Without Contact" at bounding box center [1132, 397] width 426 height 17
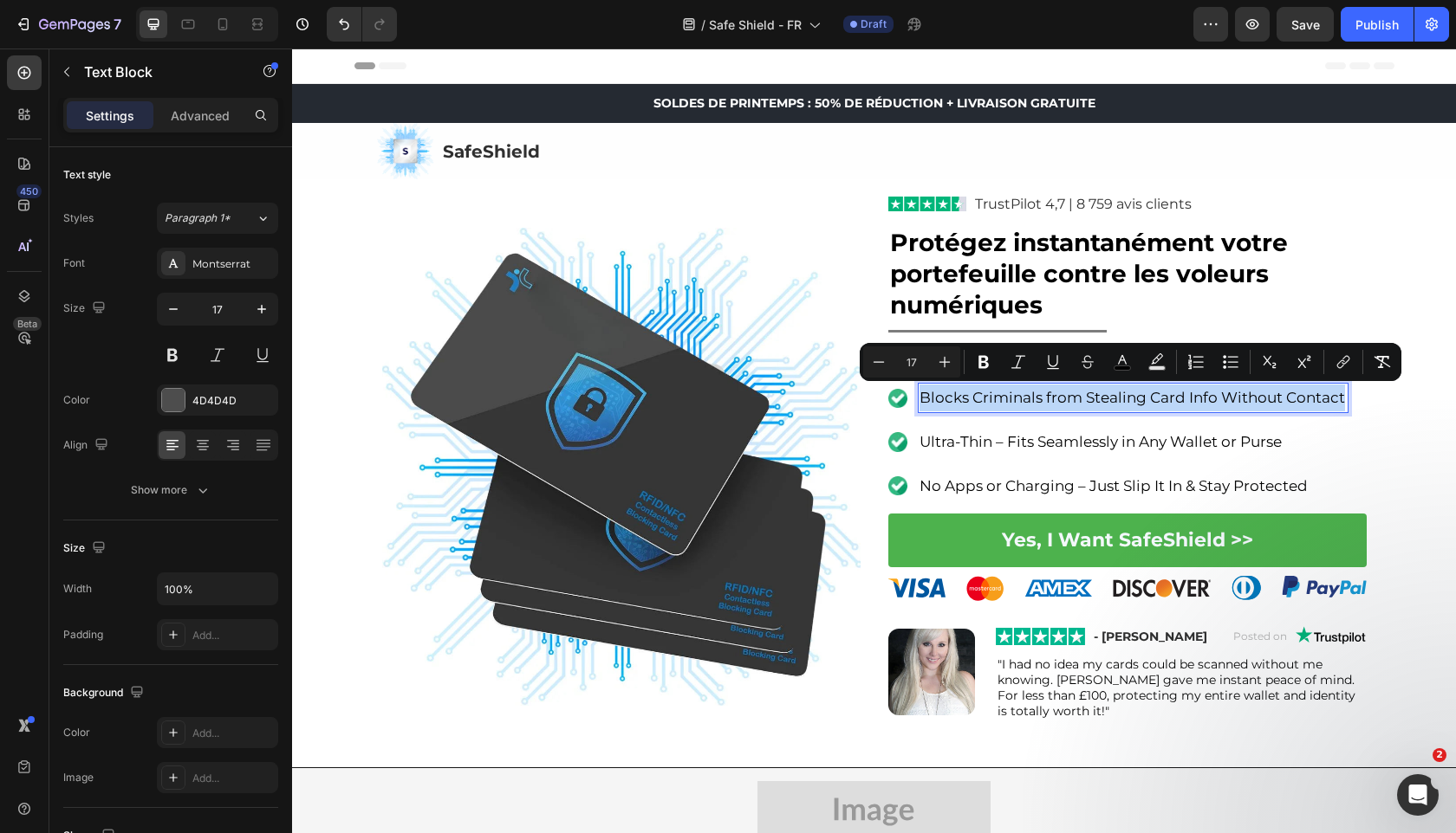
copy span "Blocks Criminals from Stealing Card Info Without Contact"
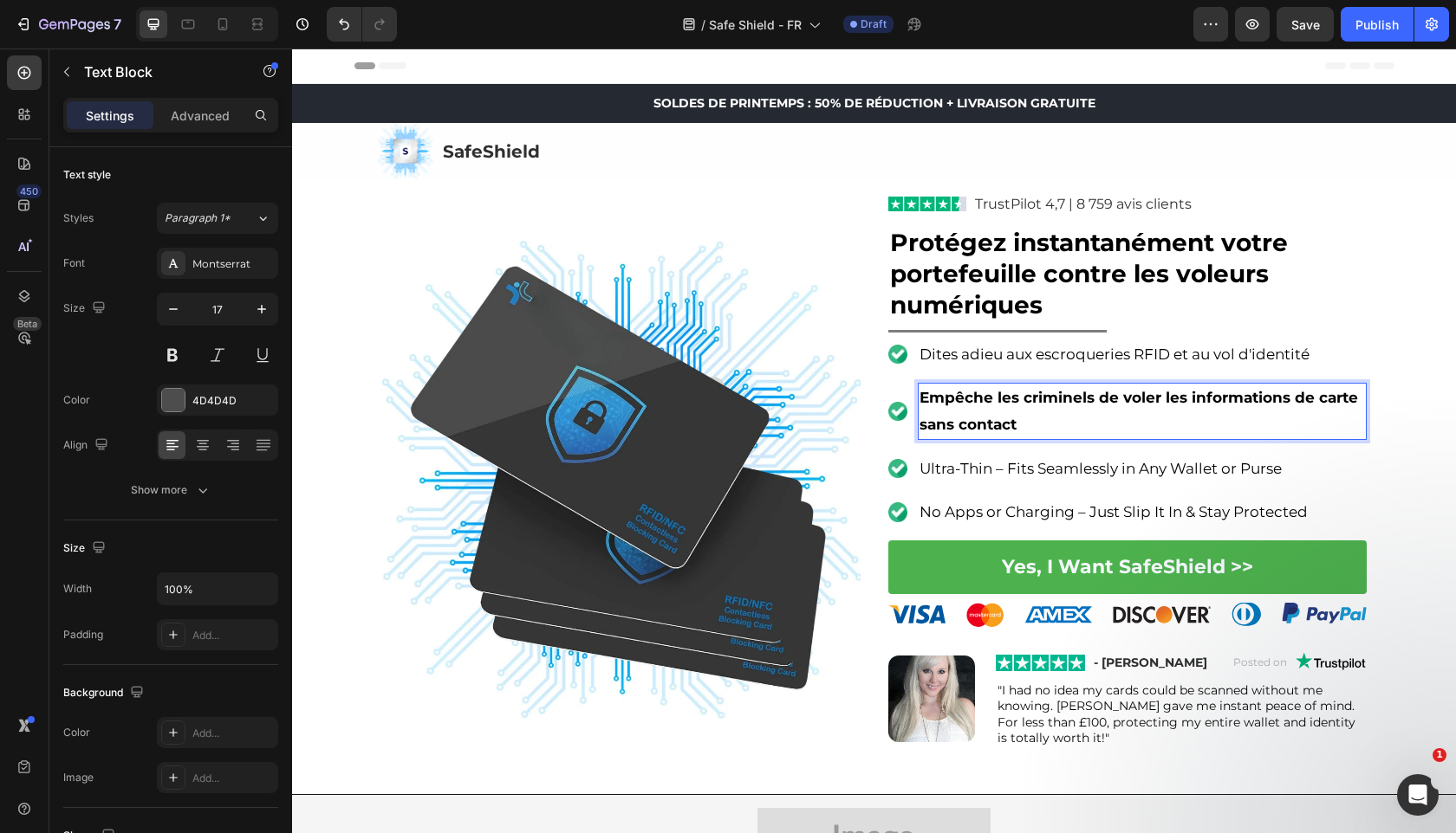
click at [1002, 413] on p "Empêche les criminels de voler les informations de carte sans contact" at bounding box center [1142, 411] width 446 height 53
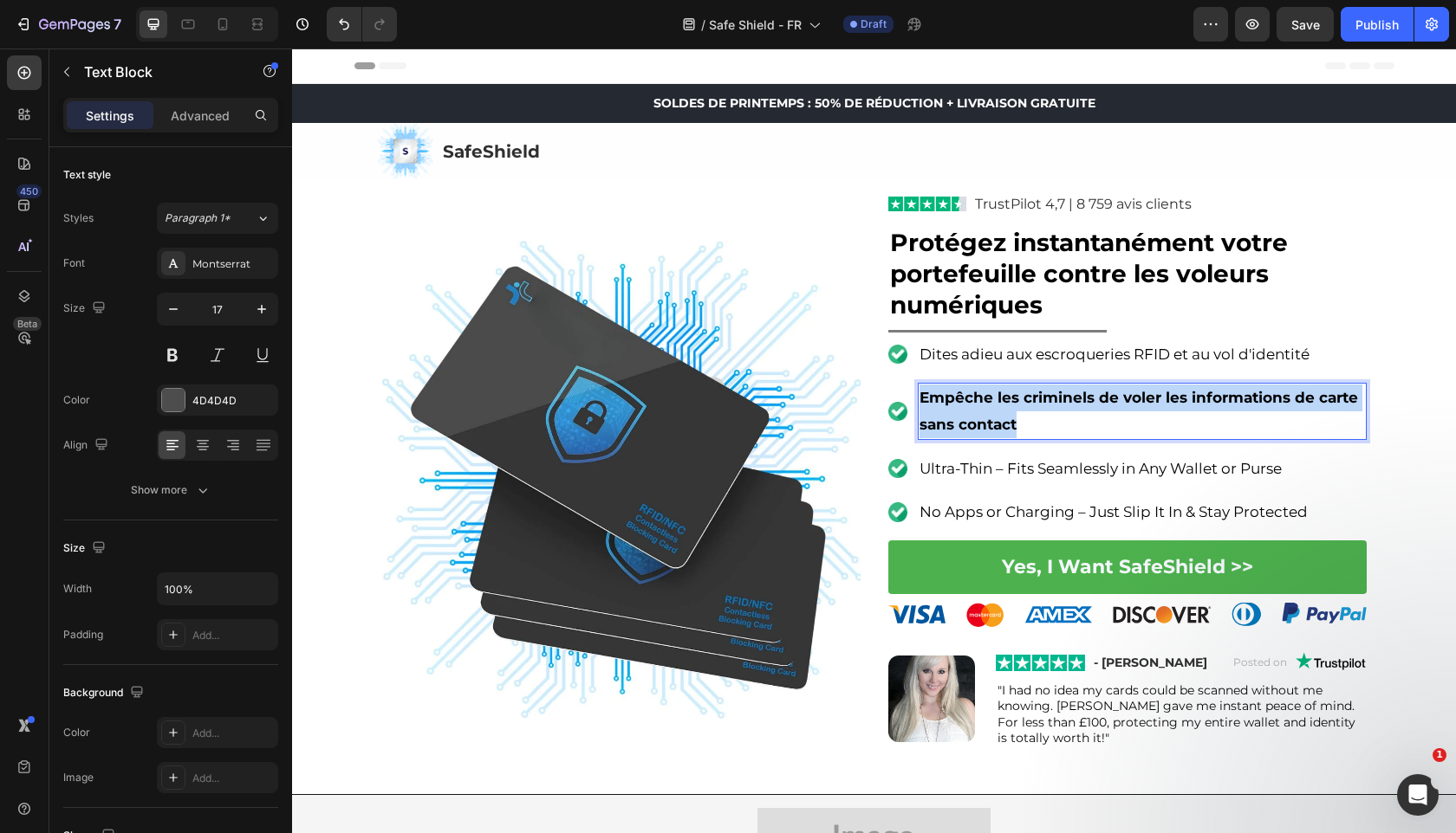
click at [1002, 413] on p "Empêche les criminels de voler les informations de carte sans contact" at bounding box center [1142, 411] width 446 height 53
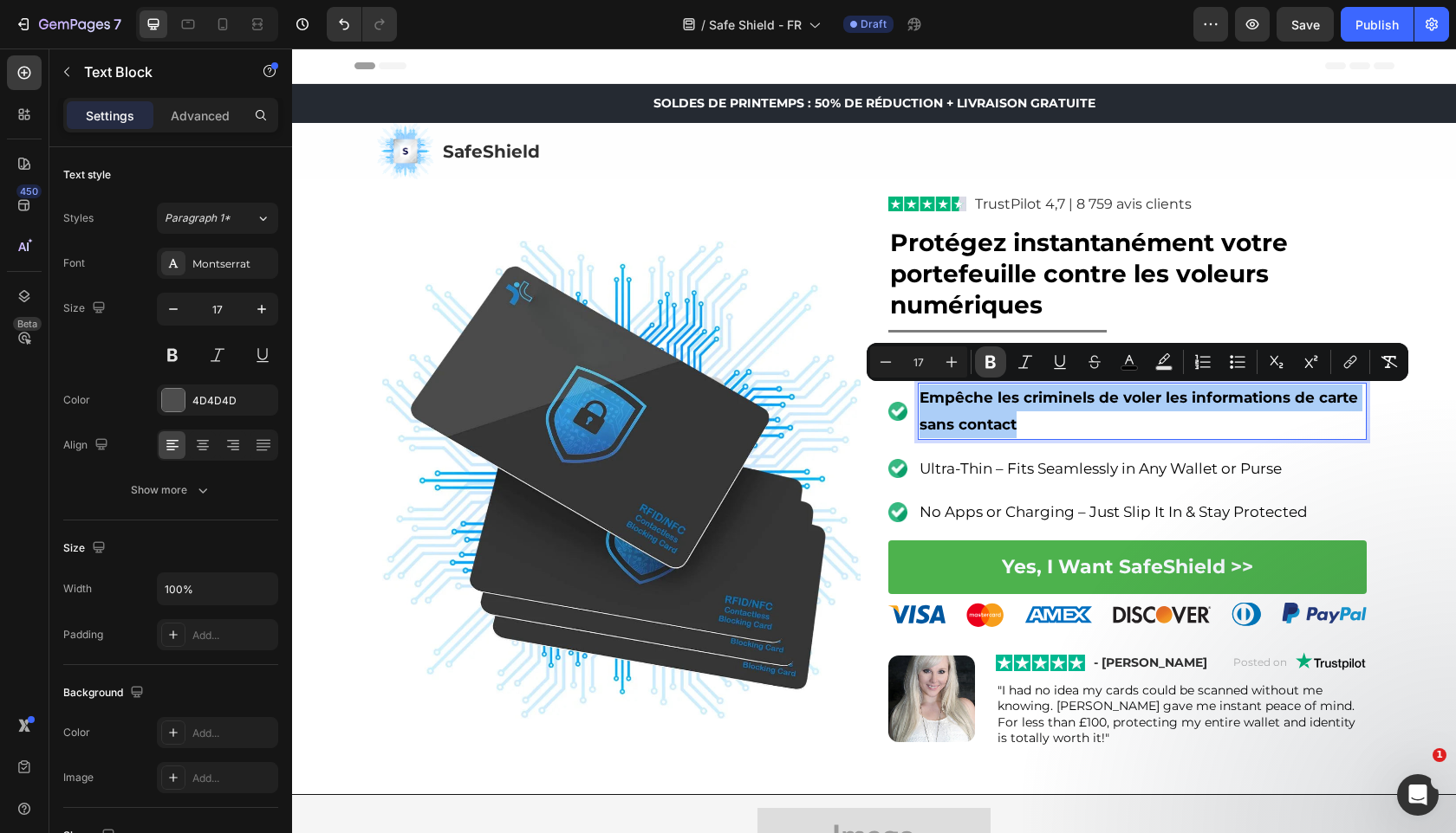
click at [979, 363] on button "Bold" at bounding box center [990, 362] width 31 height 31
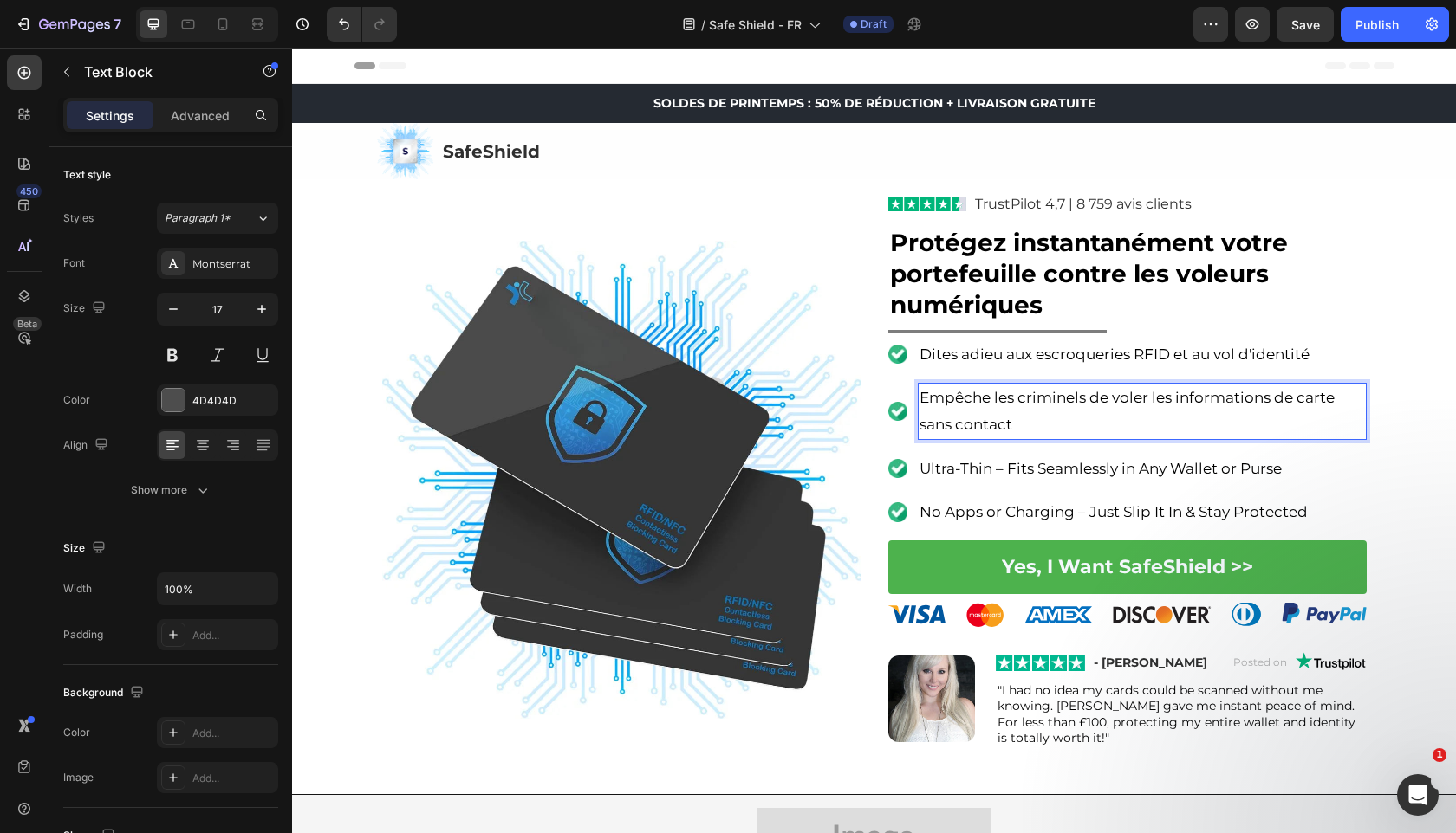
click at [951, 406] on span "Empêche les criminels de voler les informations de carte sans contact" at bounding box center [1126, 411] width 415 height 44
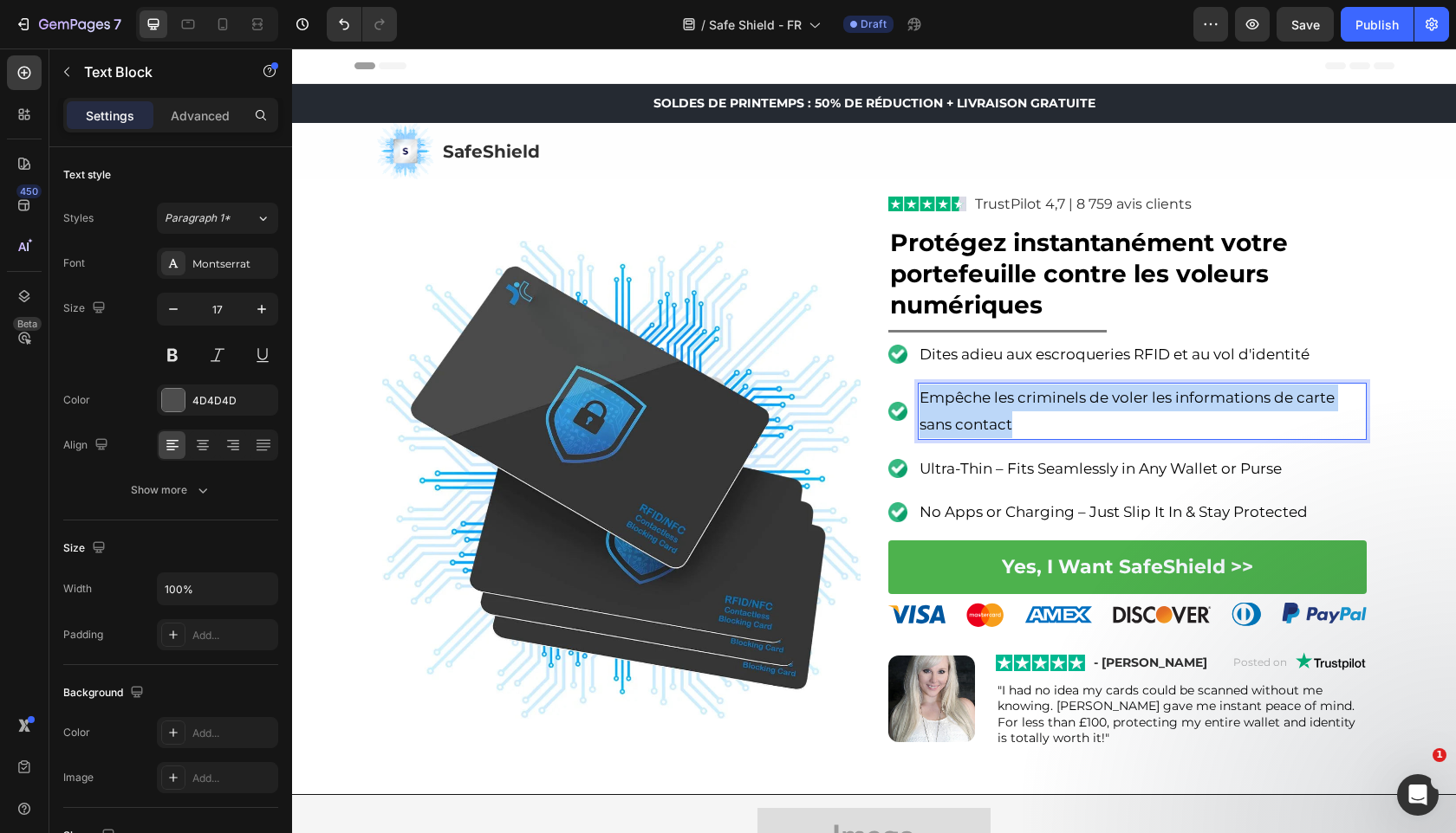
click at [951, 406] on span "Empêche les criminels de voler les informations de carte sans contact" at bounding box center [1126, 411] width 415 height 44
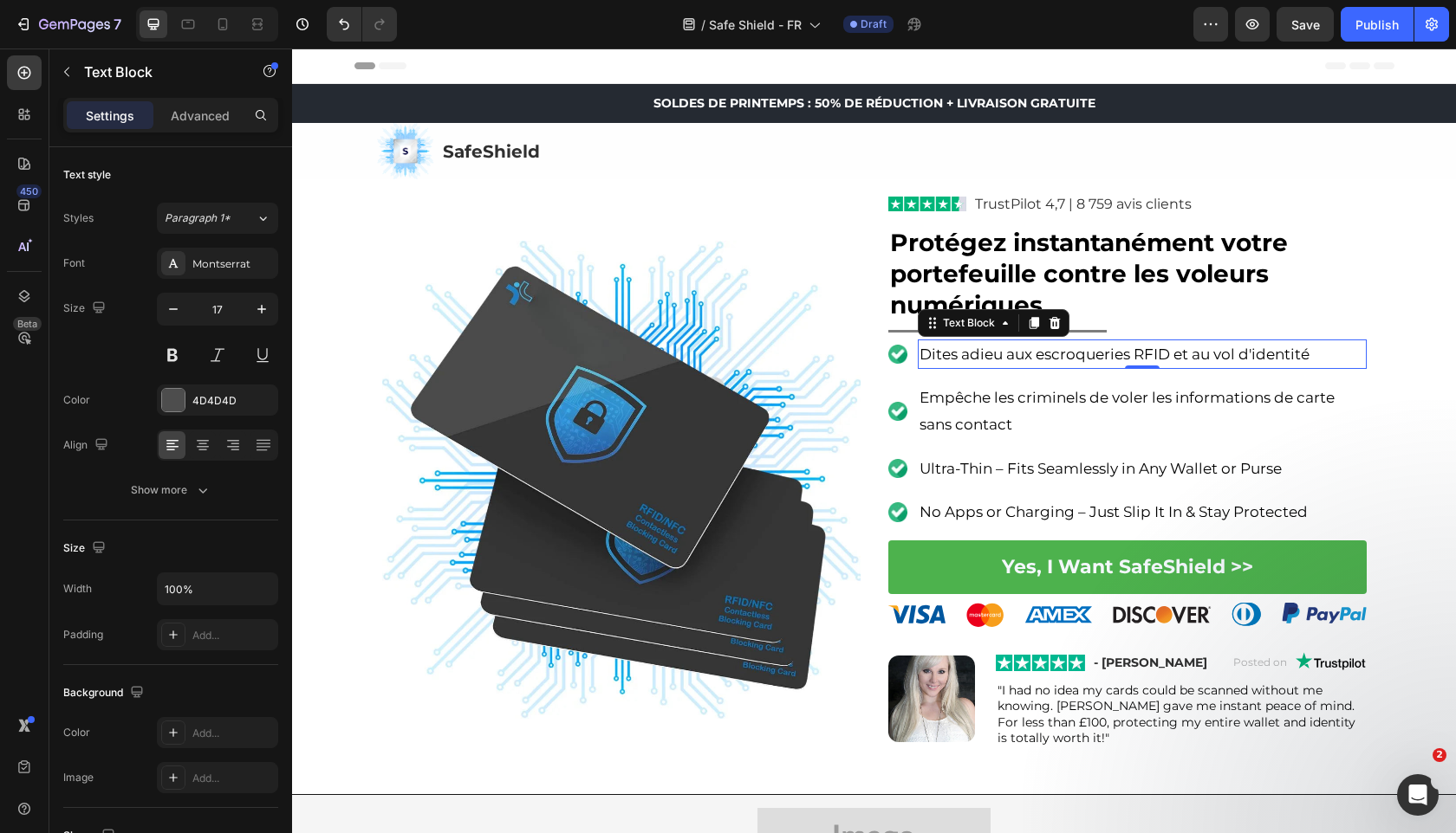
click at [946, 356] on span "Dites adieu aux escroqueries RFID et au vol d'identité" at bounding box center [1114, 354] width 390 height 17
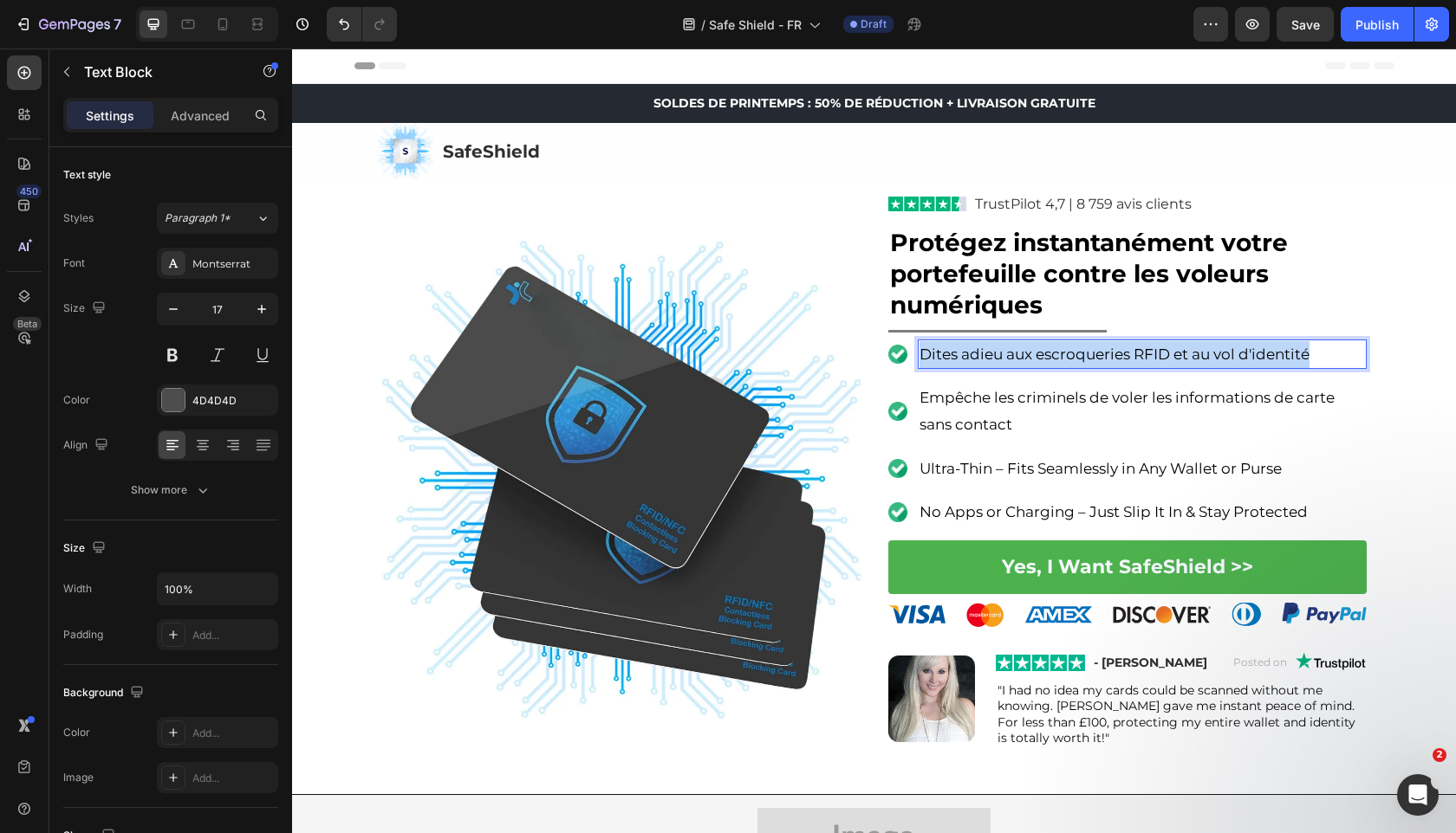
click at [946, 356] on span "Dites adieu aux escroqueries RFID et au vol d'identité" at bounding box center [1114, 354] width 390 height 17
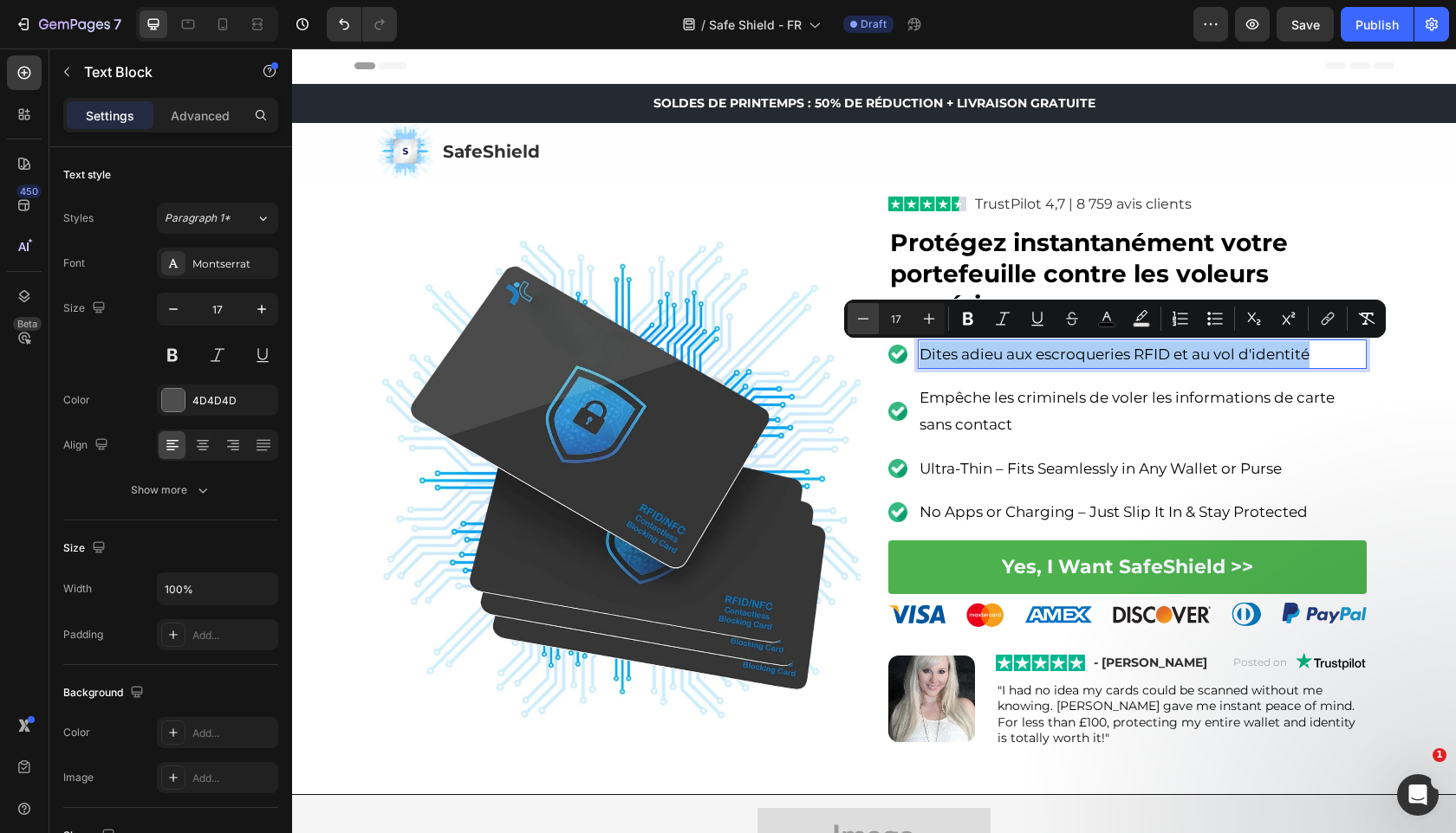
click at [863, 321] on icon "Editor contextual toolbar" at bounding box center [862, 318] width 17 height 17
type input "16"
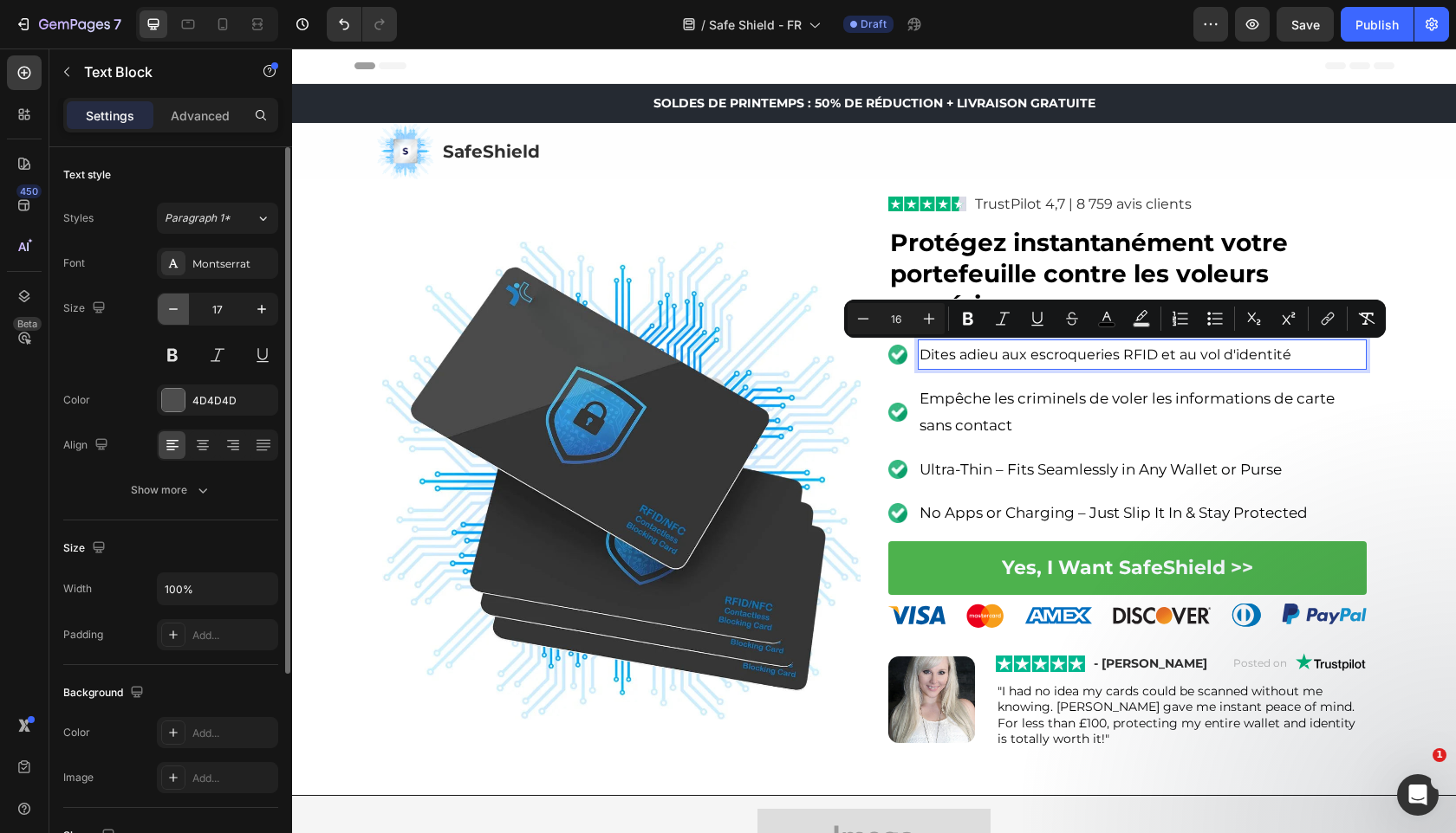
click at [175, 322] on button "button" at bounding box center [173, 308] width 31 height 31
type input "16"
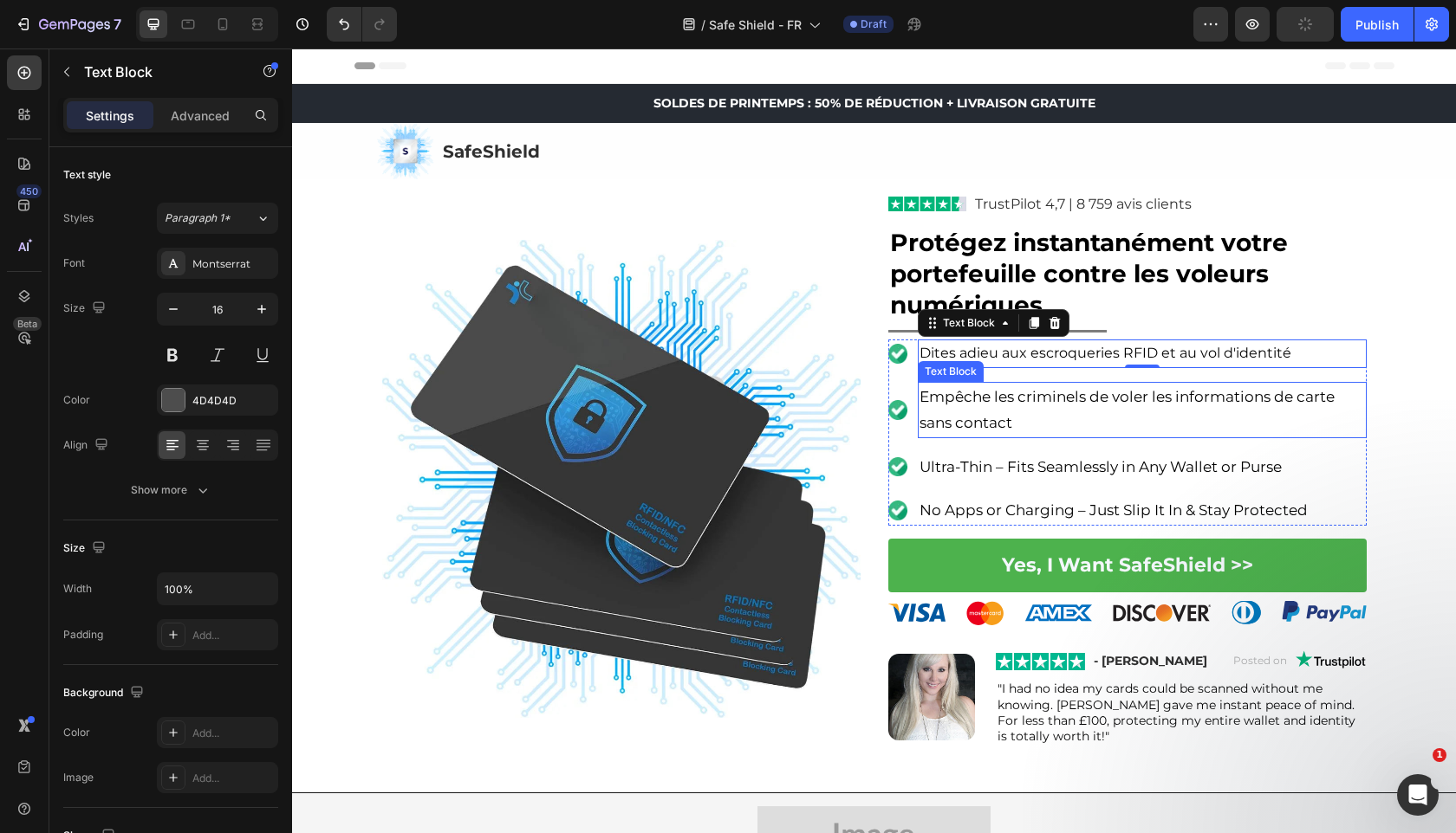
click at [1090, 393] on span "Empêche les criminels de voler les informations de carte sans contact" at bounding box center [1126, 410] width 415 height 44
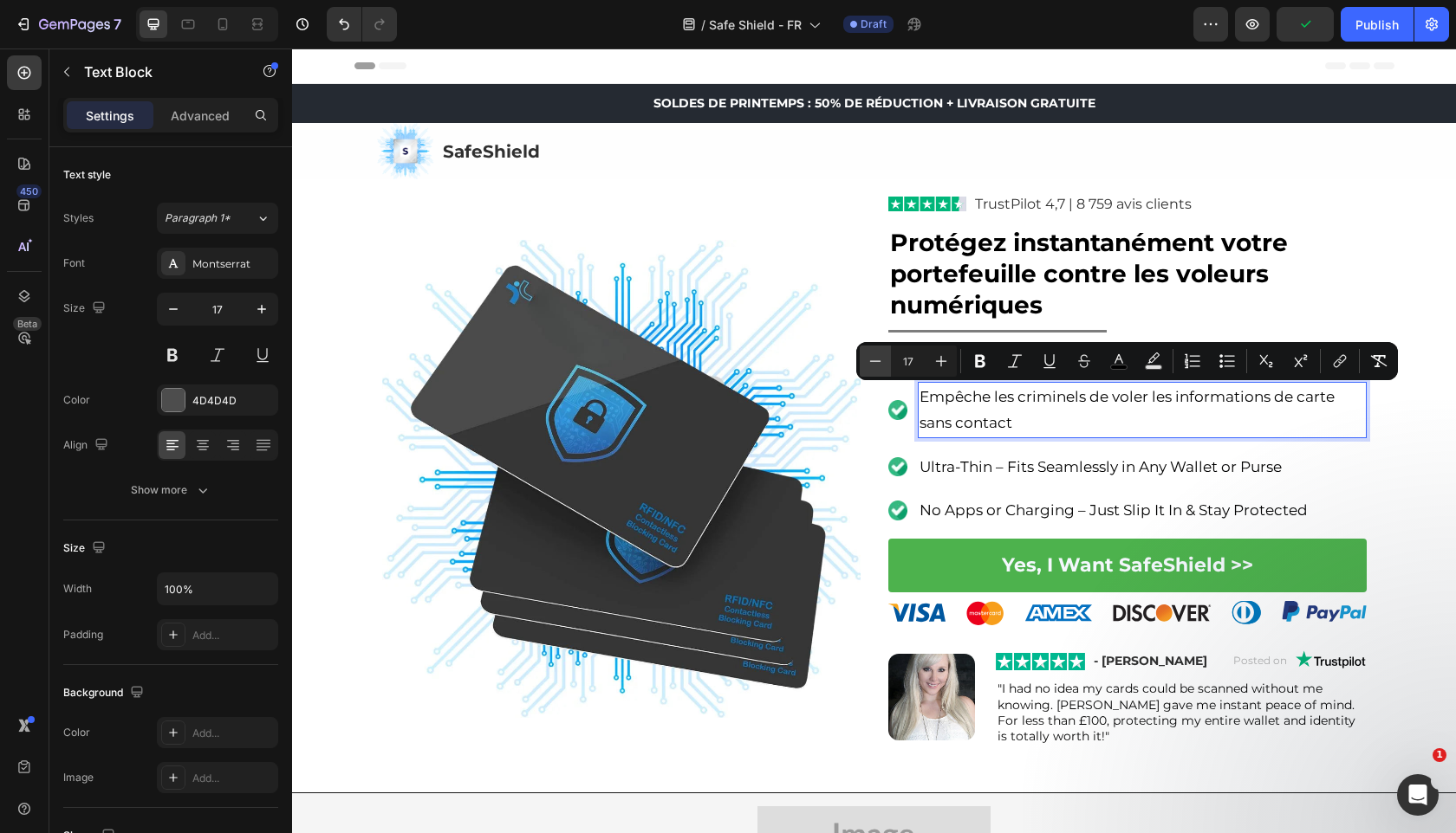
click at [880, 357] on icon "Editor contextual toolbar" at bounding box center [874, 361] width 17 height 17
type input "16"
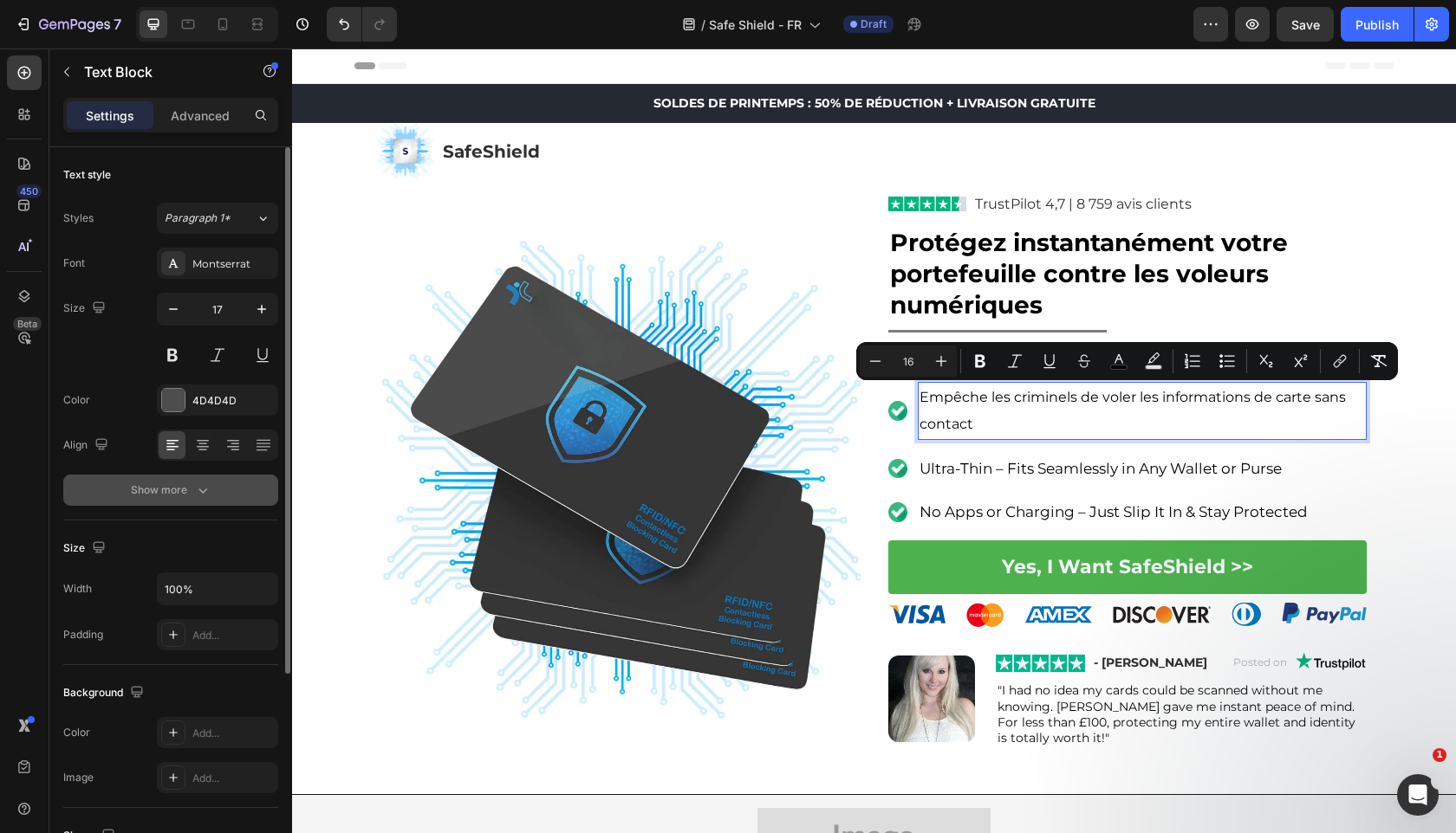
click at [187, 502] on button "Show more" at bounding box center [171, 489] width 215 height 31
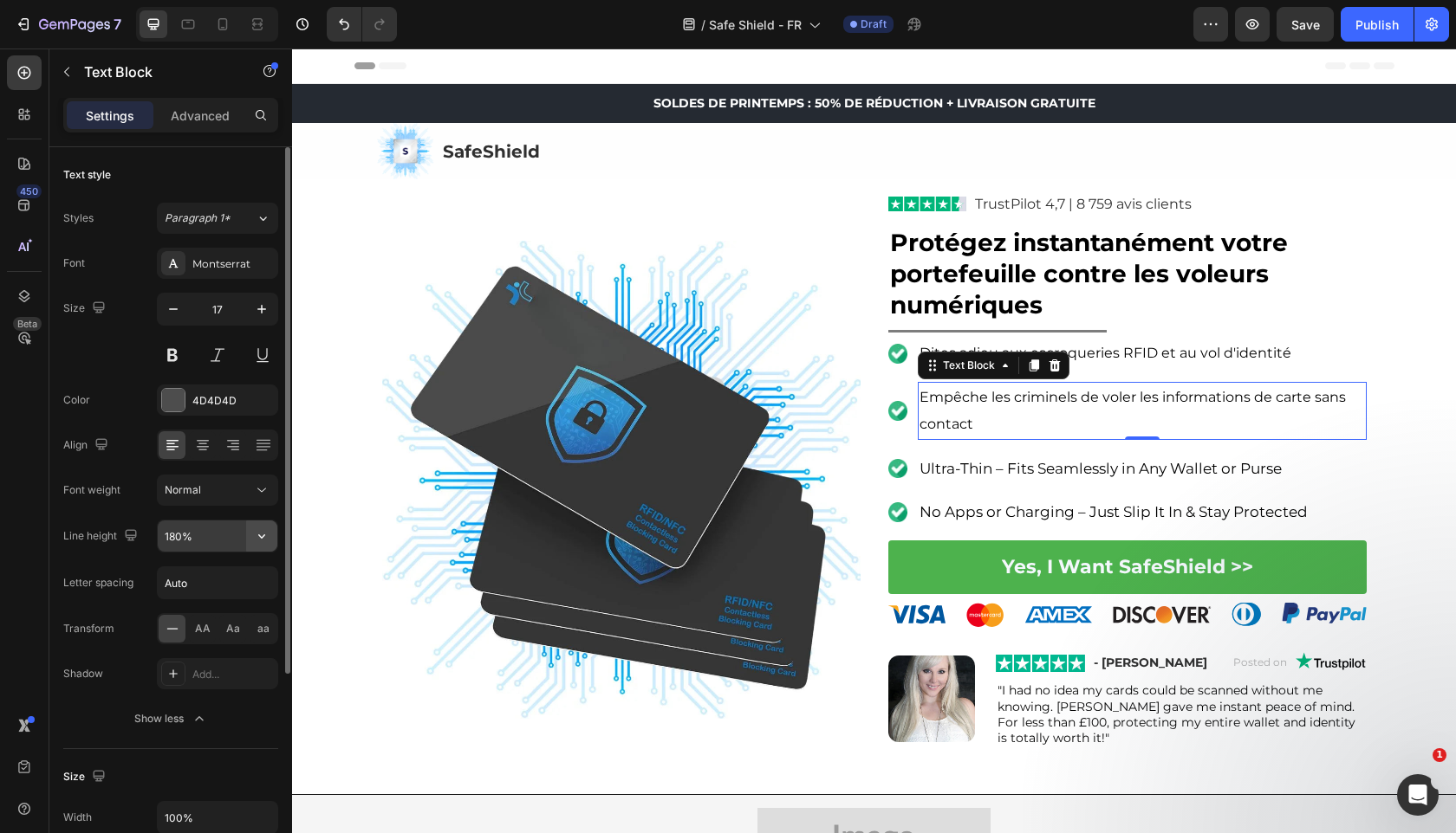
click at [268, 534] on icon "button" at bounding box center [261, 536] width 17 height 17
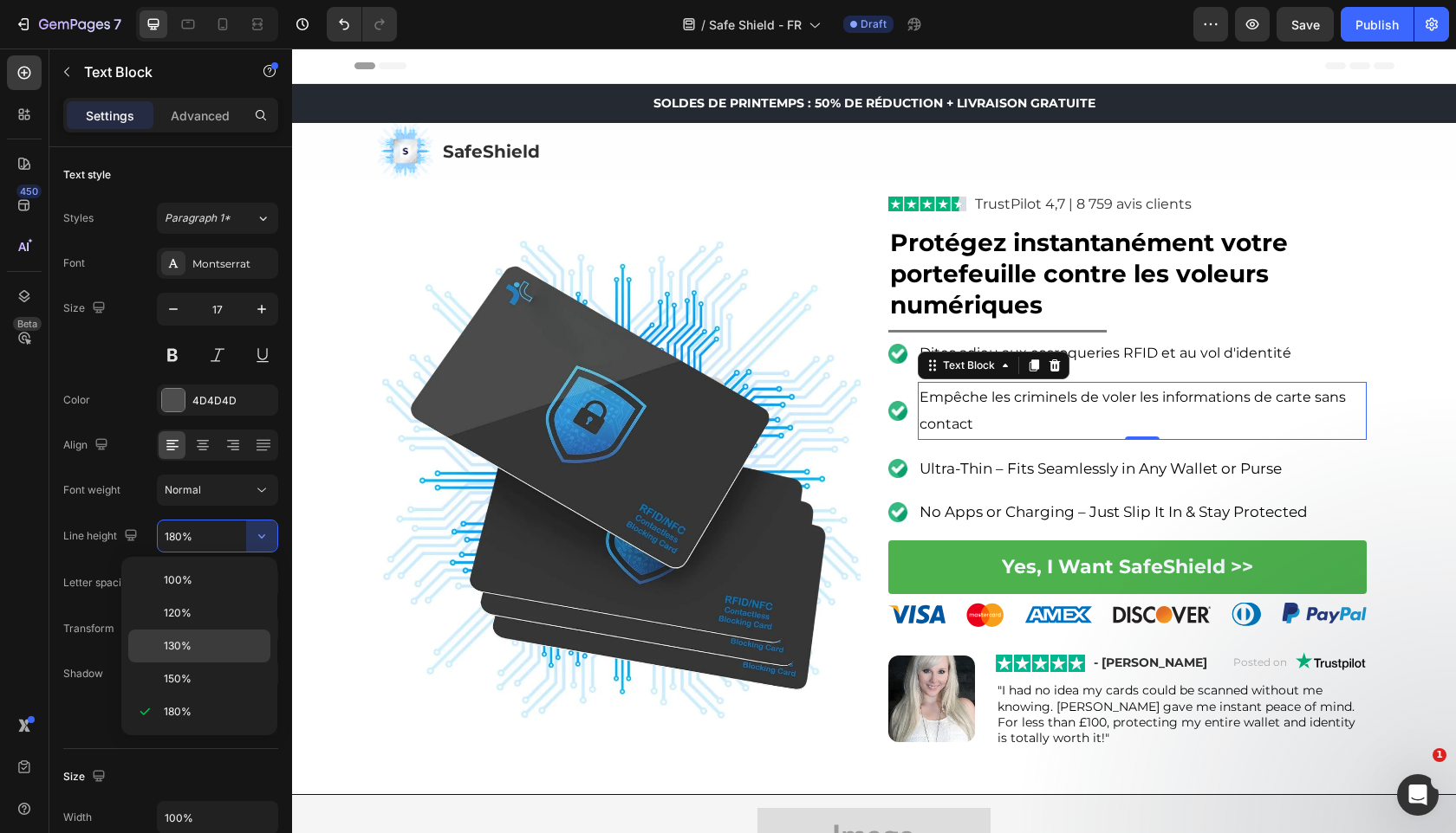
click at [233, 639] on p "130%" at bounding box center [213, 646] width 98 height 16
type input "130%"
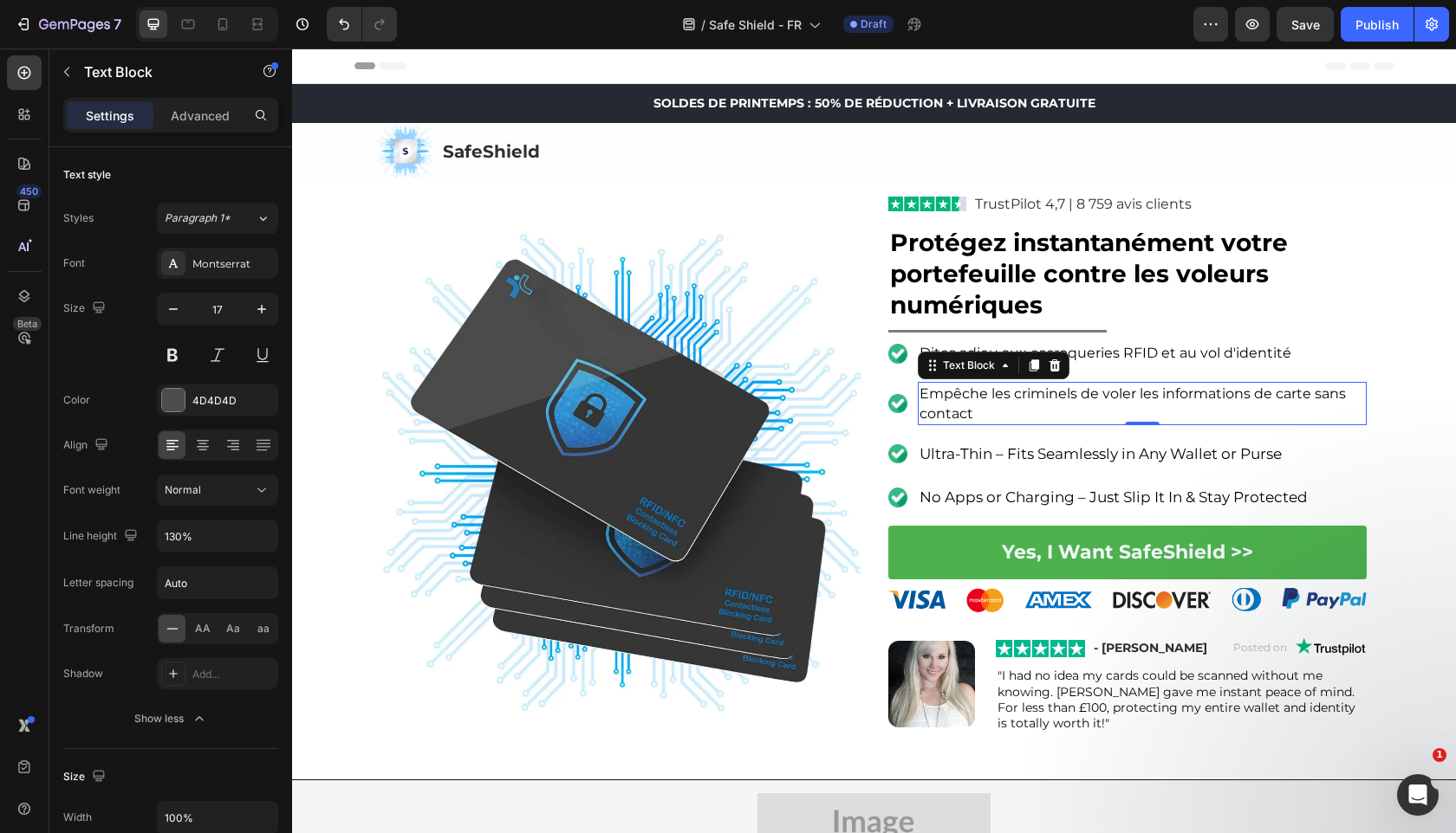
click at [1188, 363] on p "Dites adieu aux escroqueries RFID et au vol d'identité" at bounding box center [1142, 353] width 446 height 25
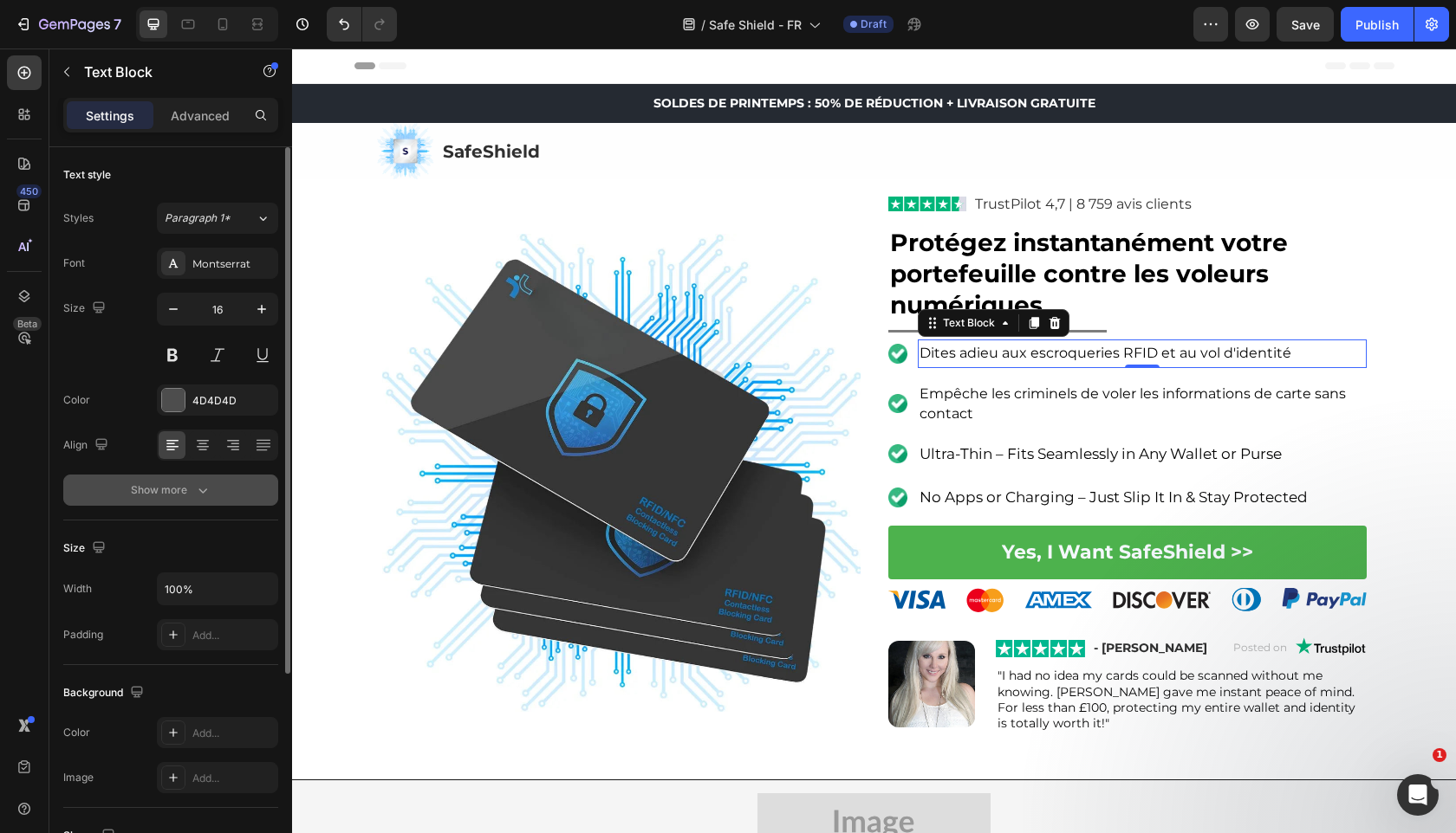
click at [243, 493] on button "Show more" at bounding box center [171, 489] width 215 height 31
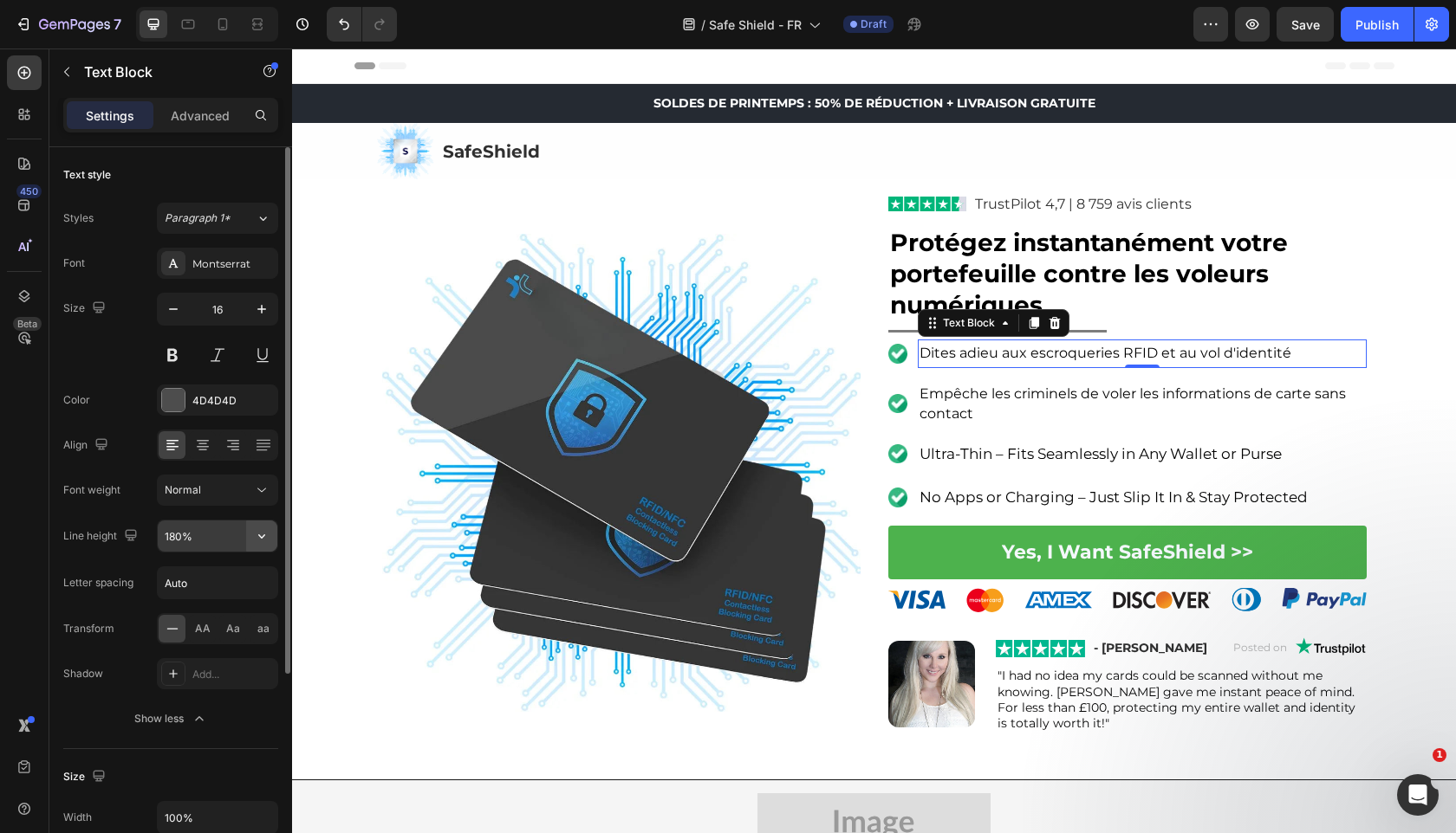
click at [270, 532] on icon "button" at bounding box center [261, 536] width 17 height 17
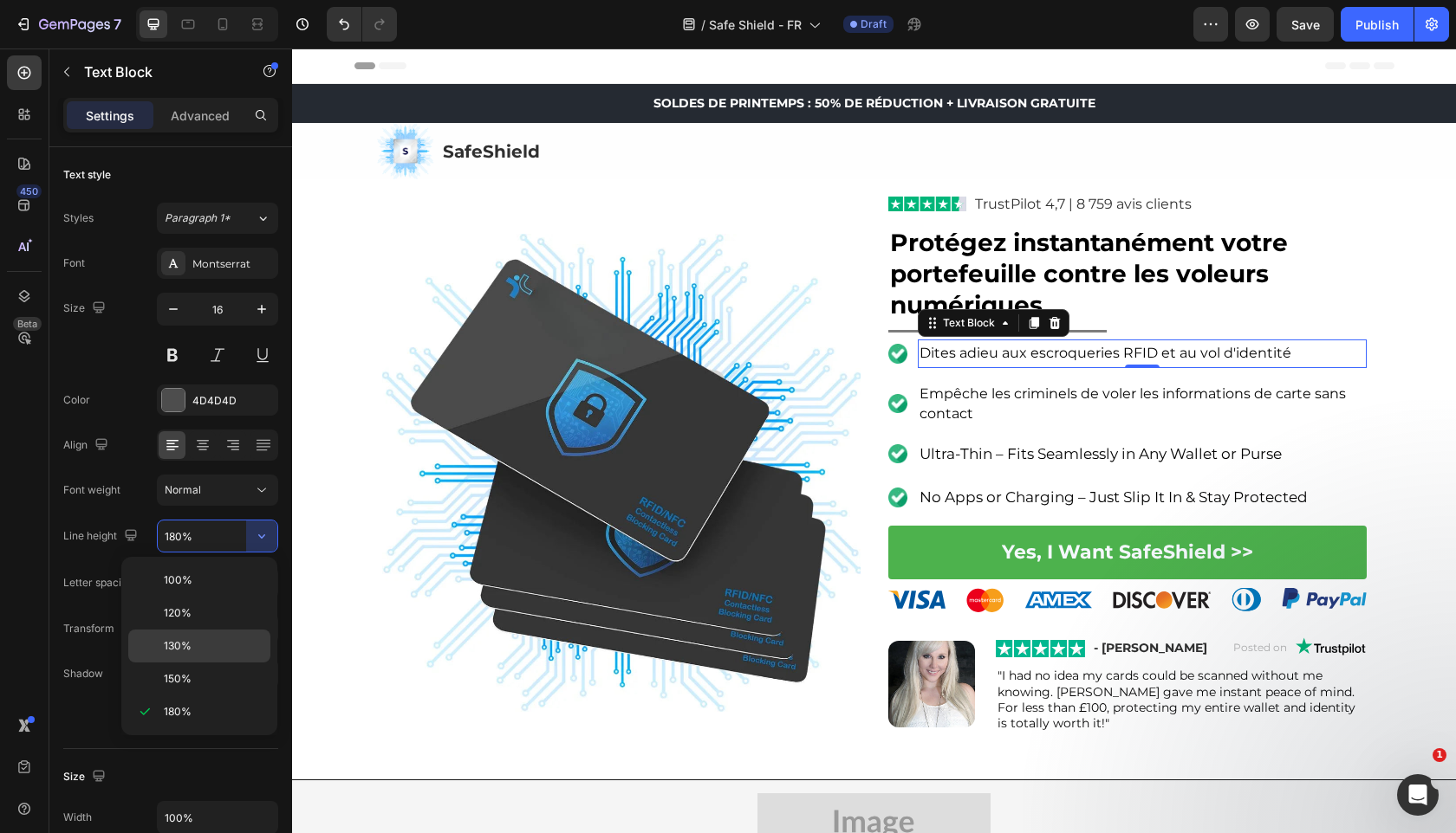
click at [233, 643] on p "130%" at bounding box center [213, 646] width 98 height 16
type input "130%"
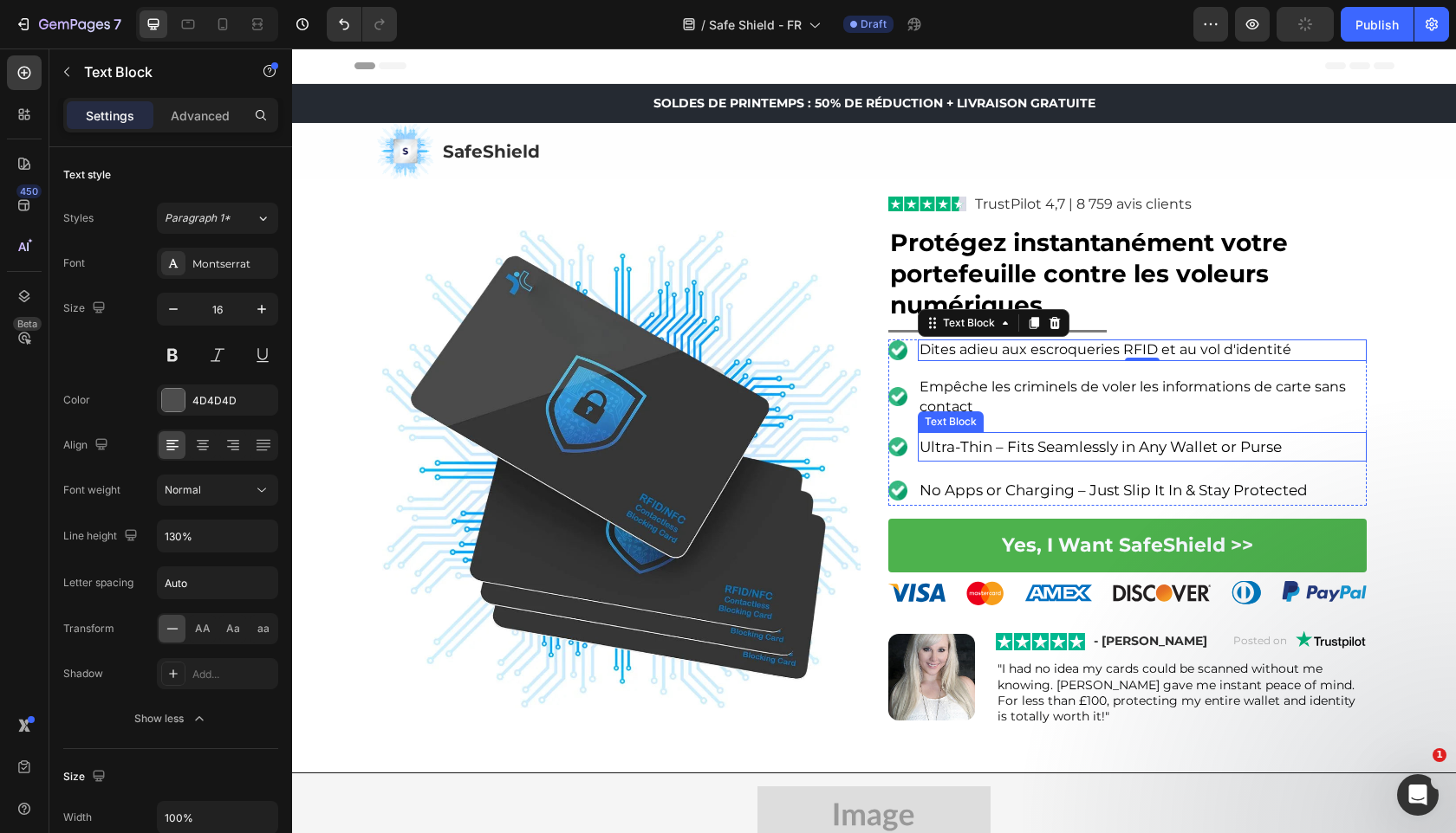
click at [1056, 439] on span "Ultra-Thin – Fits Seamlessly in Any Wallet or Purse" at bounding box center [1100, 446] width 362 height 17
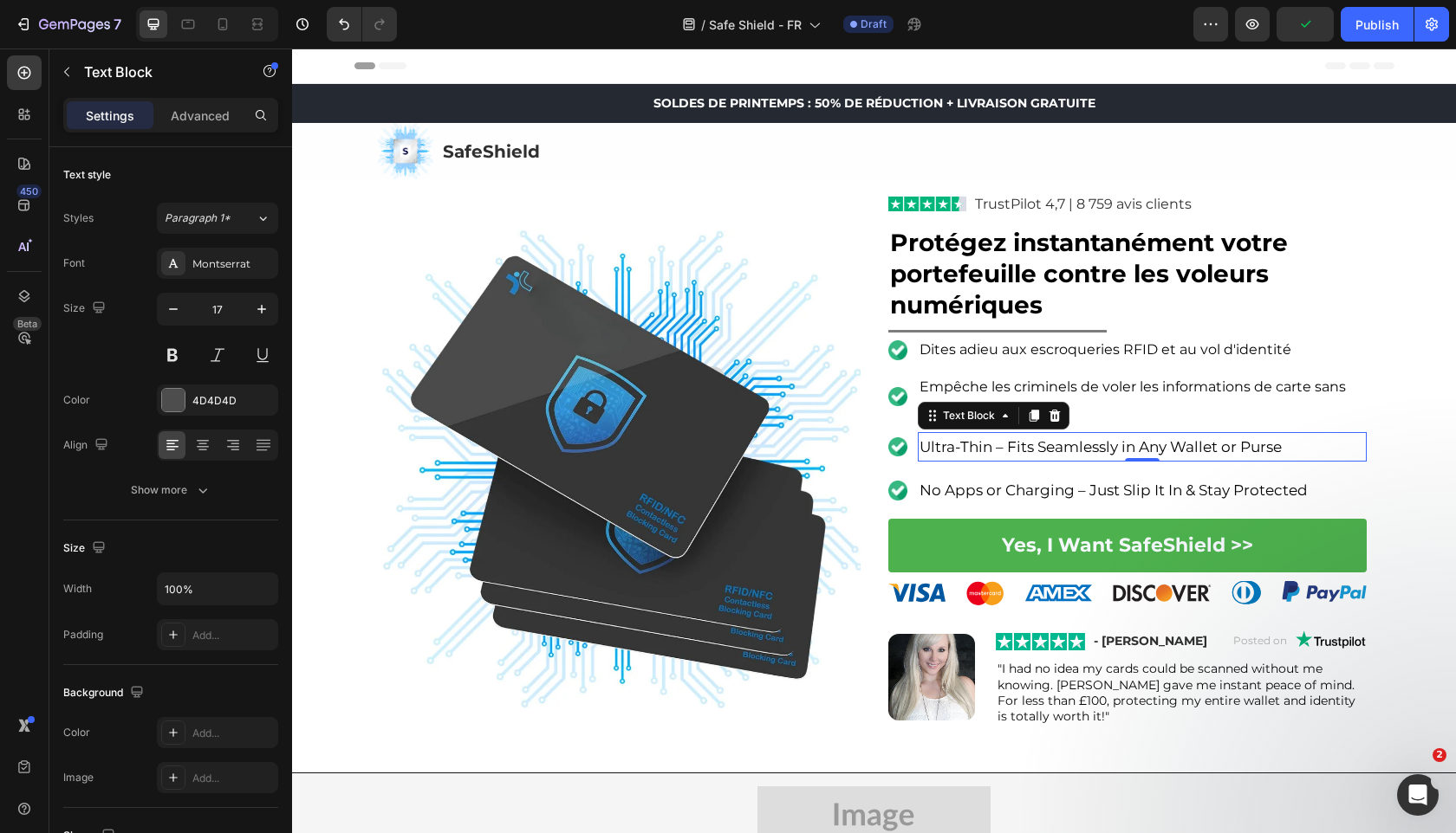
click at [1056, 439] on span "Ultra-Thin – Fits Seamlessly in Any Wallet or Purse" at bounding box center [1100, 446] width 362 height 17
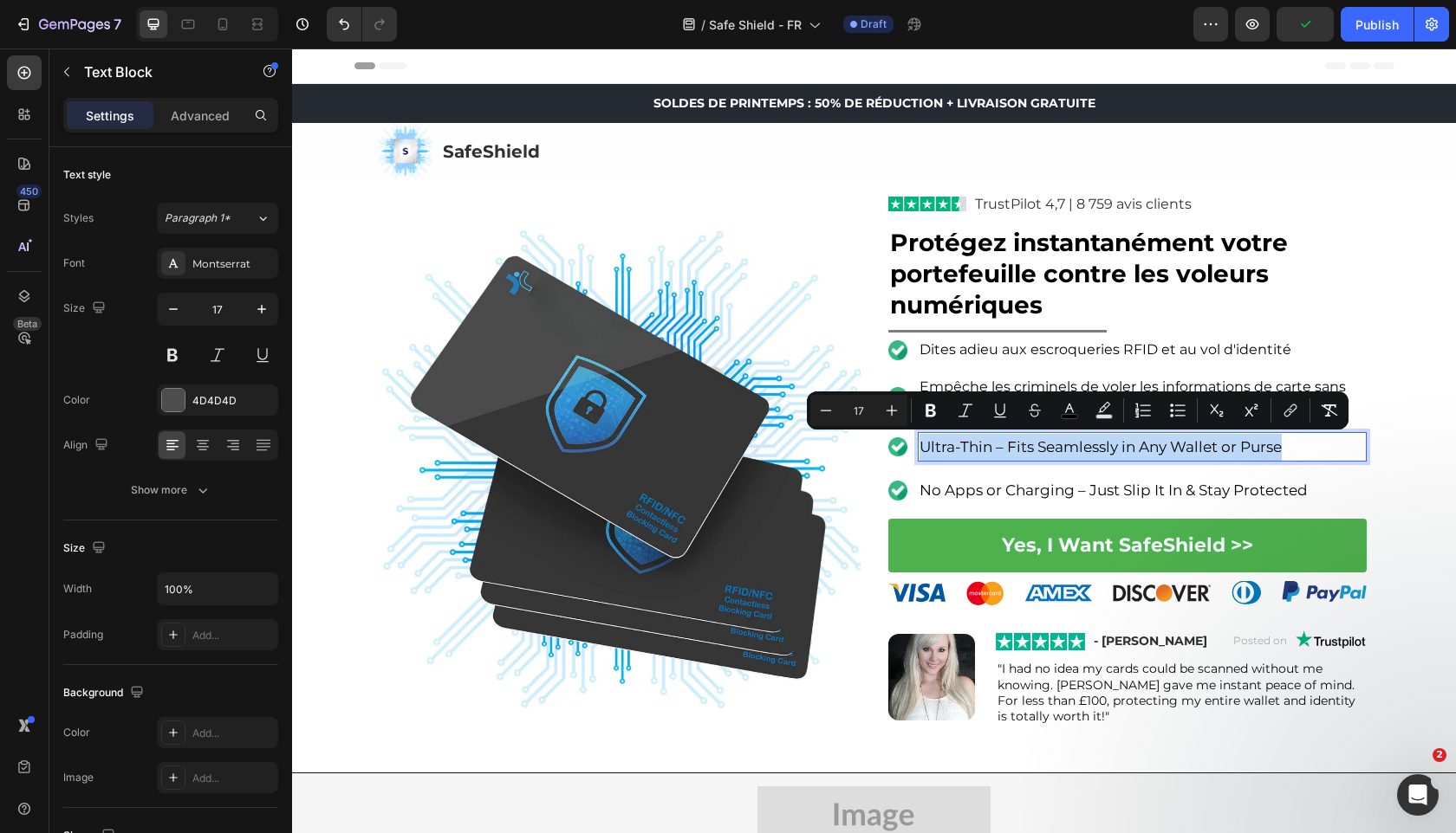
click at [1056, 439] on span "Ultra-Thin – Fits Seamlessly in Any Wallet or Purse" at bounding box center [1100, 446] width 362 height 17
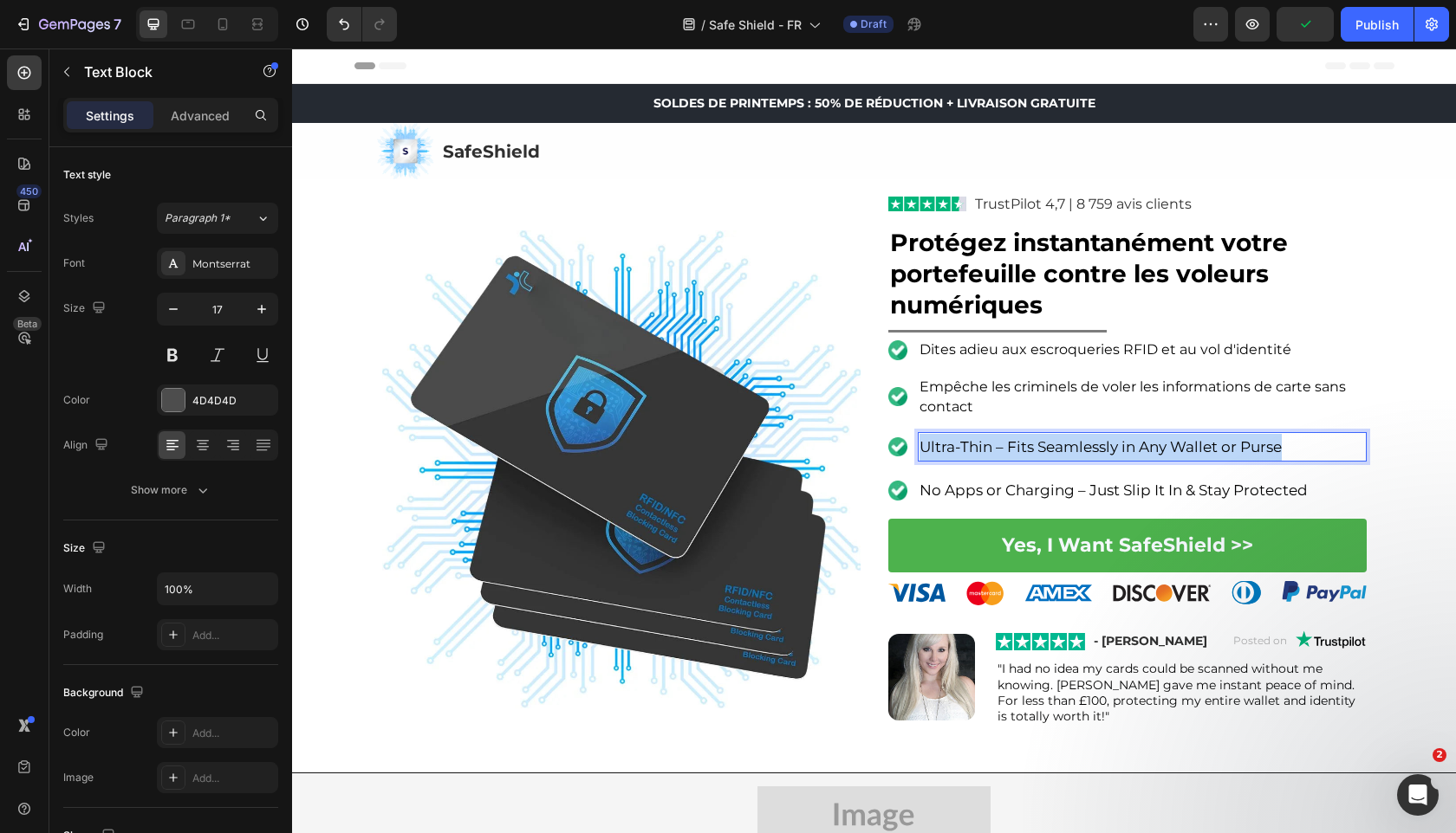
click at [1056, 439] on span "Ultra-Thin – Fits Seamlessly in Any Wallet or Purse" at bounding box center [1100, 446] width 362 height 17
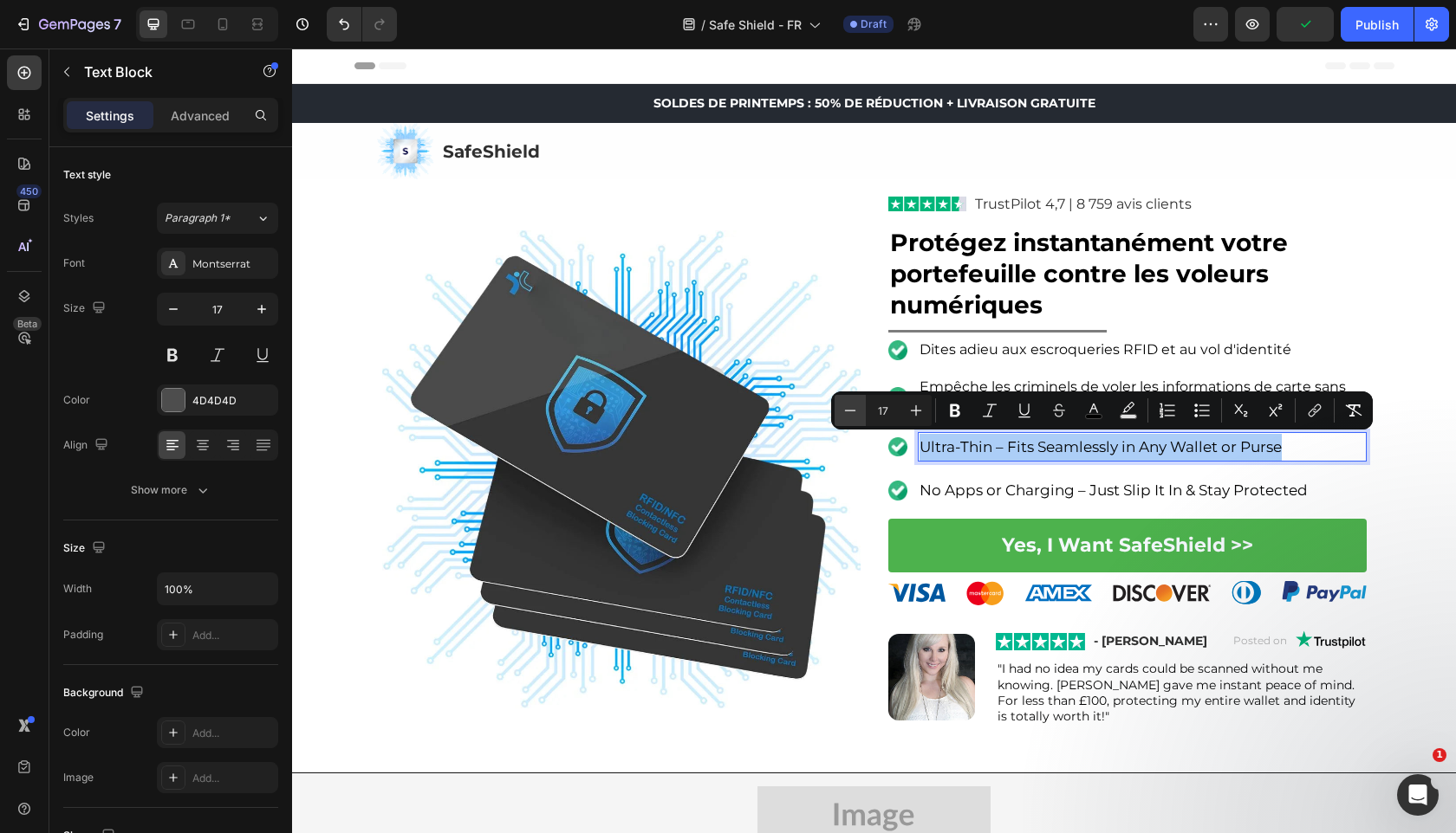
click at [848, 402] on icon "Editor contextual toolbar" at bounding box center [849, 410] width 17 height 17
type input "16"
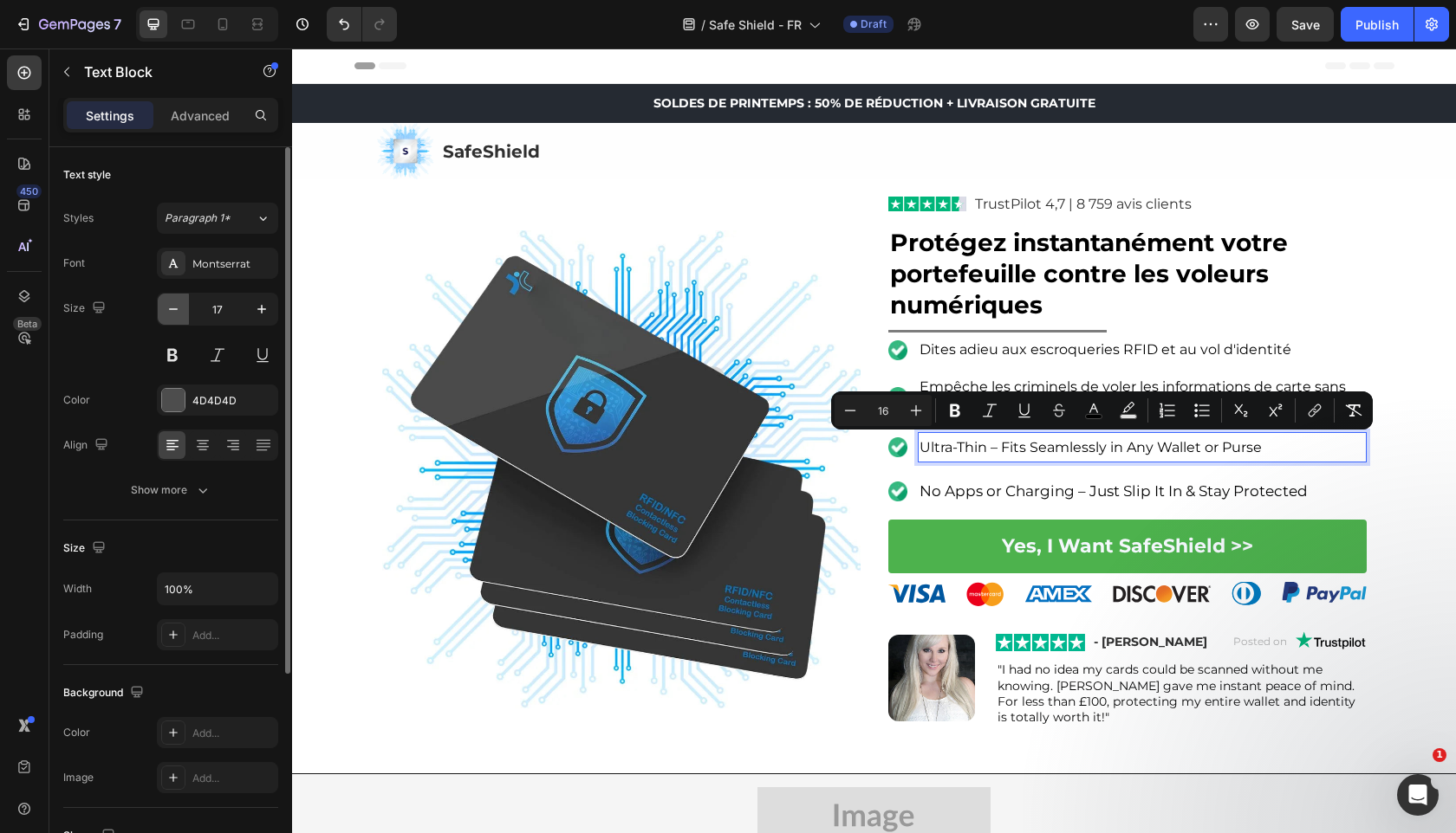
click at [177, 311] on icon "button" at bounding box center [173, 308] width 17 height 17
type input "16"
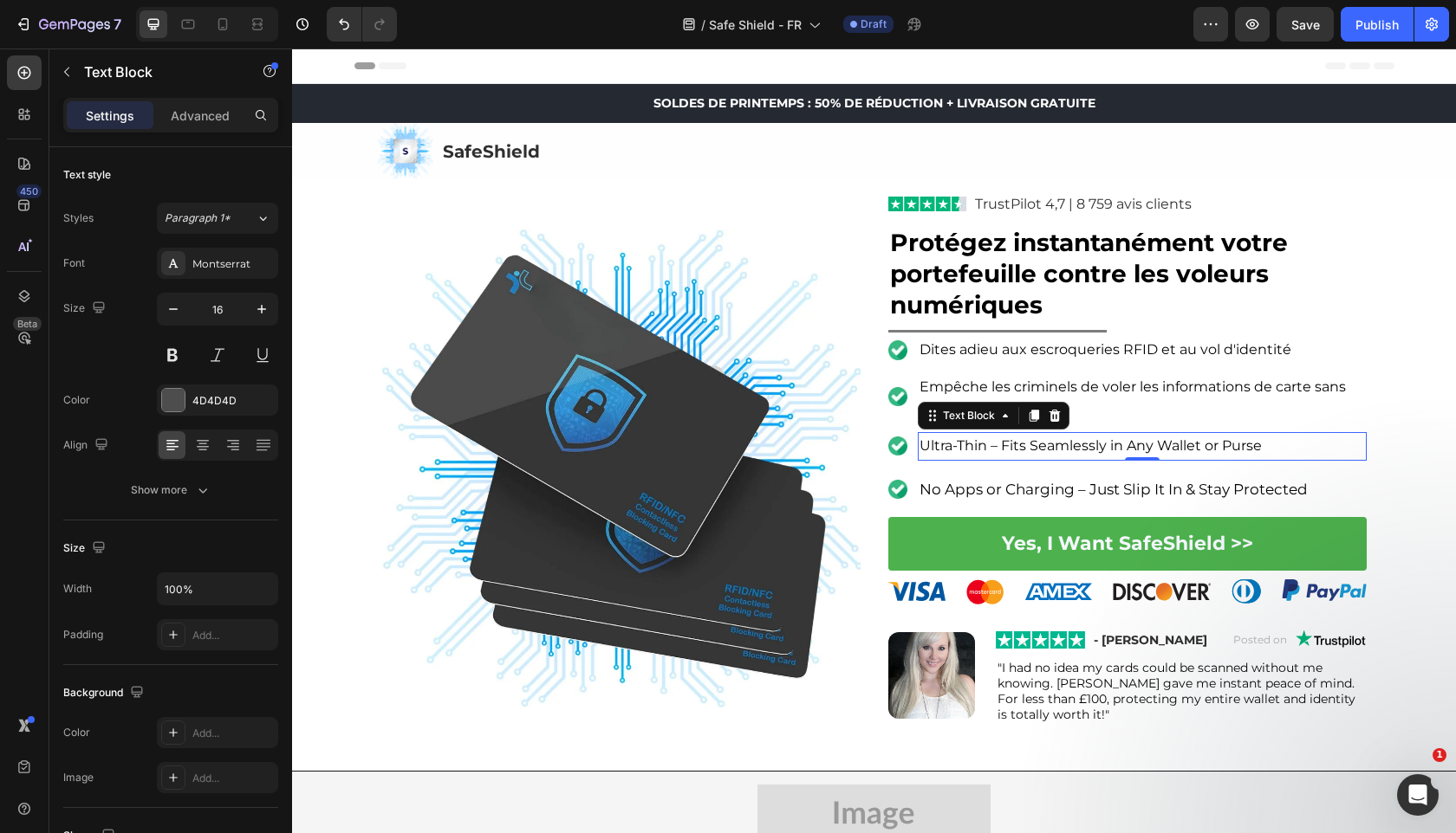
click at [1001, 447] on span "Ultra-Thin – Fits Seamlessly in Any Wallet or Purse" at bounding box center [1090, 445] width 342 height 17
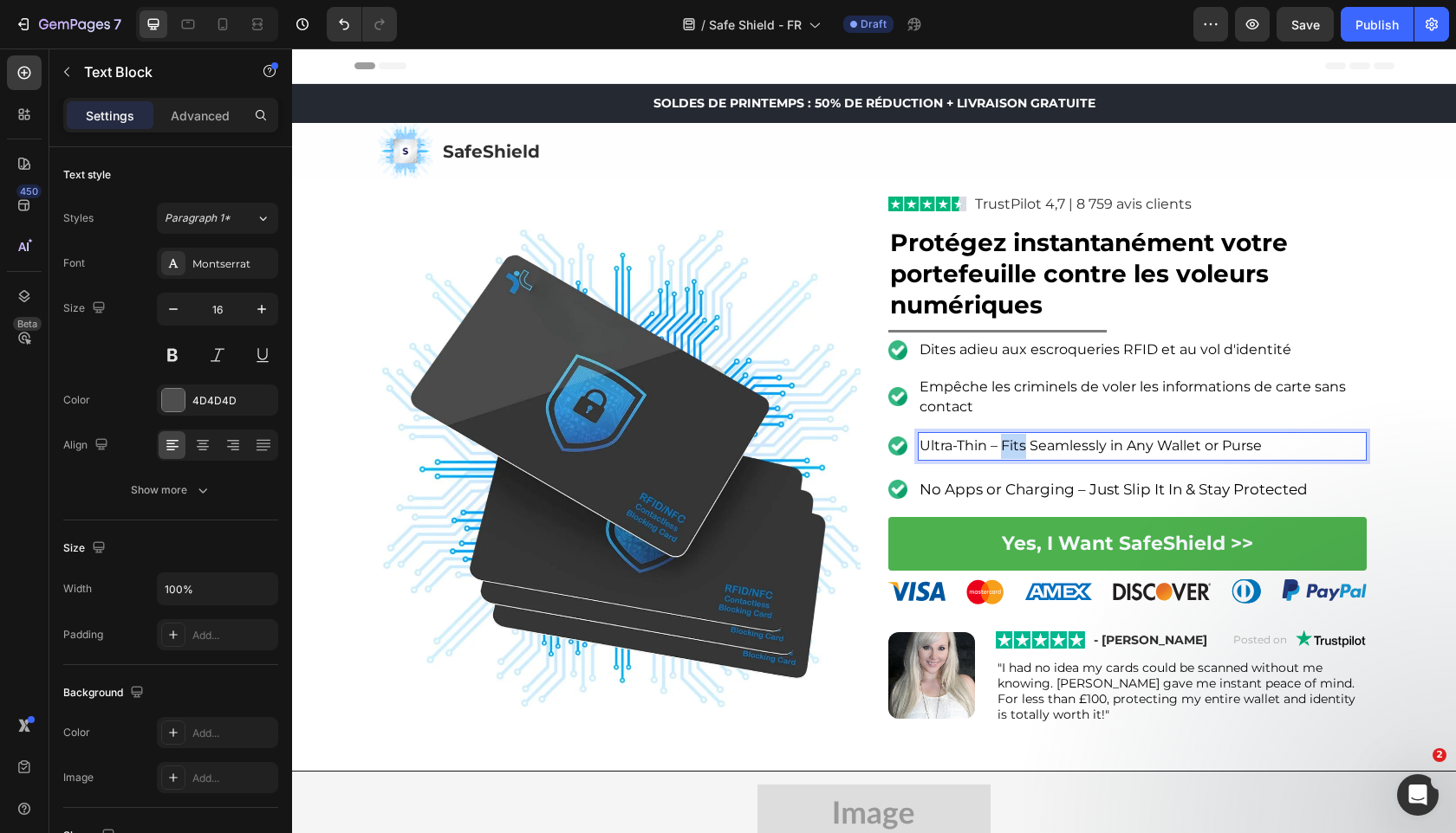
click at [1001, 447] on span "Ultra-Thin – Fits Seamlessly in Any Wallet or Purse" at bounding box center [1090, 445] width 342 height 17
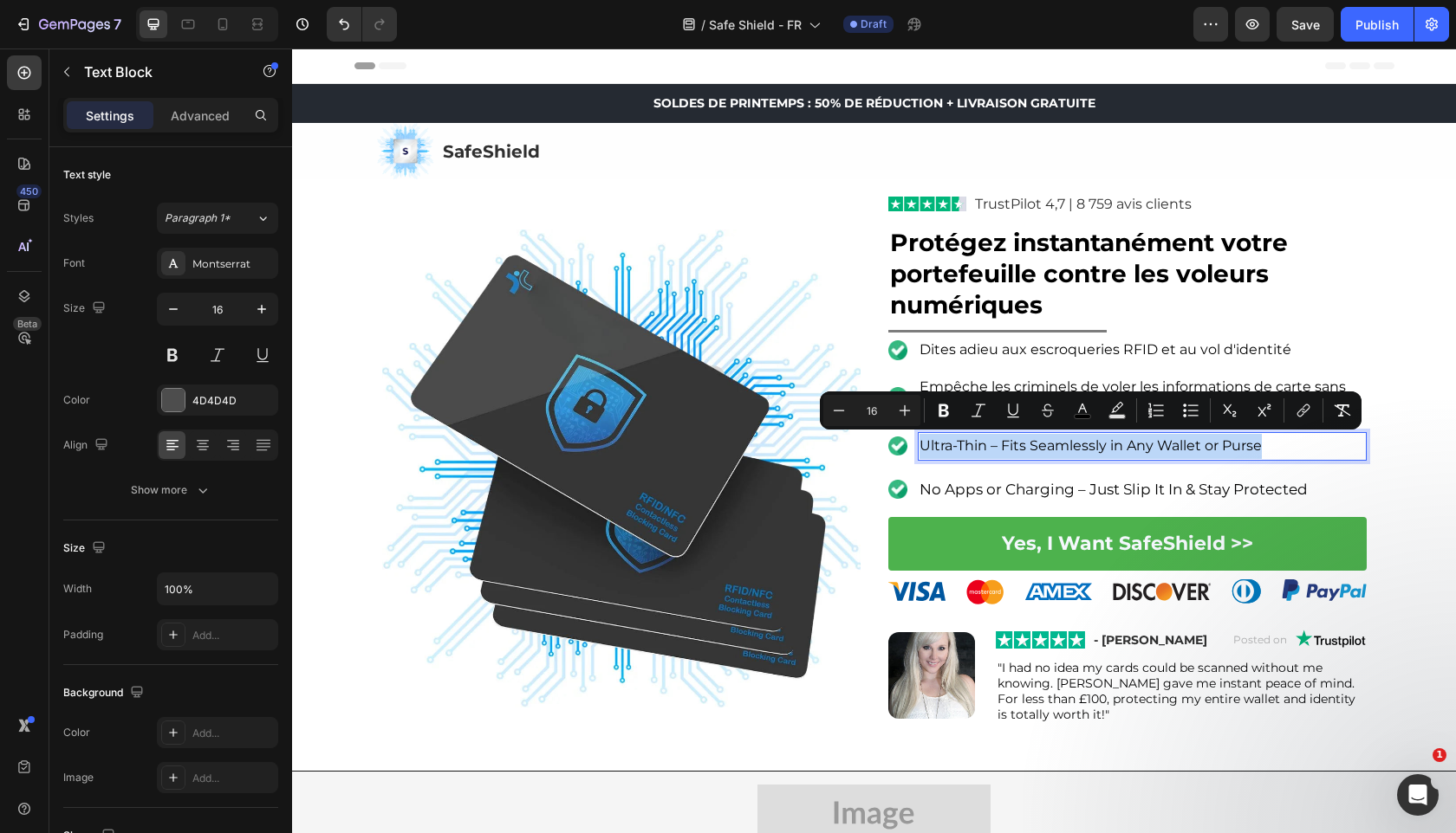
copy span "Ultra-Thin – Fits Seamlessly in Any Wallet or Purse"
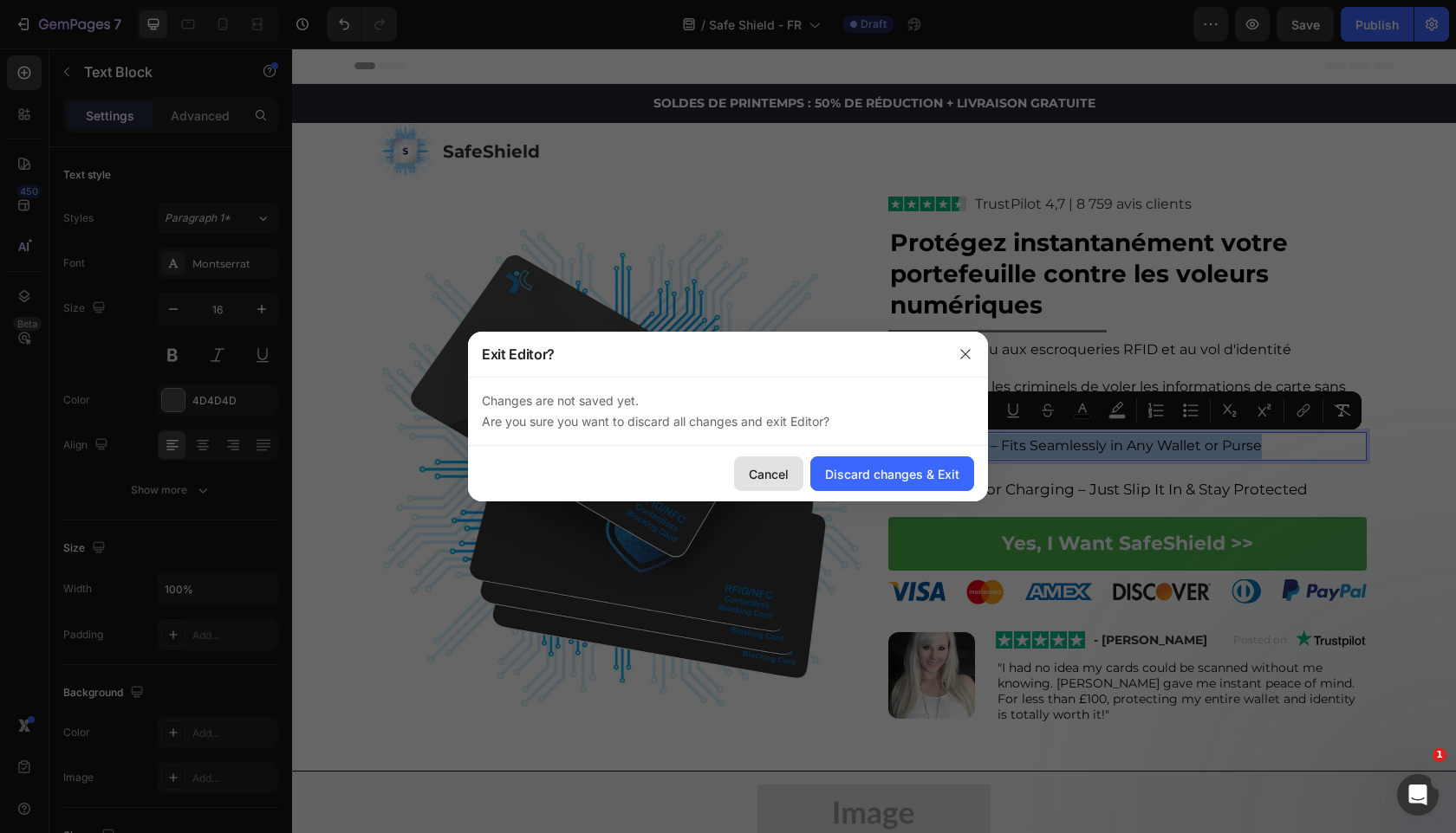
click at [772, 467] on div "Cancel" at bounding box center [769, 474] width 40 height 18
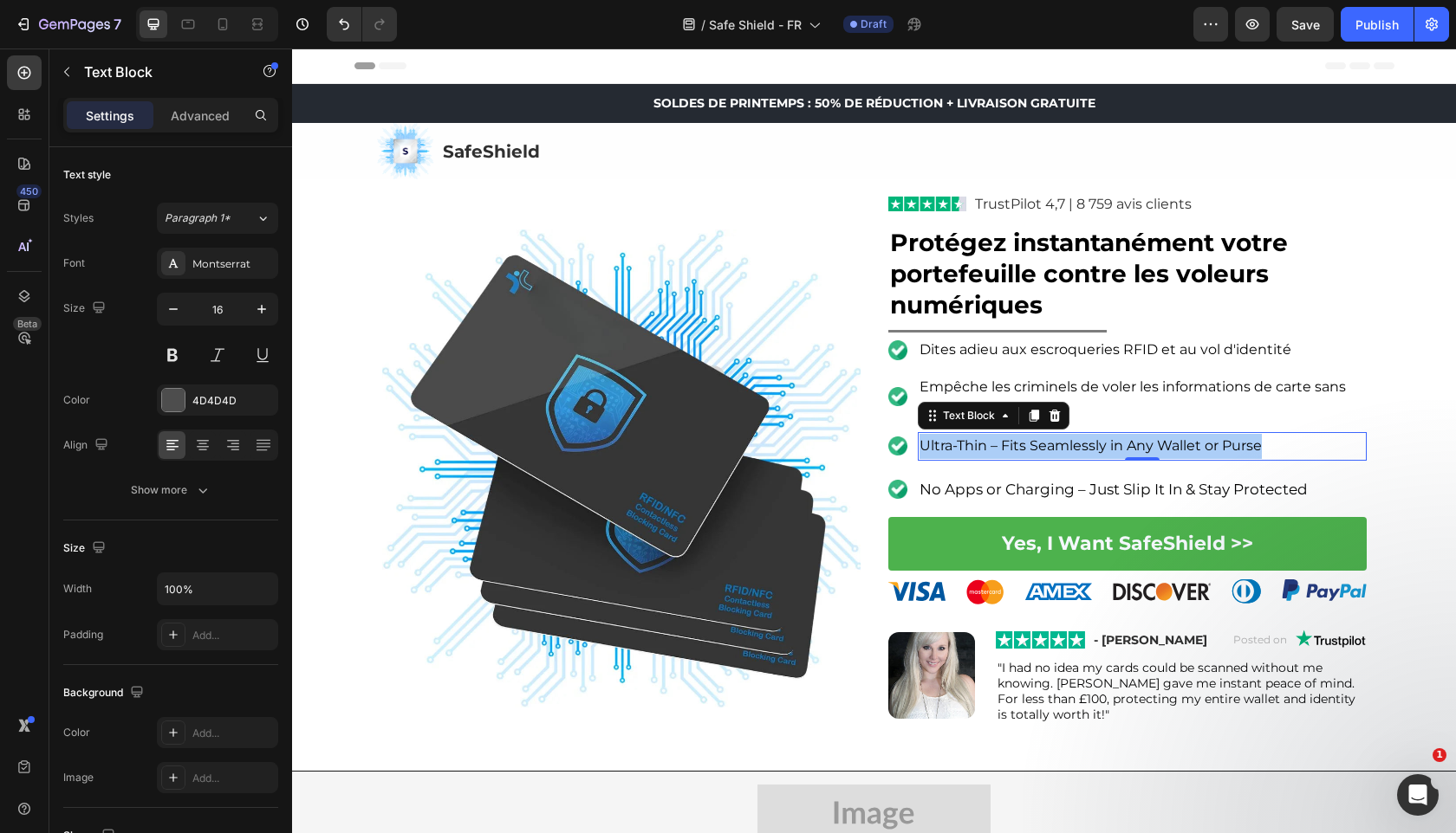
copy span "Ultra-Thin – Fits Seamlessly in Any Wallet or Purse"
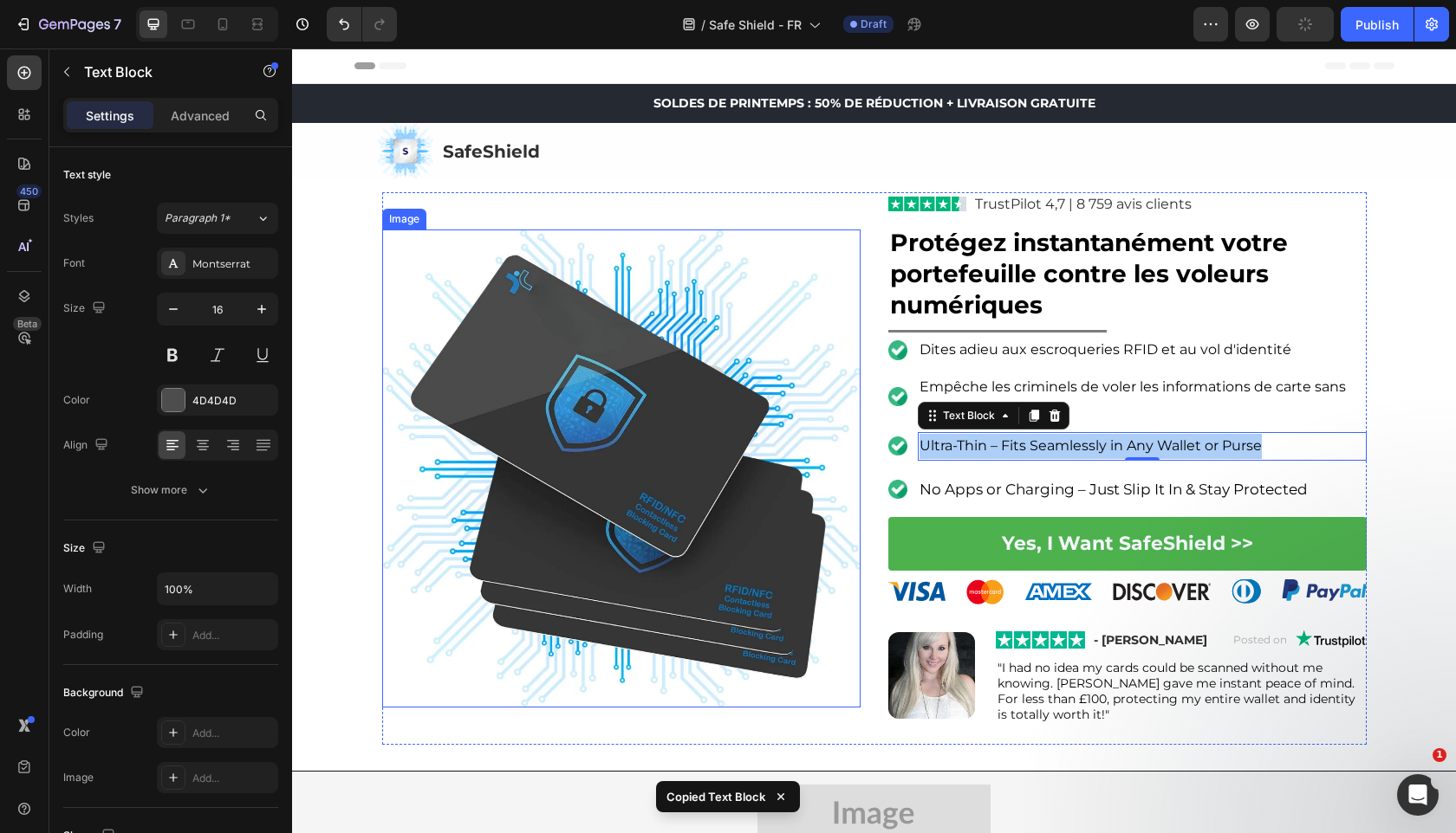
copy span "Ultra-Thin – Fits Seamlessly in Any Wallet or Purse"
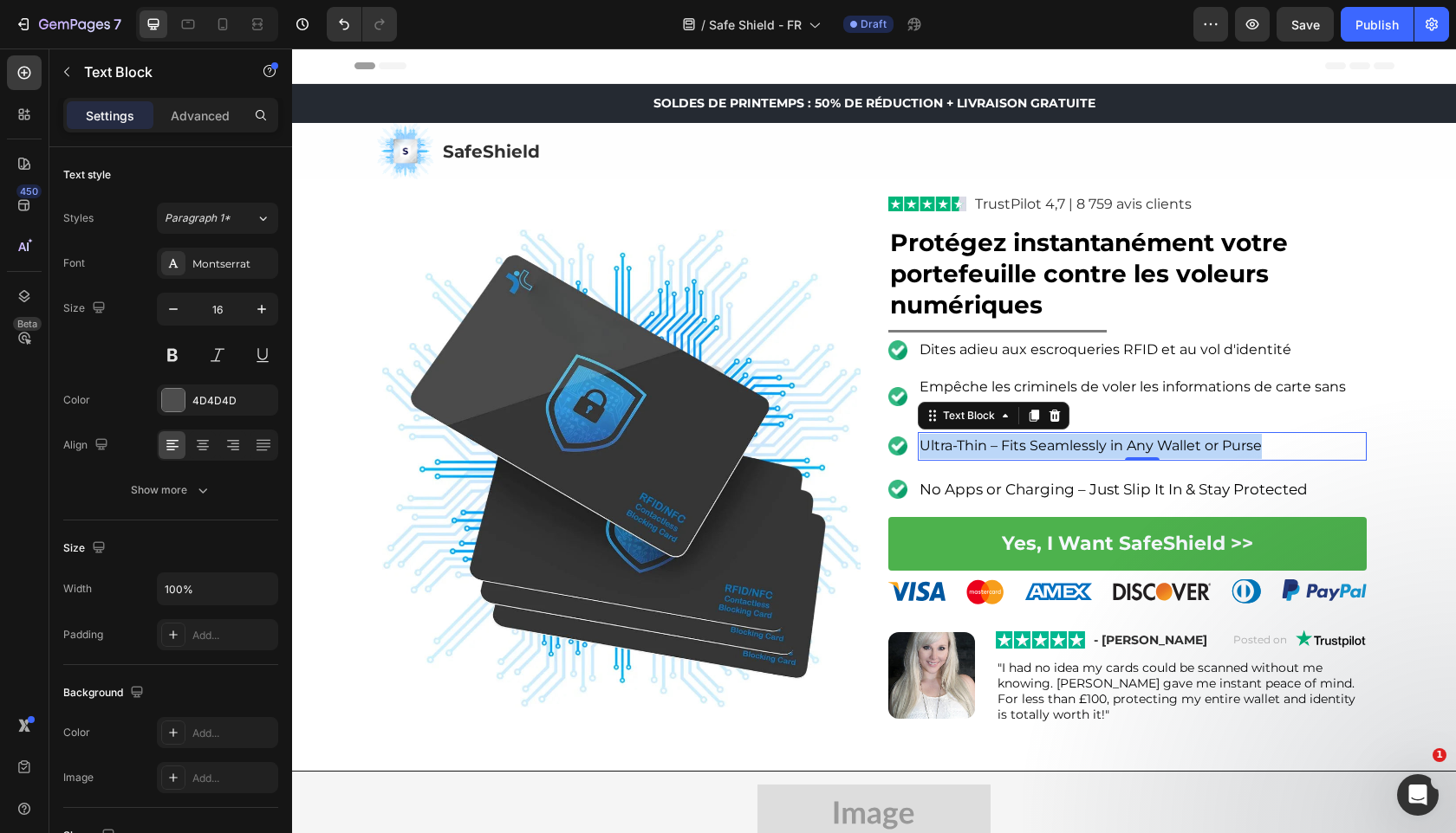
click at [987, 448] on span "Ultra-Thin – Fits Seamlessly in Any Wallet or Purse" at bounding box center [1090, 445] width 342 height 17
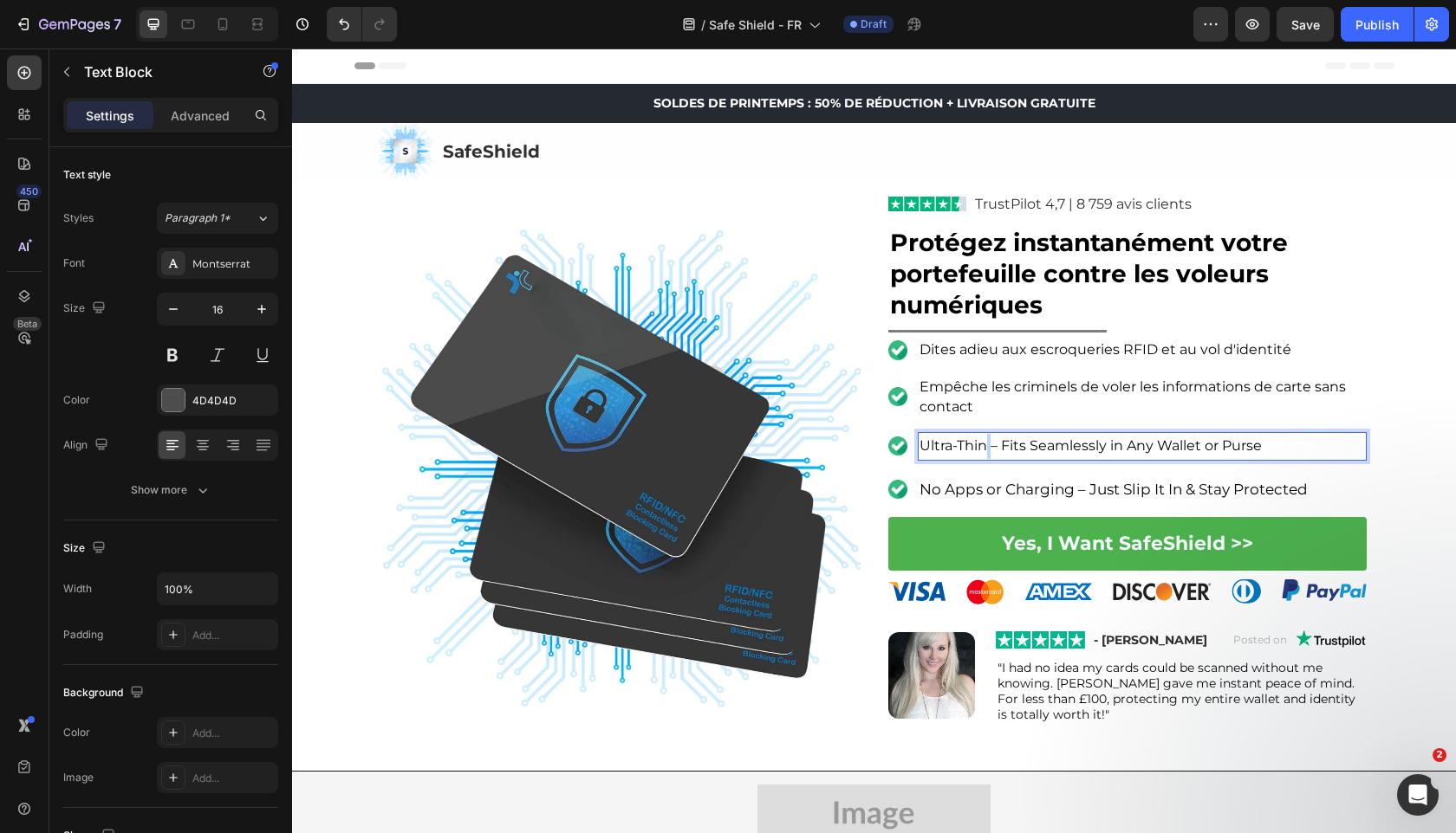
click at [987, 448] on span "Ultra-Thin – Fits Seamlessly in Any Wallet or Purse" at bounding box center [1090, 445] width 342 height 17
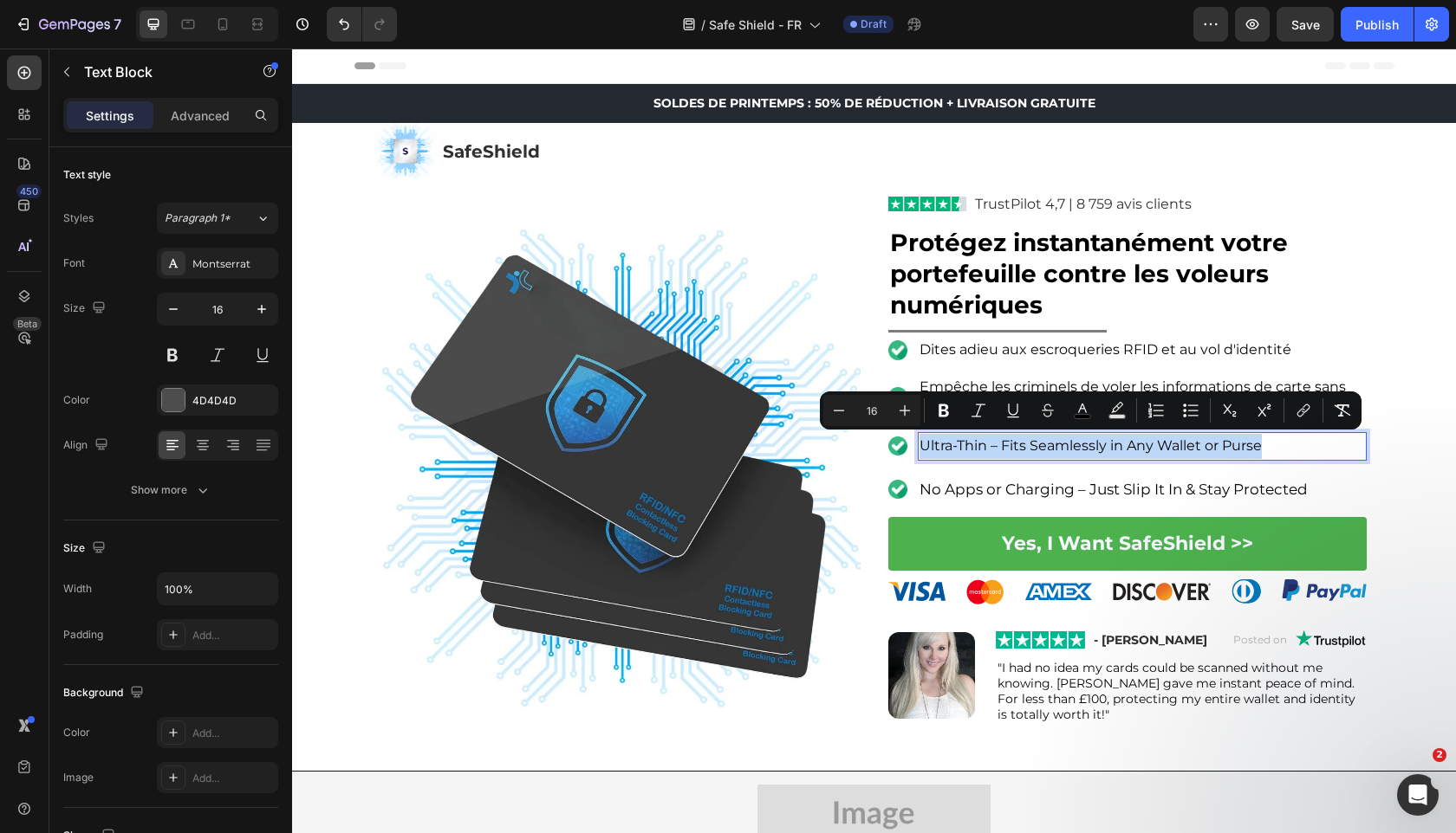
copy span "Ultra-Thin – Fits Seamlessly in Any Wallet or Purse"
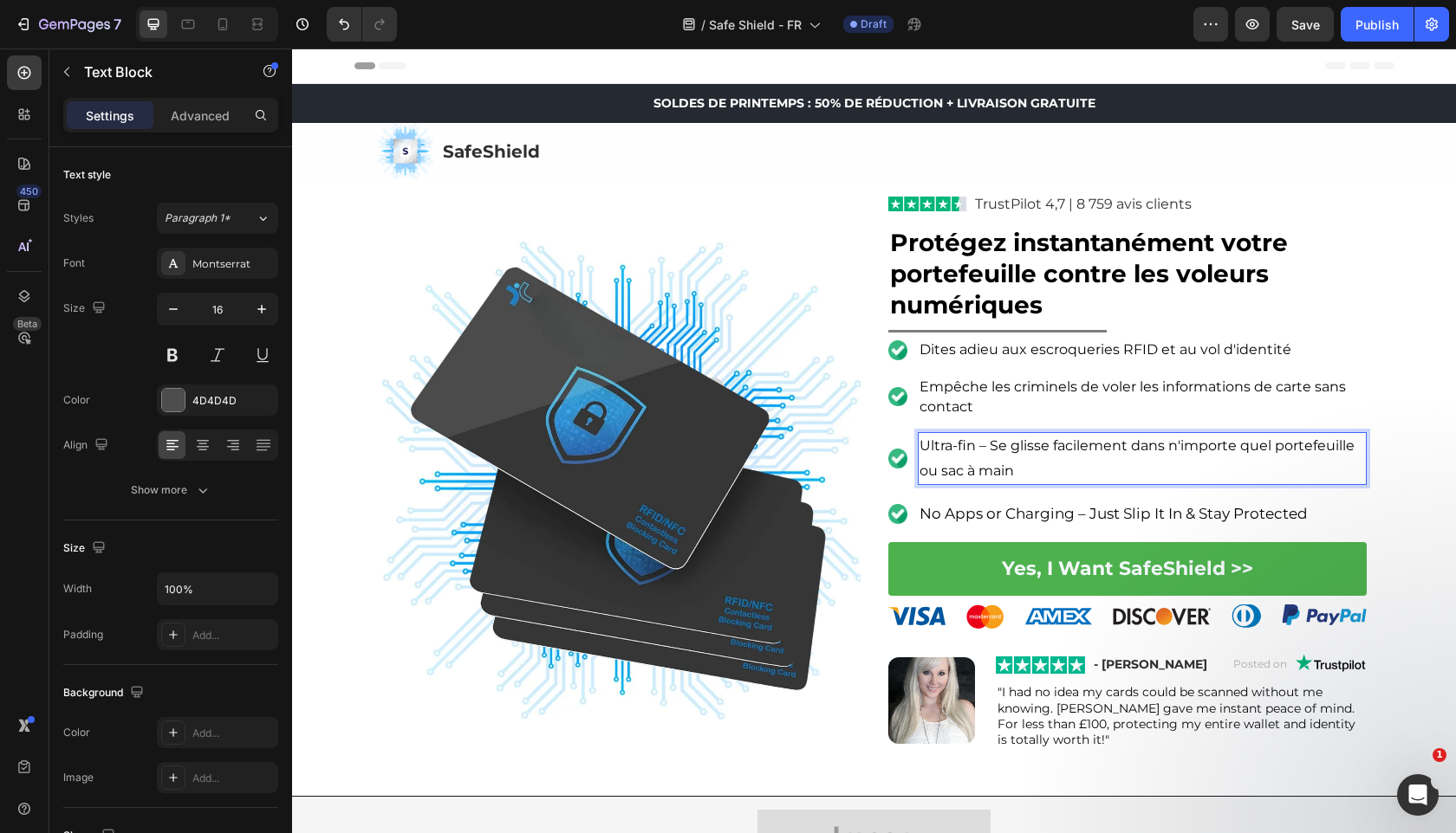
click at [983, 454] on p "Ultra-fin – Se glisse facilement dans n'importe quel portefeuille ou sac à main" at bounding box center [1142, 459] width 446 height 51
click at [982, 454] on p "Ultra-fin – Se glisse facilement dans n'importe quel portefeuille ou sac à main" at bounding box center [1142, 459] width 446 height 51
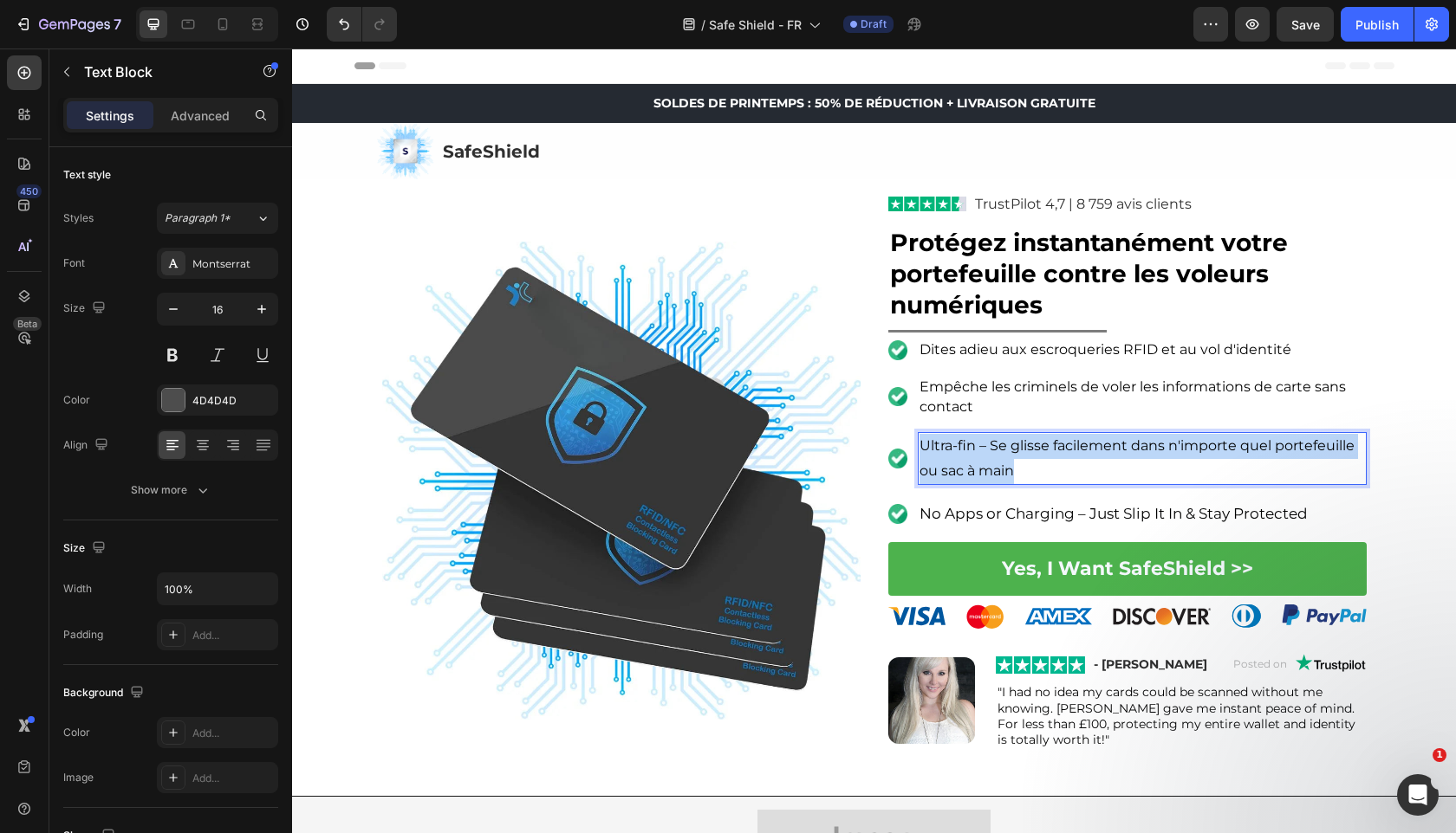
click at [982, 454] on p "Ultra-fin – Se glisse facilement dans n'importe quel portefeuille ou sac à main" at bounding box center [1142, 459] width 446 height 51
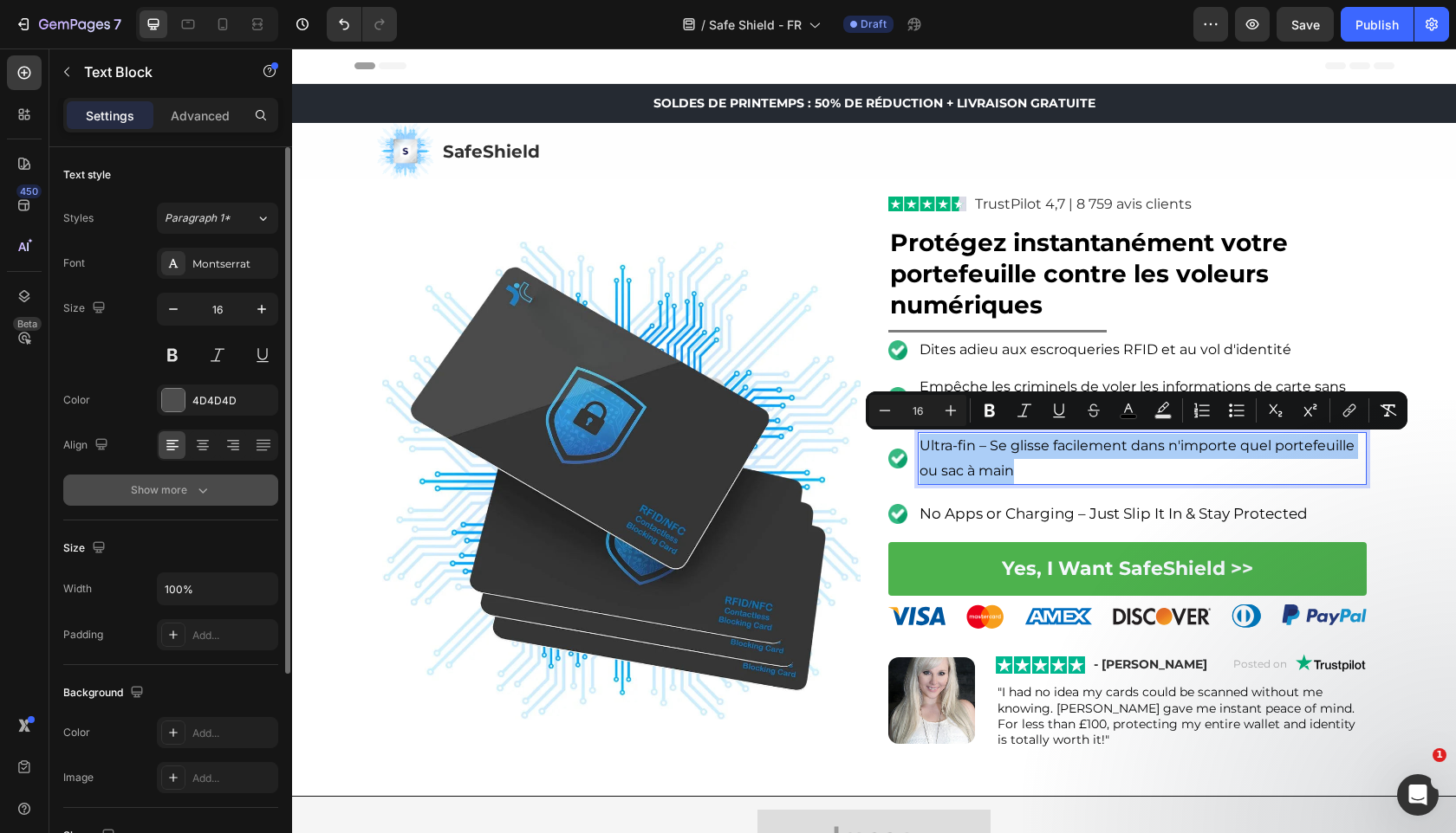
click at [231, 479] on button "Show more" at bounding box center [171, 489] width 215 height 31
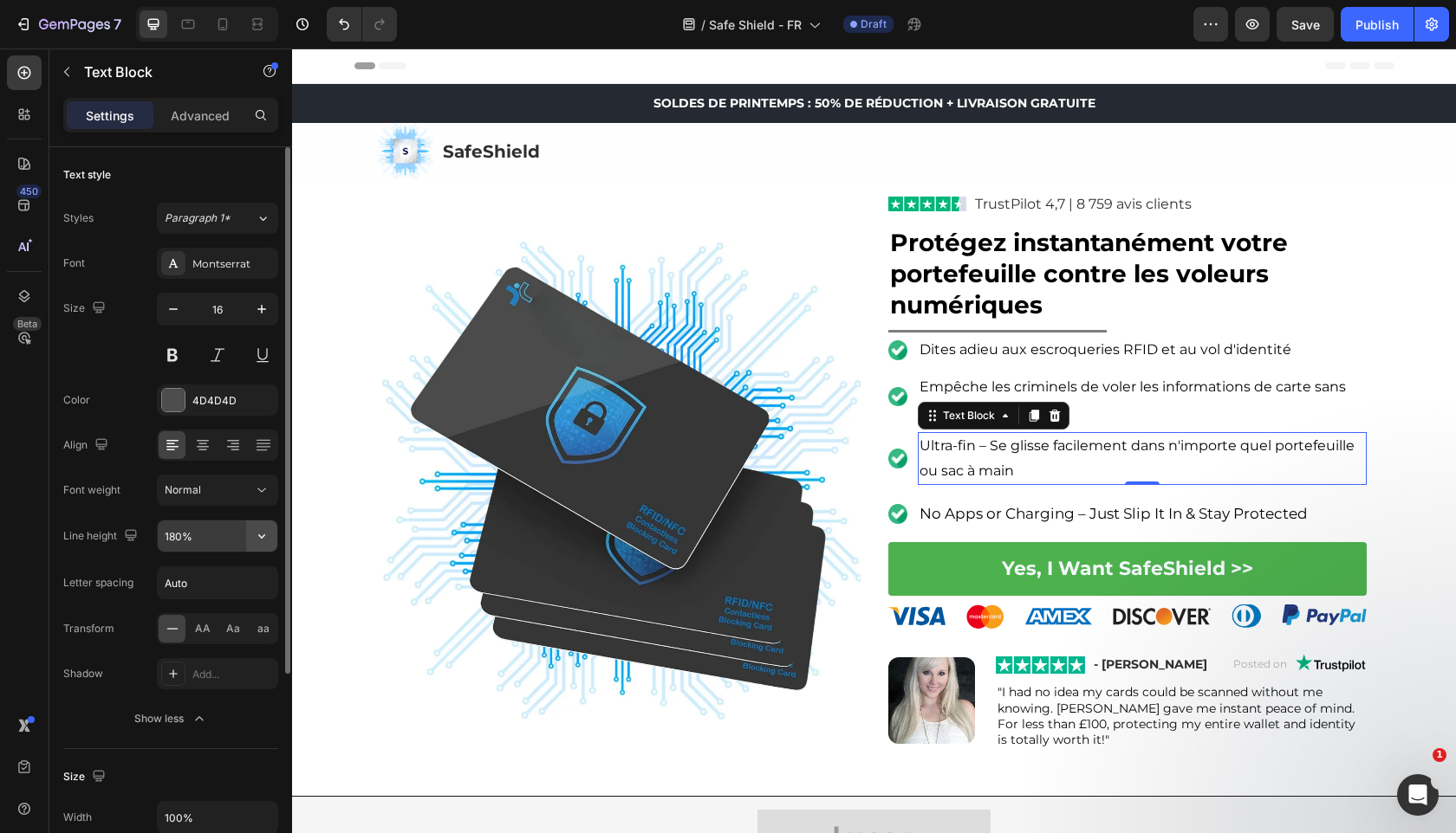
click at [260, 529] on icon "button" at bounding box center [261, 536] width 17 height 17
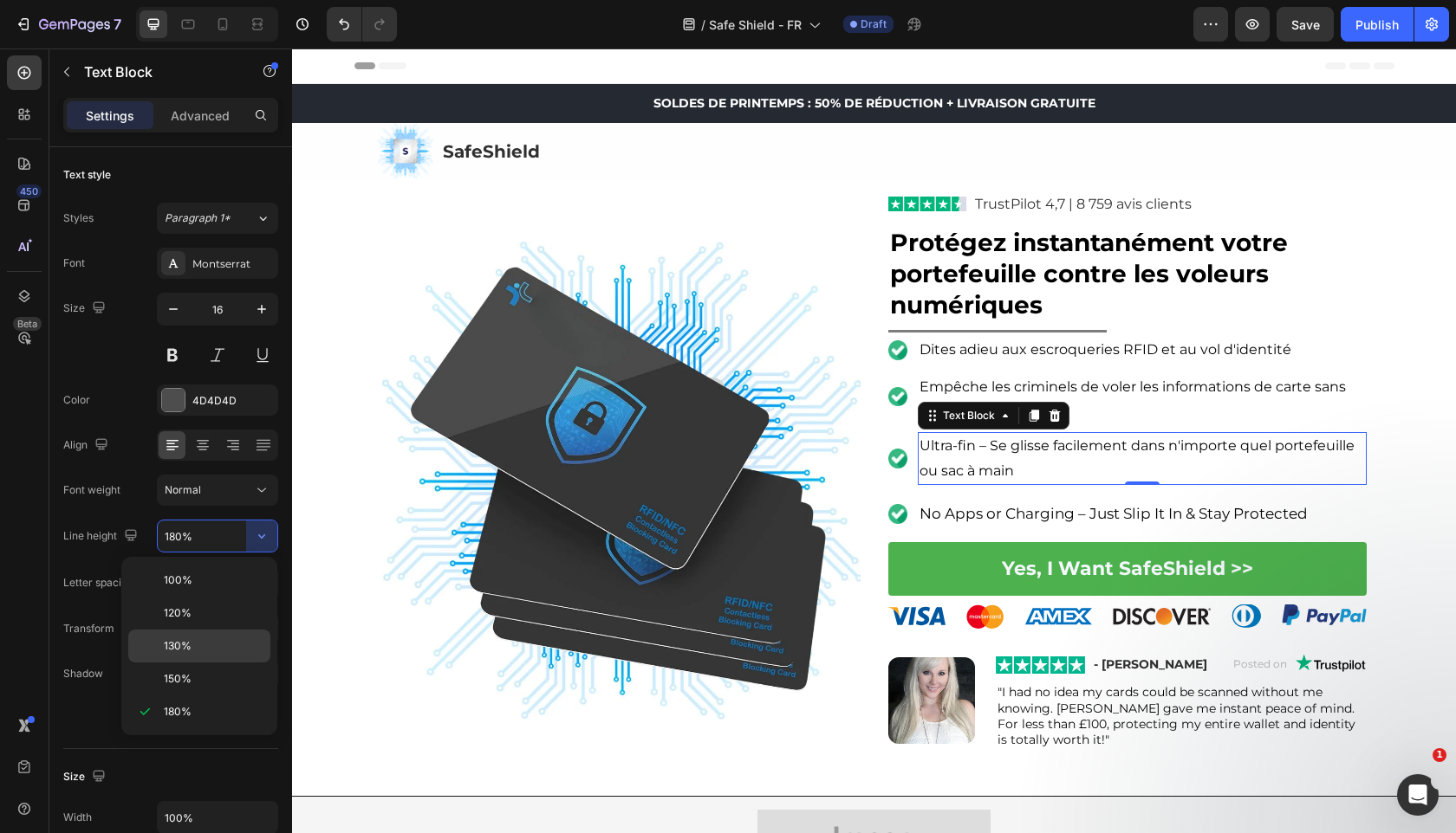
click at [241, 663] on div "130%" at bounding box center [199, 679] width 142 height 33
type input "130%"
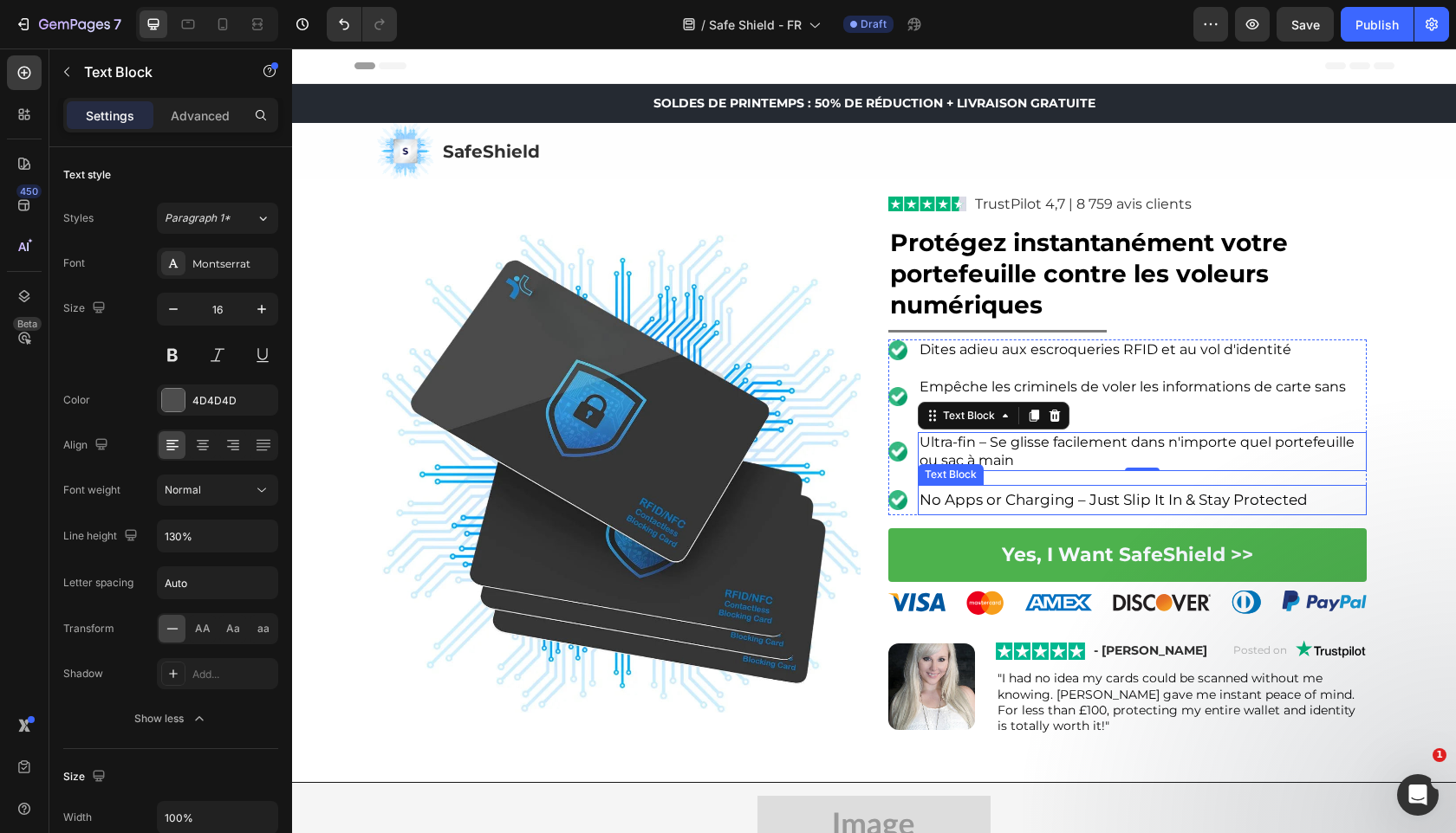
click at [1067, 504] on span "No Apps or Charging – Just Slip It In & Stay Protected" at bounding box center [1113, 499] width 388 height 17
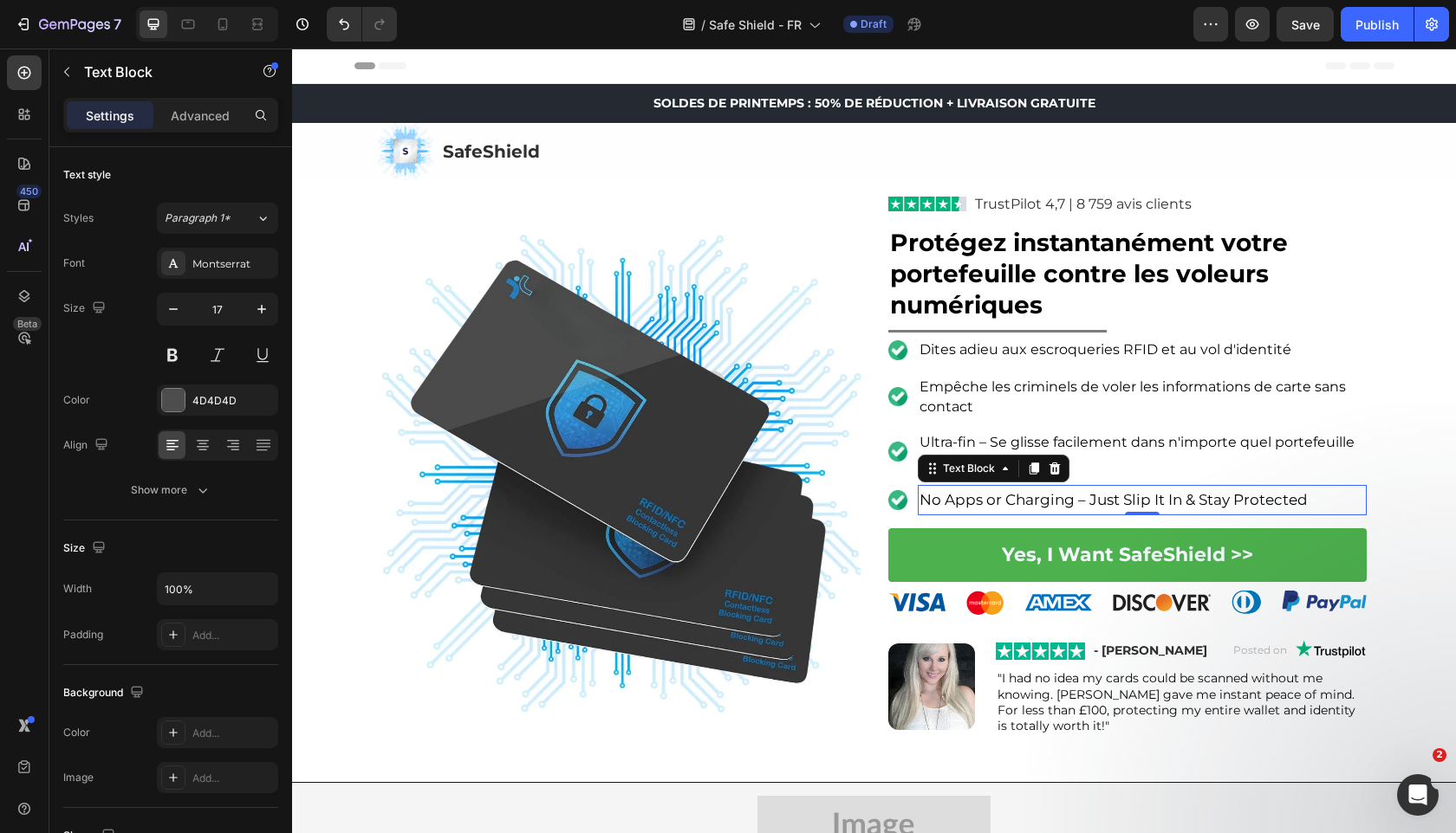
click at [1067, 504] on span "No Apps or Charging – Just Slip It In & Stay Protected" at bounding box center [1113, 499] width 388 height 17
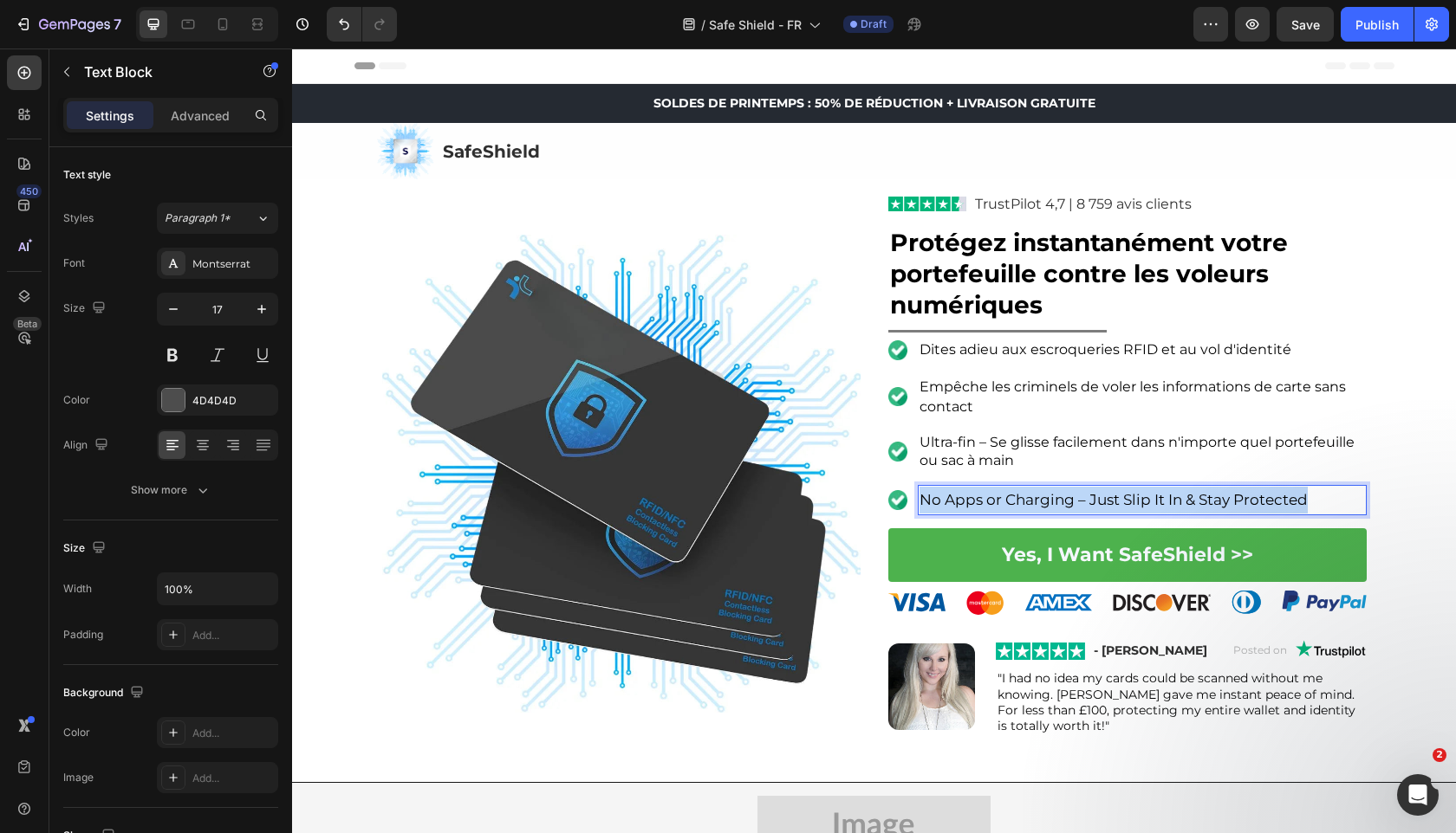
click at [1067, 504] on span "No Apps or Charging – Just Slip It In & Stay Protected" at bounding box center [1113, 499] width 388 height 17
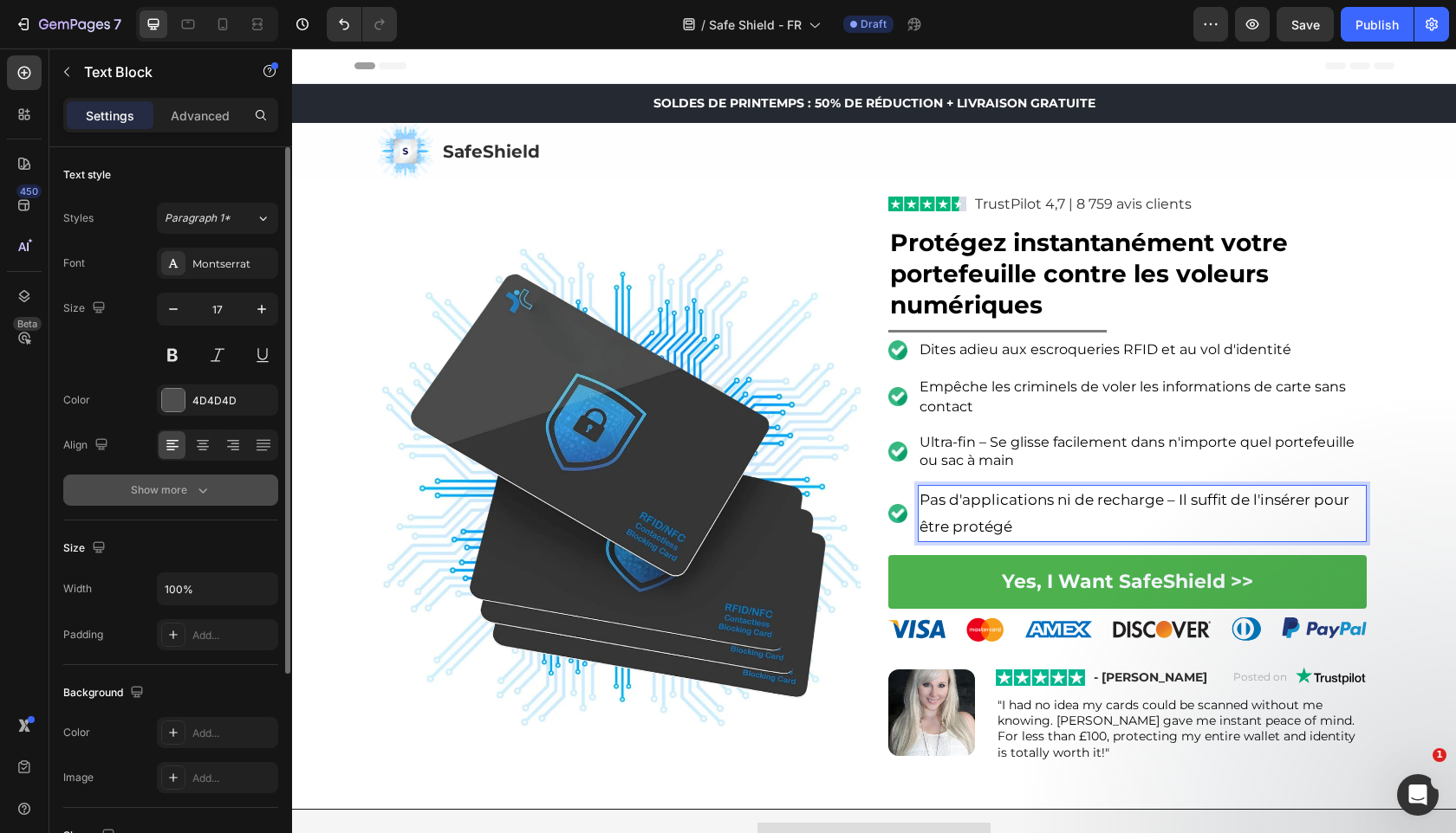
click at [143, 493] on div "Show more" at bounding box center [171, 489] width 81 height 17
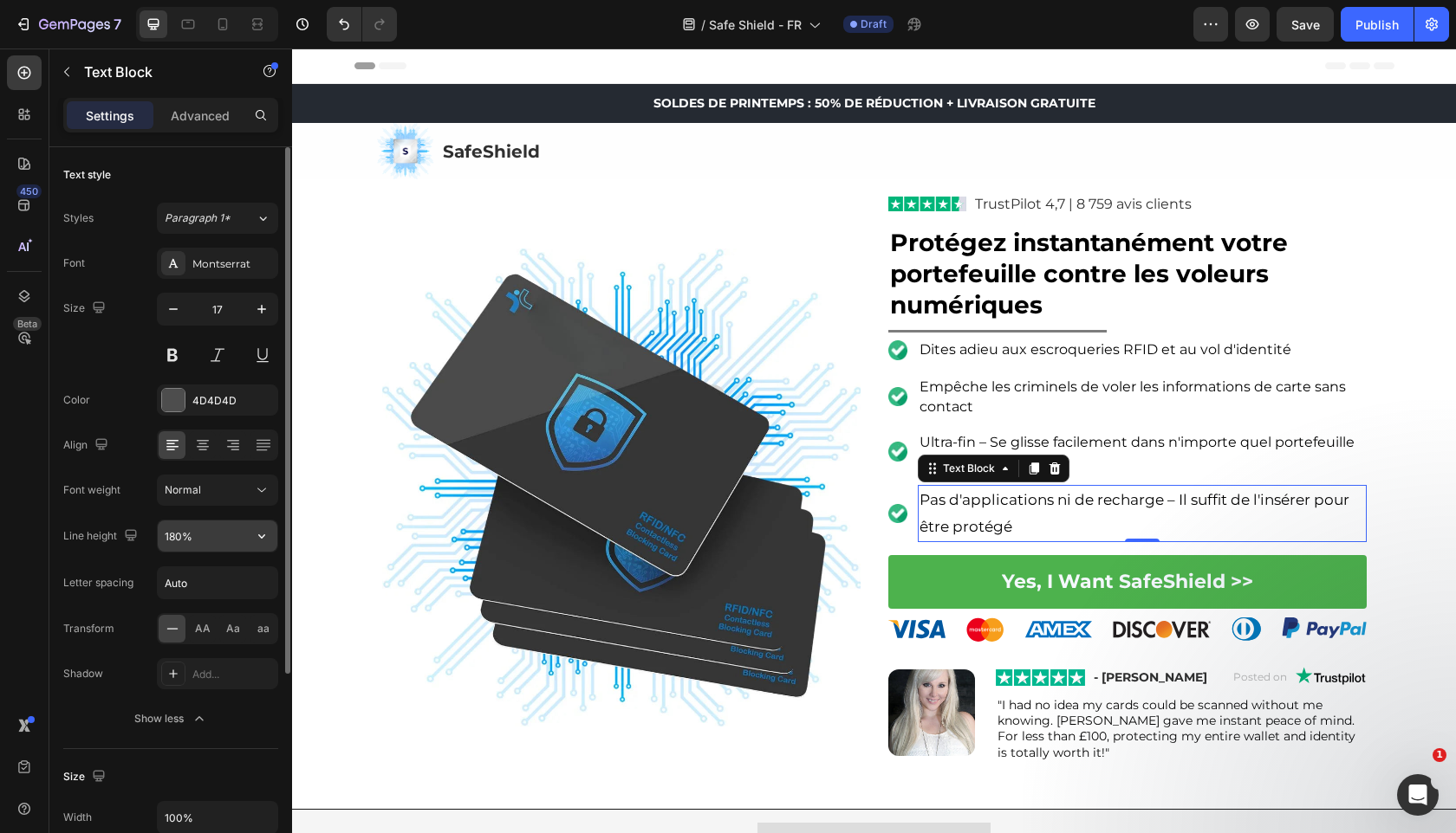
click at [273, 536] on button "button" at bounding box center [261, 536] width 31 height 31
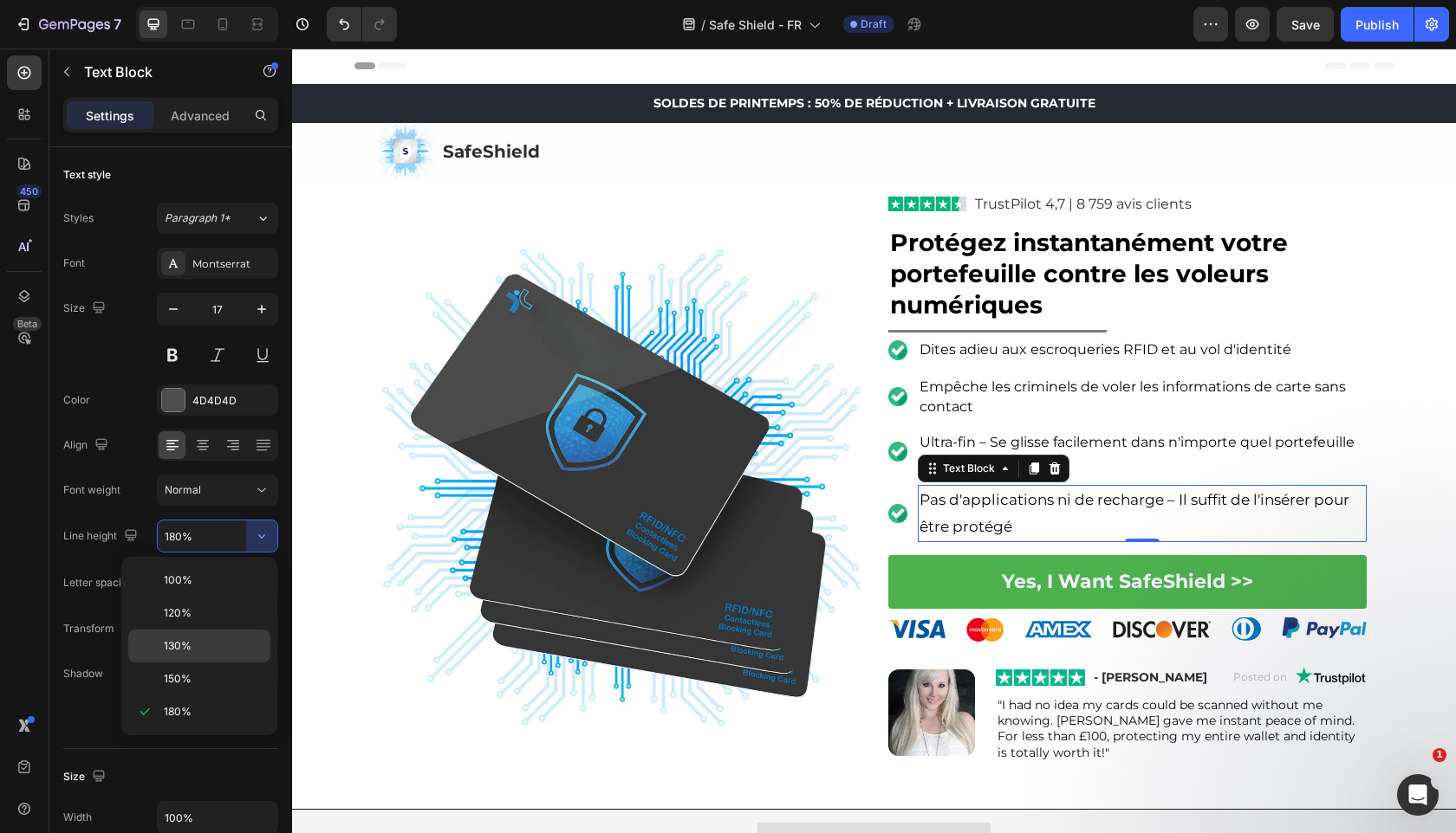
click at [209, 643] on p "130%" at bounding box center [213, 646] width 98 height 16
type input "130%"
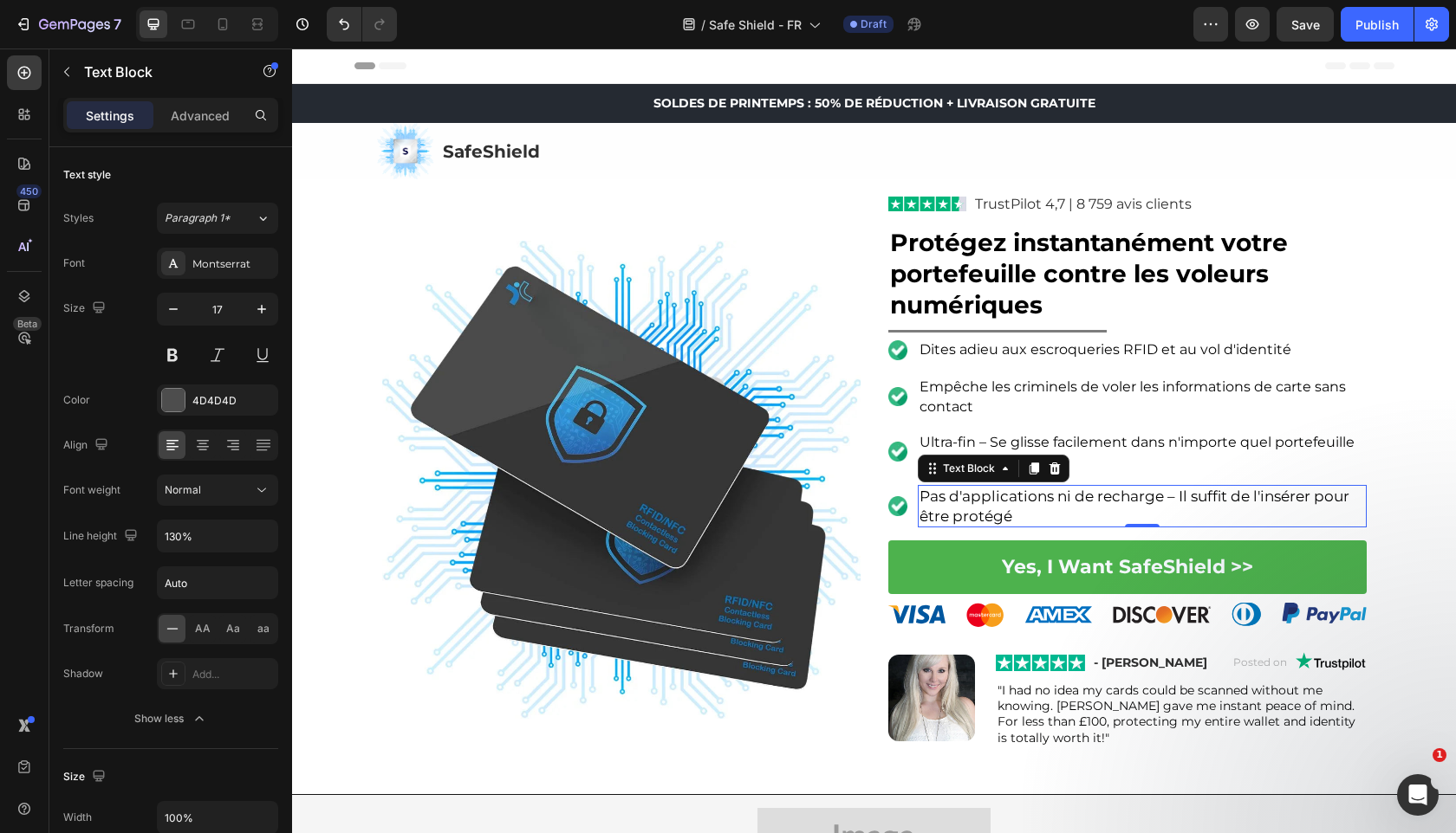
click at [1007, 485] on div "Pas d'applications ni de recharge – Il suffit de l'insérer pour être protégé" at bounding box center [1142, 506] width 449 height 42
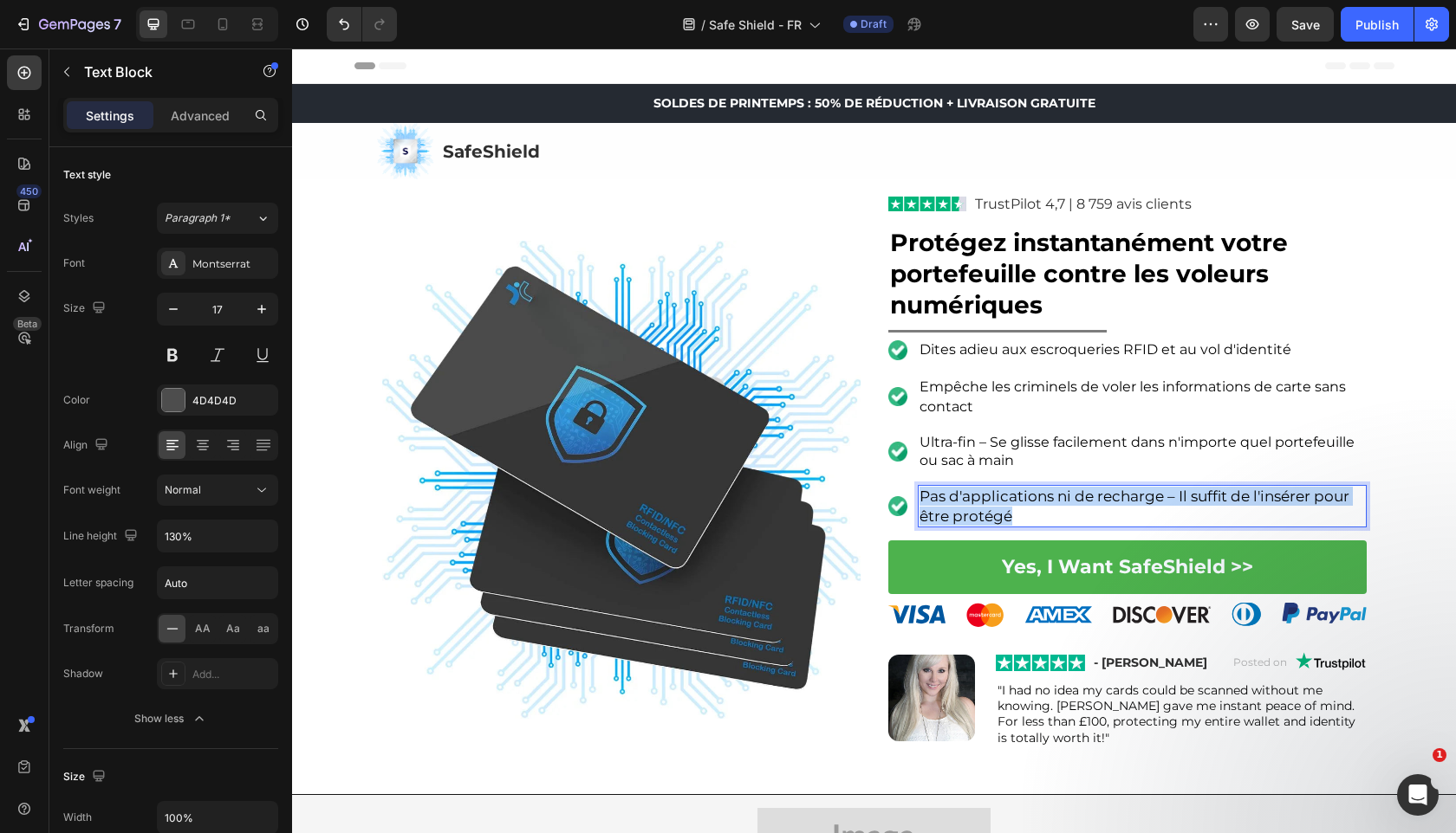
click at [1007, 485] on div "Pas d'applications ni de recharge – Il suffit de l'insérer pour être protégé" at bounding box center [1142, 506] width 449 height 42
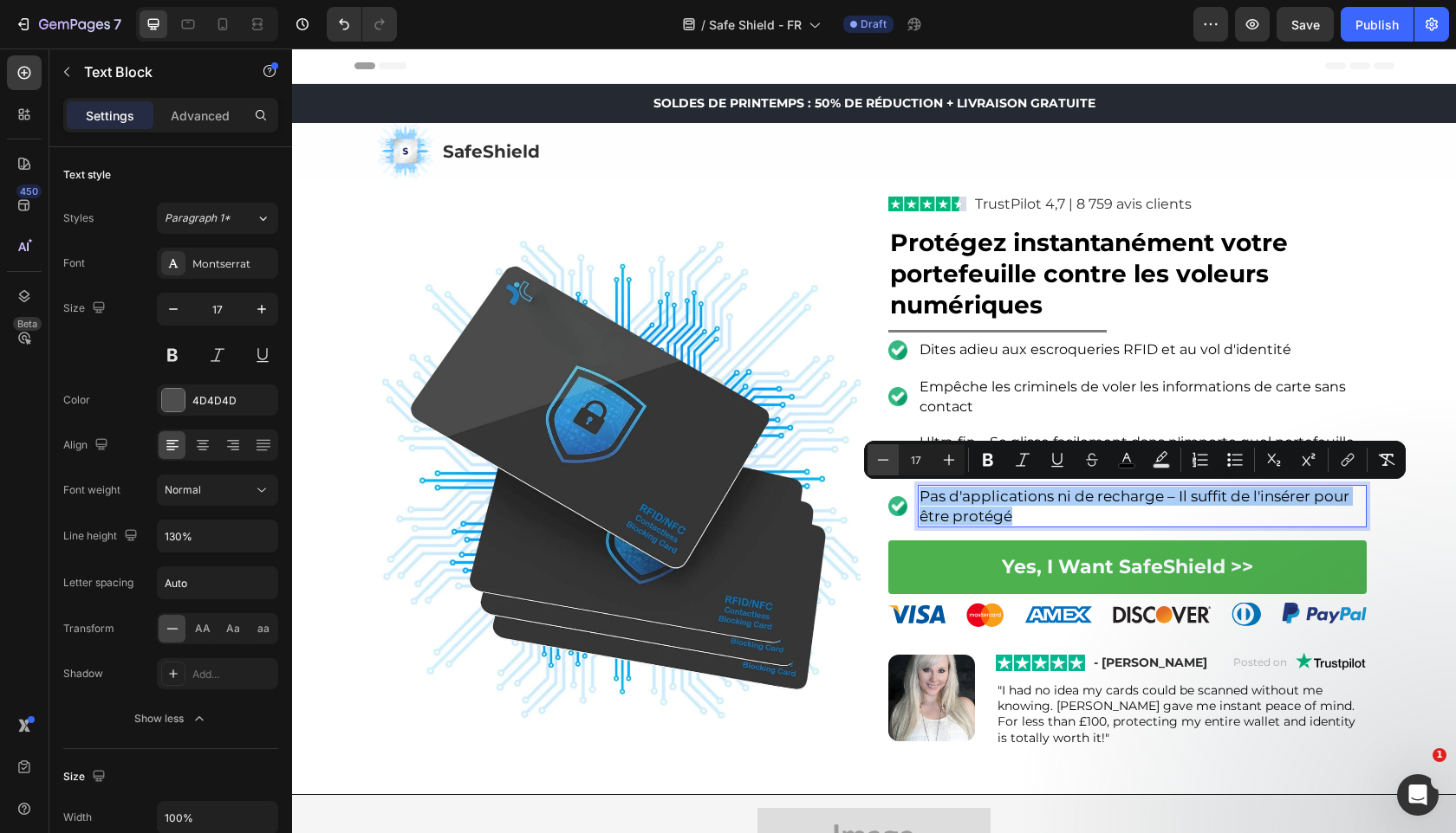
click at [876, 463] on icon "Editor contextual toolbar" at bounding box center [882, 459] width 17 height 17
type input "16"
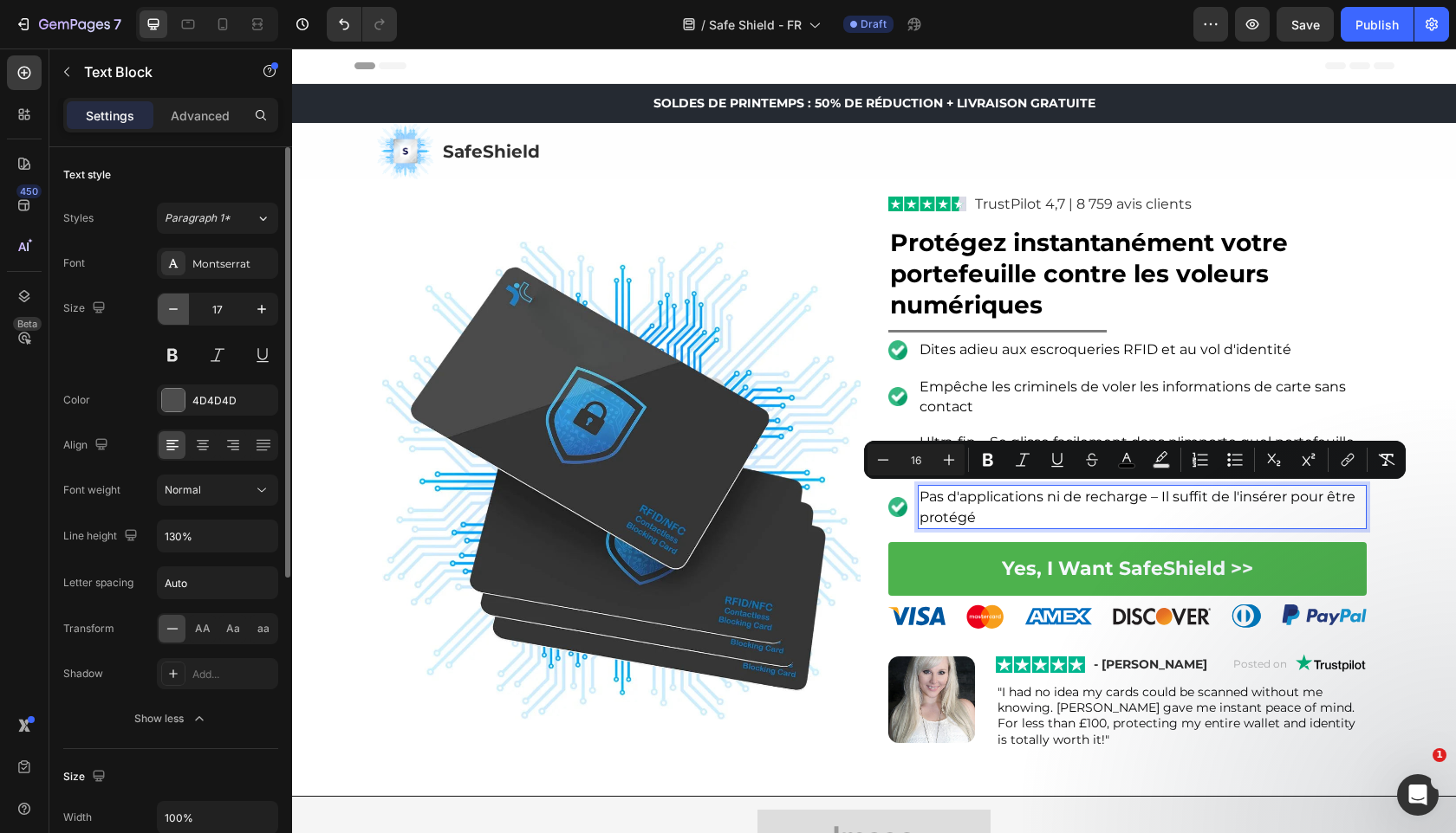
click at [179, 314] on icon "button" at bounding box center [173, 308] width 17 height 17
type input "16"
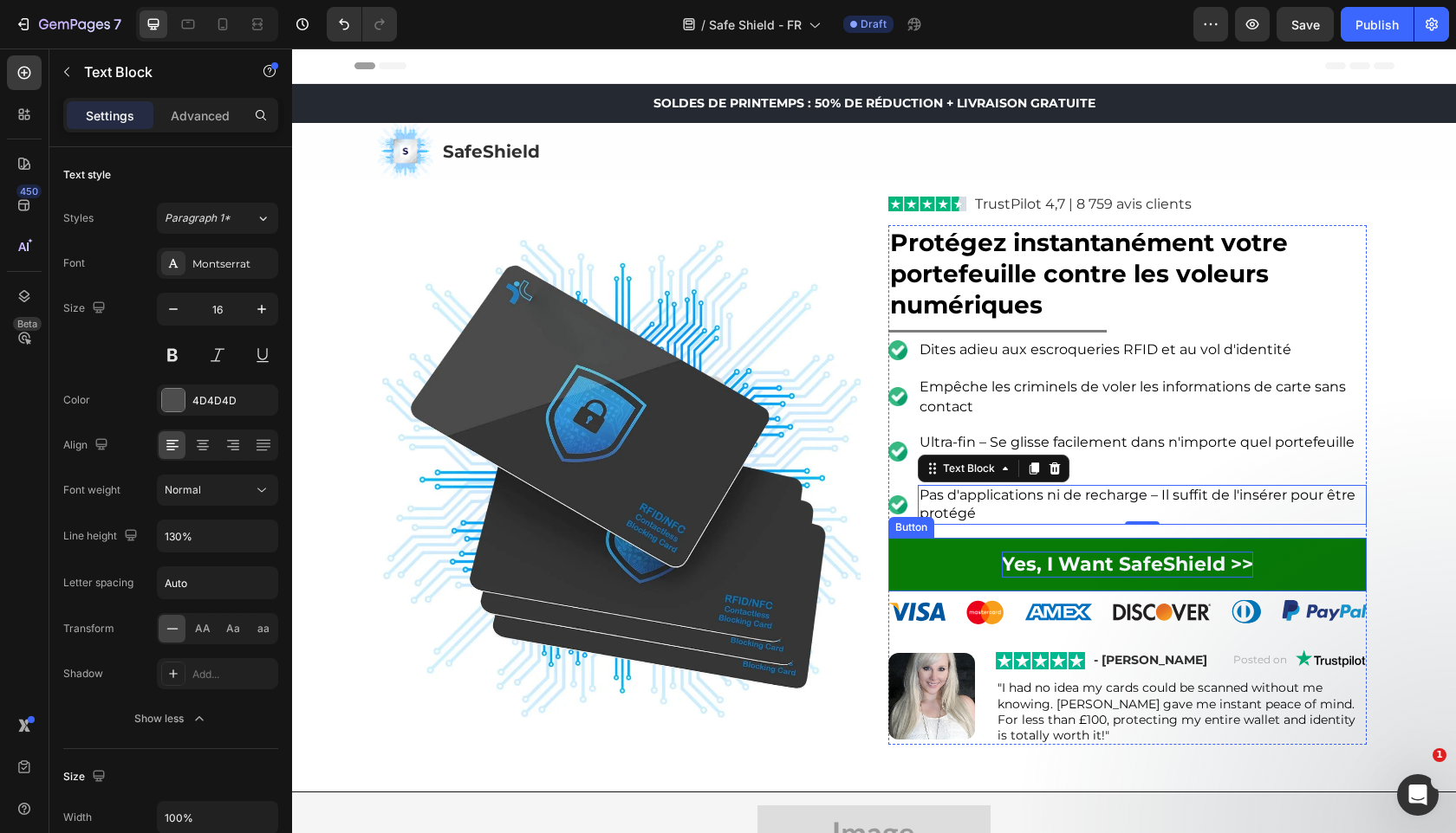
click at [1097, 559] on strong "Yes, I Want SafeShield >>" at bounding box center [1127, 565] width 252 height 24
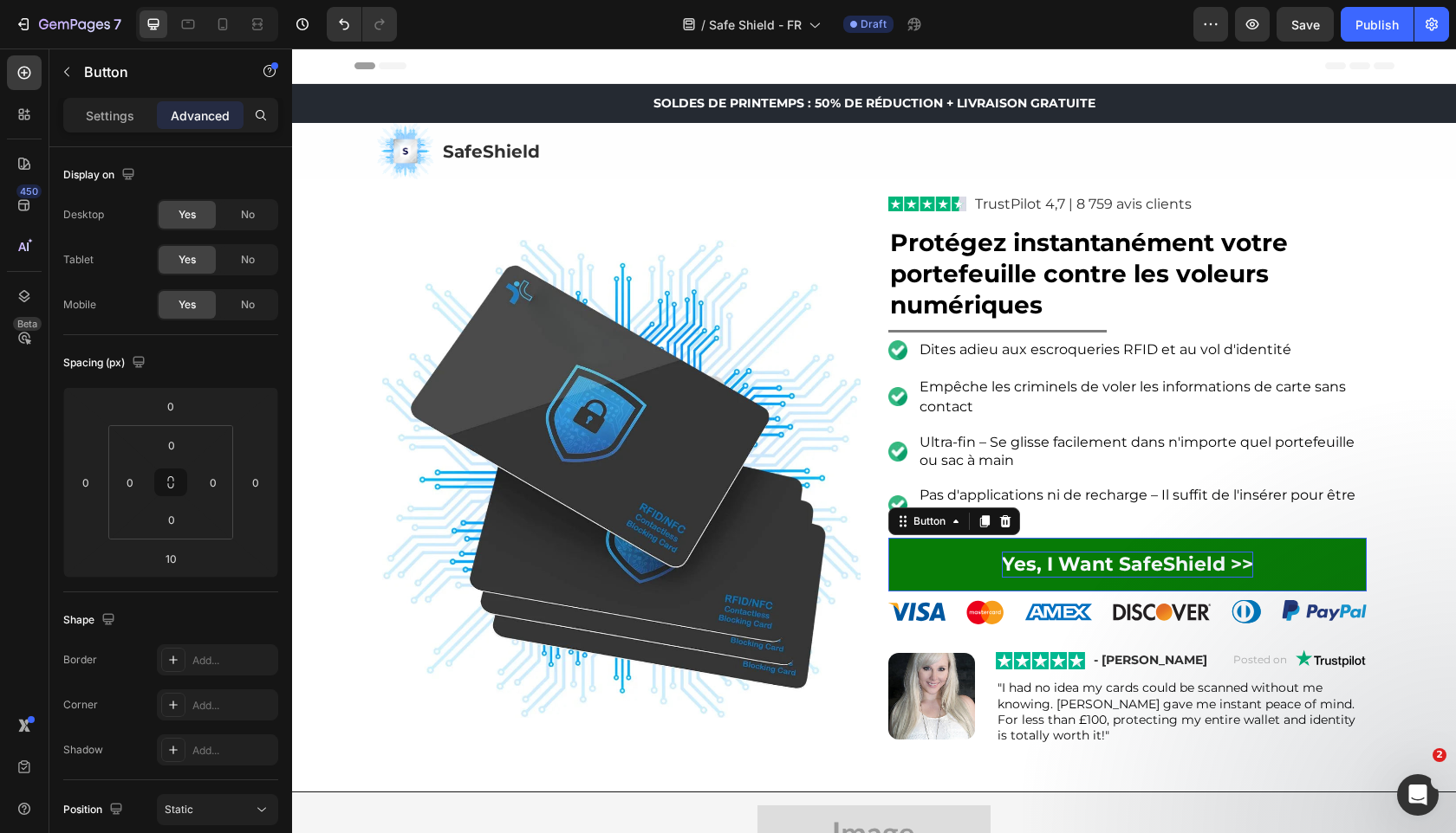
click at [1097, 559] on strong "Yes, I Want SafeShield >>" at bounding box center [1127, 565] width 252 height 24
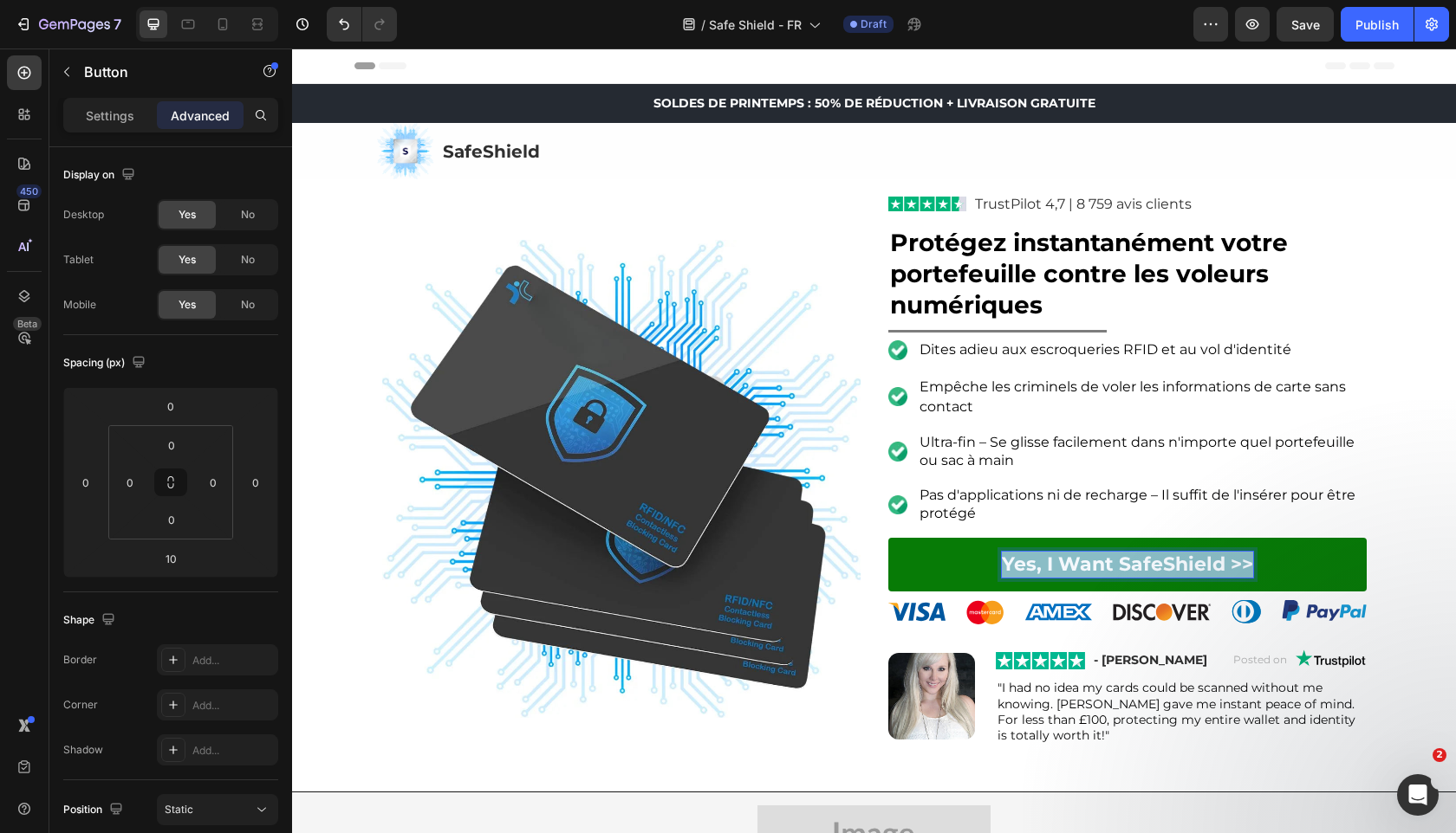
click at [1097, 559] on strong "Yes, I Want SafeShield >>" at bounding box center [1127, 565] width 252 height 24
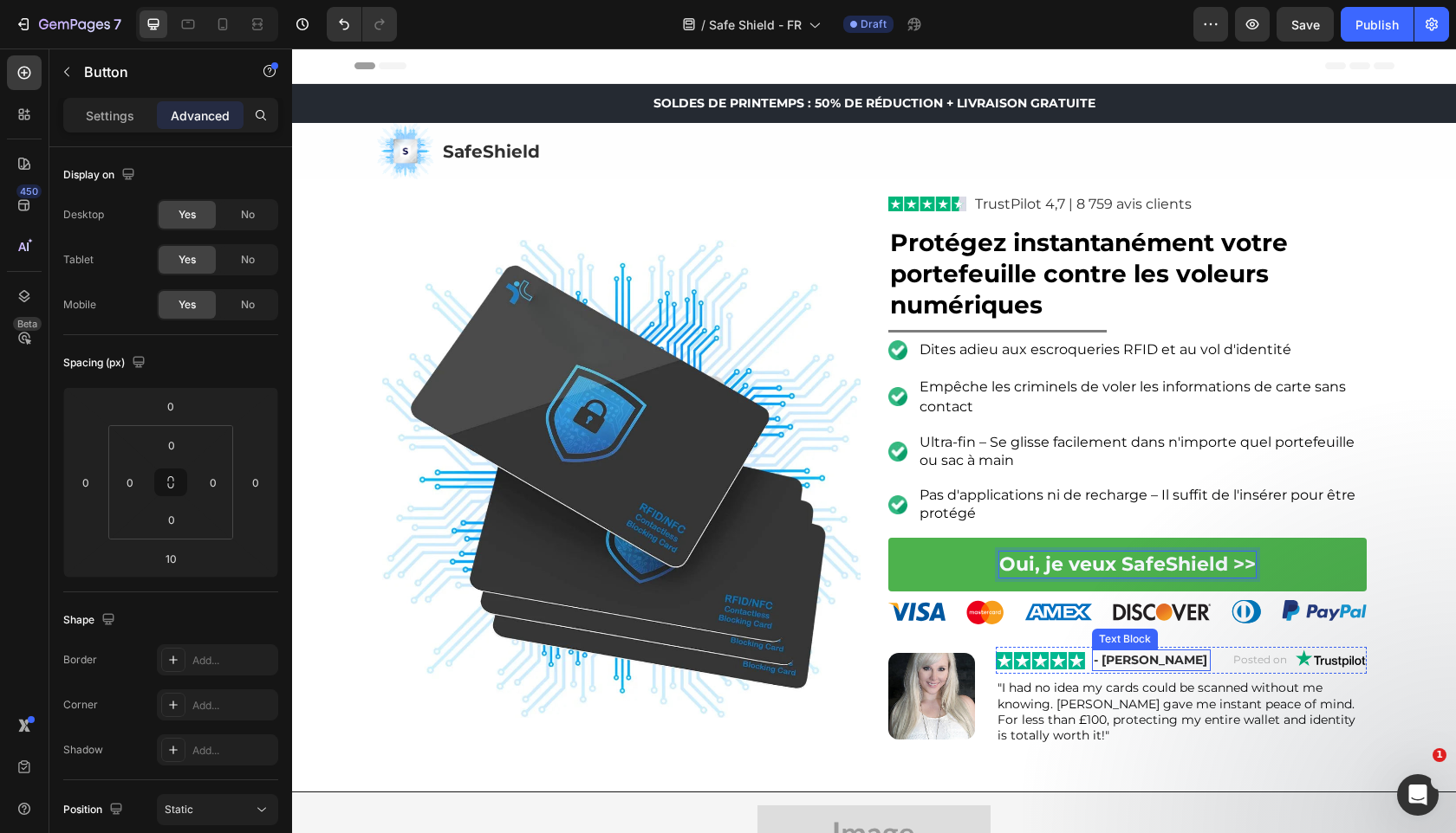
click at [1114, 657] on strong "- [PERSON_NAME]" at bounding box center [1151, 660] width 113 height 16
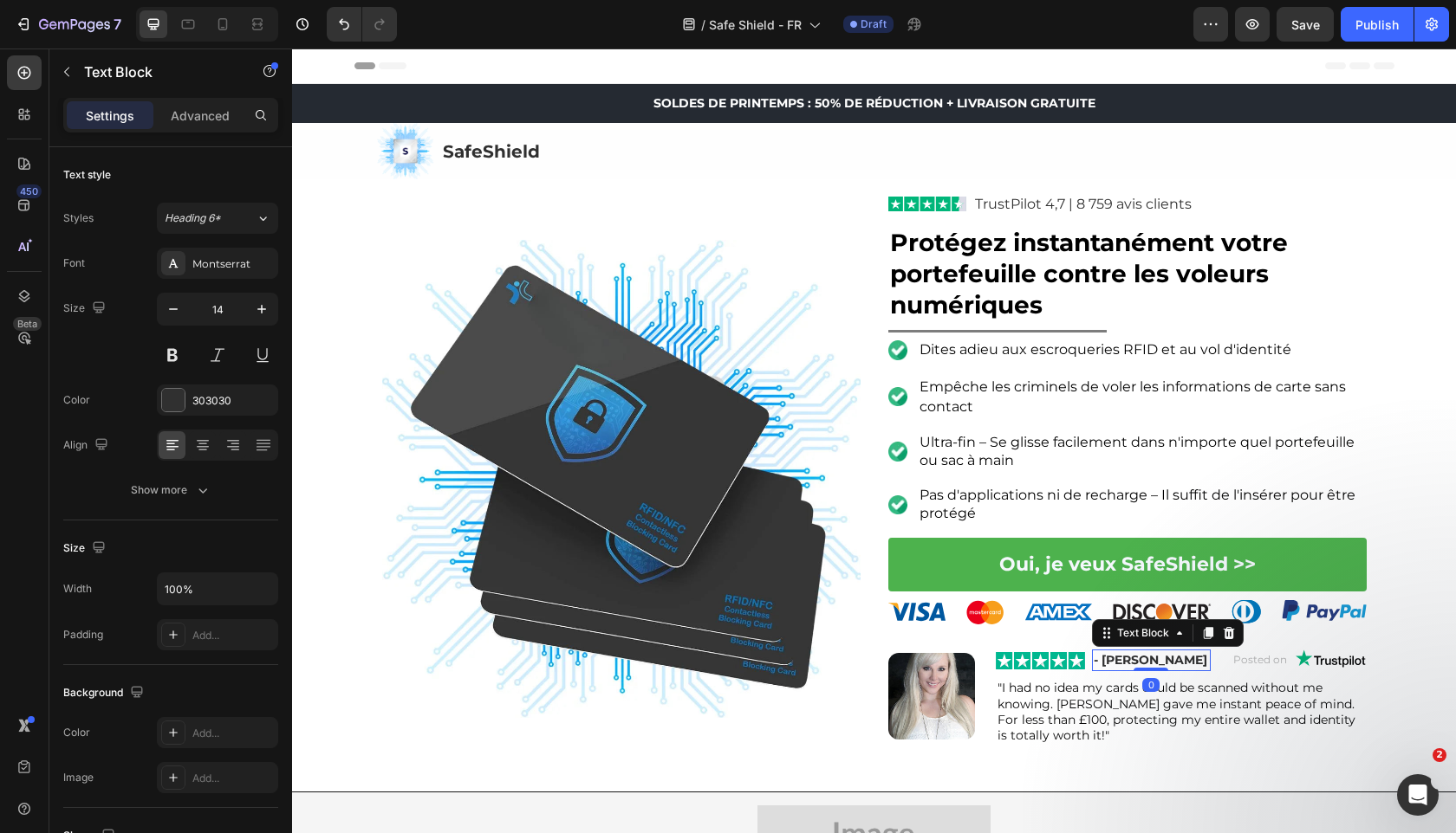
click at [1114, 657] on strong "- [PERSON_NAME]" at bounding box center [1151, 660] width 113 height 16
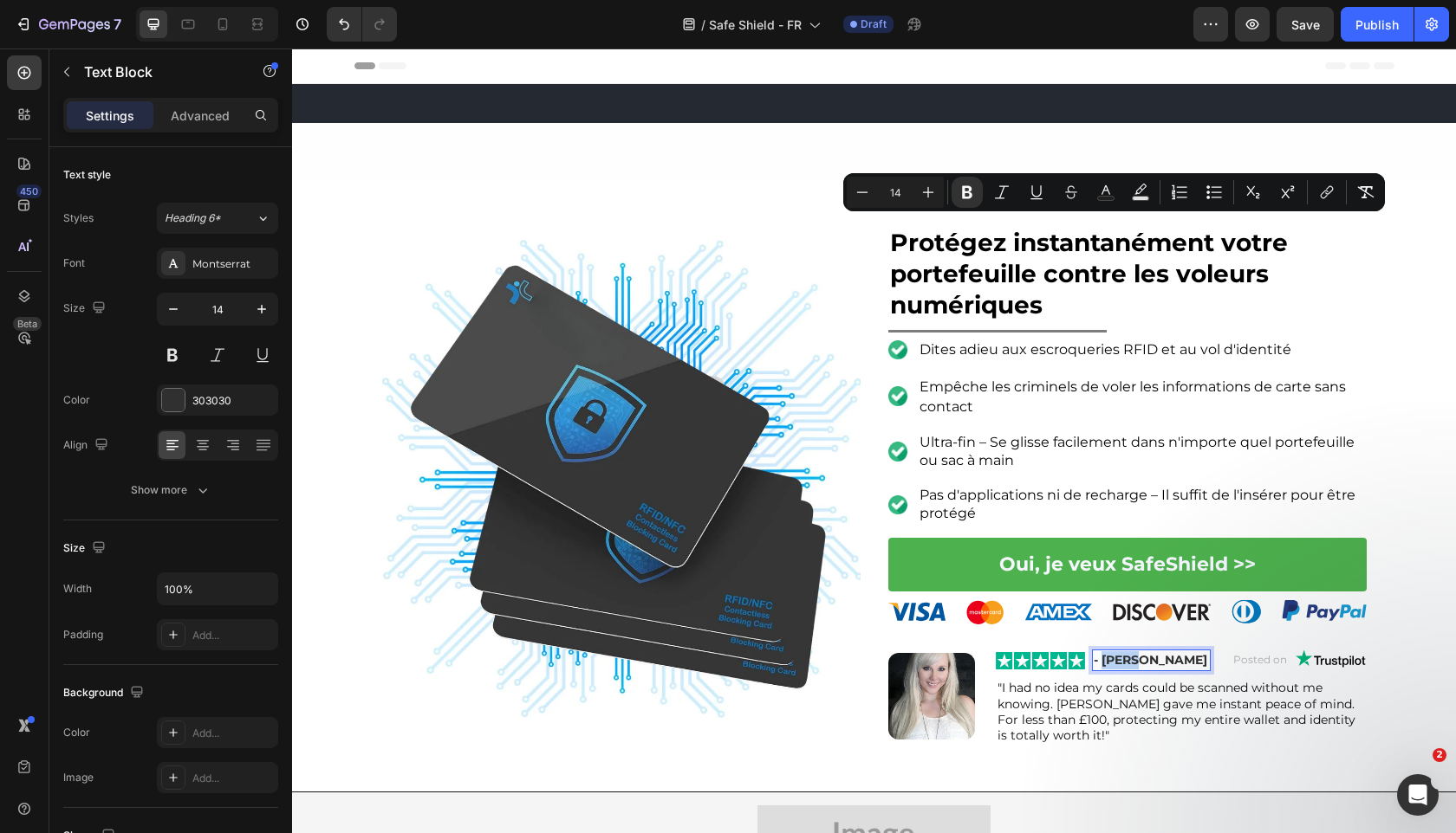
scroll to position [434, 0]
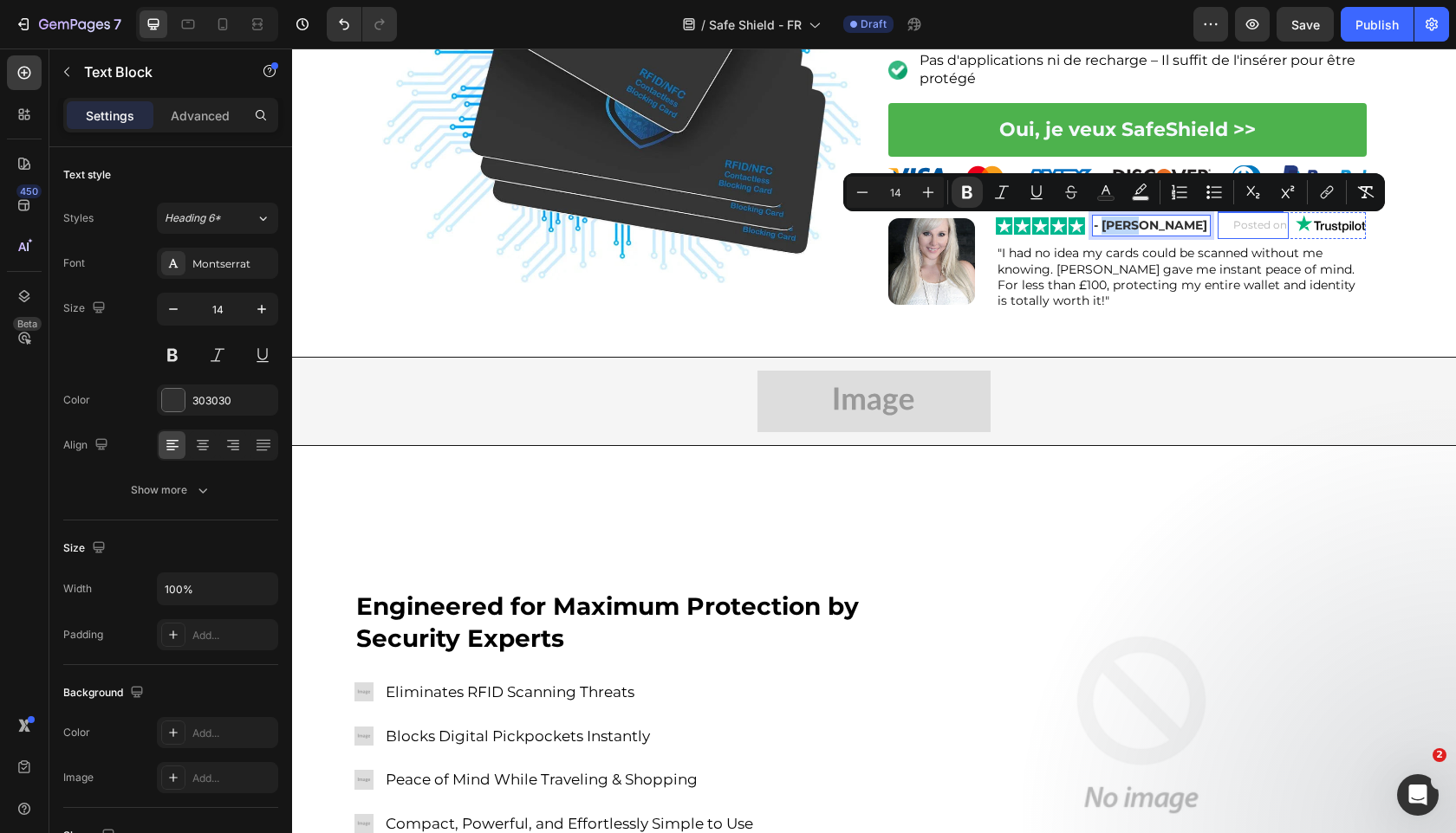
click at [1267, 228] on span "Posted on" at bounding box center [1260, 225] width 54 height 13
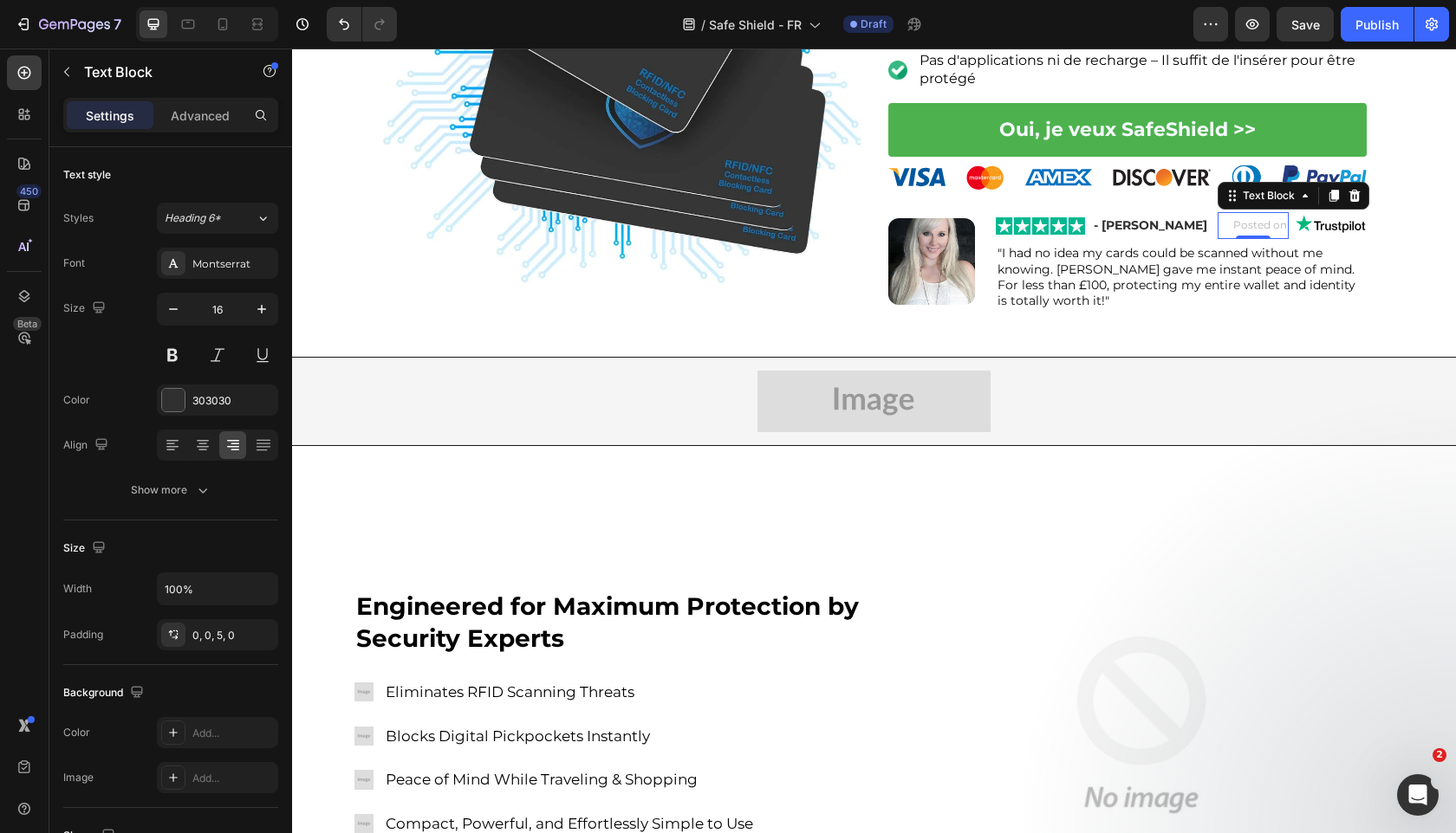
click at [1267, 228] on span "Posted on" at bounding box center [1260, 225] width 54 height 13
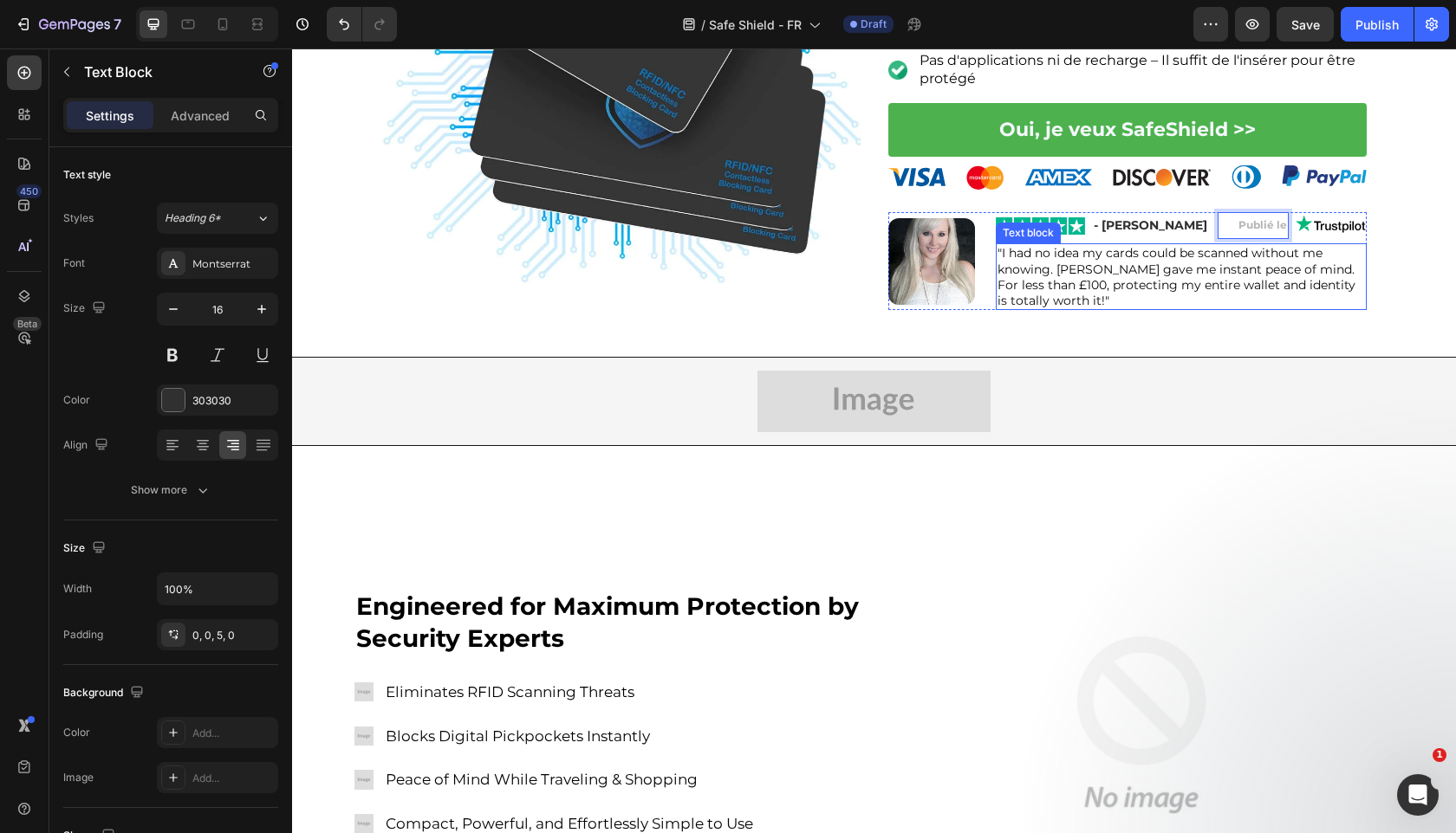
click at [1129, 292] on p ""I had no idea my cards could be scanned without me knowing. [PERSON_NAME] gave…" at bounding box center [1181, 277] width 367 height 64
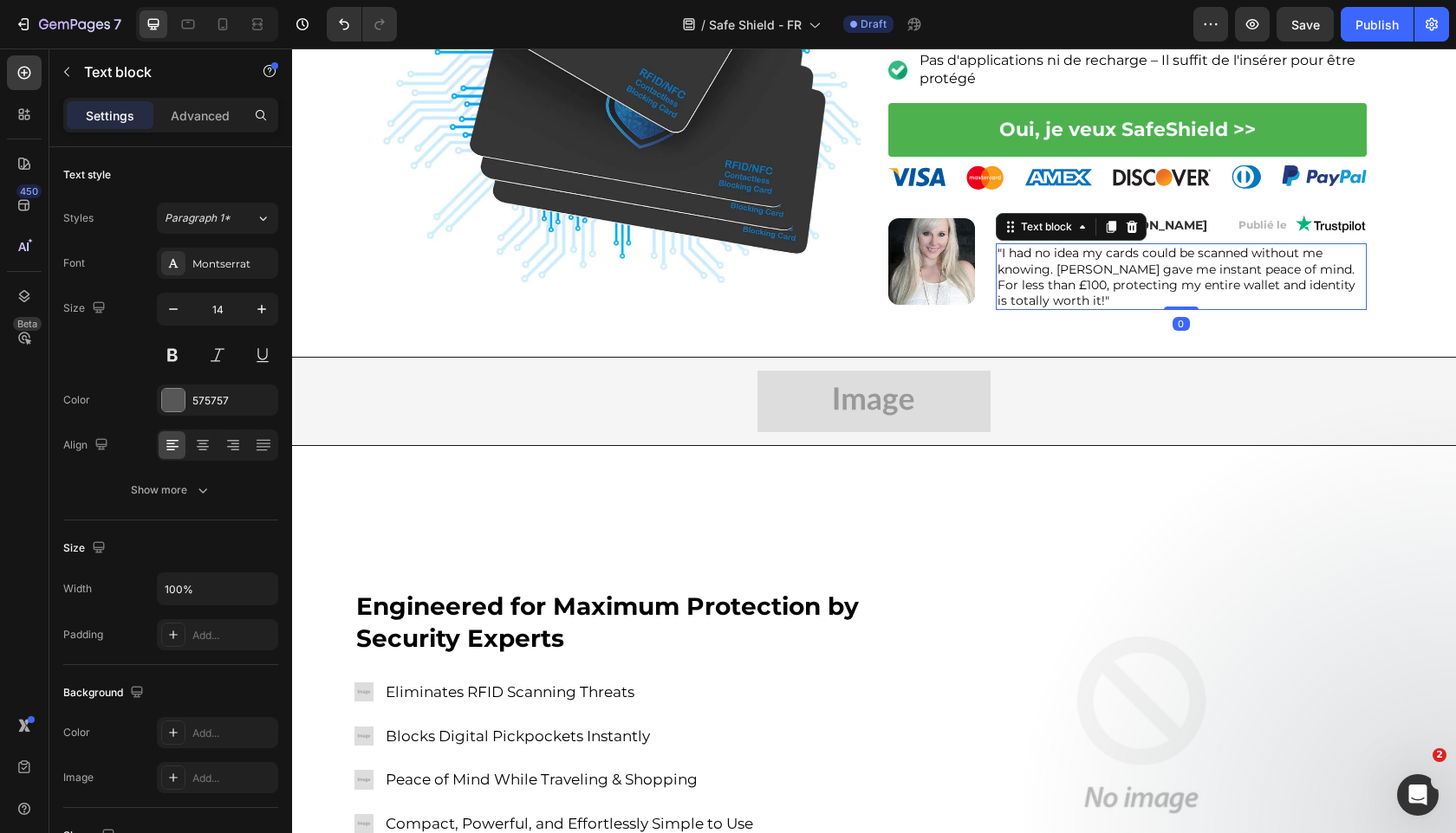
click at [1129, 292] on p ""I had no idea my cards could be scanned without me knowing. [PERSON_NAME] gave…" at bounding box center [1181, 277] width 367 height 64
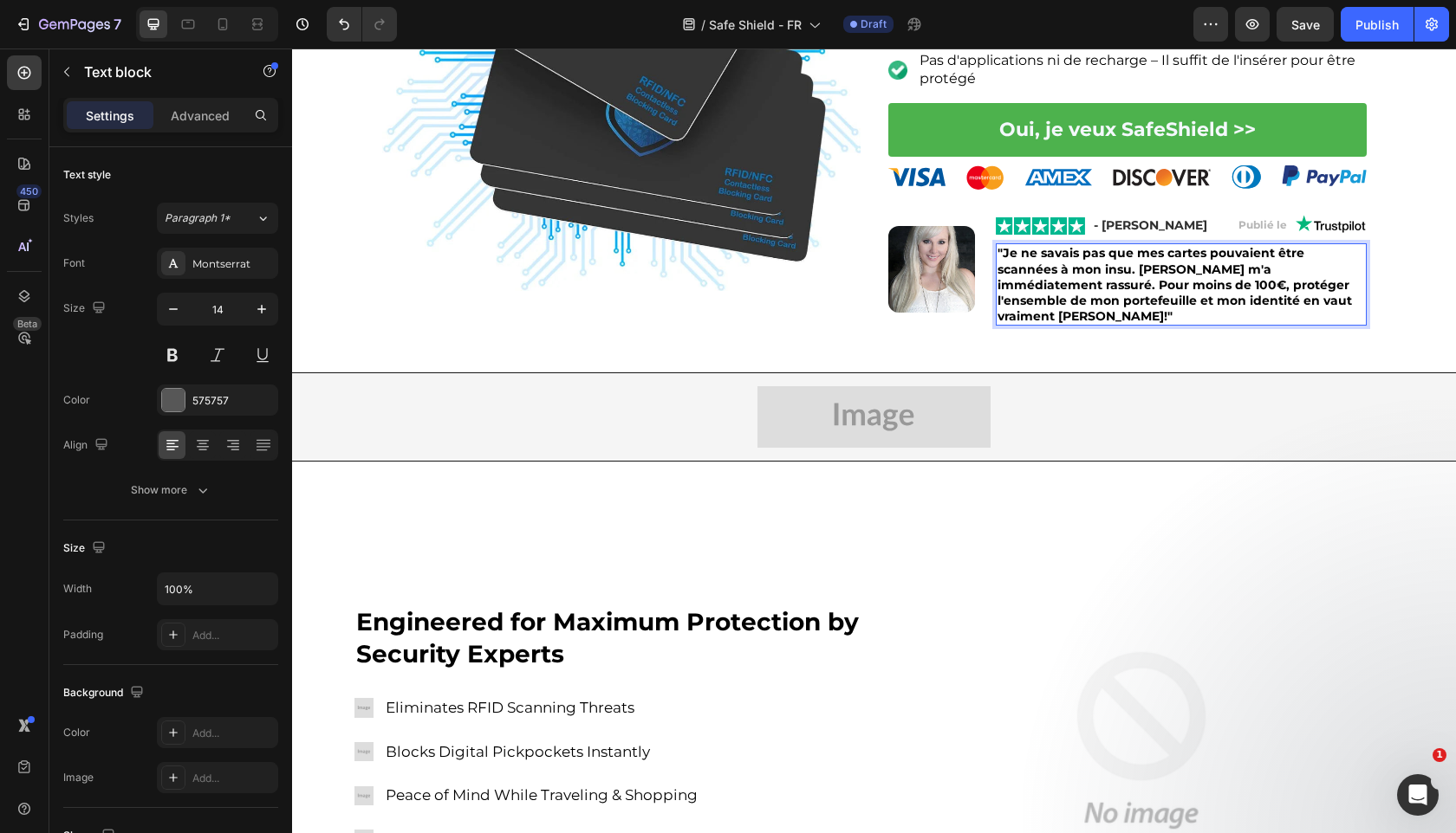
click at [1108, 280] on strong ""Je ne savais pas que mes cartes pouvaient être scannées à mon insu. [PERSON_NA…" at bounding box center [1175, 284] width 354 height 79
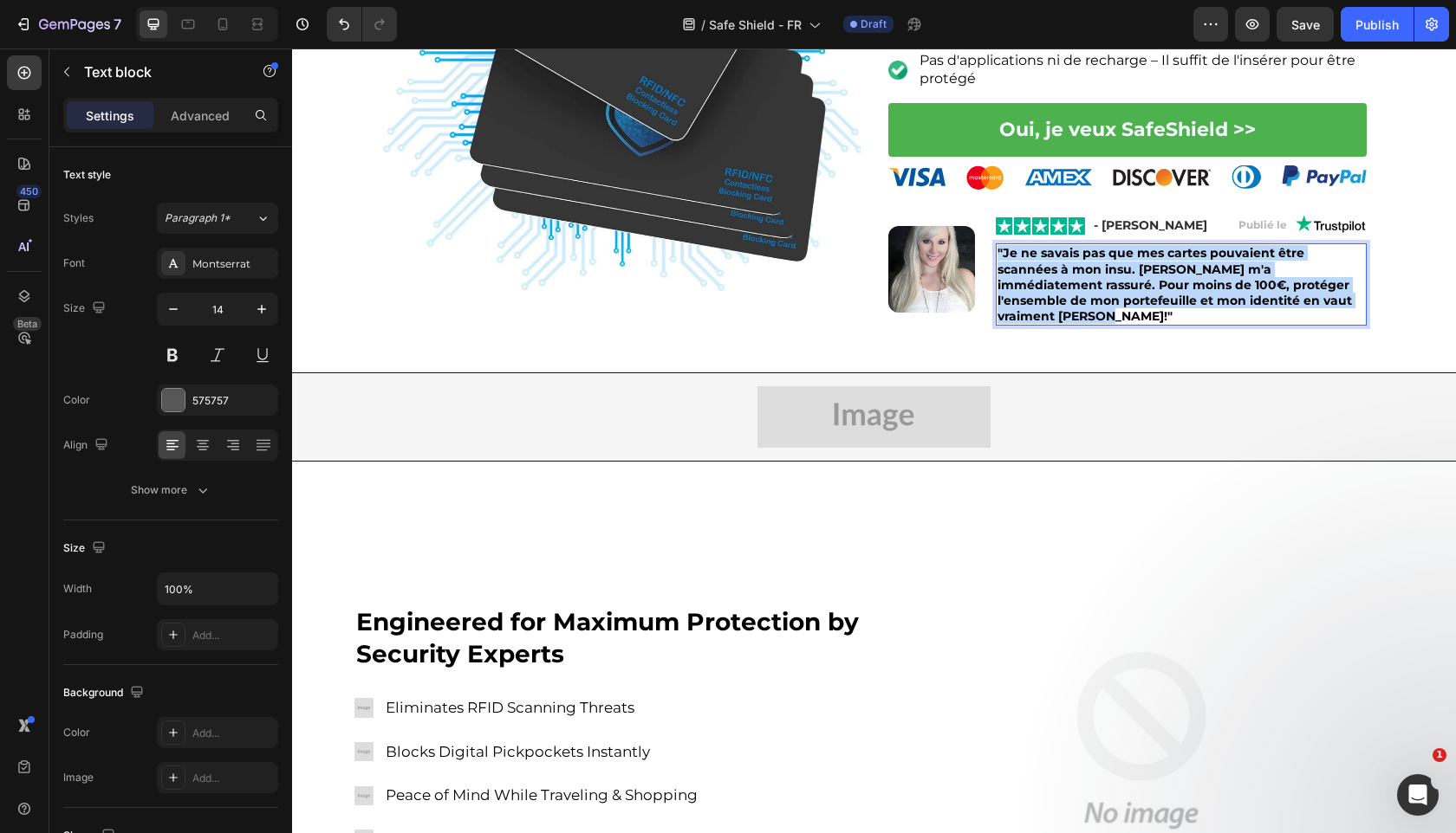
click at [1108, 280] on strong ""Je ne savais pas que mes cartes pouvaient être scannées à mon insu. [PERSON_NA…" at bounding box center [1175, 284] width 354 height 79
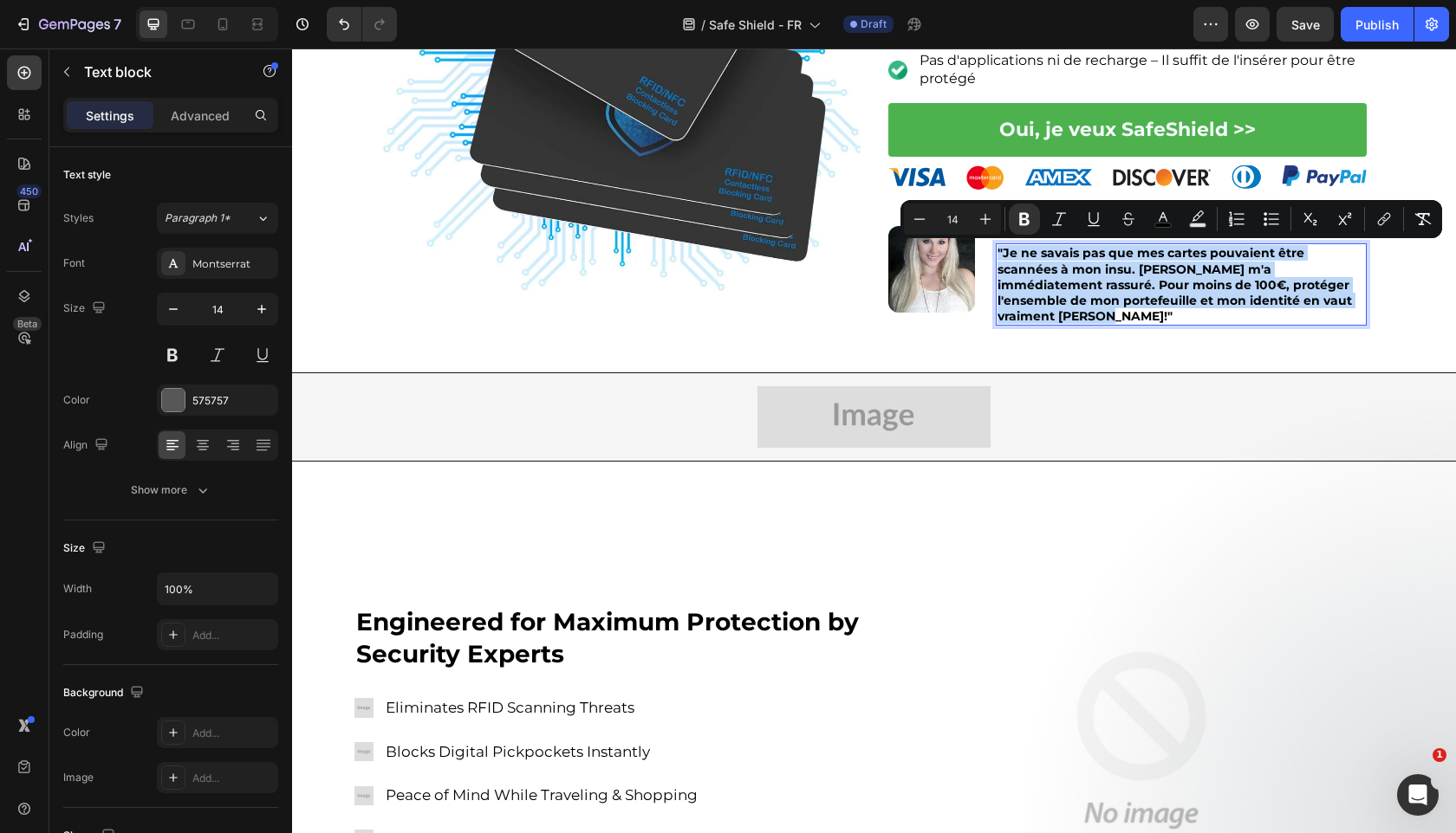
click at [1108, 280] on strong ""Je ne savais pas que mes cartes pouvaient être scannées à mon insu. [PERSON_NA…" at bounding box center [1175, 284] width 354 height 79
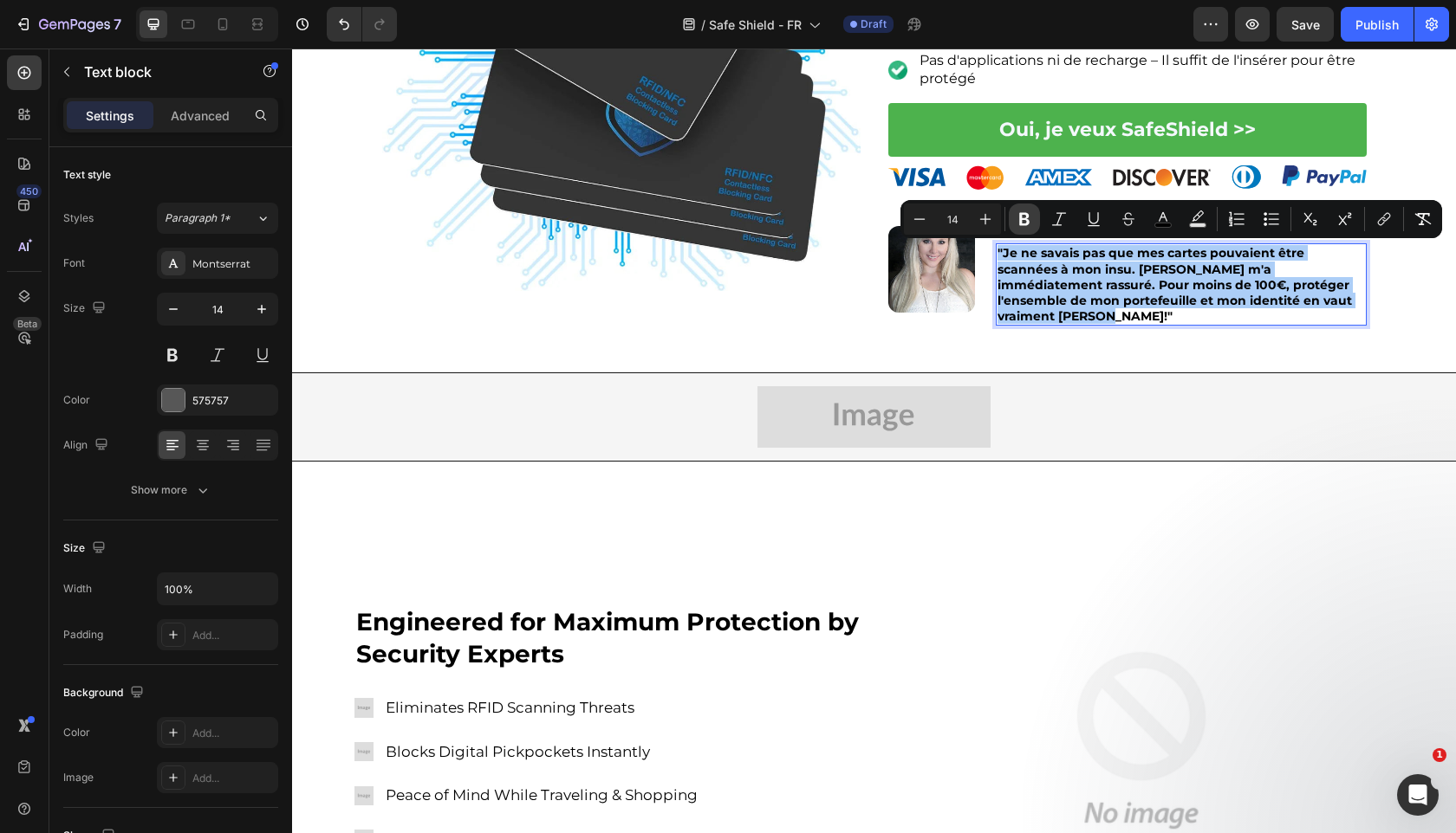
click at [1034, 221] on button "Bold" at bounding box center [1023, 219] width 31 height 31
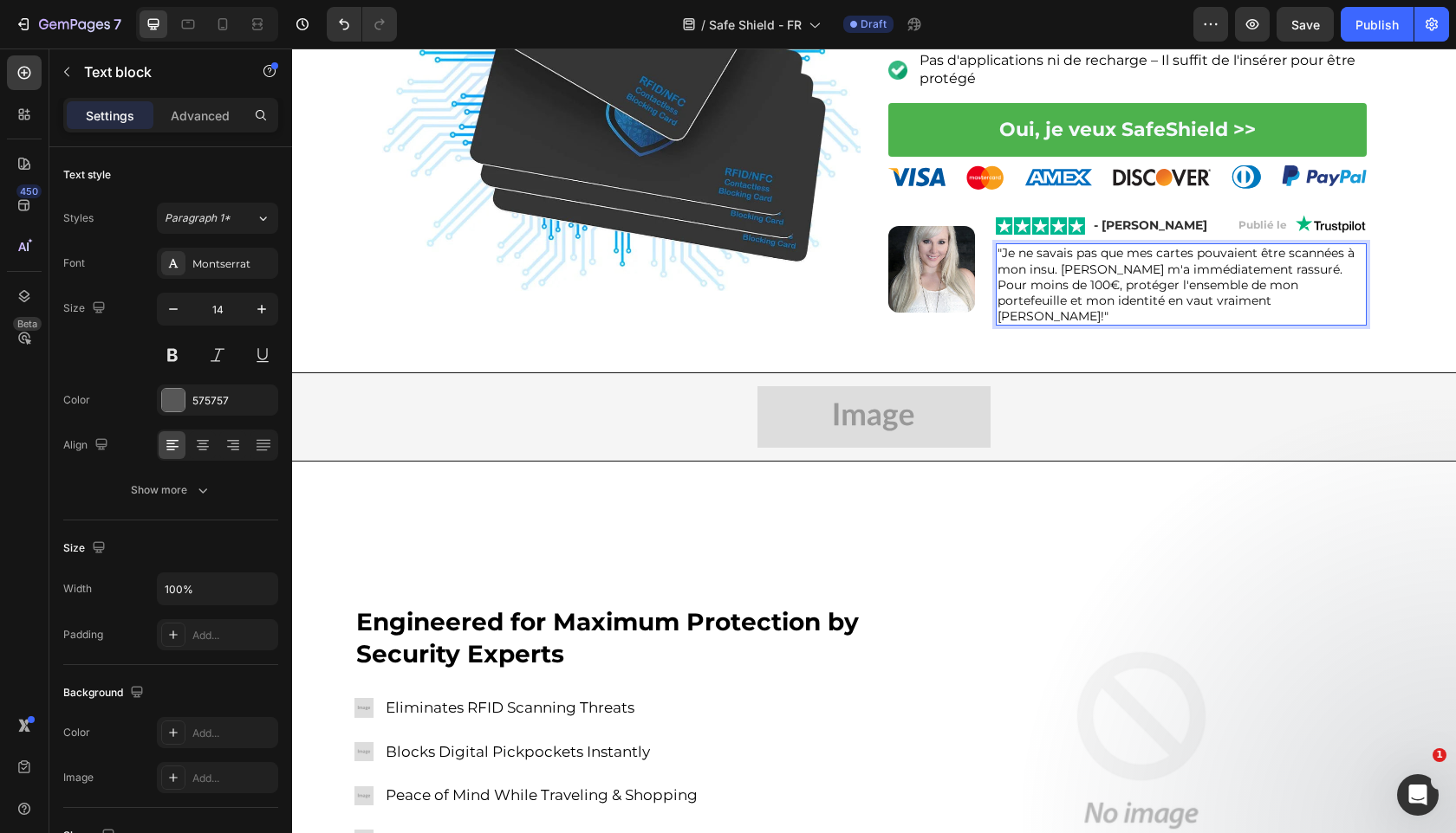
click at [1046, 265] on span ""Je ne savais pas que mes cartes pouvaient être scannées à mon insu. [PERSON_NA…" at bounding box center [1176, 284] width 357 height 79
click at [1273, 225] on strong "Publié le" at bounding box center [1262, 225] width 49 height 13
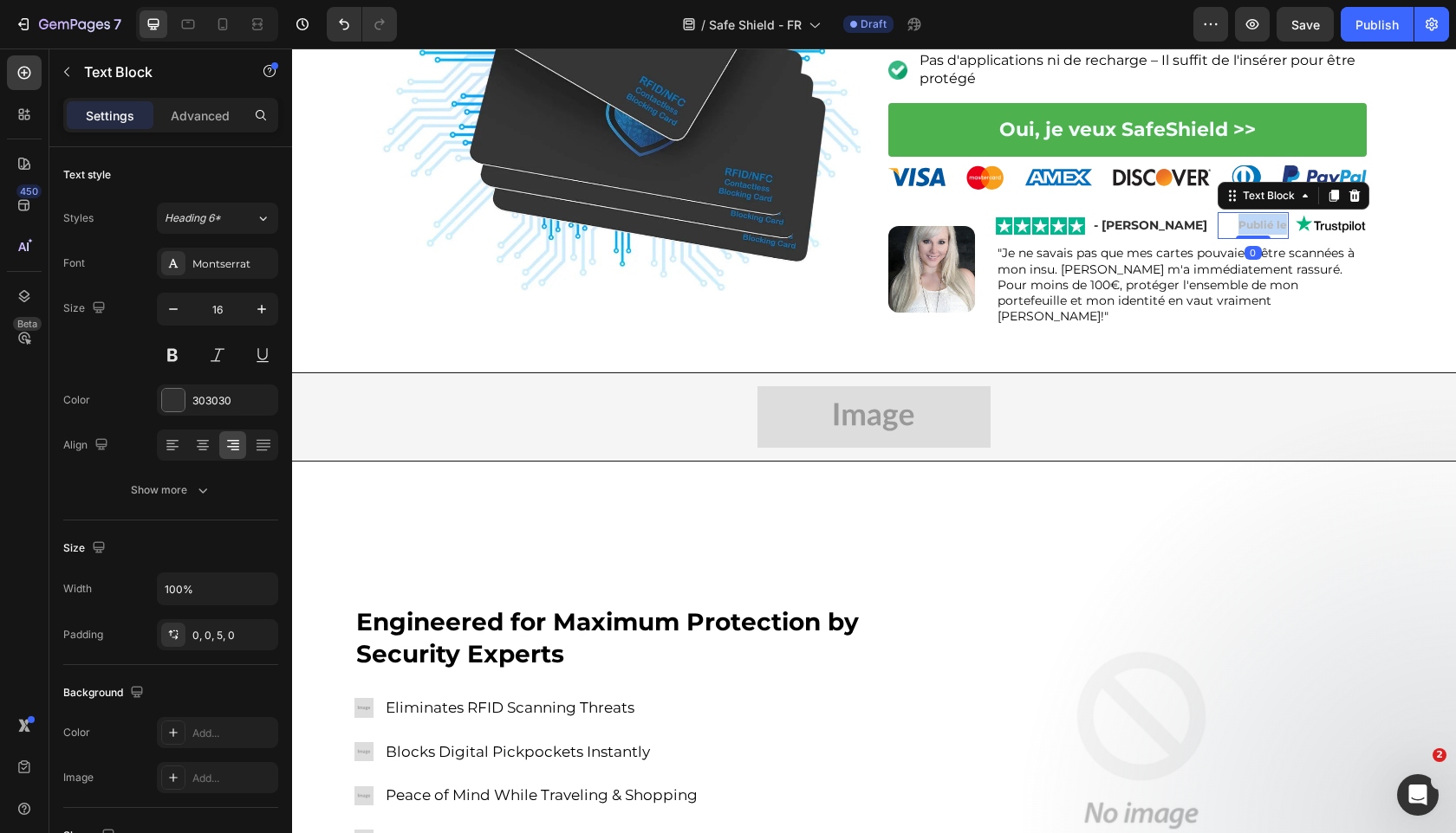
click at [1273, 225] on strong "Publié le" at bounding box center [1262, 225] width 49 height 13
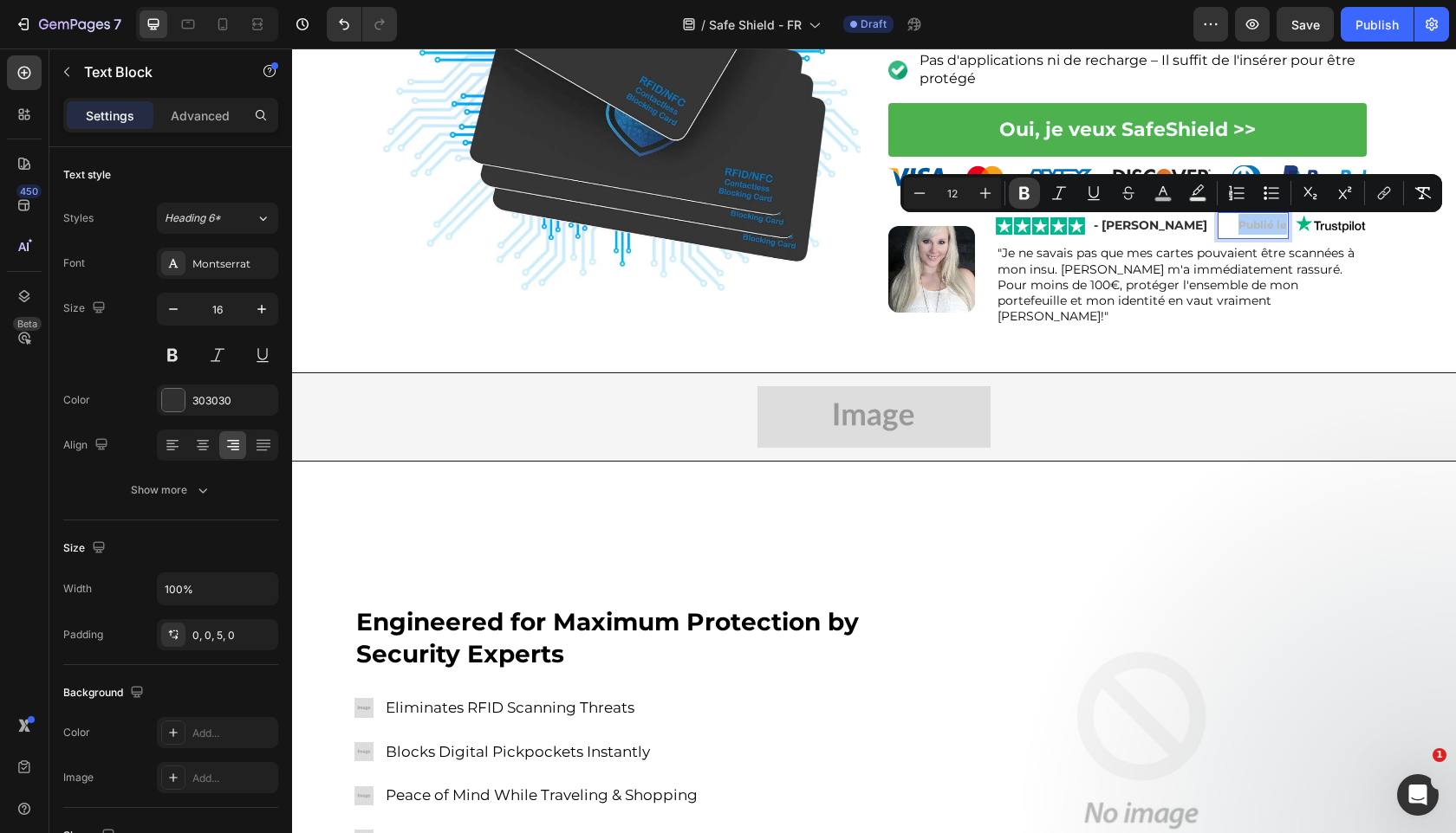
click at [1020, 192] on icon "Editor contextual toolbar" at bounding box center [1024, 193] width 10 height 13
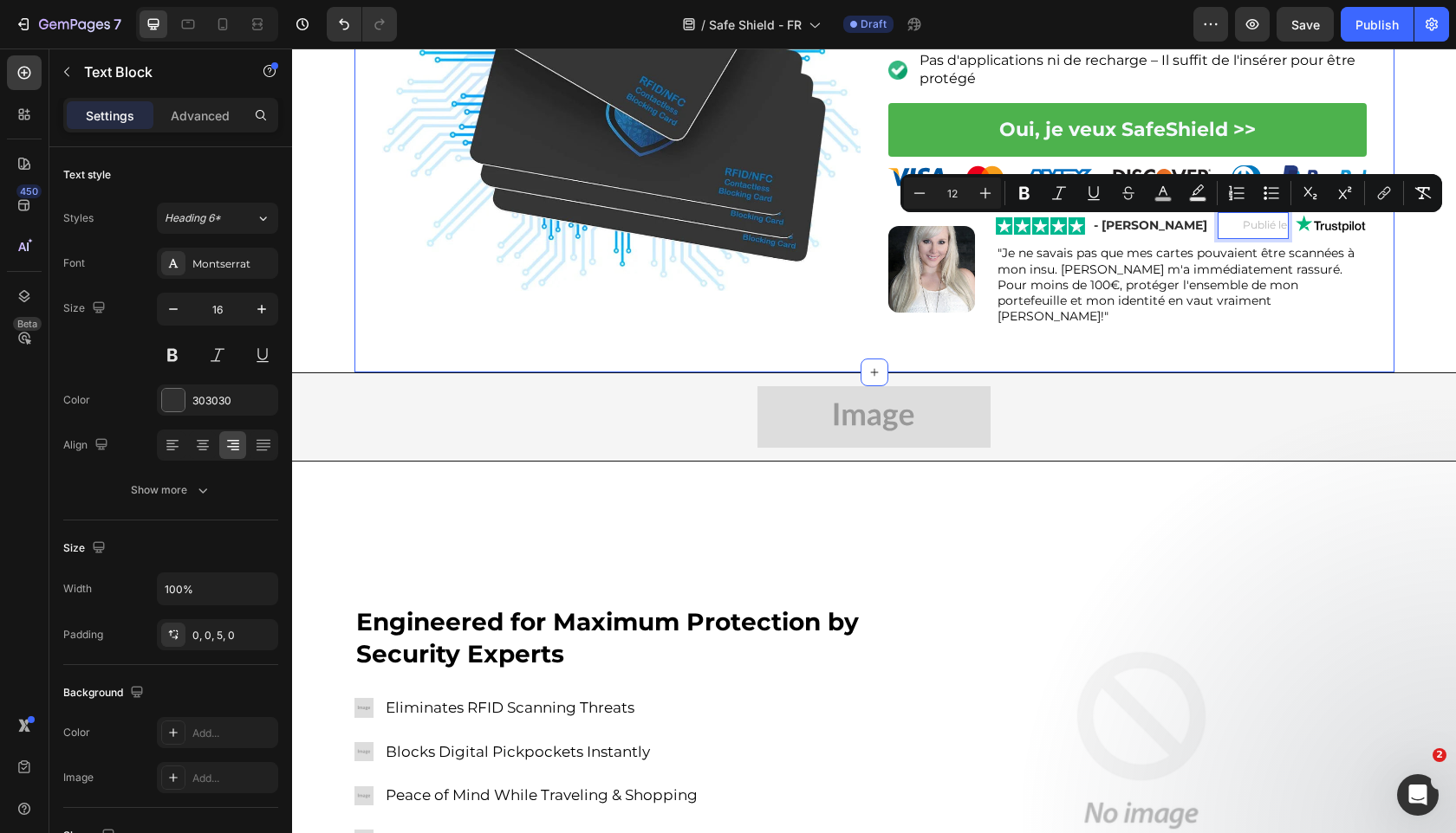
click at [987, 340] on div "Image Image TrustPilot 4,7 | 8 759 avis clients Text Block Row ⁠⁠⁠⁠⁠⁠⁠ Protégez…" at bounding box center [874, 59] width 1040 height 629
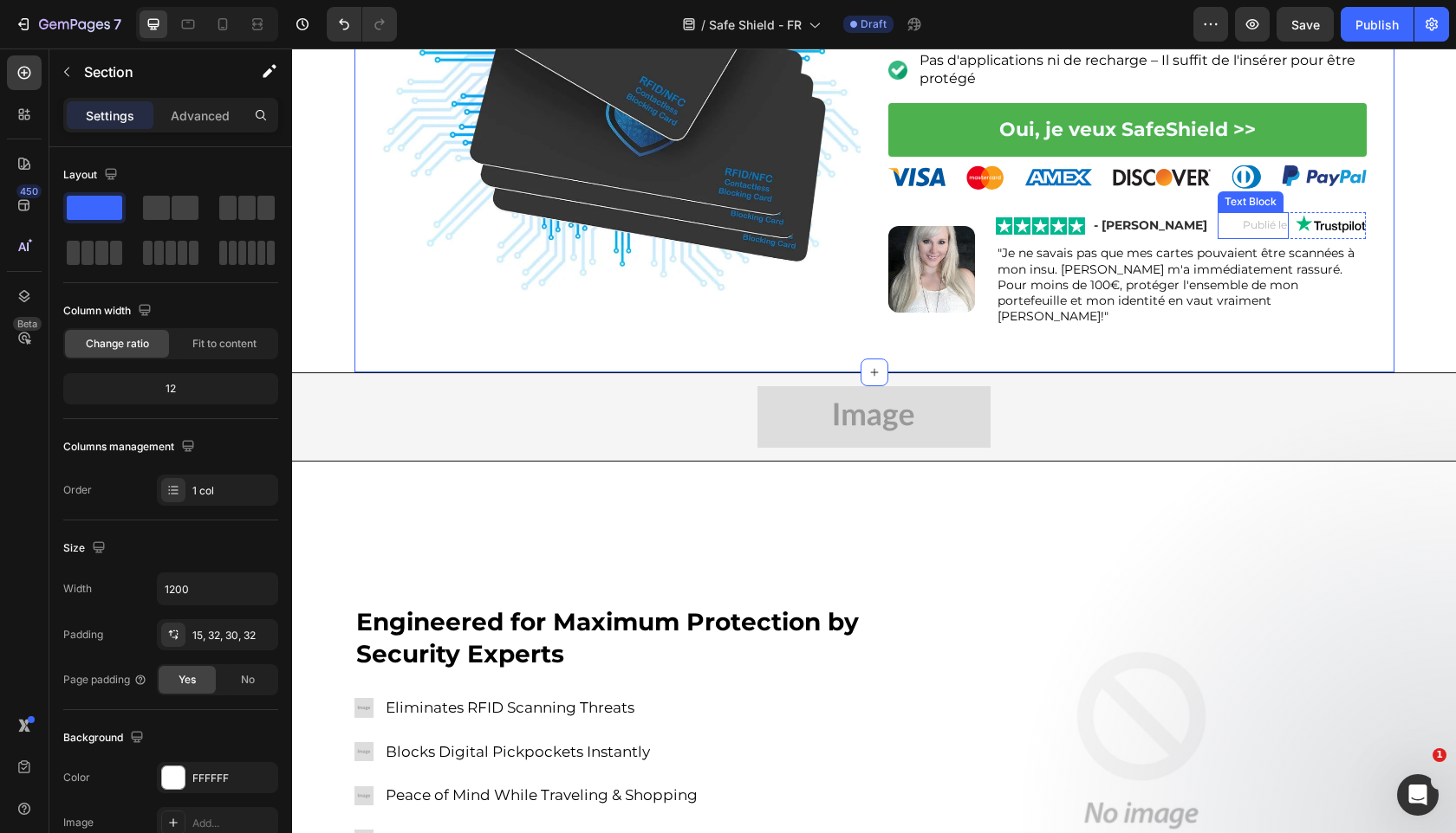
click at [1268, 231] on span "Publié le" at bounding box center [1264, 225] width 44 height 13
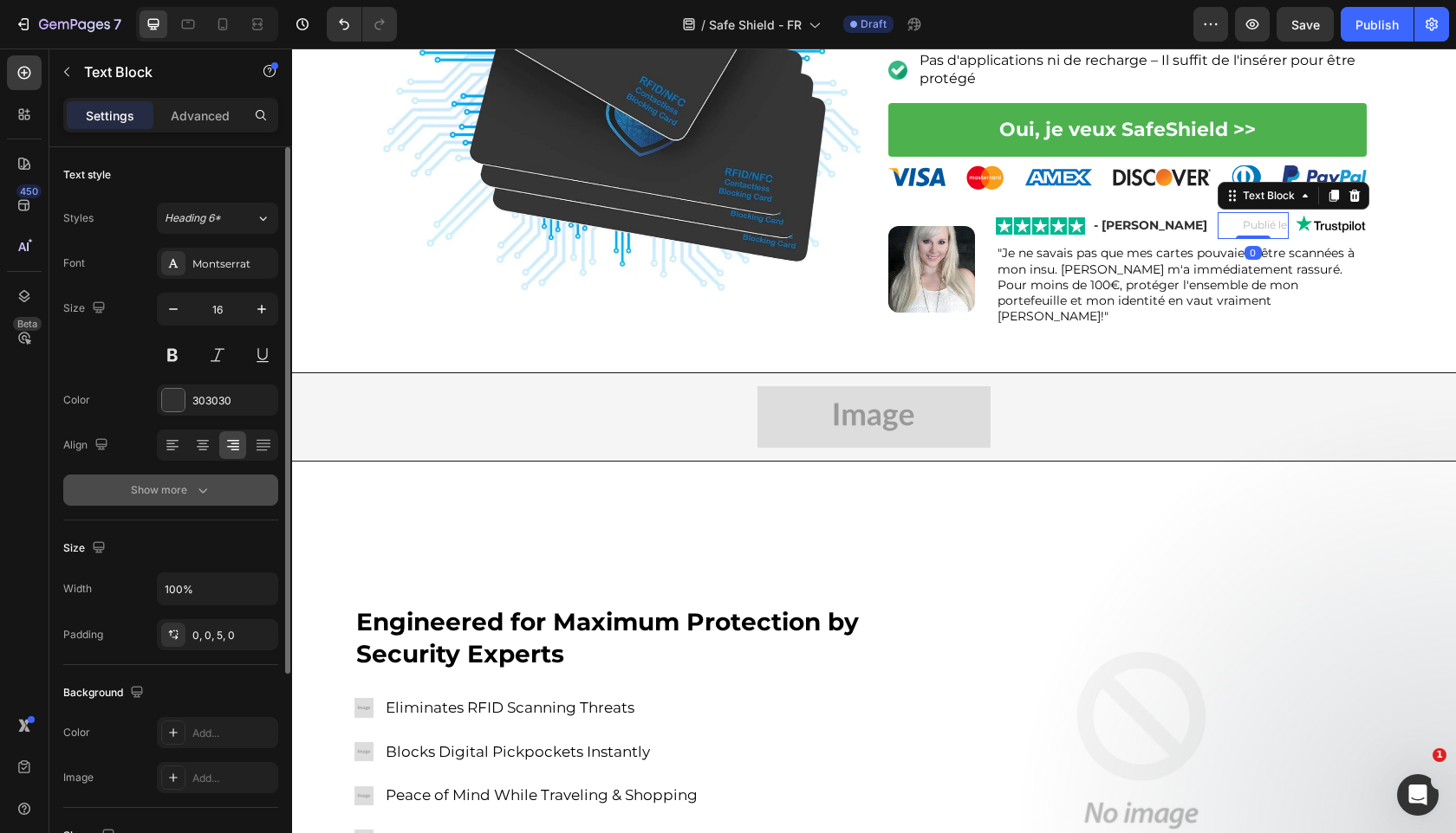
click at [175, 488] on div "Show more" at bounding box center [171, 489] width 81 height 17
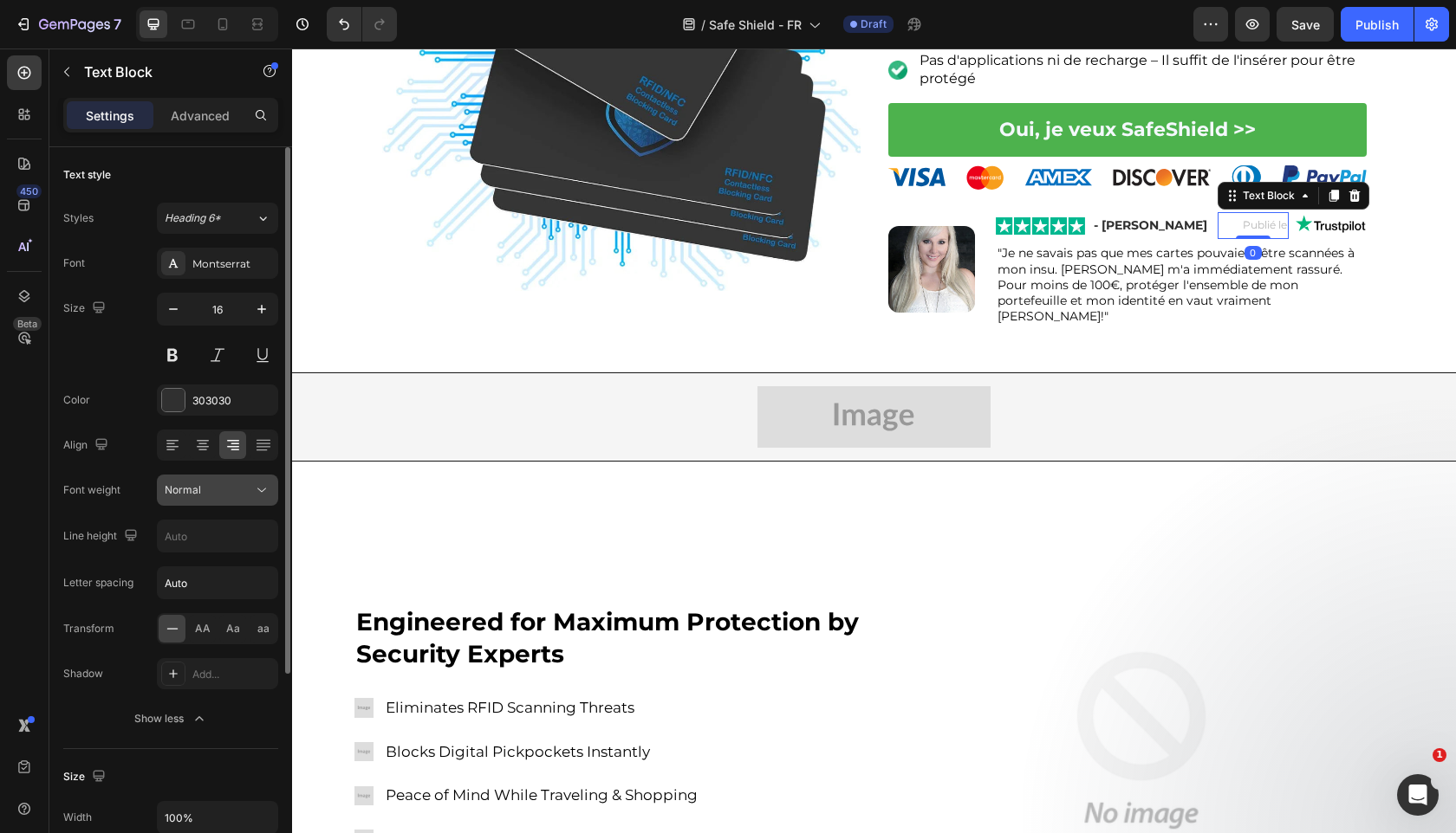
click at [229, 484] on div "Normal" at bounding box center [209, 490] width 89 height 16
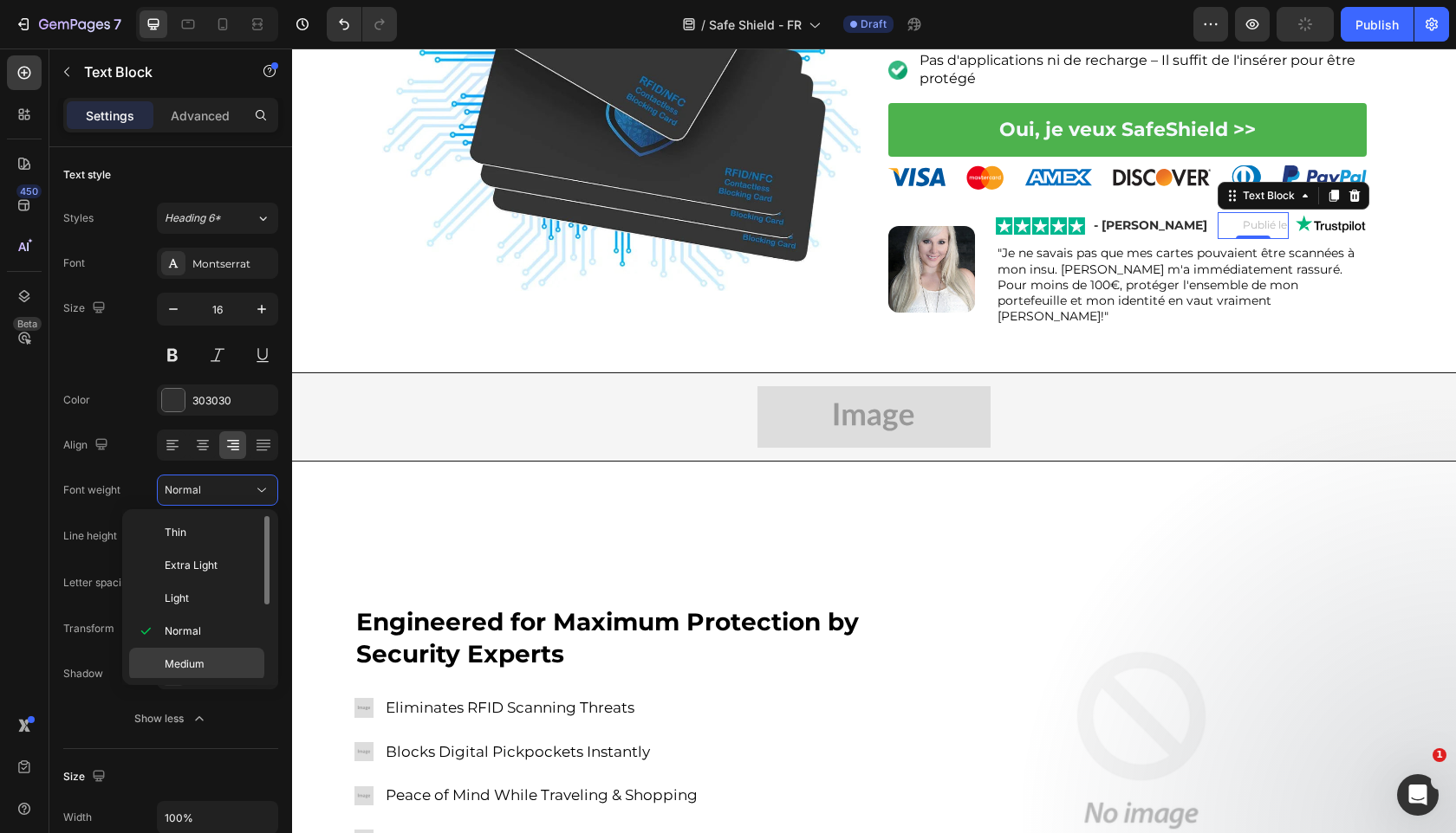
click at [205, 681] on div "Medium" at bounding box center [197, 697] width 135 height 33
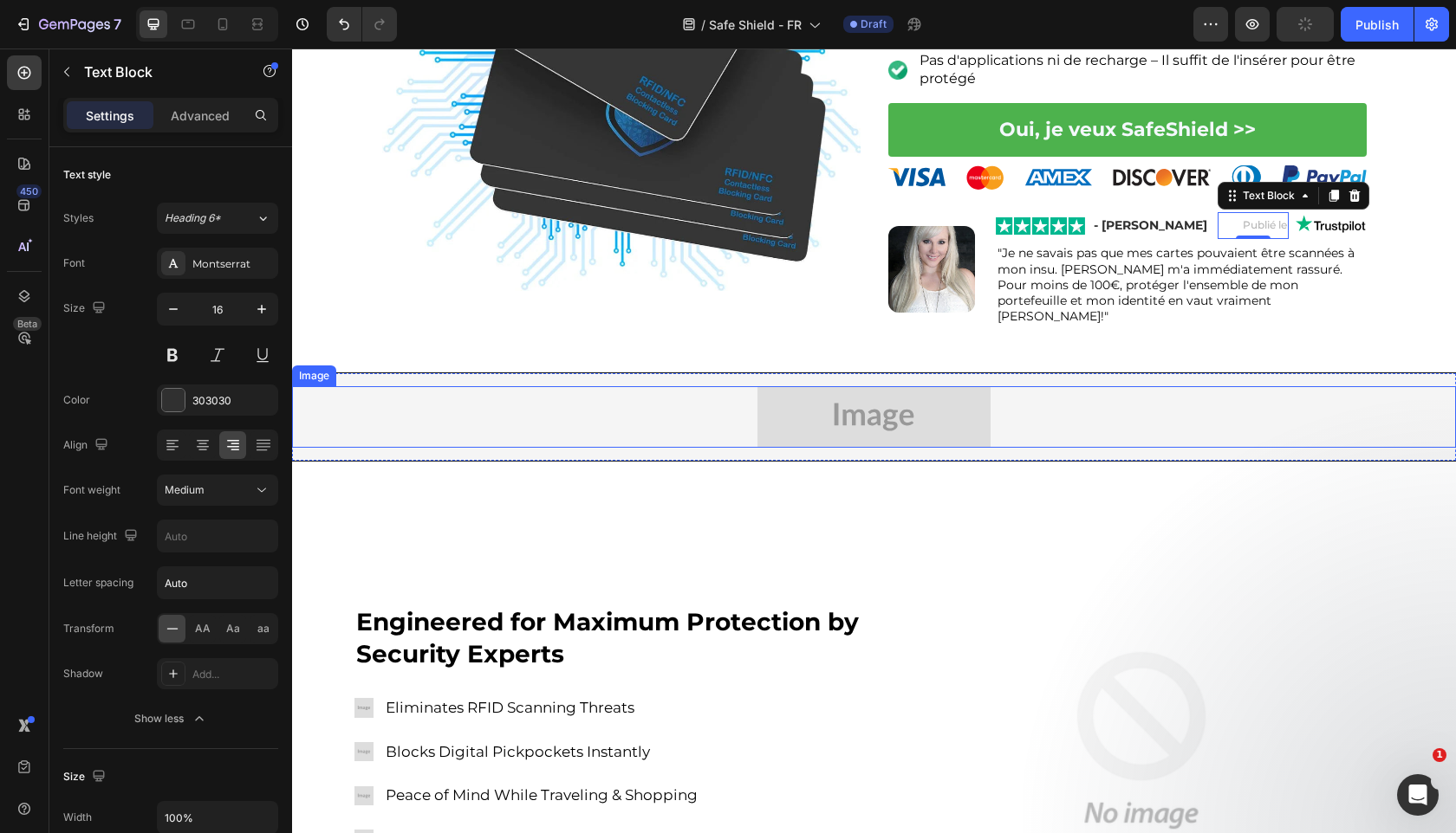
click at [589, 416] on div at bounding box center [874, 417] width 1164 height 62
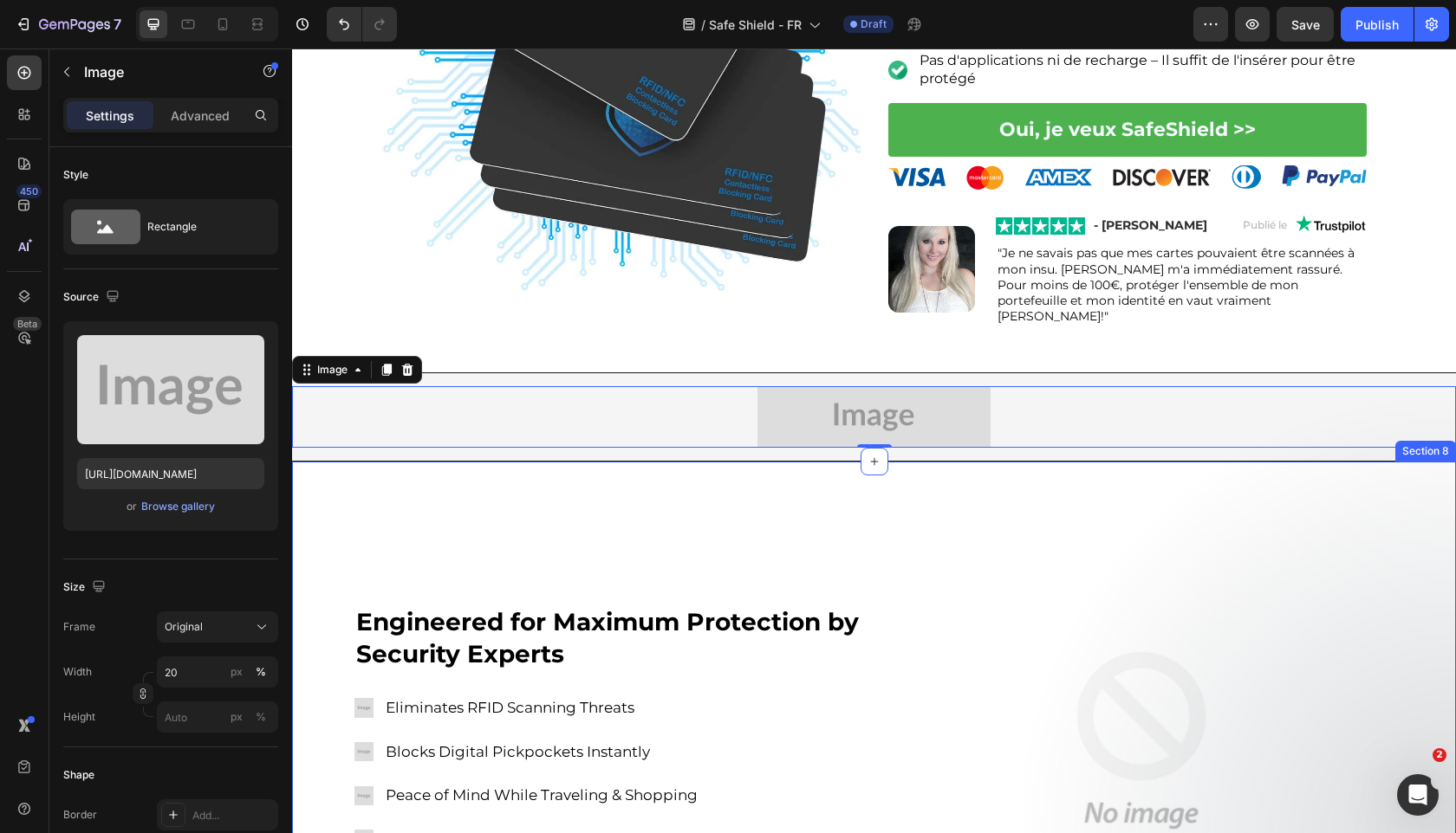
scroll to position [592, 0]
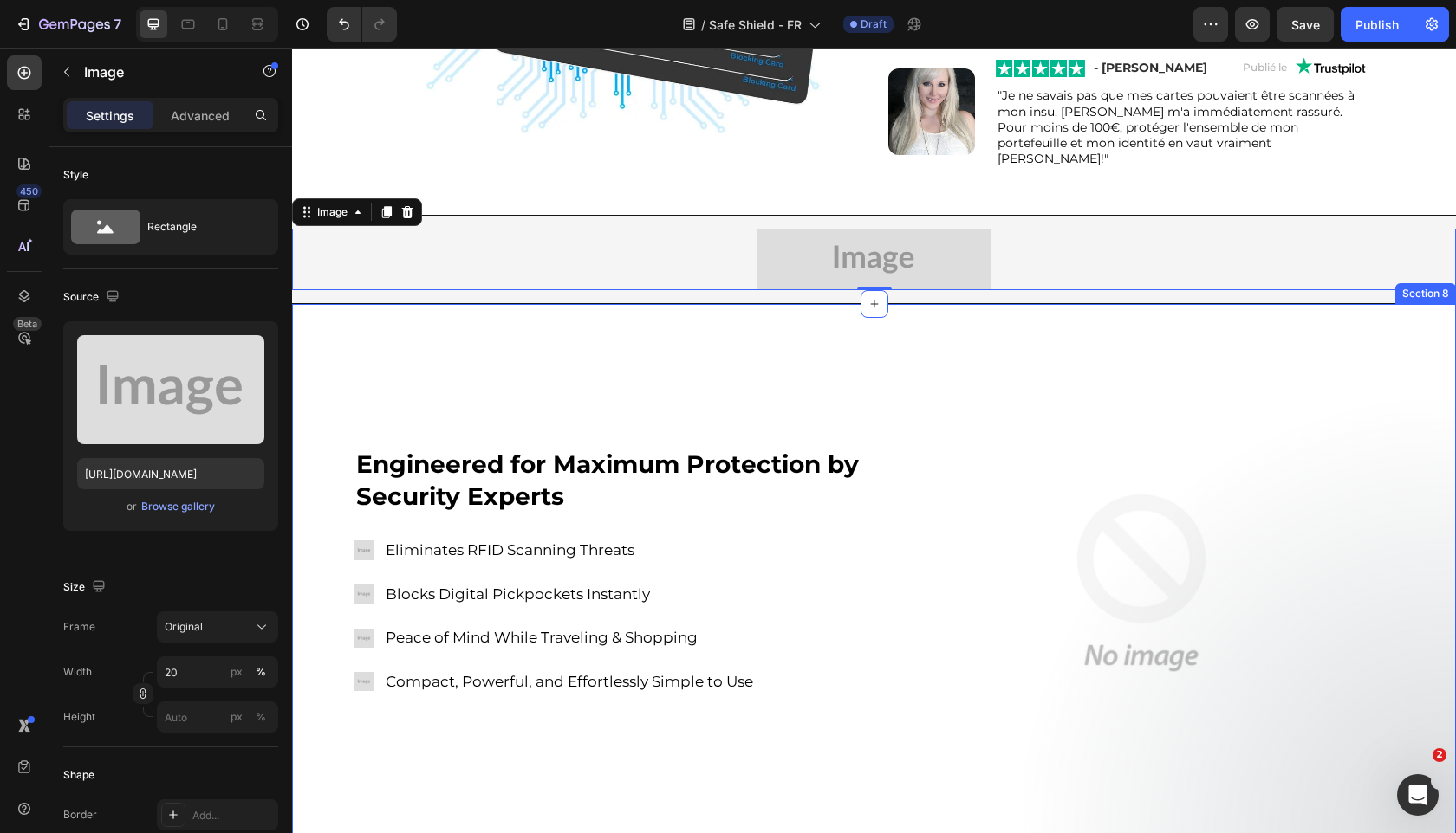
click at [726, 461] on strong "Engineered for Maximum Protection by Security Experts" at bounding box center [607, 479] width 502 height 61
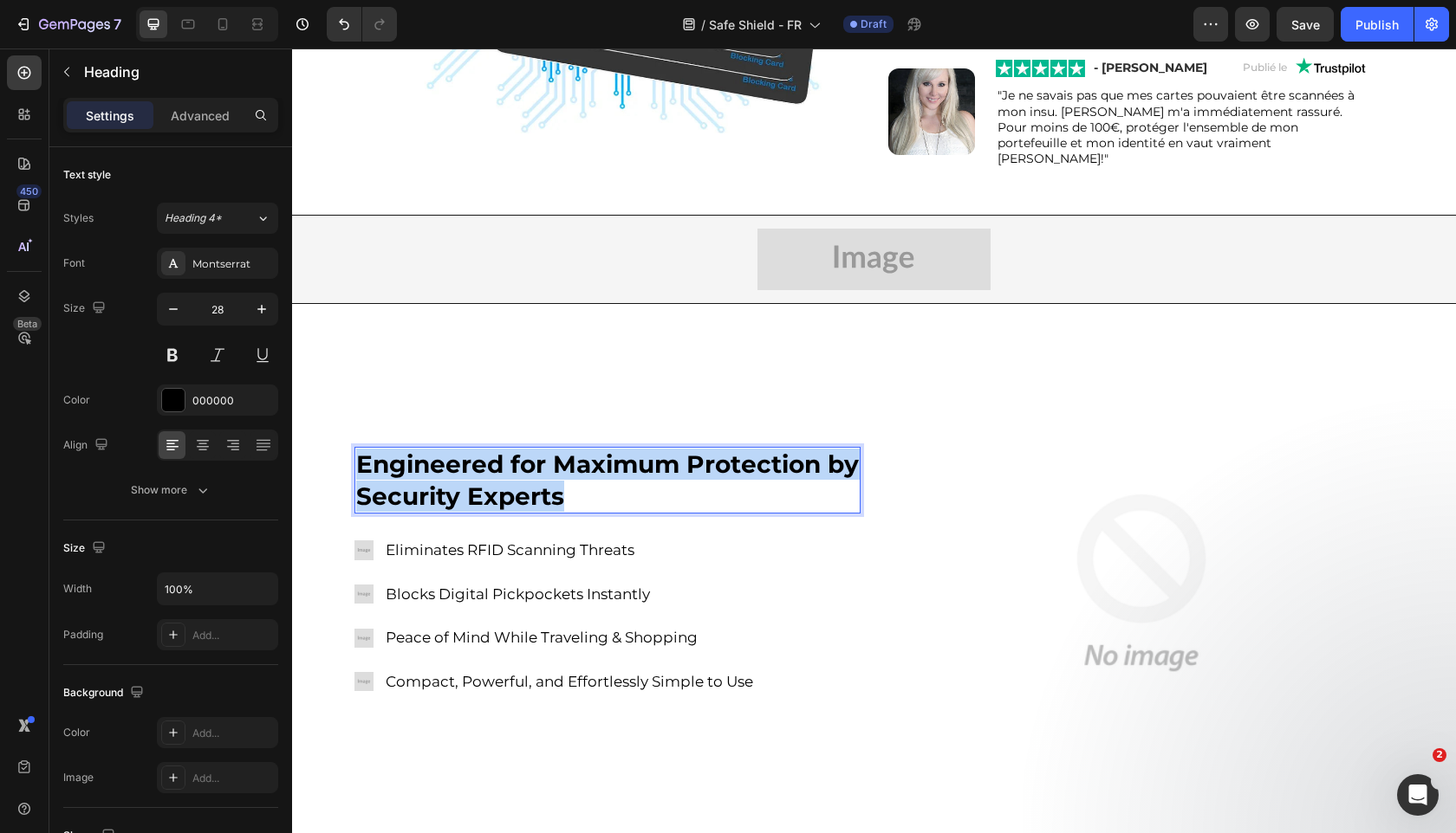
click at [726, 461] on strong "Engineered for Maximum Protection by Security Experts" at bounding box center [607, 479] width 502 height 61
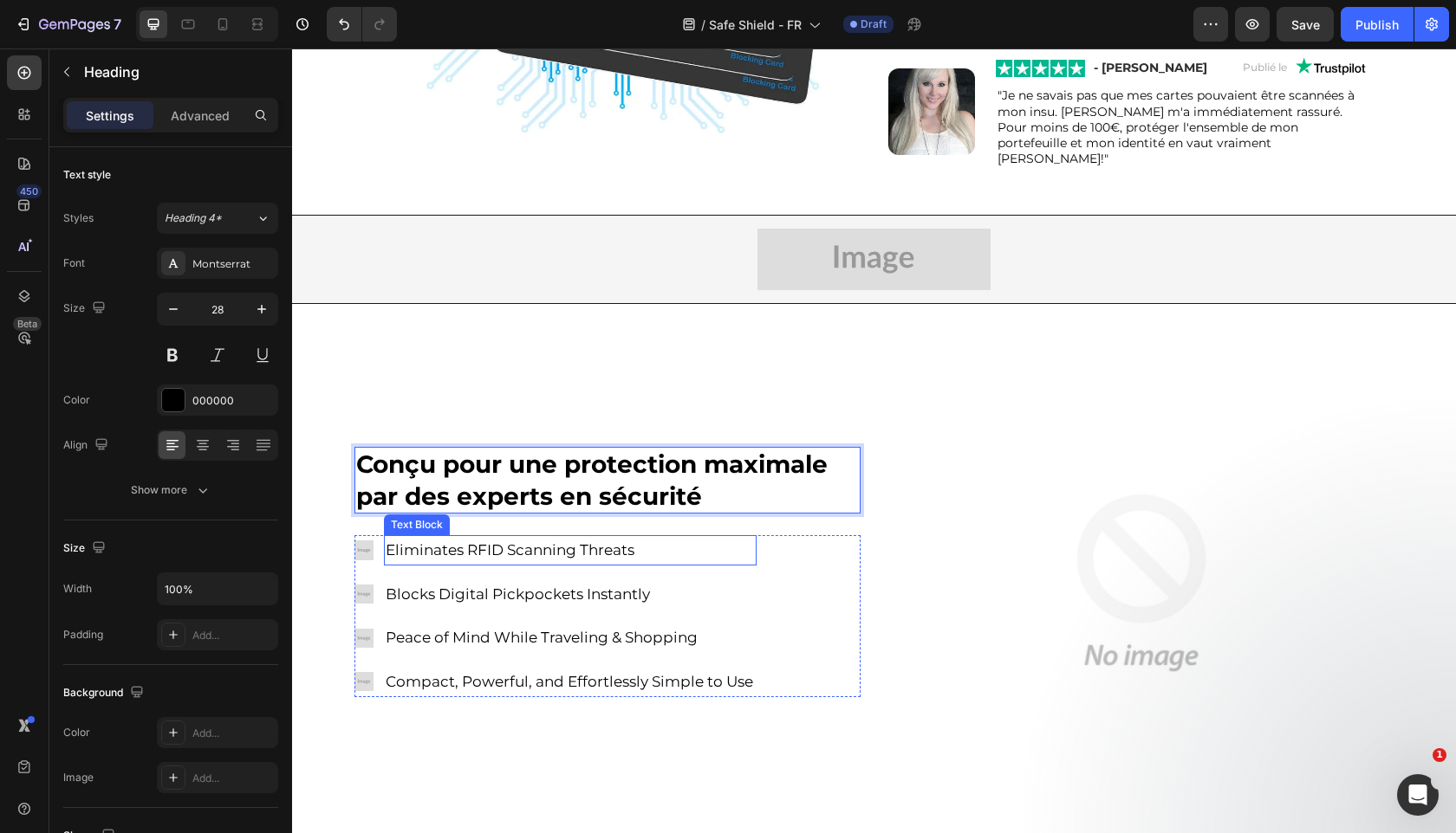
click at [471, 542] on span "Eliminates RFID Scanning Threats" at bounding box center [510, 550] width 249 height 17
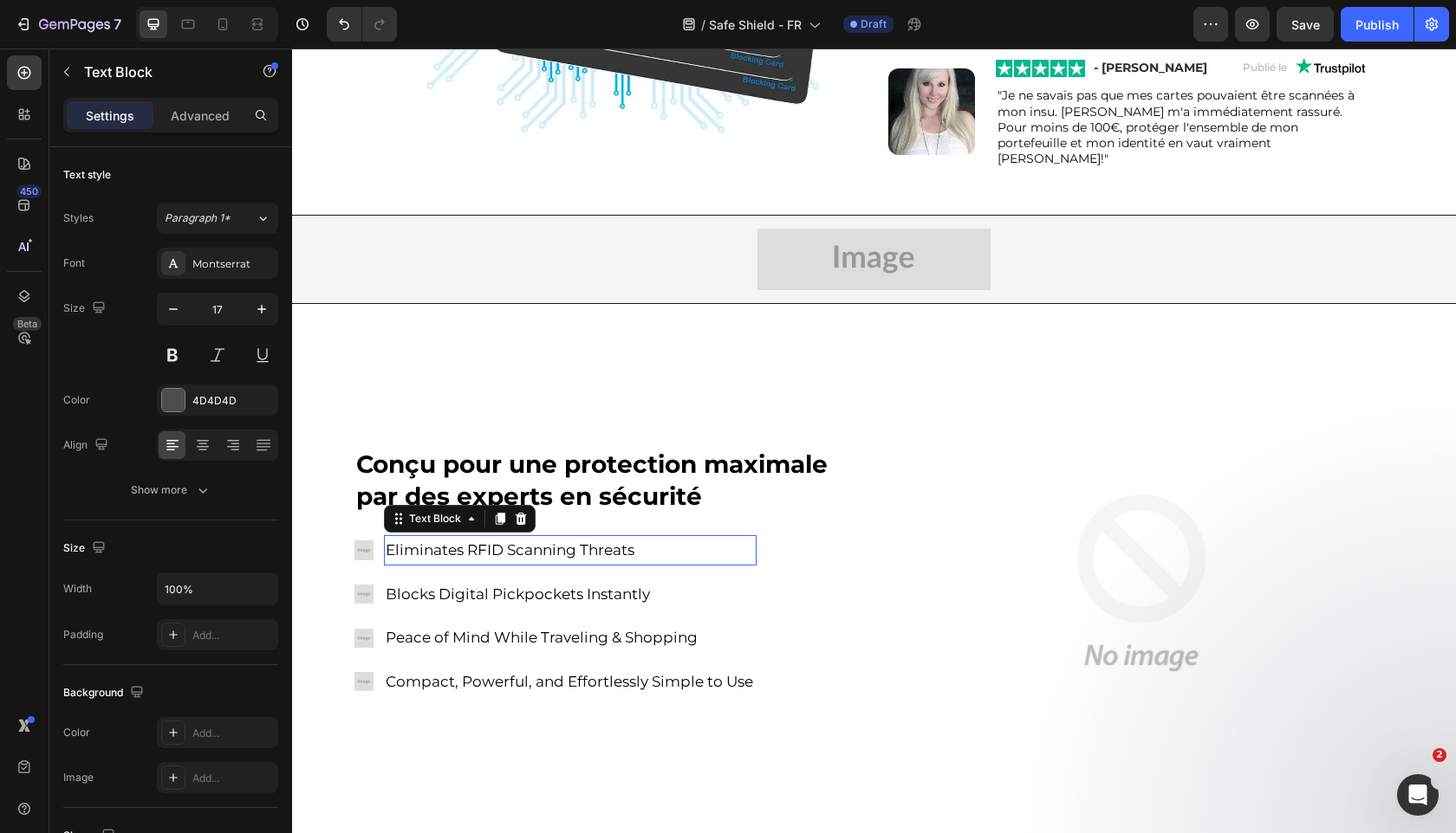
click at [471, 542] on span "Eliminates RFID Scanning Threats" at bounding box center [510, 550] width 249 height 17
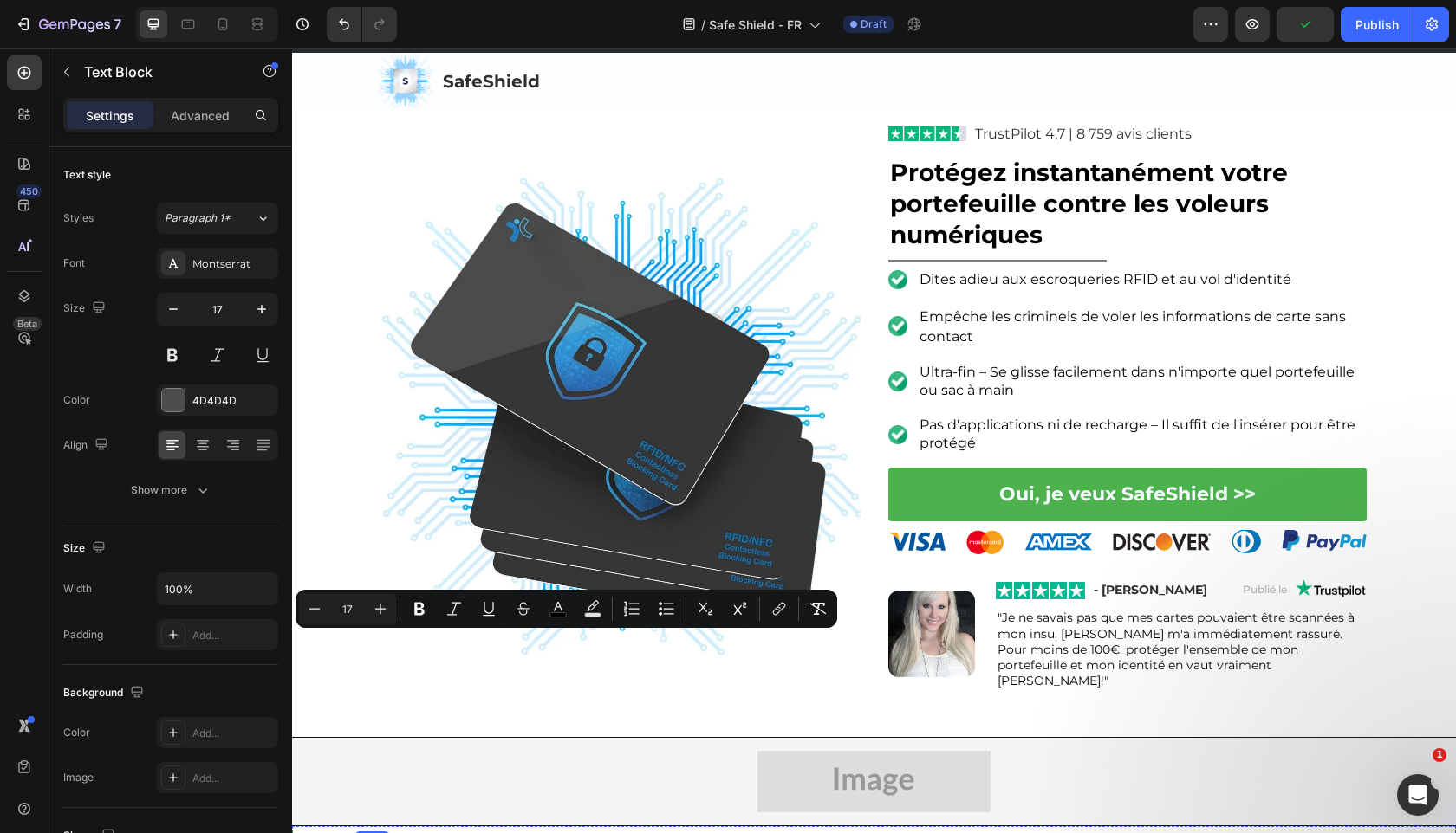
scroll to position [482, 0]
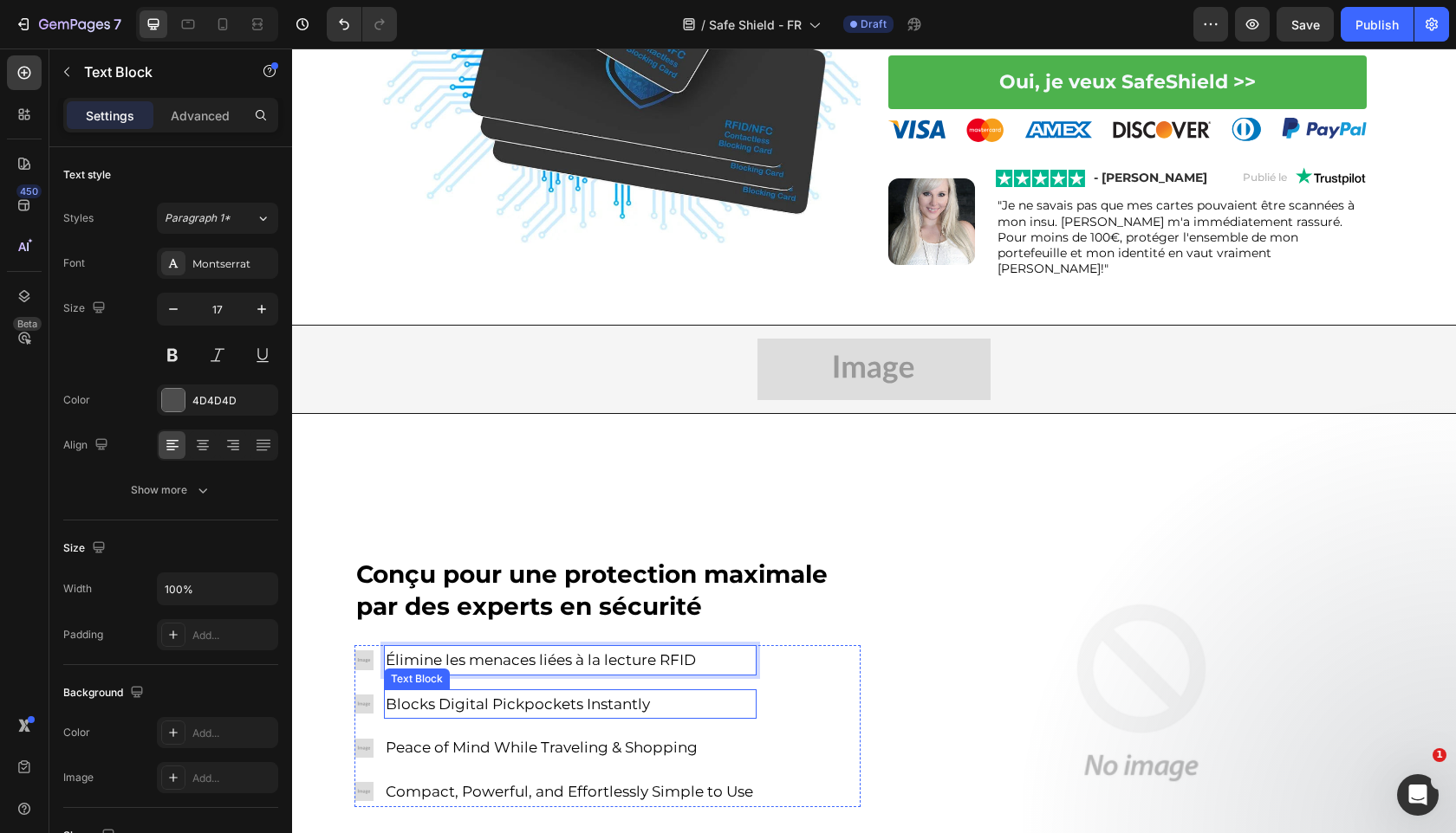
click at [533, 696] on span "Blocks Digital Pickpockets Instantly" at bounding box center [518, 704] width 265 height 17
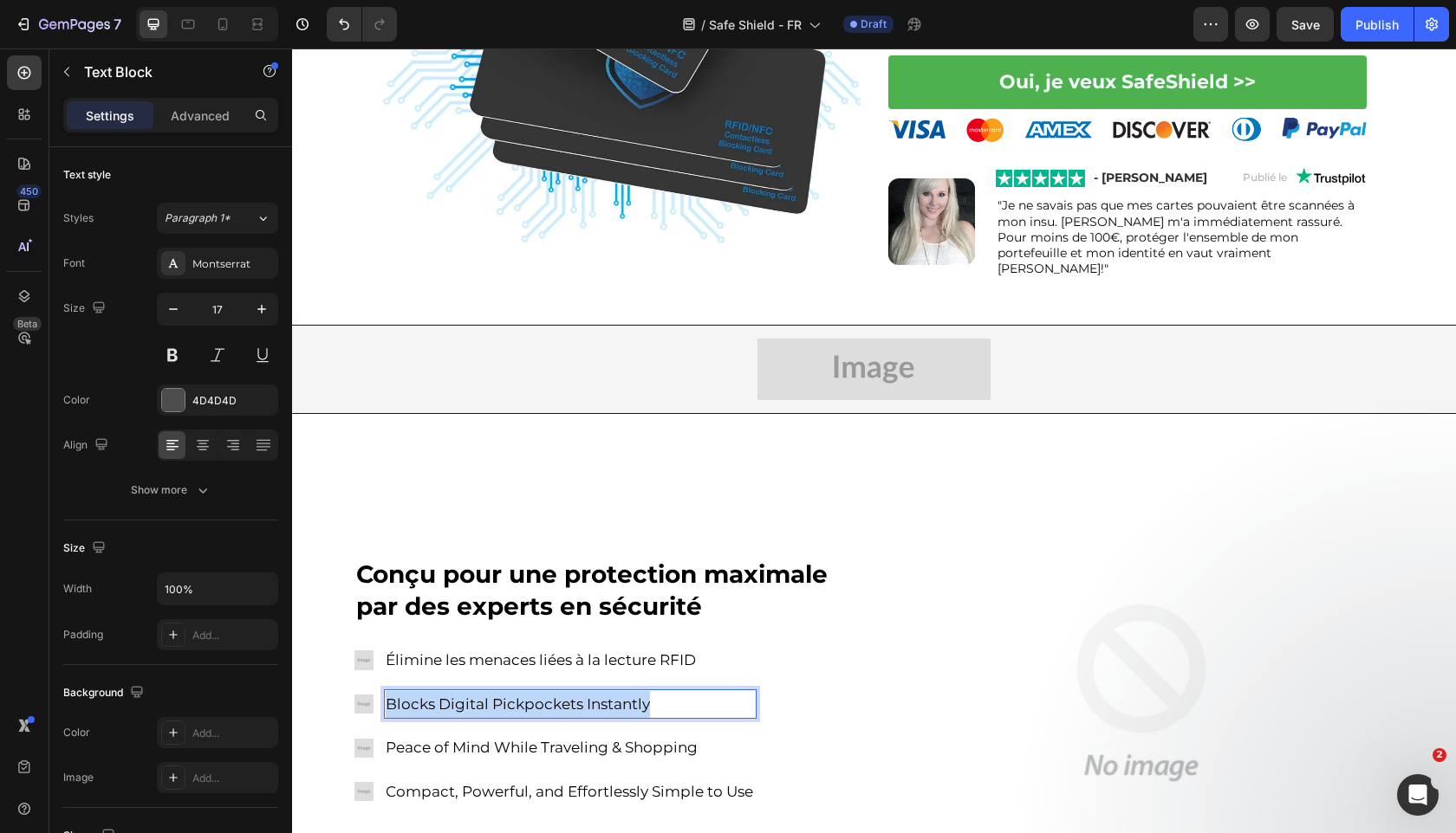
click at [533, 696] on span "Blocks Digital Pickpockets Instantly" at bounding box center [518, 704] width 265 height 17
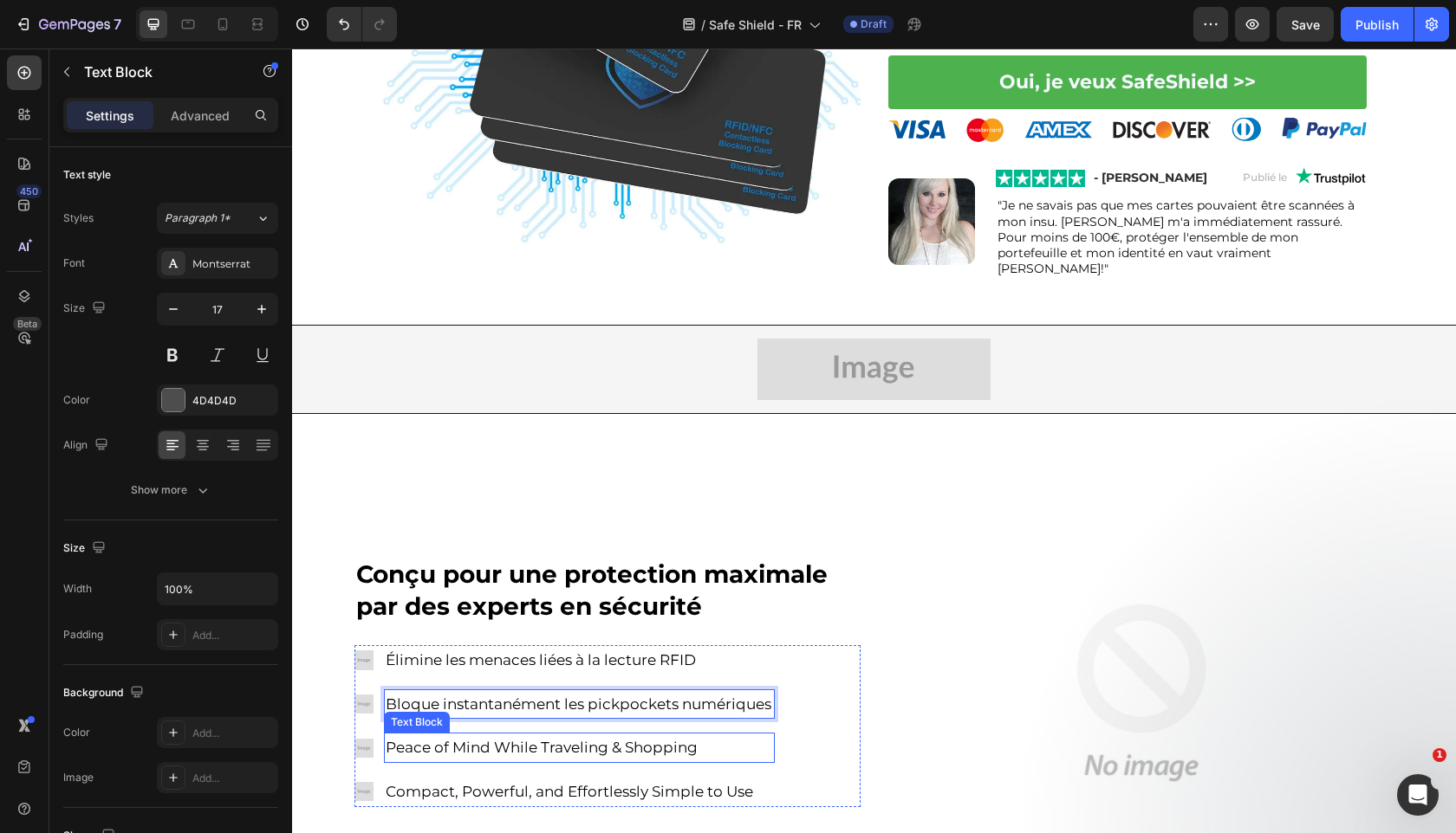
click at [527, 739] on span "Peace of Mind While Traveling & Shopping" at bounding box center [542, 747] width 312 height 17
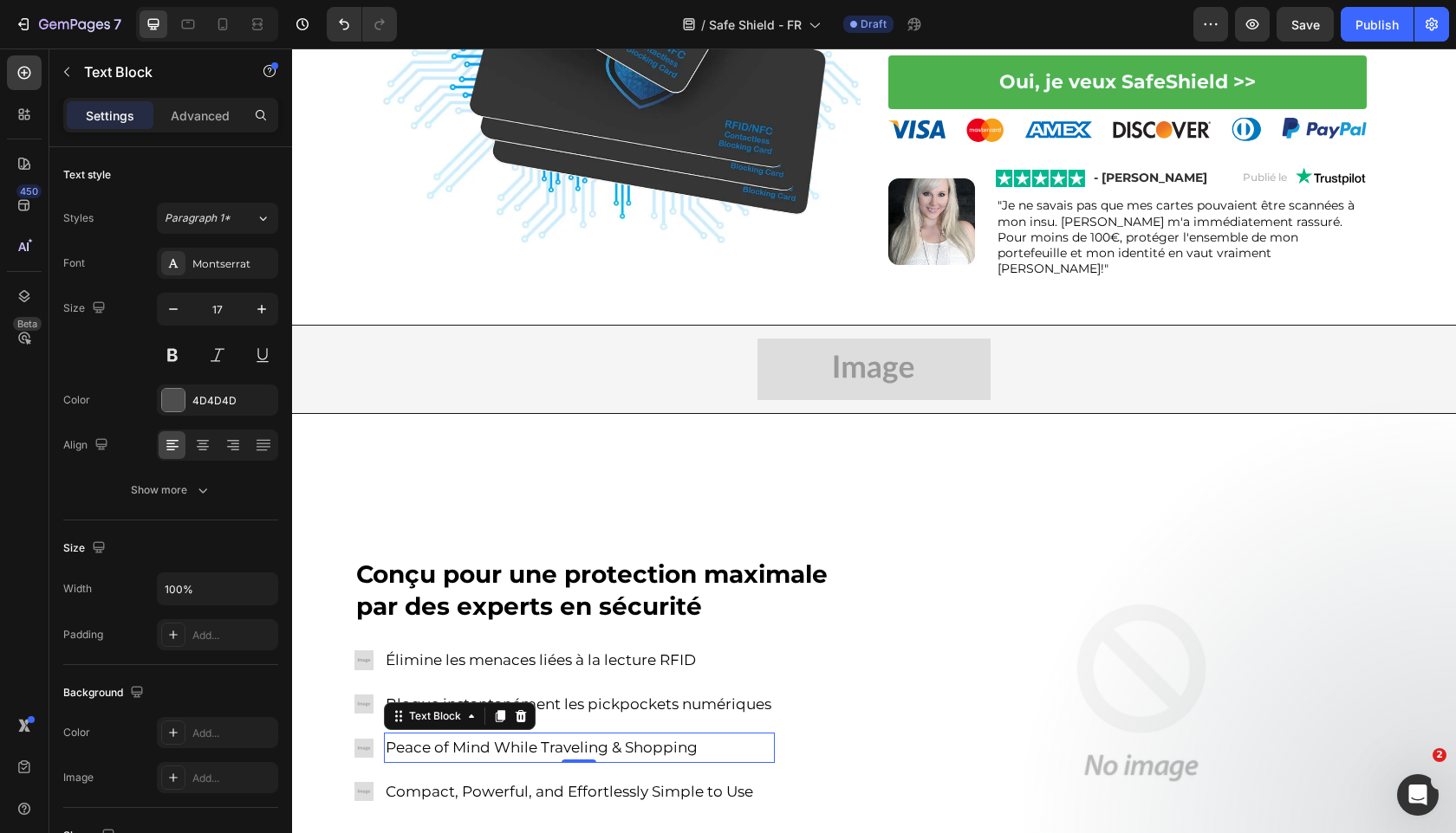
click at [527, 739] on span "Peace of Mind While Traveling & Shopping" at bounding box center [542, 747] width 312 height 17
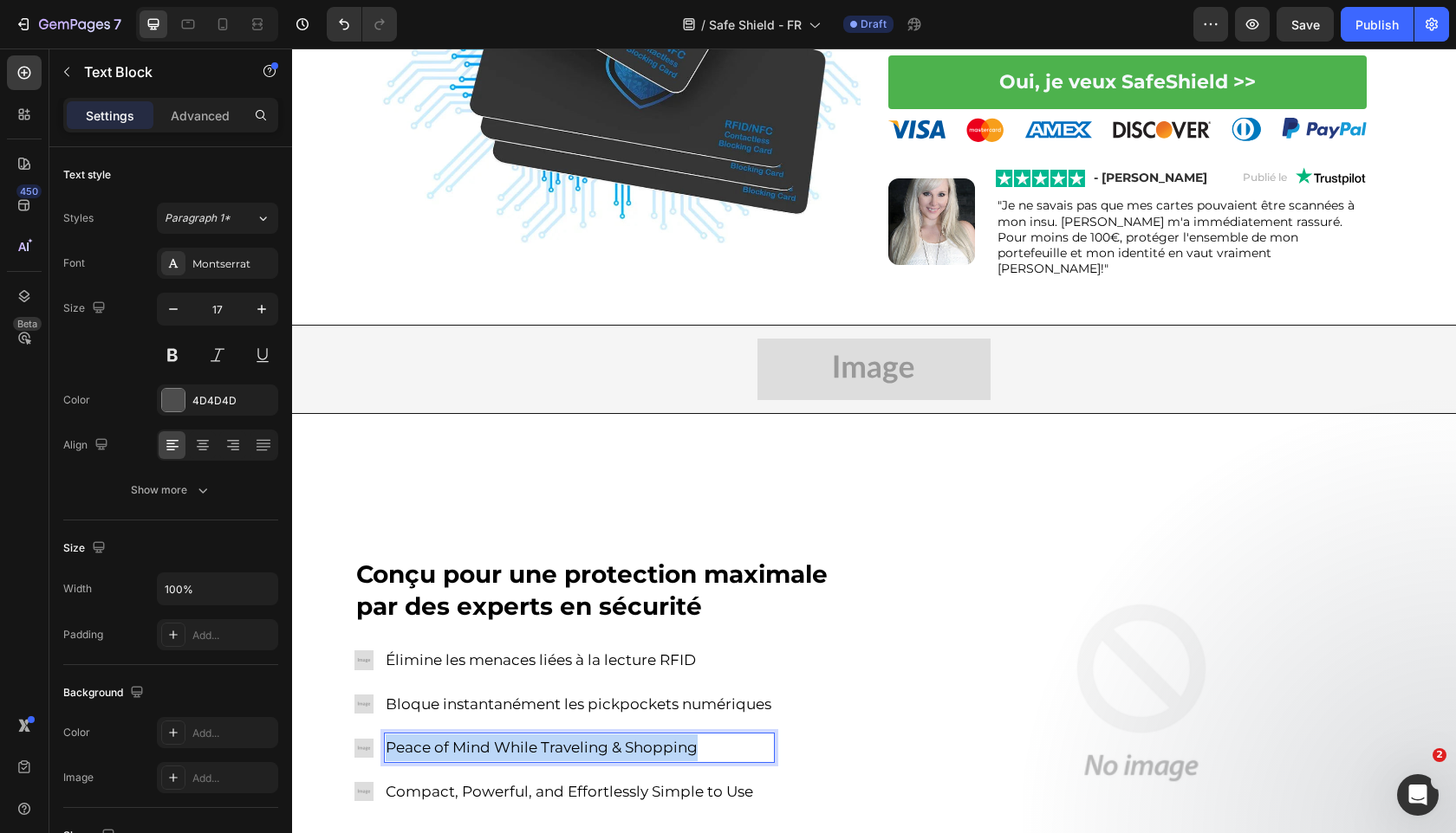
click at [527, 739] on span "Peace of Mind While Traveling & Shopping" at bounding box center [542, 747] width 312 height 17
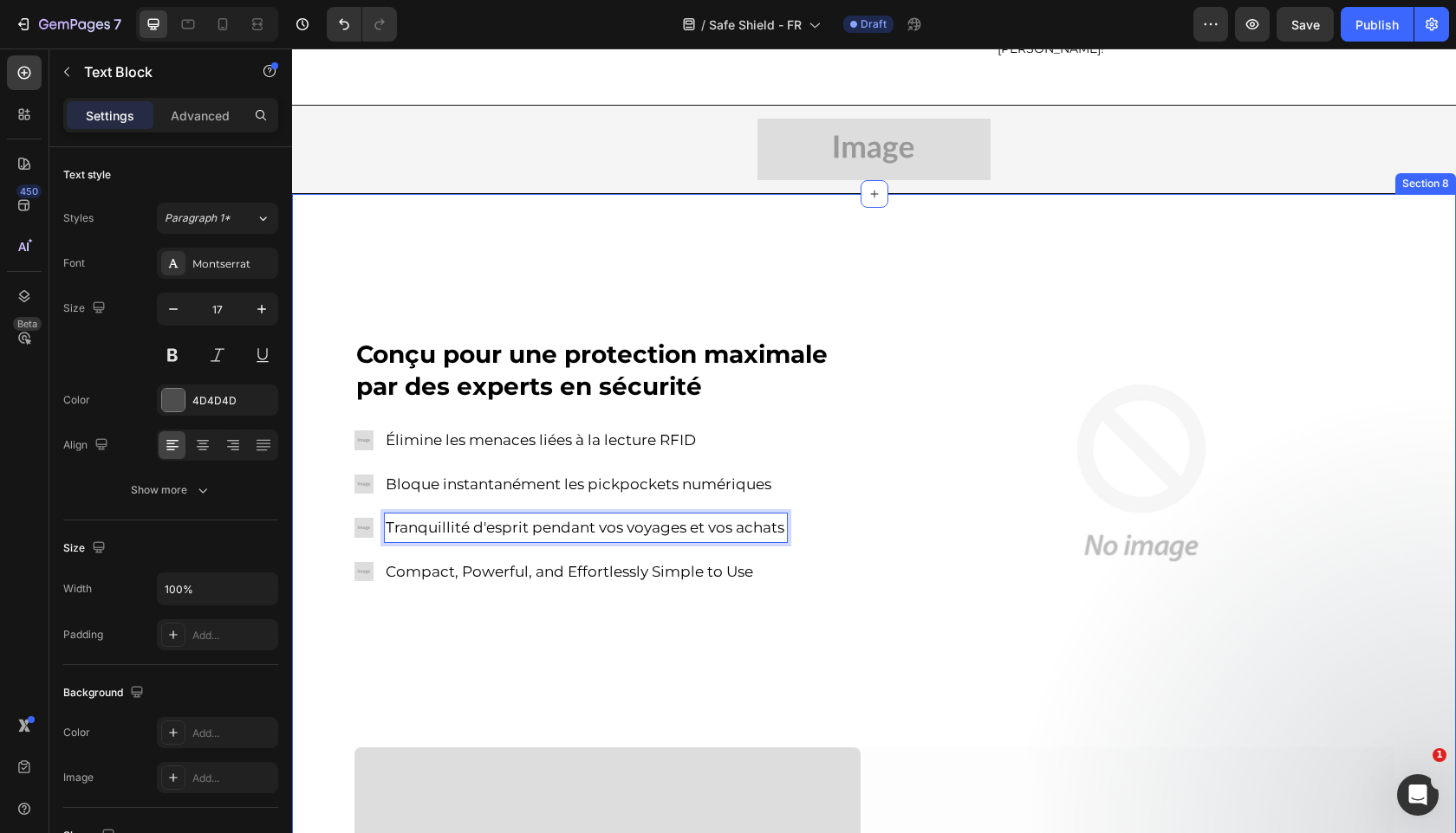
scroll to position [707, 0]
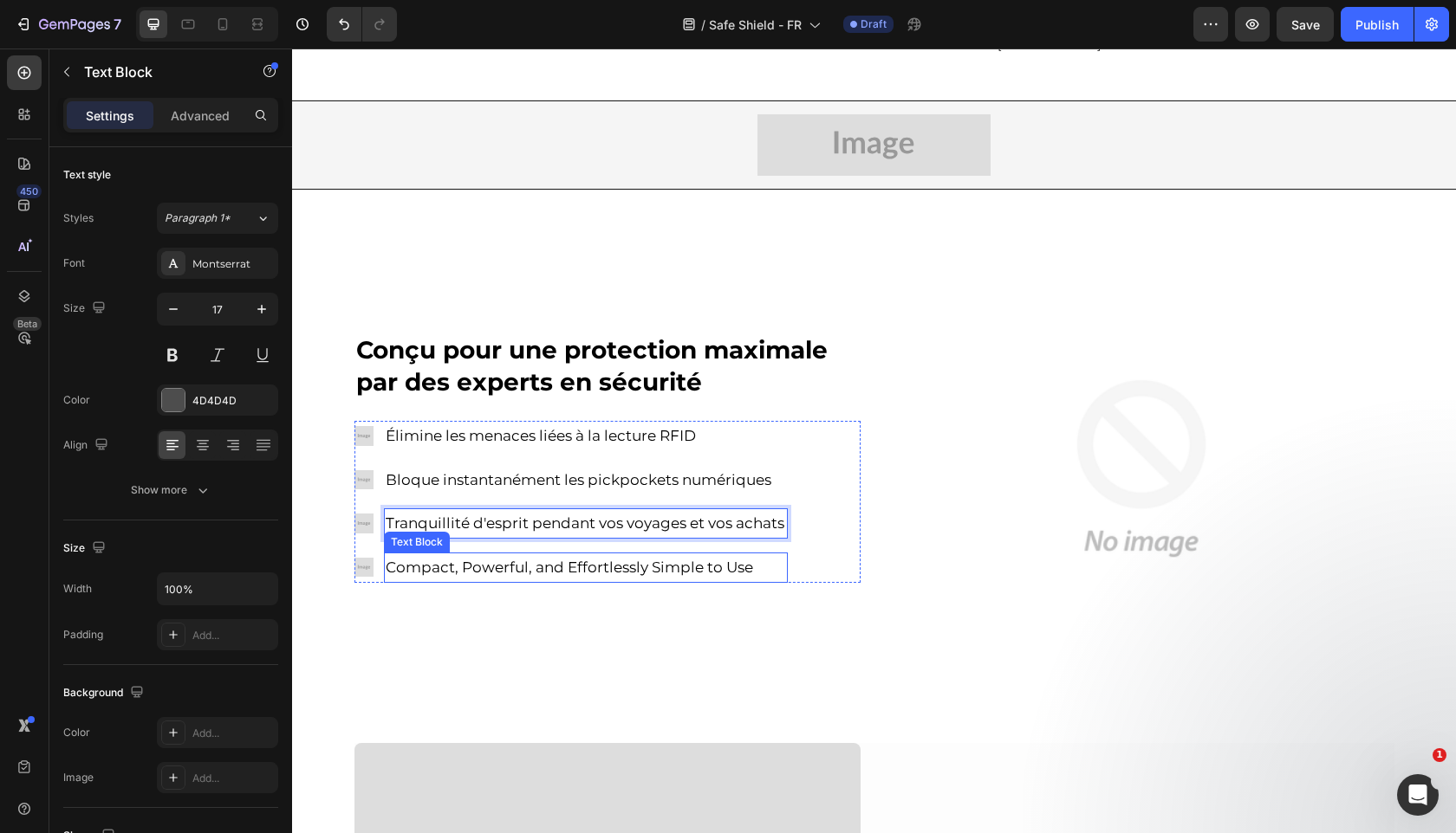
click at [553, 559] on span "Compact, Powerful, and Effortlessly Simple to Use" at bounding box center [569, 567] width 367 height 17
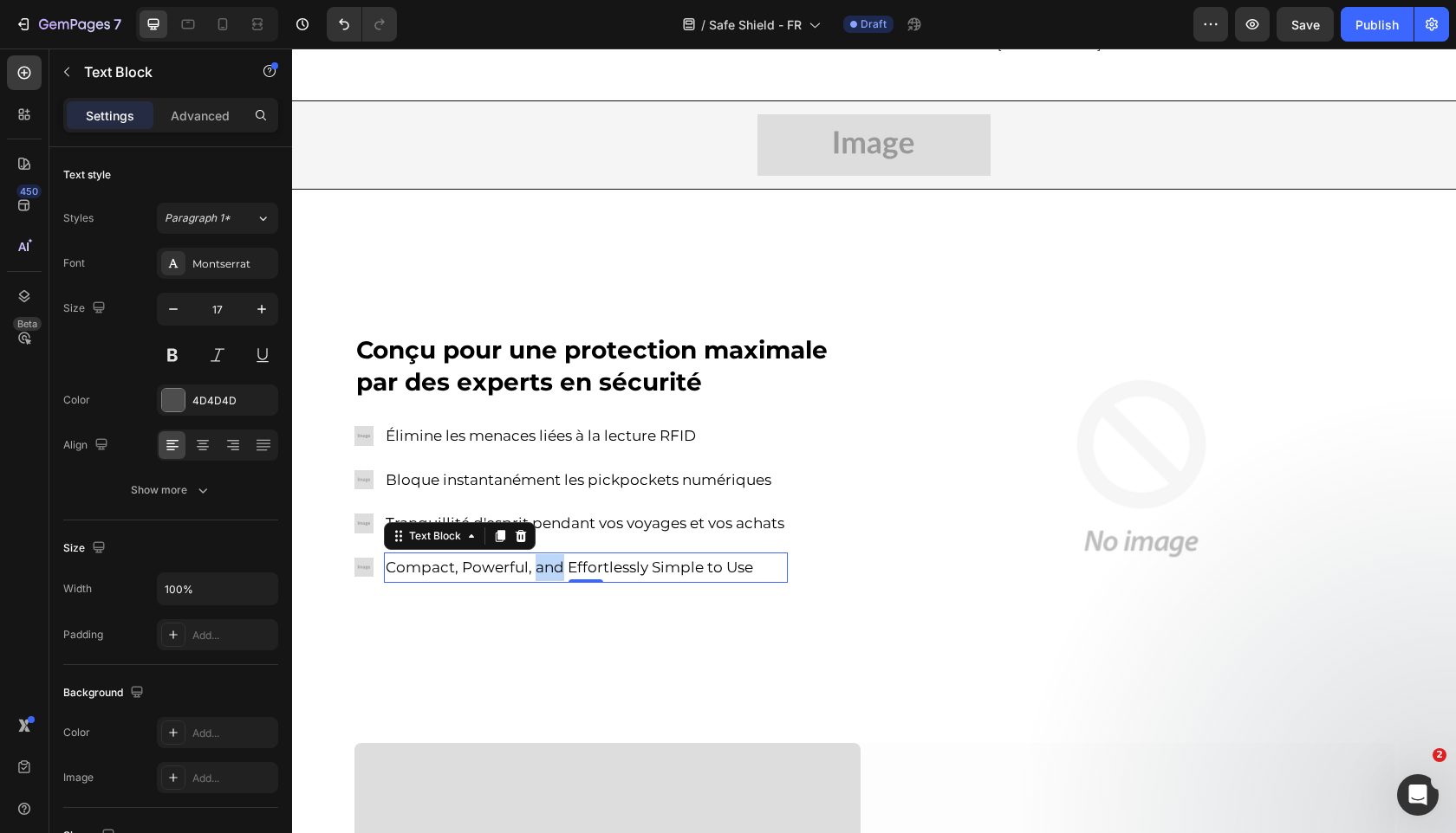
click at [553, 559] on span "Compact, Powerful, and Effortlessly Simple to Use" at bounding box center [569, 567] width 367 height 17
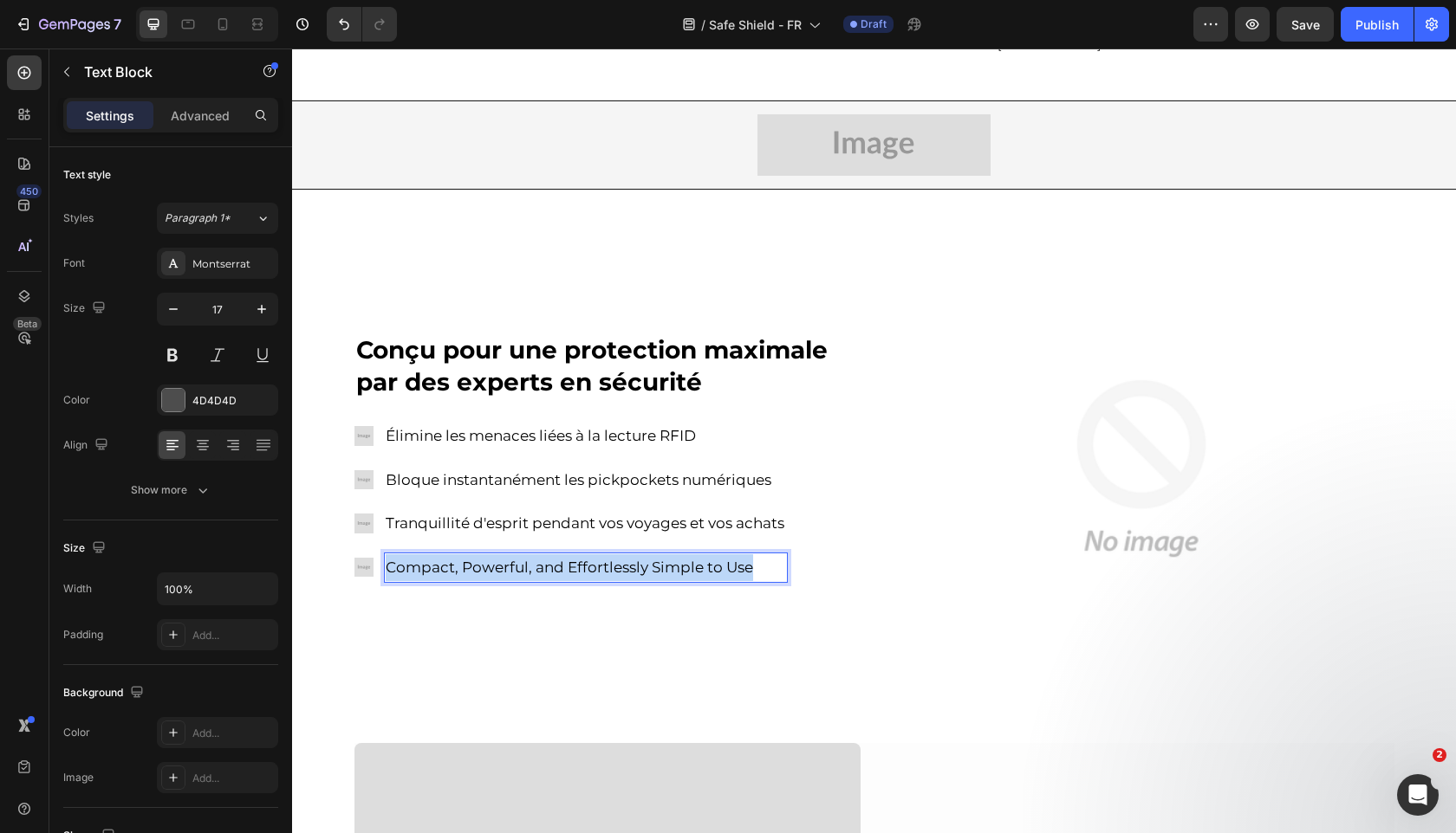
click at [553, 559] on span "Compact, Powerful, and Effortlessly Simple to Use" at bounding box center [569, 567] width 367 height 17
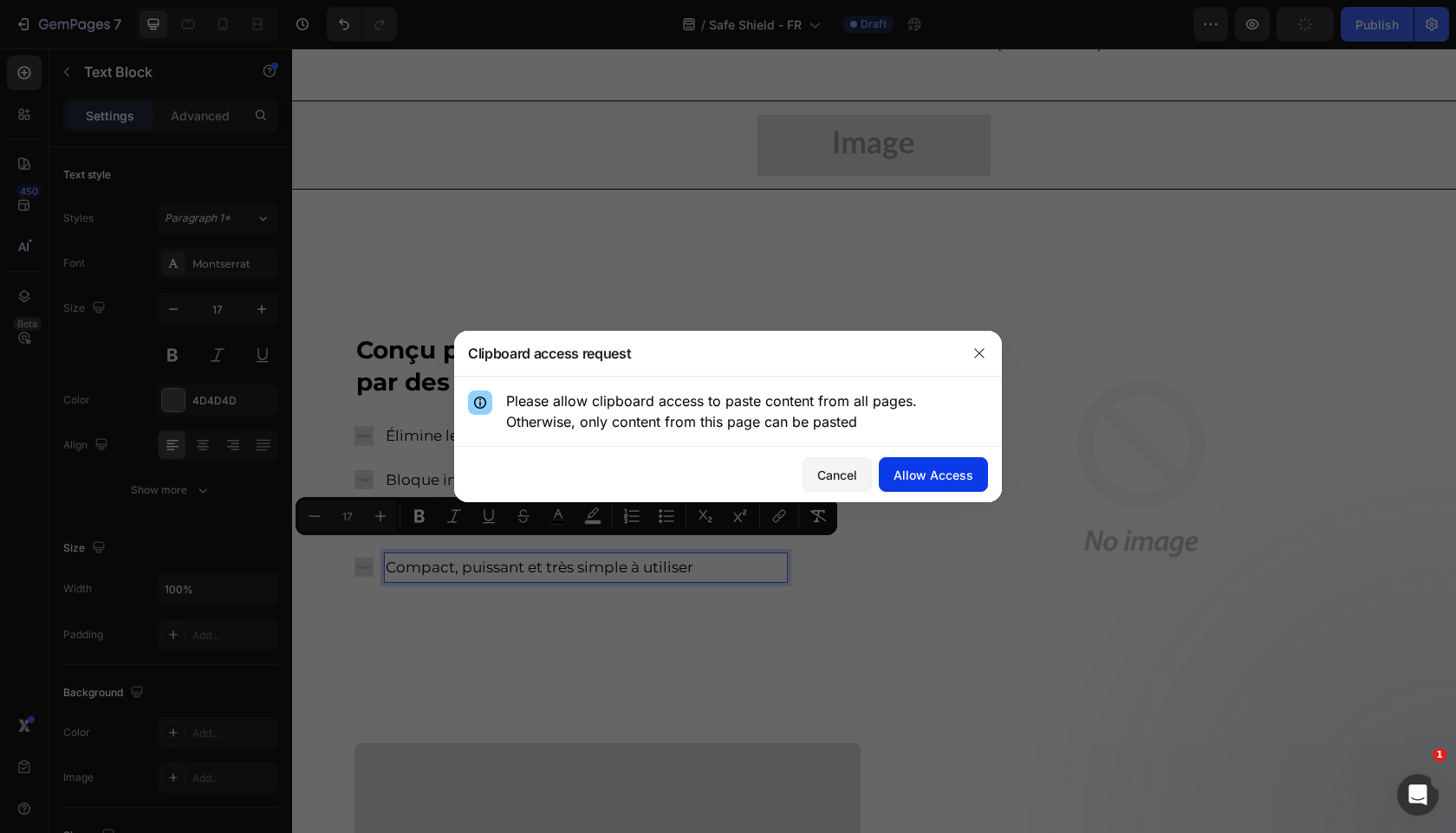
click at [926, 473] on div "Allow Access" at bounding box center [933, 475] width 80 height 18
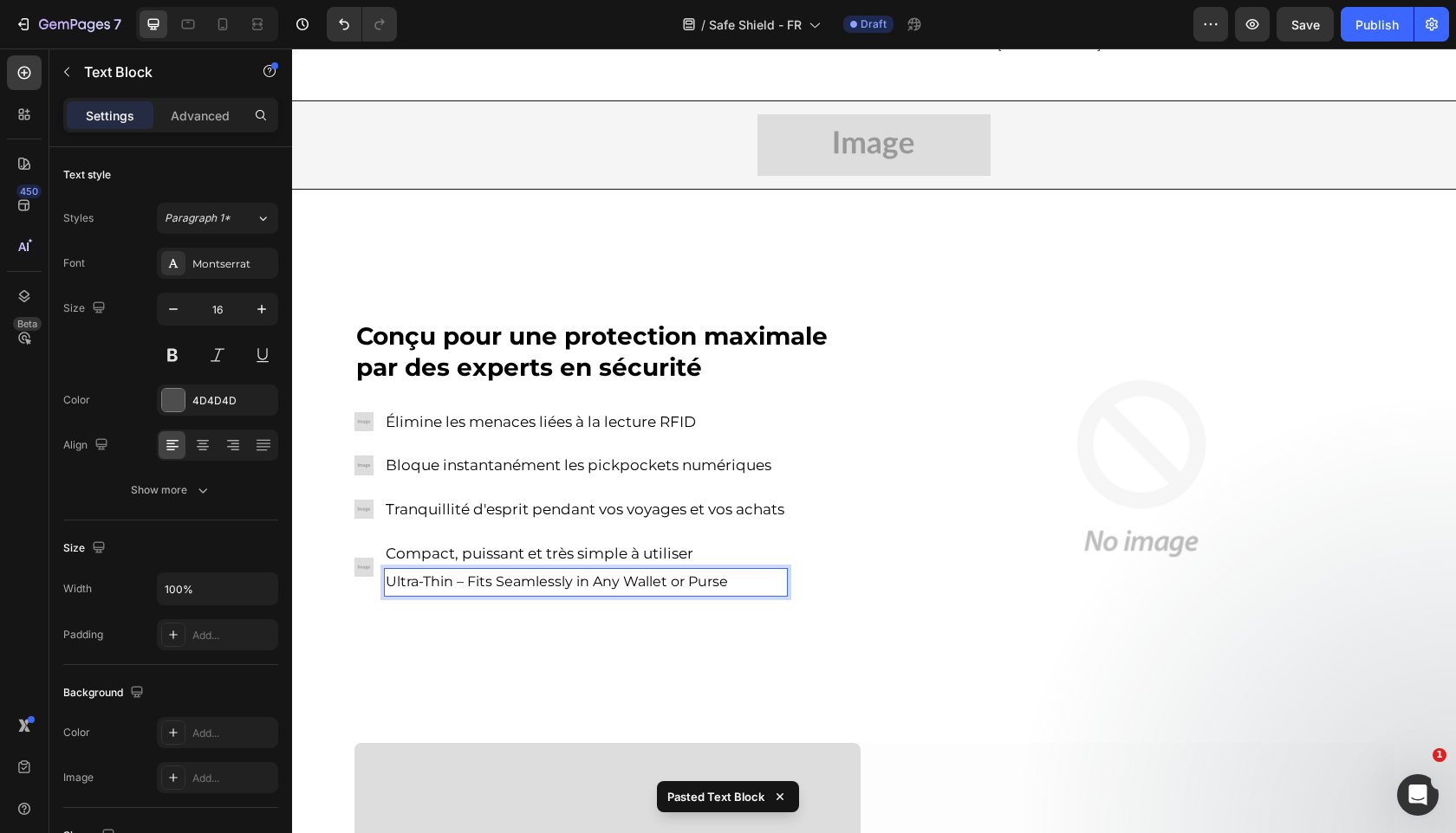
click at [696, 574] on span "Ultra-Thin – Fits Seamlessly in Any Wallet or Purse" at bounding box center [557, 582] width 342 height 17
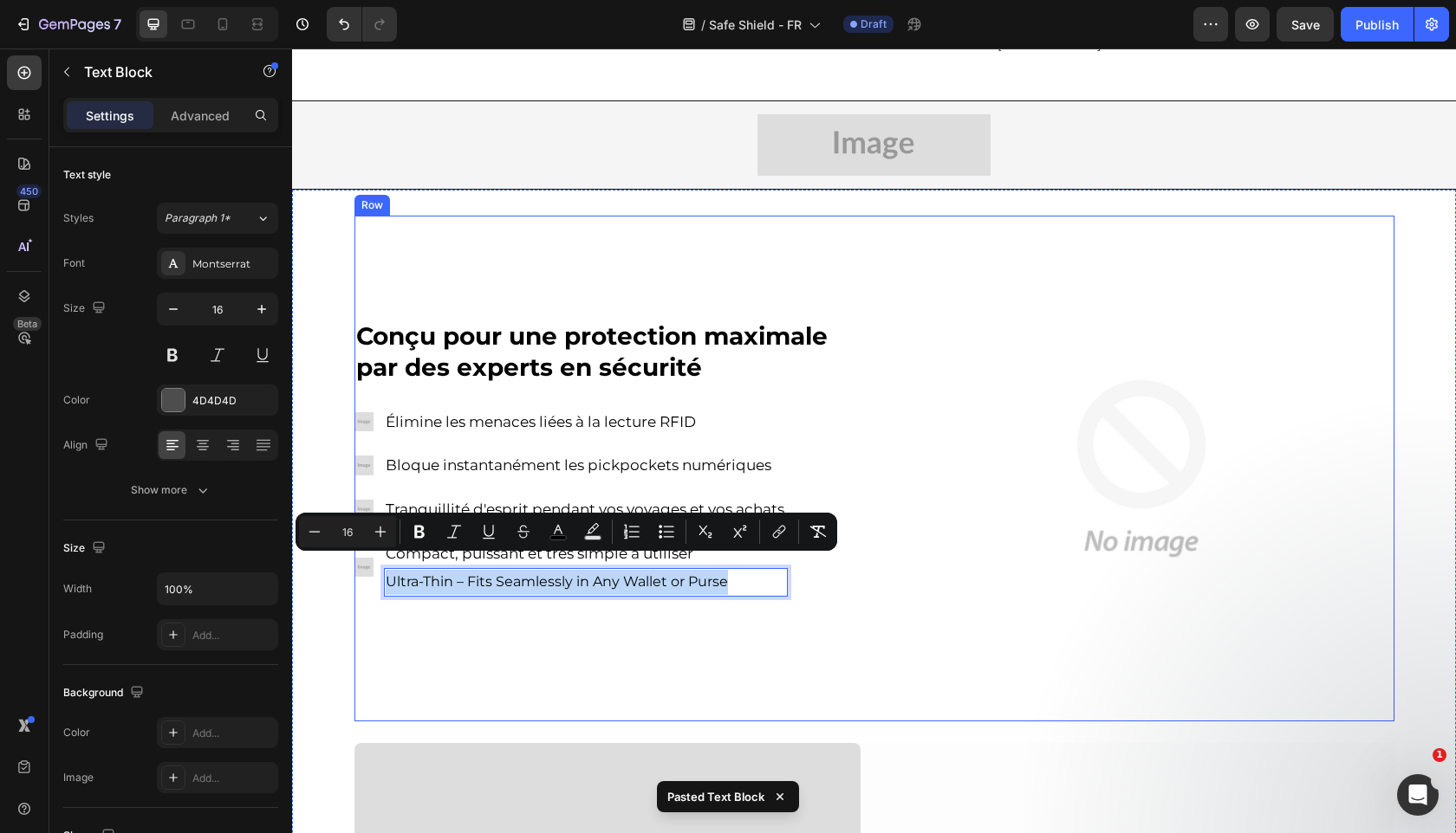
click at [695, 624] on div "⁠⁠⁠⁠⁠⁠⁠ Conçu pour une protection maximale par des experts en sécurité Heading …" at bounding box center [607, 468] width 506 height 506
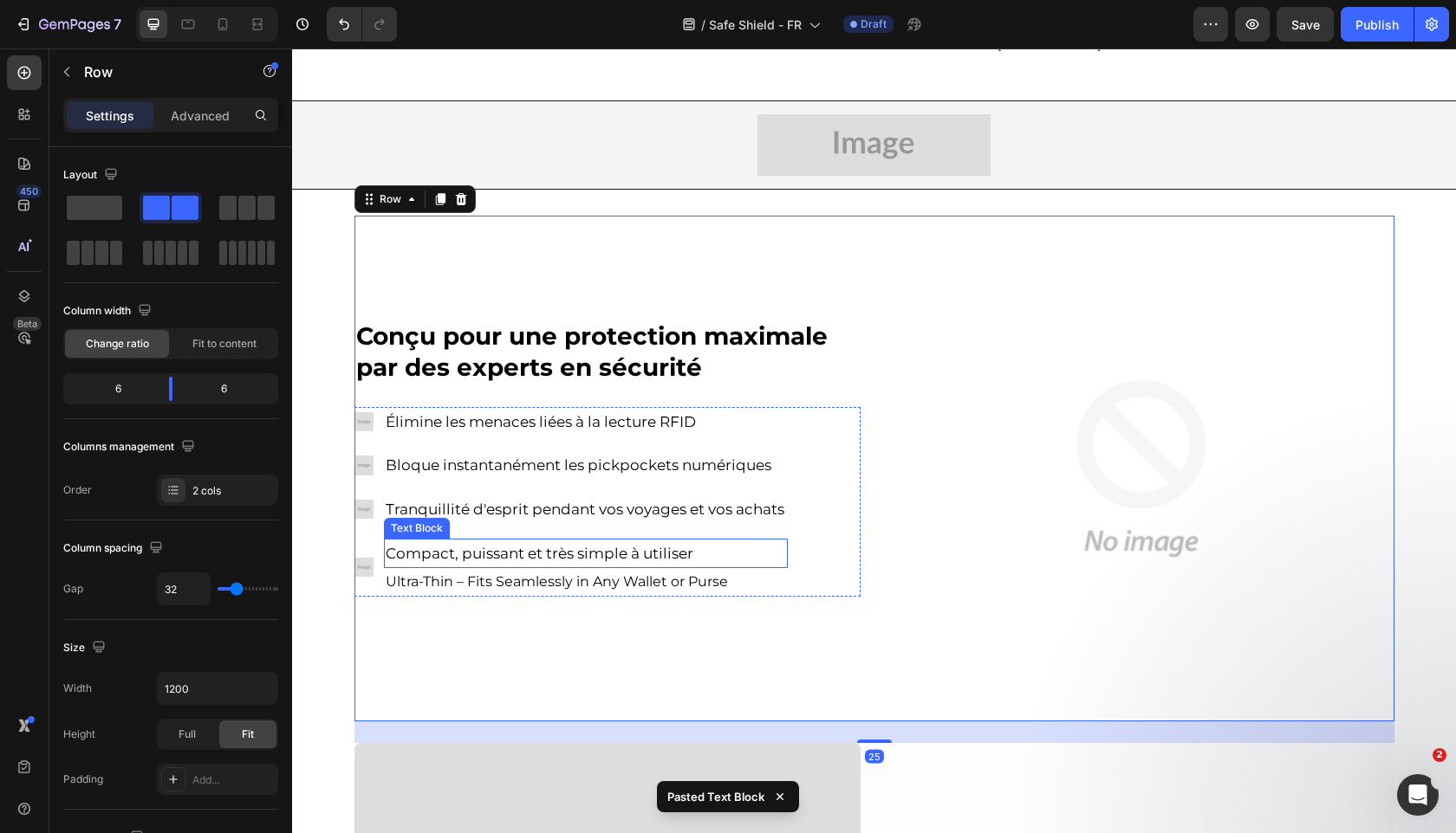
click at [691, 551] on div "Compact, puissant et très simple à utiliser" at bounding box center [586, 554] width 404 height 30
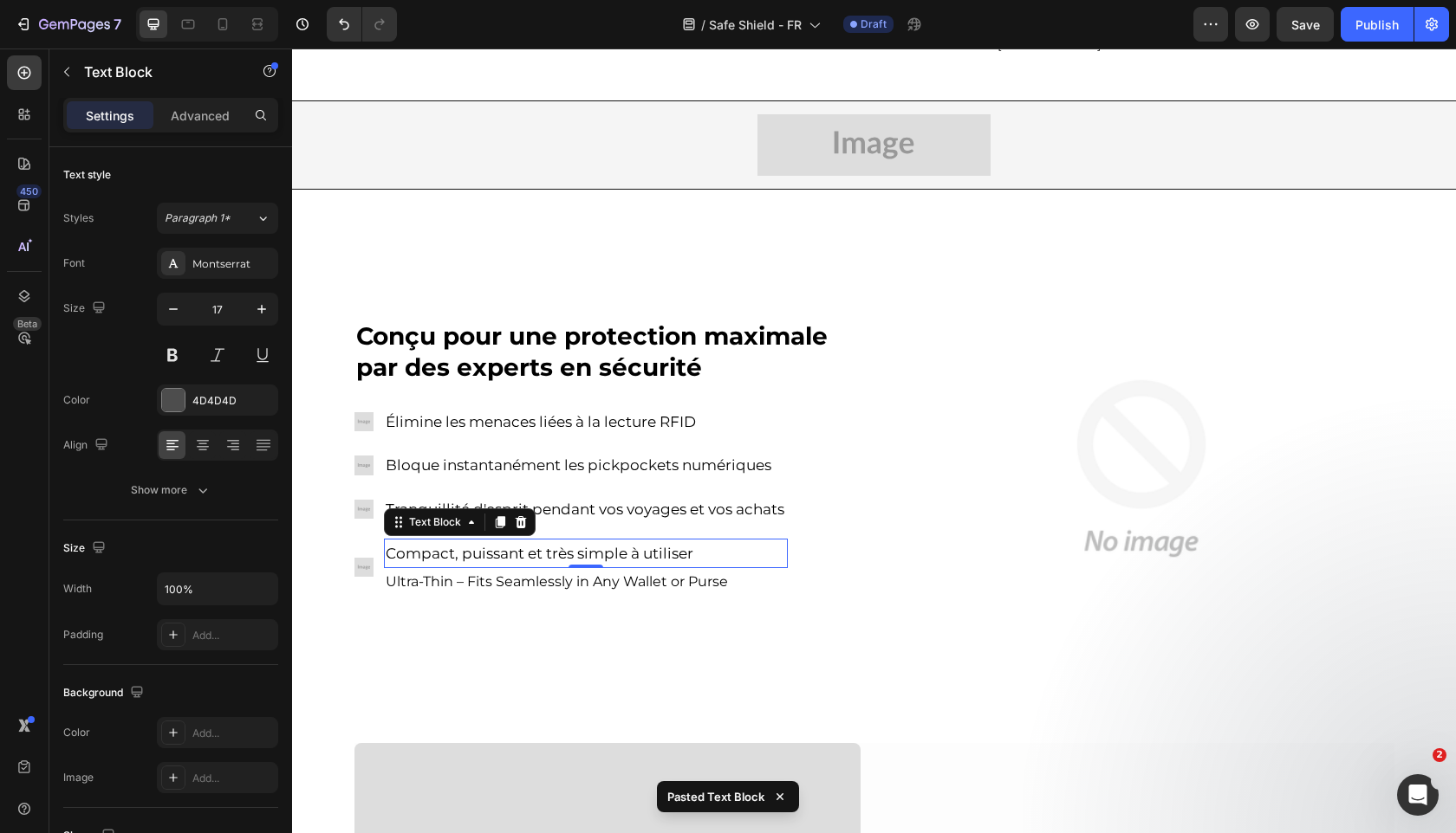
click at [695, 574] on span "Ultra-Thin – Fits Seamlessly in Any Wallet or Purse" at bounding box center [557, 582] width 342 height 17
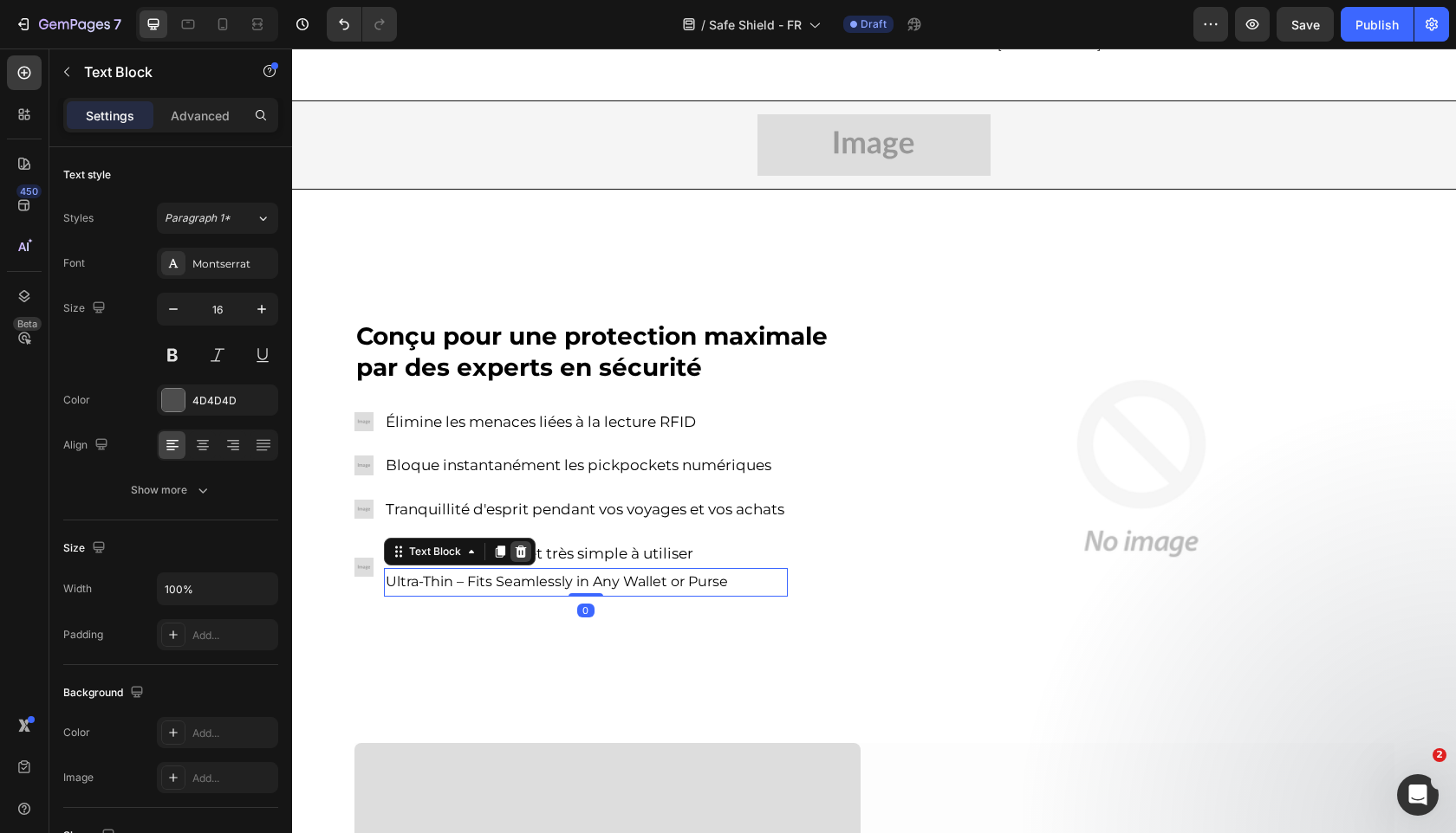
click at [523, 546] on icon at bounding box center [520, 552] width 11 height 12
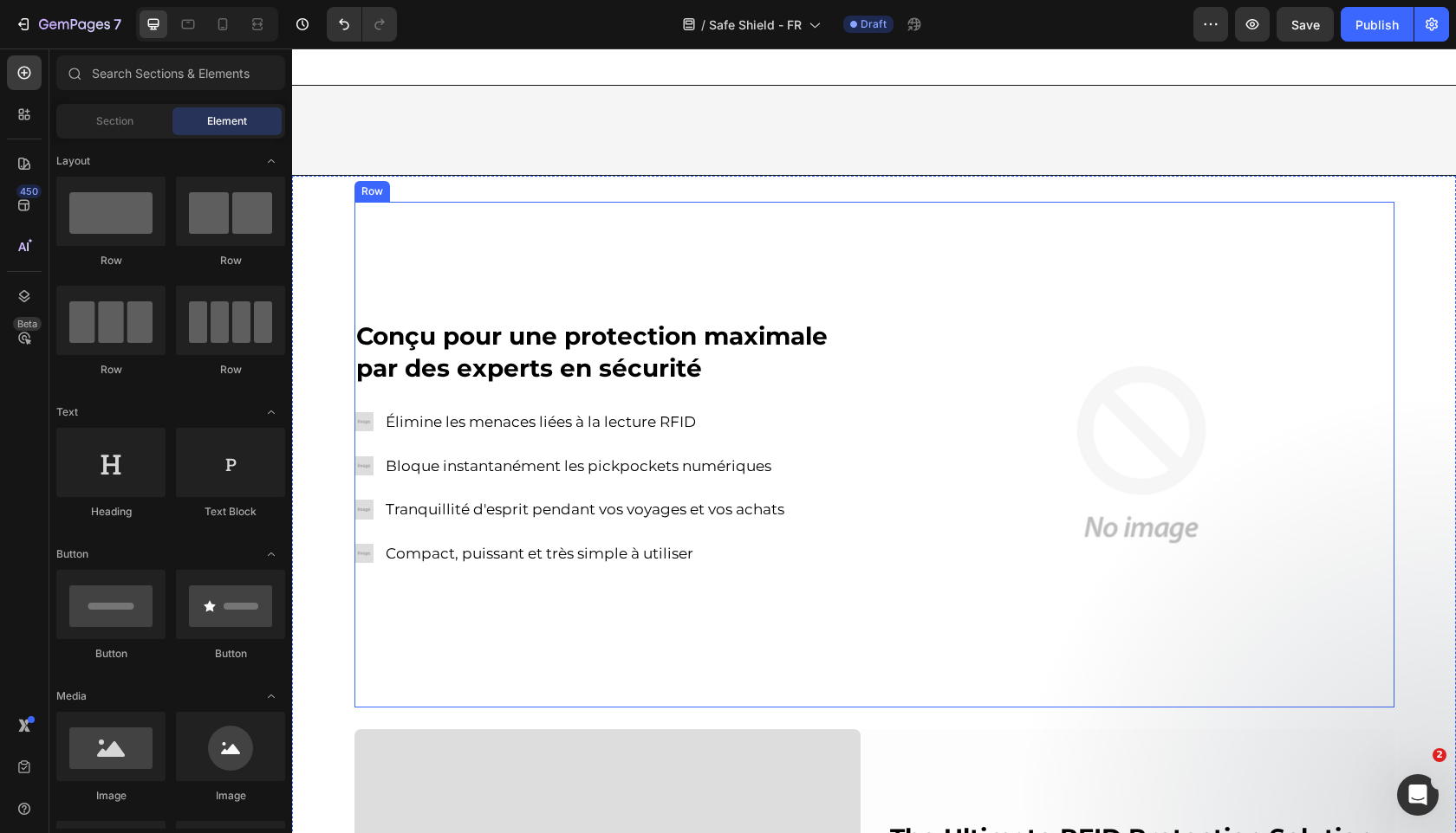
scroll to position [1321, 0]
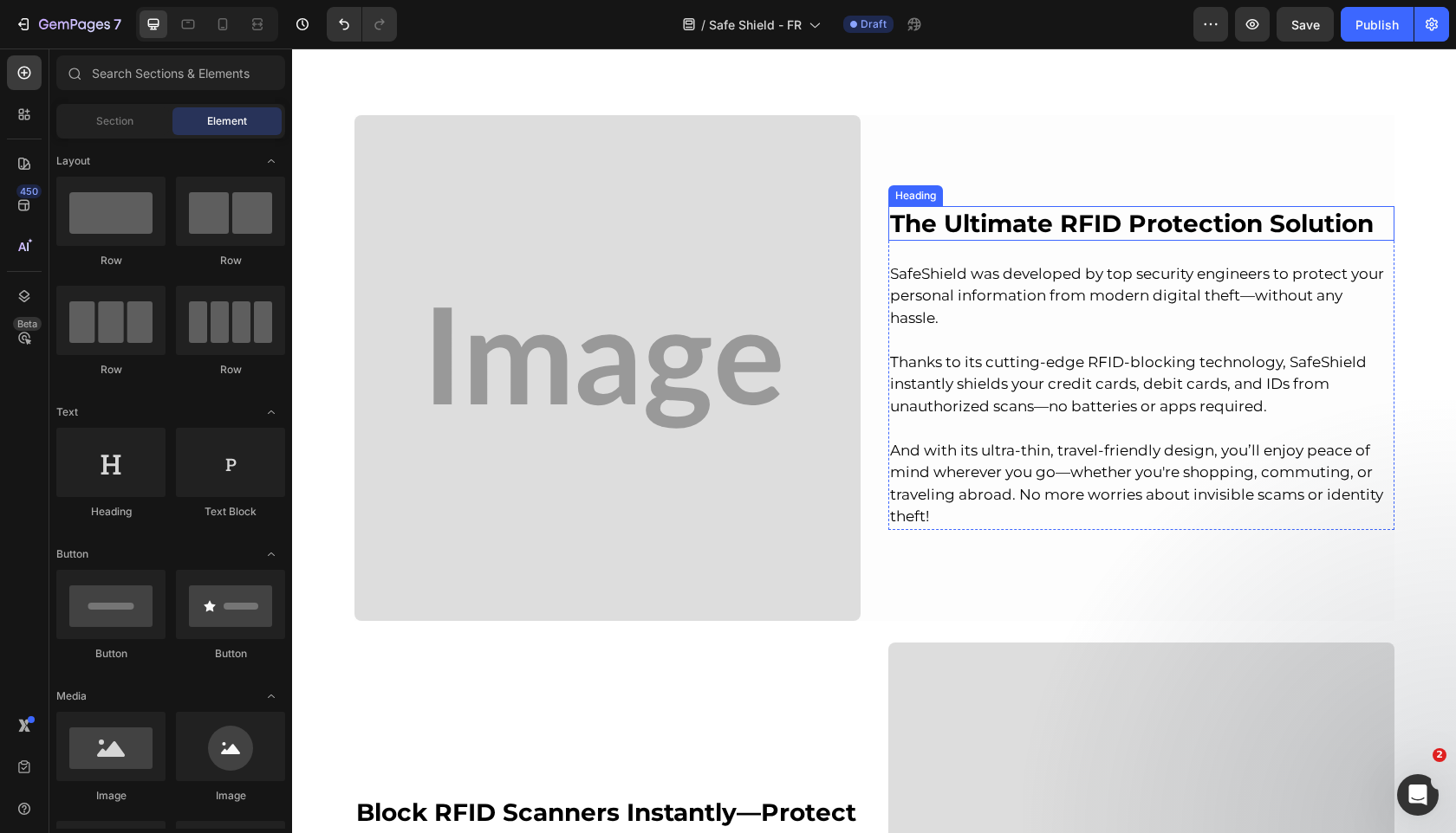
click at [1101, 233] on strong "The Ultimate RFID Protection Solution" at bounding box center [1132, 224] width 483 height 30
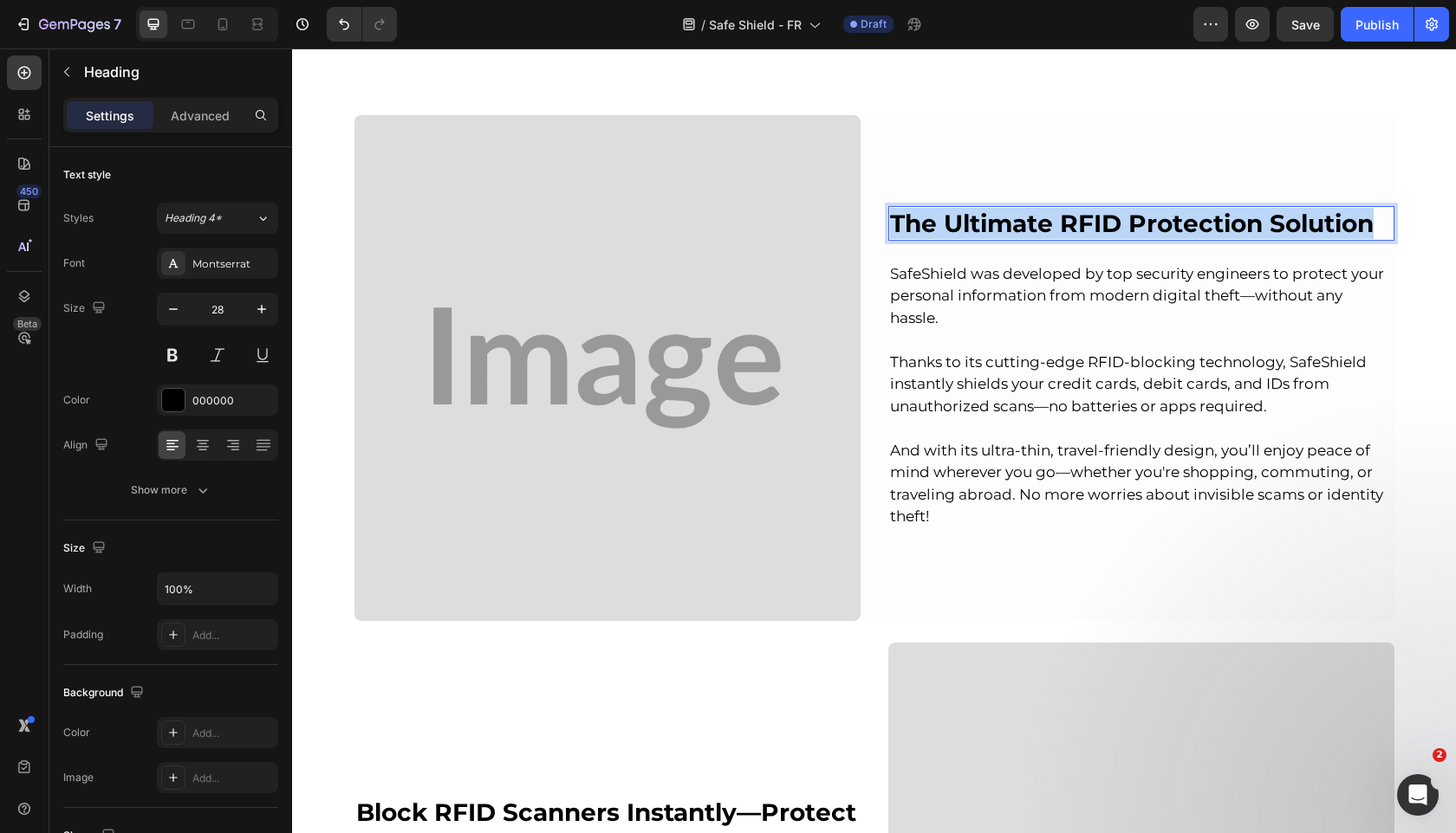
click at [1101, 233] on strong "The Ultimate RFID Protection Solution" at bounding box center [1132, 224] width 483 height 30
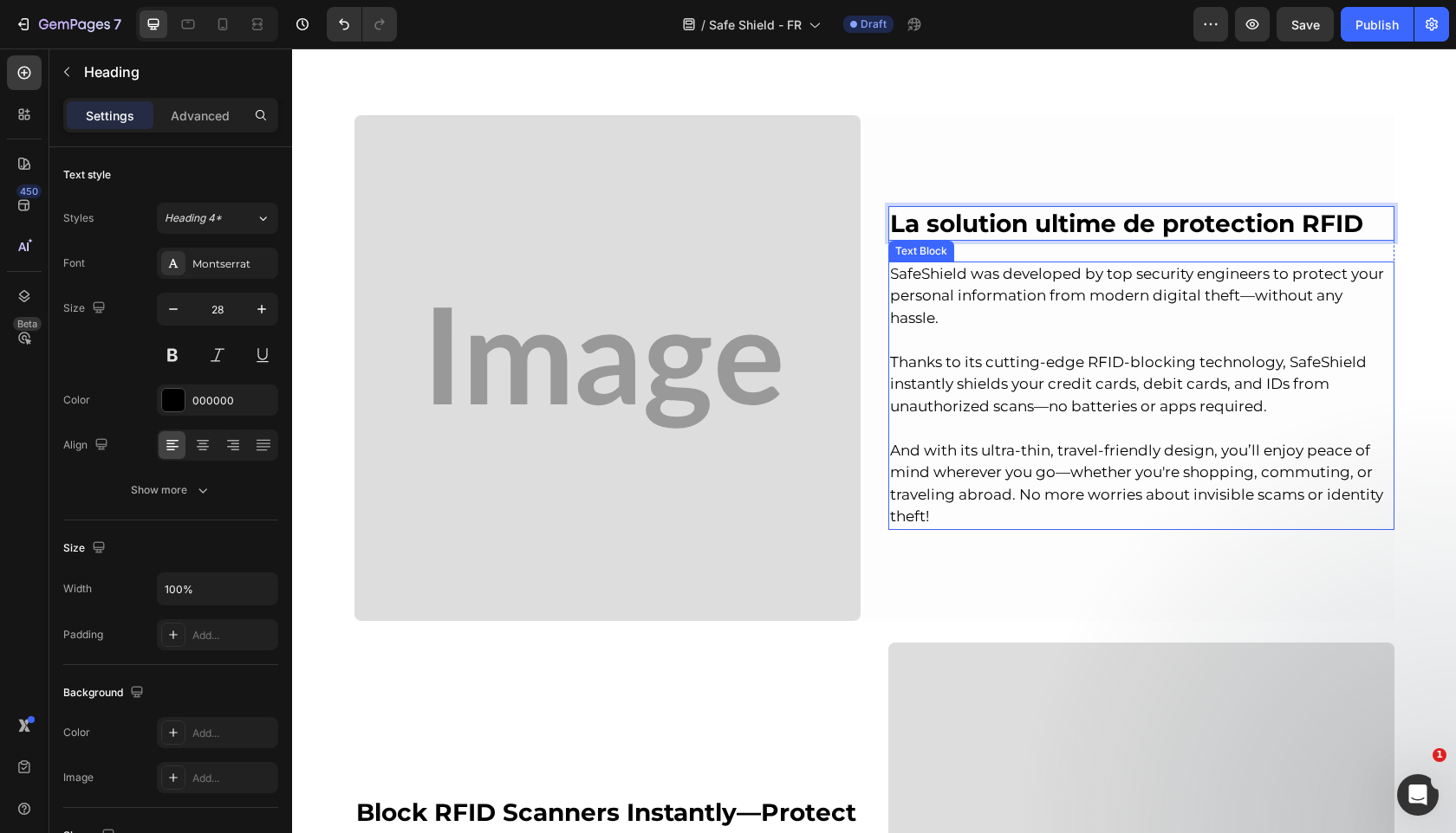
click at [950, 322] on p "SafeShield was developed by top security engineers to protect your personal inf…" at bounding box center [1141, 296] width 502 height 67
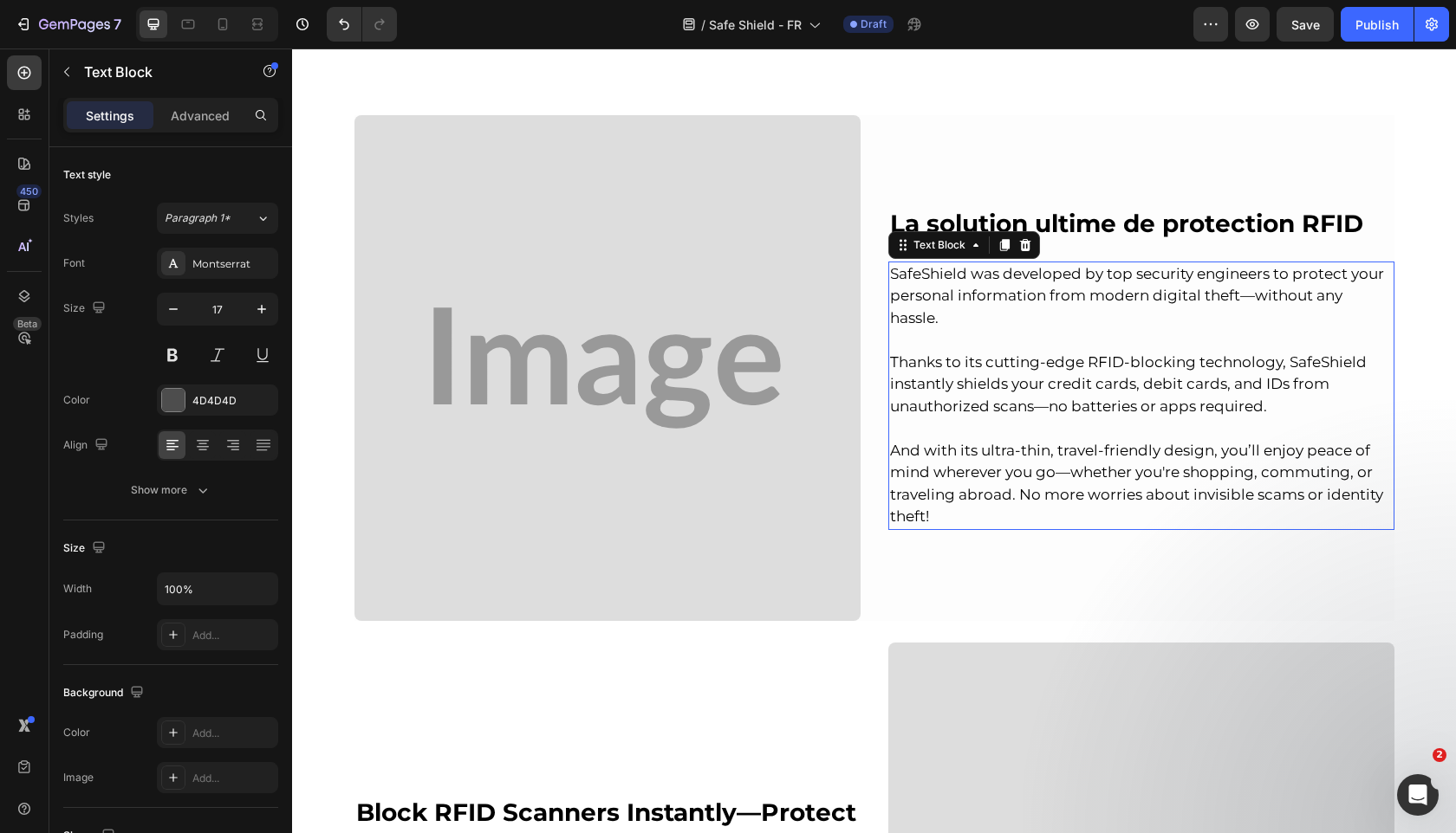
click at [950, 322] on p "SafeShield was developed by top security engineers to protect your personal inf…" at bounding box center [1141, 296] width 502 height 67
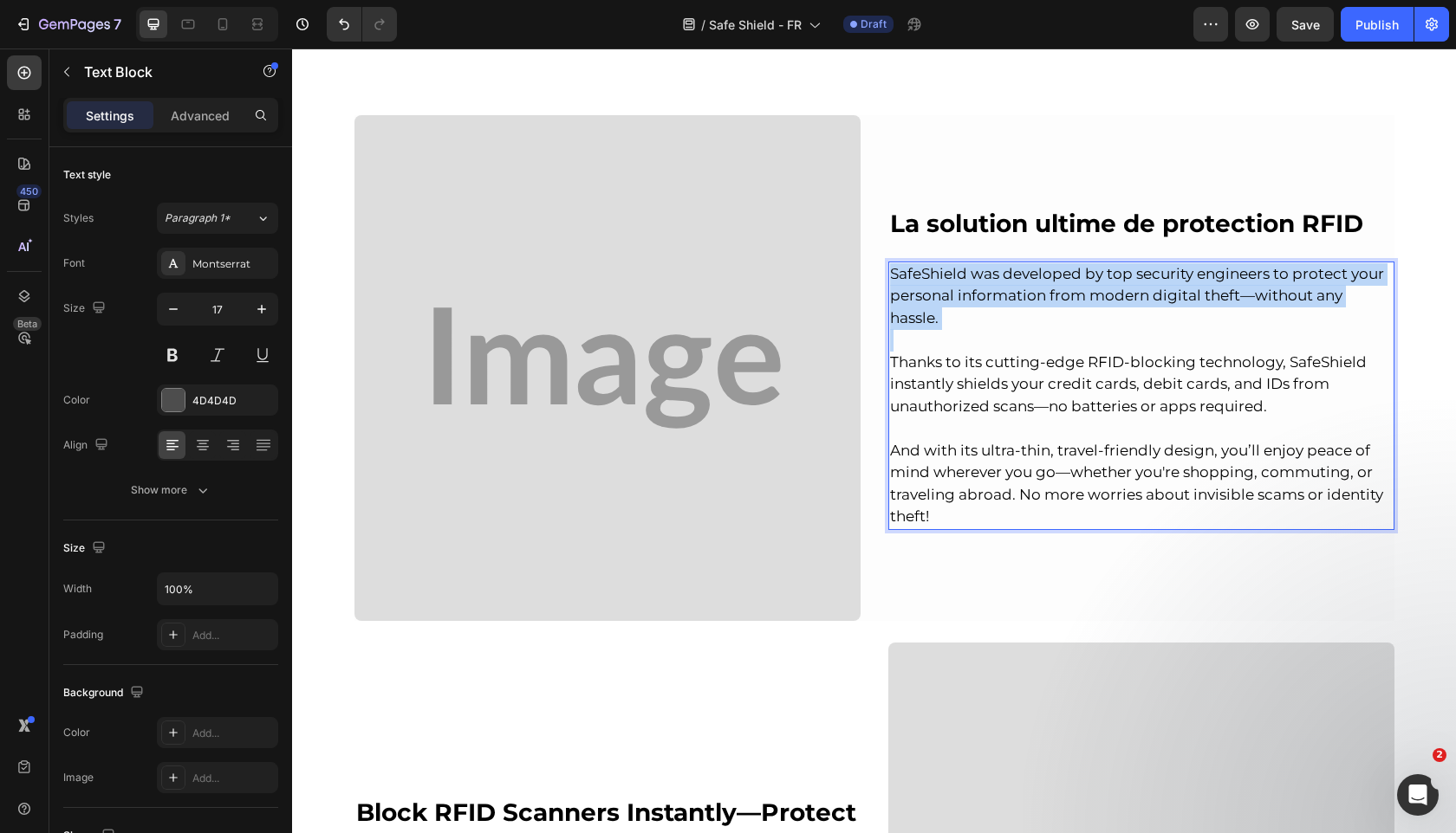
click at [950, 322] on p "SafeShield was developed by top security engineers to protect your personal inf…" at bounding box center [1141, 296] width 502 height 67
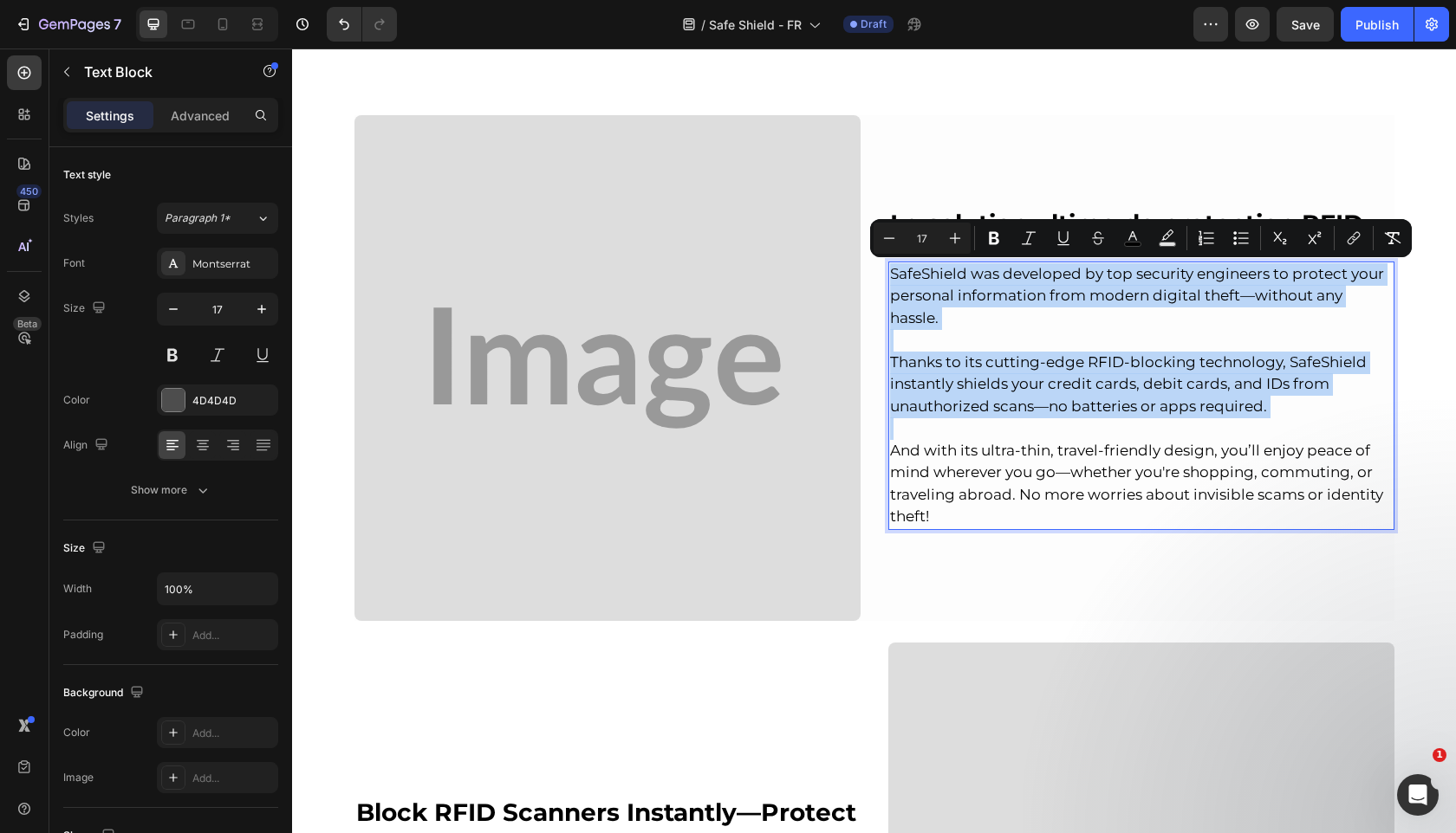
scroll to position [1321, 0]
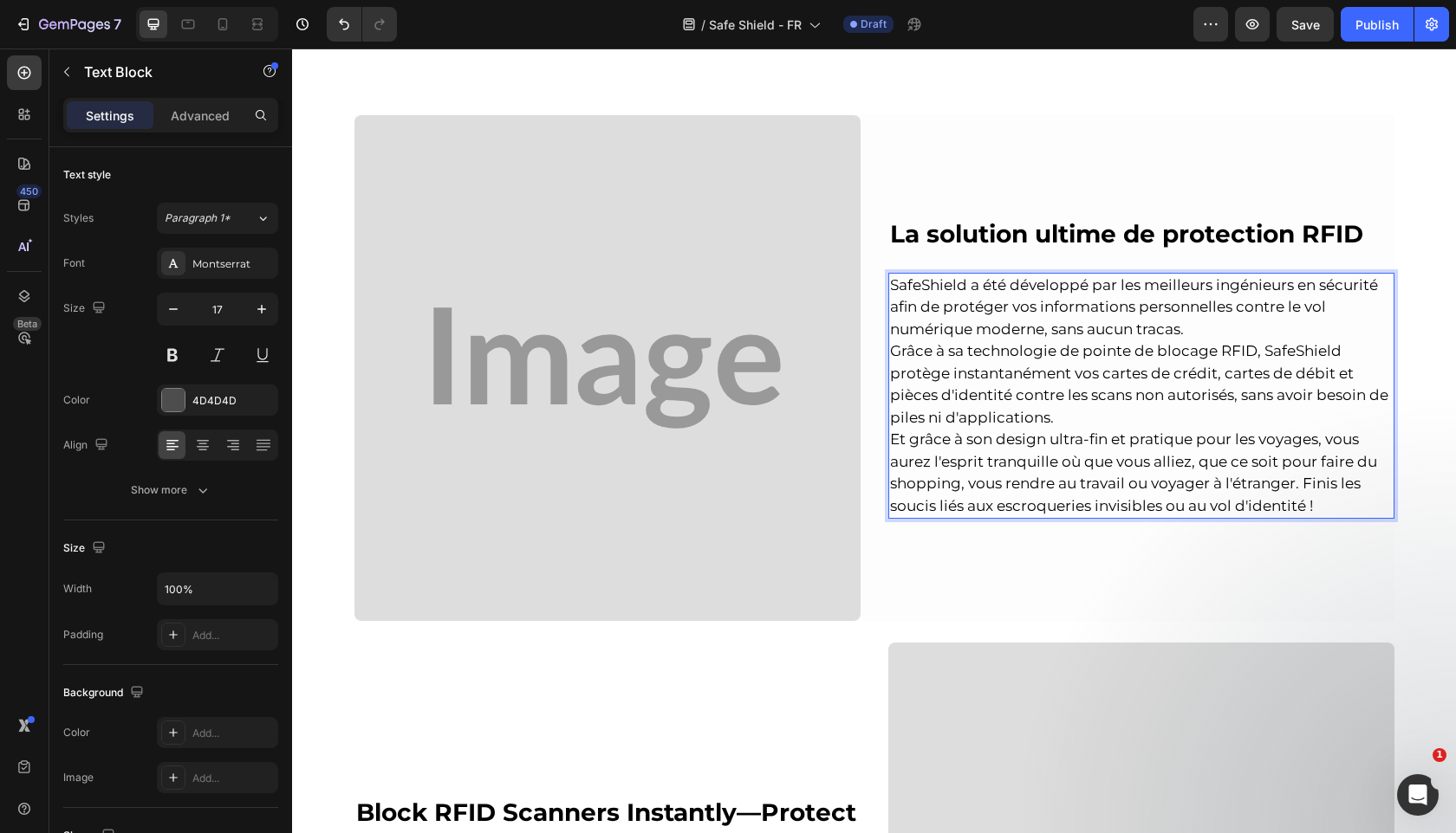
click at [1222, 328] on p "SafeShield a été développé par les meilleurs ingénieurs en sécurité afin de pro…" at bounding box center [1141, 396] width 502 height 244
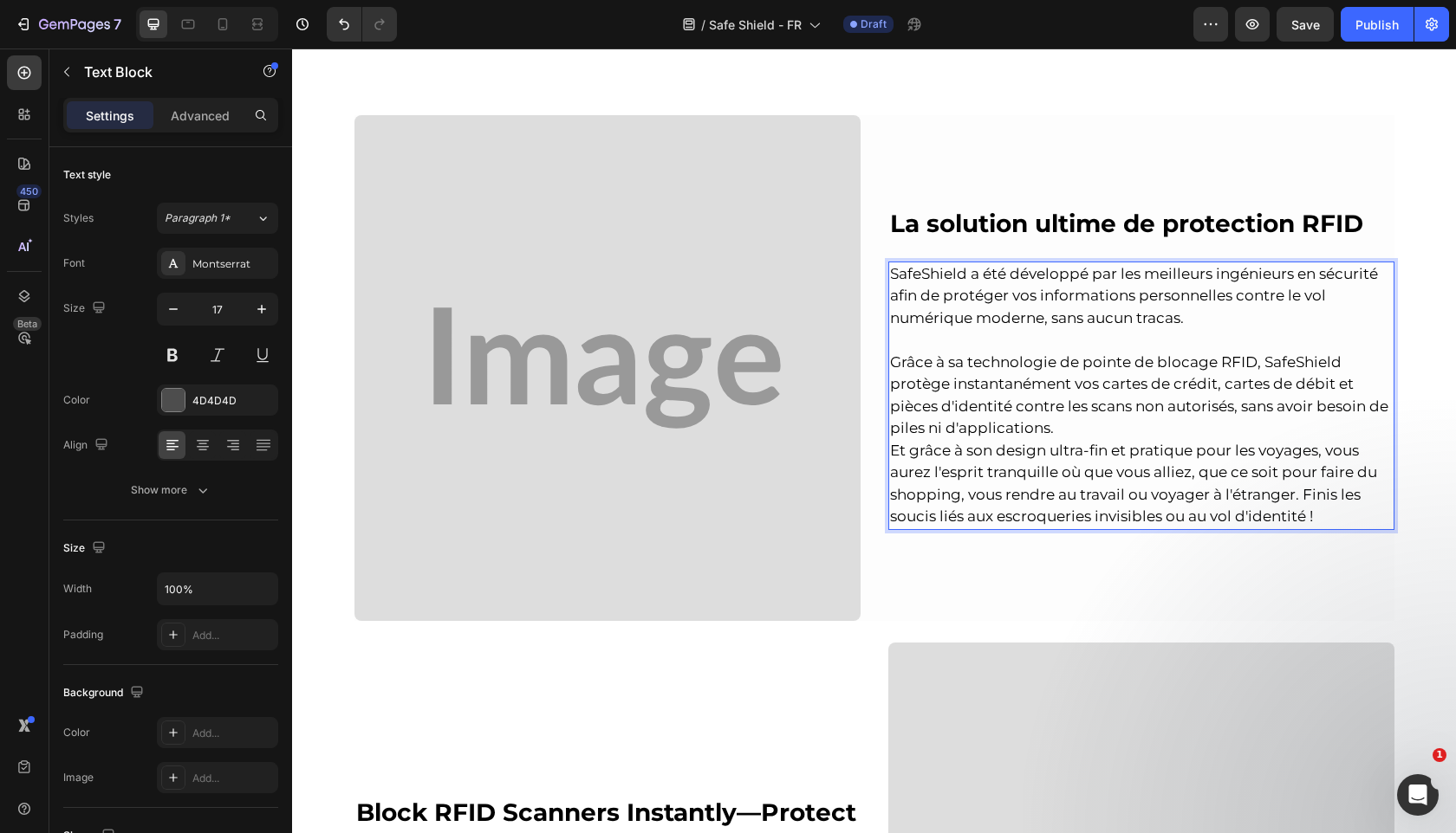
click at [1140, 427] on p "⁠⁠⁠⁠⁠⁠⁠ Grâce à sa technologie de pointe de blocage RFID, SafeShield protège in…" at bounding box center [1141, 428] width 502 height 199
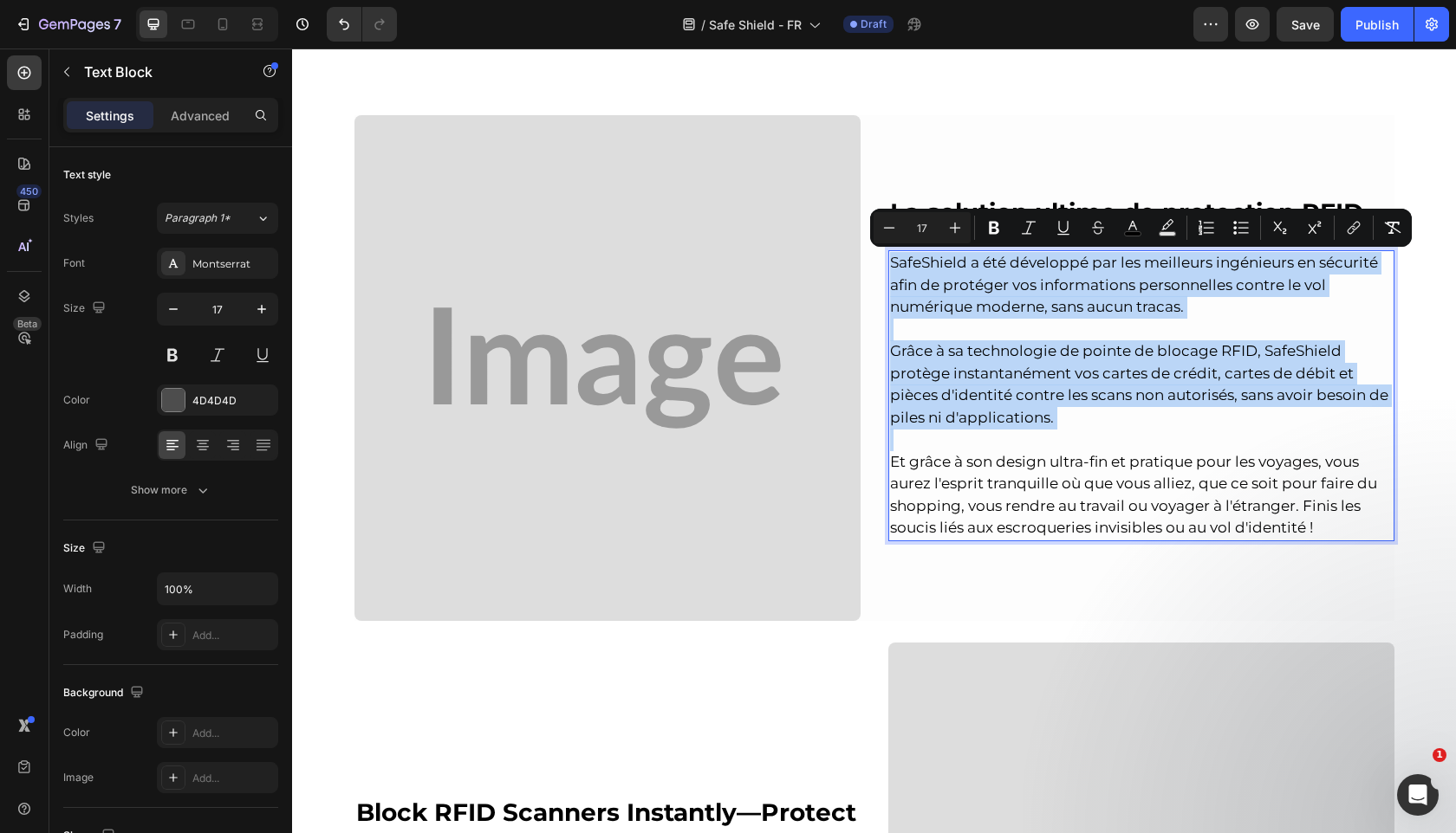
click at [1305, 515] on p "Et grâce à son design ultra-fin et pratique pour les voyages, vous aurez l'espr…" at bounding box center [1141, 484] width 502 height 111
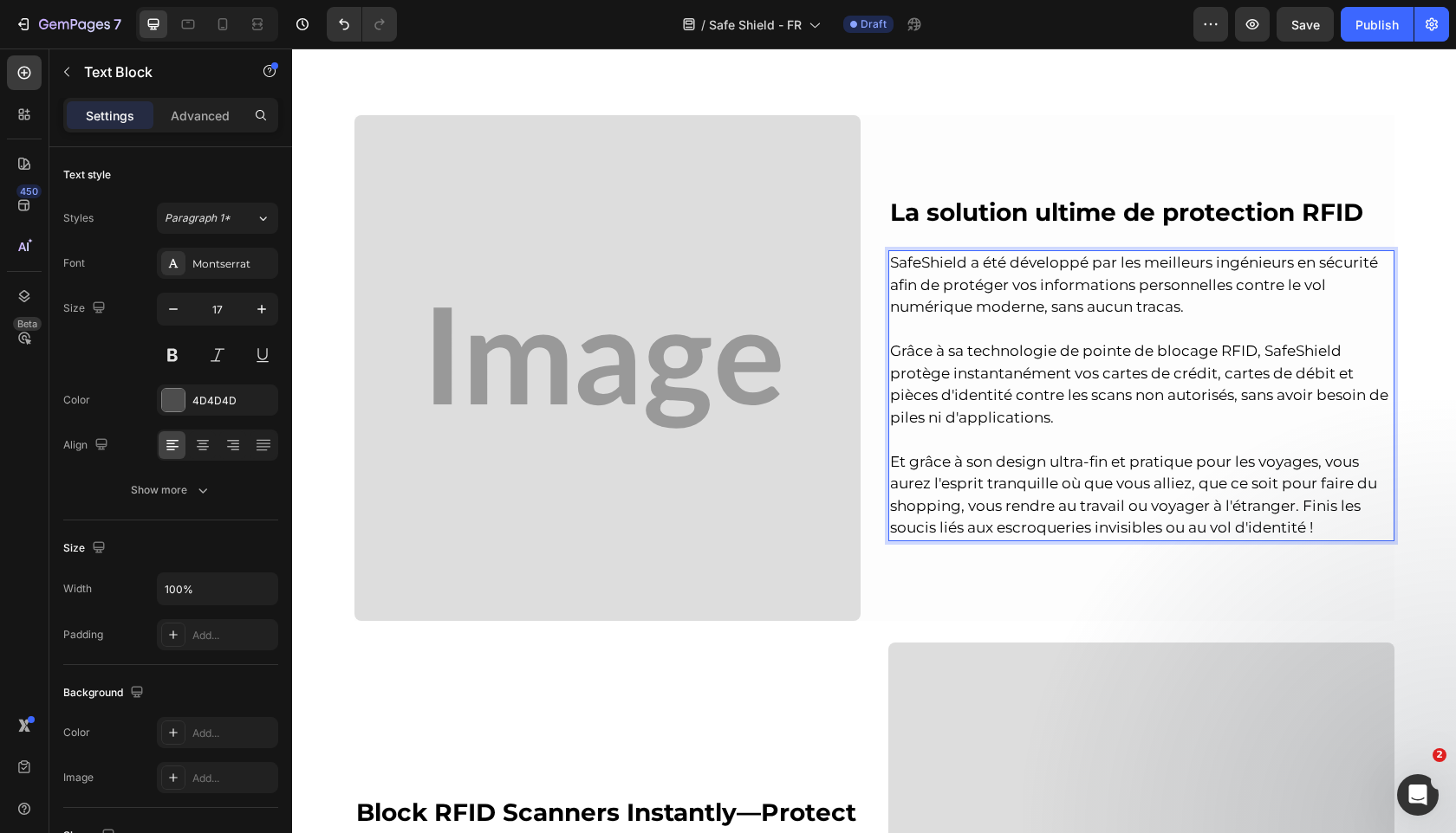
click at [1307, 524] on span "Et grâce à son design ultra-fin et pratique pour les voyages, vous aurez l'espr…" at bounding box center [1134, 495] width 487 height 84
click at [1205, 619] on div "⁠⁠⁠⁠⁠⁠⁠ La solution ultime de protection RFID Heading SafeShield a été développ…" at bounding box center [1141, 368] width 506 height 506
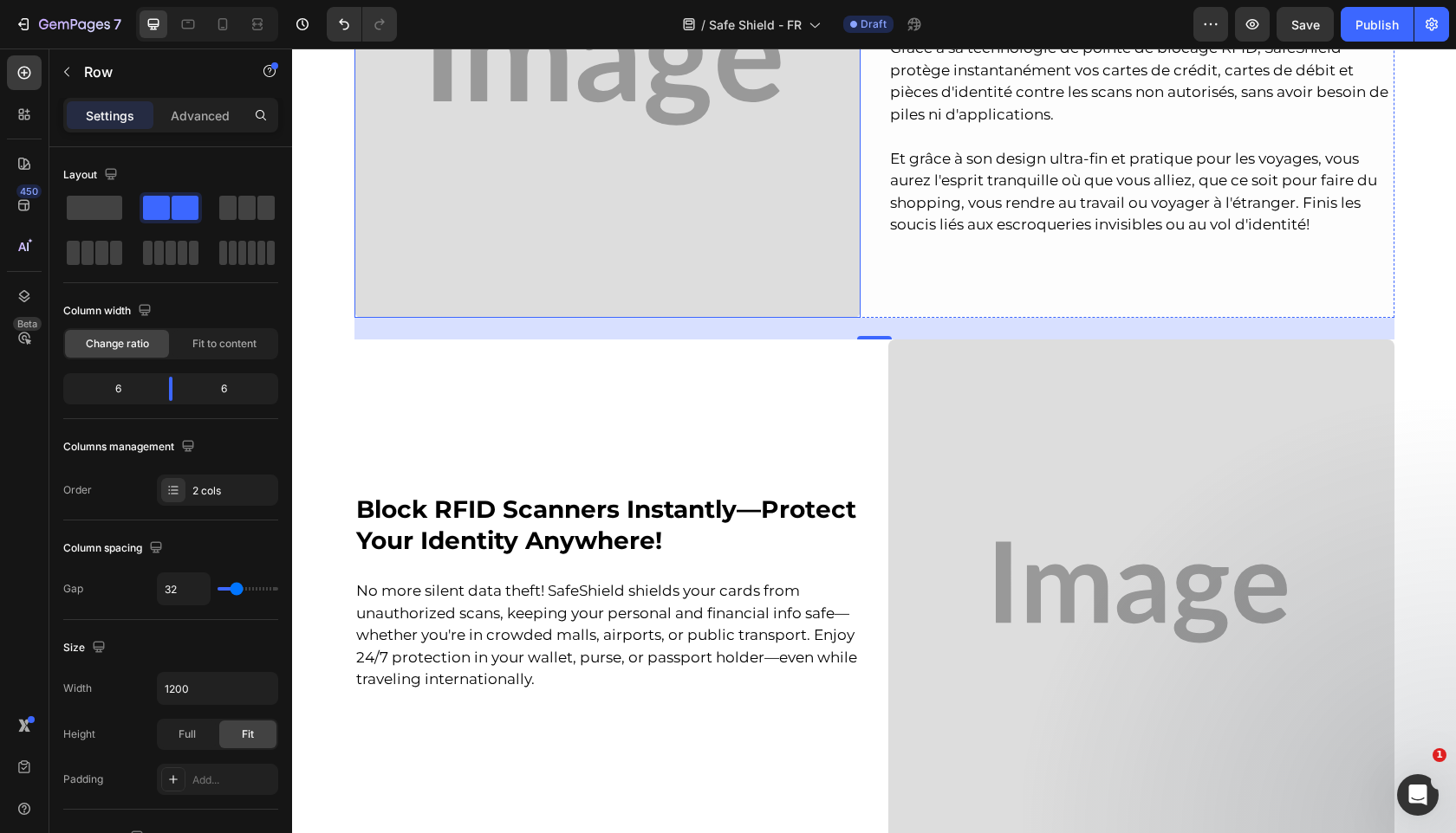
scroll to position [1662, 0]
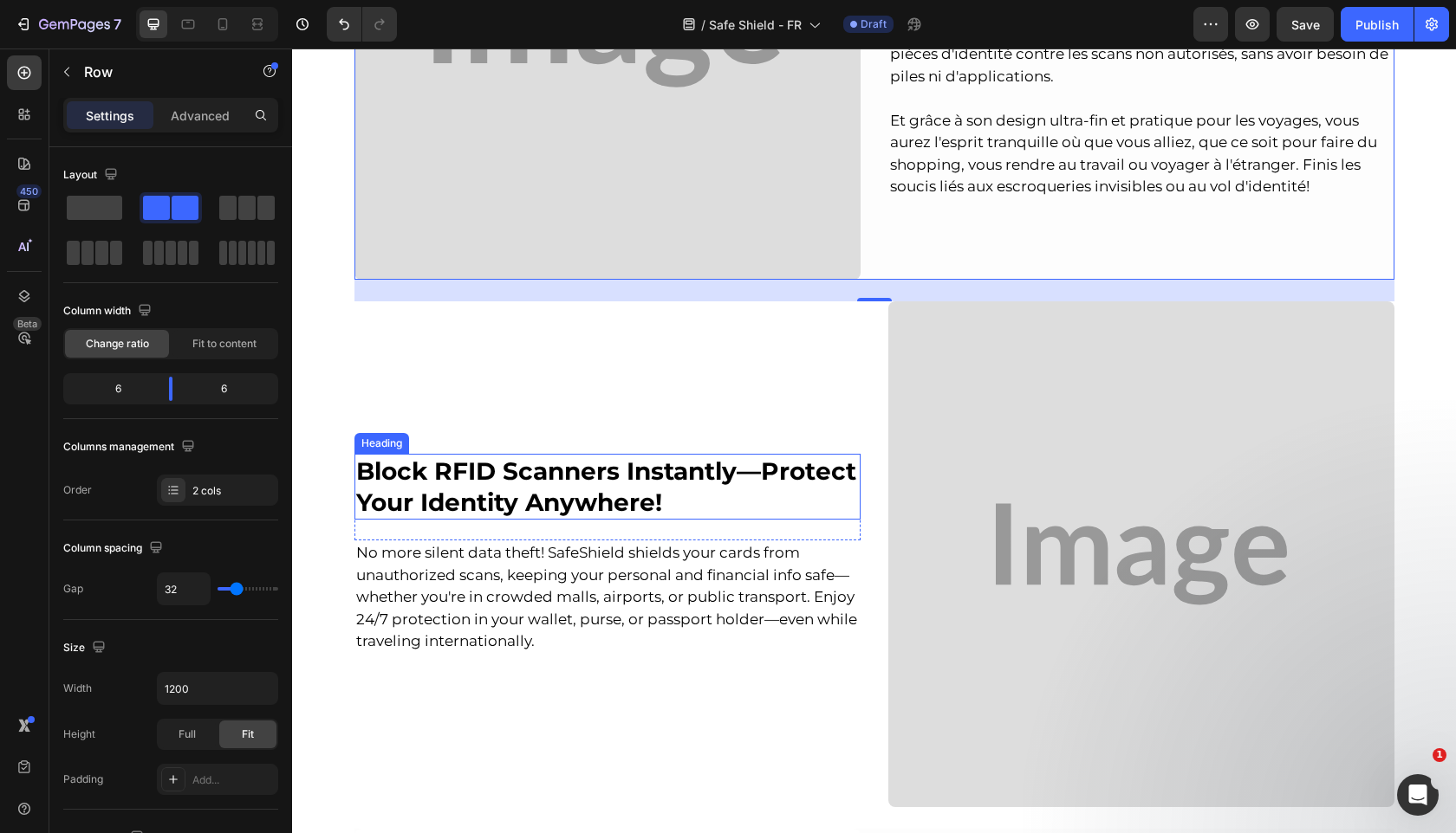
click at [499, 481] on strong "Block RFID Scanners Instantly—Protect Your Identity Anywhere!" at bounding box center [606, 486] width 500 height 61
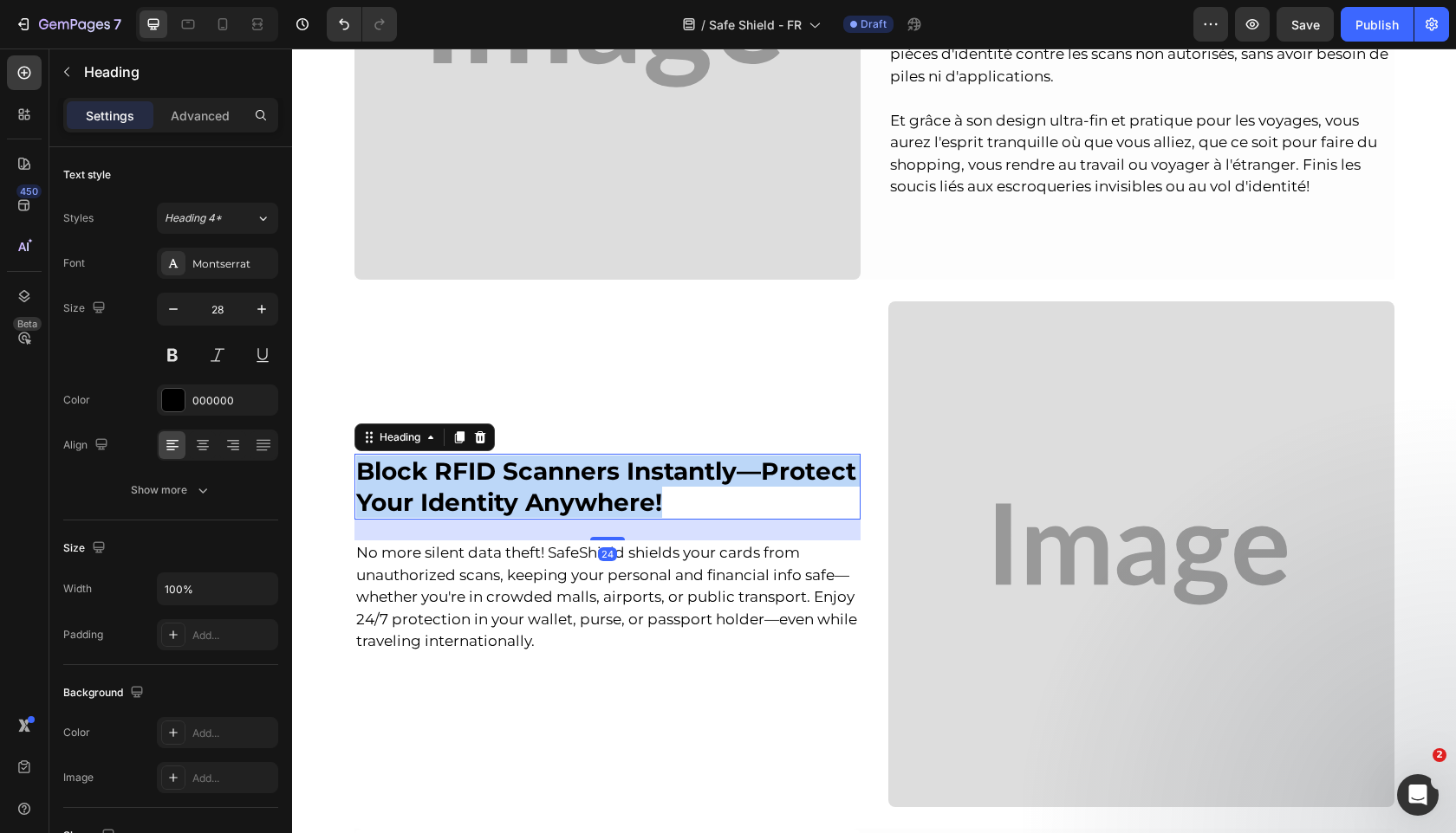
click at [499, 481] on strong "Block RFID Scanners Instantly—Protect Your Identity Anywhere!" at bounding box center [606, 486] width 500 height 61
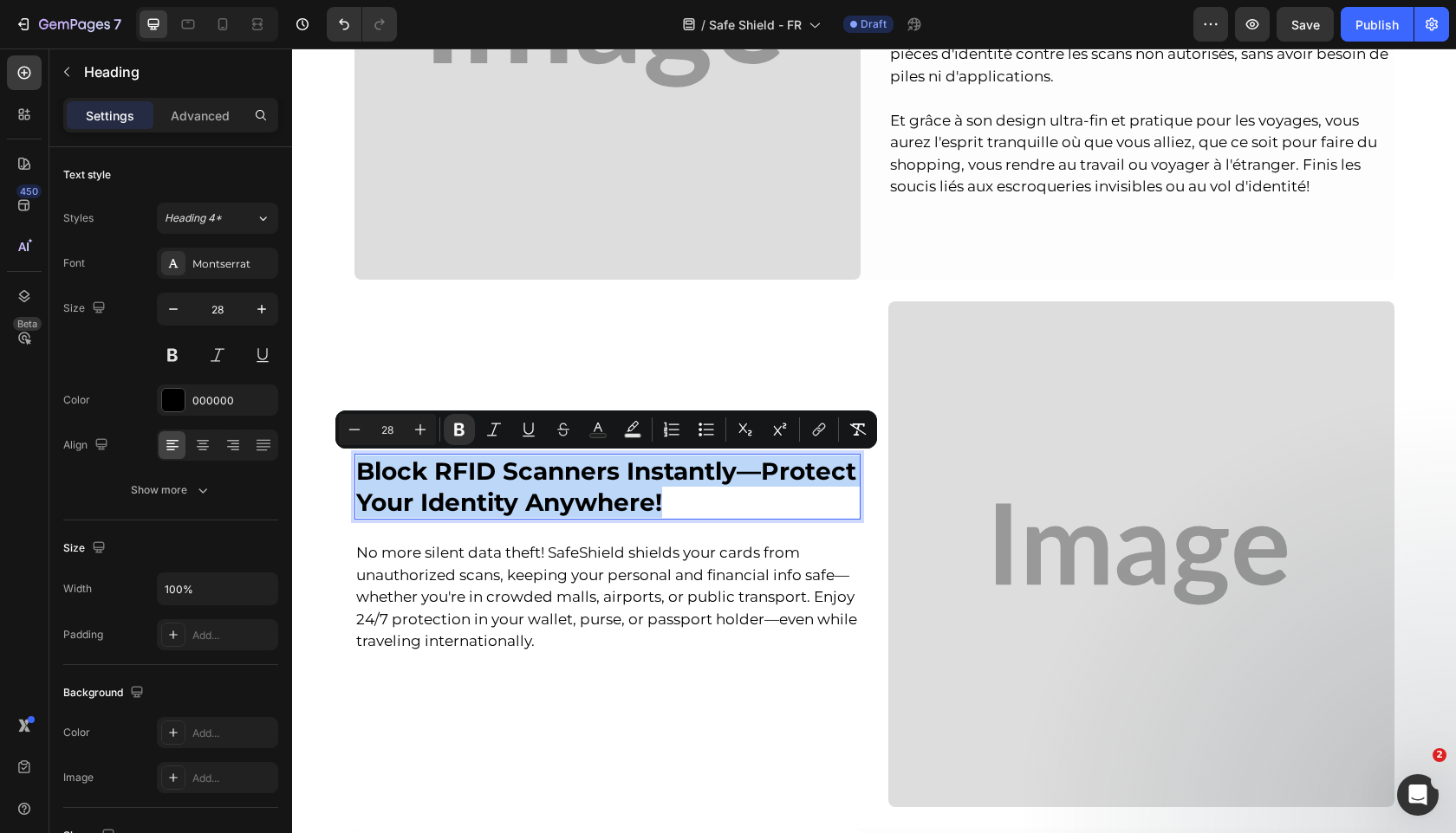
copy strong "Block RFID Scanners Instantly—Protect Your Identity Anywhere!"
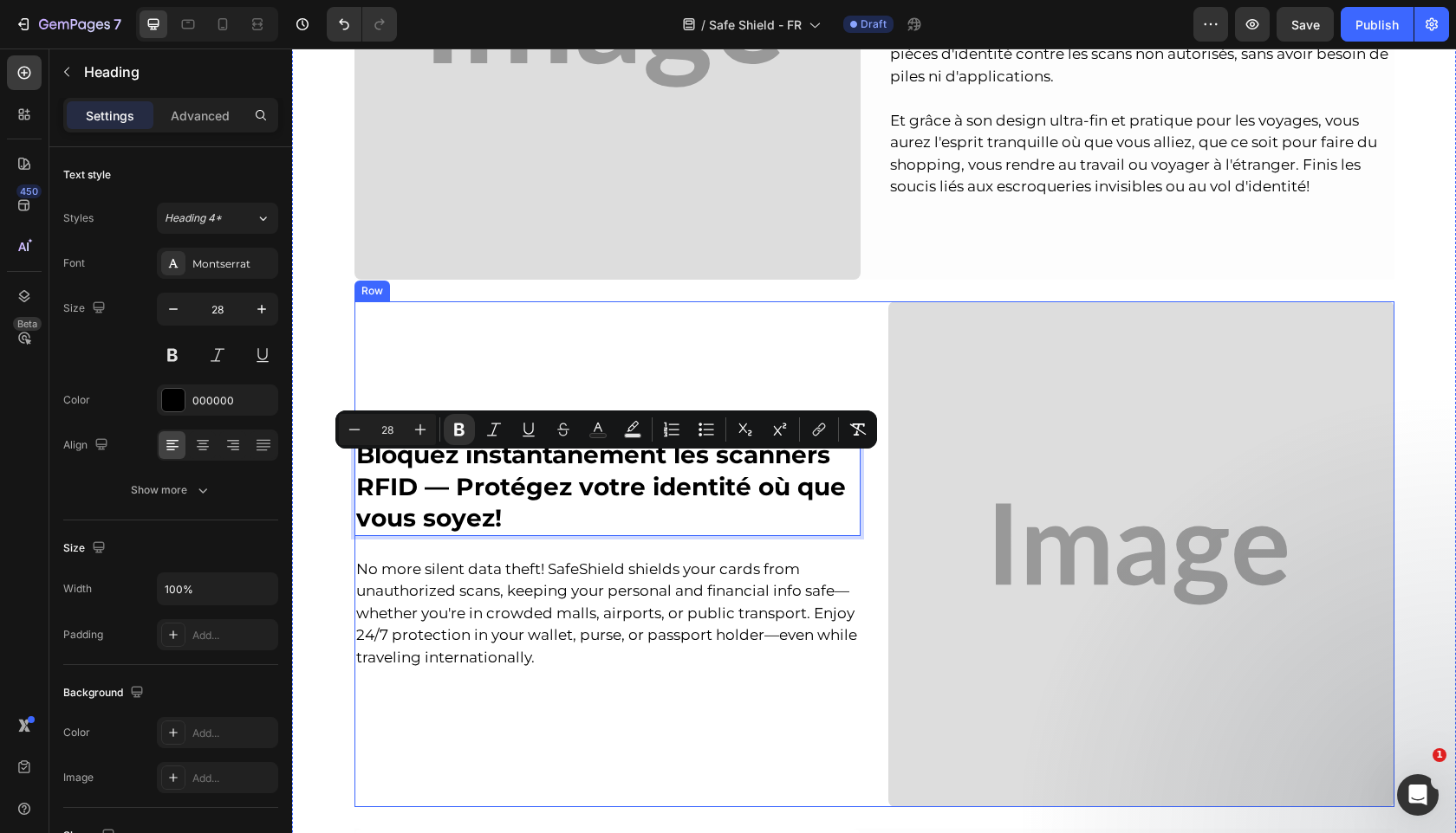
scroll to position [1646, 0]
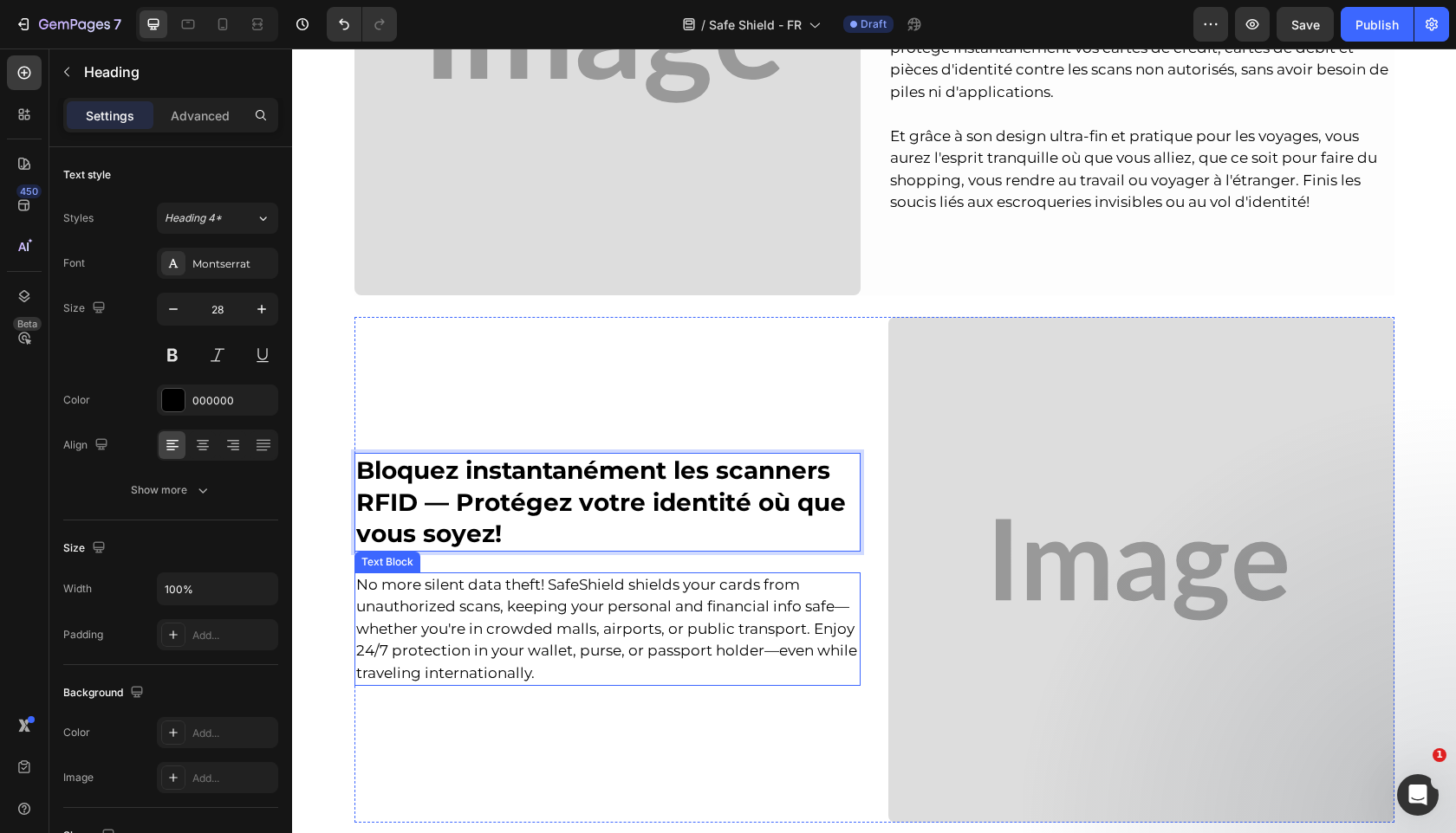
click at [708, 578] on span "No more silent data theft! SafeShield shields your cards from unauthorized scan…" at bounding box center [607, 628] width 501 height 105
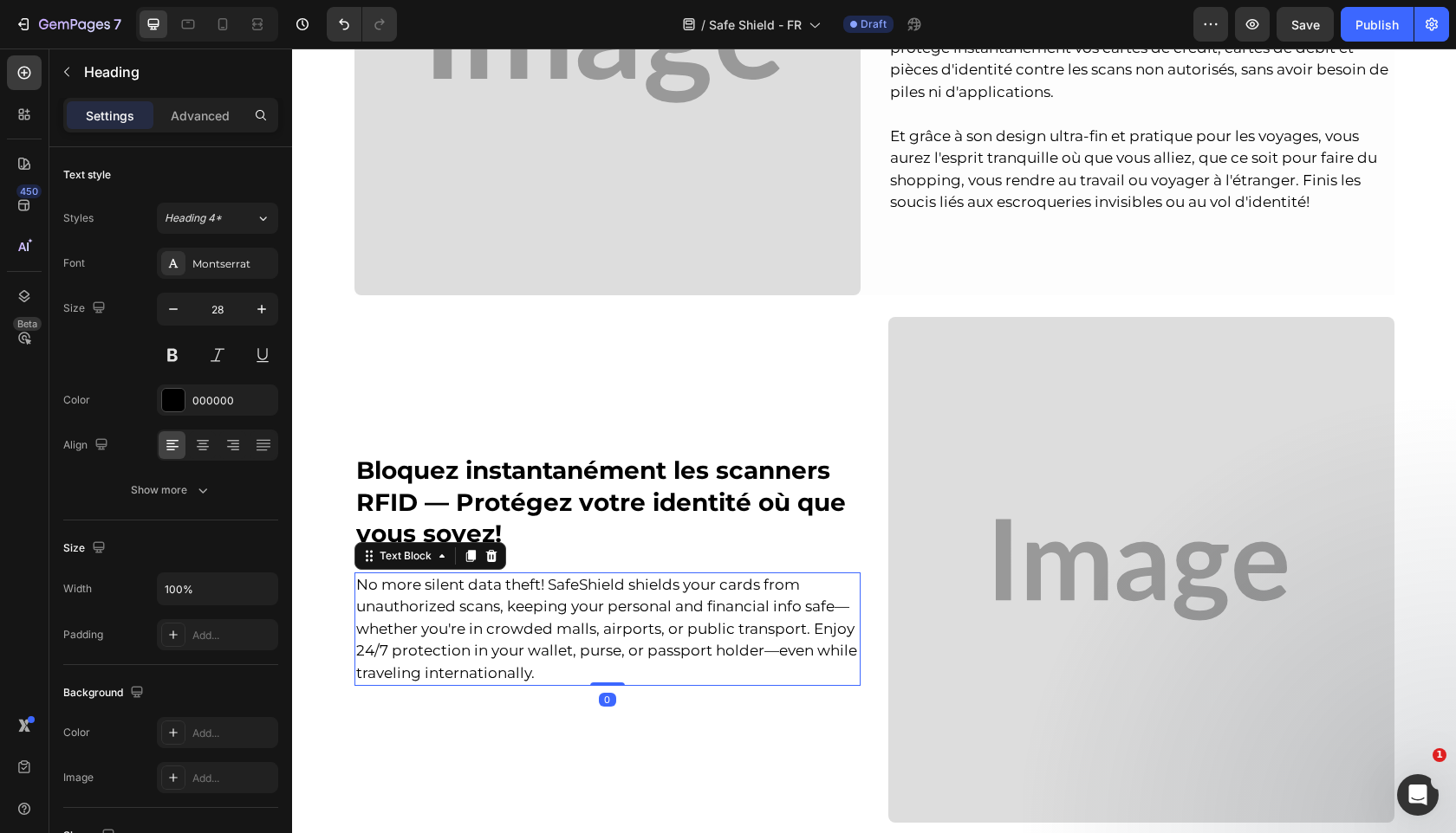
click at [708, 578] on span "No more silent data theft! SafeShield shields your cards from unauthorized scan…" at bounding box center [607, 628] width 501 height 105
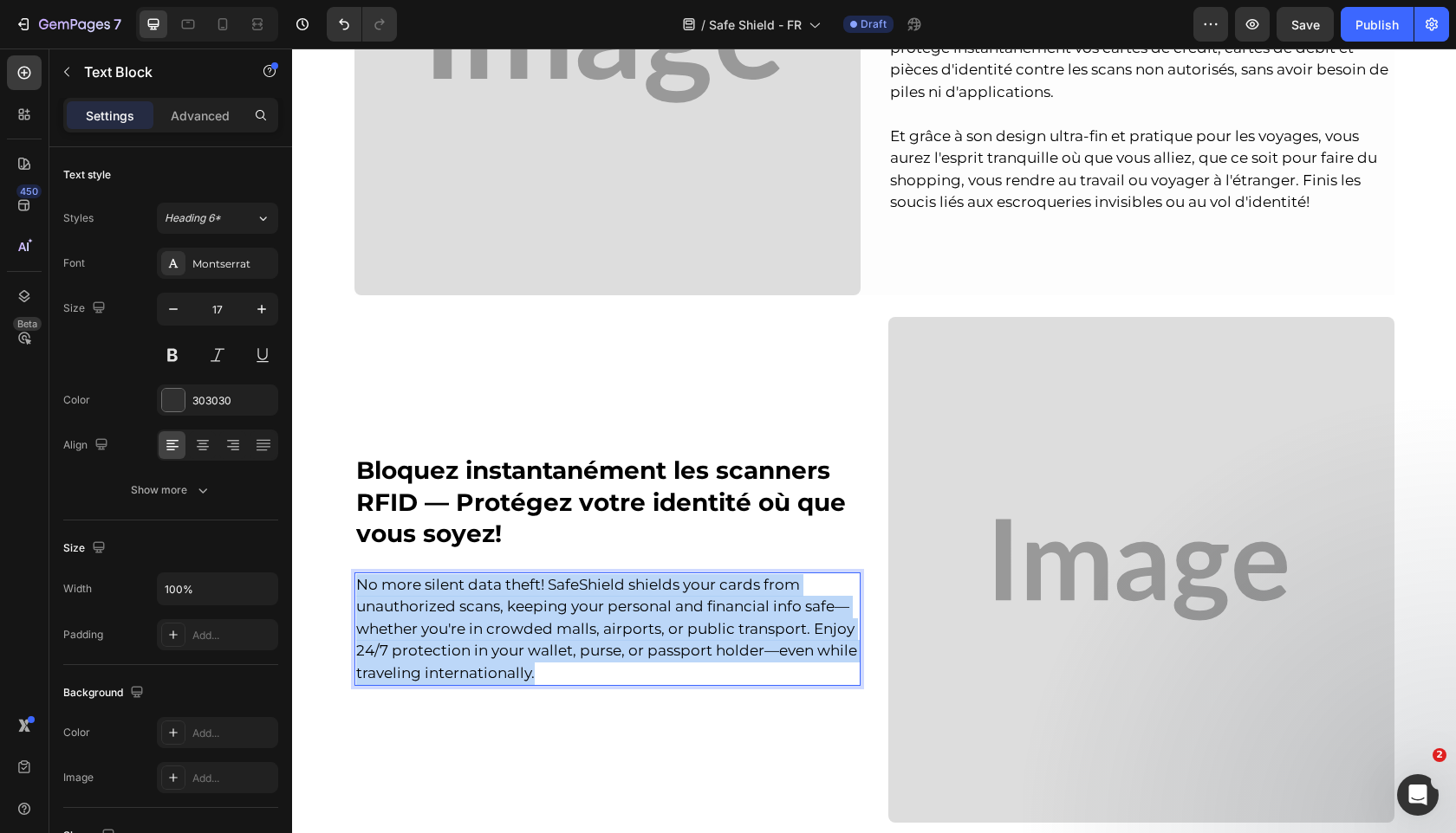
click at [708, 578] on span "No more silent data theft! SafeShield shields your cards from unauthorized scan…" at bounding box center [607, 628] width 501 height 105
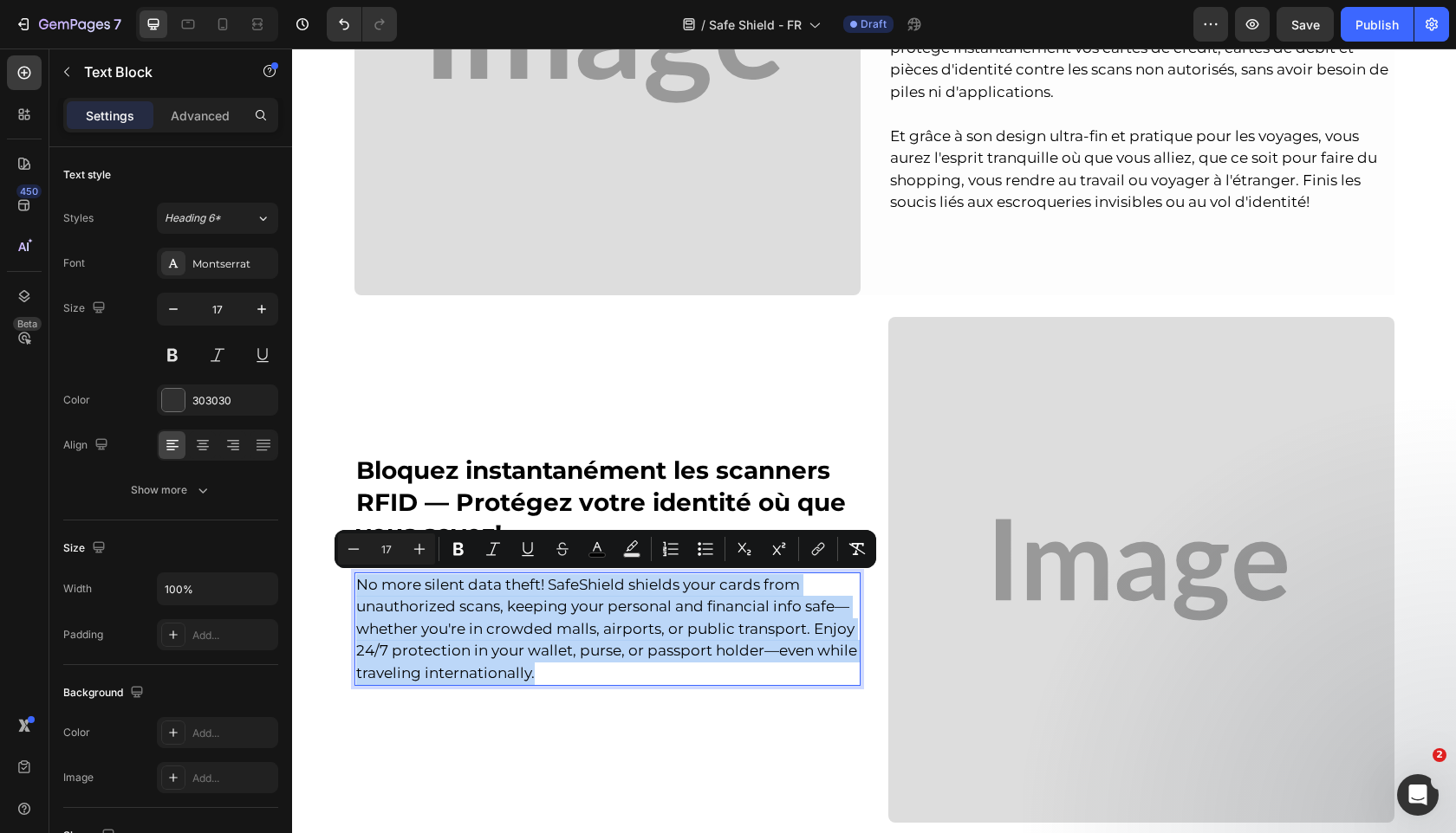
copy span "No more silent data theft! SafeShield shields your cards from unauthorized scan…"
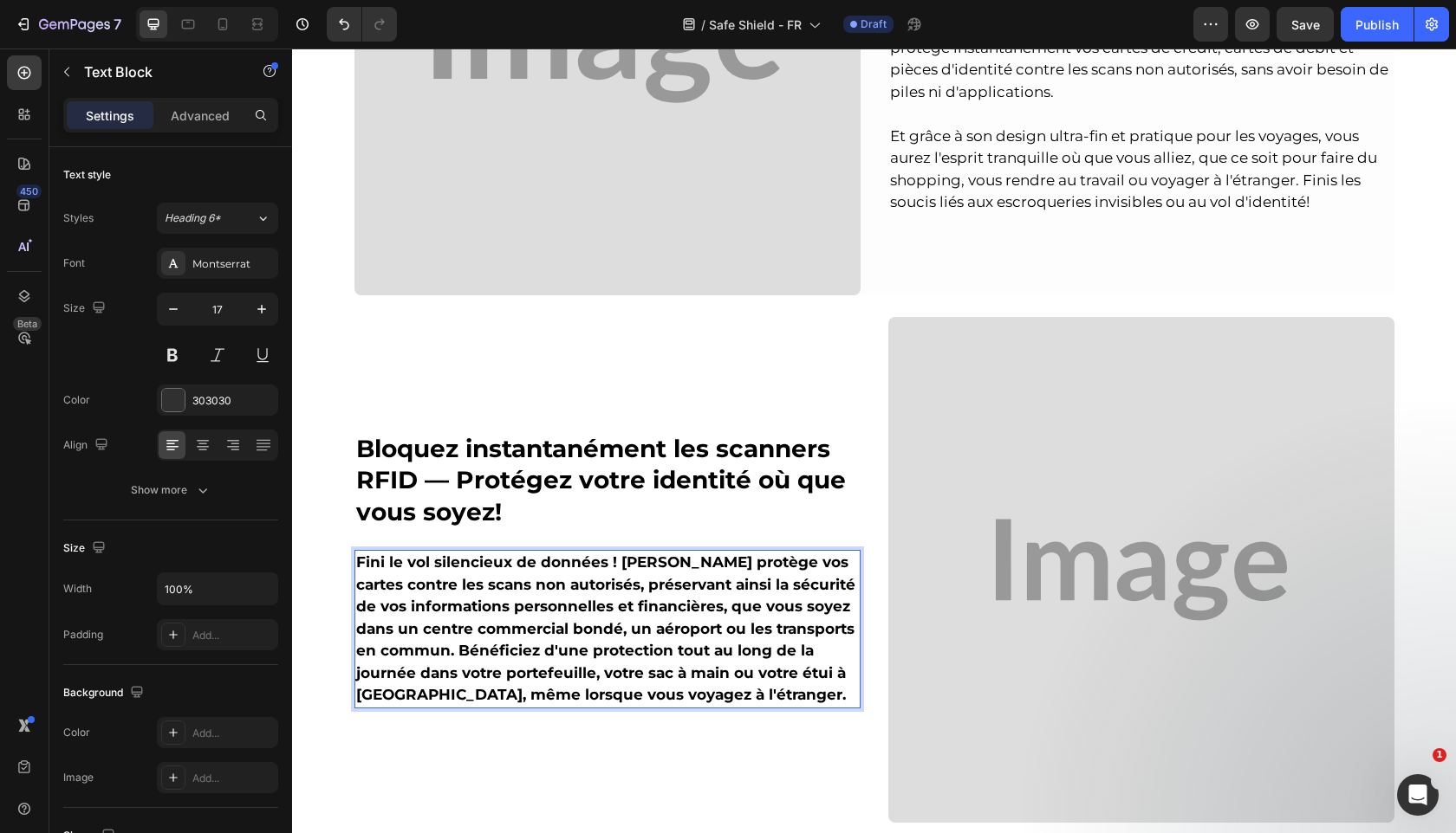
click at [733, 607] on strong "Fini le vol silencieux de données ! SafeShield protège vos cartes contre les sc…" at bounding box center [606, 628] width 499 height 150
click at [732, 606] on strong "Fini le vol silencieux de données ! SafeShield protège vos cartes contre les sc…" at bounding box center [606, 628] width 499 height 150
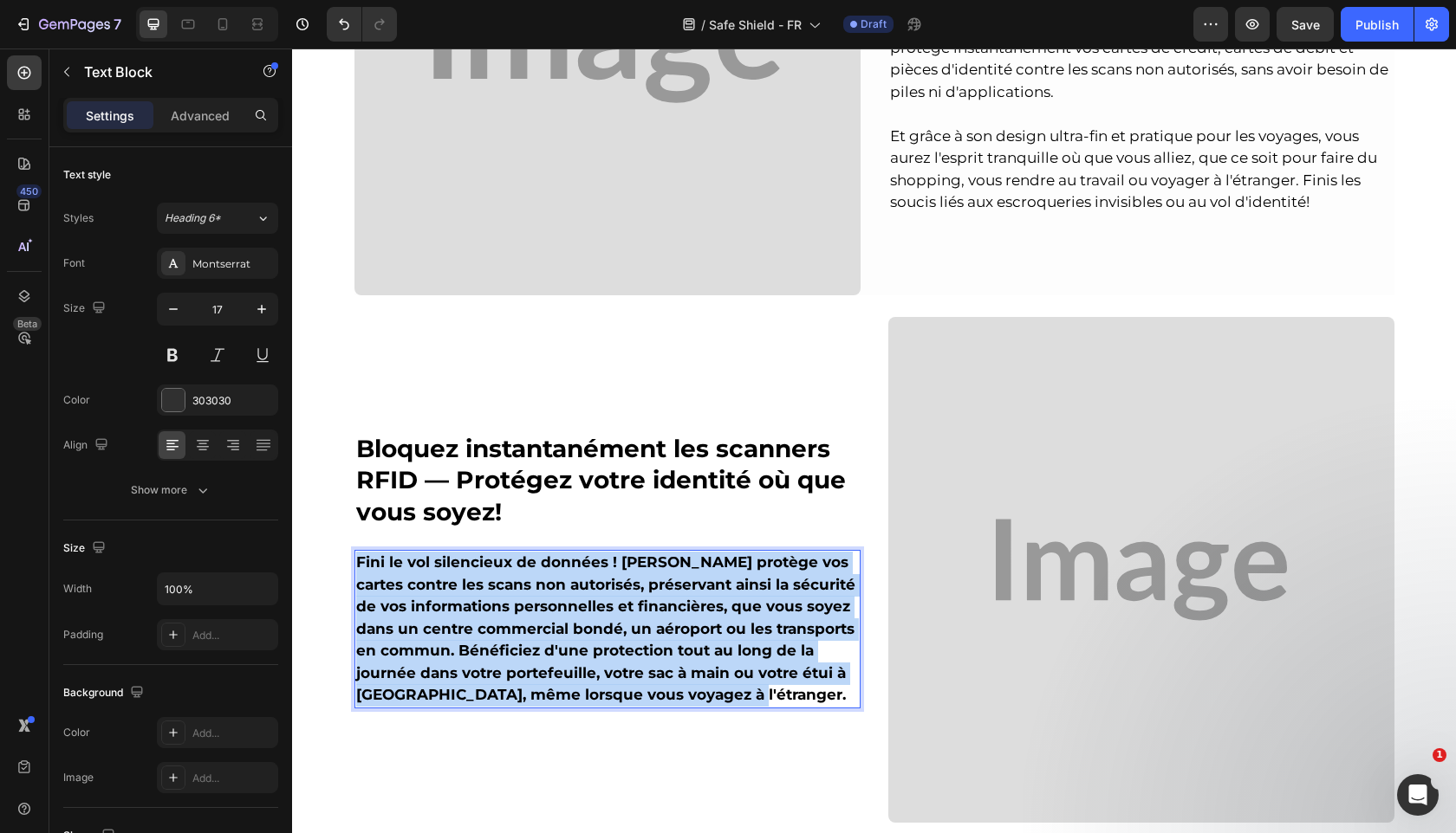
click at [732, 606] on strong "Fini le vol silencieux de données ! SafeShield protège vos cartes contre les sc…" at bounding box center [606, 628] width 499 height 150
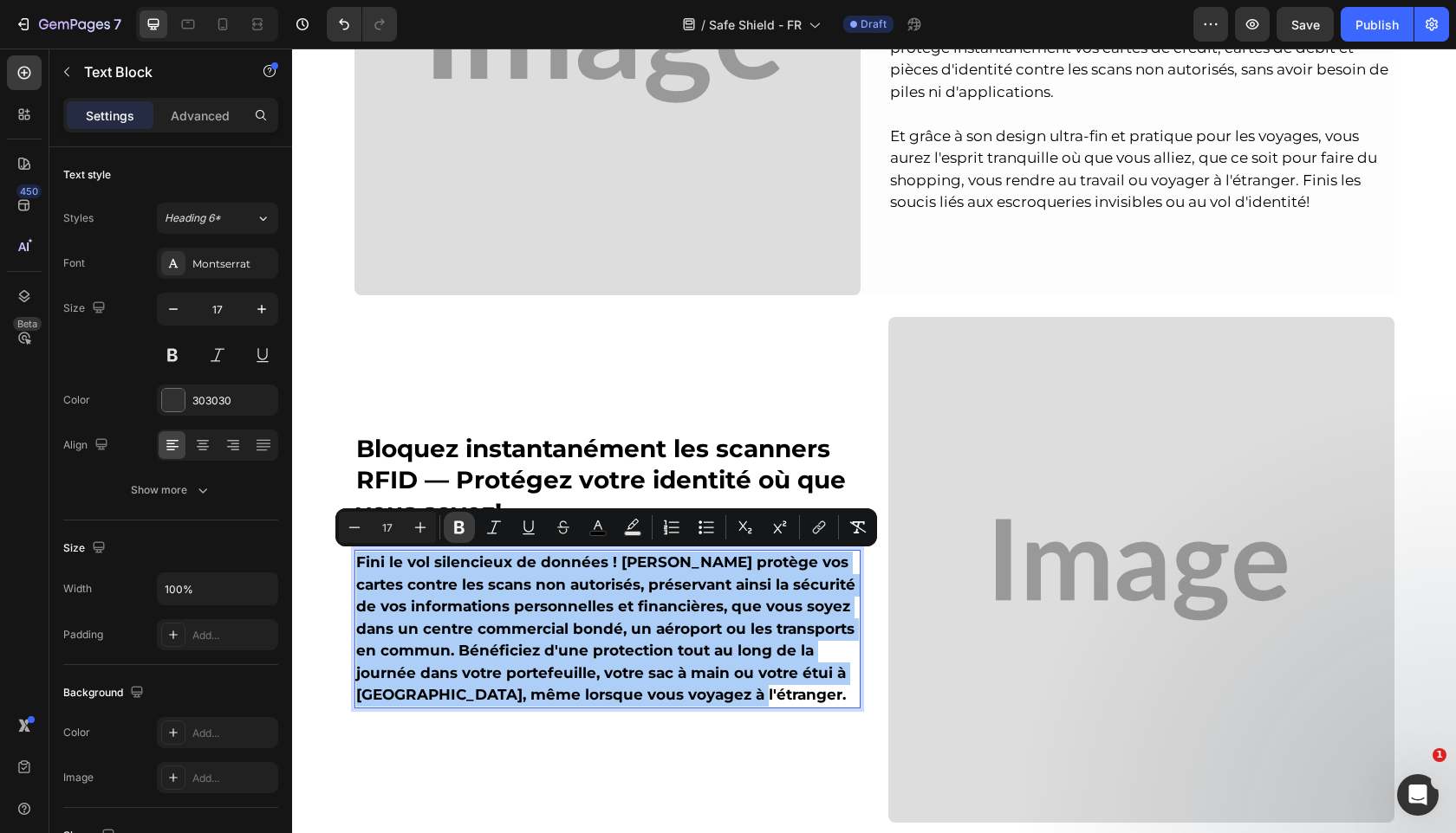
click at [456, 527] on icon "Editor contextual toolbar" at bounding box center [459, 528] width 10 height 13
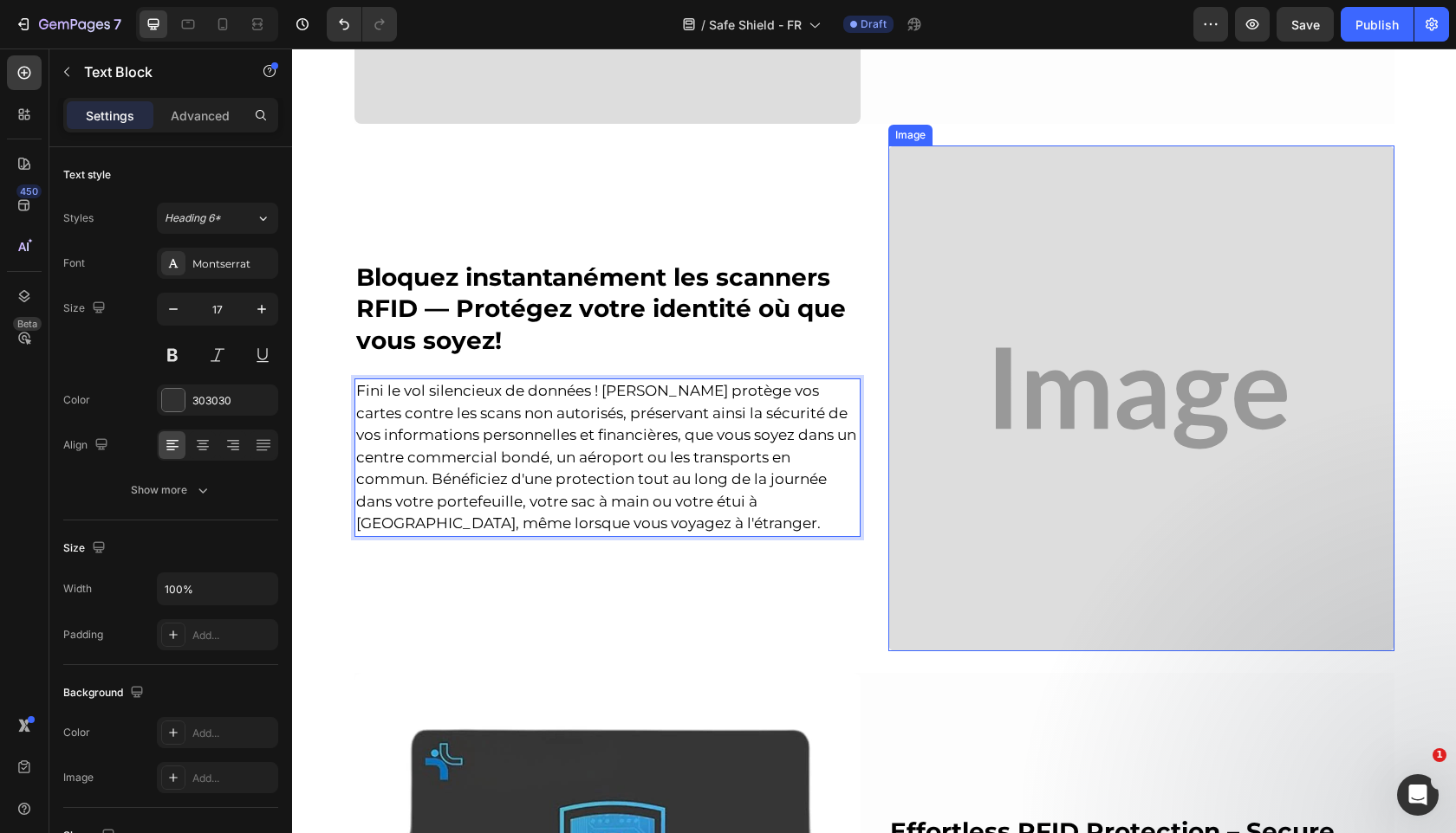
scroll to position [1819, 0]
click at [594, 390] on span "Fini le vol silencieux de données ! SafeShield protège vos cartes contre les sc…" at bounding box center [606, 455] width 500 height 150
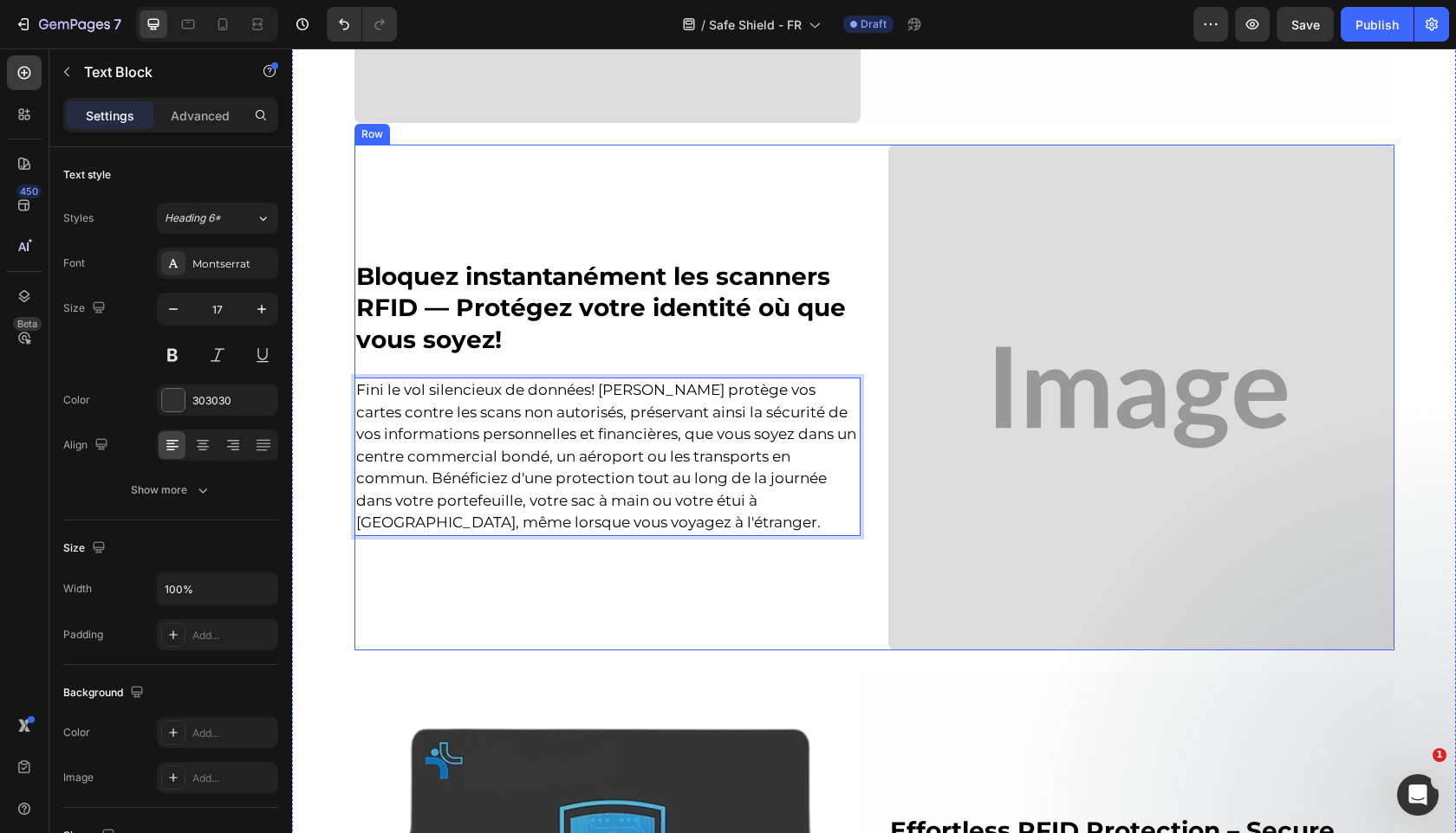
scroll to position [2399, 0]
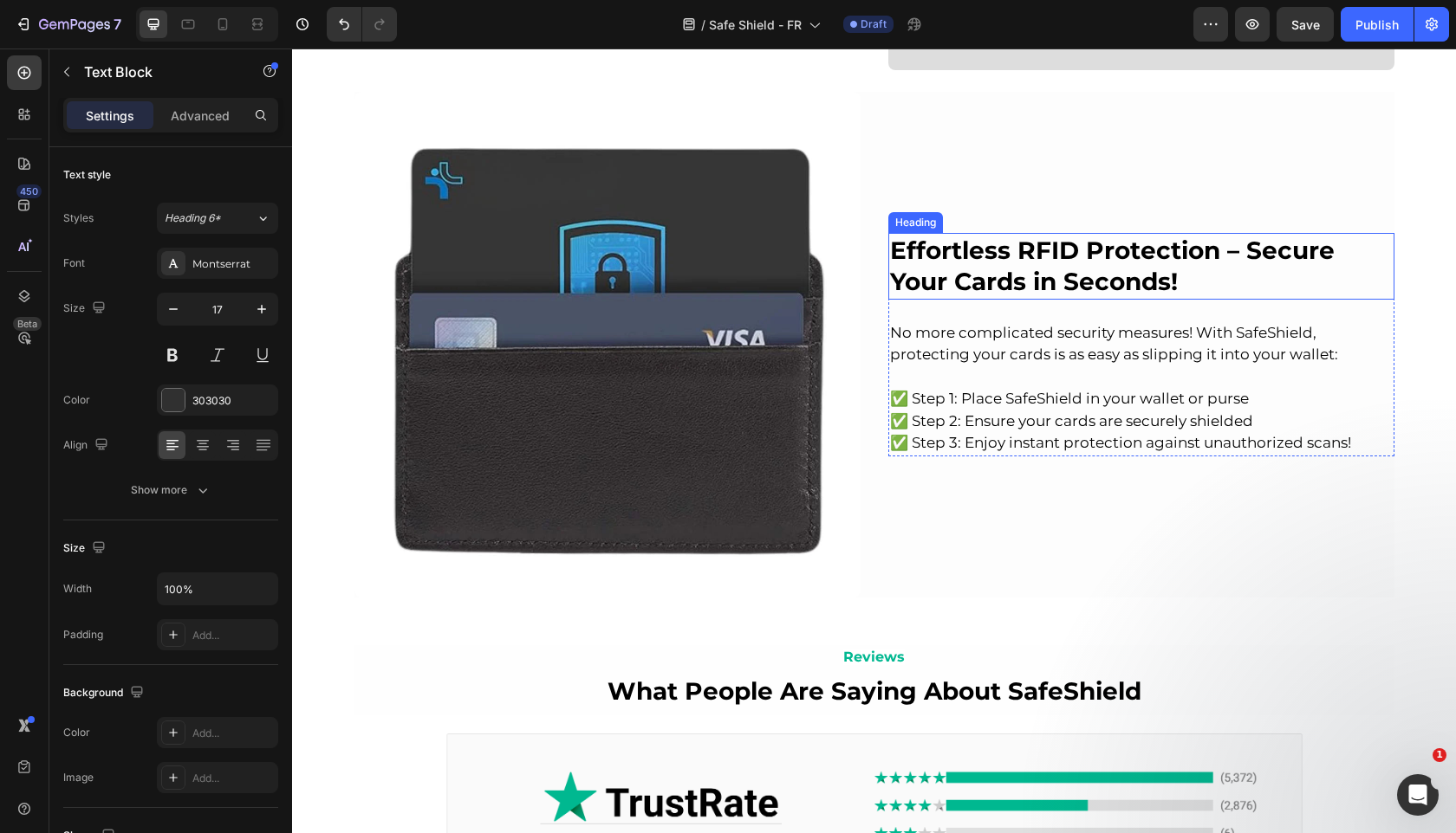
click at [1047, 252] on strong "Effortless RFID Protection – Secure Your Cards in Seconds!" at bounding box center [1112, 265] width 445 height 61
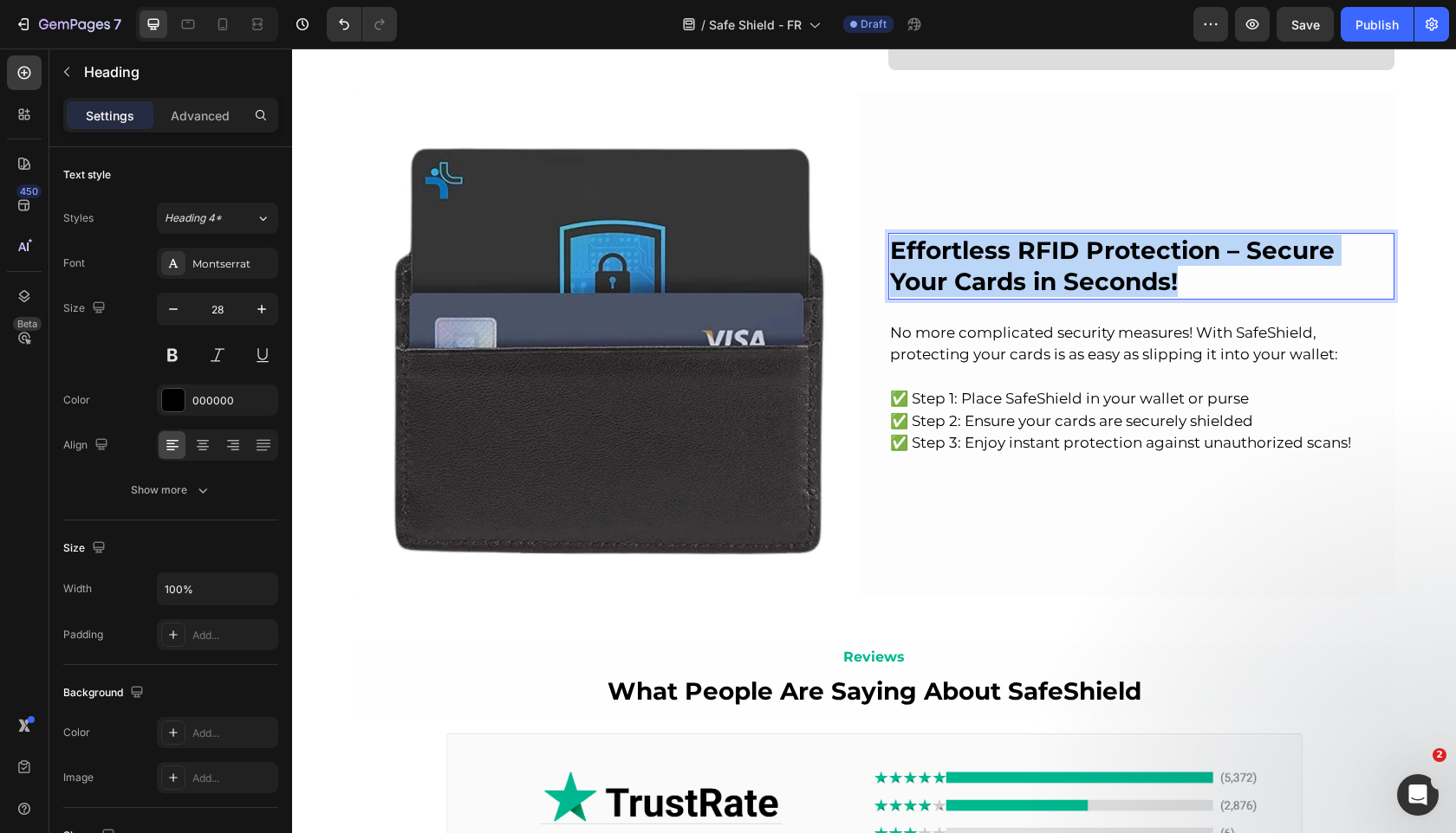
click at [1047, 252] on strong "Effortless RFID Protection – Secure Your Cards in Seconds!" at bounding box center [1112, 265] width 445 height 61
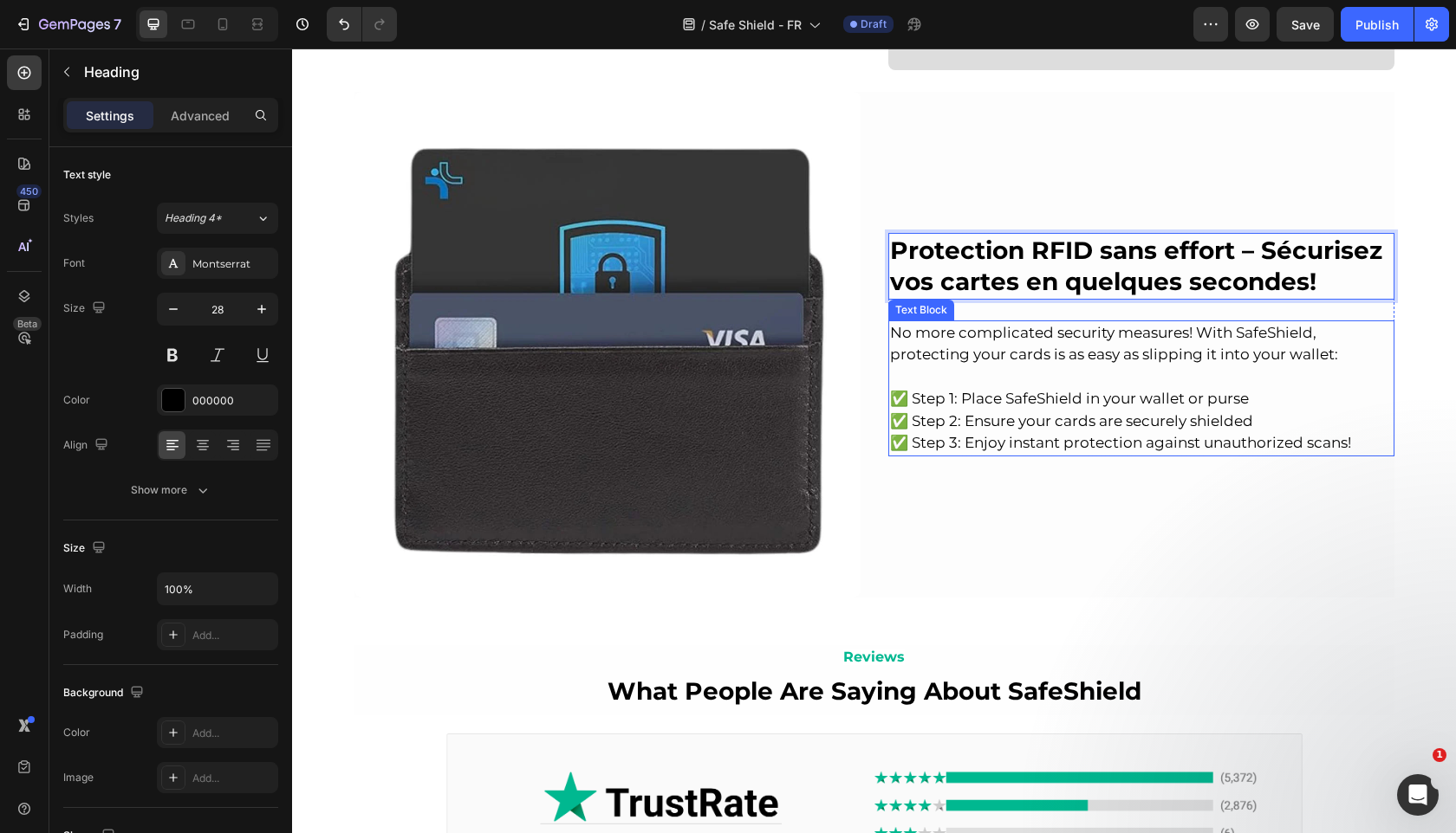
click at [1061, 380] on p at bounding box center [1141, 378] width 502 height 23
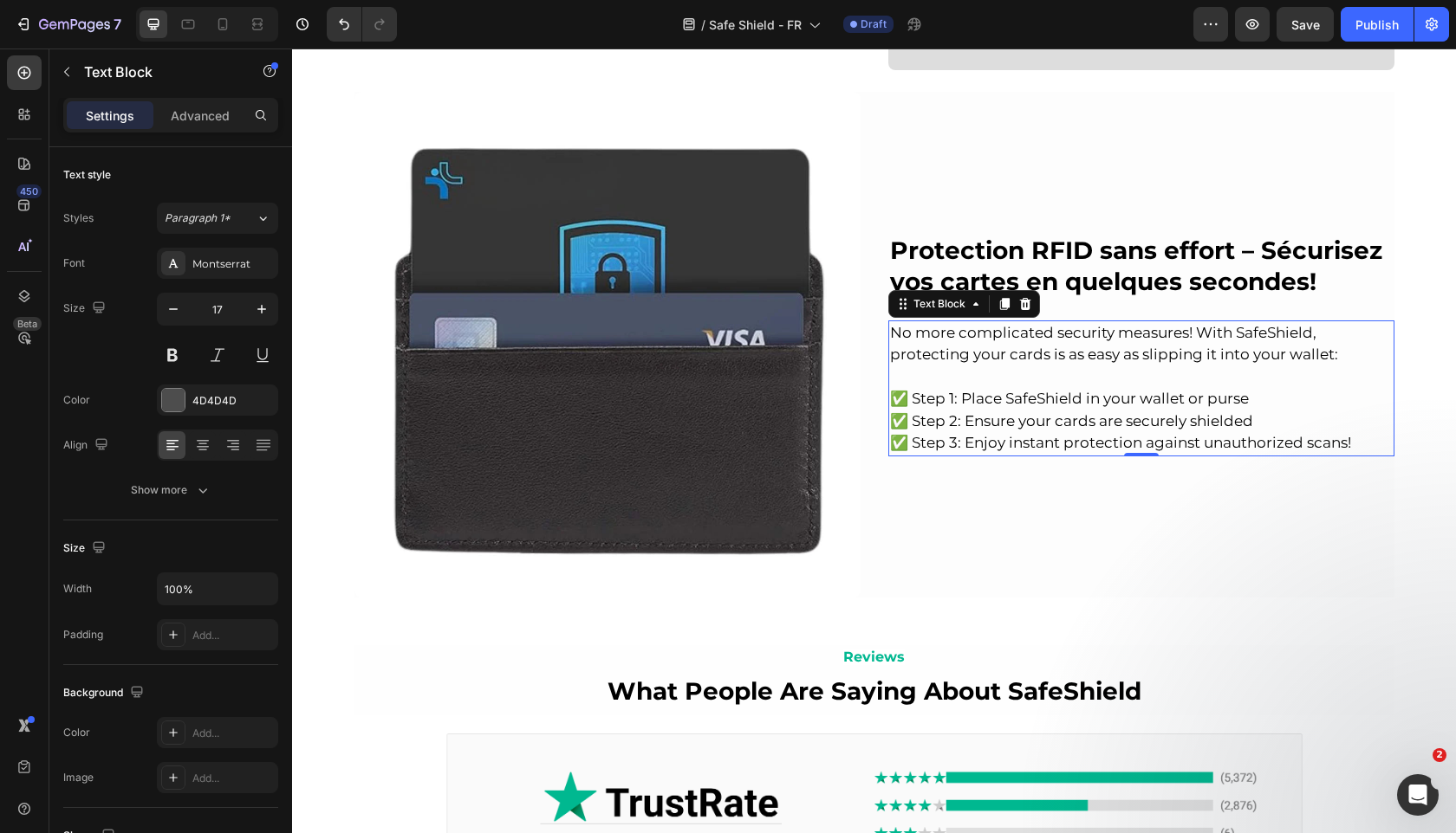
click at [1061, 380] on p at bounding box center [1141, 378] width 502 height 23
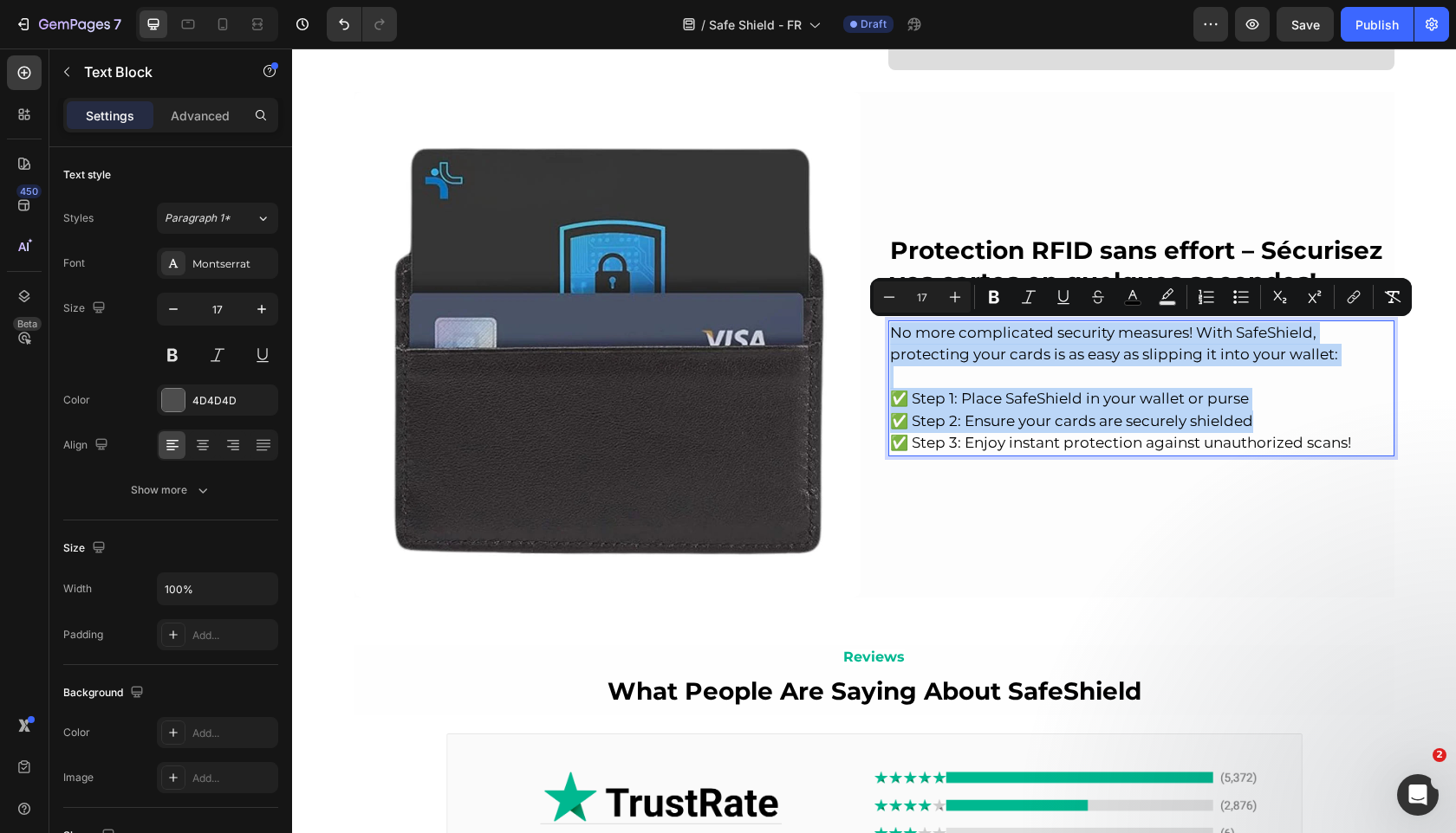
copy div "No more complicated security measures! With SafeShield, protecting your cards i…"
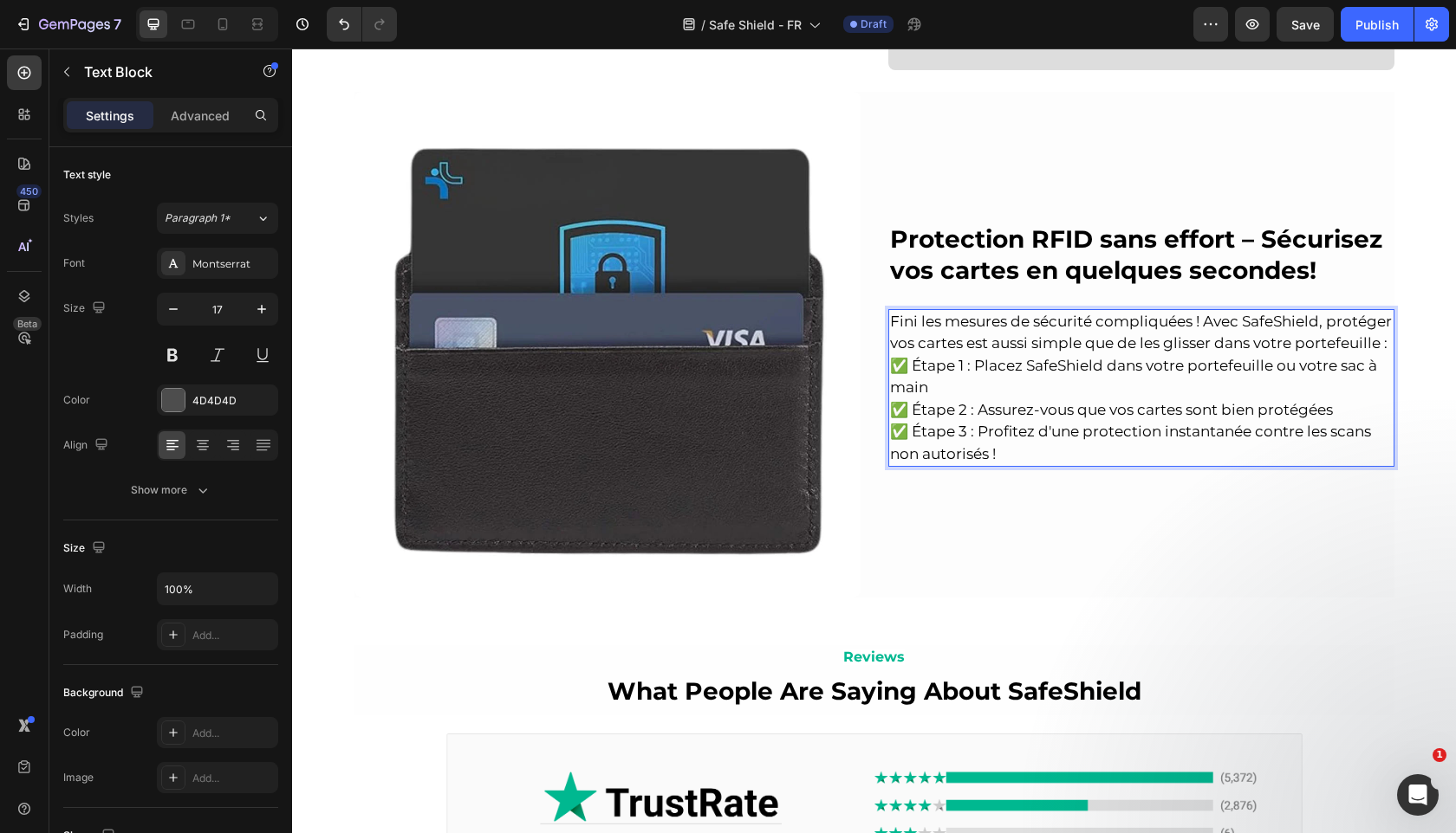
click at [1385, 347] on span "Fini les mesures de sécurité compliquées ! Avec SafeShield, protéger vos cartes…" at bounding box center [1141, 333] width 501 height 40
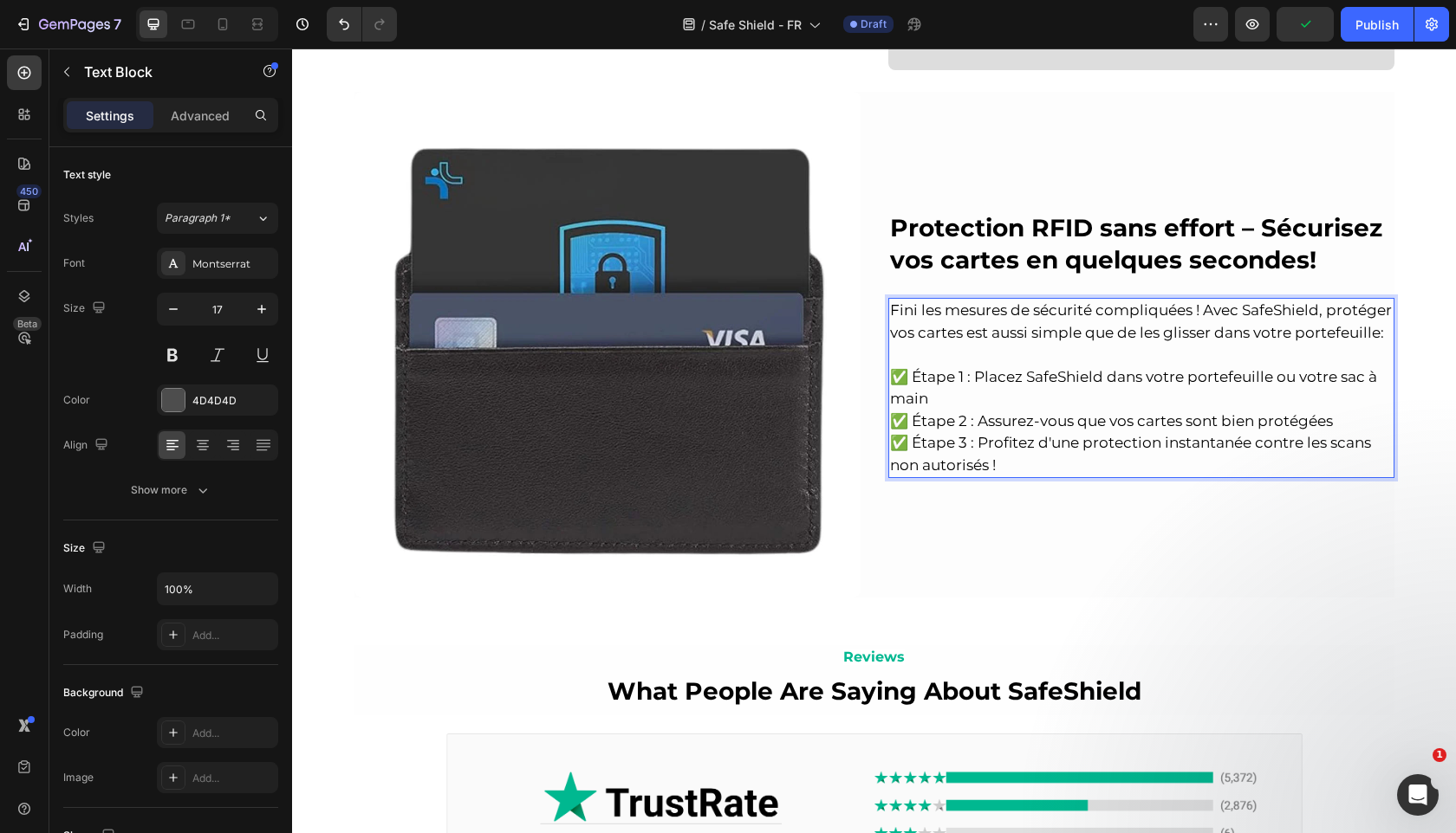
click at [961, 380] on span "✅ Étape 1 : Placez SafeShield dans votre portefeuille ou votre sac à main" at bounding box center [1134, 388] width 487 height 40
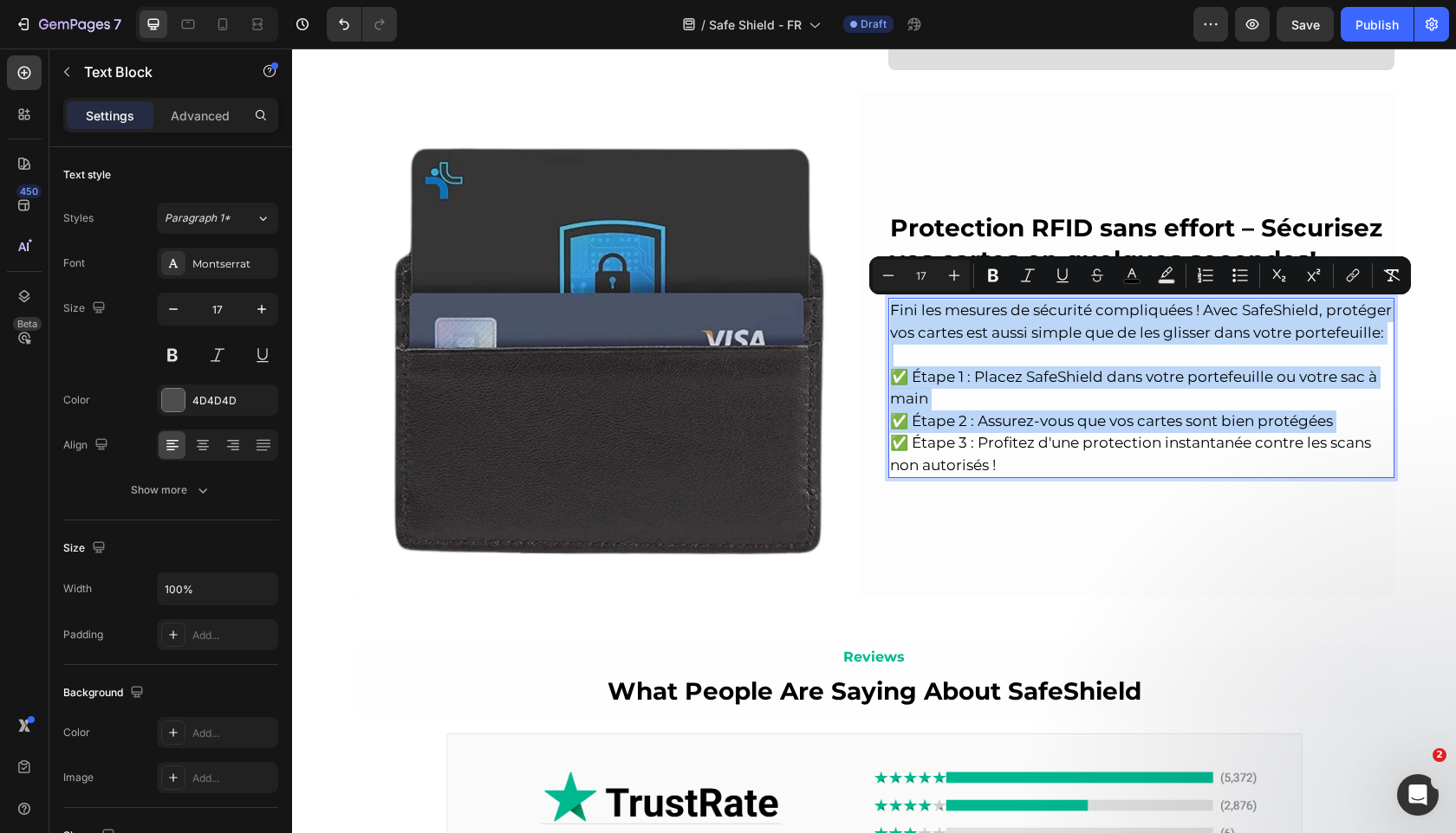
click at [982, 378] on span "✅ Étape 1 : Placez SafeShield dans votre portefeuille ou votre sac à main" at bounding box center [1134, 388] width 487 height 40
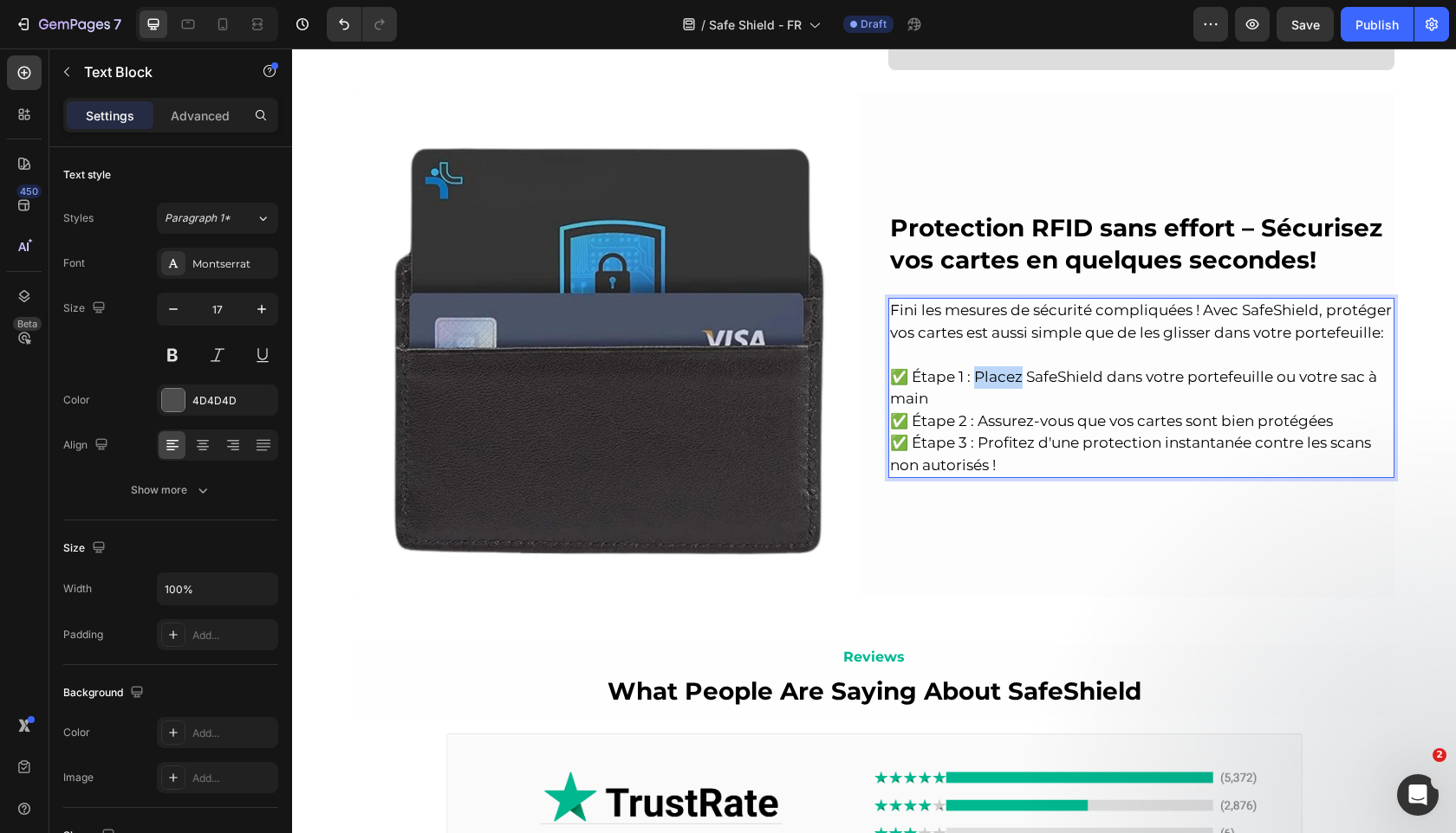
click at [982, 378] on span "✅ Étape 1 : Placez SafeShield dans votre portefeuille ou votre sac à main" at bounding box center [1134, 388] width 487 height 40
click at [946, 377] on span "✅ Étape 1 : Placez SafeShield dans votre portefeuille ou votre sac à main" at bounding box center [1134, 388] width 487 height 40
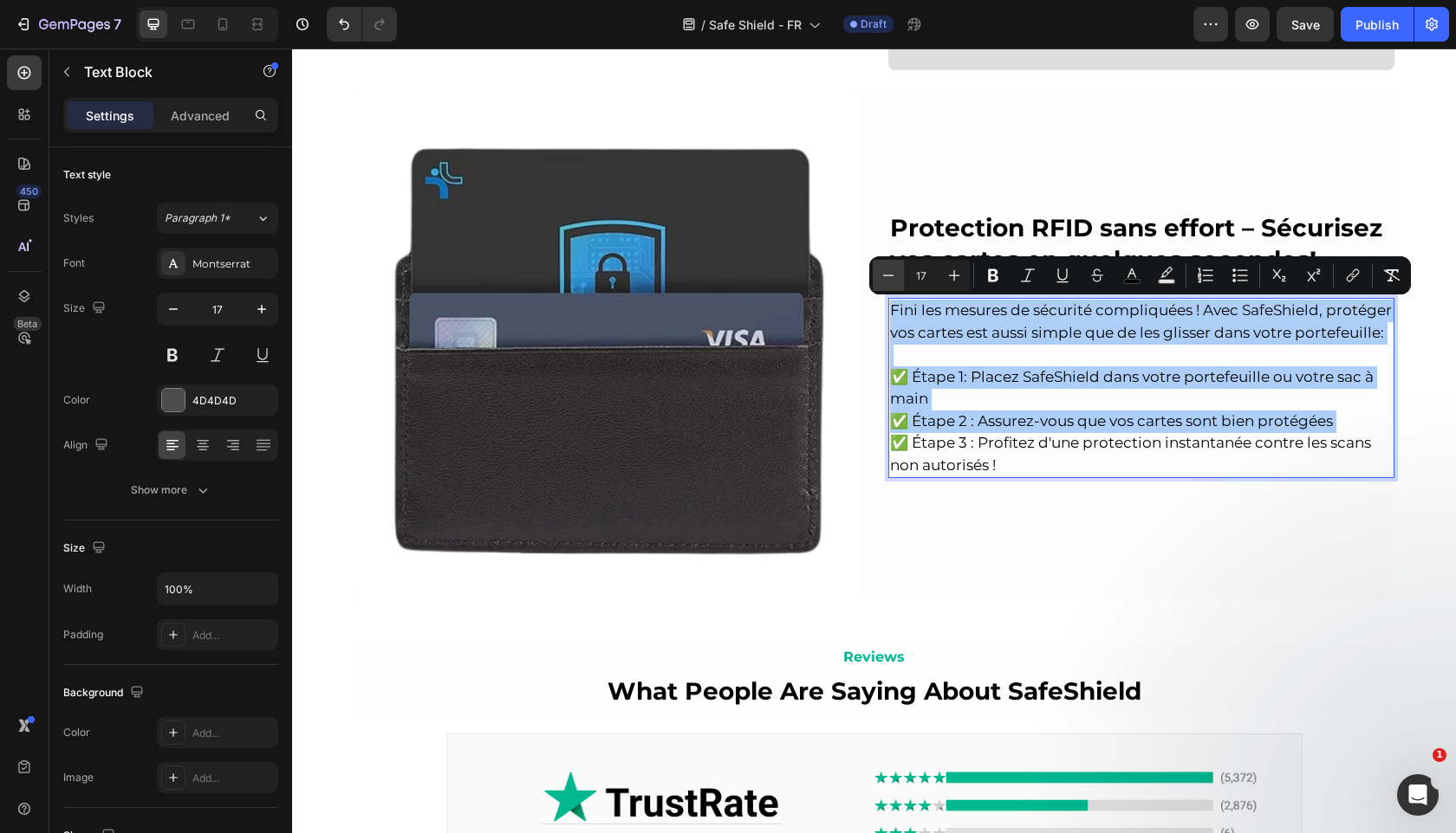
click at [892, 275] on icon "Editor contextual toolbar" at bounding box center [887, 274] width 17 height 17
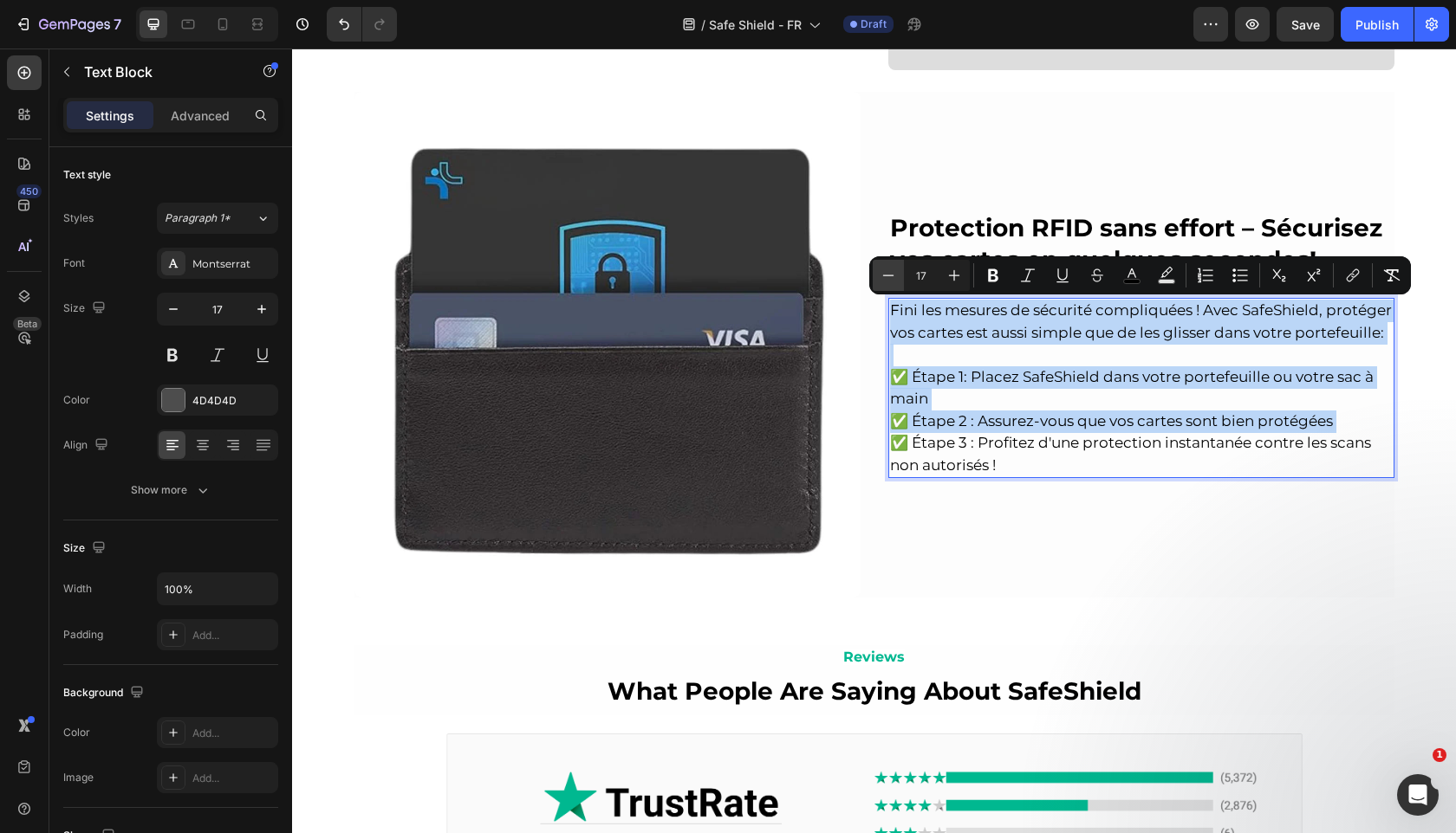
type input "16"
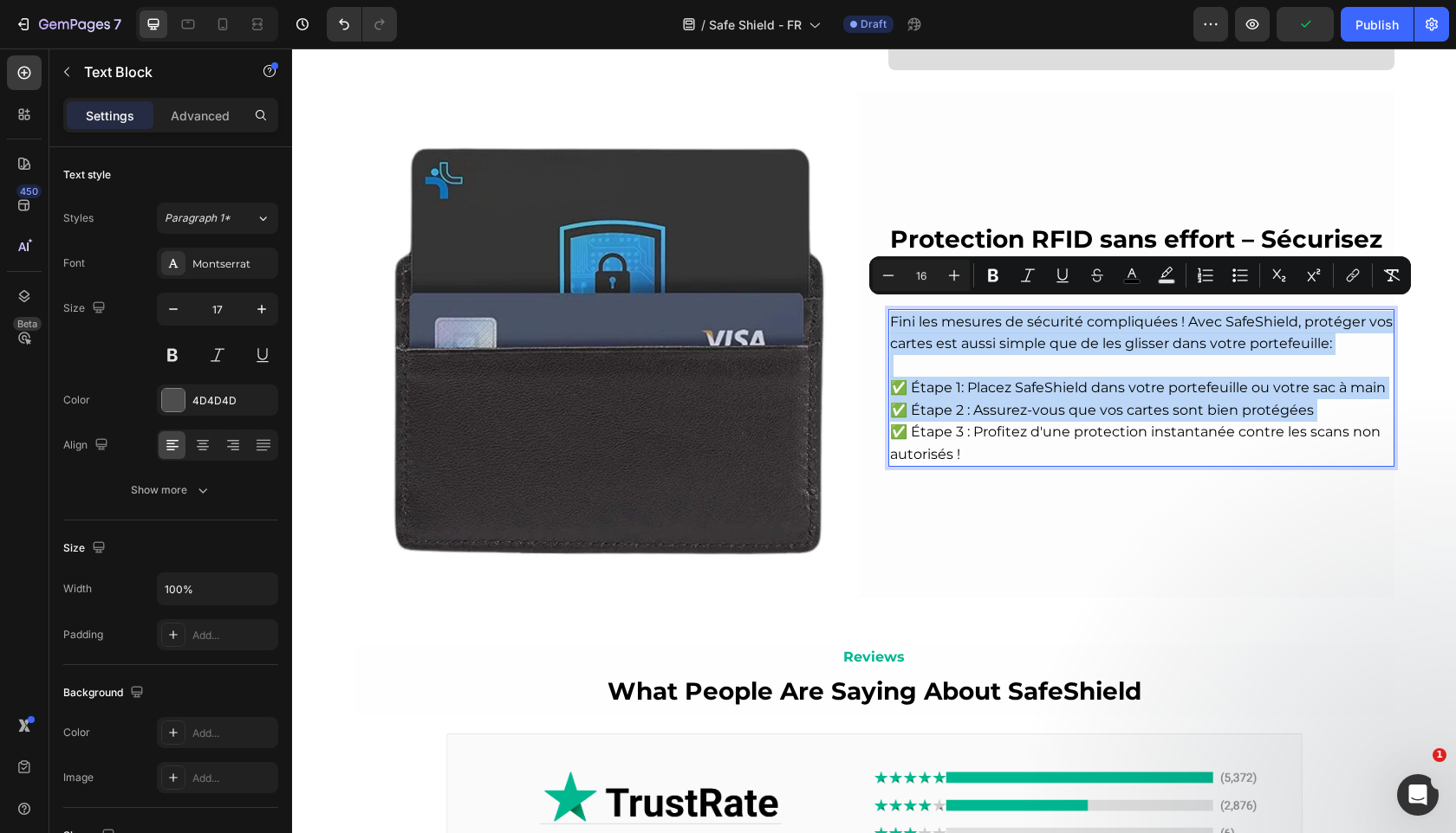
click at [893, 375] on p "✅ Étape 1: Placez SafeShield dans votre portefeuille ou votre sac à main ✅ Étap…" at bounding box center [1141, 411] width 502 height 111
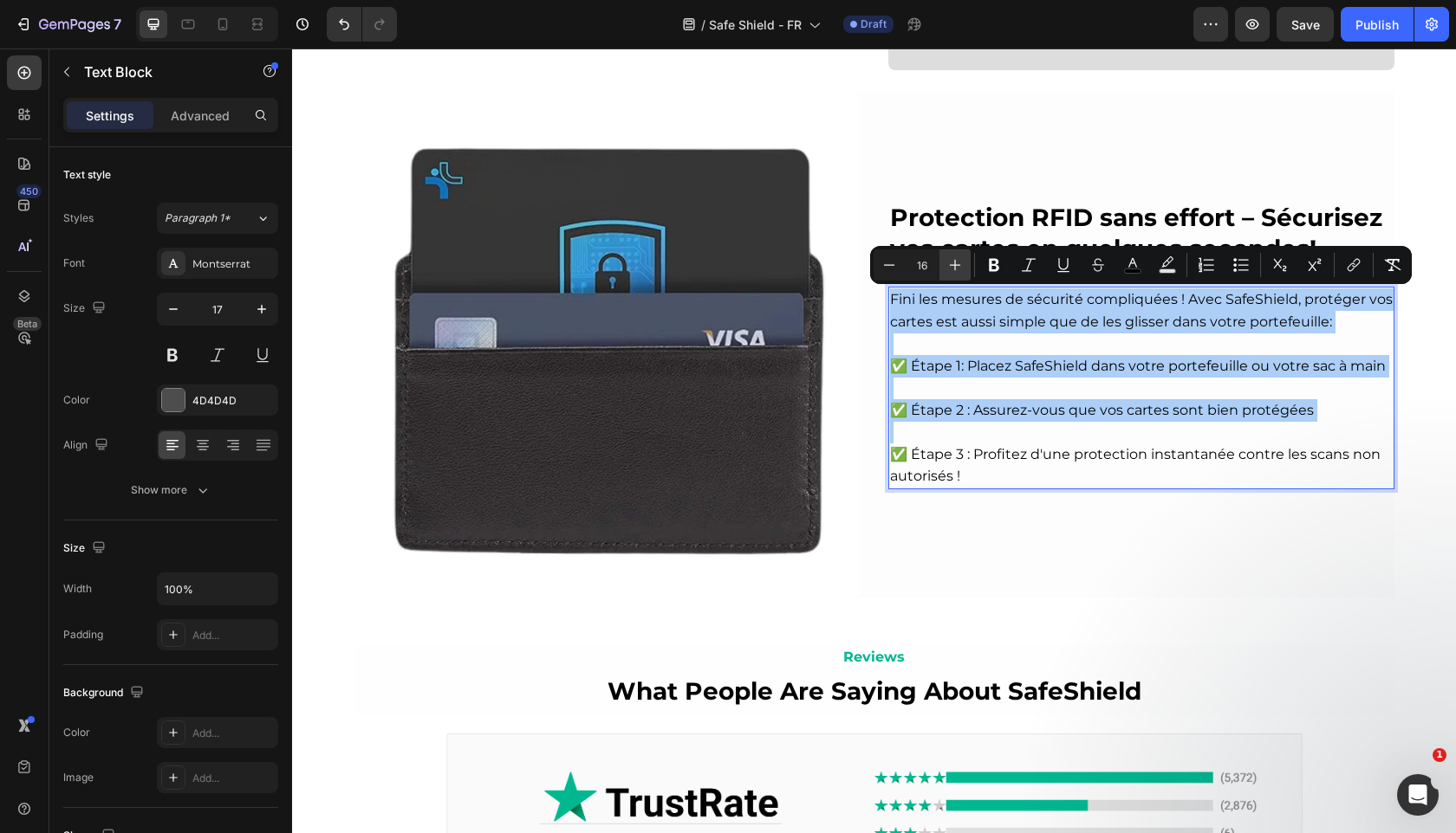
click at [956, 270] on icon "Editor contextual toolbar" at bounding box center [954, 264] width 17 height 17
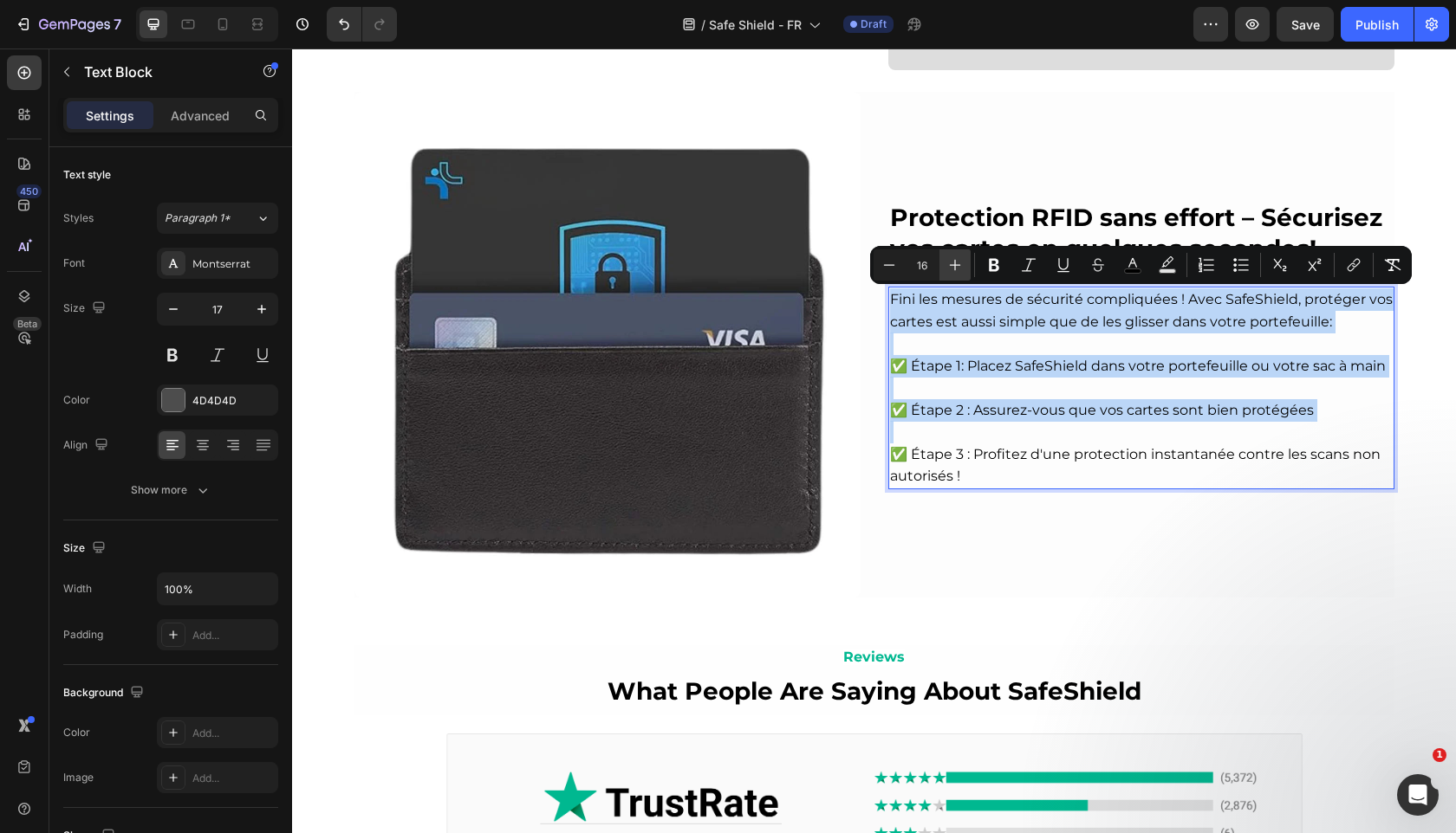
type input "17"
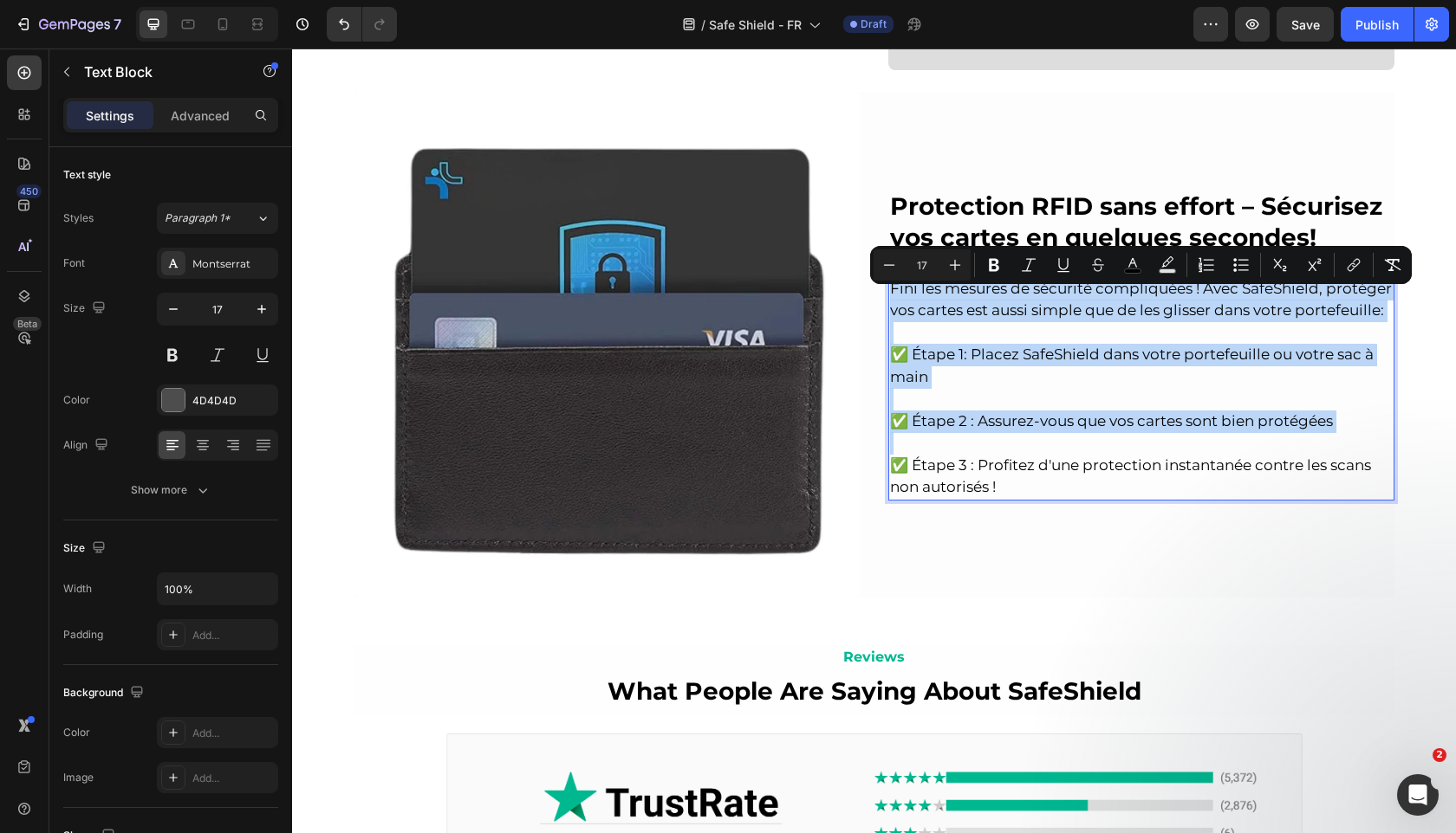
click at [944, 359] on span "✅ Étape 1: Placez SafeShield dans votre portefeuille ou votre sac à main" at bounding box center [1132, 366] width 483 height 40
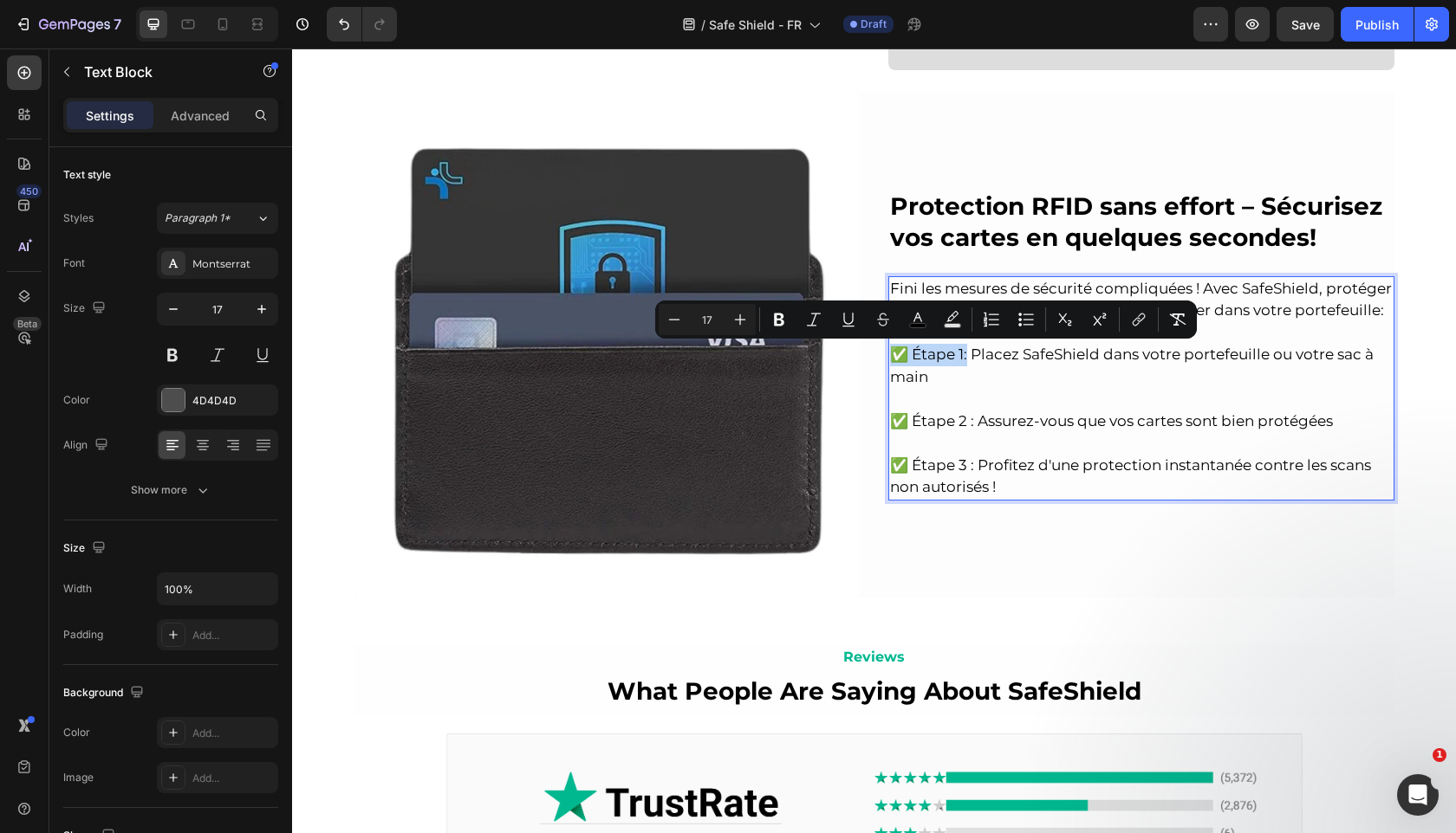
drag, startPoint x: 962, startPoint y: 357, endPoint x: 891, endPoint y: 354, distance: 71.1
click at [891, 354] on span "✅ Étape 1: Placez SafeShield dans votre portefeuille ou votre sac à main" at bounding box center [1132, 366] width 483 height 40
click at [774, 316] on icon "Editor contextual toolbar" at bounding box center [779, 319] width 10 height 13
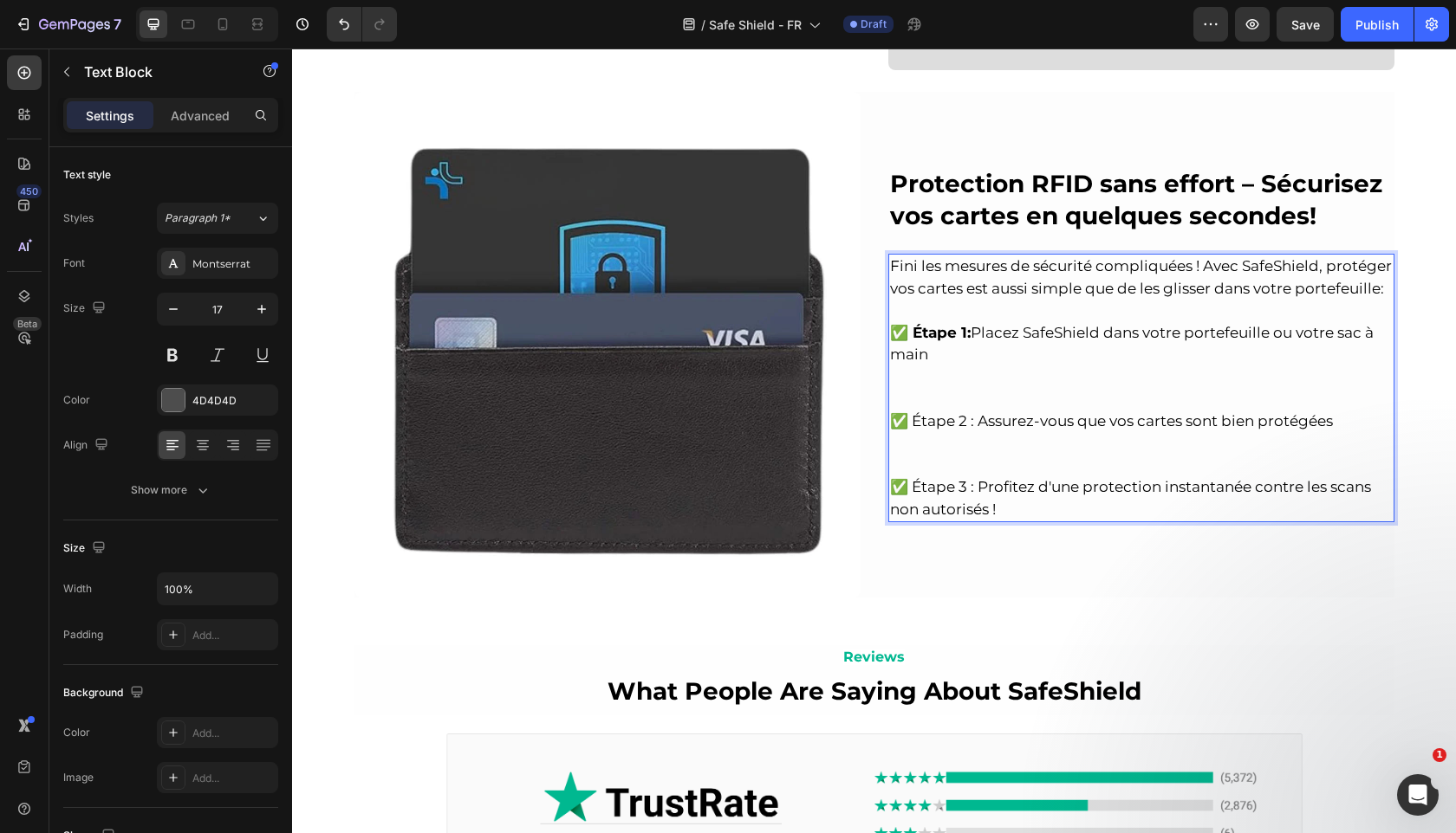
click at [966, 422] on span "✅ Étape 2 : Assurez-vous que vos cartes sont bien protégées" at bounding box center [1111, 420] width 443 height 17
drag, startPoint x: 965, startPoint y: 423, endPoint x: 897, endPoint y: 422, distance: 68.0
click at [897, 422] on span "✅ Étape 2: Assurez-vous que vos cartes sont bien protégées" at bounding box center [1110, 420] width 440 height 17
click at [958, 420] on span "✅ Étape 2: Assurez-vous que vos cartes sont bien protégées" at bounding box center [1110, 420] width 440 height 17
drag, startPoint x: 964, startPoint y: 424, endPoint x: 914, endPoint y: 418, distance: 50.4
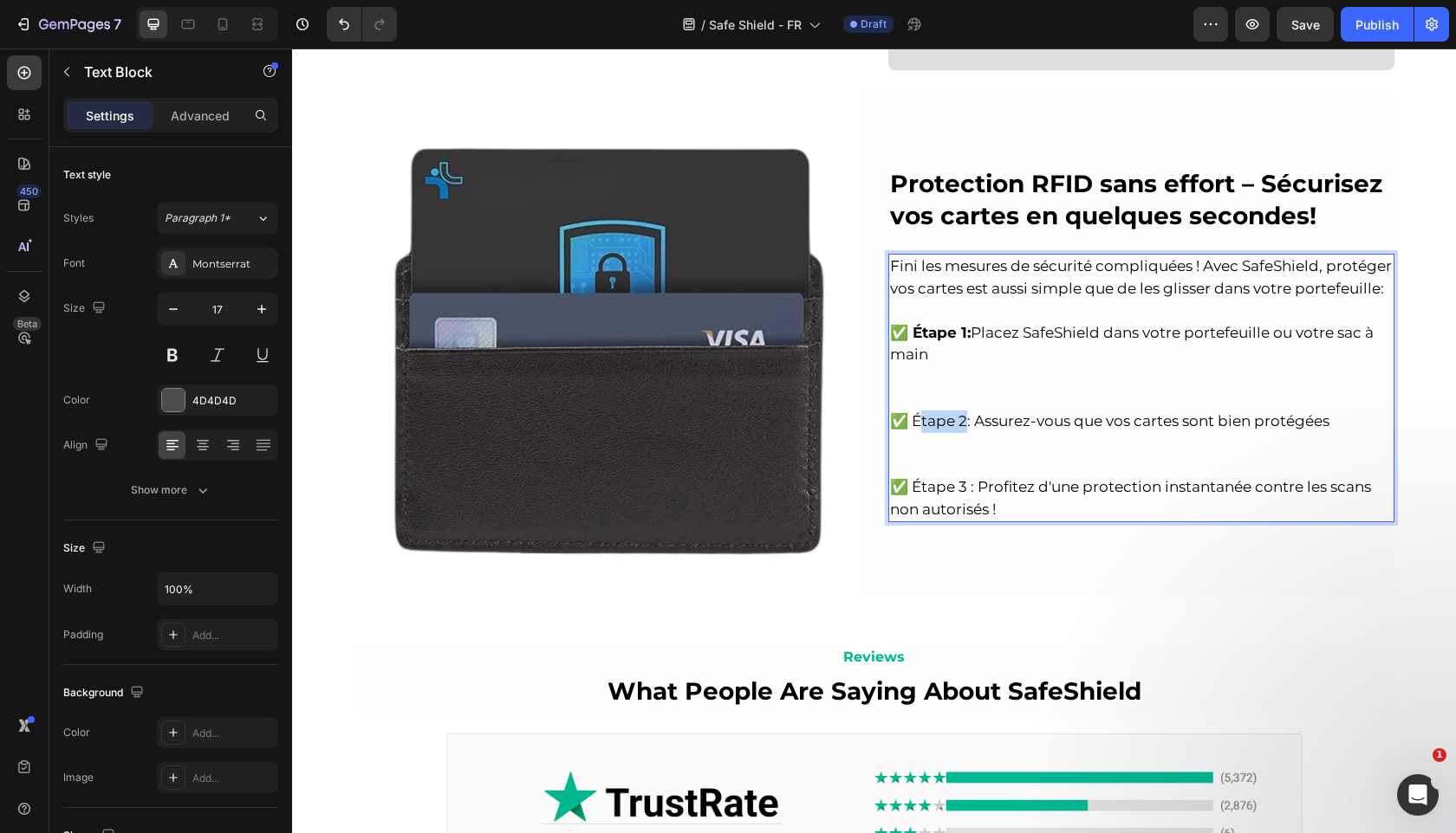
click at [914, 418] on span "✅ Étape 2: Assurez-vous que vos cartes sont bien protégées" at bounding box center [1110, 420] width 440 height 17
click at [938, 418] on span "✅ Étape 2: Assurez-vous que vos cartes sont bien protégées" at bounding box center [1110, 420] width 440 height 17
drag, startPoint x: 966, startPoint y: 424, endPoint x: 907, endPoint y: 419, distance: 59.2
click at [907, 419] on span "✅ Étape 2: Assurez-vous que vos cartes sont bien protégées" at bounding box center [1110, 420] width 440 height 17
click at [930, 414] on span "✅ Étape 2: Assurez-vous que vos cartes sont bien protégées" at bounding box center [1110, 420] width 440 height 17
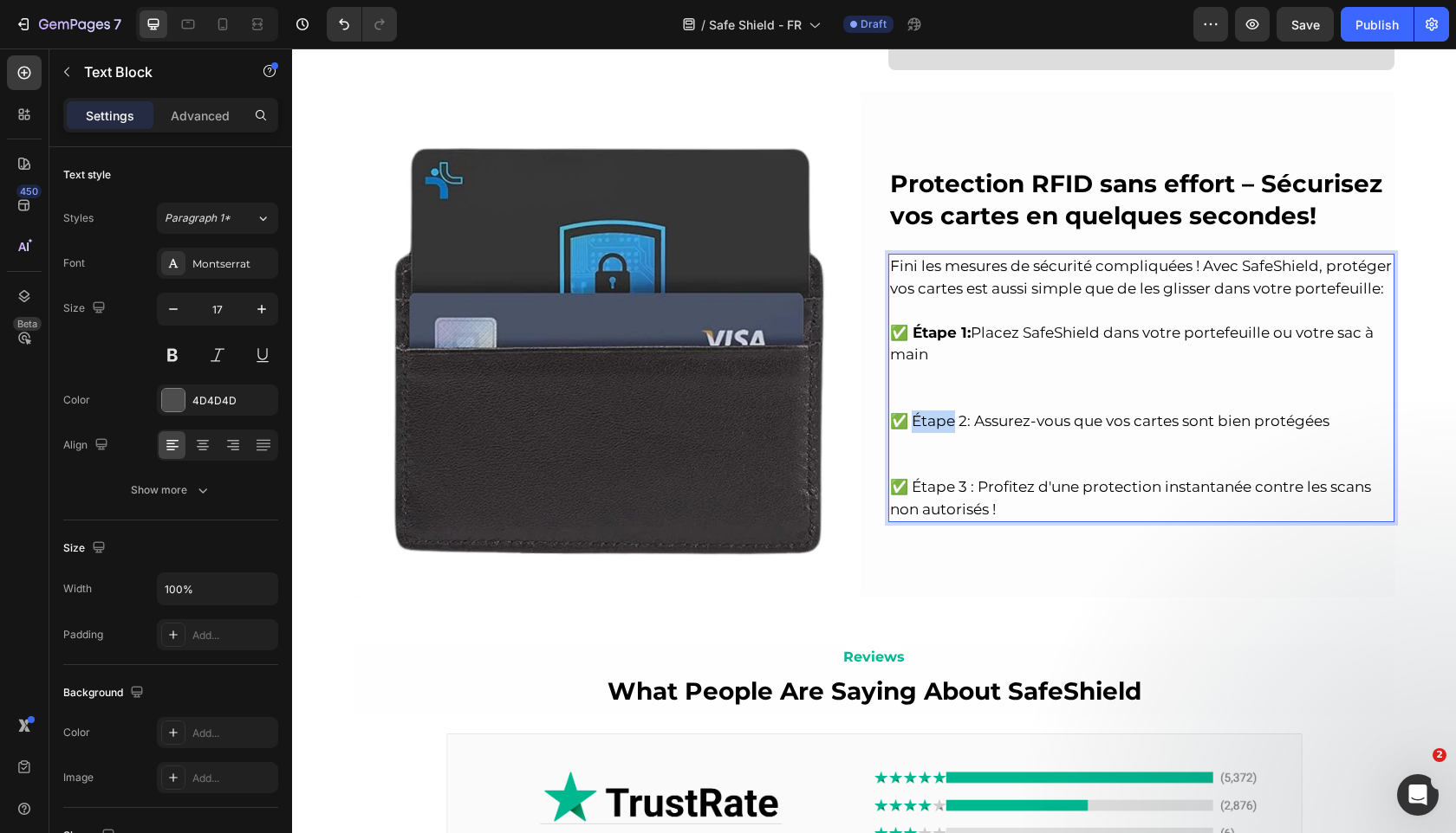
click at [930, 414] on span "✅ Étape 2: Assurez-vous que vos cartes sont bien protégées" at bounding box center [1110, 420] width 440 height 17
click at [946, 399] on p "✅ Étape 1: Placez SafeShield dans votre portefeuille ou votre sac à main" at bounding box center [1141, 355] width 502 height 111
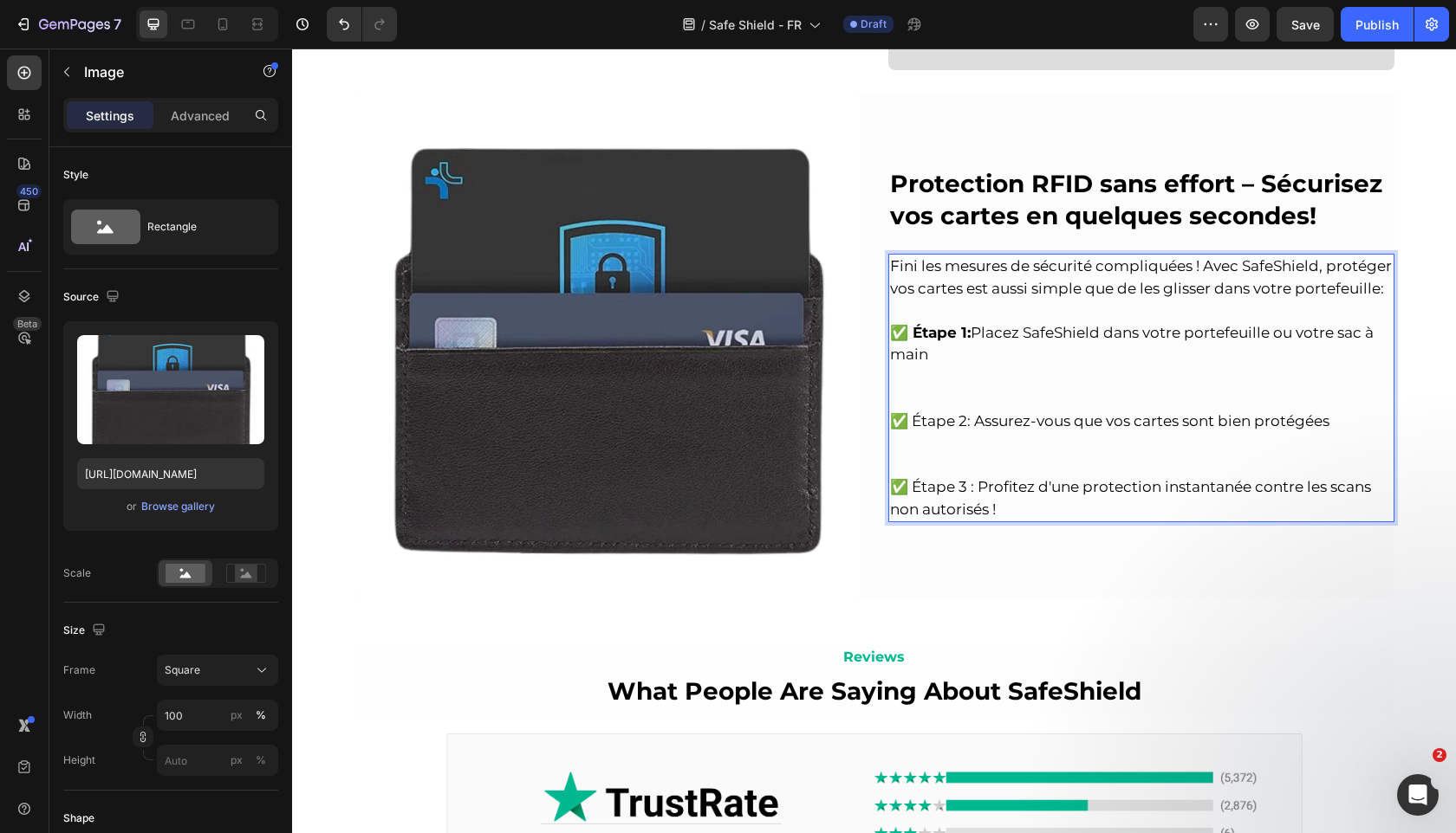
click at [735, 423] on img at bounding box center [607, 344] width 506 height 506
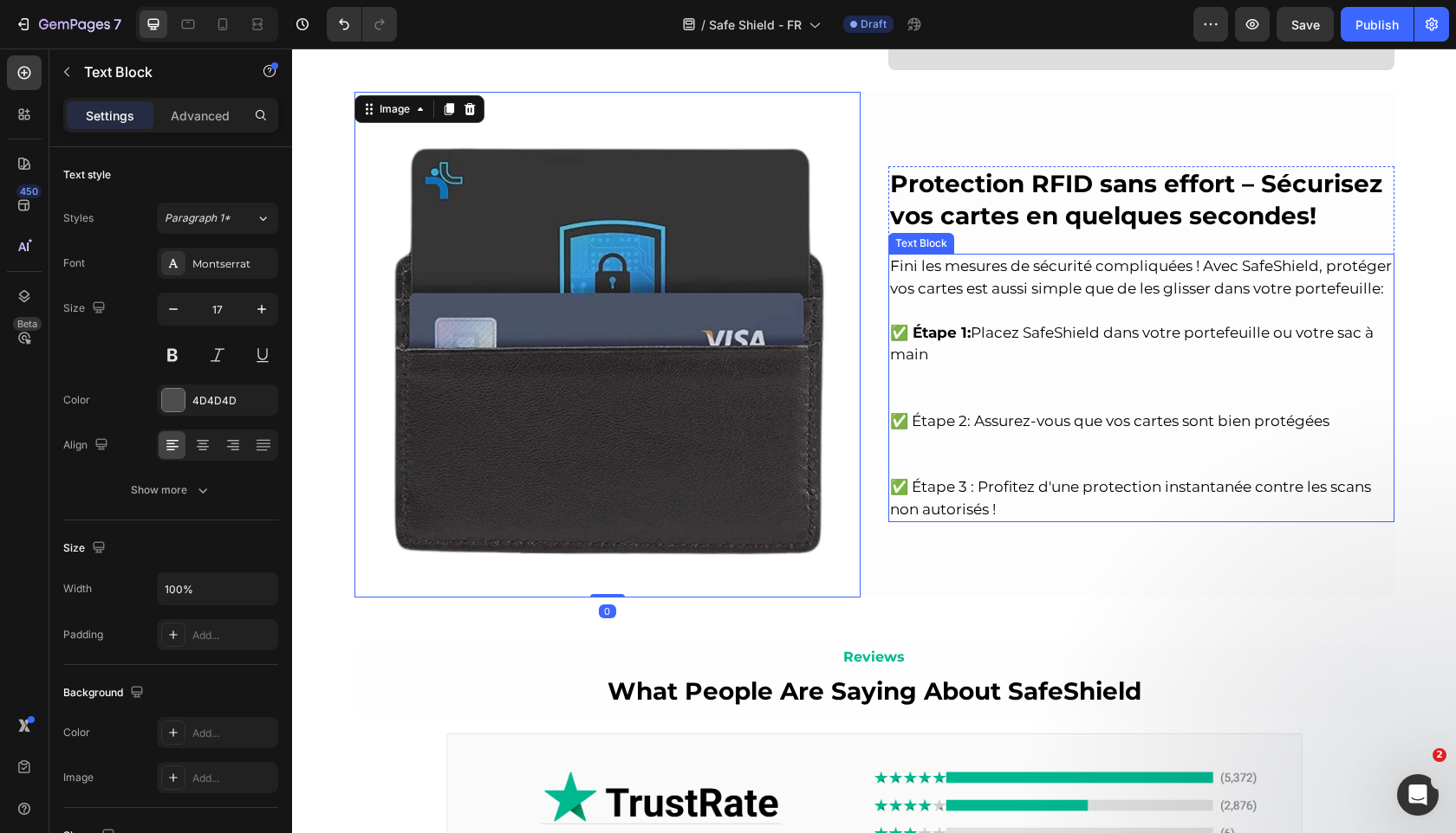
click at [1015, 327] on span "✅ Étape 1: Placez SafeShield dans votre portefeuille ou votre sac à main" at bounding box center [1132, 344] width 483 height 40
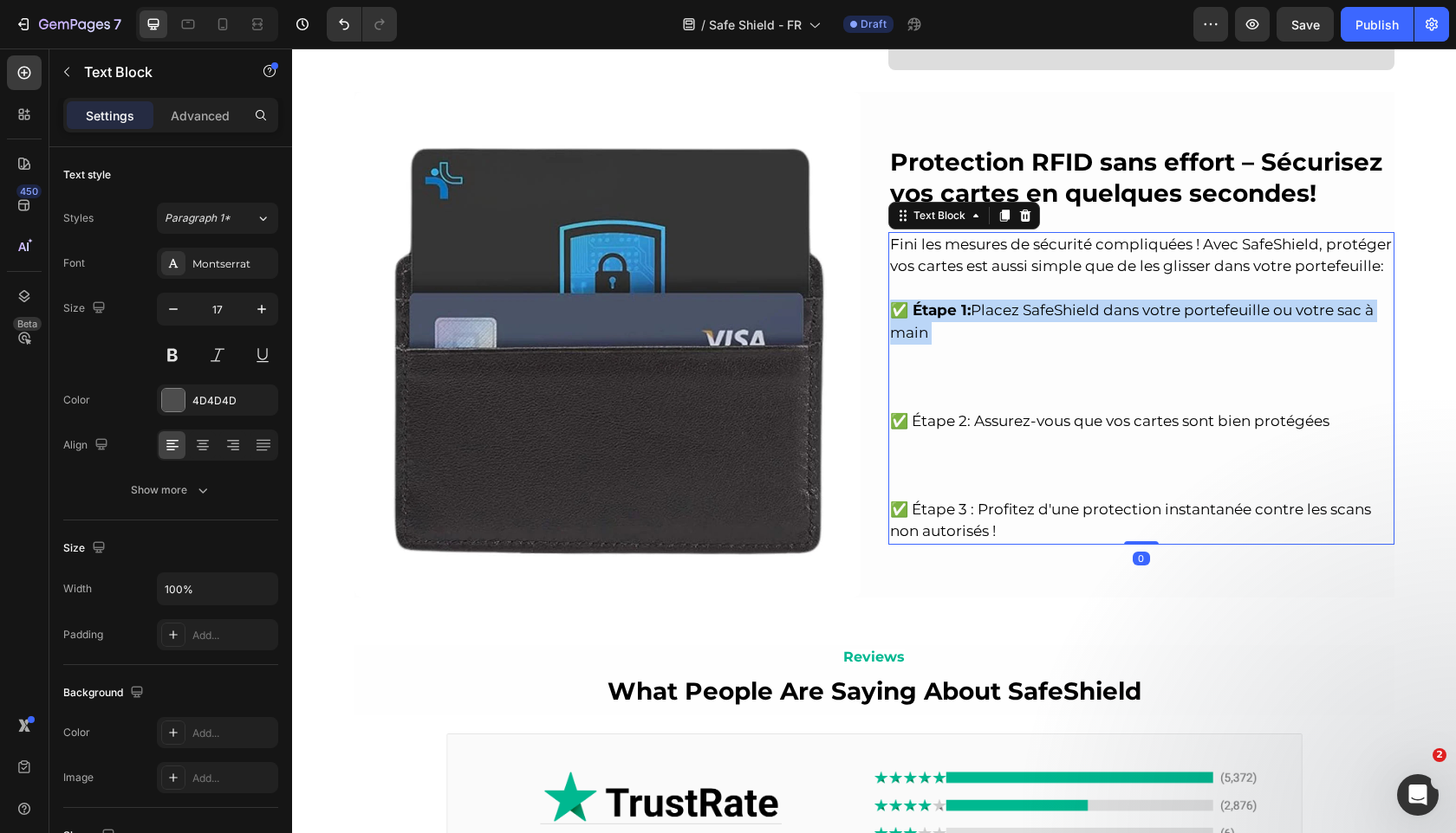
click at [1015, 327] on p "✅ Étape 1: Placez SafeShield dans votre portefeuille ou votre sac à main" at bounding box center [1141, 344] width 502 height 132
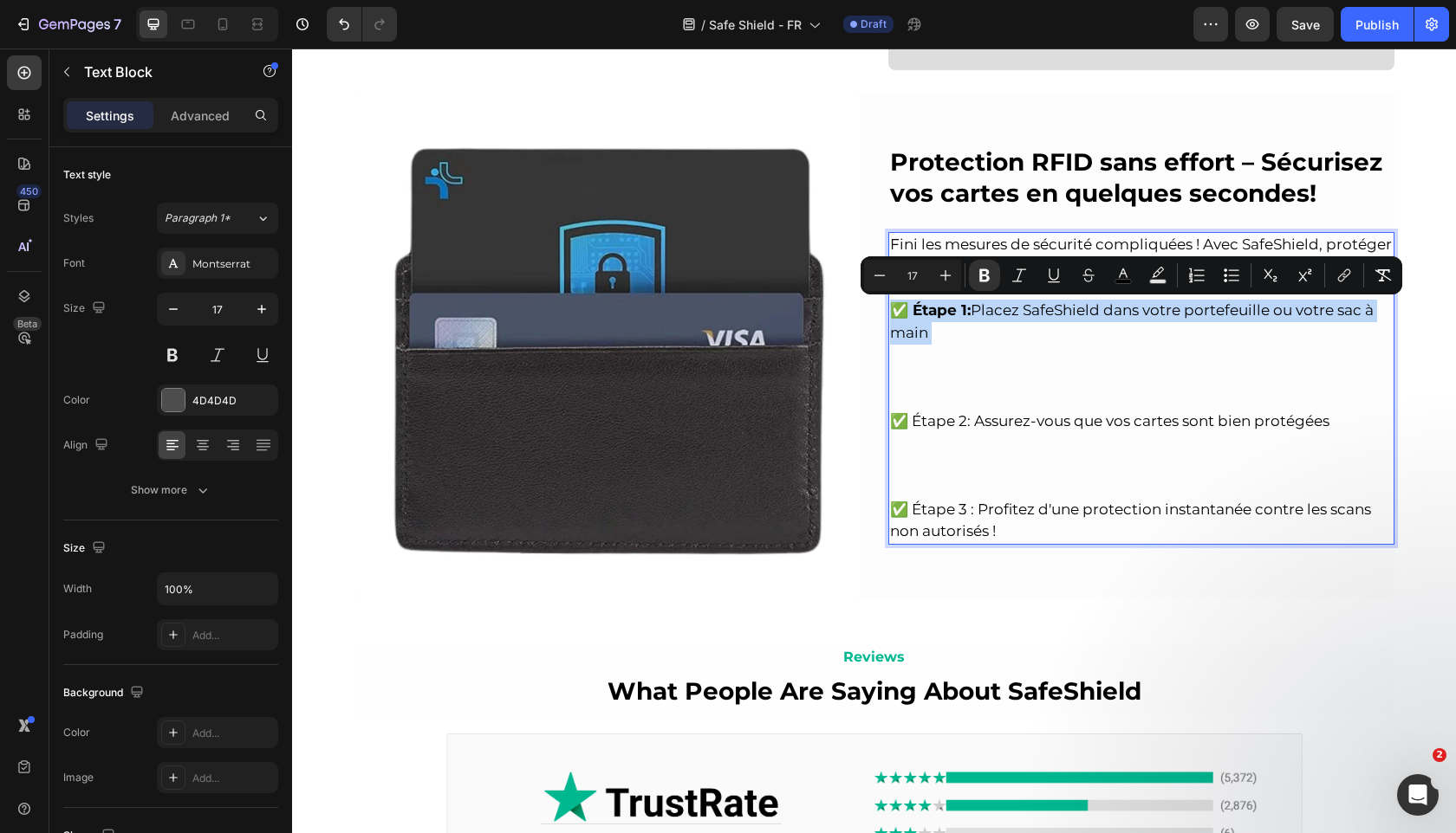
click at [1015, 327] on p "✅ Étape 1: Placez SafeShield dans votre portefeuille ou votre sac à main" at bounding box center [1141, 344] width 502 height 132
click at [987, 364] on p "✅ Étape 1: Placez SafeShield dans votre portefeuille ou votre sac à main" at bounding box center [1141, 344] width 502 height 132
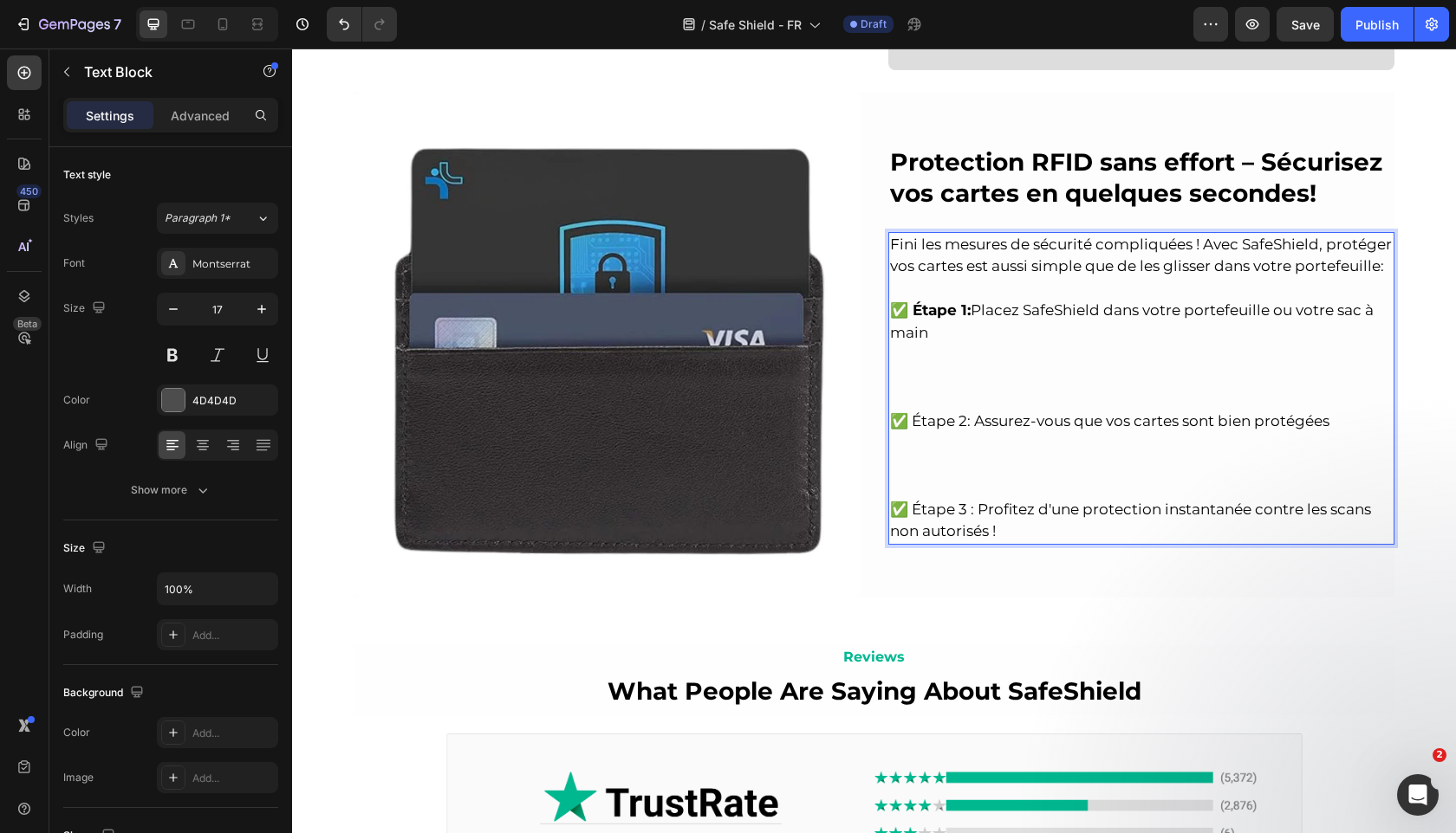
click at [983, 399] on p "✅ Étape 1: Placez SafeShield dans votre portefeuille ou votre sac à main ⁠⁠⁠⁠⁠⁠⁠" at bounding box center [1141, 344] width 502 height 132
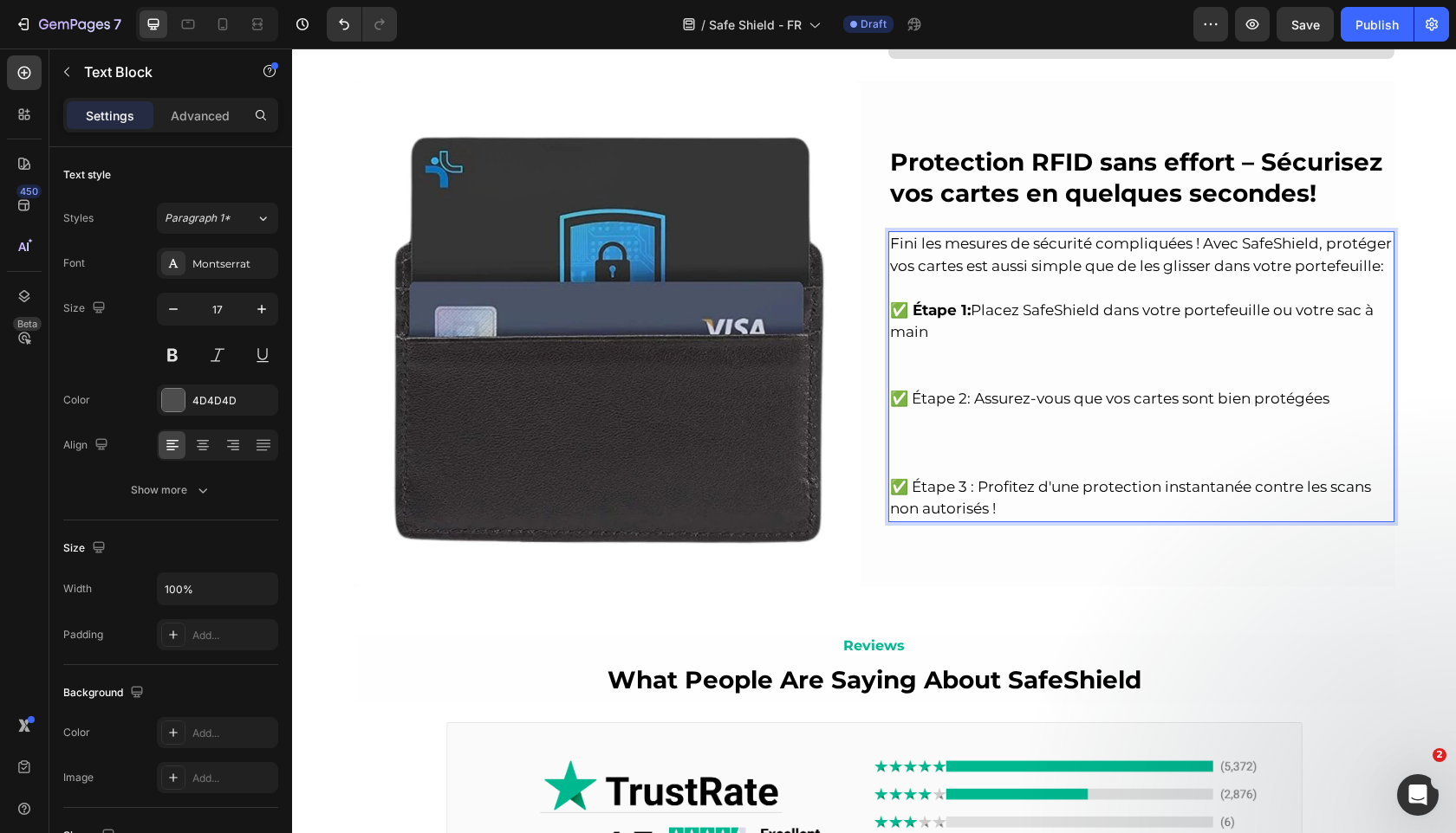
scroll to position [2420, 0]
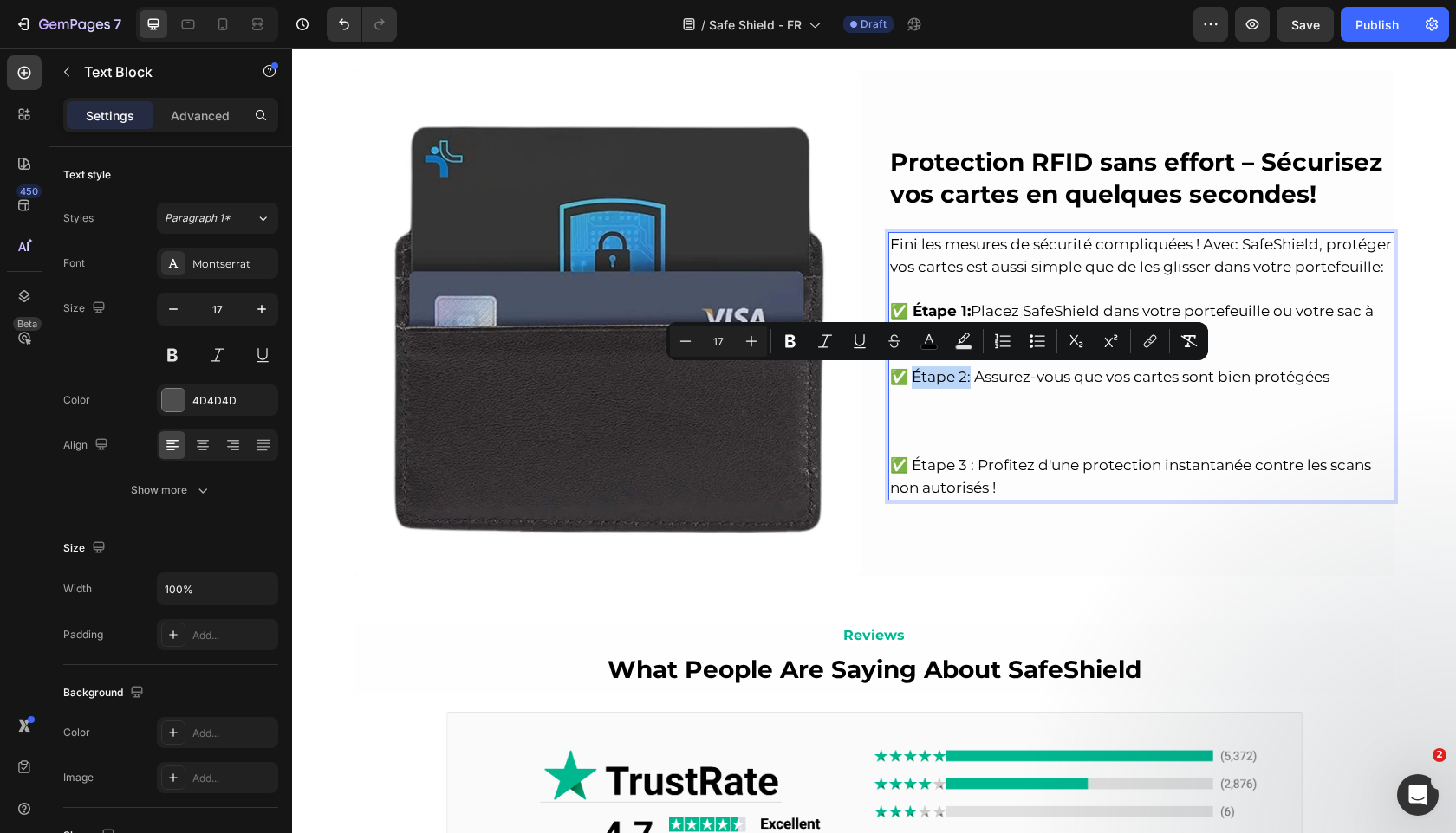
drag, startPoint x: 966, startPoint y: 380, endPoint x: 908, endPoint y: 383, distance: 58.1
click at [908, 383] on span "✅ Étape 2: Assurez-vous que vos cartes sont bien protégées" at bounding box center [1110, 376] width 440 height 17
click at [798, 338] on icon "Editor contextual toolbar" at bounding box center [790, 341] width 17 height 17
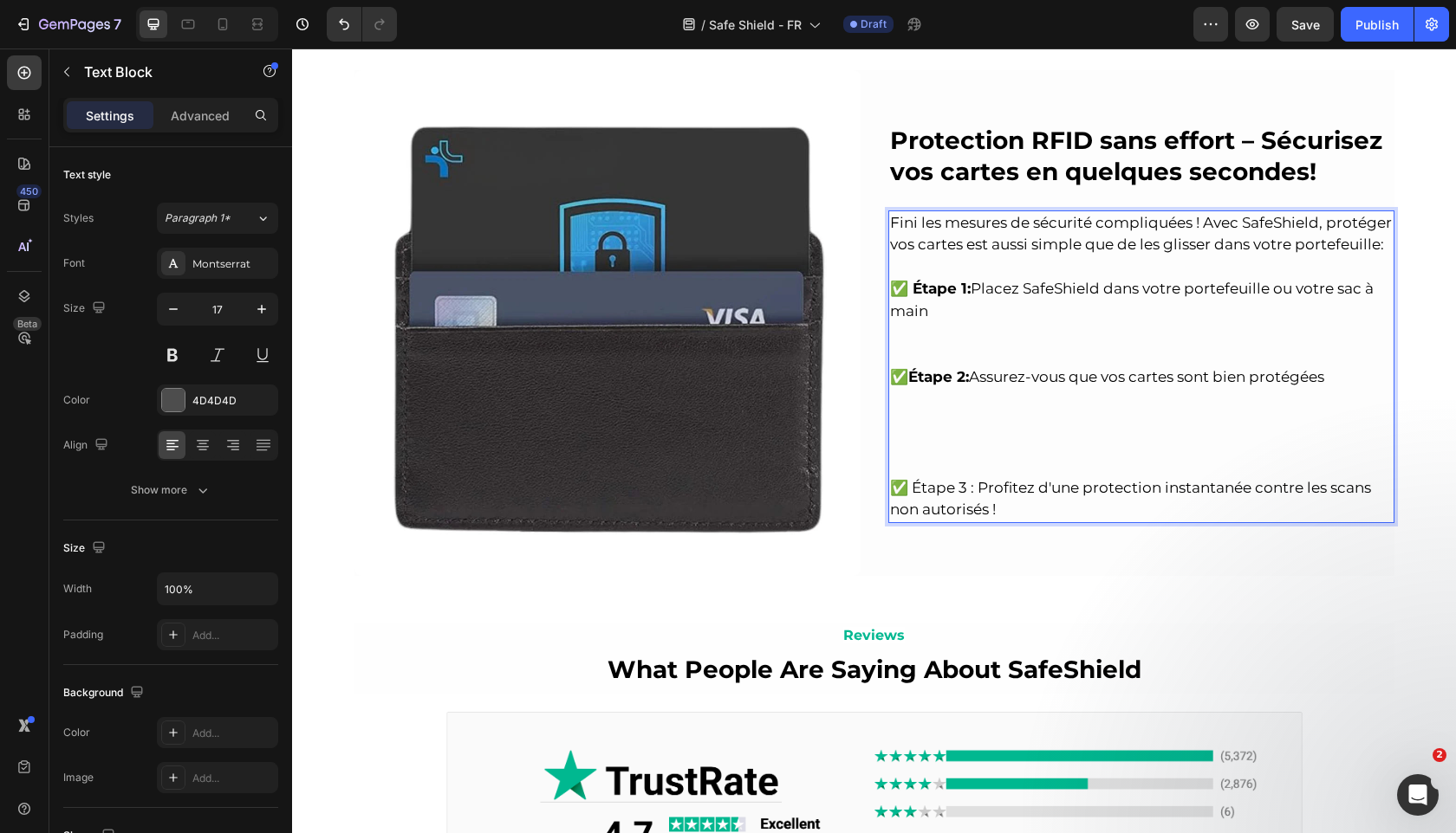
scroll to position [2399, 0]
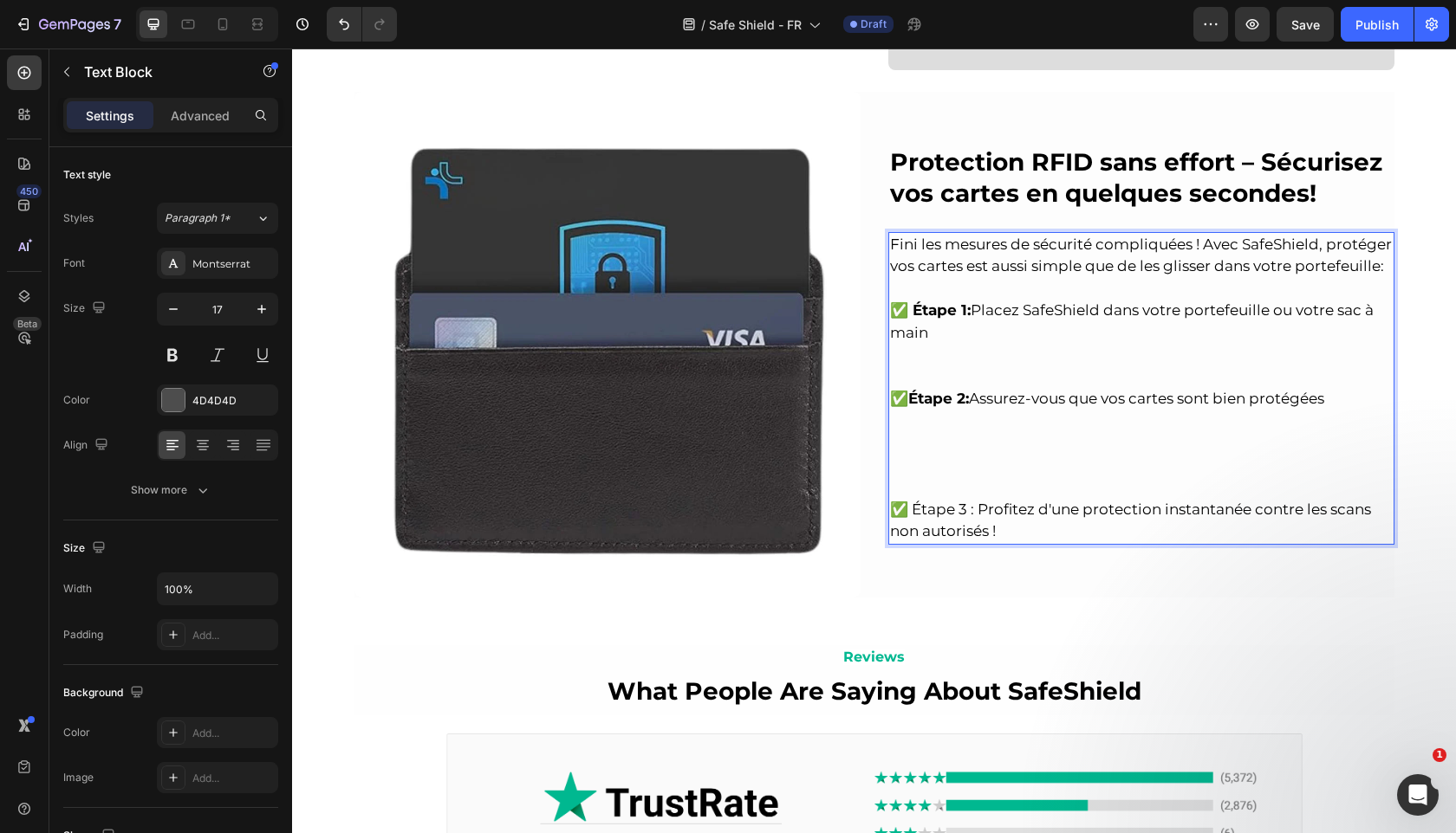
click at [967, 464] on p "✅ Étape 2: Assurez-vous que vos cartes sont bien protégées" at bounding box center [1141, 443] width 502 height 111
click at [967, 485] on p "✅ Étape 2: Assurez-vous que vos cartes sont bien protégées ⁠⁠⁠⁠⁠⁠⁠" at bounding box center [1141, 443] width 502 height 111
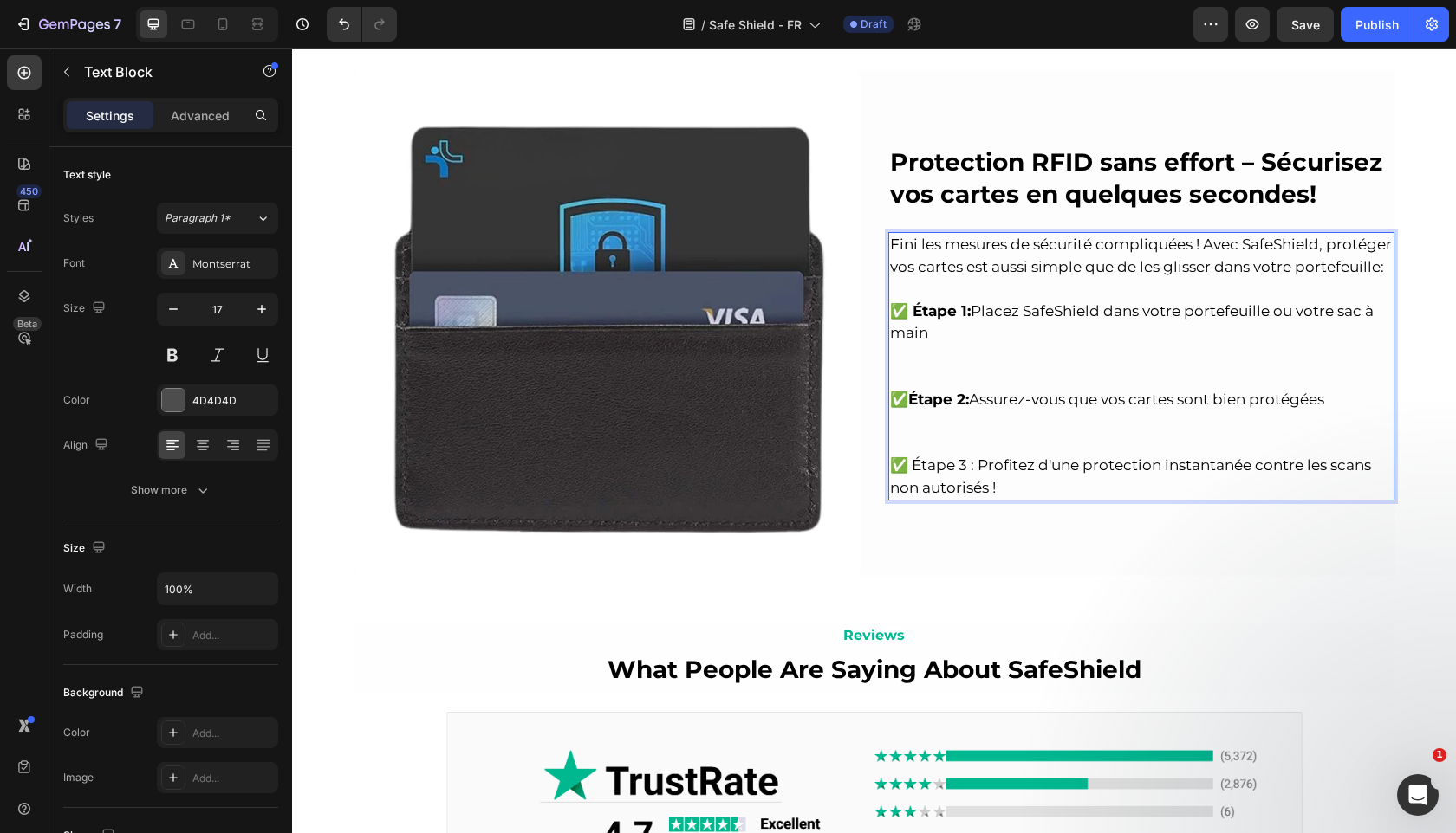
scroll to position [2432, 0]
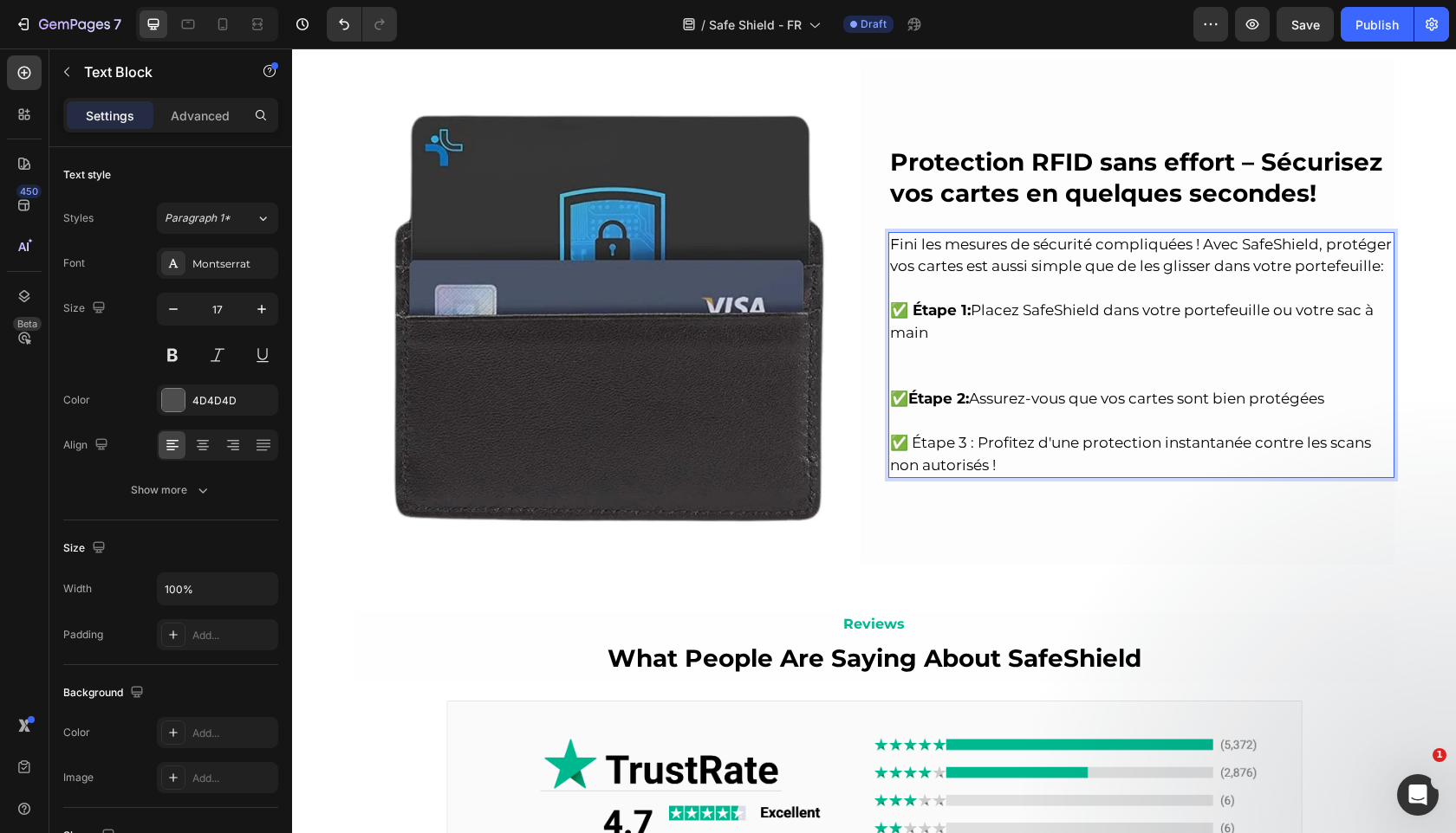
click at [969, 444] on span "✅ Étape 3 : Profitez d'une protection instantanée contre les scans non autorisé…" at bounding box center [1131, 454] width 481 height 40
drag, startPoint x: 967, startPoint y: 442, endPoint x: 909, endPoint y: 442, distance: 58.0
click at [909, 442] on span "✅ Étape 3: Profitez d'une protection instantanée contre les scans non autorisés…" at bounding box center [1129, 454] width 477 height 40
click at [951, 378] on p "✅ Étape 1: Placez SafeShield dans votre portefeuille ou votre sac à main" at bounding box center [1141, 334] width 502 height 111
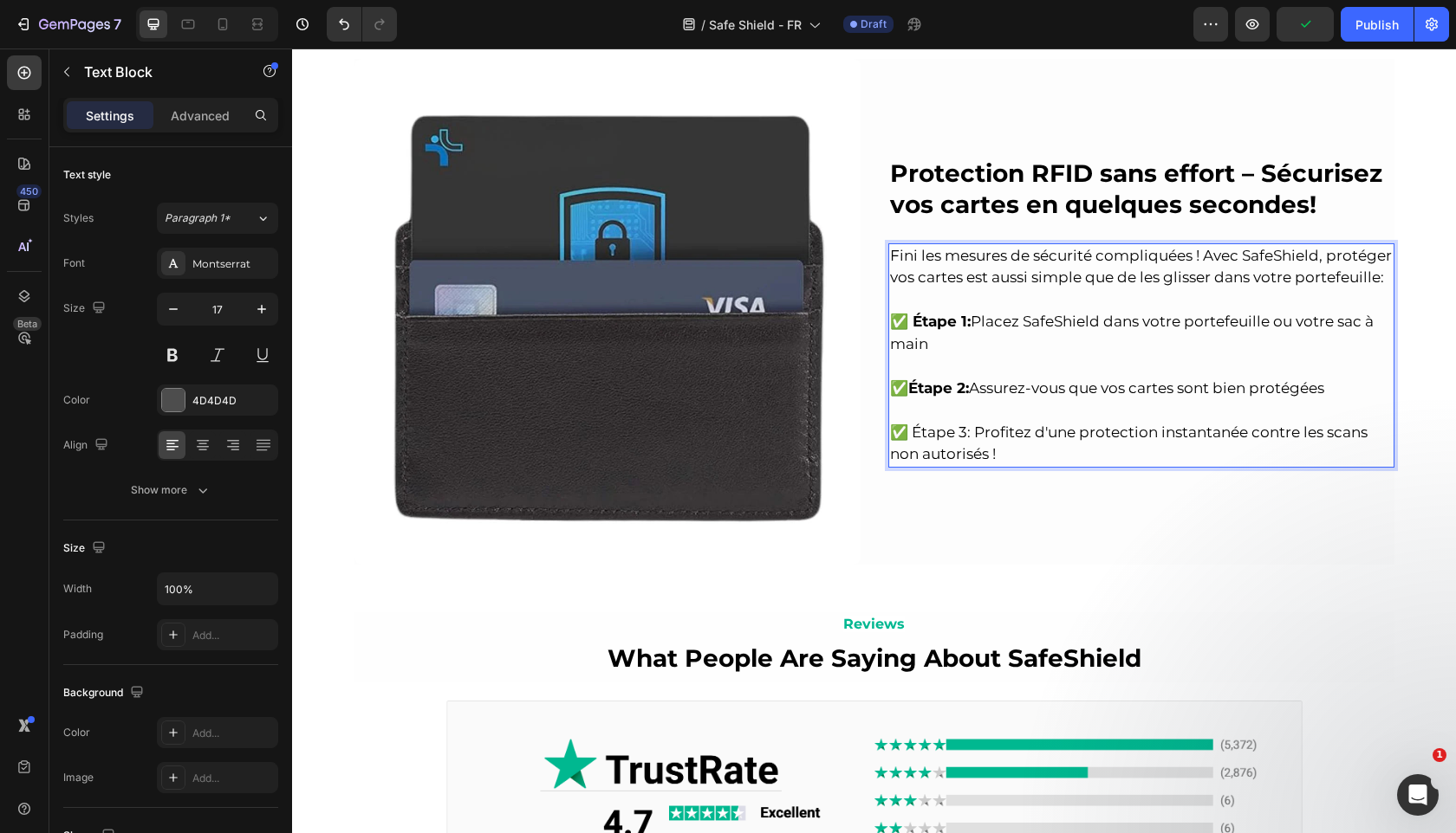
scroll to position [2443, 0]
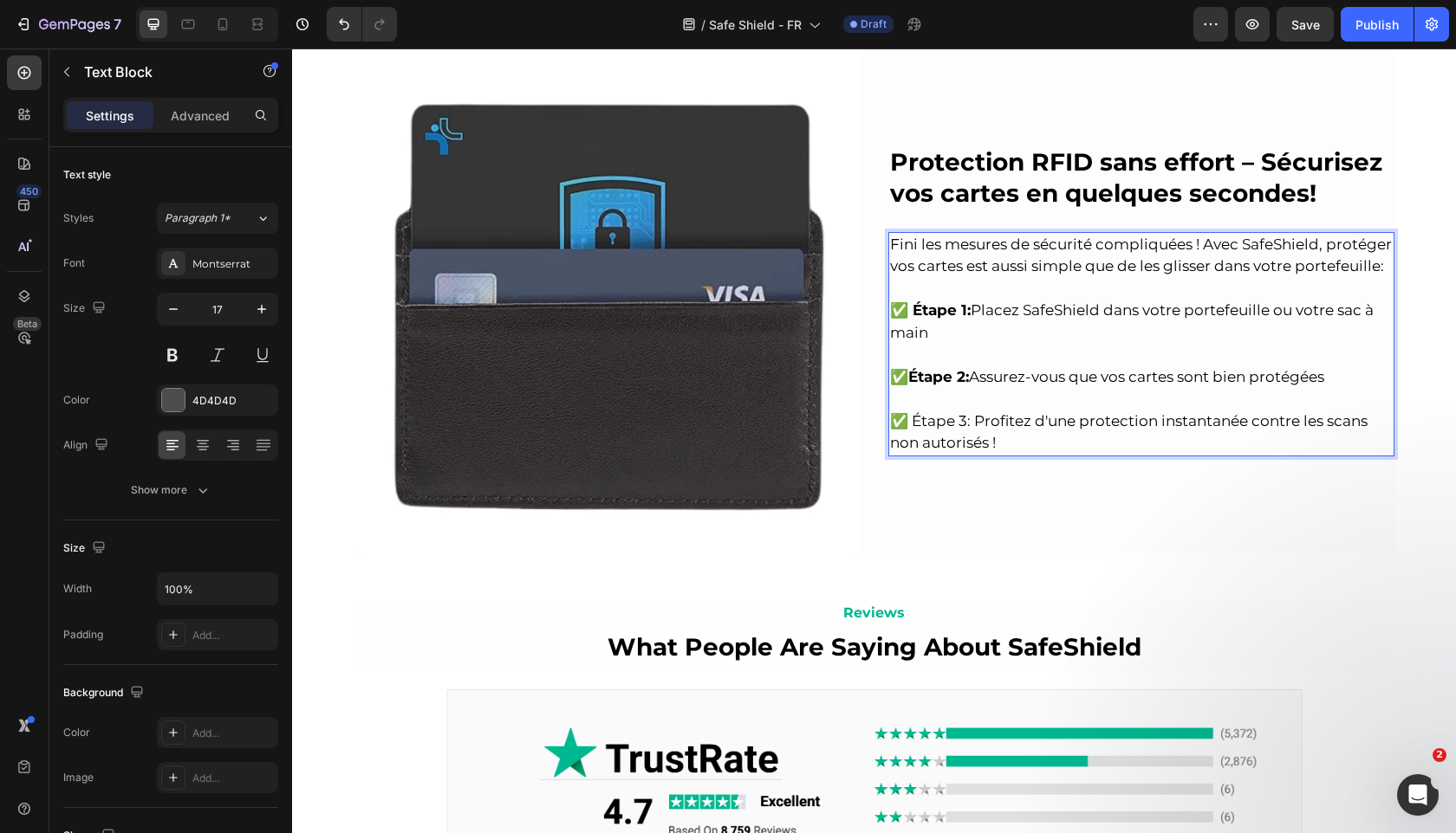
click at [950, 403] on p "✅ Étape 2: Assurez-vous que vos cartes sont bien protégées" at bounding box center [1141, 389] width 502 height 44
click at [985, 420] on span "✅ Étape 3: Profitez d'une protection instantanée contre les scans non autorisés…" at bounding box center [1129, 432] width 477 height 40
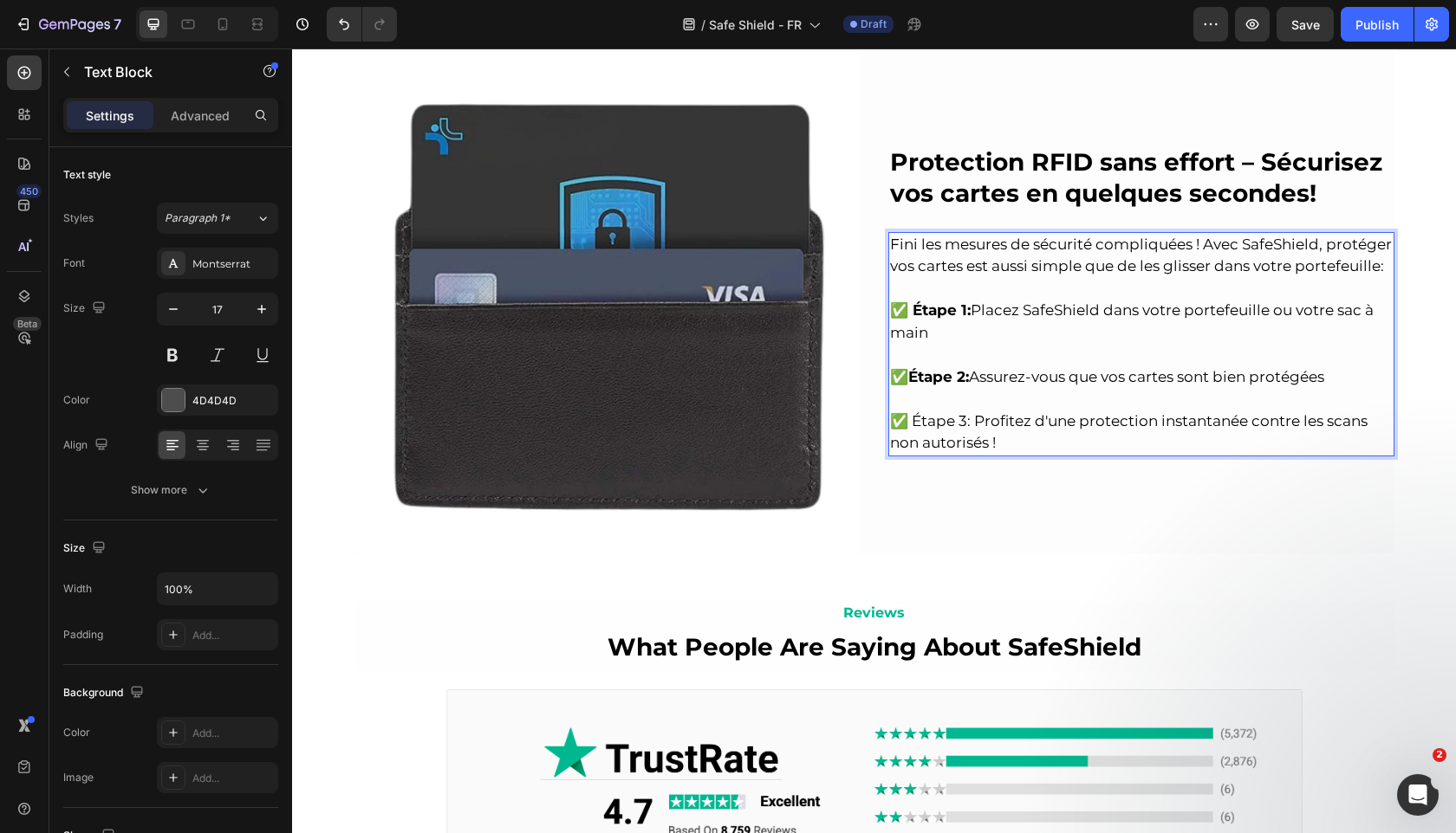
click at [972, 420] on span "✅ Étape 3: Profitez d'une protection instantanée contre les scans non autorisés…" at bounding box center [1129, 432] width 477 height 40
click at [964, 418] on span "✅ Étape 3: Profitez d'une protection instantanée contre les scans non autorisés…" at bounding box center [1129, 432] width 477 height 40
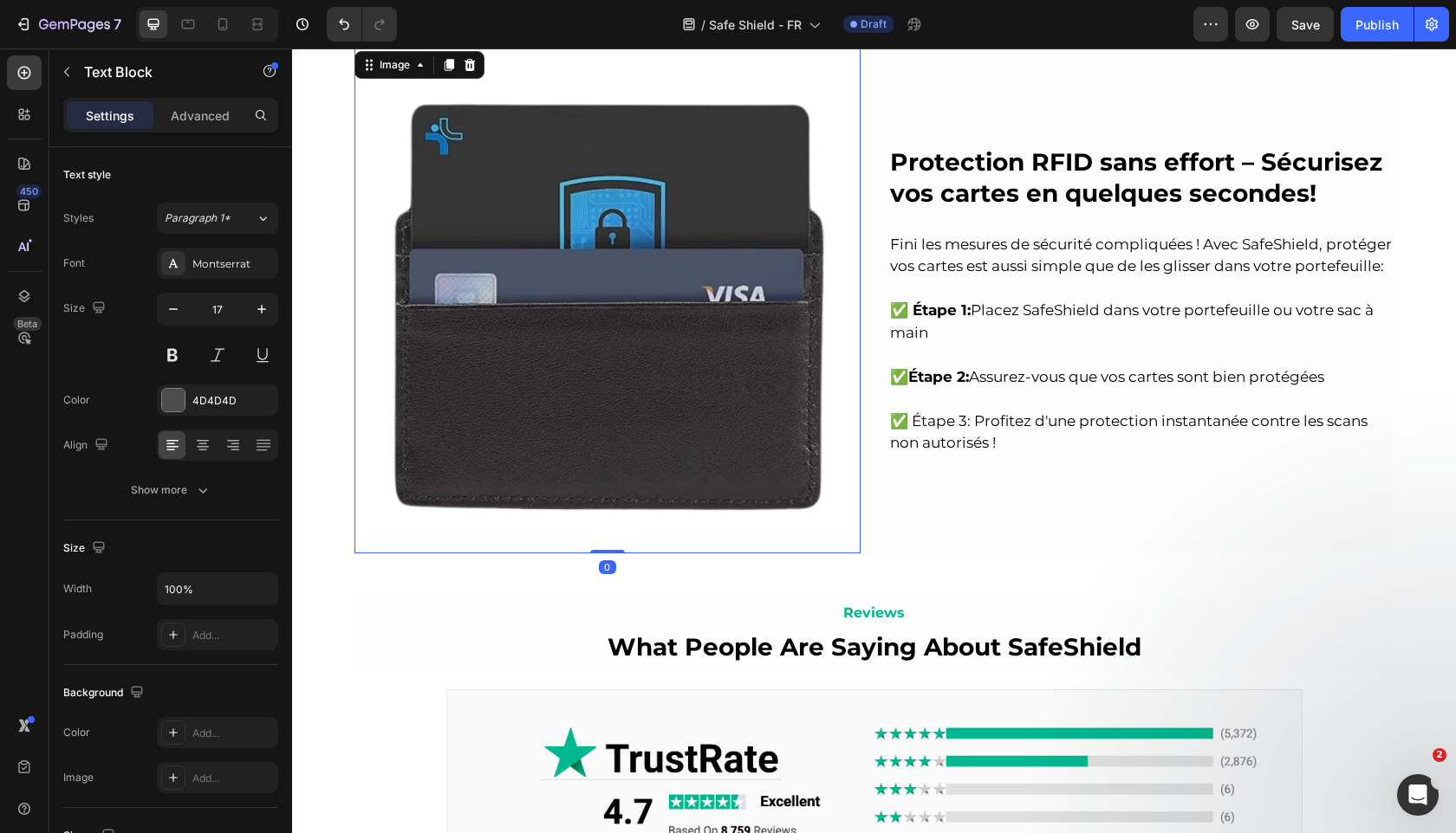
click at [731, 310] on img at bounding box center [607, 300] width 506 height 506
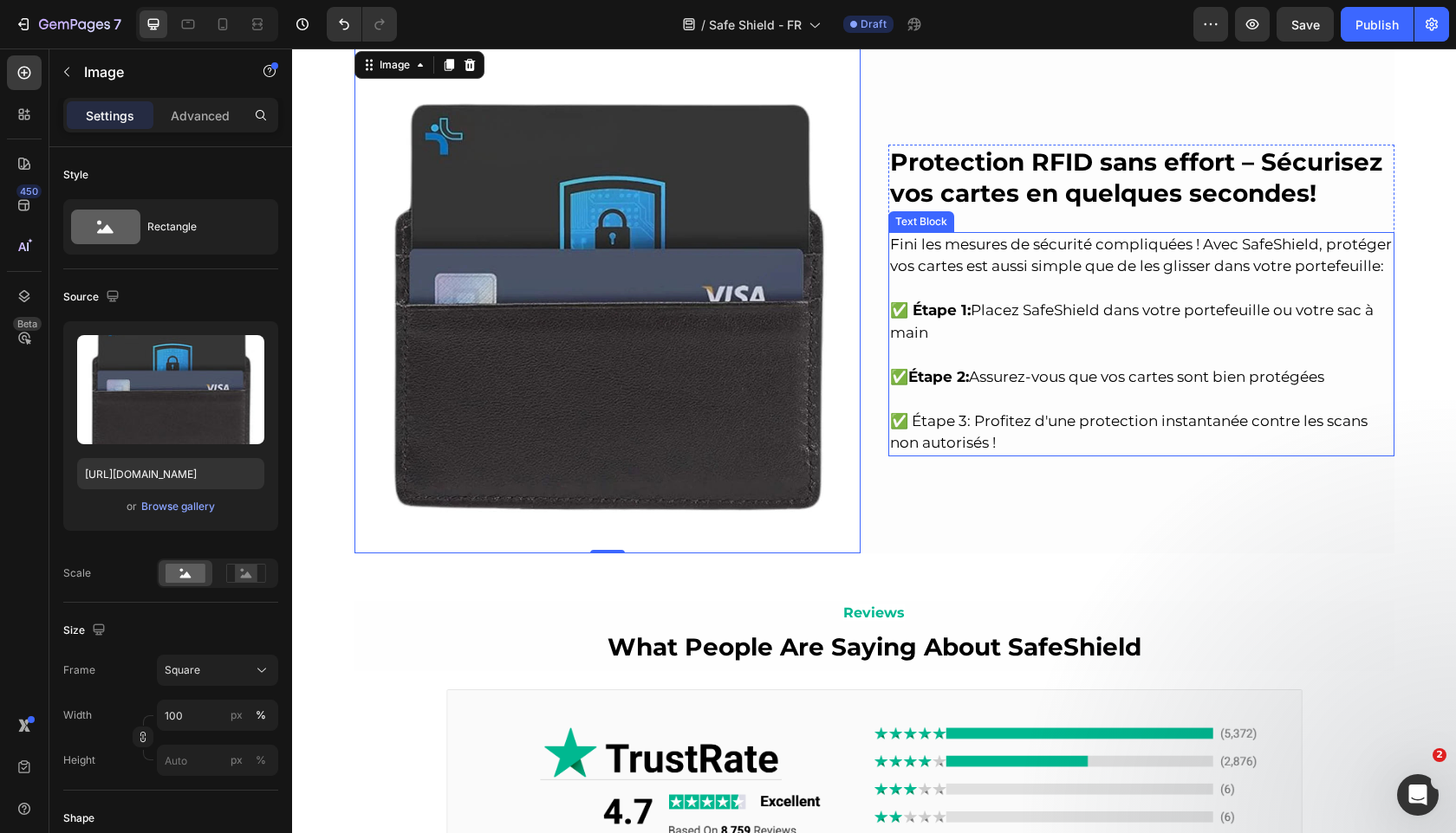
click at [955, 413] on span "✅ Étape 3: Profitez d'une protection instantanée contre les scans non autorisés…" at bounding box center [1129, 432] width 477 height 40
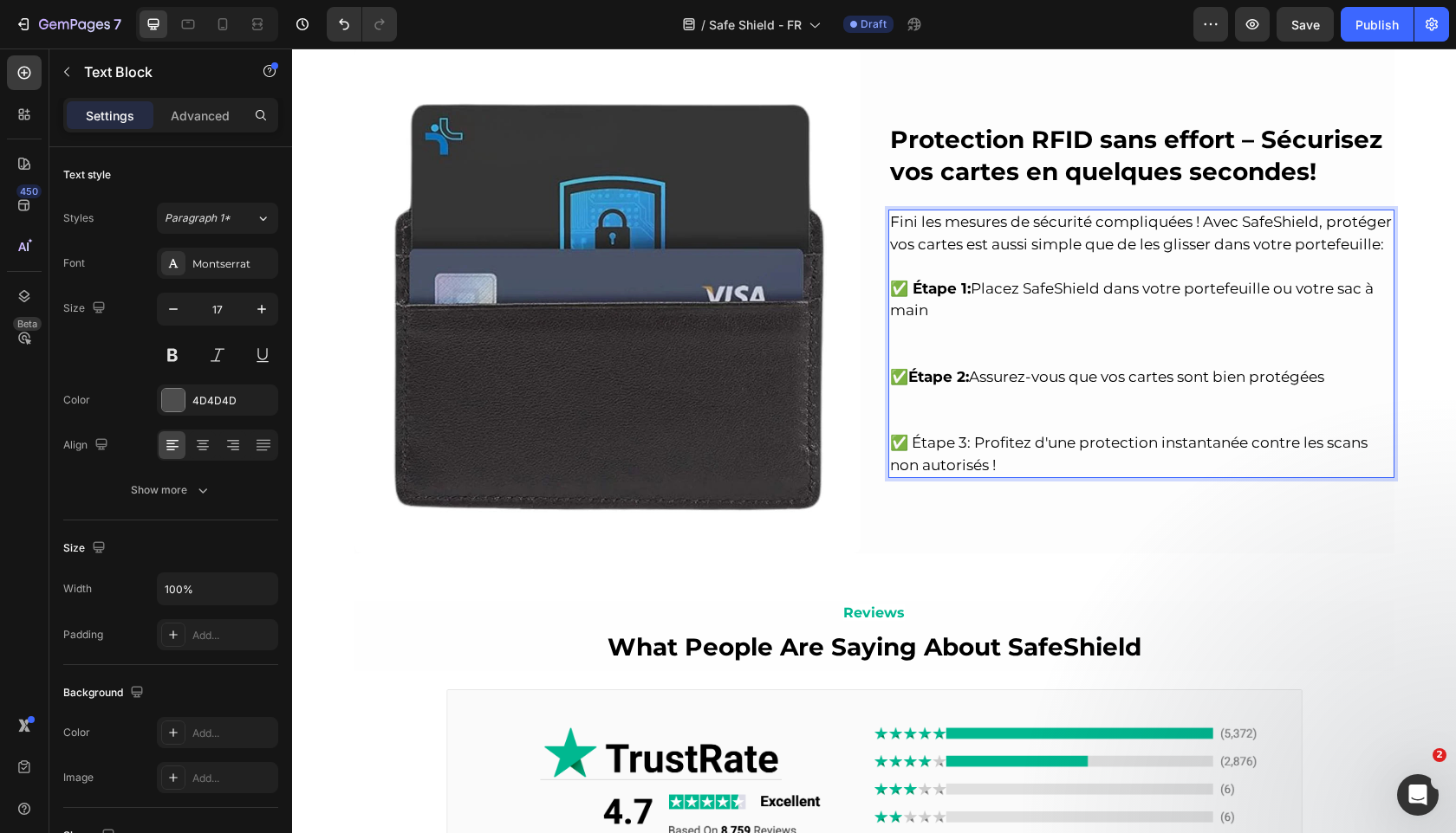
click at [969, 452] on p "✅ Étape 3: Profitez d'une protection instantanée contre les scans non autorisés…" at bounding box center [1141, 454] width 502 height 44
click at [958, 407] on p "✅ Étape 2: Assurez-vous que vos cartes sont bien protégées" at bounding box center [1141, 400] width 502 height 67
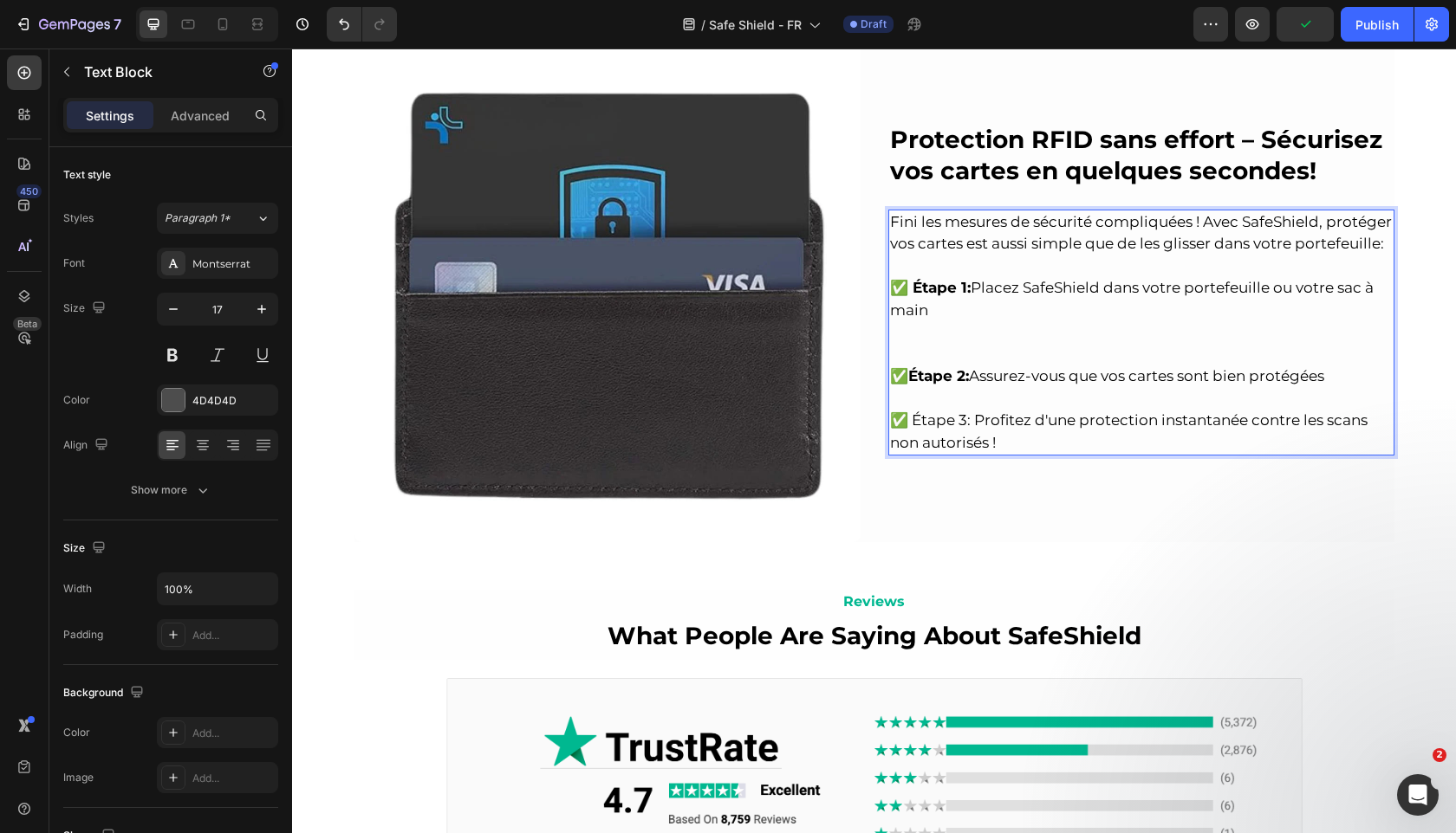
click at [895, 346] on p "✅ Étape 1: Placez SafeShield dans votre portefeuille ou votre sac à main" at bounding box center [1141, 311] width 502 height 111
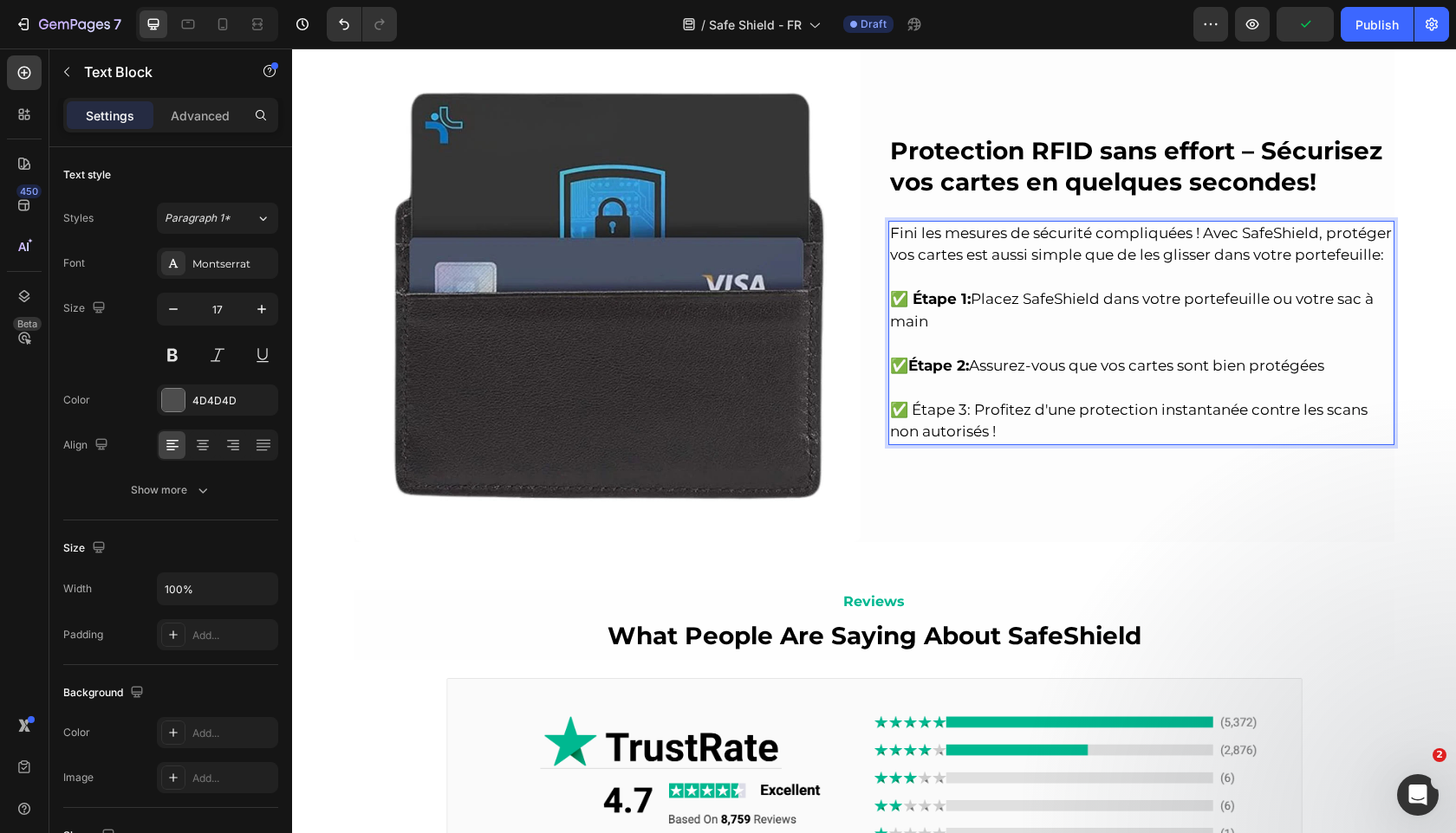
scroll to position [2465, 0]
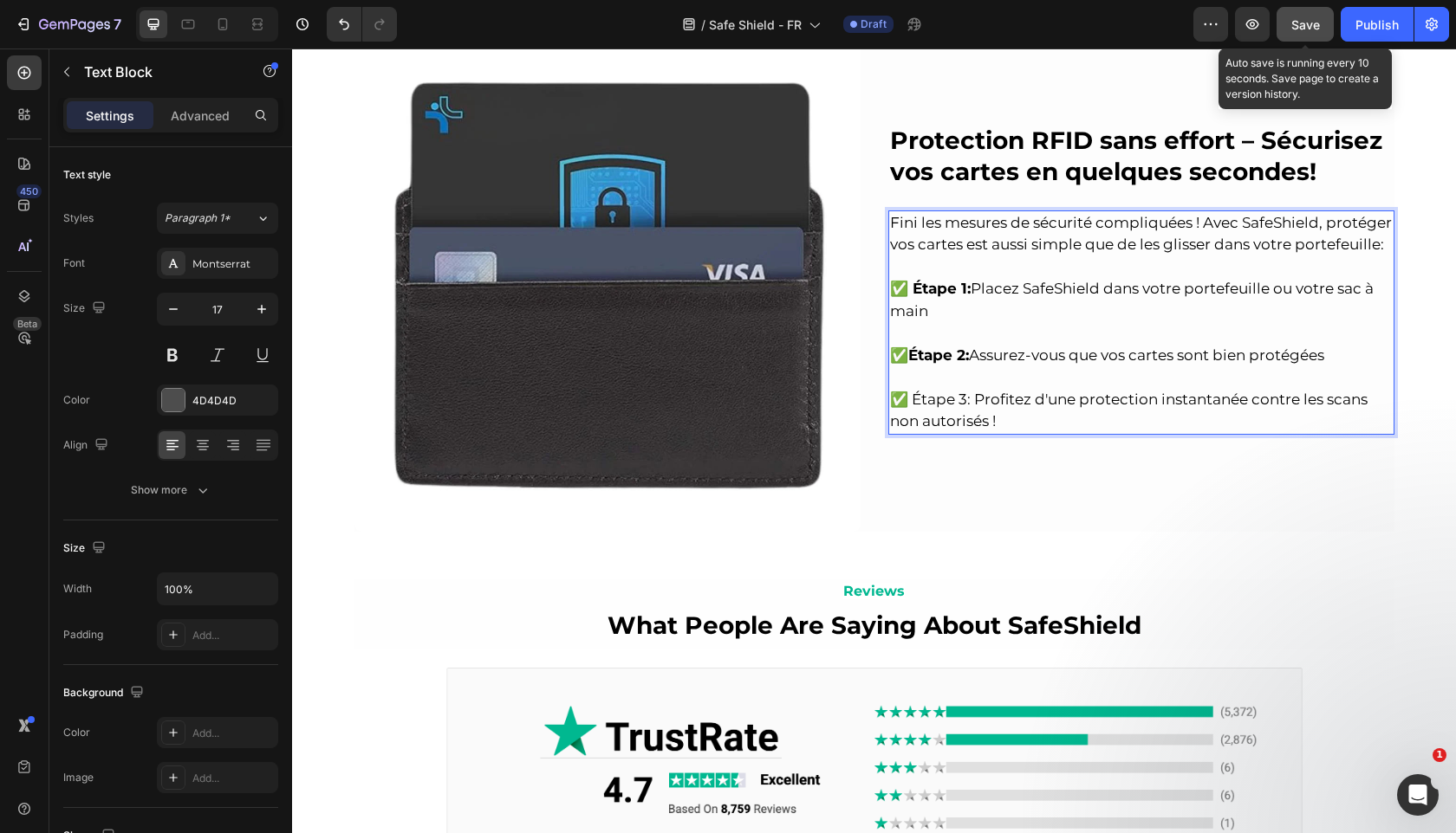
drag, startPoint x: 1304, startPoint y: 23, endPoint x: 1311, endPoint y: 39, distance: 17.5
click at [1304, 23] on span "Save" at bounding box center [1305, 24] width 29 height 15
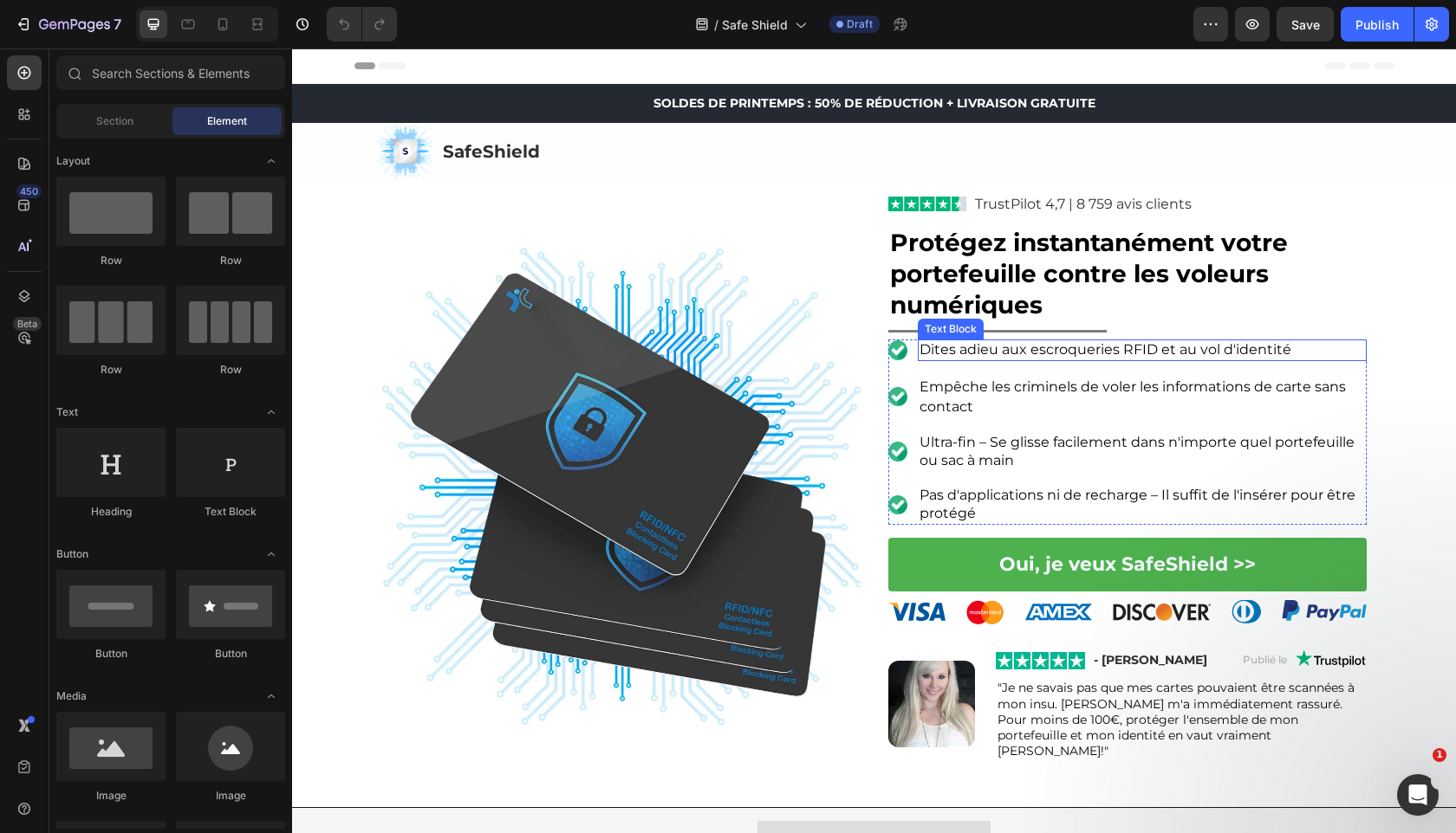
click at [1006, 354] on span "Dites adieu aux escroqueries RFID et au vol d'identité" at bounding box center [1105, 349] width 372 height 17
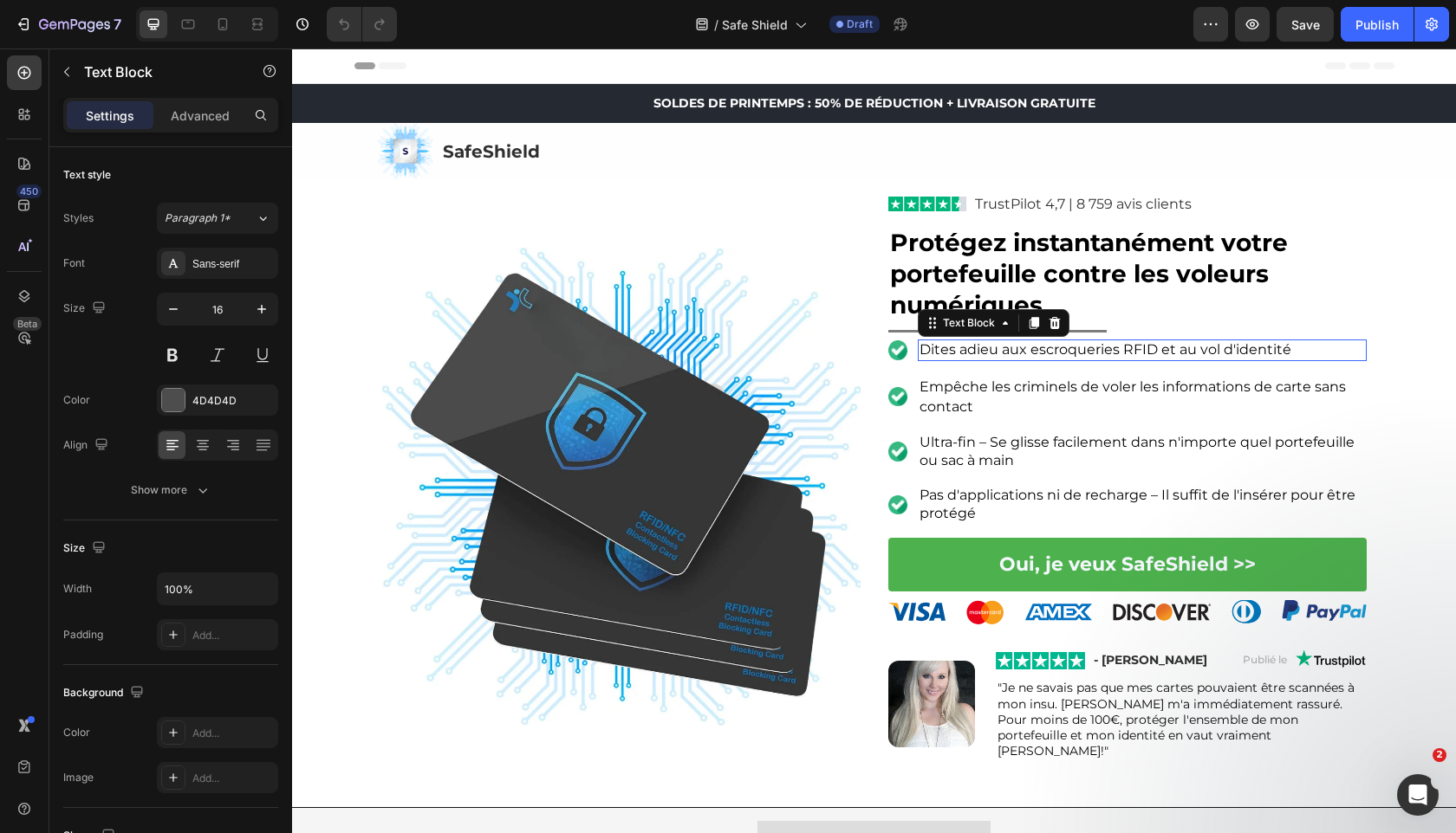
click at [1006, 354] on span "Dites adieu aux escroqueries RFID et au vol d'identité" at bounding box center [1105, 349] width 372 height 17
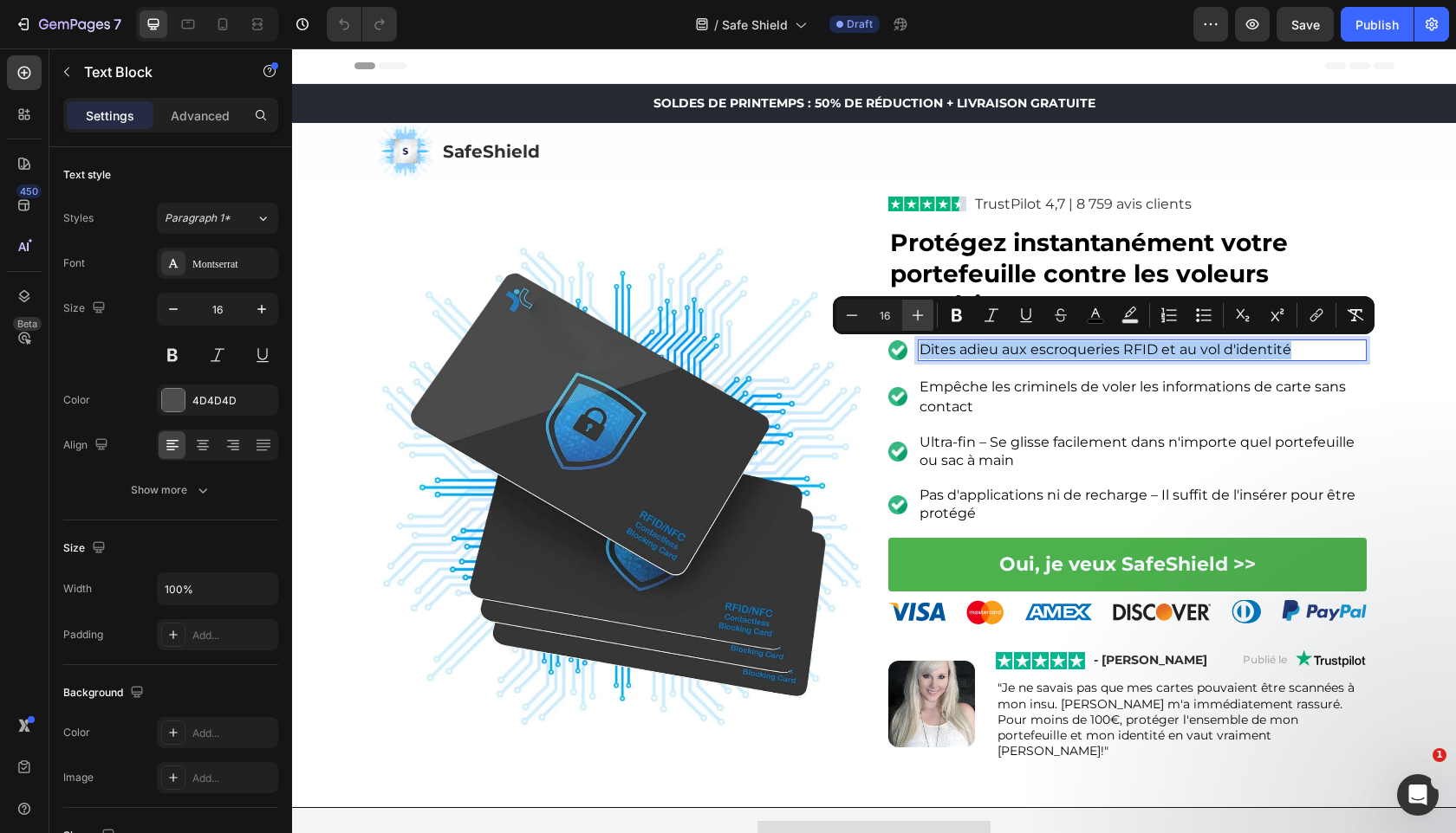
click at [915, 318] on icon "Editor contextual toolbar" at bounding box center [917, 314] width 17 height 17
type input "17"
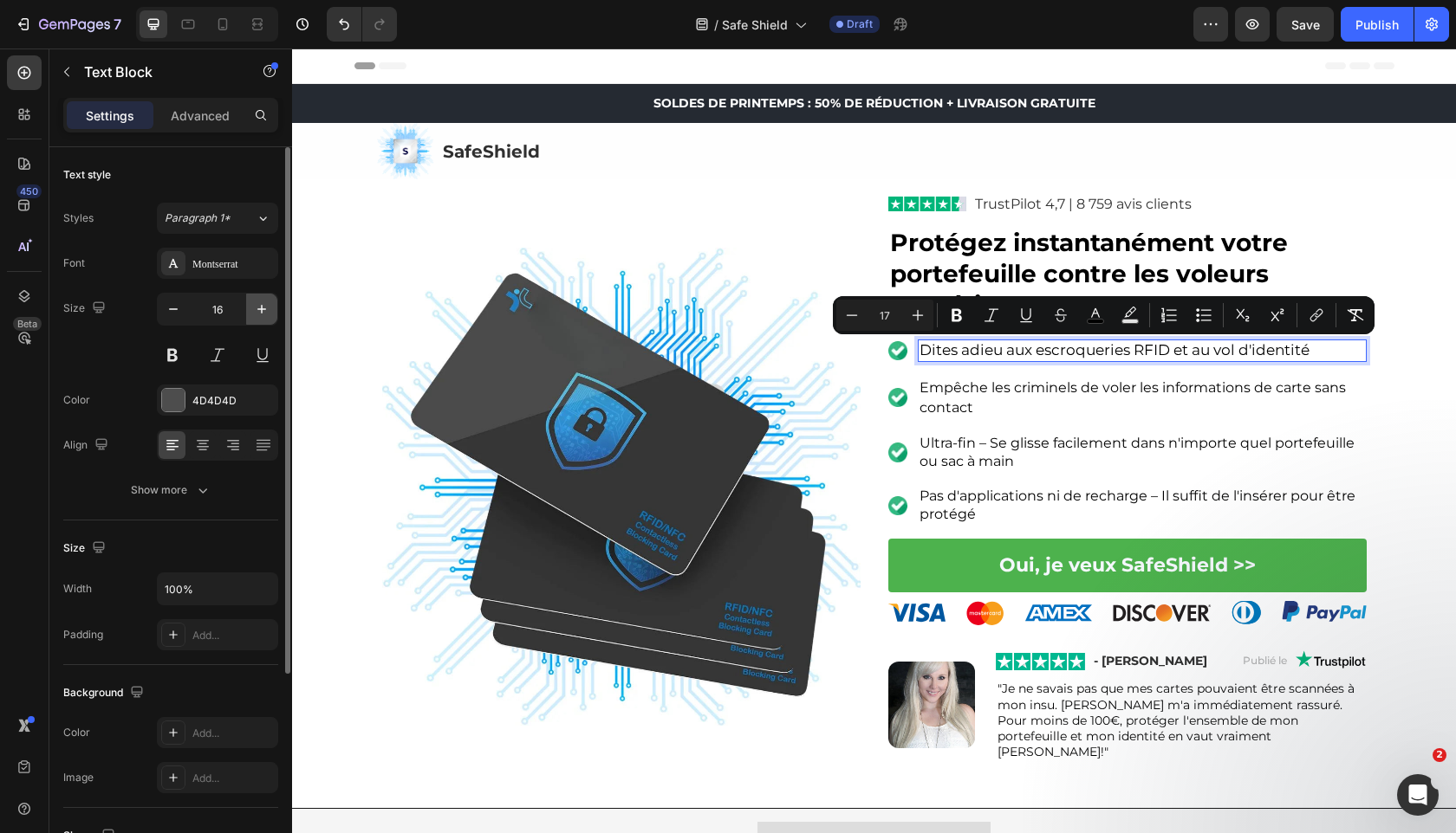
click at [261, 306] on icon "button" at bounding box center [262, 309] width 9 height 9
type input "17"
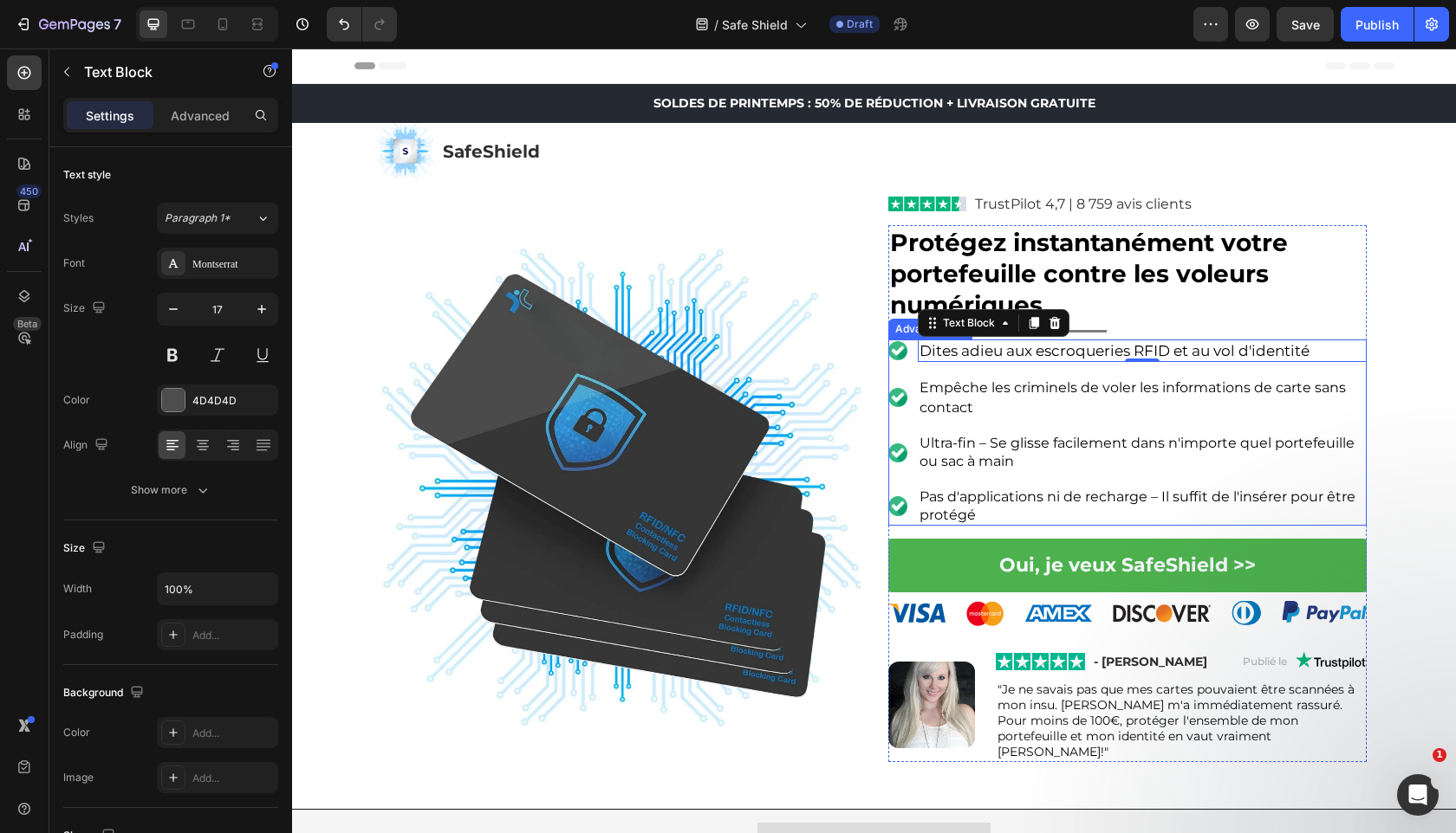
click at [1171, 394] on span "Empêche les criminels de voler les informations de carte sans contact" at bounding box center [1132, 398] width 427 height 37
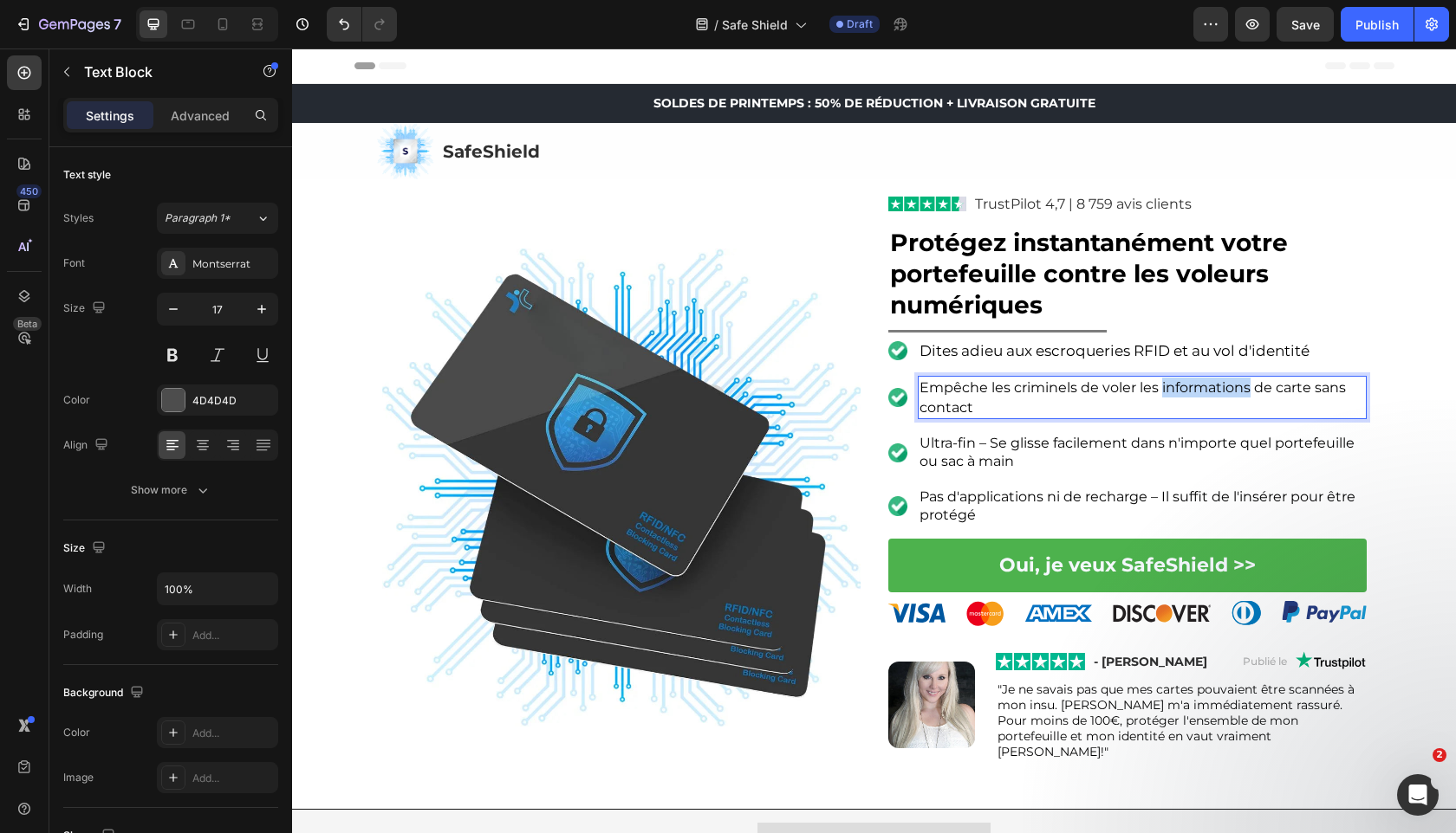
click at [1171, 394] on span "Empêche les criminels de voler les informations de carte sans contact" at bounding box center [1132, 398] width 427 height 37
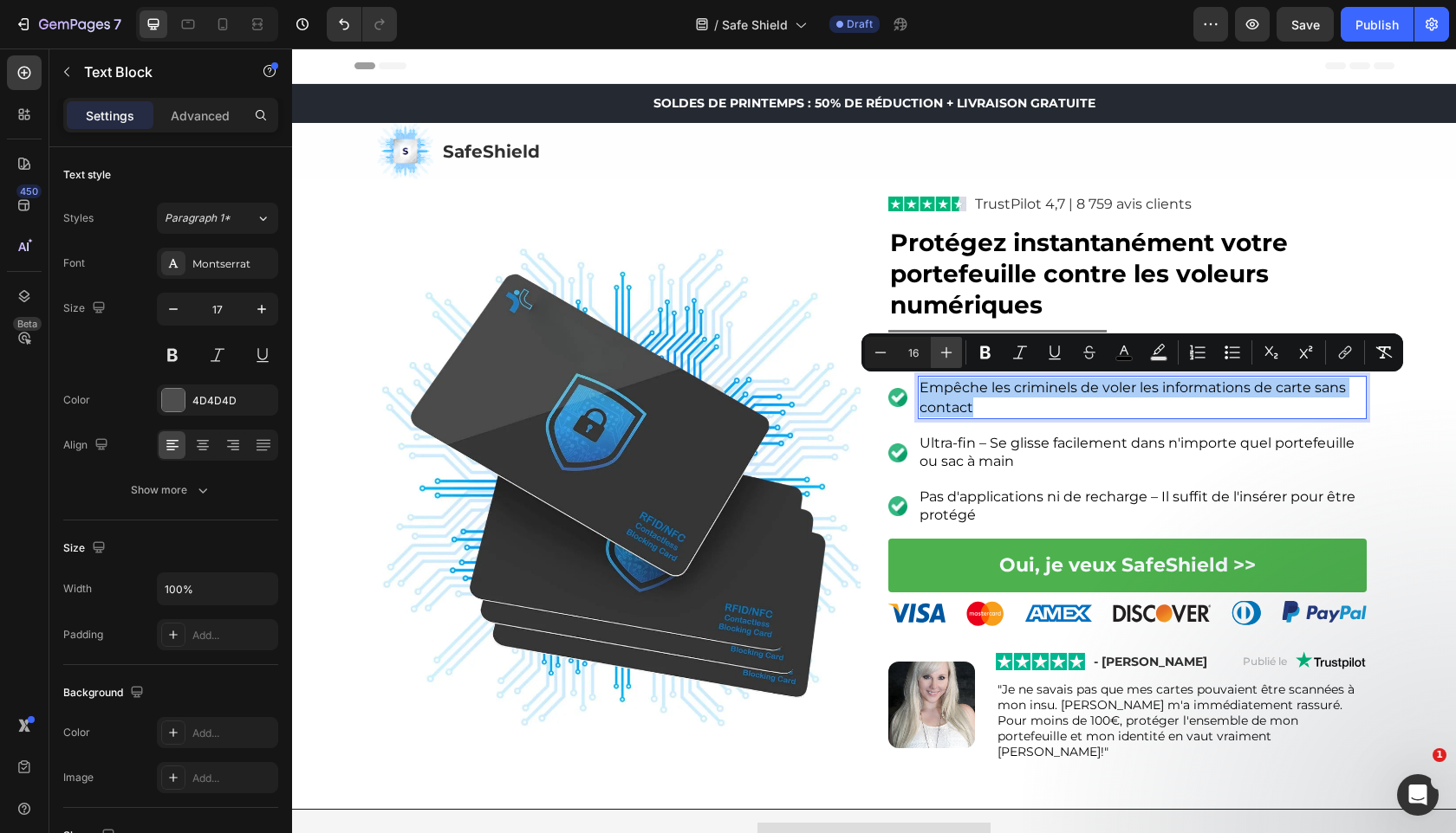
click at [946, 358] on icon "Editor contextual toolbar" at bounding box center [946, 352] width 17 height 17
type input "17"
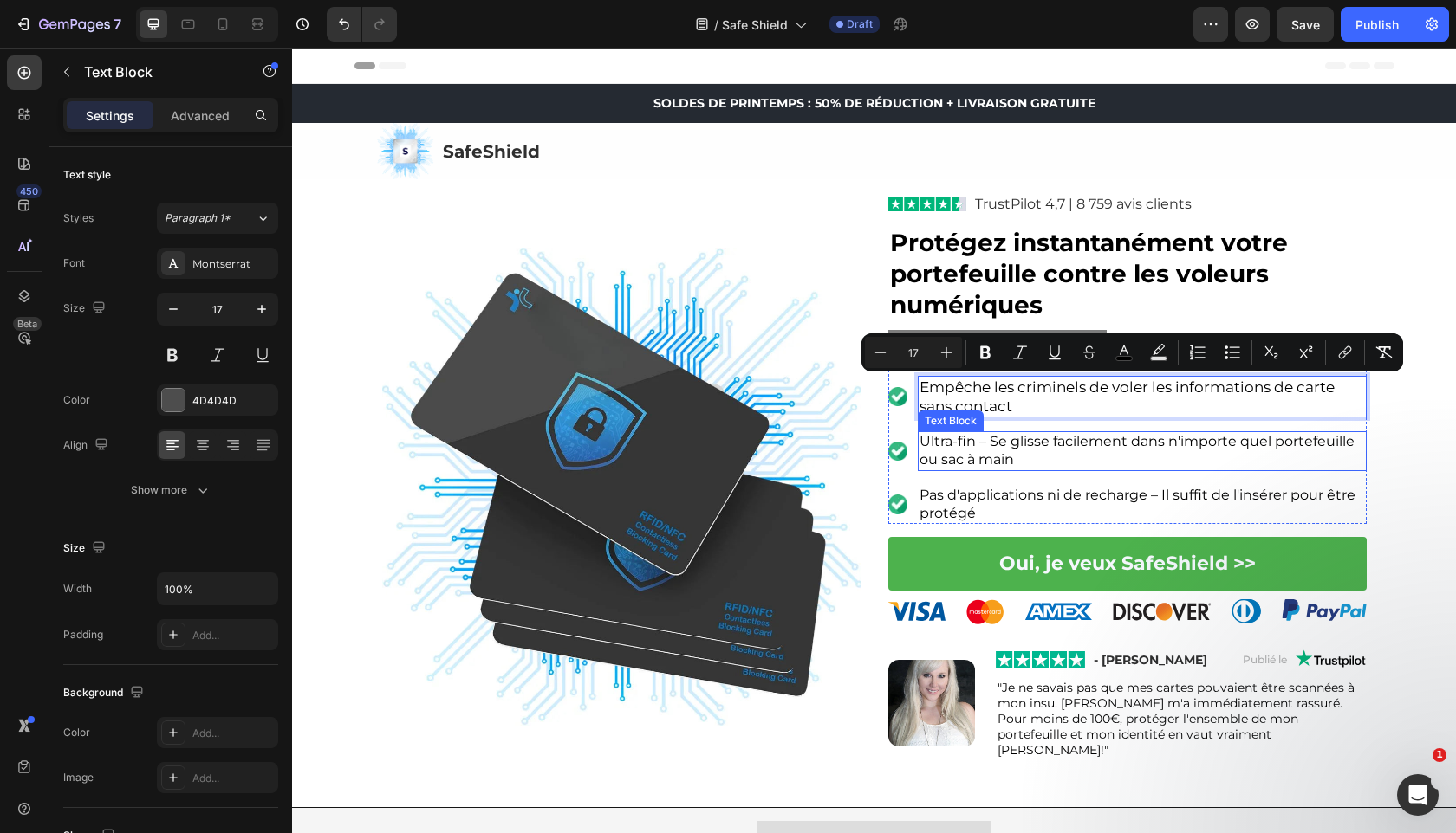
click at [1194, 440] on span "Ultra-fin – Se glisse facilement dans n'importe quel portefeuille ou sac à main" at bounding box center [1136, 450] width 435 height 35
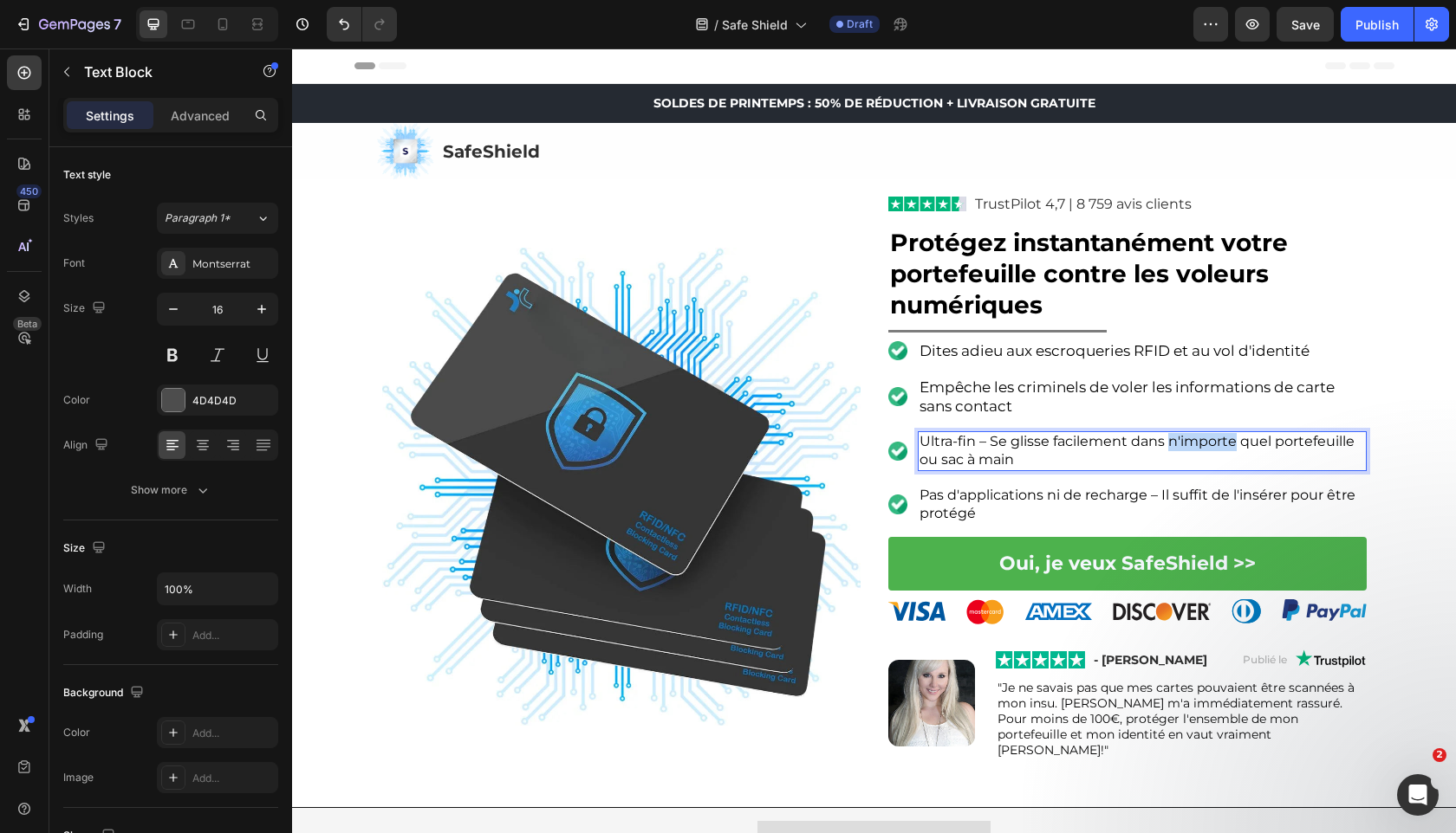
click at [1194, 440] on span "Ultra-fin – Se glisse facilement dans n'importe quel portefeuille ou sac à main" at bounding box center [1136, 450] width 435 height 35
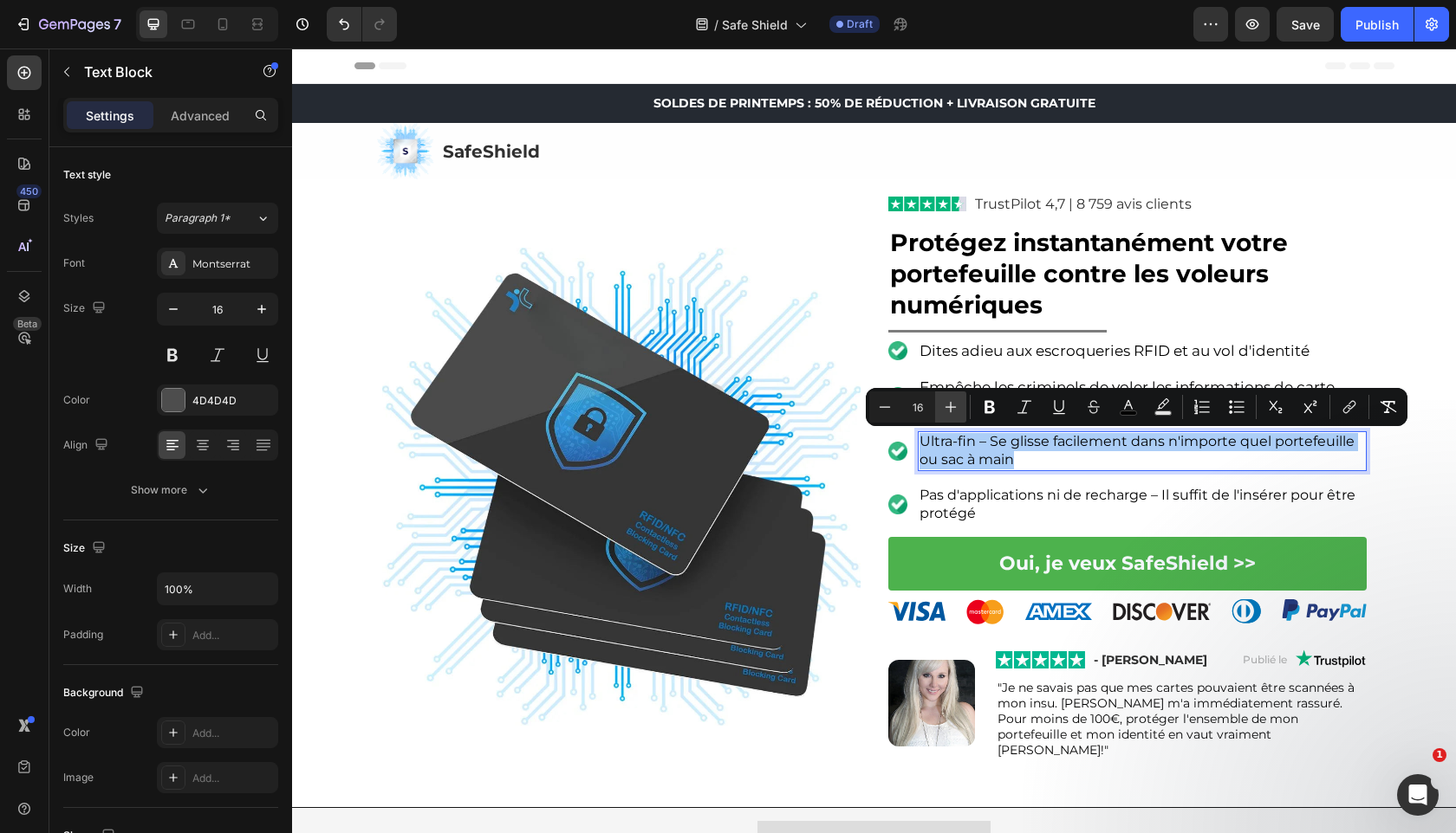
click at [948, 418] on button "Plus" at bounding box center [950, 407] width 31 height 31
type input "17"
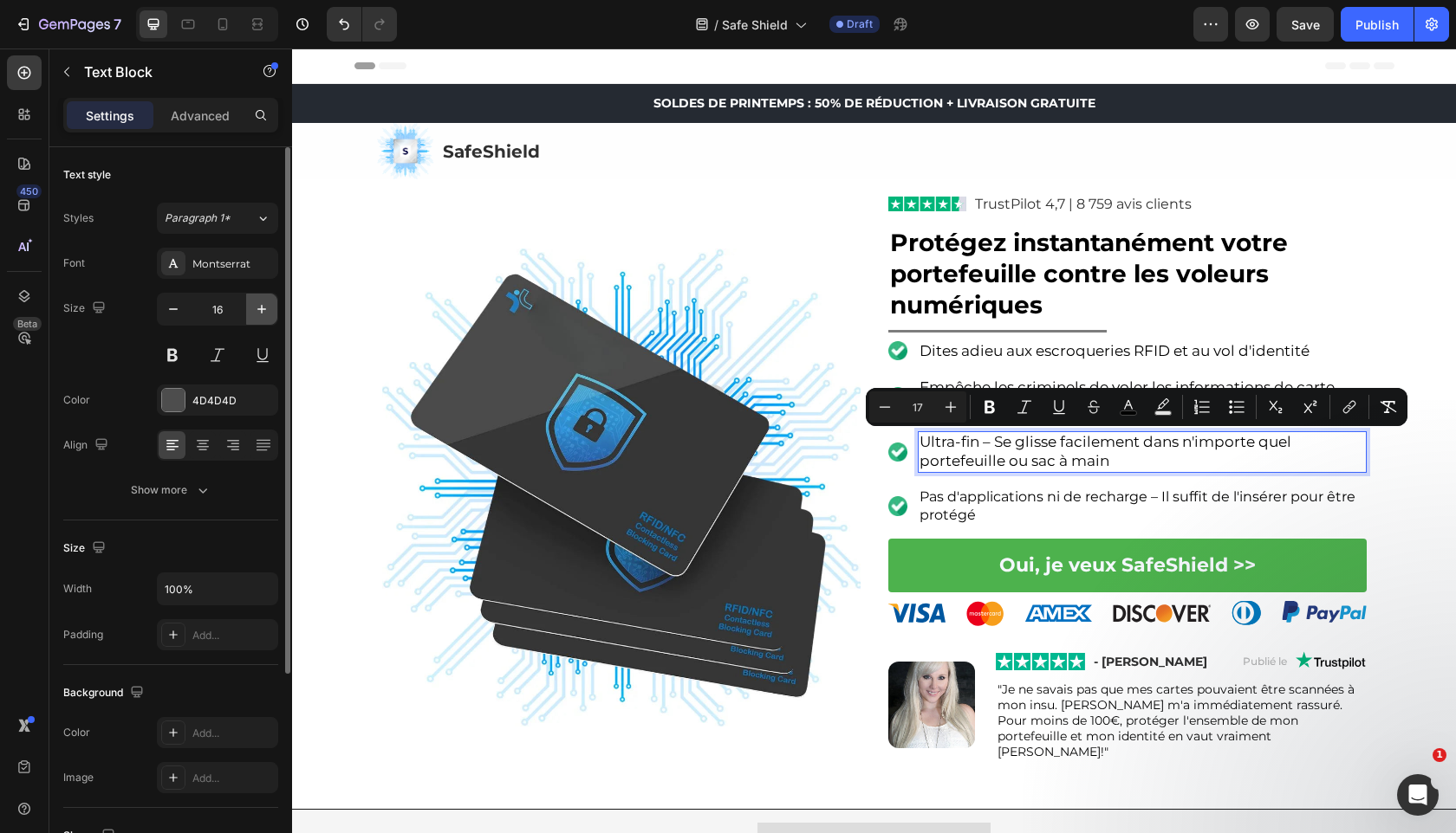
drag, startPoint x: 266, startPoint y: 309, endPoint x: 488, endPoint y: 292, distance: 222.6
click at [266, 309] on icon "button" at bounding box center [261, 308] width 17 height 17
type input "17"
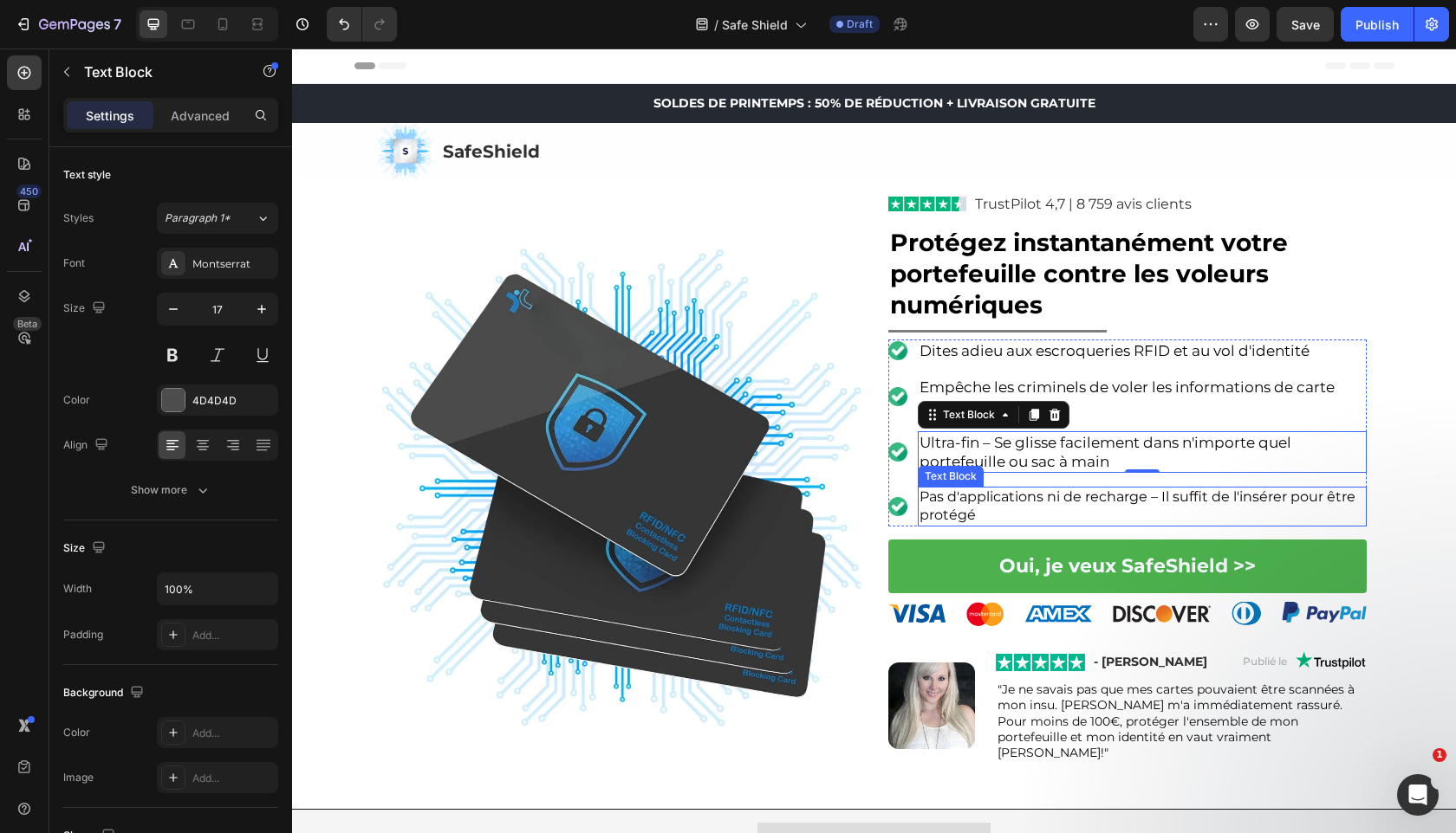
click at [999, 502] on span "Pas d'applications ni de recharge – Il suffit de l'insérer pour être protégé" at bounding box center [1137, 505] width 436 height 35
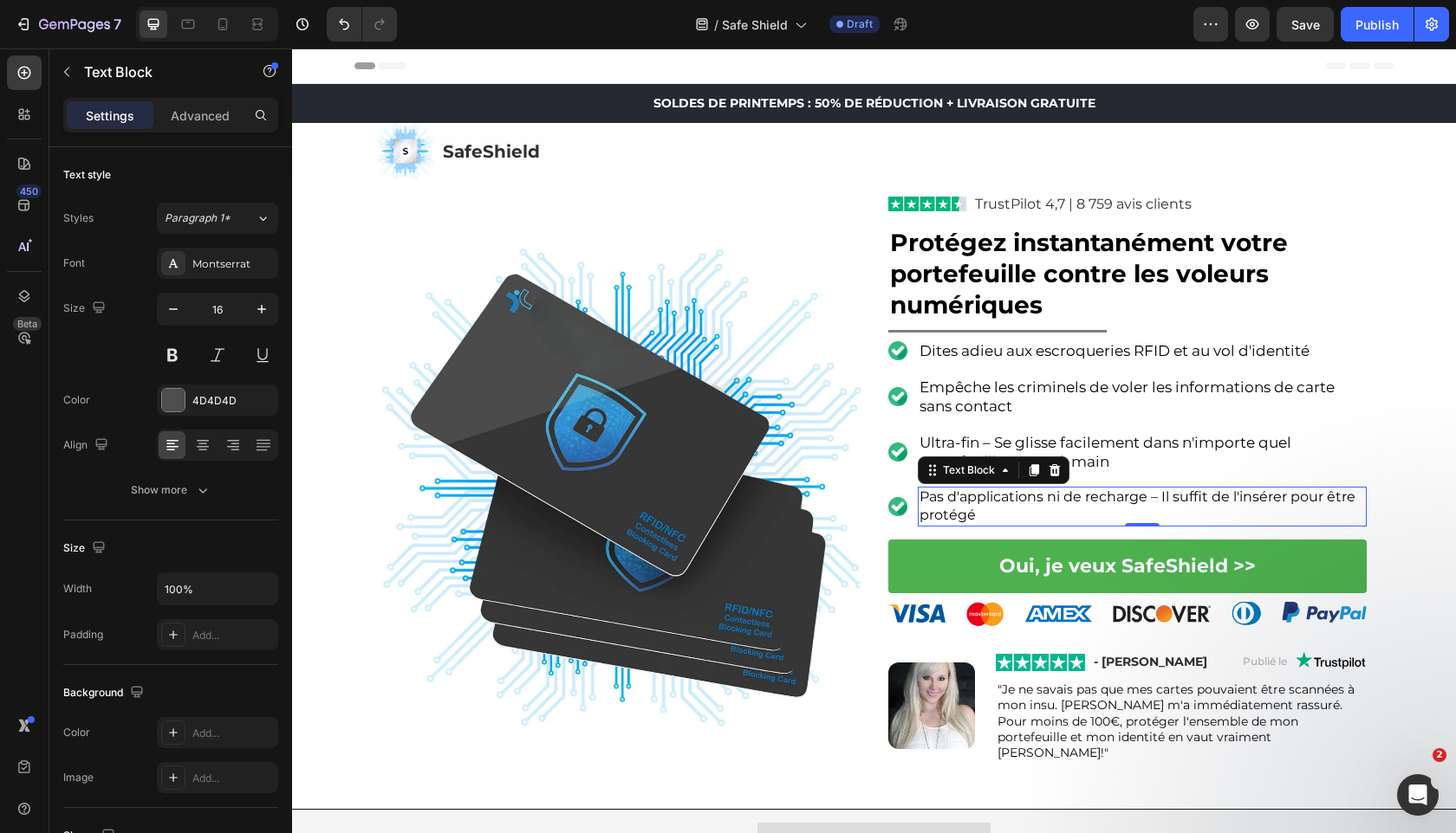
click at [999, 502] on span "Pas d'applications ni de recharge – Il suffit de l'insérer pour être protégé" at bounding box center [1137, 505] width 436 height 35
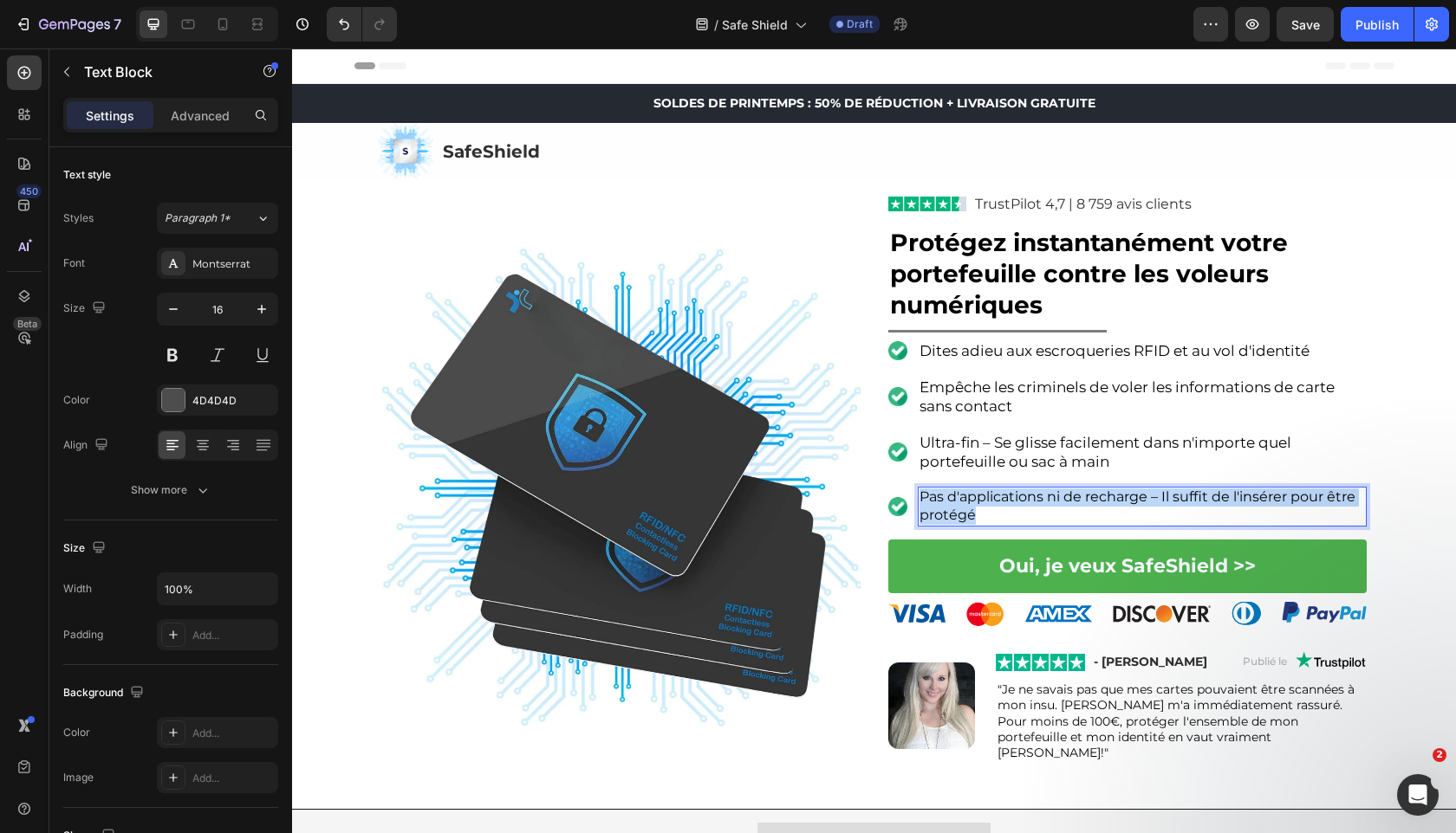
click at [999, 502] on span "Pas d'applications ni de recharge – Il suffit de l'insérer pour être protégé" at bounding box center [1137, 505] width 436 height 35
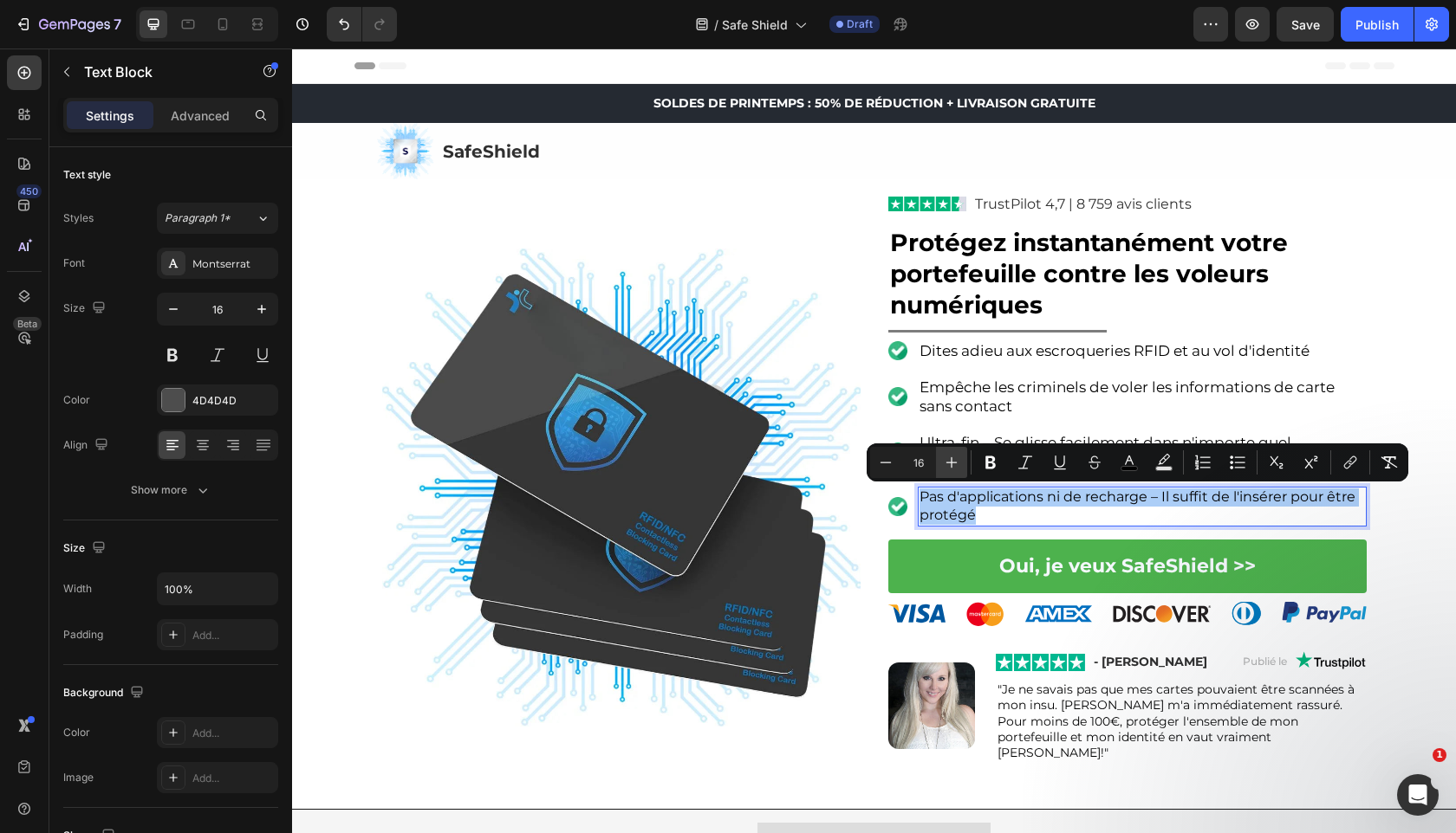
click at [964, 456] on button "Plus" at bounding box center [951, 462] width 31 height 31
type input "17"
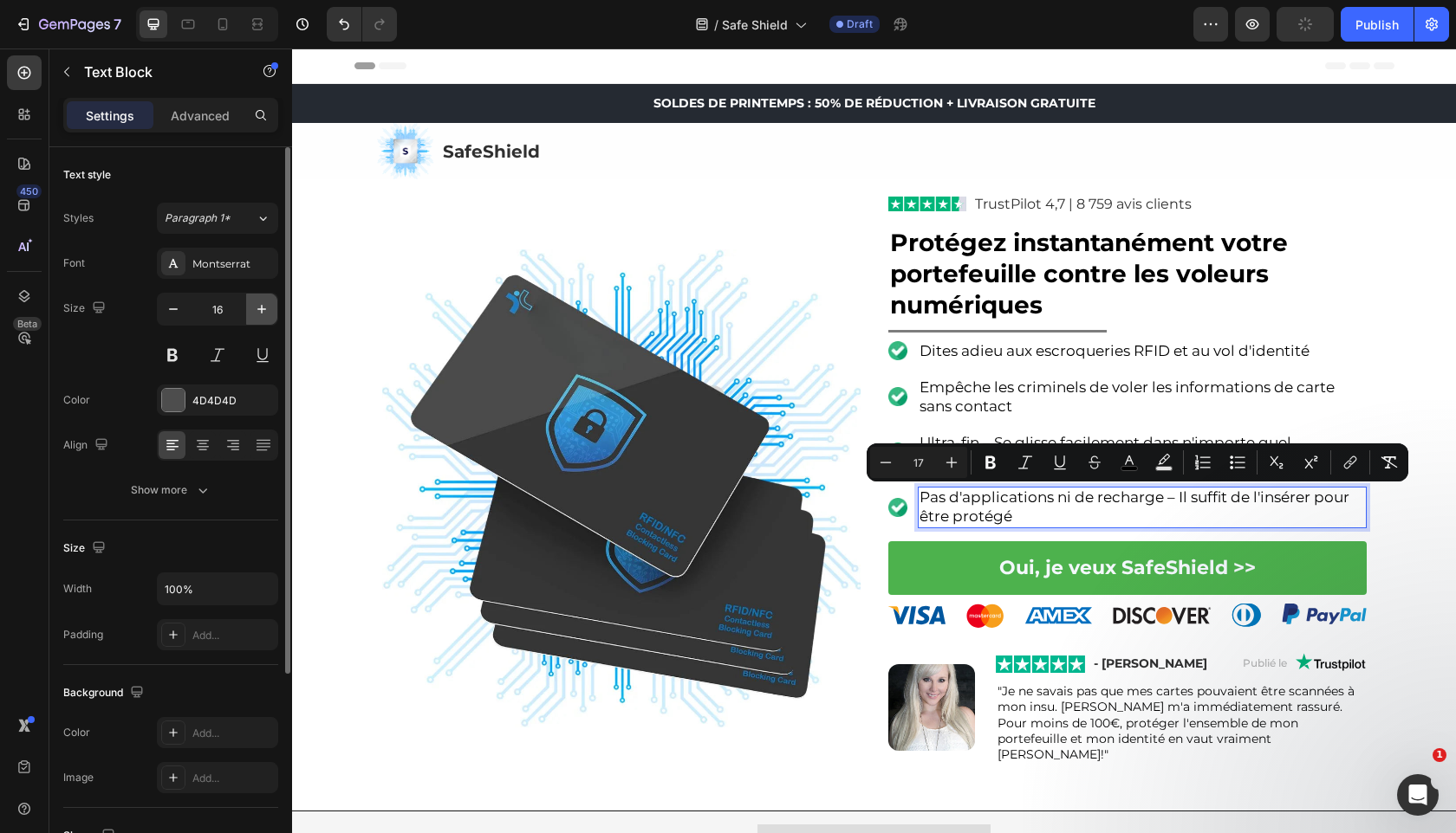
click at [259, 307] on icon "button" at bounding box center [261, 308] width 17 height 17
type input "17"
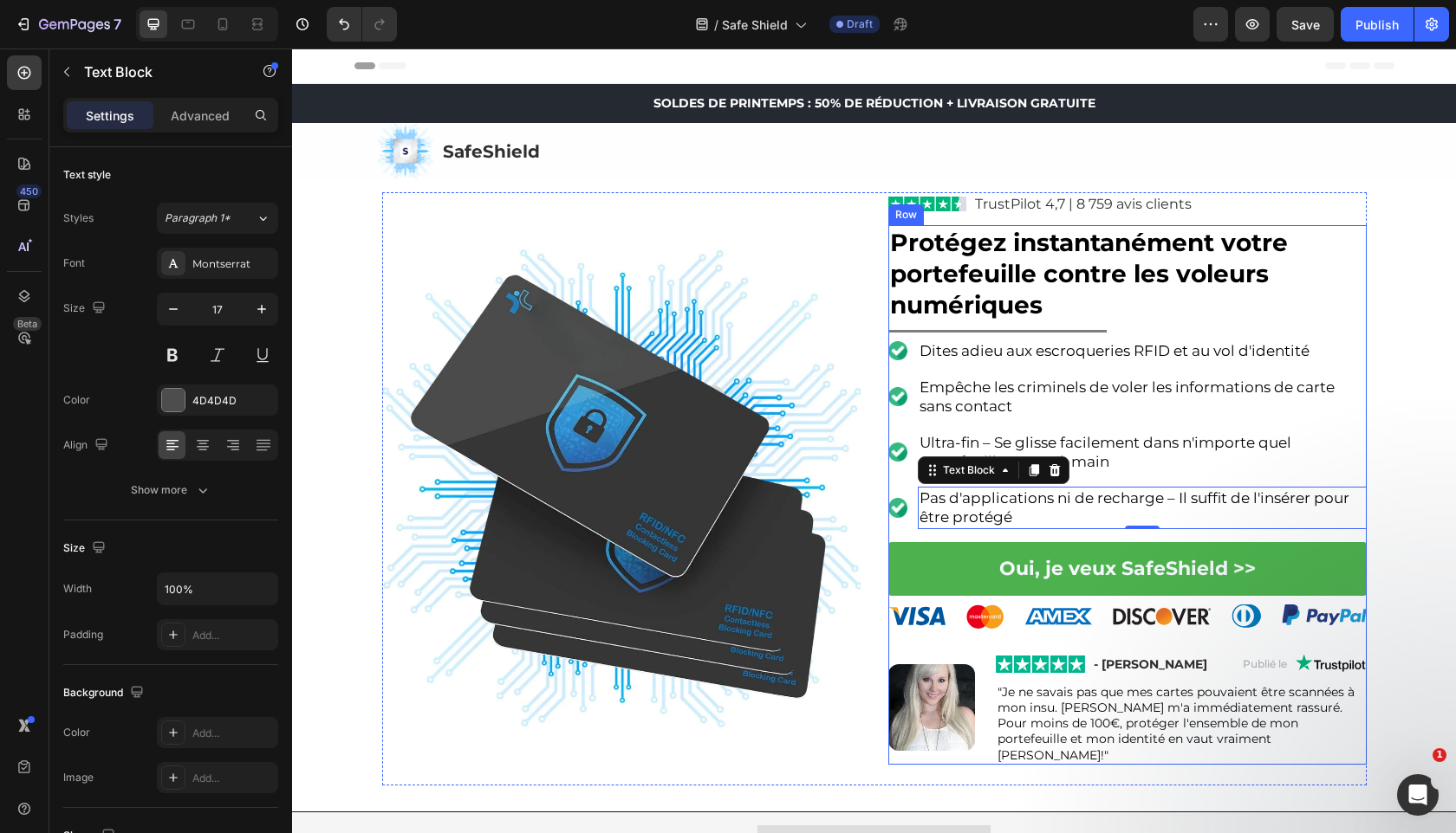
click at [1163, 342] on span "Dites adieu aux escroqueries RFID et au vol d'identité" at bounding box center [1114, 350] width 390 height 17
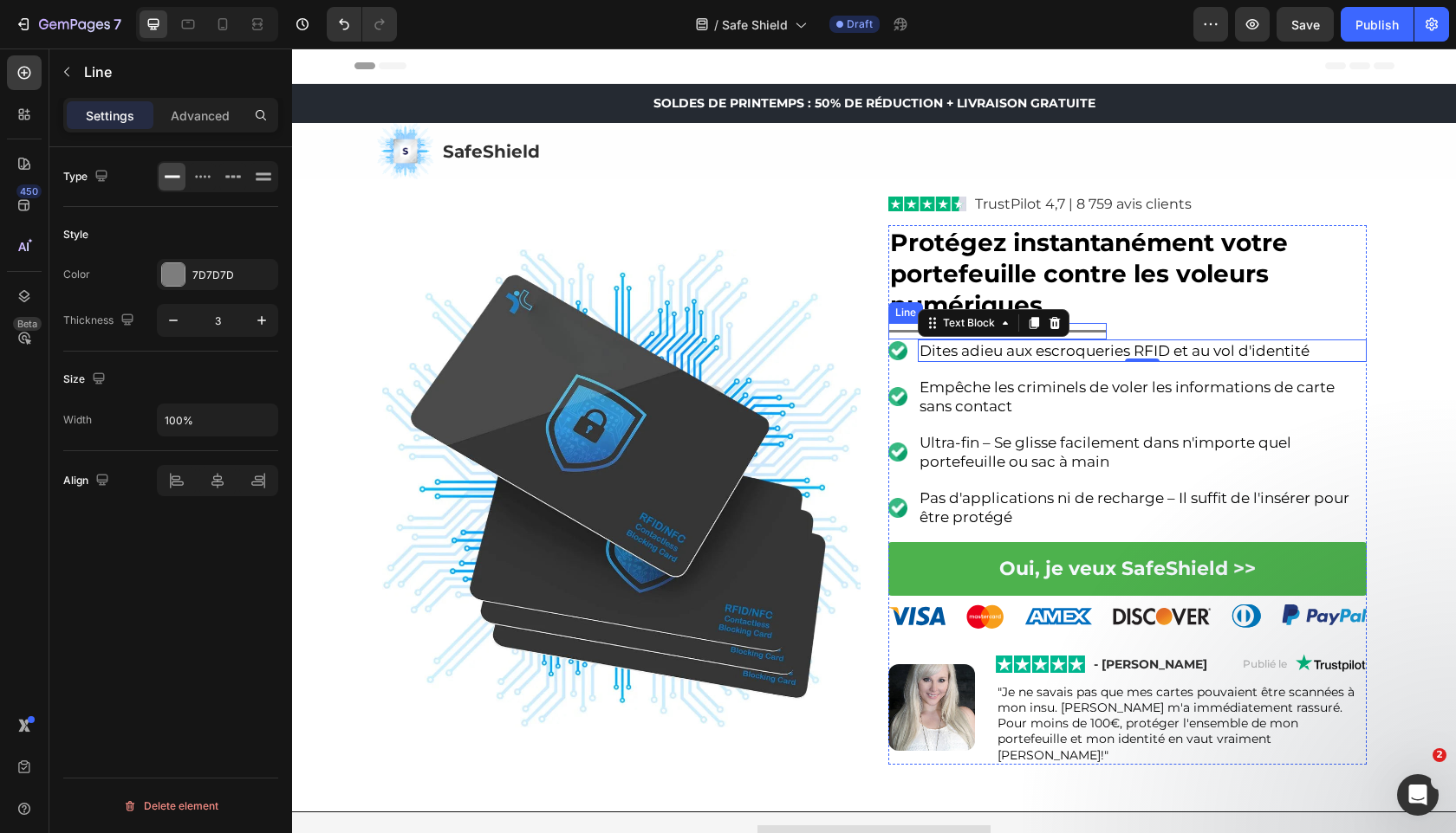
click at [1101, 331] on div at bounding box center [998, 331] width 219 height 3
click at [217, 121] on p "Advanced" at bounding box center [200, 115] width 59 height 18
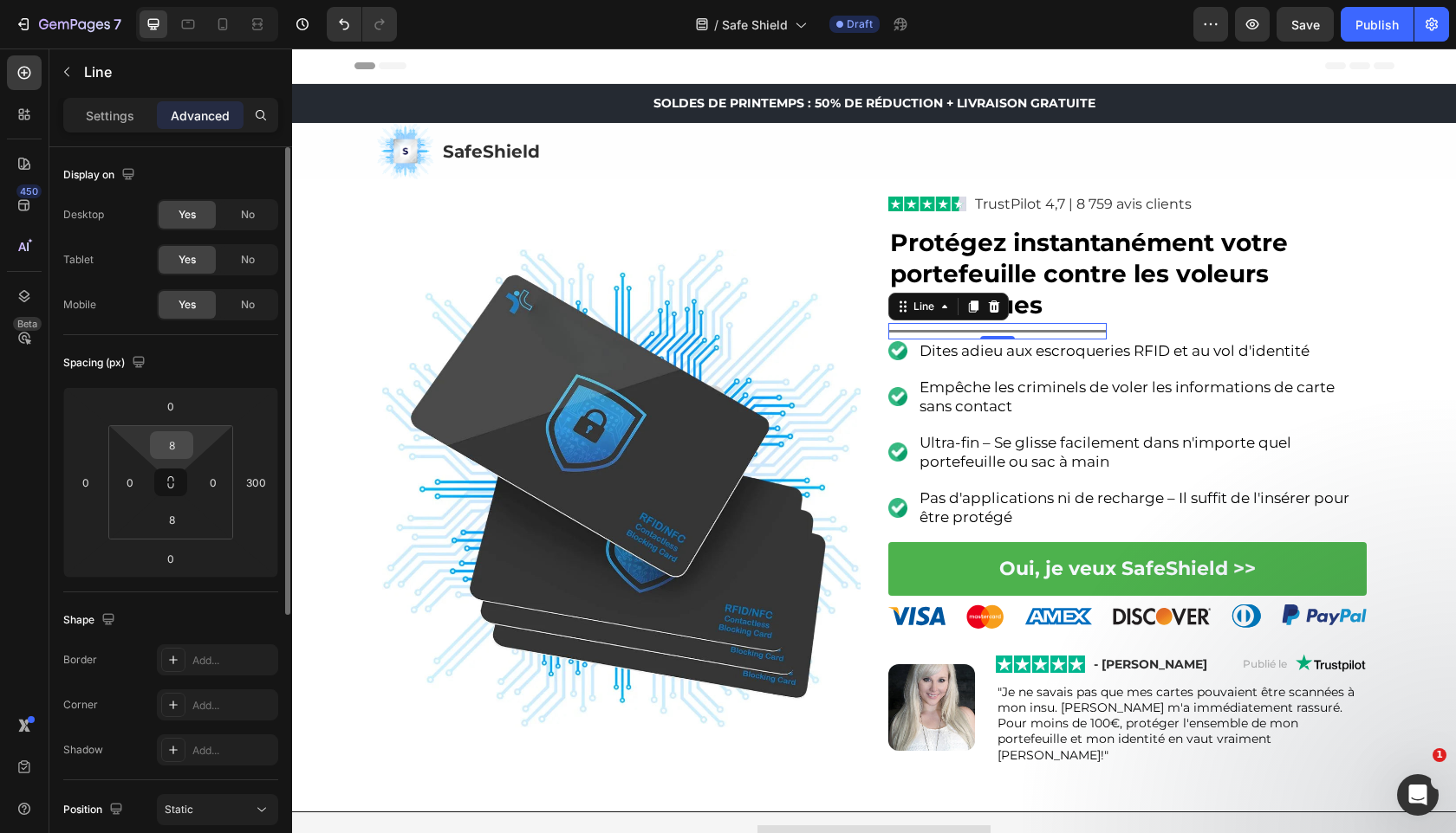
click at [174, 454] on input "8" at bounding box center [171, 445] width 35 height 26
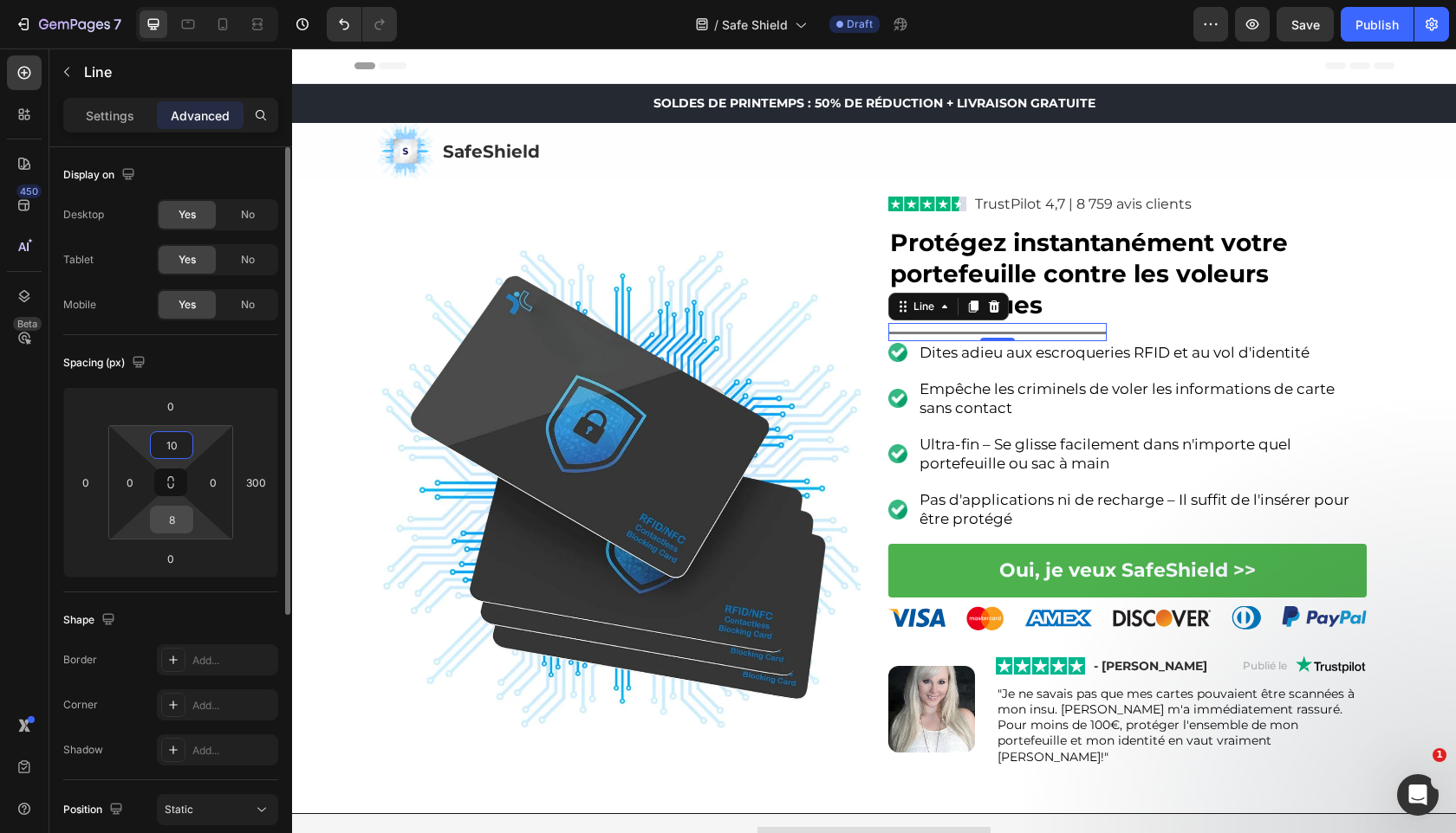
type input "10"
click at [179, 529] on input "8" at bounding box center [171, 520] width 35 height 26
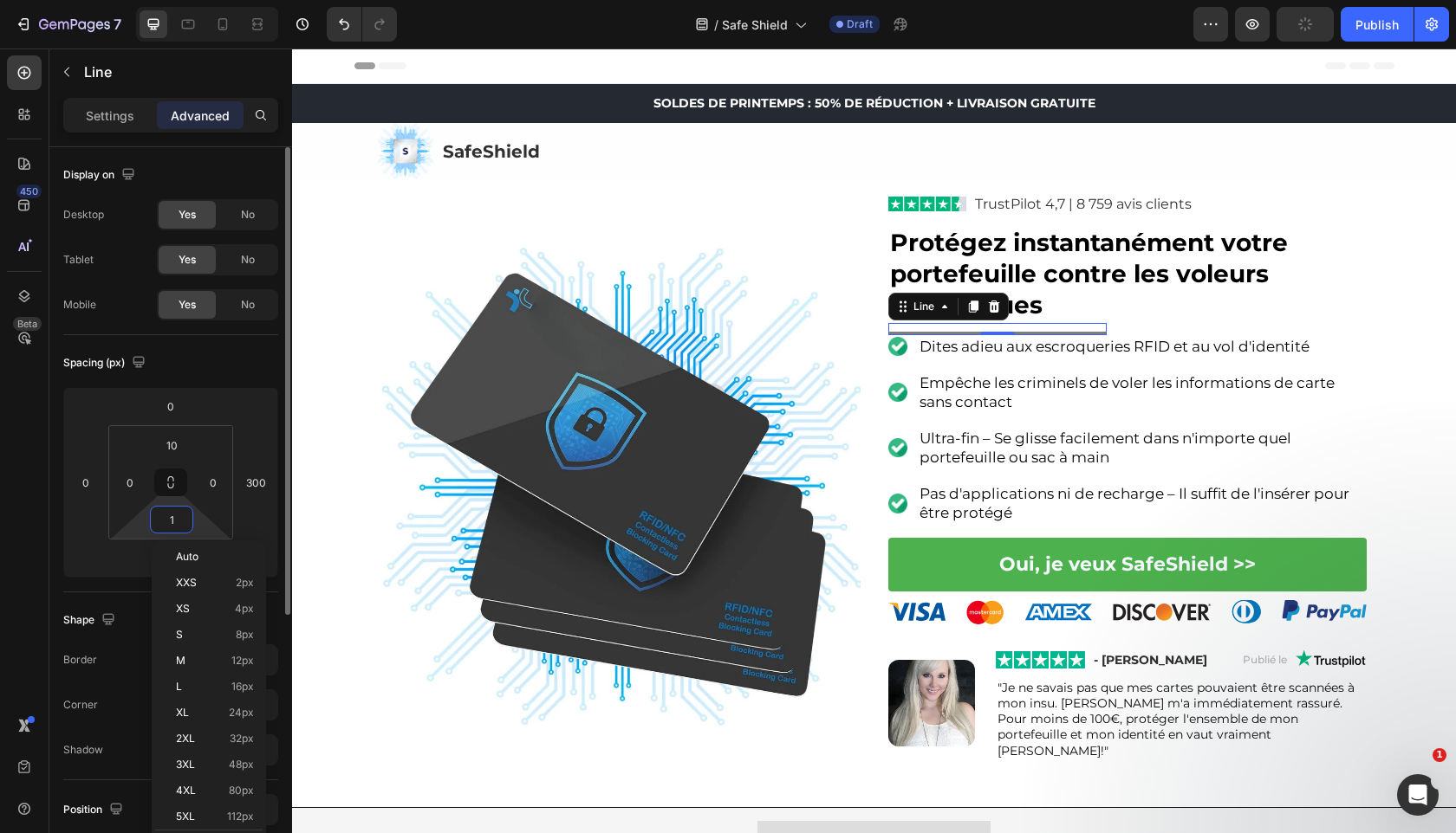
type input "10"
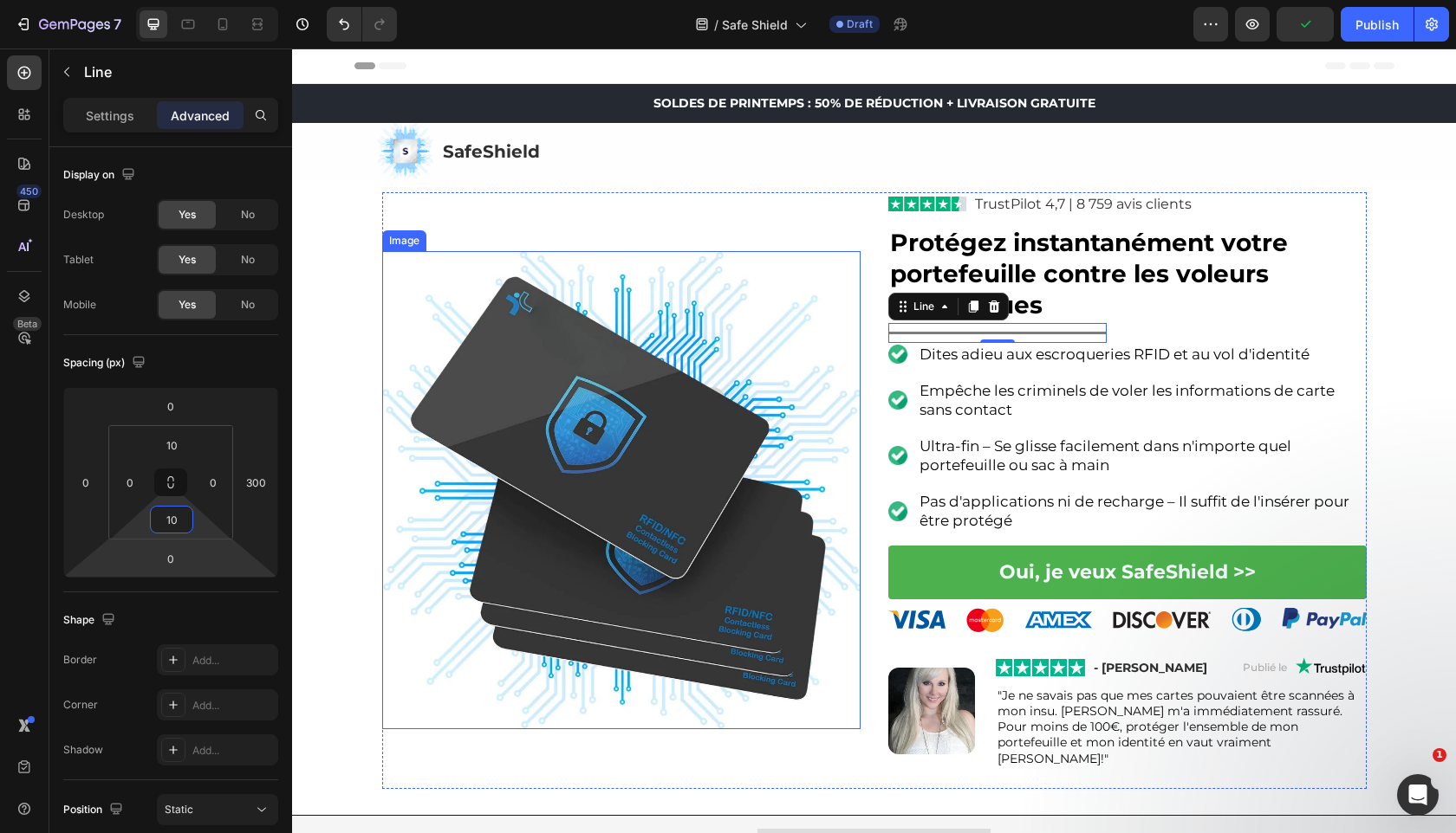
click at [712, 583] on img at bounding box center [621, 490] width 478 height 478
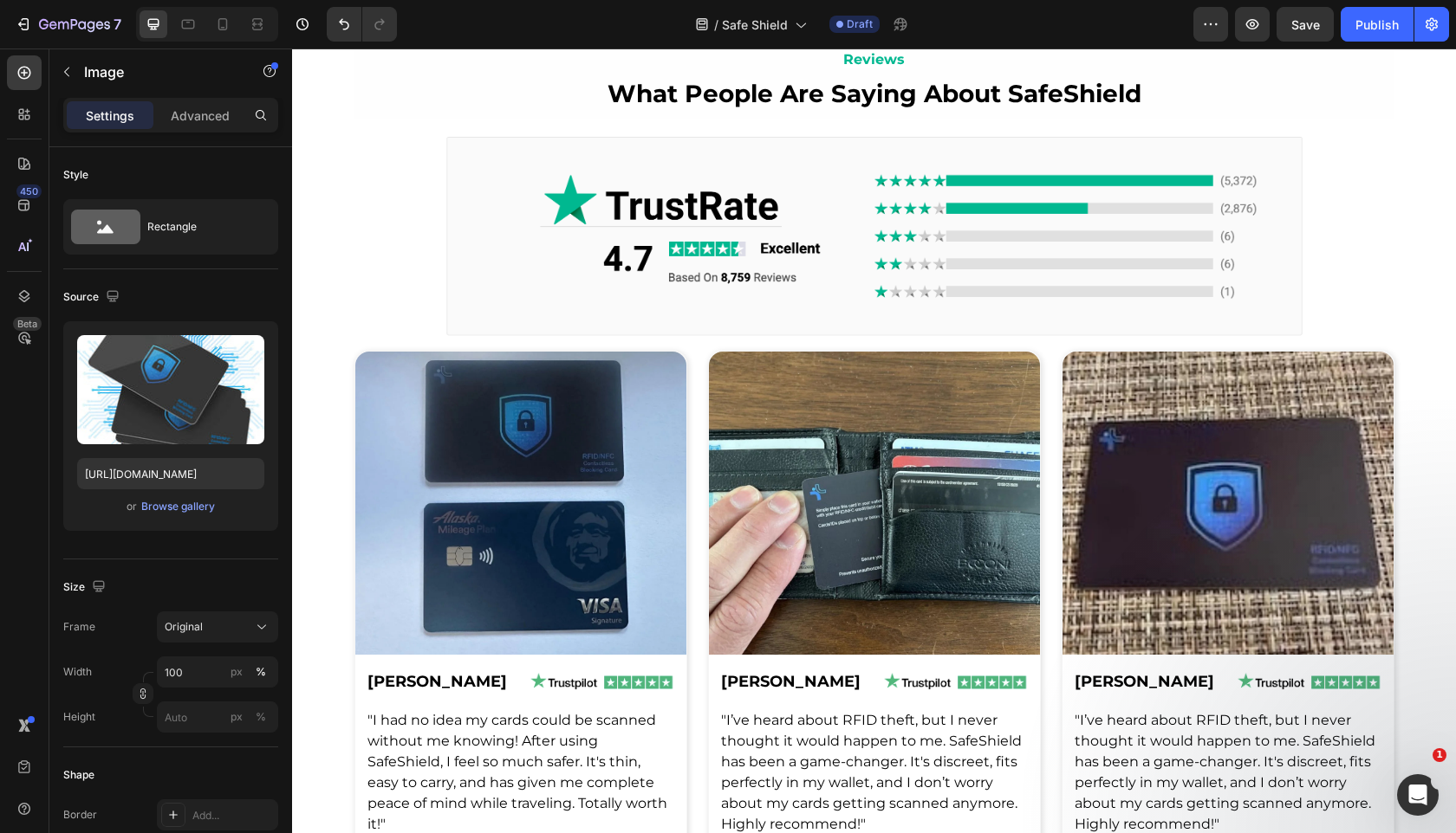
scroll to position [2491, 0]
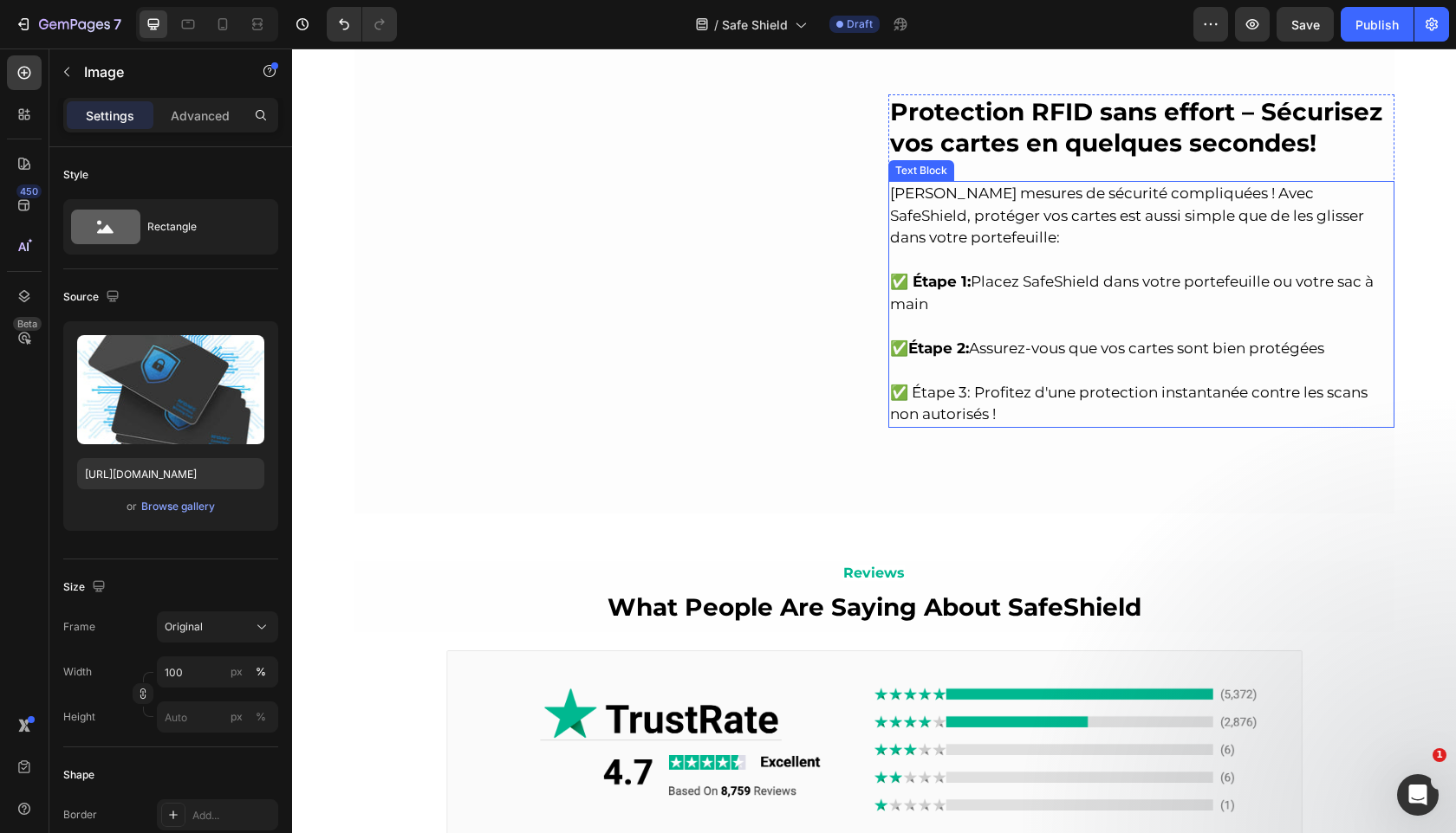
click at [1018, 351] on p "✅ Étape 2: Assurez-vous que vos cartes sont bien protégées" at bounding box center [1141, 360] width 502 height 44
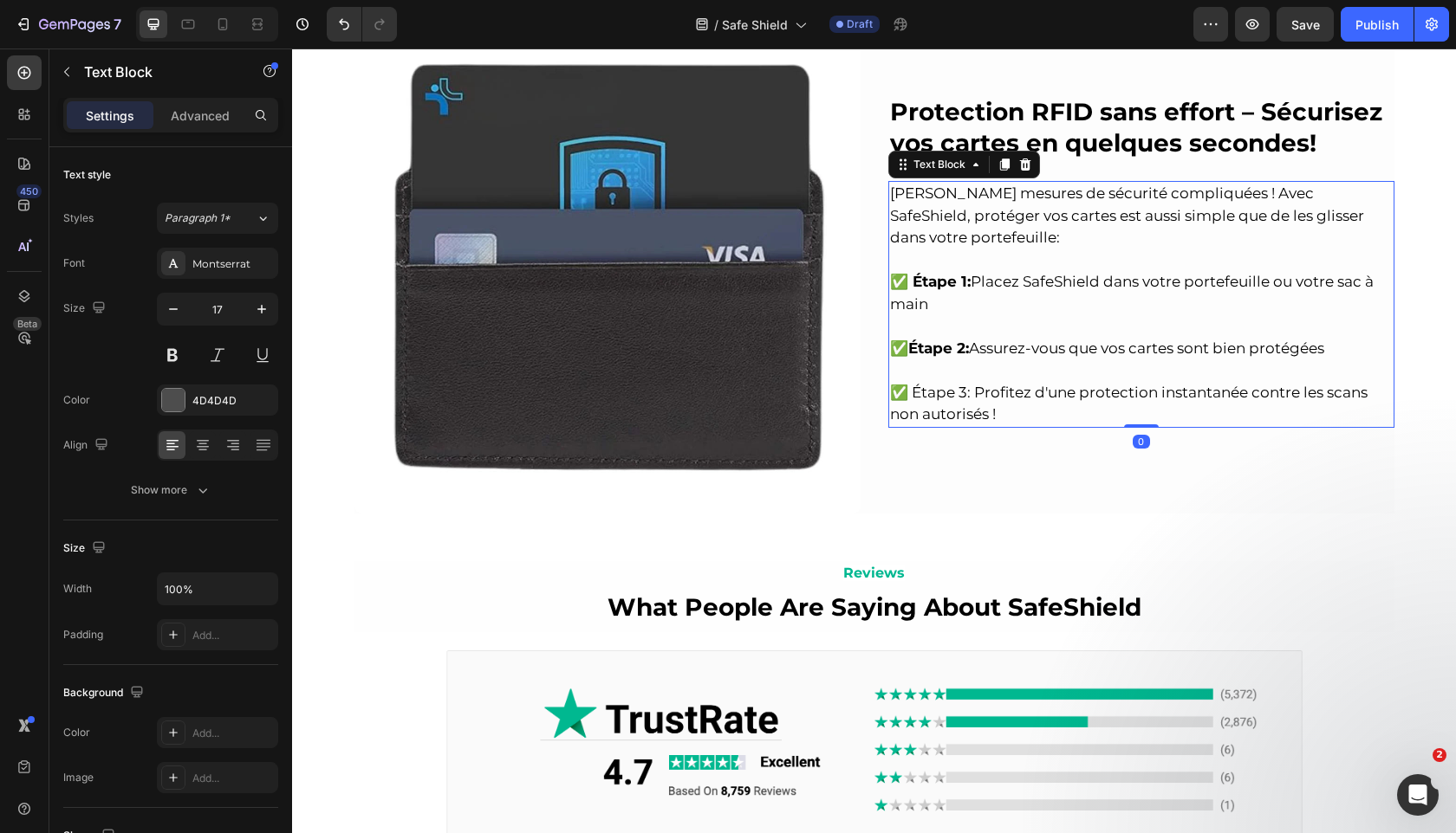
click at [967, 384] on span "✅ Étape 3: Profitez d'une protection instantanée contre les scans non autorisés…" at bounding box center [1129, 404] width 477 height 40
drag, startPoint x: 966, startPoint y: 381, endPoint x: 910, endPoint y: 381, distance: 56.0
click at [910, 384] on span "✅ Étape 3: Profitez d'une protection instantanée contre les scans non autorisés…" at bounding box center [1129, 404] width 477 height 40
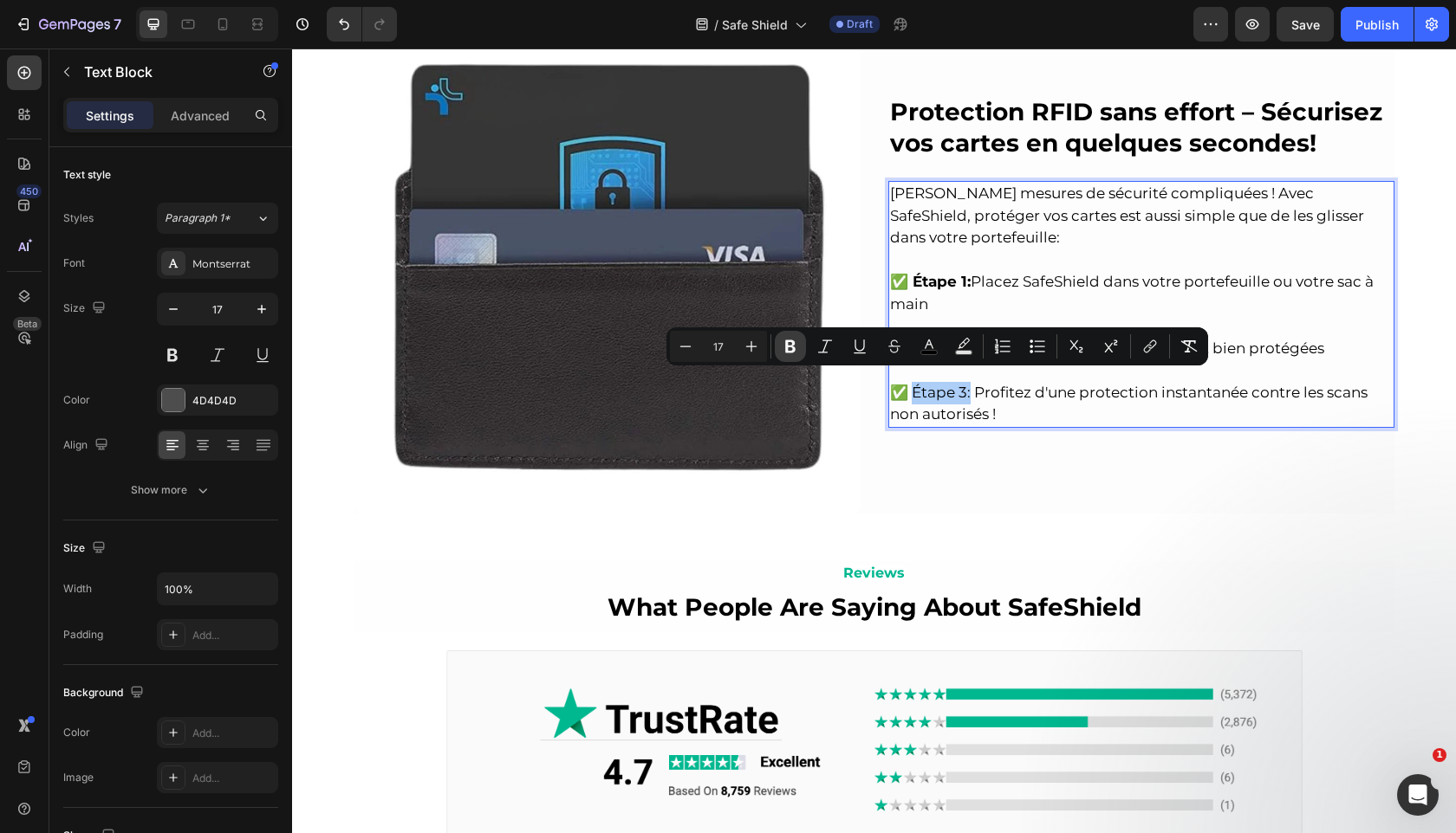
drag, startPoint x: 795, startPoint y: 343, endPoint x: 502, endPoint y: 318, distance: 294.1
click at [795, 343] on icon "Editor contextual toolbar" at bounding box center [790, 346] width 17 height 17
click at [793, 492] on img at bounding box center [607, 260] width 506 height 506
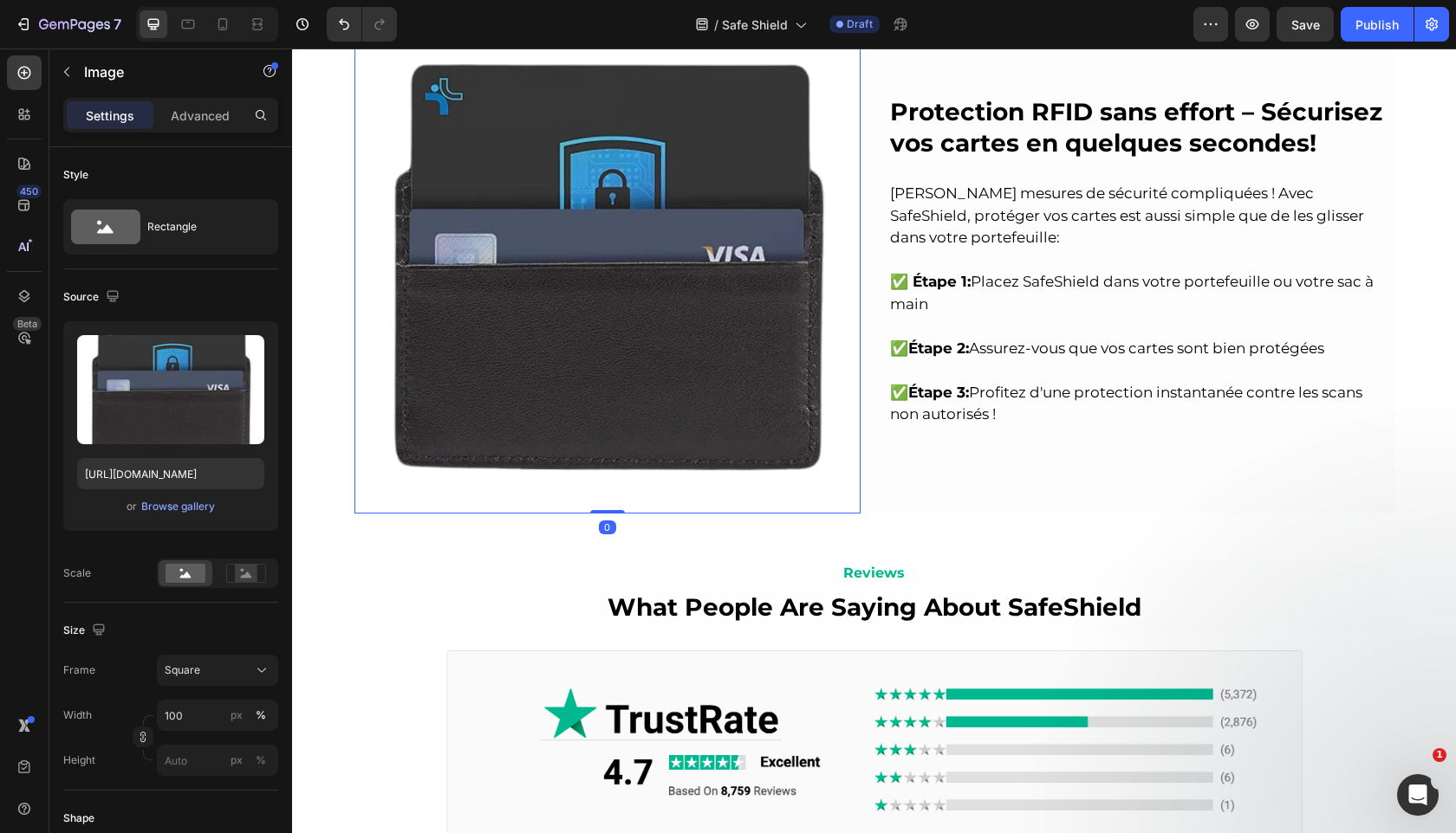
scroll to position [2614, 0]
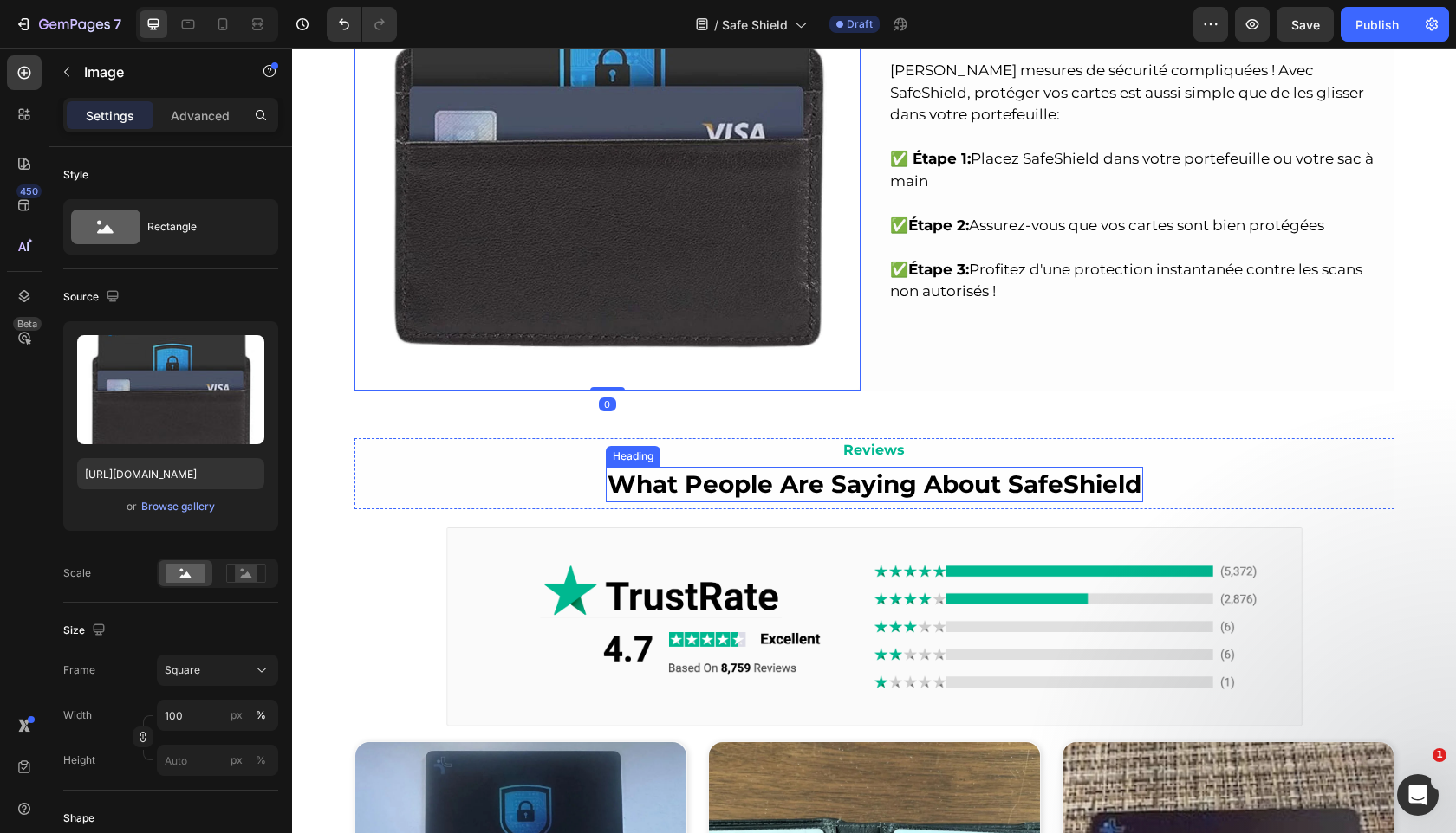
click at [794, 495] on strong "What People Are Saying About SafeShield" at bounding box center [874, 484] width 534 height 30
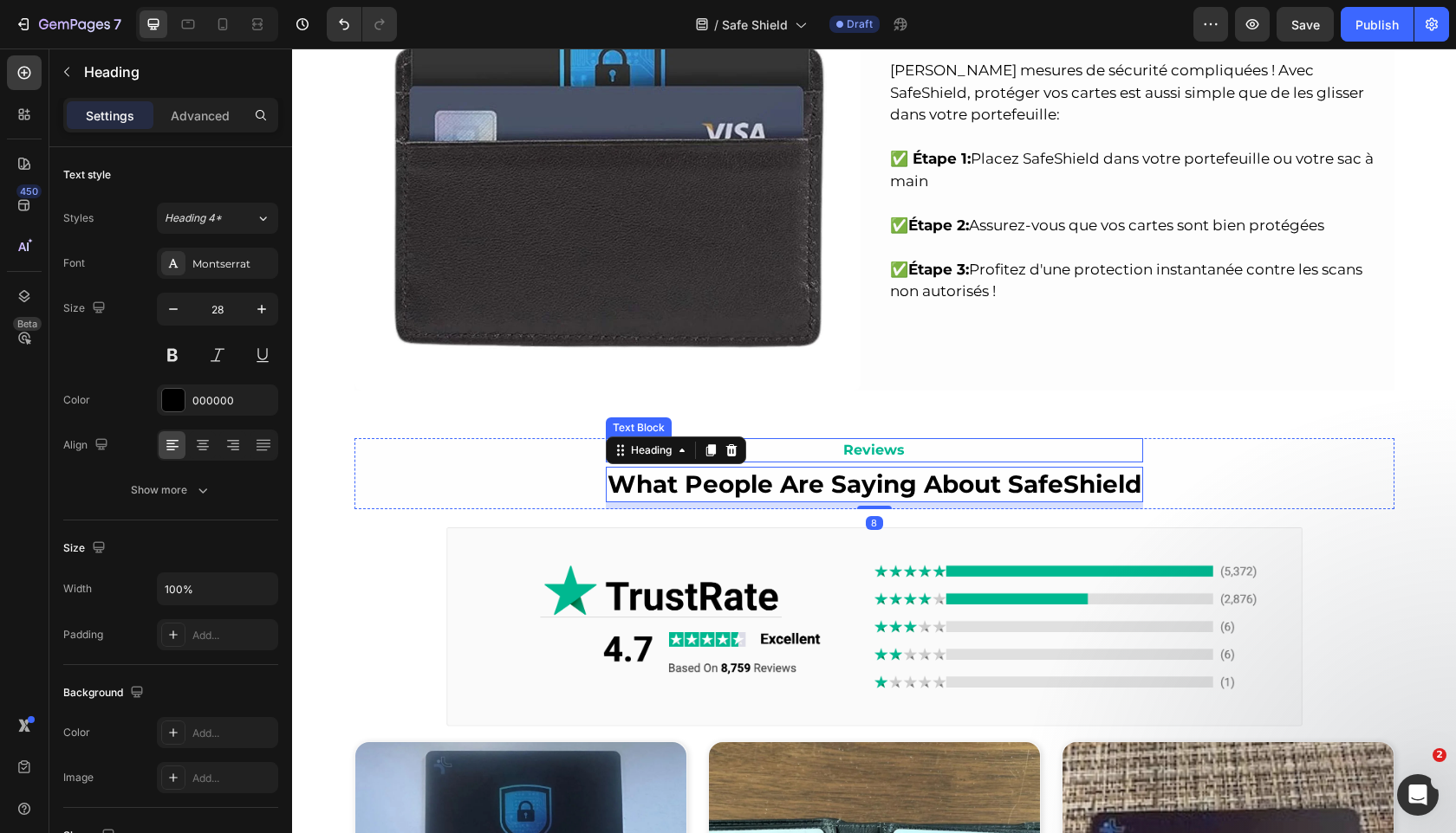
click at [868, 453] on strong "Reviews" at bounding box center [874, 449] width 62 height 17
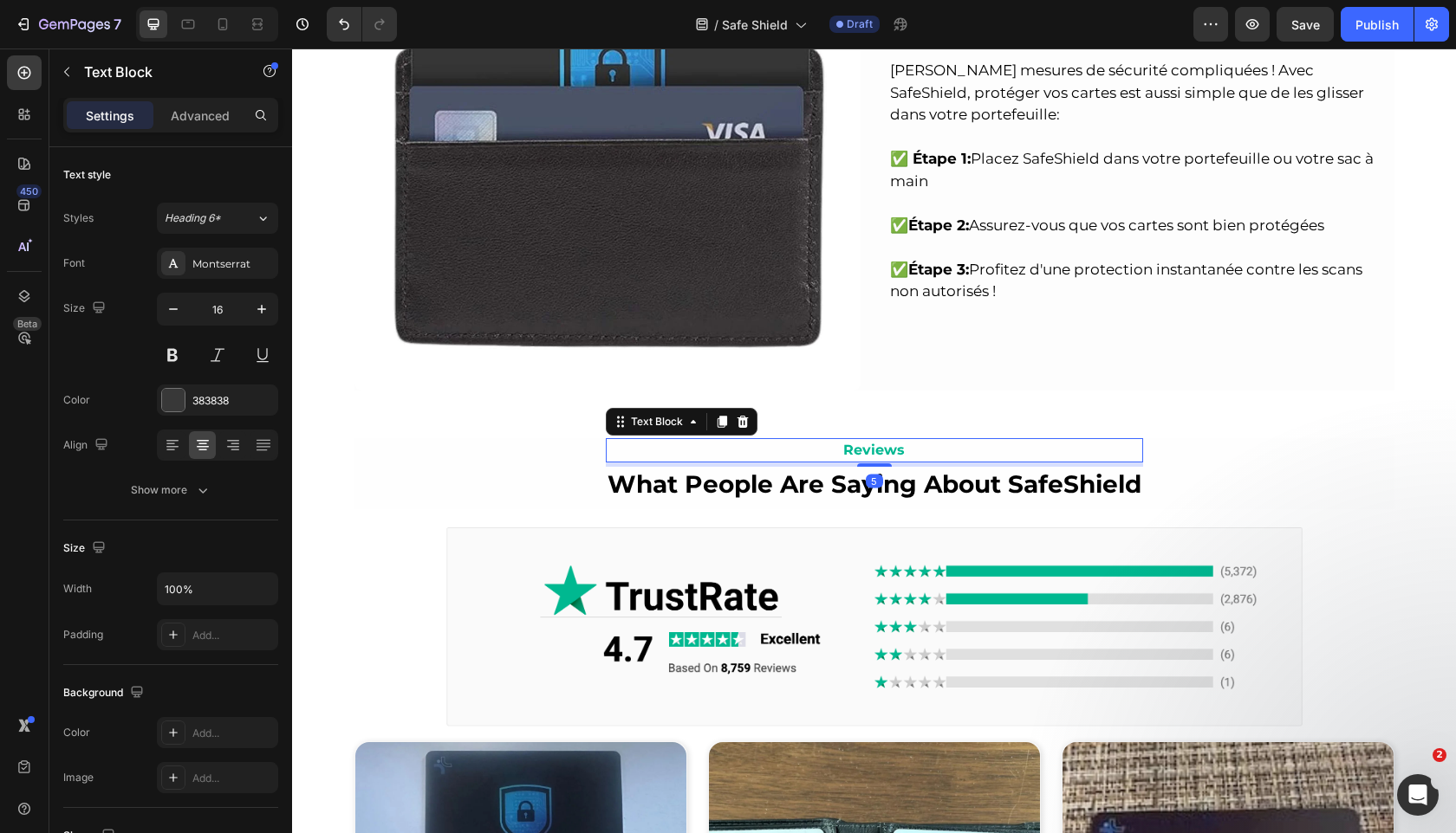
click at [868, 453] on strong "Reviews" at bounding box center [874, 449] width 62 height 17
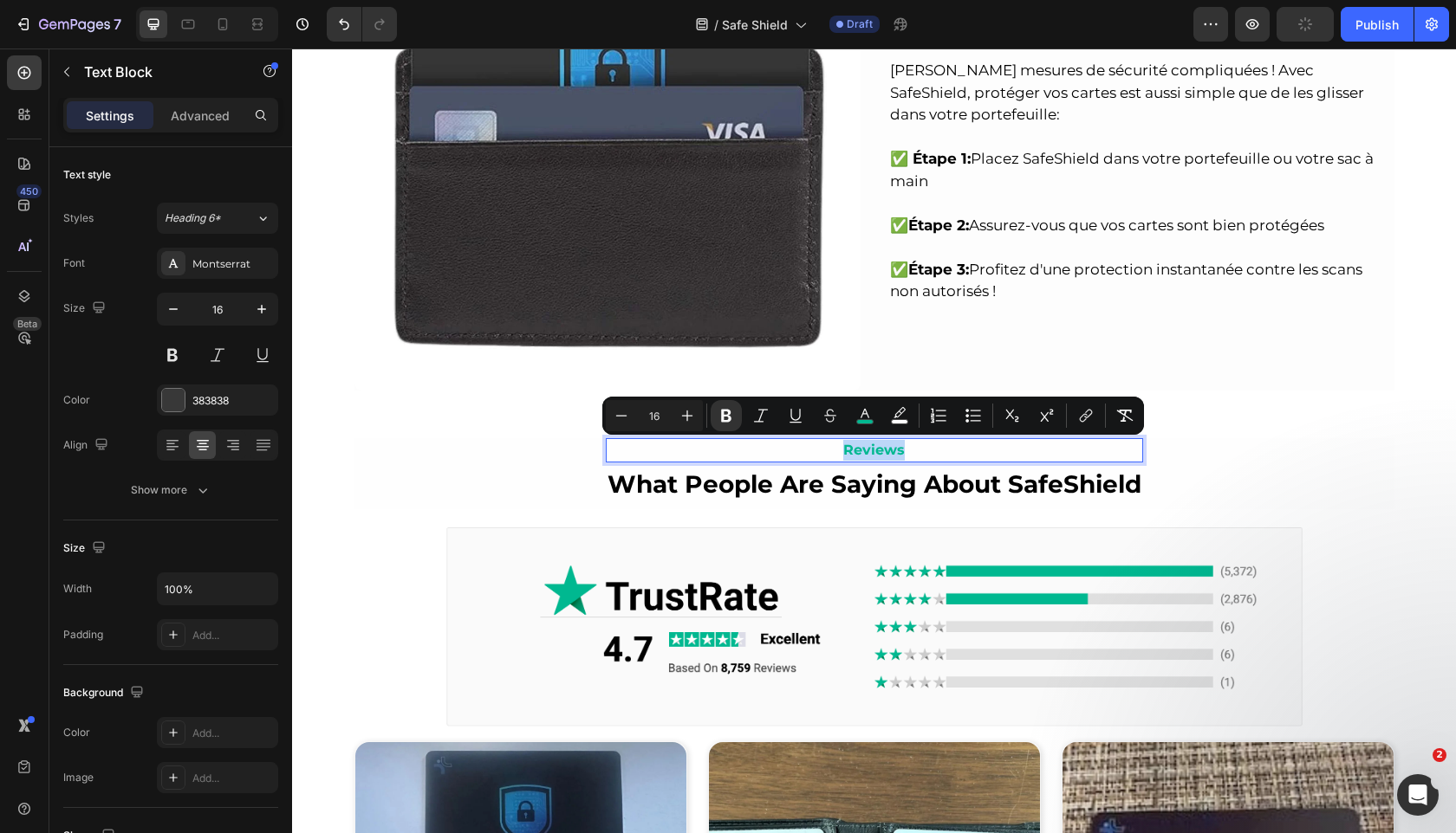
copy strong "Reviews"
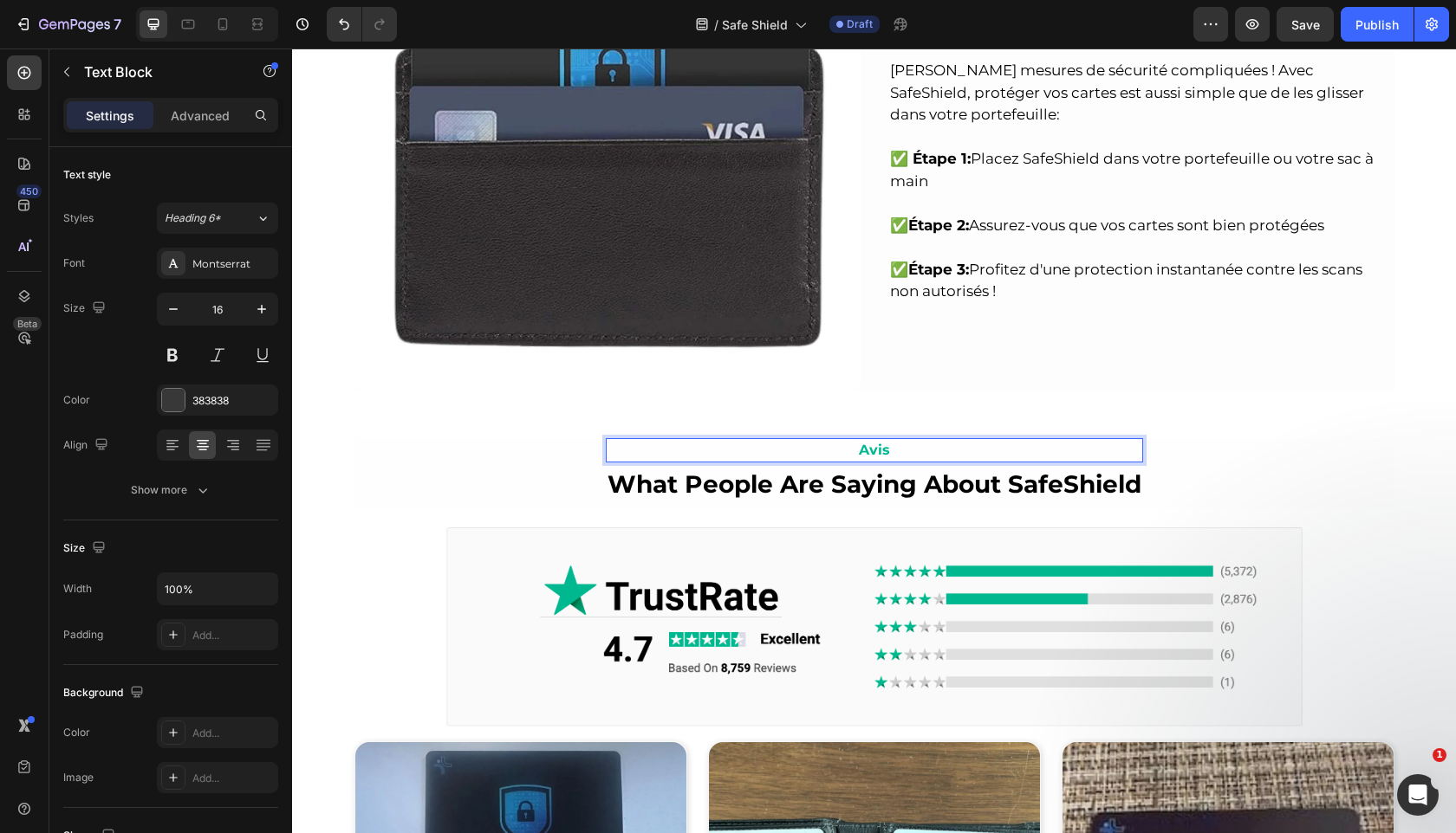
click at [835, 479] on strong "What People Are Saying About SafeShield" at bounding box center [874, 484] width 534 height 30
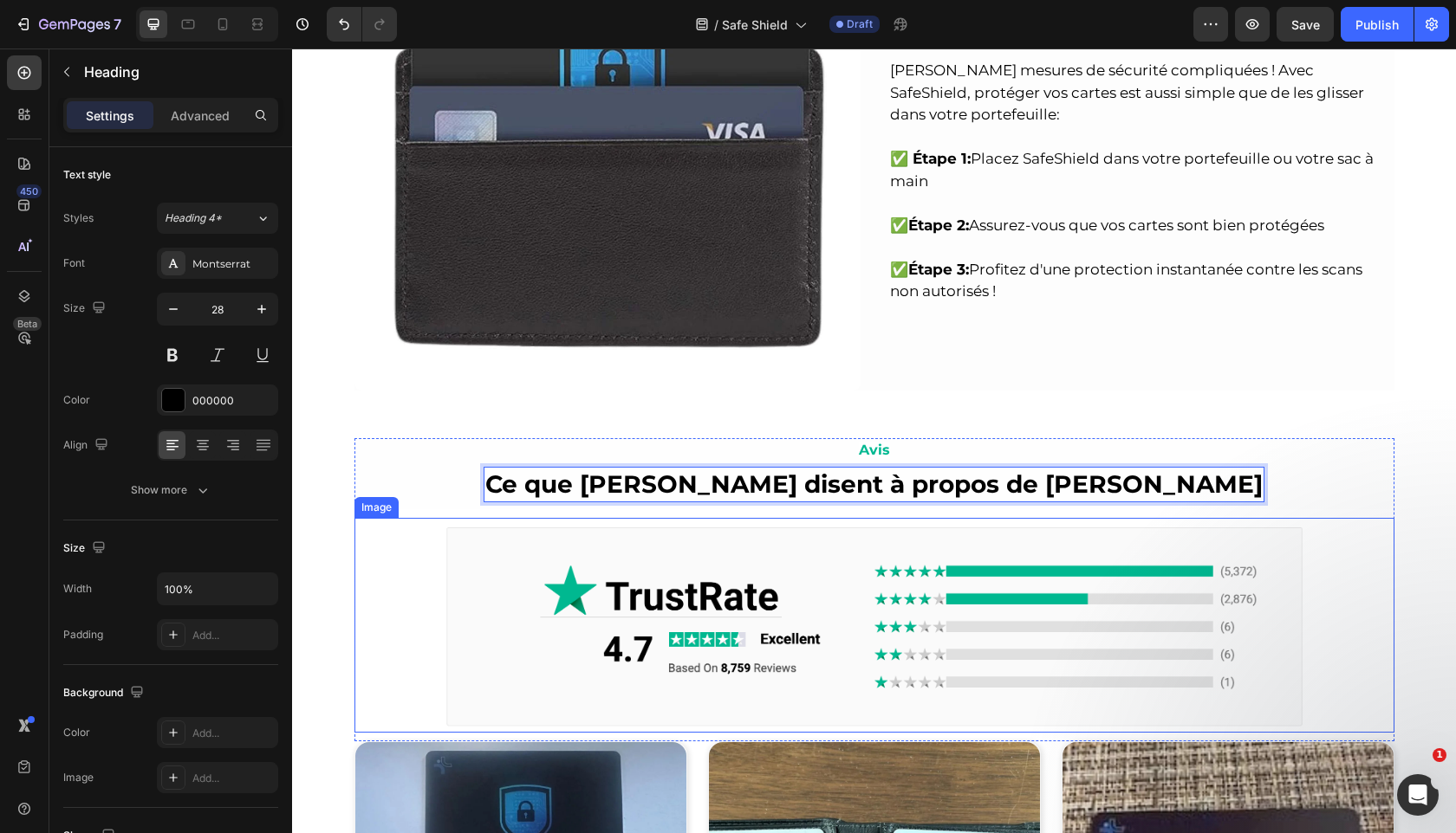
scroll to position [3275, 0]
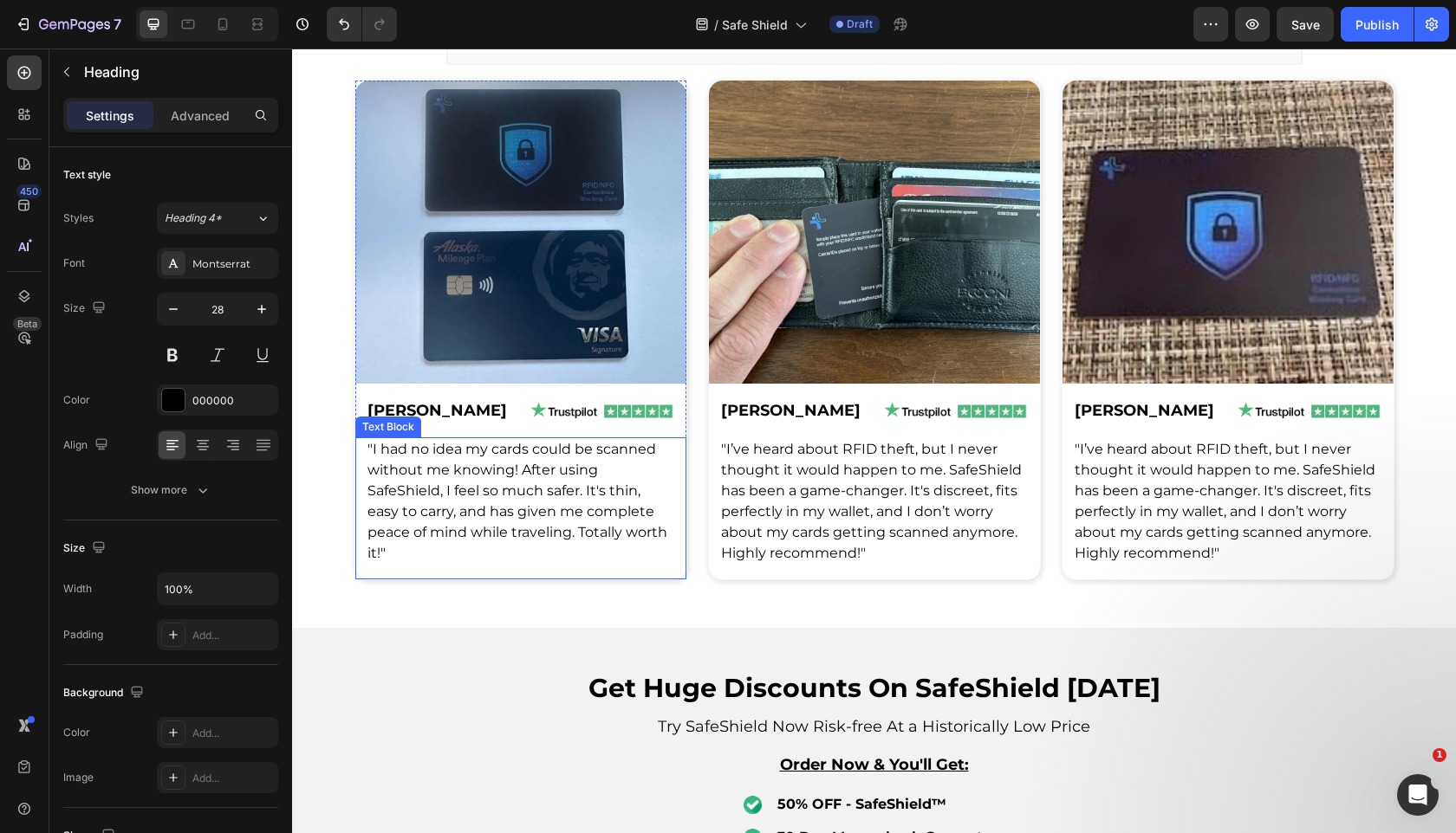
click at [447, 475] on span ""I had no idea my cards could be scanned without me knowing! After using SafeSh…" at bounding box center [516, 500] width 299 height 120
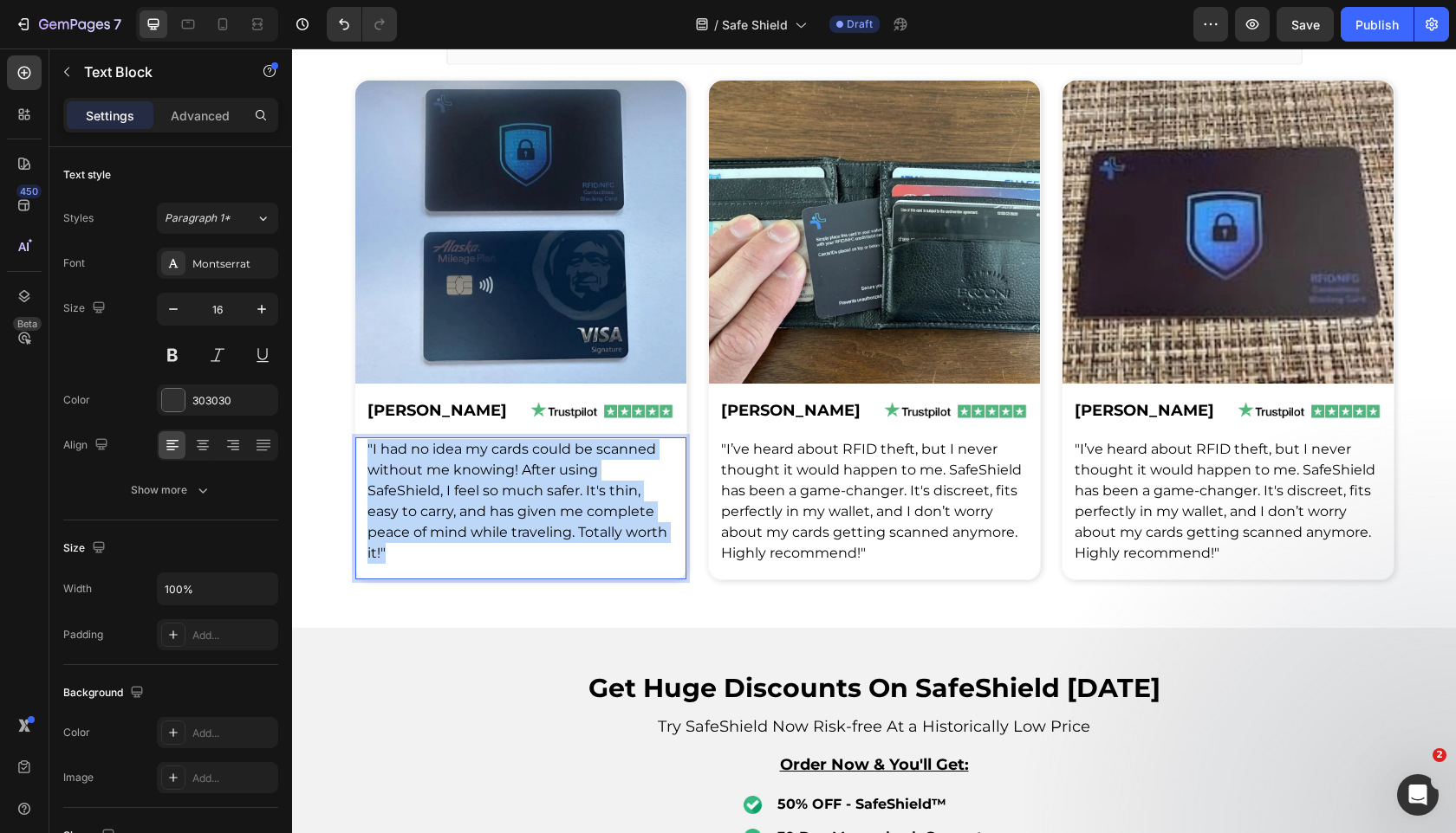
click at [447, 475] on span ""I had no idea my cards could be scanned without me knowing! After using SafeSh…" at bounding box center [516, 500] width 299 height 120
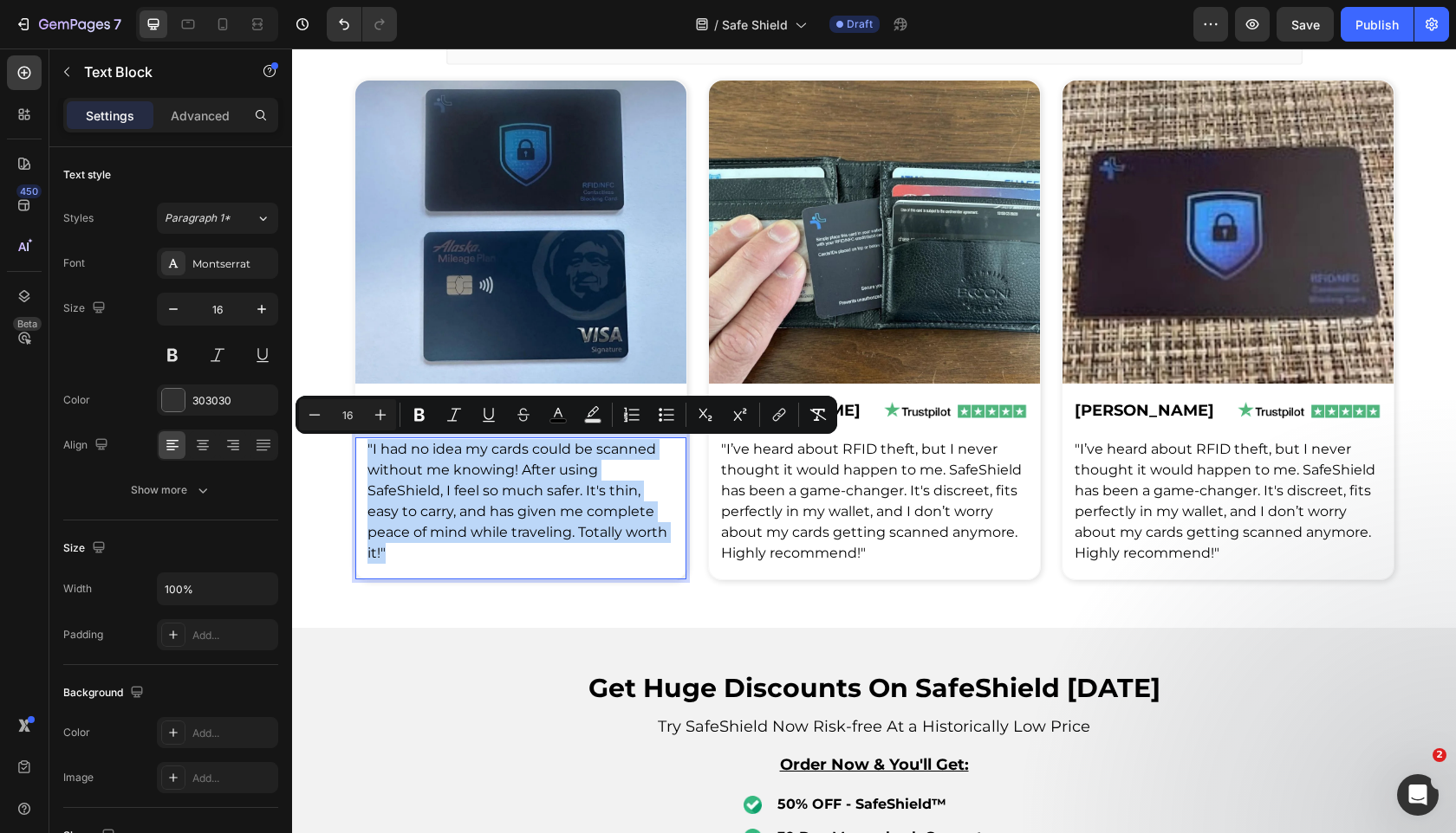
copy span ""I had no idea my cards could be scanned without me knowing! After using SafeSh…"
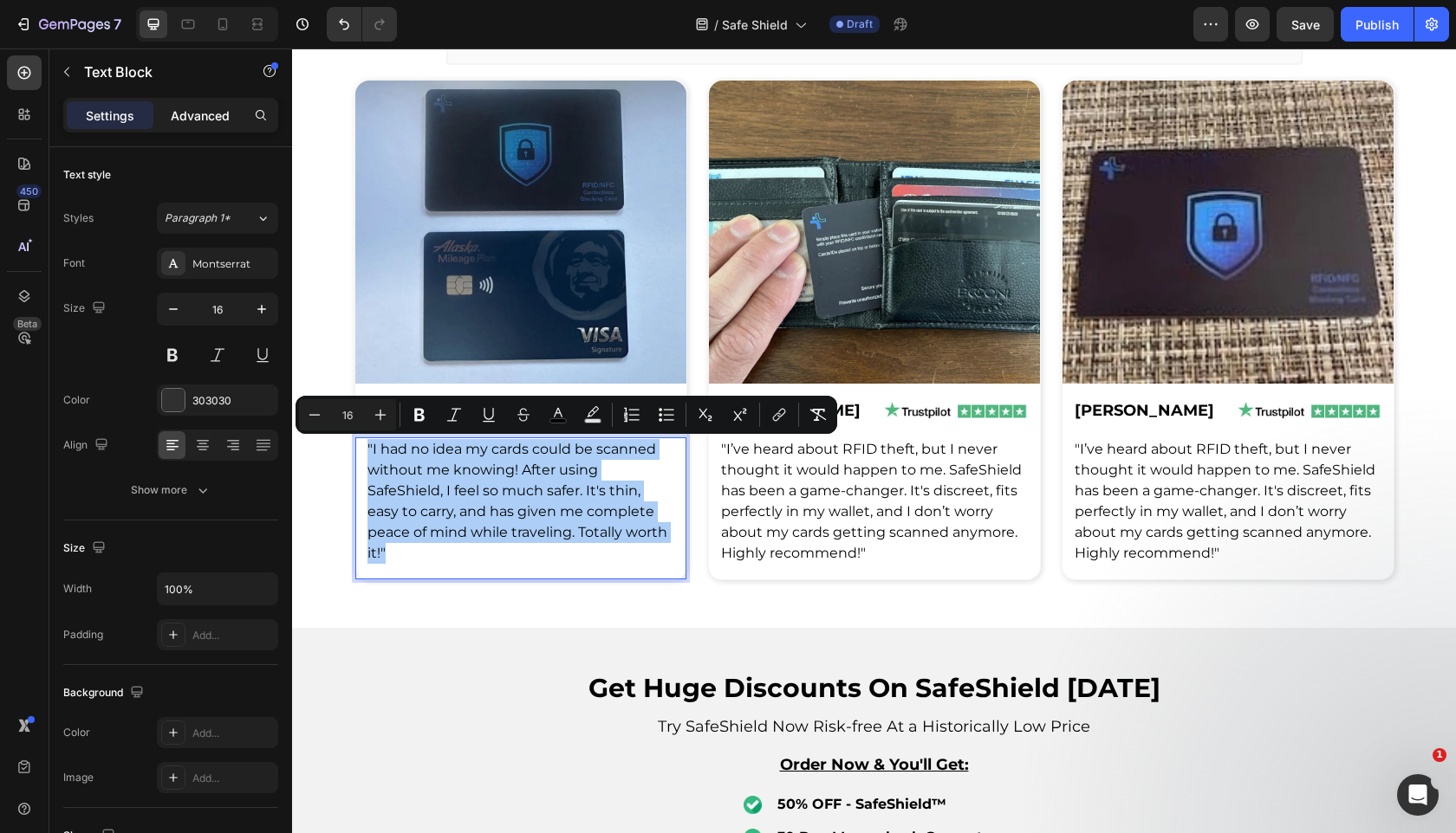
click at [179, 114] on p "Advanced" at bounding box center [200, 115] width 59 height 18
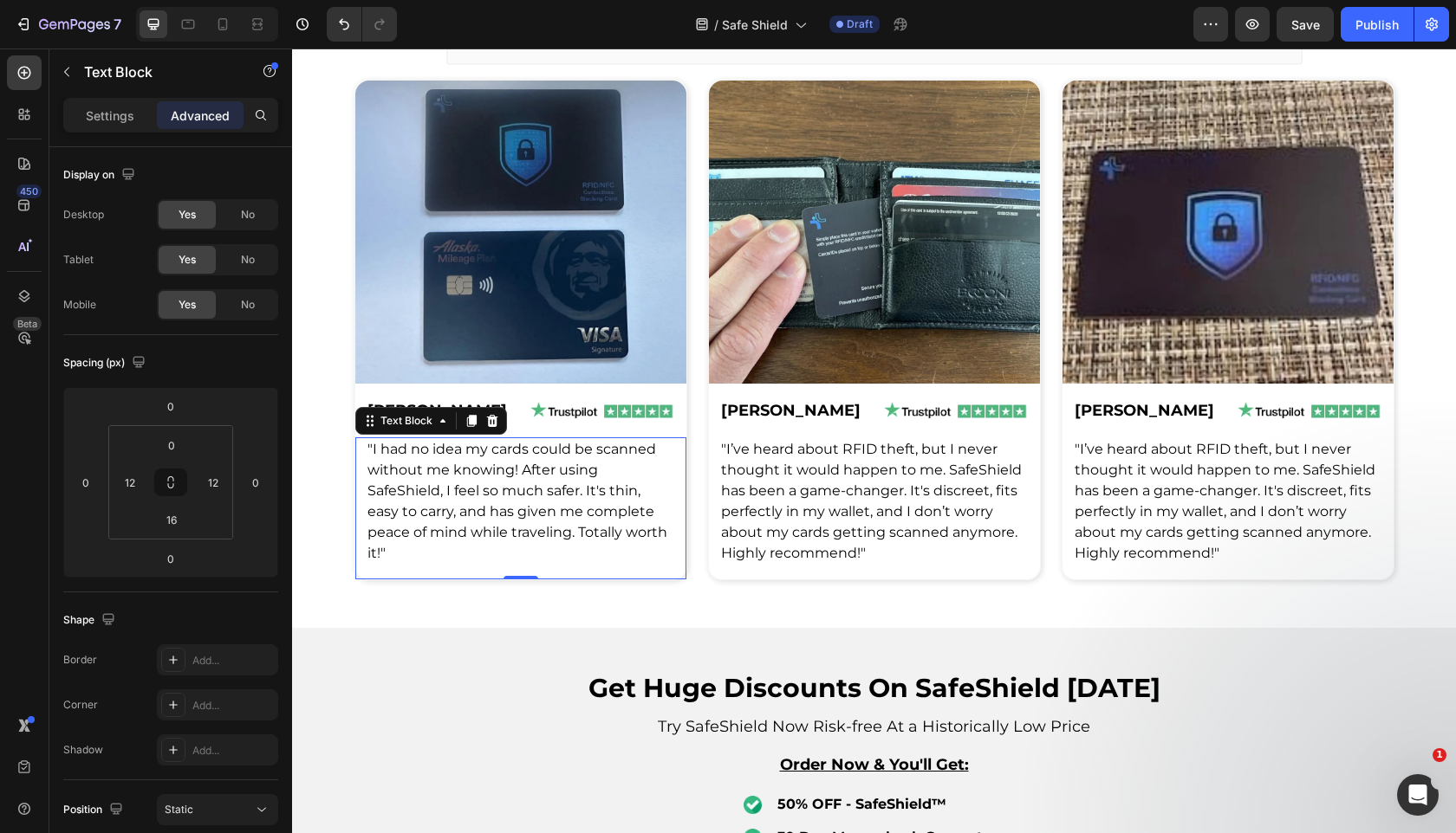
copy span ""I had no idea my cards could be scanned without me knowing! After using SafeSh…"
click at [454, 486] on span ""I had no idea my cards could be scanned without me knowing! After using SafeSh…" at bounding box center [516, 500] width 299 height 120
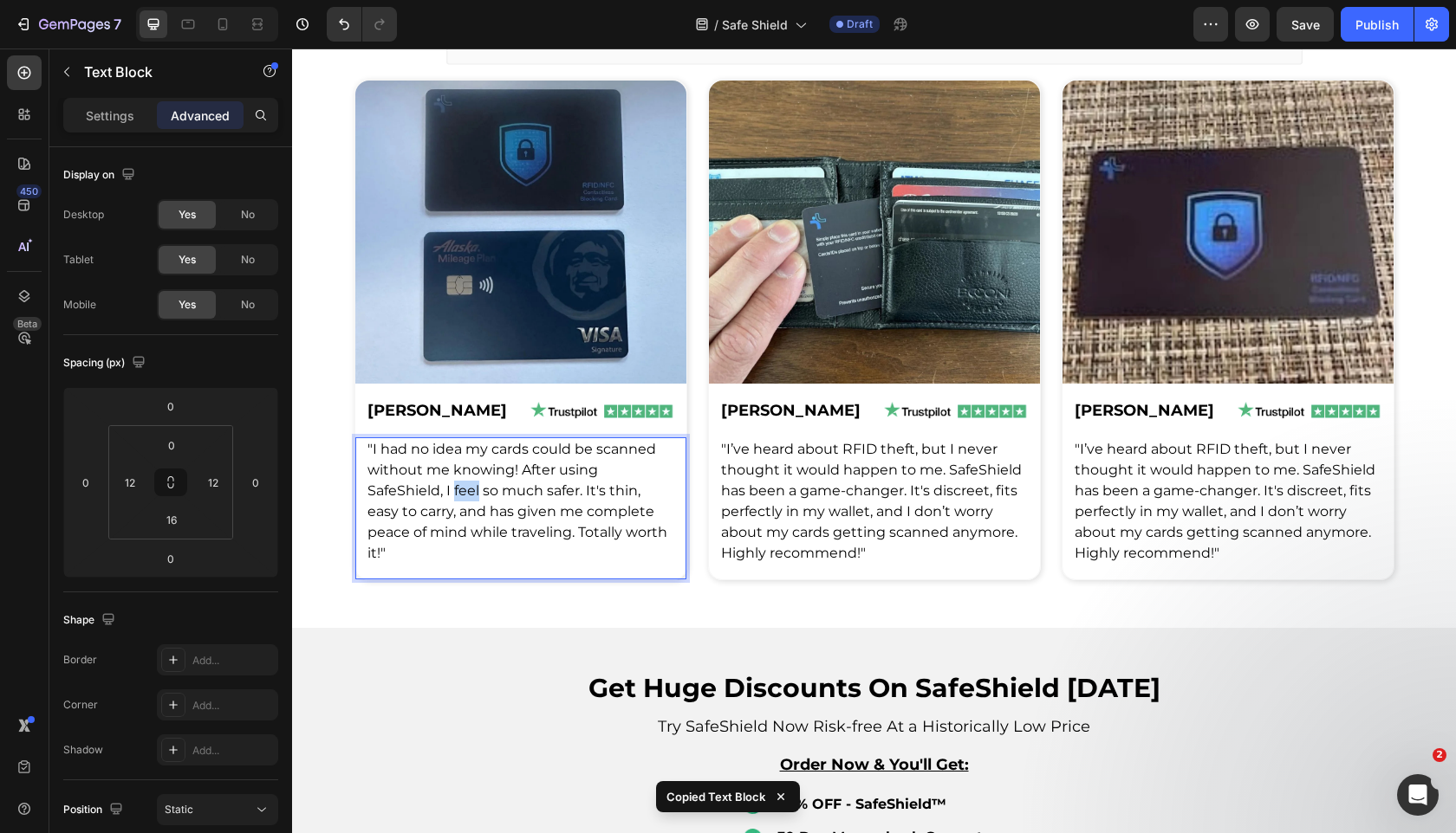
click at [454, 486] on span ""I had no idea my cards could be scanned without me knowing! After using SafeSh…" at bounding box center [516, 500] width 299 height 120
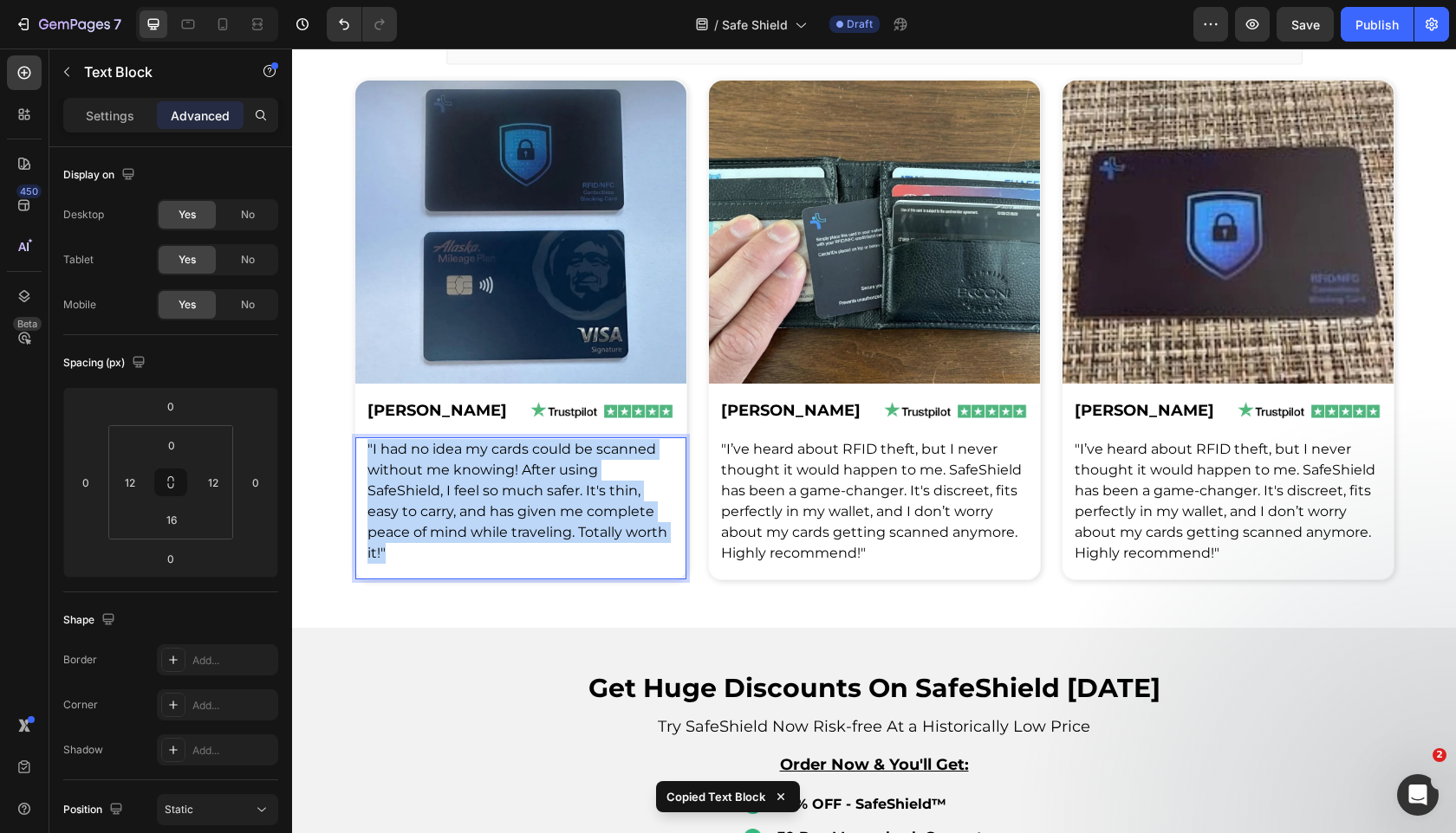
click at [454, 486] on span ""I had no idea my cards could be scanned without me knowing! After using SafeSh…" at bounding box center [516, 500] width 299 height 120
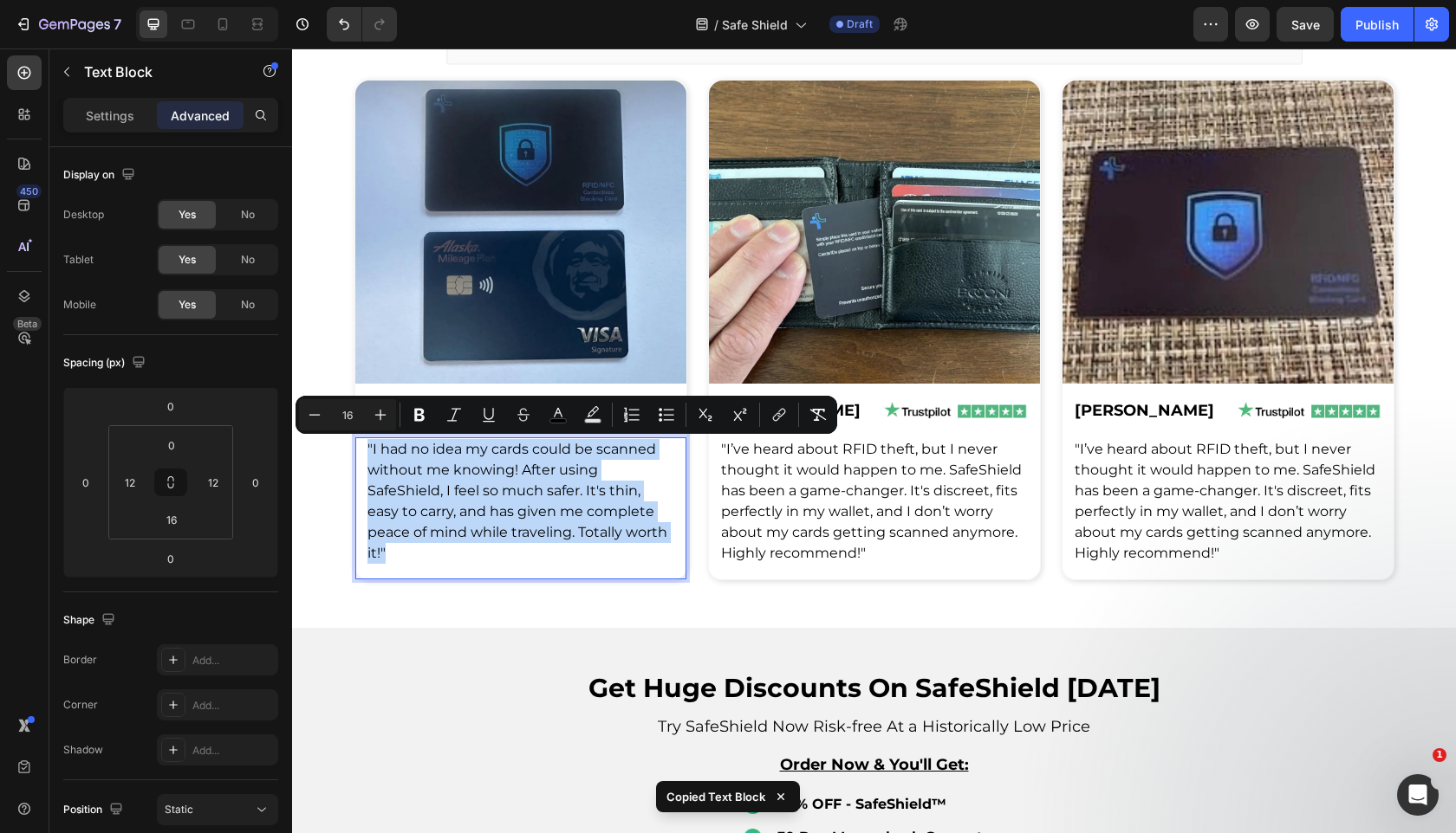
copy span ""I had no idea my cards could be scanned without me knowing! After using SafeSh…"
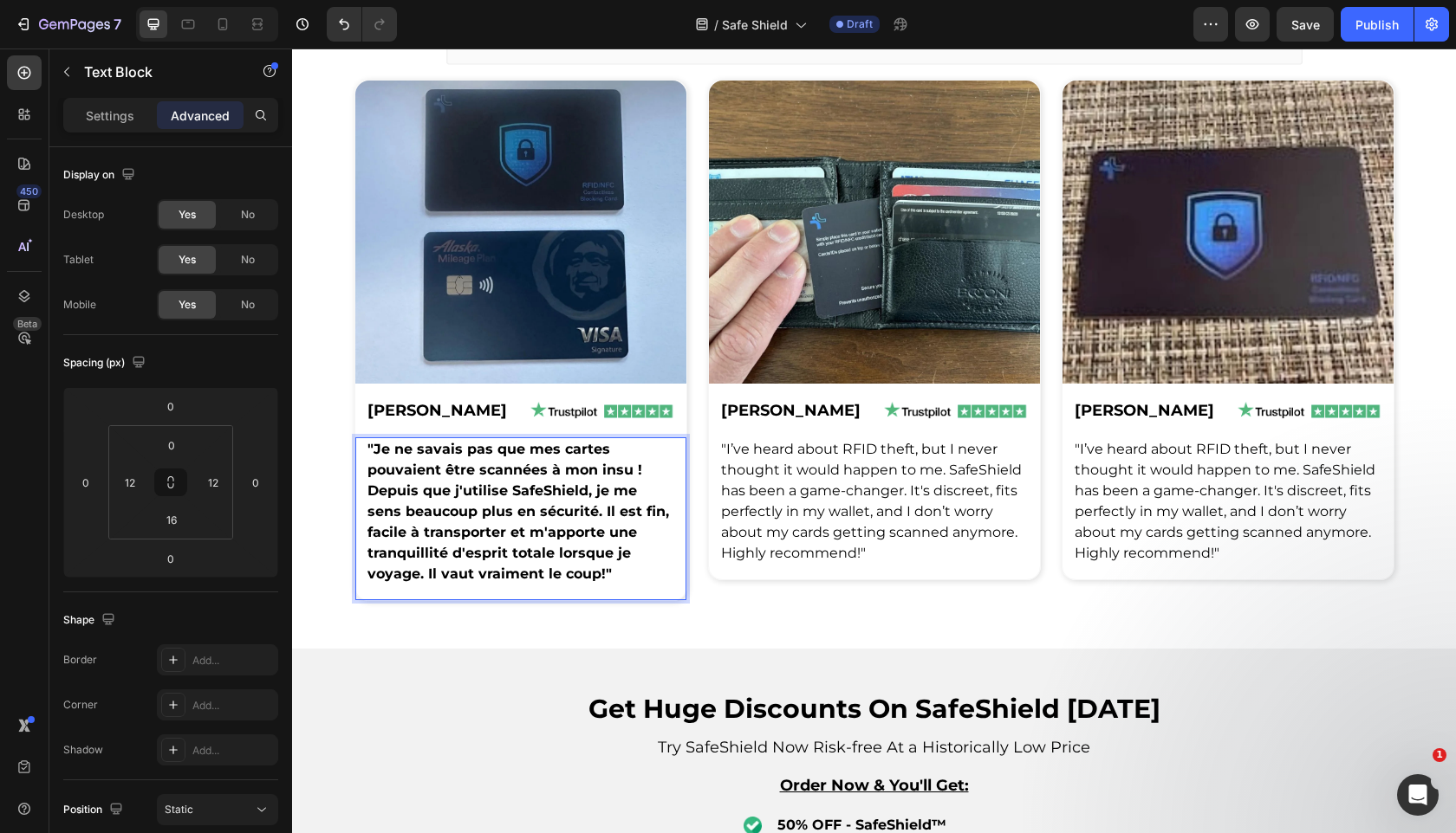
click at [545, 558] on strong ""Je ne savais pas que mes cartes pouvaient être scannées à mon insu ! Depuis qu…" at bounding box center [517, 511] width 301 height 141
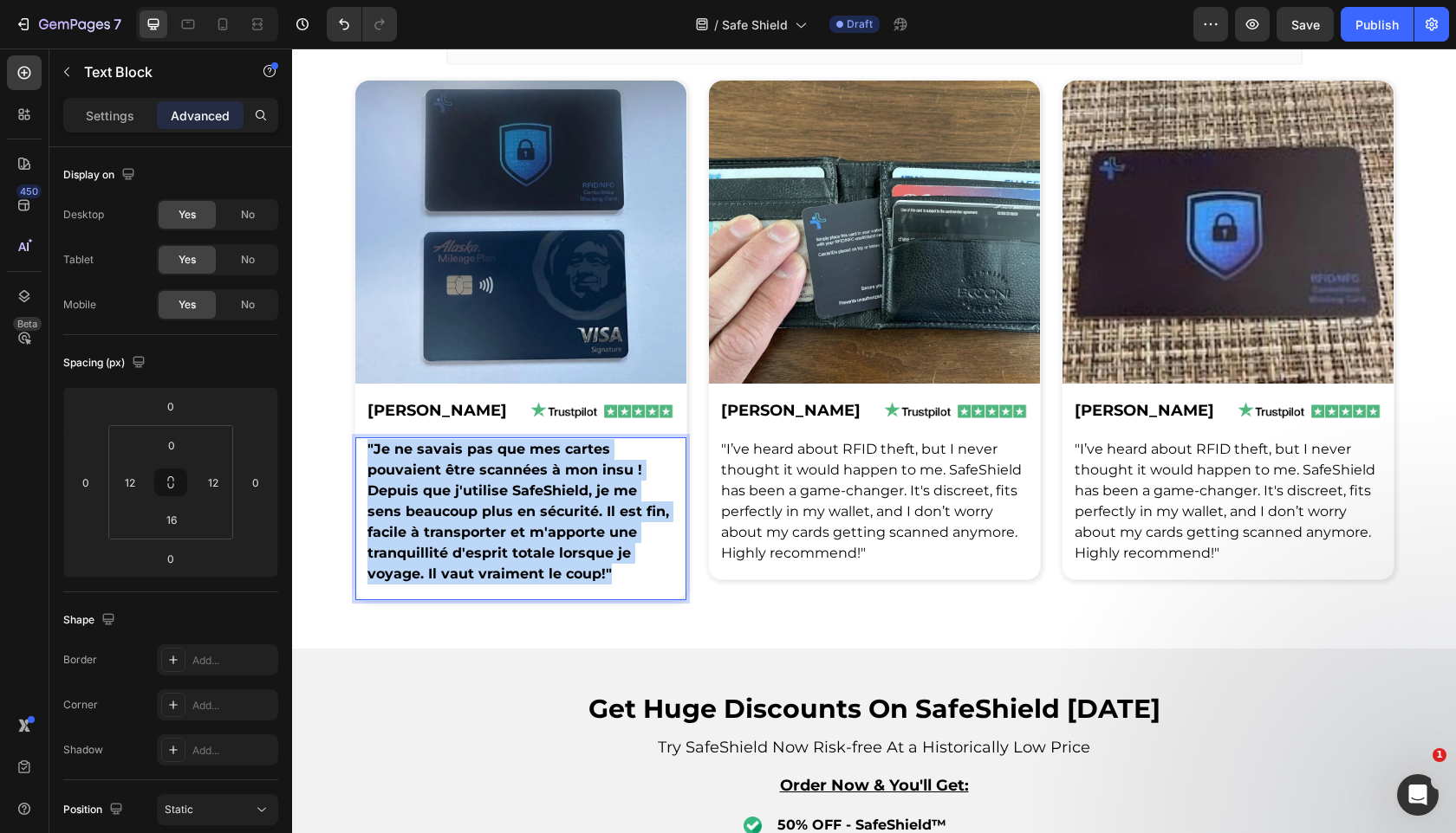
click at [545, 558] on strong ""Je ne savais pas que mes cartes pouvaient être scannées à mon insu ! Depuis qu…" at bounding box center [517, 511] width 301 height 141
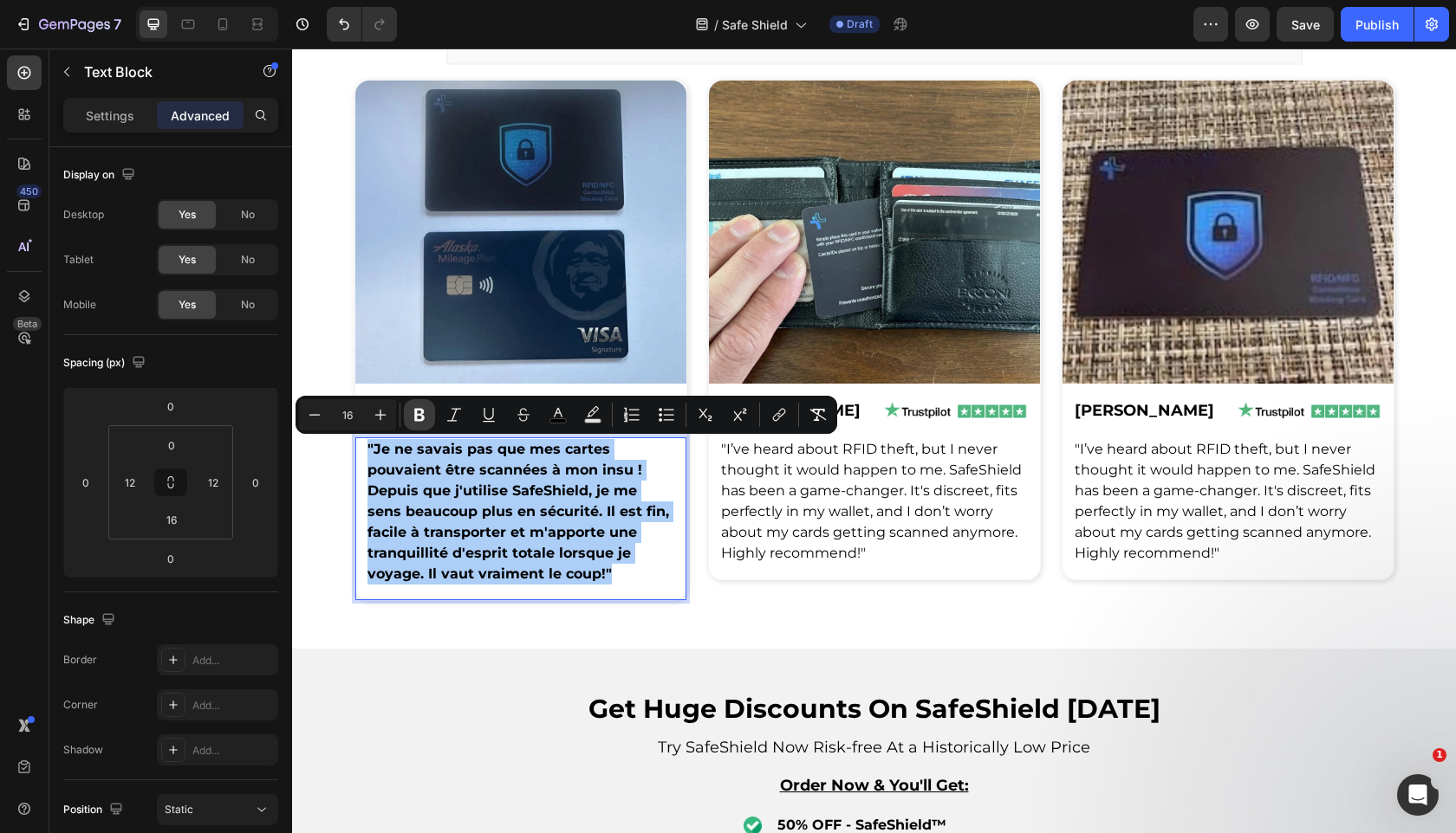
click at [419, 414] on icon "Editor contextual toolbar" at bounding box center [419, 415] width 17 height 17
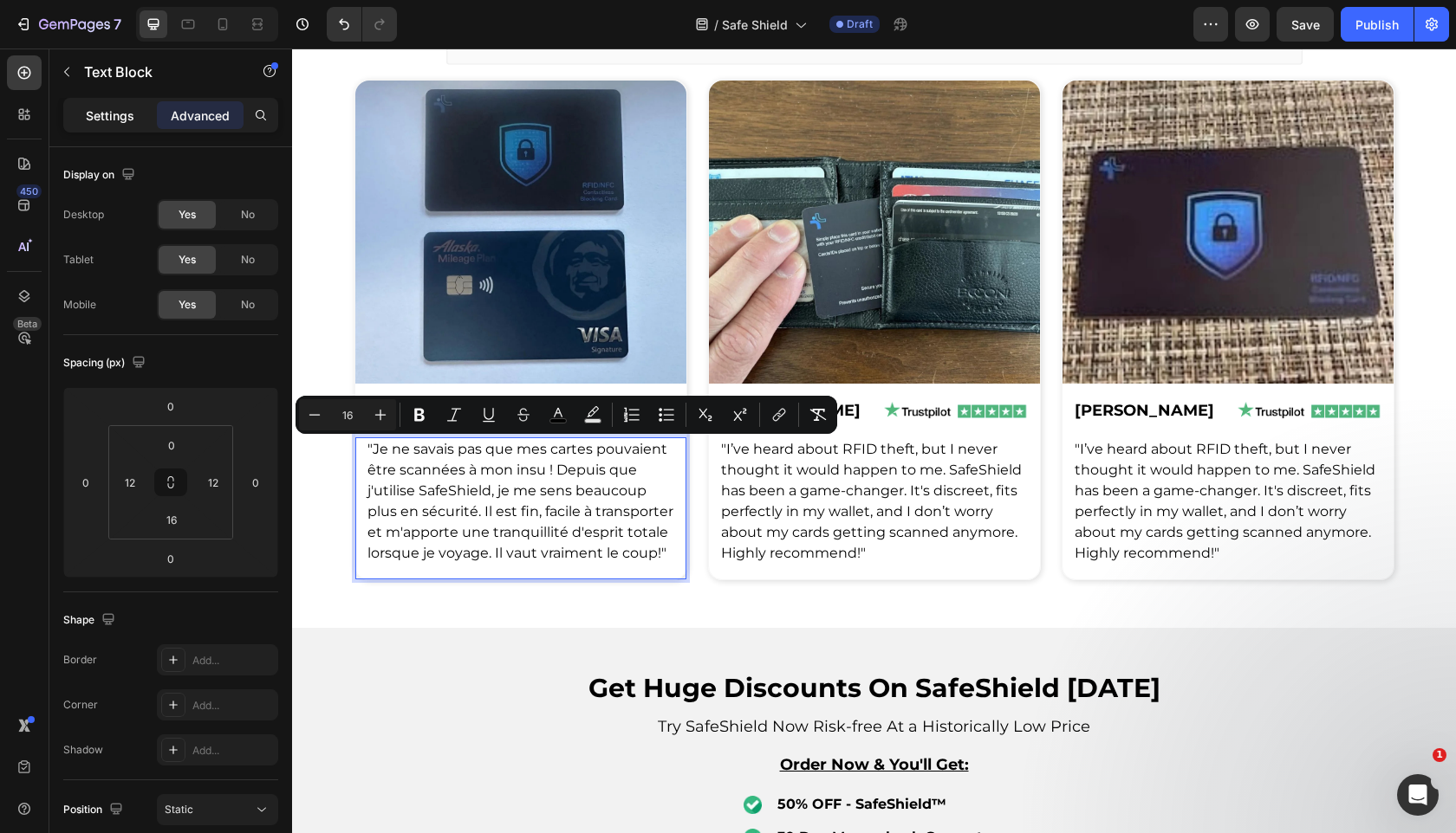
click at [97, 107] on p "Settings" at bounding box center [109, 115] width 49 height 18
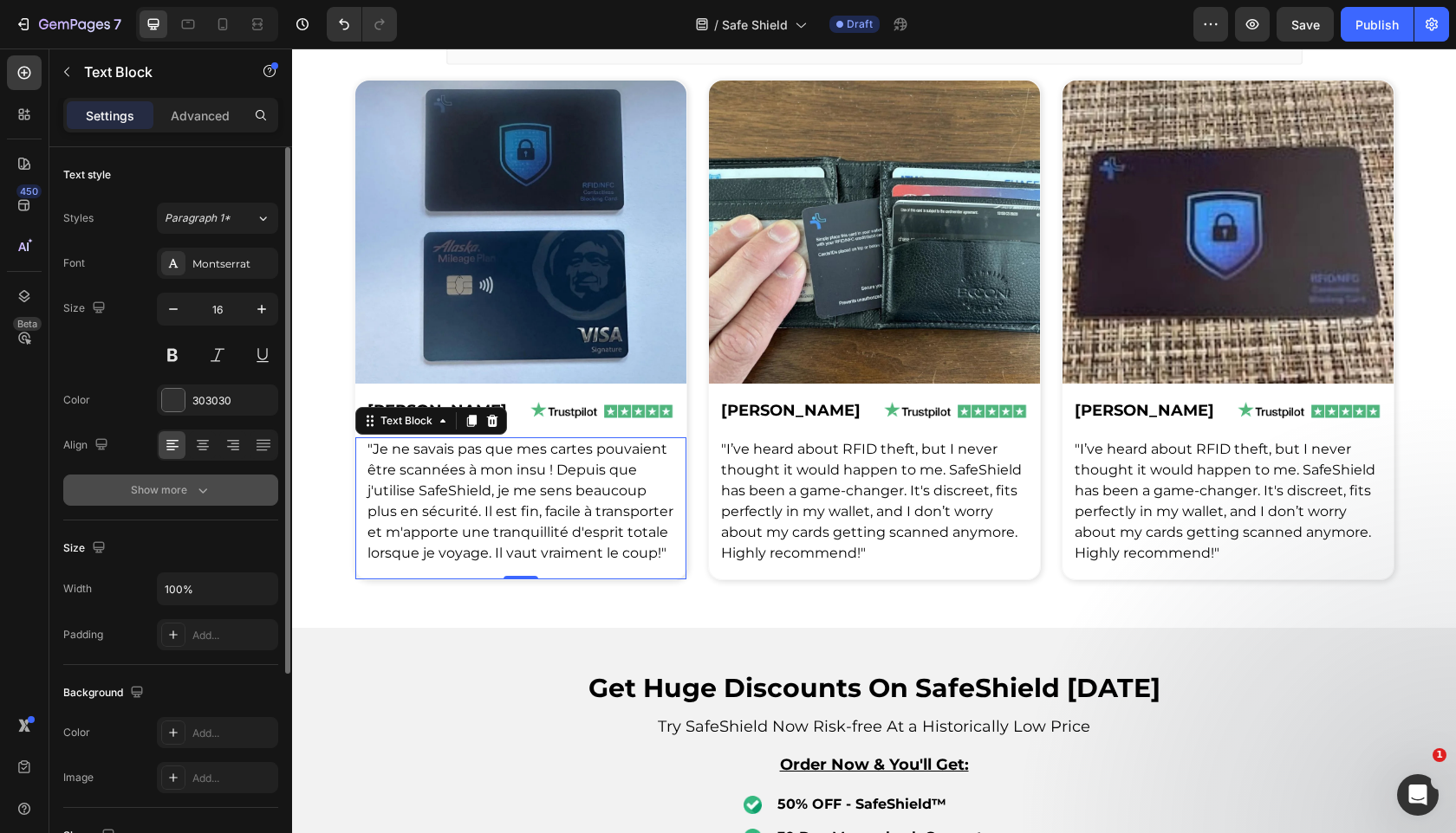
click at [211, 488] on icon "button" at bounding box center [202, 489] width 17 height 17
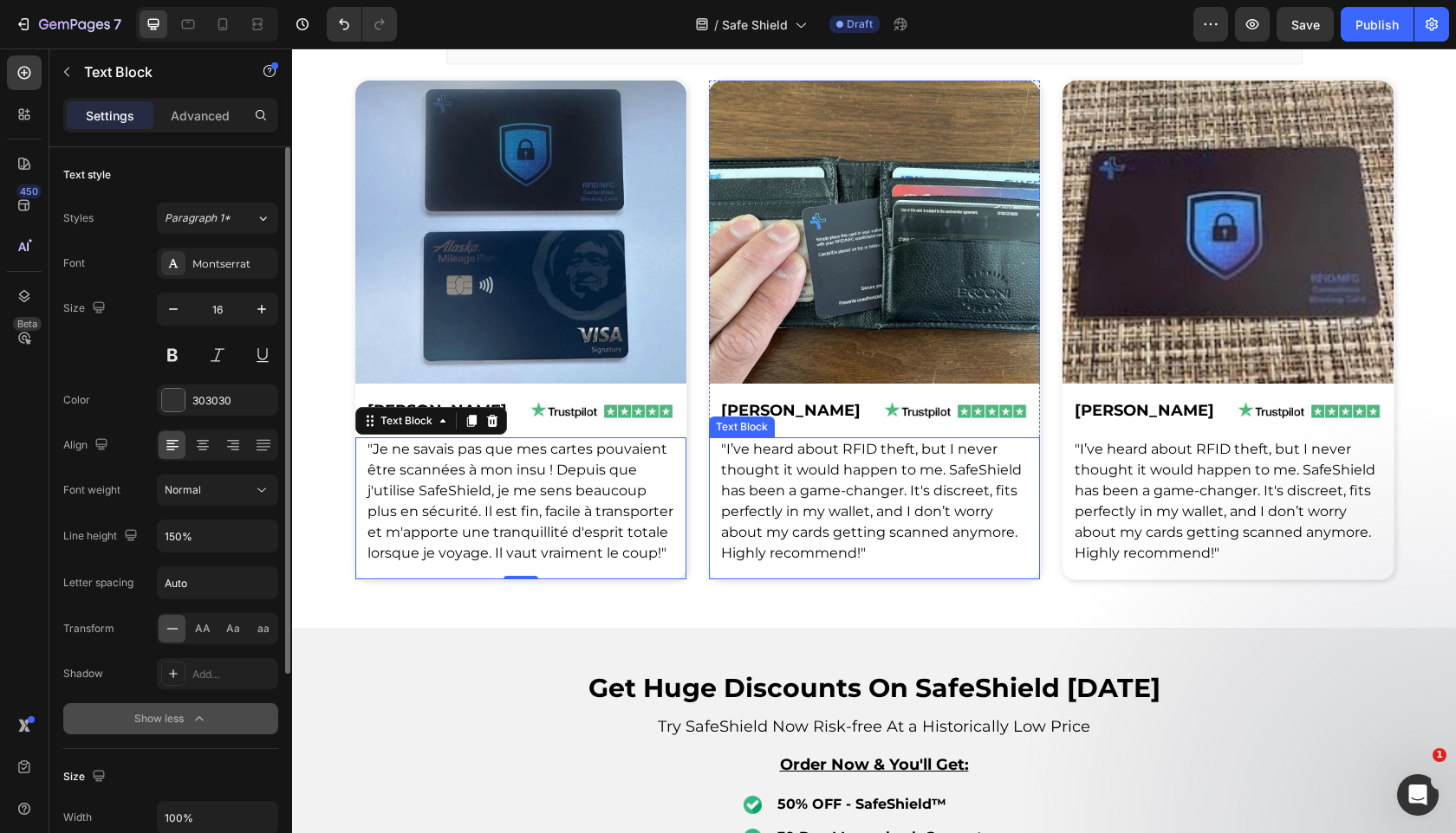
click at [910, 497] on span ""I’ve heard about RFID theft, but I never thought it would happen to me. SafeSh…" at bounding box center [871, 500] width 300 height 120
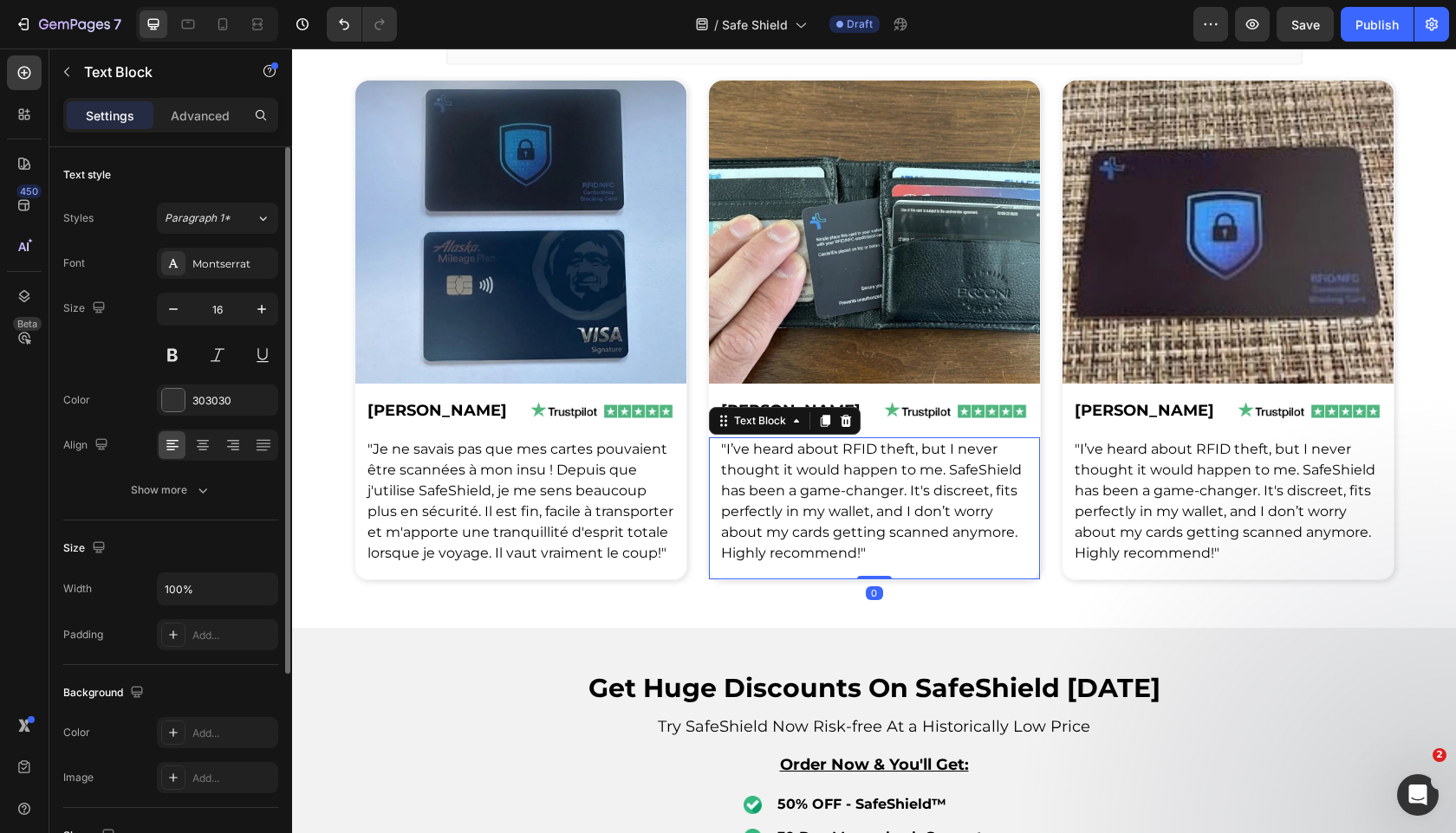
click at [910, 497] on span ""I’ve heard about RFID theft, but I never thought it would happen to me. SafeSh…" at bounding box center [871, 500] width 300 height 120
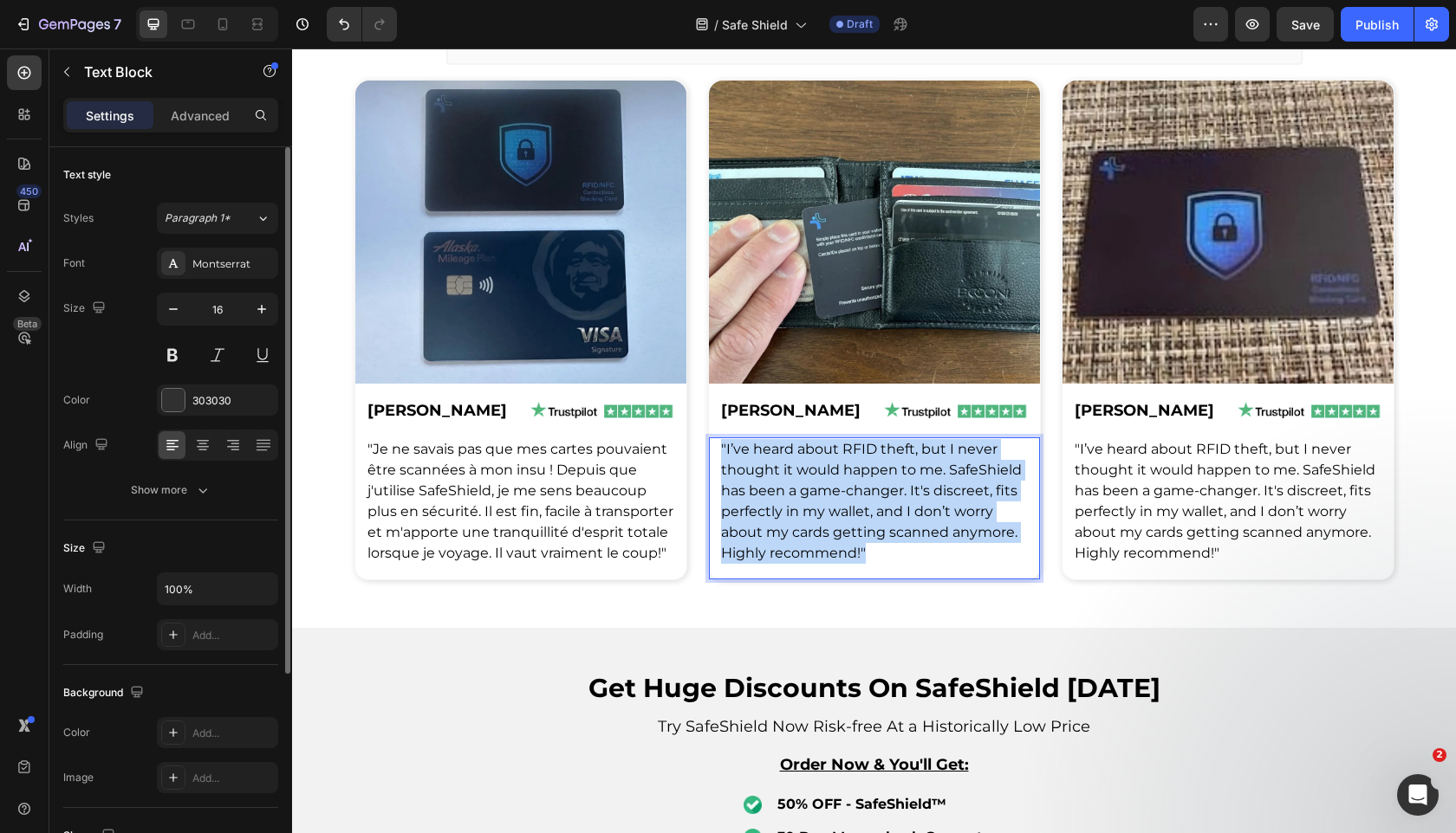
click at [910, 497] on span ""I’ve heard about RFID theft, but I never thought it would happen to me. SafeSh…" at bounding box center [871, 500] width 300 height 120
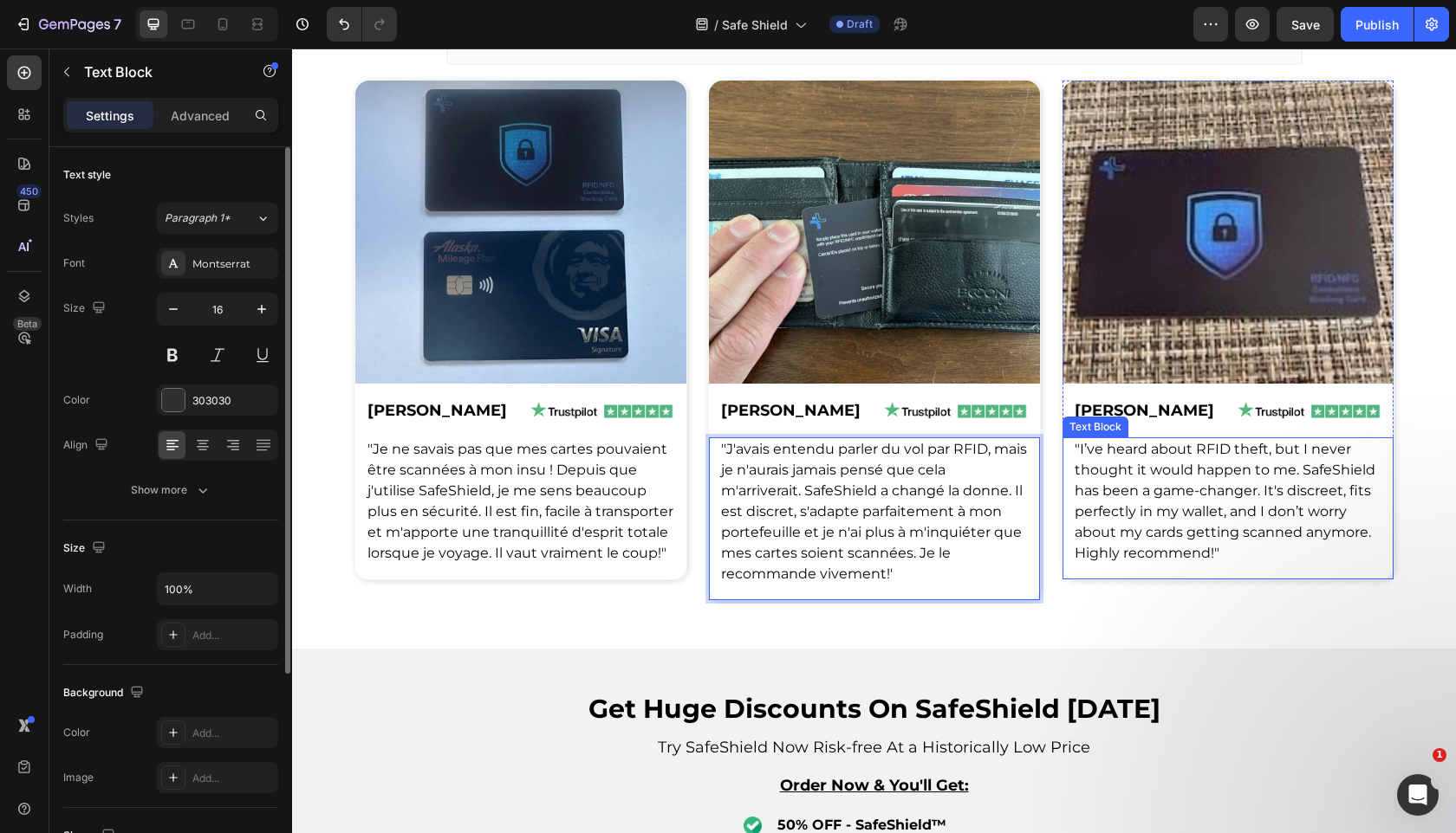
click at [1185, 480] on p ""I’ve heard about RFID theft, but I never thought it would happen to me. SafeSh…" at bounding box center [1227, 501] width 306 height 124
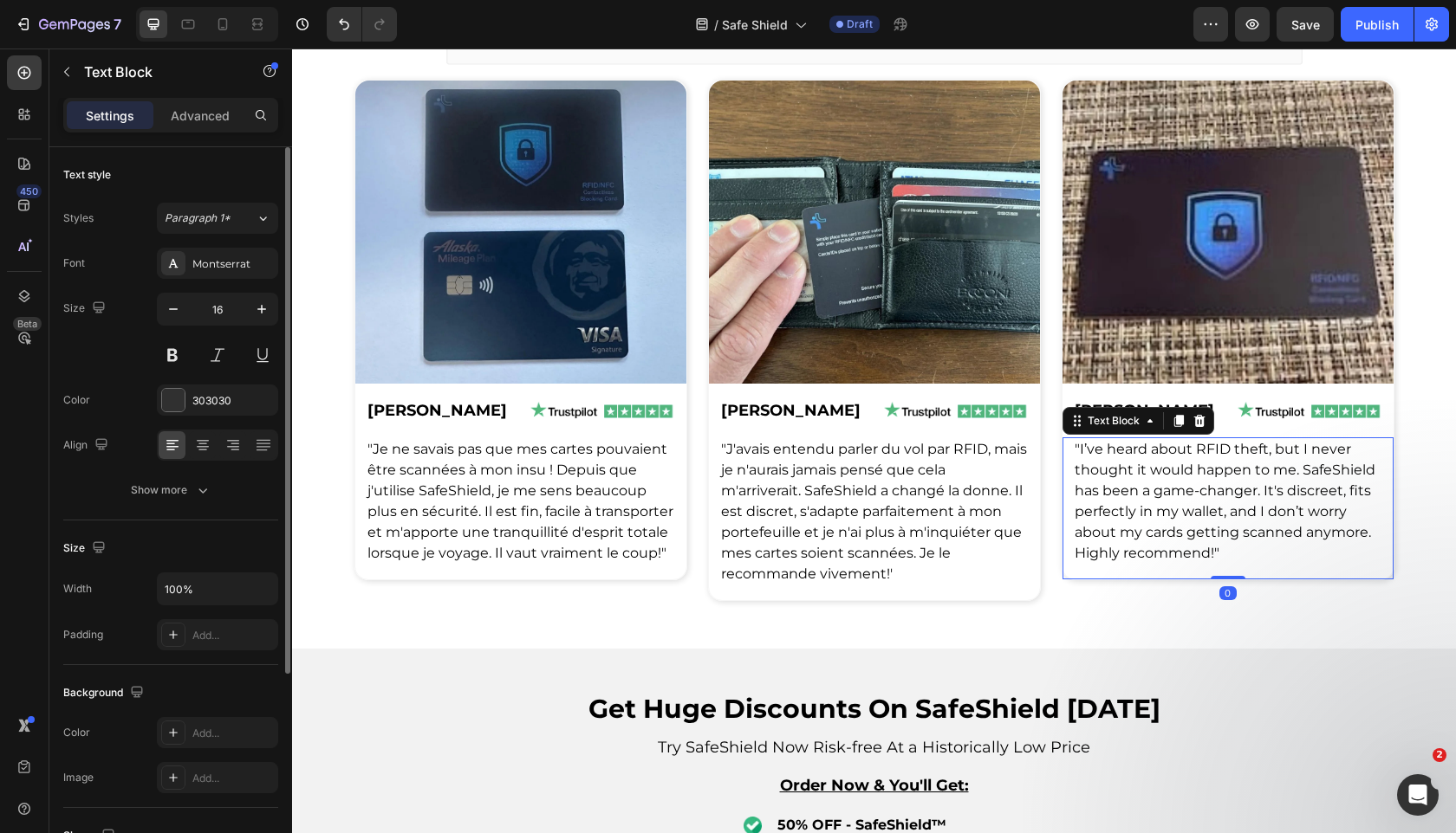
click at [1185, 480] on p ""I’ve heard about RFID theft, but I never thought it would happen to me. SafeSh…" at bounding box center [1227, 501] width 306 height 124
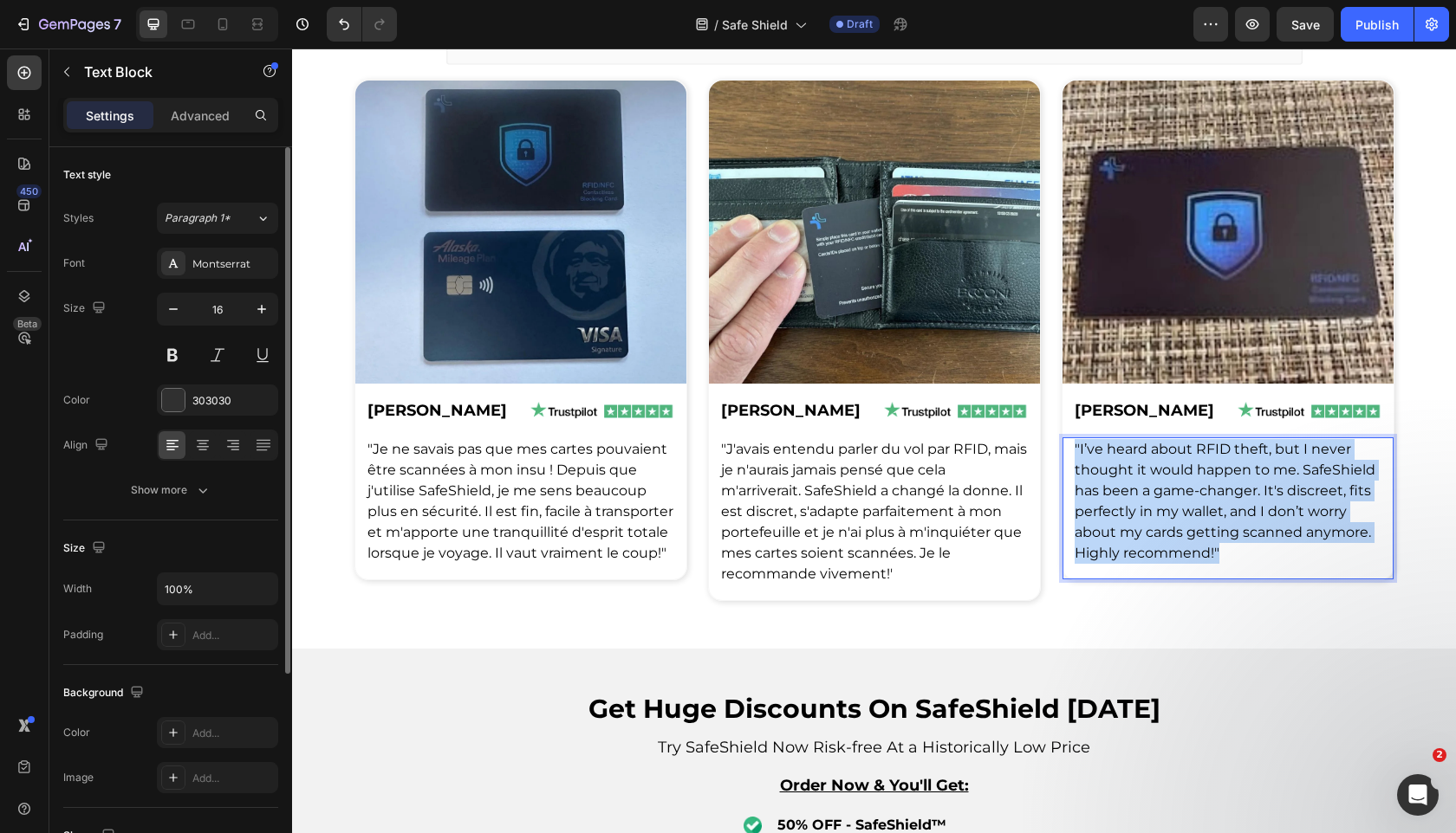
click at [1185, 480] on p ""I’ve heard about RFID theft, but I never thought it would happen to me. SafeSh…" at bounding box center [1227, 501] width 306 height 124
copy span ""I’ve heard about RFID theft, but I never thought it would happen to me. SafeSh…"
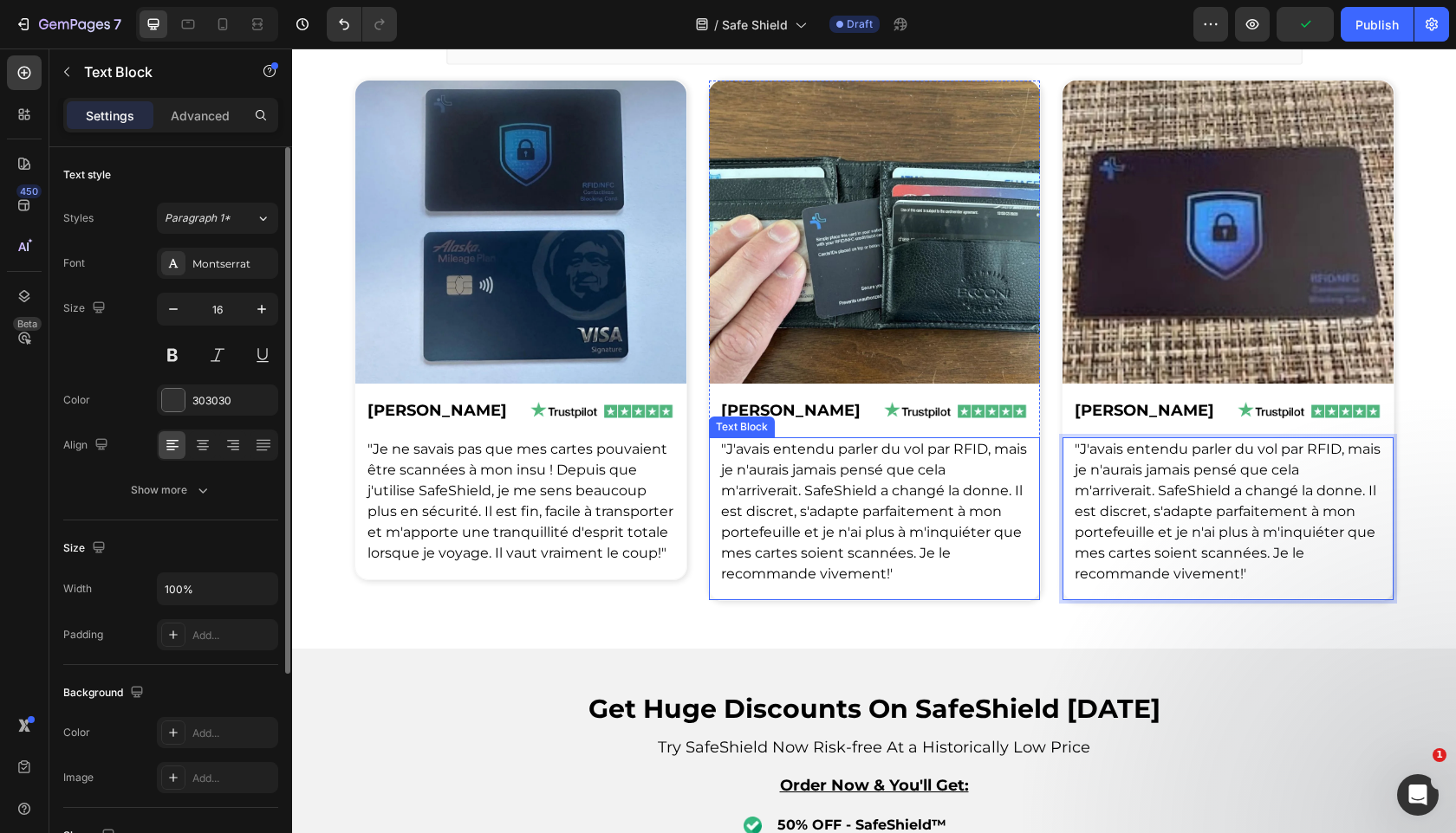
click at [1023, 618] on div "Avis Text Block ⁠⁠⁠⁠⁠⁠⁠ Ce que les gens disent à propos de SafeShield Heading R…" at bounding box center [874, 199] width 1164 height 846
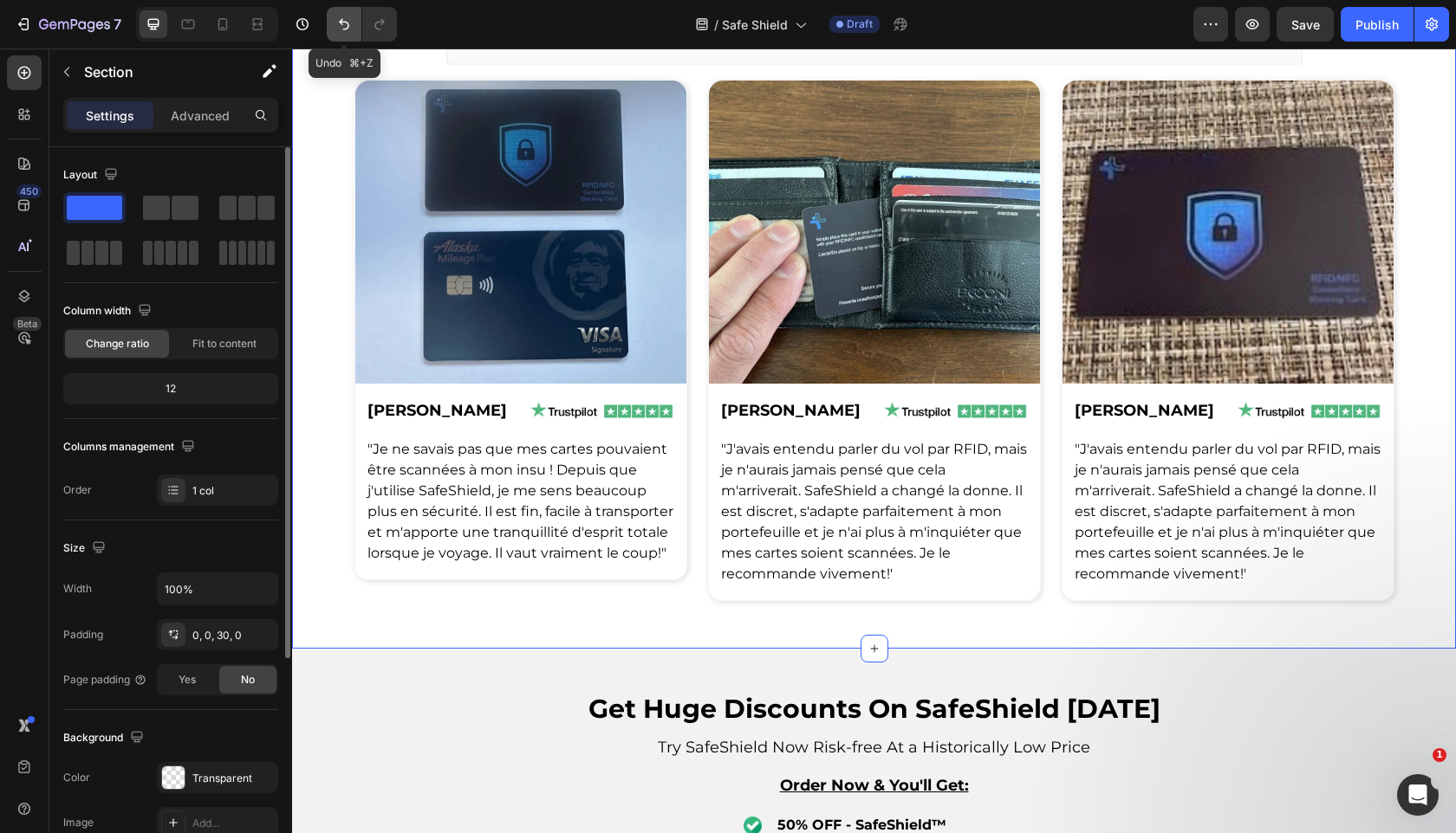
click at [337, 26] on icon "Undo/Redo" at bounding box center [343, 24] width 17 height 17
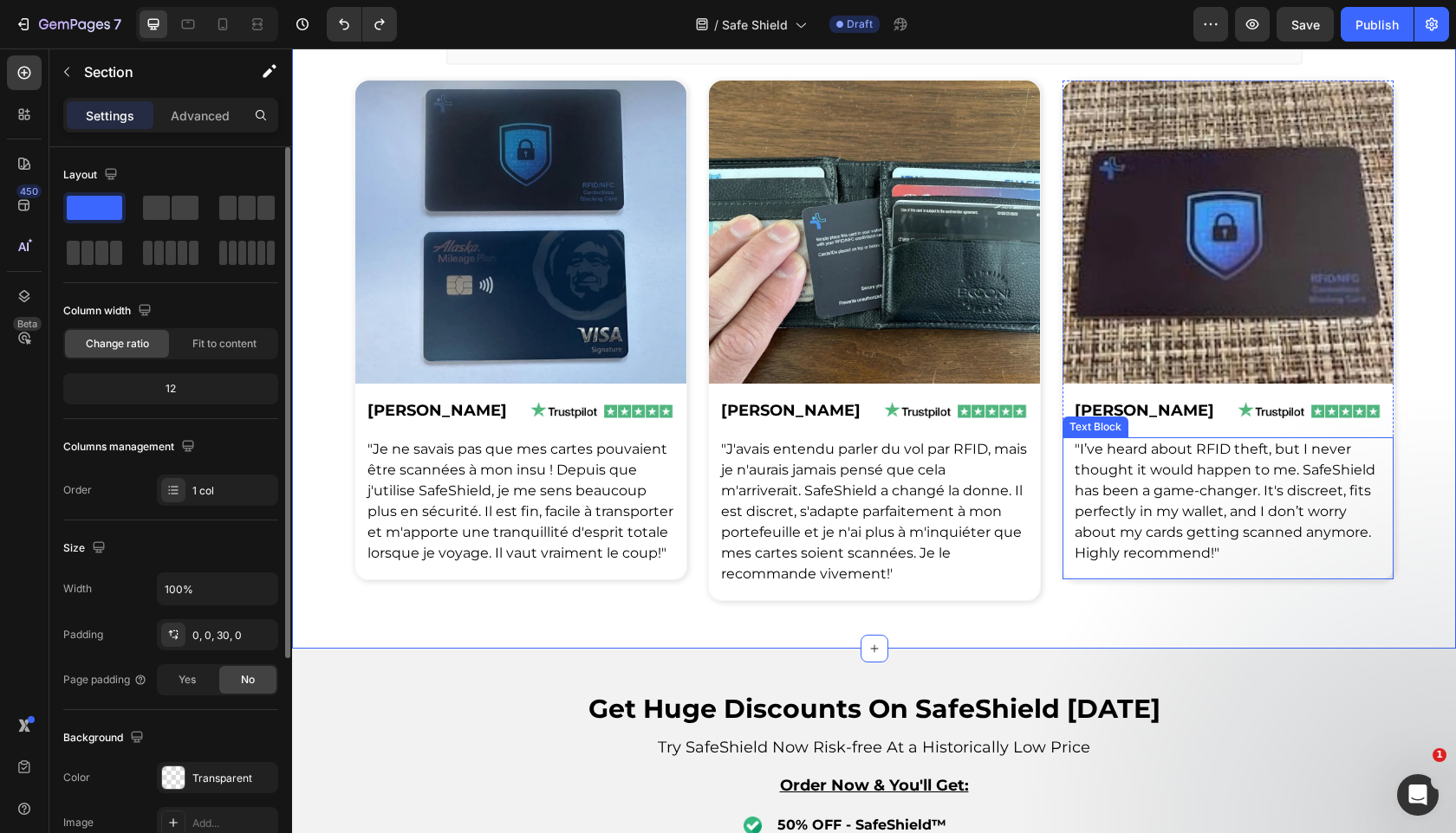
click at [1126, 490] on span ""I’ve heard about RFID theft, but I never thought it would happen to me. SafeSh…" at bounding box center [1224, 500] width 300 height 120
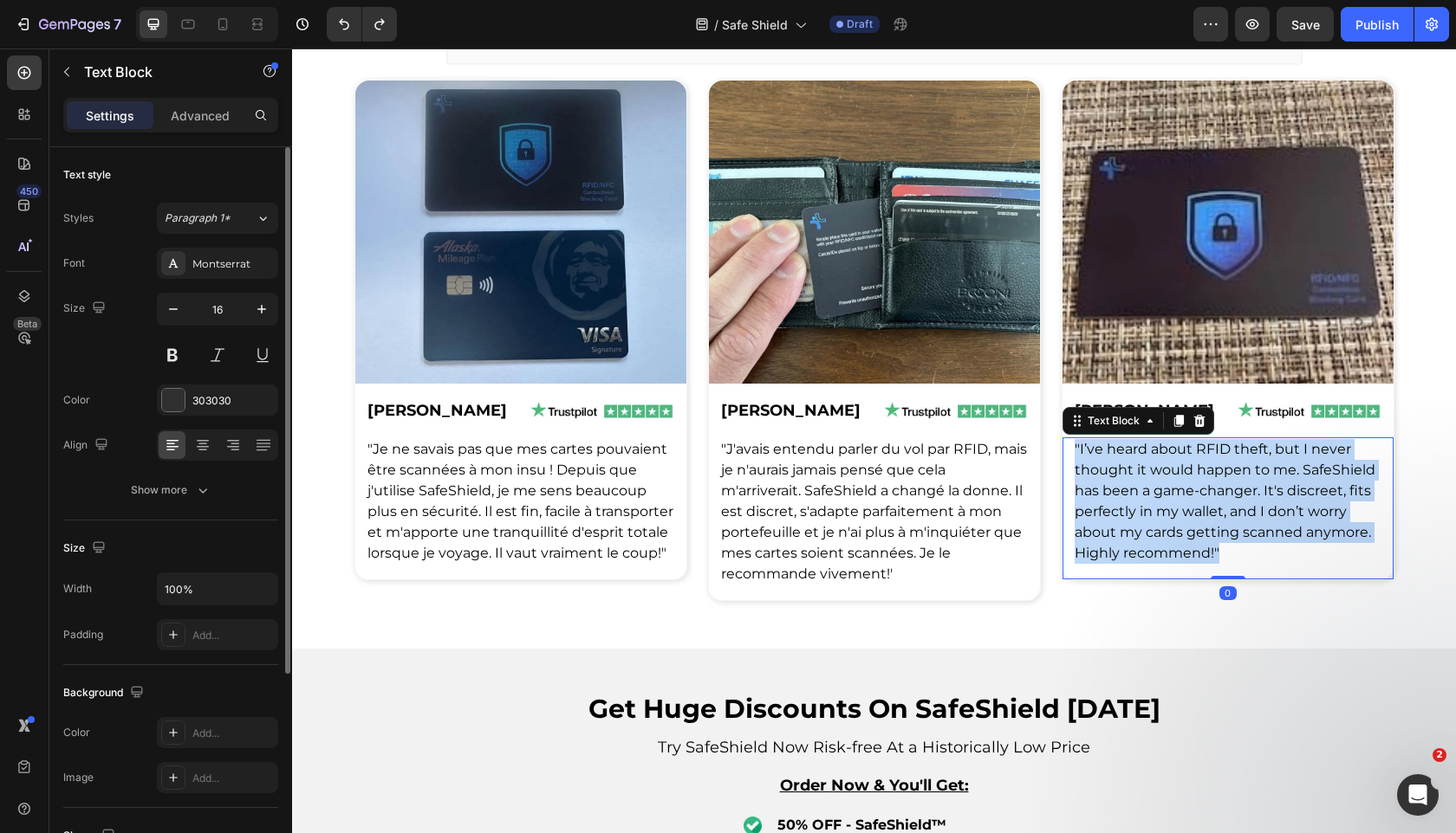
click at [1126, 490] on span ""I’ve heard about RFID theft, but I never thought it would happen to me. SafeSh…" at bounding box center [1224, 500] width 300 height 120
copy span ""I’ve heard about RFID theft, but I never thought it would happen to me. SafeSh…"
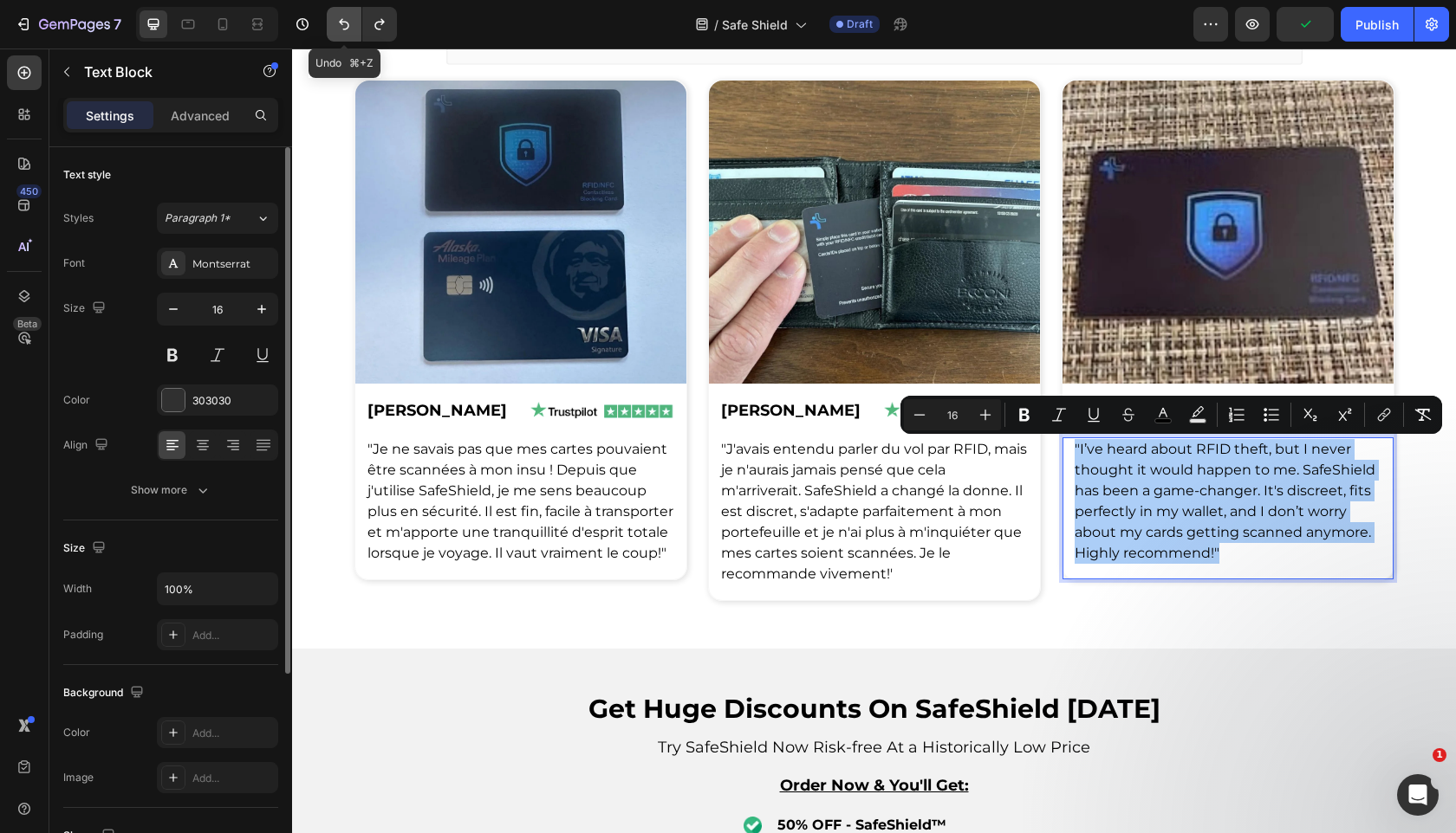
click at [337, 22] on icon "Undo/Redo" at bounding box center [343, 24] width 17 height 17
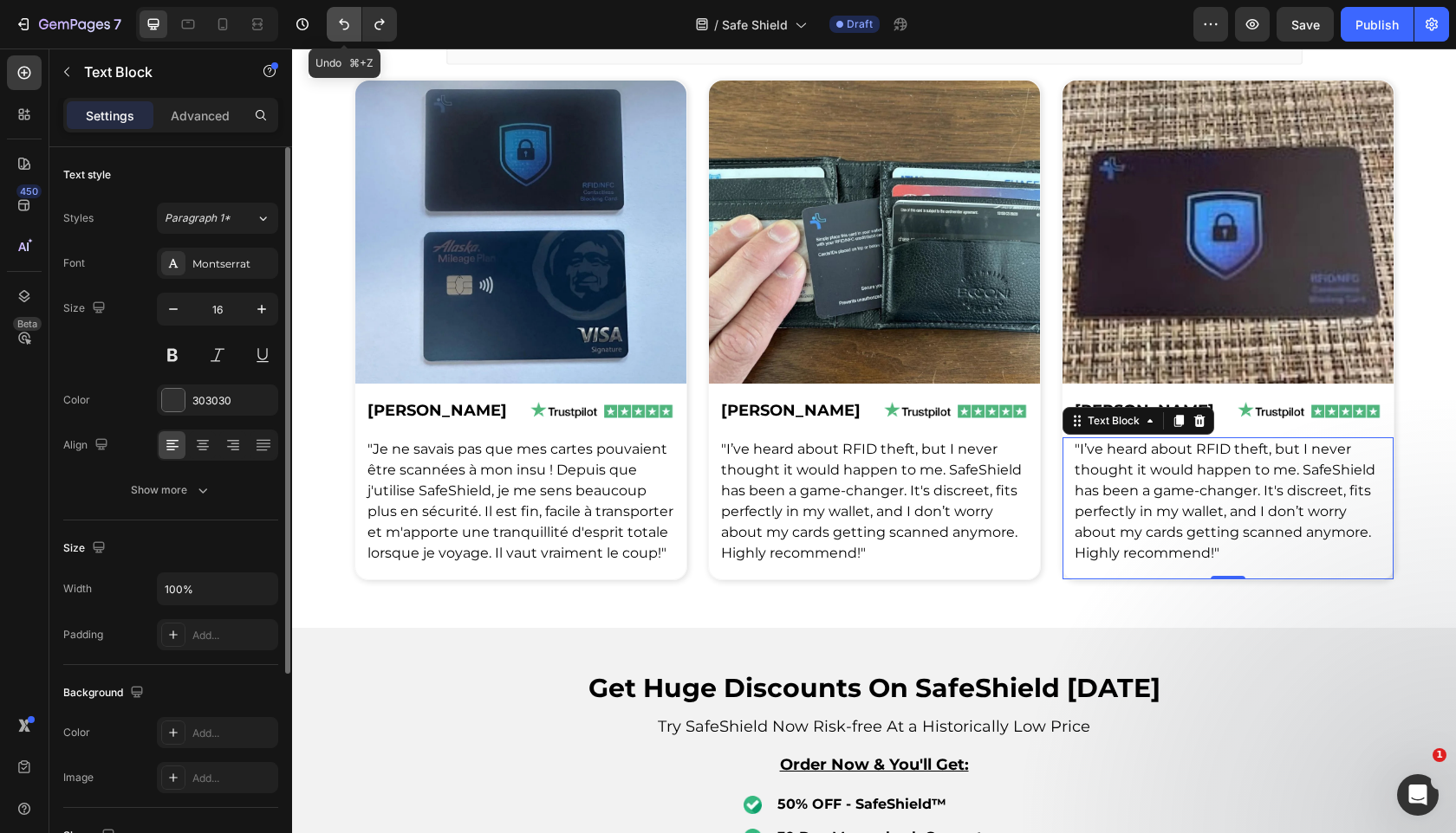
click at [338, 22] on icon "Undo/Redo" at bounding box center [343, 24] width 17 height 17
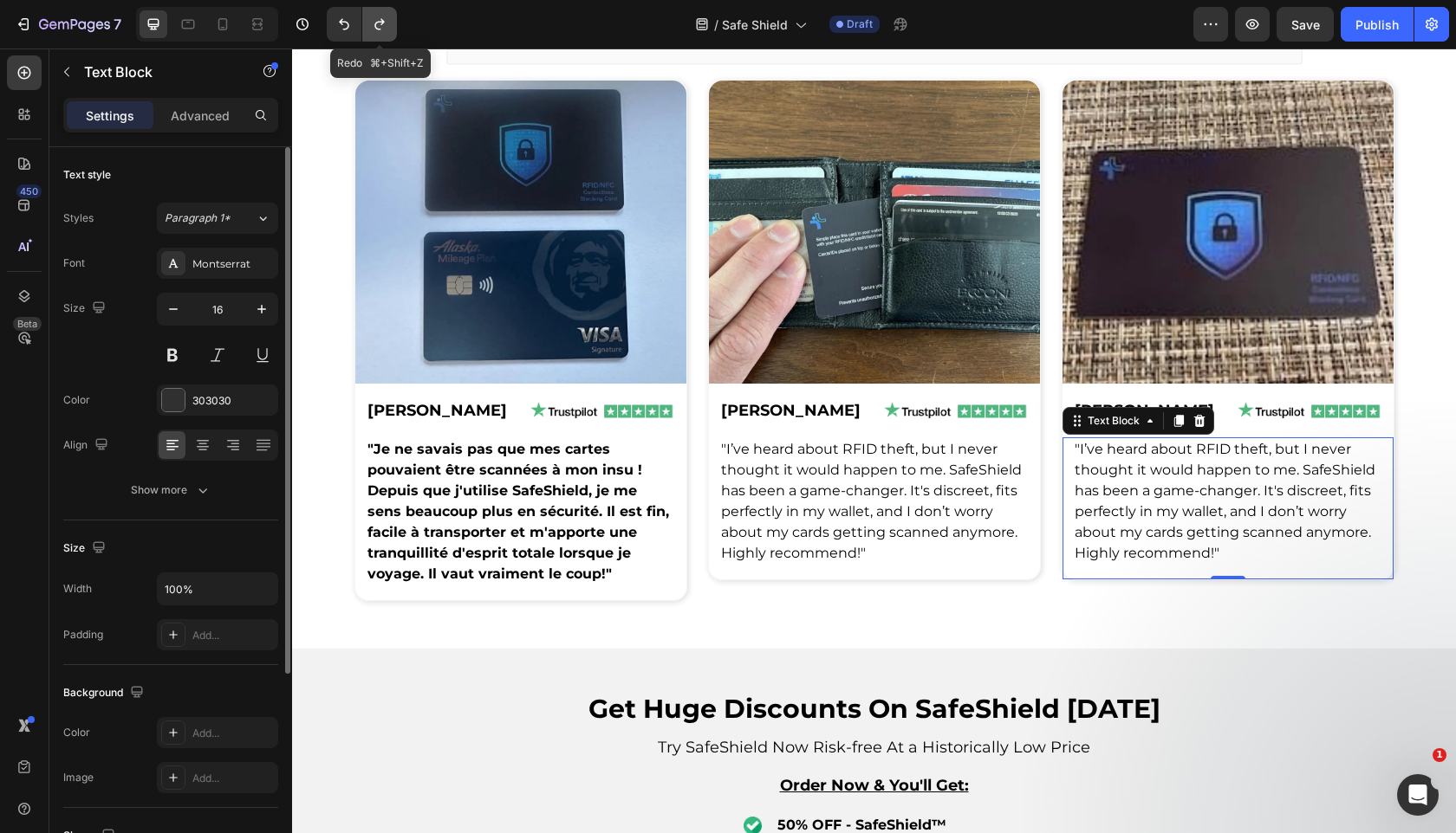
click at [388, 29] on button "Undo/Redo" at bounding box center [379, 24] width 35 height 35
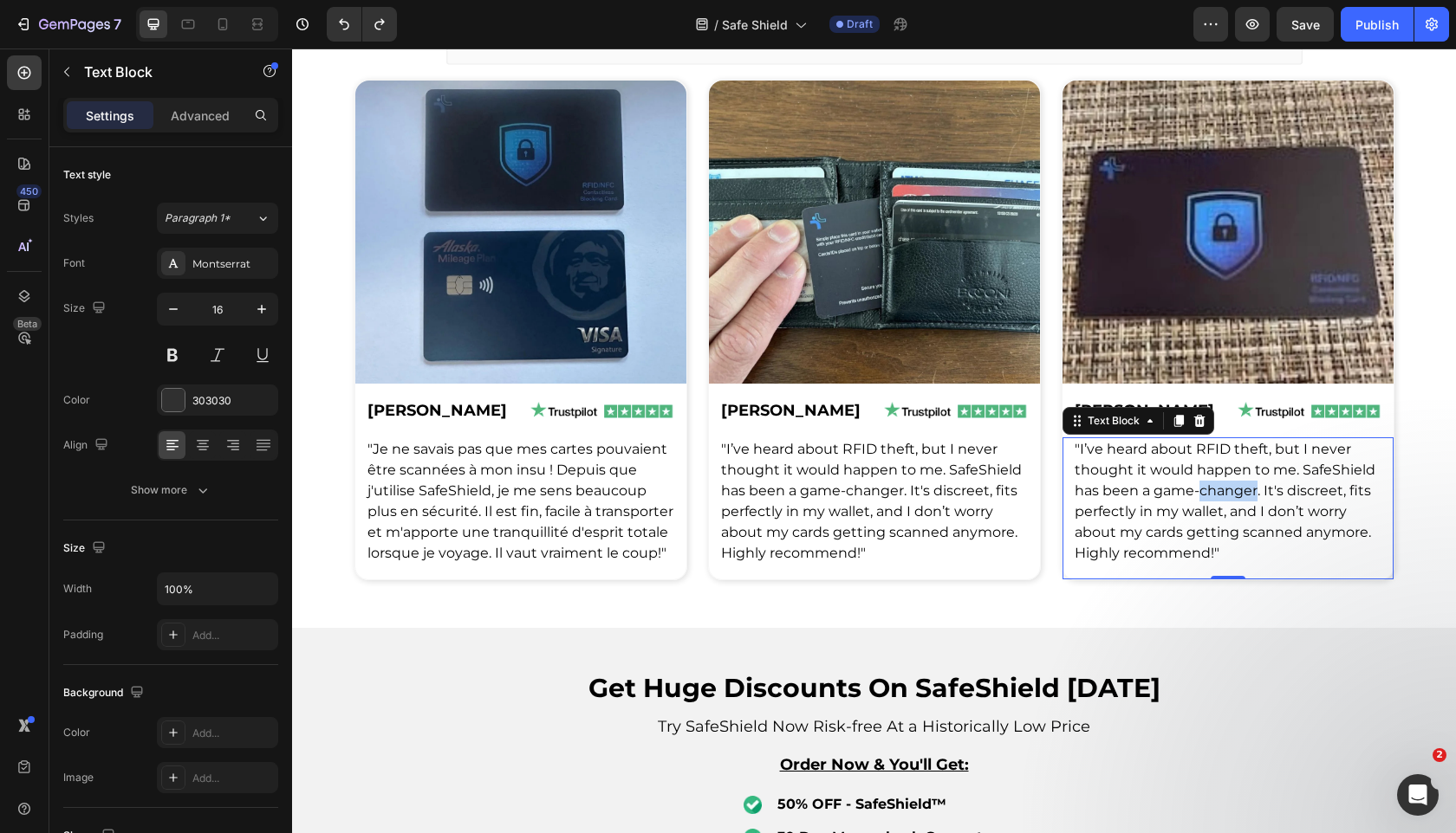
click at [1238, 491] on span ""I’ve heard about RFID theft, but I never thought it would happen to me. SafeSh…" at bounding box center [1224, 500] width 300 height 120
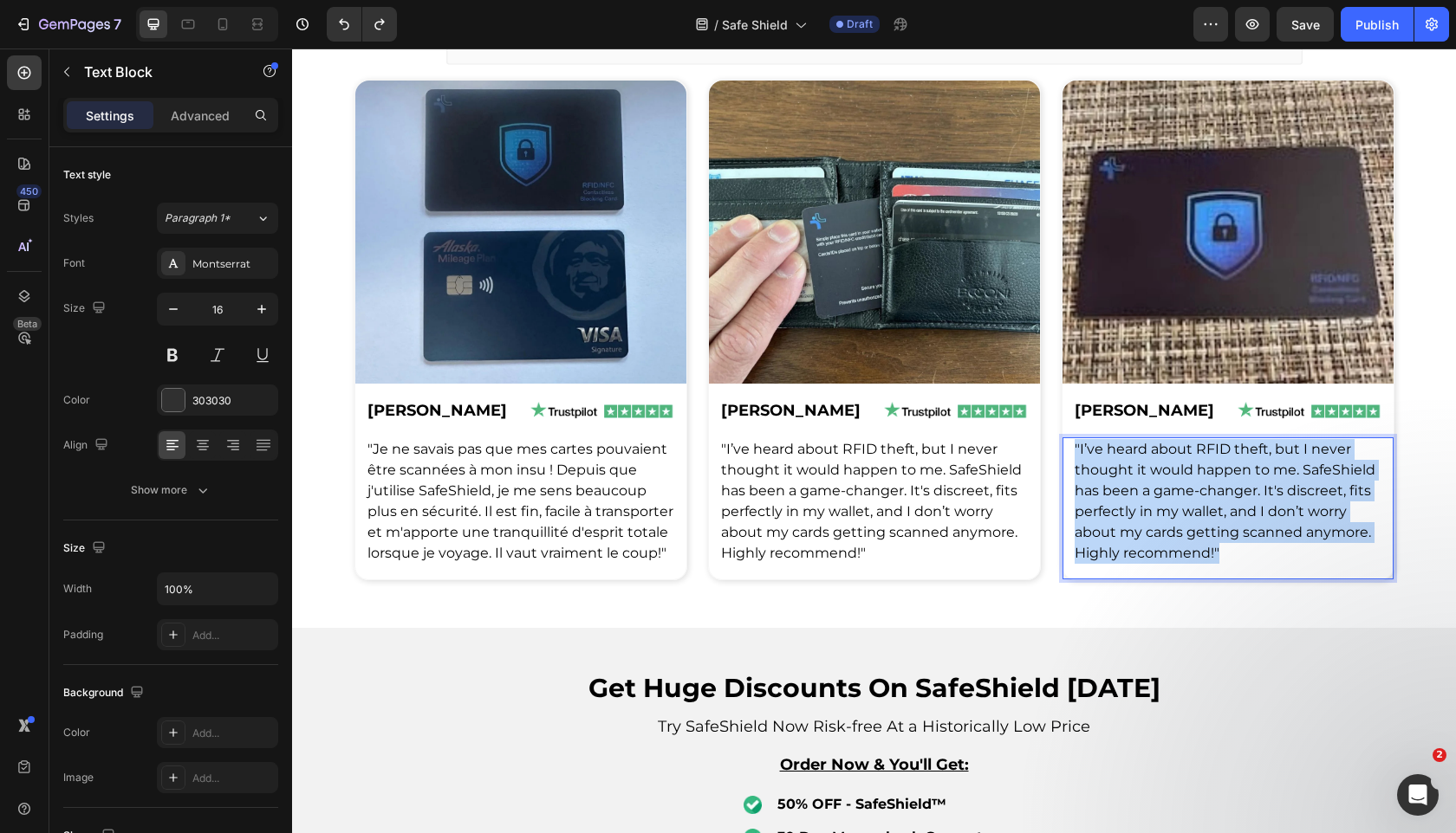
click at [1238, 491] on span ""I’ve heard about RFID theft, but I never thought it would happen to me. SafeSh…" at bounding box center [1224, 500] width 300 height 120
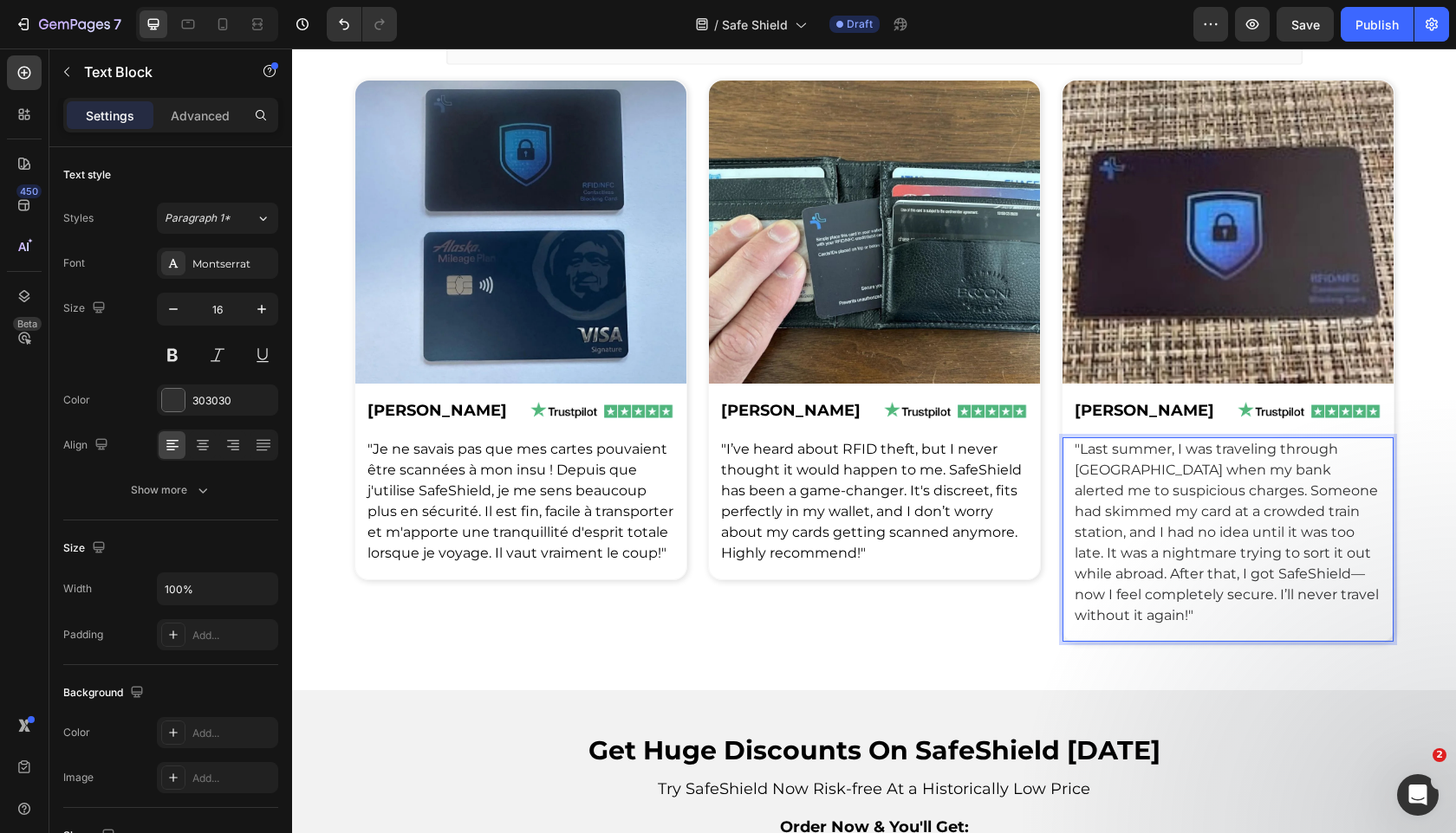
click at [1238, 491] on p ""Last summer, I was traveling through Europe when my bank alerted me to suspici…" at bounding box center [1227, 533] width 306 height 187
click at [1238, 484] on p ""Last summer, I was traveling through Europe when my bank alerted me to suspici…" at bounding box center [1227, 533] width 306 height 187
click at [1239, 485] on p ""Last summer, I was traveling through Europe when my bank alerted me to suspici…" at bounding box center [1227, 533] width 306 height 187
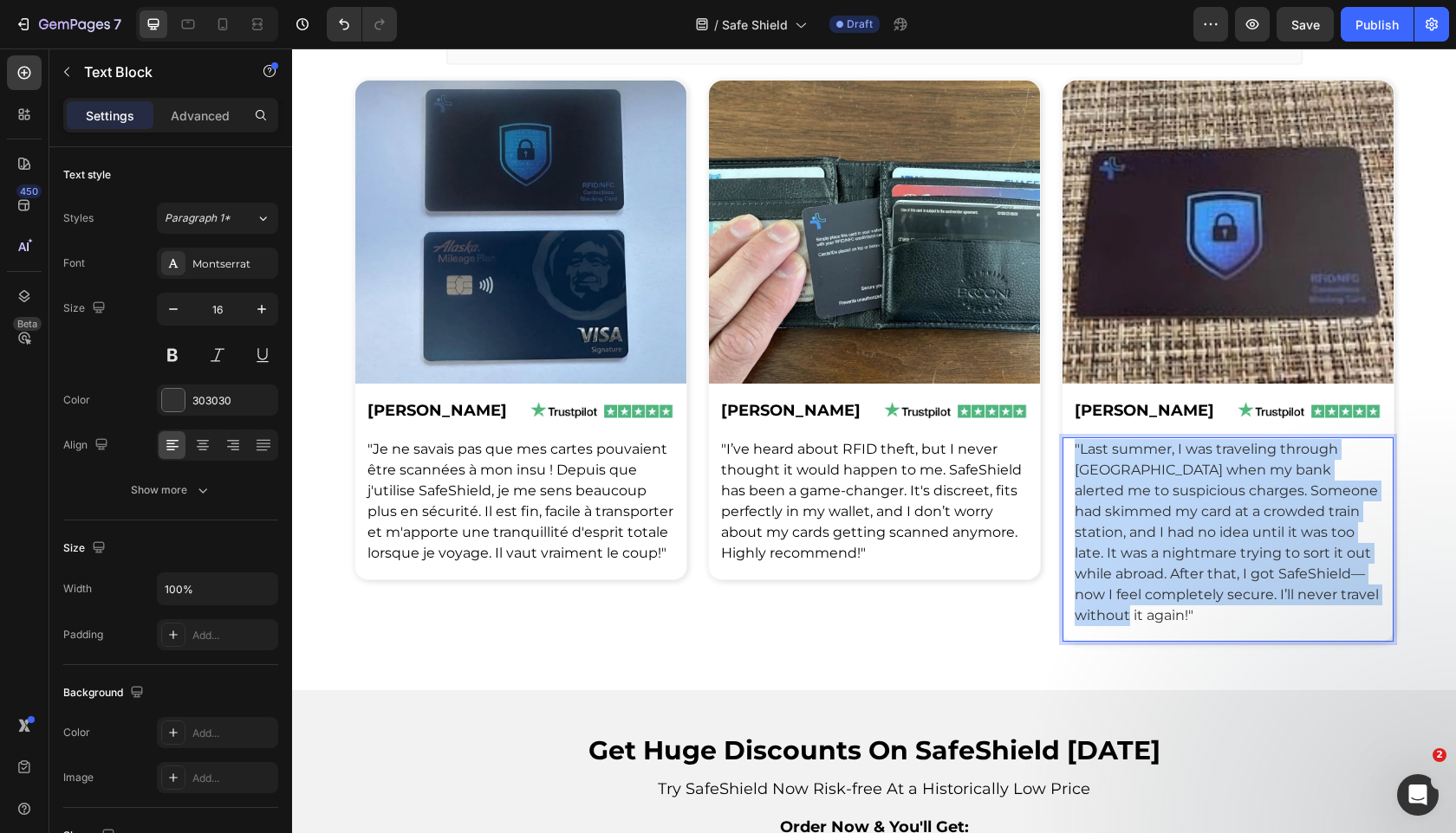
click at [1239, 485] on p ""Last summer, I was traveling through Europe when my bank alerted me to suspici…" at bounding box center [1227, 533] width 306 height 187
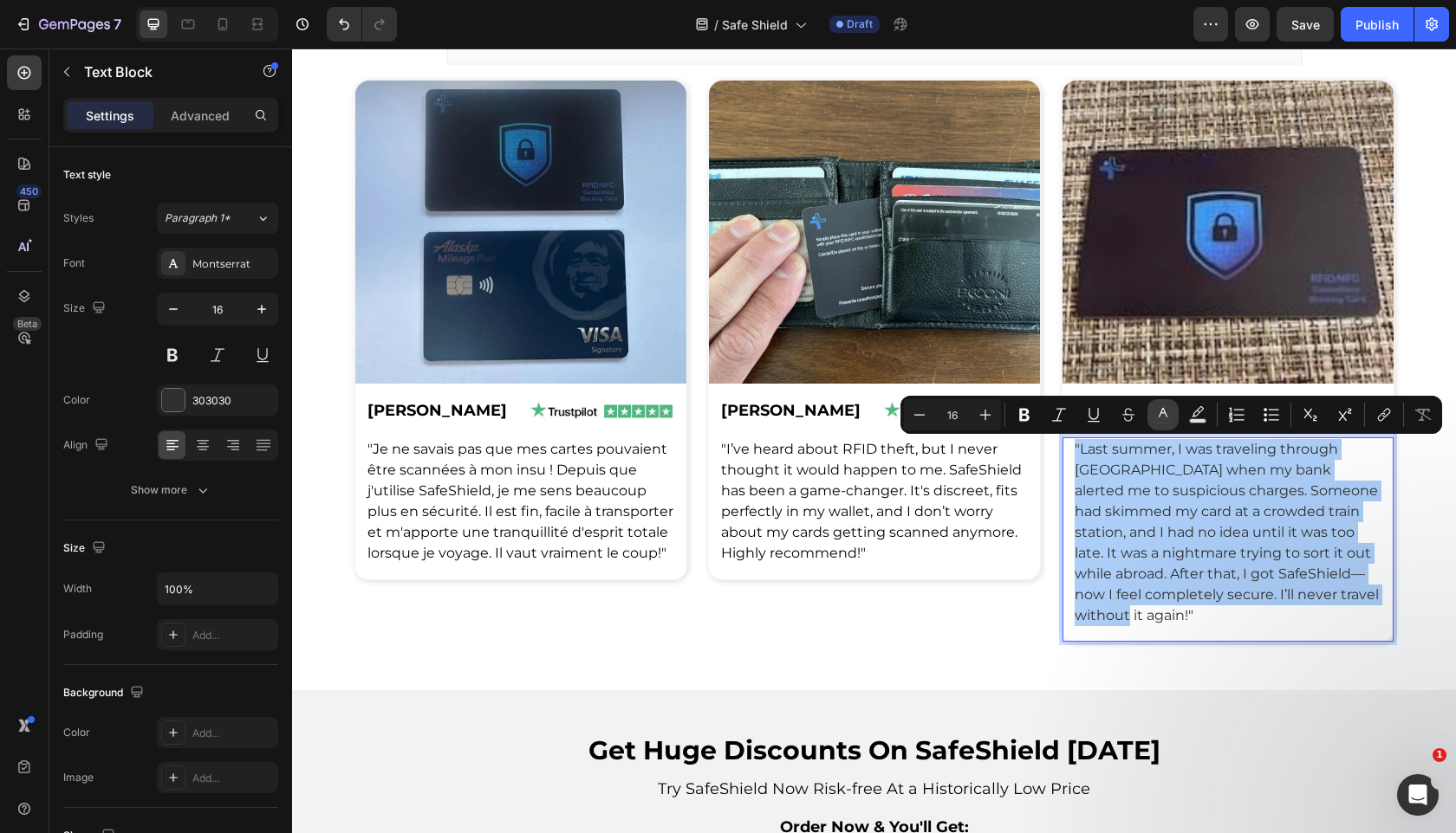
click at [1162, 416] on icon "Editor contextual toolbar" at bounding box center [1163, 415] width 17 height 17
type input "303030"
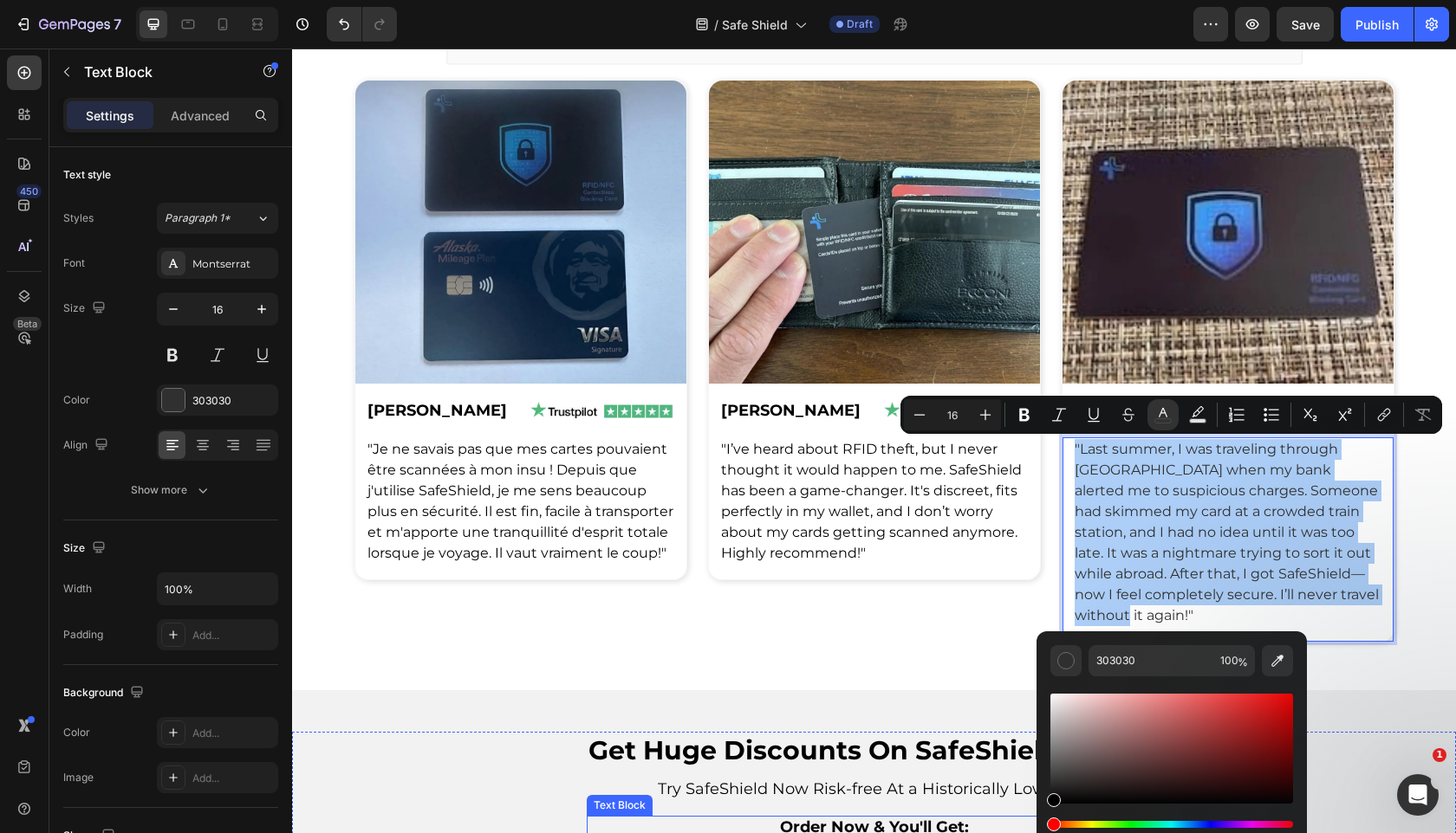
drag, startPoint x: 1344, startPoint y: 806, endPoint x: 994, endPoint y: 832, distance: 351.0
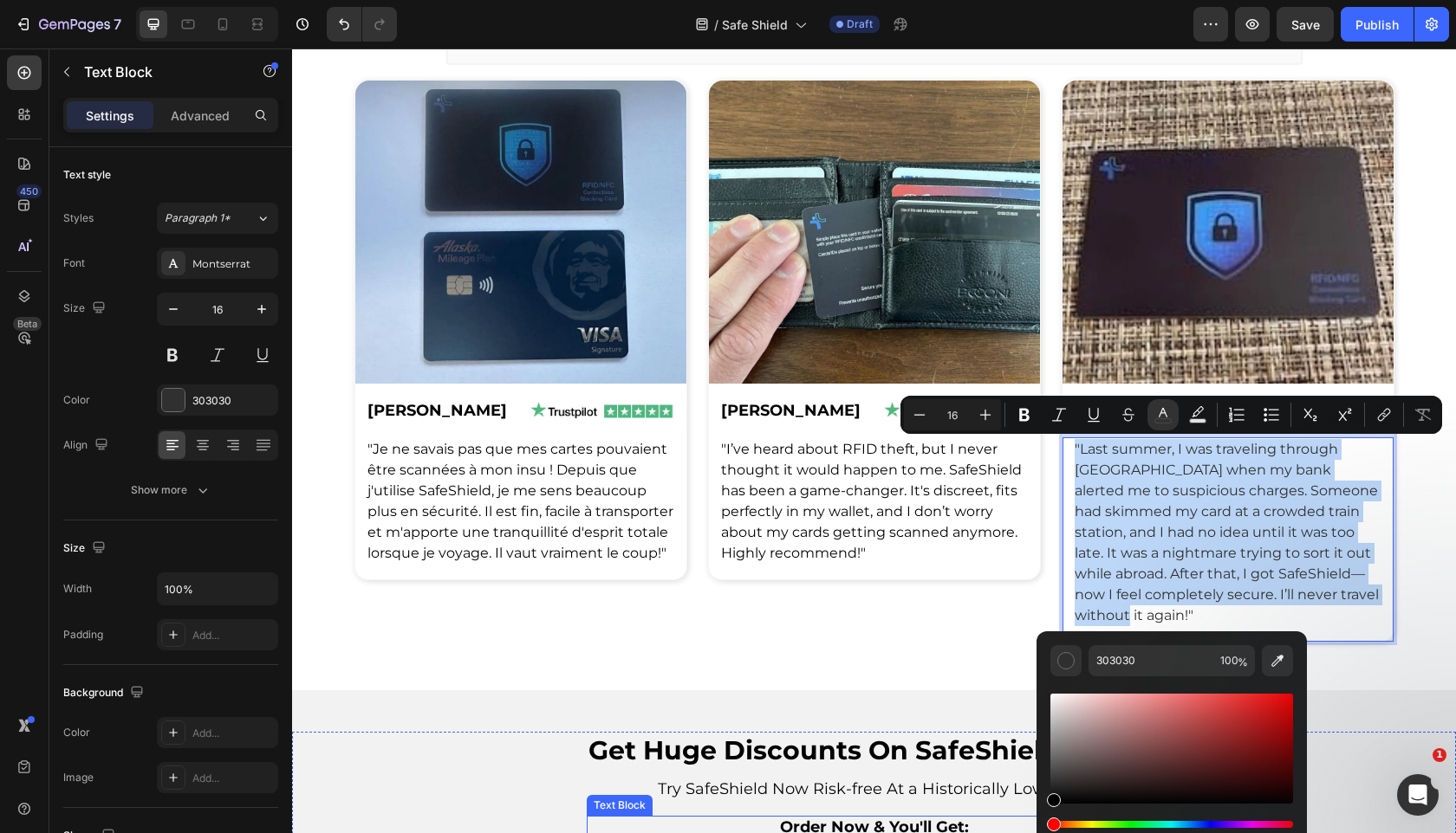
type input "000000"
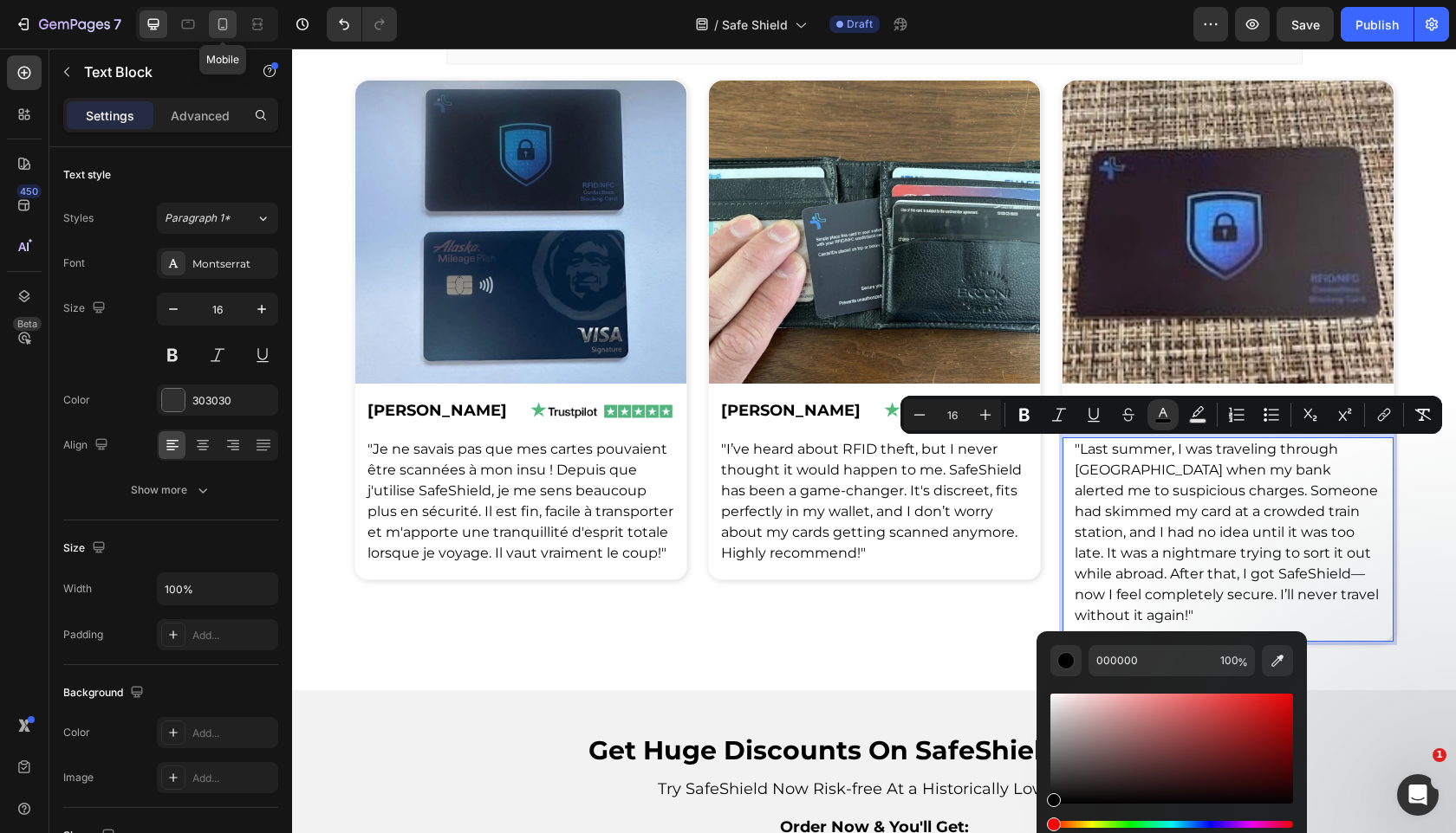
drag, startPoint x: 224, startPoint y: 26, endPoint x: 34, endPoint y: 379, distance: 400.9
click at [224, 26] on icon at bounding box center [222, 24] width 17 height 17
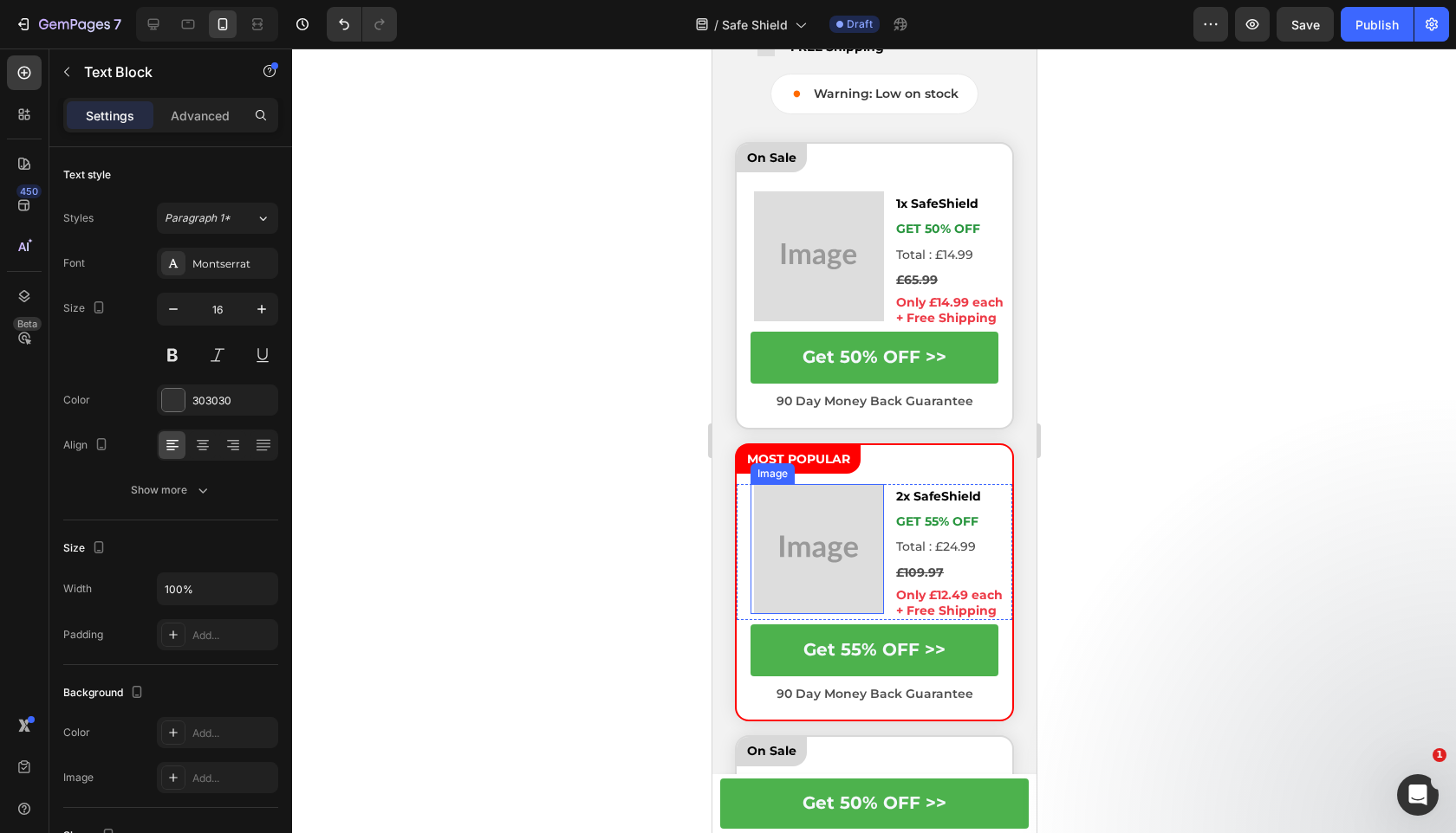
scroll to position [3242, 0]
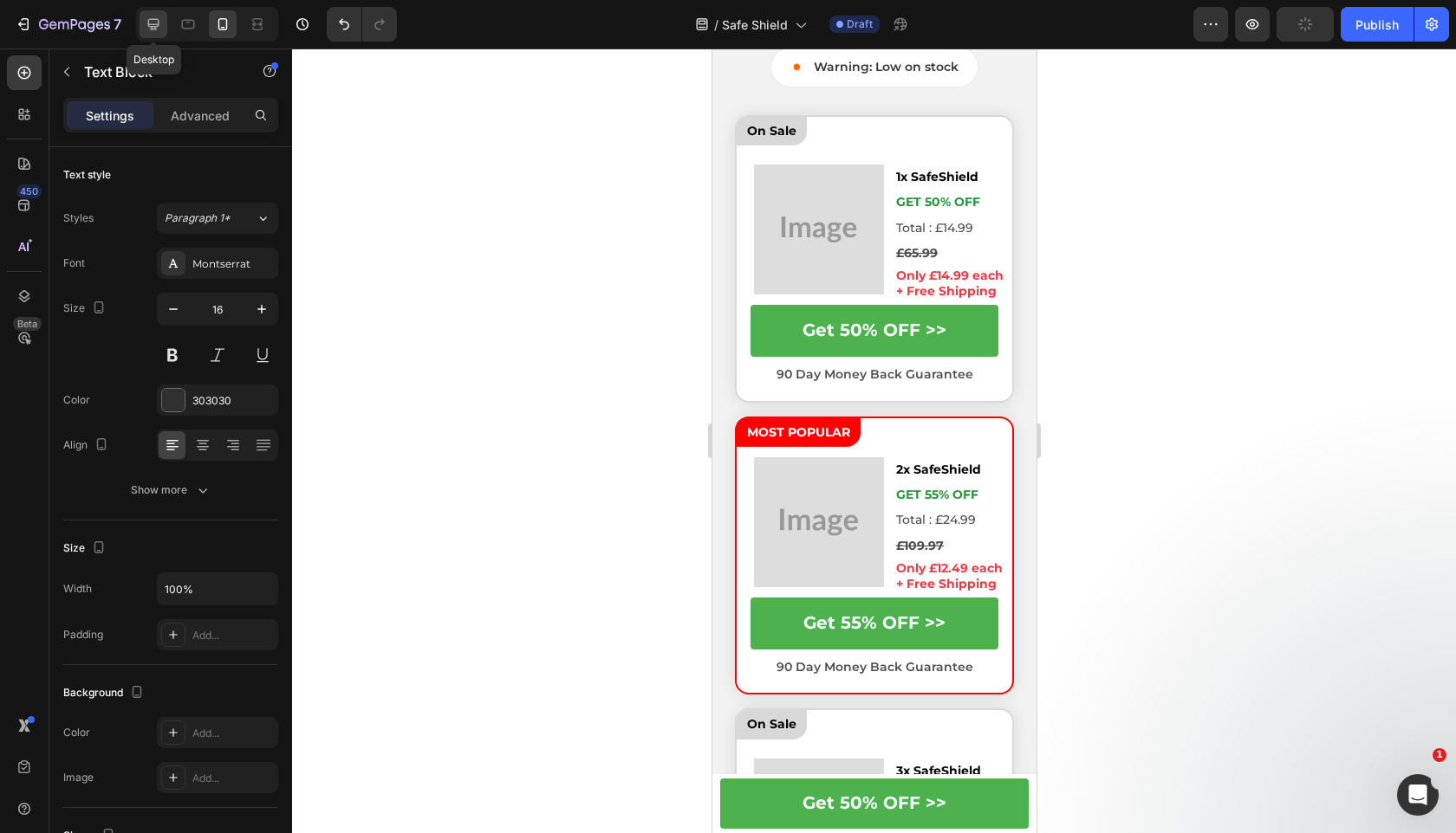
click at [158, 30] on icon at bounding box center [153, 24] width 17 height 17
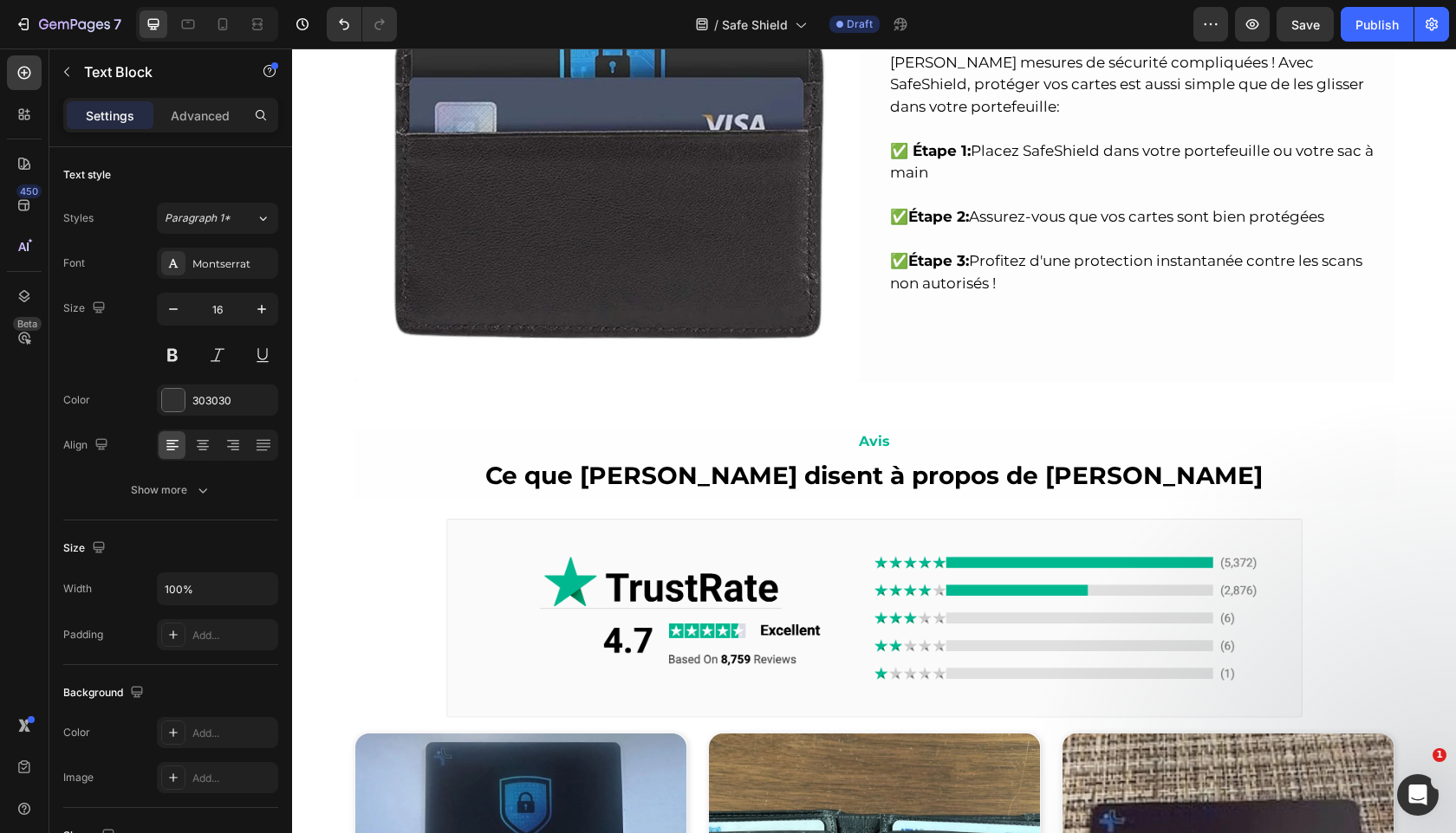
scroll to position [3135, 0]
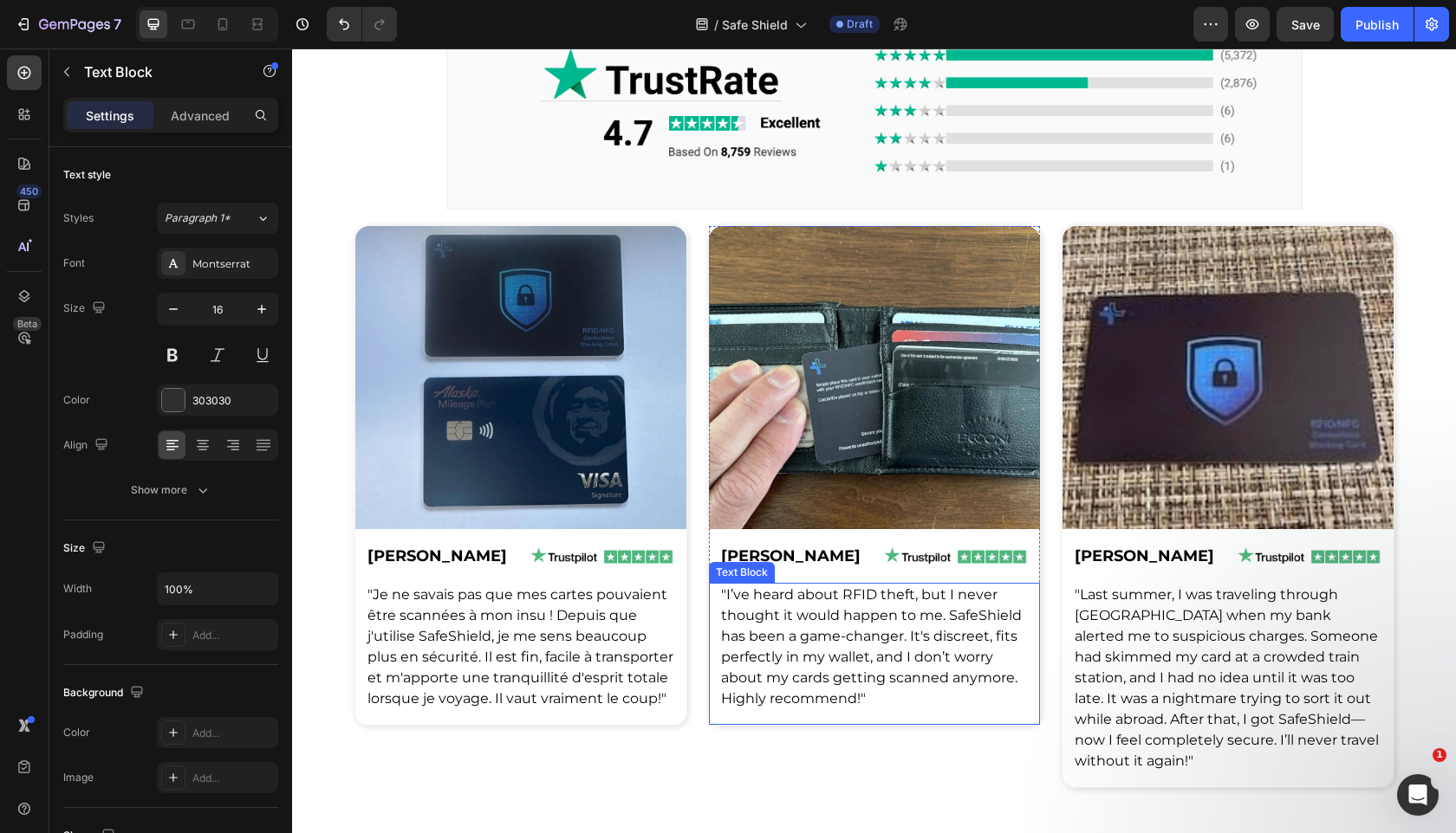
click at [855, 657] on span ""I’ve heard about RFID theft, but I never thought it would happen to me. SafeSh…" at bounding box center [871, 646] width 300 height 120
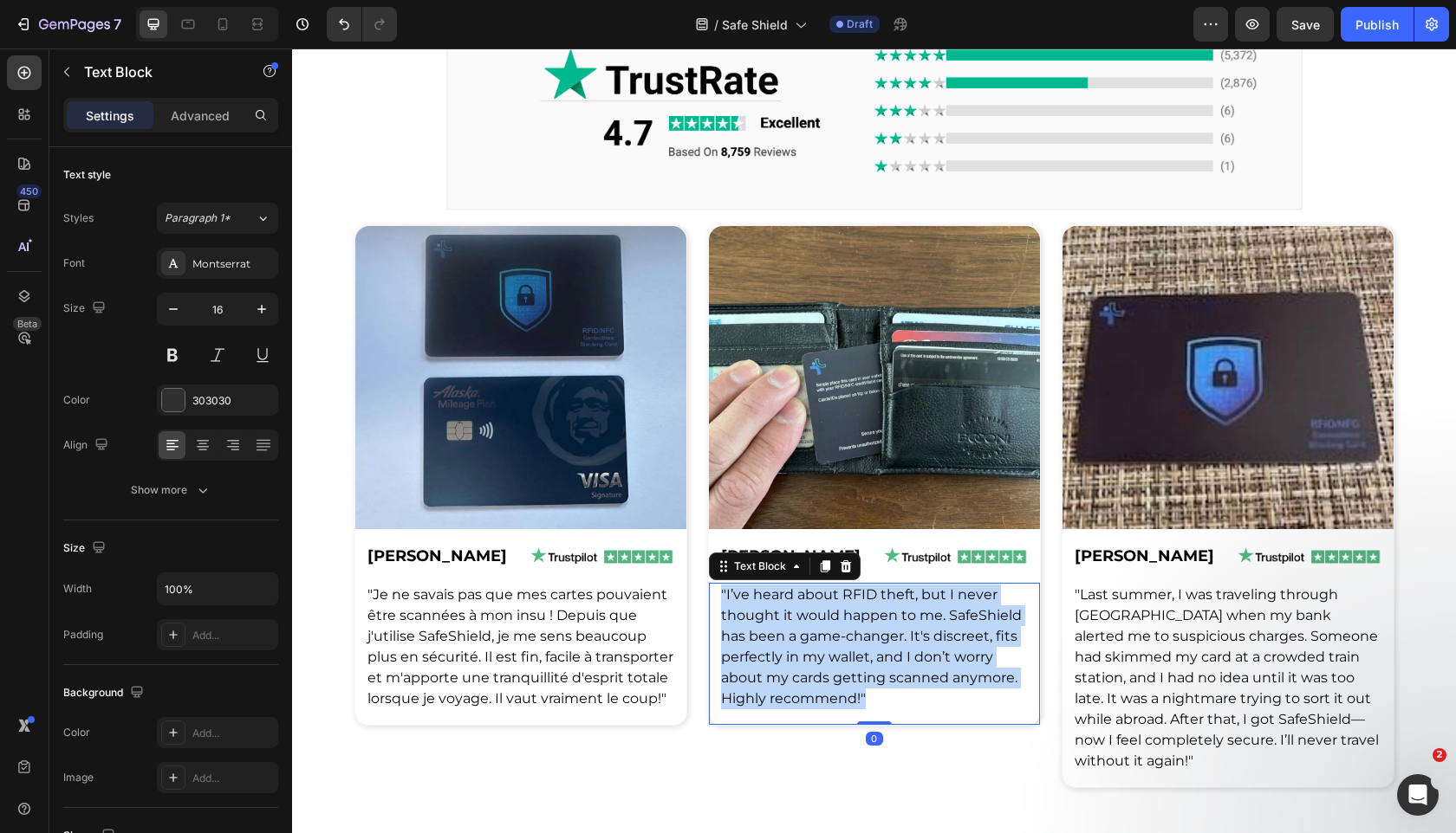
click at [855, 657] on span ""I’ve heard about RFID theft, but I never thought it would happen to me. SafeSh…" at bounding box center [871, 646] width 300 height 120
